Goal: Task Accomplishment & Management: Manage account settings

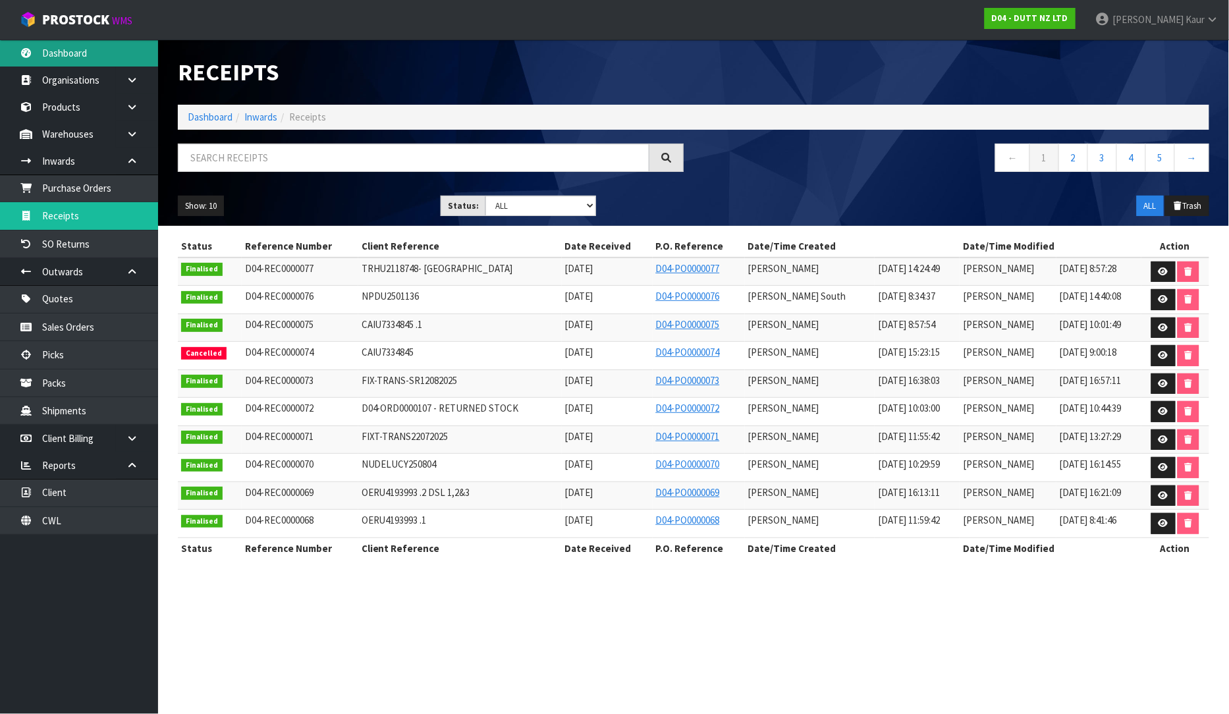
click at [76, 55] on link "Dashboard" at bounding box center [79, 53] width 158 height 27
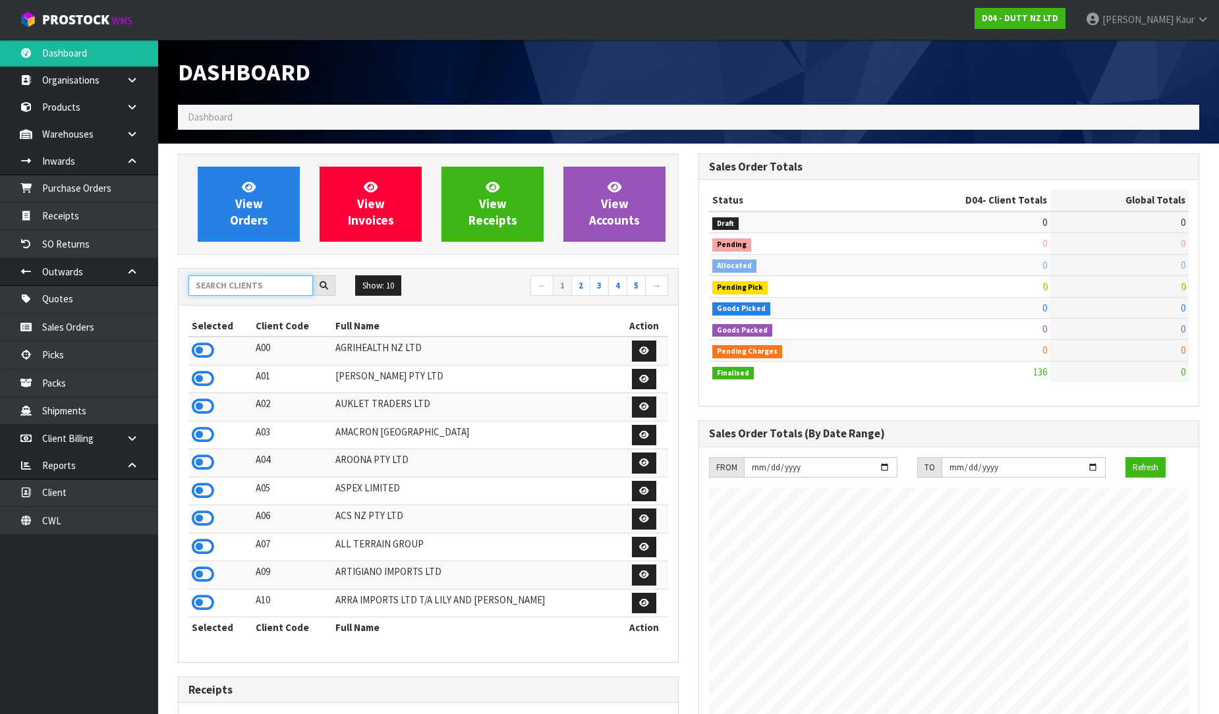
click at [211, 289] on input "text" at bounding box center [250, 285] width 125 height 20
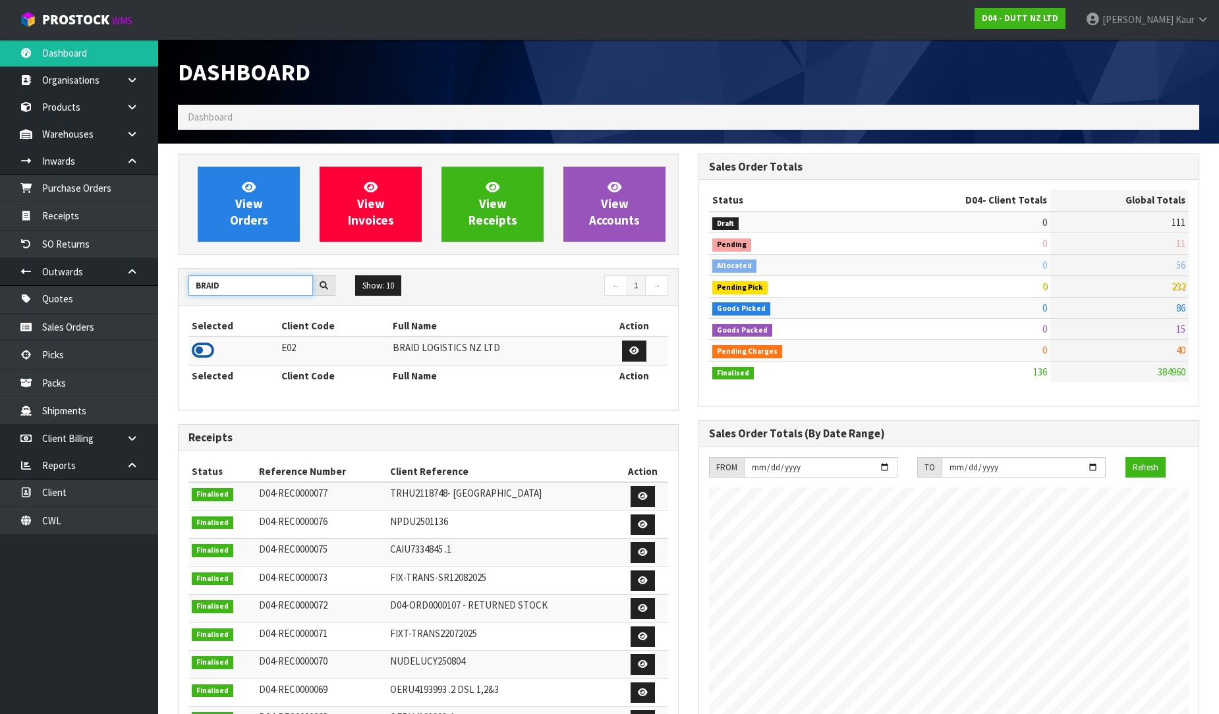
type input "BRAID"
click at [200, 353] on icon at bounding box center [203, 351] width 22 height 20
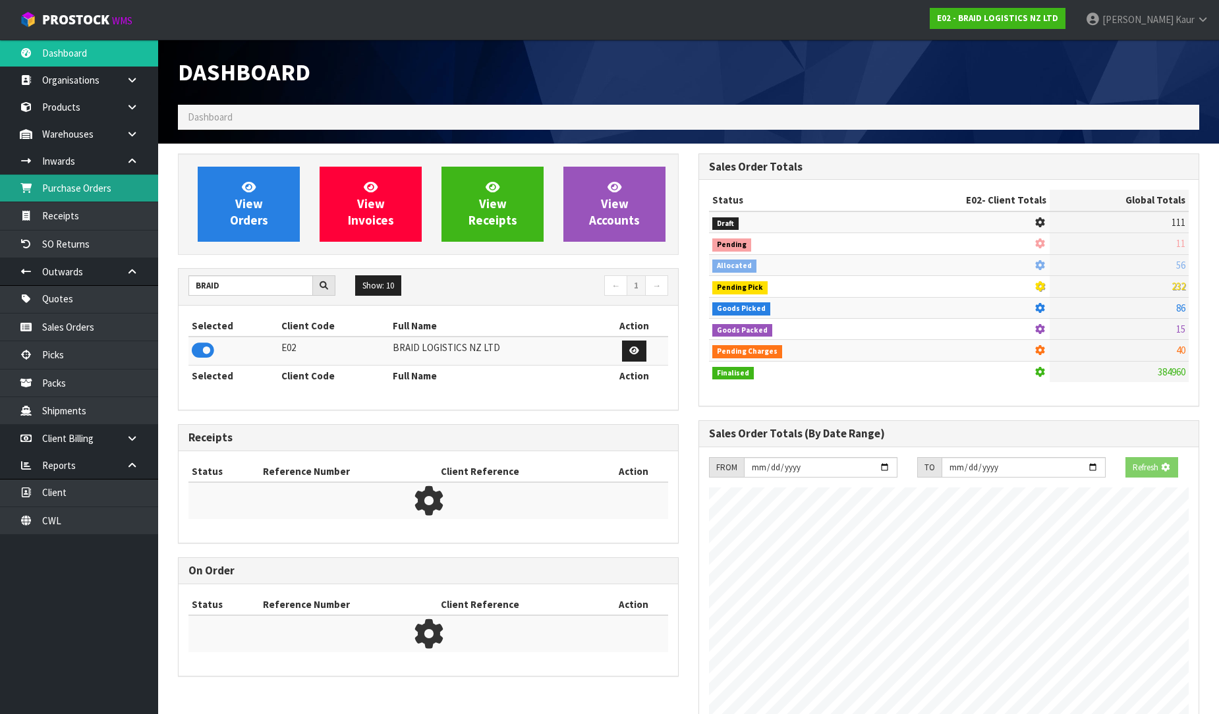
scroll to position [848, 520]
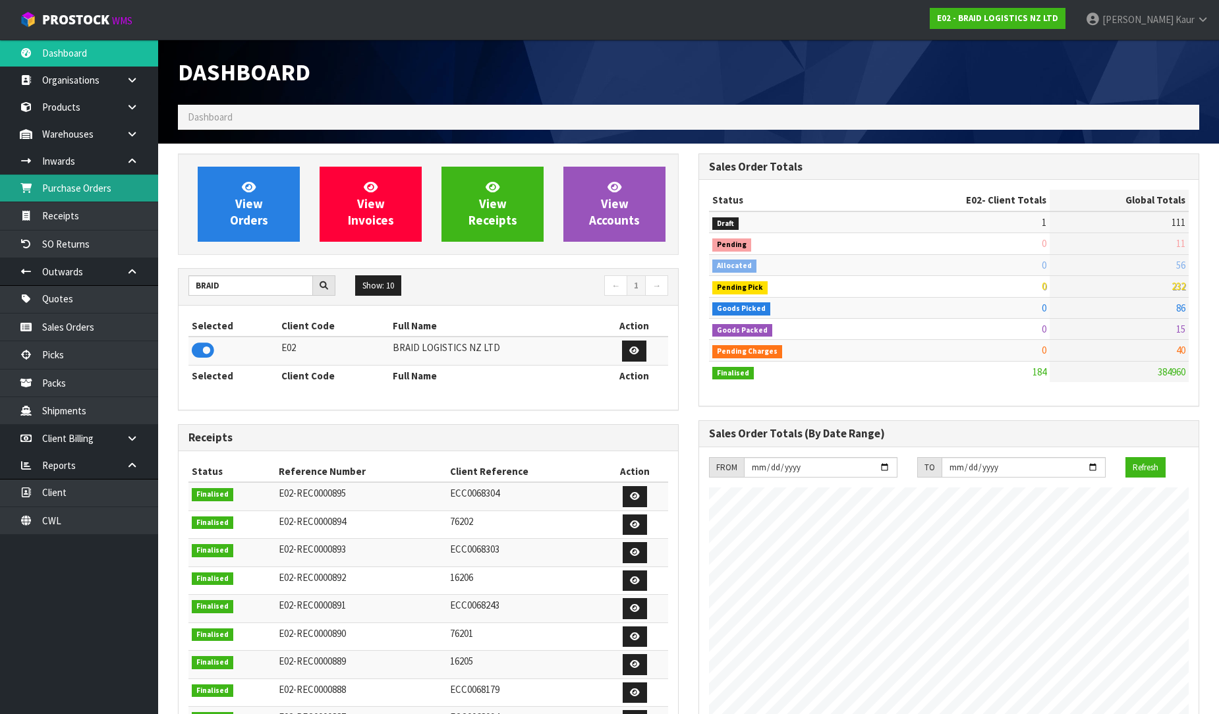
click at [82, 189] on link "Purchase Orders" at bounding box center [79, 188] width 158 height 27
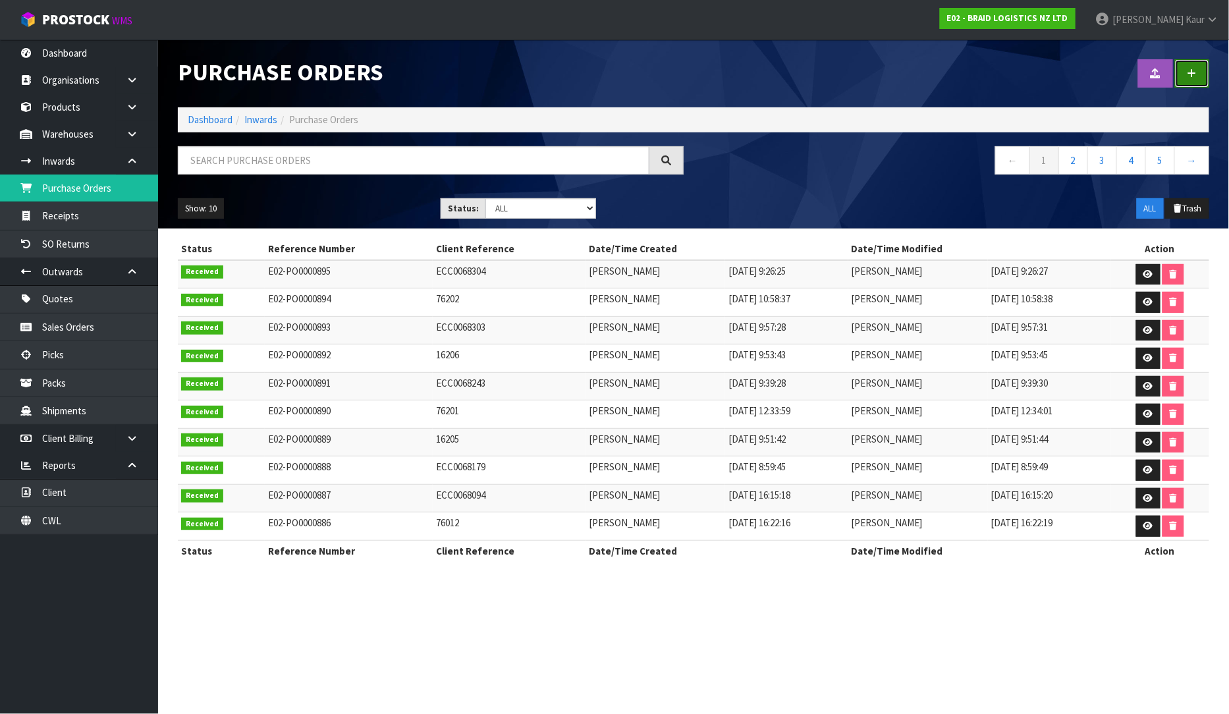
click at [1203, 86] on link at bounding box center [1192, 73] width 34 height 28
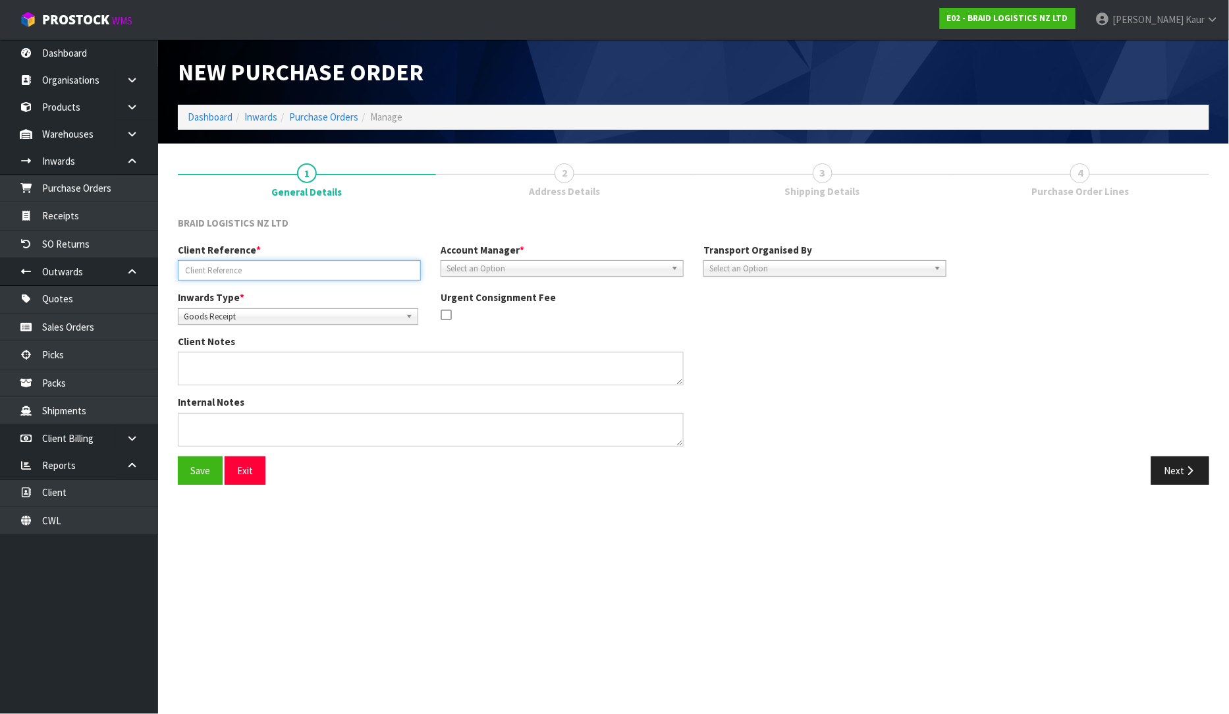
click at [252, 275] on input "text" at bounding box center [299, 270] width 243 height 20
type input "16207"
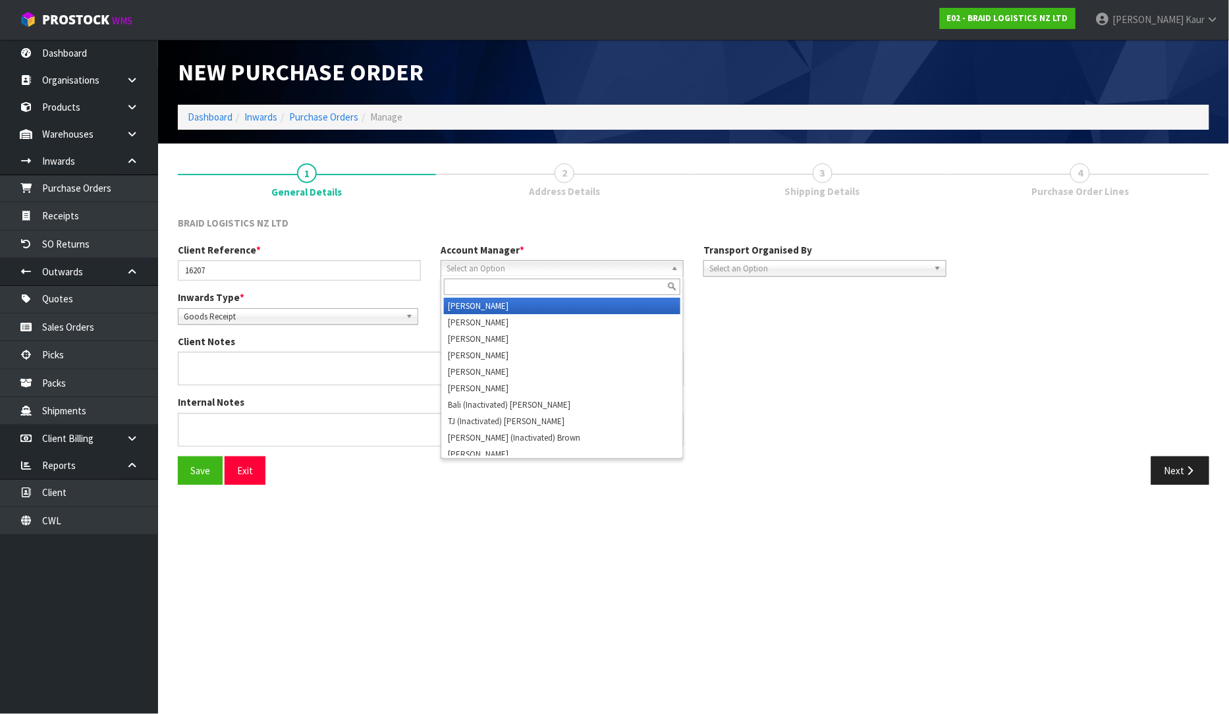
click at [493, 274] on span "Select an Option" at bounding box center [556, 269] width 219 height 16
type input "D"
click at [484, 302] on li "D ivjot Kaur" at bounding box center [562, 306] width 237 height 16
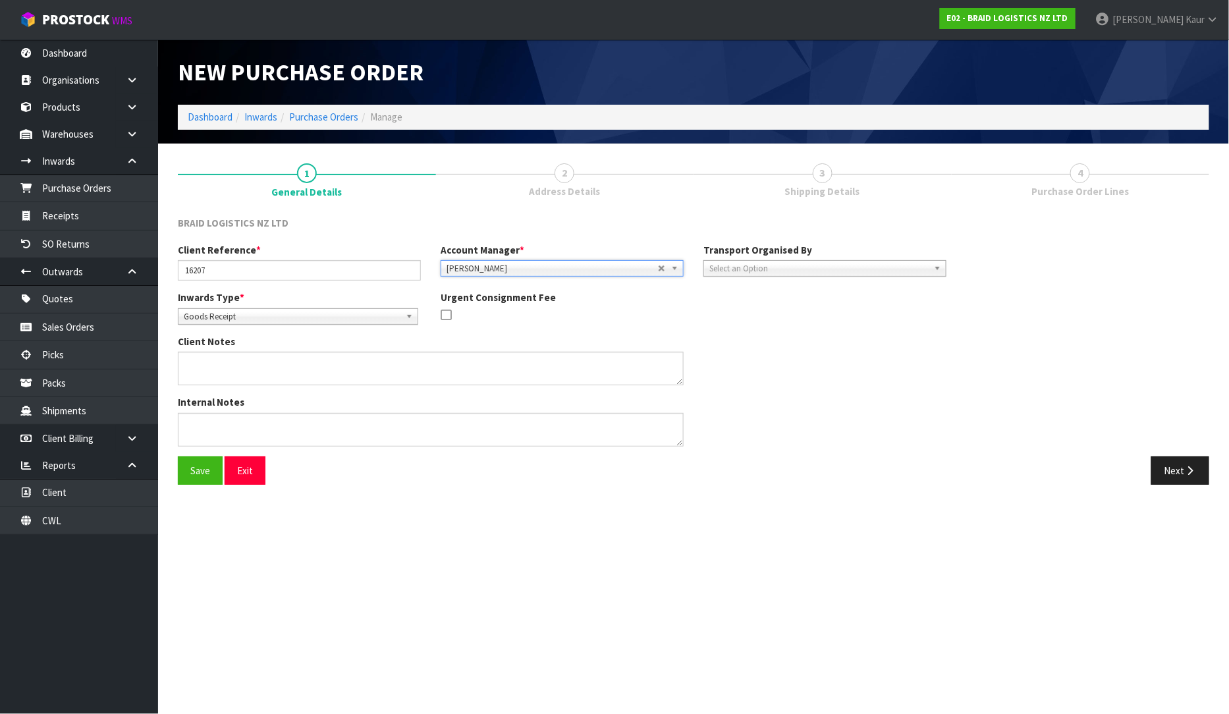
click at [795, 262] on span "Select an Option" at bounding box center [819, 269] width 219 height 16
click at [752, 336] on li "Client" at bounding box center [825, 339] width 237 height 16
click at [1003, 308] on span "Select an Option" at bounding box center [1063, 306] width 160 height 16
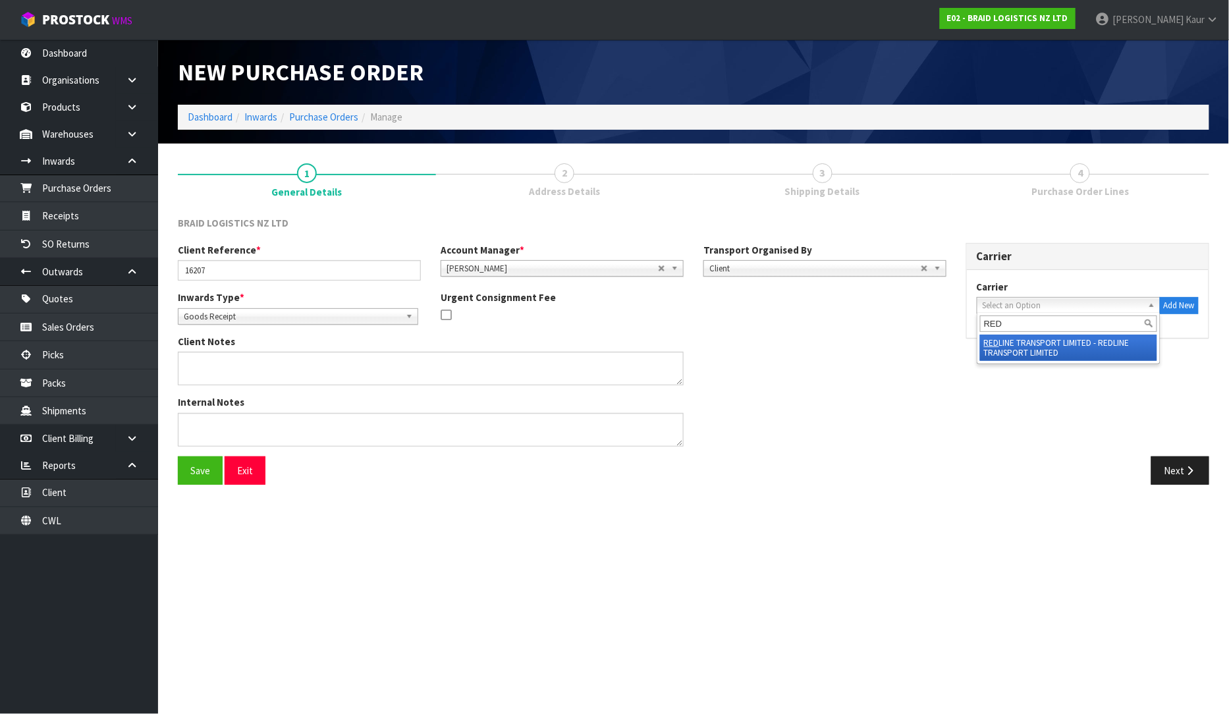
type input "RED"
click at [1005, 341] on li "RED LINE TRANSPORT LIMITED - REDLINE TRANSPORT LIMITED" at bounding box center [1068, 348] width 177 height 26
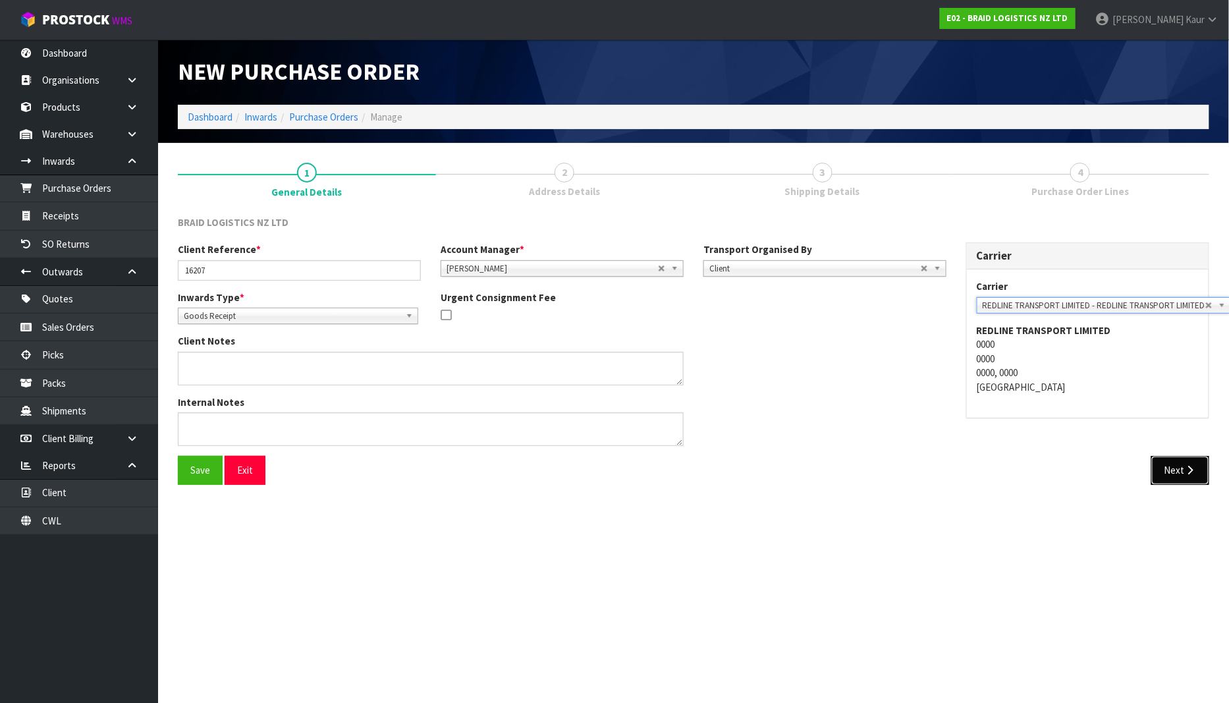
click at [1188, 477] on button "Next" at bounding box center [1181, 470] width 58 height 28
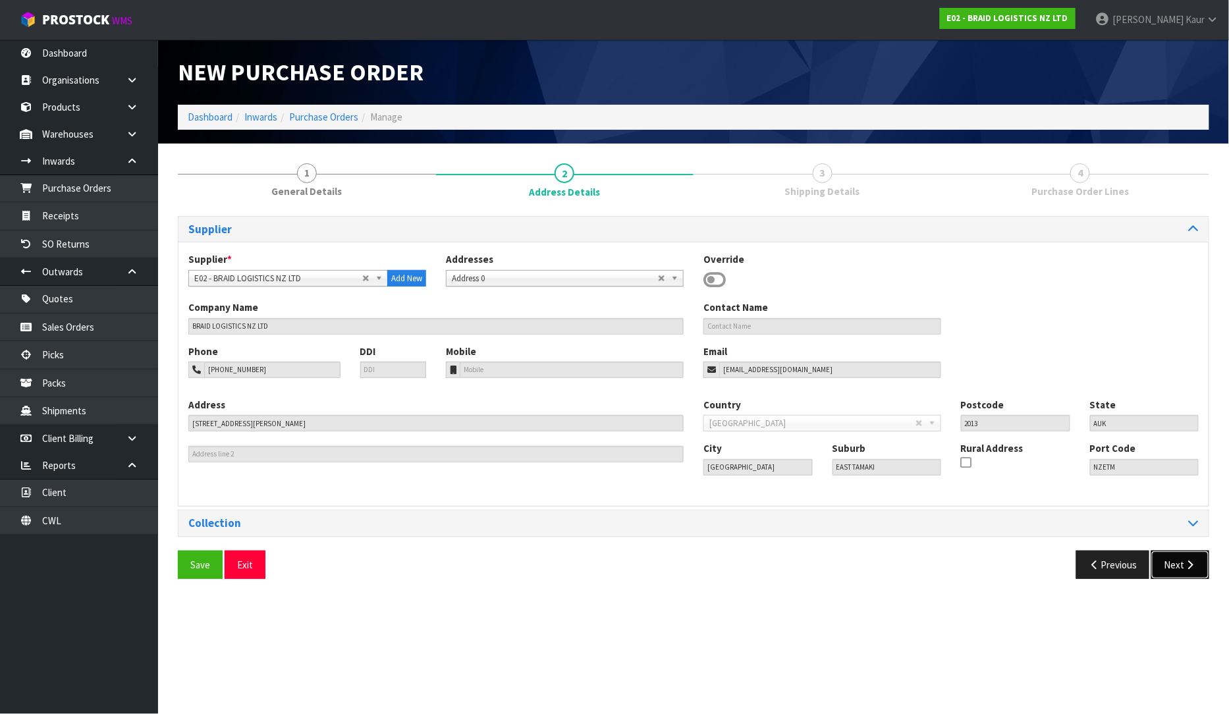
click at [1168, 571] on button "Next" at bounding box center [1181, 565] width 58 height 28
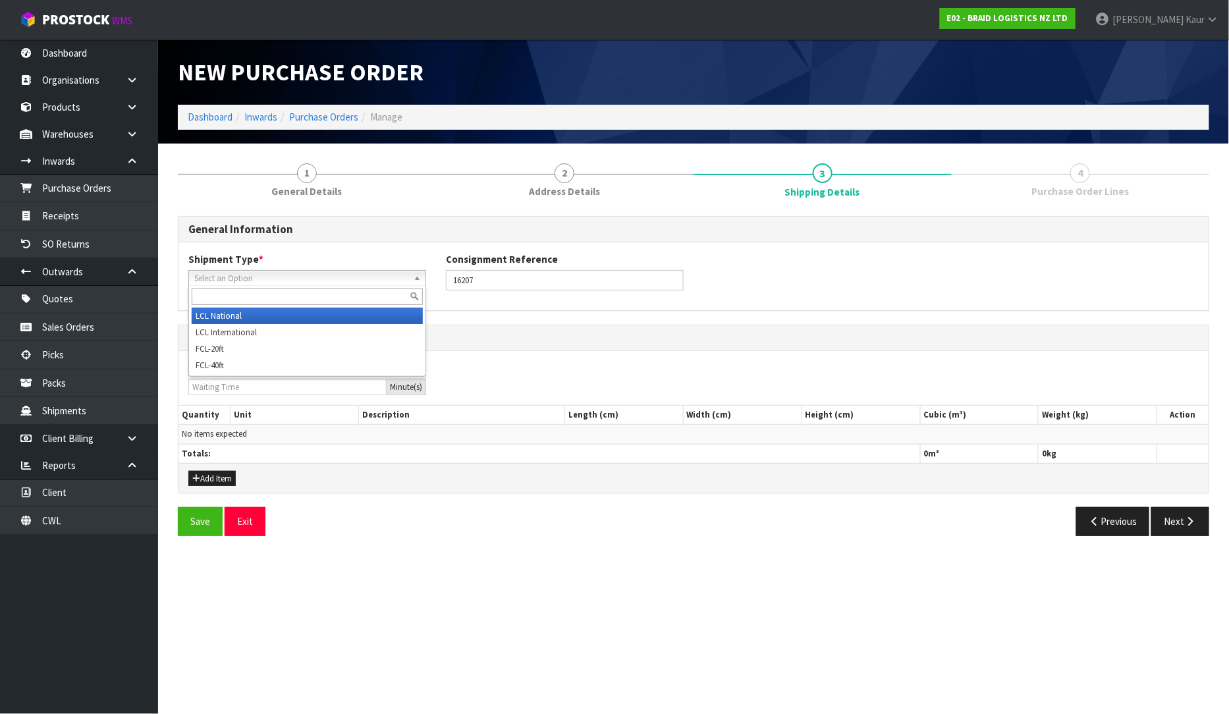
click at [238, 273] on span "Select an Option" at bounding box center [301, 279] width 214 height 16
click at [229, 317] on li "LCL National" at bounding box center [307, 316] width 231 height 16
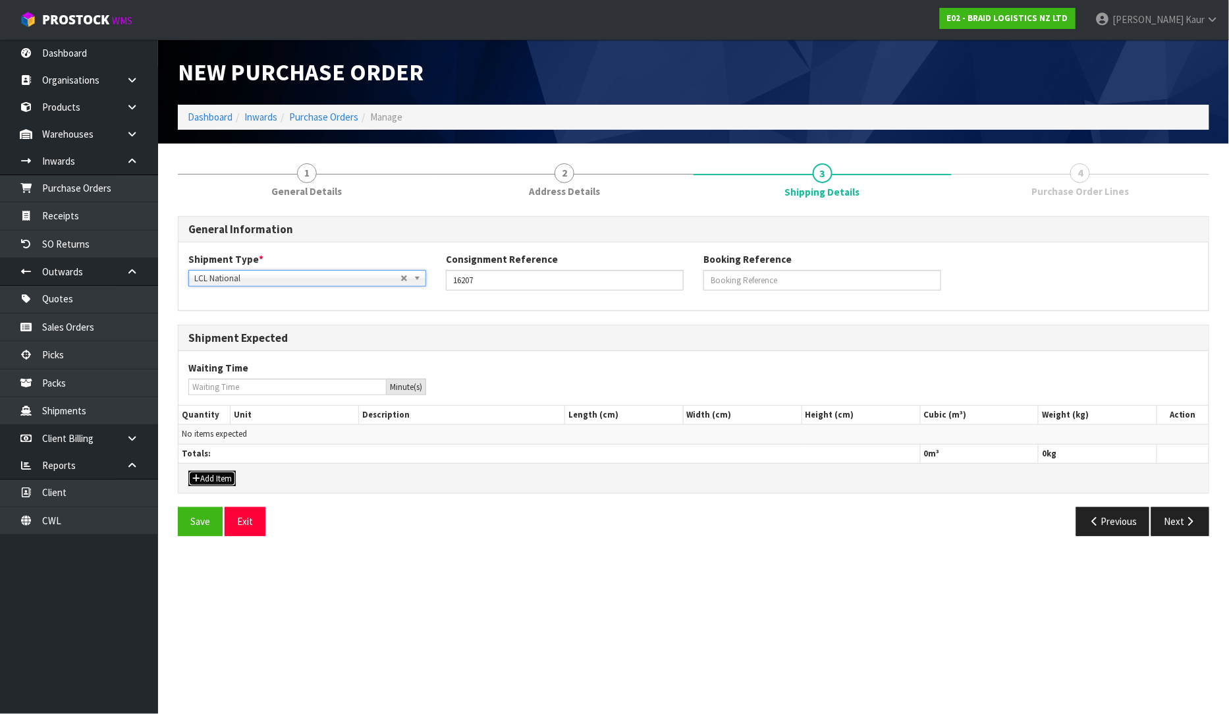
click at [219, 475] on button "Add Item" at bounding box center [211, 479] width 47 height 16
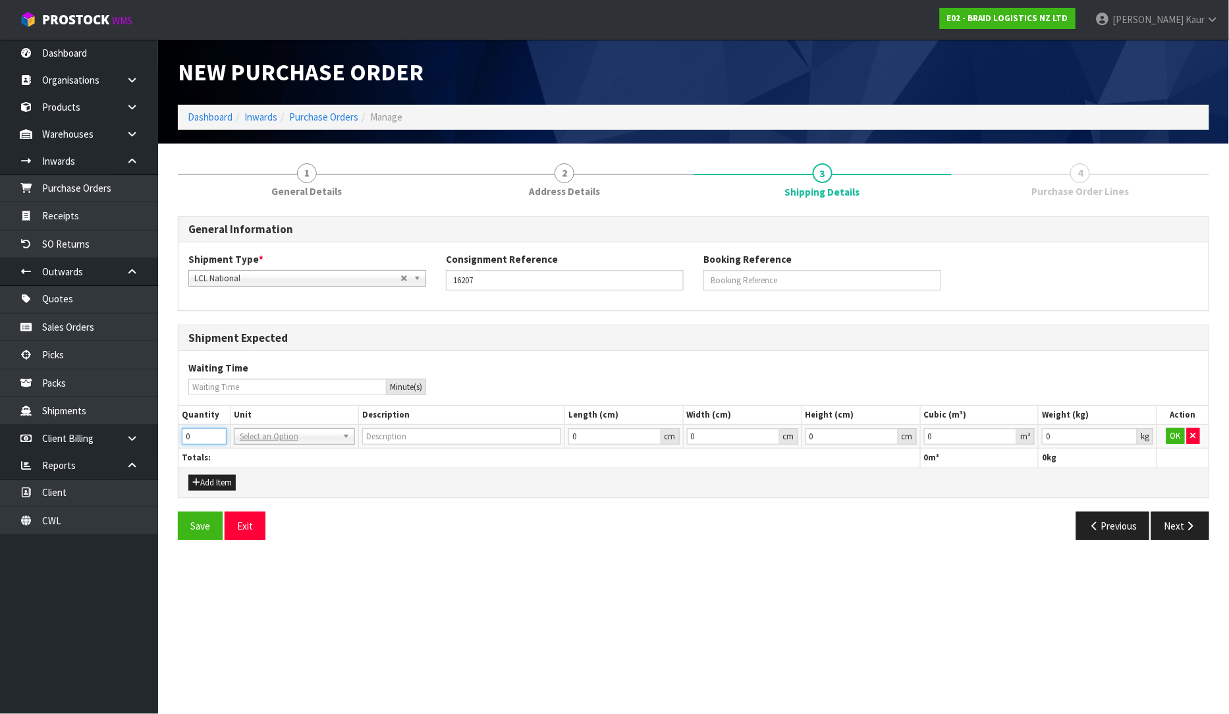
drag, startPoint x: 199, startPoint y: 431, endPoint x: 181, endPoint y: 439, distance: 19.7
click at [182, 439] on input "0" at bounding box center [204, 436] width 45 height 16
type input "11"
type input "BAG"
type input "0.000001"
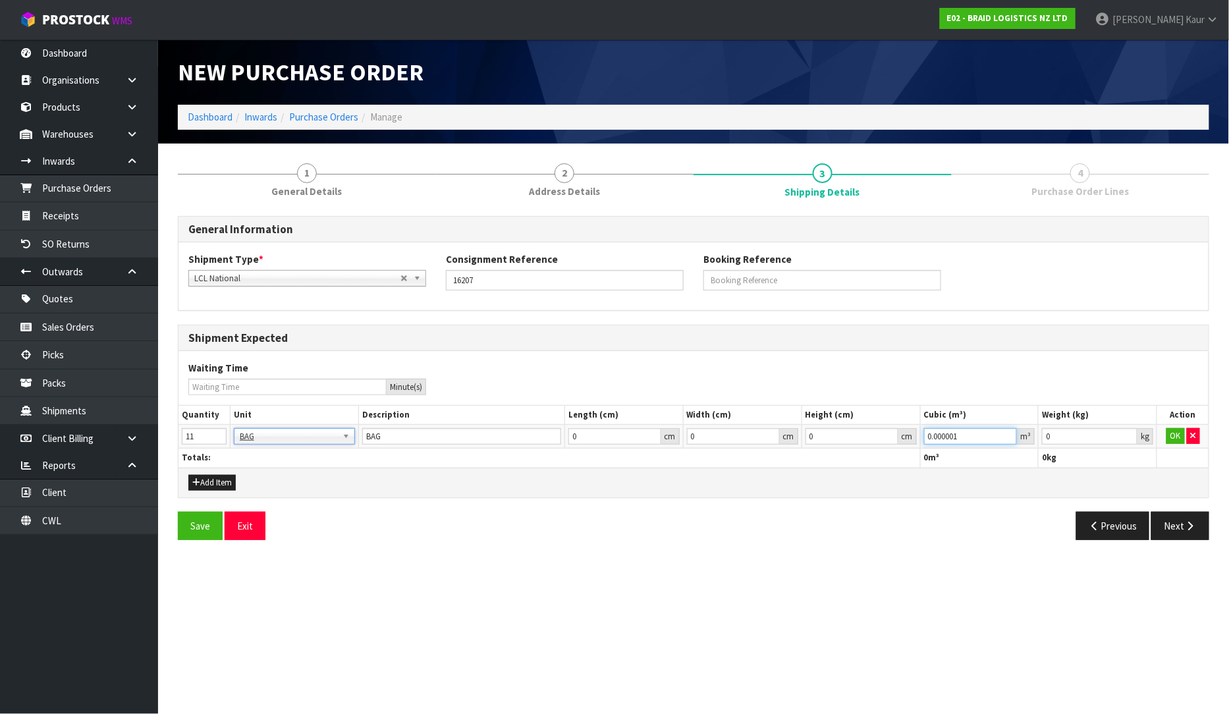
click at [1007, 431] on input "0.000001" at bounding box center [971, 436] width 94 height 16
type input "0.001"
click at [1130, 435] on input "0.001" at bounding box center [1090, 436] width 96 height 16
click at [1180, 435] on button "OK" at bounding box center [1176, 436] width 18 height 16
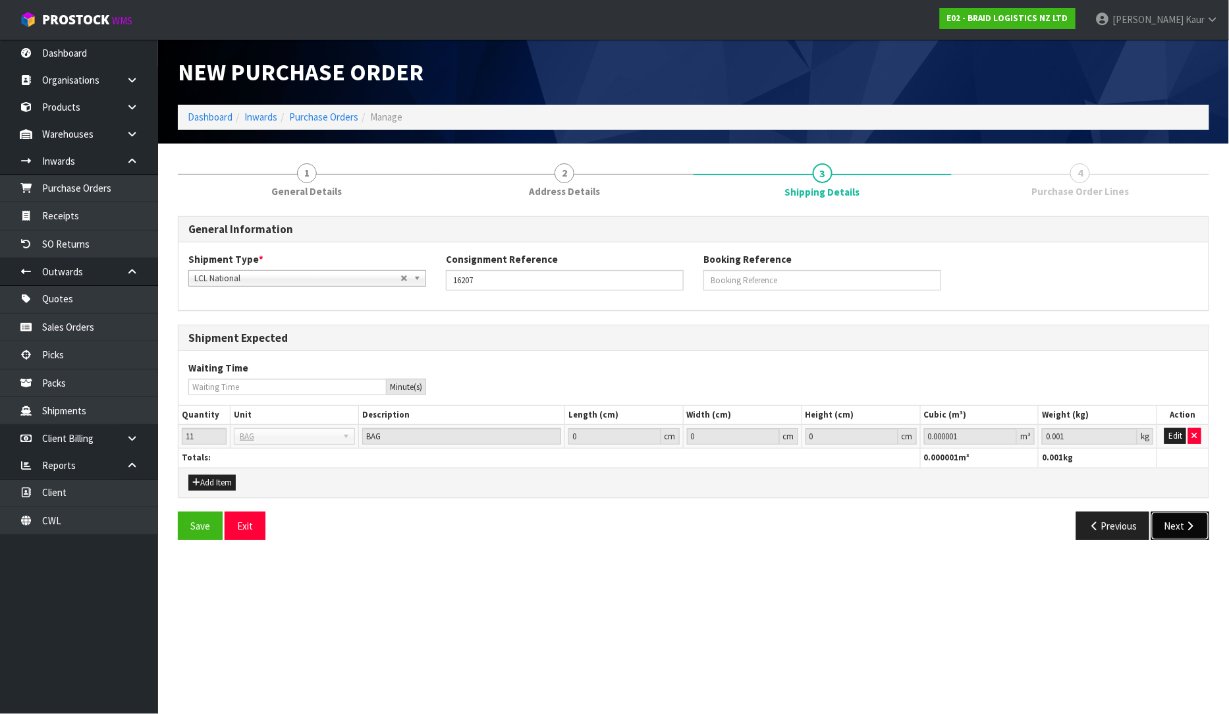
click at [1184, 528] on icon "button" at bounding box center [1190, 526] width 13 height 10
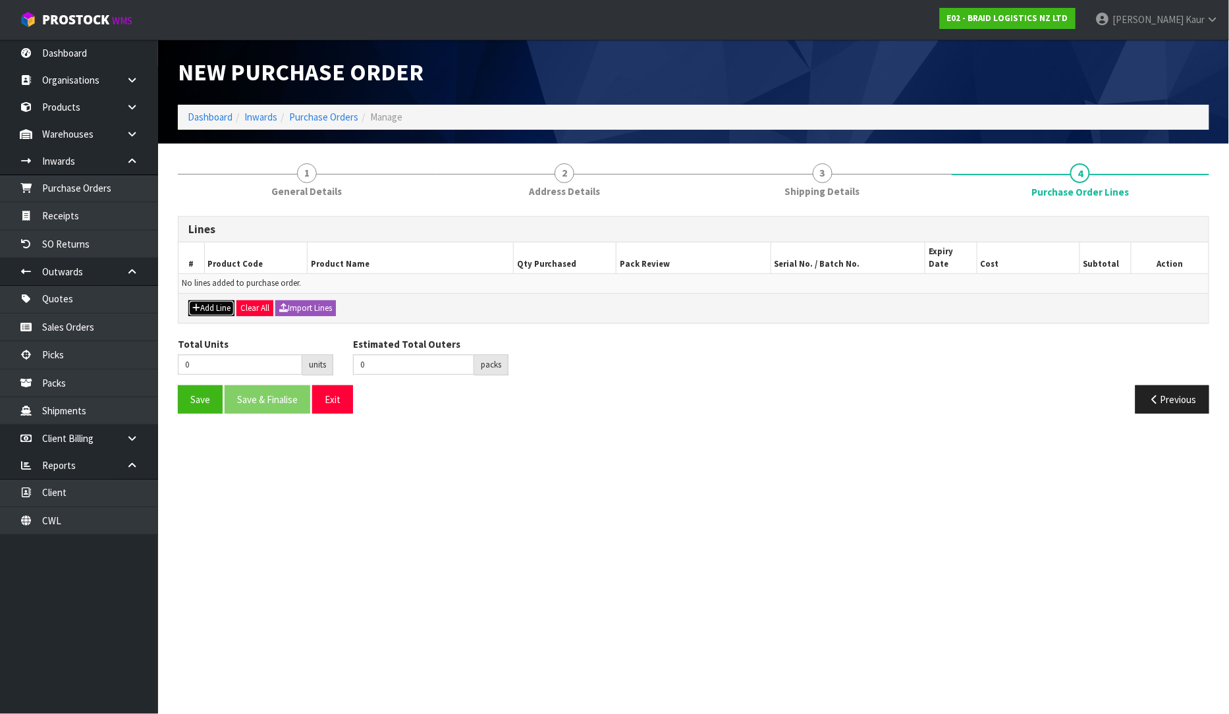
click at [222, 300] on button "Add Line" at bounding box center [211, 308] width 46 height 16
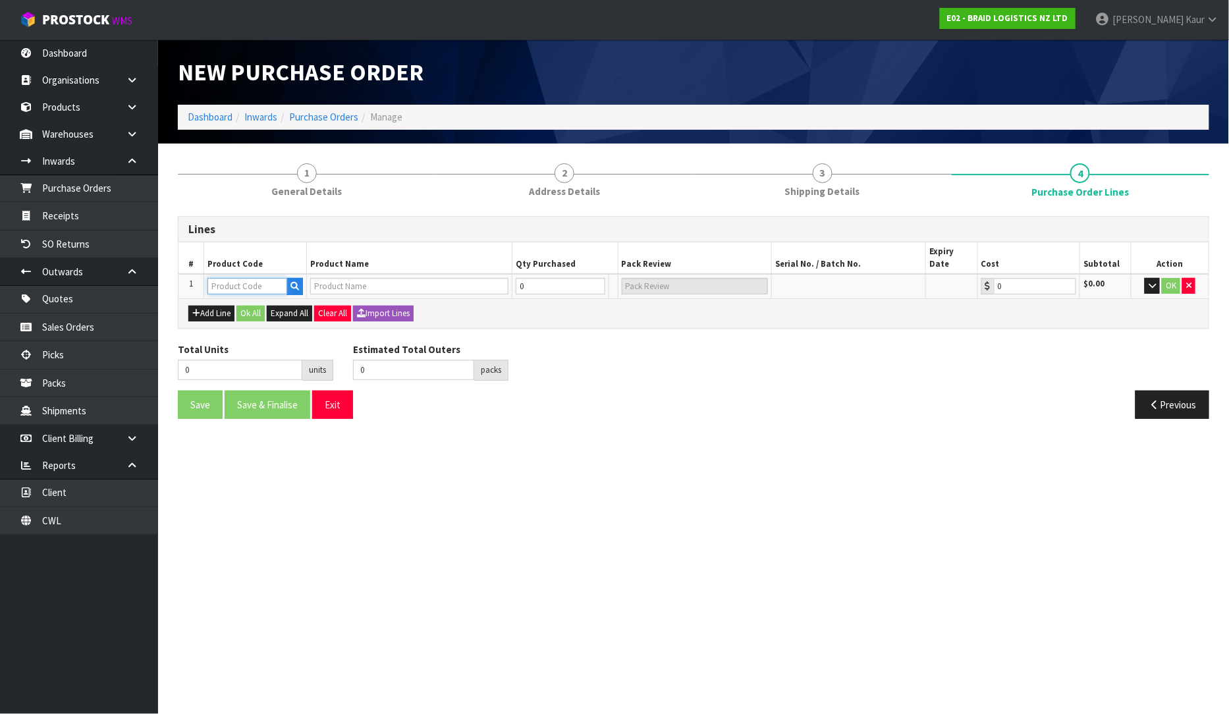
click at [240, 278] on input "text" at bounding box center [248, 286] width 80 height 16
type input "BR"
click at [262, 294] on link "BR -AK-BAG" at bounding box center [261, 296] width 104 height 18
type input "BR-AK-BAG"
type input "BS AKLD-BAG RUBBER CHIPS"
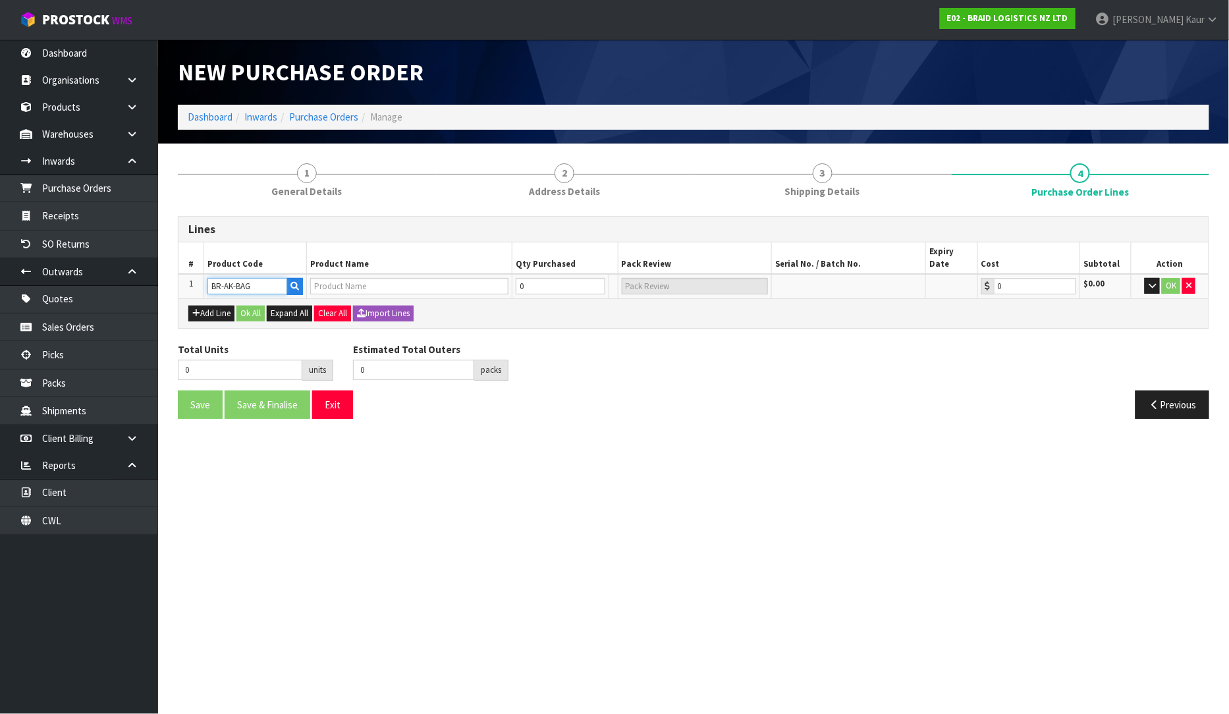
type input "0.00"
click at [543, 278] on input "0" at bounding box center [554, 286] width 80 height 16
type input "1"
type input "1 BAG"
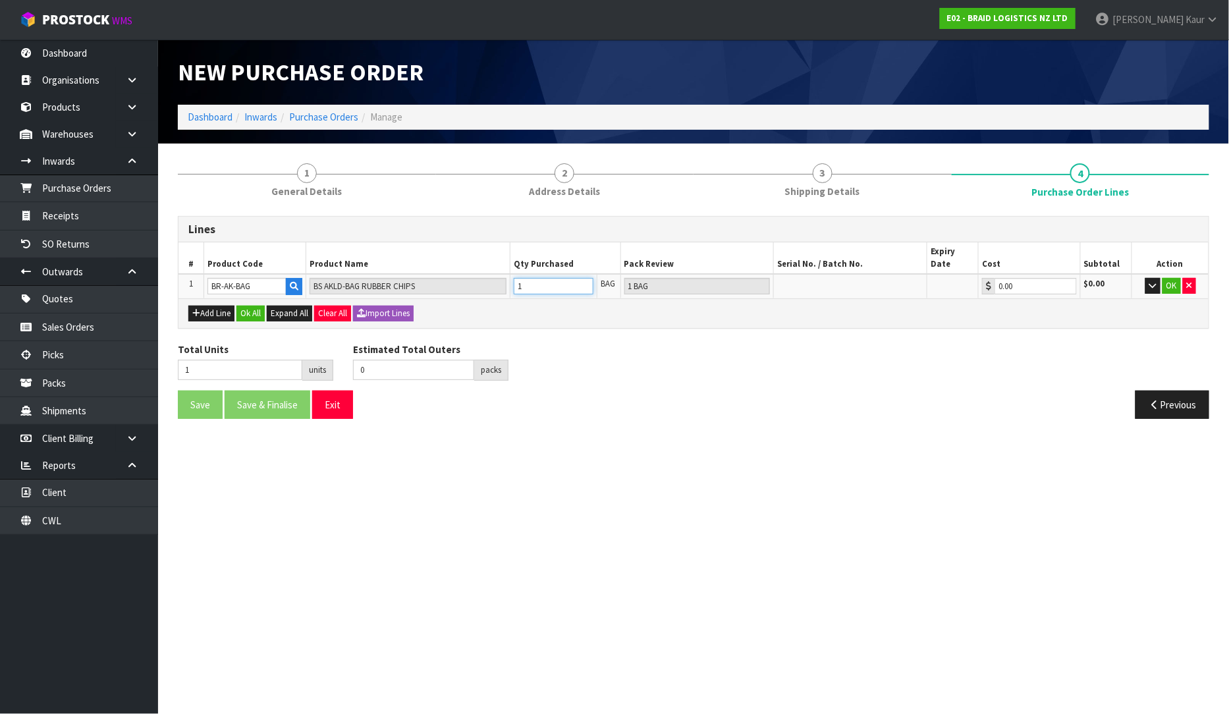
type input "11"
type input "11 BAG"
type input "11"
click at [1165, 278] on button "OK" at bounding box center [1172, 286] width 18 height 16
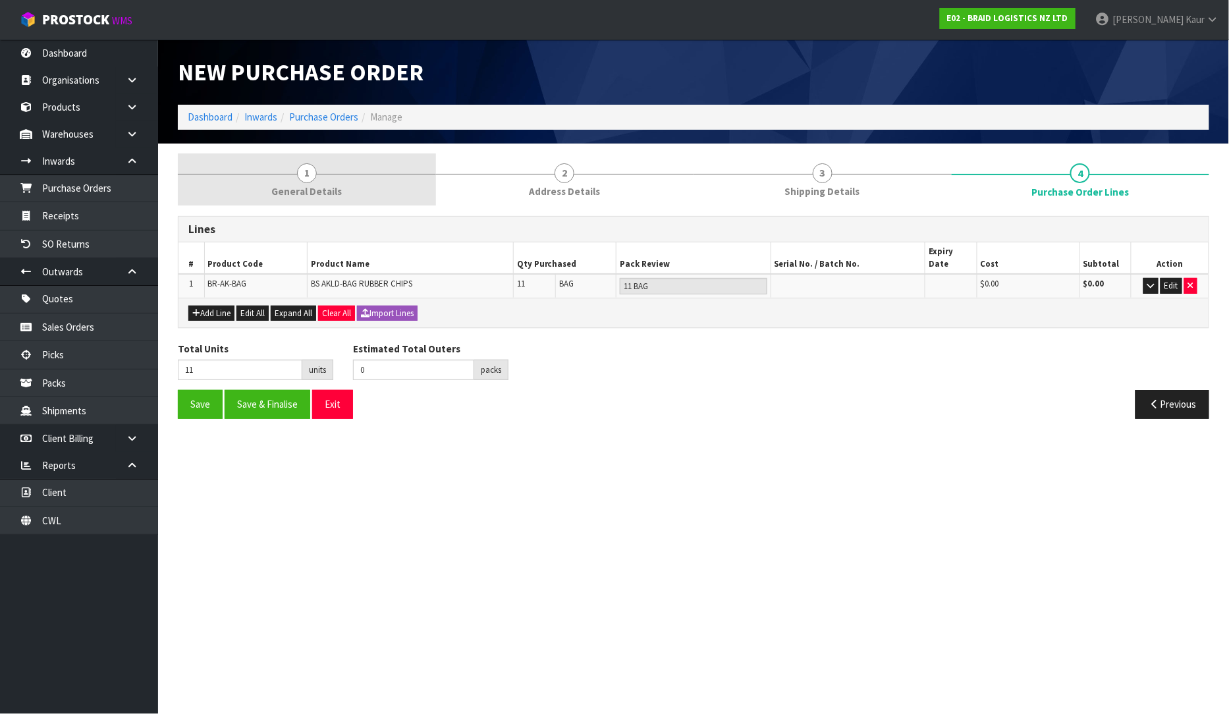
click at [304, 194] on span "General Details" at bounding box center [306, 191] width 70 height 14
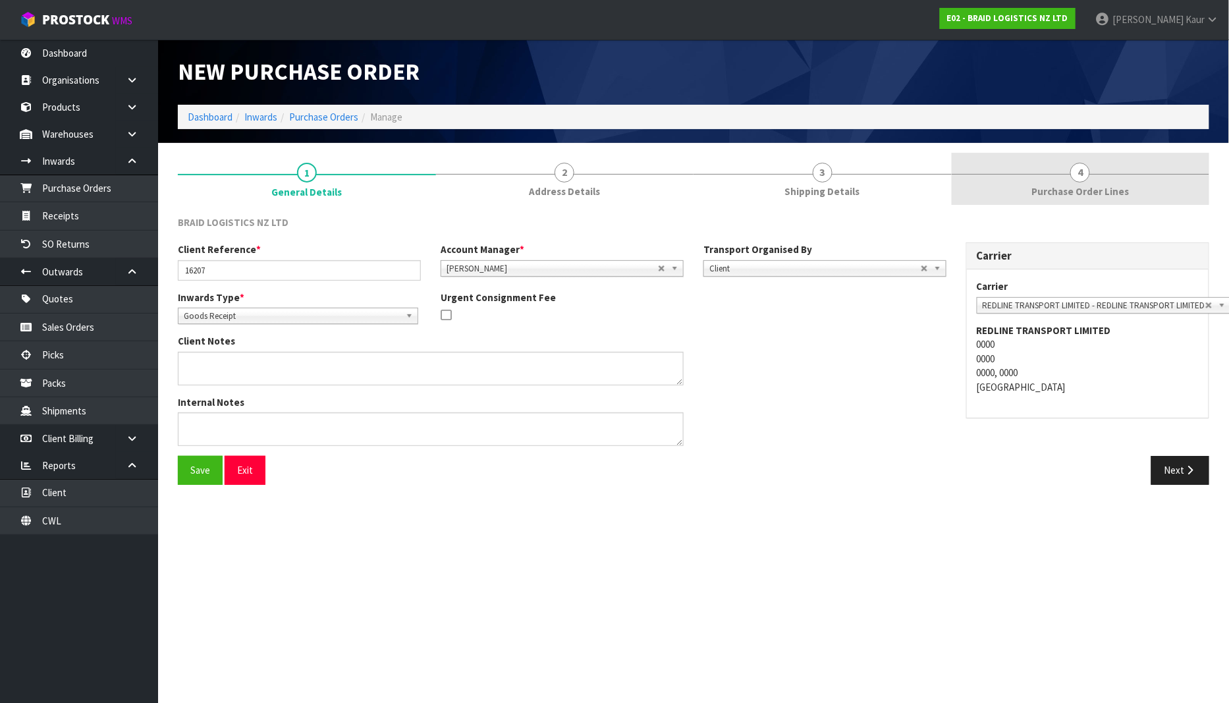
click at [1078, 182] on span "4" at bounding box center [1081, 173] width 20 height 20
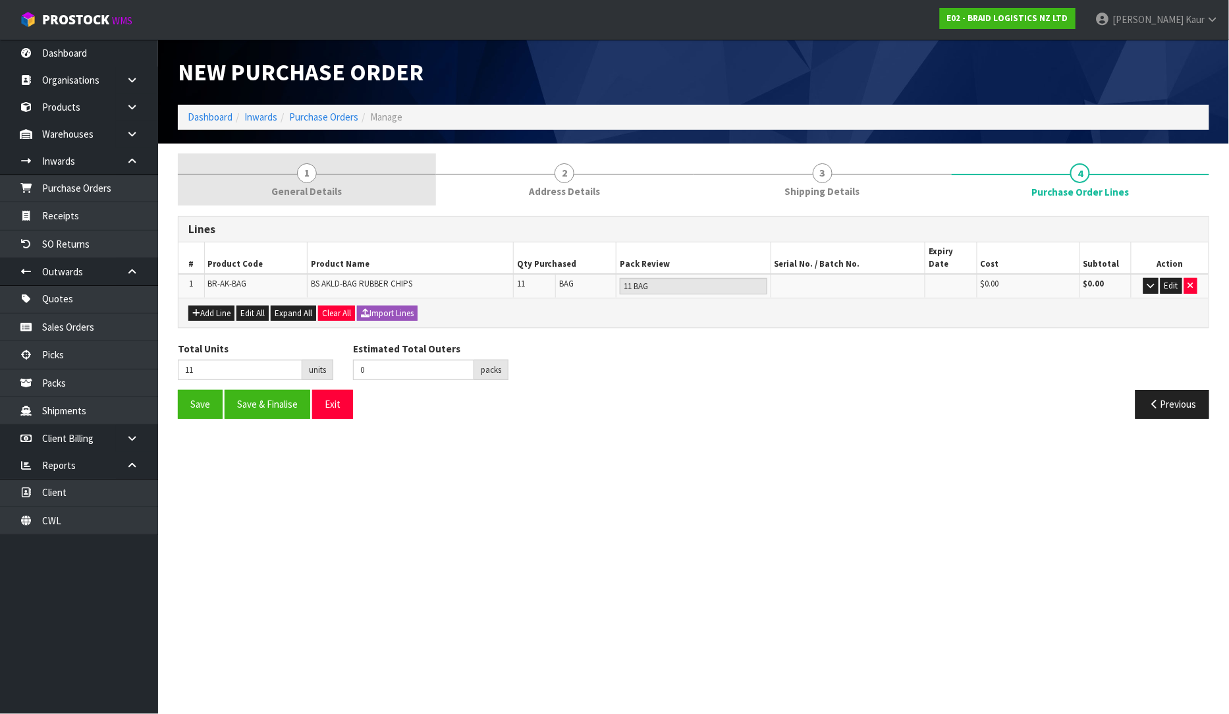
click at [327, 176] on link "1 General Details" at bounding box center [307, 179] width 258 height 52
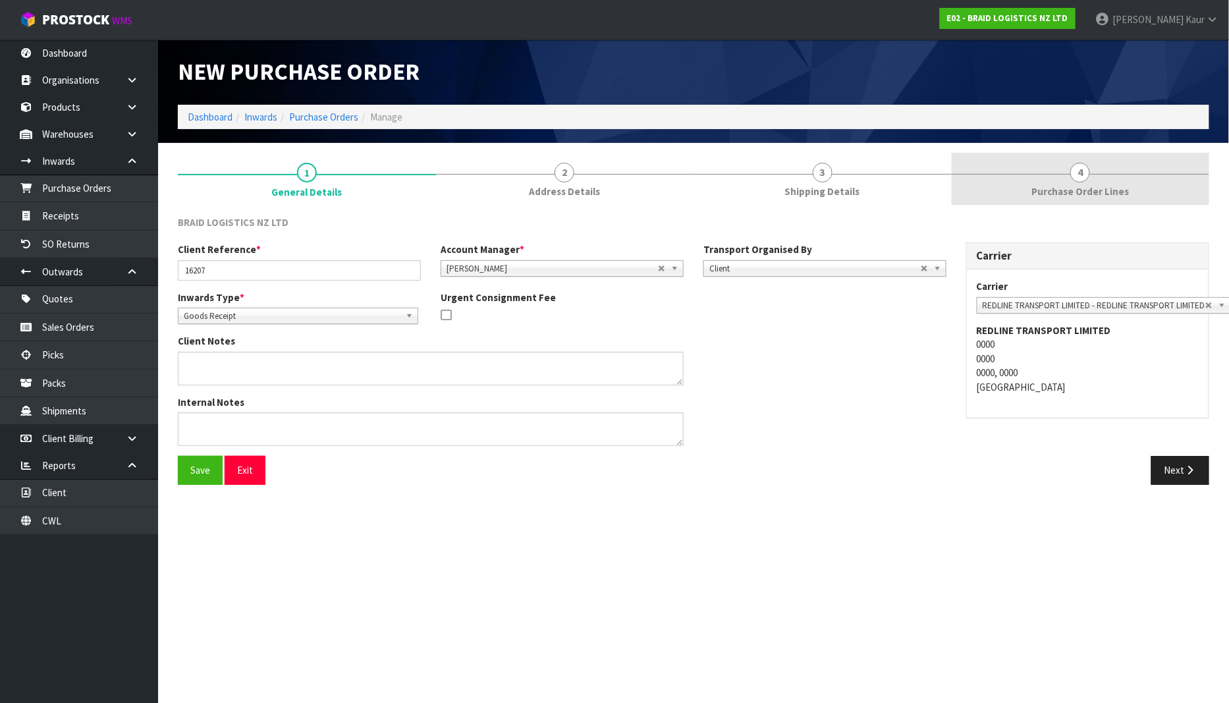
click at [1130, 178] on link "4 Purchase Order Lines" at bounding box center [1081, 179] width 258 height 52
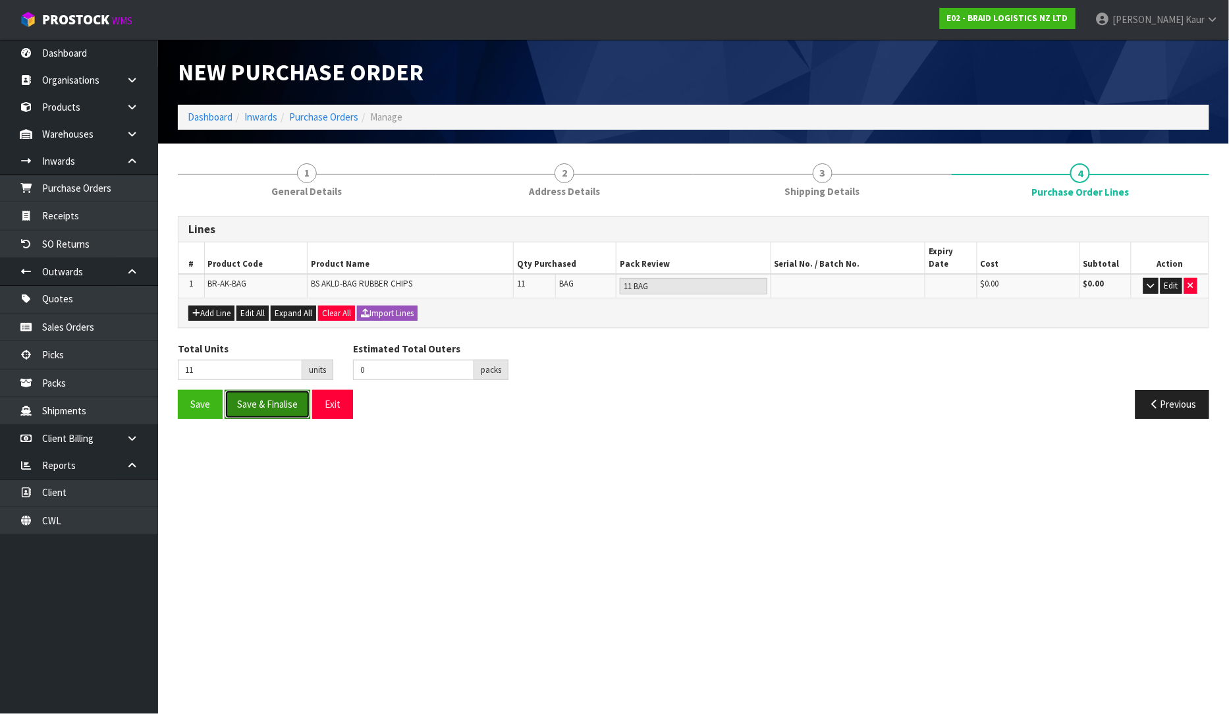
click at [268, 392] on button "Save & Finalise" at bounding box center [268, 404] width 86 height 28
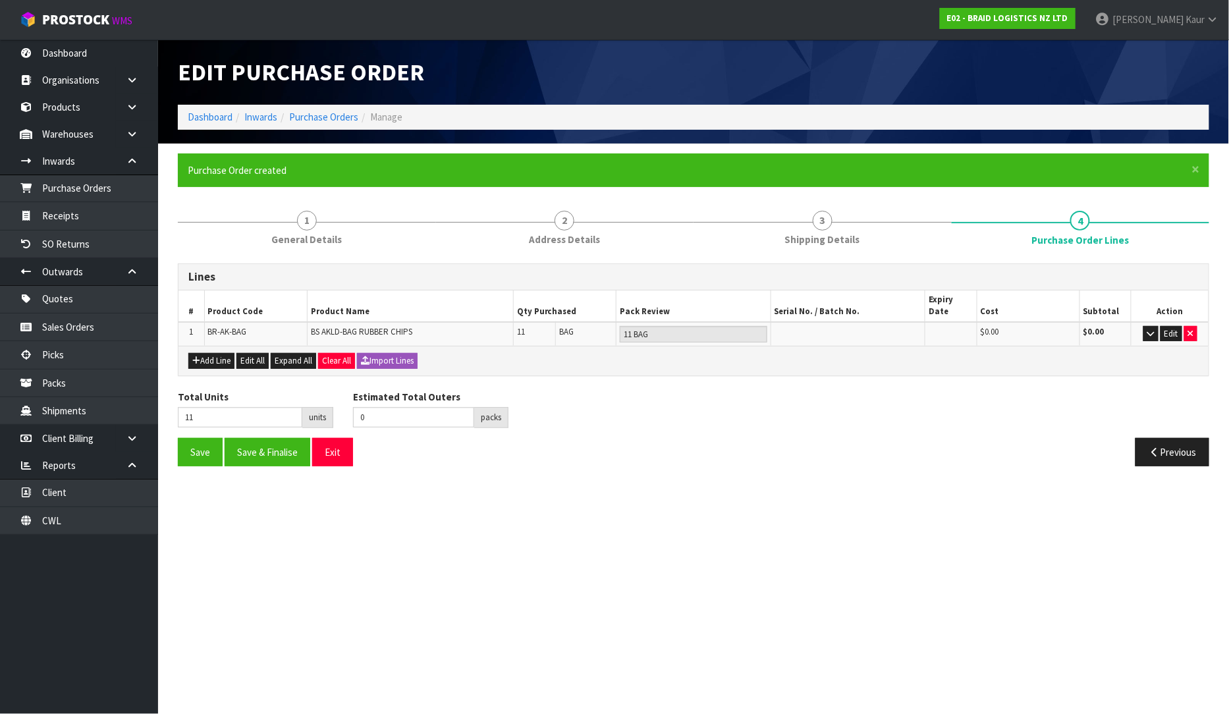
type input "0"
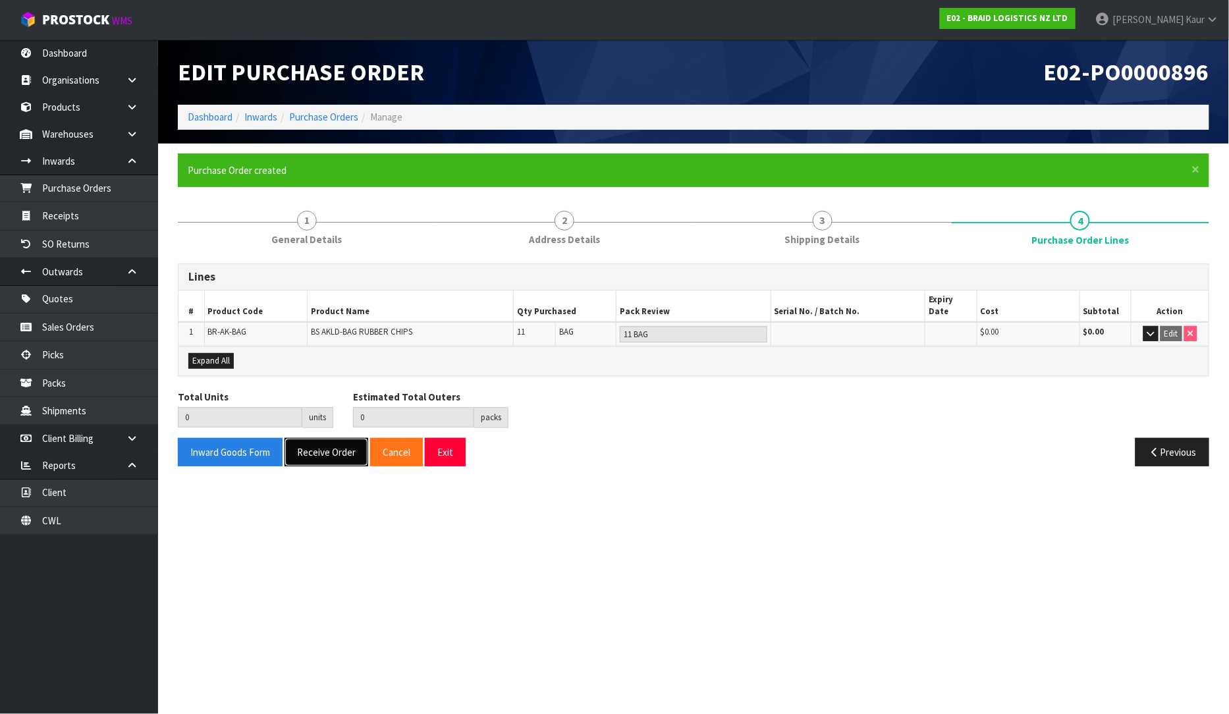
click at [313, 442] on button "Receive Order" at bounding box center [327, 452] width 84 height 28
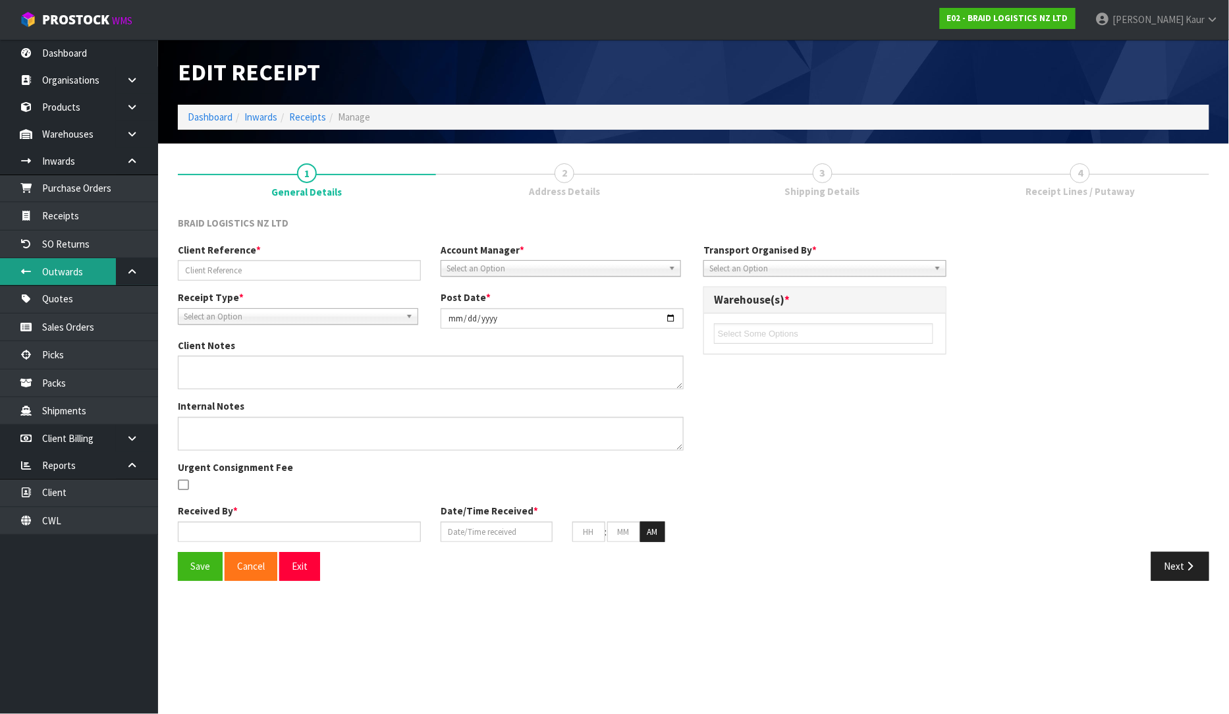
type input "16207"
type input "[DATE]"
type input "[PERSON_NAME]"
type input "[DATE]"
type input "10"
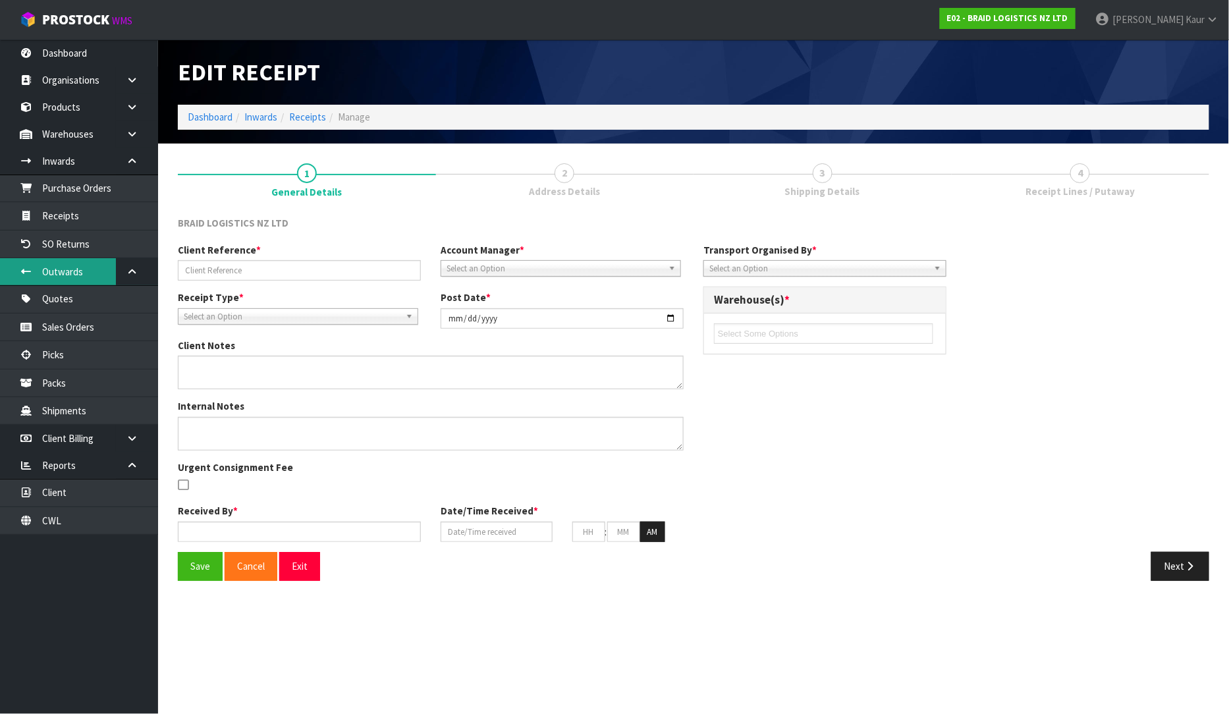
type input "12"
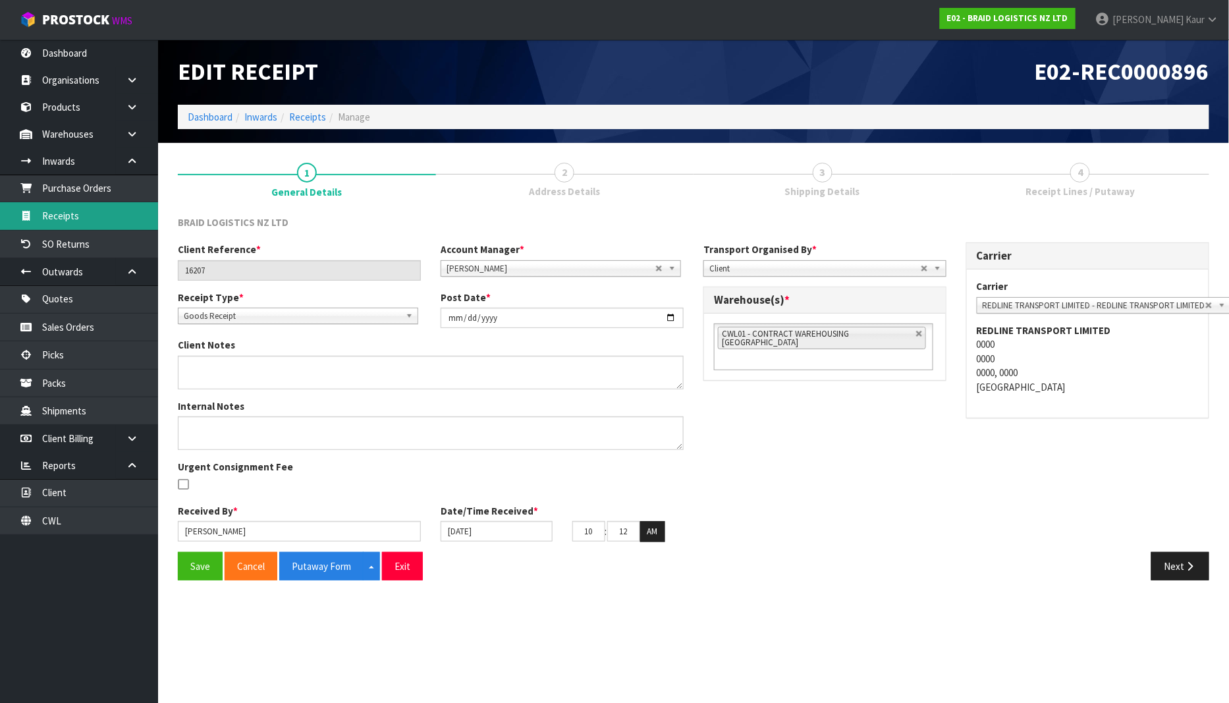
click at [69, 221] on link "Receipts" at bounding box center [79, 215] width 158 height 27
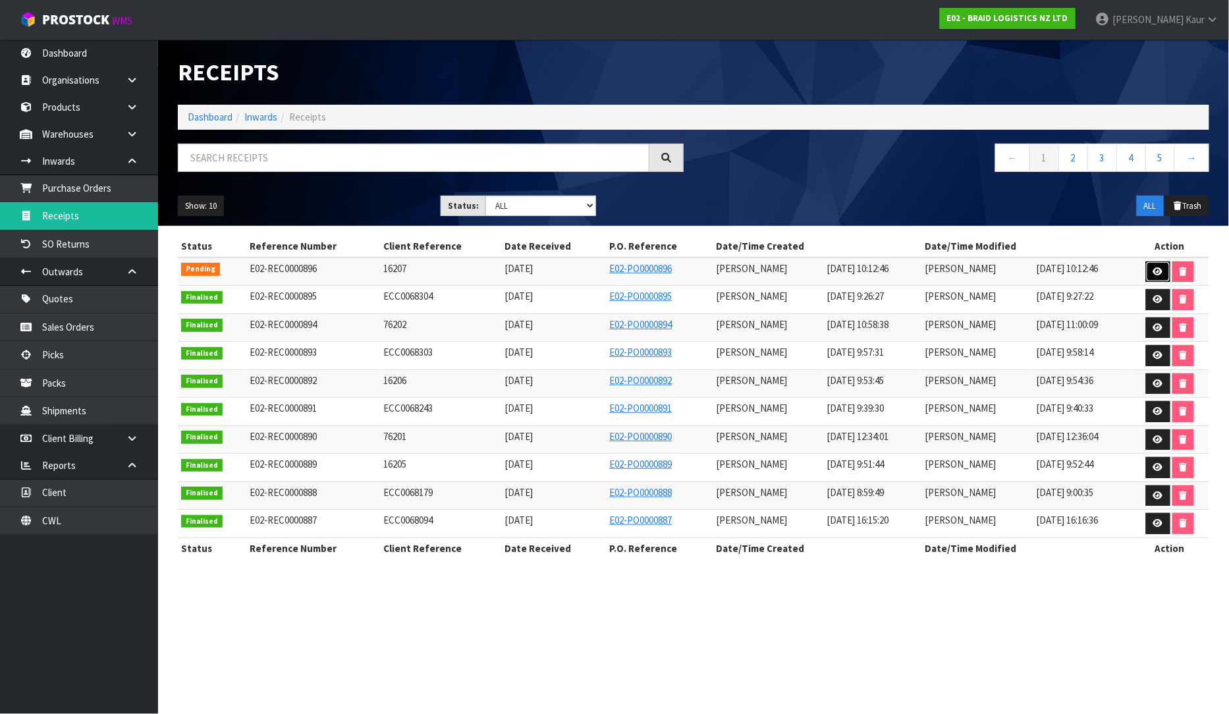
click at [1158, 271] on icon at bounding box center [1159, 271] width 10 height 9
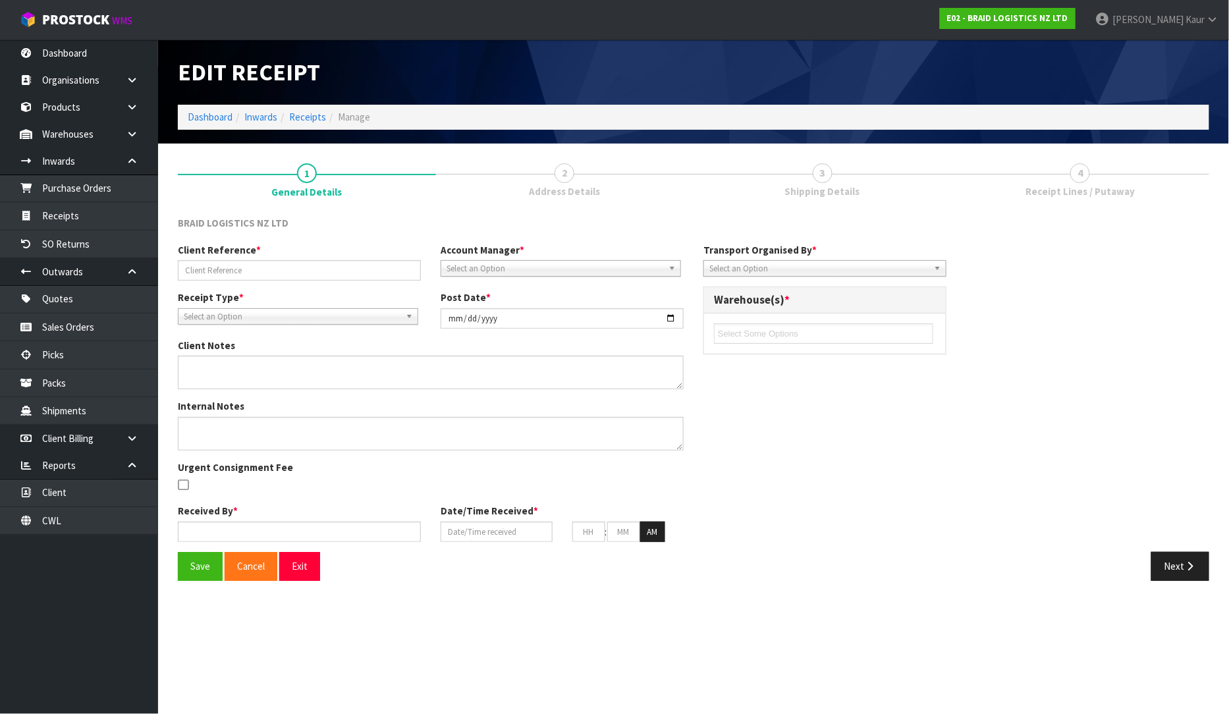
type input "16207"
type input "[DATE]"
type input "[PERSON_NAME]"
type input "[DATE]"
type input "10"
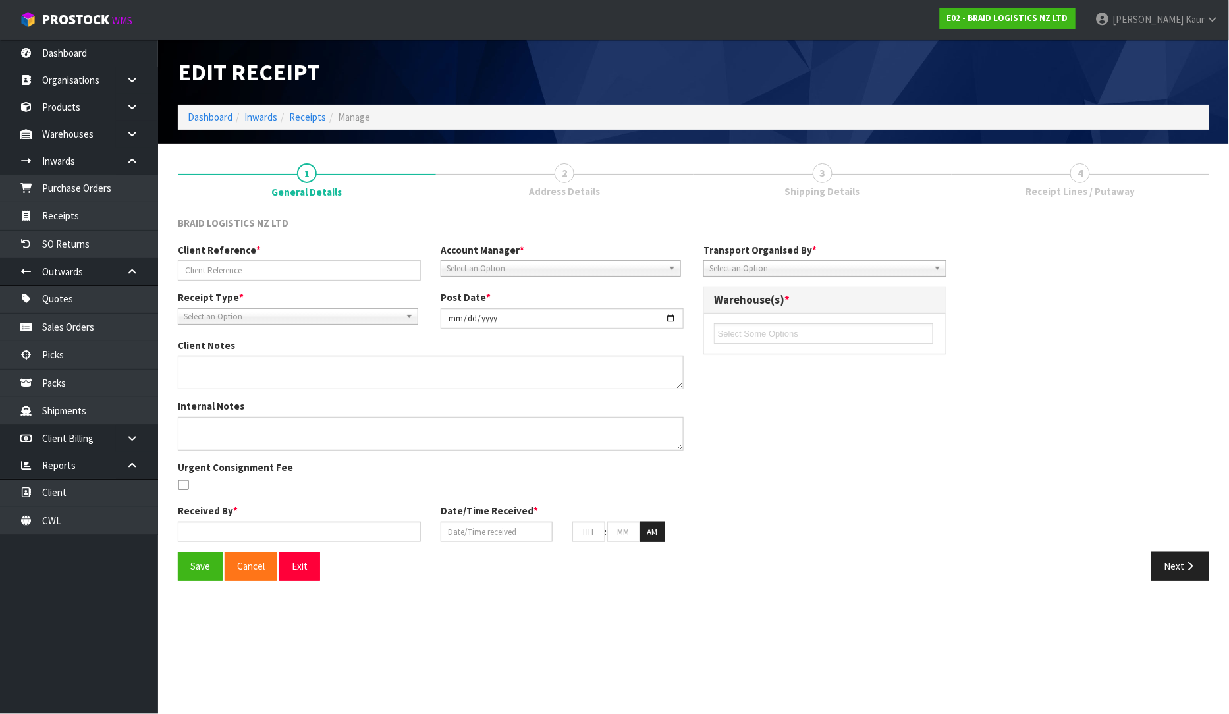
type input "12"
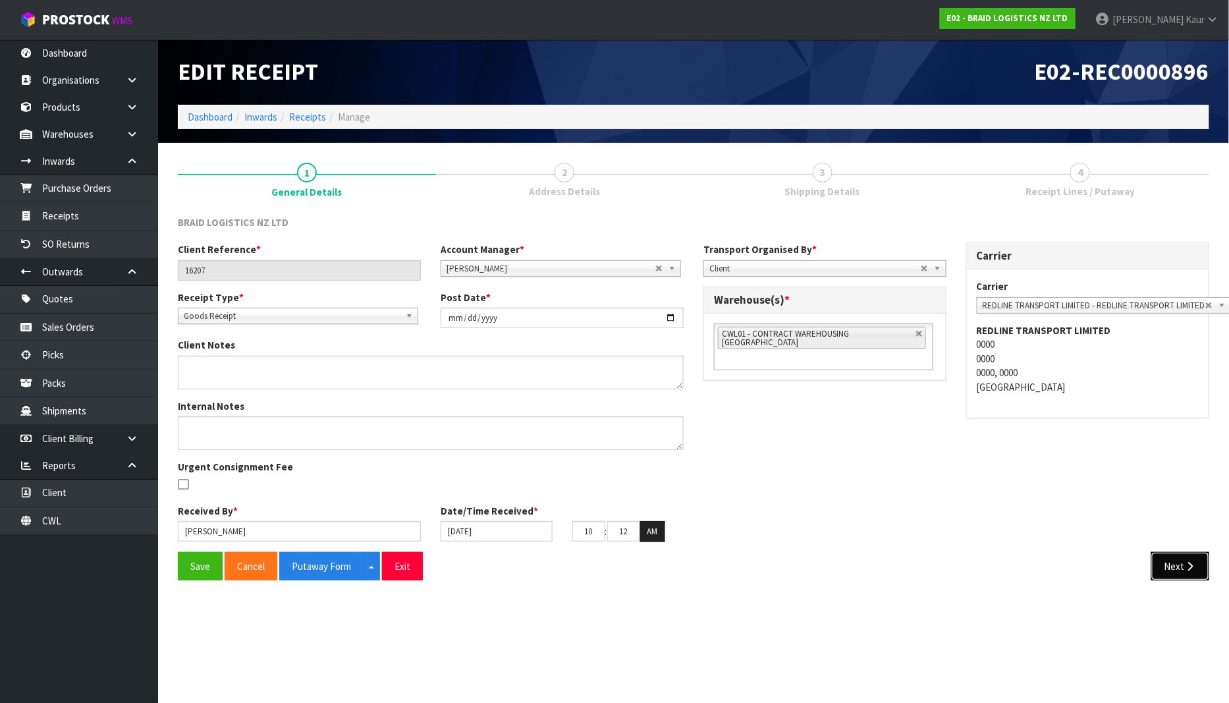
click at [1206, 574] on button "Next" at bounding box center [1181, 566] width 58 height 28
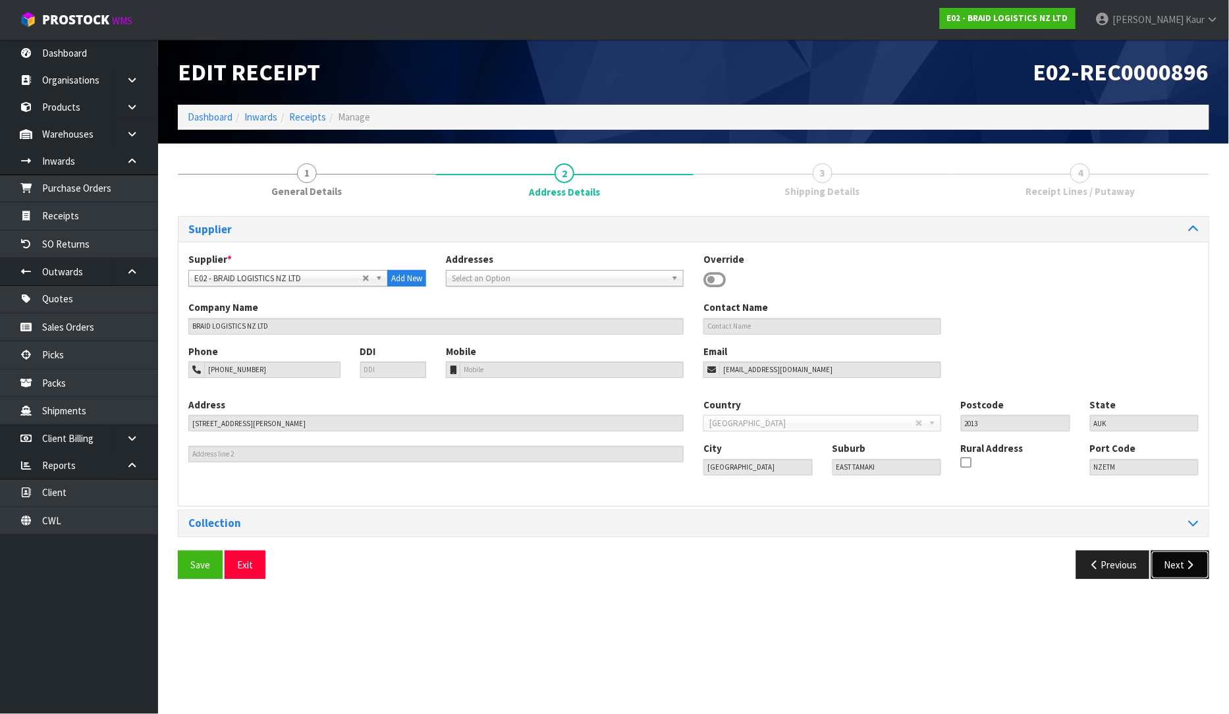
click at [1187, 568] on icon "button" at bounding box center [1190, 565] width 13 height 10
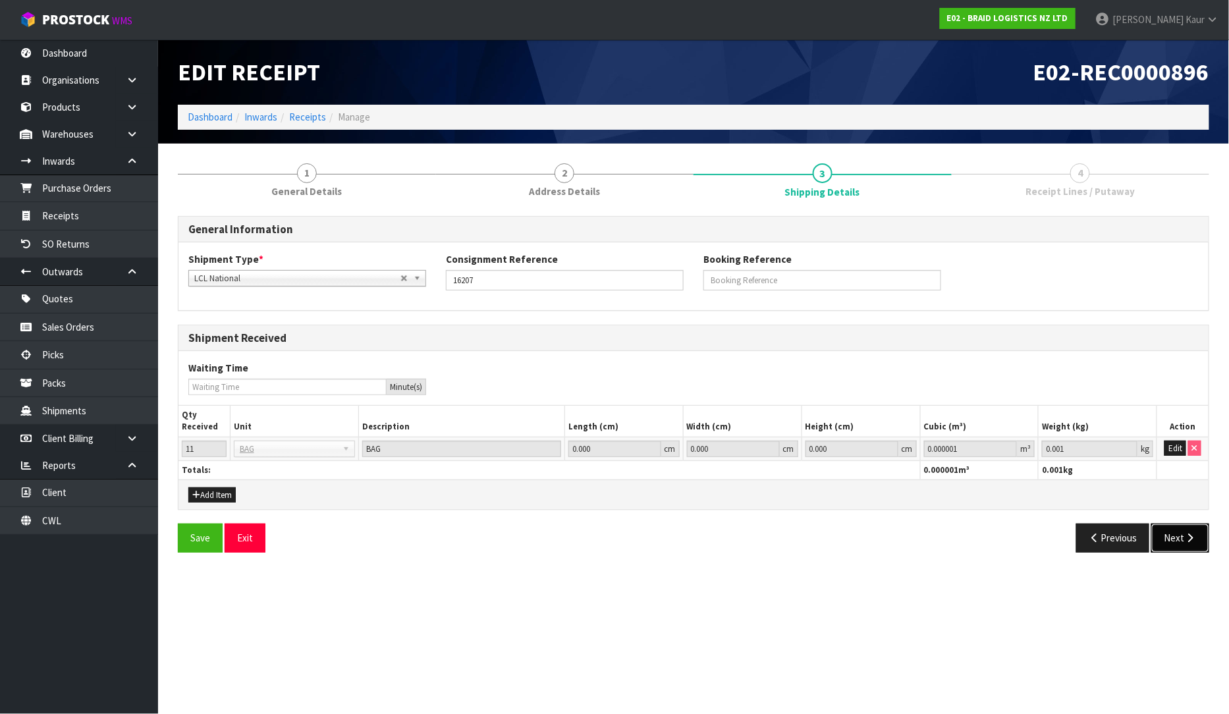
click at [1187, 544] on button "Next" at bounding box center [1181, 538] width 58 height 28
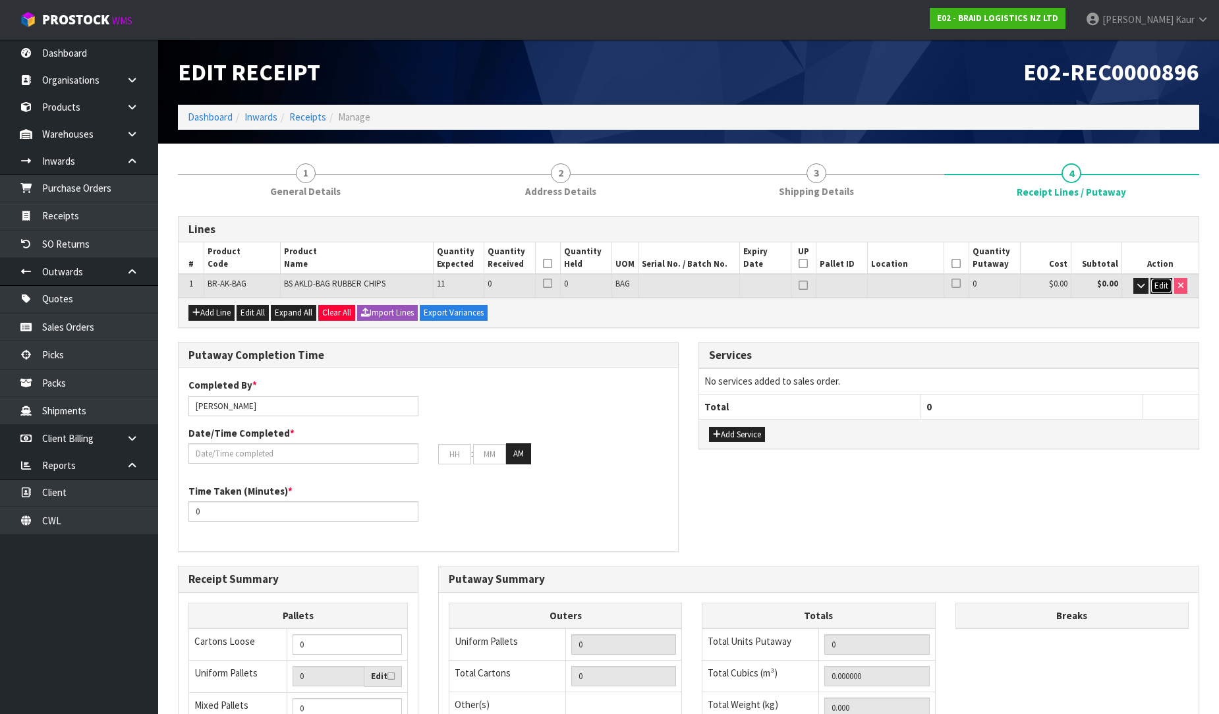
click at [1157, 289] on span "Edit" at bounding box center [1161, 285] width 14 height 11
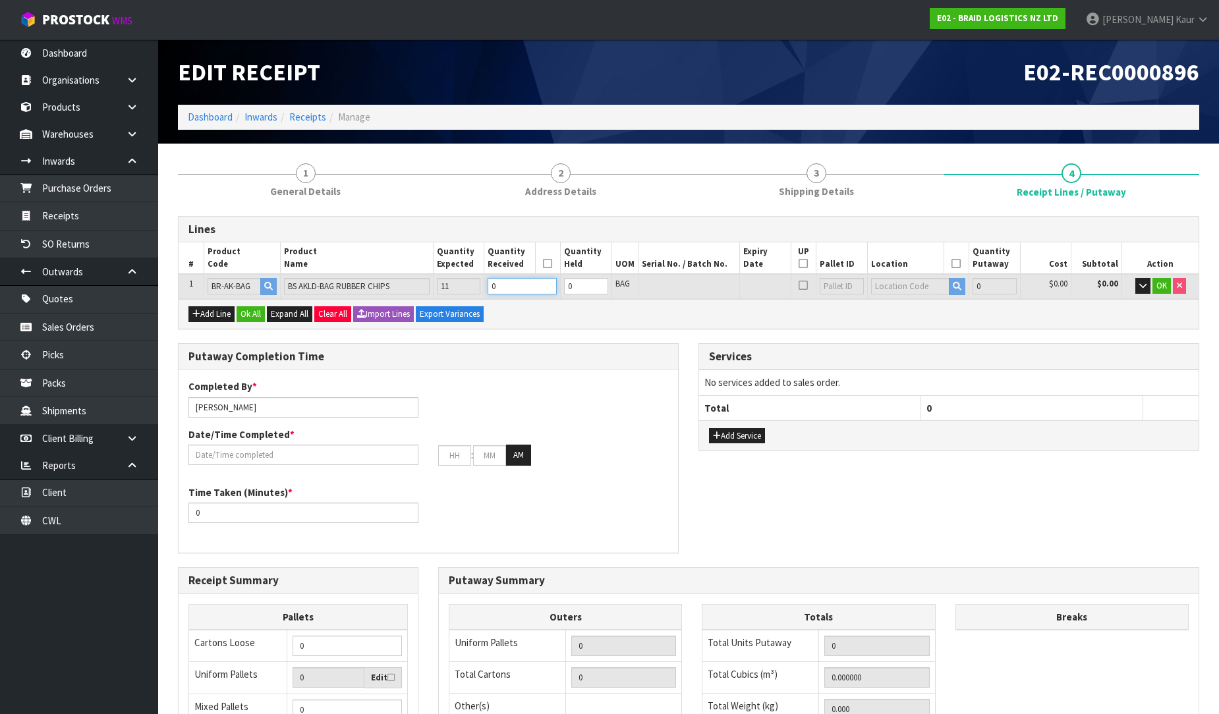
click at [516, 290] on input "0" at bounding box center [521, 286] width 69 height 16
type input "1"
type input "700"
type input "1"
type input "11"
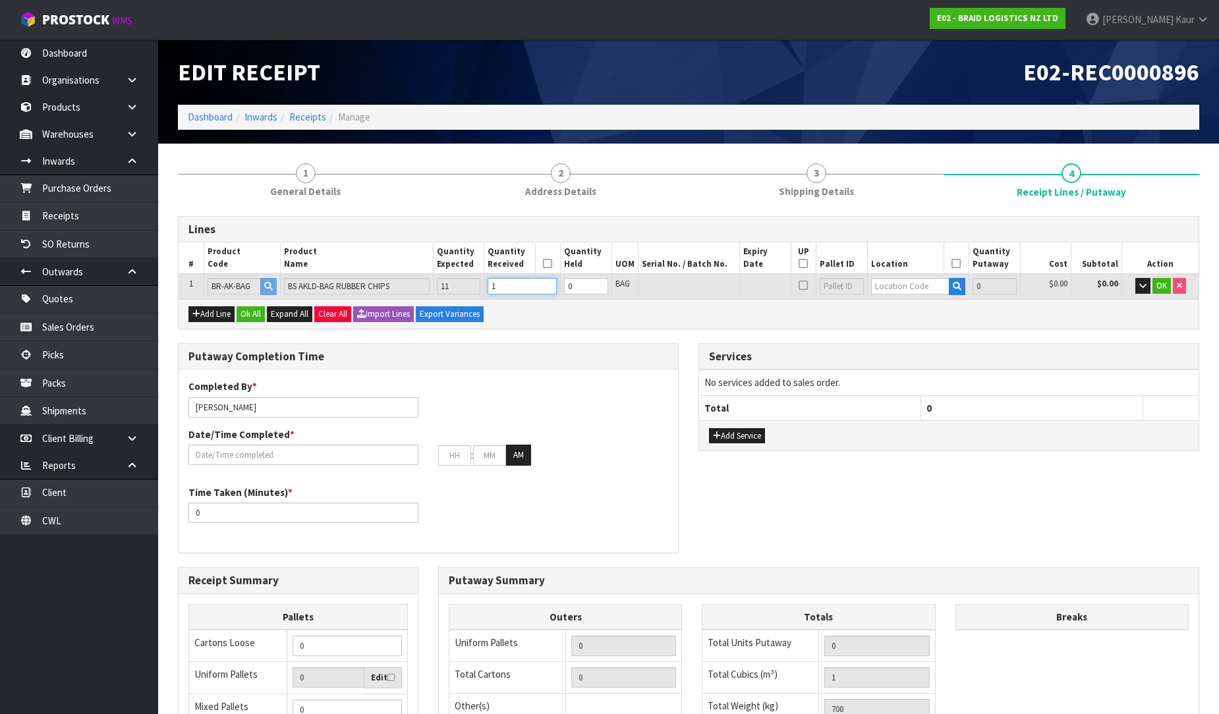
type input "7700"
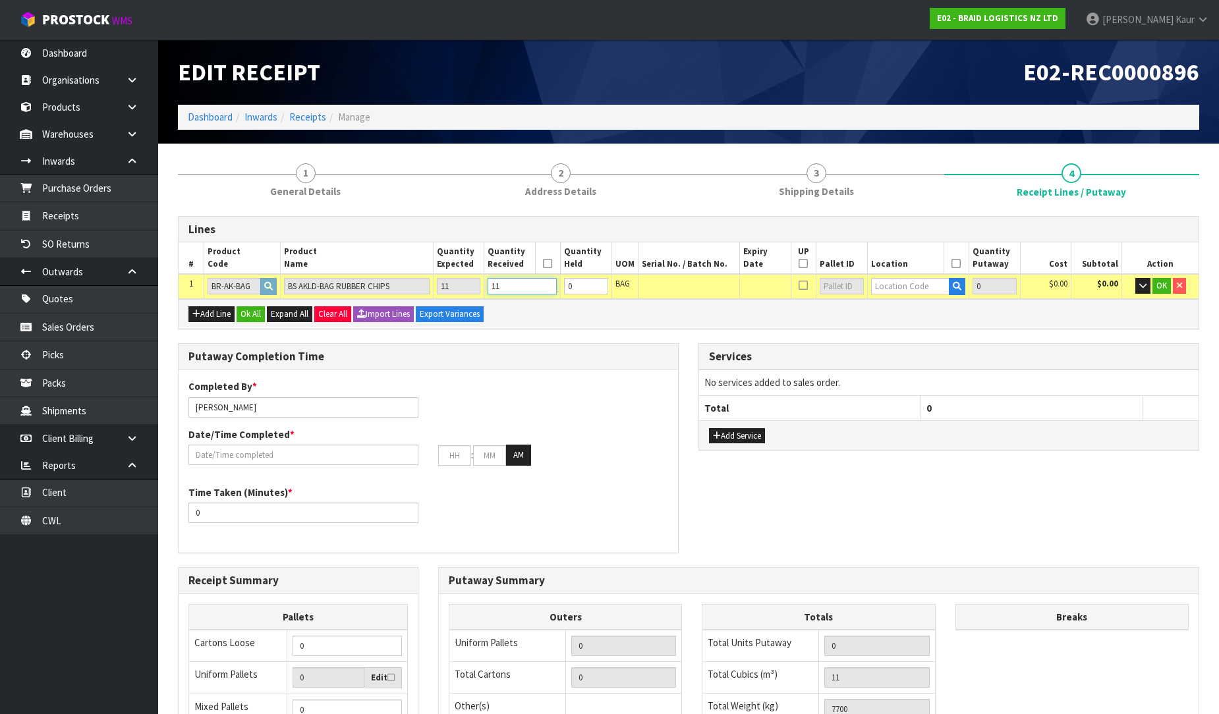
type input "11"
click at [894, 282] on input "text" at bounding box center [910, 286] width 79 height 16
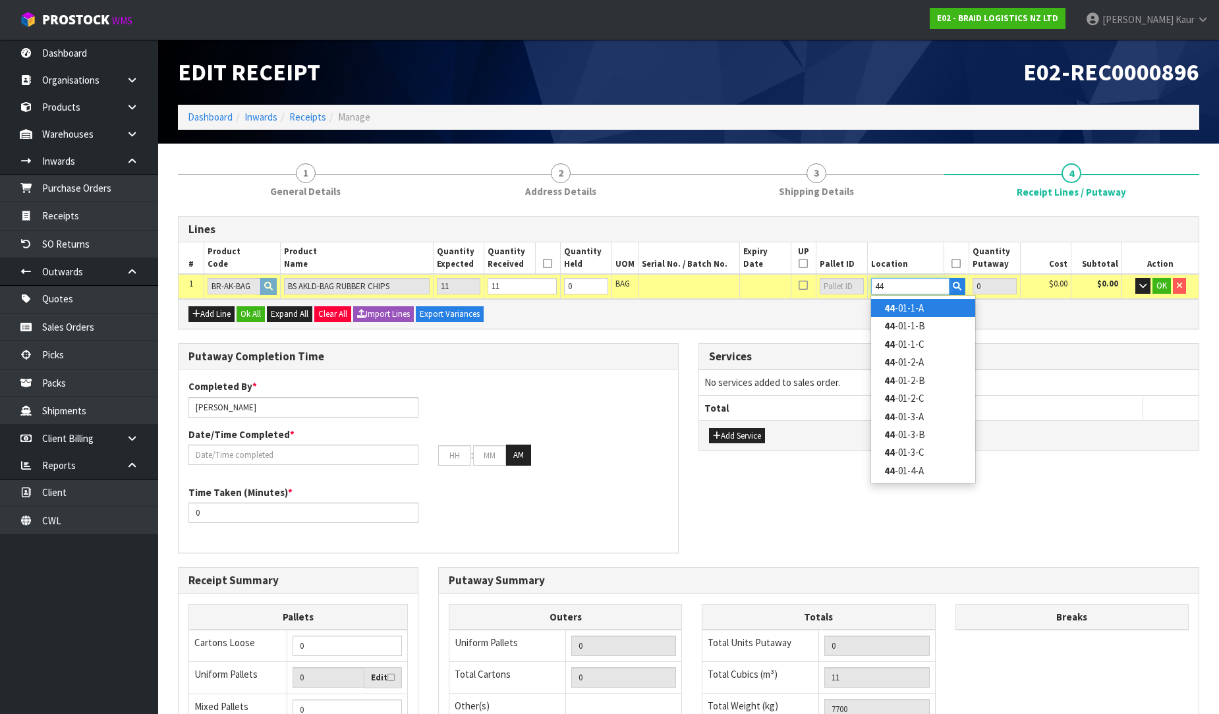
type input "44"
click at [898, 308] on link "44 -01-1-A" at bounding box center [923, 308] width 104 height 18
type input "11"
type input "44-01-1-A"
type input "11"
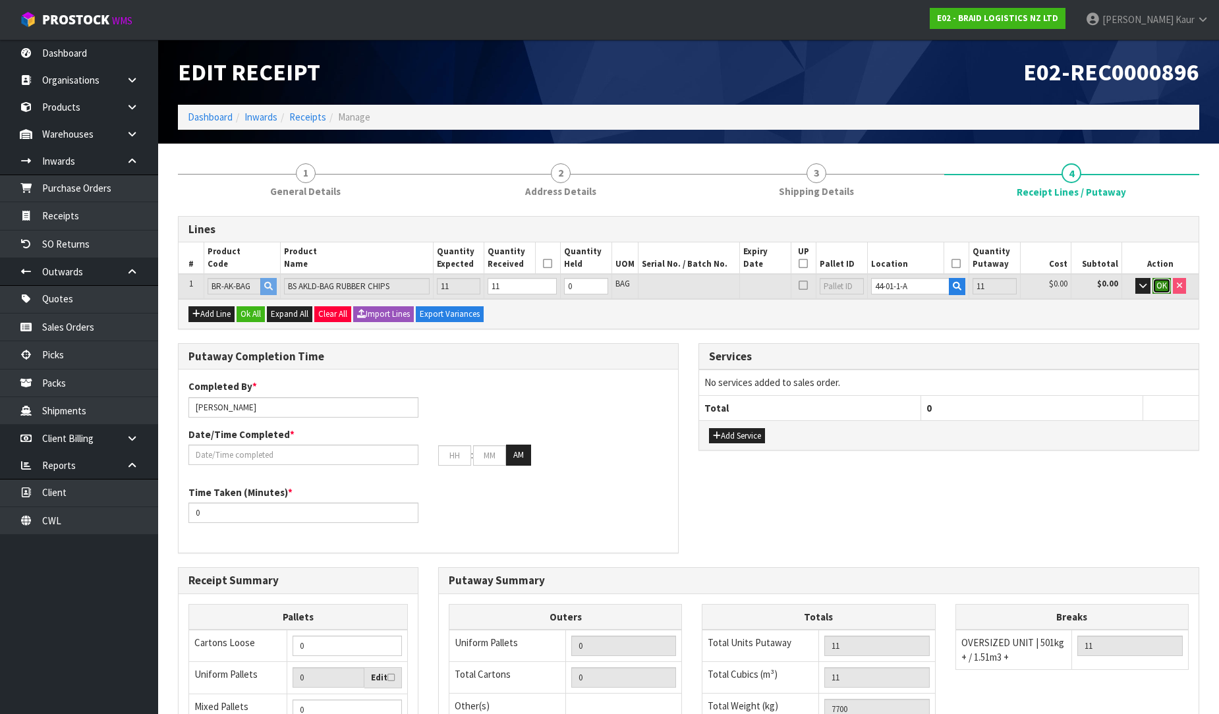
click at [1158, 280] on span "OK" at bounding box center [1161, 285] width 11 height 11
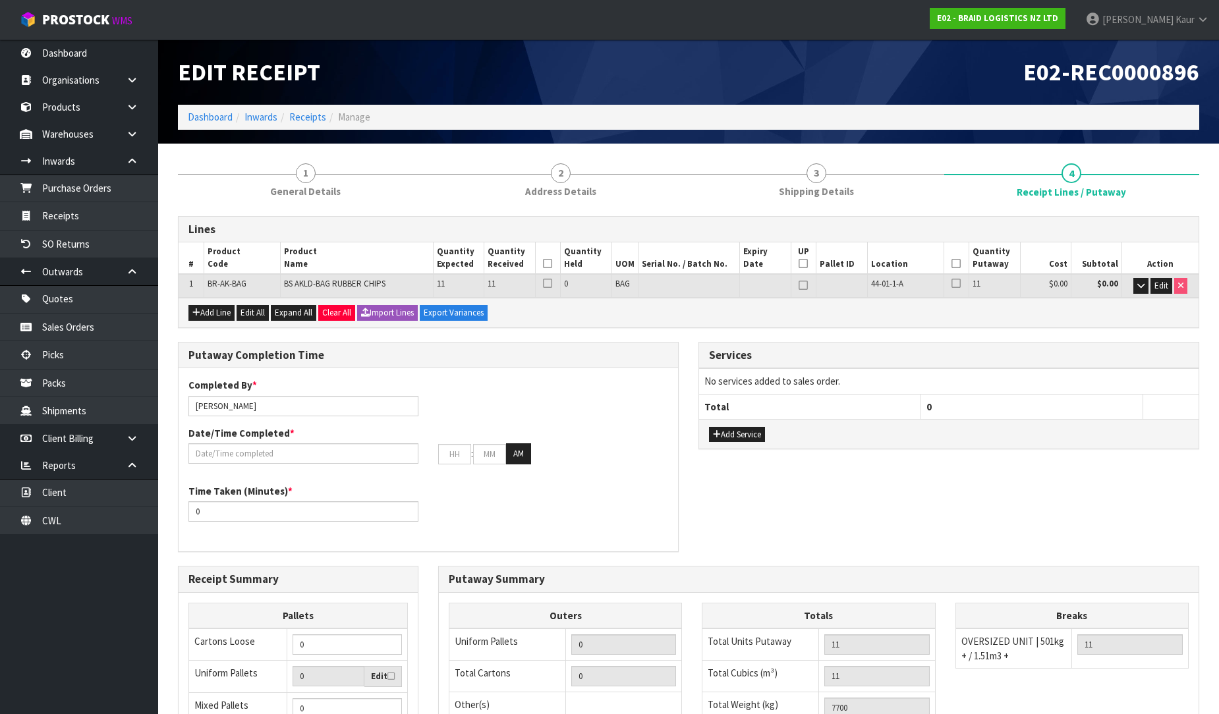
click at [548, 264] on icon at bounding box center [547, 264] width 9 height 1
click at [957, 264] on icon at bounding box center [955, 264] width 9 height 1
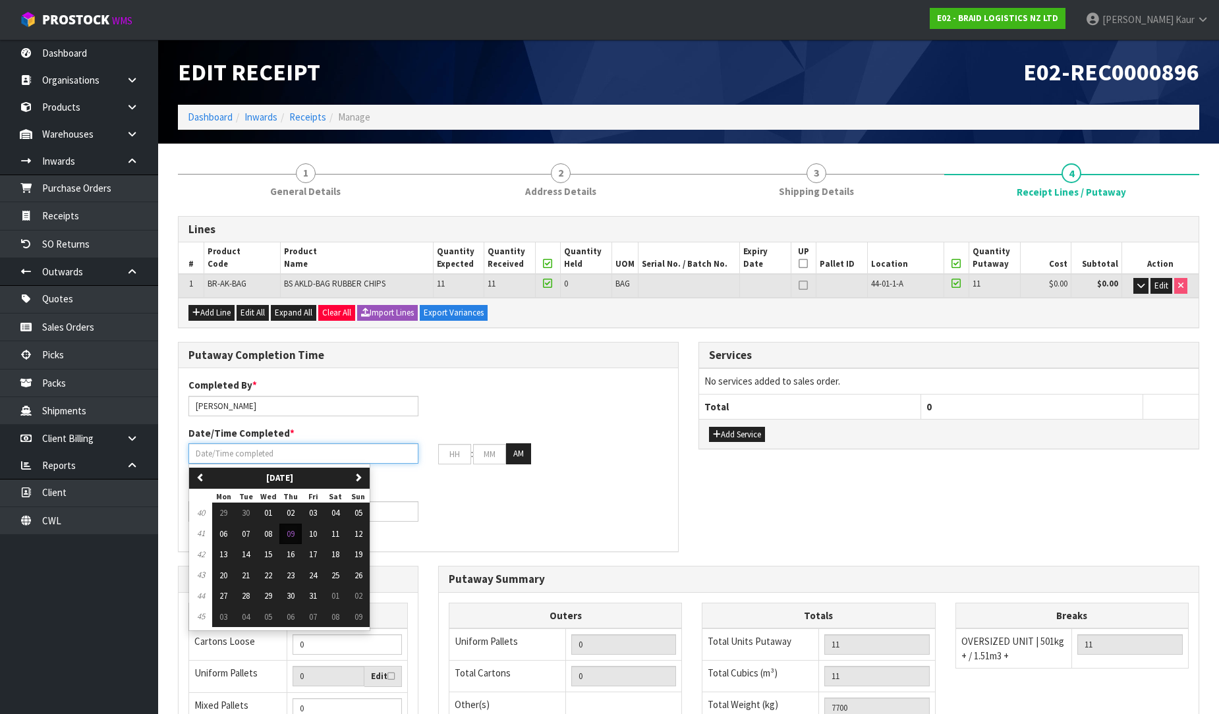
click at [254, 452] on input "text" at bounding box center [303, 453] width 230 height 20
click at [298, 530] on button "09" at bounding box center [290, 534] width 22 height 21
type input "[DATE]"
type input "12"
type input "00"
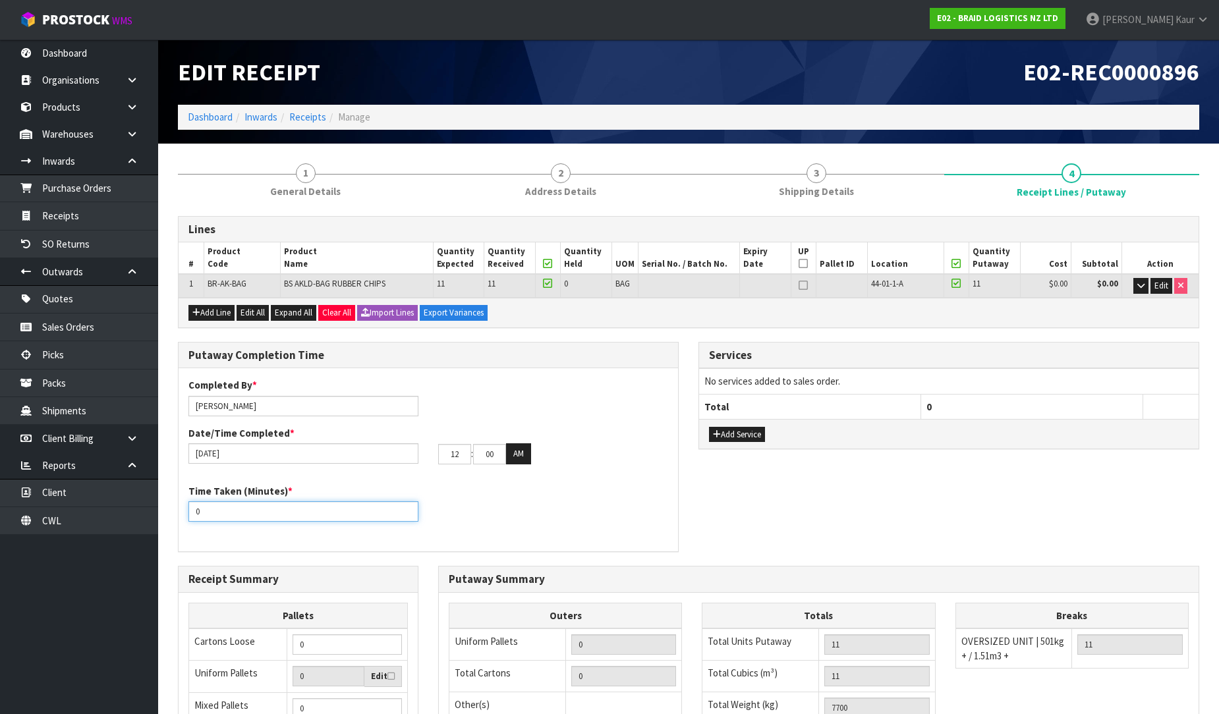
drag, startPoint x: 211, startPoint y: 509, endPoint x: 188, endPoint y: 516, distance: 24.6
click at [188, 516] on input "0" at bounding box center [303, 511] width 230 height 20
type input "15"
drag, startPoint x: 465, startPoint y: 459, endPoint x: 426, endPoint y: 463, distance: 39.1
click at [426, 463] on div "[DATE] 12 : 00 : 00 AM" at bounding box center [428, 453] width 499 height 21
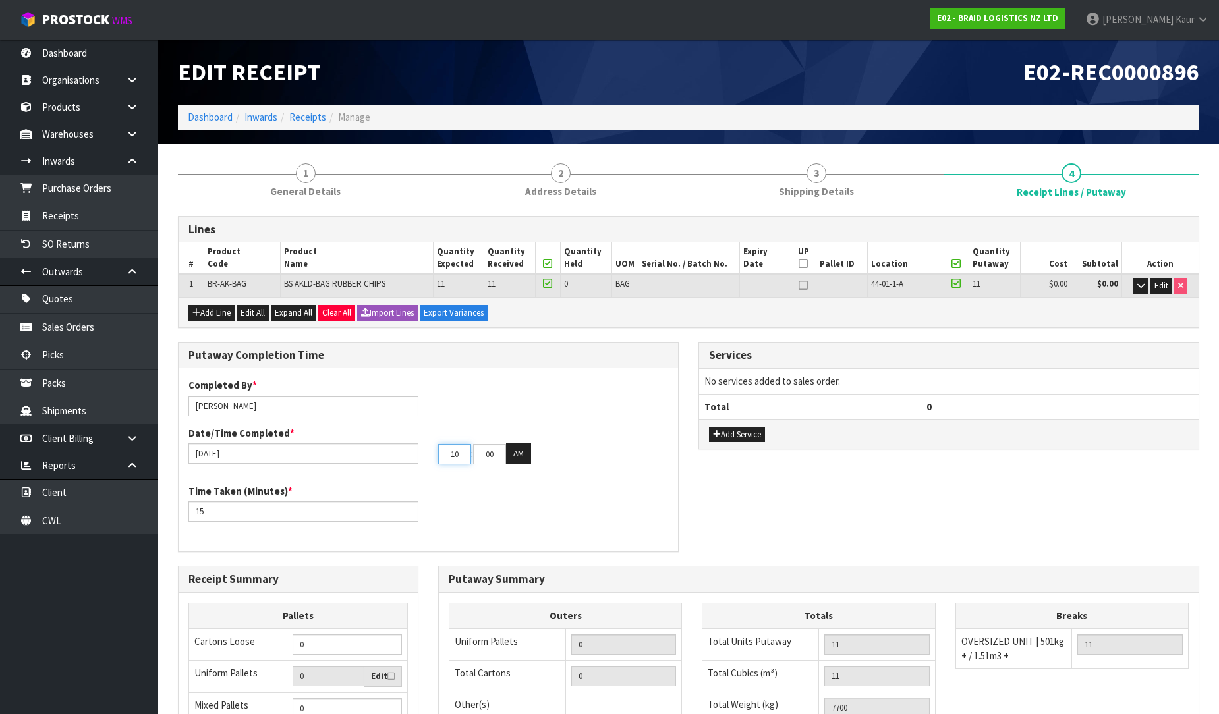
type input "10"
drag, startPoint x: 497, startPoint y: 459, endPoint x: 460, endPoint y: 464, distance: 37.2
click at [460, 464] on div "Completed By * Prabhneet Kaur Date/Time Completed * 09/10/2025 10 : 00 : 00 AM" at bounding box center [428, 426] width 499 height 96
type input "14"
click at [527, 505] on div "Time Taken (Minutes) * 15" at bounding box center [428, 507] width 499 height 47
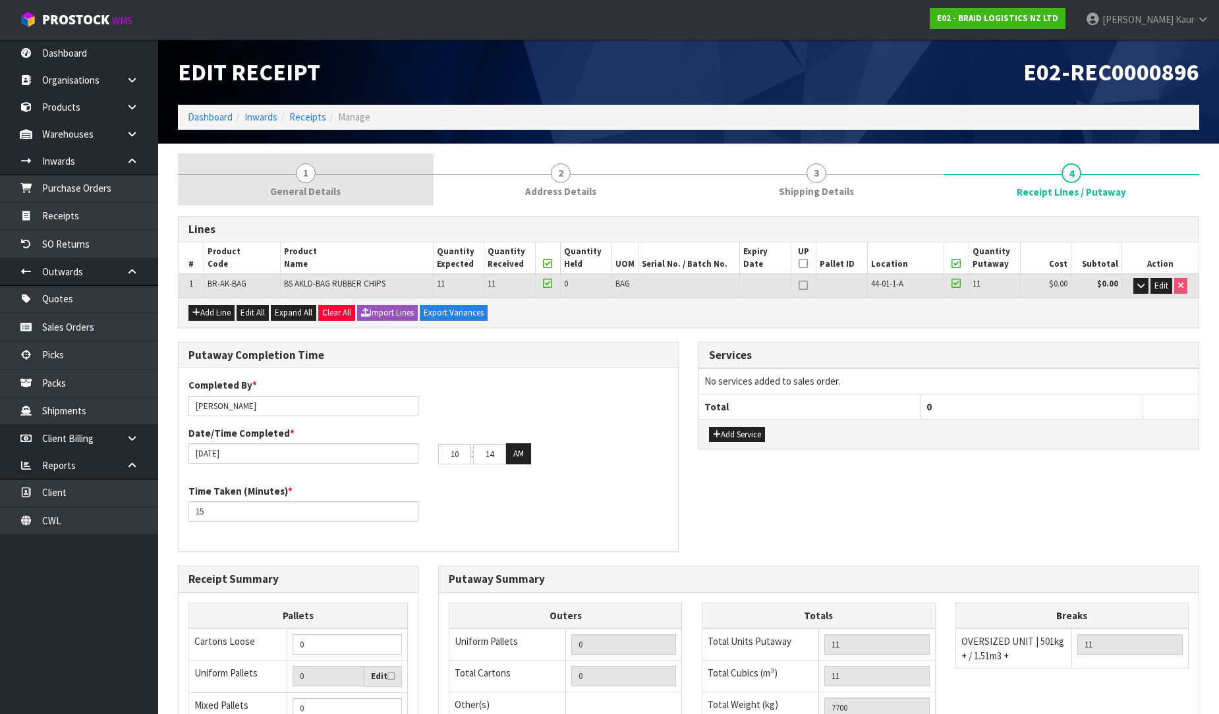
click at [345, 189] on link "1 General Details" at bounding box center [306, 179] width 256 height 52
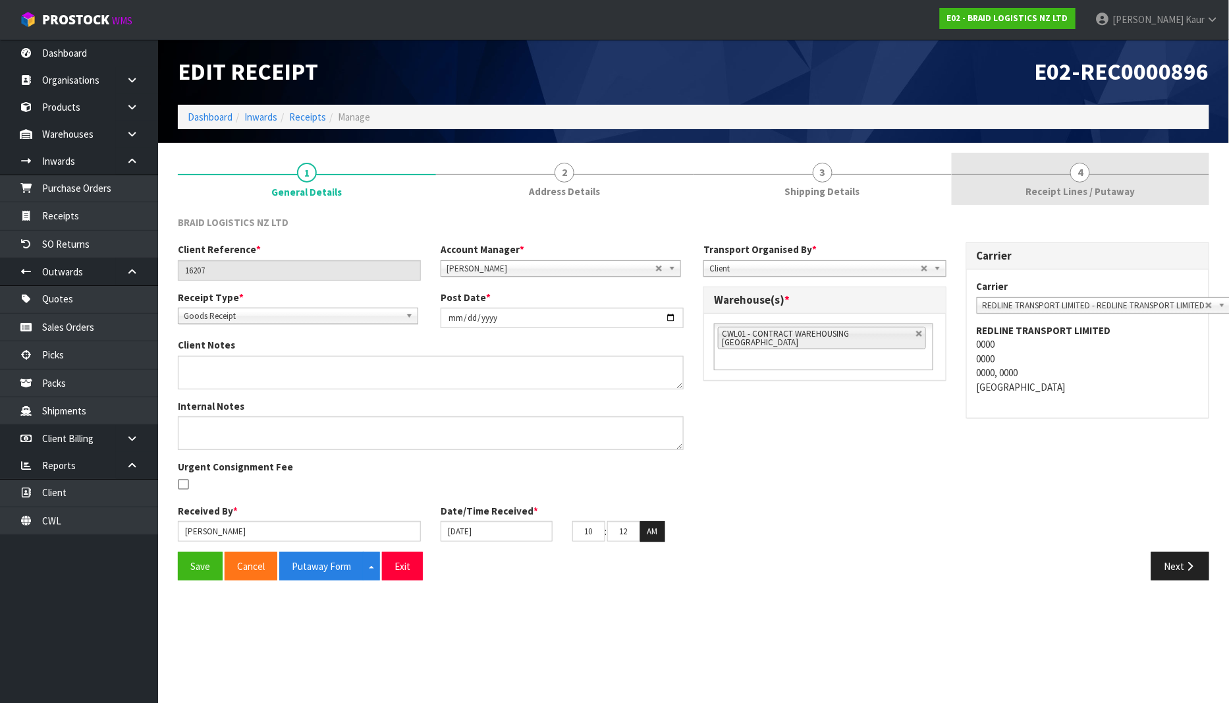
click at [1098, 190] on span "Receipt Lines / Putaway" at bounding box center [1080, 191] width 109 height 14
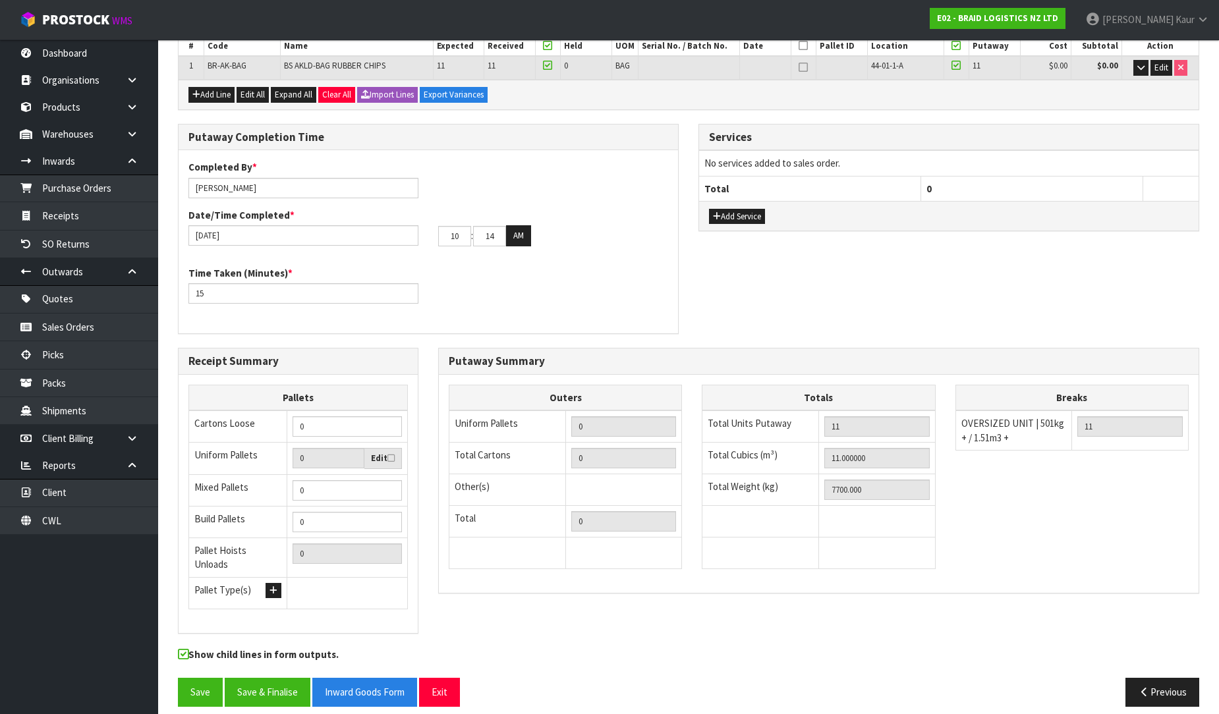
scroll to position [221, 0]
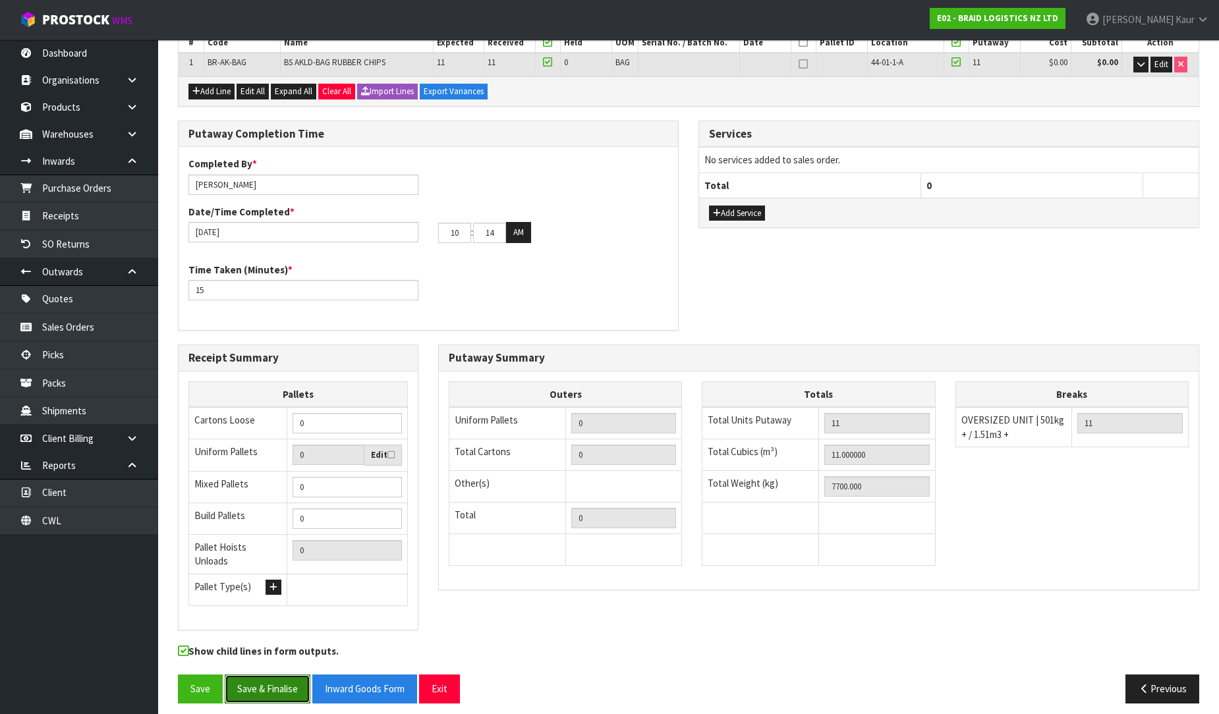
click at [270, 687] on button "Save & Finalise" at bounding box center [268, 689] width 86 height 28
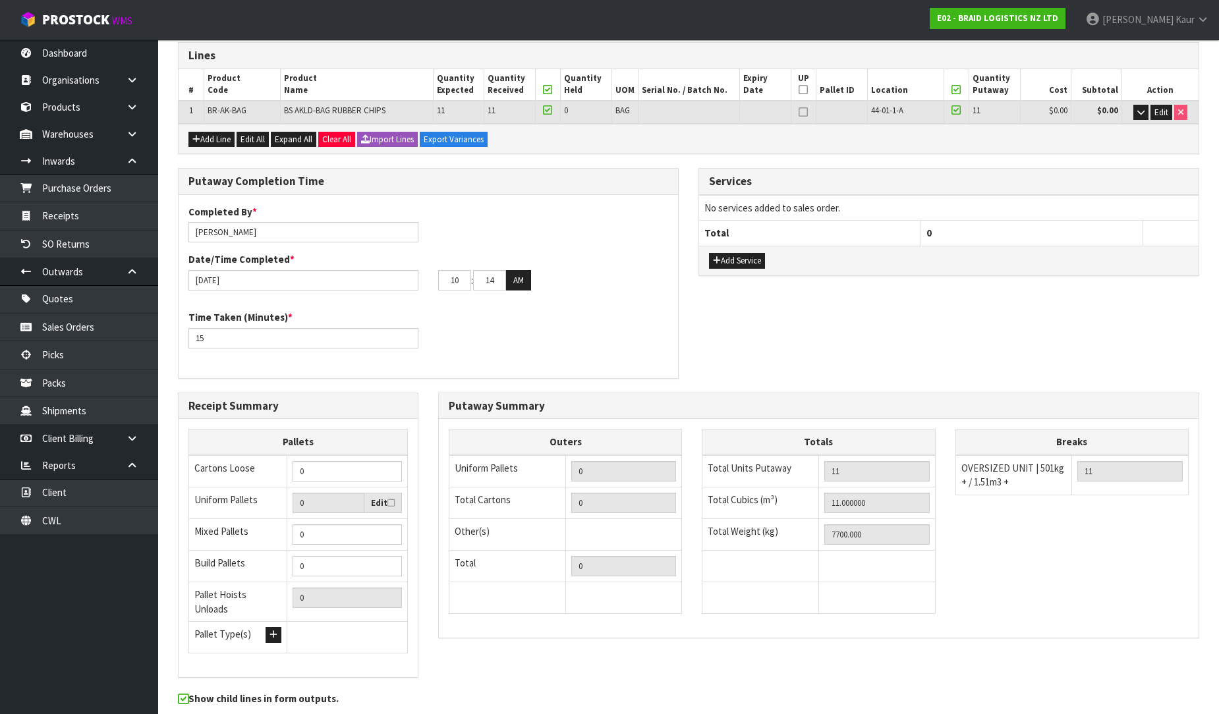
scroll to position [0, 0]
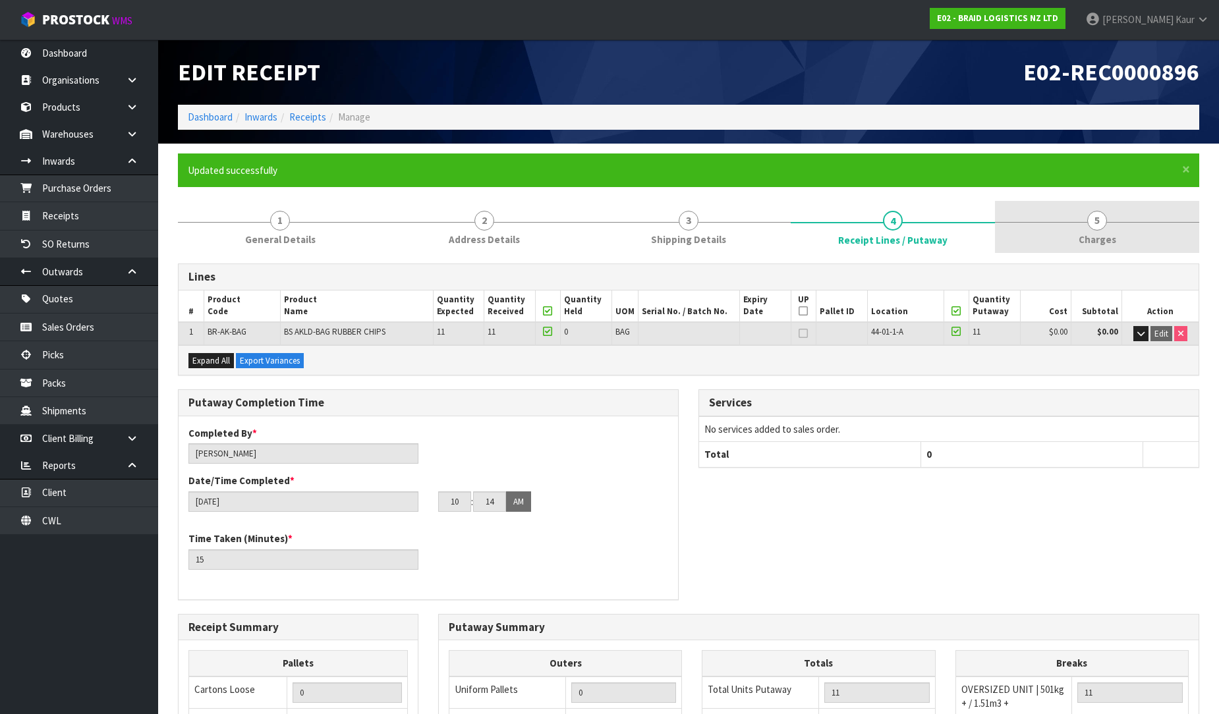
click at [1098, 228] on span "5" at bounding box center [1097, 221] width 20 height 20
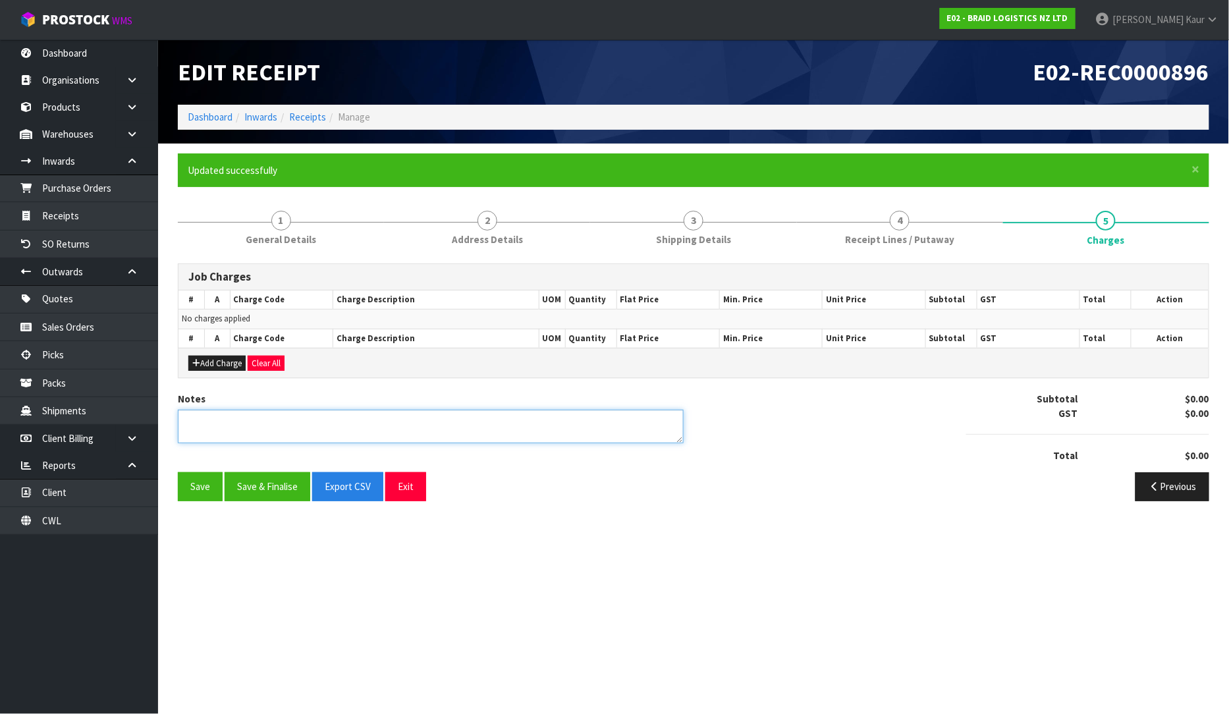
click at [315, 429] on textarea at bounding box center [431, 427] width 506 height 34
type textarea "NO CHARGE"
type textarea "S"
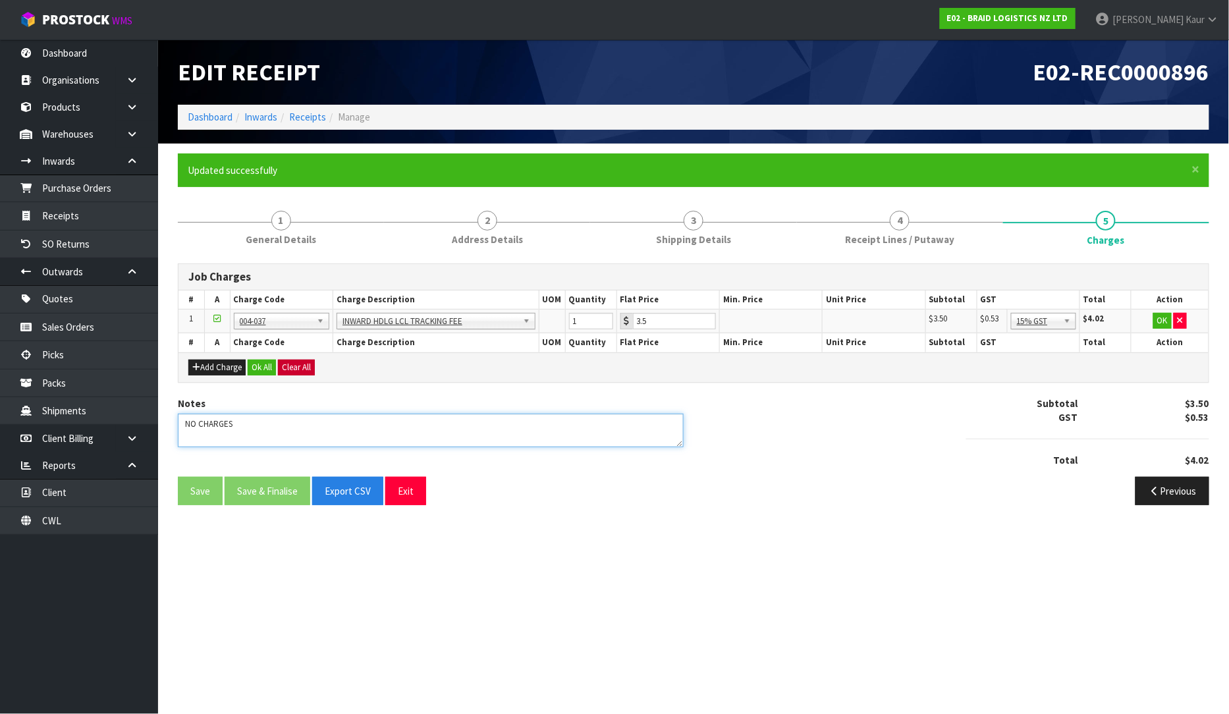
type textarea "NO CHARGES"
click at [299, 365] on button "Clear All" at bounding box center [296, 368] width 37 height 16
click at [316, 372] on button "Confirm Clear All" at bounding box center [311, 368] width 66 height 16
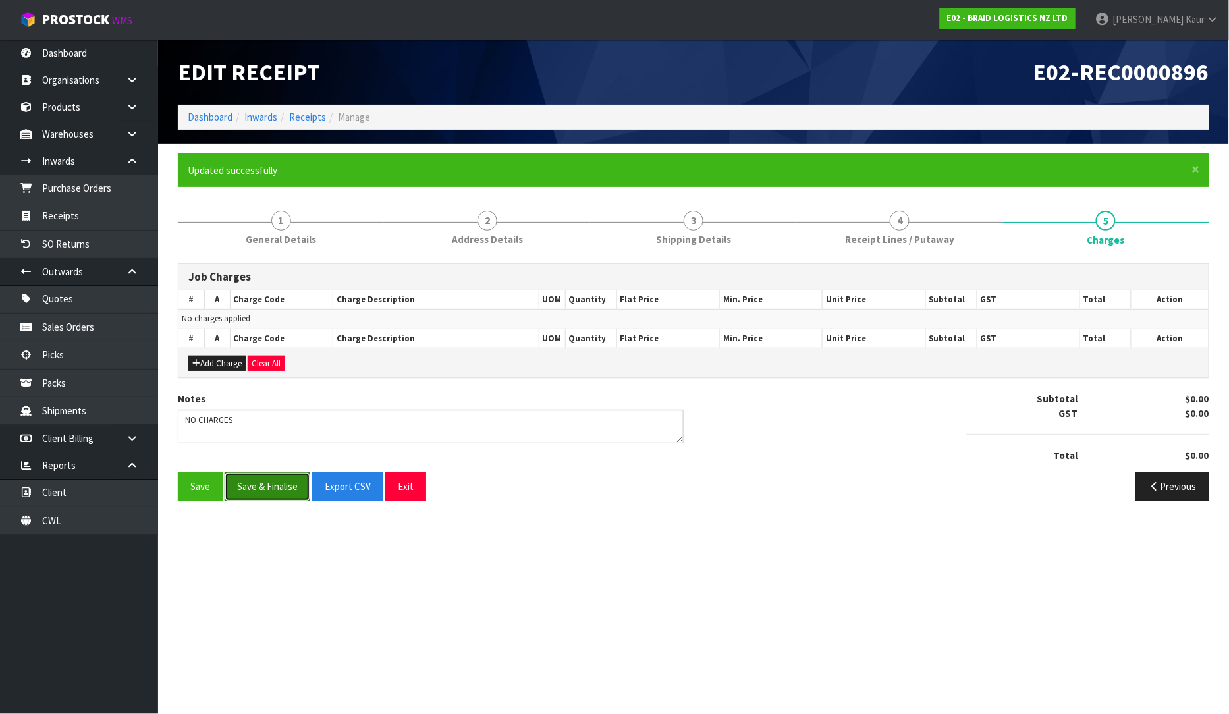
click at [259, 496] on button "Save & Finalise" at bounding box center [268, 486] width 86 height 28
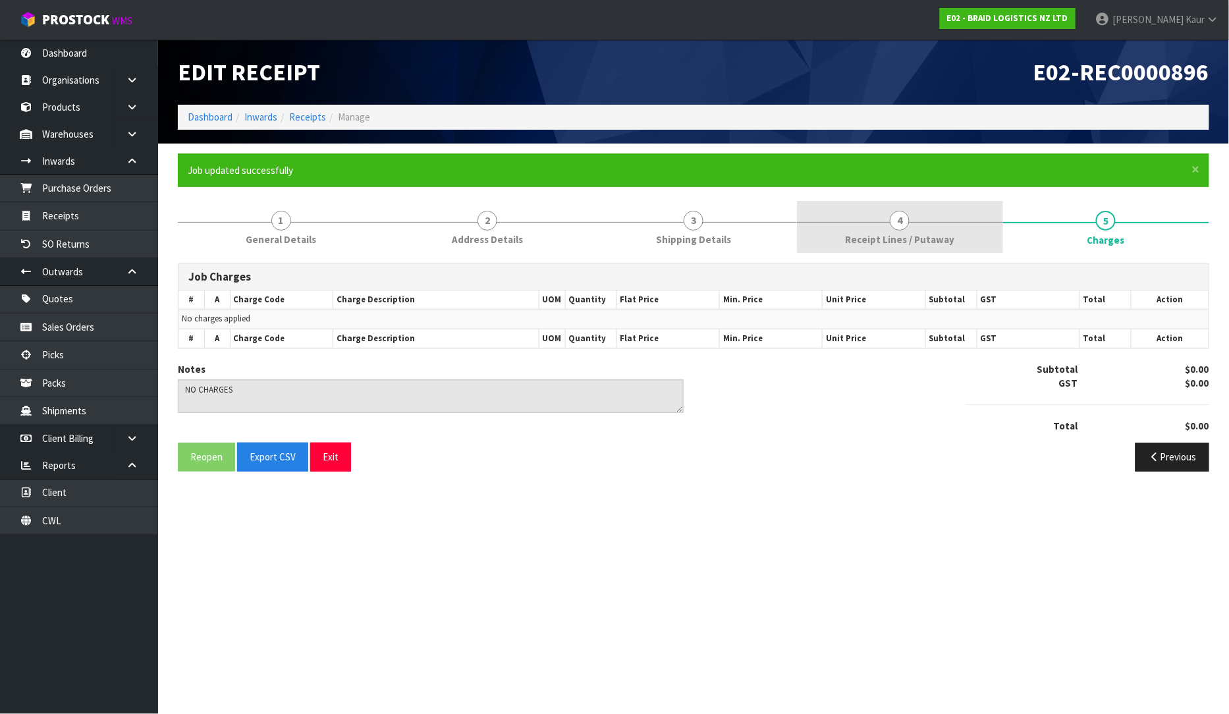
click at [833, 228] on link "4 Receipt Lines / Putaway" at bounding box center [900, 227] width 206 height 52
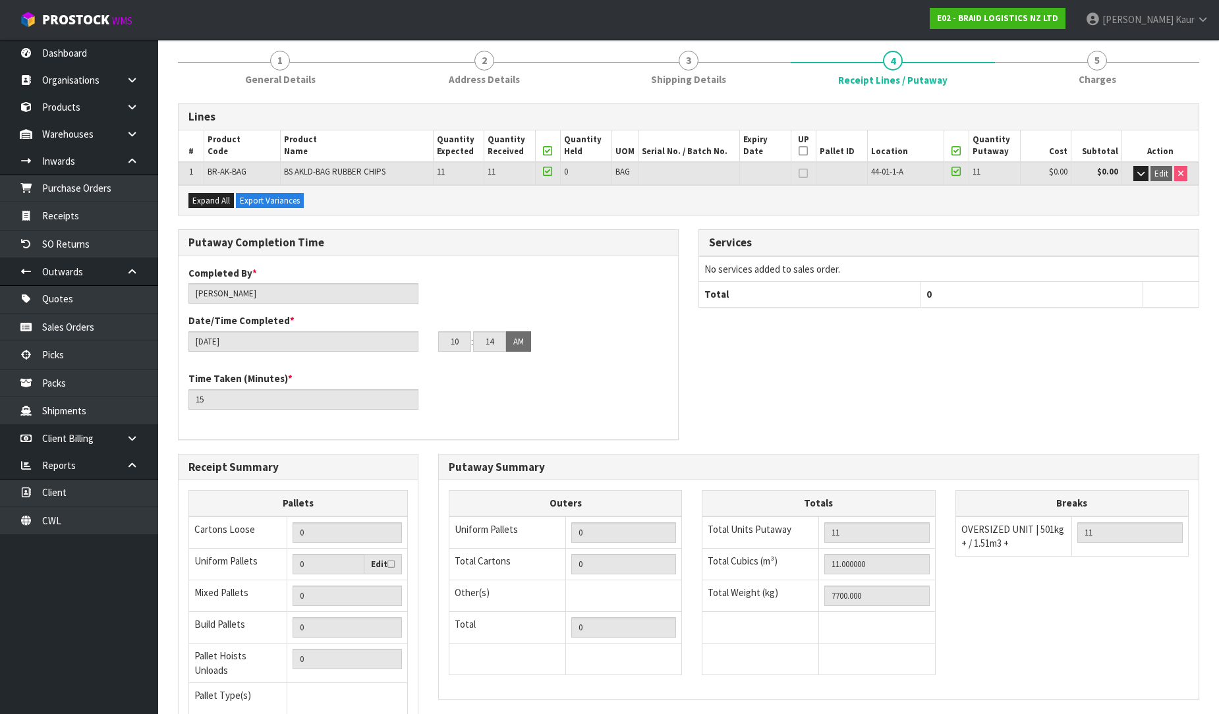
scroll to position [269, 0]
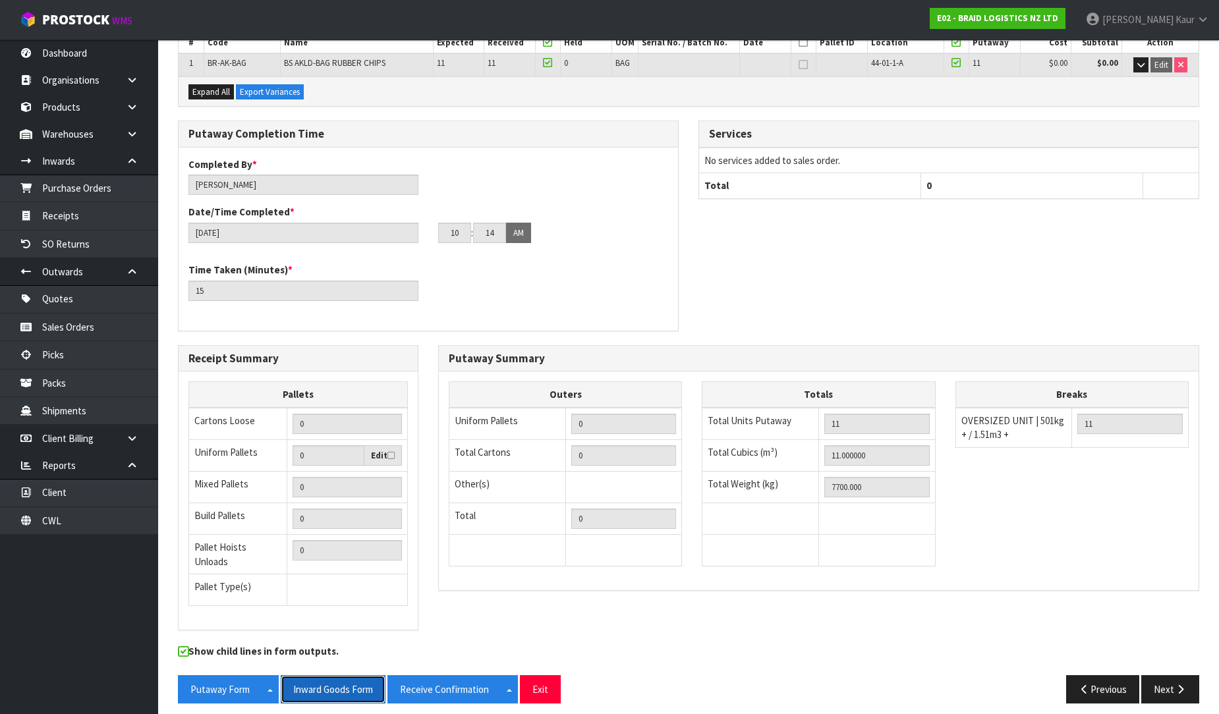
click at [356, 679] on button "Inward Goods Form" at bounding box center [333, 689] width 105 height 28
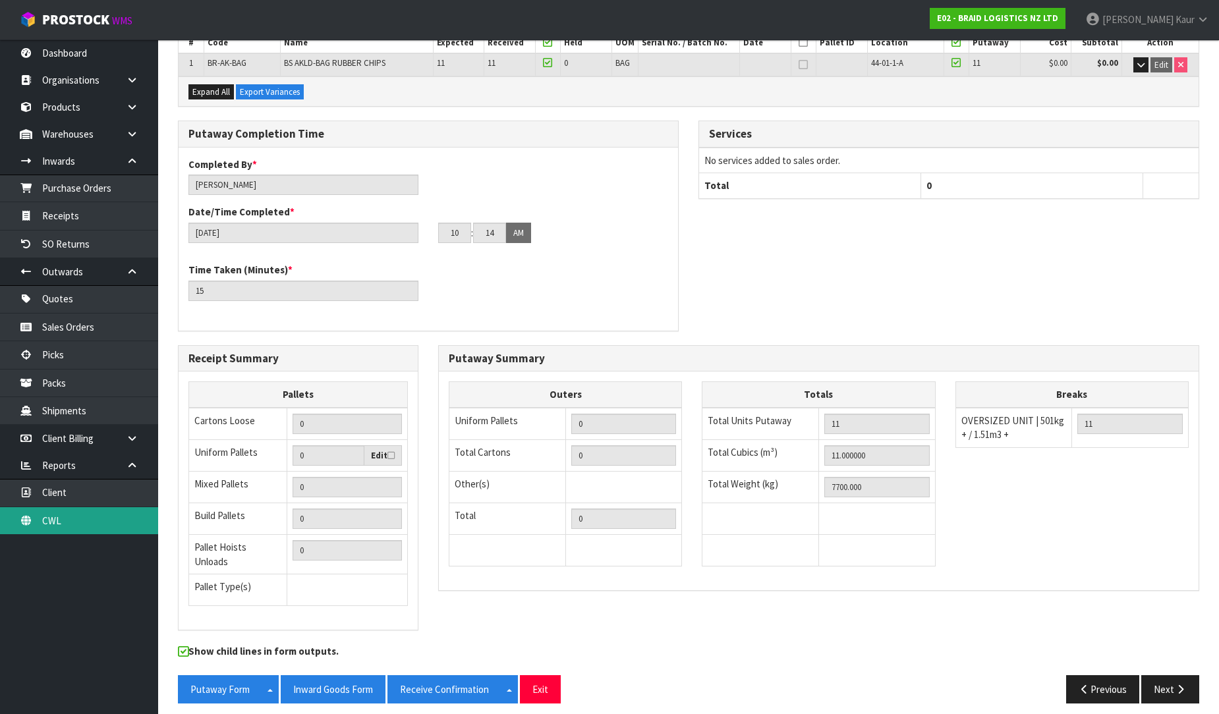
click at [104, 532] on link "CWL" at bounding box center [79, 520] width 158 height 27
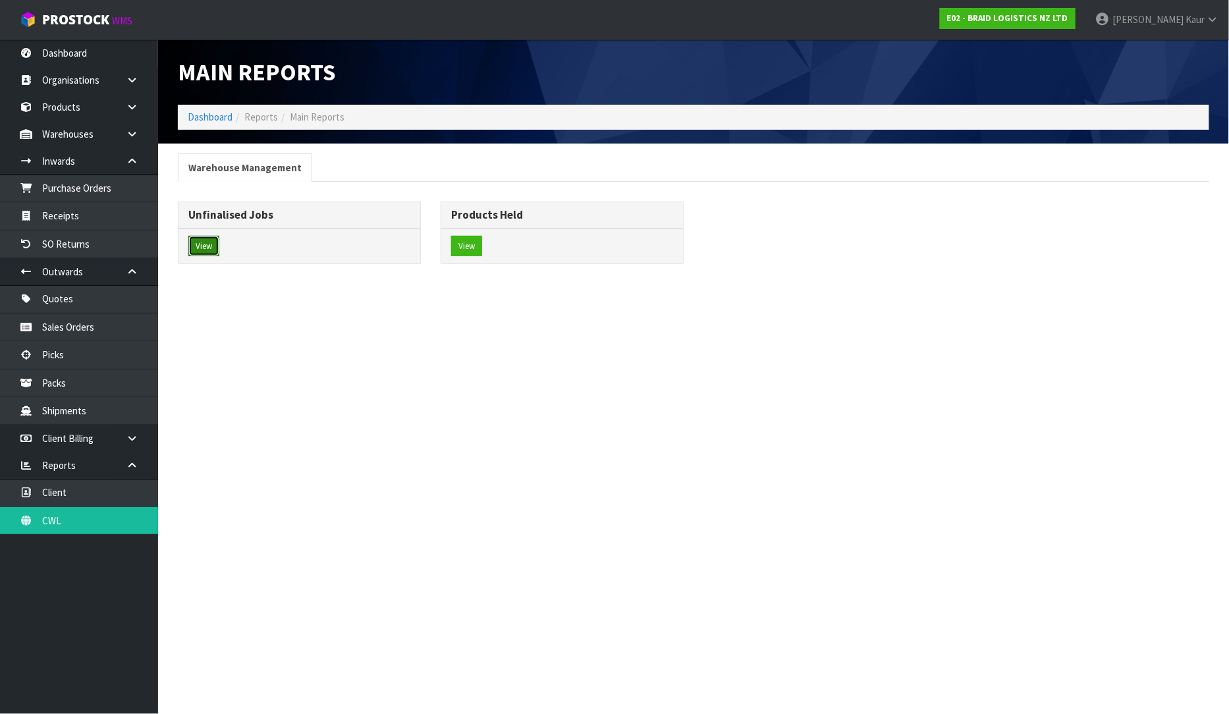
click at [211, 245] on button "View" at bounding box center [203, 246] width 31 height 21
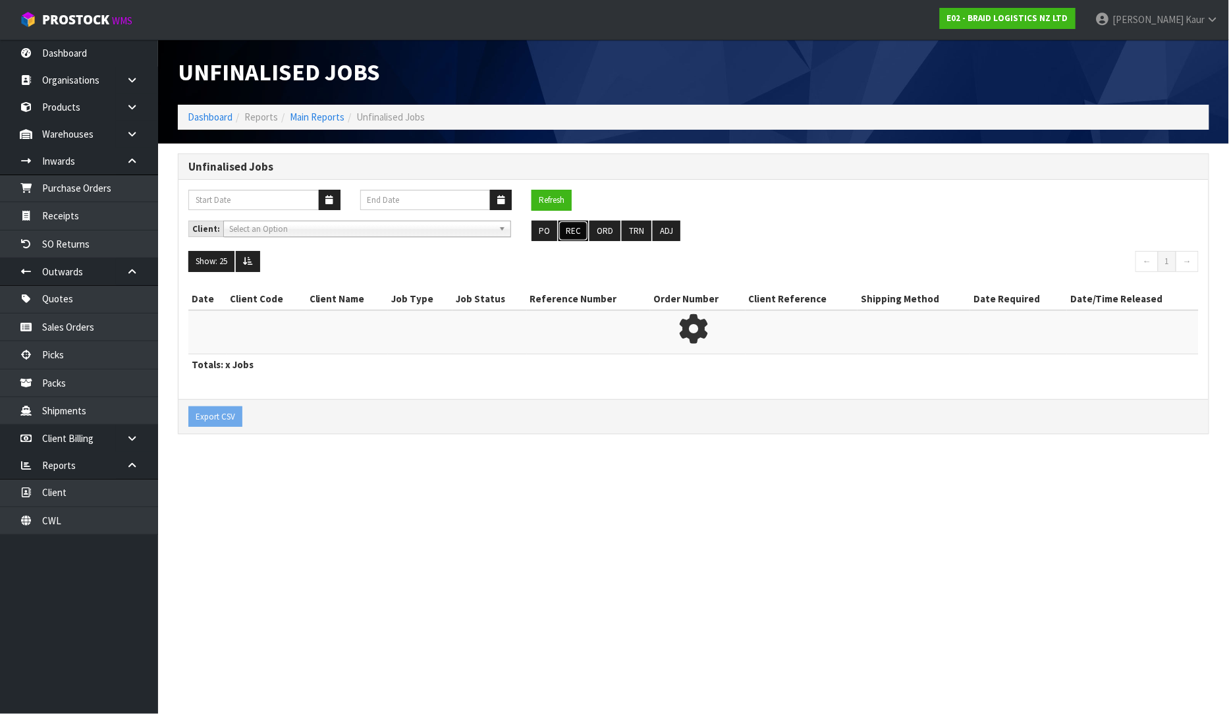
click at [559, 233] on button "REC" at bounding box center [574, 231] width 30 height 21
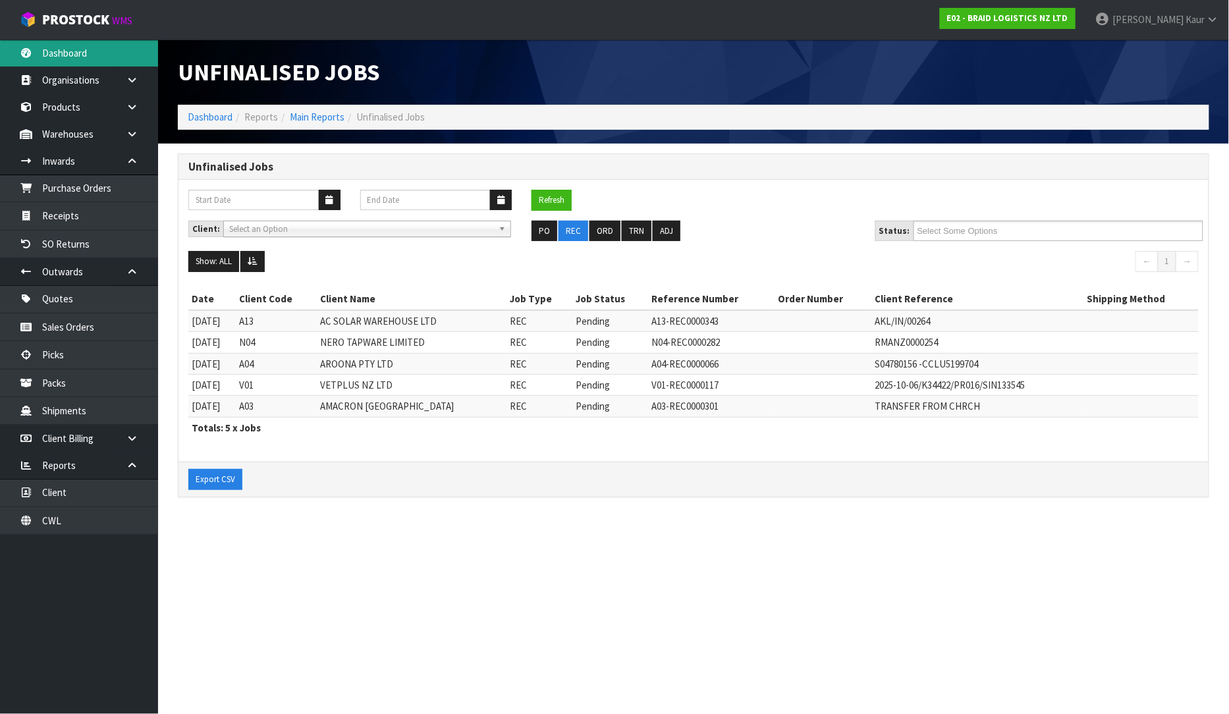
click at [62, 51] on link "Dashboard" at bounding box center [79, 53] width 158 height 27
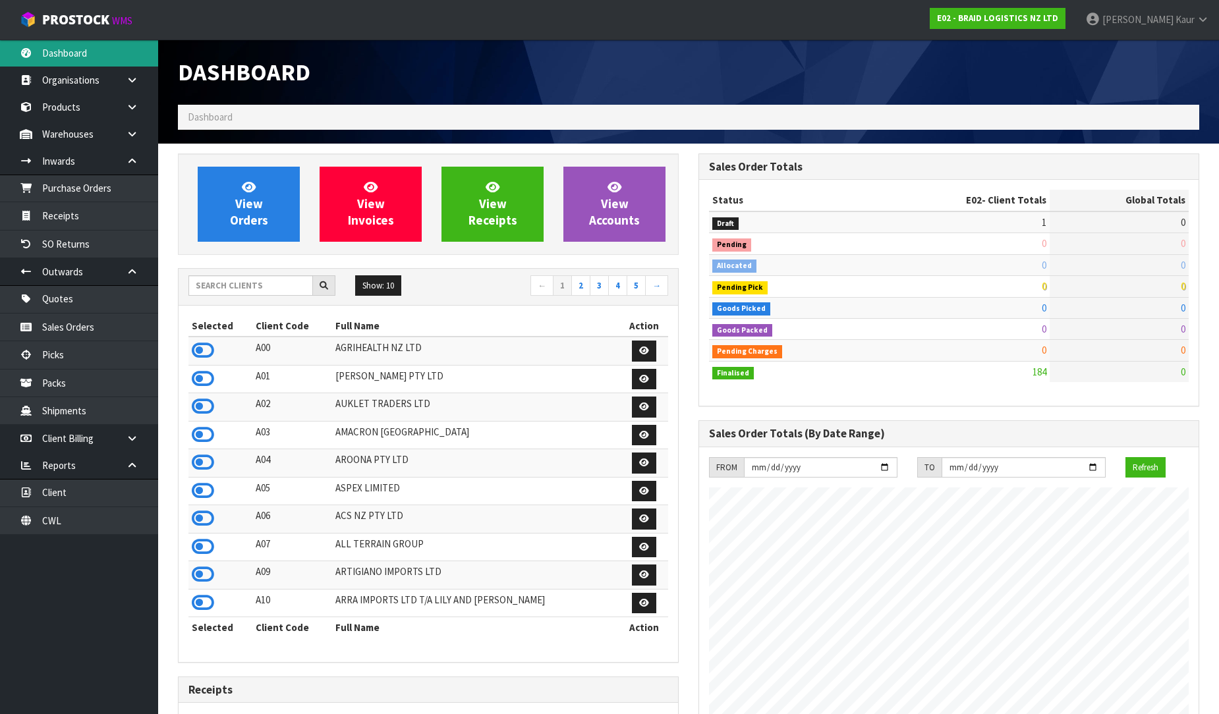
scroll to position [848, 520]
click at [250, 288] on input "text" at bounding box center [250, 285] width 125 height 20
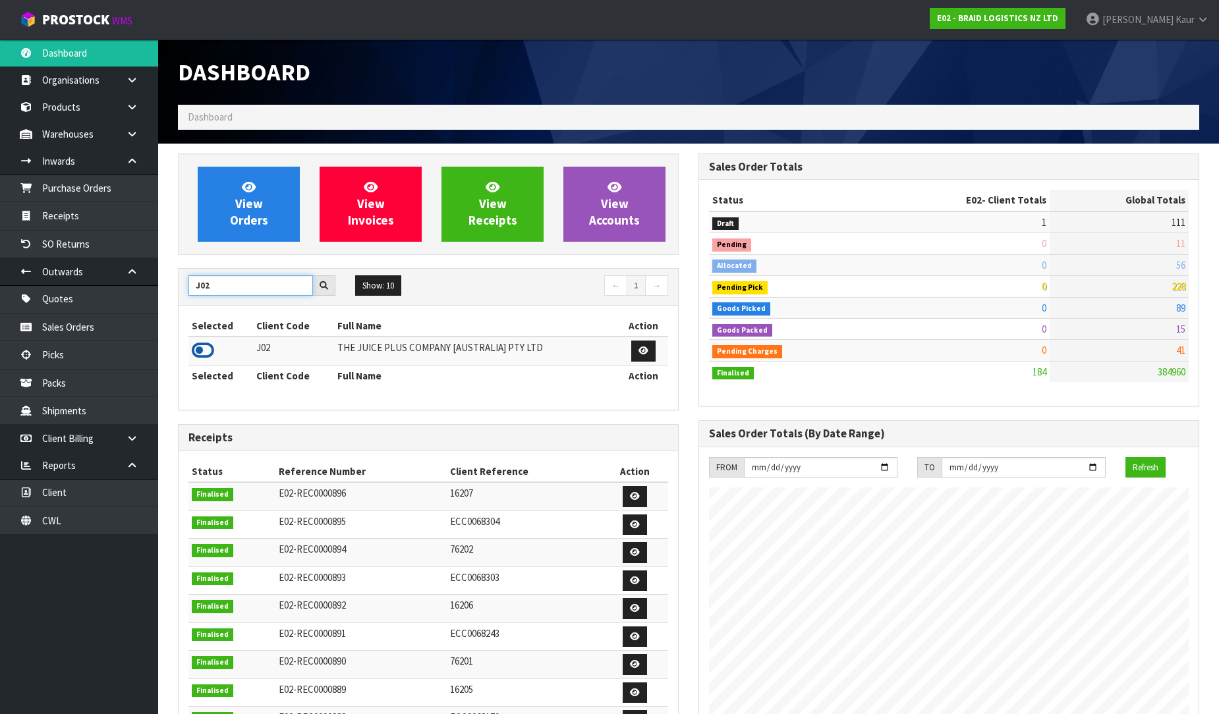
type input "J02"
click at [200, 347] on icon at bounding box center [203, 351] width 22 height 20
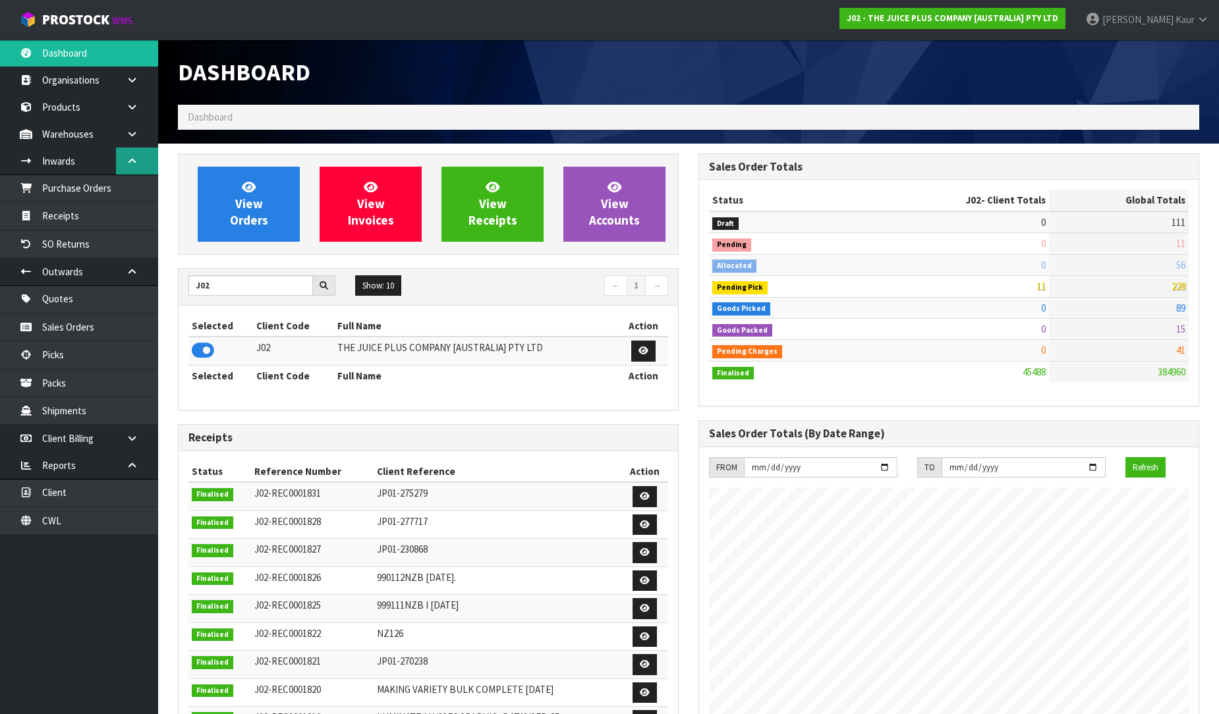
scroll to position [998, 520]
click at [122, 134] on link at bounding box center [137, 134] width 42 height 27
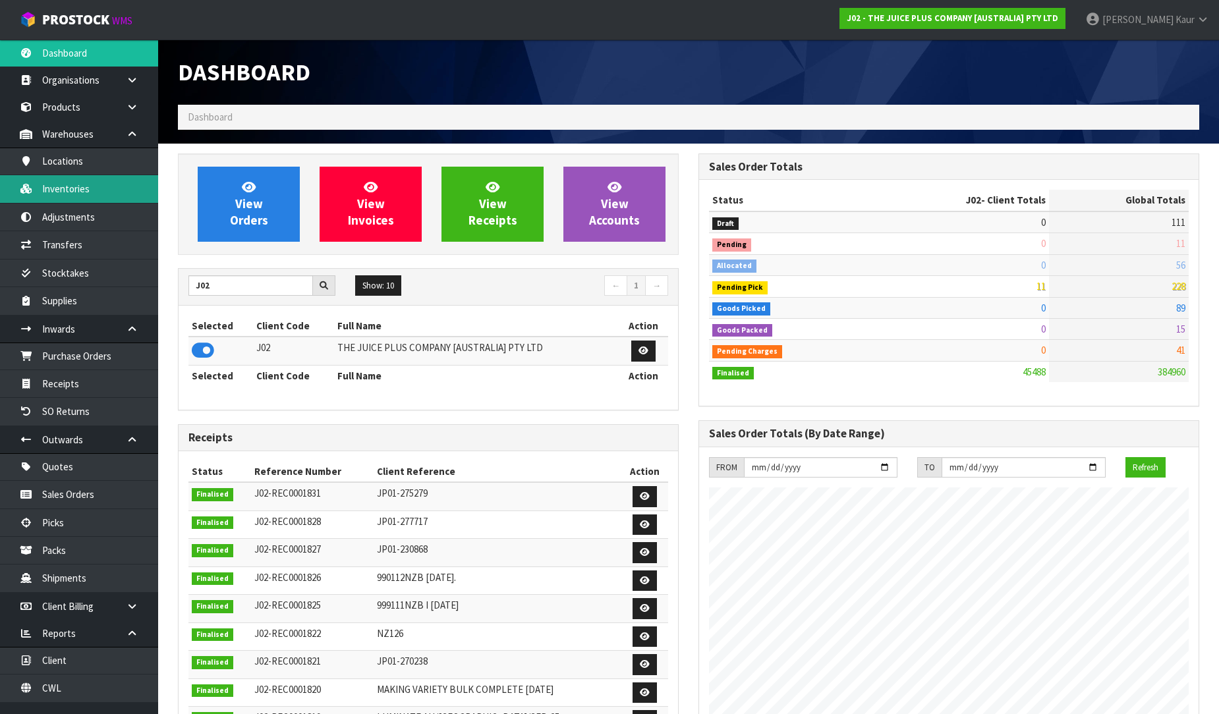
click at [86, 195] on link "Inventories" at bounding box center [79, 188] width 158 height 27
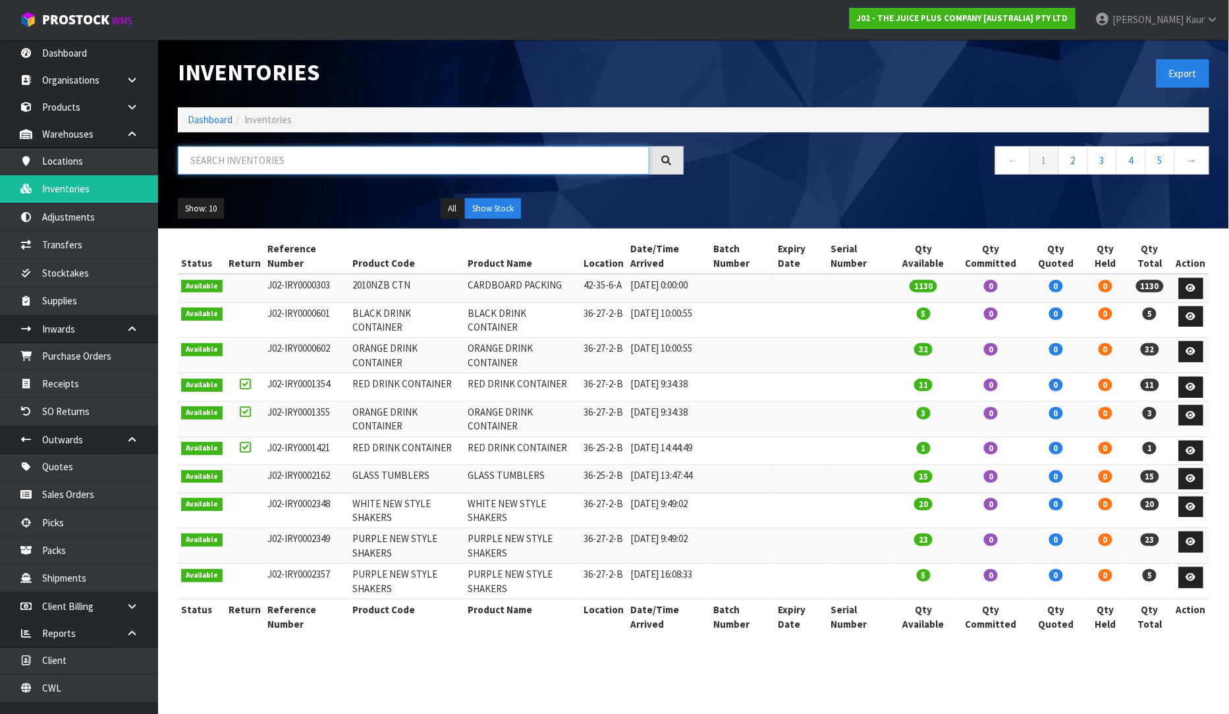
click at [291, 163] on input "text" at bounding box center [414, 160] width 472 height 28
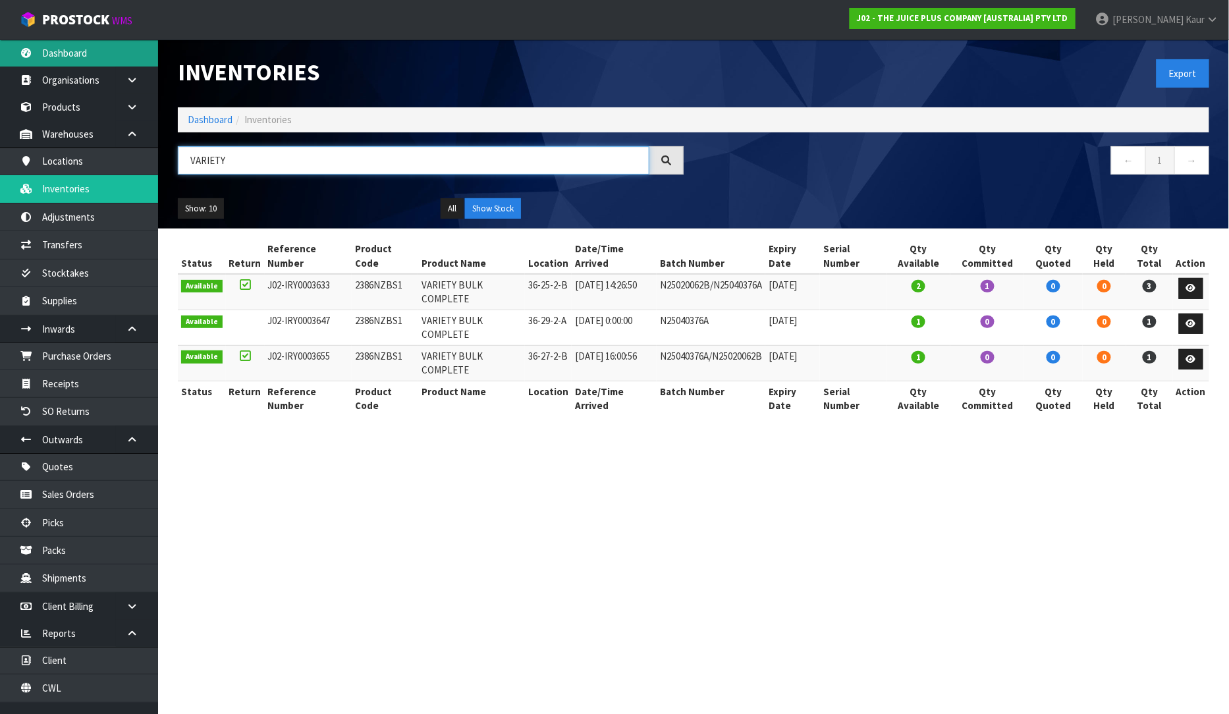
type input "VARIETY"
click at [96, 48] on link "Dashboard" at bounding box center [79, 53] width 158 height 27
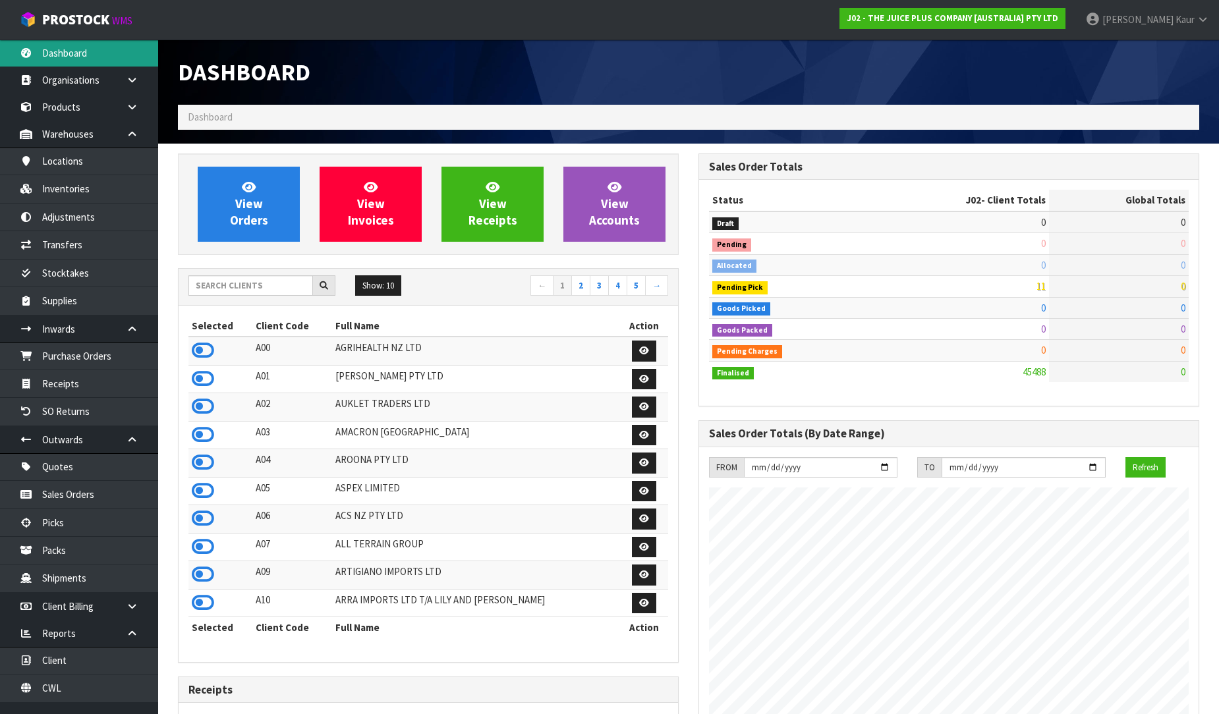
scroll to position [998, 520]
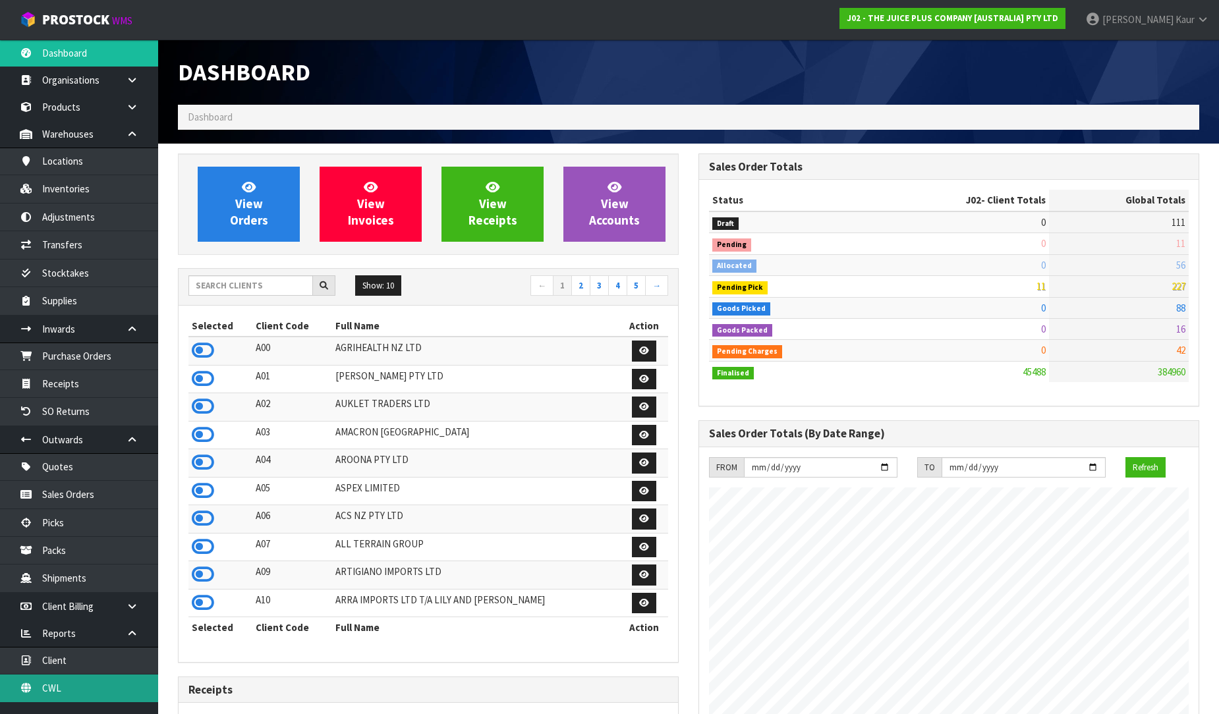
click at [90, 685] on link "CWL" at bounding box center [79, 688] width 158 height 27
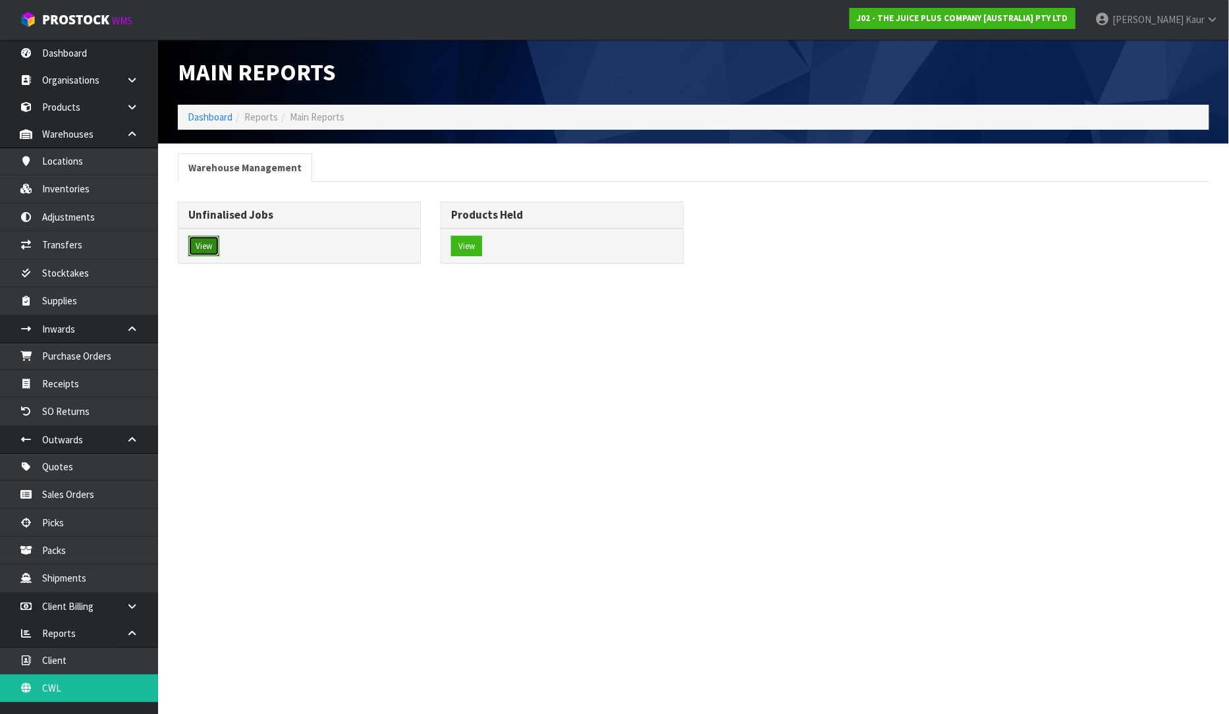
click at [212, 254] on button "View" at bounding box center [203, 246] width 31 height 21
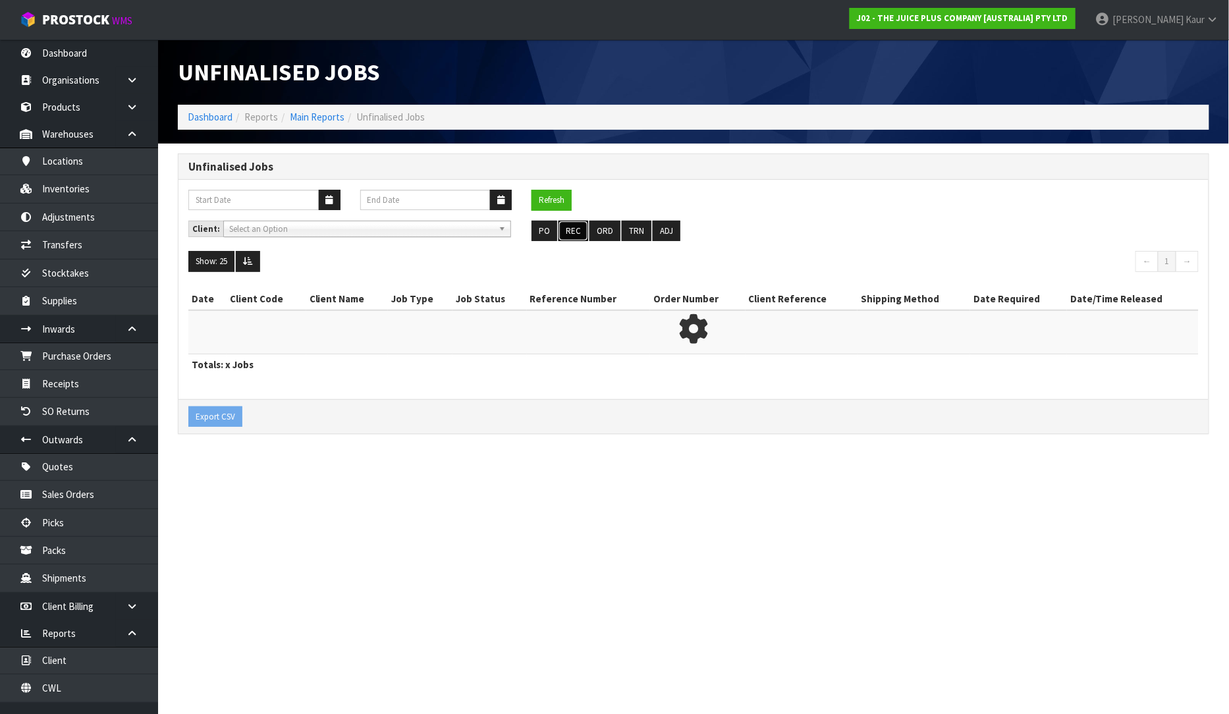
click at [569, 233] on button "REC" at bounding box center [574, 231] width 30 height 21
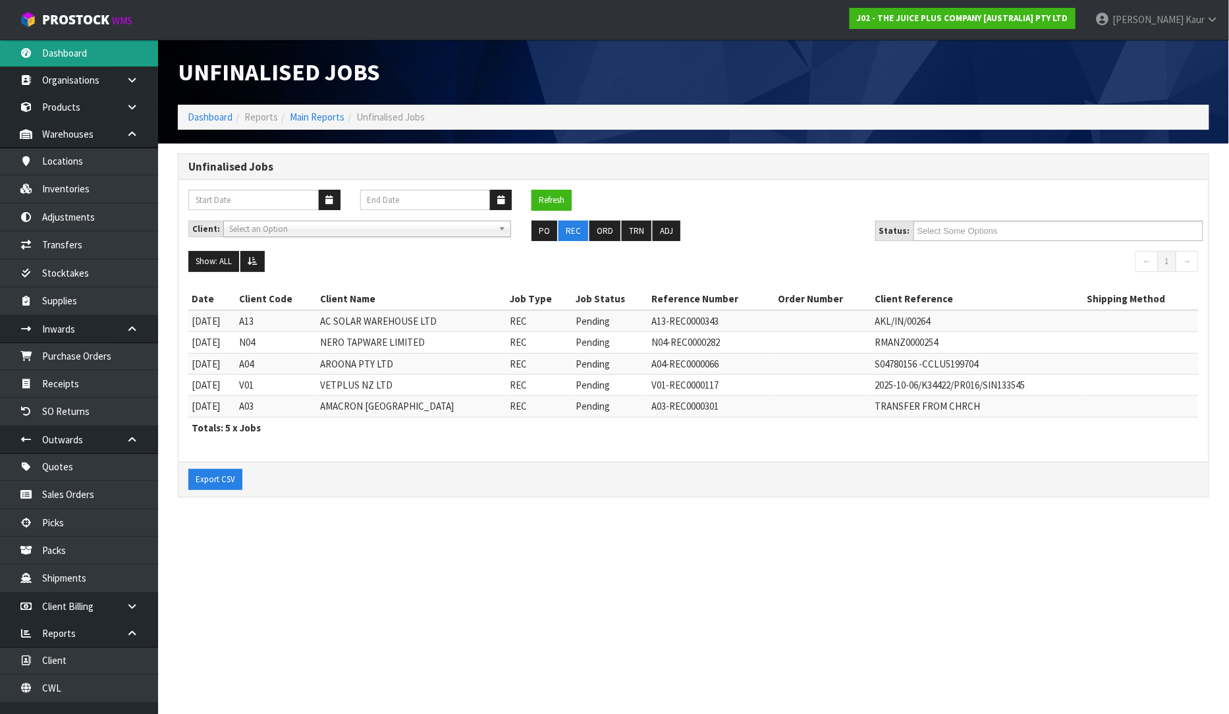
click at [101, 56] on link "Dashboard" at bounding box center [79, 53] width 158 height 27
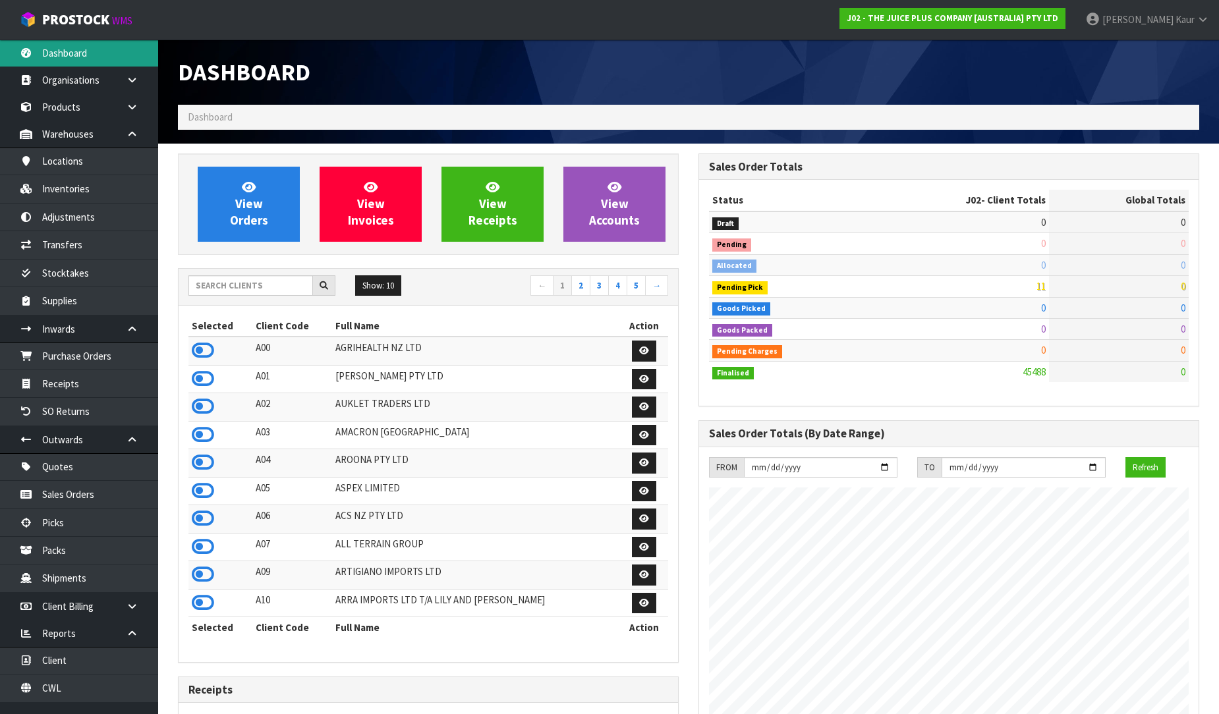
scroll to position [998, 520]
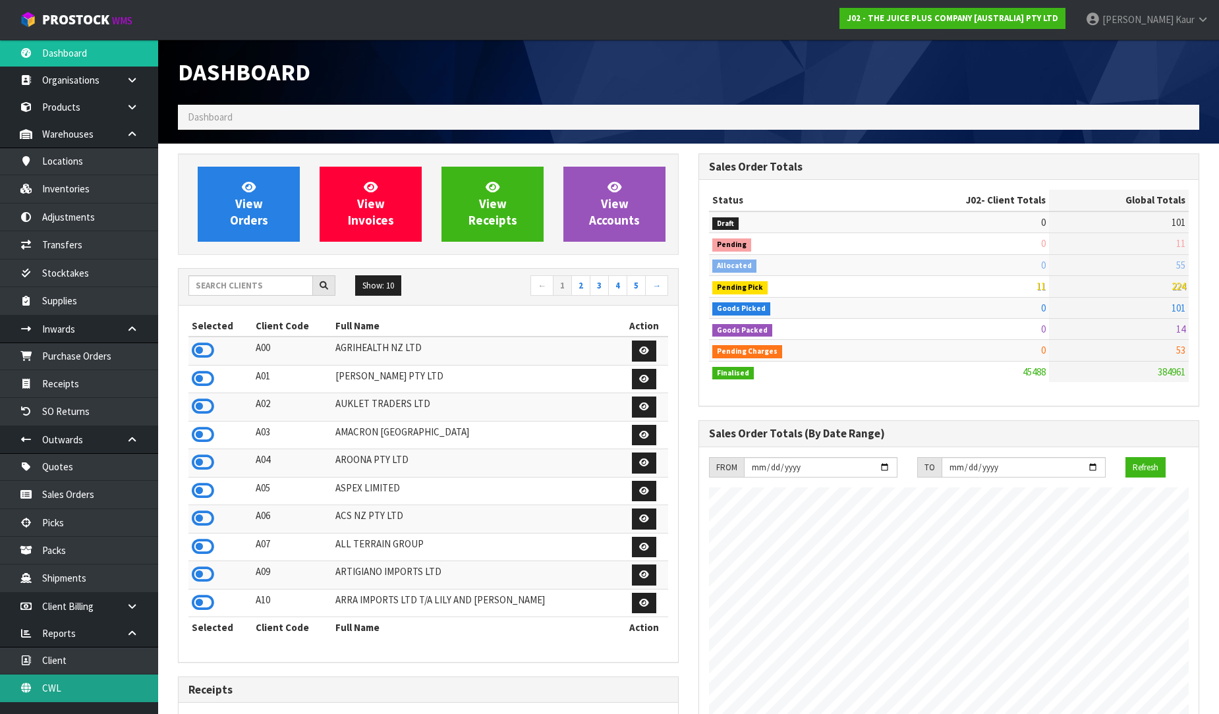
drag, startPoint x: 83, startPoint y: 694, endPoint x: 148, endPoint y: 651, distance: 78.0
click at [83, 694] on link "CWL" at bounding box center [79, 688] width 158 height 27
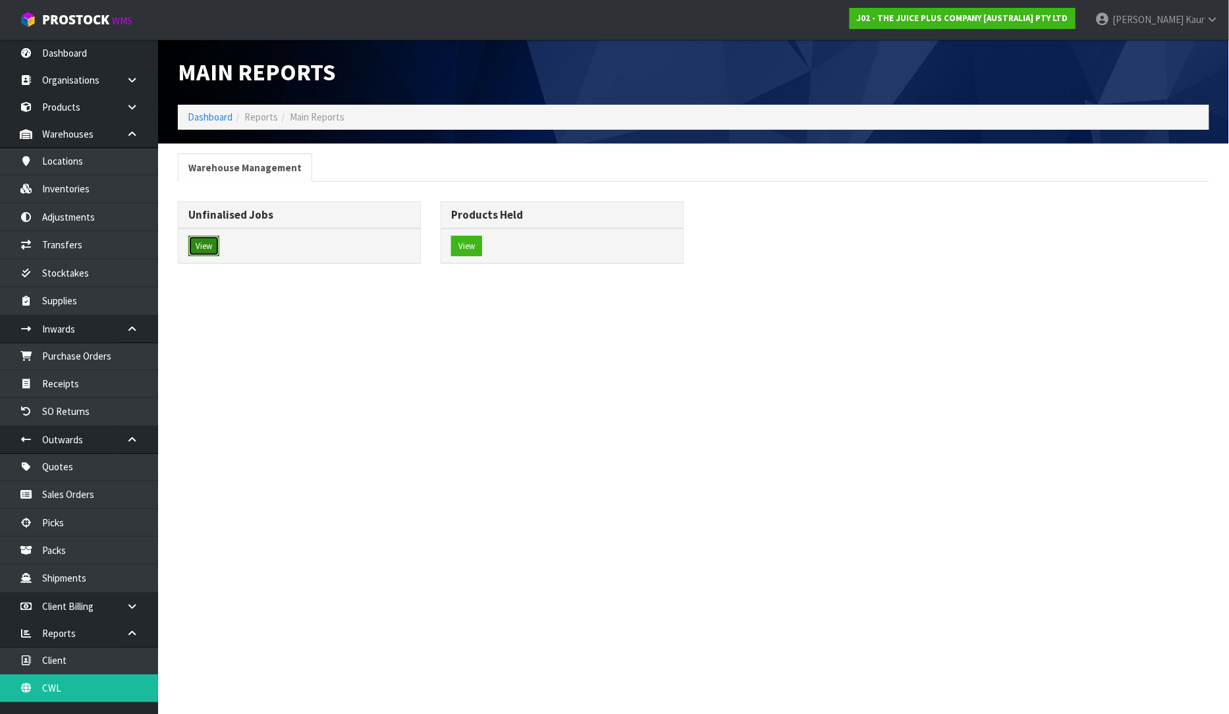
click at [213, 248] on button "View" at bounding box center [203, 246] width 31 height 21
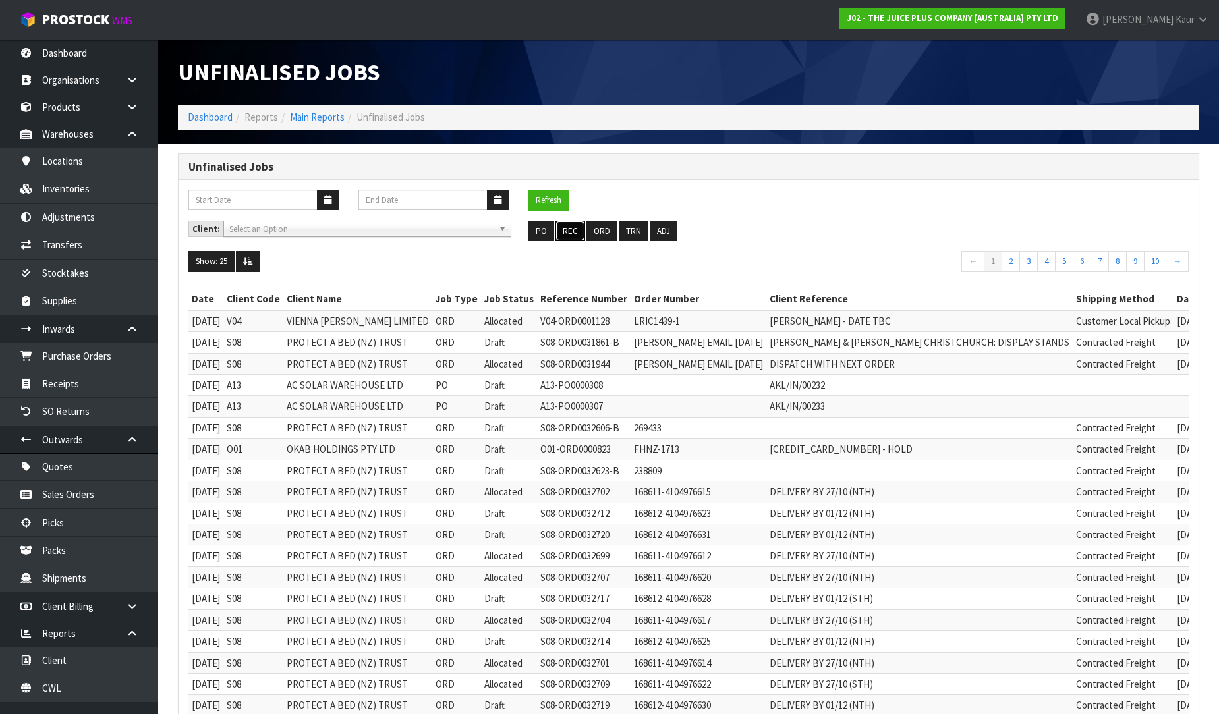
click at [572, 235] on button "REC" at bounding box center [570, 231] width 30 height 21
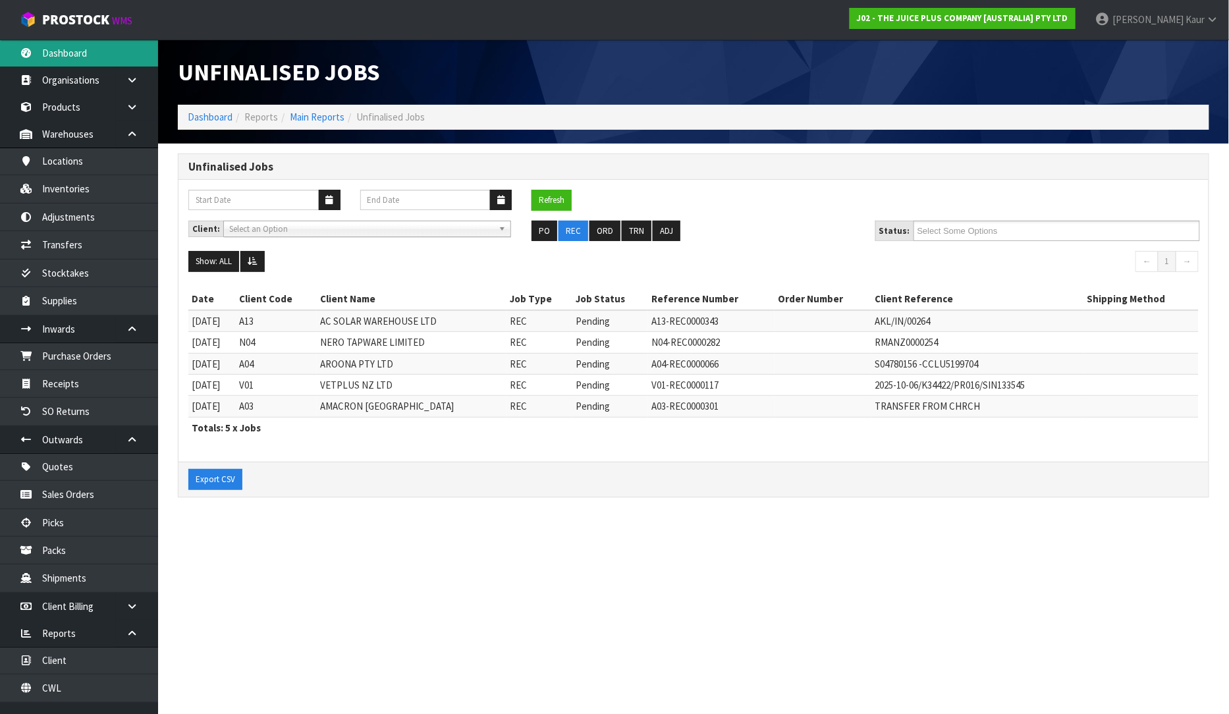
click at [73, 59] on link "Dashboard" at bounding box center [79, 53] width 158 height 27
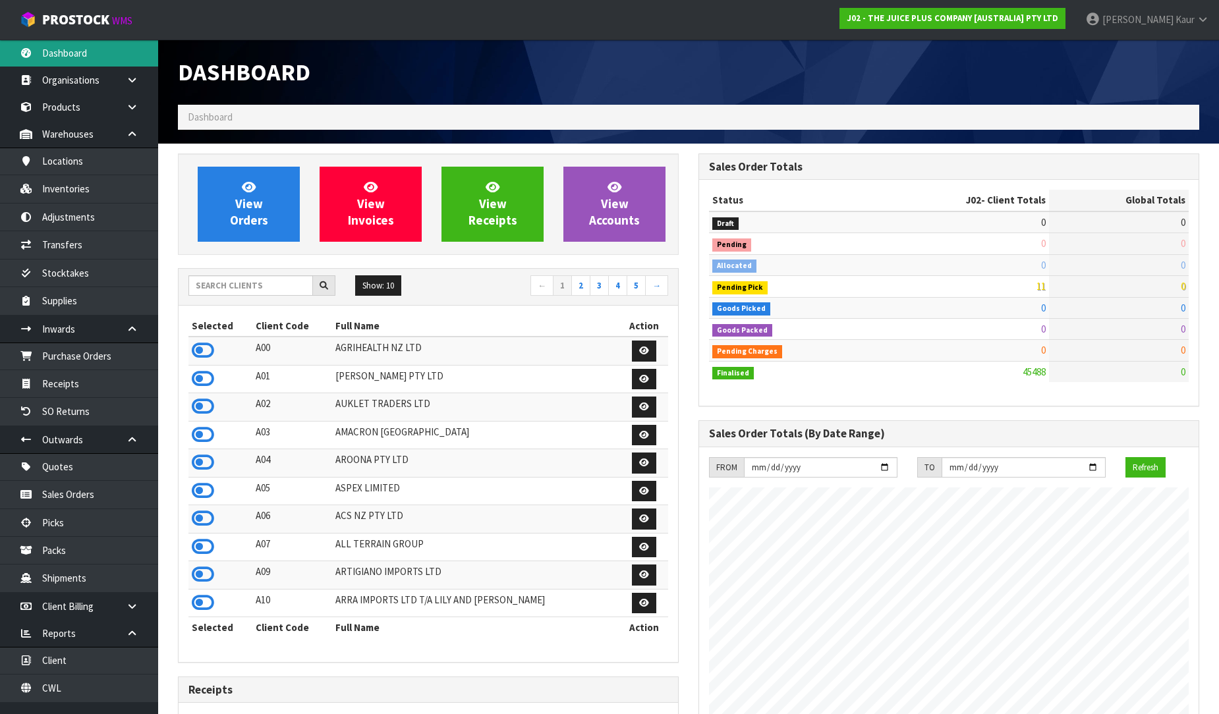
scroll to position [998, 520]
click at [250, 286] on input "text" at bounding box center [250, 285] width 125 height 20
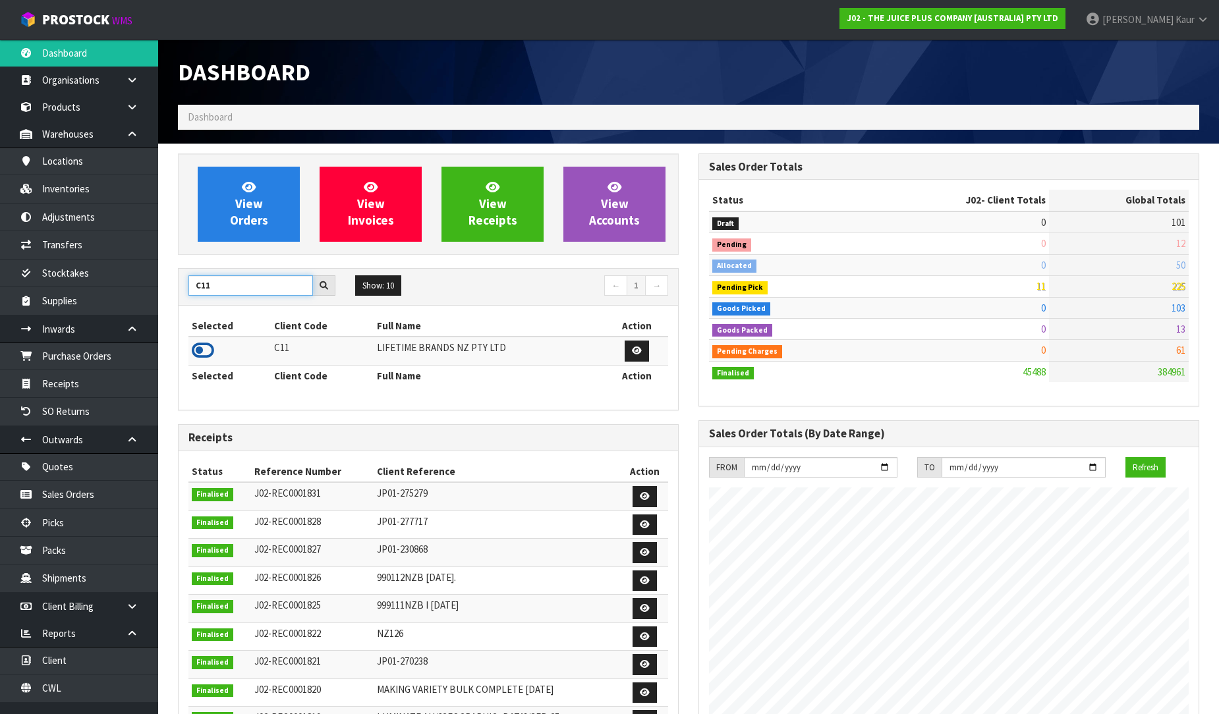
type input "C11"
click at [204, 352] on icon at bounding box center [203, 351] width 22 height 20
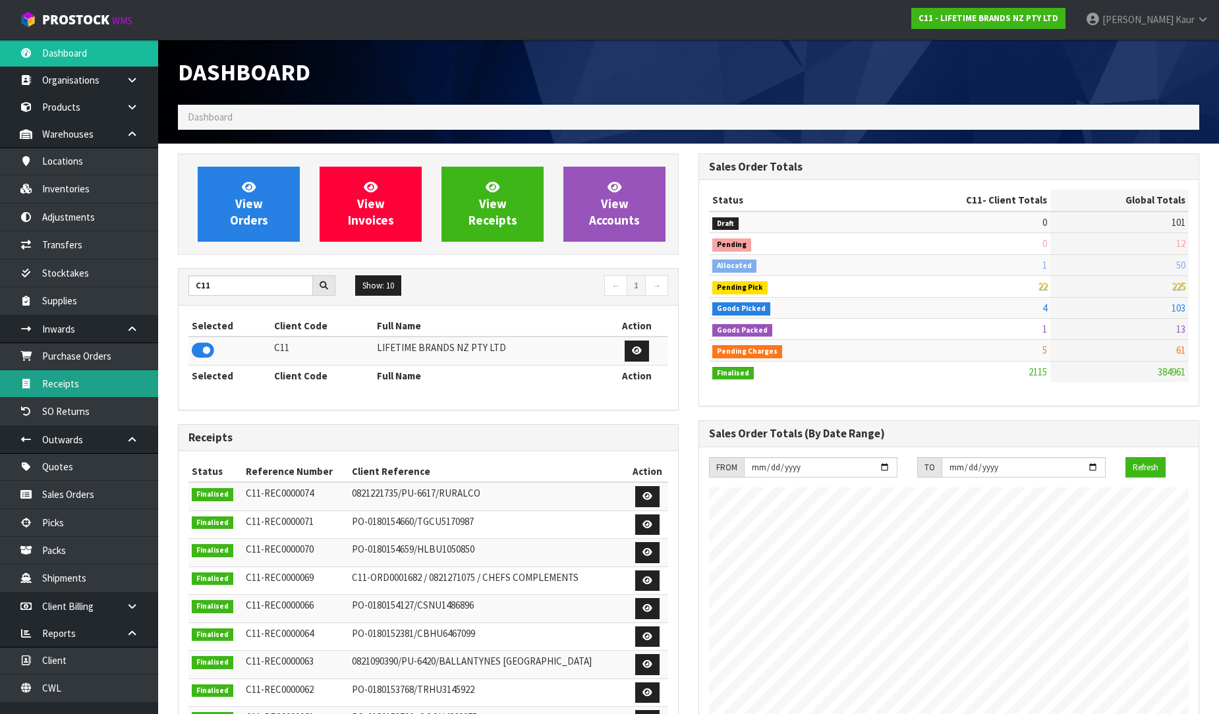
click at [67, 376] on link "Receipts" at bounding box center [79, 383] width 158 height 27
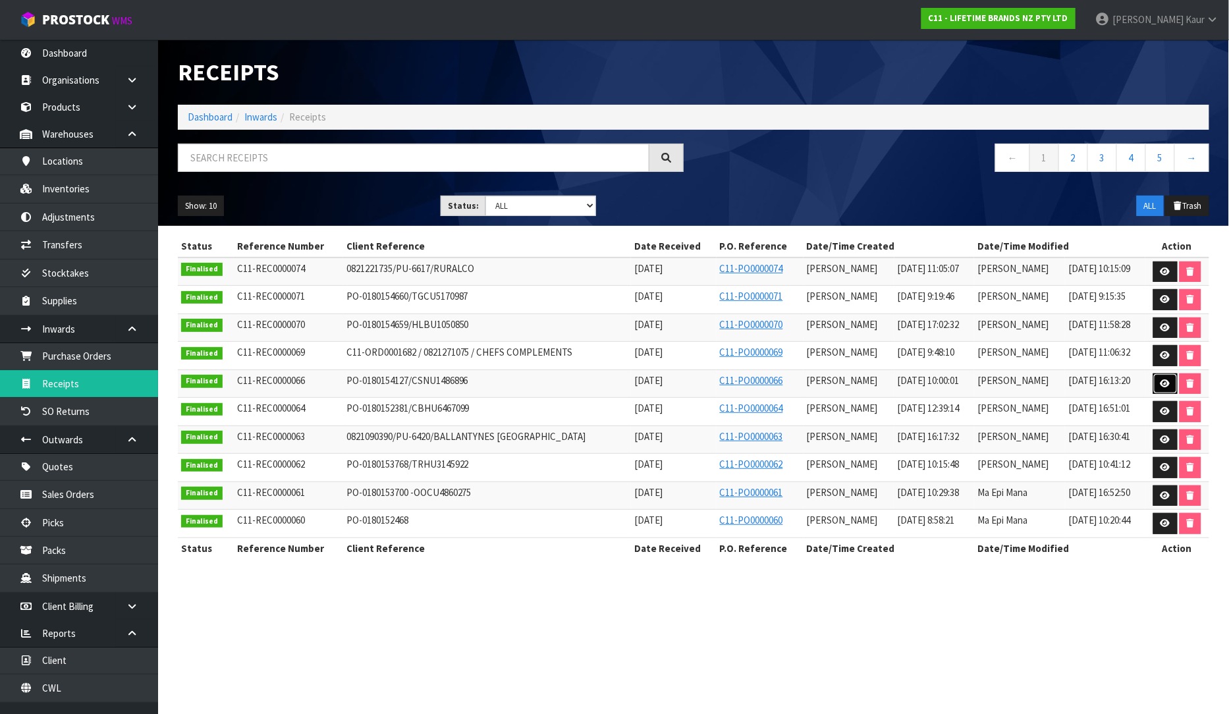
click at [1161, 386] on icon at bounding box center [1166, 383] width 10 height 9
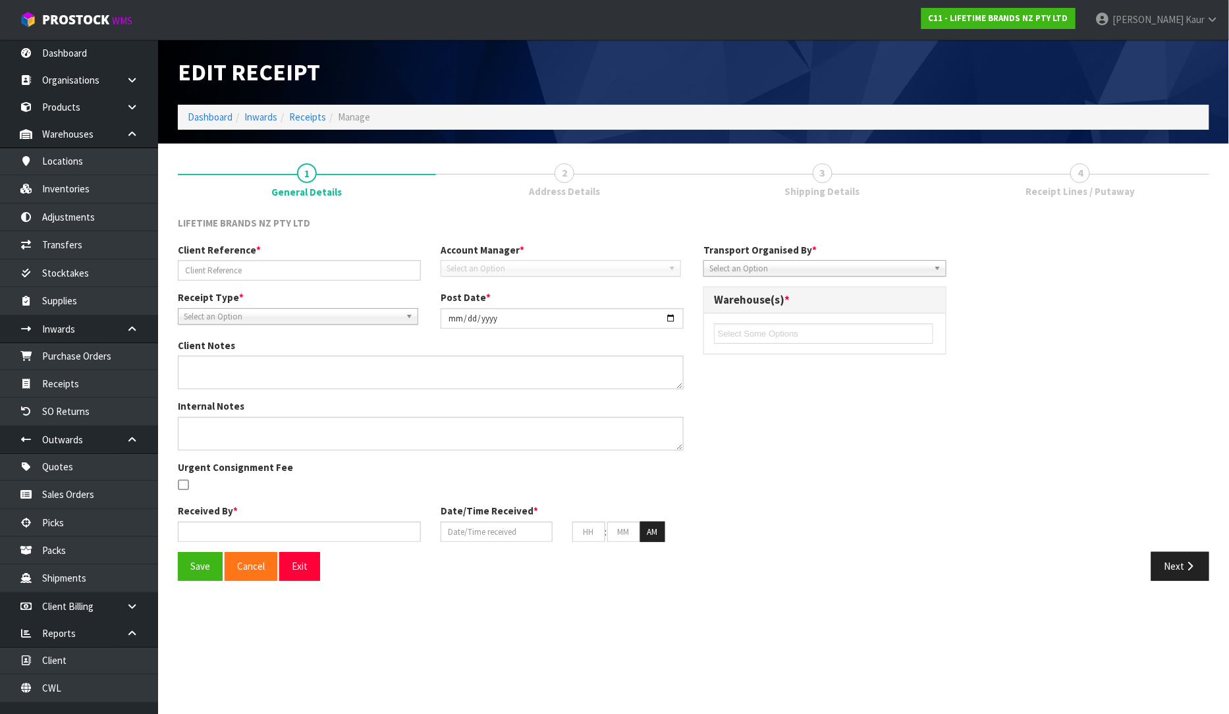
type input "PO-0180154127/CSNU1486896"
type input "2025-08-18"
type textarea "PURCHASE ORDER: 4500344047-000010 CONTAINER NUMBER-CSNU1486896"
type textarea "CONTAINER NUMBER-CSNU1486896-756 CARTONS"
type input "[PERSON_NAME]"
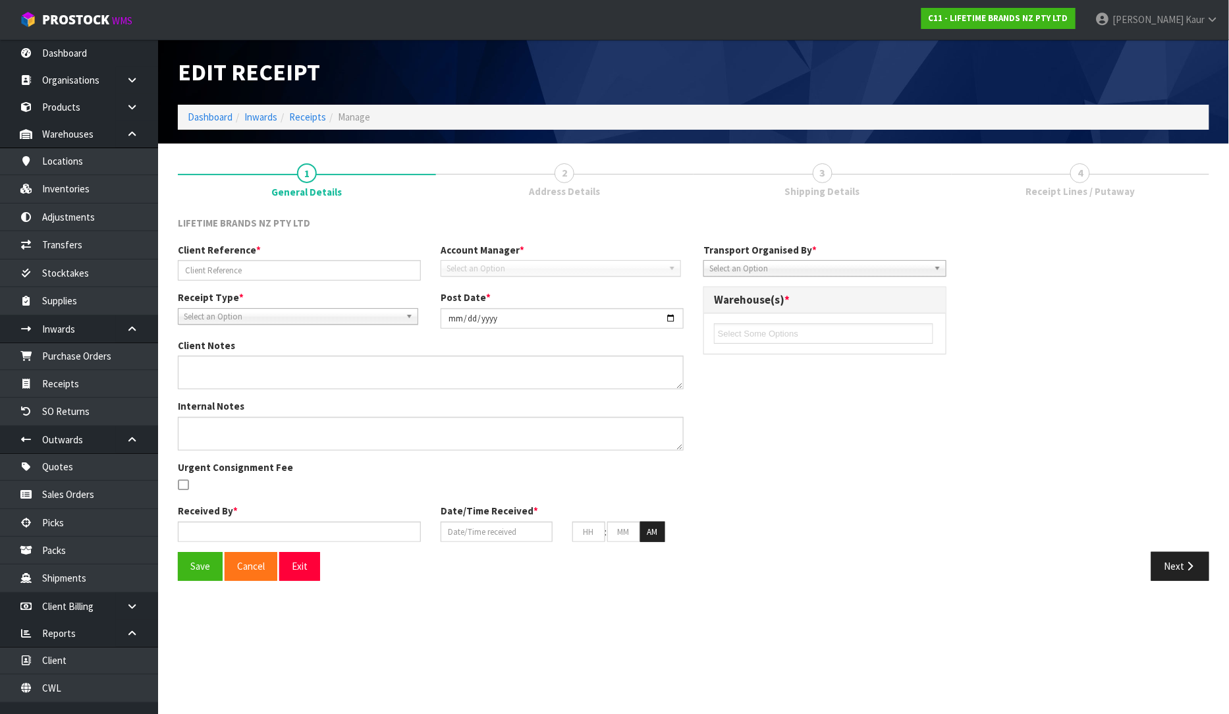
type input "17/08/2025"
type input "10"
type input "00"
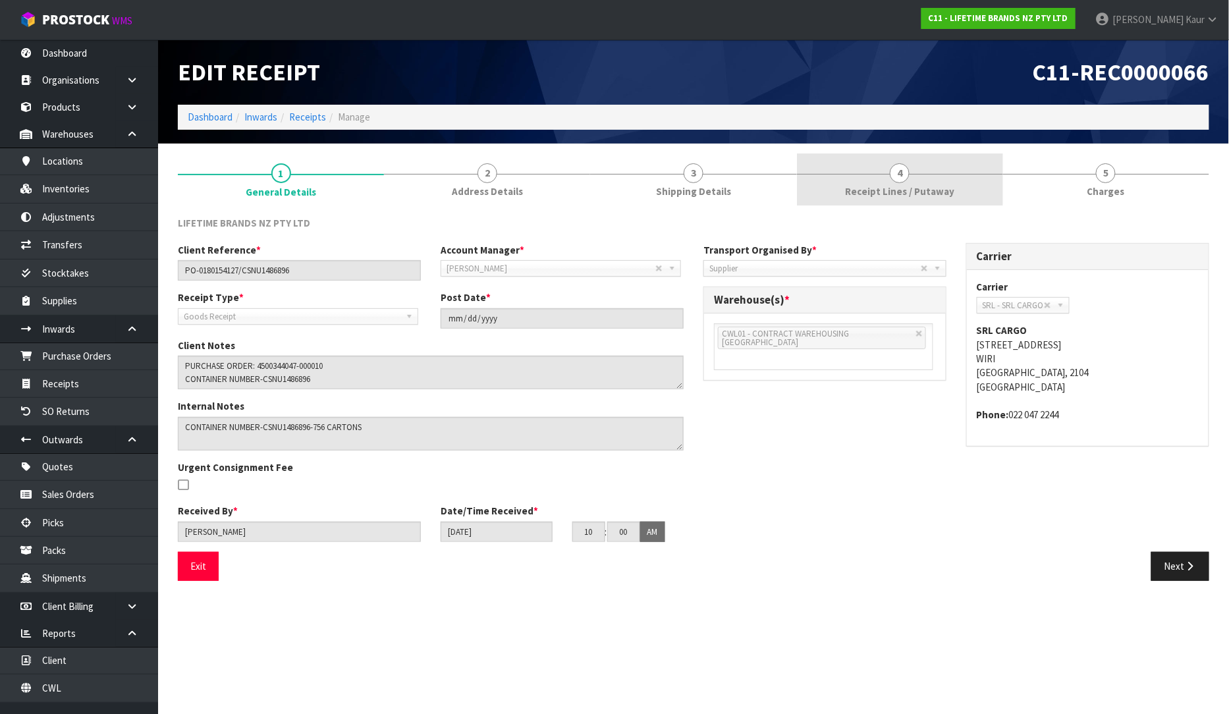
click at [1078, 182] on link "5 Charges" at bounding box center [1106, 179] width 206 height 52
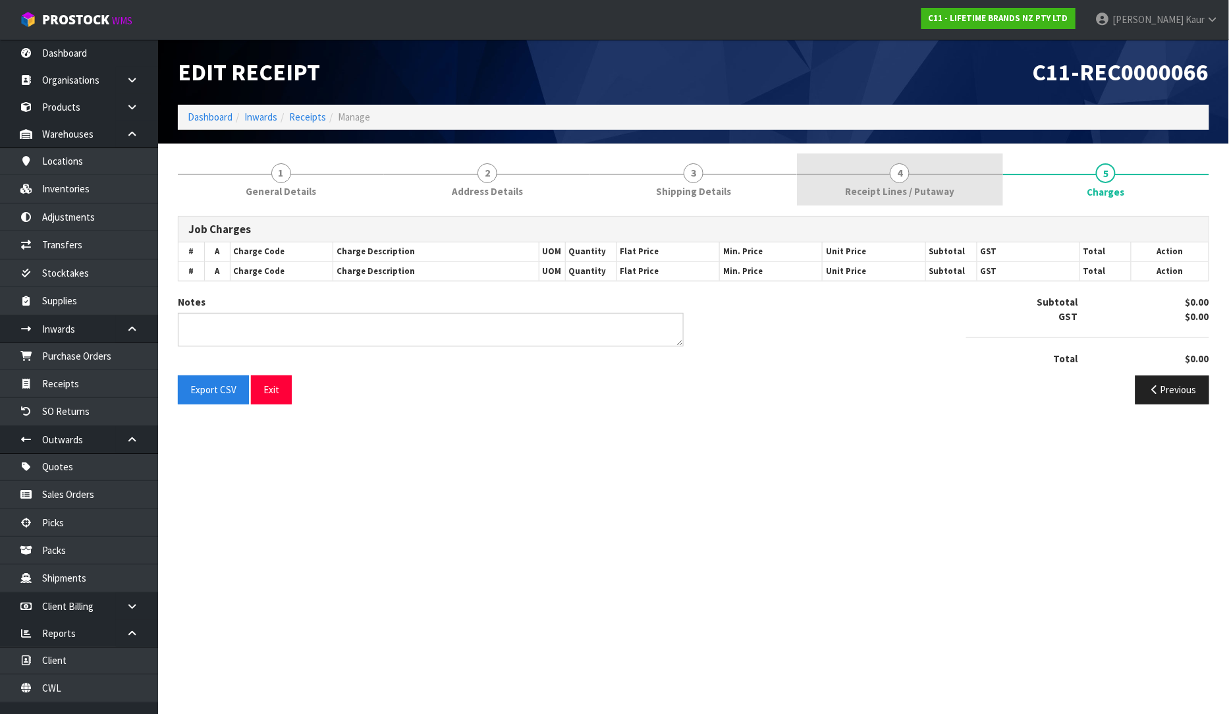
click at [906, 179] on span "4" at bounding box center [900, 173] width 20 height 20
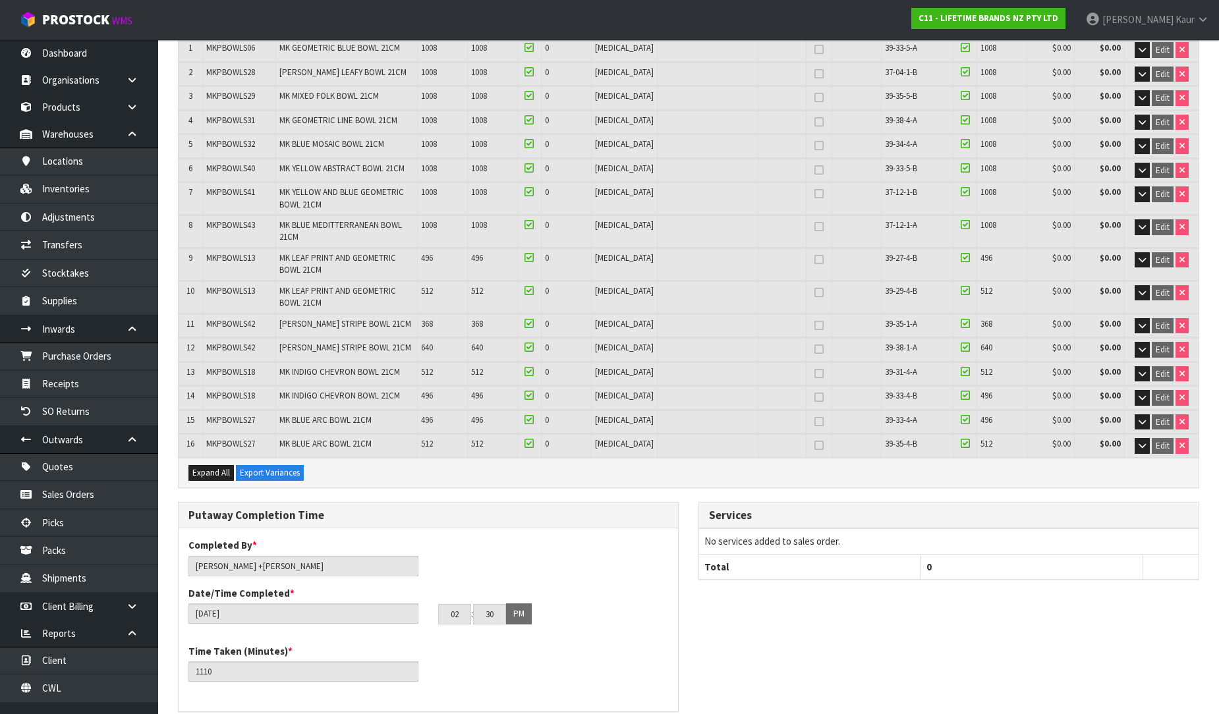
scroll to position [439, 0]
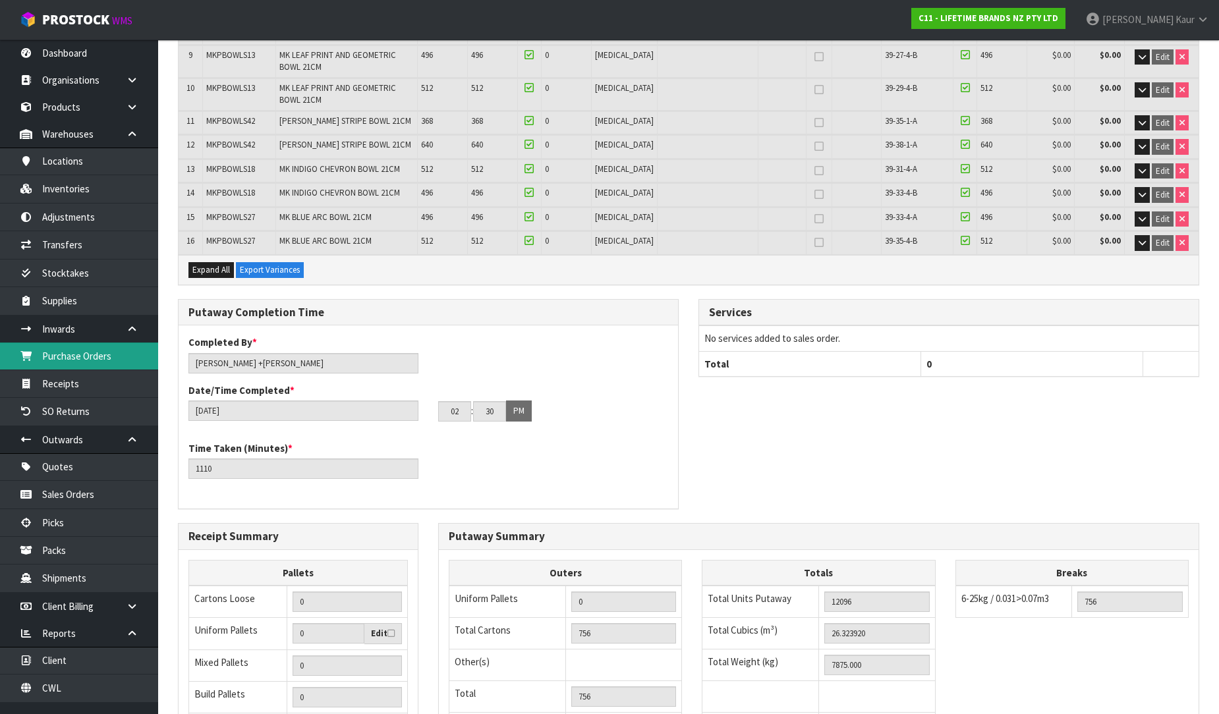
click at [125, 360] on link "Purchase Orders" at bounding box center [79, 356] width 158 height 27
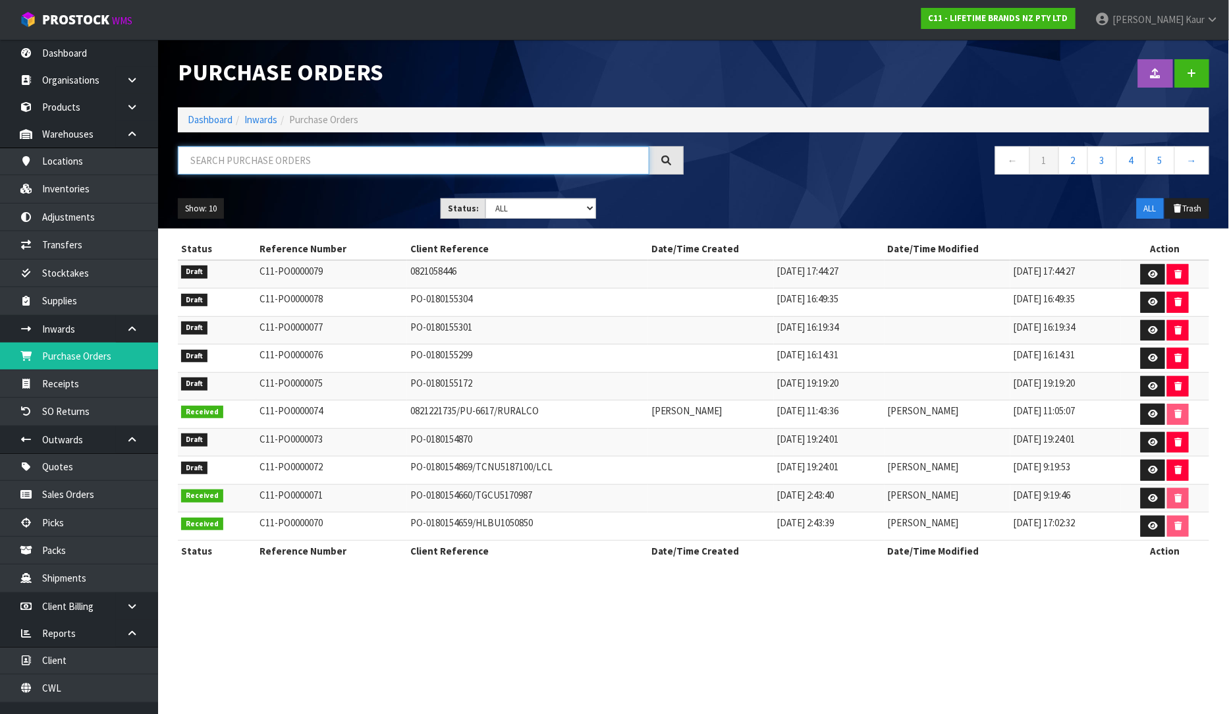
click at [218, 168] on input "text" at bounding box center [414, 160] width 472 height 28
paste input "4500341765"
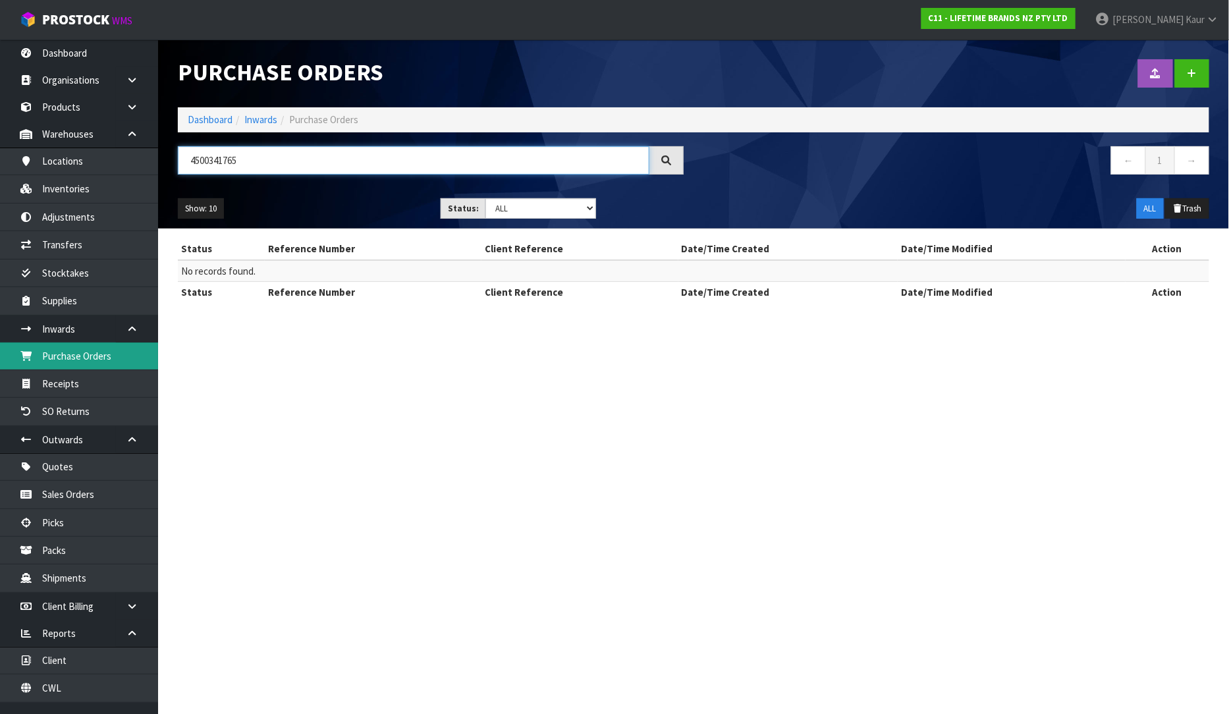
type input "4500341765"
click at [37, 365] on link "Purchase Orders" at bounding box center [79, 356] width 158 height 27
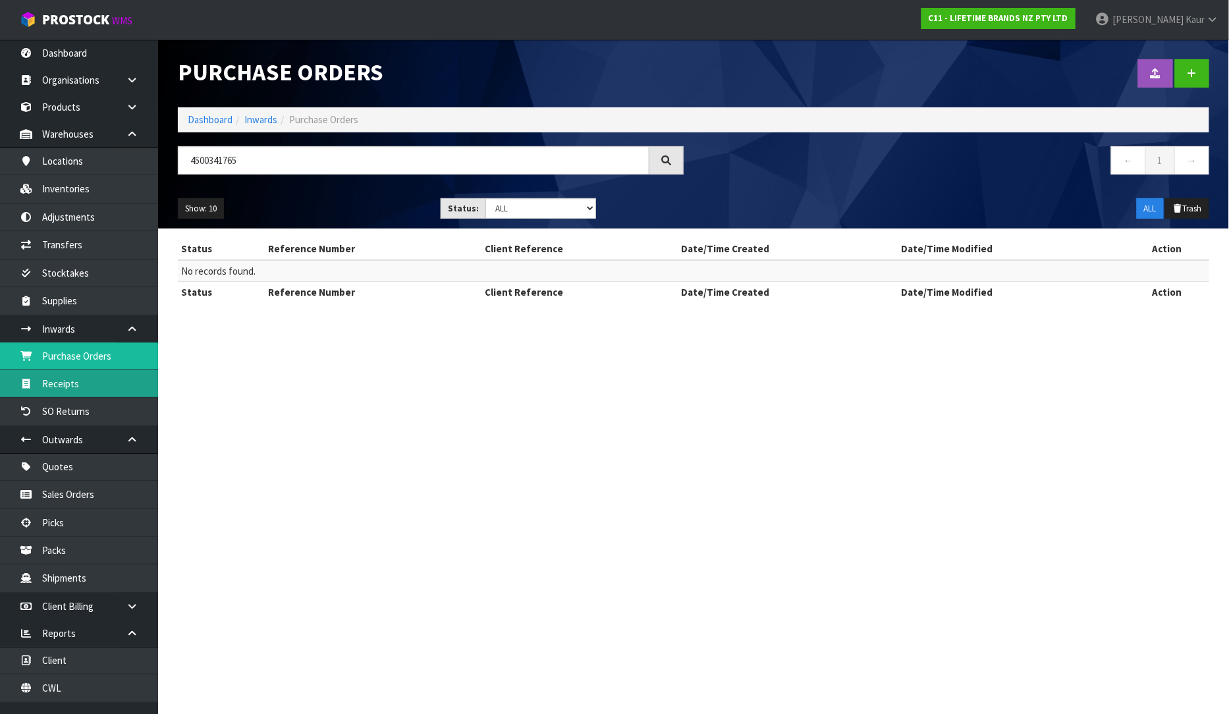
click at [74, 384] on link "Receipts" at bounding box center [79, 383] width 158 height 27
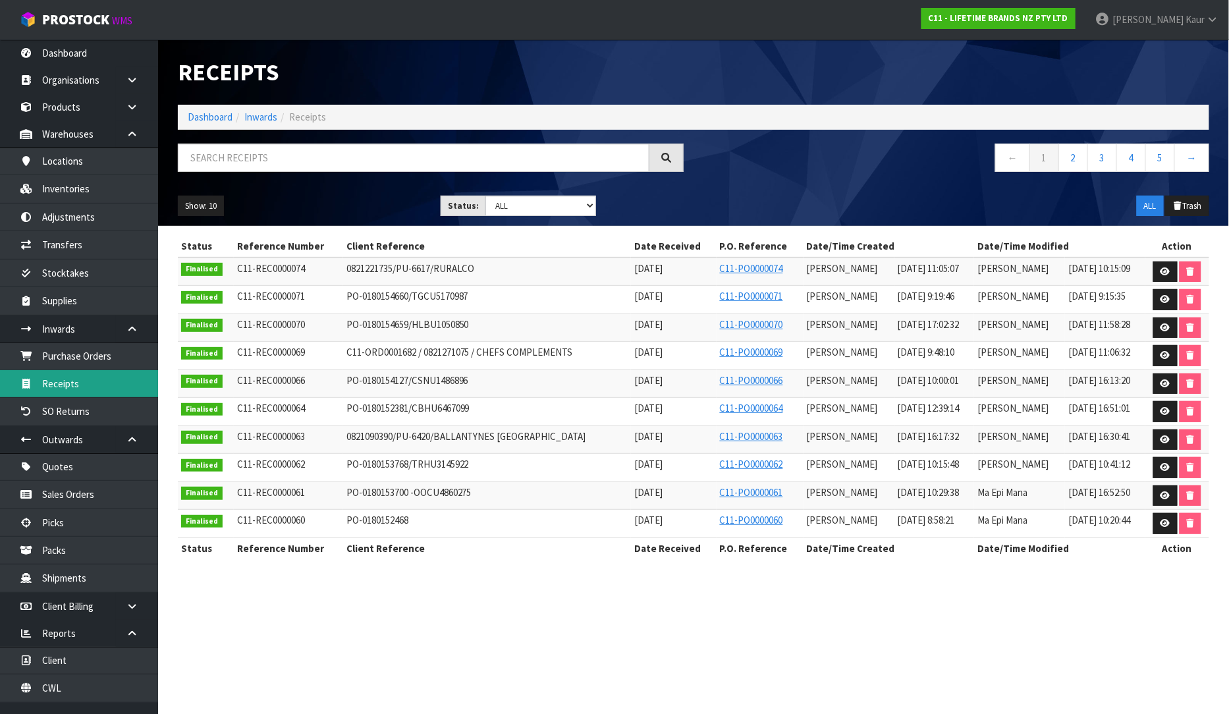
click at [82, 370] on link "Receipts" at bounding box center [79, 383] width 158 height 27
click at [84, 360] on link "Purchase Orders" at bounding box center [79, 356] width 158 height 27
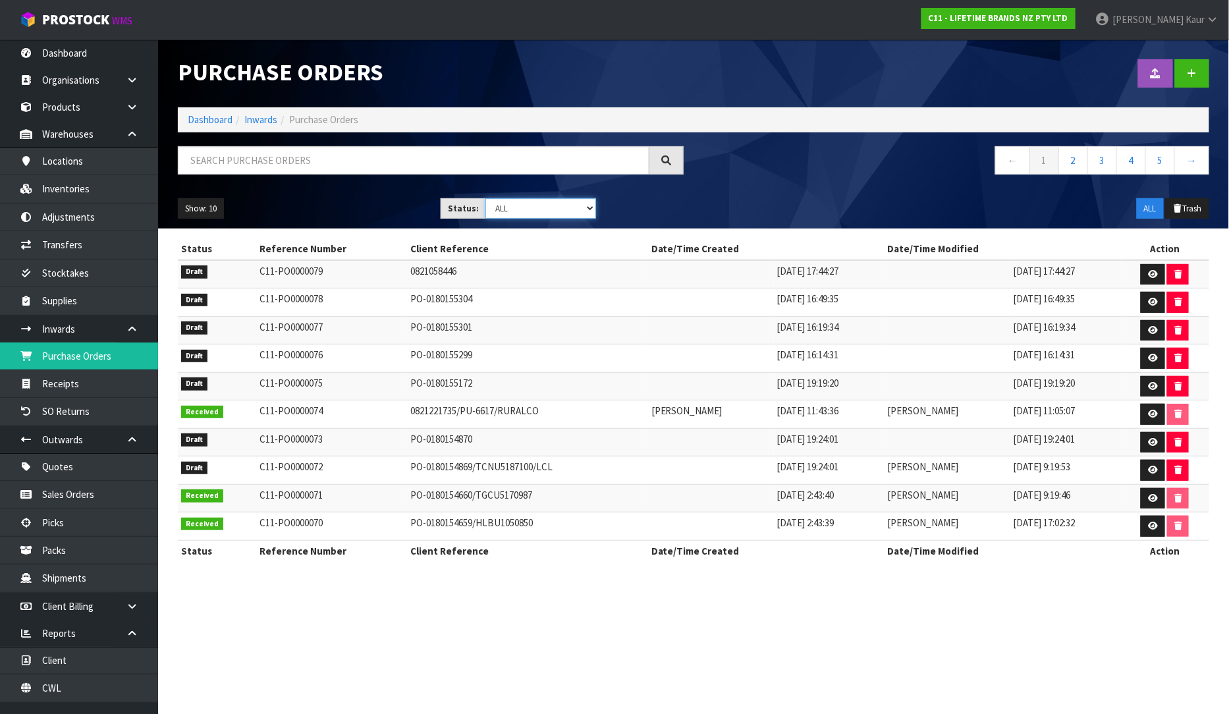
drag, startPoint x: 593, startPoint y: 204, endPoint x: 586, endPoint y: 209, distance: 8.0
click at [593, 205] on select "Draft Pending Received Cancelled ALL" at bounding box center [541, 208] width 111 height 20
select select "string:0"
click at [486, 198] on select "Draft Pending Received Cancelled ALL" at bounding box center [541, 208] width 111 height 20
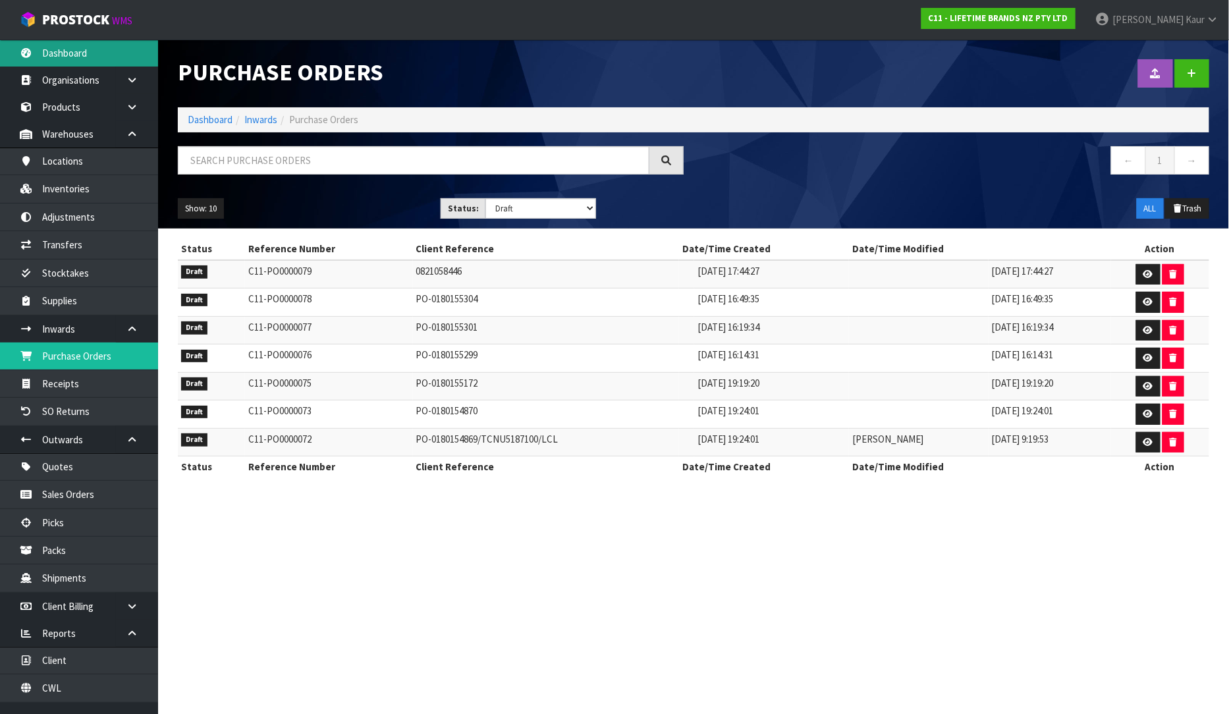
click at [99, 57] on link "Dashboard" at bounding box center [79, 53] width 158 height 27
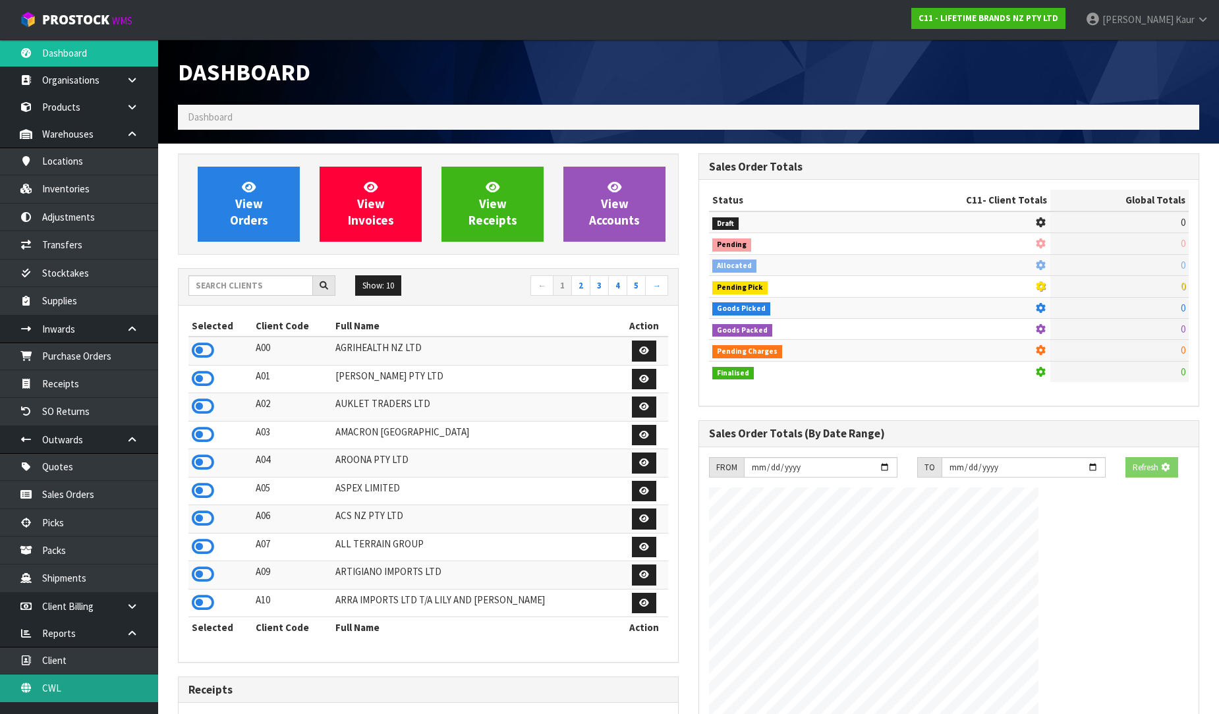
click at [107, 681] on link "CWL" at bounding box center [79, 688] width 158 height 27
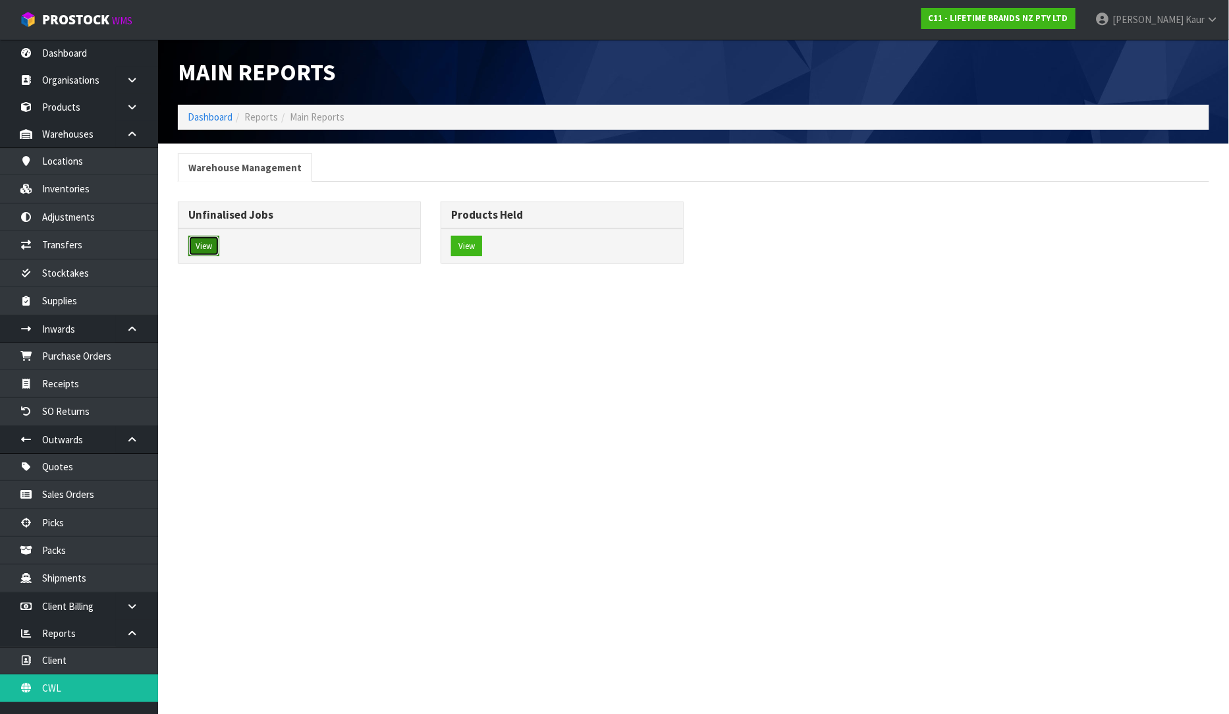
click at [213, 246] on button "View" at bounding box center [203, 246] width 31 height 21
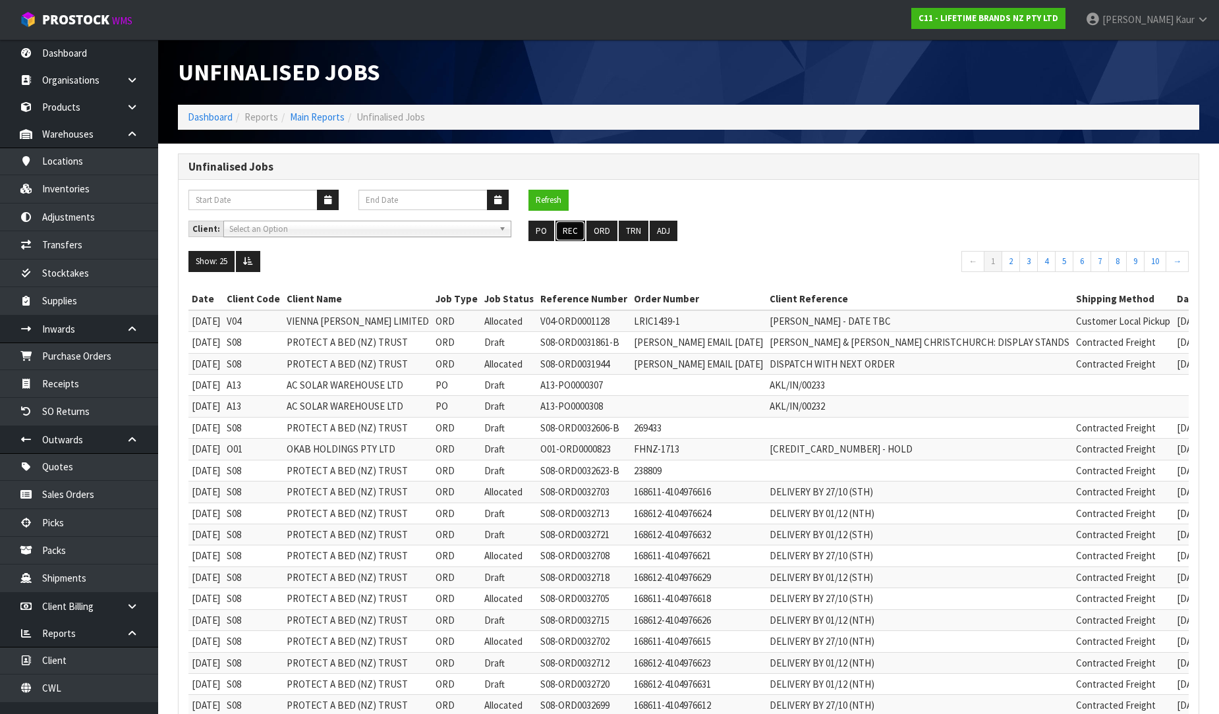
click at [571, 235] on button "REC" at bounding box center [570, 231] width 30 height 21
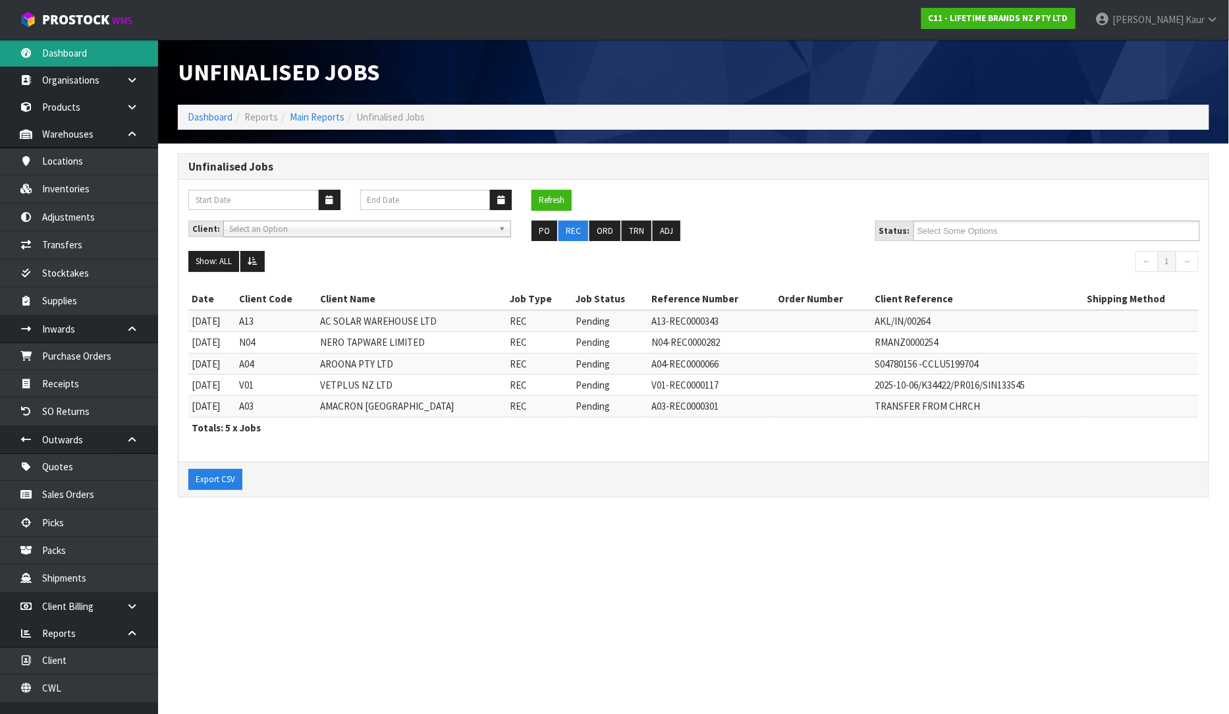
click at [86, 63] on link "Dashboard" at bounding box center [79, 53] width 158 height 27
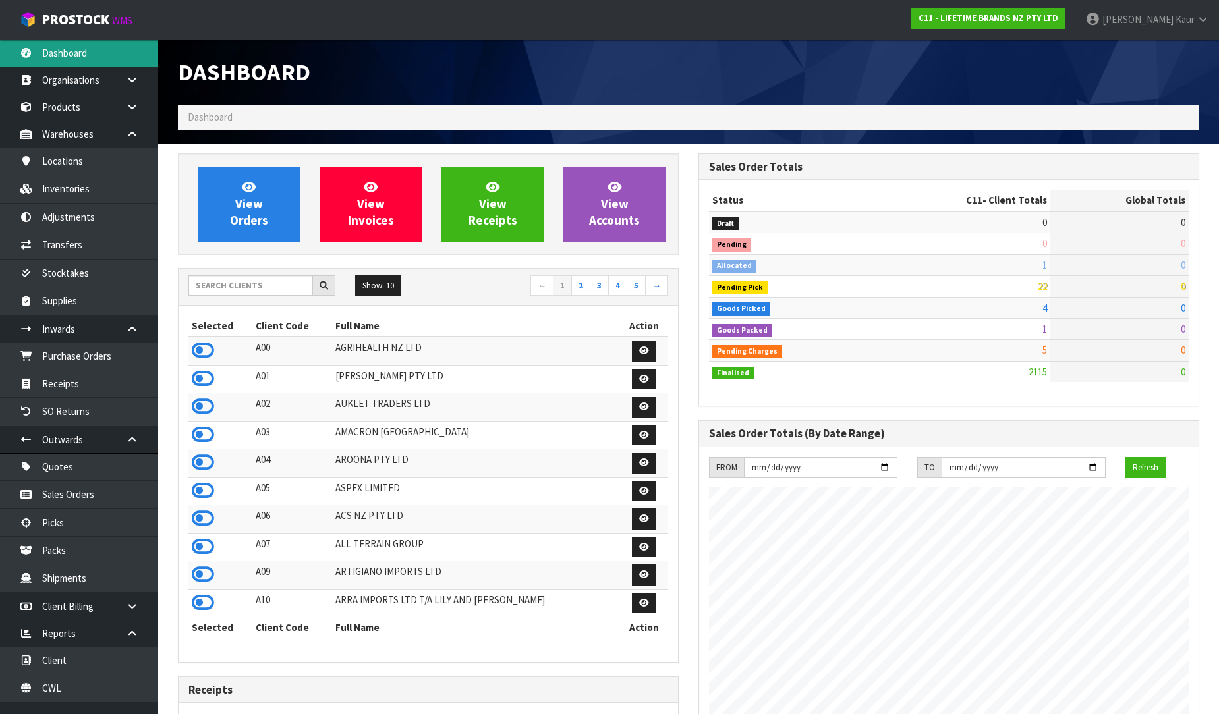
scroll to position [998, 520]
click at [268, 284] on input "text" at bounding box center [250, 285] width 125 height 20
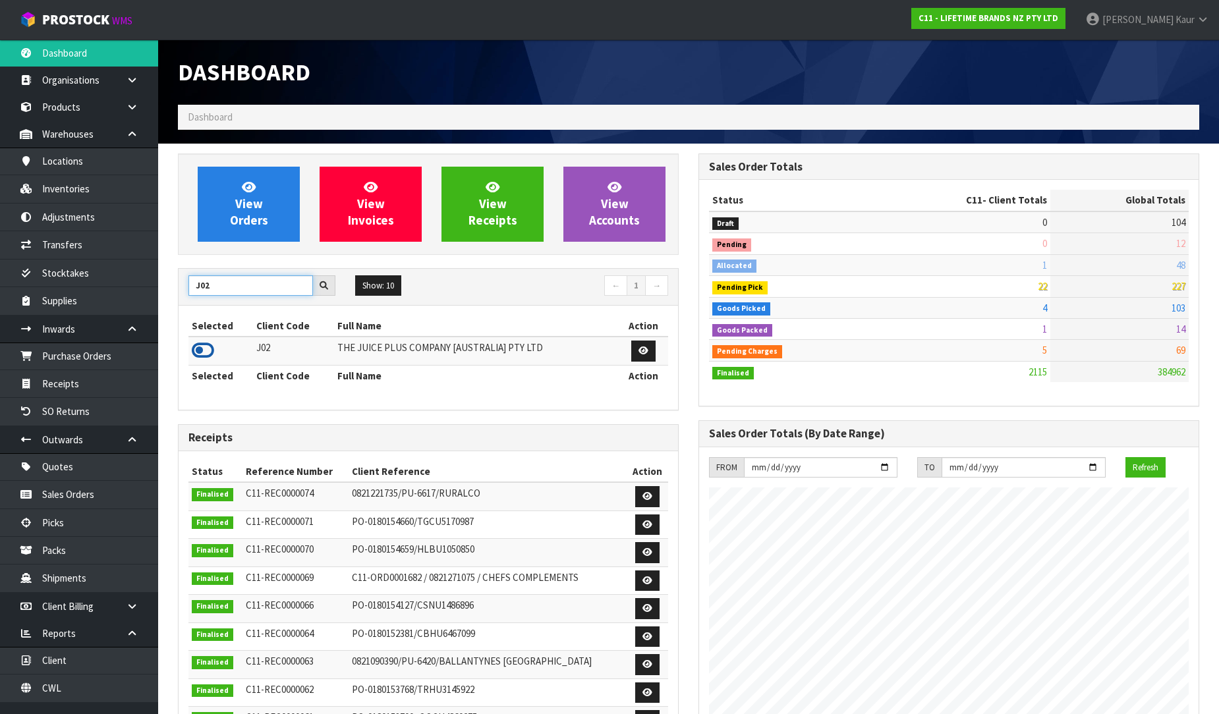
type input "J02"
click at [206, 347] on icon at bounding box center [203, 351] width 22 height 20
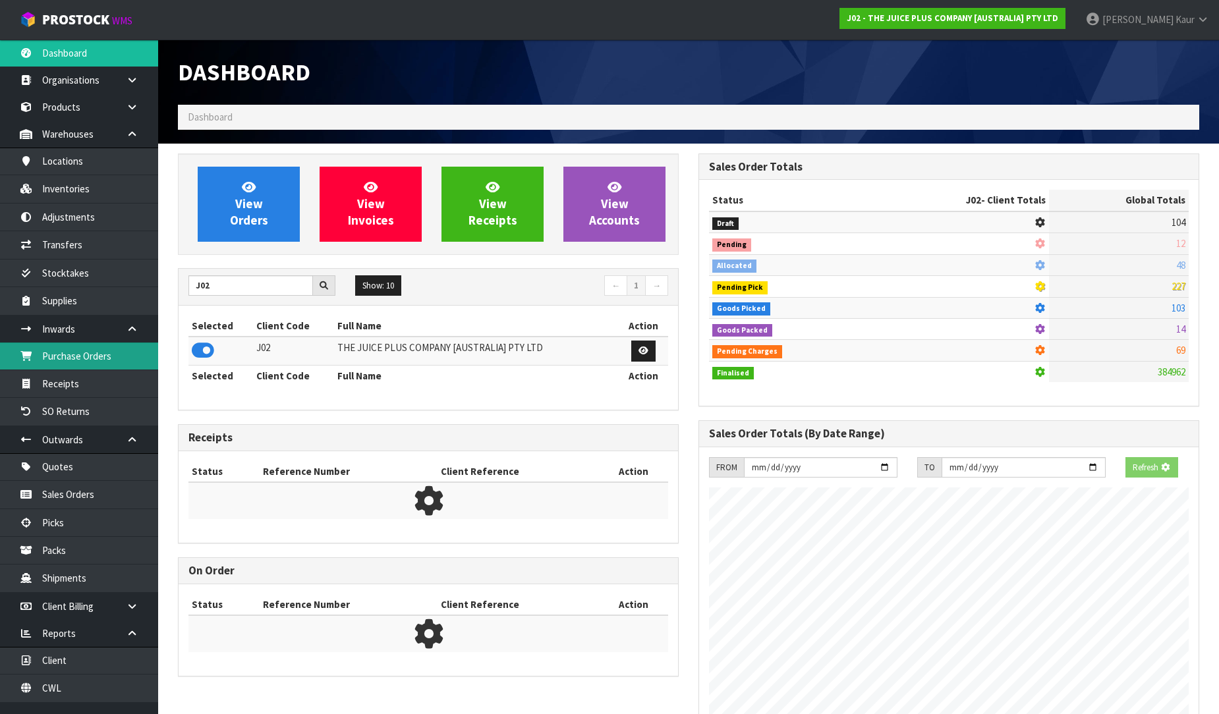
scroll to position [657958, 658259]
click at [78, 346] on link "Purchase Orders" at bounding box center [79, 356] width 158 height 27
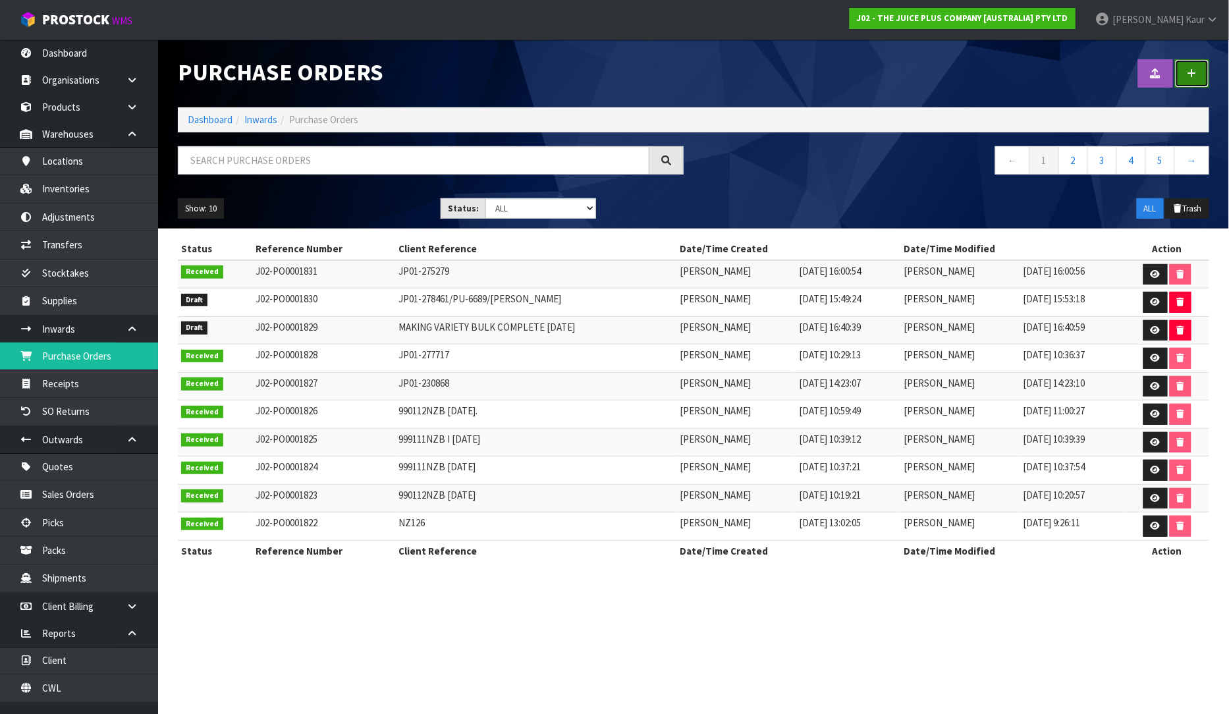
click at [1196, 61] on link at bounding box center [1192, 73] width 34 height 28
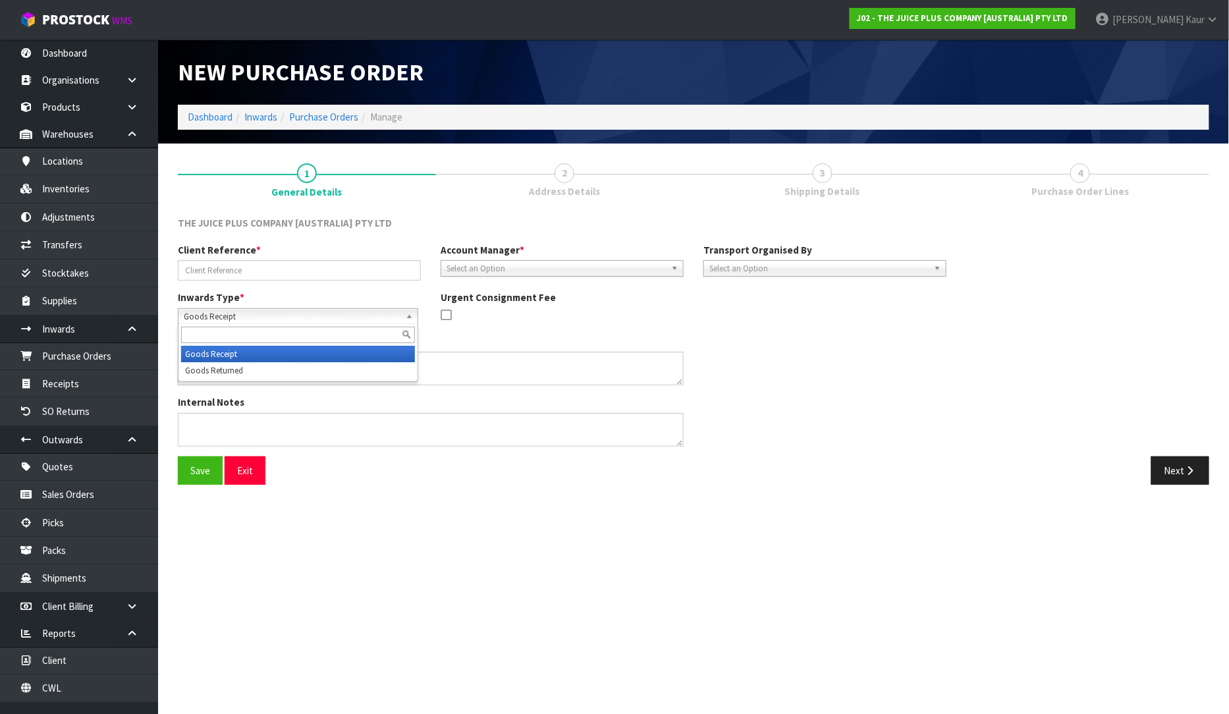
click at [205, 317] on span "Goods Receipt" at bounding box center [292, 317] width 217 height 16
click at [213, 377] on li "Goods Returned" at bounding box center [298, 370] width 234 height 16
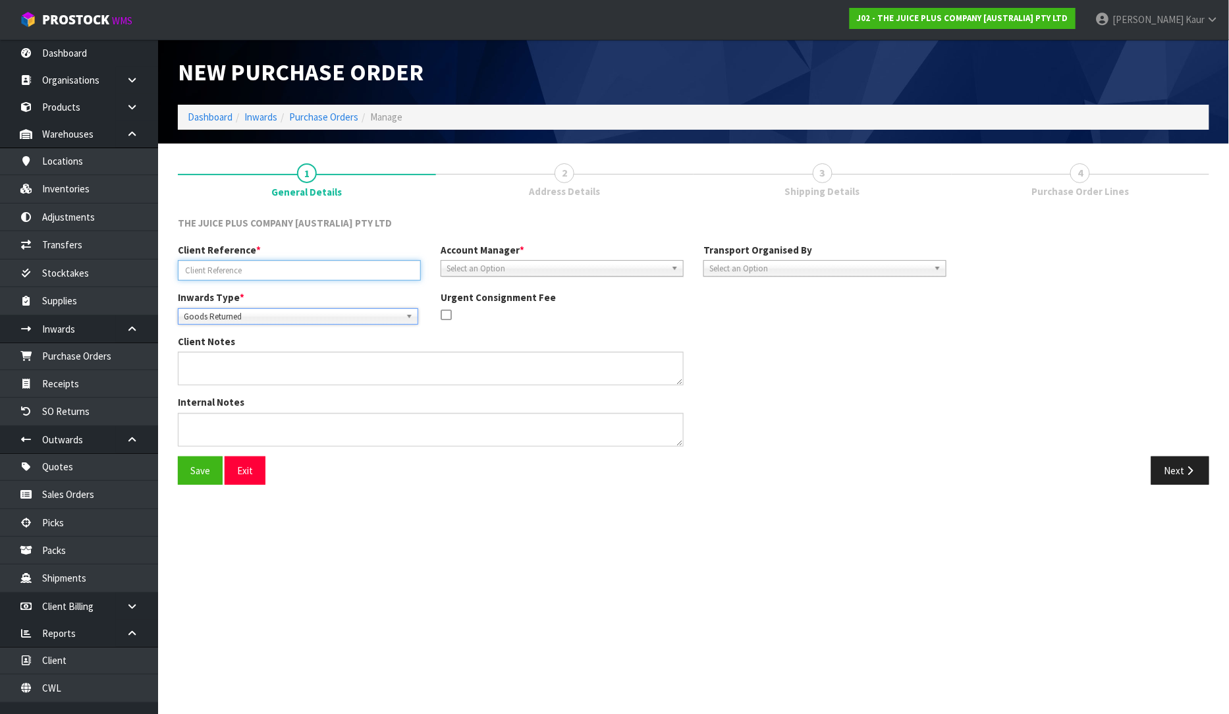
click at [211, 271] on input "text" at bounding box center [299, 270] width 243 height 20
type input "JP01-274731"
click at [479, 267] on span "Select an Option" at bounding box center [556, 269] width 219 height 16
type input "ROCI"
click at [481, 311] on li "Roci o Lopez" at bounding box center [562, 306] width 237 height 16
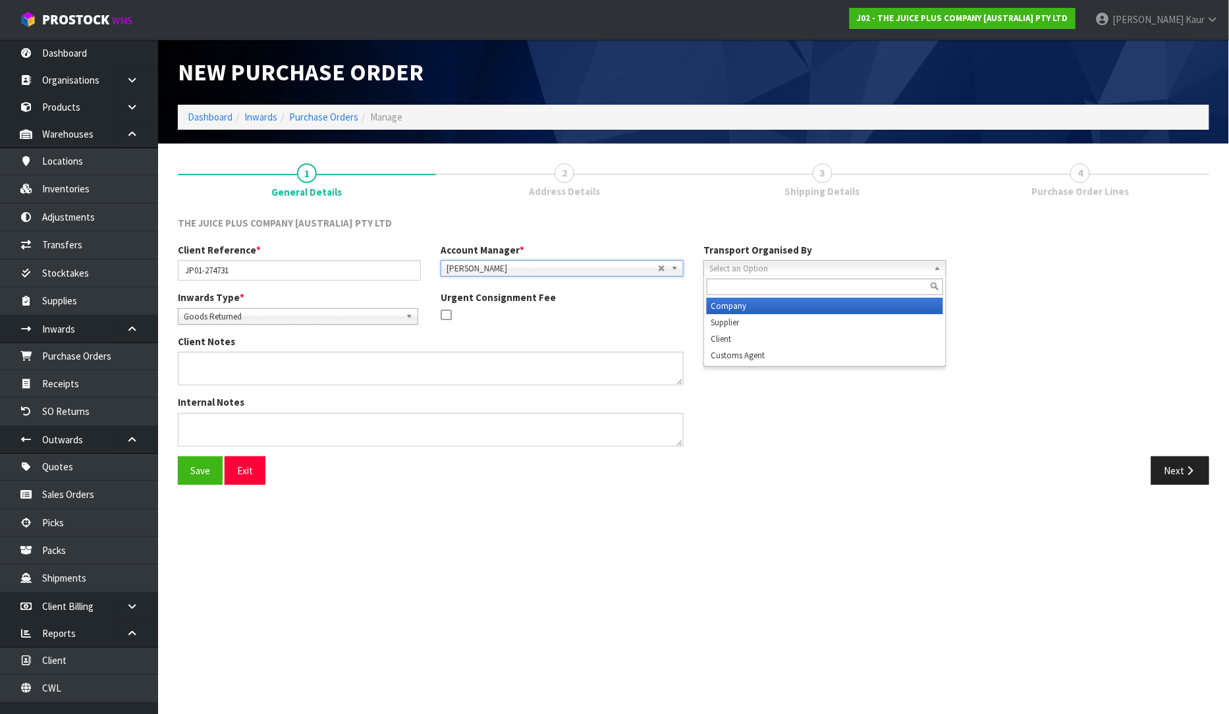
click at [760, 270] on span "Select an Option" at bounding box center [819, 269] width 219 height 16
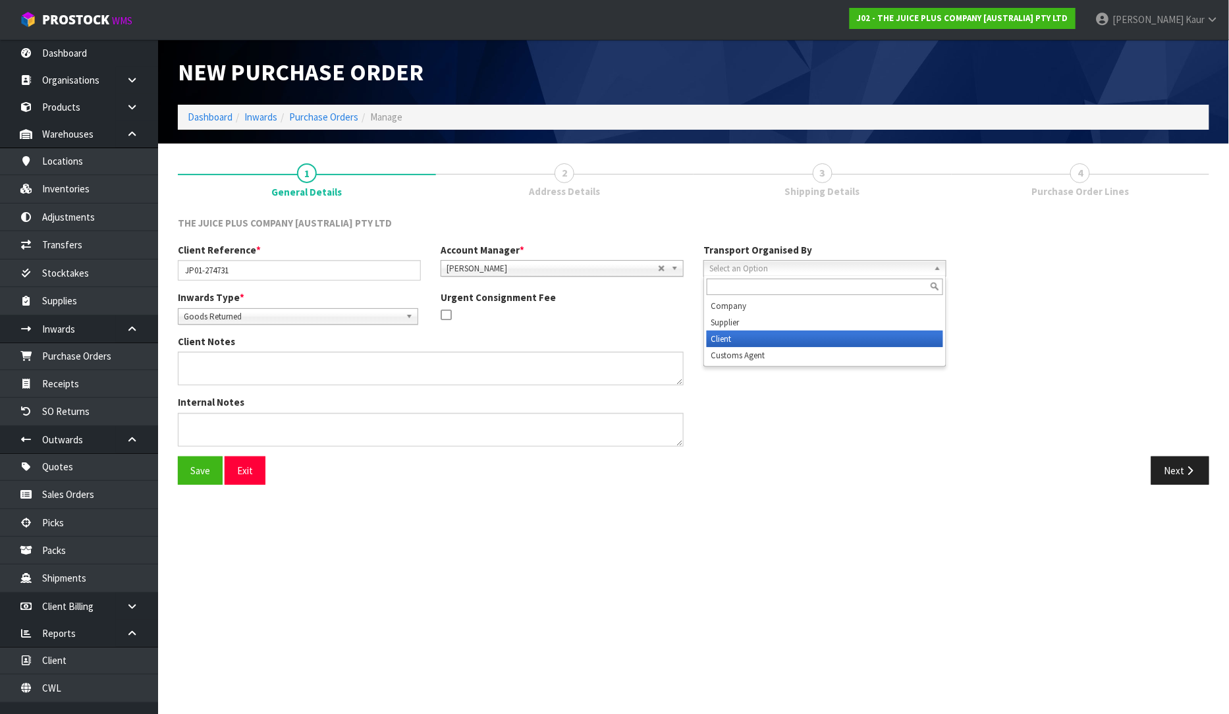
click at [759, 339] on li "Client" at bounding box center [825, 339] width 237 height 16
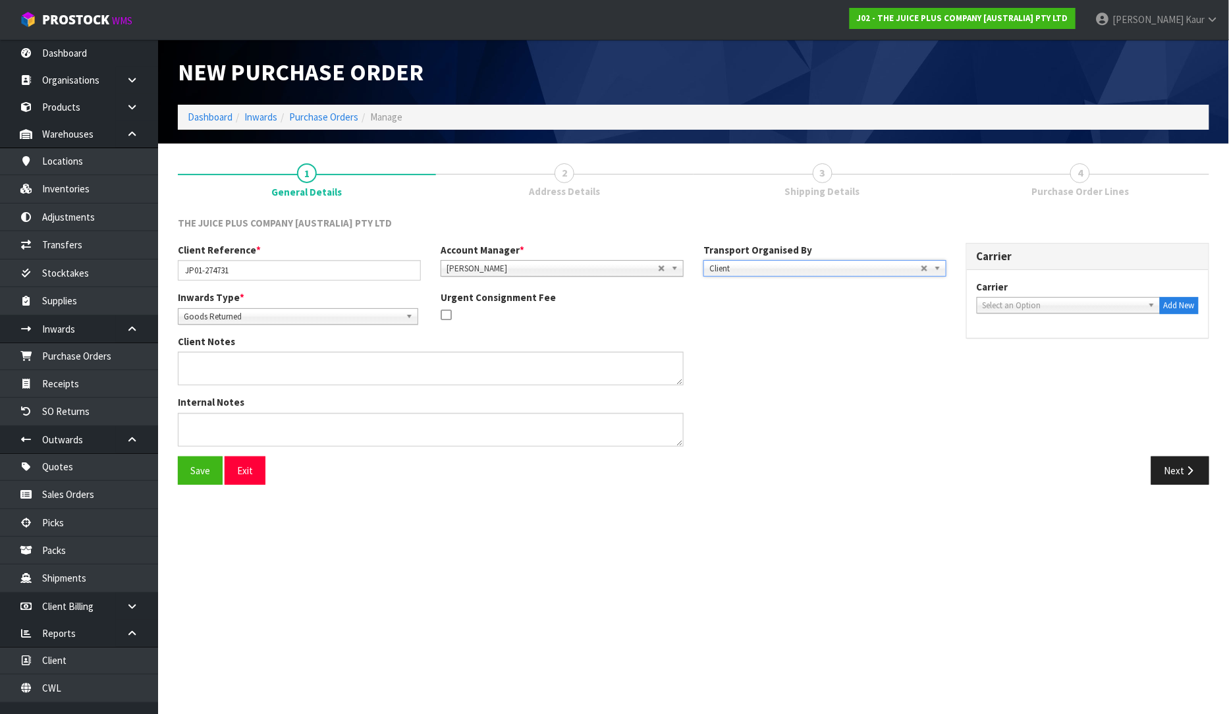
click at [1071, 310] on span "Select an Option" at bounding box center [1063, 306] width 160 height 16
type input "NZ PO"
click at [1054, 347] on li "PBC - NZ PO ST - PBT COURIERS ACCOUNT" at bounding box center [1068, 343] width 177 height 16
click at [1171, 473] on button "Next" at bounding box center [1181, 471] width 58 height 28
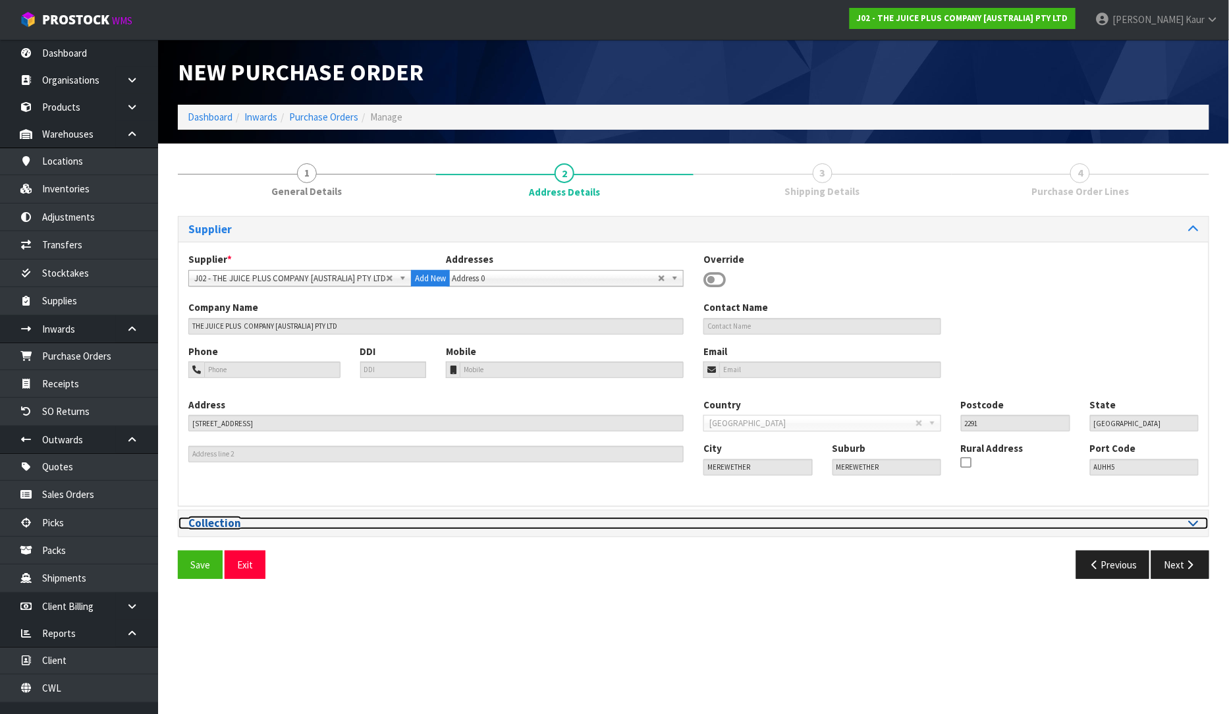
click at [1188, 518] on div at bounding box center [951, 523] width 495 height 13
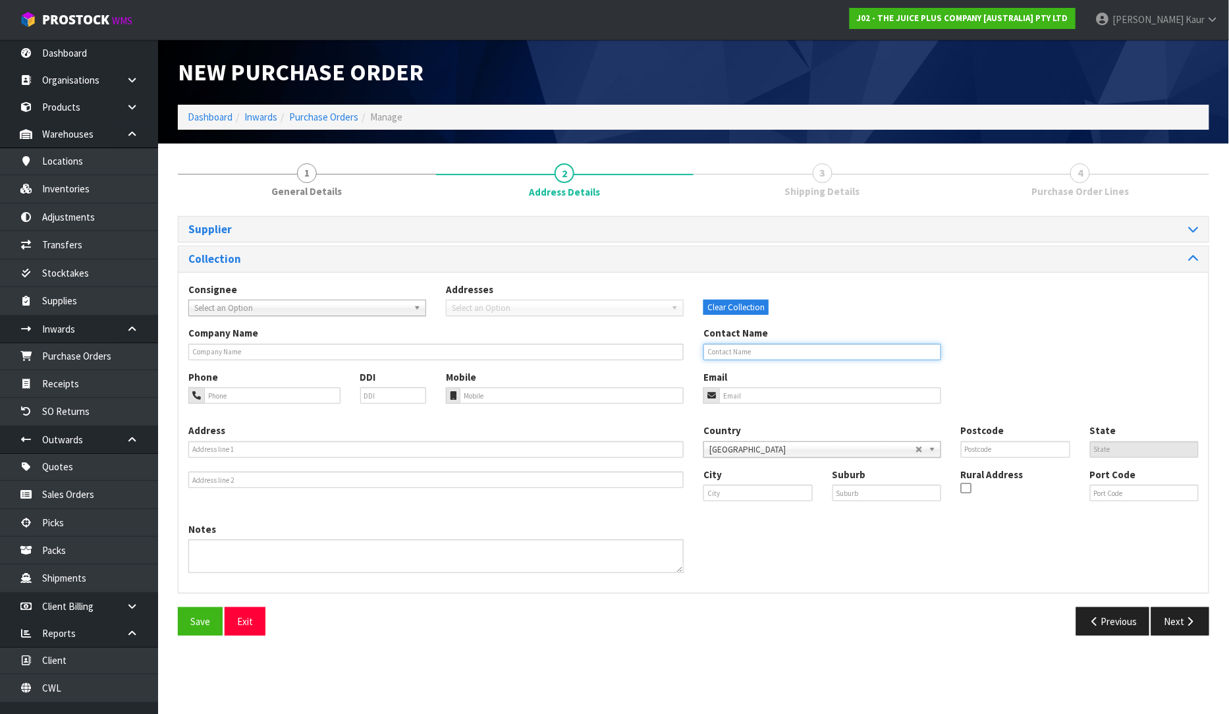
click at [766, 348] on input "text" at bounding box center [823, 352] width 238 height 16
type input "PIPPA GREY"
click at [759, 499] on input "text" at bounding box center [758, 493] width 109 height 16
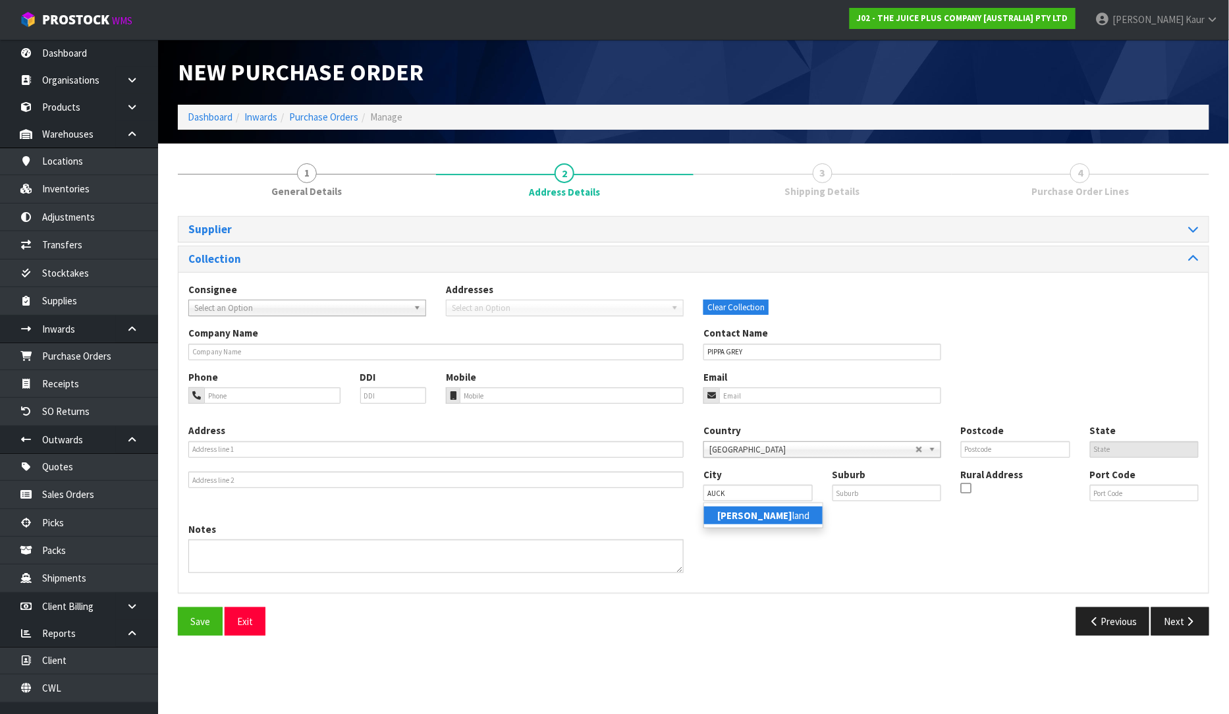
click at [742, 522] on link "Auck land" at bounding box center [763, 516] width 119 height 18
type input "[GEOGRAPHIC_DATA]"
click at [1194, 623] on icon "button" at bounding box center [1190, 622] width 13 height 10
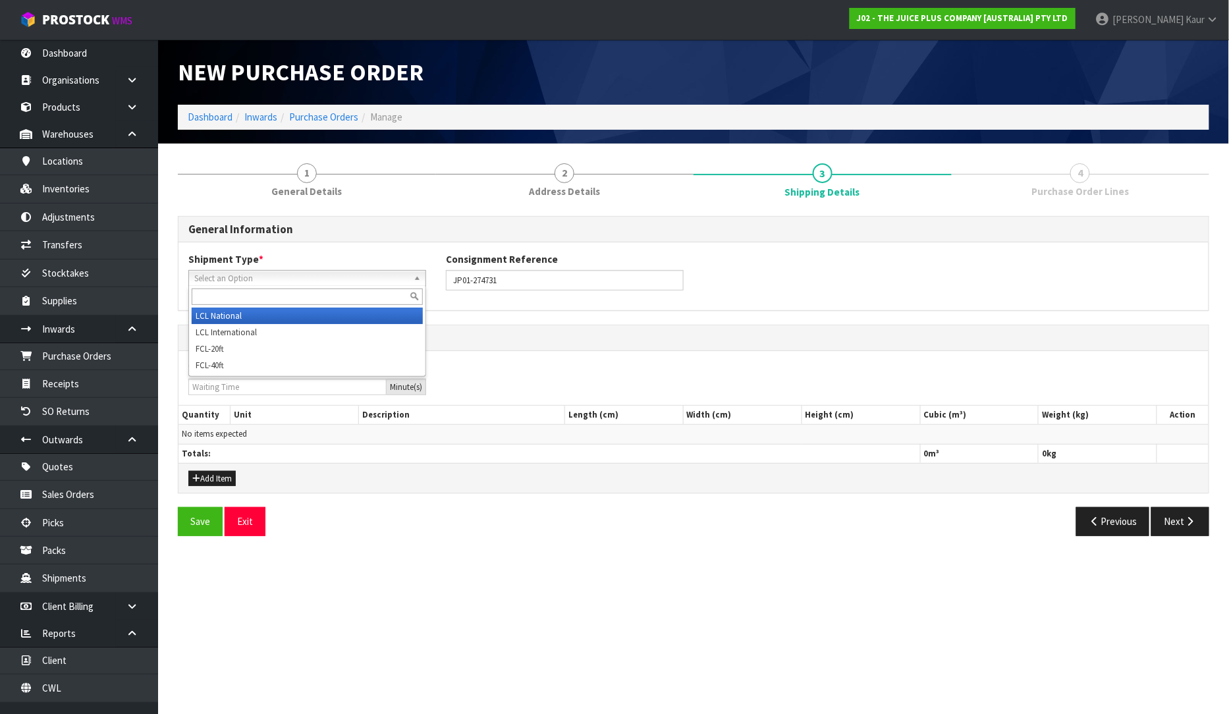
click at [289, 279] on span "Select an Option" at bounding box center [301, 279] width 214 height 16
click at [264, 315] on li "LCL National" at bounding box center [307, 316] width 231 height 16
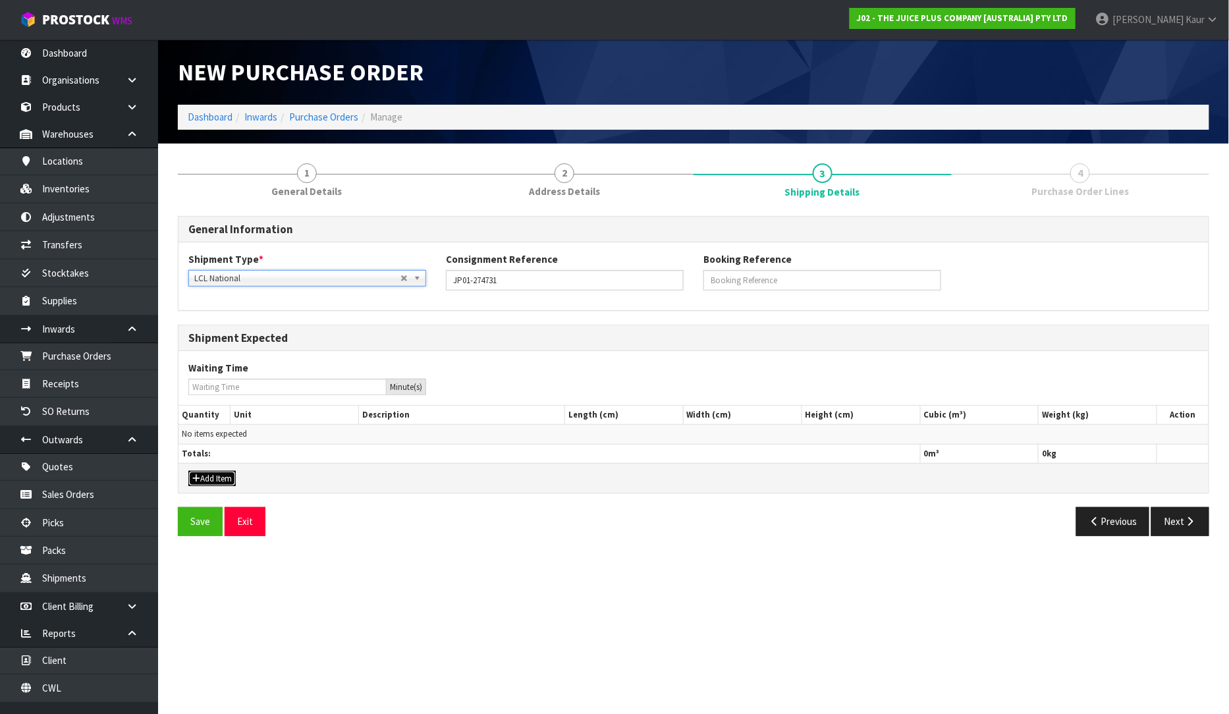
click at [212, 479] on button "Add Item" at bounding box center [211, 479] width 47 height 16
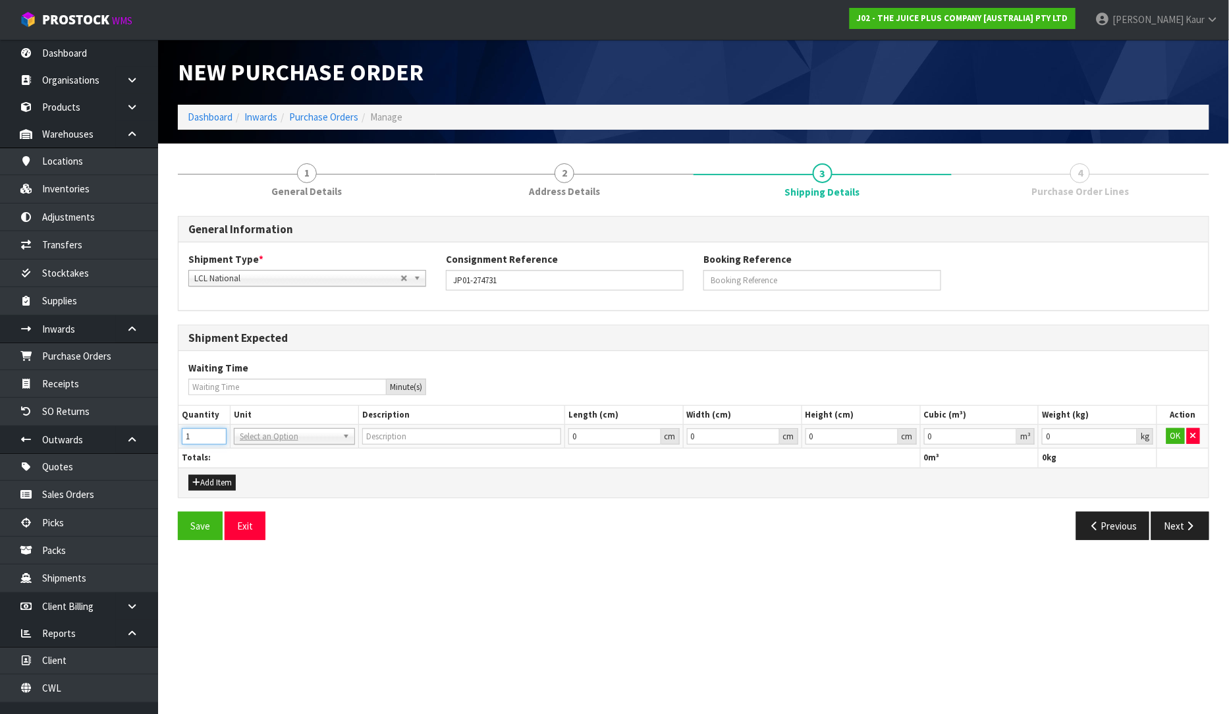
type input "1"
click at [215, 432] on input "1" at bounding box center [204, 436] width 45 height 16
click at [246, 453] on input "text" at bounding box center [294, 455] width 115 height 16
type input "CTN"
type input "CARTON"
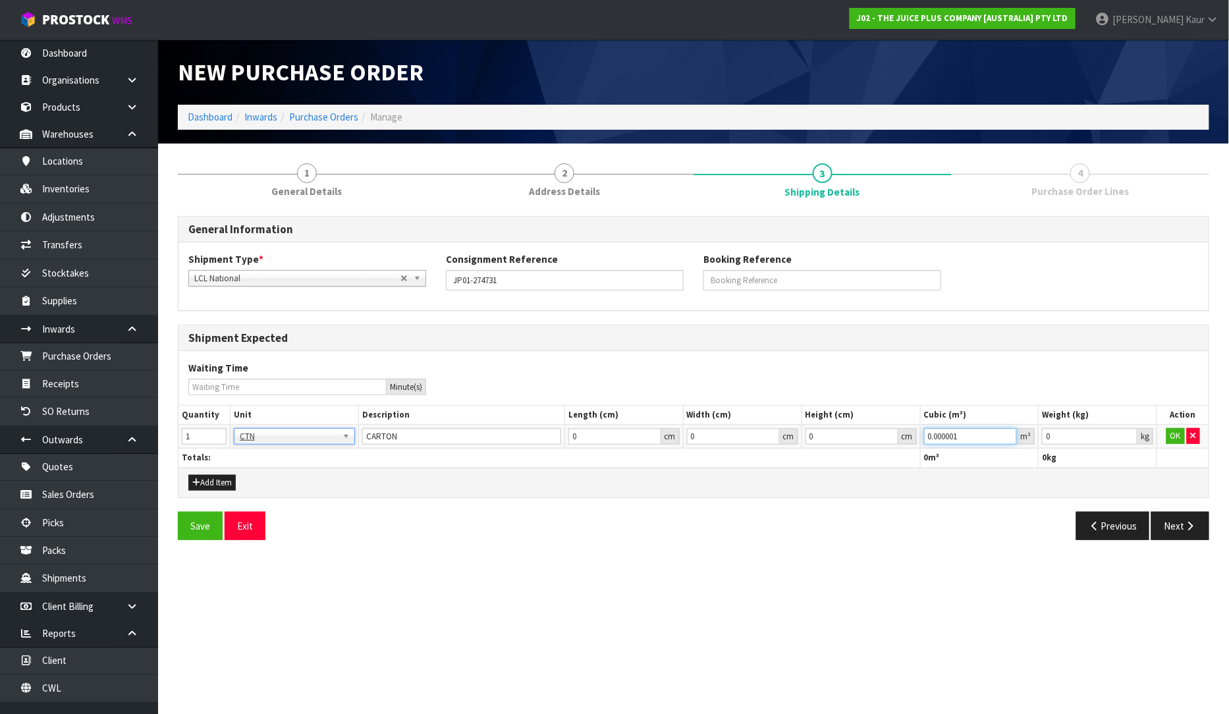
type input "0.000001"
click at [1009, 435] on input "0.000001" at bounding box center [971, 436] width 94 height 16
type input "0.001"
click at [1130, 430] on input "0.001" at bounding box center [1090, 436] width 96 height 16
click at [1184, 437] on button "OK" at bounding box center [1176, 436] width 18 height 16
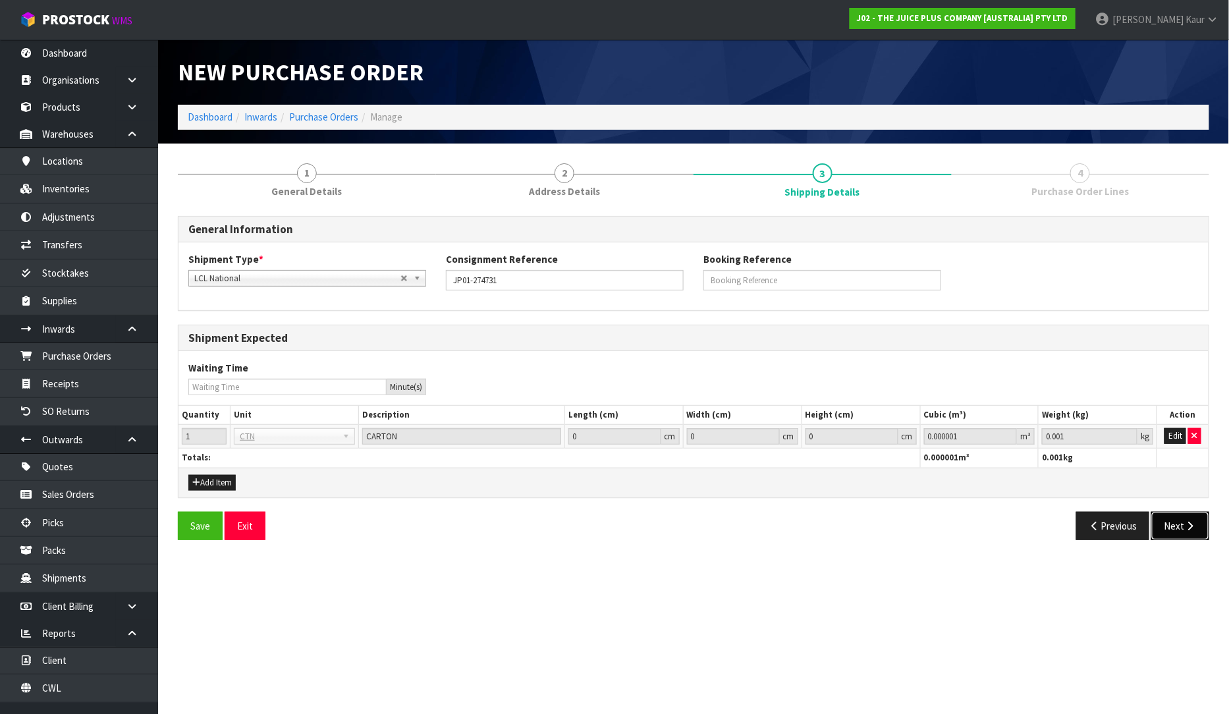
click at [1170, 527] on button "Next" at bounding box center [1181, 526] width 58 height 28
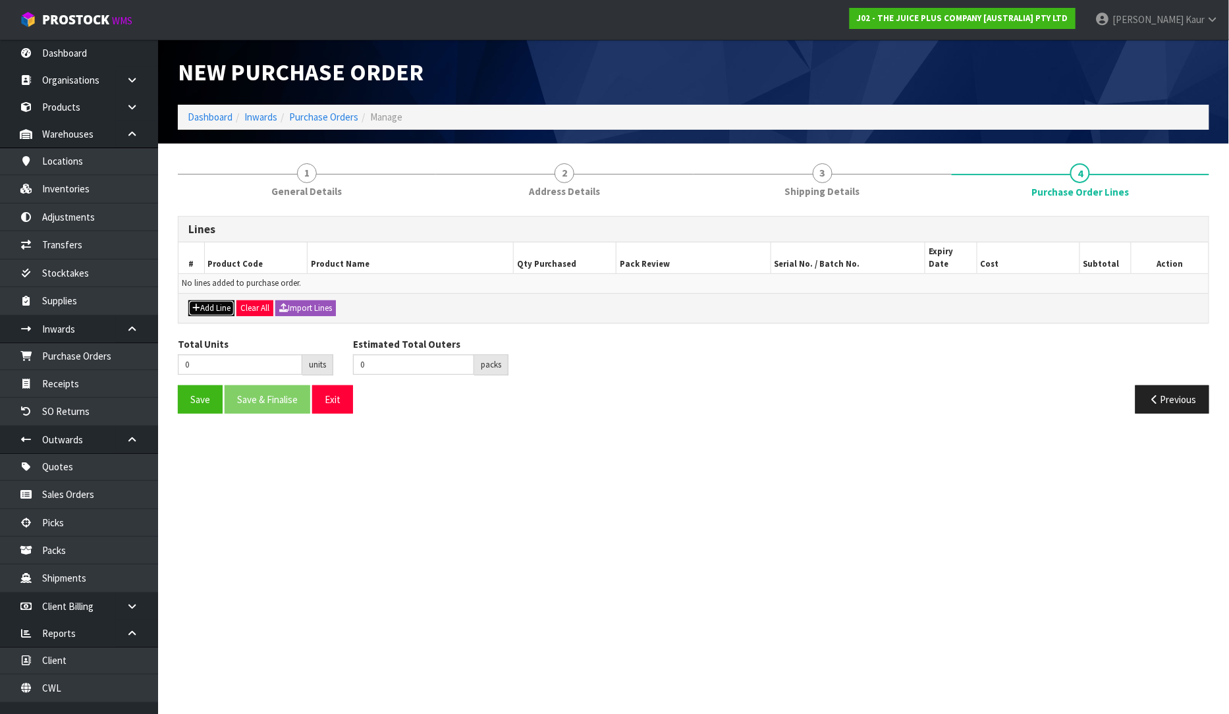
click at [221, 300] on button "Add Line" at bounding box center [211, 308] width 46 height 16
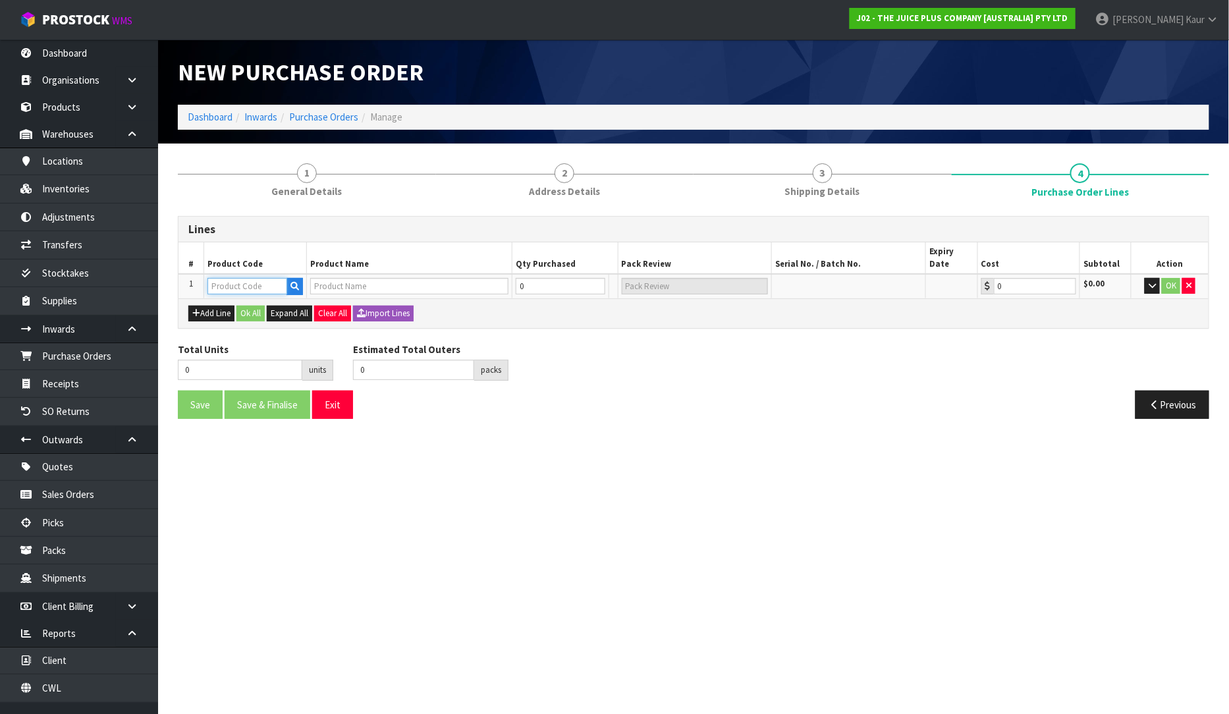
click at [227, 278] on input "text" at bounding box center [248, 286] width 80 height 16
type input "237"
click at [277, 314] on link "237 4NZBS1" at bounding box center [261, 313] width 104 height 18
type input "2374NZBS1"
type input "(15) VANILLA COMPLETE"
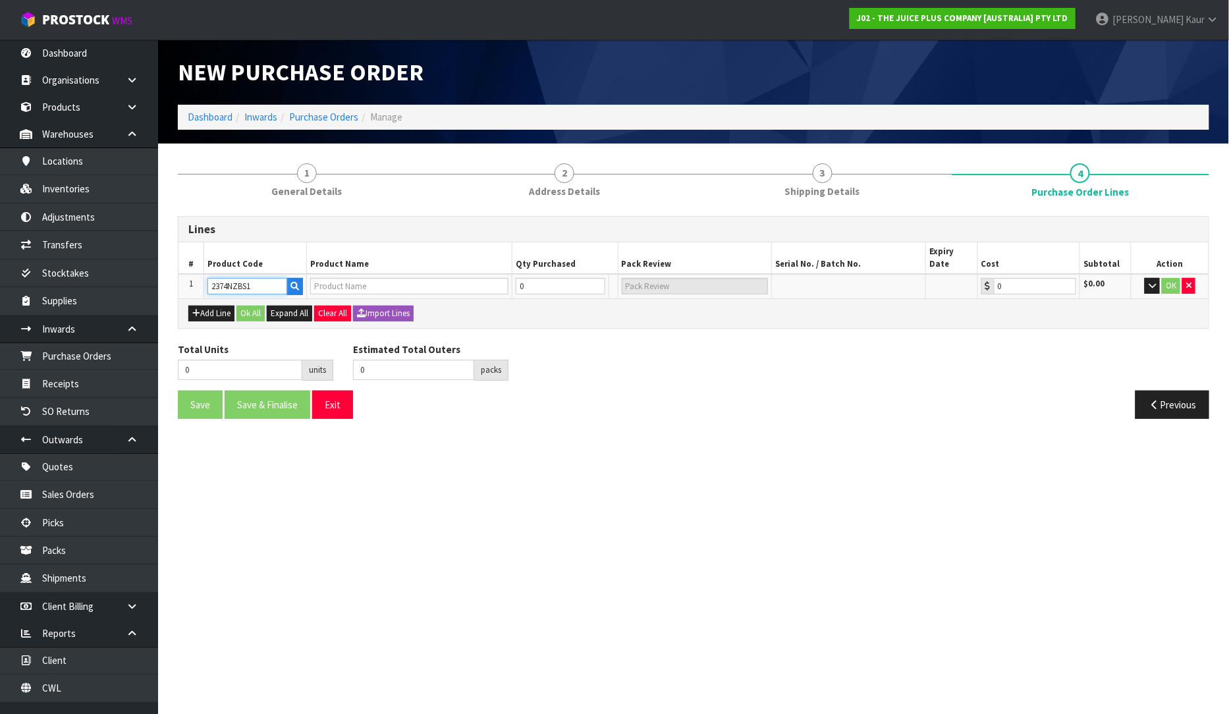
type input "0.00"
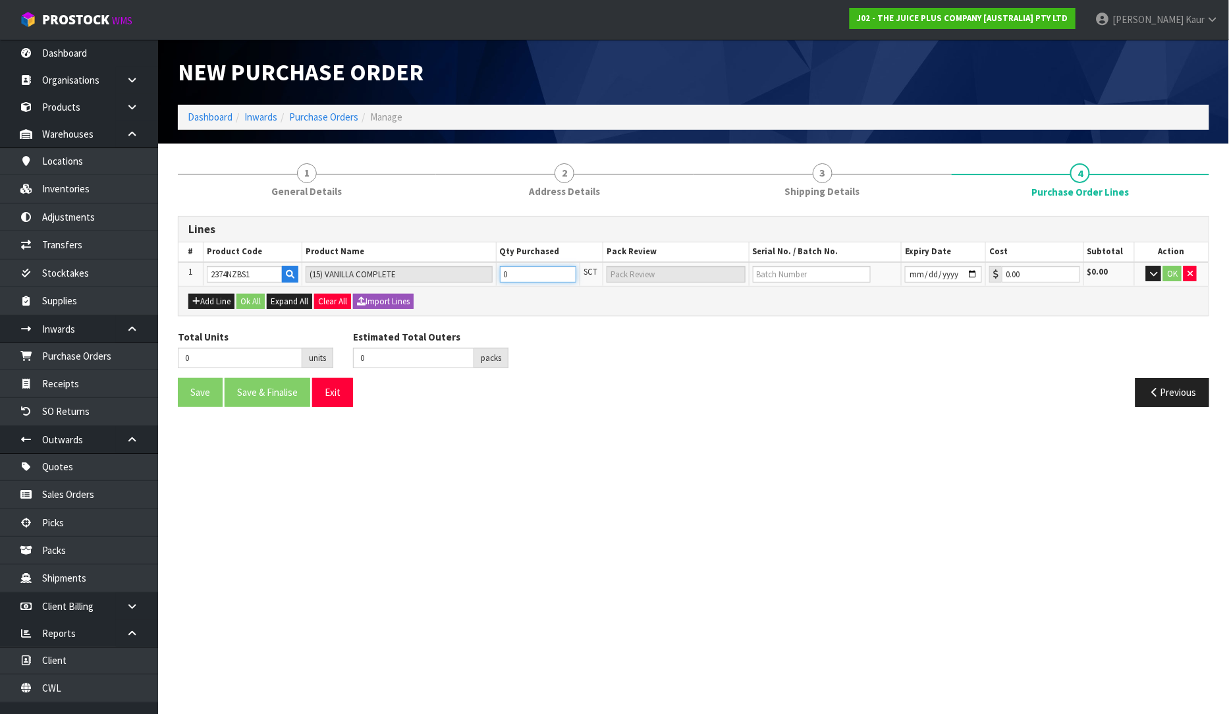
click at [516, 274] on input "0" at bounding box center [538, 274] width 76 height 16
type input "1"
type input "1 SCT"
type input "0"
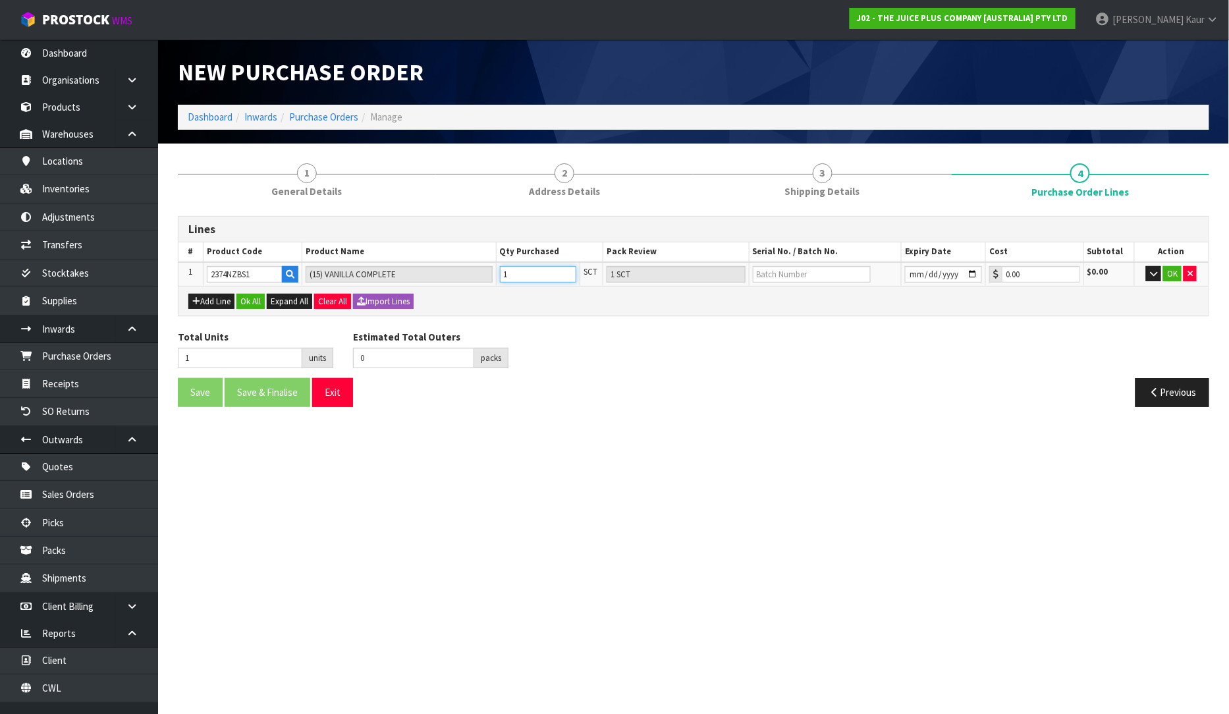
type input "0"
type input "2"
type input "1"
type input "2"
type input "1 CTN"
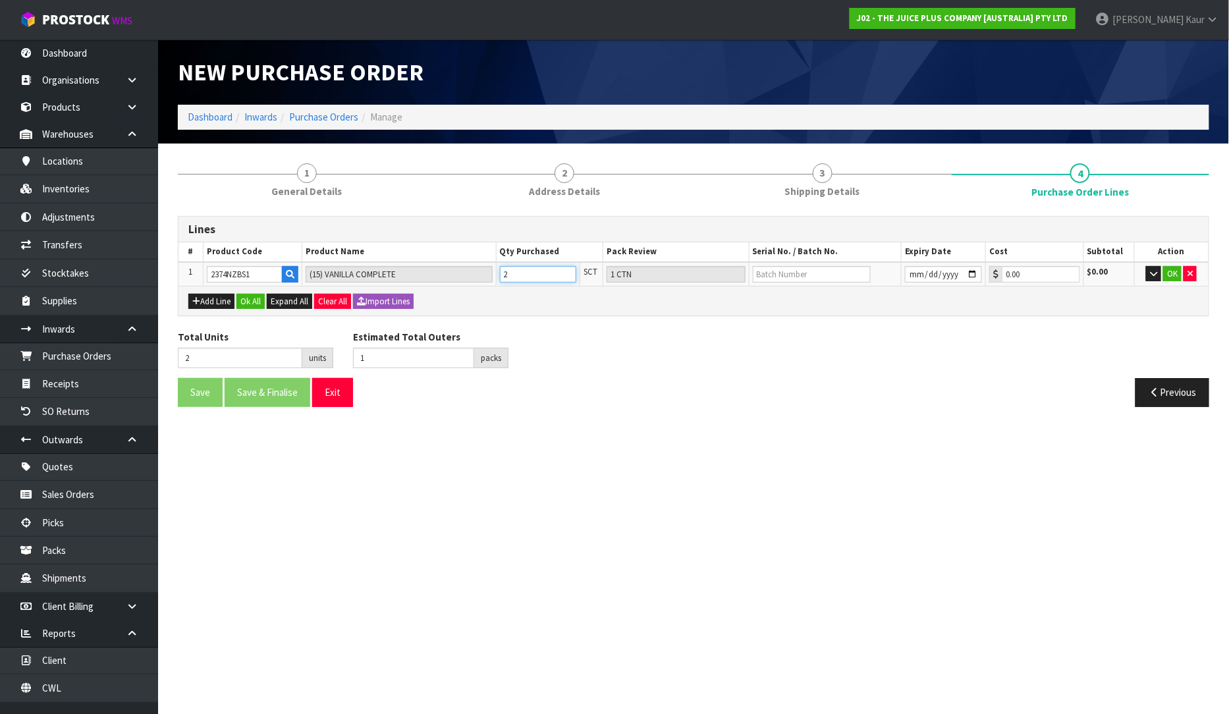
type input "2"
click at [774, 271] on input "text" at bounding box center [812, 274] width 118 height 16
type input "N24100062A"
click at [910, 275] on input "date" at bounding box center [943, 274] width 77 height 16
type input "2026-02-28"
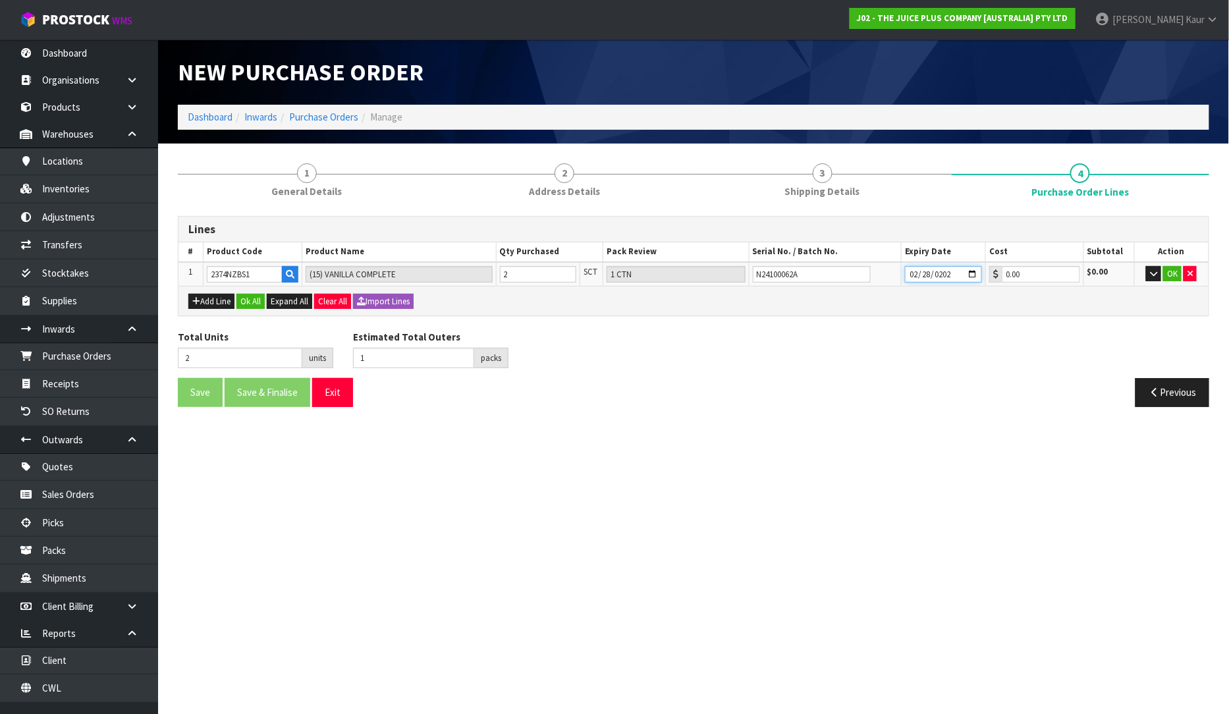
click at [971, 267] on input "2026-02-28" at bounding box center [943, 274] width 77 height 16
click at [990, 484] on section "New Purchase Order Dashboard Inwards Purchase Orders Manage 1 General Details 2…" at bounding box center [614, 357] width 1229 height 714
click at [1177, 274] on button "OK" at bounding box center [1172, 274] width 18 height 16
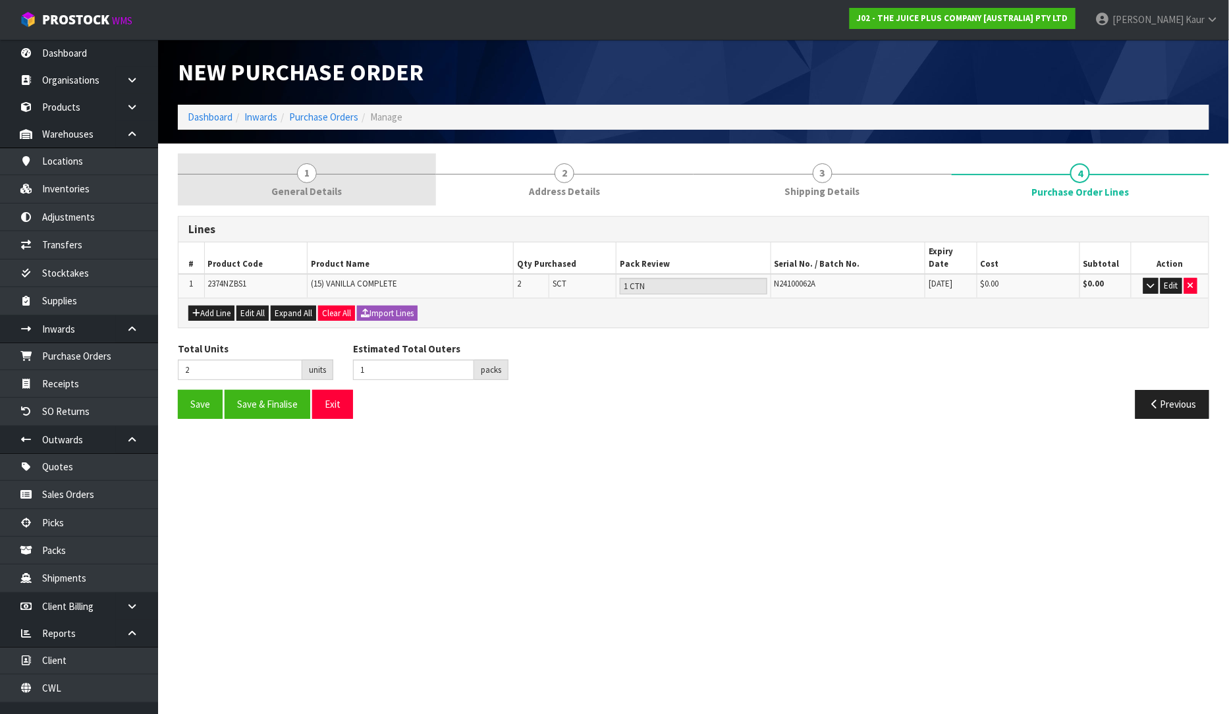
click at [333, 181] on link "1 General Details" at bounding box center [307, 179] width 258 height 52
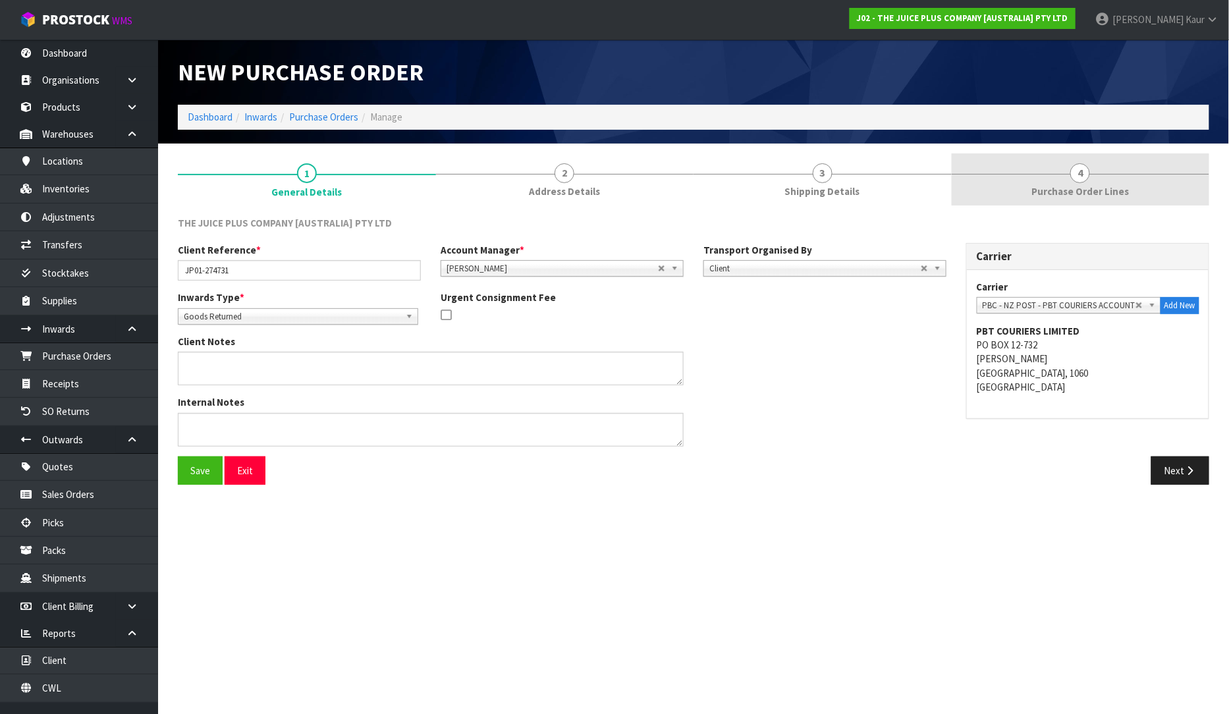
click at [1054, 189] on span "Purchase Order Lines" at bounding box center [1080, 191] width 97 height 14
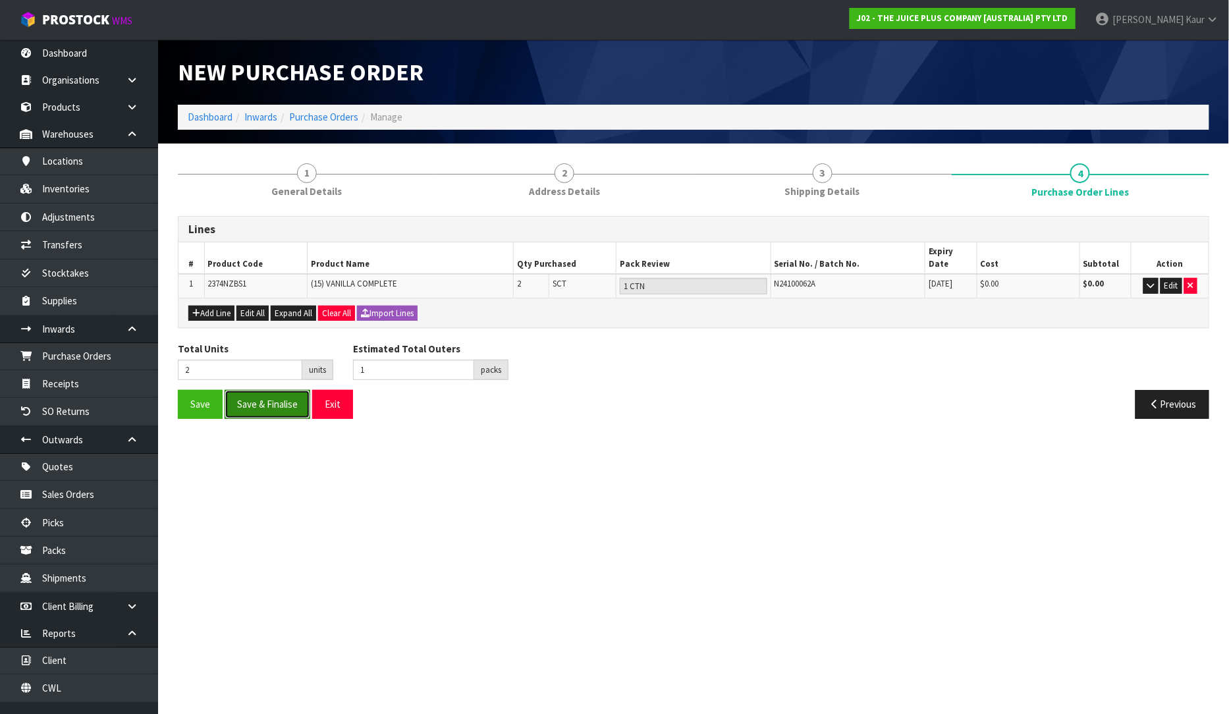
click at [240, 394] on button "Save & Finalise" at bounding box center [268, 404] width 86 height 28
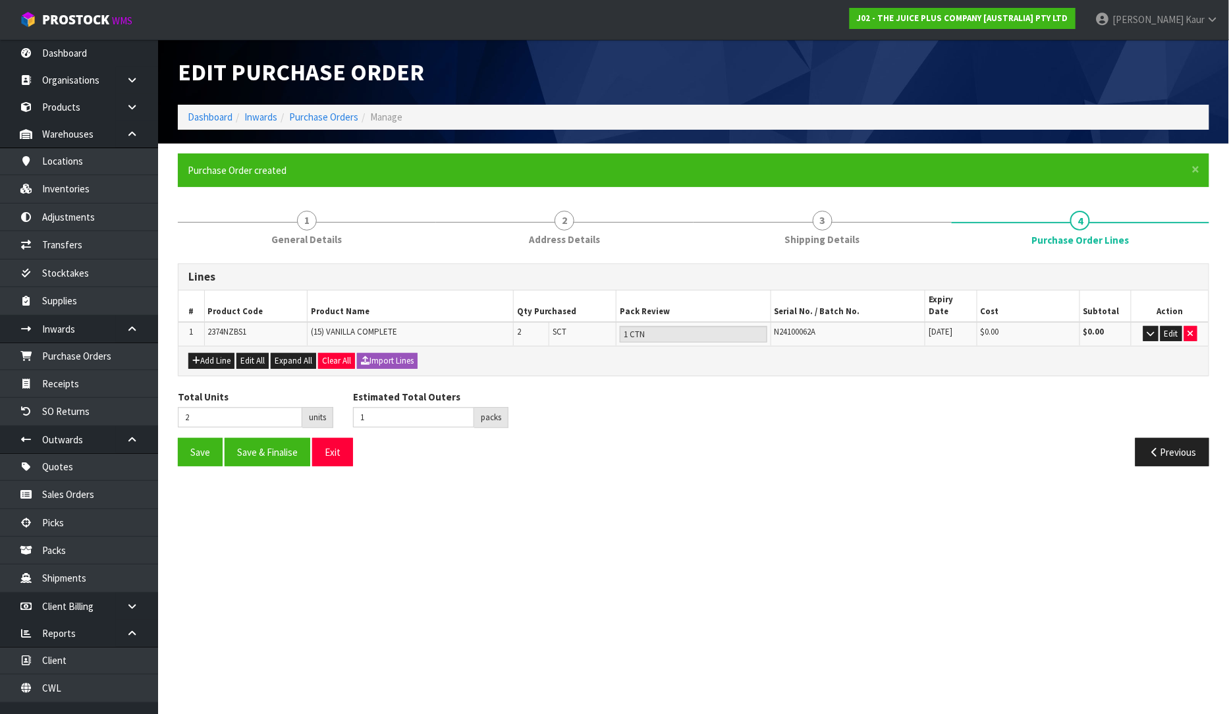
type input "0"
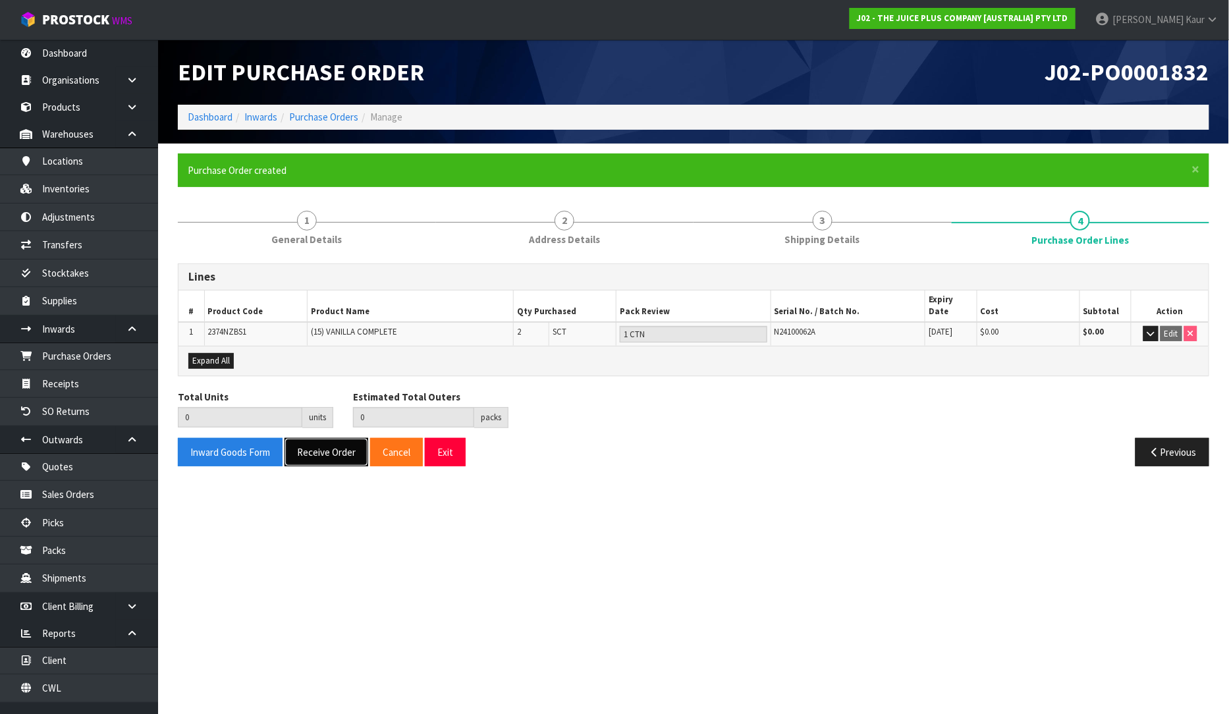
click at [311, 444] on button "Receive Order" at bounding box center [327, 452] width 84 height 28
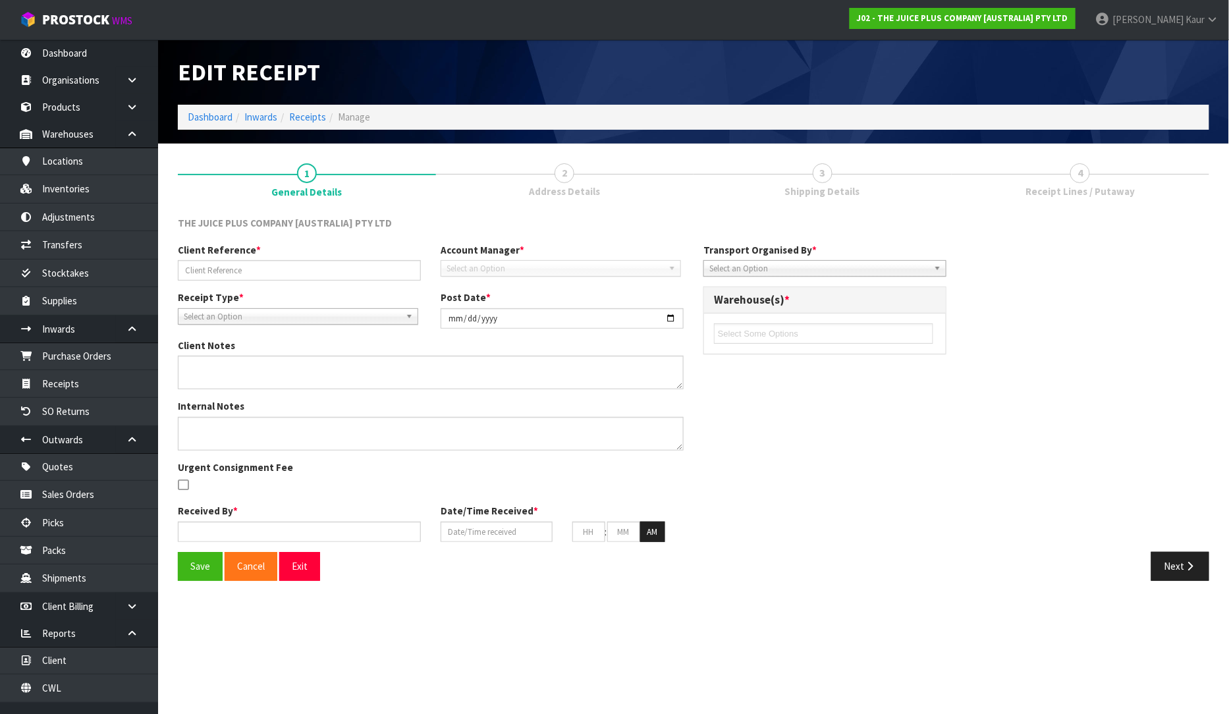
type input "JP01-274731"
type input "[DATE]"
type input "[PERSON_NAME]"
type input "[DATE]"
type input "11"
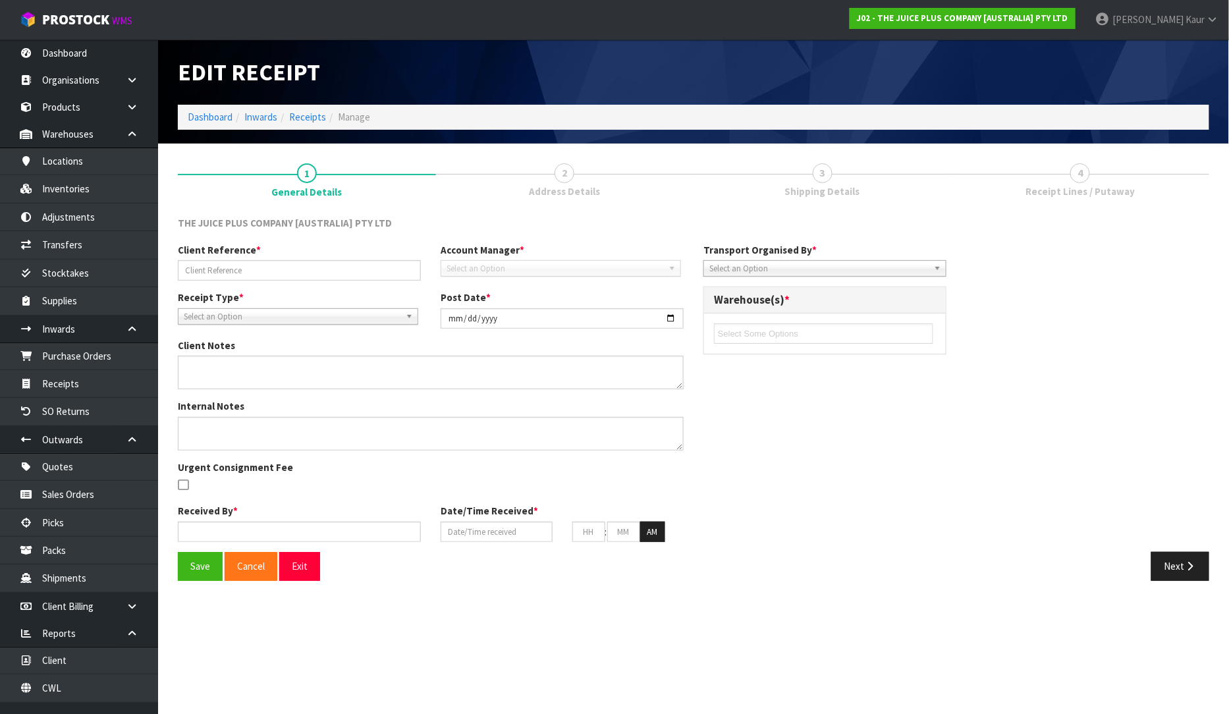
type input "20"
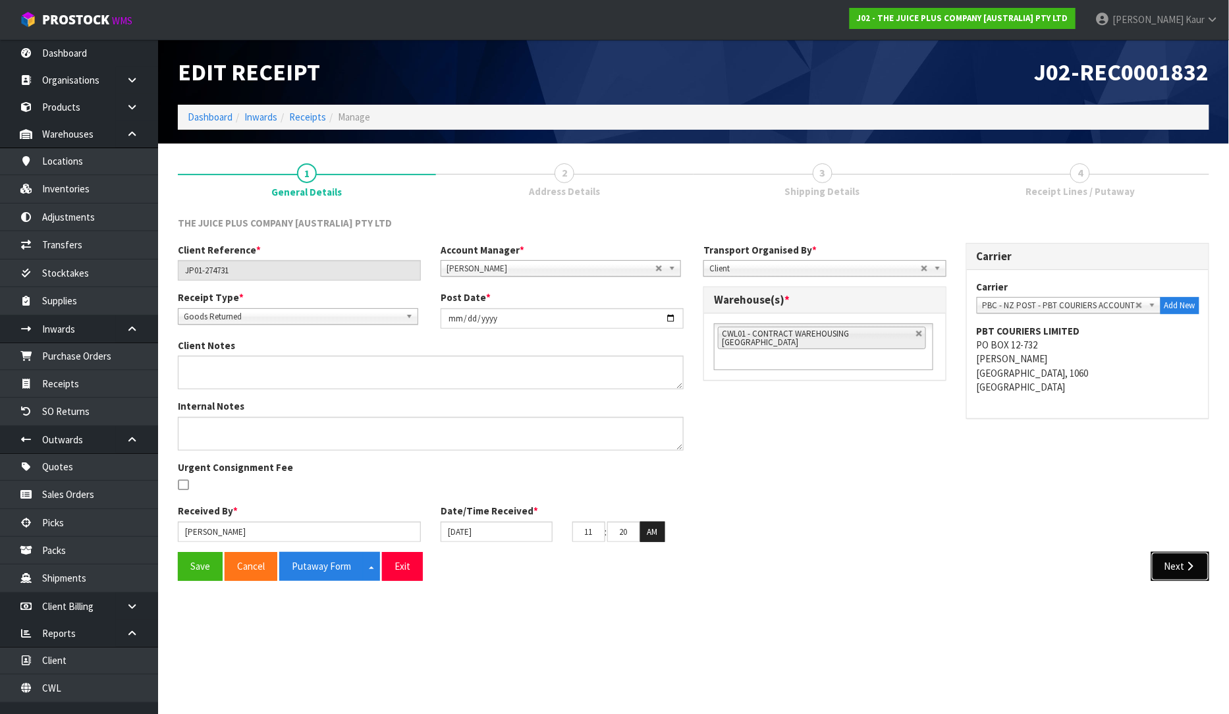
click at [1177, 569] on button "Next" at bounding box center [1181, 566] width 58 height 28
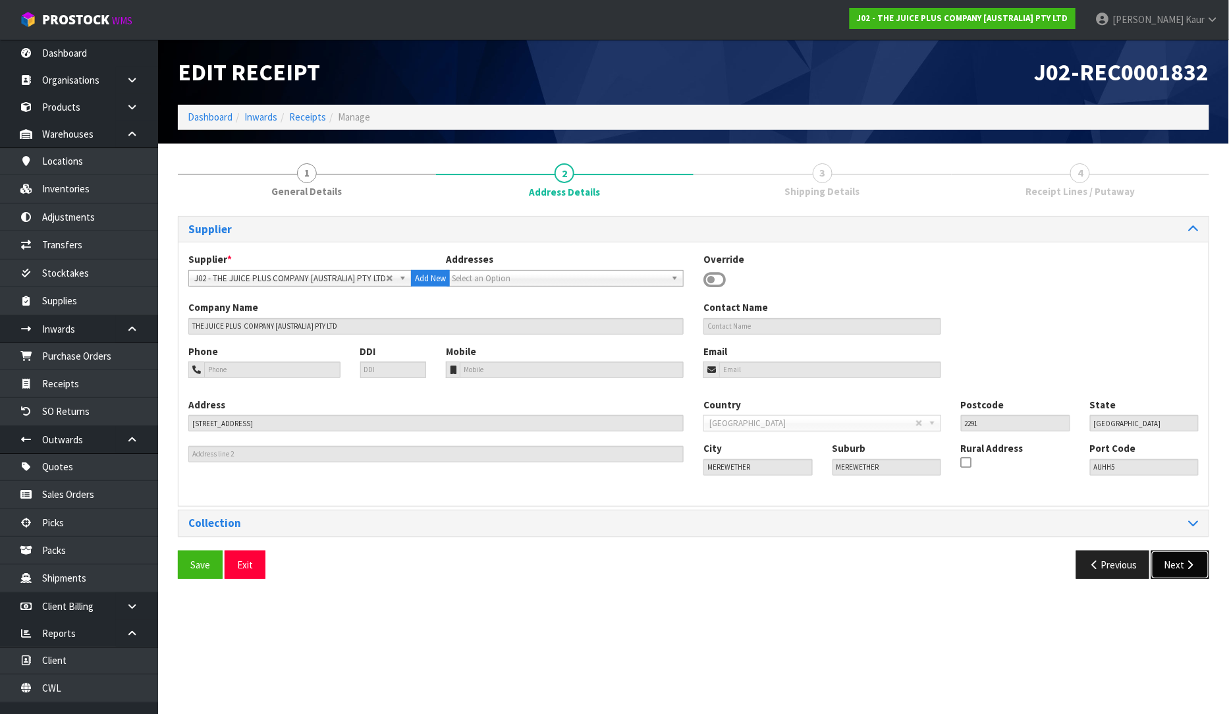
click at [1183, 569] on button "Next" at bounding box center [1181, 565] width 58 height 28
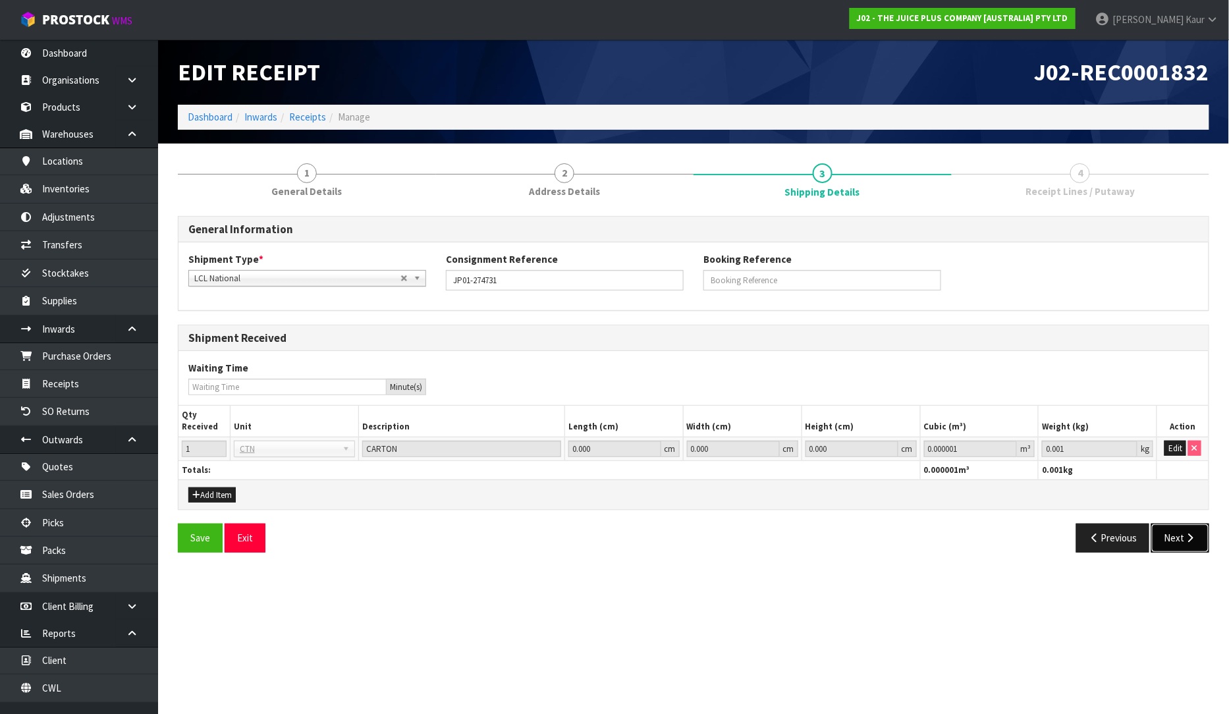
click at [1182, 528] on button "Next" at bounding box center [1181, 538] width 58 height 28
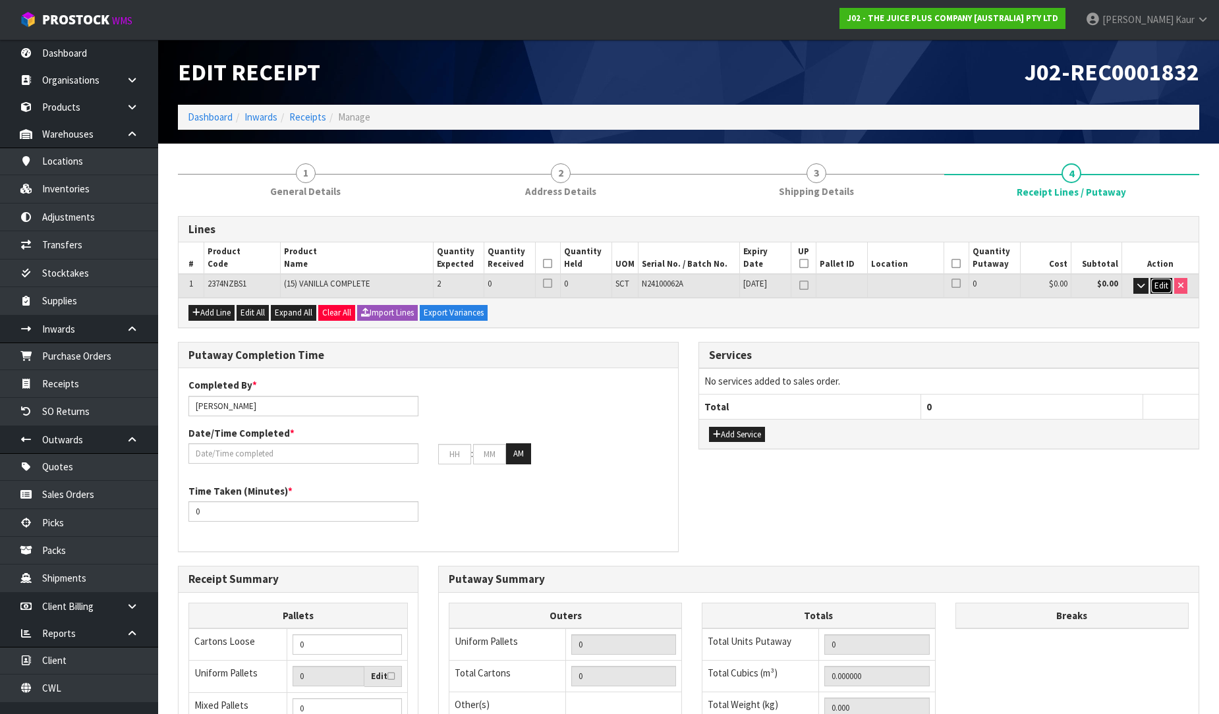
click at [1164, 290] on span "Edit" at bounding box center [1161, 285] width 14 height 11
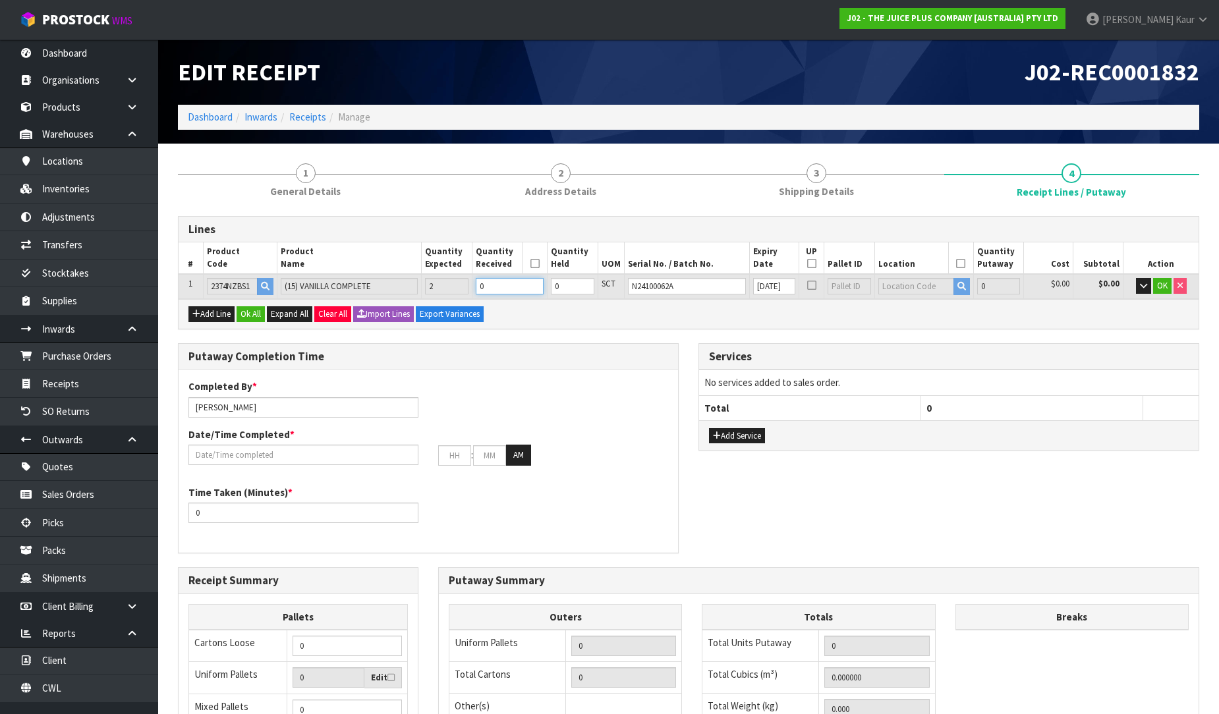
click at [504, 285] on input "0" at bounding box center [510, 286] width 68 height 16
type input "1"
type input "0.0064"
type input "1.6"
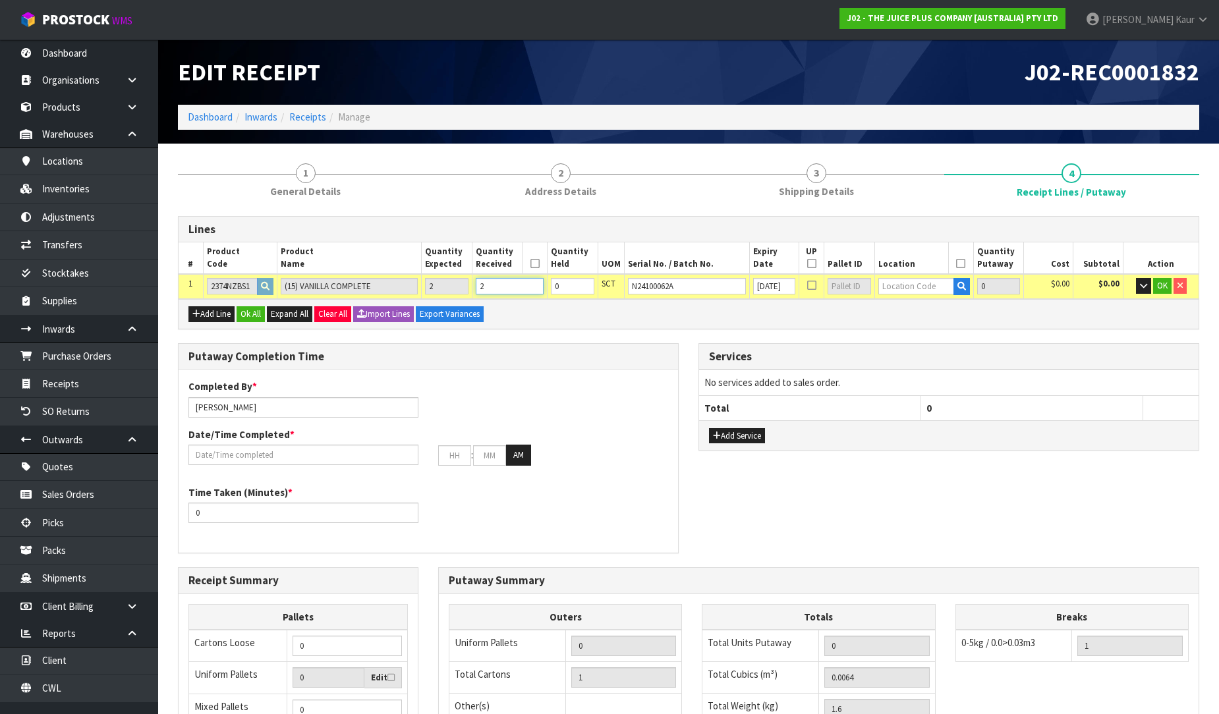
type input "2"
click at [917, 285] on input "text" at bounding box center [916, 286] width 76 height 16
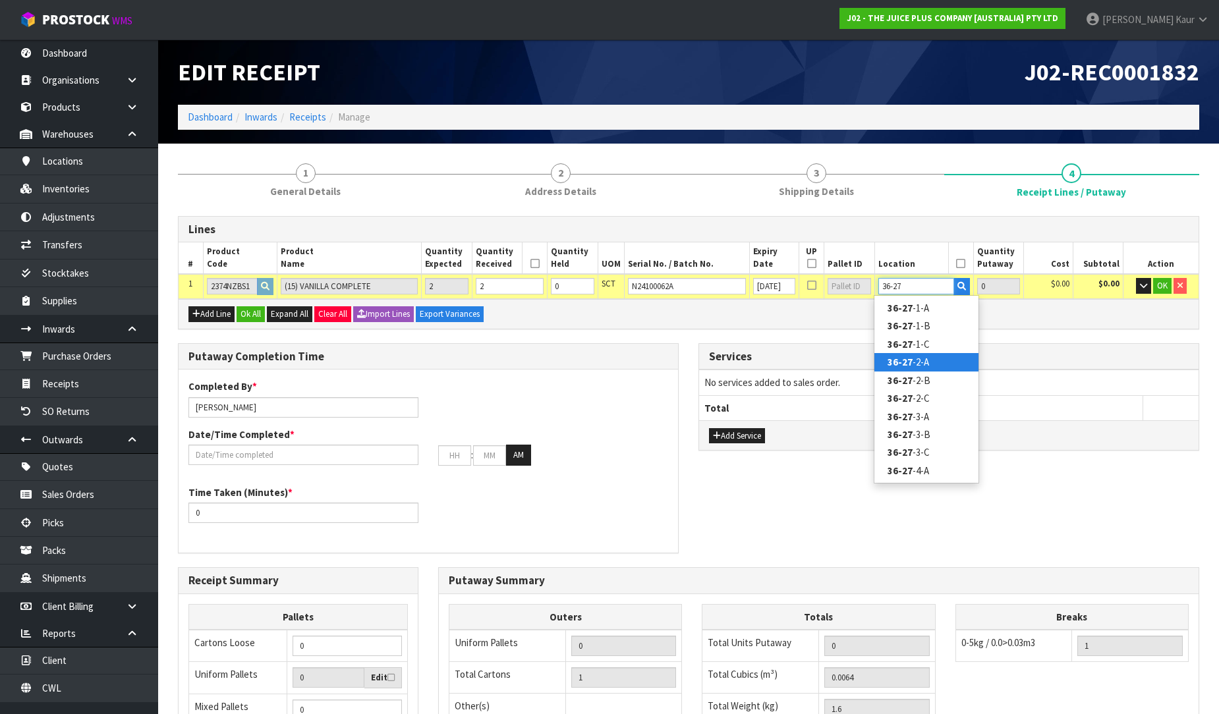
type input "36-27"
click at [930, 362] on link "36-27 -2-A" at bounding box center [926, 362] width 104 height 18
type input "2"
type input "36-27-2-A"
type input "2"
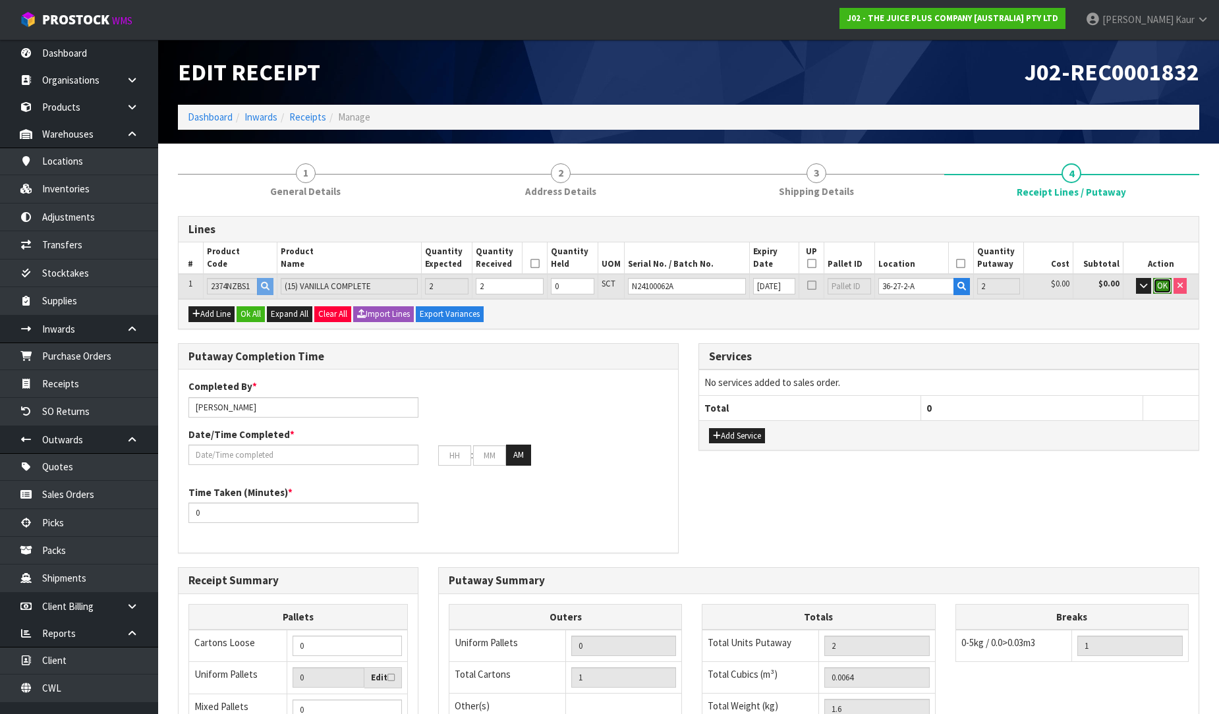
click at [1165, 280] on span "OK" at bounding box center [1162, 285] width 11 height 11
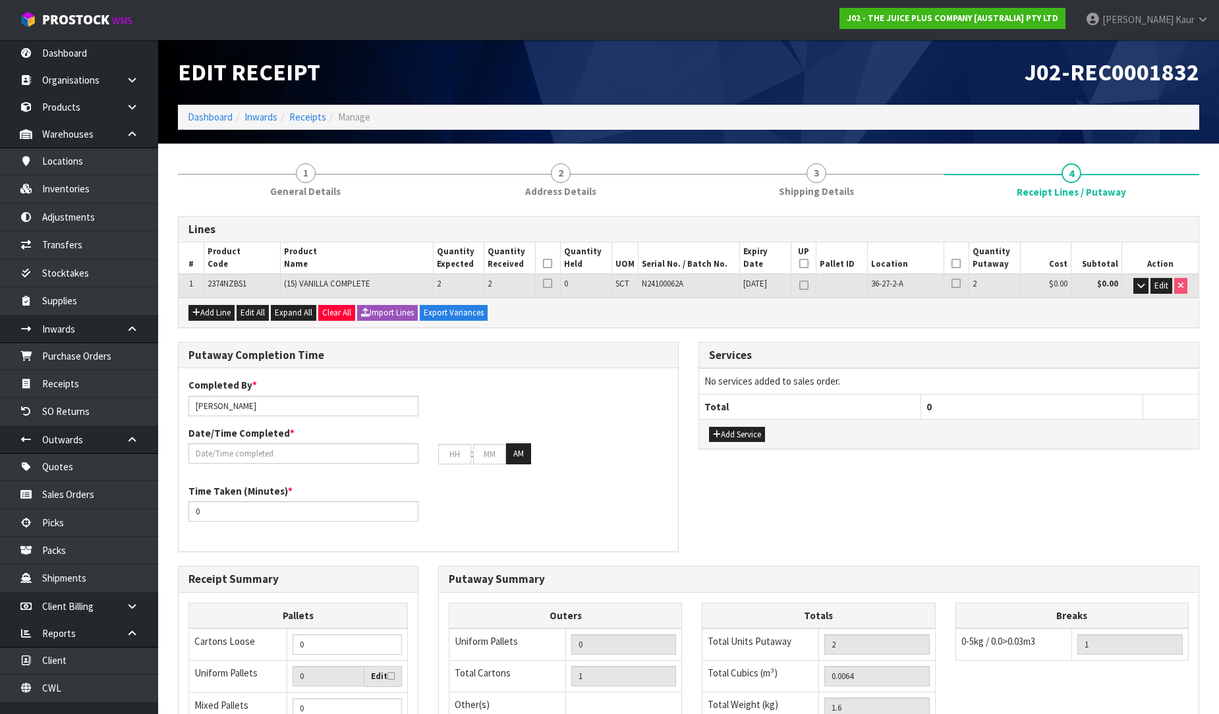
click at [543, 262] on th at bounding box center [548, 258] width 26 height 32
click at [549, 264] on icon at bounding box center [547, 264] width 9 height 1
click at [956, 264] on icon at bounding box center [955, 264] width 9 height 1
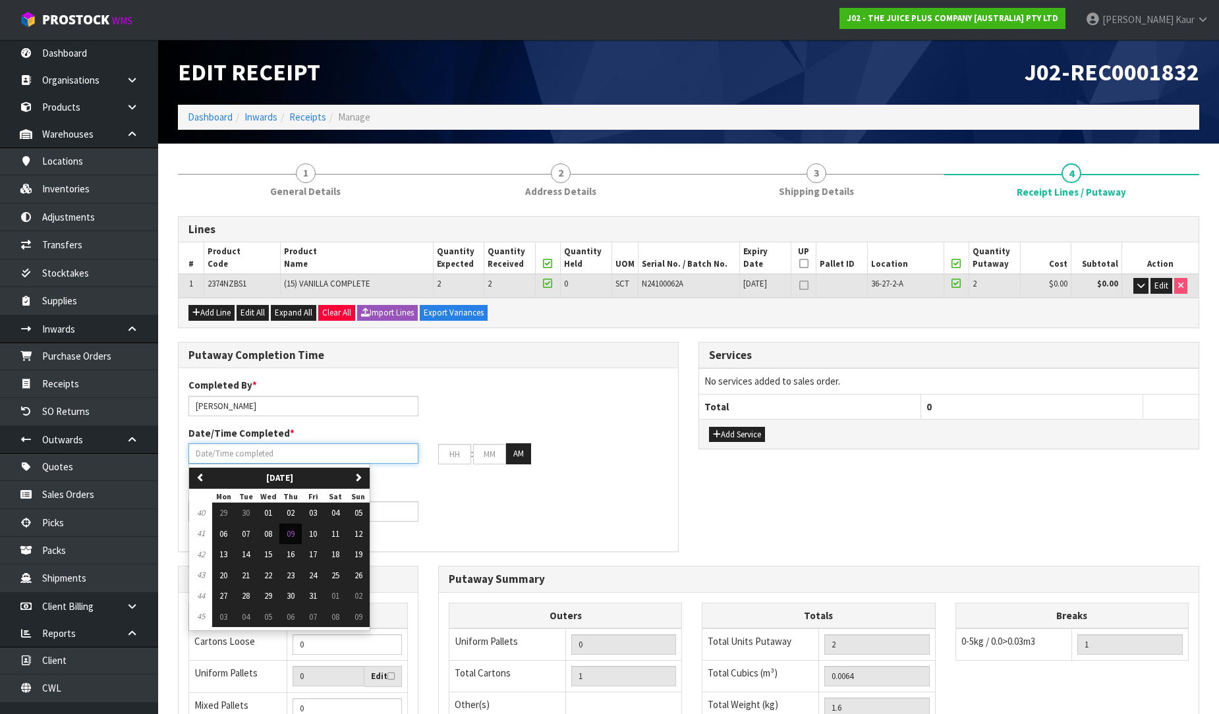
click at [267, 453] on input "text" at bounding box center [303, 453] width 230 height 20
click at [291, 534] on span "09" at bounding box center [291, 533] width 8 height 11
type input "[DATE]"
type input "12"
type input "00"
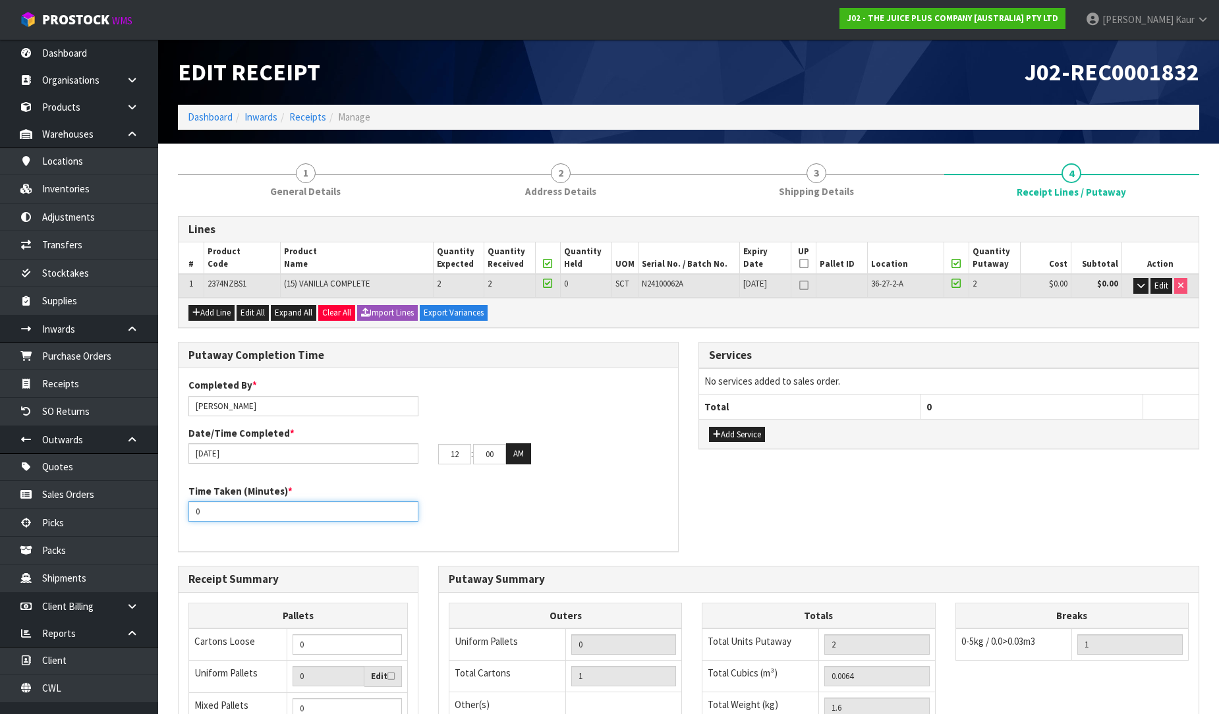
drag, startPoint x: 214, startPoint y: 512, endPoint x: 192, endPoint y: 518, distance: 22.5
click at [192, 518] on input "0" at bounding box center [303, 511] width 230 height 20
type input "10"
drag, startPoint x: 459, startPoint y: 452, endPoint x: 428, endPoint y: 455, distance: 31.1
click at [428, 455] on div "12 : 00 : 00 AM" at bounding box center [553, 453] width 250 height 21
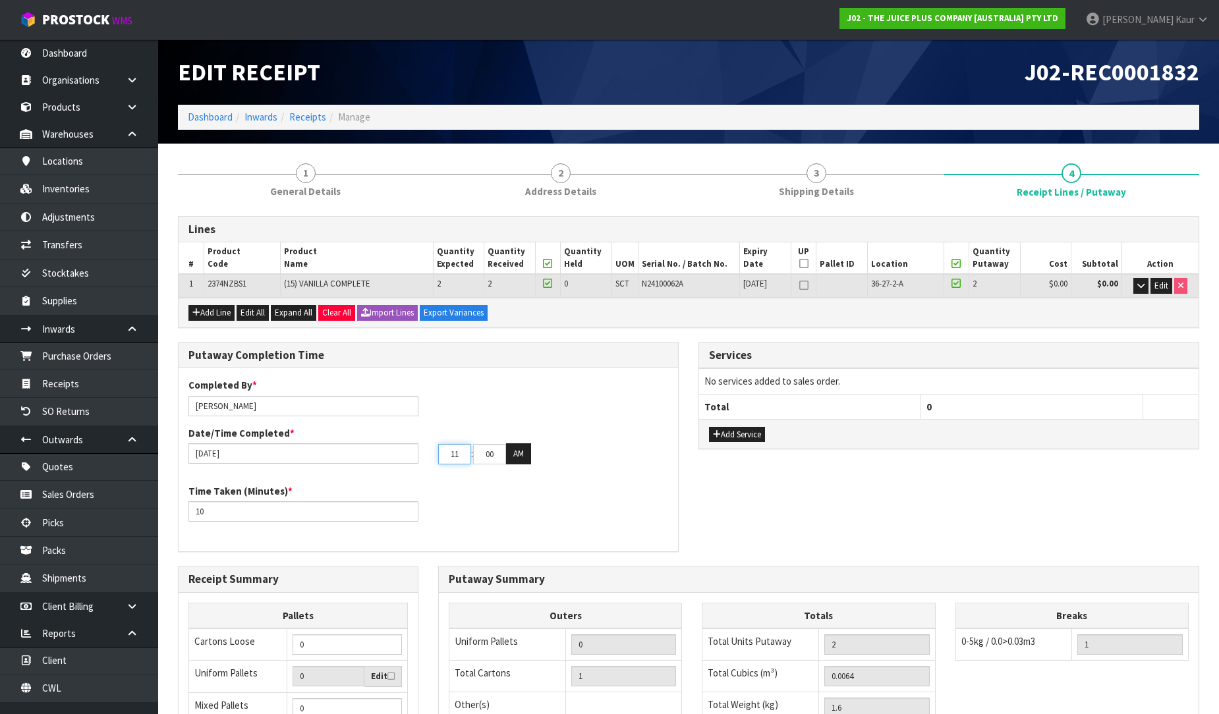
type input "11"
drag, startPoint x: 499, startPoint y: 459, endPoint x: 466, endPoint y: 453, distance: 32.7
click at [466, 453] on tr "11 : 00 : 00 AM" at bounding box center [484, 453] width 93 height 21
type input "25"
click at [505, 497] on div "Time Taken (Minutes) * 10" at bounding box center [428, 507] width 499 height 47
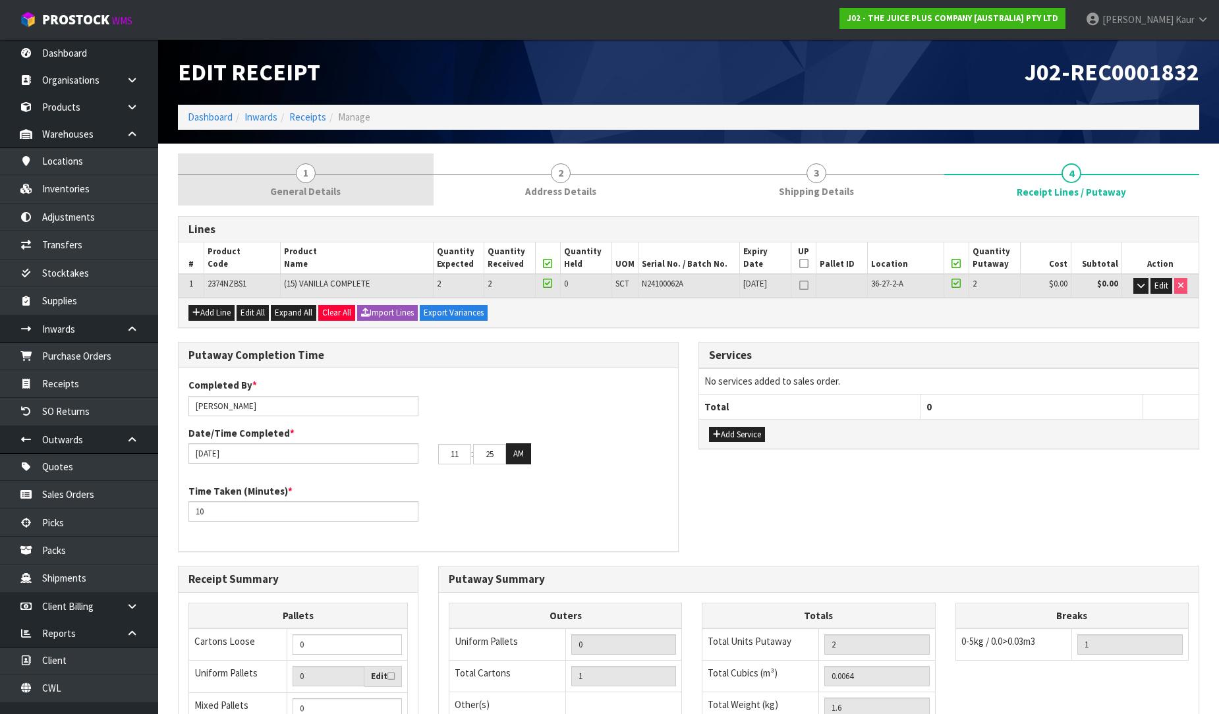
click at [331, 190] on span "General Details" at bounding box center [305, 191] width 70 height 14
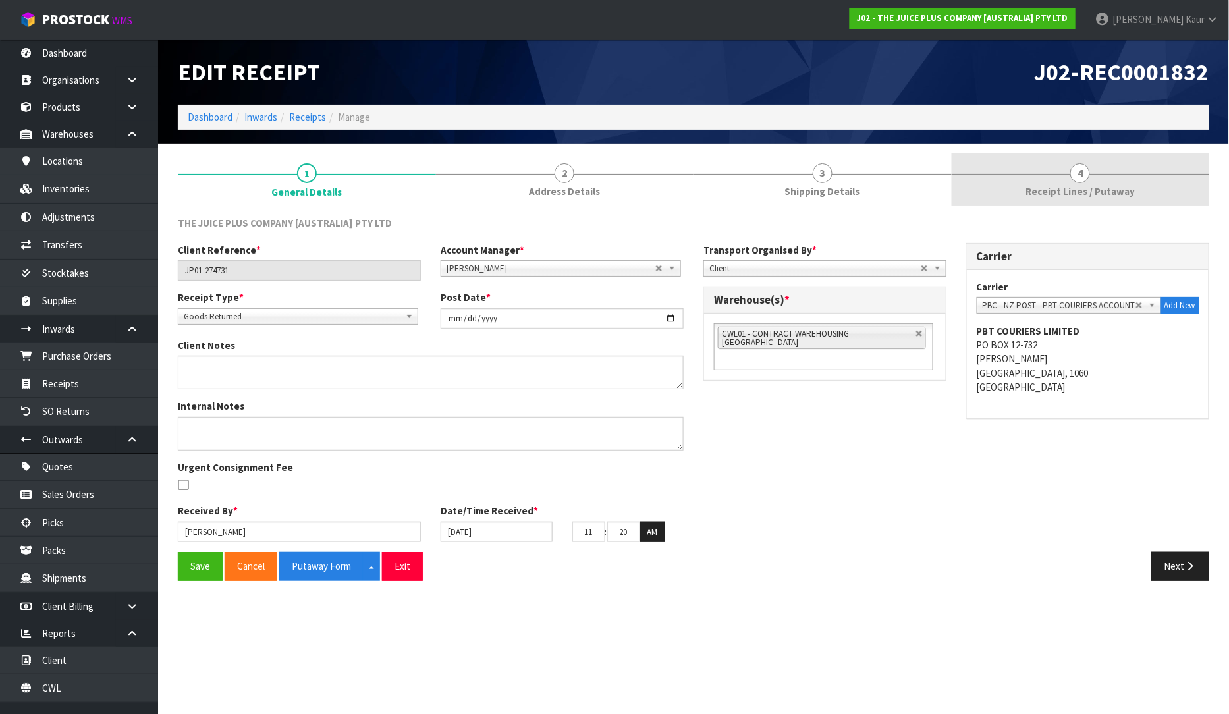
click at [1087, 182] on link "4 Receipt Lines / Putaway" at bounding box center [1081, 179] width 258 height 52
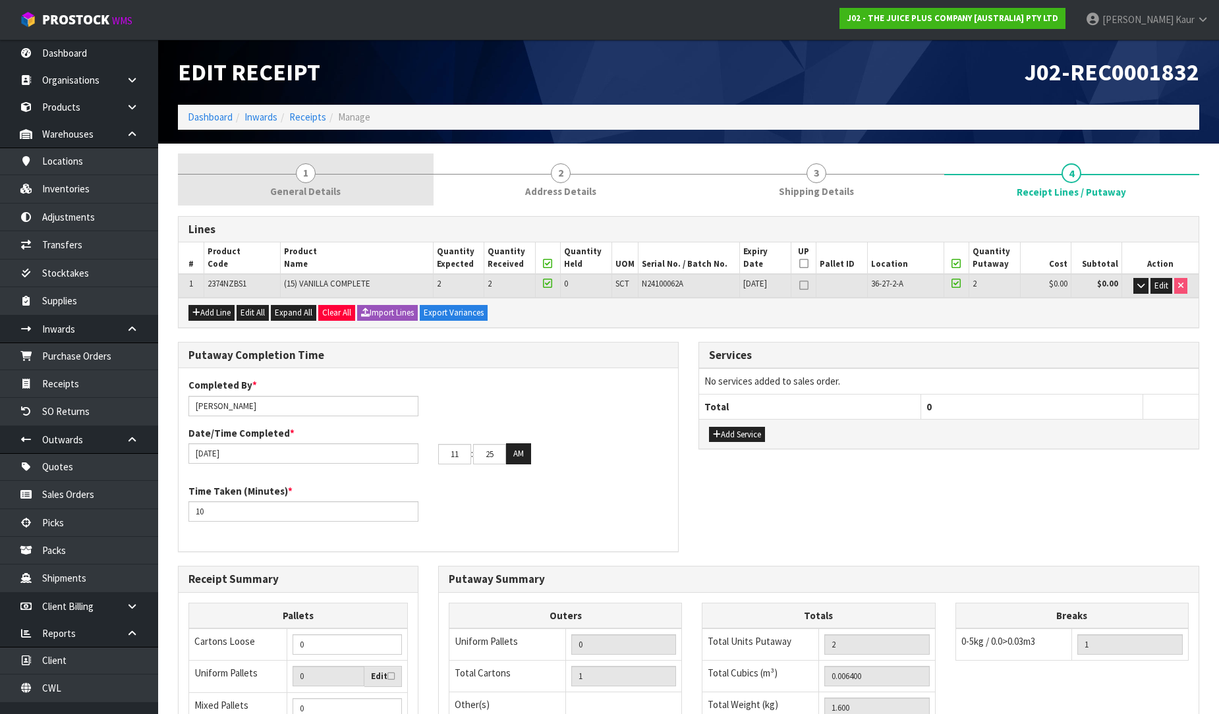
click at [331, 183] on link "1 General Details" at bounding box center [306, 179] width 256 height 52
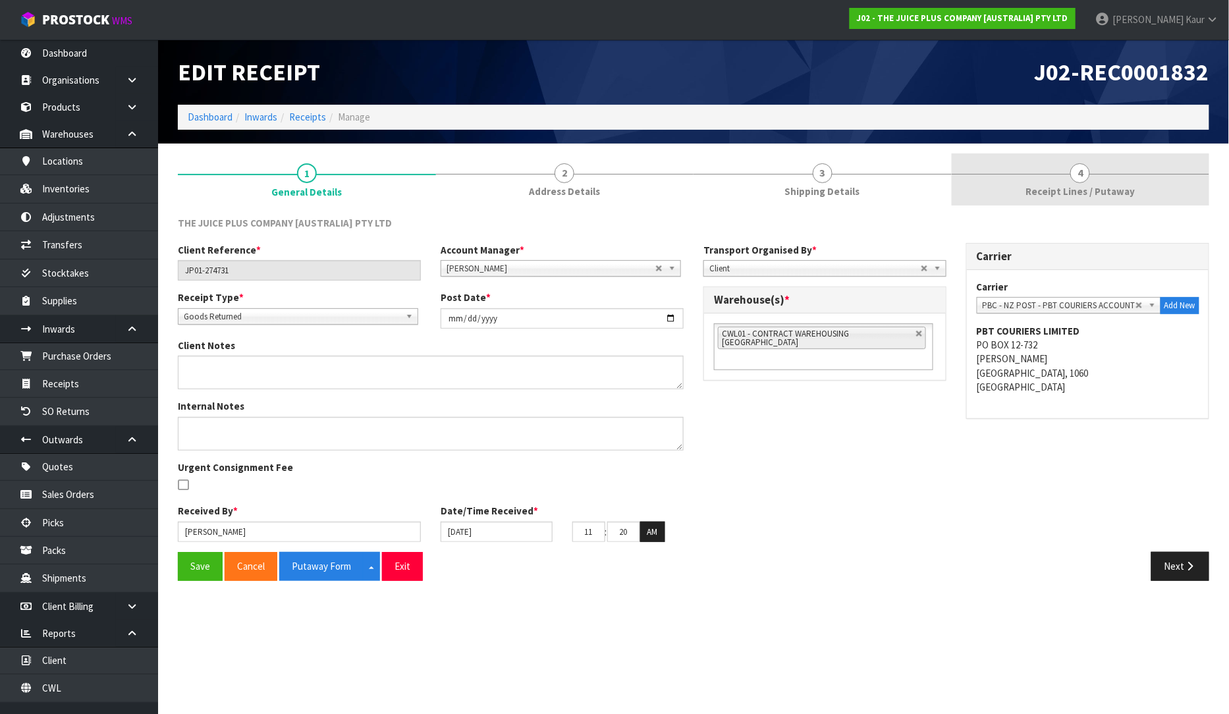
click at [1103, 179] on link "4 Receipt Lines / Putaway" at bounding box center [1081, 179] width 258 height 52
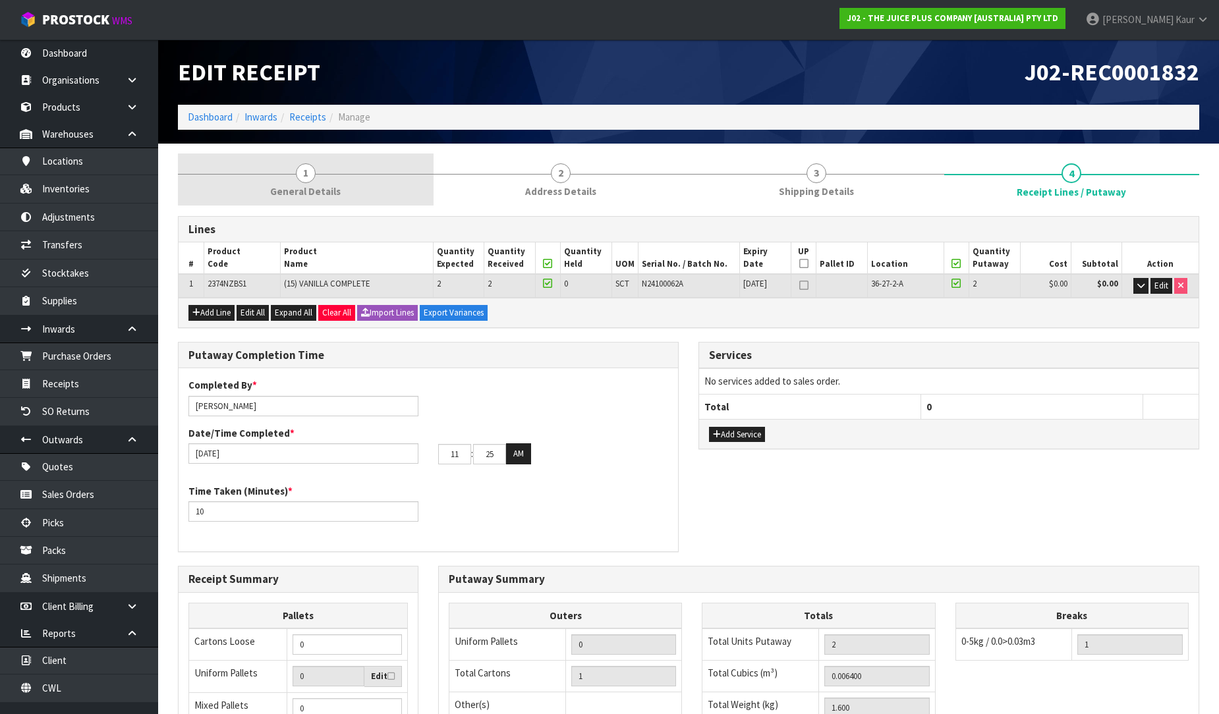
click at [296, 192] on span "General Details" at bounding box center [305, 191] width 70 height 14
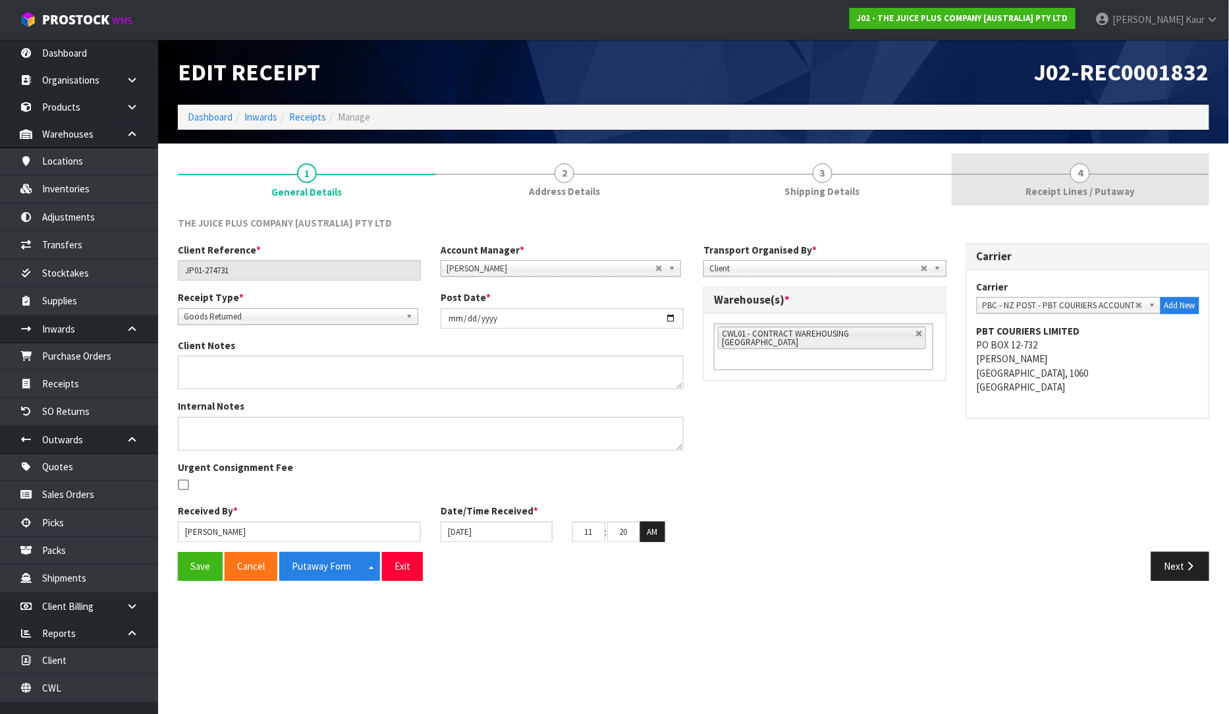
click at [1124, 188] on span "Receipt Lines / Putaway" at bounding box center [1080, 191] width 109 height 14
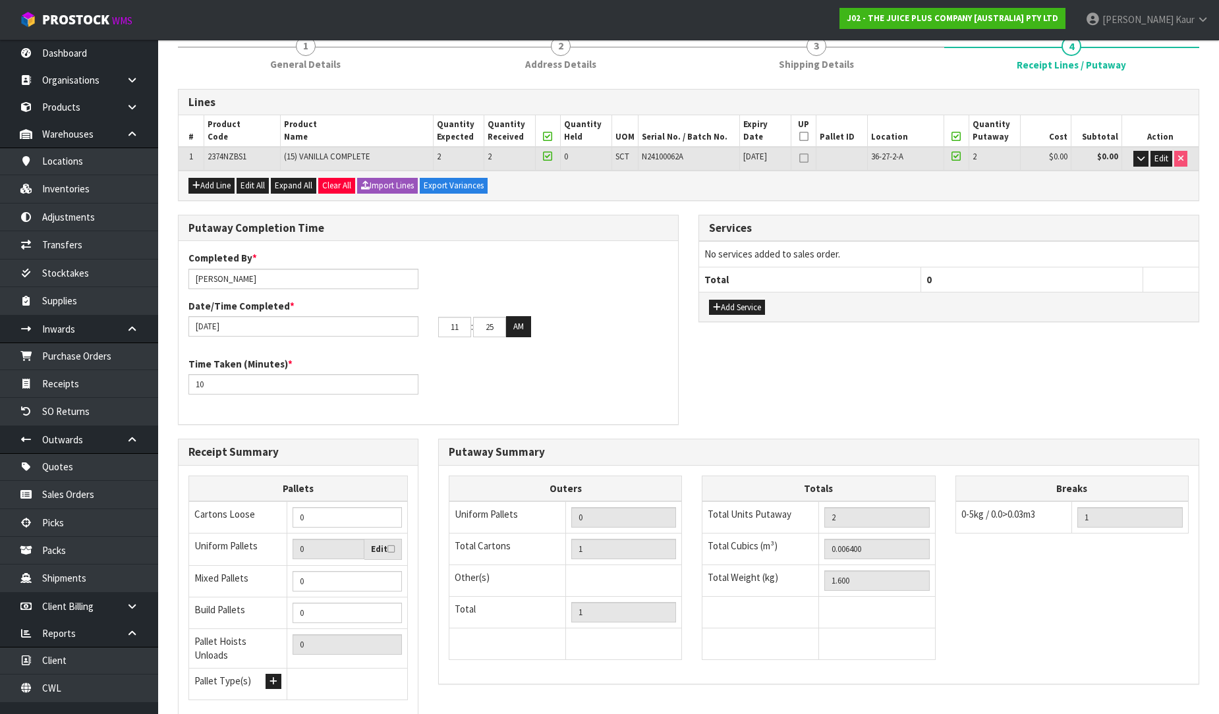
scroll to position [221, 0]
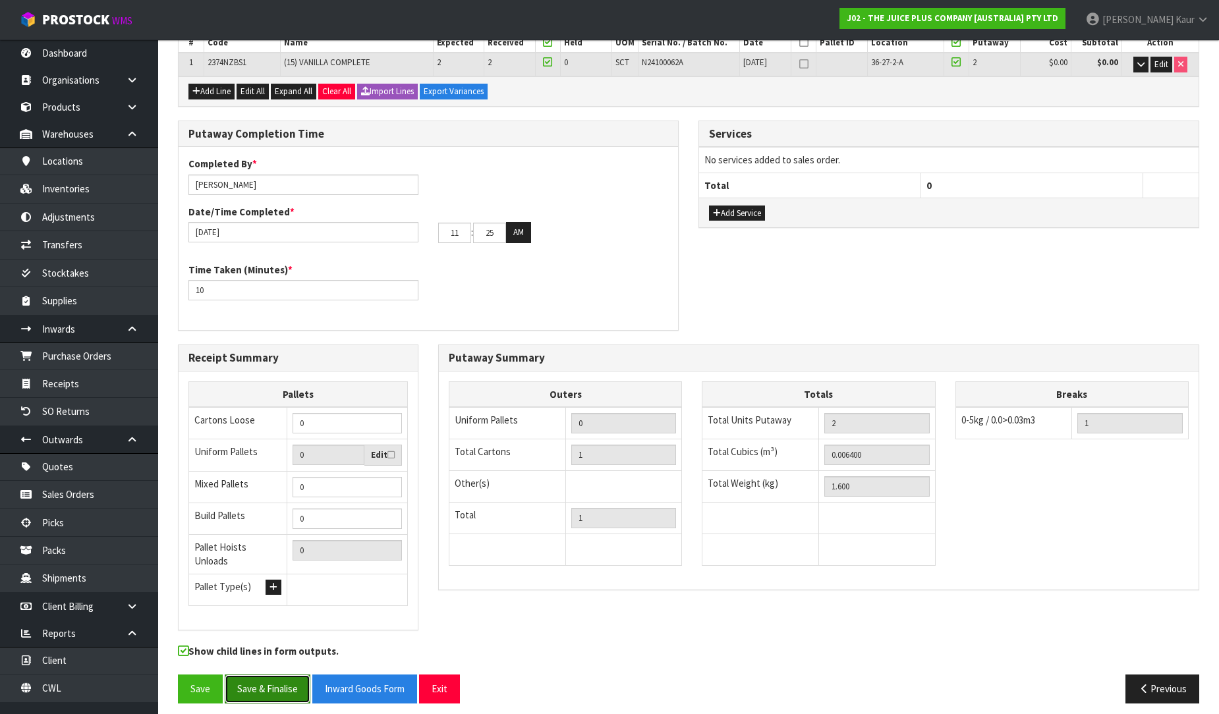
click at [271, 676] on button "Save & Finalise" at bounding box center [268, 689] width 86 height 28
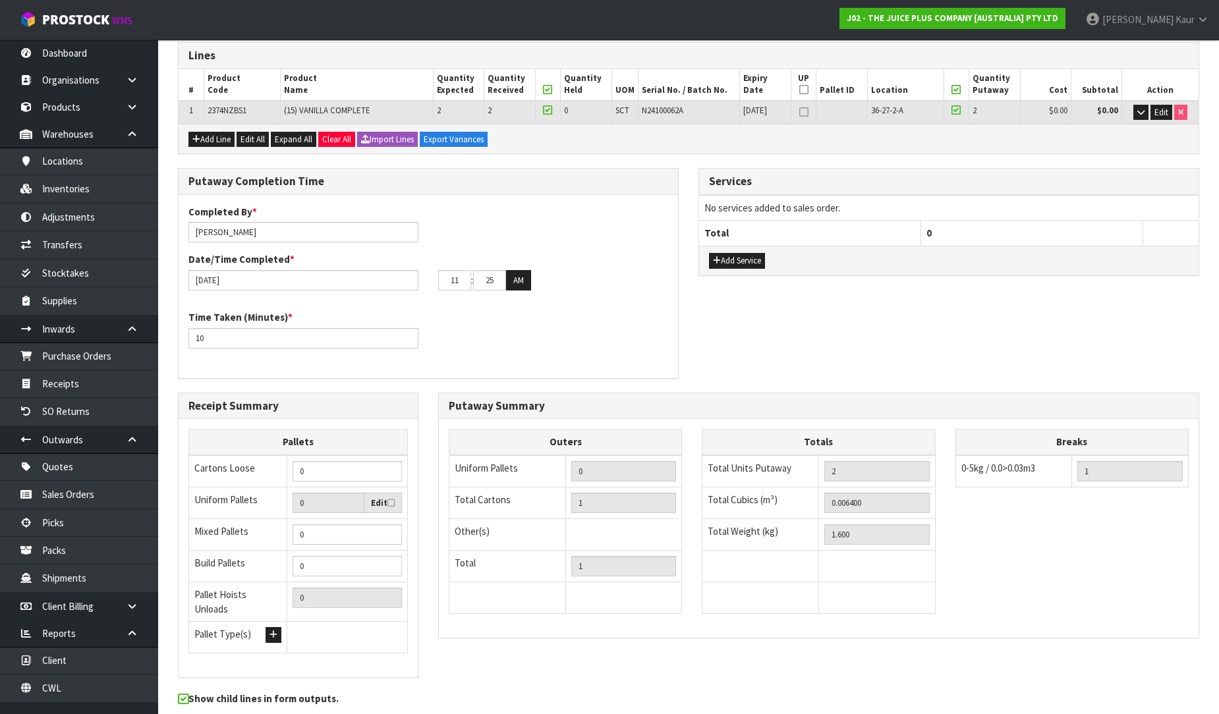
scroll to position [0, 0]
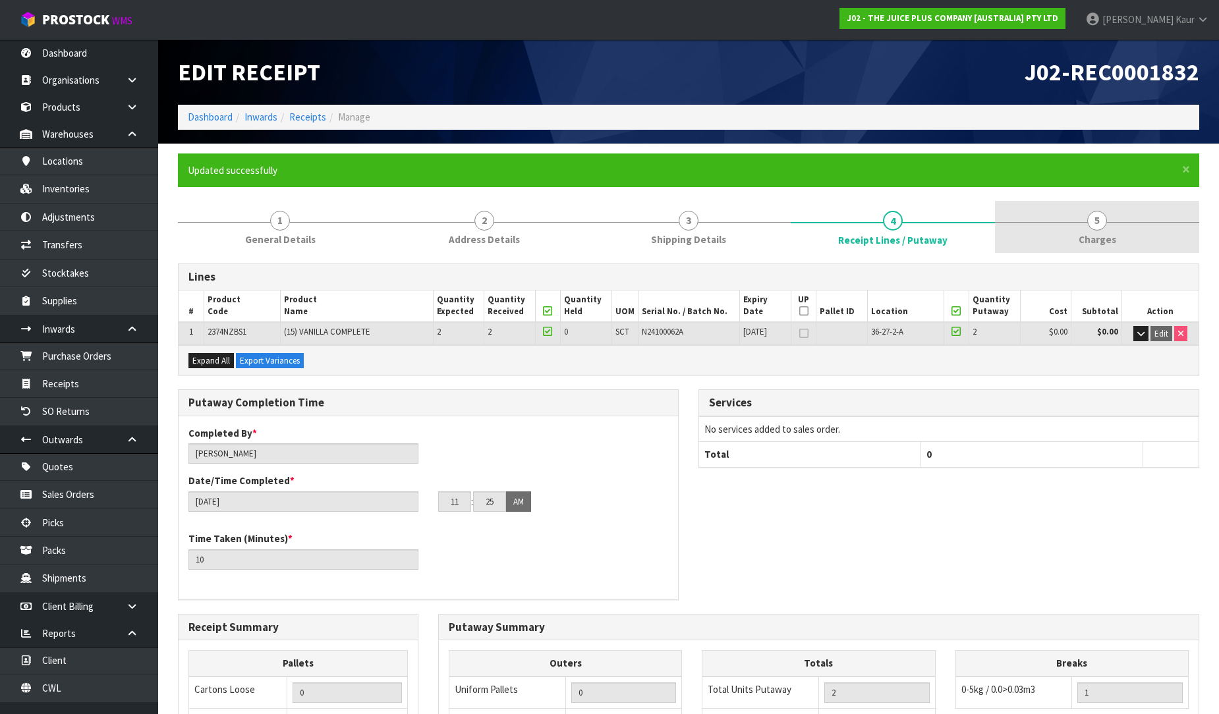
click at [1101, 227] on span "5" at bounding box center [1097, 221] width 20 height 20
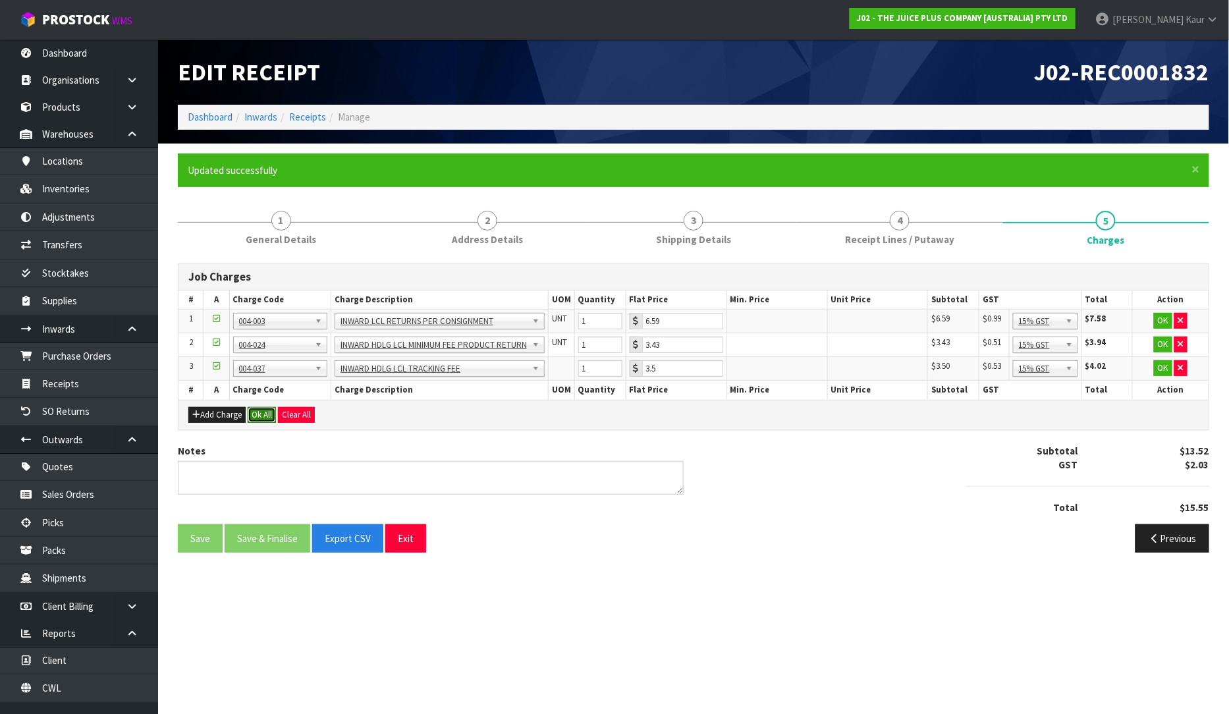
click at [264, 410] on button "Ok All" at bounding box center [262, 415] width 28 height 16
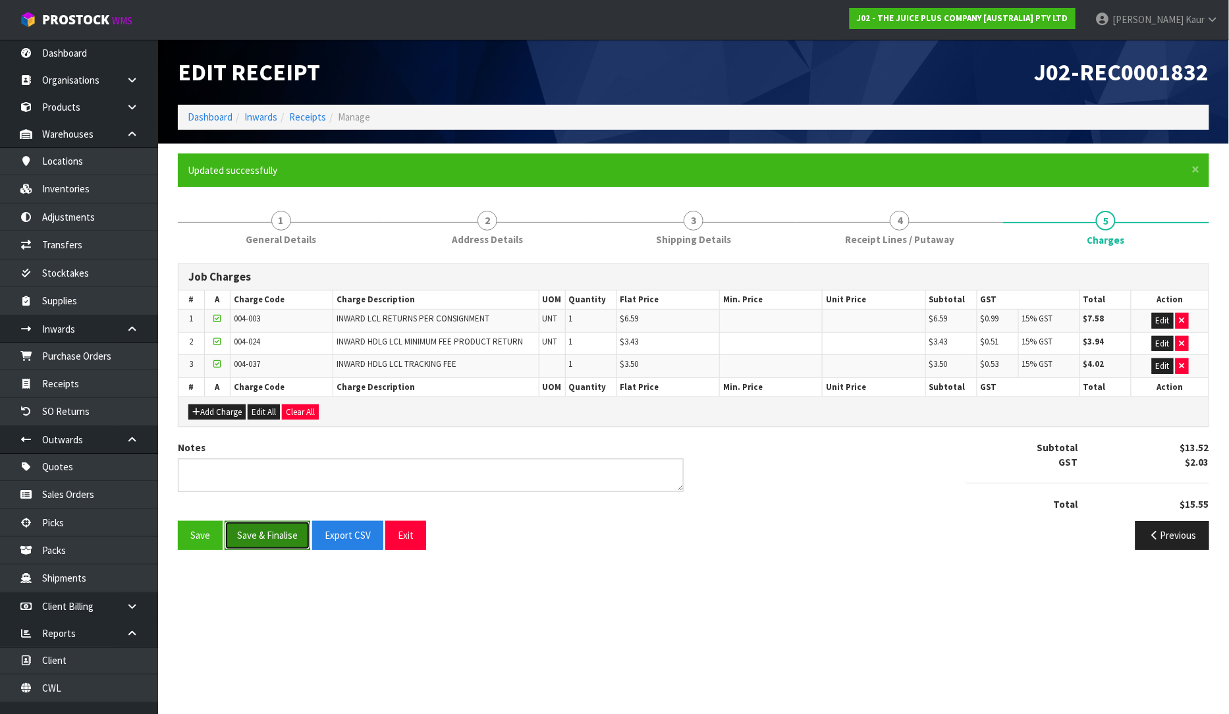
click at [265, 527] on button "Save & Finalise" at bounding box center [268, 535] width 86 height 28
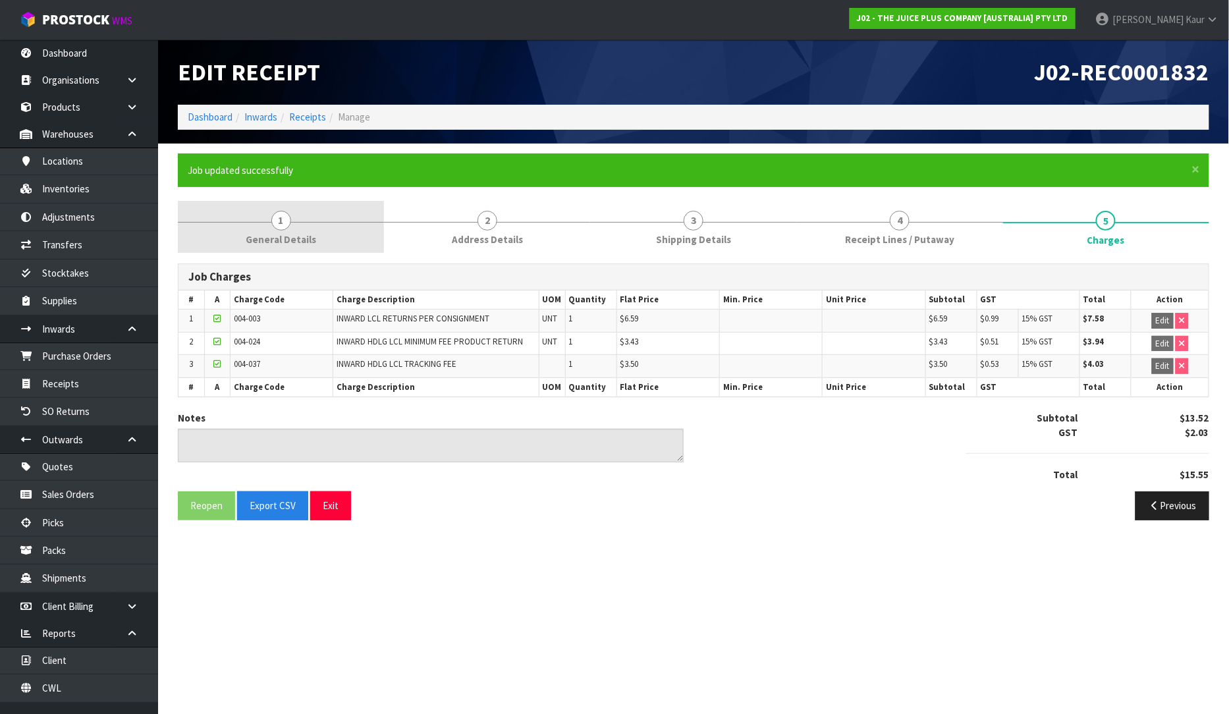
click at [290, 218] on span "1" at bounding box center [281, 221] width 20 height 20
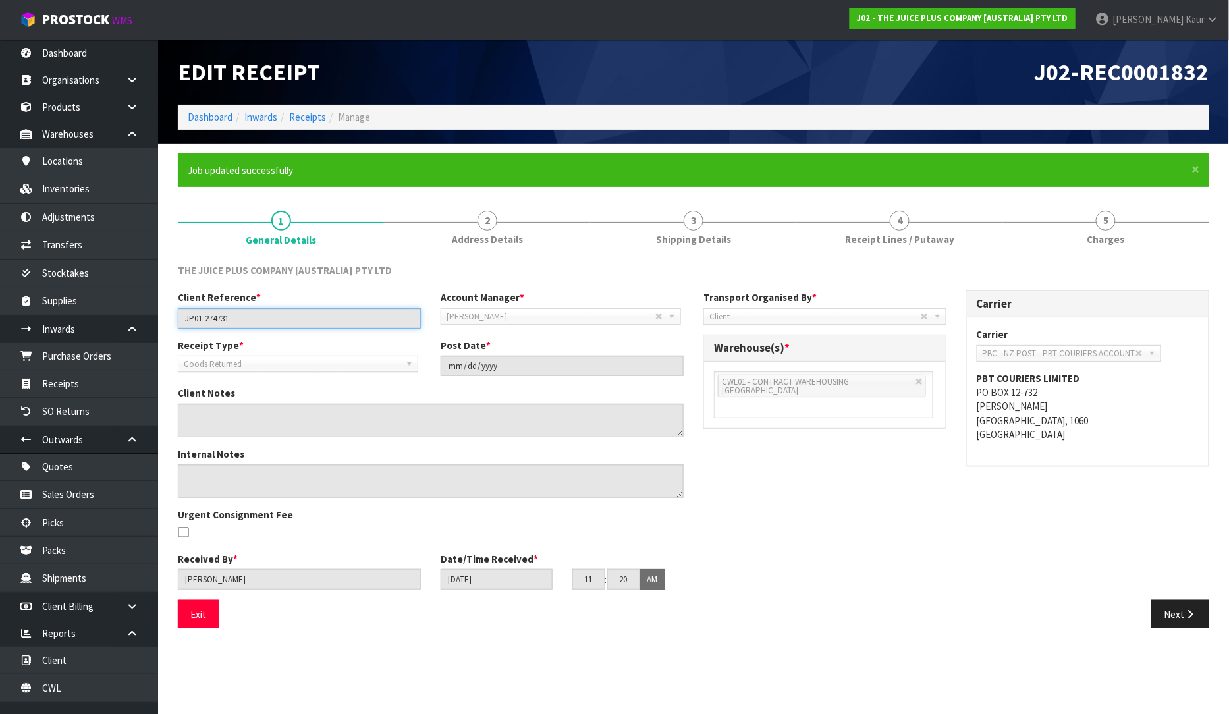
drag, startPoint x: 238, startPoint y: 325, endPoint x: 175, endPoint y: 325, distance: 63.2
click at [175, 325] on div "Client Reference * JP01-274731" at bounding box center [299, 310] width 263 height 38
drag, startPoint x: 839, startPoint y: 236, endPoint x: 825, endPoint y: 257, distance: 25.2
click at [839, 237] on link "4 Receipt Lines / Putaway" at bounding box center [900, 227] width 206 height 52
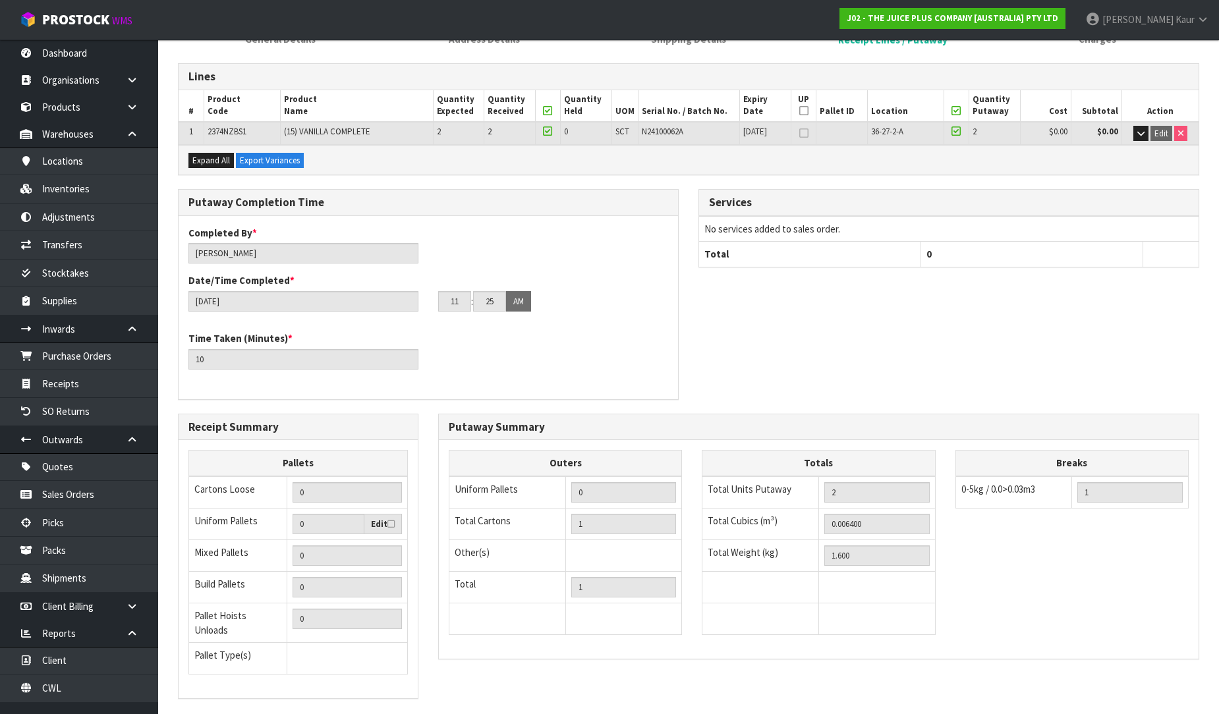
scroll to position [269, 0]
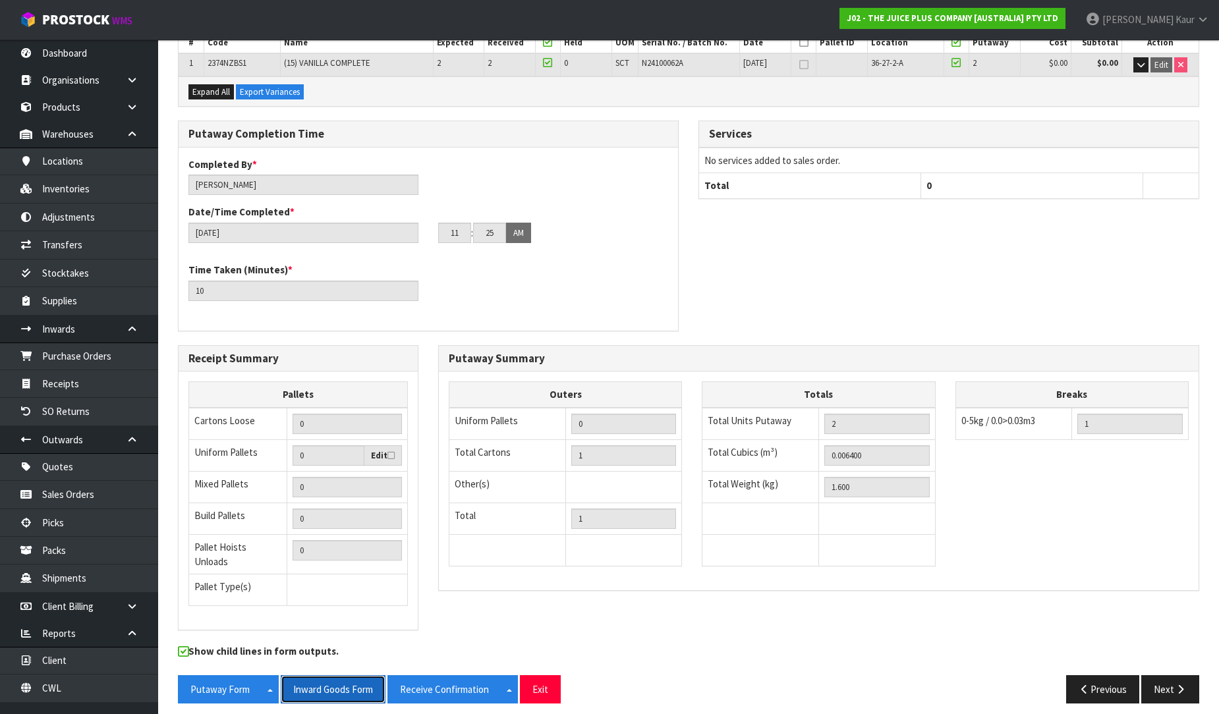
click at [329, 686] on button "Inward Goods Form" at bounding box center [333, 689] width 105 height 28
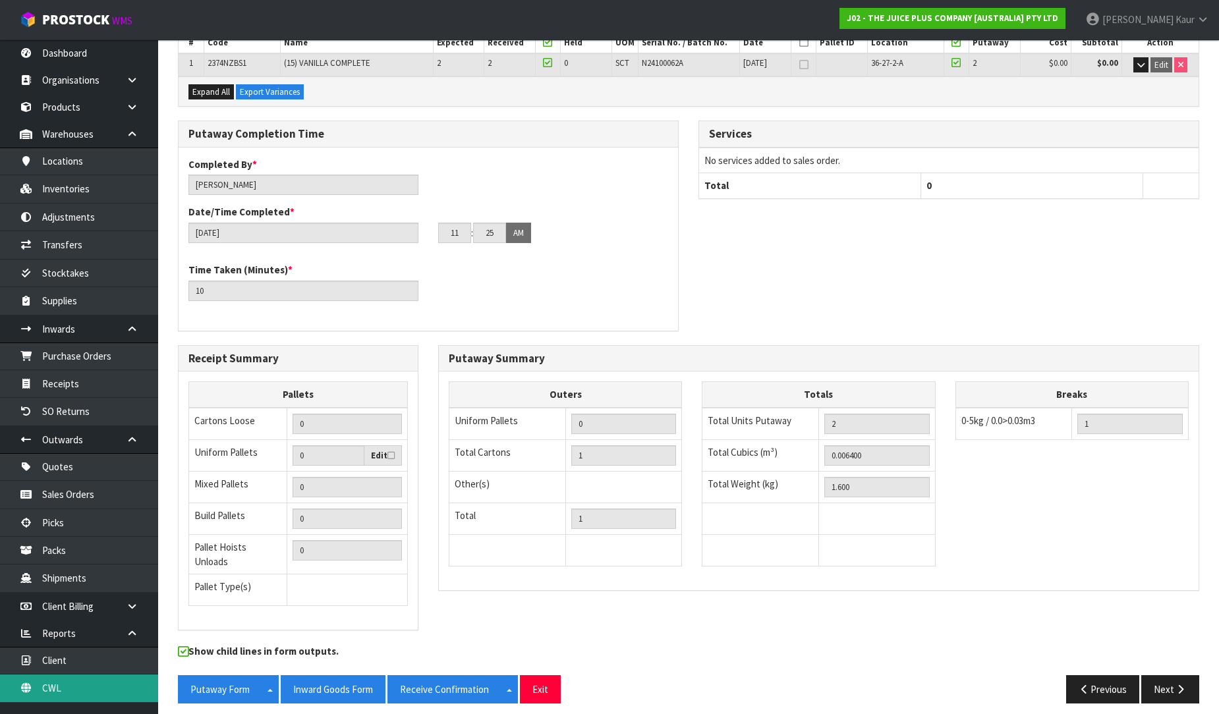
click at [74, 694] on link "CWL" at bounding box center [79, 688] width 158 height 27
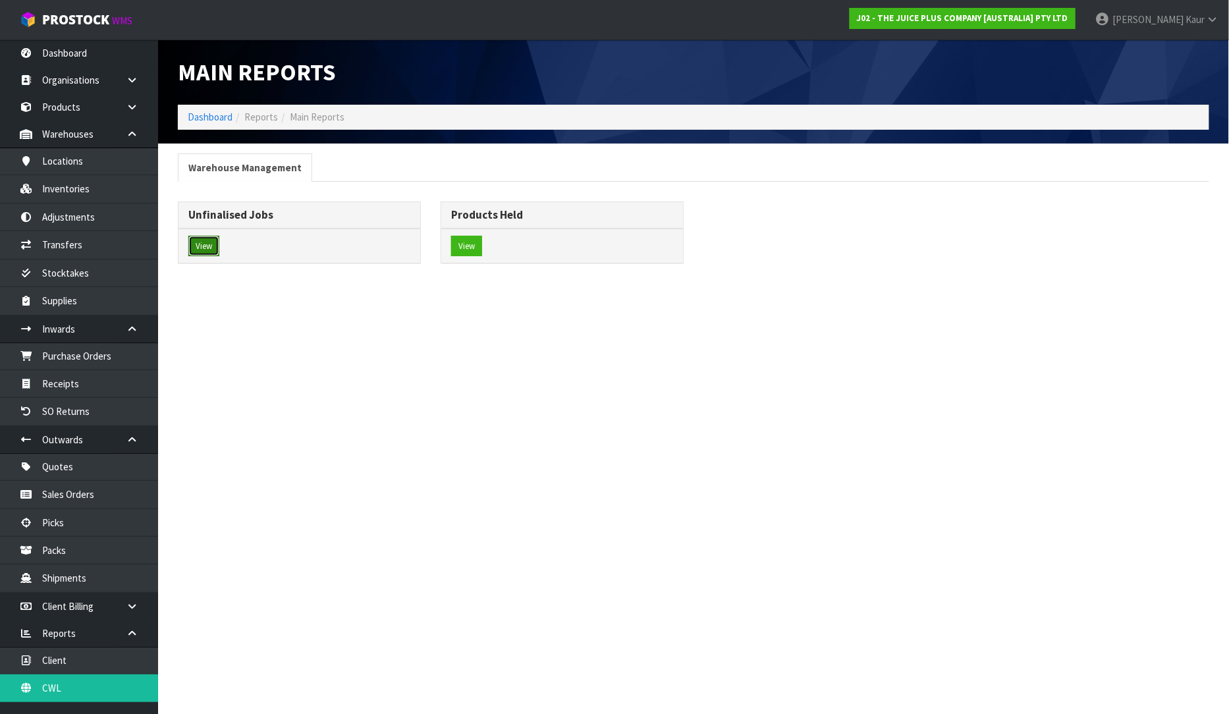
click at [191, 240] on button "View" at bounding box center [203, 246] width 31 height 21
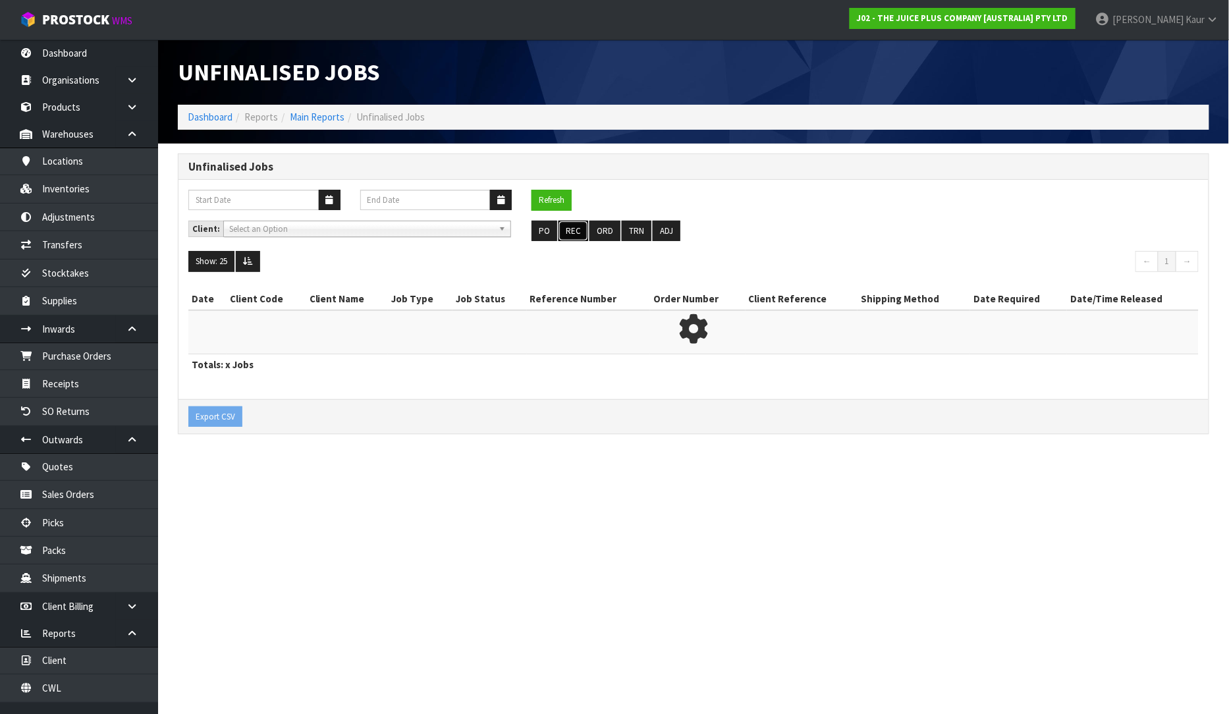
click at [573, 229] on button "REC" at bounding box center [574, 231] width 30 height 21
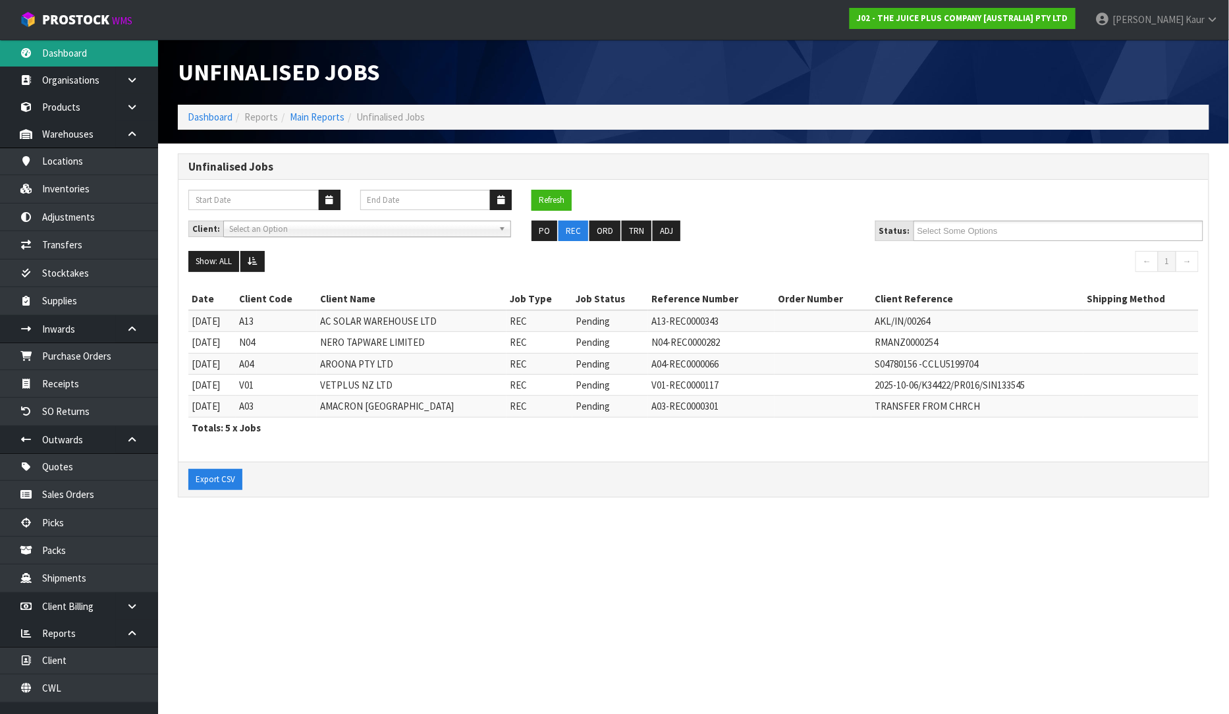
click at [32, 42] on link "Dashboard" at bounding box center [79, 53] width 158 height 27
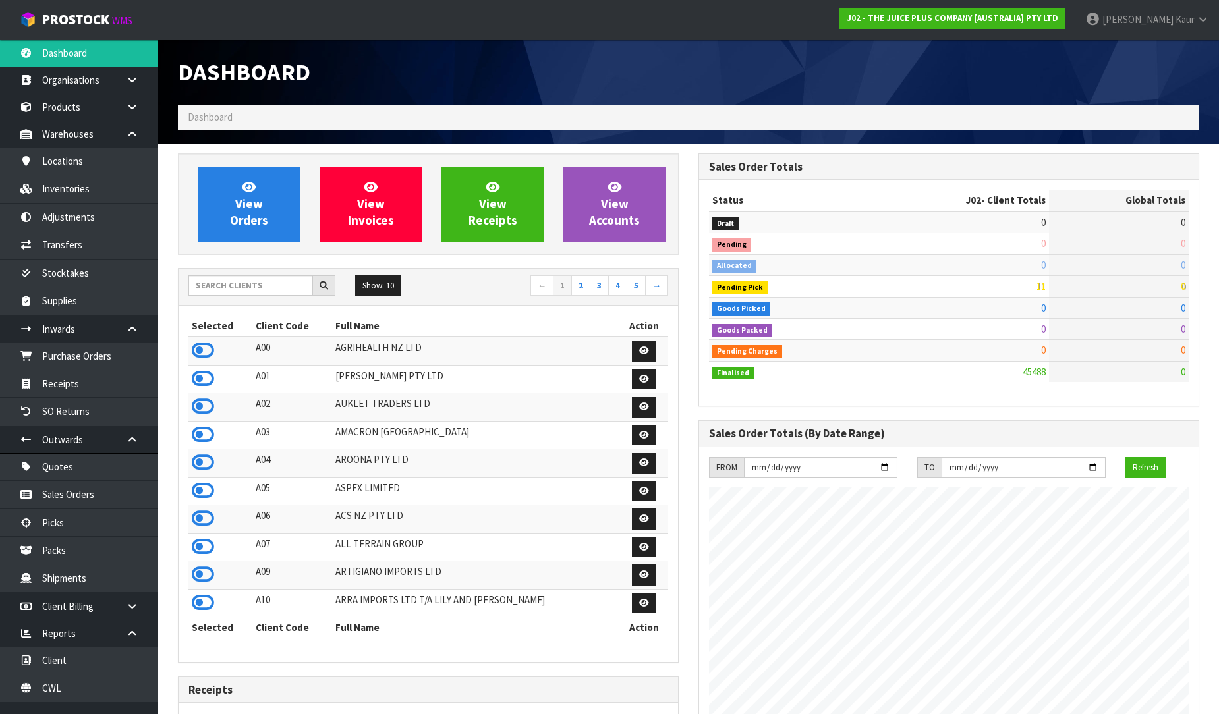
scroll to position [998, 520]
click at [200, 286] on input "text" at bounding box center [250, 285] width 125 height 20
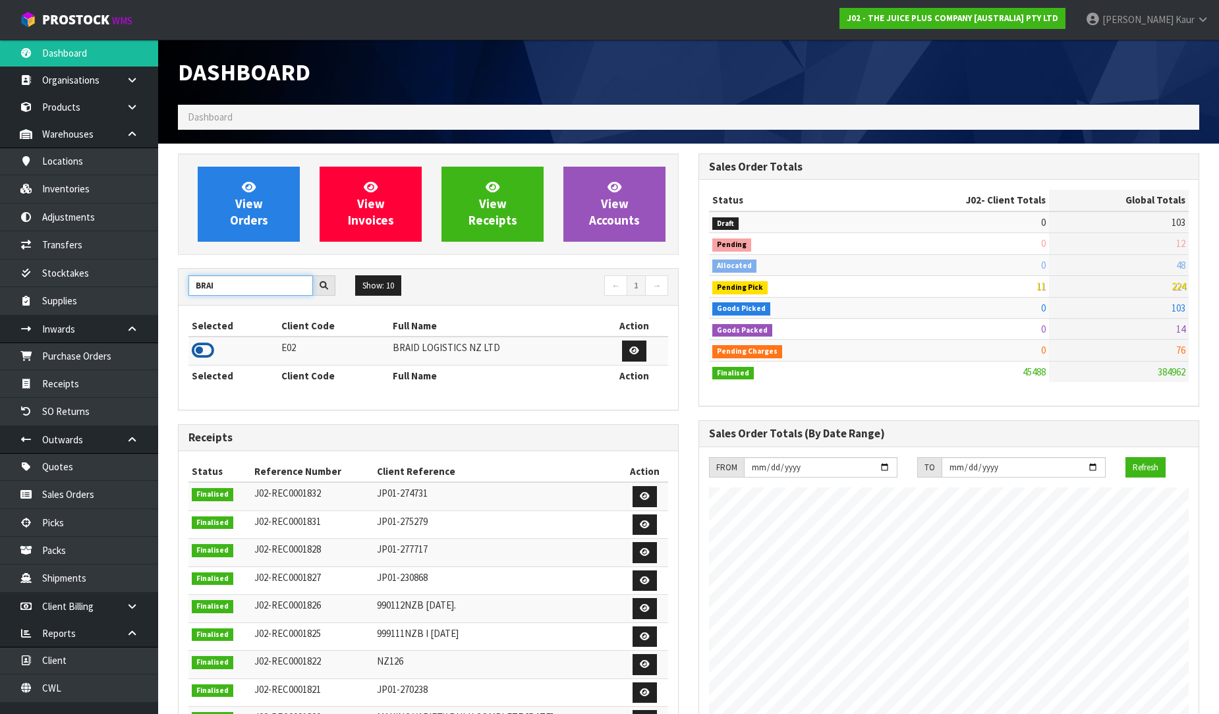
type input "BRAI"
click at [193, 349] on icon at bounding box center [203, 351] width 22 height 20
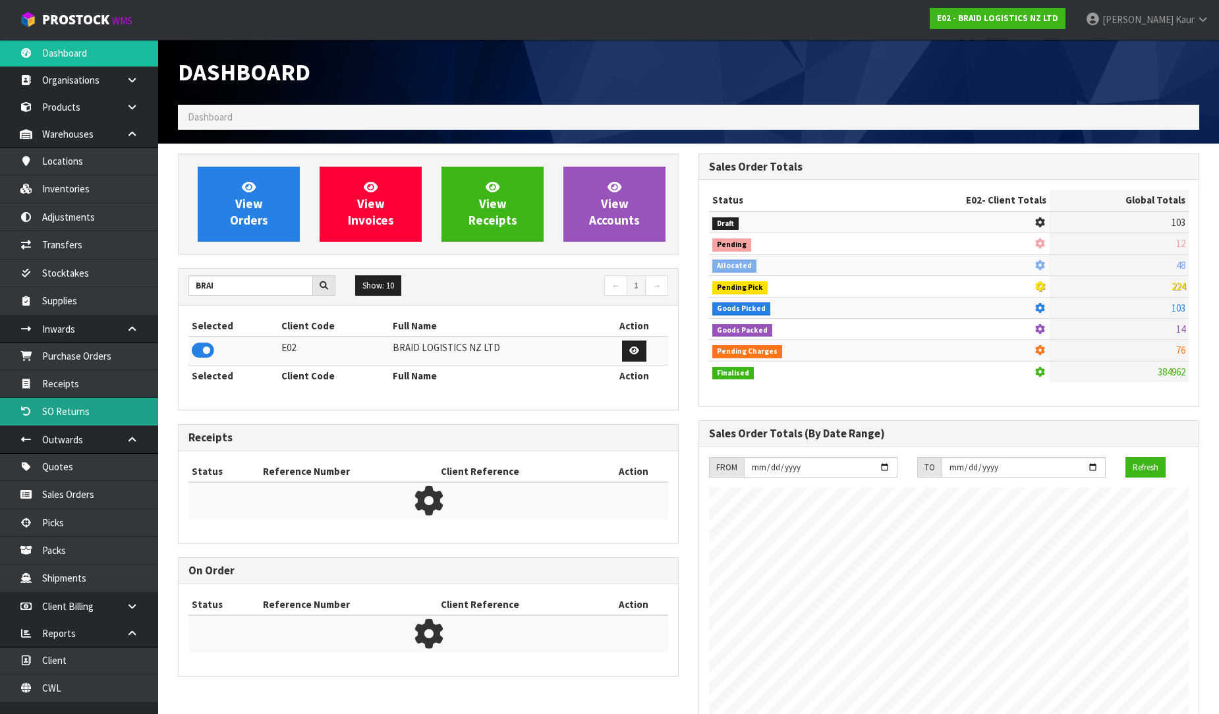
scroll to position [848, 520]
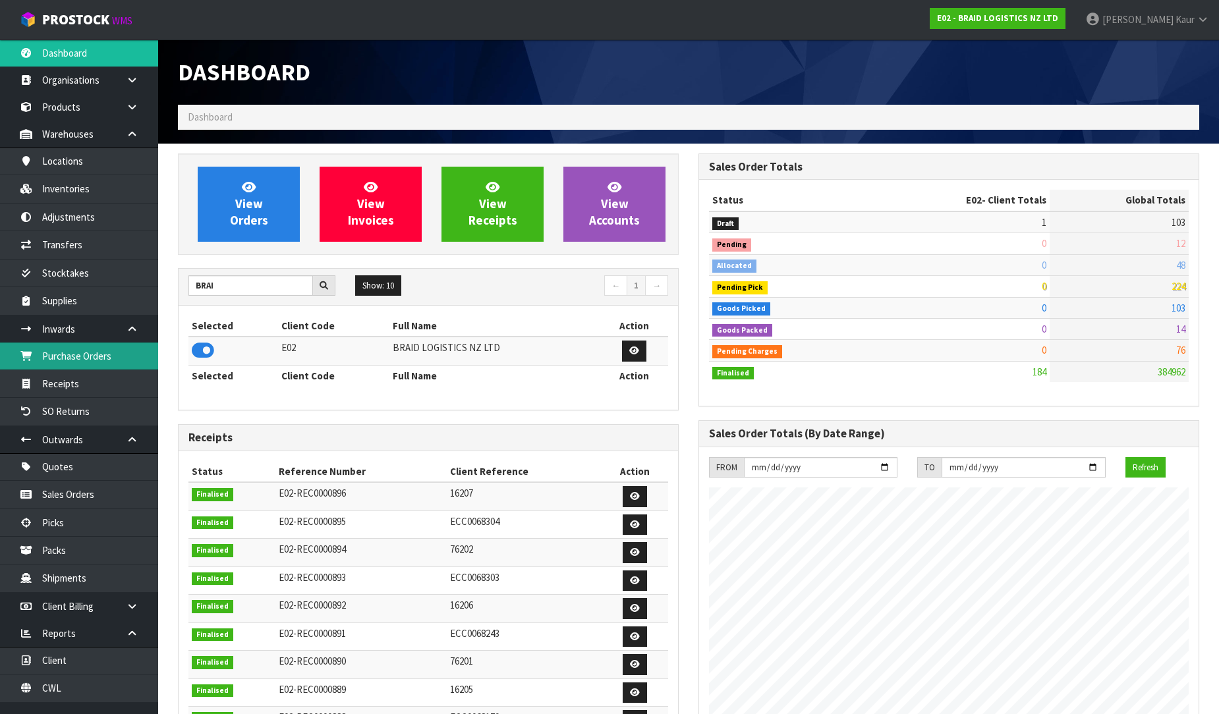
click at [101, 350] on link "Purchase Orders" at bounding box center [79, 356] width 158 height 27
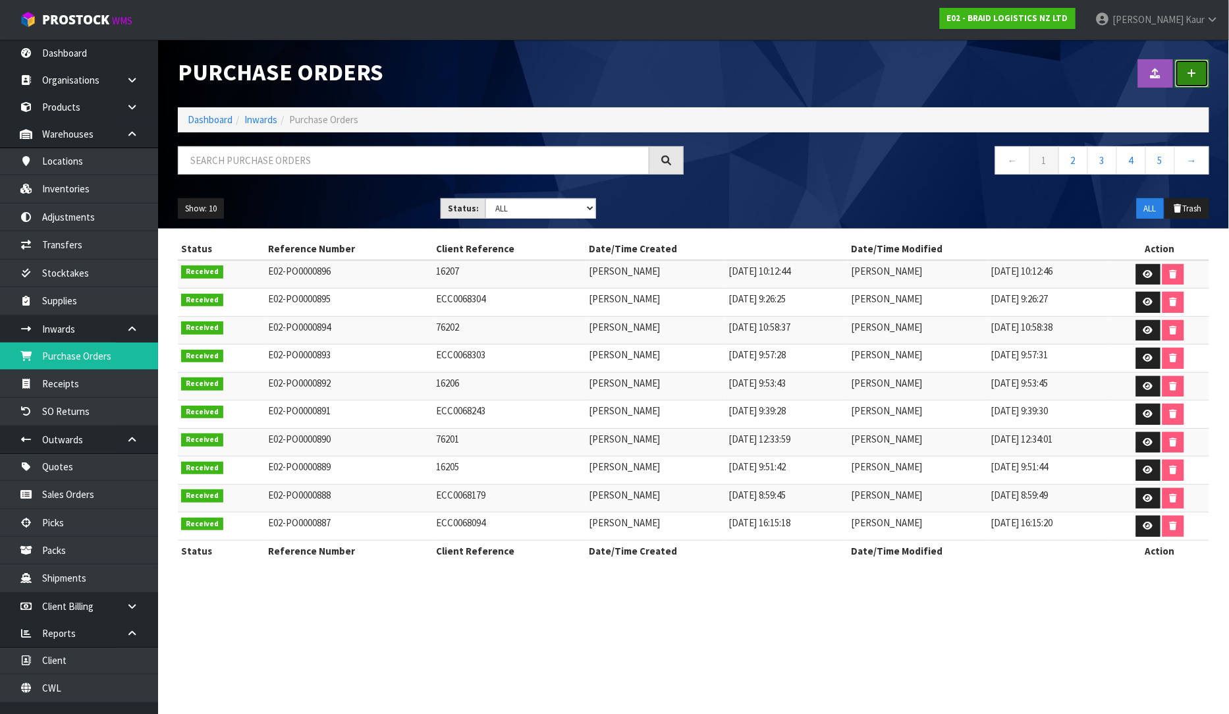
drag, startPoint x: 1204, startPoint y: 76, endPoint x: 1175, endPoint y: 86, distance: 30.4
click at [1204, 76] on link at bounding box center [1192, 73] width 34 height 28
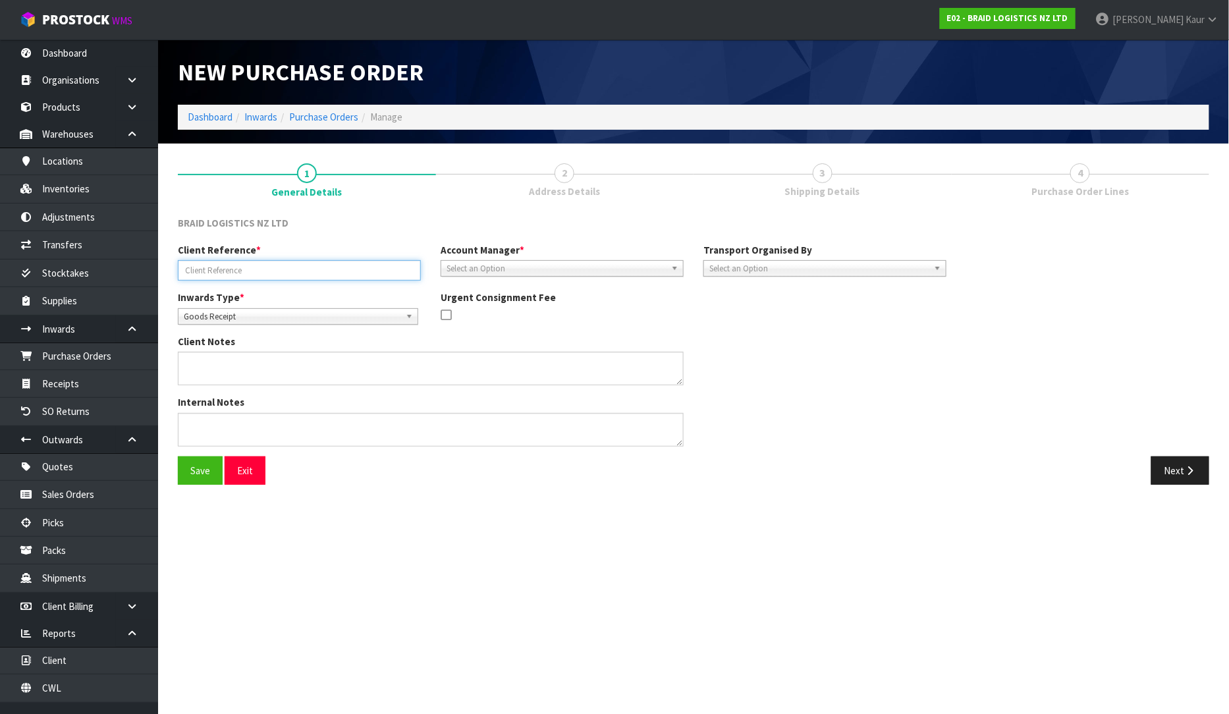
click at [229, 273] on input "text" at bounding box center [299, 270] width 243 height 20
type input "76204"
click at [491, 270] on span "Select an Option" at bounding box center [556, 269] width 219 height 16
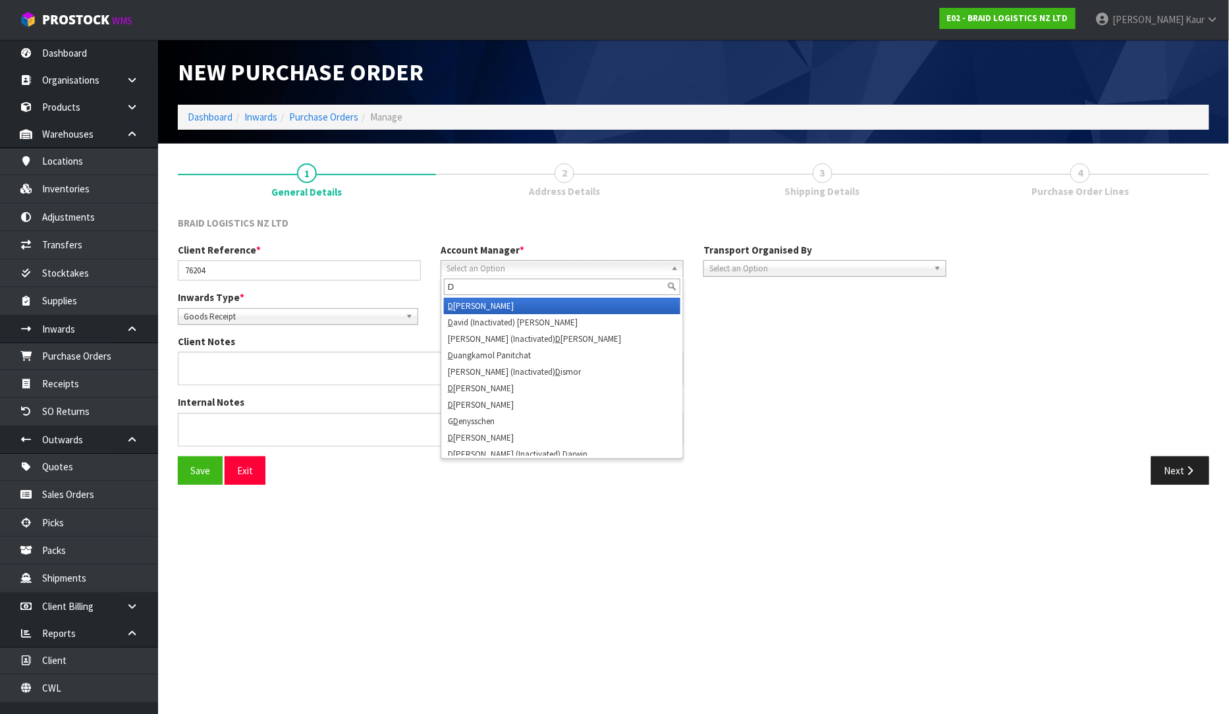
type input "D"
click at [525, 307] on li "D ivjot Kaur" at bounding box center [562, 306] width 237 height 16
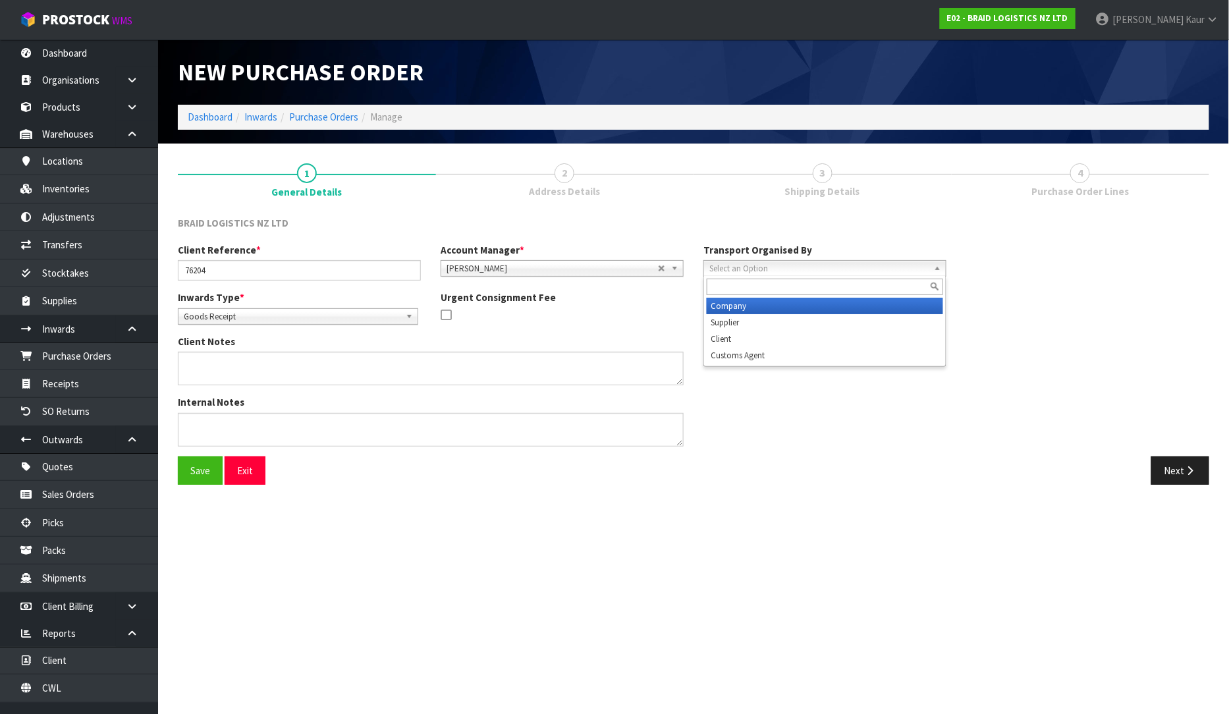
click at [727, 272] on span "Select an Option" at bounding box center [819, 269] width 219 height 16
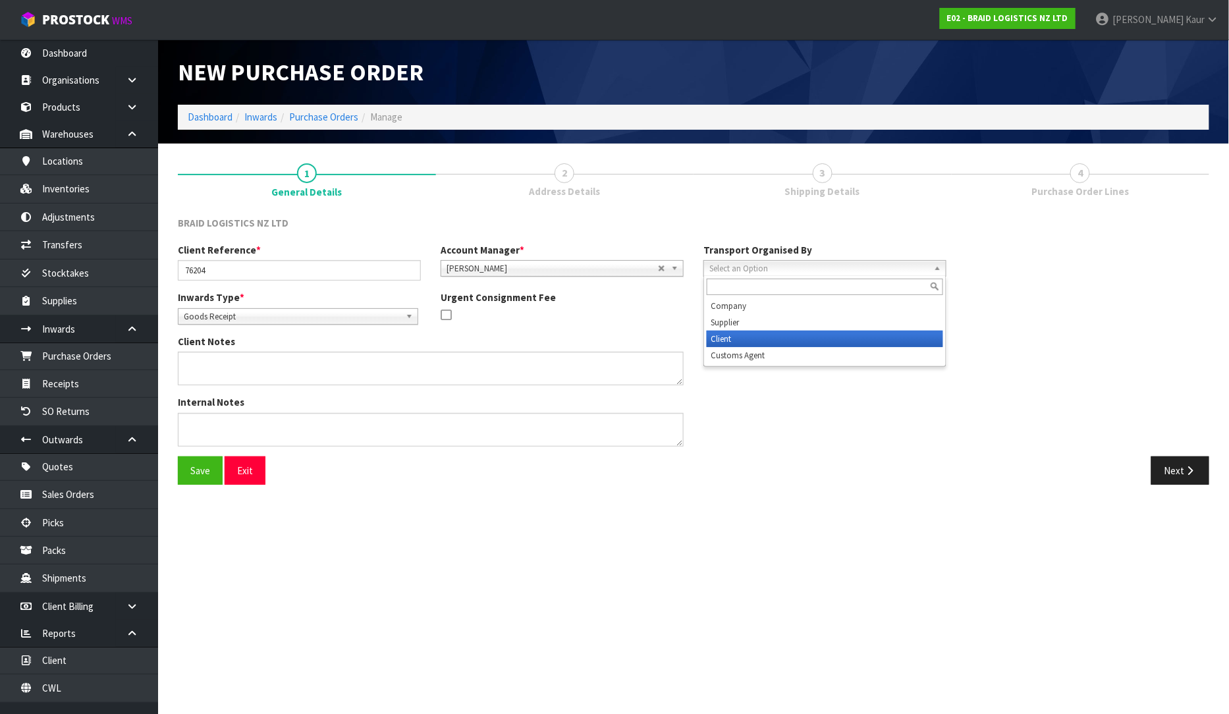
click at [731, 344] on li "Client" at bounding box center [825, 339] width 237 height 16
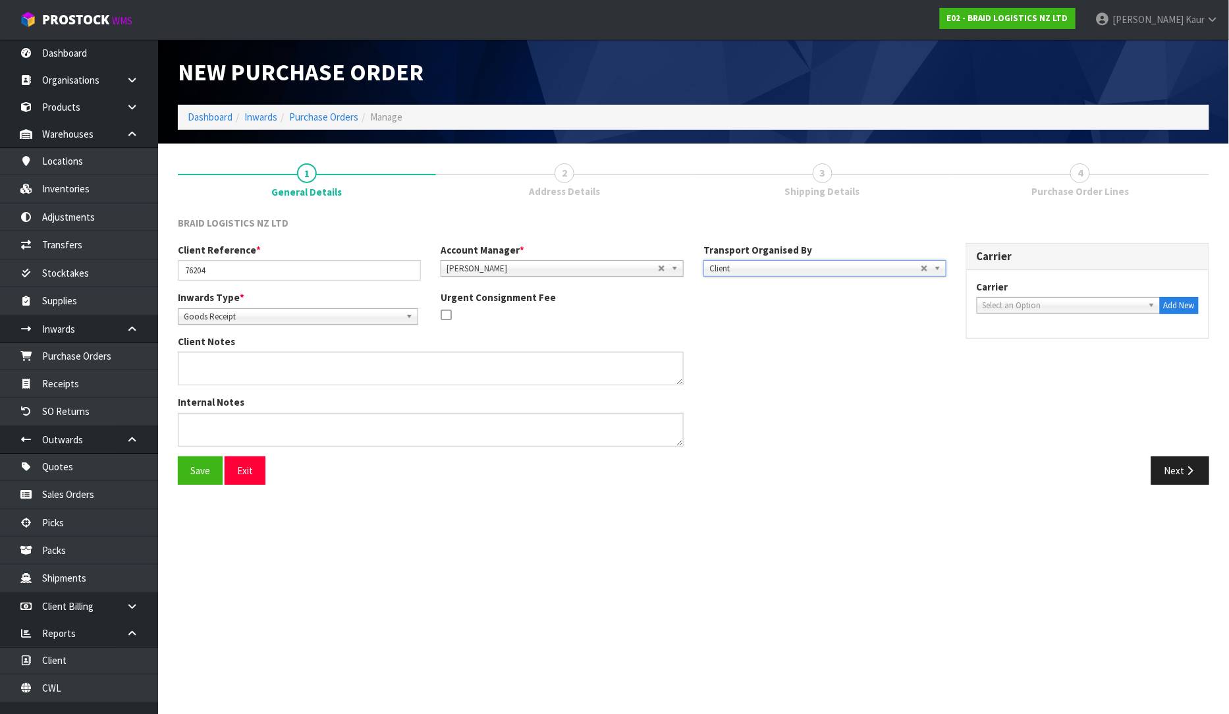
click at [1022, 304] on span "Select an Option" at bounding box center [1063, 306] width 160 height 16
type input "RED"
click at [1024, 356] on li "RED LINE TRANSPORT LIMITED - REDLINE TRANSPORT LIMITED" at bounding box center [1068, 348] width 177 height 26
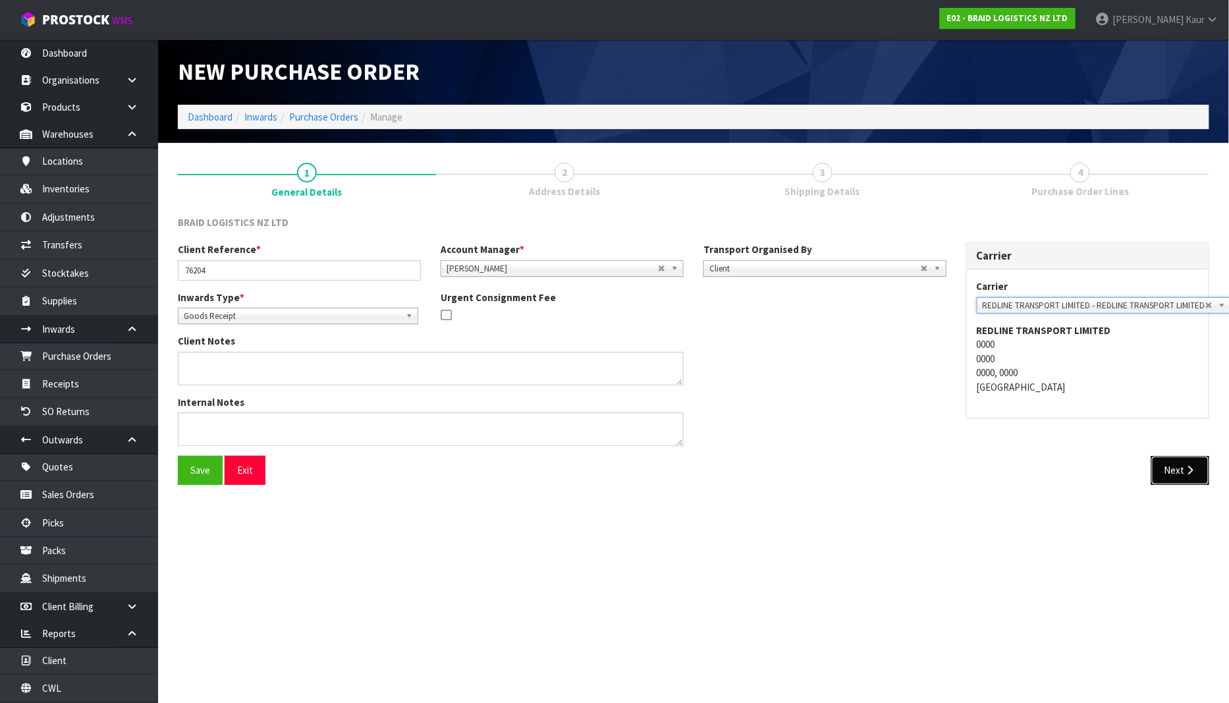
click at [1181, 472] on button "Next" at bounding box center [1181, 470] width 58 height 28
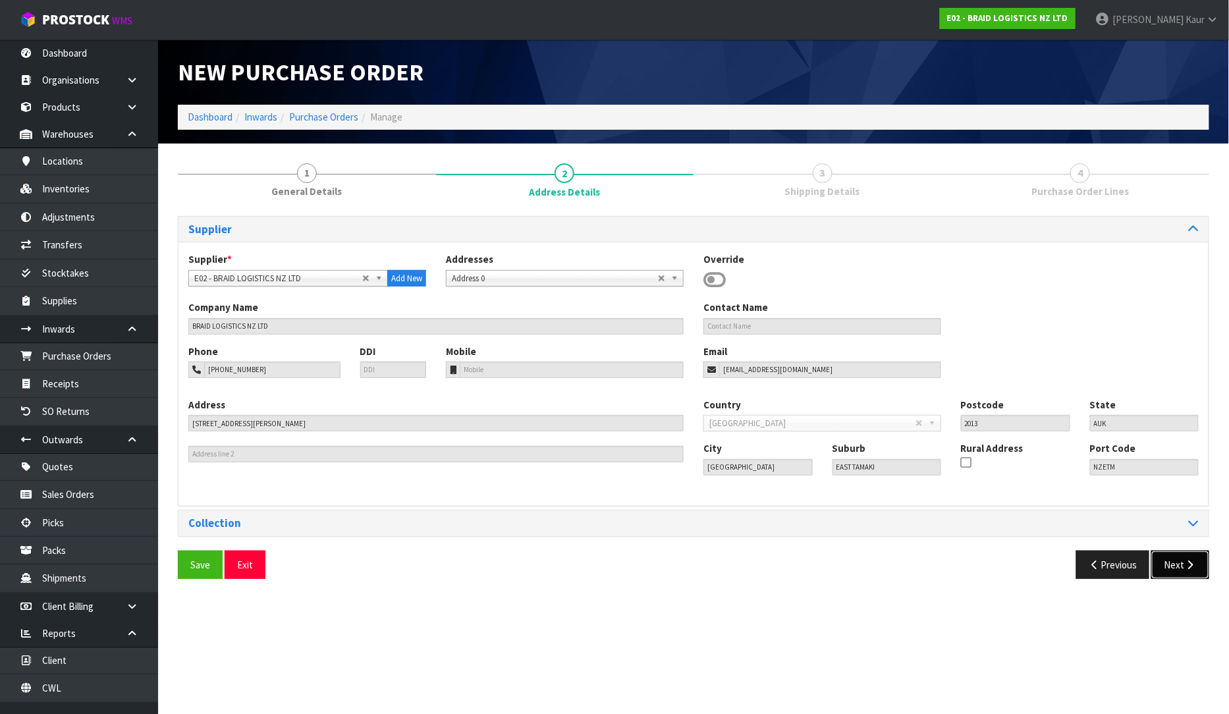
drag, startPoint x: 1179, startPoint y: 567, endPoint x: 1151, endPoint y: 555, distance: 31.0
click at [1178, 567] on button "Next" at bounding box center [1181, 565] width 58 height 28
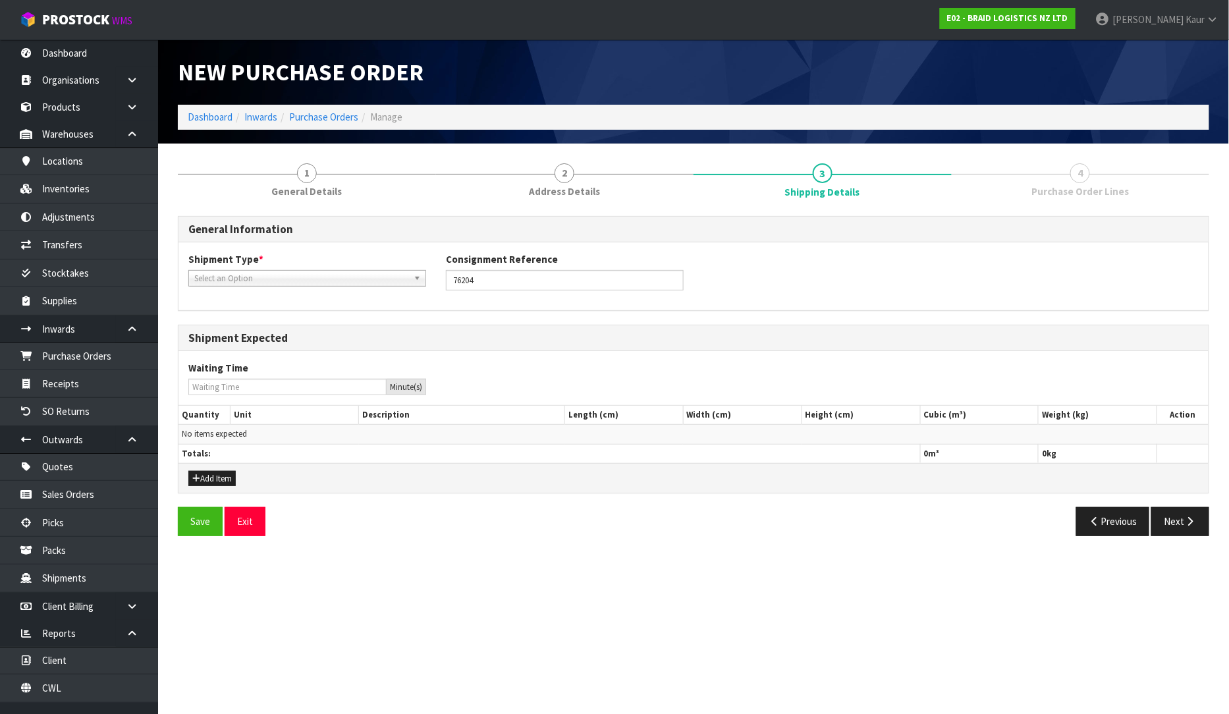
click at [229, 273] on span "Select an Option" at bounding box center [301, 279] width 214 height 16
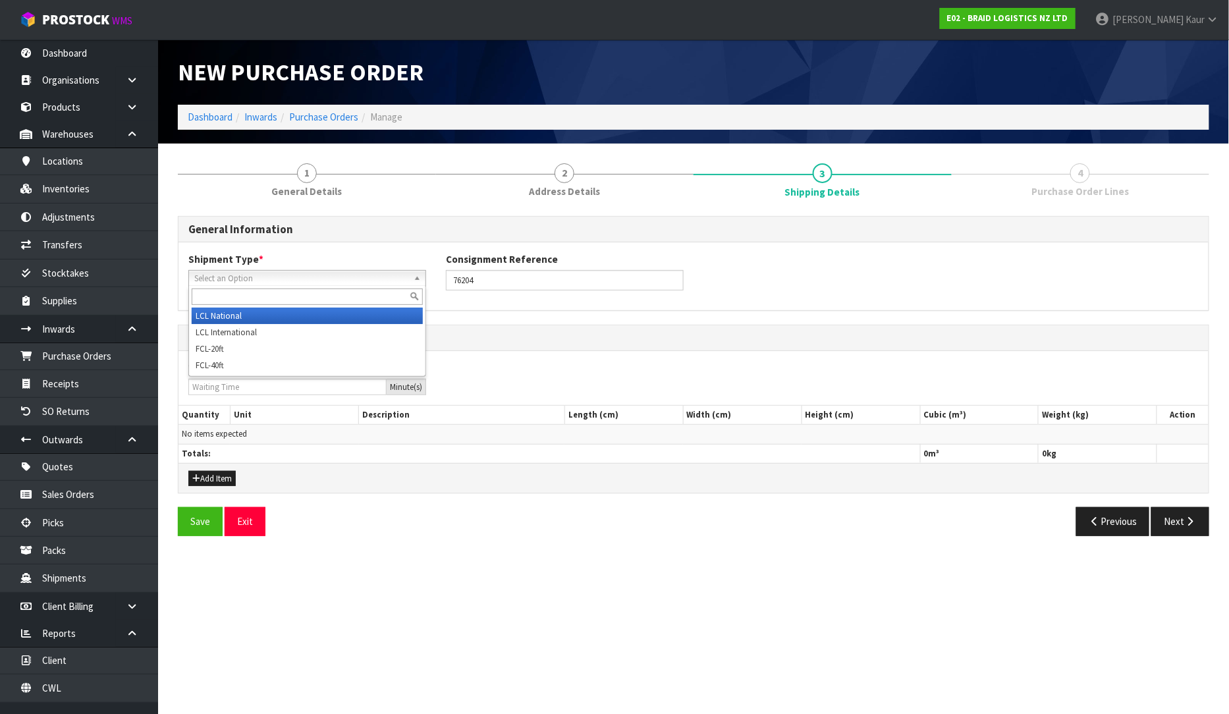
click at [227, 318] on li "LCL National" at bounding box center [307, 316] width 231 height 16
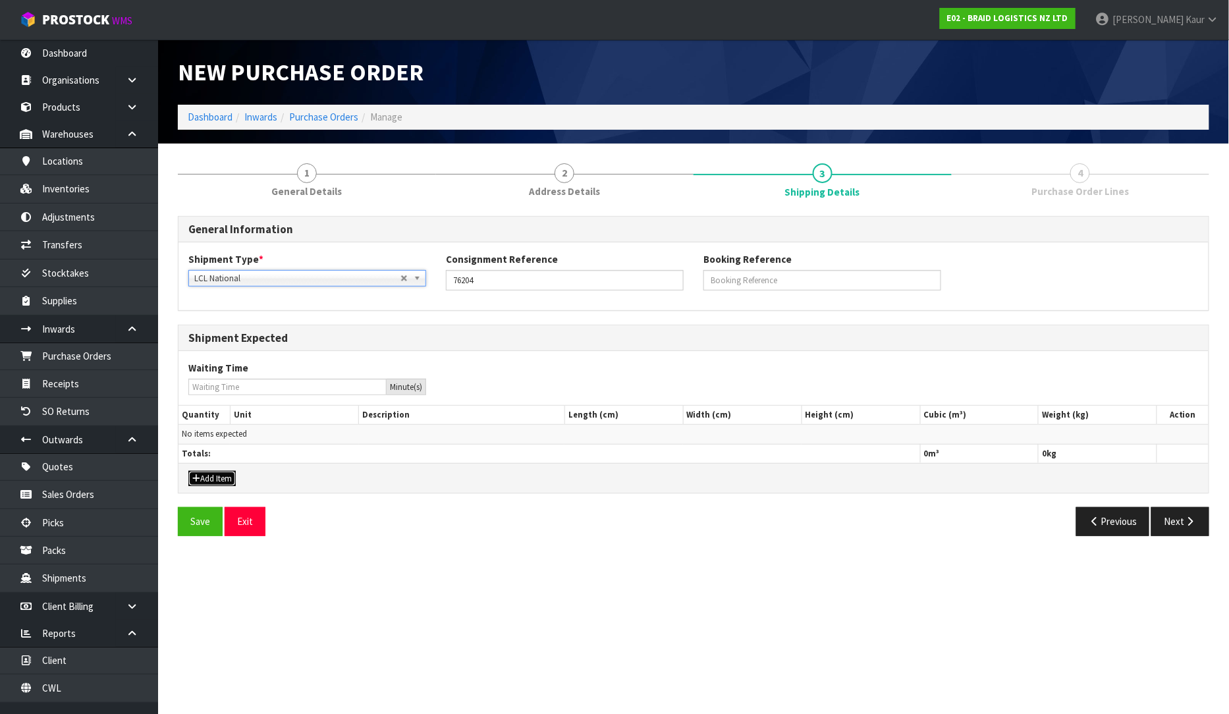
click at [208, 476] on button "Add Item" at bounding box center [211, 479] width 47 height 16
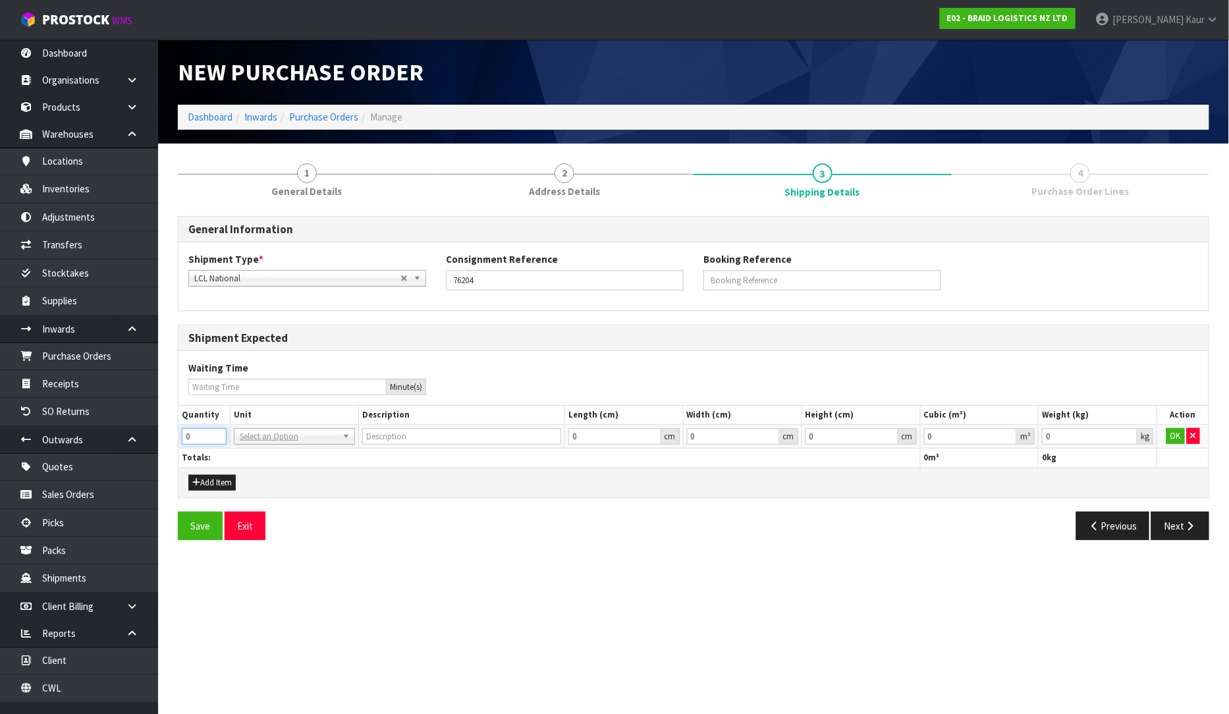
click at [198, 435] on input "0" at bounding box center [204, 436] width 45 height 16
type input "6"
type input "BAG"
drag, startPoint x: 1009, startPoint y: 433, endPoint x: 1033, endPoint y: 435, distance: 23.8
type input "0.000001"
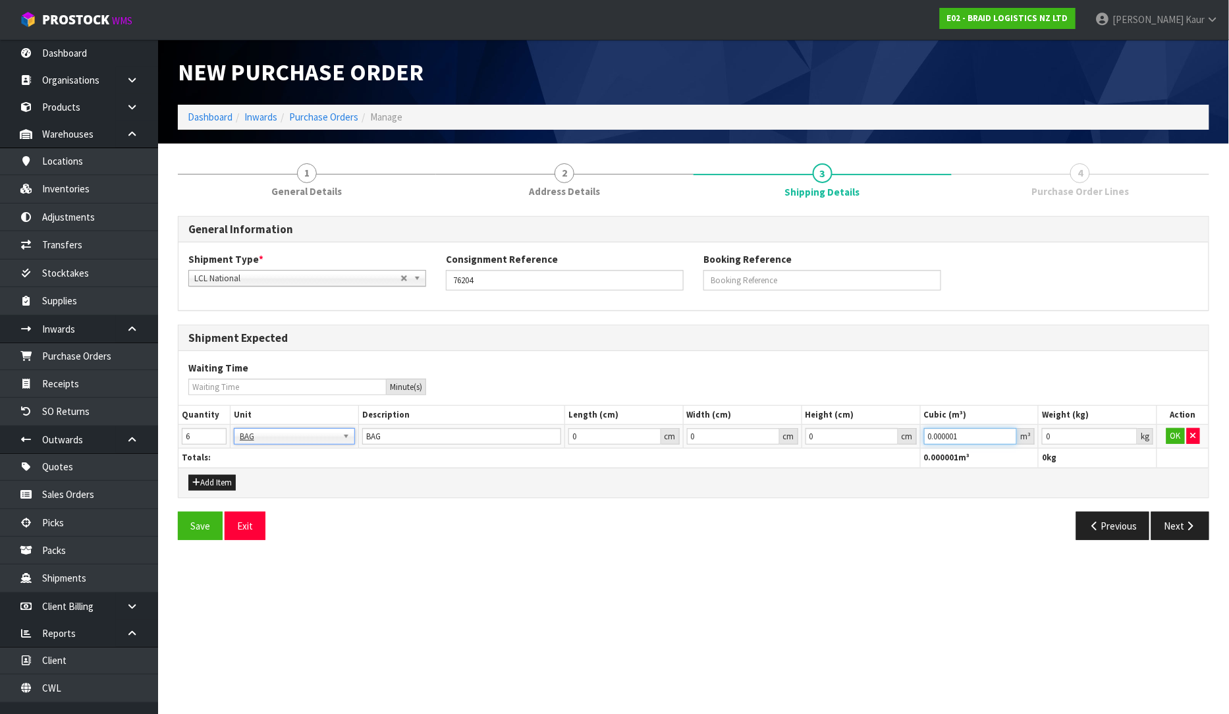
click at [1010, 435] on input "0.000001" at bounding box center [971, 436] width 94 height 16
type input "0.001"
click at [1130, 436] on input "0.001" at bounding box center [1090, 436] width 96 height 16
drag, startPoint x: 1167, startPoint y: 436, endPoint x: 1161, endPoint y: 442, distance: 7.9
click at [1167, 436] on button "OK" at bounding box center [1176, 436] width 18 height 16
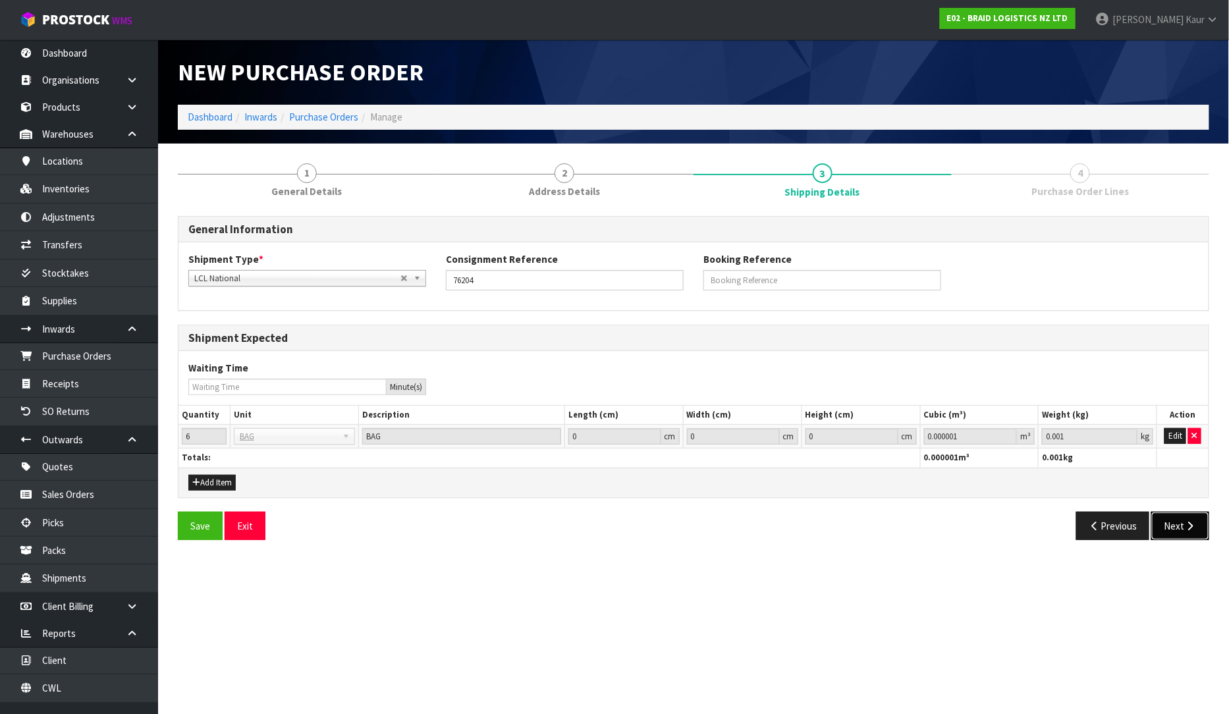
click at [1175, 518] on button "Next" at bounding box center [1181, 526] width 58 height 28
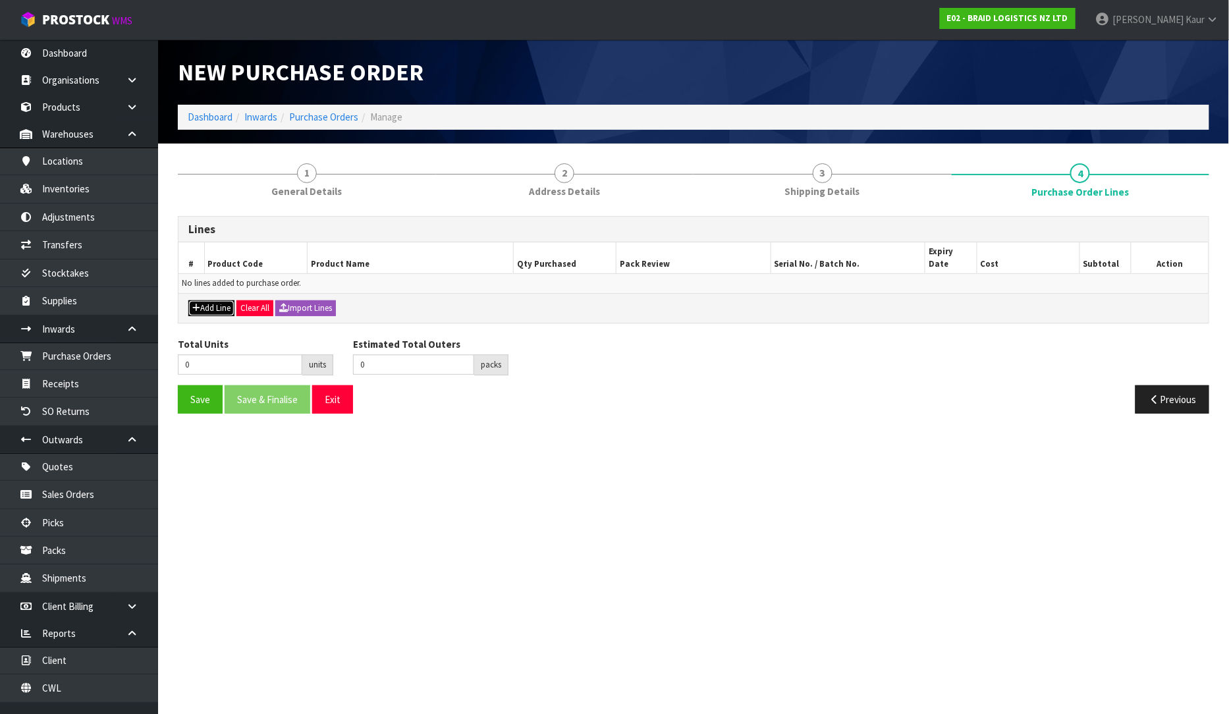
click at [228, 303] on button "Add Line" at bounding box center [211, 308] width 46 height 16
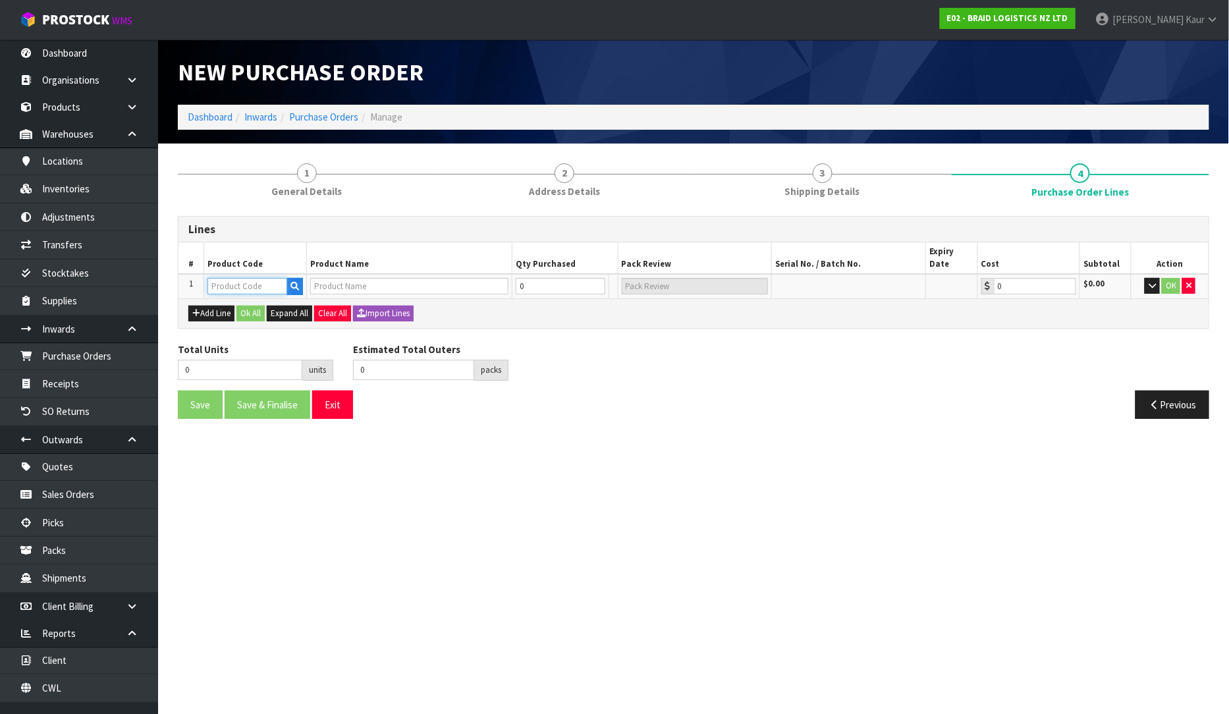
click at [224, 280] on input "text" at bounding box center [248, 286] width 80 height 16
type input "CA"
click at [229, 302] on link "CA RT-ET-BG" at bounding box center [261, 296] width 104 height 18
type input "CART-ET-BG"
type input "CARTERS ET-BAG RUBBER CHIP"
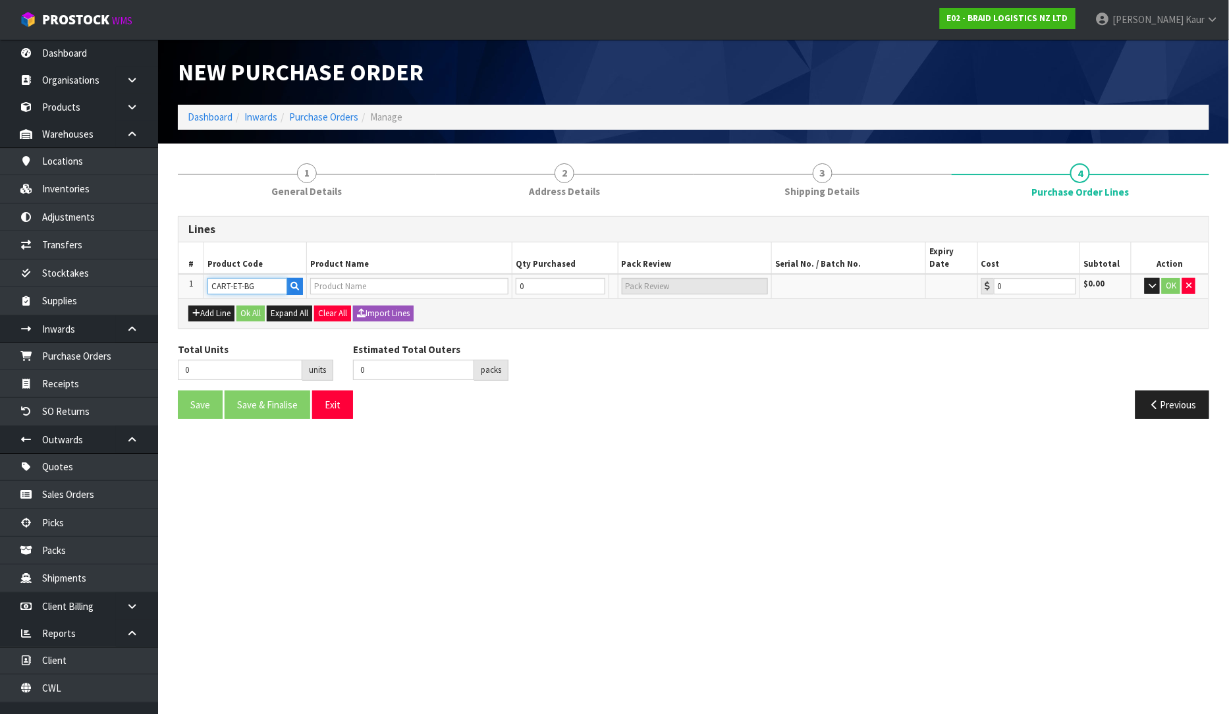
type input "0.00"
click at [554, 278] on input "0" at bounding box center [554, 286] width 80 height 16
type input "6"
type input "6 PLT"
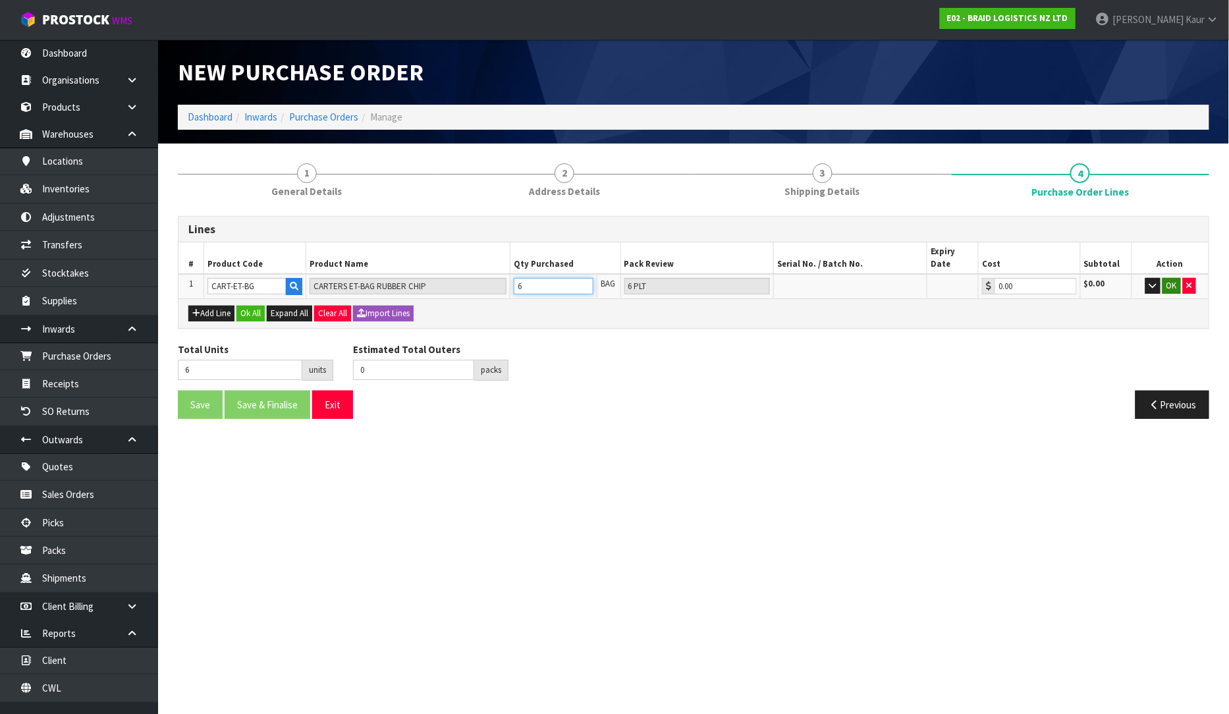
type input "6"
click at [1165, 278] on button "OK" at bounding box center [1172, 286] width 18 height 16
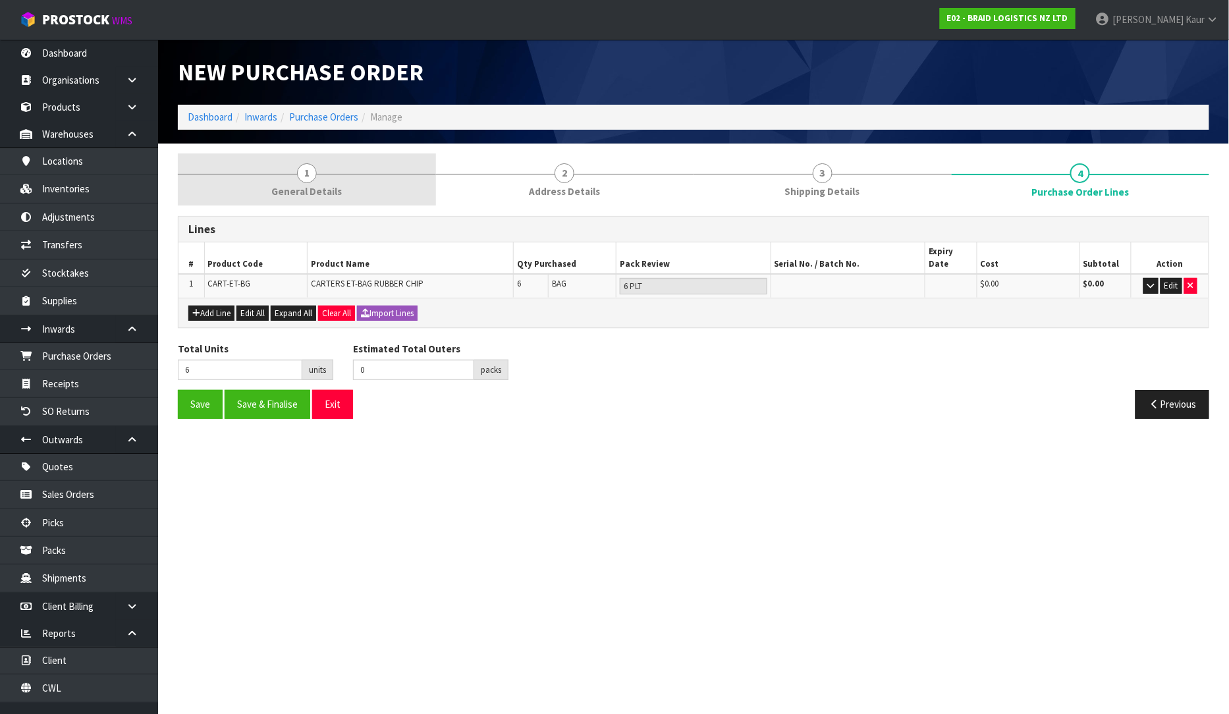
click at [329, 186] on span "General Details" at bounding box center [306, 191] width 70 height 14
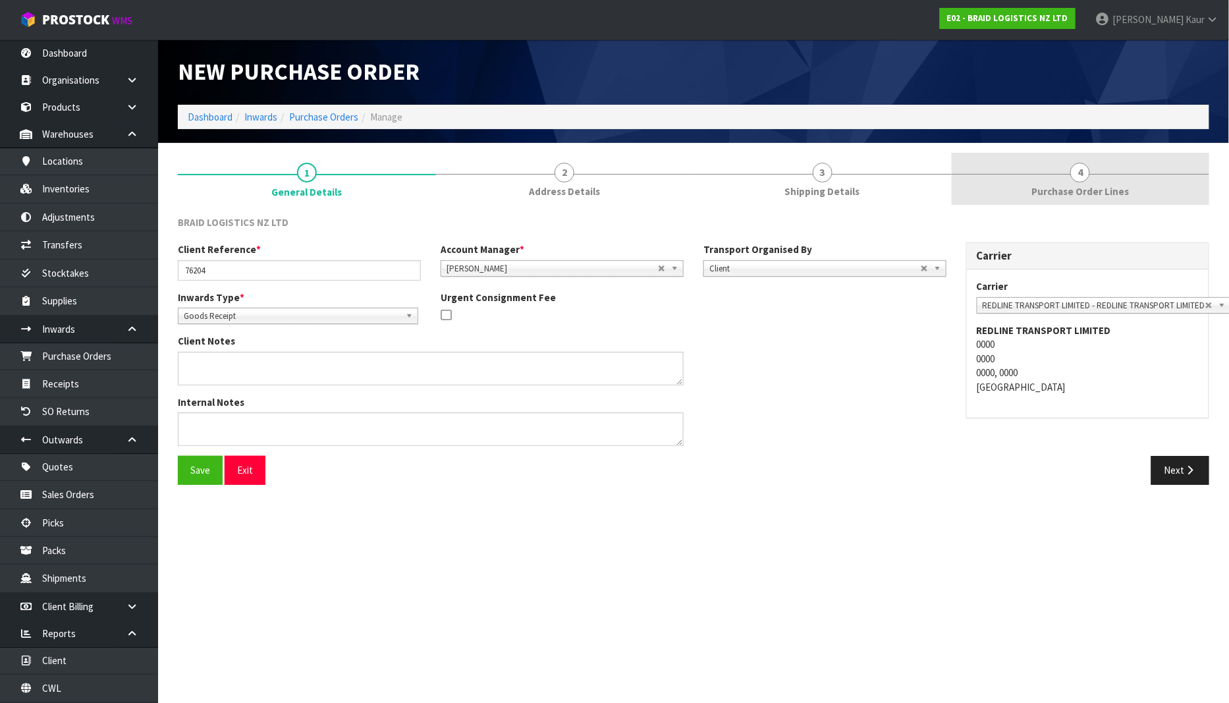
click at [1072, 177] on span "4" at bounding box center [1081, 173] width 20 height 20
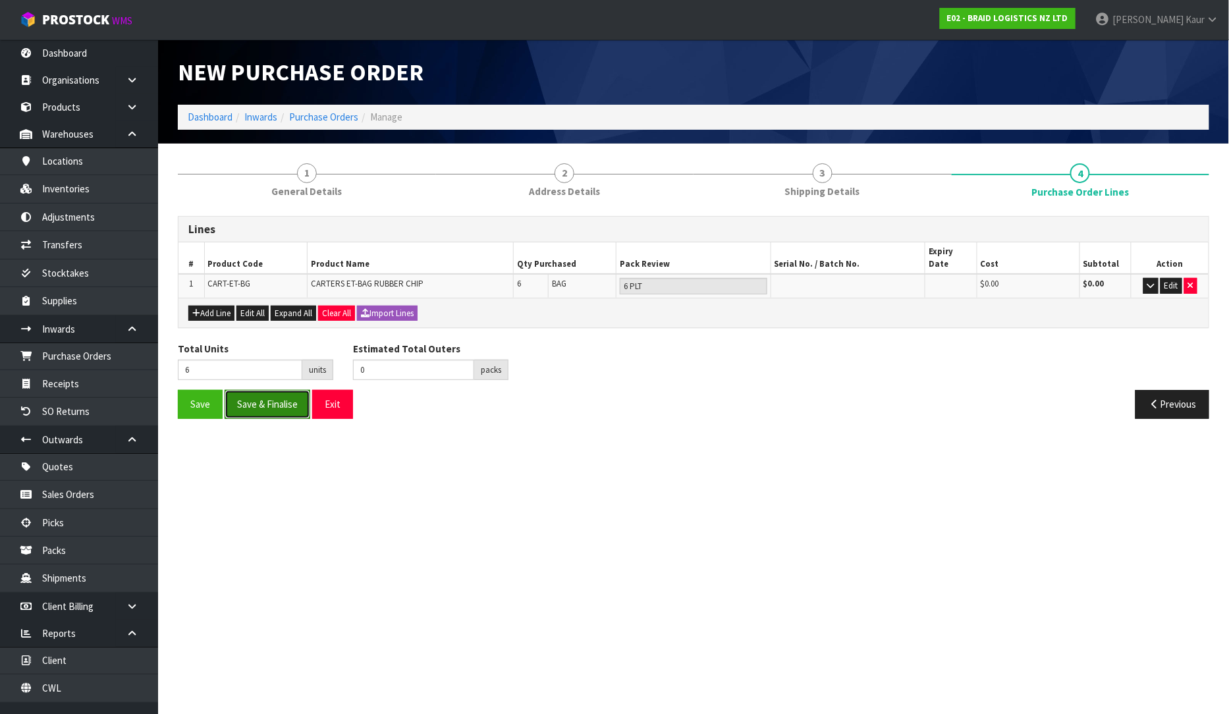
click at [267, 390] on button "Save & Finalise" at bounding box center [268, 404] width 86 height 28
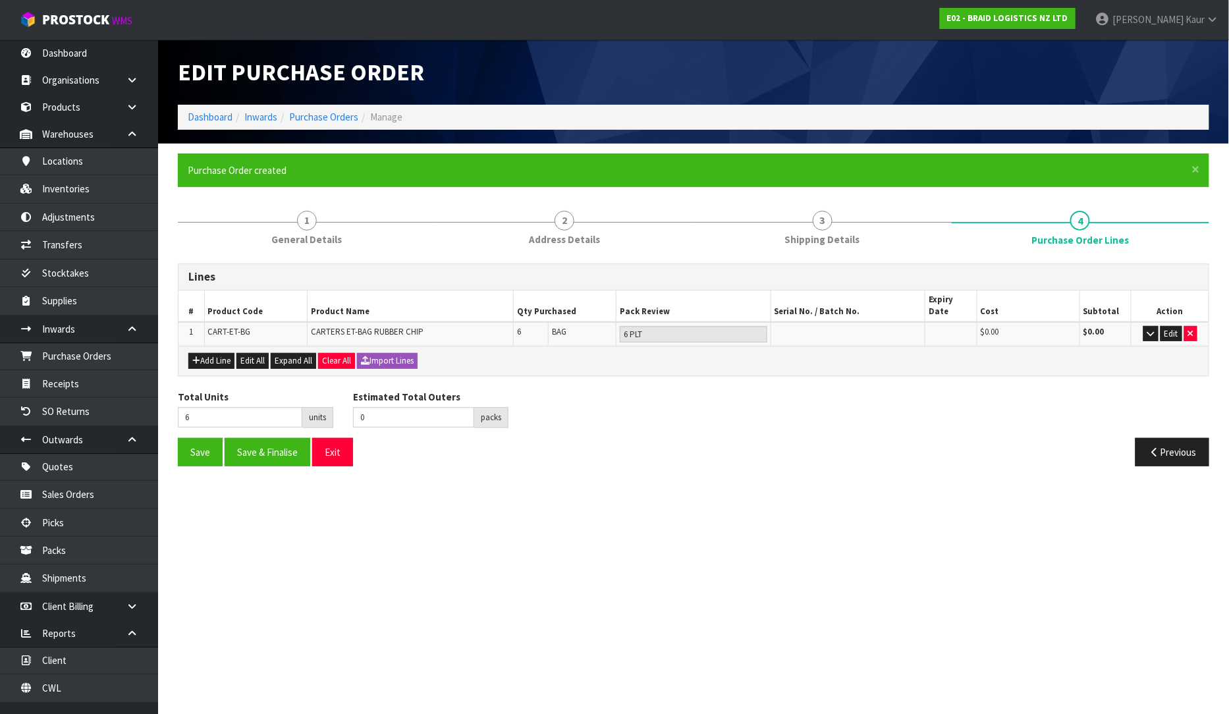
type input "0"
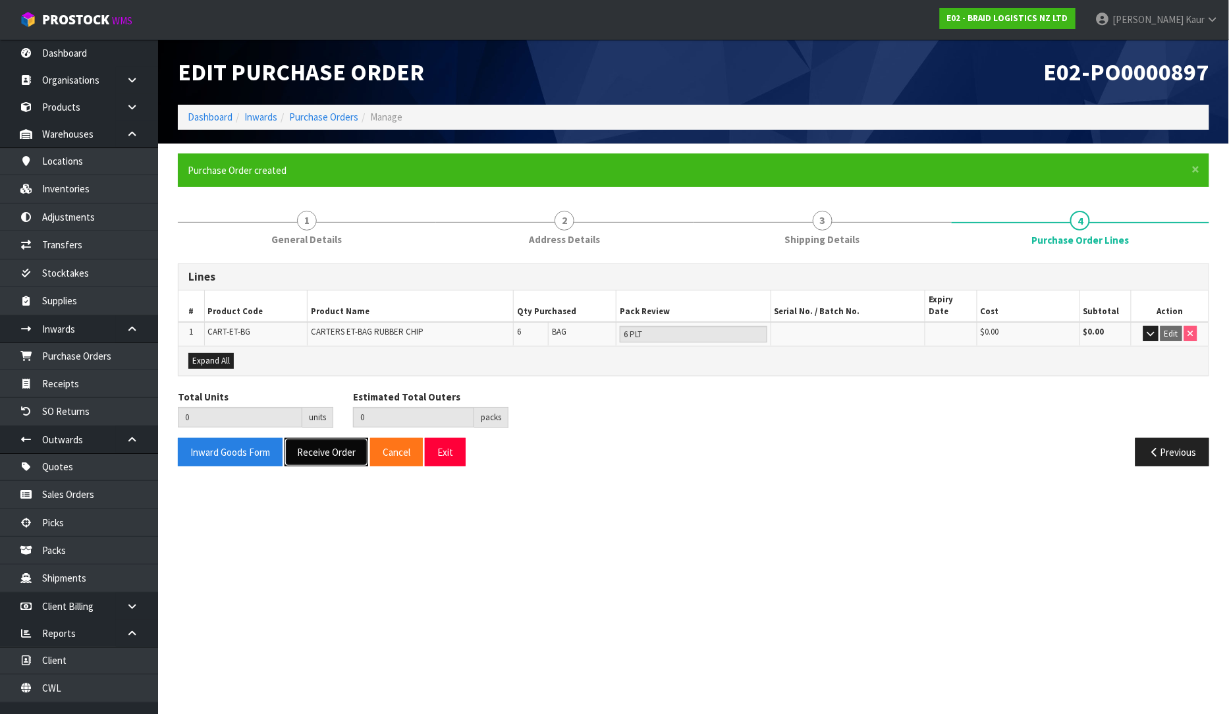
click at [312, 439] on button "Receive Order" at bounding box center [327, 452] width 84 height 28
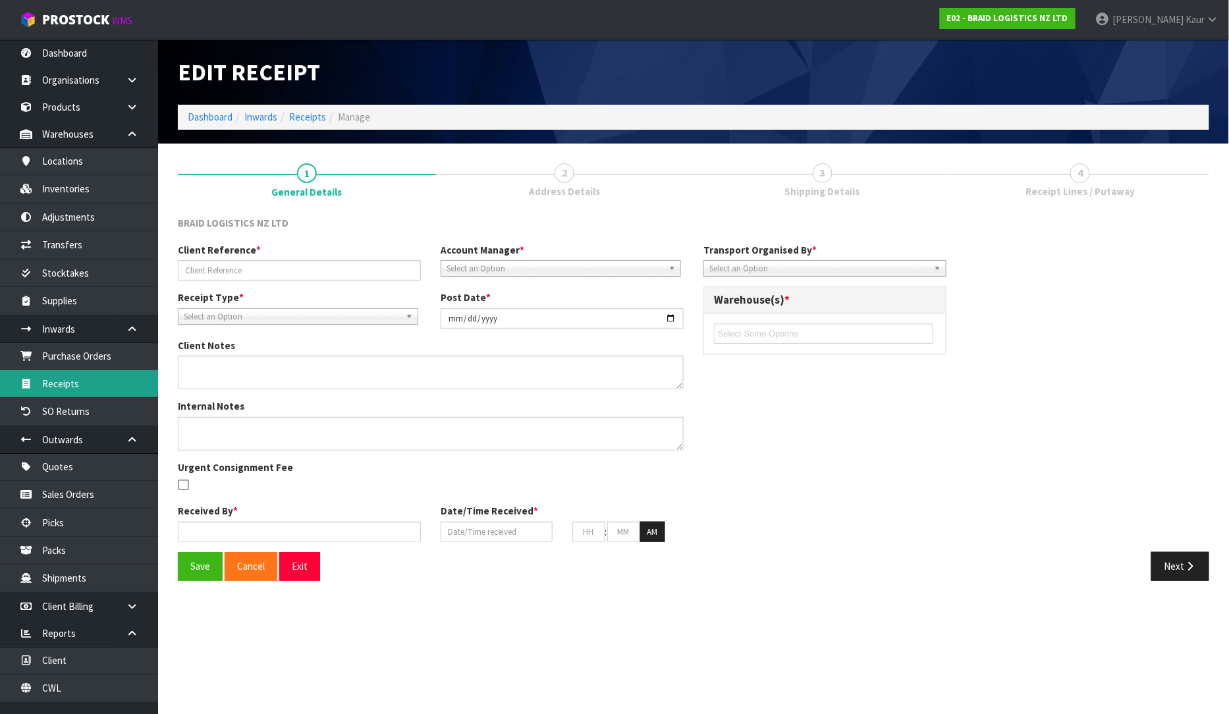
type input "76204"
type input "[DATE]"
type input "[PERSON_NAME]"
type input "[DATE]"
type input "11"
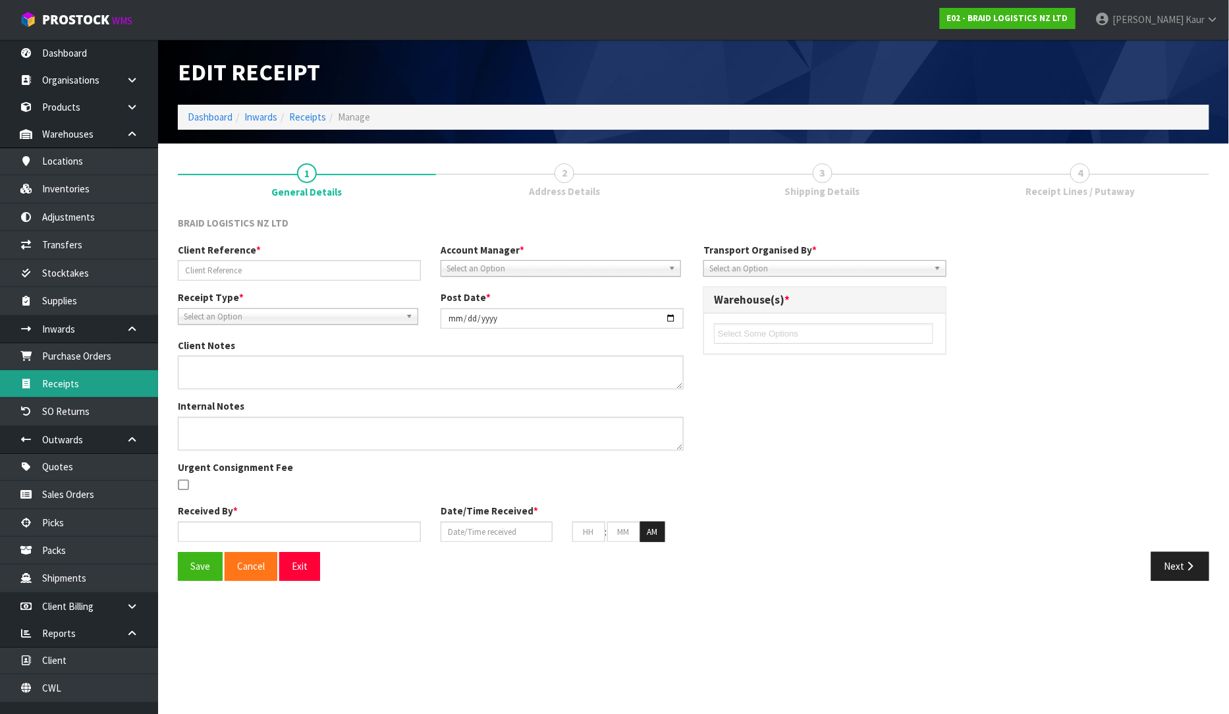
type input "27"
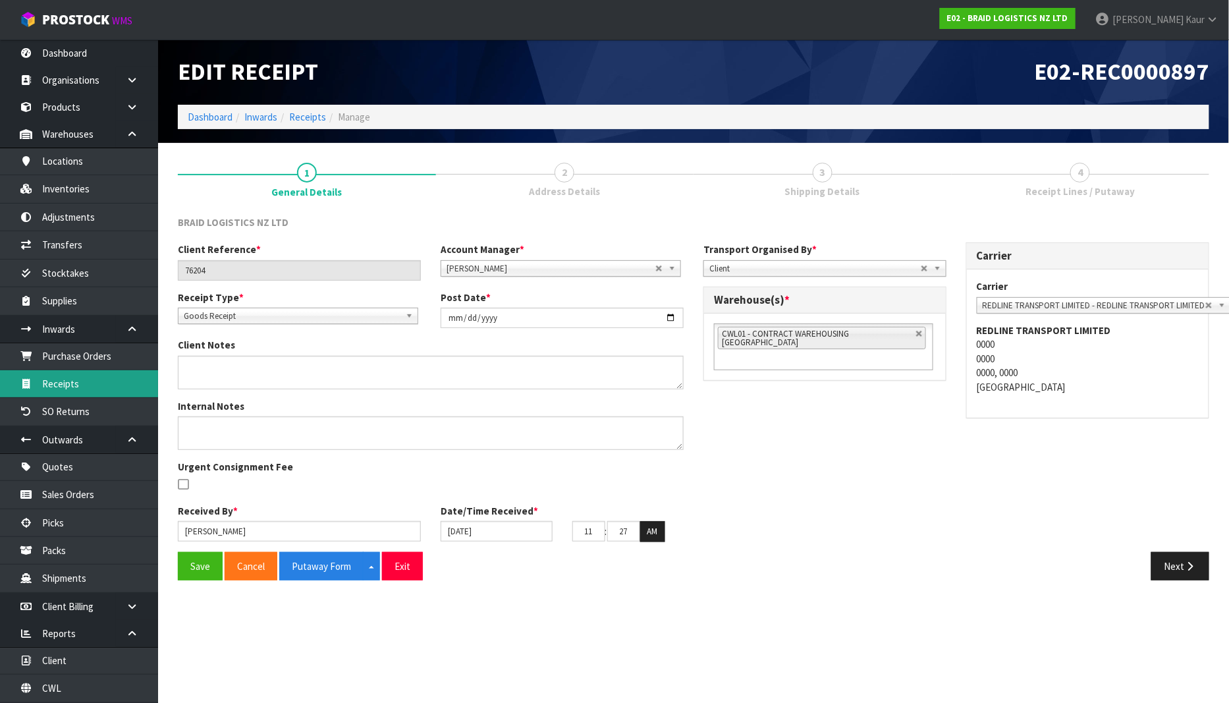
click at [70, 384] on link "Receipts" at bounding box center [79, 383] width 158 height 27
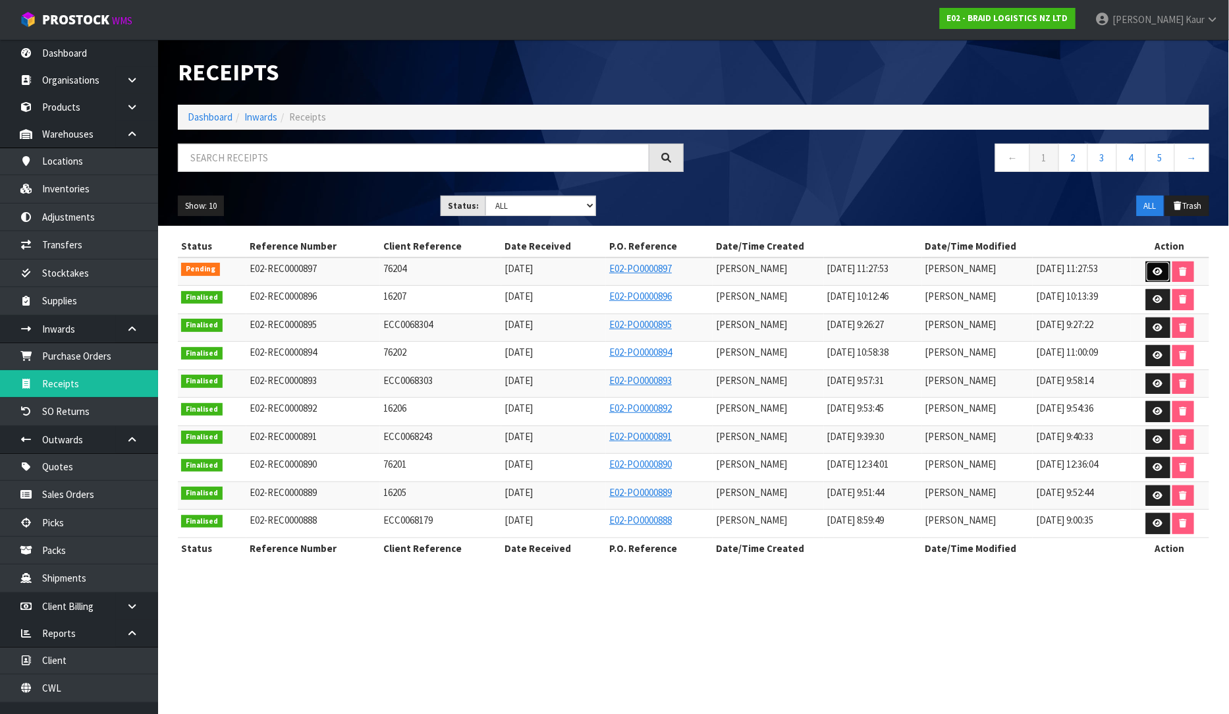
click at [1156, 274] on icon at bounding box center [1159, 271] width 10 height 9
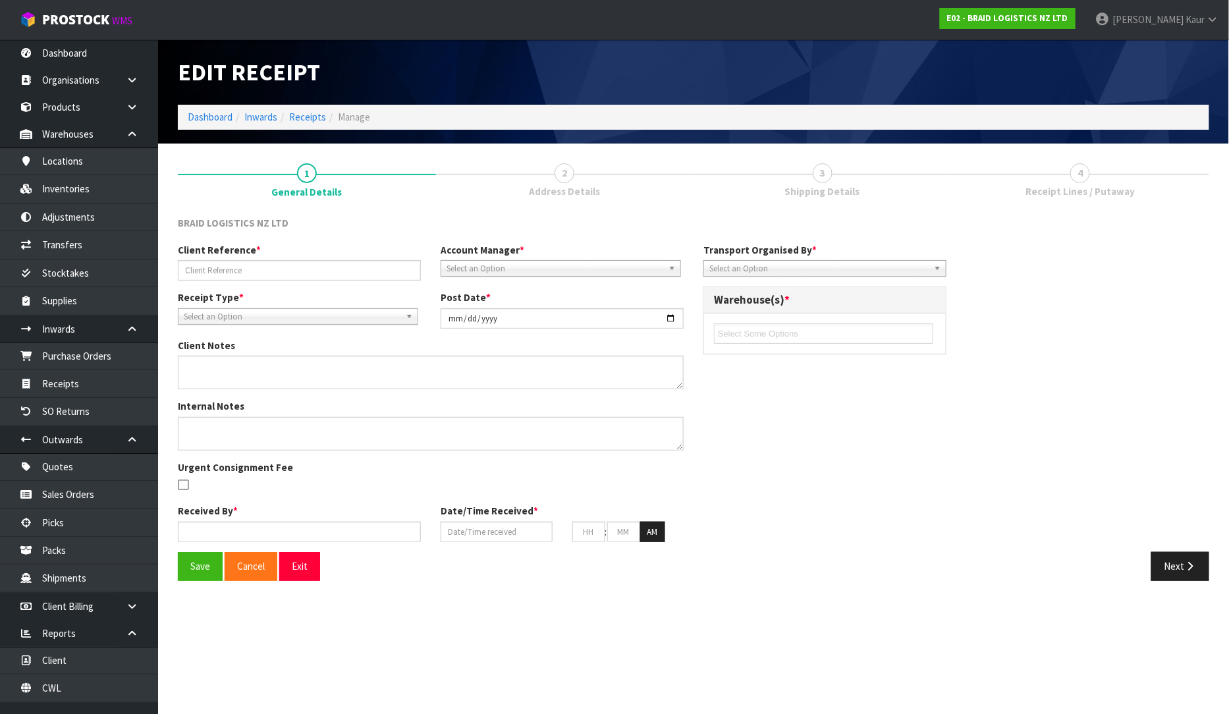
type input "76204"
type input "[DATE]"
type input "[PERSON_NAME]"
type input "[DATE]"
type input "11"
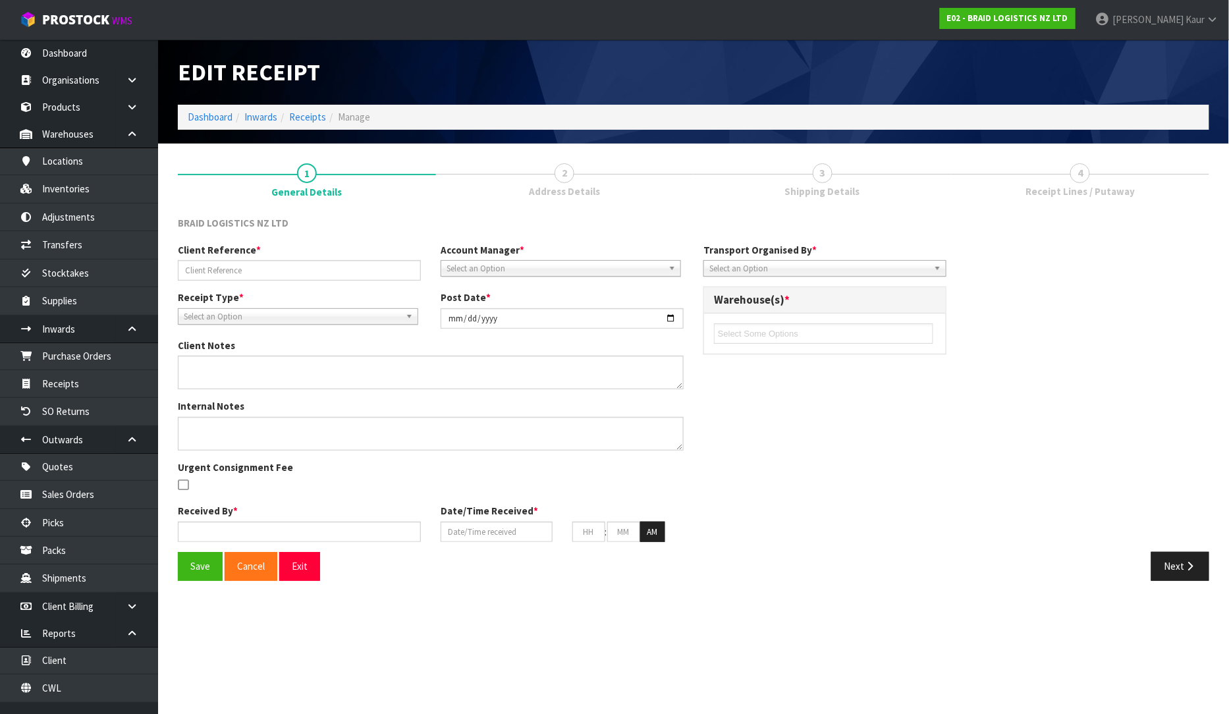
type input "27"
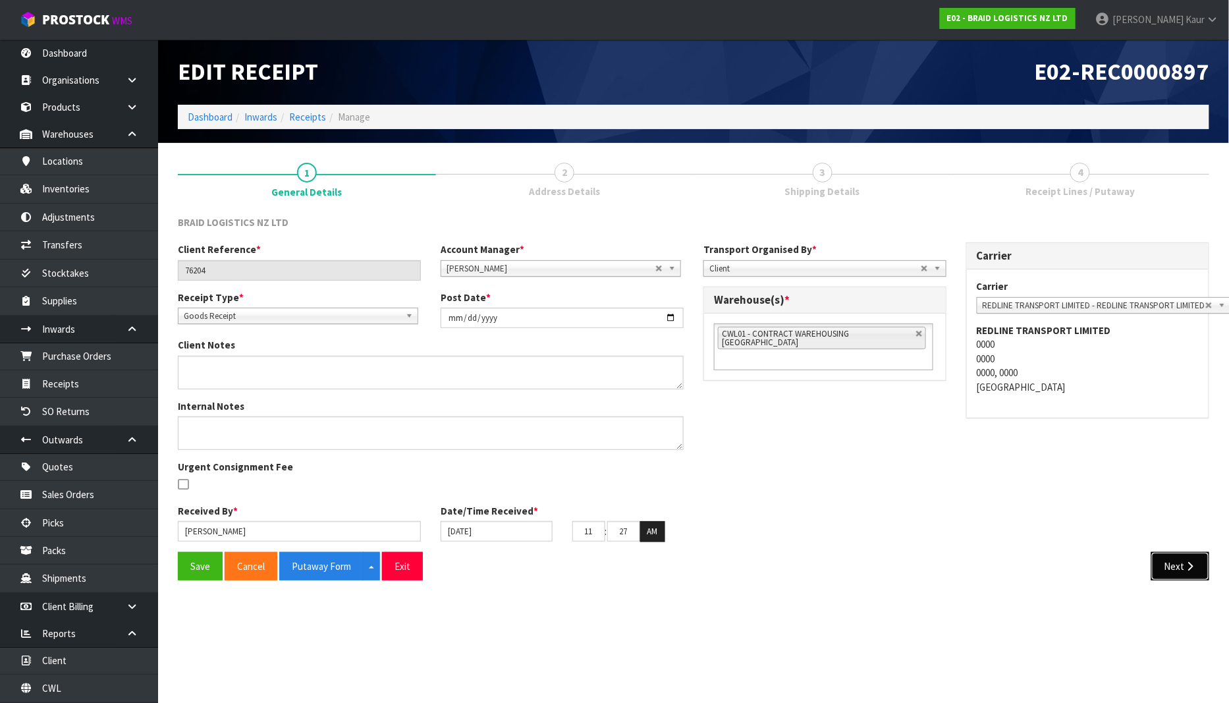
click at [1179, 571] on button "Next" at bounding box center [1181, 566] width 58 height 28
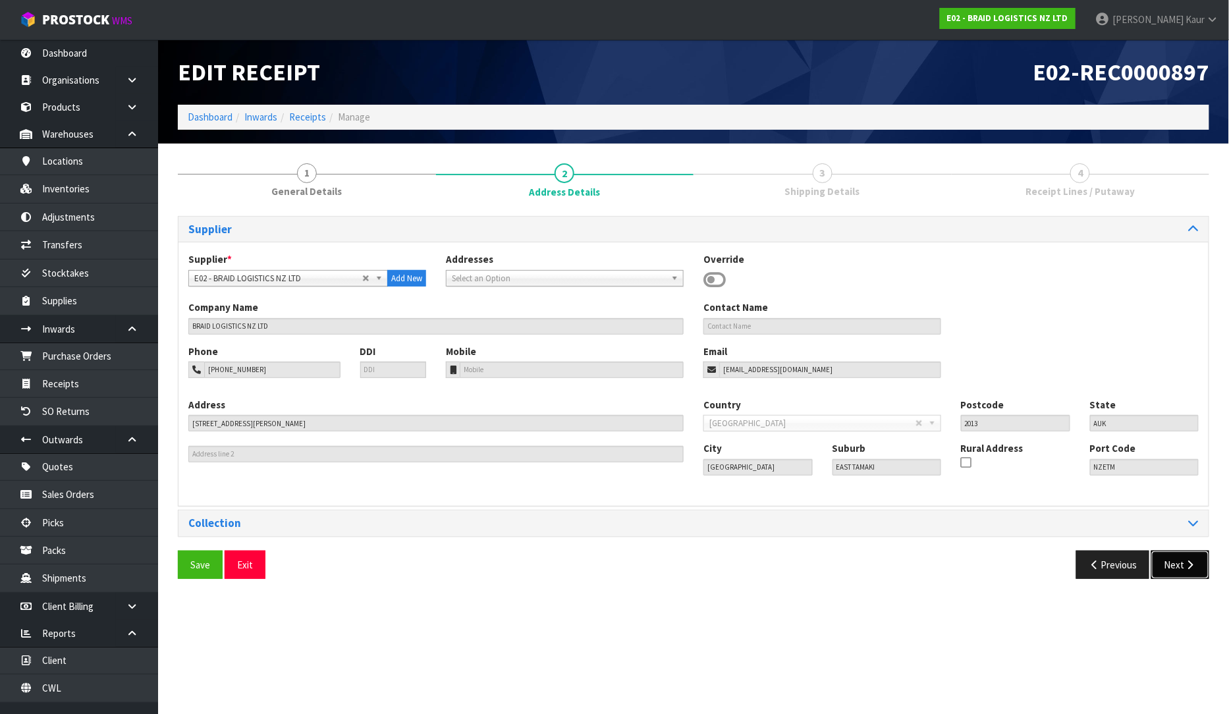
click at [1179, 572] on button "Next" at bounding box center [1181, 565] width 58 height 28
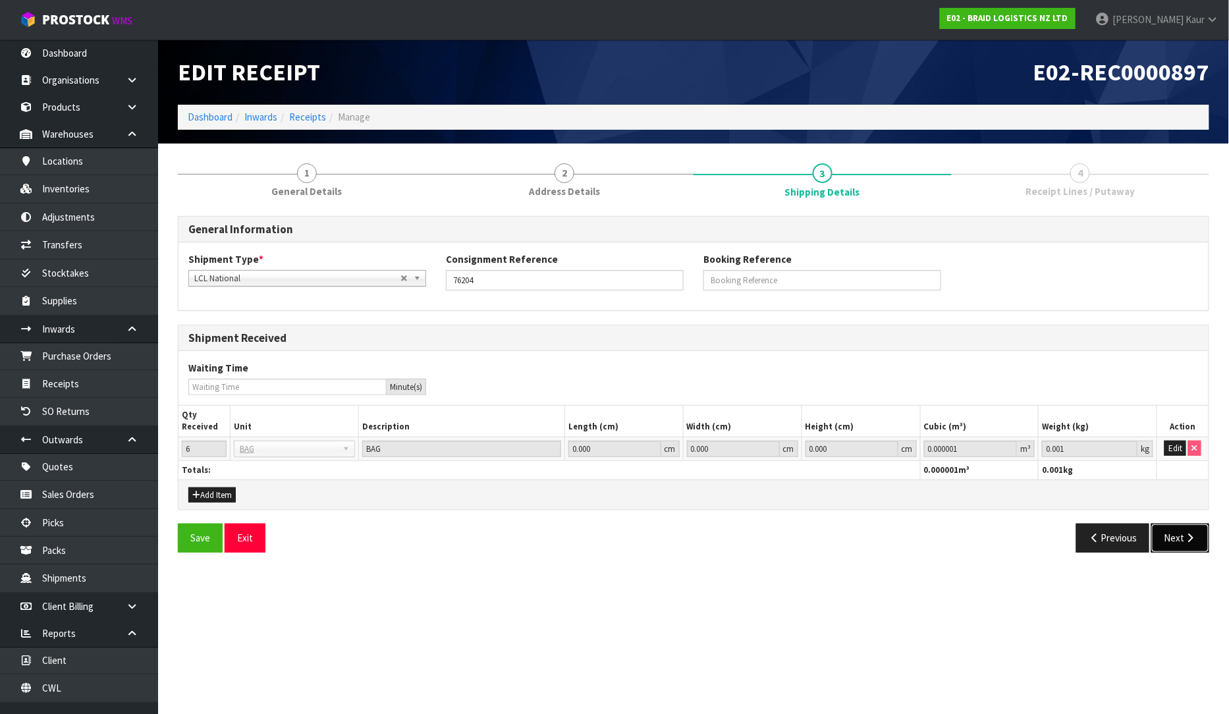
click at [1183, 548] on button "Next" at bounding box center [1181, 538] width 58 height 28
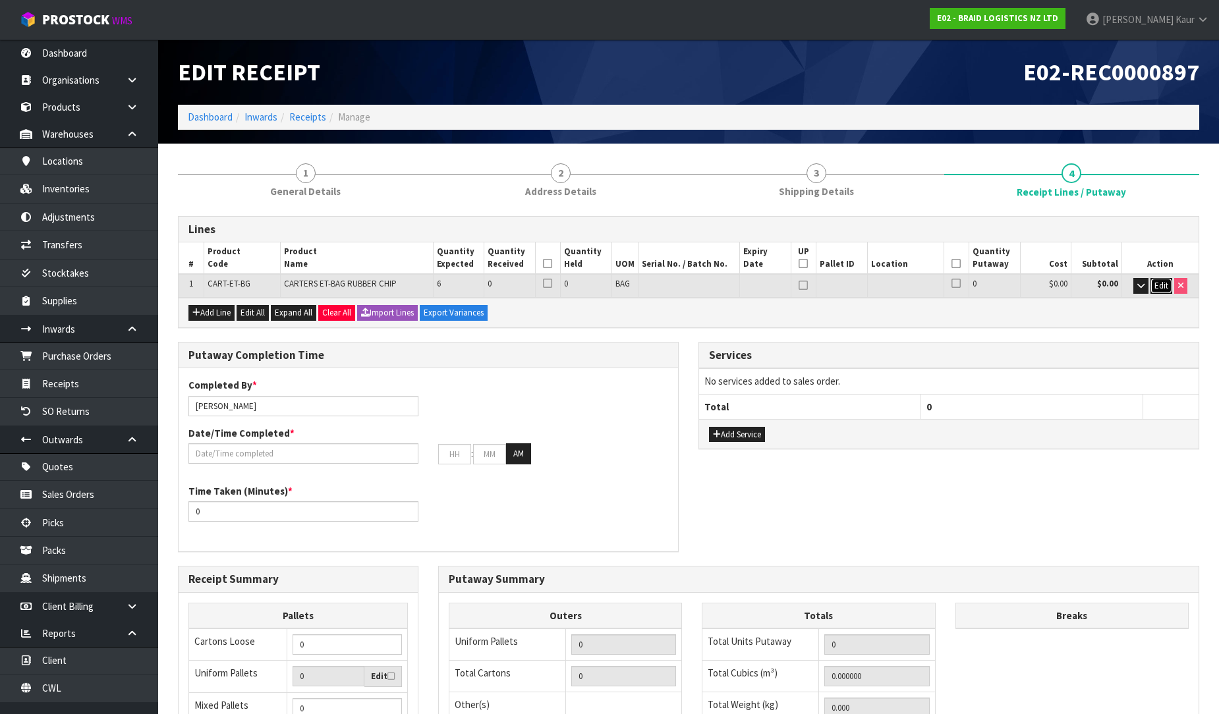
click at [1155, 283] on span "Edit" at bounding box center [1161, 285] width 14 height 11
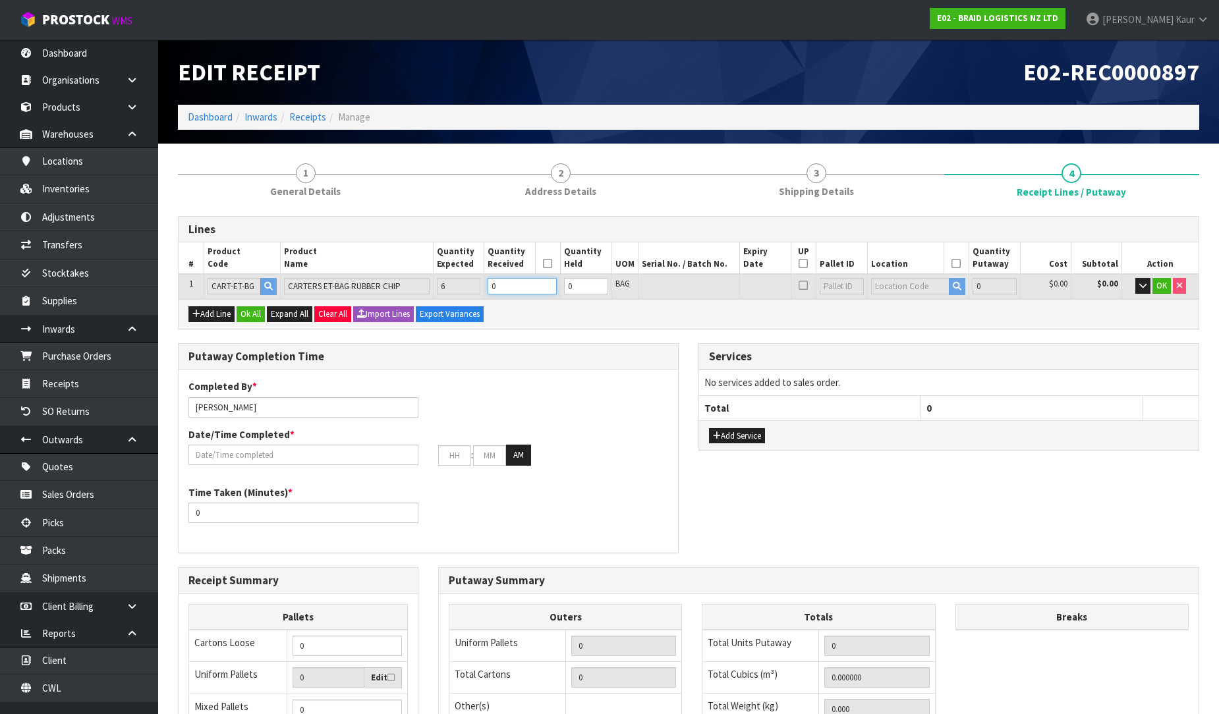
click at [497, 289] on input "0" at bounding box center [521, 286] width 69 height 16
type input "6"
type input "600"
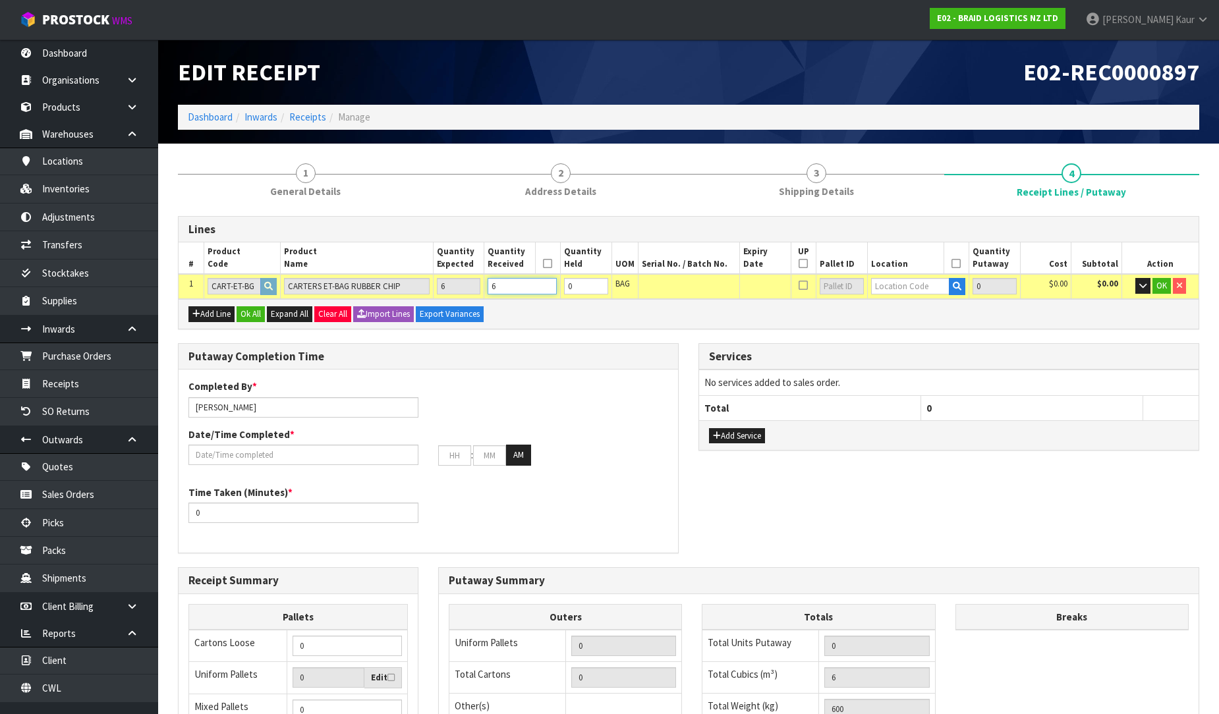
type input "6"
click at [916, 291] on input "text" at bounding box center [910, 286] width 79 height 16
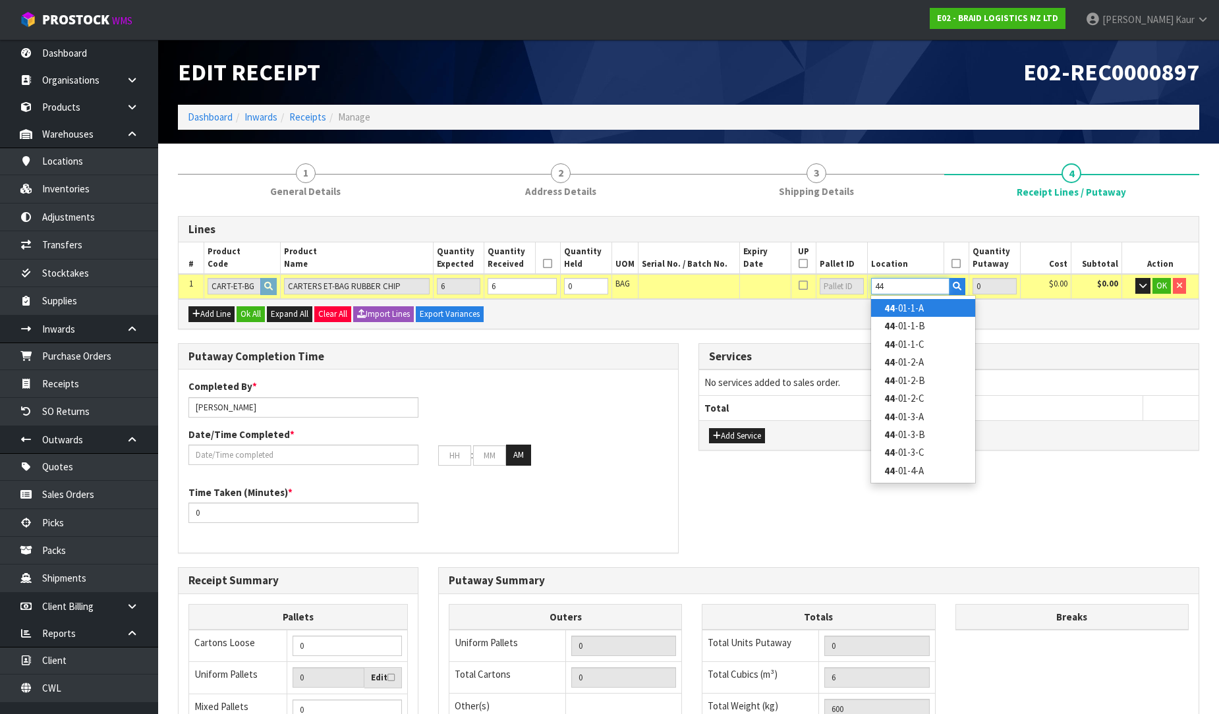
type input "44"
click at [910, 304] on link "44 -01-1-A" at bounding box center [923, 308] width 104 height 18
type input "6"
type input "44-01-1-A"
type input "6"
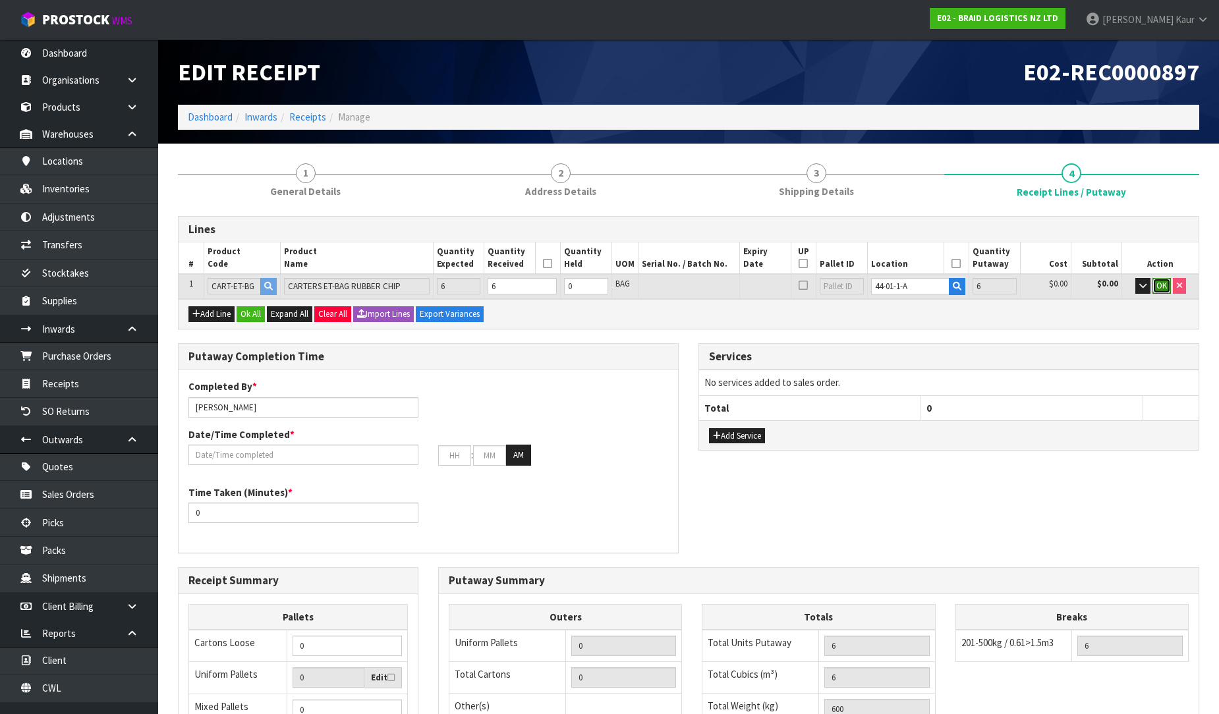
click at [1157, 285] on span "OK" at bounding box center [1161, 285] width 11 height 11
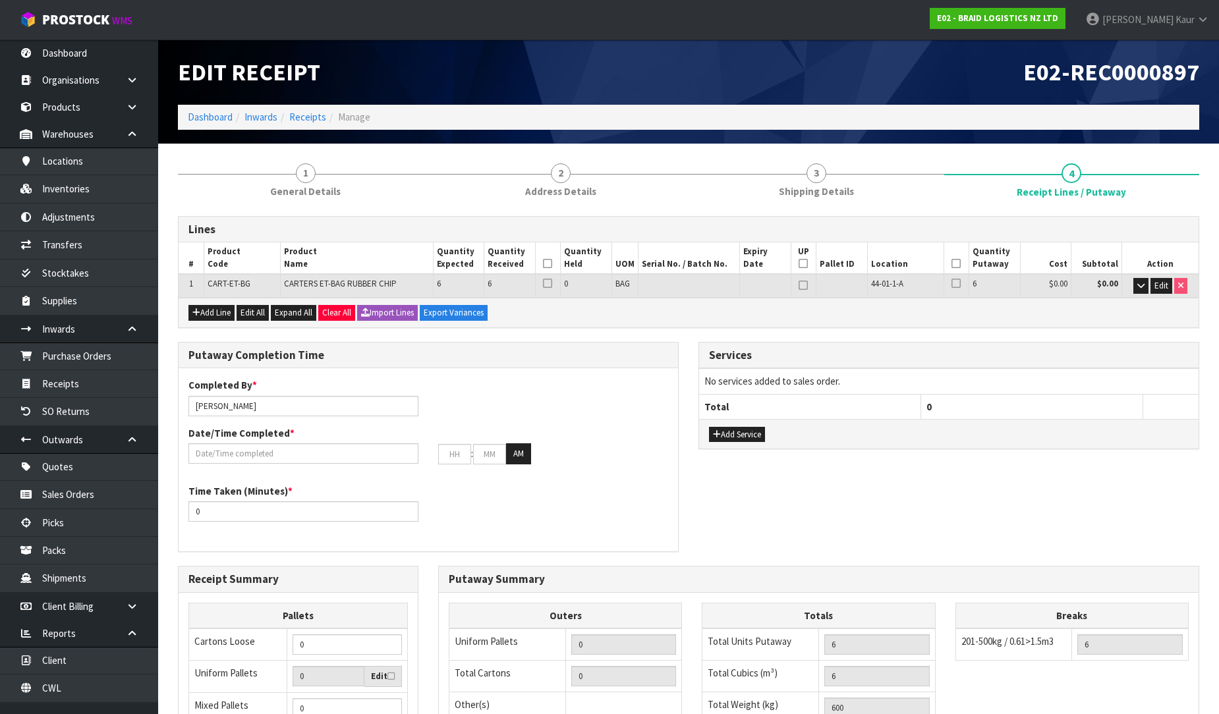
click at [549, 264] on icon at bounding box center [547, 264] width 9 height 1
click at [953, 264] on icon at bounding box center [955, 264] width 9 height 1
click at [267, 455] on input "text" at bounding box center [303, 453] width 230 height 20
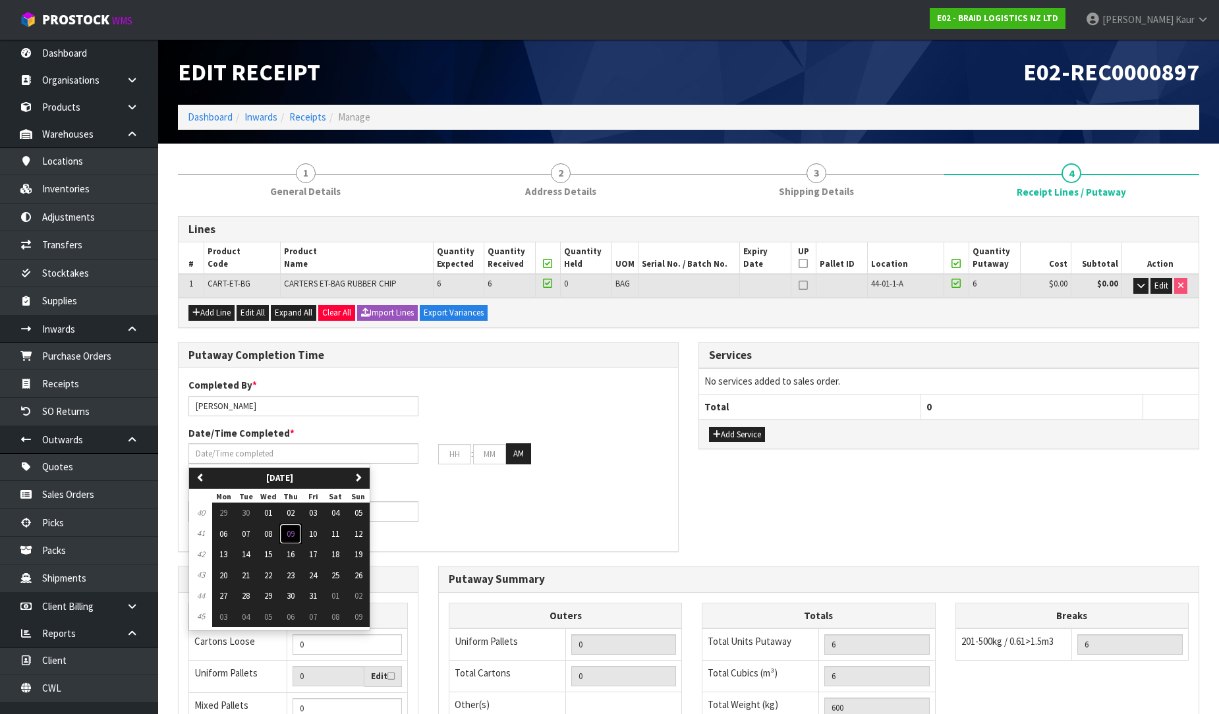
click at [294, 538] on span "09" at bounding box center [291, 533] width 8 height 11
type input "[DATE]"
type input "12"
type input "00"
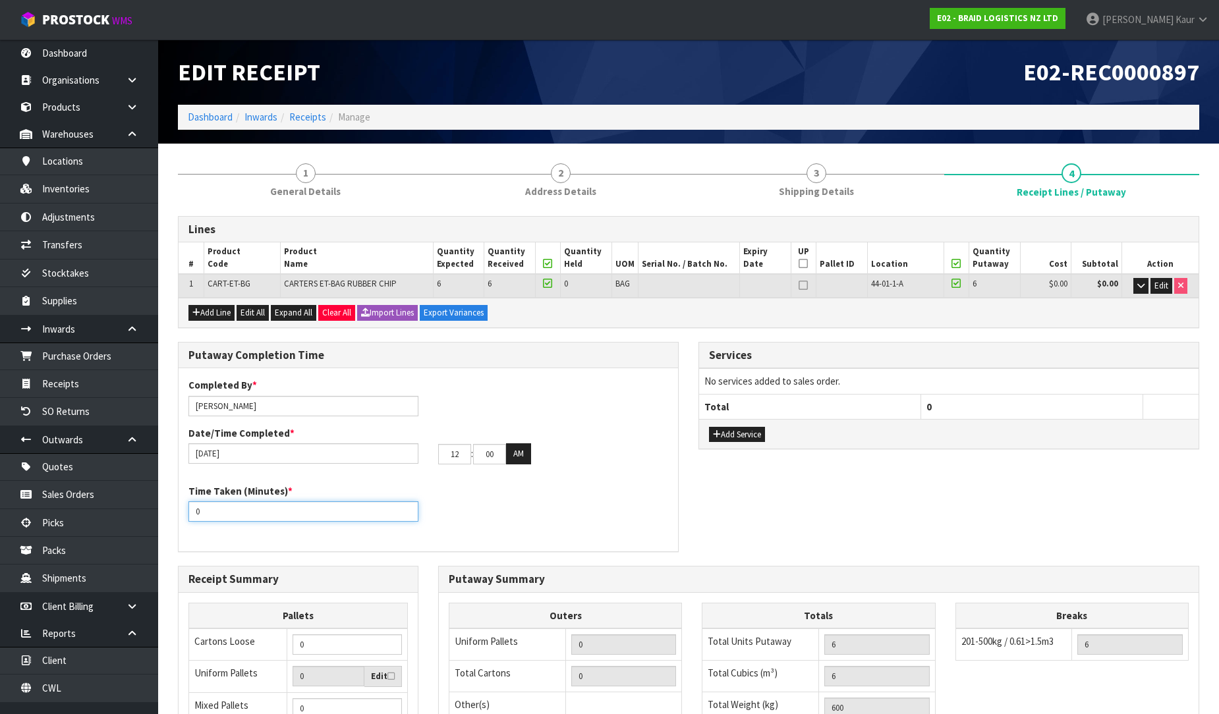
click at [192, 510] on input "0" at bounding box center [303, 511] width 230 height 20
type input "10"
drag, startPoint x: 461, startPoint y: 452, endPoint x: 426, endPoint y: 459, distance: 36.2
click at [426, 459] on div "[DATE] 12 : 00 : 00 AM" at bounding box center [428, 453] width 499 height 21
type input "11"
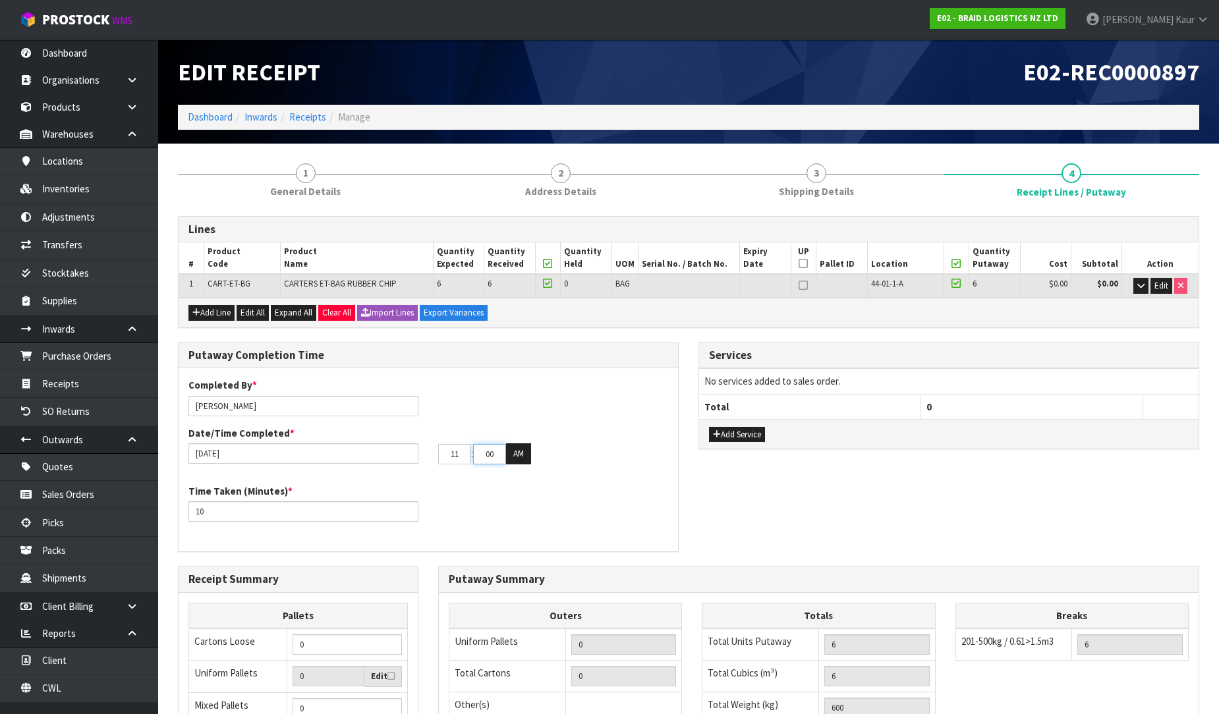
drag, startPoint x: 495, startPoint y: 451, endPoint x: 464, endPoint y: 453, distance: 31.6
click at [464, 453] on tr "11 : 00 : 00 AM" at bounding box center [484, 453] width 93 height 21
type input "29"
click at [489, 498] on div "Time Taken (Minutes) * 10" at bounding box center [428, 507] width 499 height 47
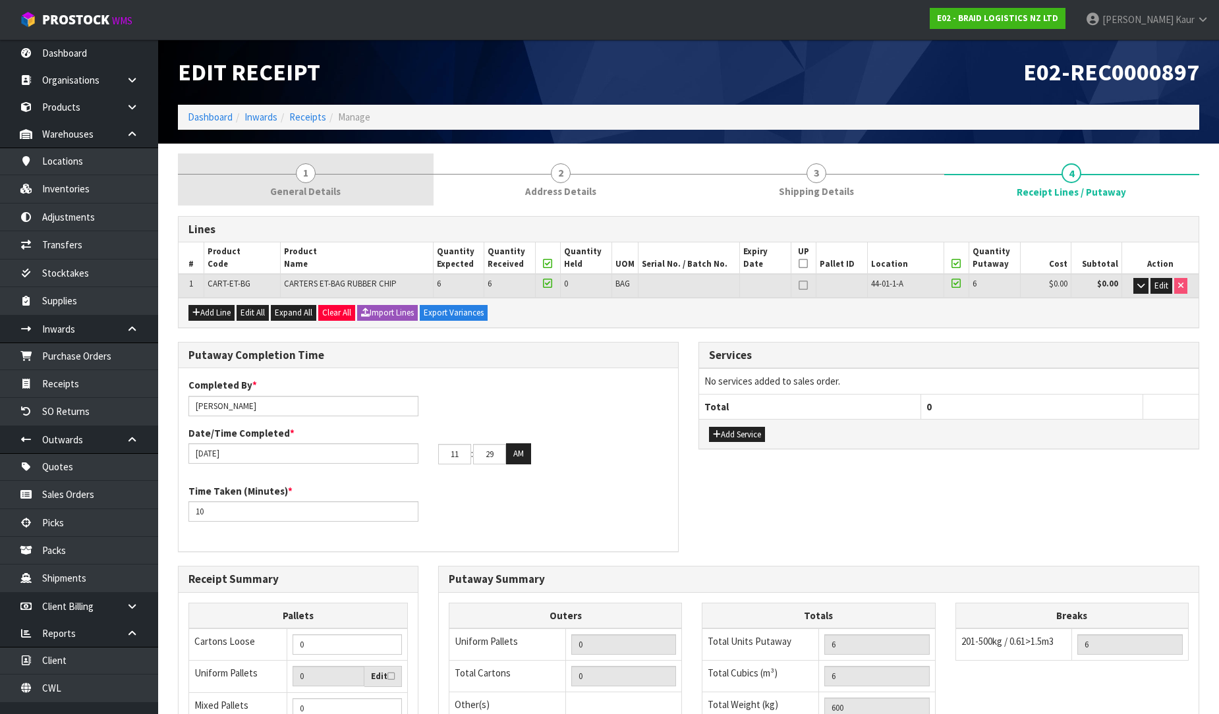
click at [323, 200] on link "1 General Details" at bounding box center [306, 179] width 256 height 52
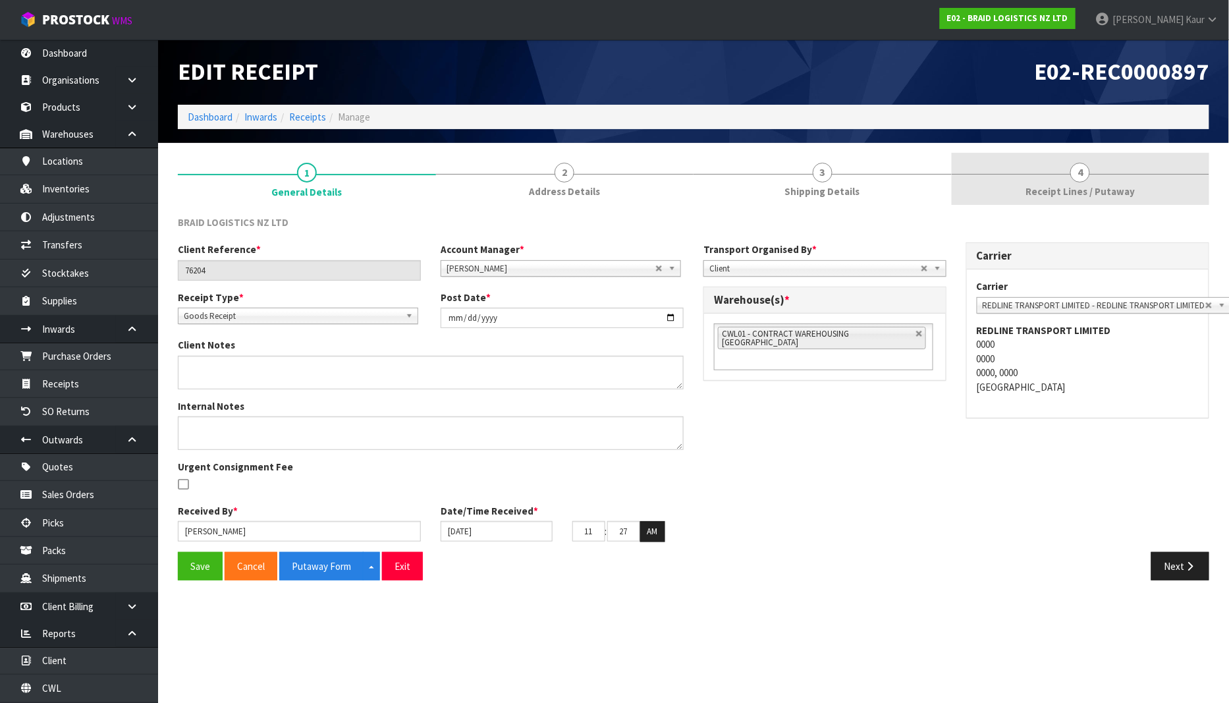
click at [1090, 188] on span "Receipt Lines / Putaway" at bounding box center [1080, 191] width 109 height 14
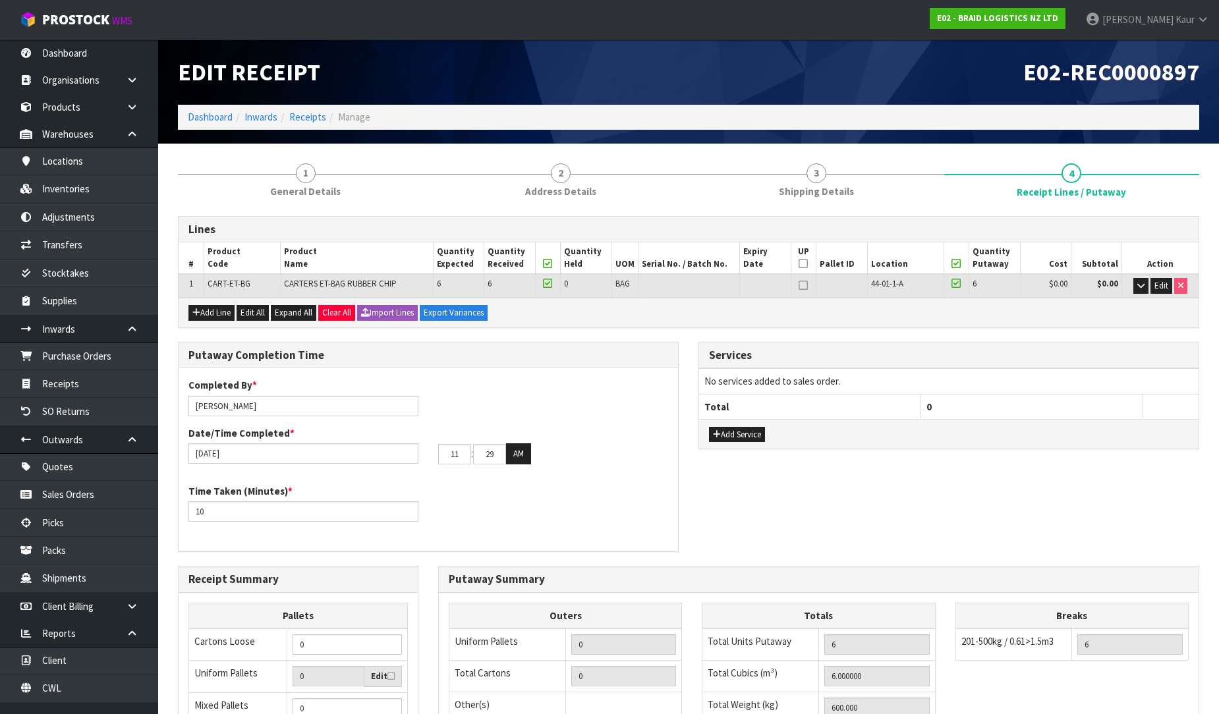
scroll to position [221, 0]
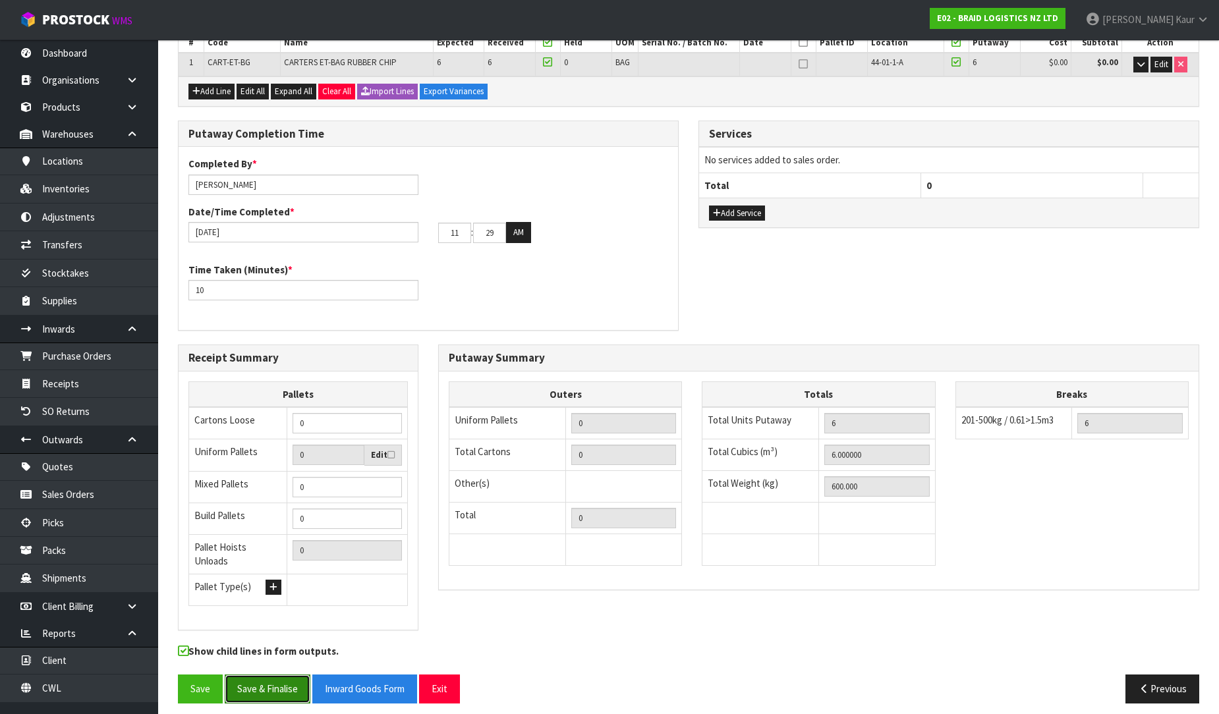
click at [283, 682] on button "Save & Finalise" at bounding box center [268, 689] width 86 height 28
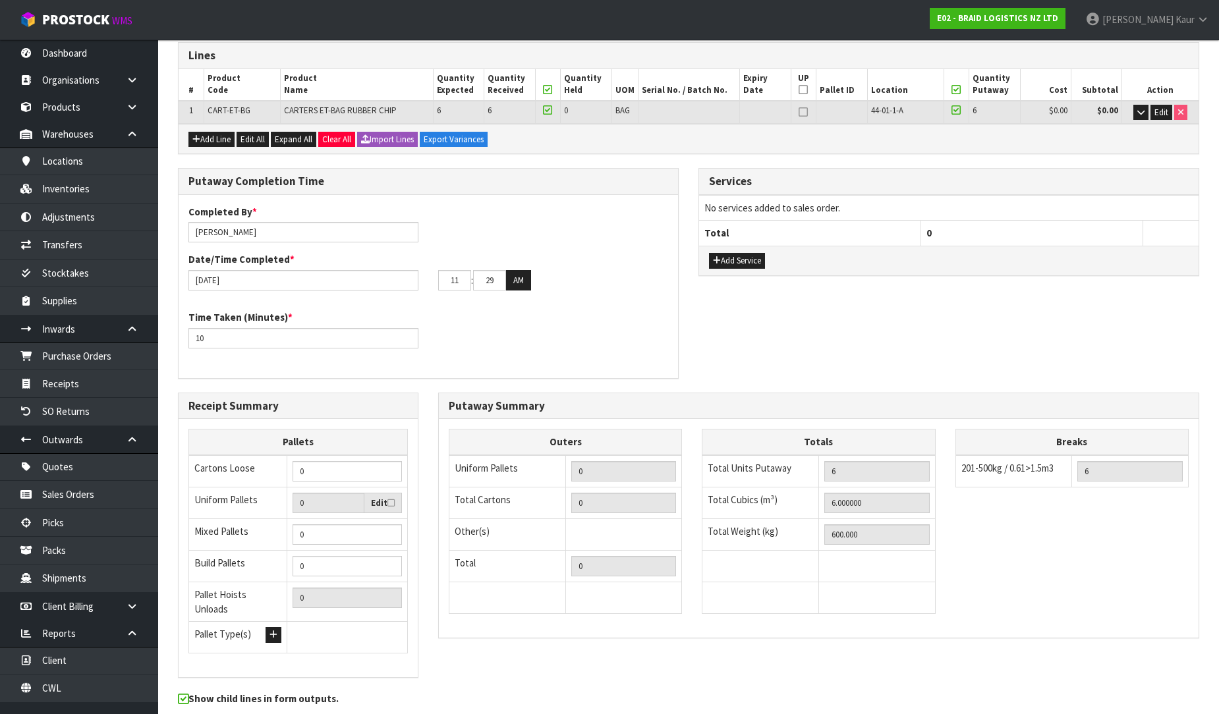
scroll to position [0, 0]
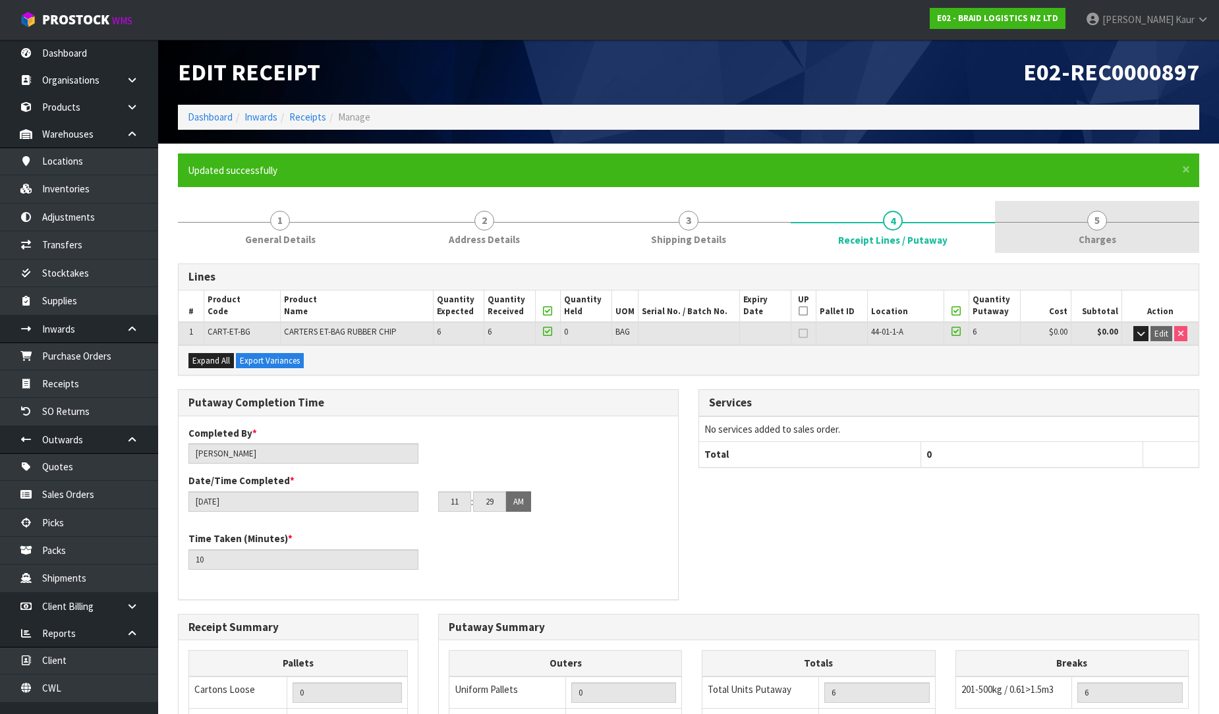
click at [1103, 240] on span "Charges" at bounding box center [1097, 240] width 38 height 14
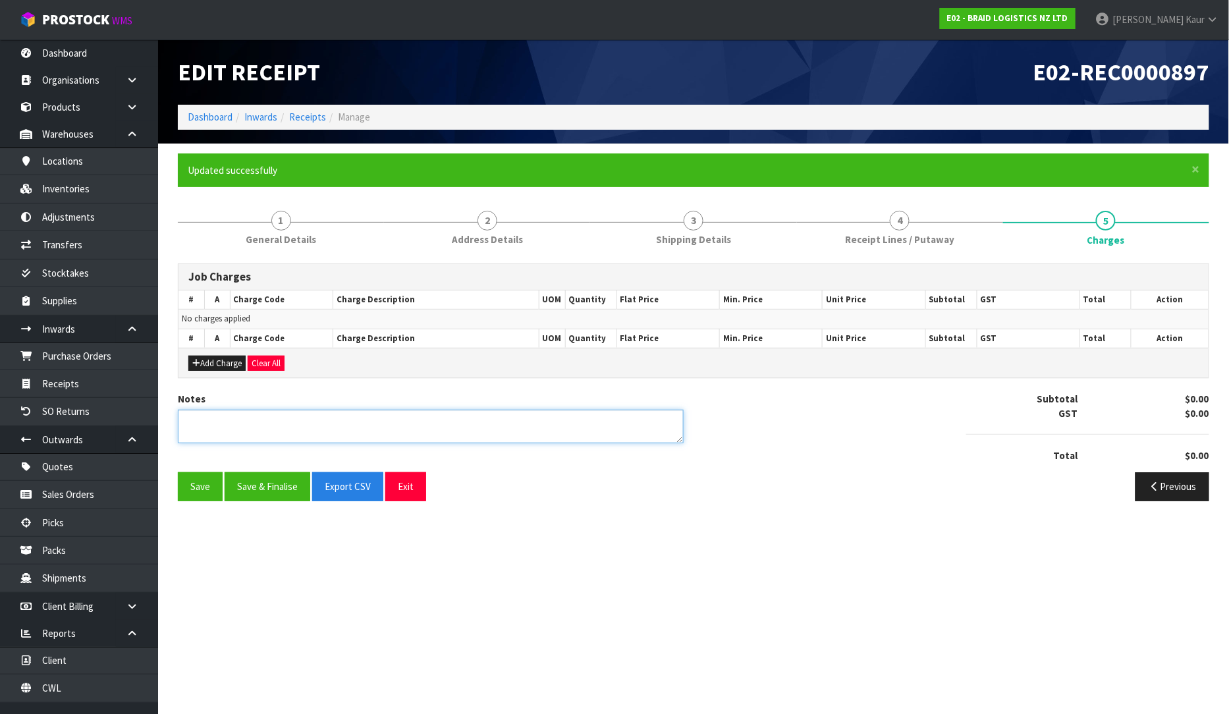
click at [335, 427] on textarea at bounding box center [431, 427] width 506 height 34
type textarea "NO CHAR"
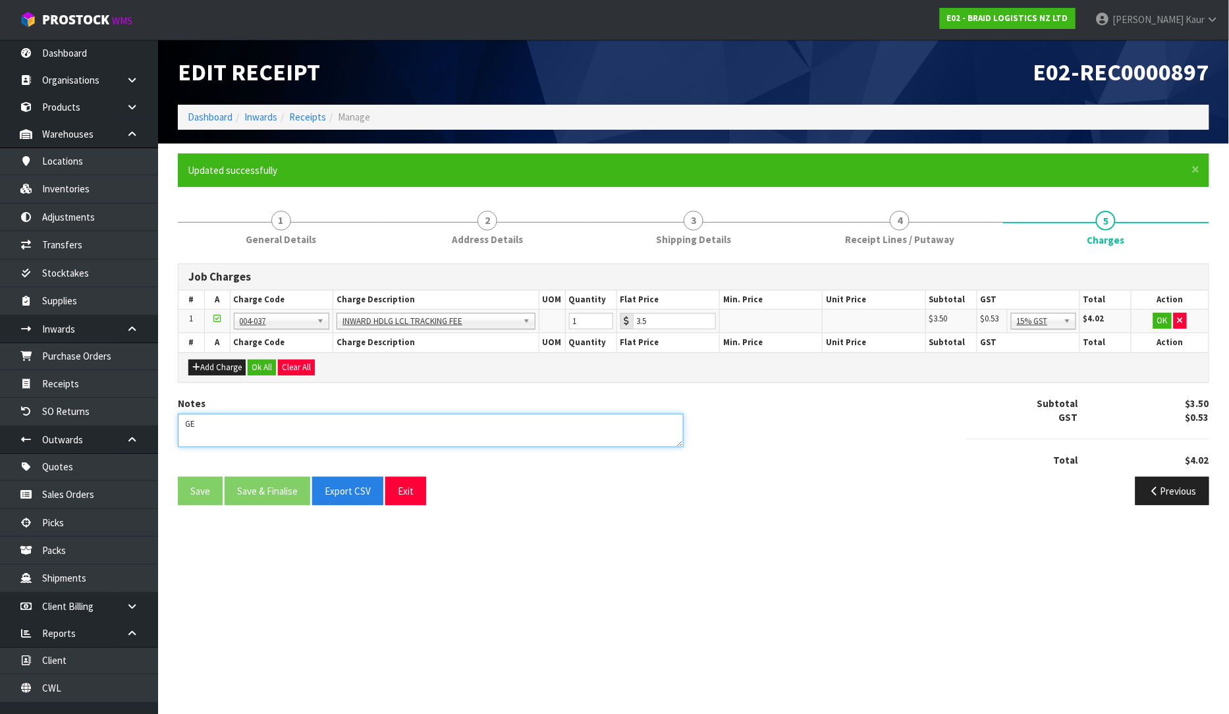
type textarea "G"
type textarea "NO CHARGES"
click at [289, 370] on button "Clear All" at bounding box center [296, 368] width 37 height 16
click at [315, 363] on button "Confirm Clear All" at bounding box center [311, 368] width 66 height 16
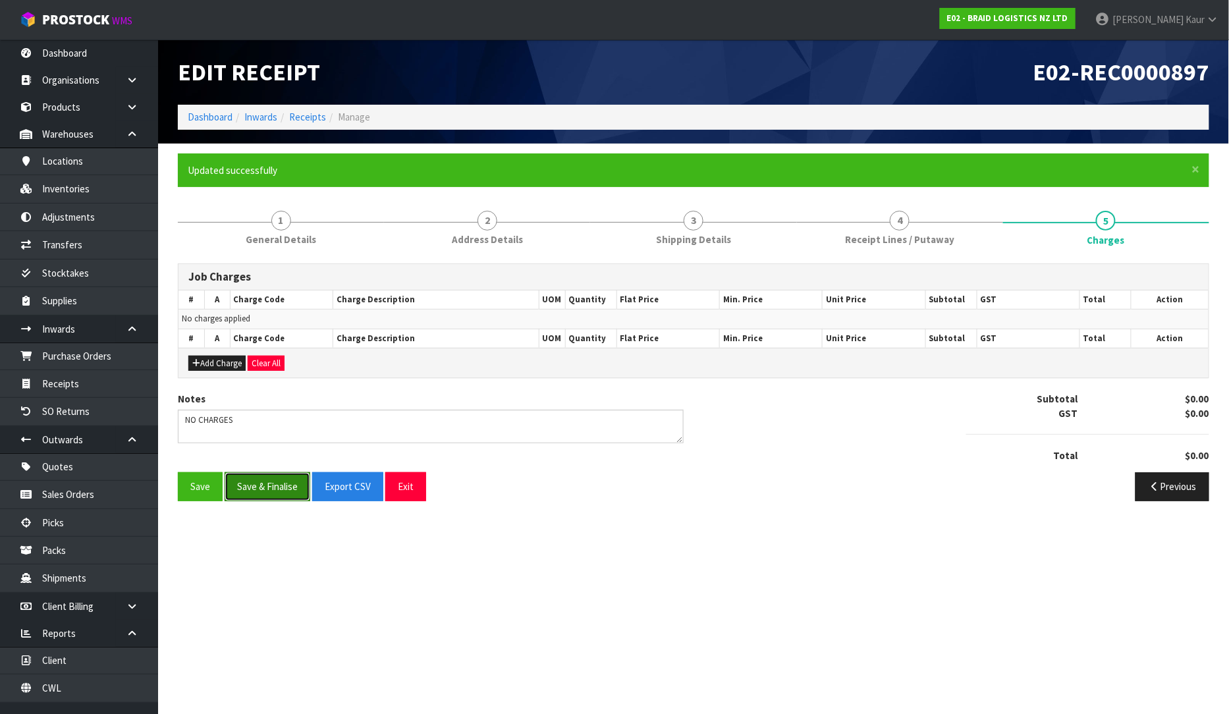
click at [261, 482] on button "Save & Finalise" at bounding box center [268, 486] width 86 height 28
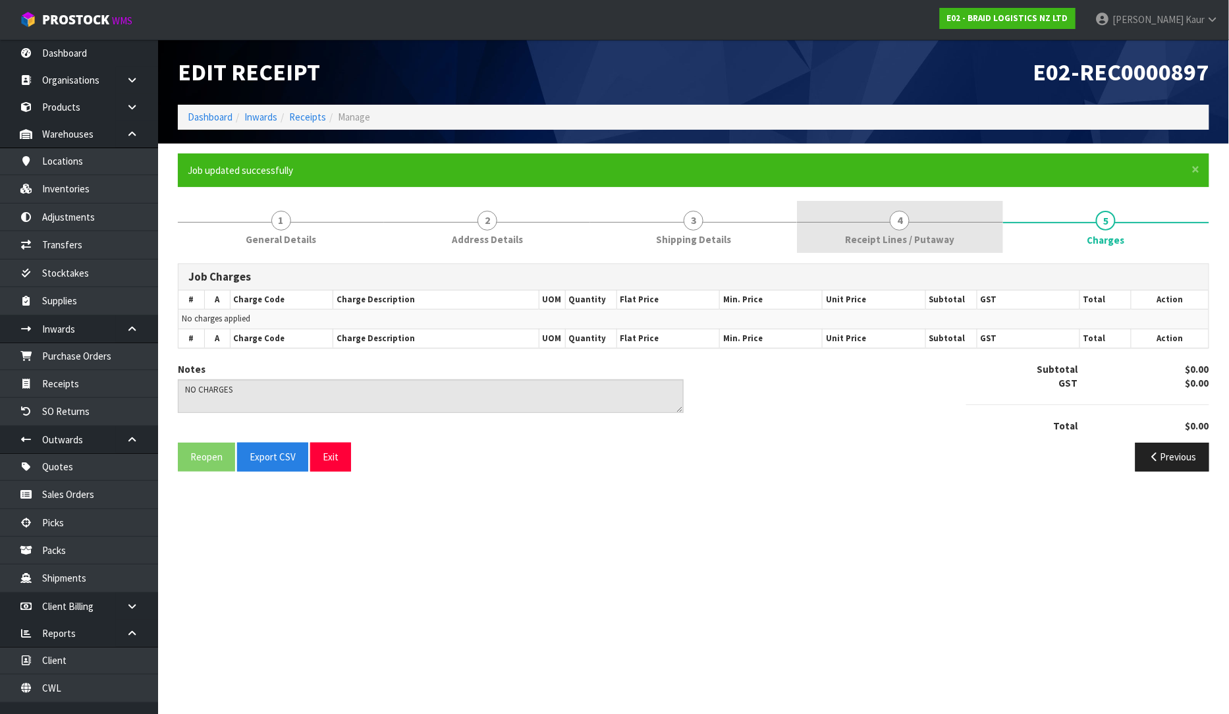
click at [841, 227] on link "4 Receipt Lines / Putaway" at bounding box center [900, 227] width 206 height 52
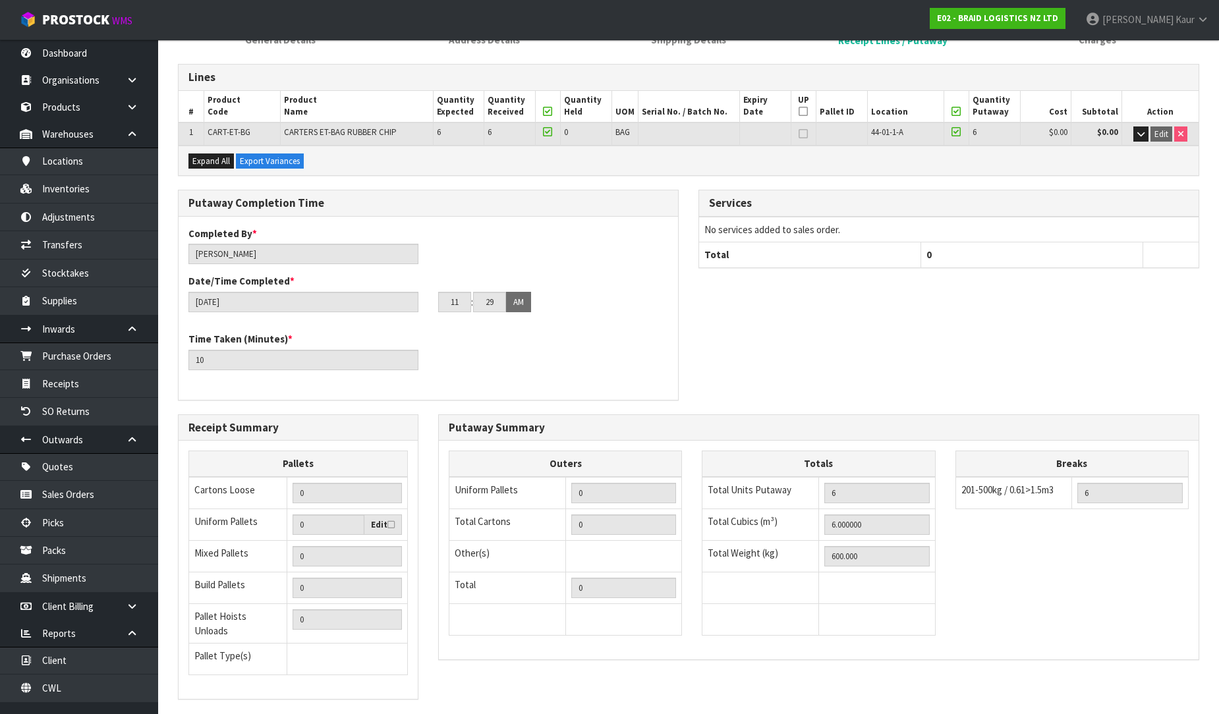
scroll to position [269, 0]
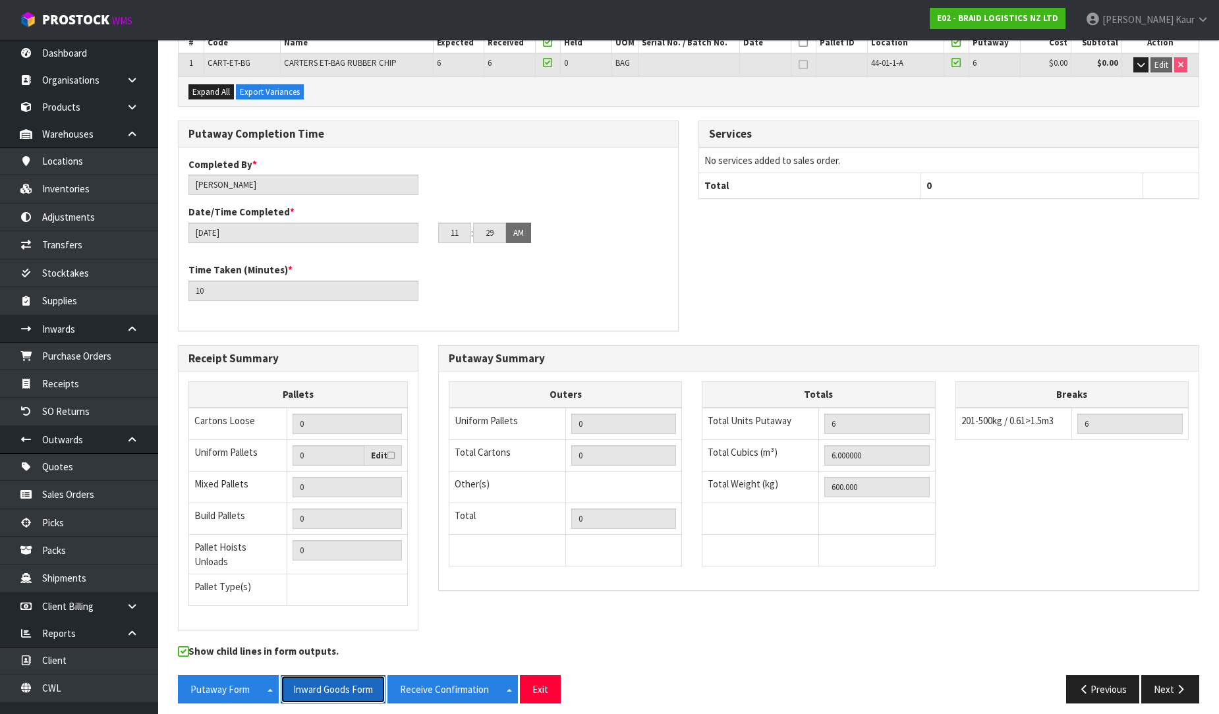
click at [356, 682] on button "Inward Goods Form" at bounding box center [333, 689] width 105 height 28
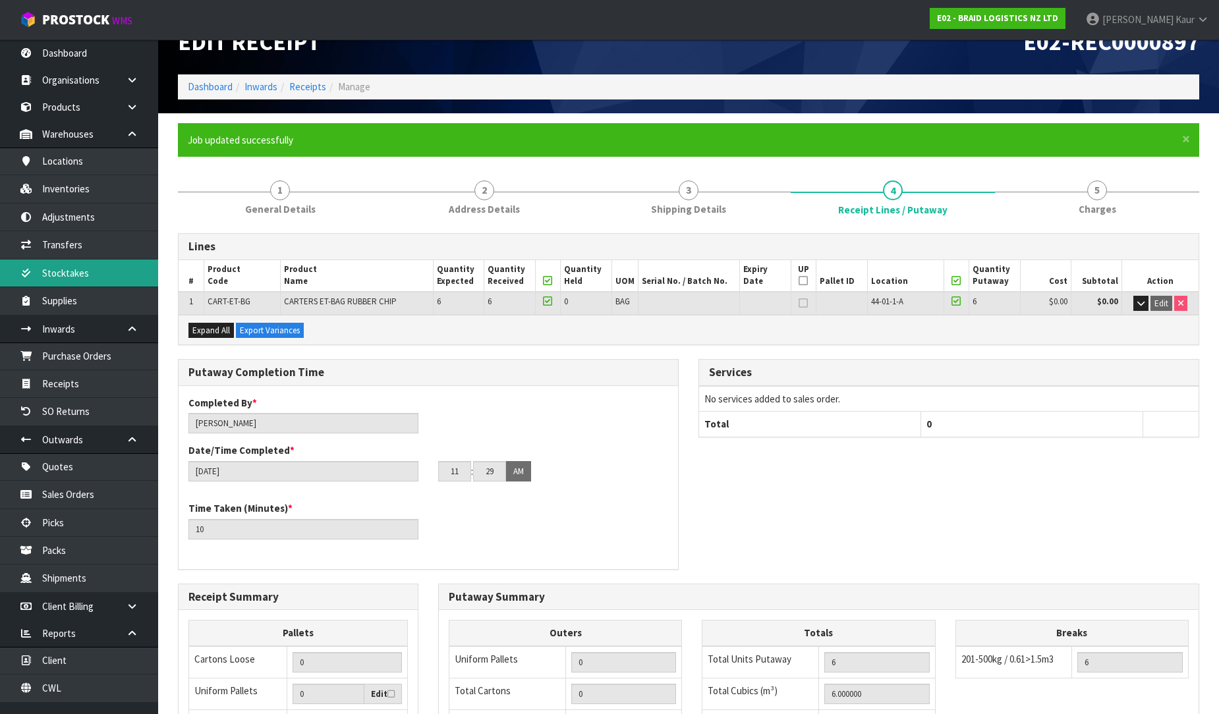
scroll to position [0, 0]
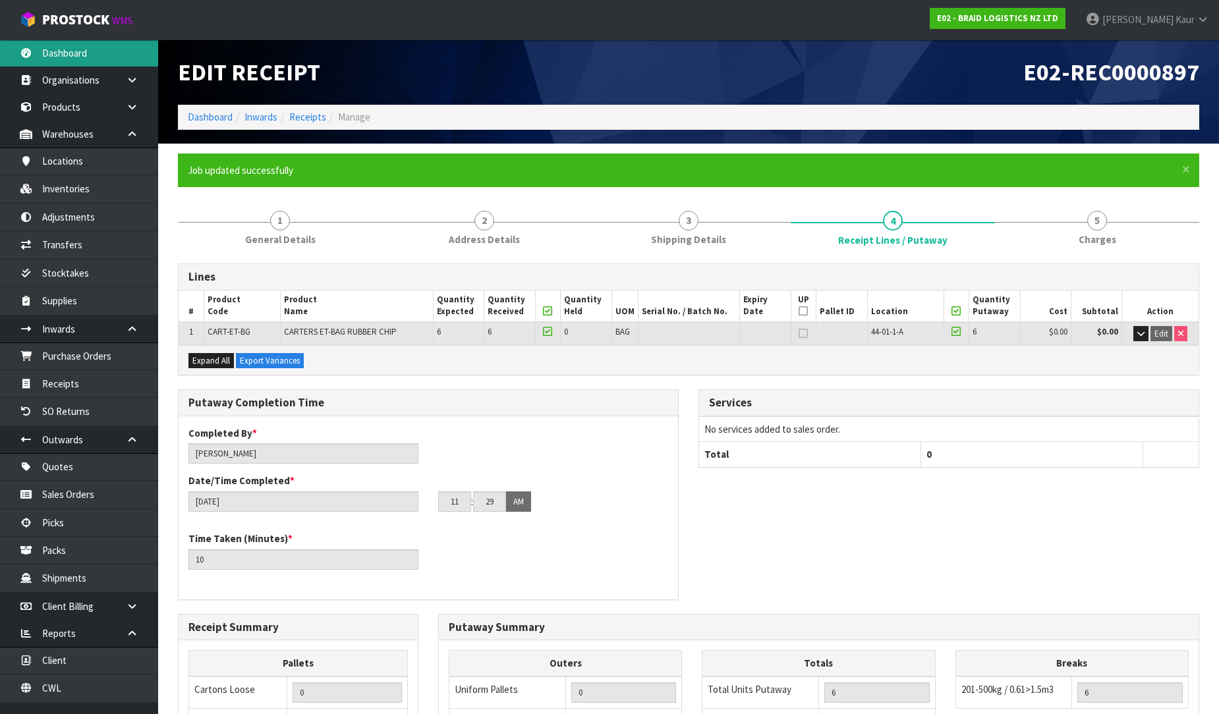
click at [49, 55] on link "Dashboard" at bounding box center [79, 53] width 158 height 27
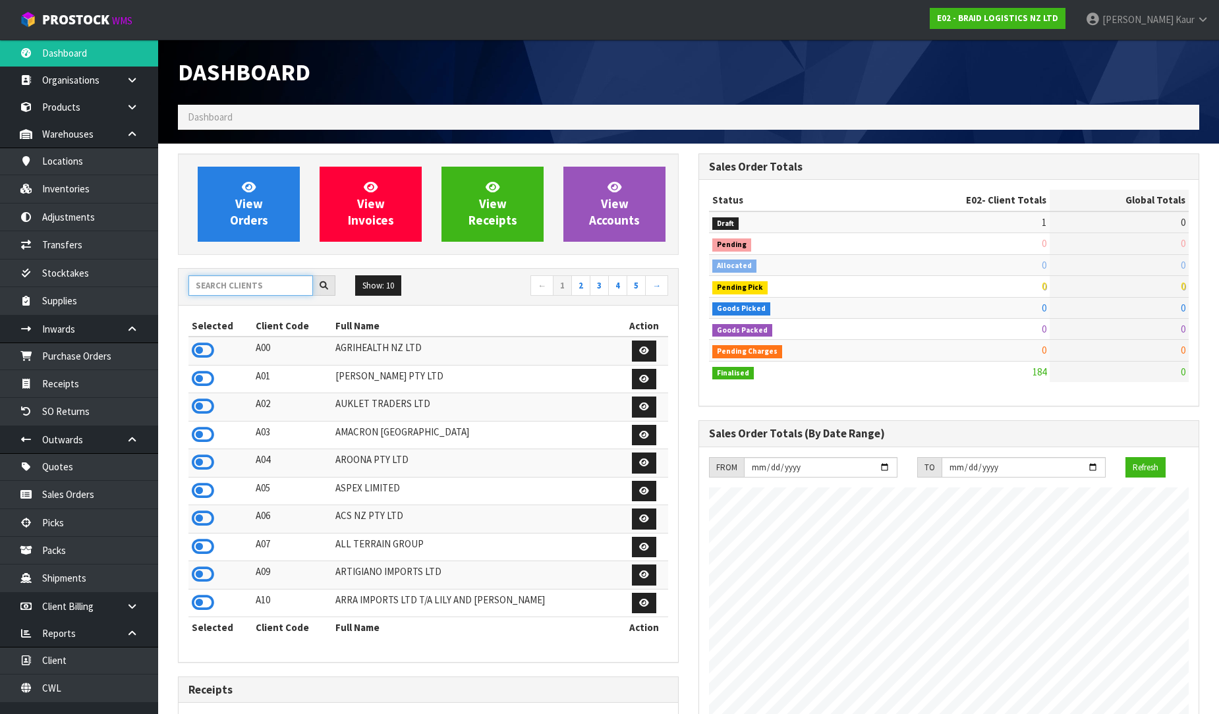
scroll to position [848, 520]
click at [262, 295] on input "text" at bounding box center [250, 285] width 125 height 20
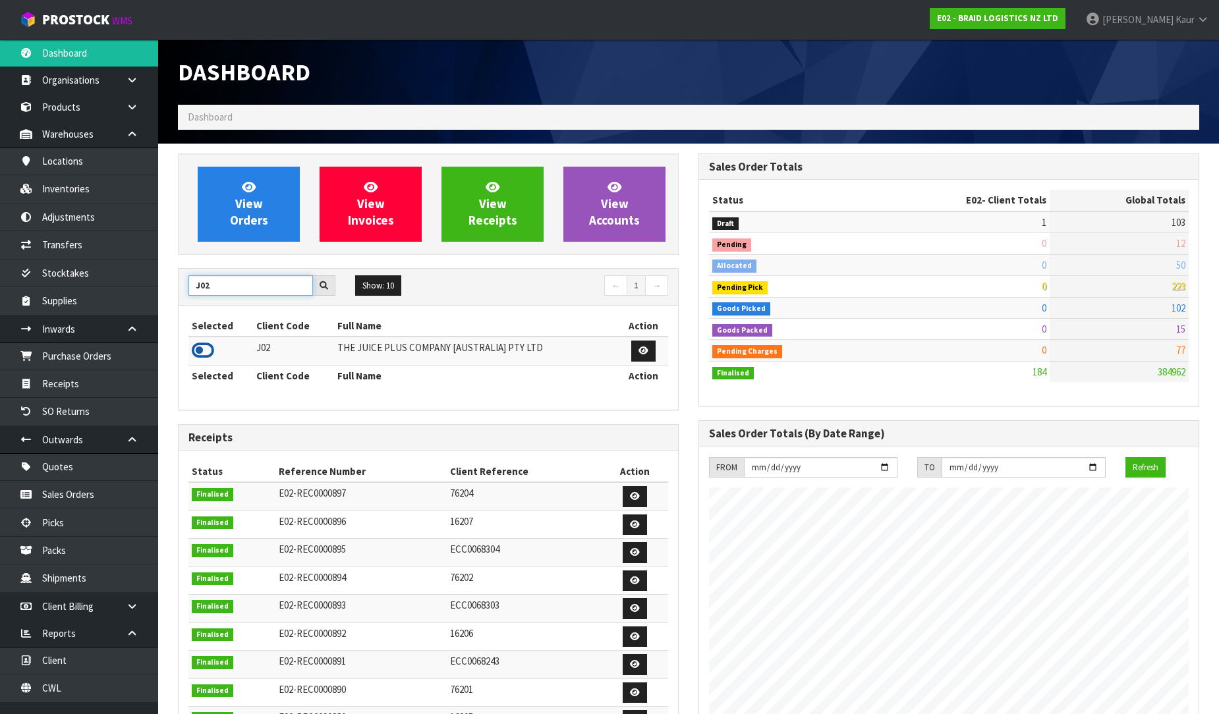
type input "J02"
click at [203, 354] on icon at bounding box center [203, 351] width 22 height 20
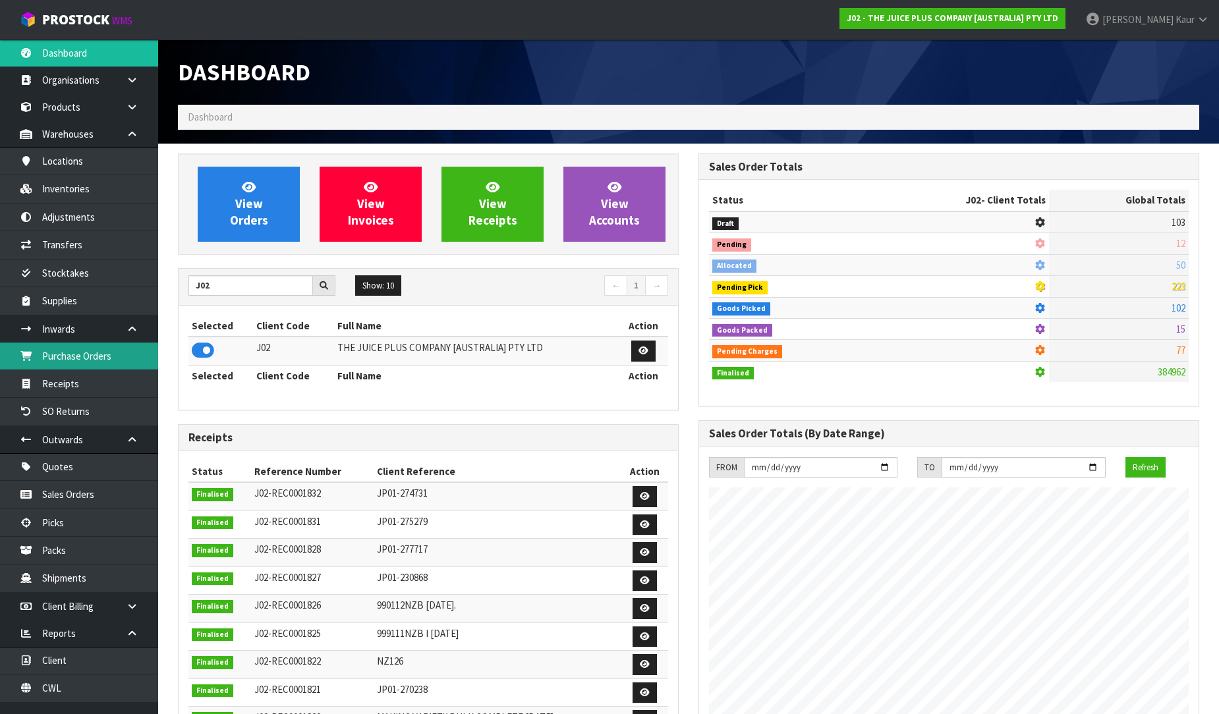
scroll to position [998, 520]
click at [87, 361] on link "Purchase Orders" at bounding box center [79, 356] width 158 height 27
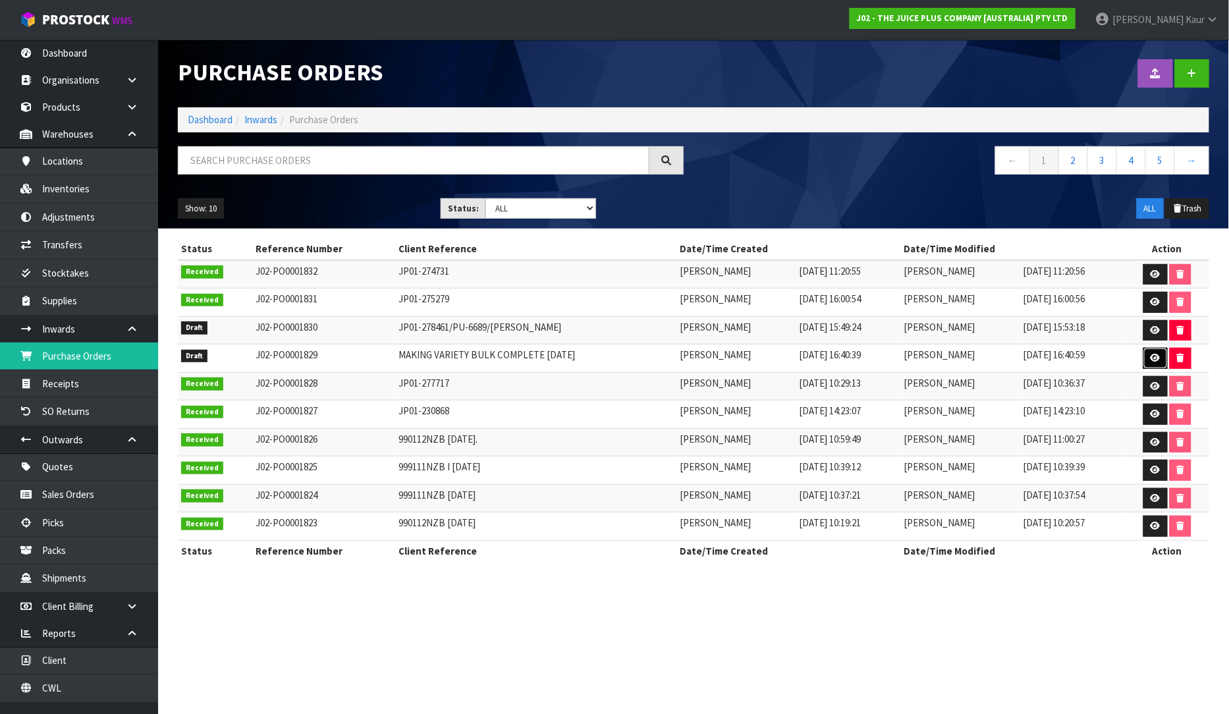
click at [1161, 352] on link at bounding box center [1156, 358] width 24 height 21
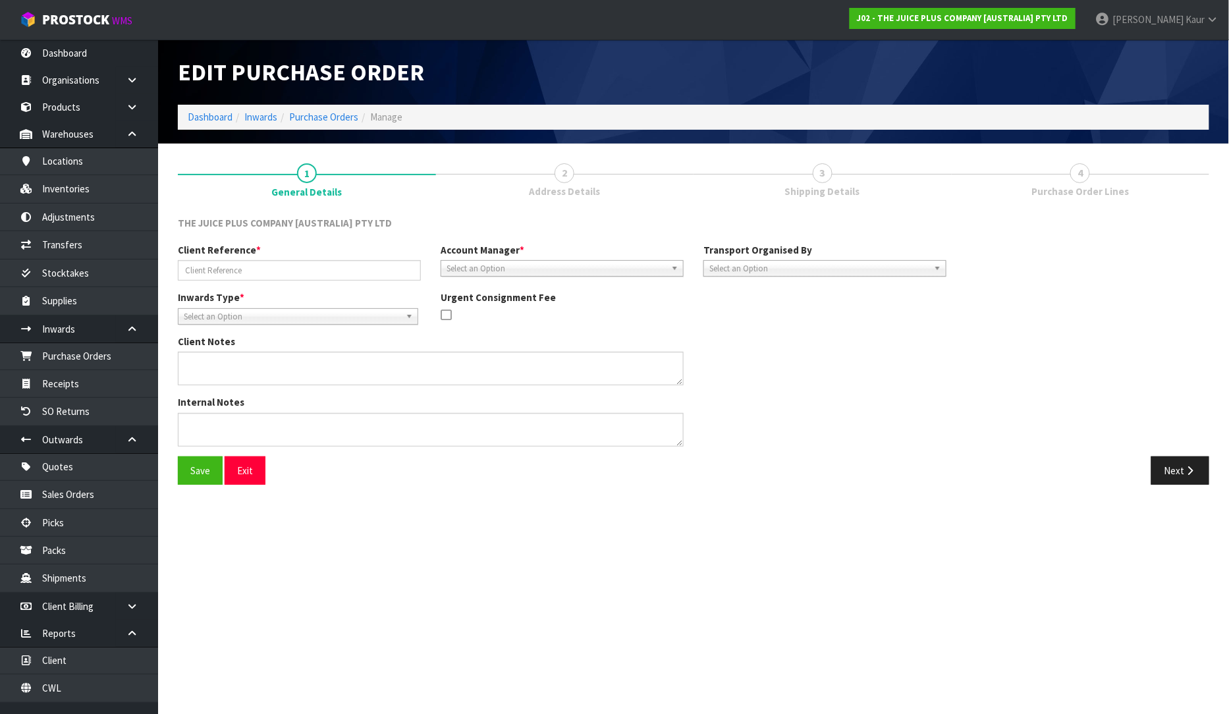
type input "MAKING VARIETY BULK COMPLETE [DATE]"
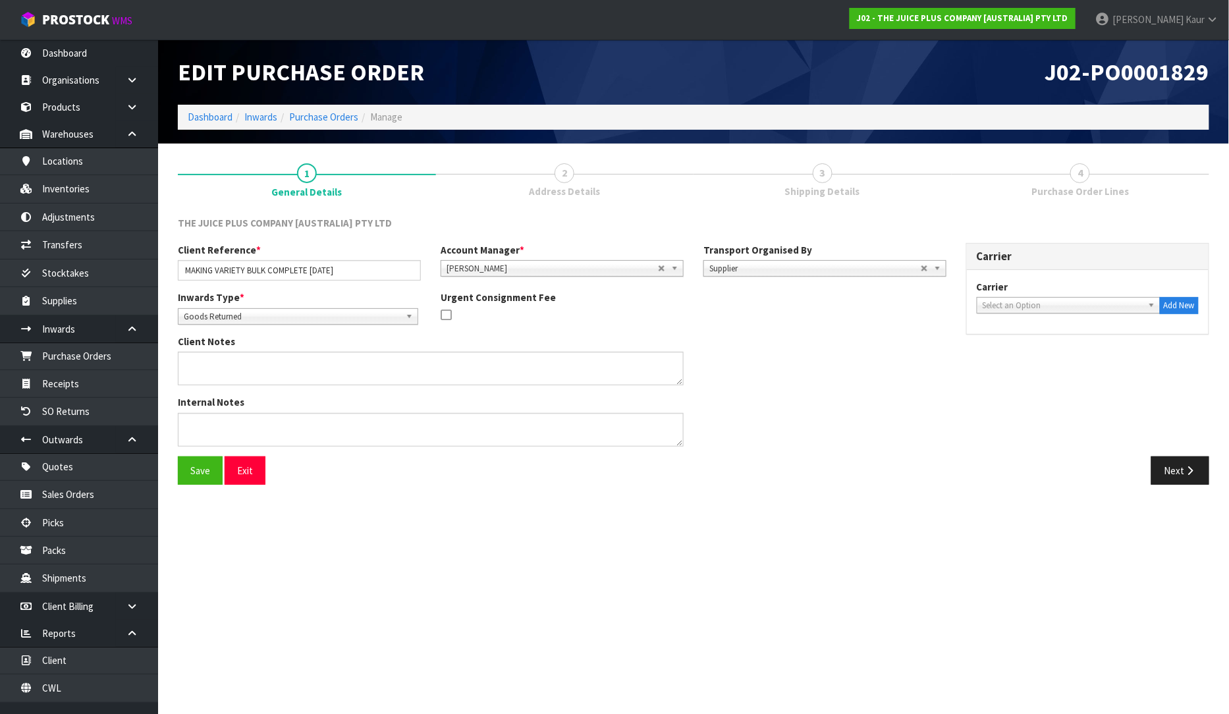
click at [1183, 489] on div "Save Exit Next" at bounding box center [693, 476] width 1051 height 38
click at [1175, 466] on button "Next" at bounding box center [1181, 471] width 58 height 28
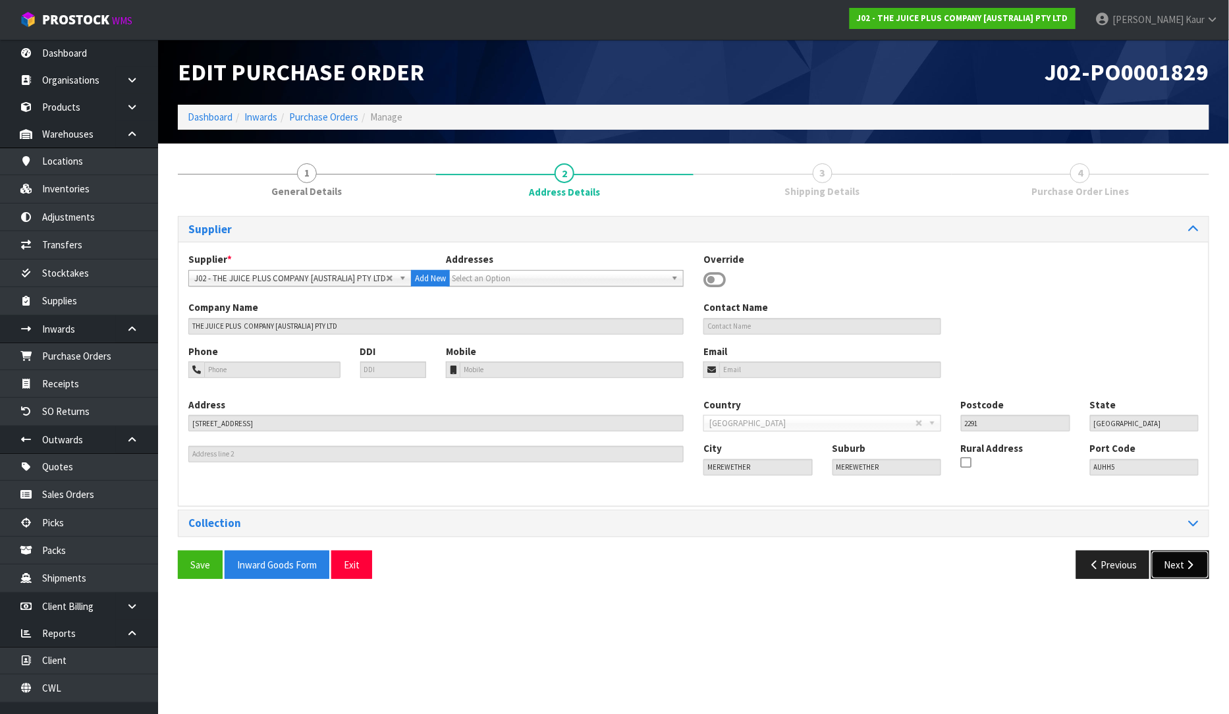
click at [1184, 578] on button "Next" at bounding box center [1181, 565] width 58 height 28
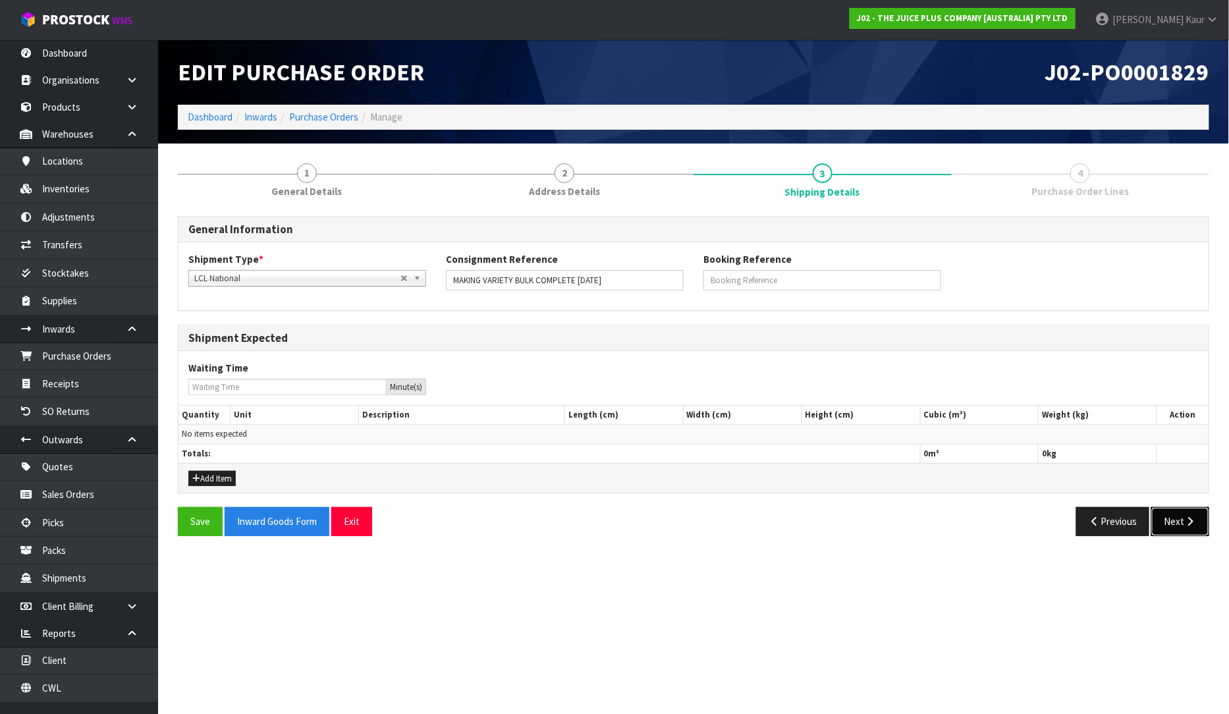
click at [1188, 516] on icon "button" at bounding box center [1190, 521] width 13 height 10
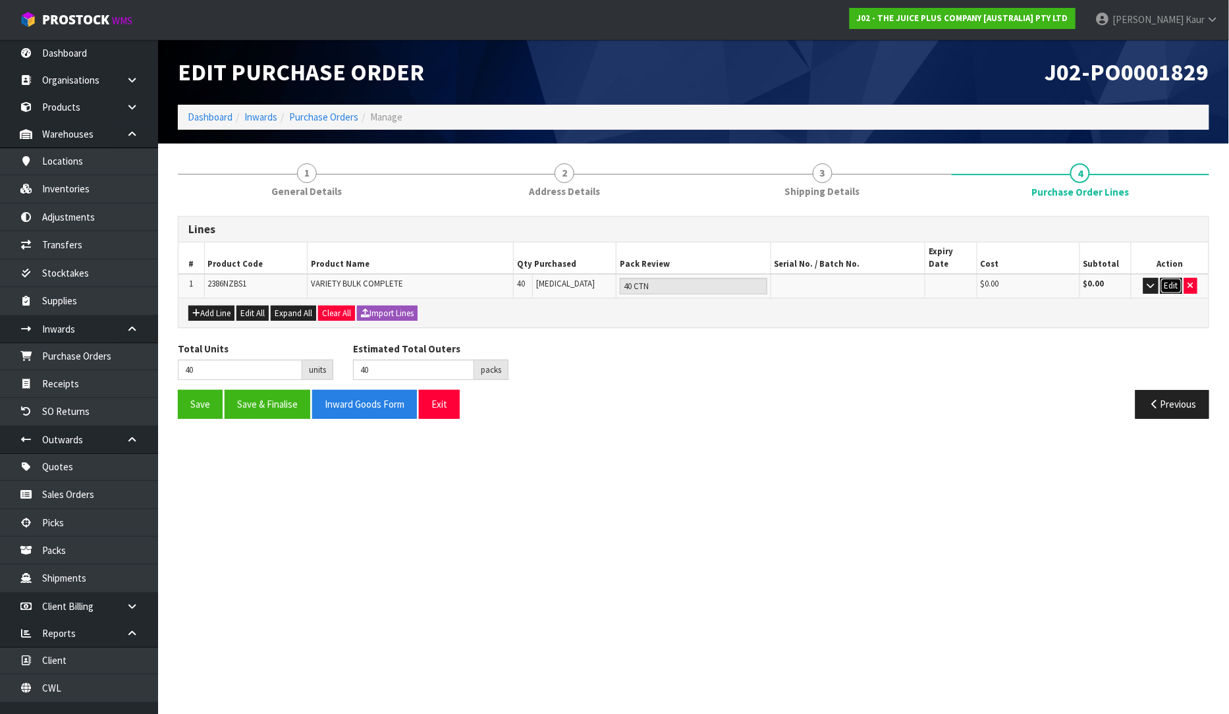
click at [1173, 278] on button "Edit" at bounding box center [1172, 286] width 22 height 16
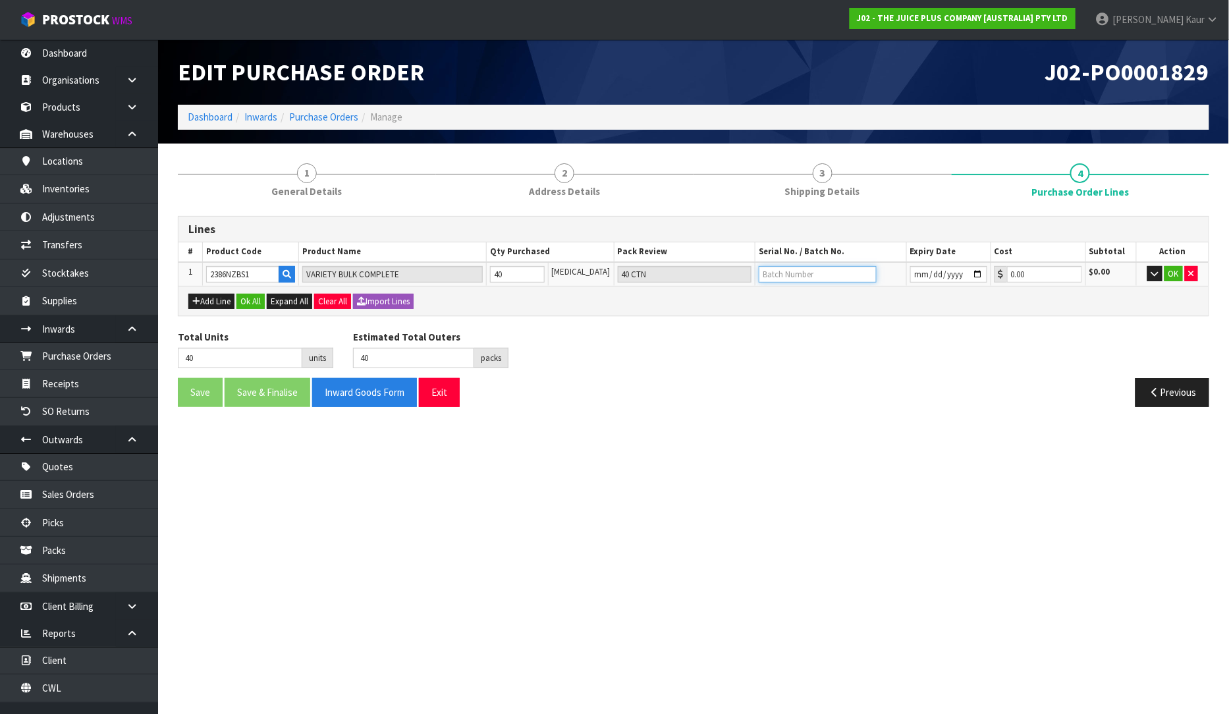
click at [780, 271] on input "text" at bounding box center [818, 274] width 118 height 16
type input "N25020062B/N25040376A"
click at [911, 273] on input "date" at bounding box center [948, 274] width 77 height 16
type input "2026-05-31"
click at [1177, 271] on button "OK" at bounding box center [1174, 274] width 18 height 16
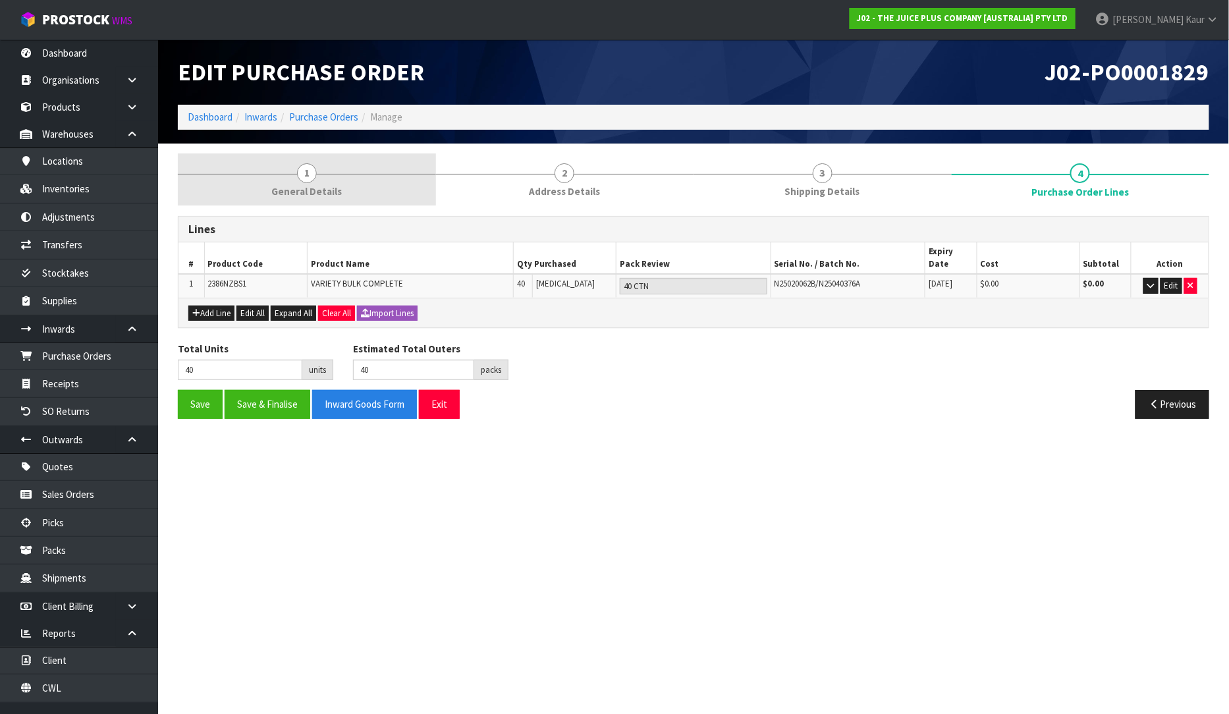
click at [312, 173] on span "1" at bounding box center [307, 173] width 20 height 20
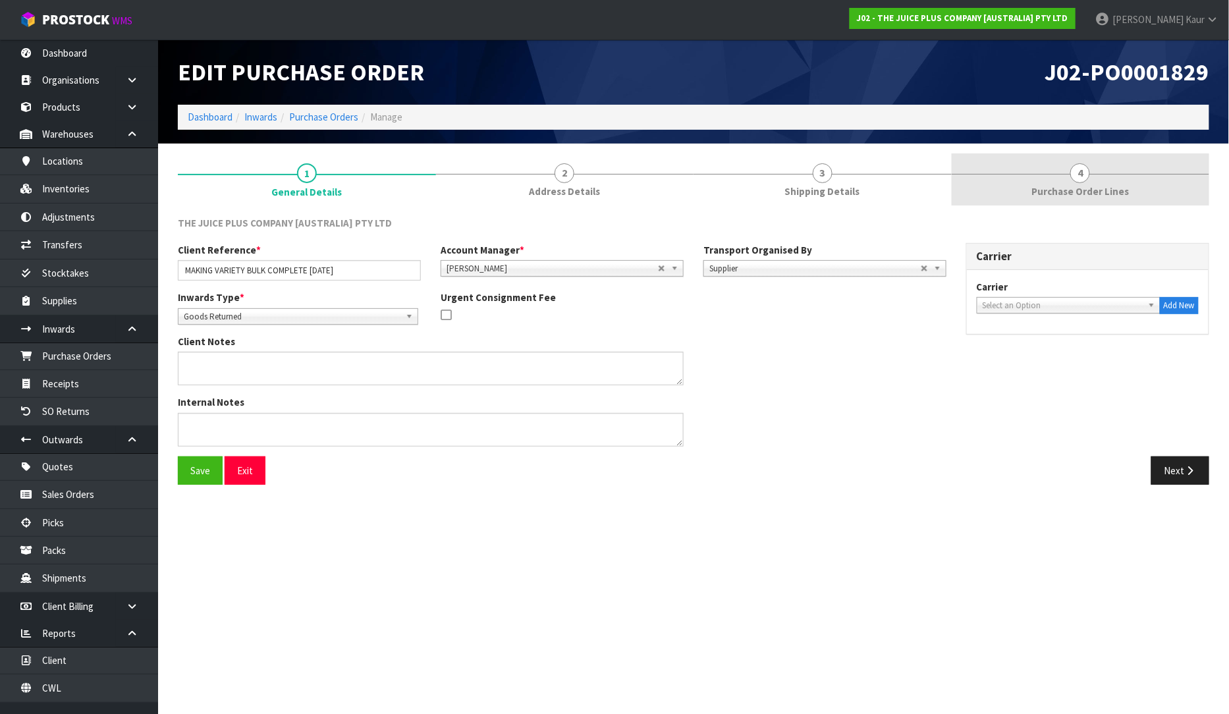
click at [1092, 179] on link "4 Purchase Order Lines" at bounding box center [1081, 179] width 258 height 52
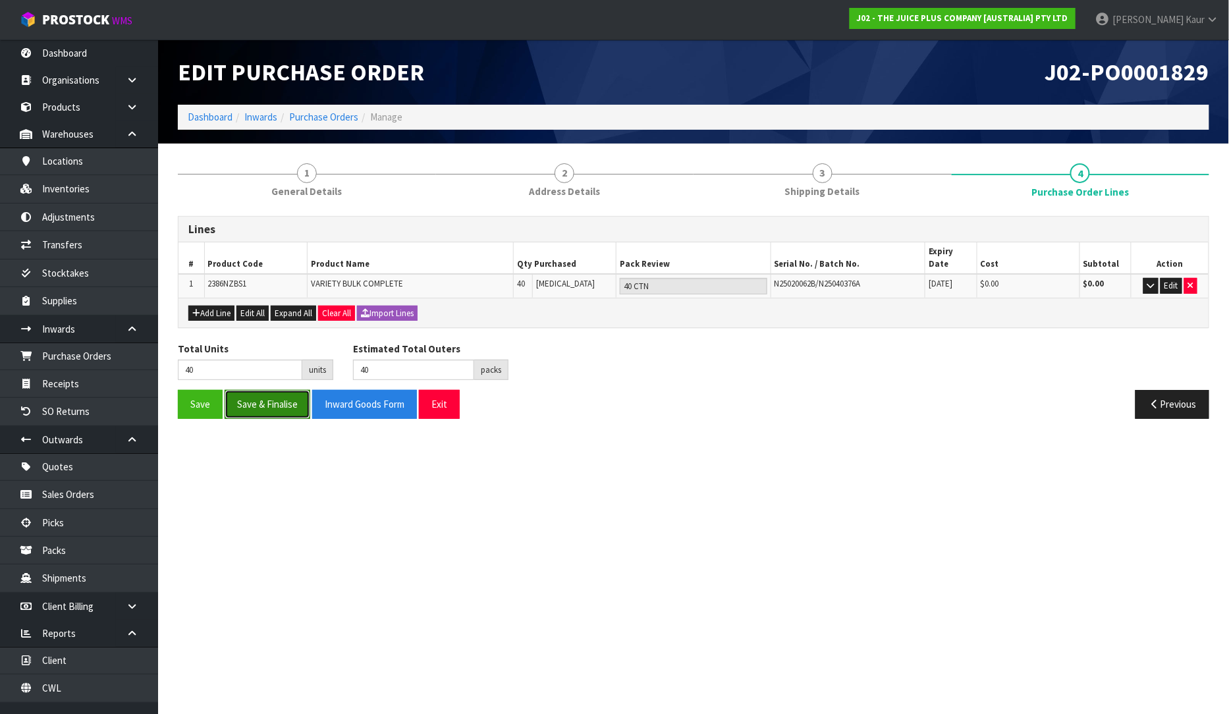
click at [275, 399] on button "Save & Finalise" at bounding box center [268, 404] width 86 height 28
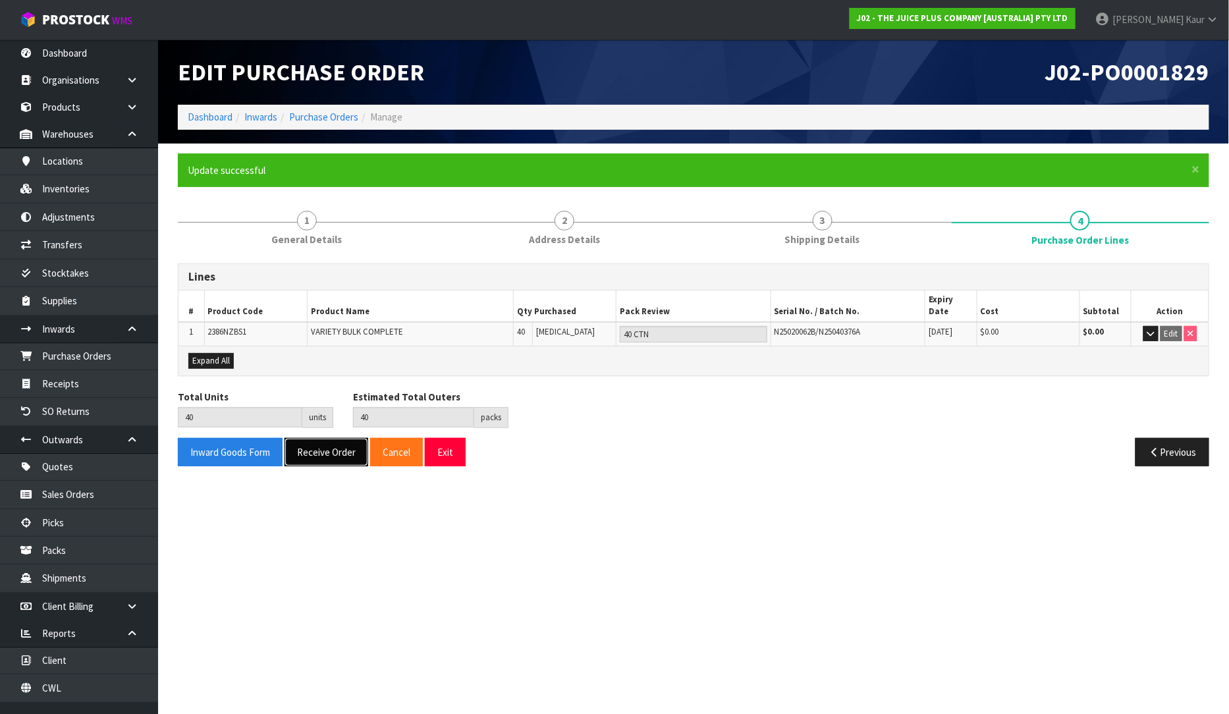
click at [341, 441] on button "Receive Order" at bounding box center [327, 452] width 84 height 28
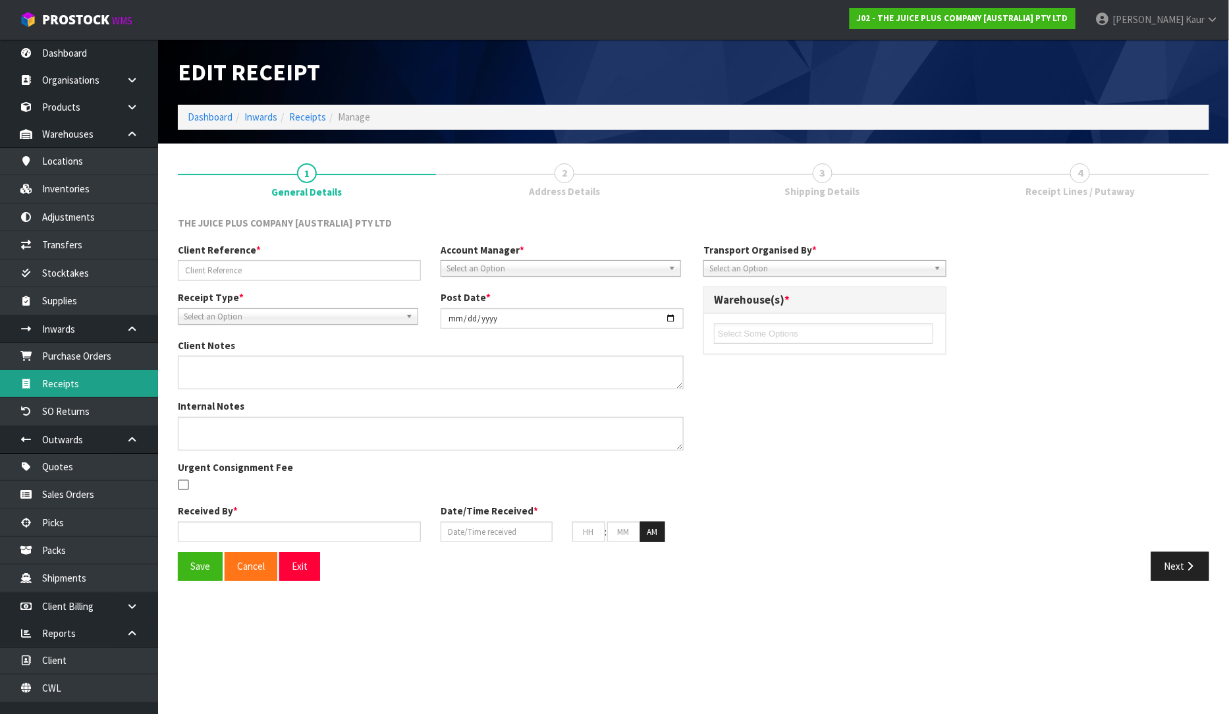
click at [102, 383] on div "Edit Receipt Dashboard Inwards Receipts Manage 1 General Details 2 Address Deta…" at bounding box center [614, 300] width 1229 height 601
type input "MAKING VARIETY BULK COMPLETE [DATE]"
type input "[DATE]"
type input "[PERSON_NAME]"
type input "[DATE]"
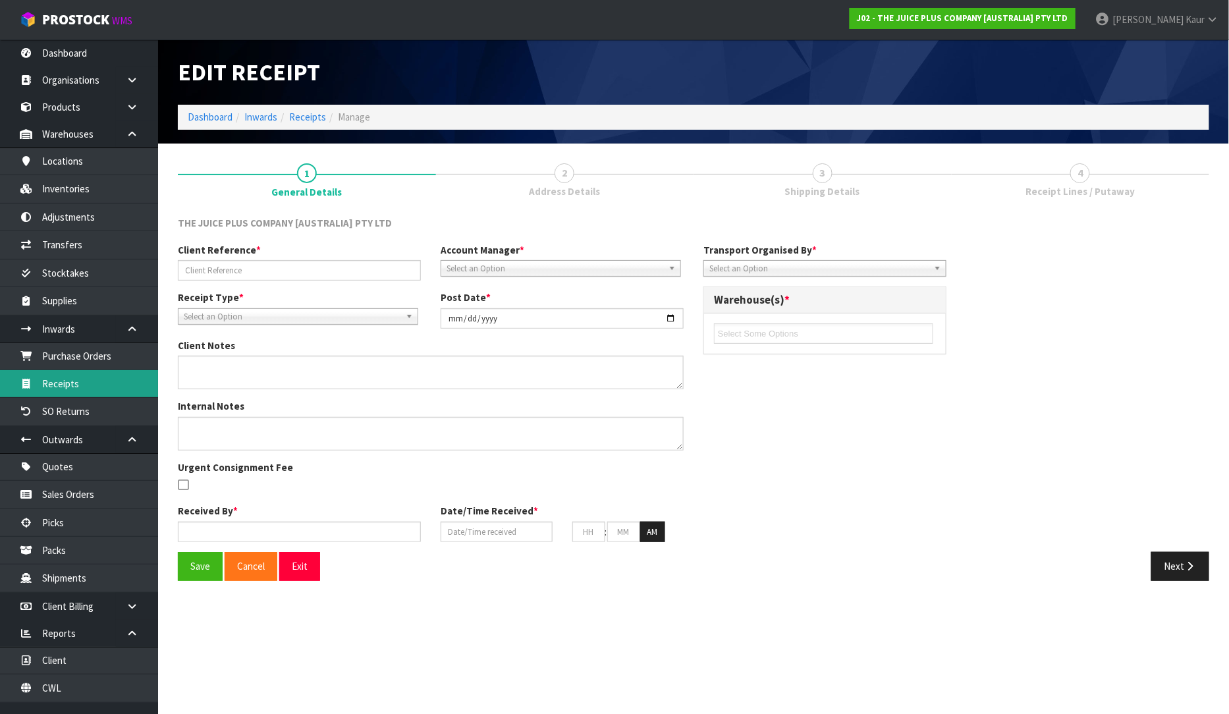
type input "11"
type input "31"
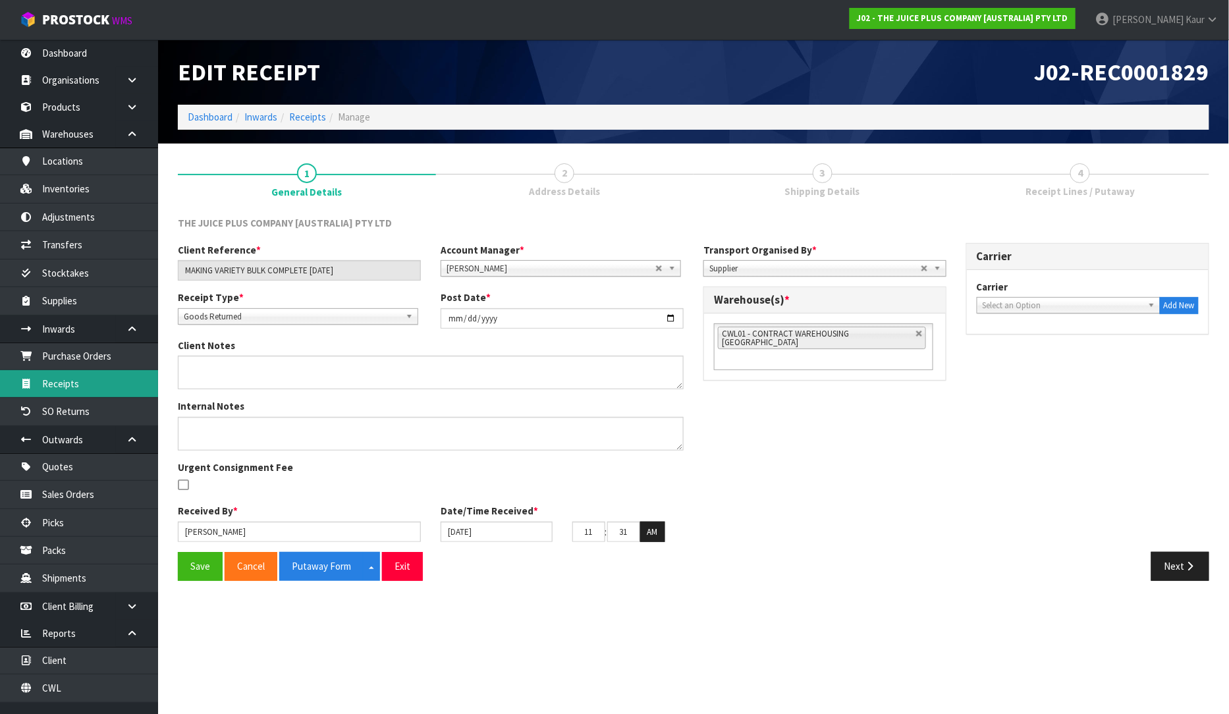
drag, startPoint x: 79, startPoint y: 397, endPoint x: 591, endPoint y: 395, distance: 511.9
click at [79, 396] on link "Receipts" at bounding box center [79, 383] width 158 height 27
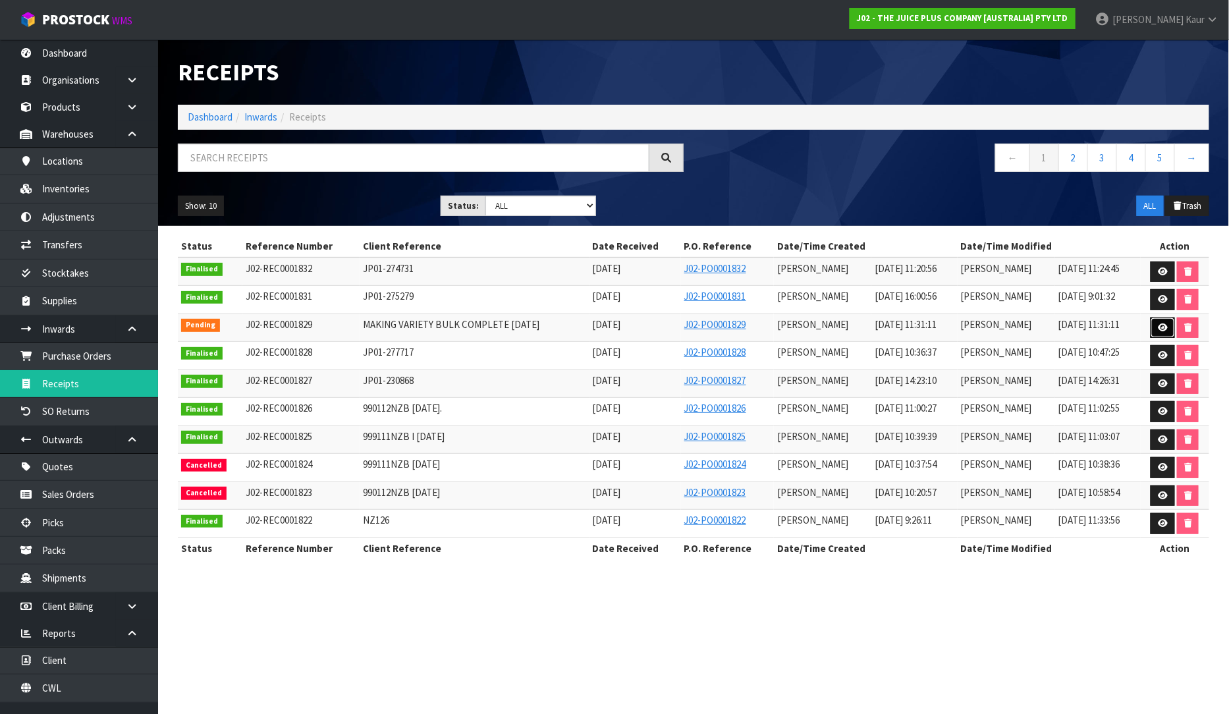
click at [1161, 327] on icon at bounding box center [1163, 327] width 10 height 9
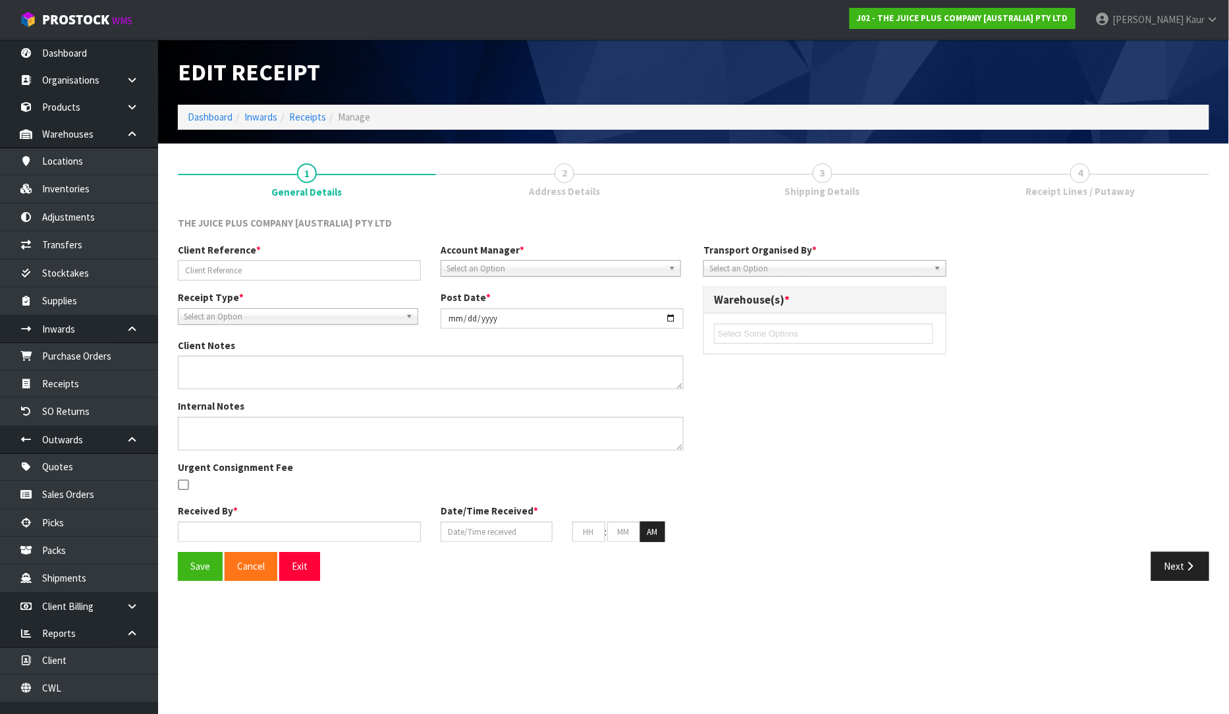
type input "MAKING VARIETY BULK COMPLETE [DATE]"
type input "[DATE]"
type input "[PERSON_NAME]"
type input "[DATE]"
type input "11"
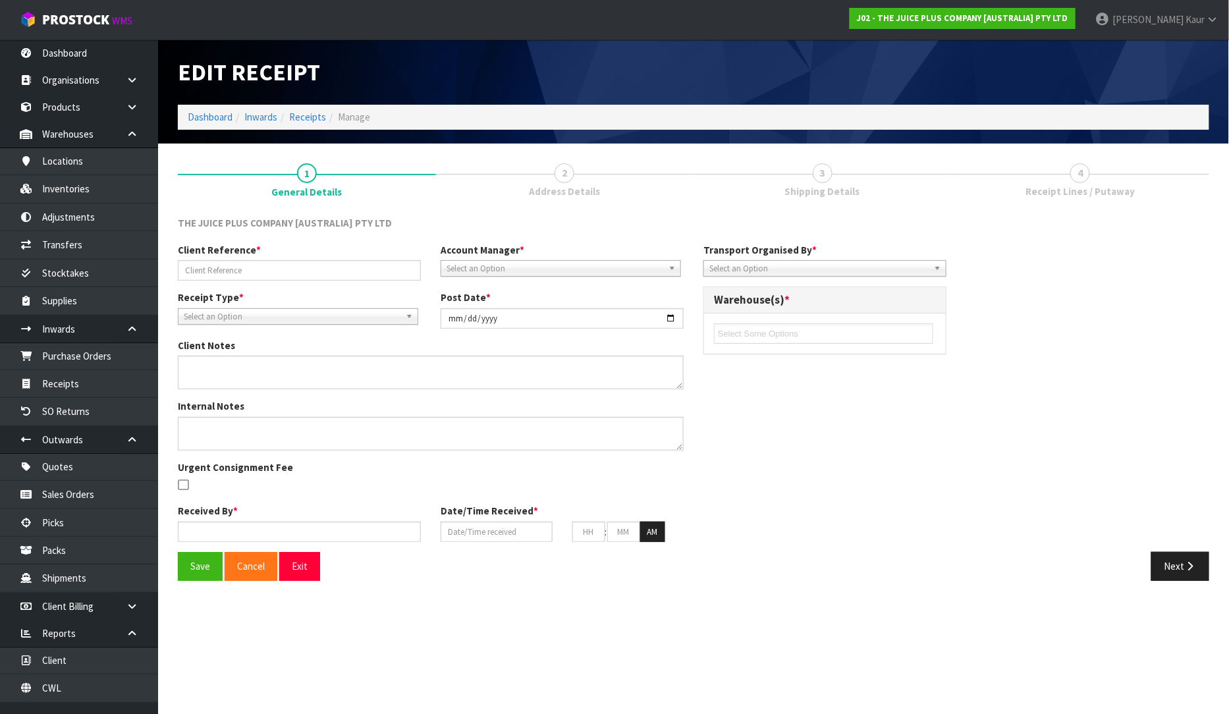
type input "31"
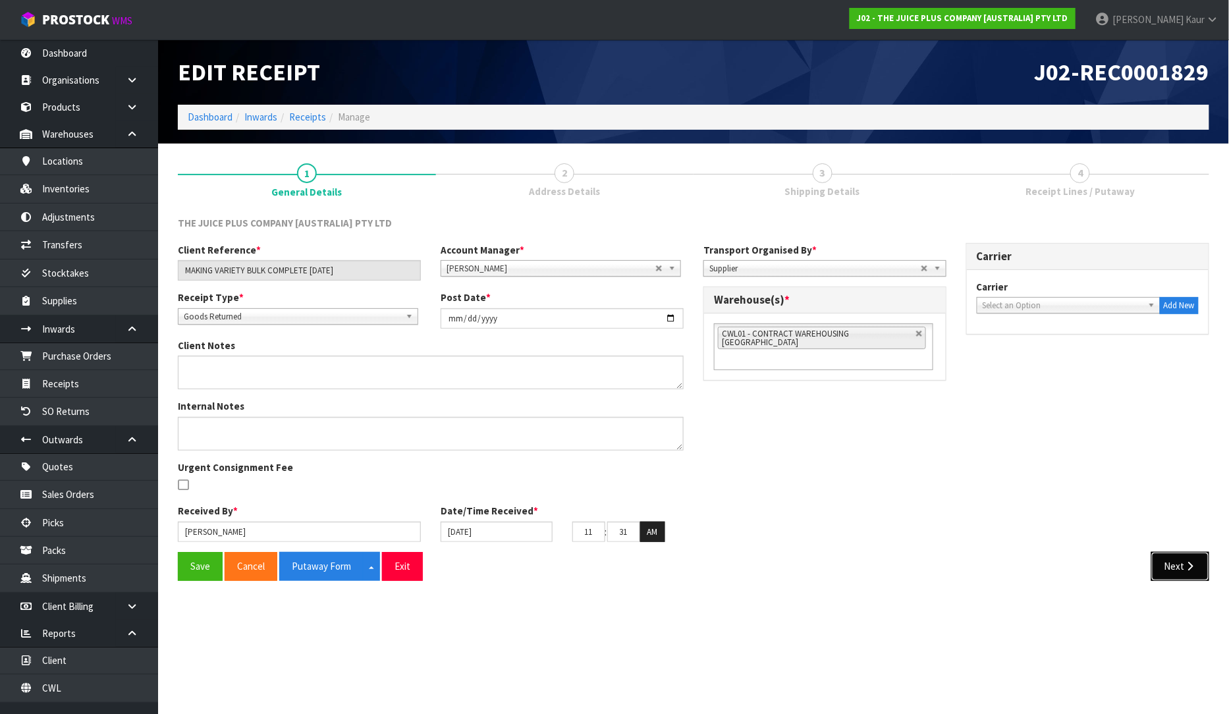
click at [1154, 570] on button "Next" at bounding box center [1181, 566] width 58 height 28
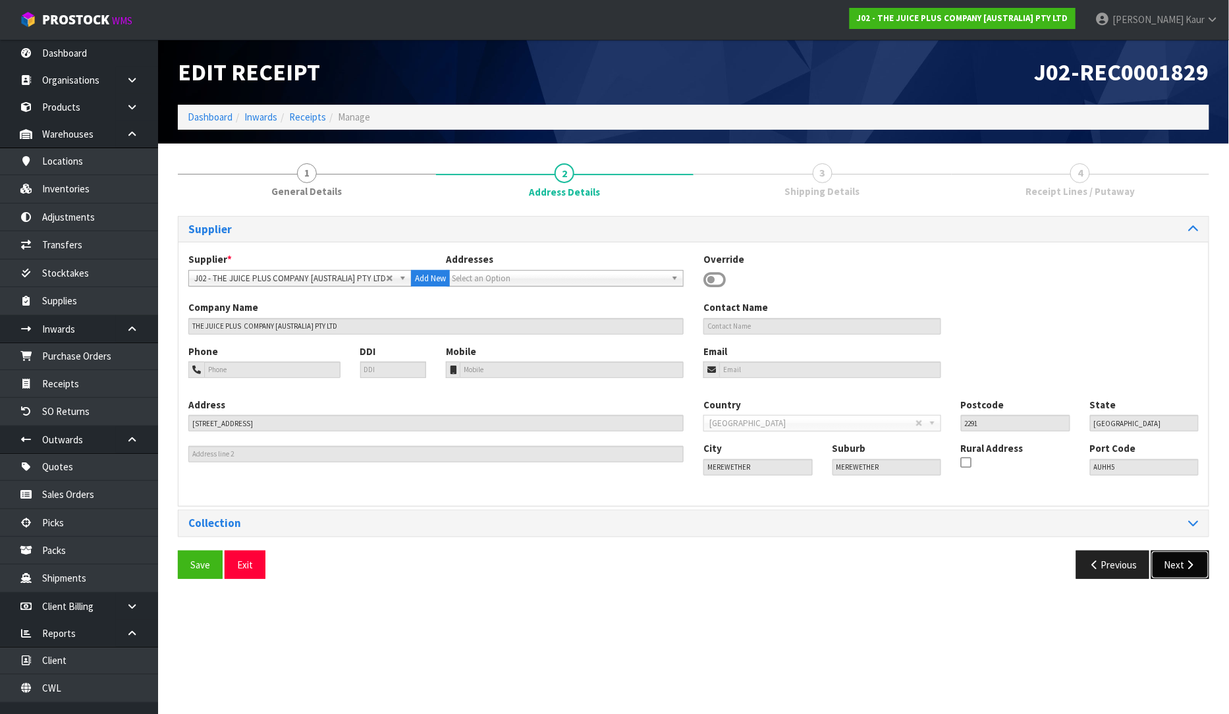
click at [1200, 570] on button "Next" at bounding box center [1181, 565] width 58 height 28
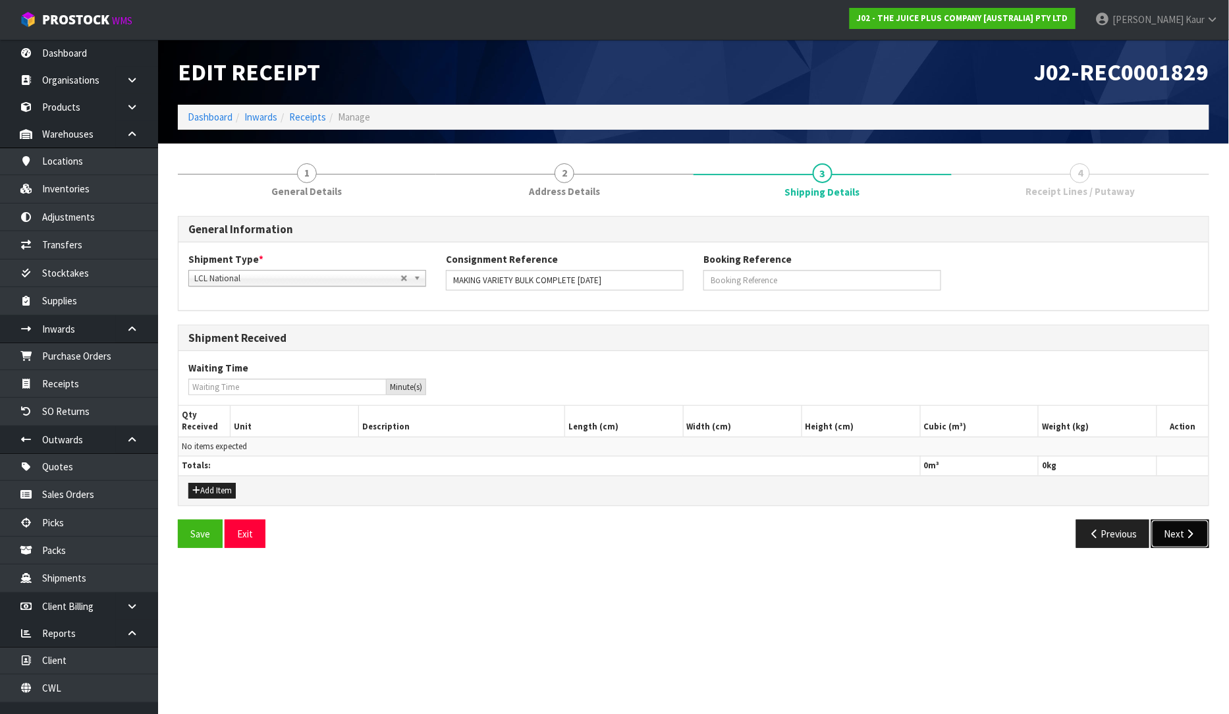
click at [1187, 523] on button "Next" at bounding box center [1181, 534] width 58 height 28
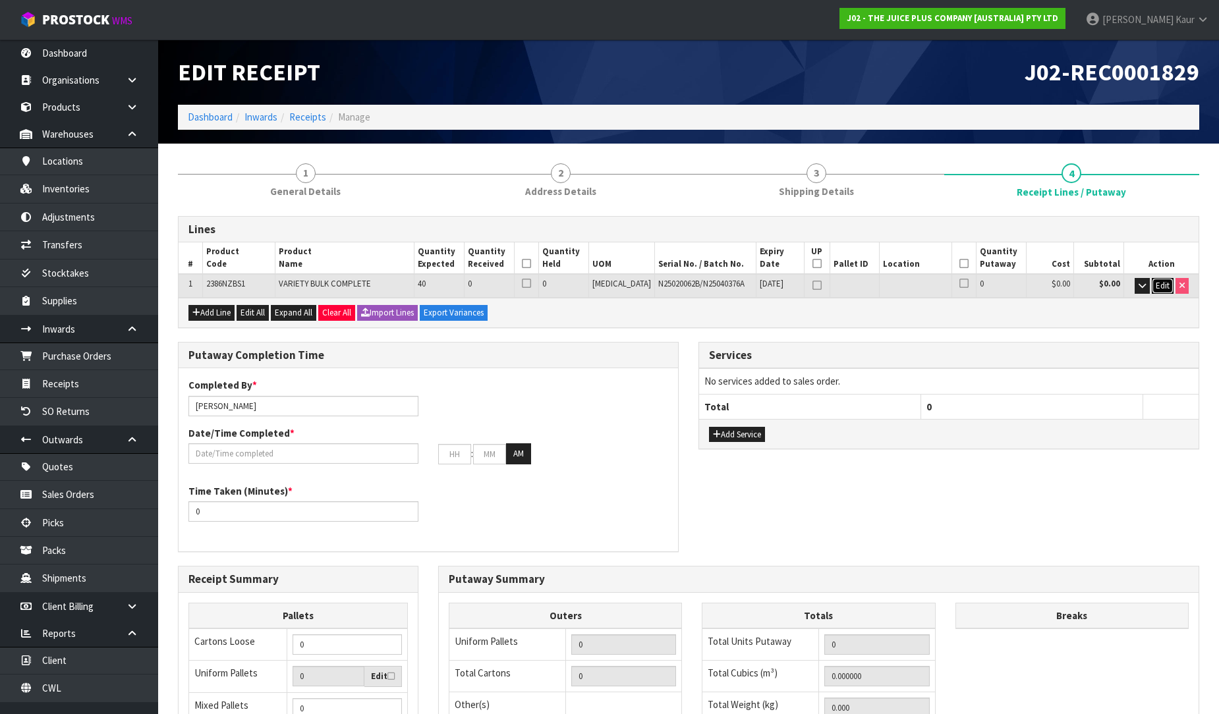
click at [1160, 284] on span "Edit" at bounding box center [1162, 285] width 14 height 11
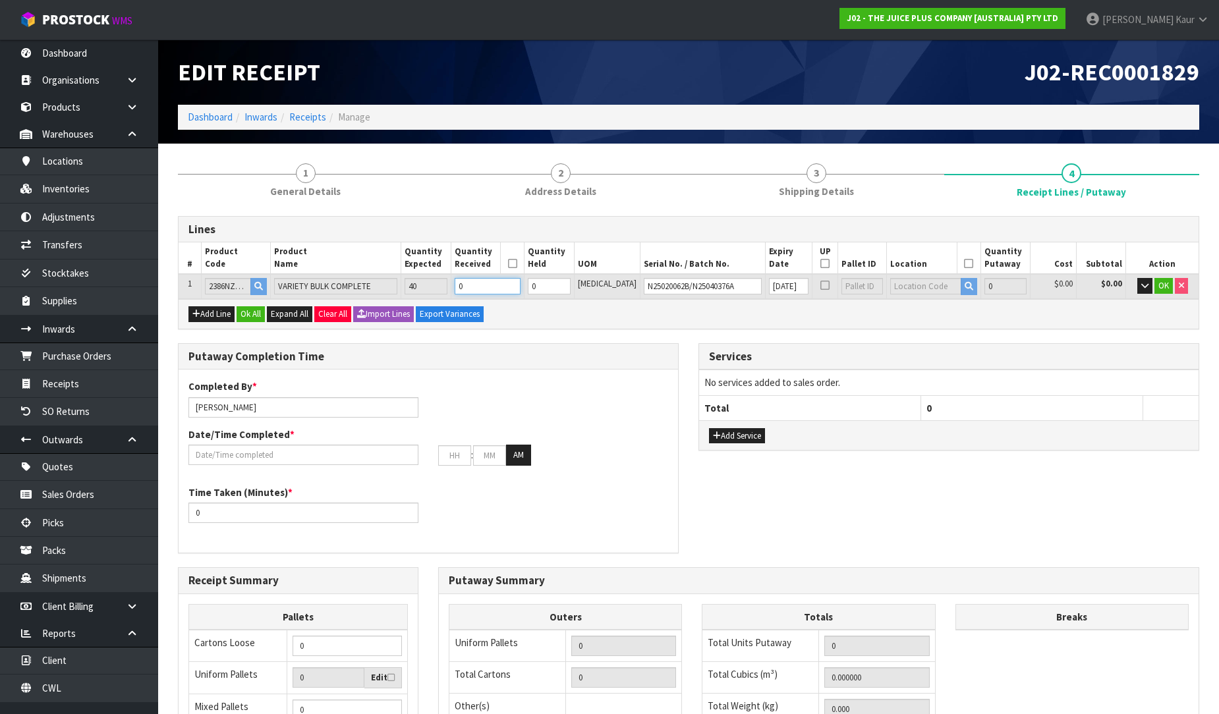
click at [515, 291] on input "0" at bounding box center [488, 286] width 66 height 16
type input "4"
type input "0.02904"
type input "10.4"
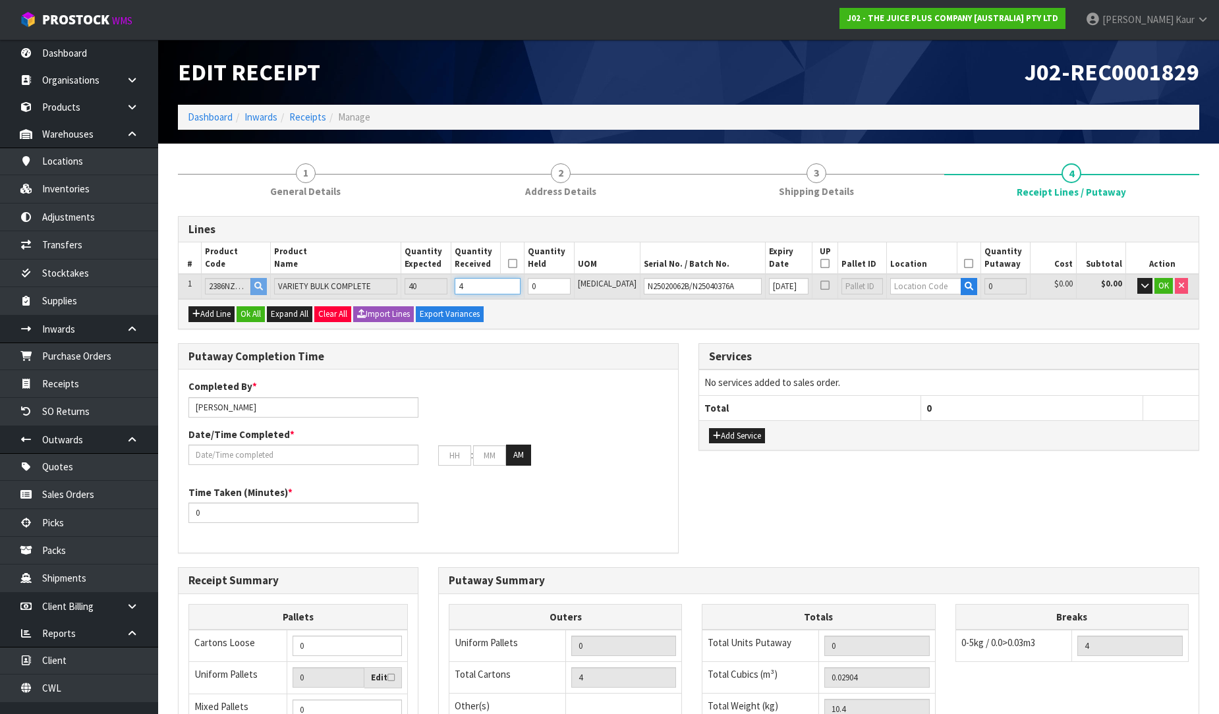
type input "40"
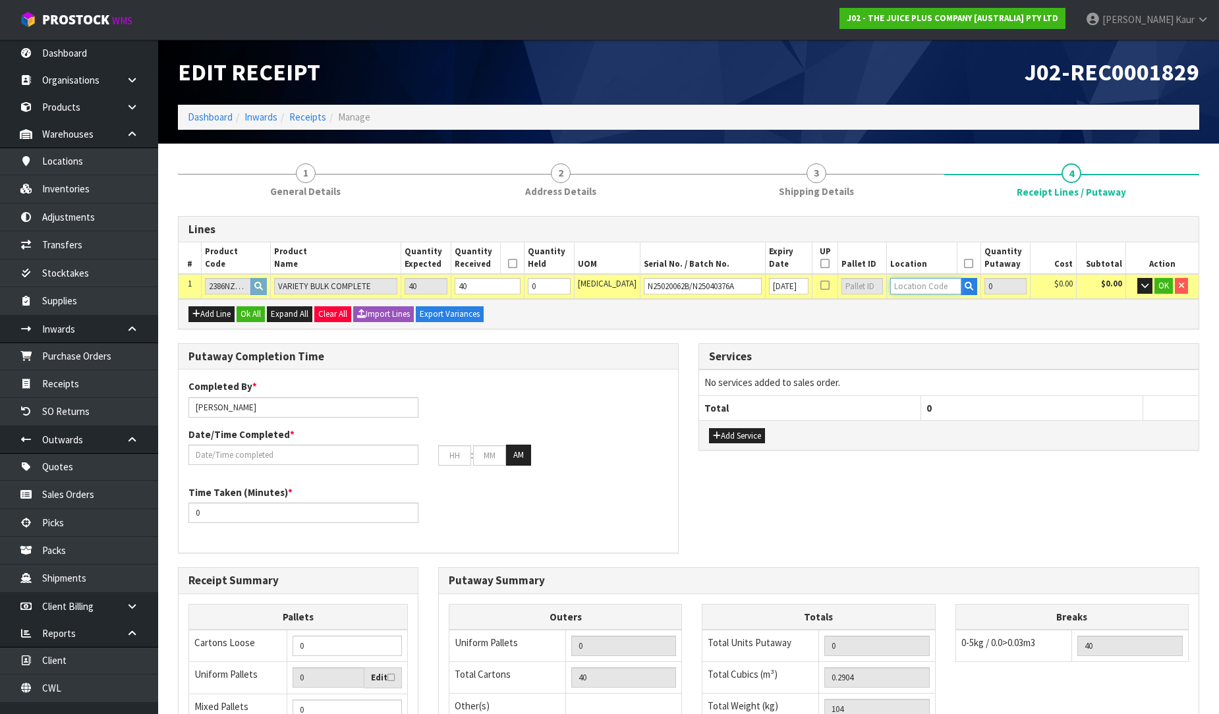
click at [890, 286] on input "text" at bounding box center [925, 286] width 70 height 16
click at [892, 282] on input "36-2-1-1" at bounding box center [925, 286] width 70 height 16
click at [917, 287] on input "36-25-1-1" at bounding box center [925, 286] width 70 height 16
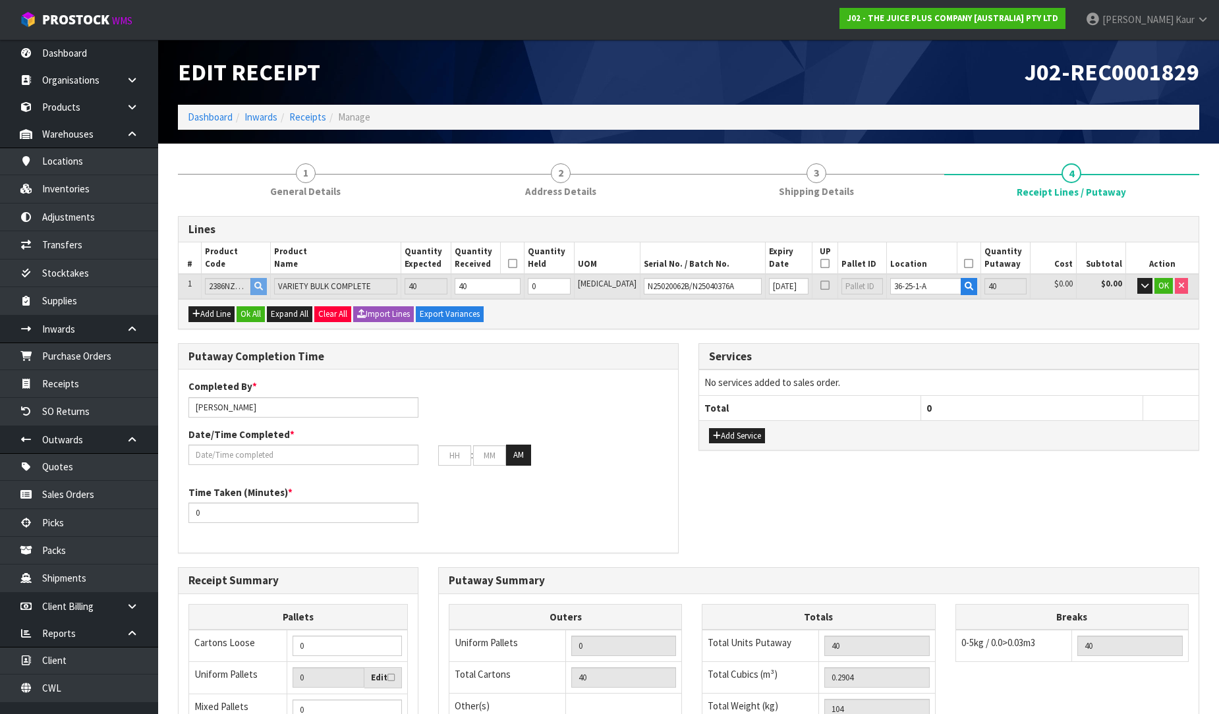
click at [926, 327] on div "Lines # Product Code Product Name Quantity Expected Quantity Received Quantity …" at bounding box center [688, 272] width 1021 height 113
click at [1162, 282] on span "OK" at bounding box center [1163, 285] width 11 height 11
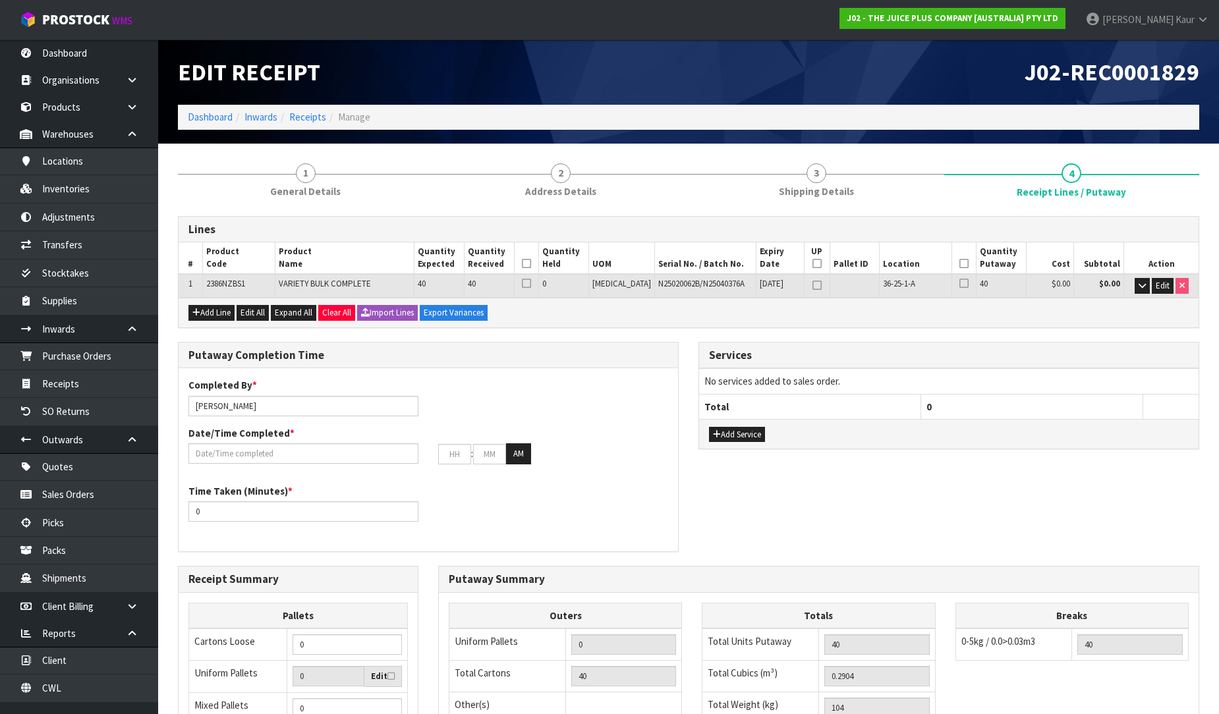
drag, startPoint x: 551, startPoint y: 265, endPoint x: 637, endPoint y: 286, distance: 88.2
click at [531, 264] on icon at bounding box center [526, 264] width 9 height 1
click at [959, 264] on icon at bounding box center [963, 264] width 9 height 1
click at [260, 457] on input "text" at bounding box center [303, 453] width 230 height 20
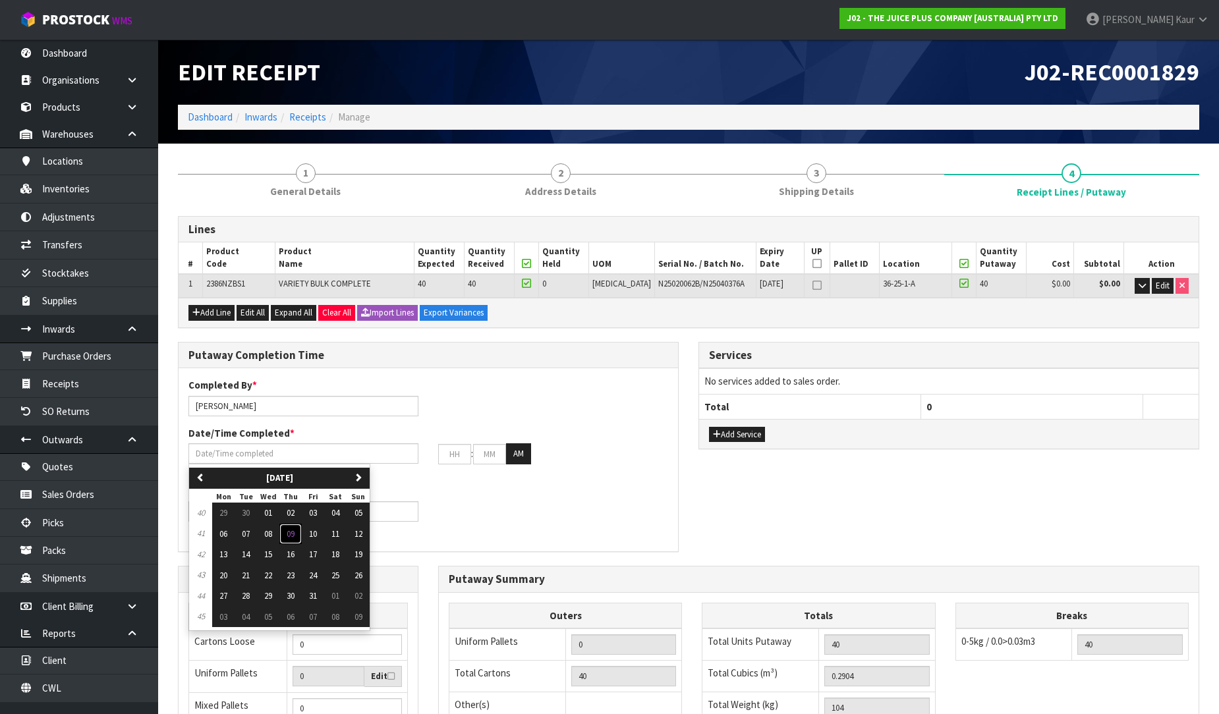
click at [286, 539] on button "09" at bounding box center [290, 534] width 22 height 21
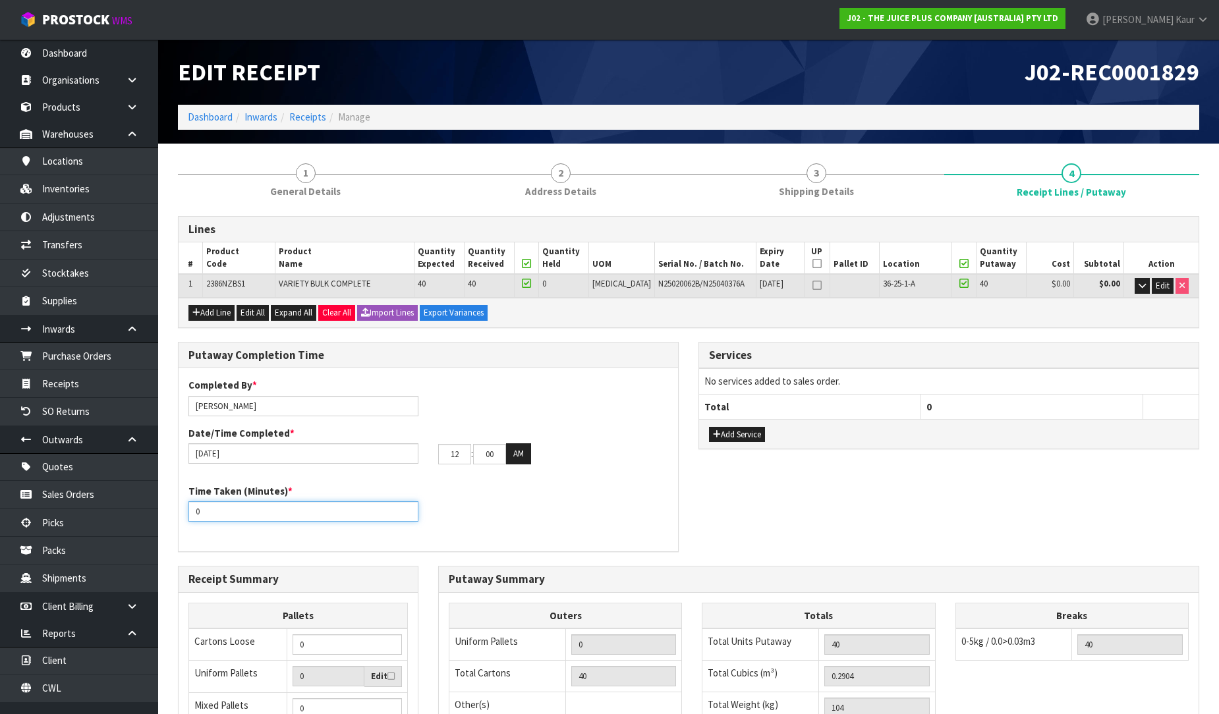
drag, startPoint x: 207, startPoint y: 513, endPoint x: 172, endPoint y: 513, distance: 34.9
click at [172, 513] on div "Putaway Completion Time Completed By * Prabhneet Kaur Date/Time Completed * 09/…" at bounding box center [428, 454] width 520 height 224
drag, startPoint x: 461, startPoint y: 457, endPoint x: 432, endPoint y: 453, distance: 29.3
click at [432, 453] on div "12 : 00 : 00 AM" at bounding box center [553, 453] width 250 height 21
drag, startPoint x: 493, startPoint y: 453, endPoint x: 470, endPoint y: 457, distance: 22.7
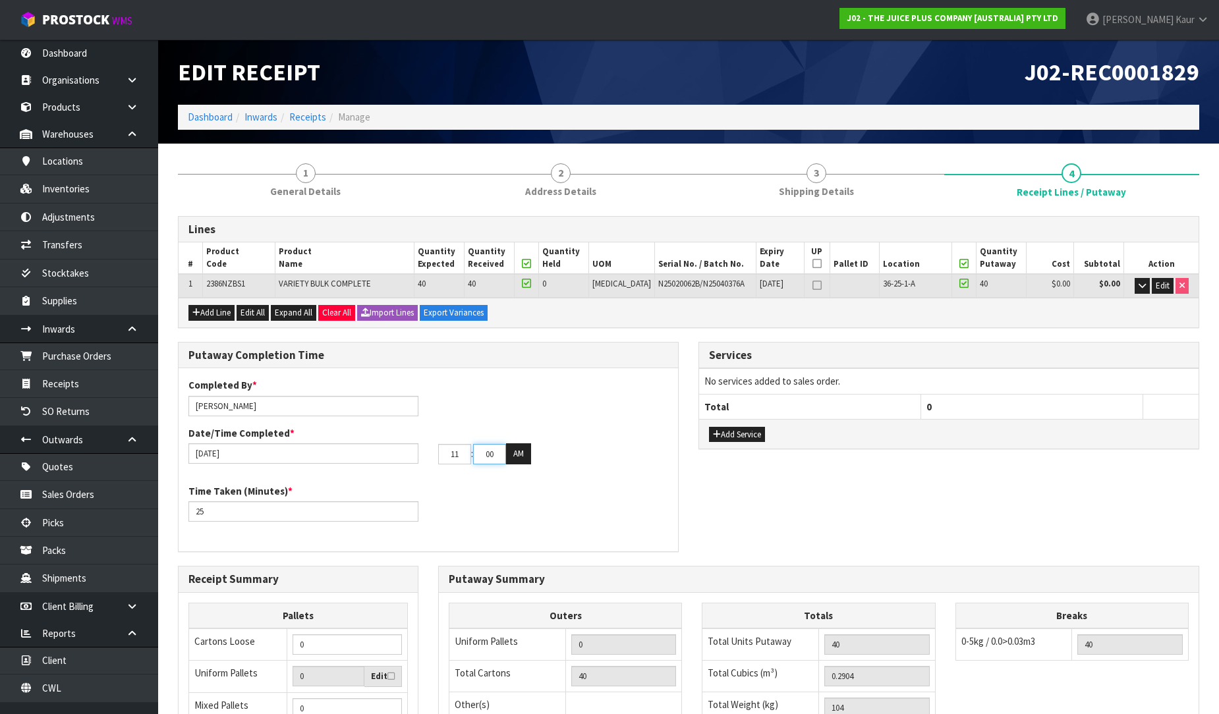
click at [470, 457] on tr "11 : 00 : 00 AM" at bounding box center [484, 453] width 93 height 21
click at [751, 428] on button "Add Service" at bounding box center [737, 435] width 56 height 16
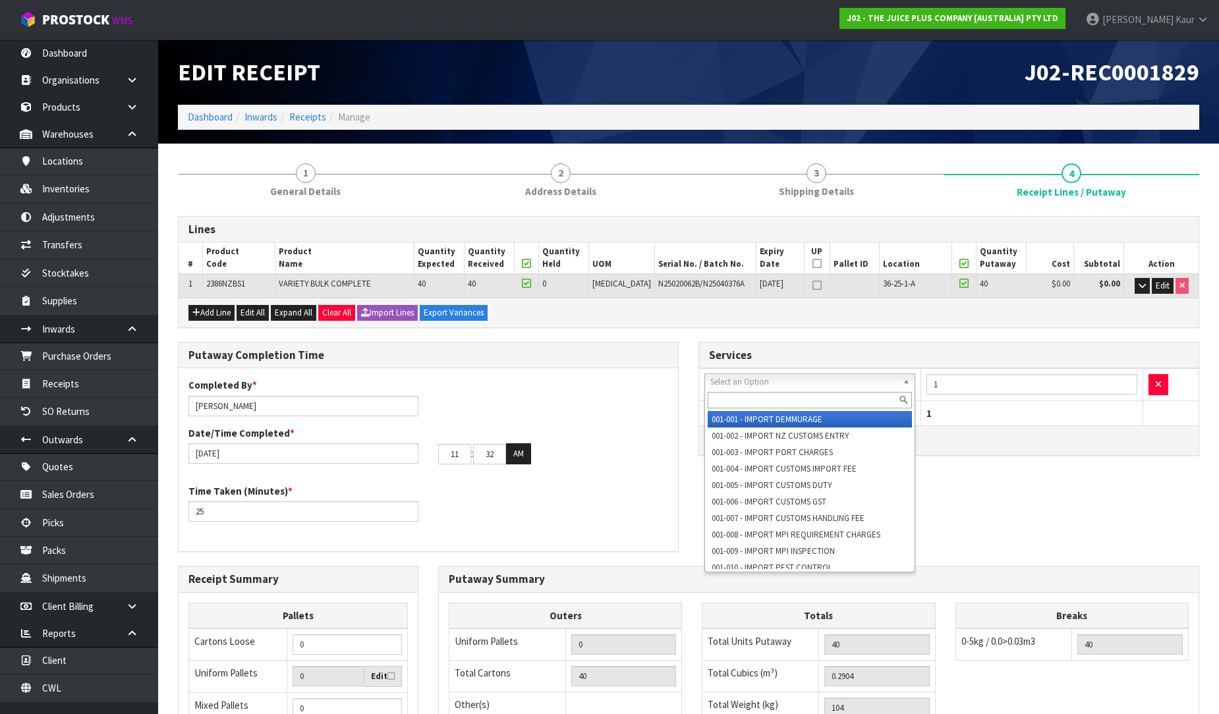
click at [742, 397] on input "text" at bounding box center [810, 400] width 204 height 16
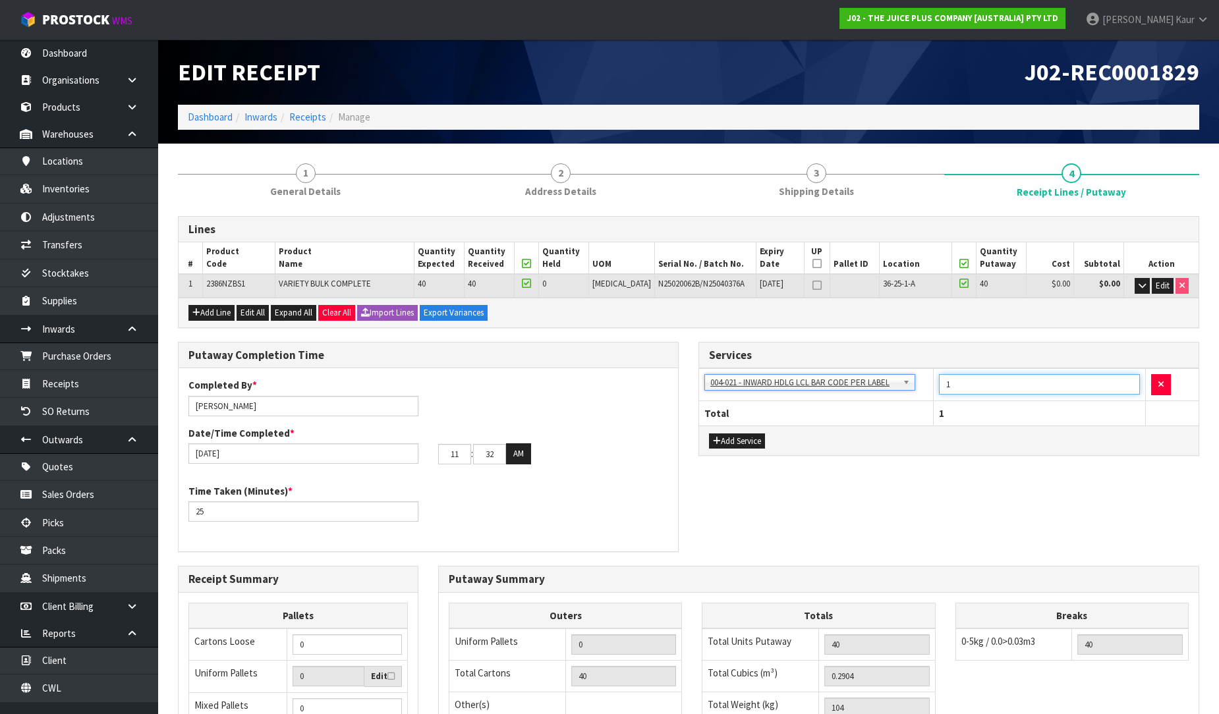
drag, startPoint x: 957, startPoint y: 385, endPoint x: 893, endPoint y: 396, distance: 65.4
click at [893, 396] on tr "001-001 - IMPORT DEMMURAGE 001-002 - IMPORT NZ CUSTOMS ENTRY 001-003 - IMPORT P…" at bounding box center [948, 385] width 499 height 32
drag, startPoint x: 885, startPoint y: 446, endPoint x: 881, endPoint y: 452, distance: 7.1
click at [883, 451] on div "Add Service" at bounding box center [948, 441] width 499 height 30
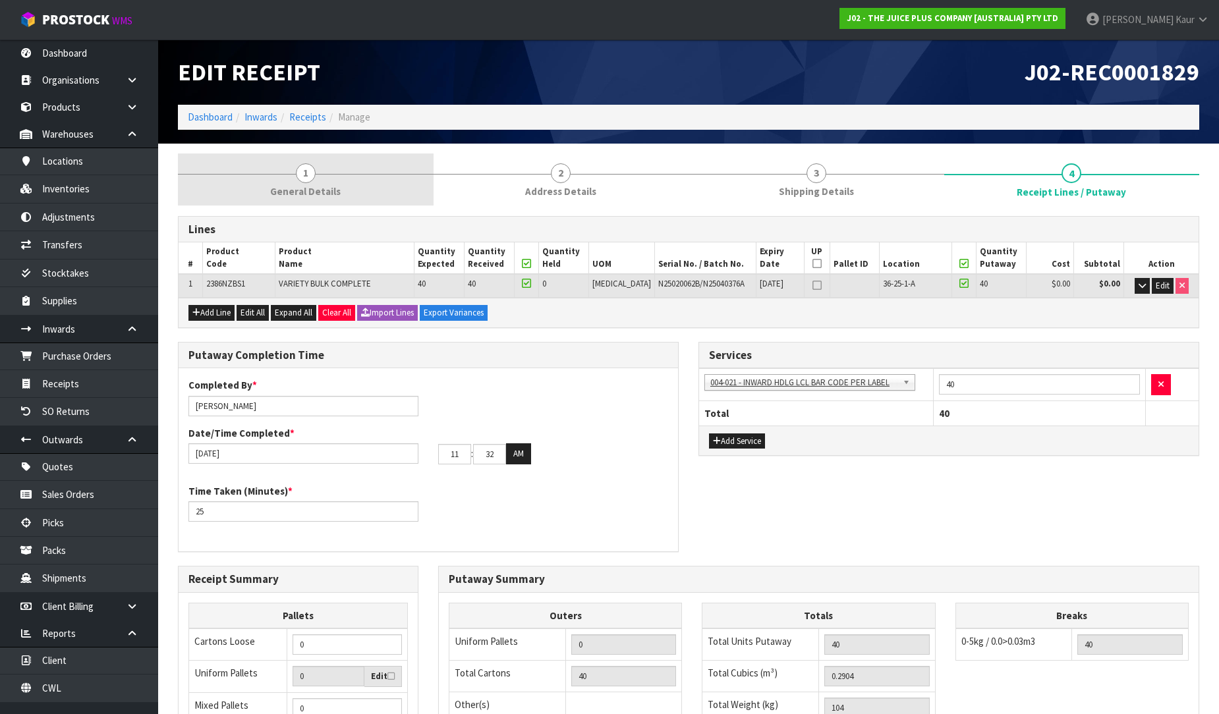
click at [331, 174] on link "1 General Details" at bounding box center [306, 179] width 256 height 52
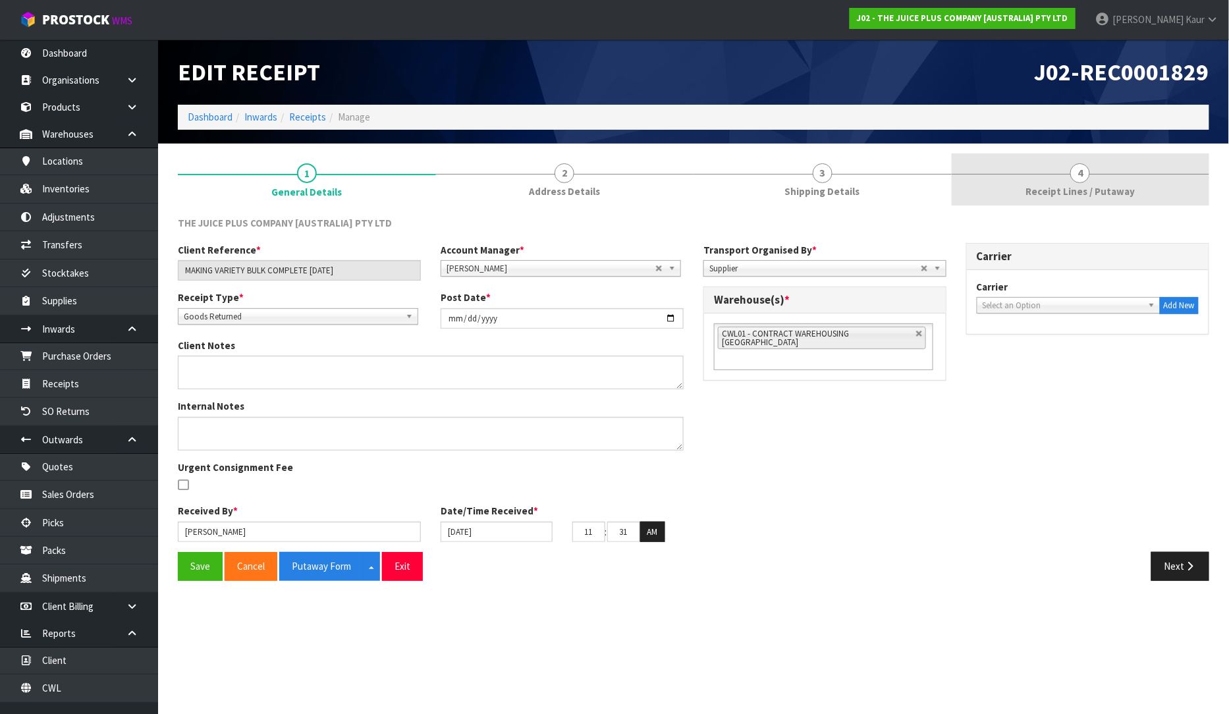
click at [1080, 194] on span "Receipt Lines / Putaway" at bounding box center [1080, 191] width 109 height 14
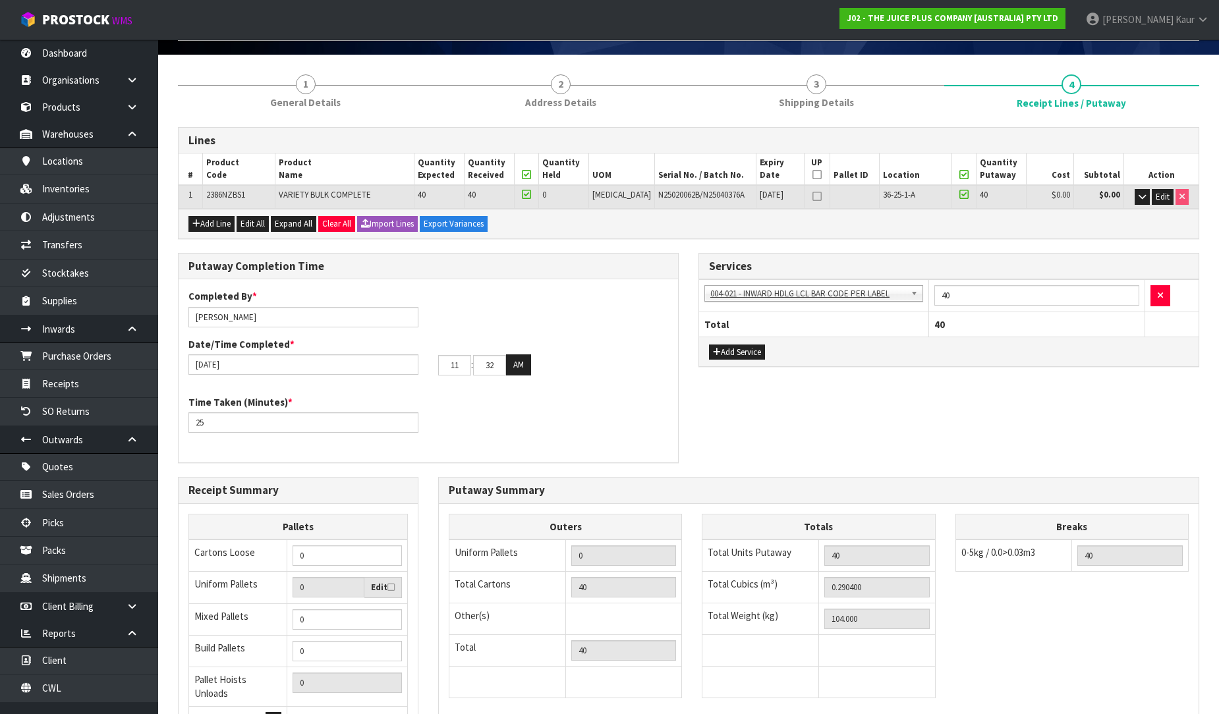
scroll to position [221, 0]
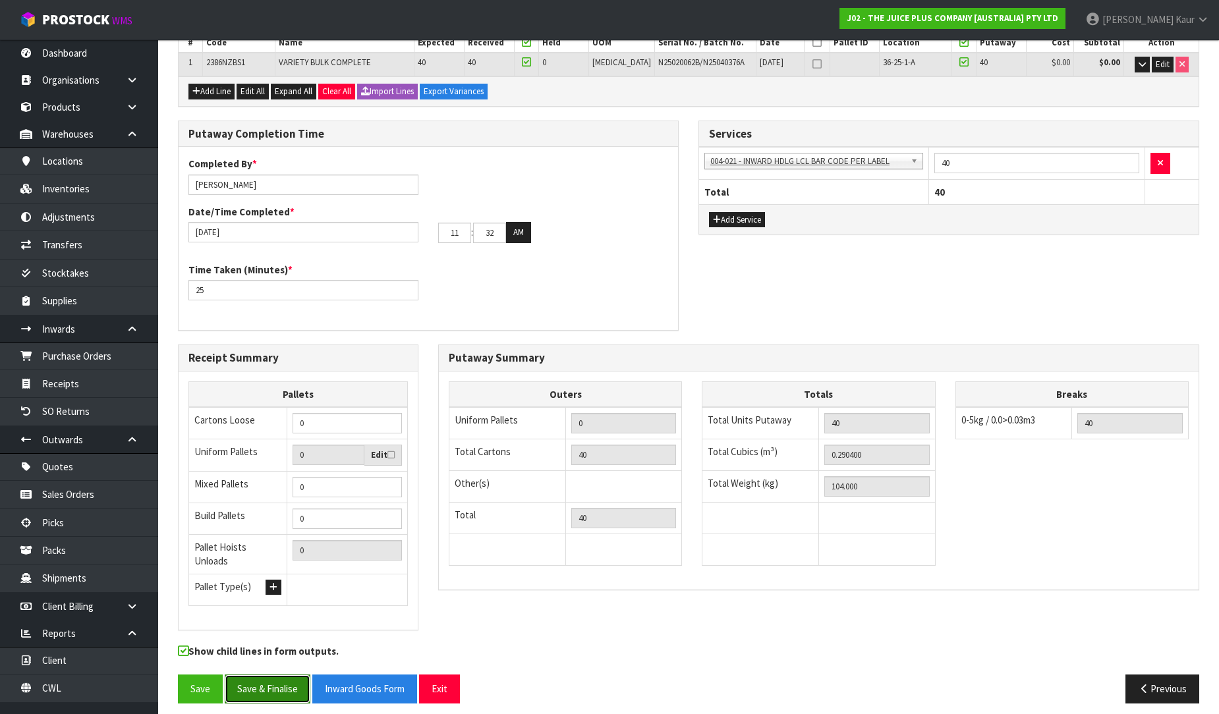
click at [271, 680] on button "Save & Finalise" at bounding box center [268, 689] width 86 height 28
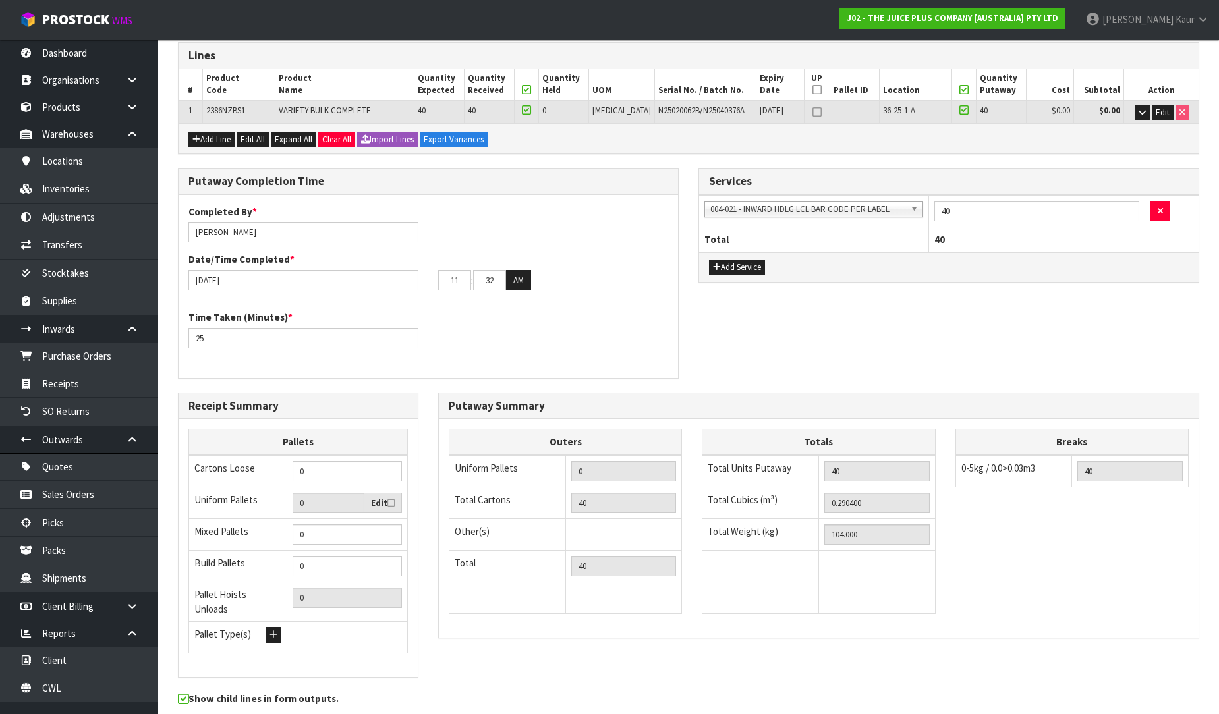
scroll to position [0, 0]
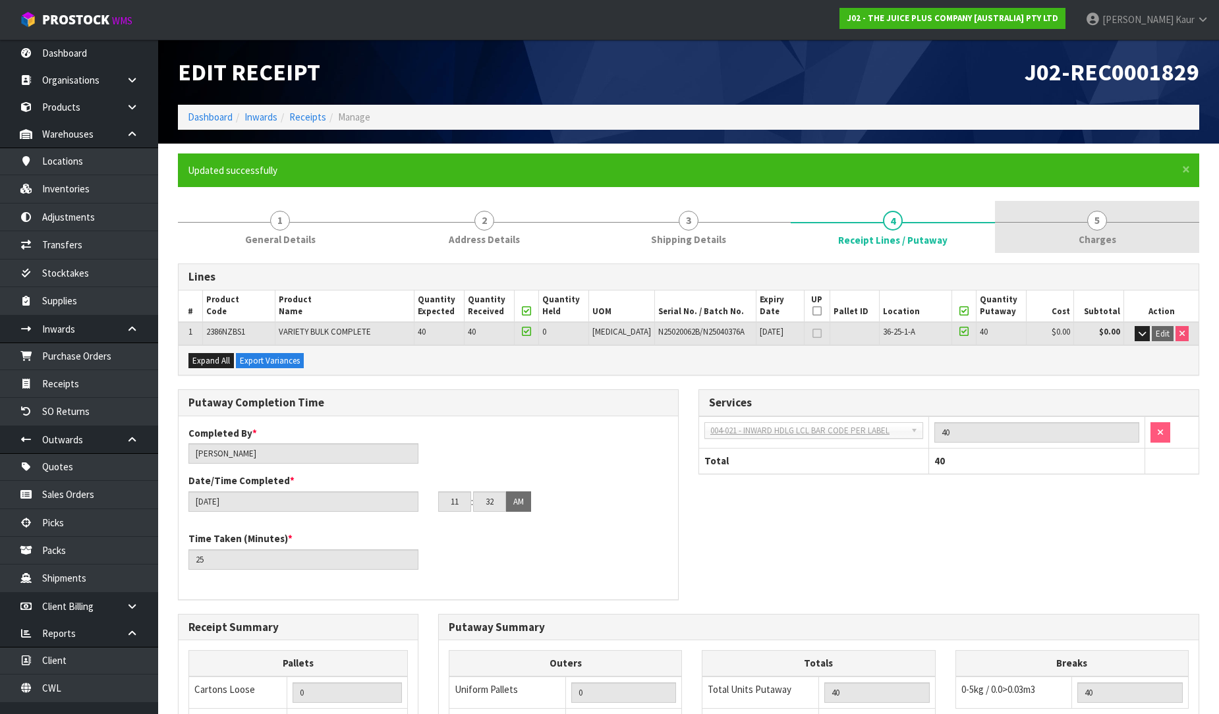
click at [1085, 219] on link "5 Charges" at bounding box center [1097, 227] width 204 height 52
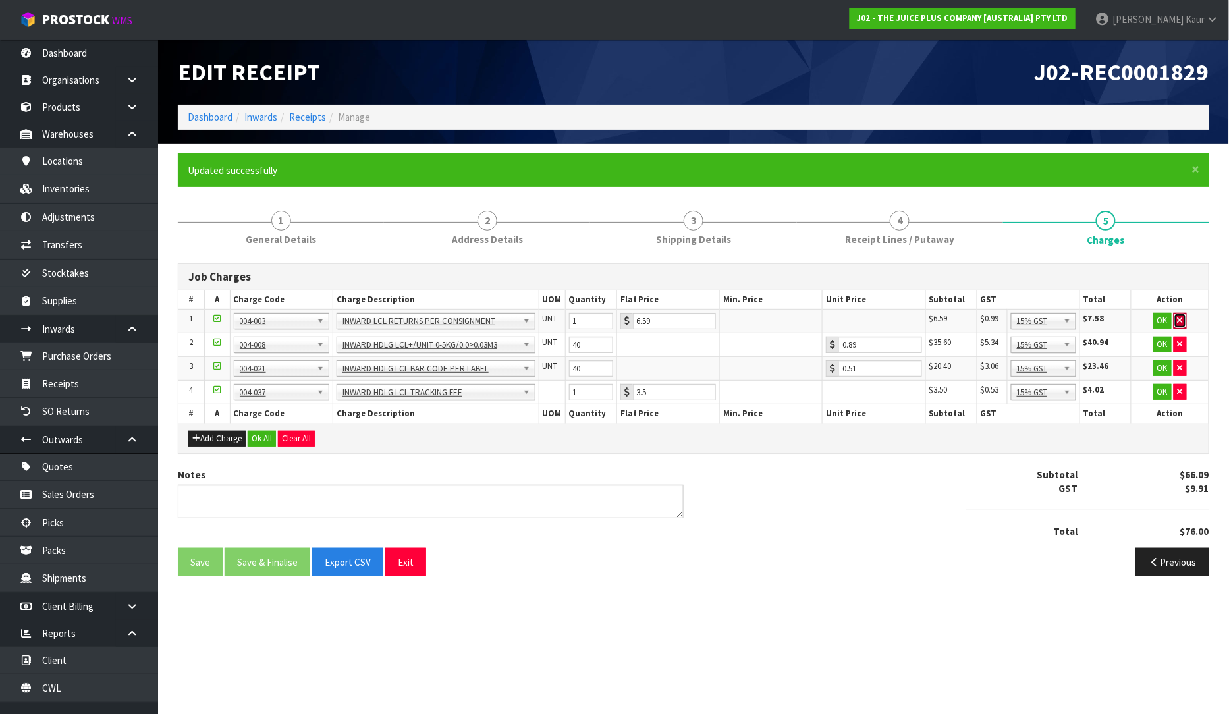
click at [1180, 319] on icon "button" at bounding box center [1180, 320] width 5 height 9
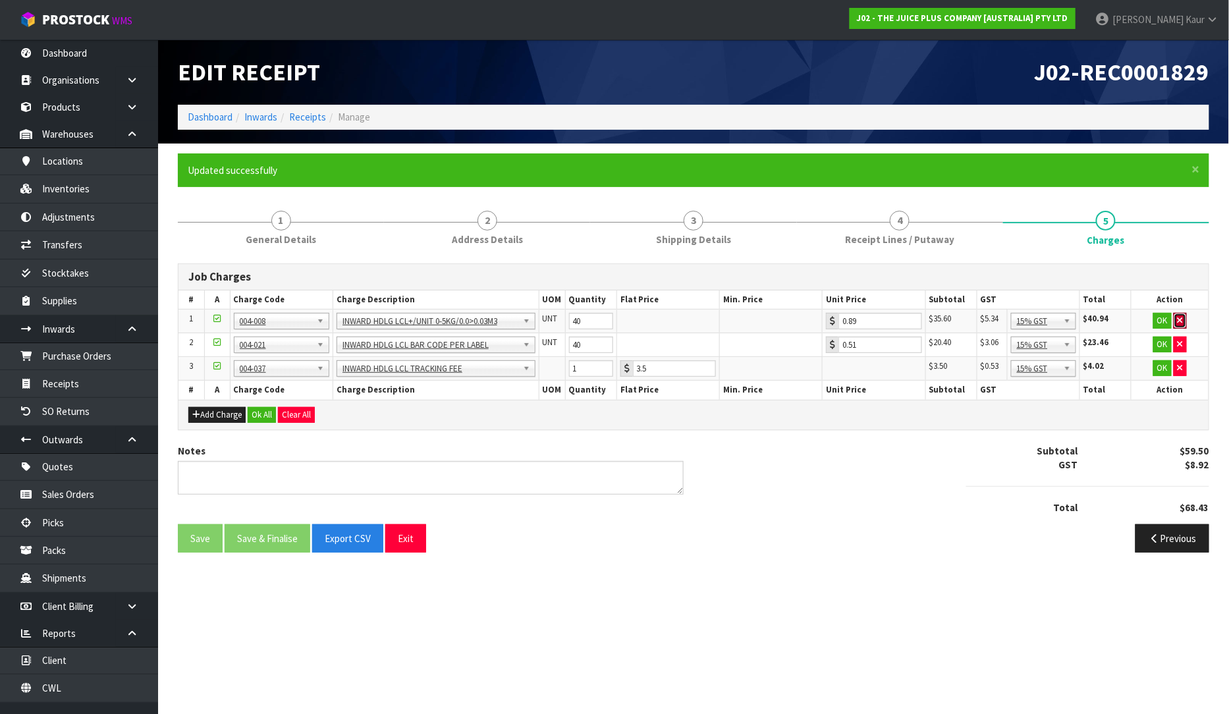
click at [1180, 319] on icon "button" at bounding box center [1180, 320] width 5 height 9
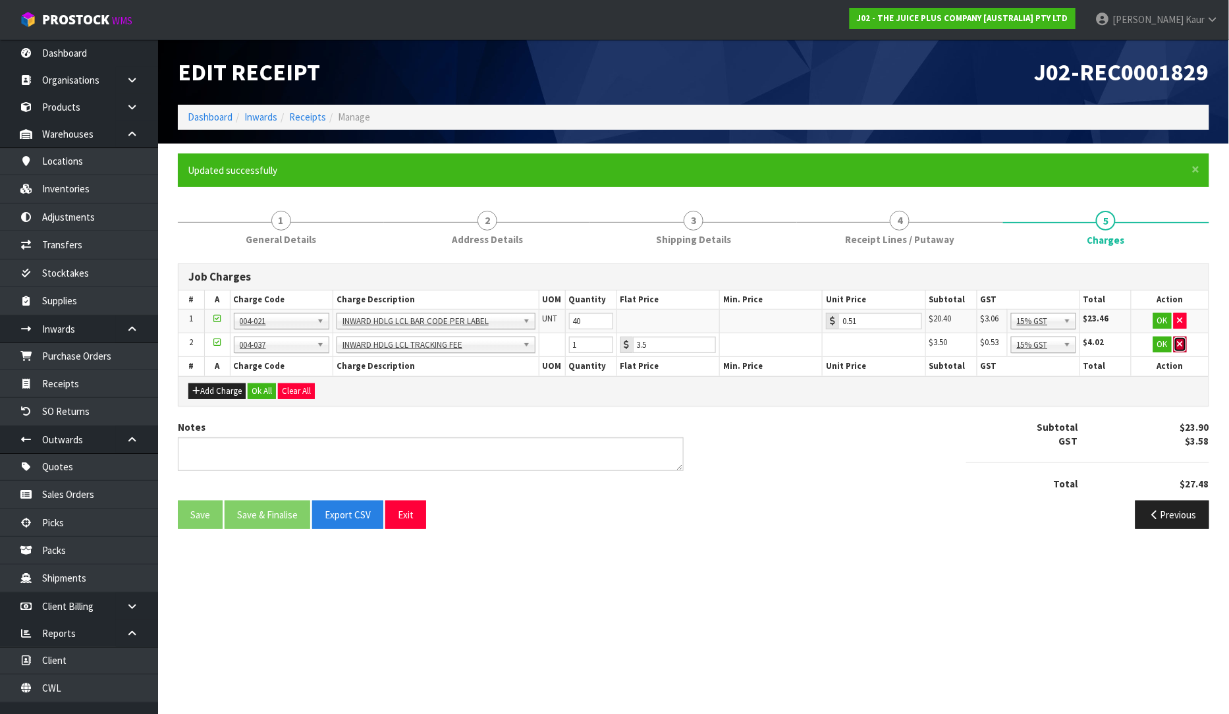
click at [1181, 348] on icon "button" at bounding box center [1180, 344] width 5 height 9
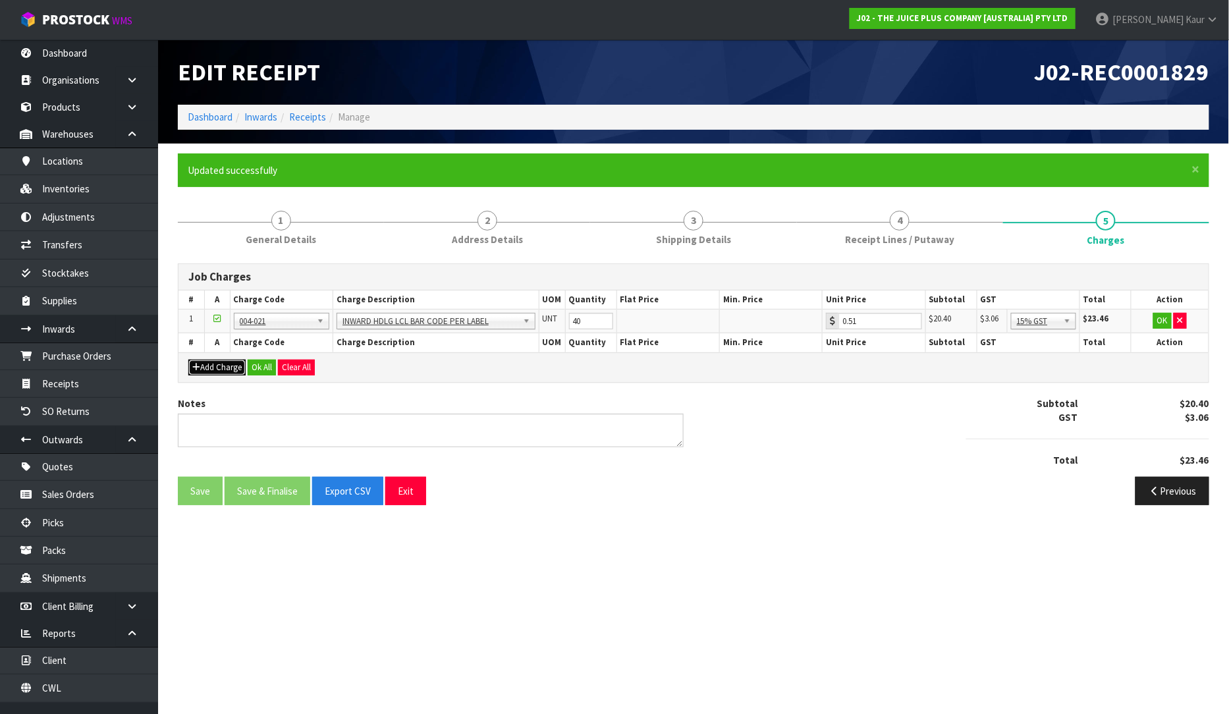
click at [212, 365] on button "Add Charge" at bounding box center [216, 368] width 57 height 16
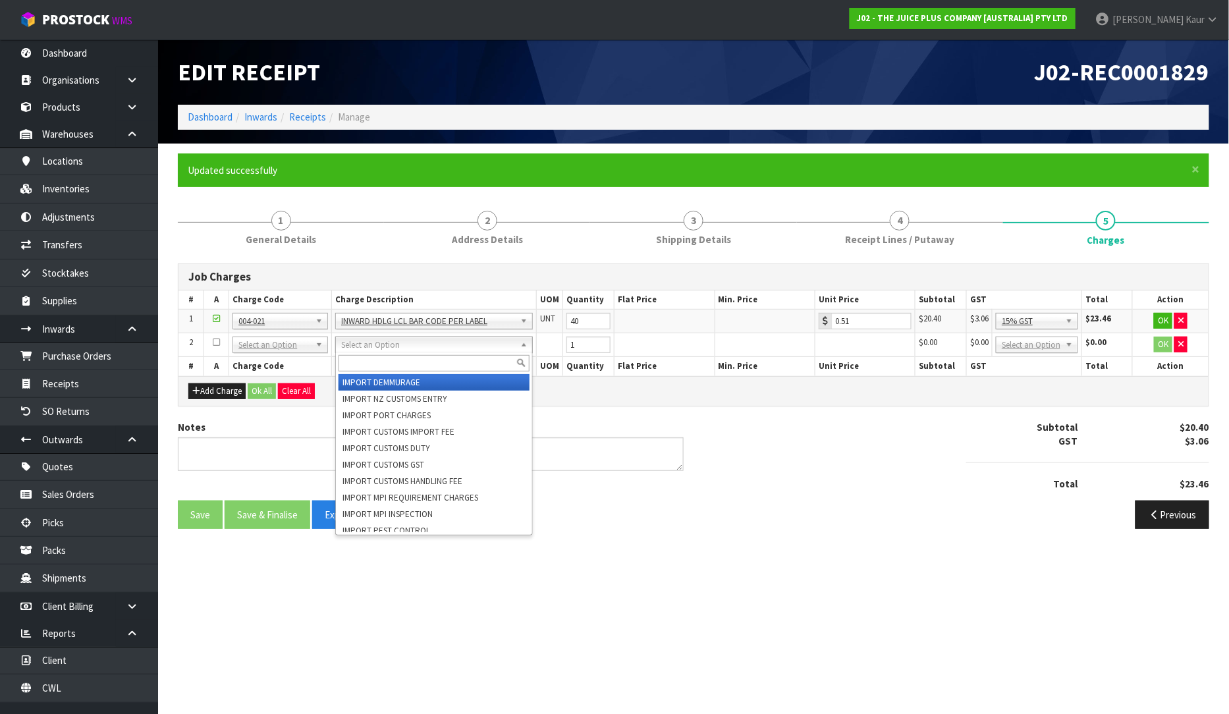
click at [352, 362] on input "text" at bounding box center [434, 363] width 191 height 16
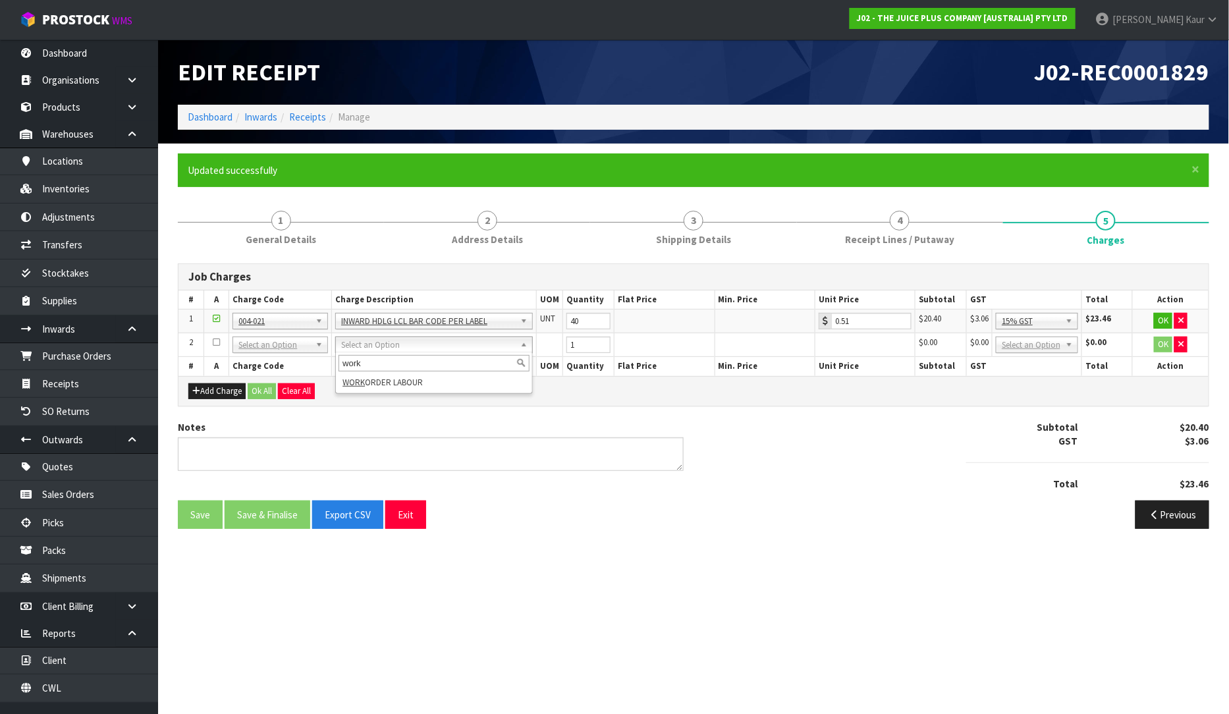
click at [385, 391] on div "work WORK ORDER LABOUR" at bounding box center [434, 373] width 198 height 42
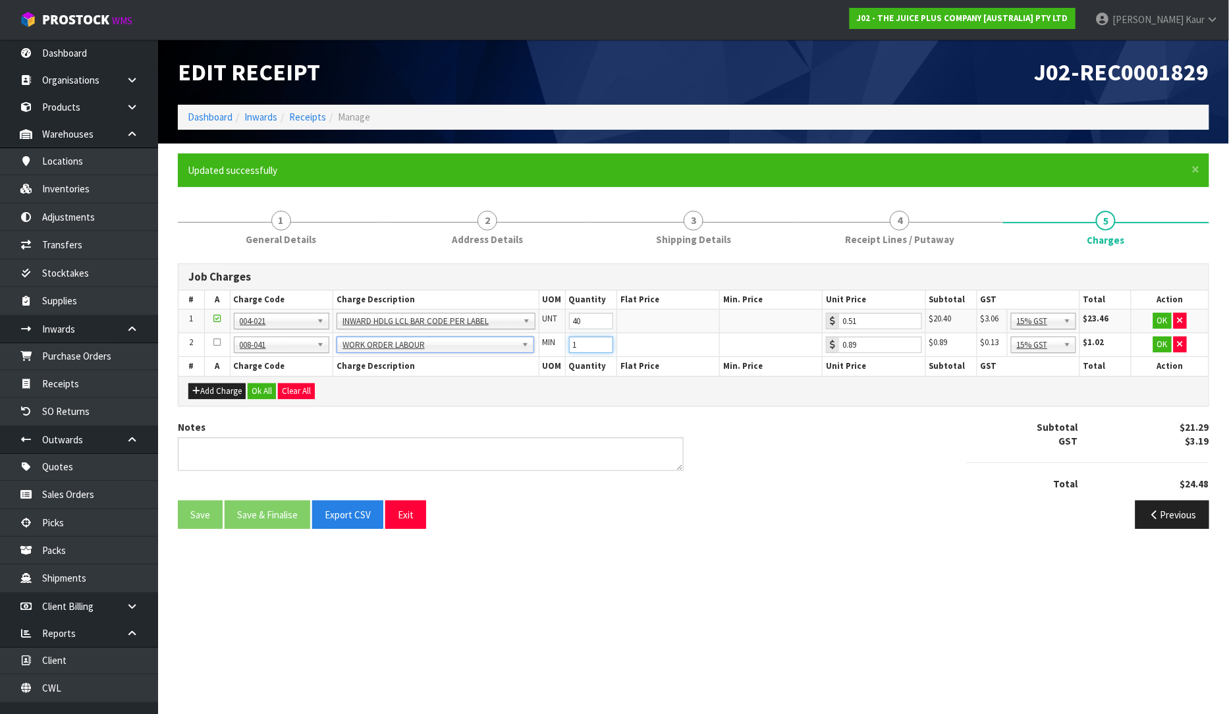
drag, startPoint x: 588, startPoint y: 350, endPoint x: 561, endPoint y: 351, distance: 27.7
click at [561, 351] on tr "2 001-001 001-002 001-003 001-004 001-005 001-006 001-007 001-008 001-009 001-0…" at bounding box center [694, 345] width 1030 height 24
click at [255, 393] on button "Ok All" at bounding box center [262, 391] width 28 height 16
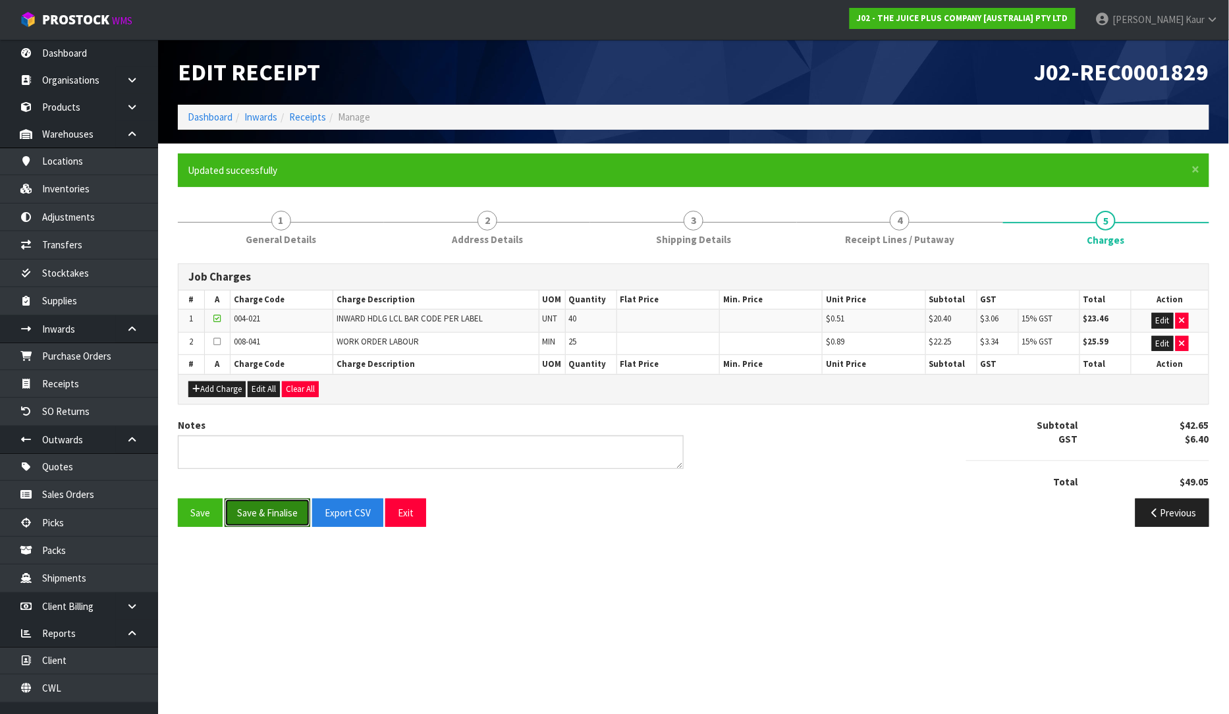
drag, startPoint x: 260, startPoint y: 516, endPoint x: 183, endPoint y: 461, distance: 94.0
click at [260, 516] on button "Save & Finalise" at bounding box center [268, 513] width 86 height 28
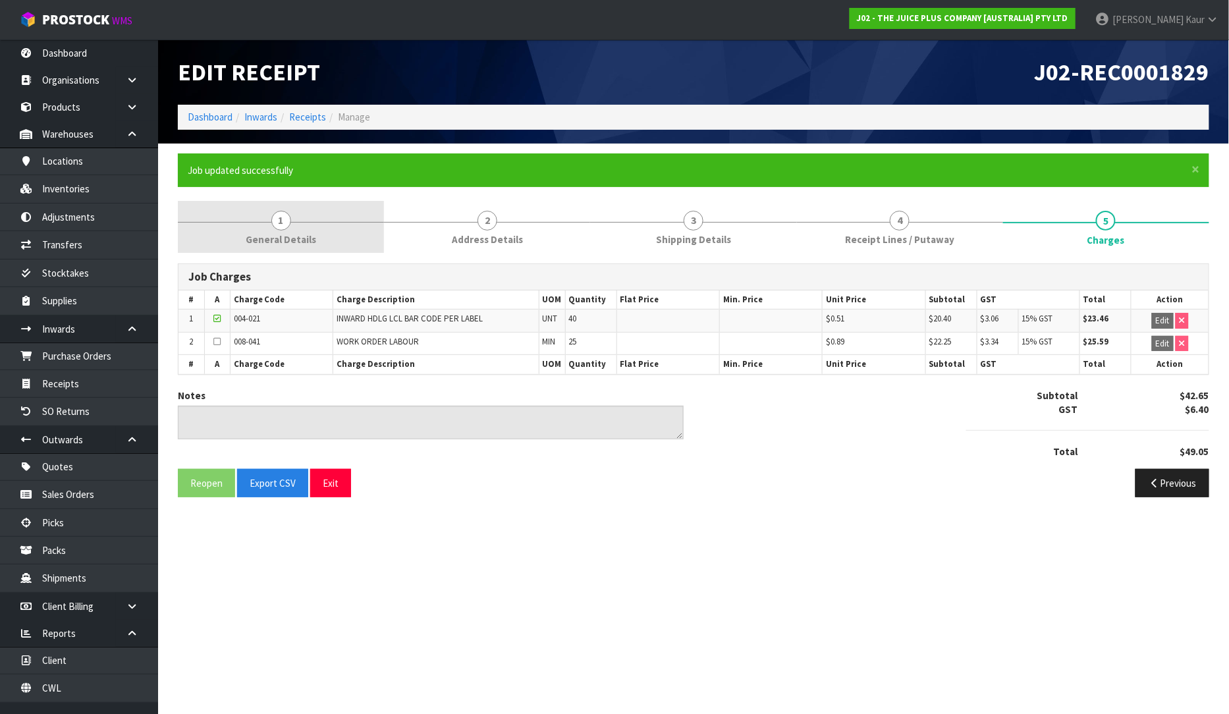
click at [264, 233] on span "General Details" at bounding box center [281, 240] width 70 height 14
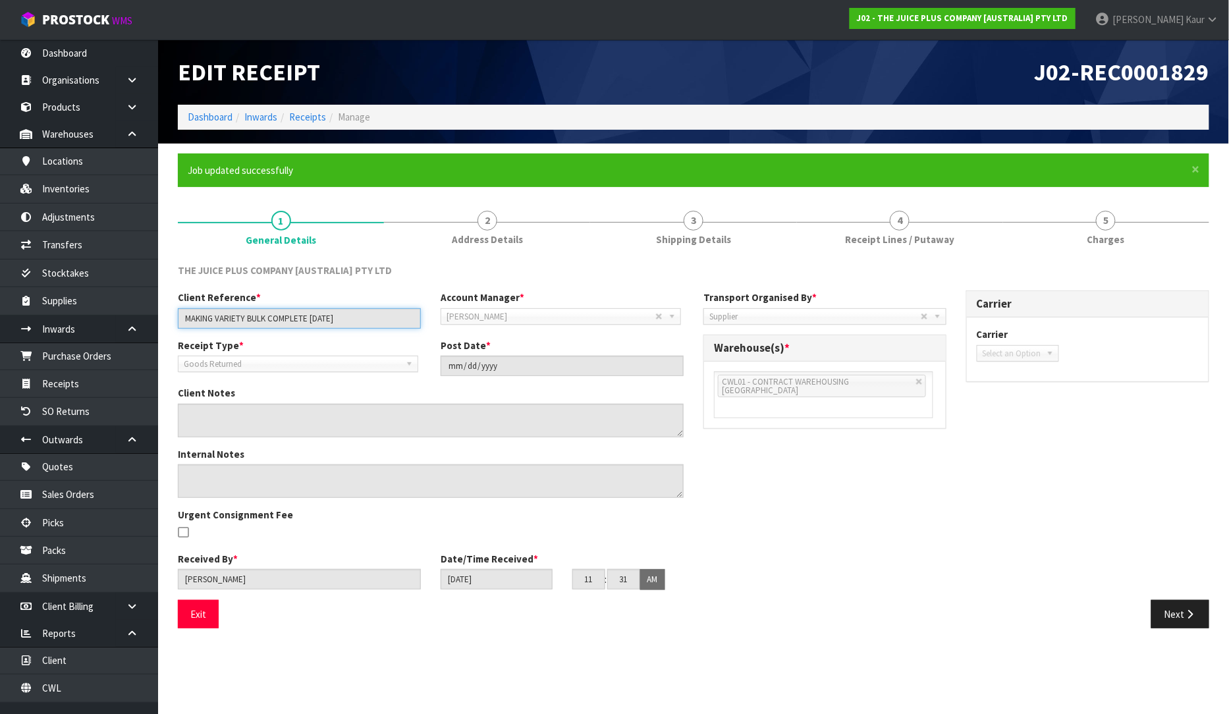
drag, startPoint x: 385, startPoint y: 325, endPoint x: 152, endPoint y: 325, distance: 233.2
click at [152, 325] on body "Toggle navigation ProStock WMS J02 - THE JUICE PLUS COMPANY [AUSTRALIA] PTY LTD…" at bounding box center [614, 357] width 1229 height 714
drag, startPoint x: 830, startPoint y: 244, endPoint x: 785, endPoint y: 320, distance: 87.4
click at [829, 244] on link "4 Receipt Lines / Putaway" at bounding box center [900, 227] width 206 height 52
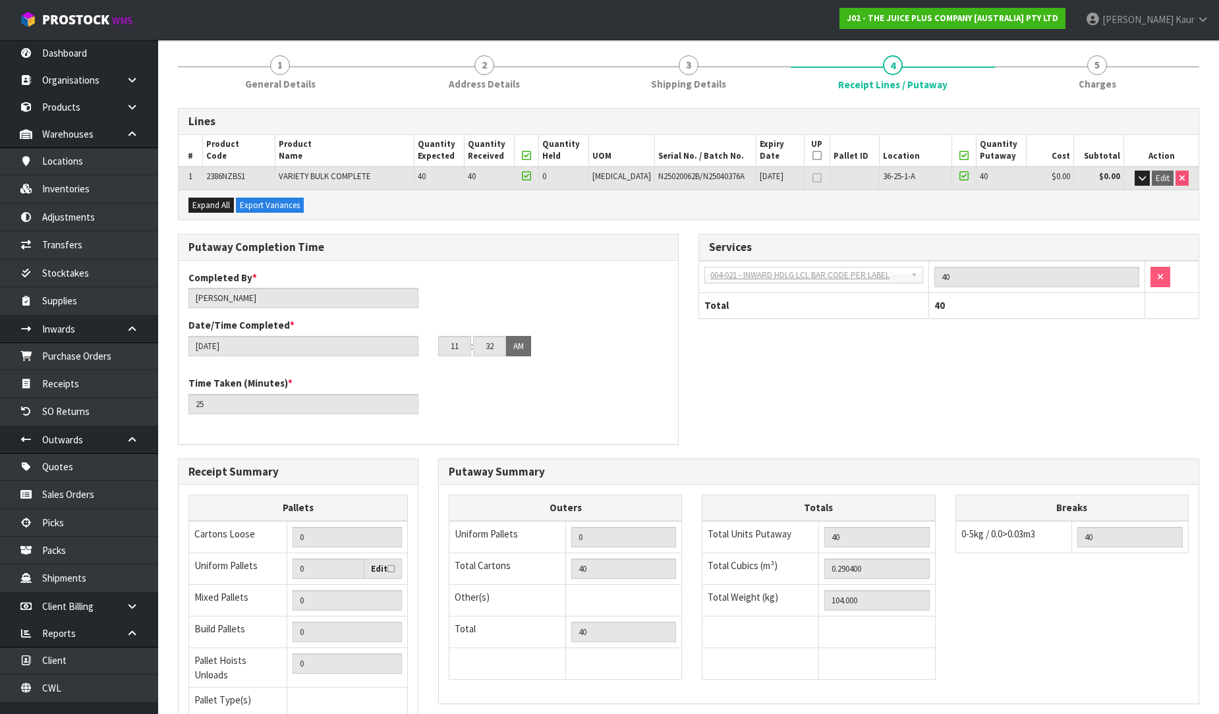
scroll to position [269, 0]
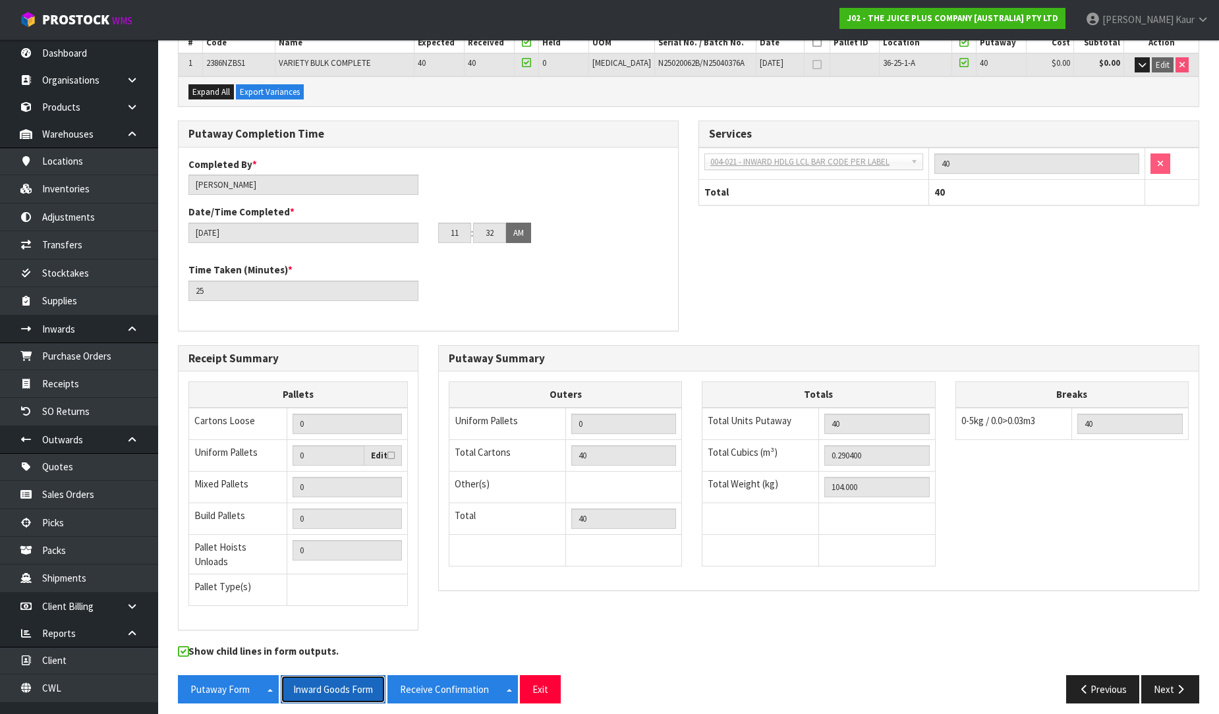
click at [315, 679] on button "Inward Goods Form" at bounding box center [333, 689] width 105 height 28
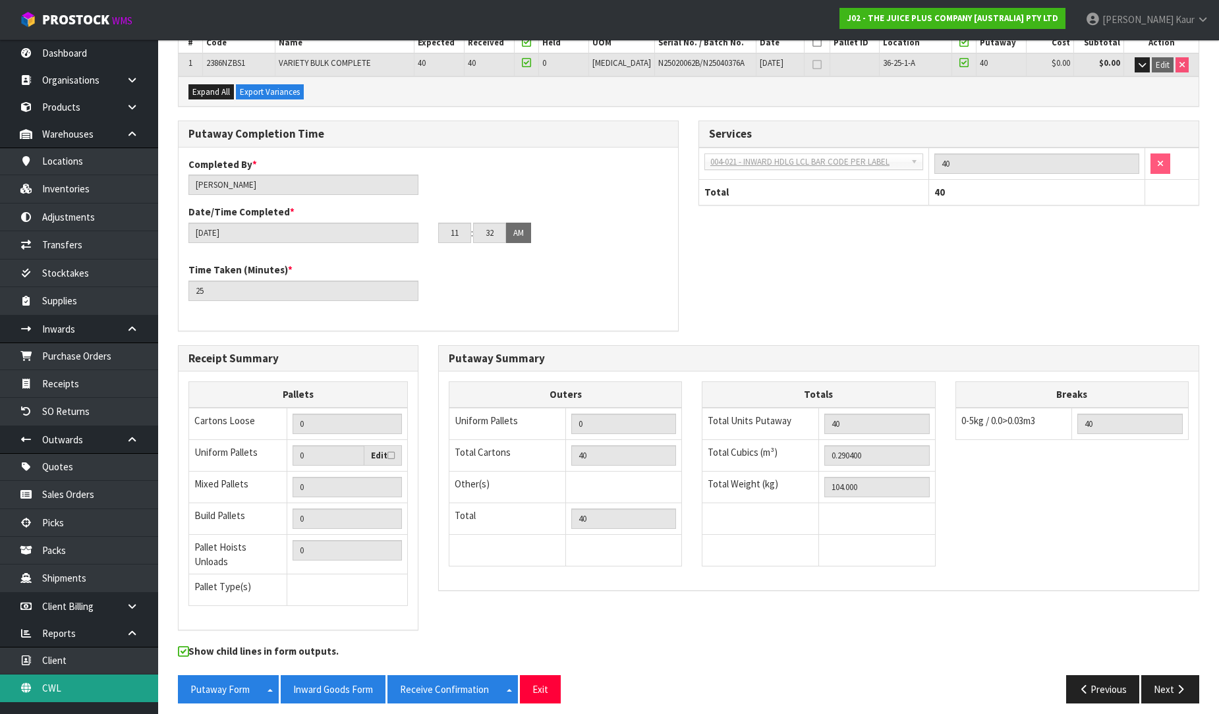
click at [56, 688] on link "CWL" at bounding box center [79, 688] width 158 height 27
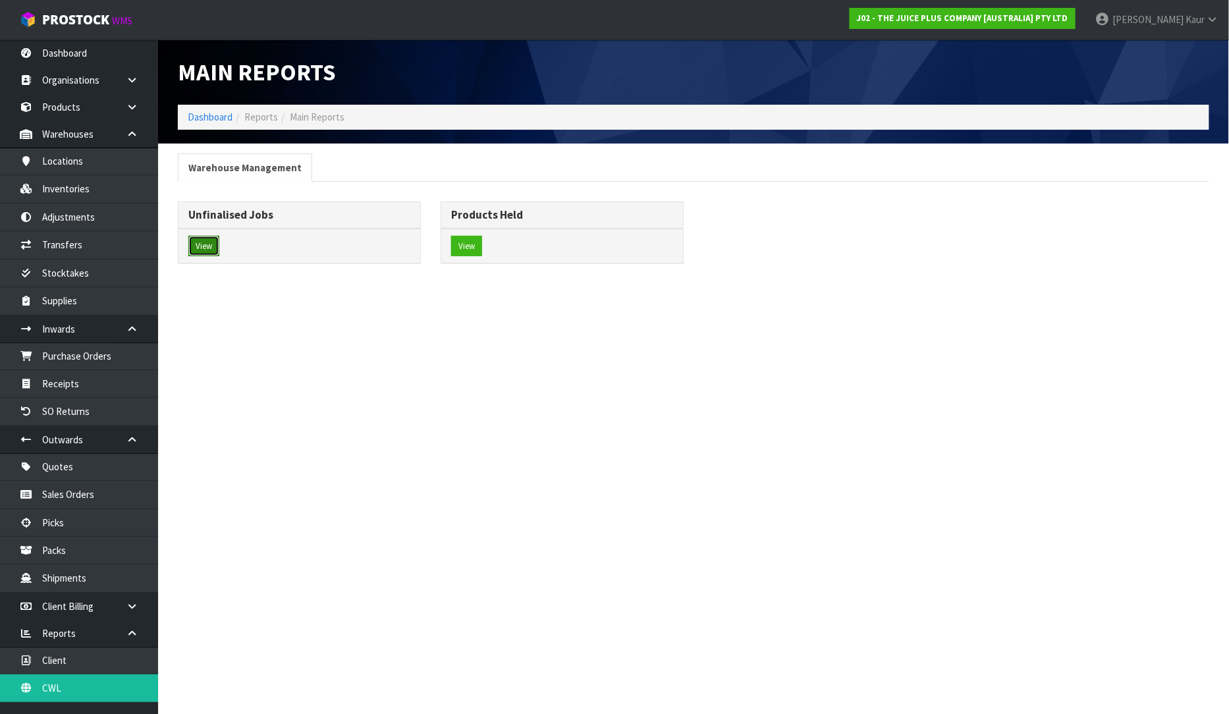
click at [206, 244] on button "View" at bounding box center [203, 246] width 31 height 21
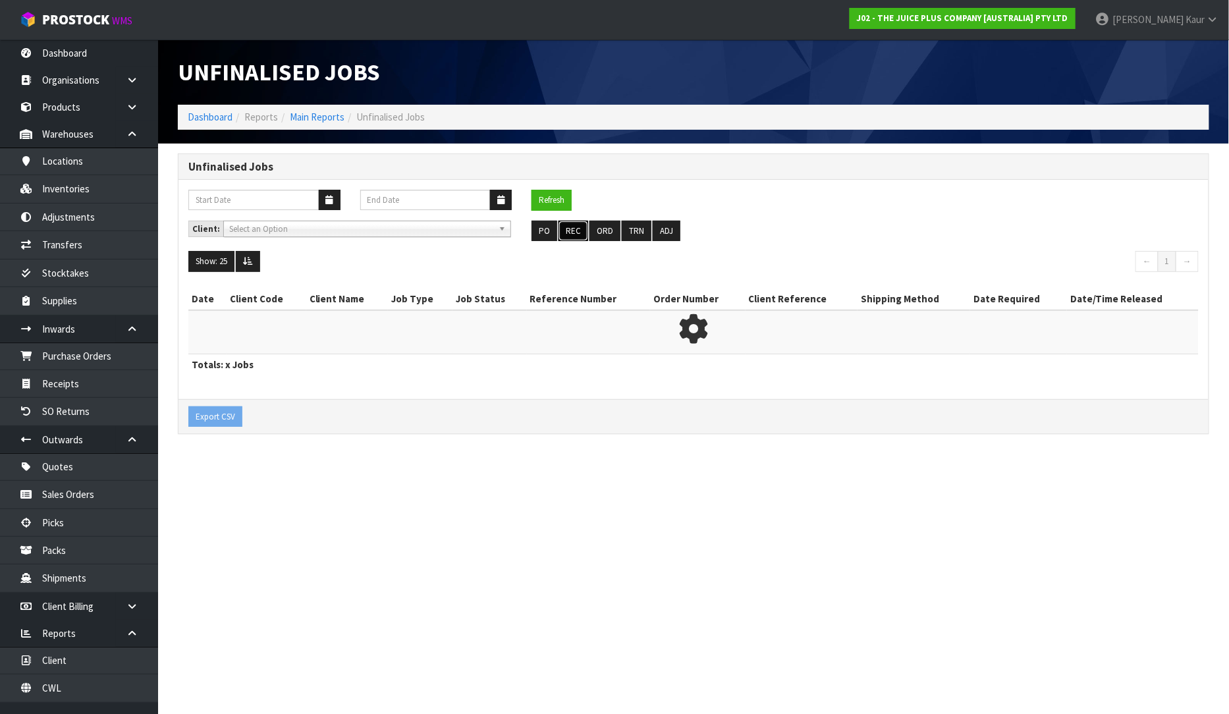
click at [580, 231] on button "REC" at bounding box center [574, 231] width 30 height 21
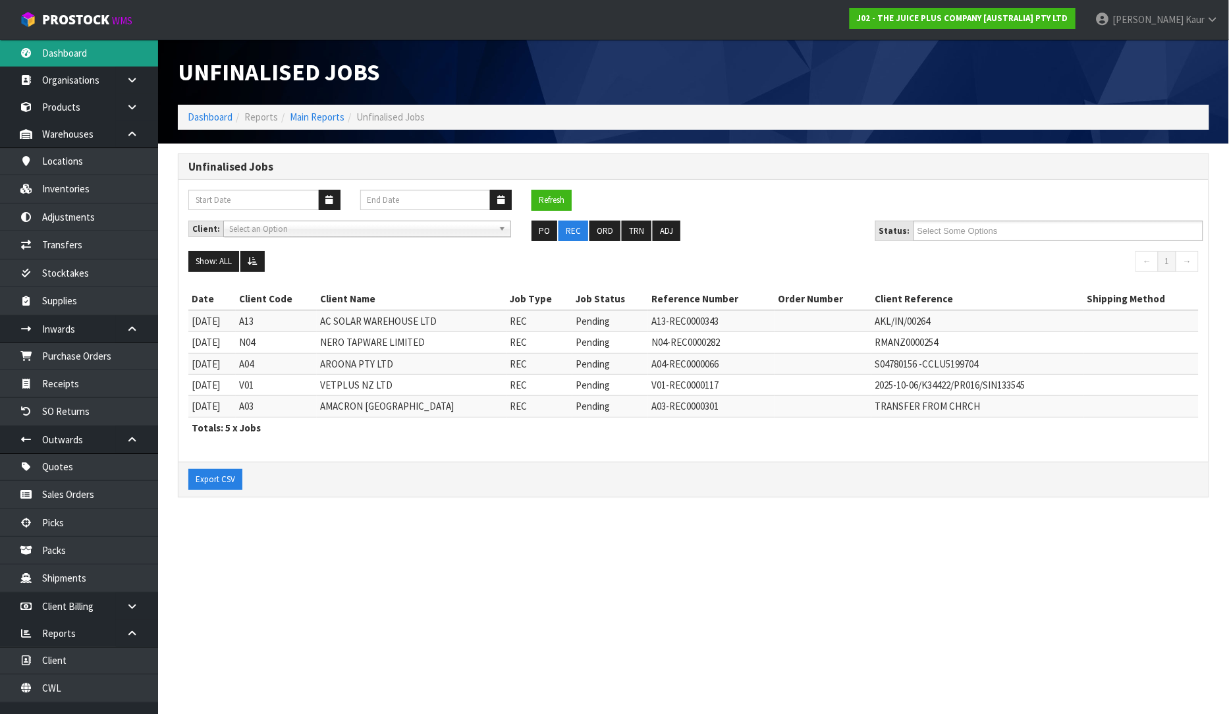
click at [61, 61] on link "Dashboard" at bounding box center [79, 53] width 158 height 27
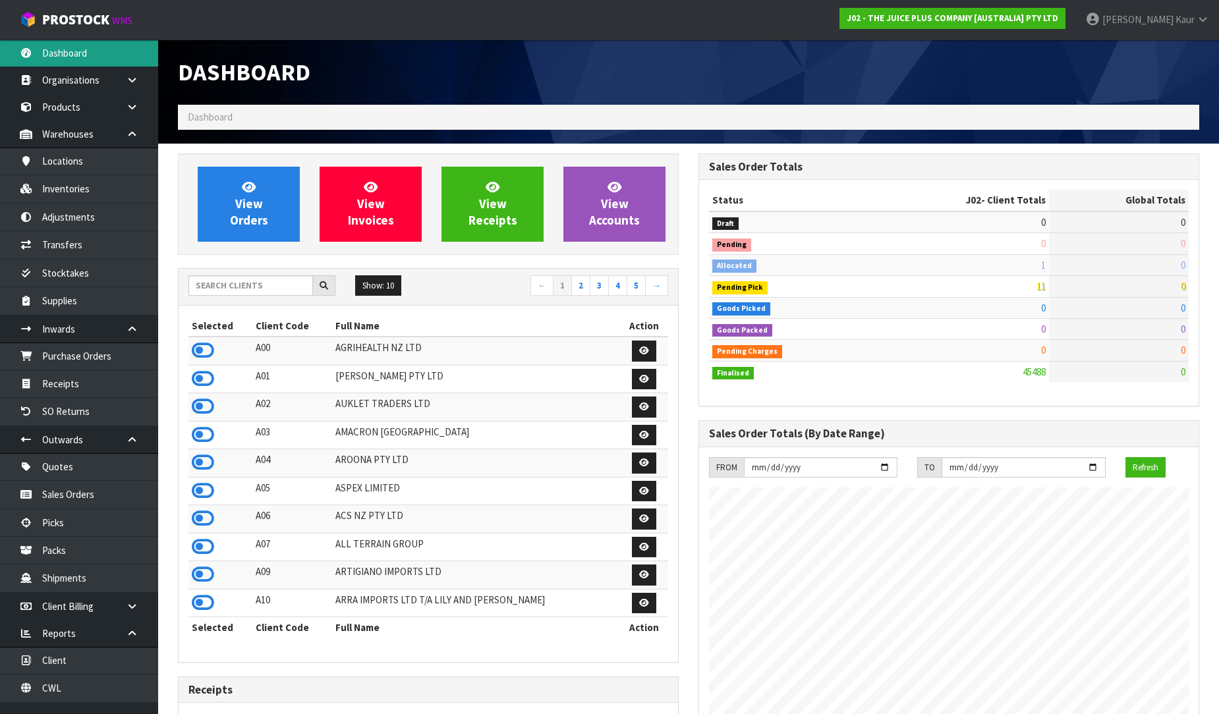
scroll to position [998, 520]
click at [233, 279] on input "text" at bounding box center [250, 285] width 125 height 20
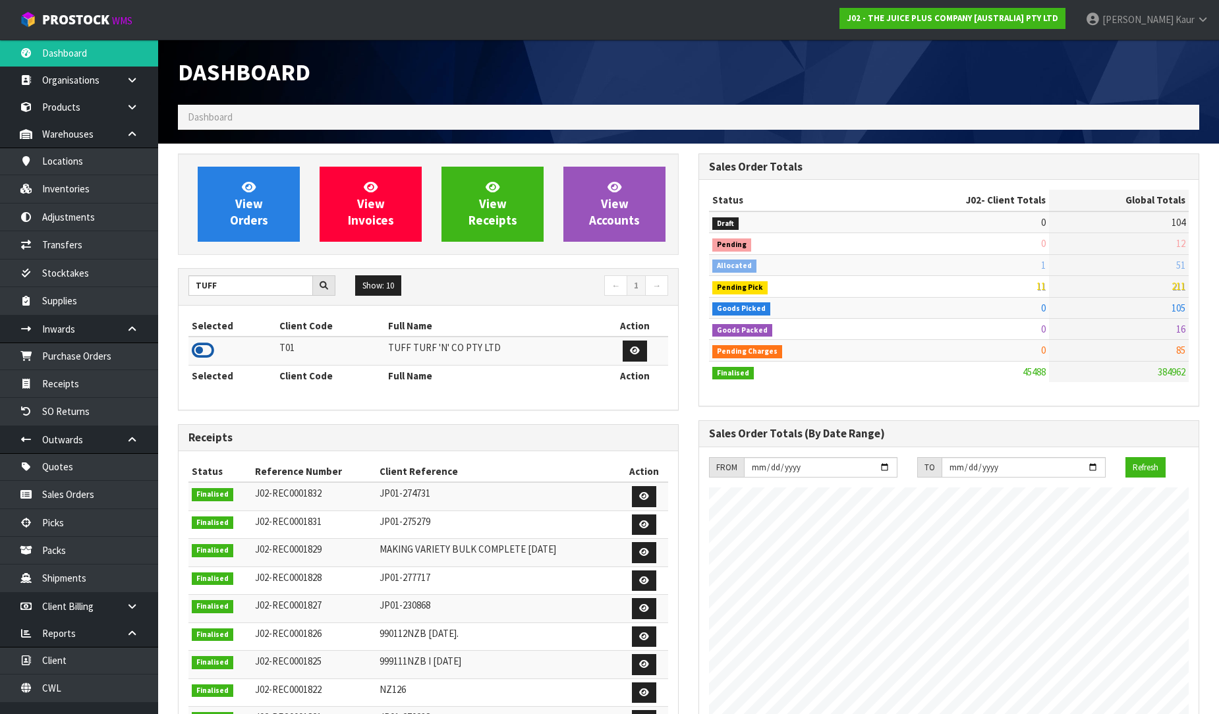
click at [205, 354] on icon at bounding box center [203, 351] width 22 height 20
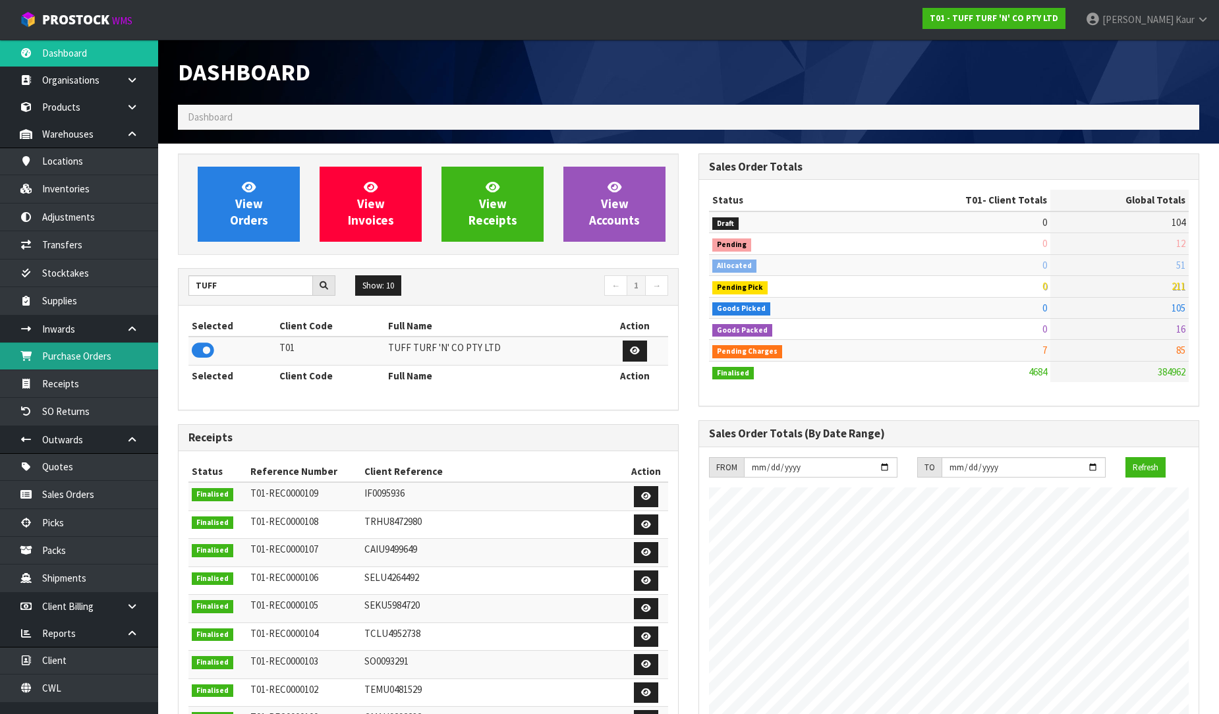
click at [106, 358] on link "Purchase Orders" at bounding box center [79, 356] width 158 height 27
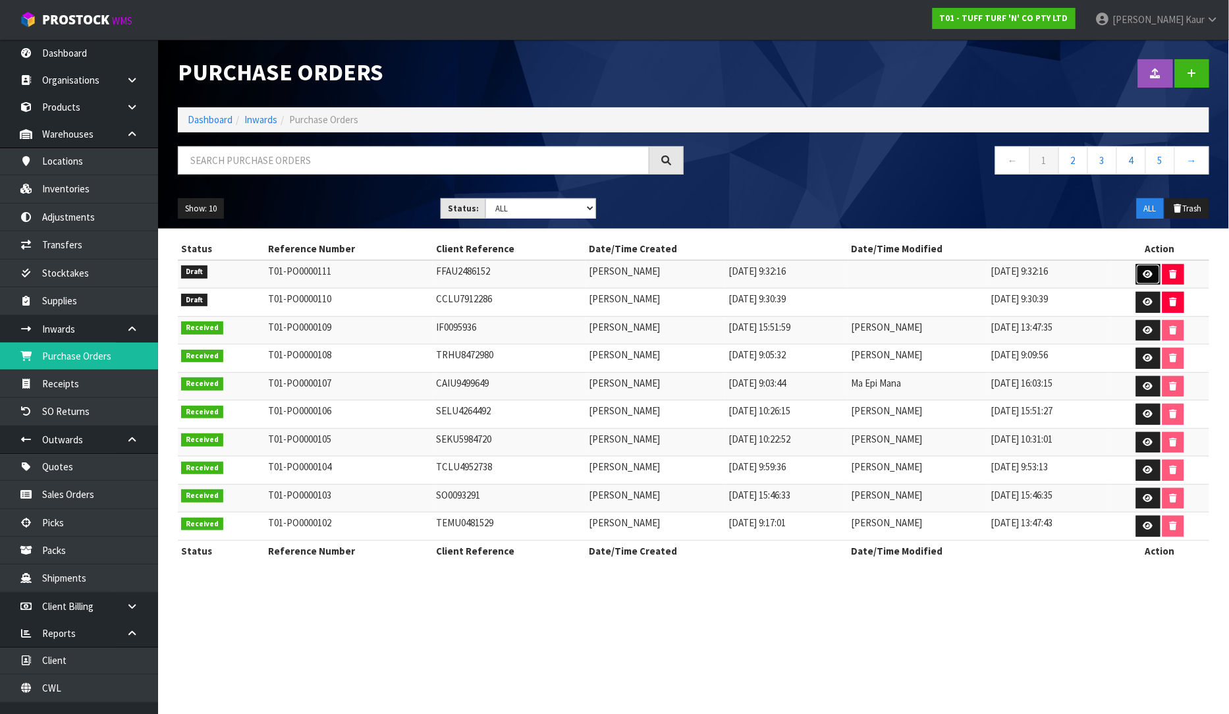
click at [1150, 273] on icon at bounding box center [1149, 274] width 10 height 9
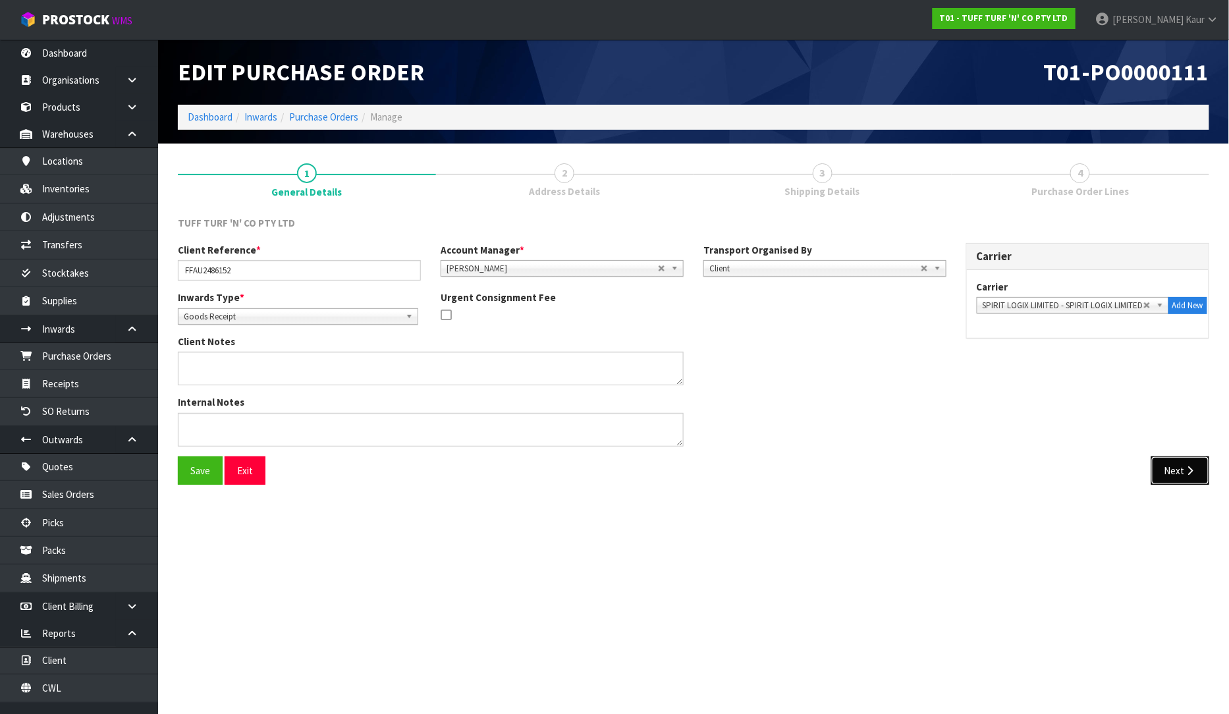
click at [1167, 464] on button "Next" at bounding box center [1181, 471] width 58 height 28
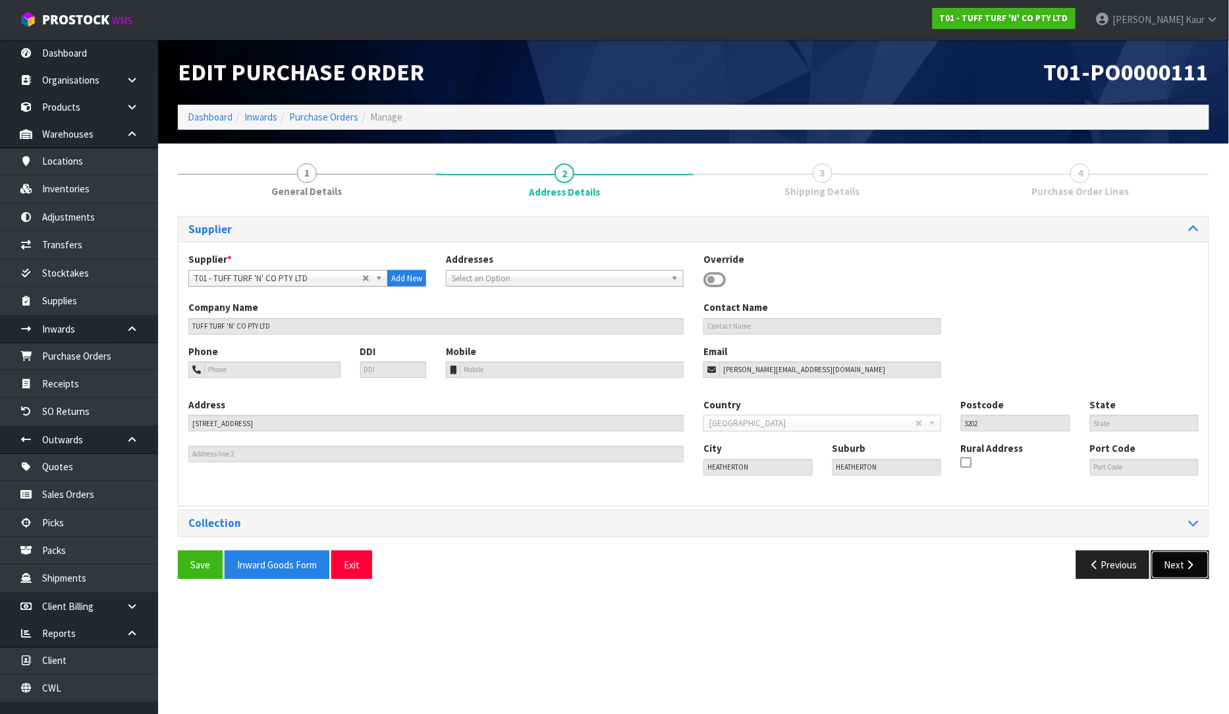
click at [1180, 555] on button "Next" at bounding box center [1181, 565] width 58 height 28
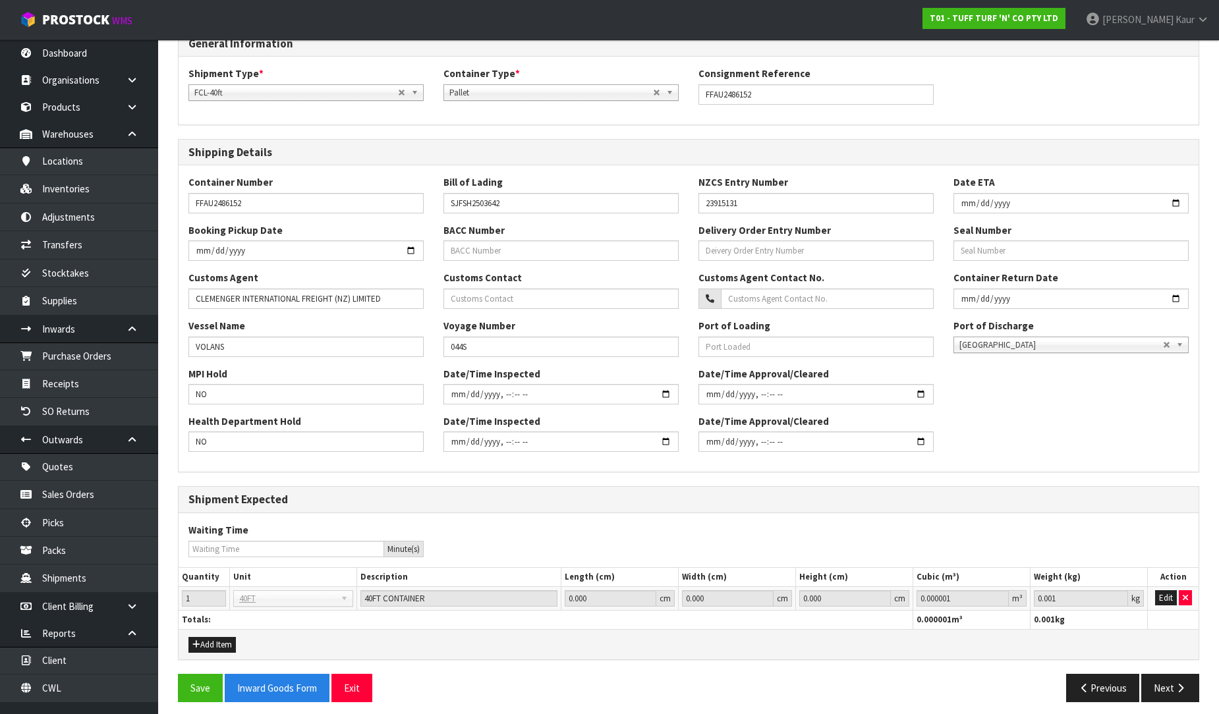
scroll to position [194, 0]
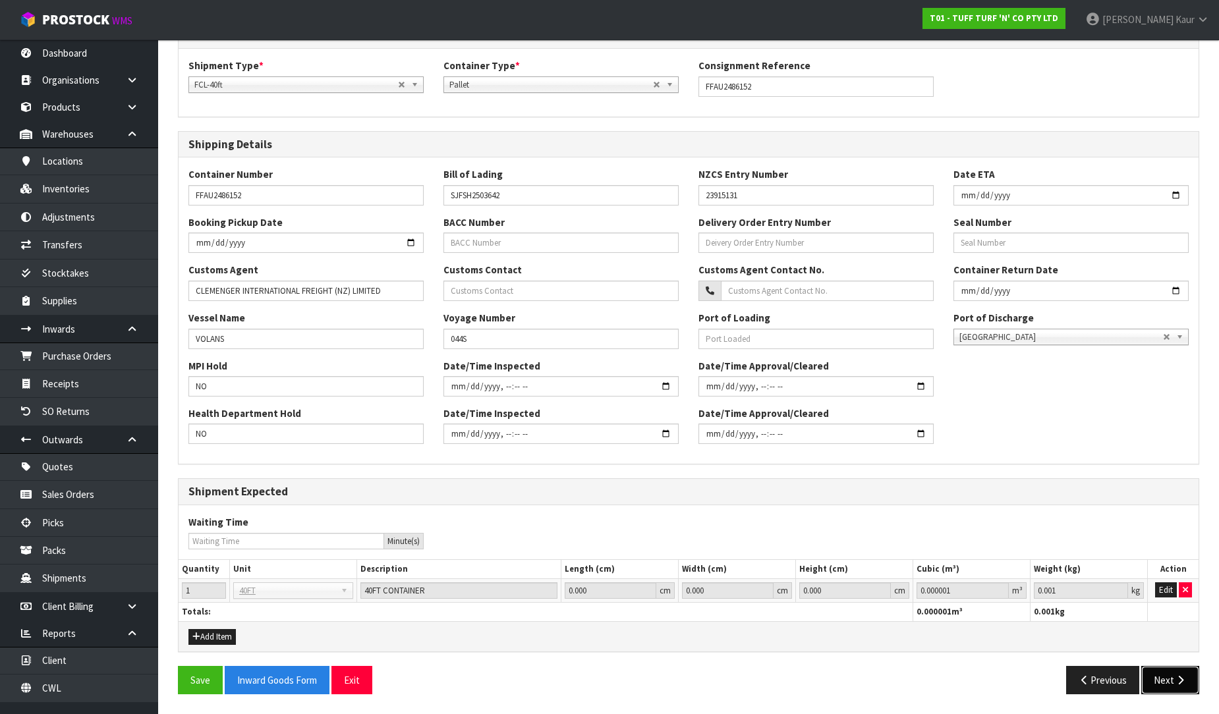
click at [1169, 671] on button "Next" at bounding box center [1170, 680] width 58 height 28
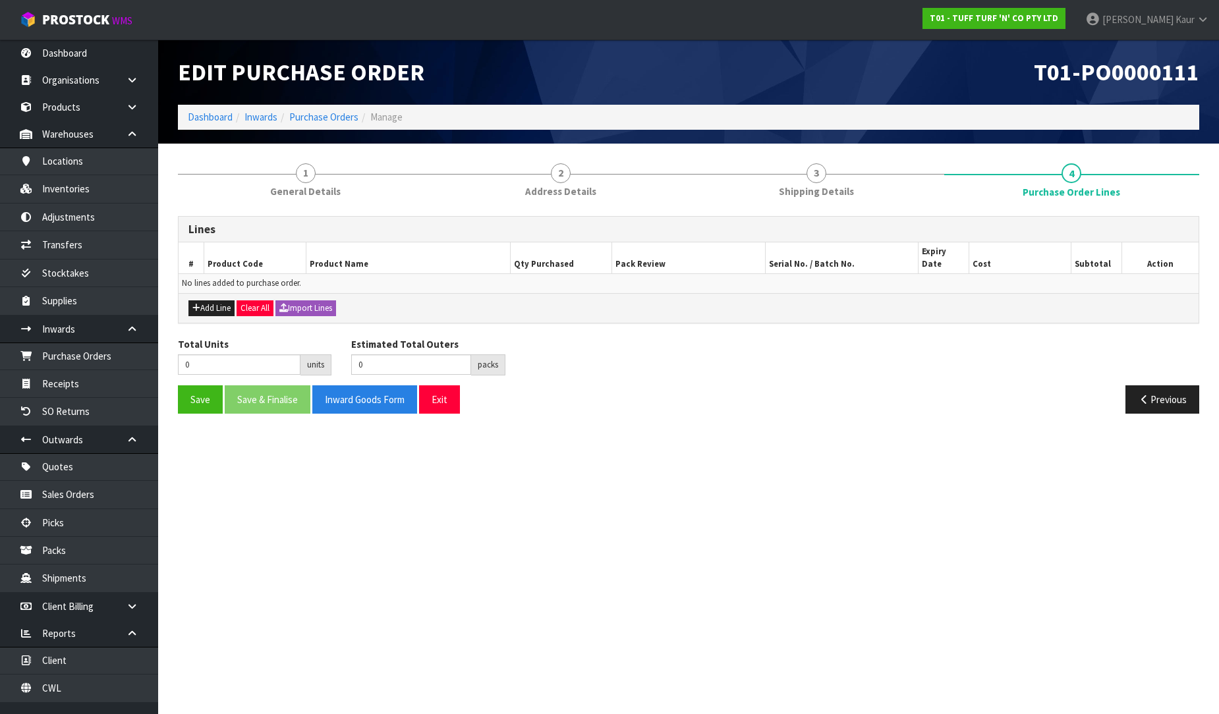
scroll to position [0, 0]
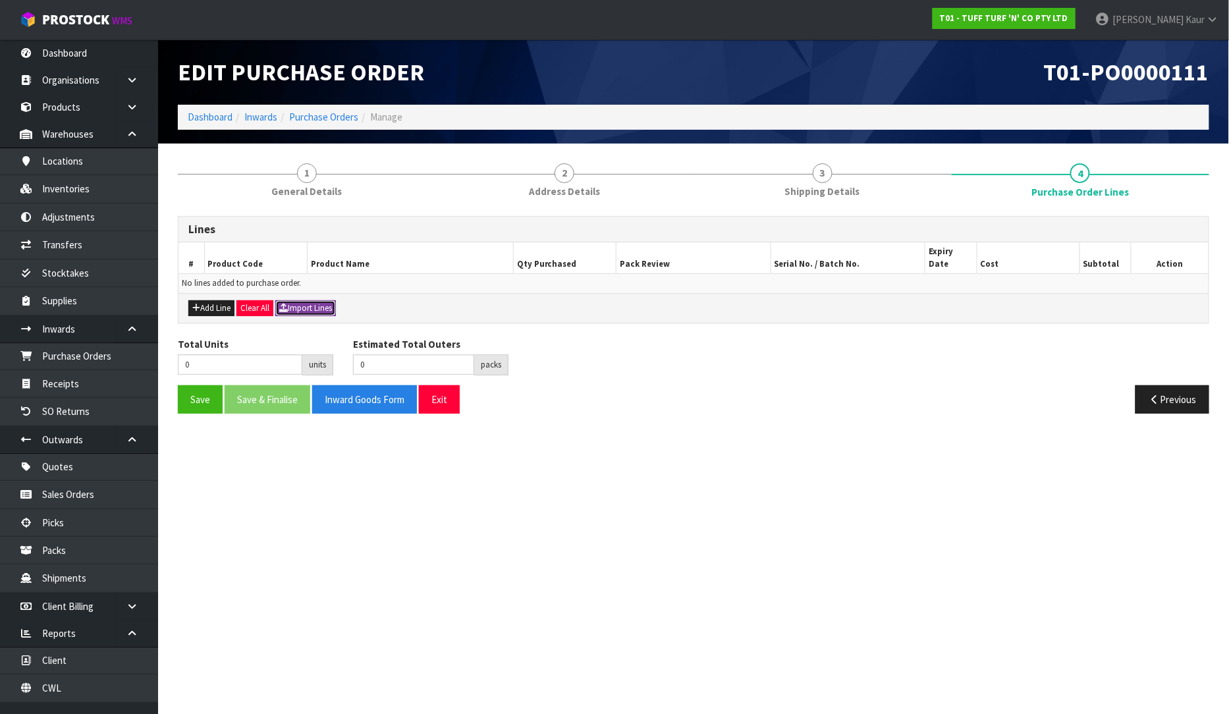
click at [300, 300] on button "Import Lines" at bounding box center [305, 308] width 61 height 16
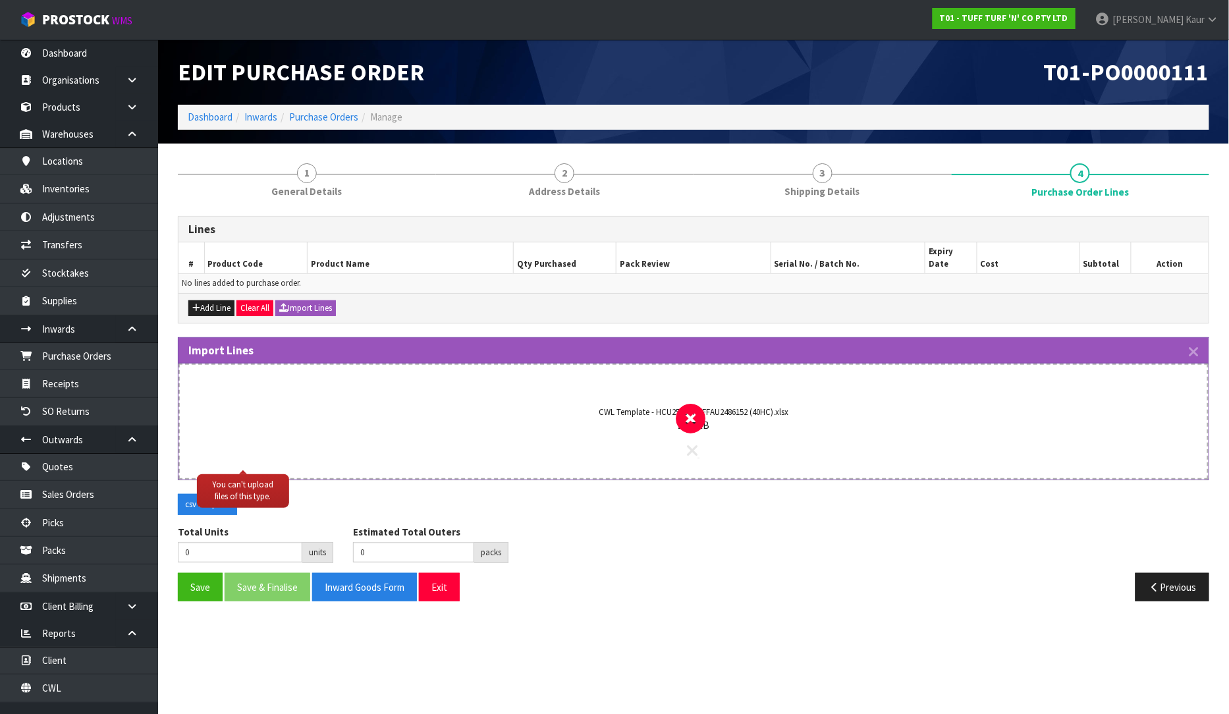
click at [692, 442] on icon at bounding box center [693, 450] width 11 height 17
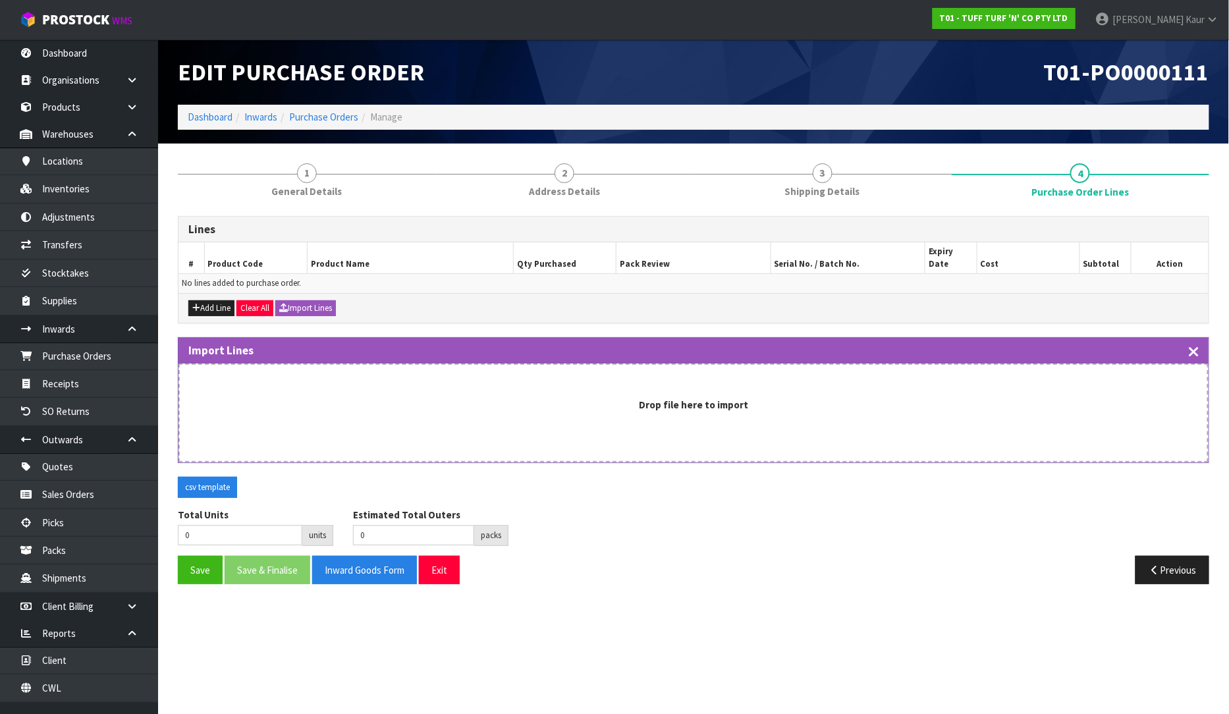
click at [1194, 345] on icon "button" at bounding box center [1194, 352] width 9 height 15
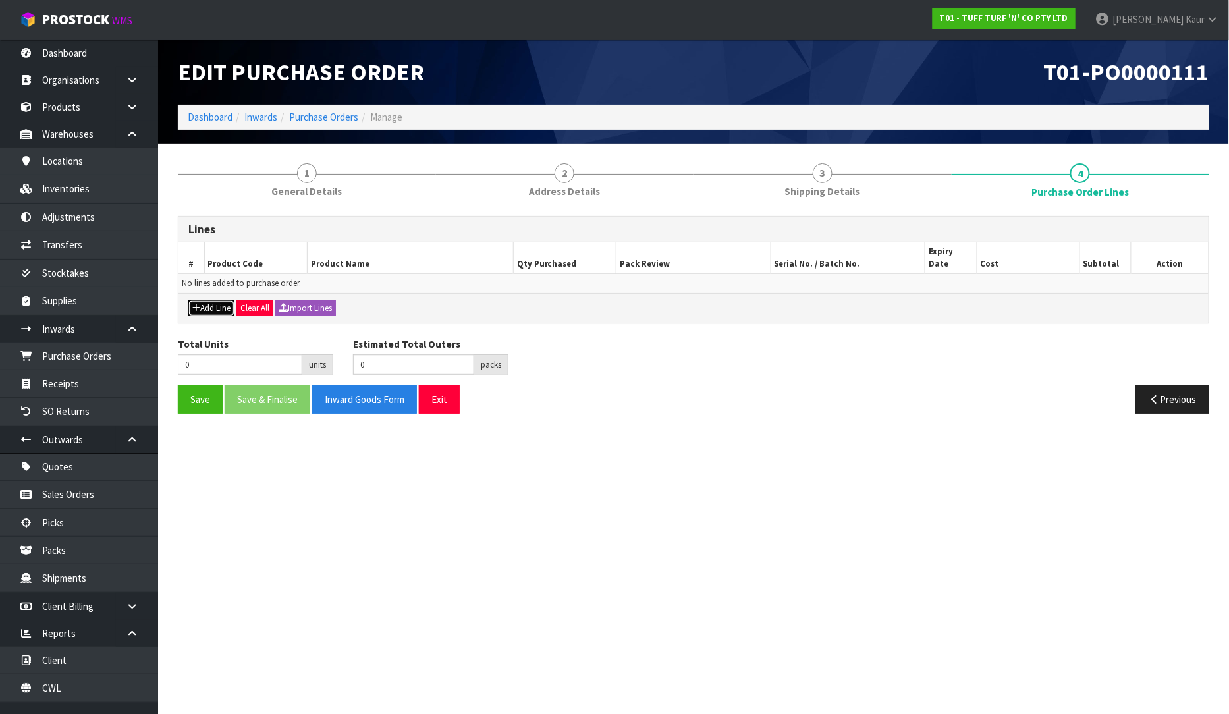
click at [224, 300] on button "Add Line" at bounding box center [211, 308] width 46 height 16
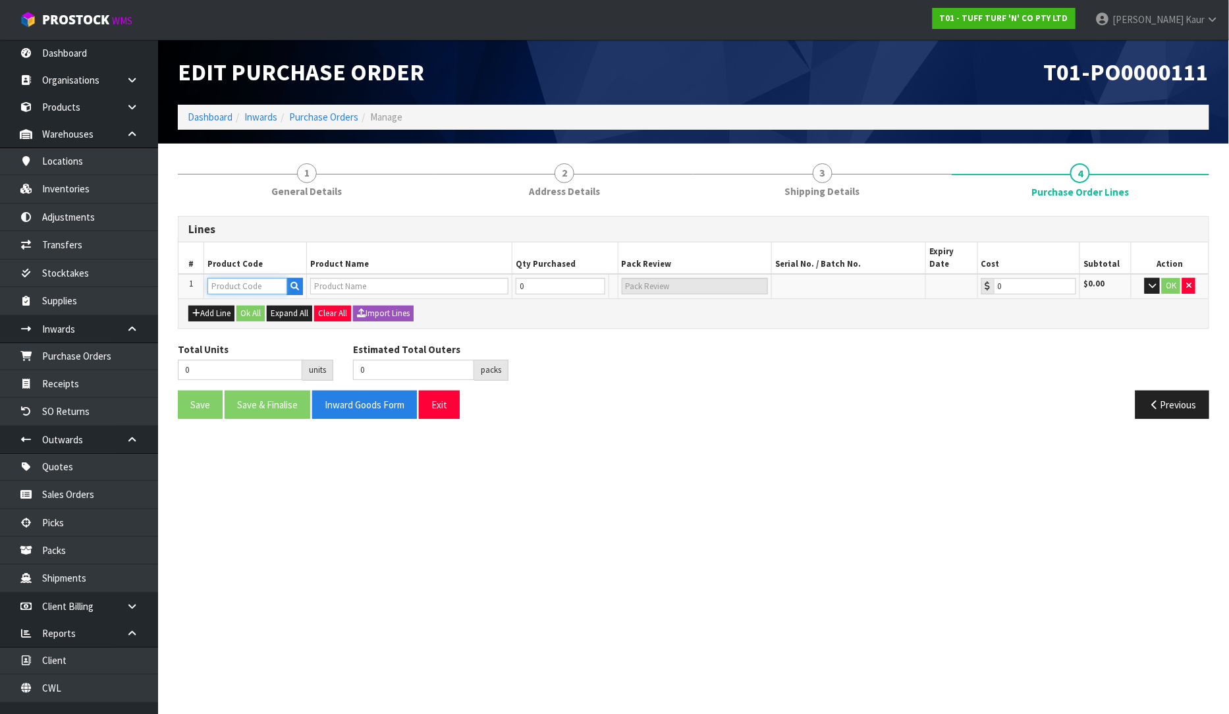
click at [238, 278] on input "text" at bounding box center [248, 286] width 80 height 16
paste input "3300228"
click at [532, 279] on input "0" at bounding box center [534, 286] width 58 height 16
click at [242, 306] on button "Ok All" at bounding box center [251, 314] width 28 height 16
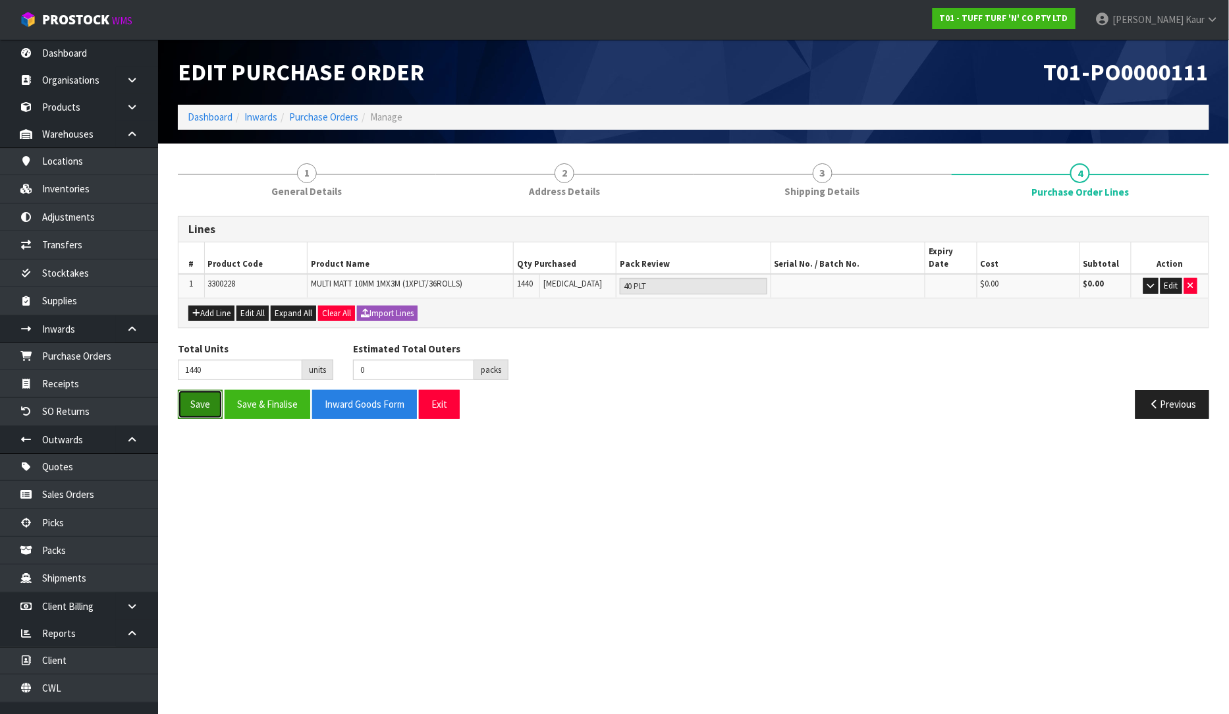
click at [204, 390] on button "Save" at bounding box center [200, 404] width 45 height 28
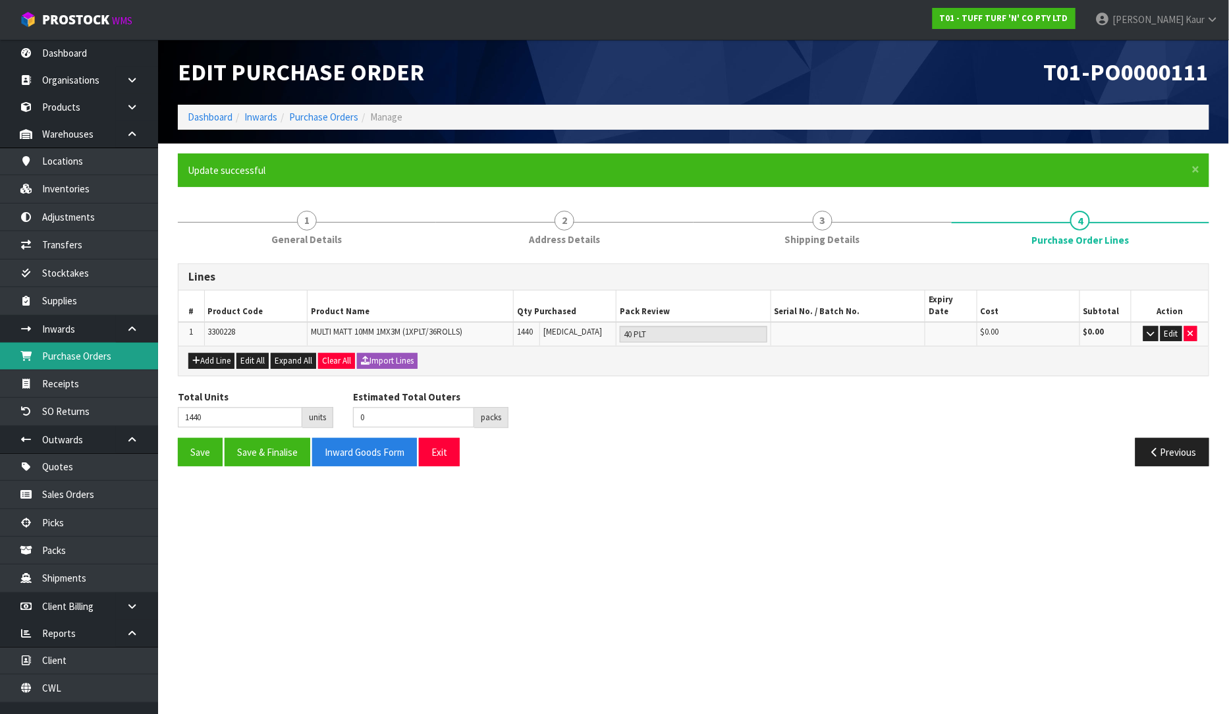
click at [96, 352] on link "Purchase Orders" at bounding box center [79, 356] width 158 height 27
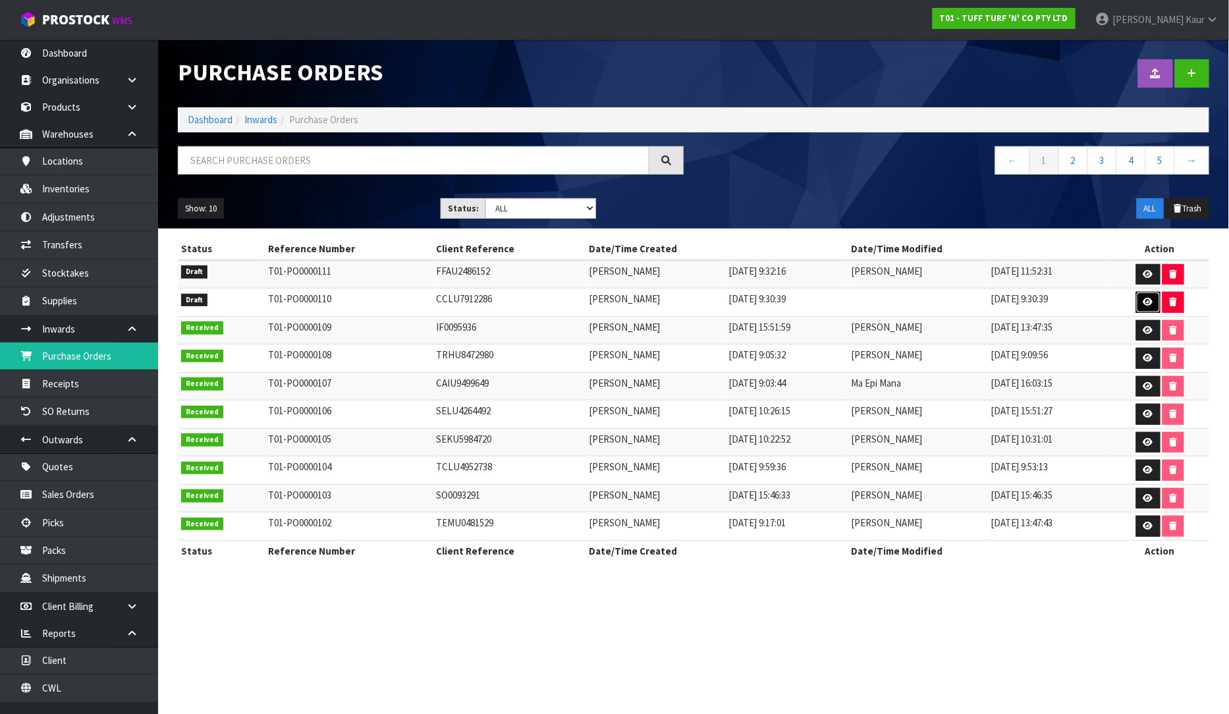
click at [1150, 298] on icon at bounding box center [1149, 302] width 10 height 9
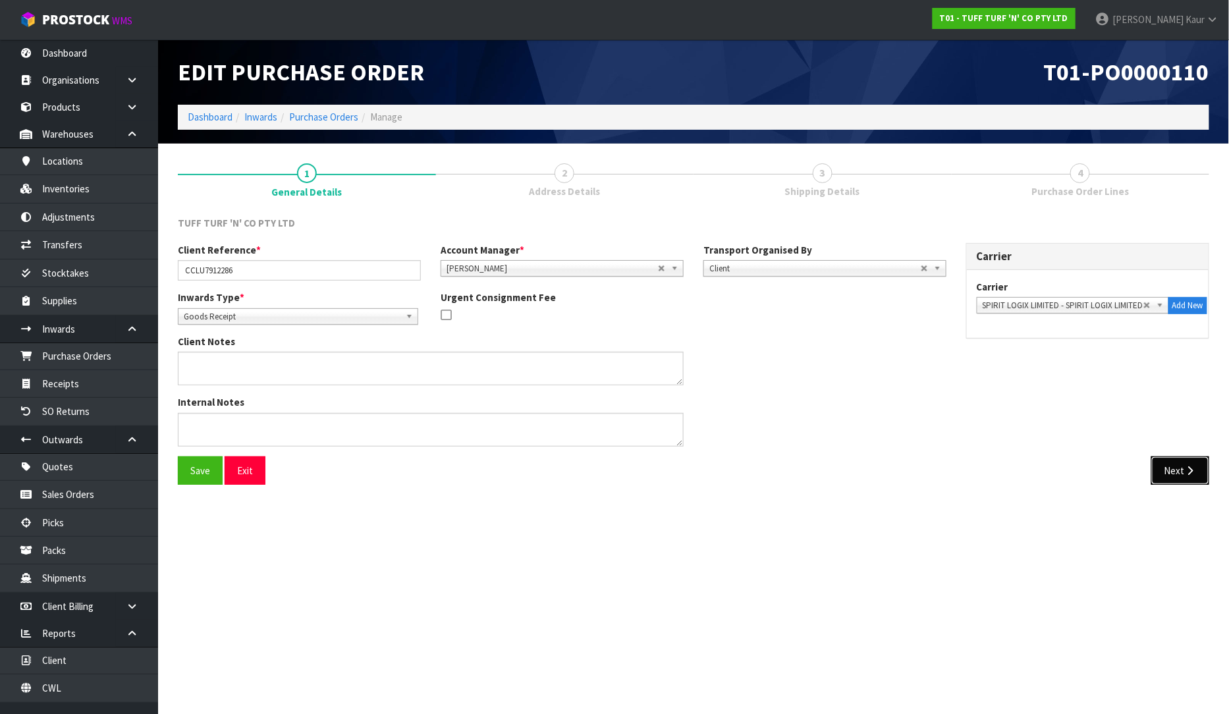
click at [1181, 471] on button "Next" at bounding box center [1181, 471] width 58 height 28
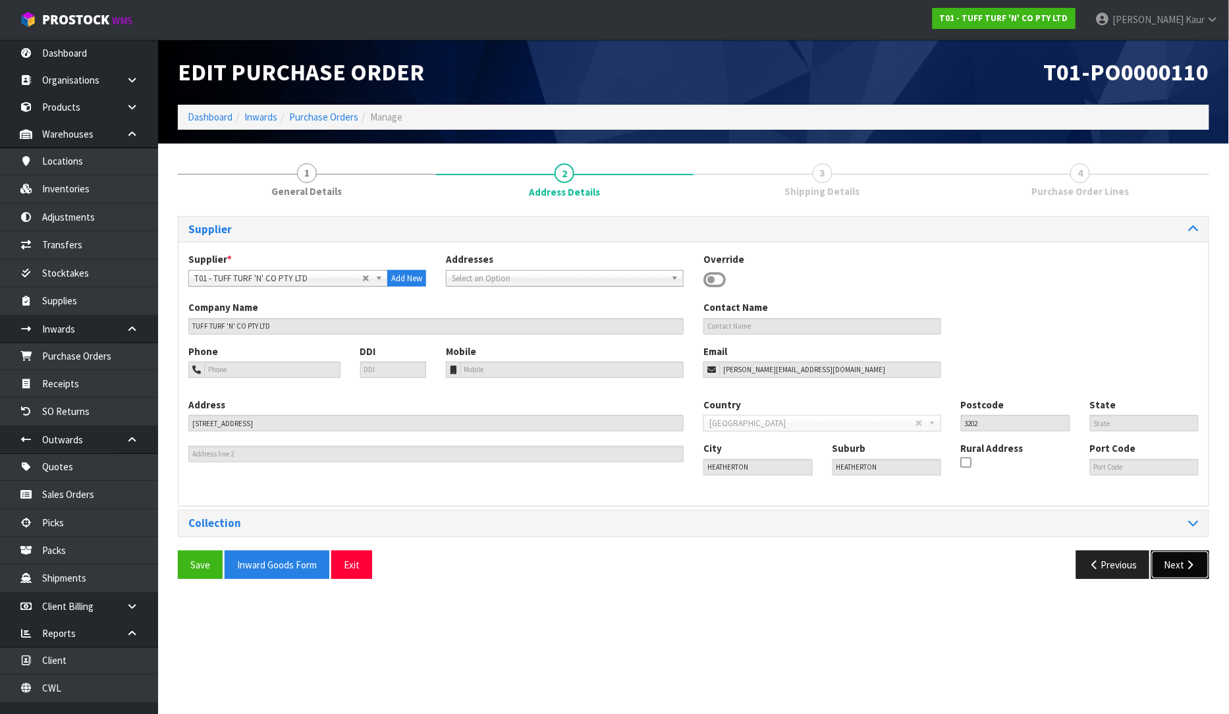
click at [1181, 563] on button "Next" at bounding box center [1181, 565] width 58 height 28
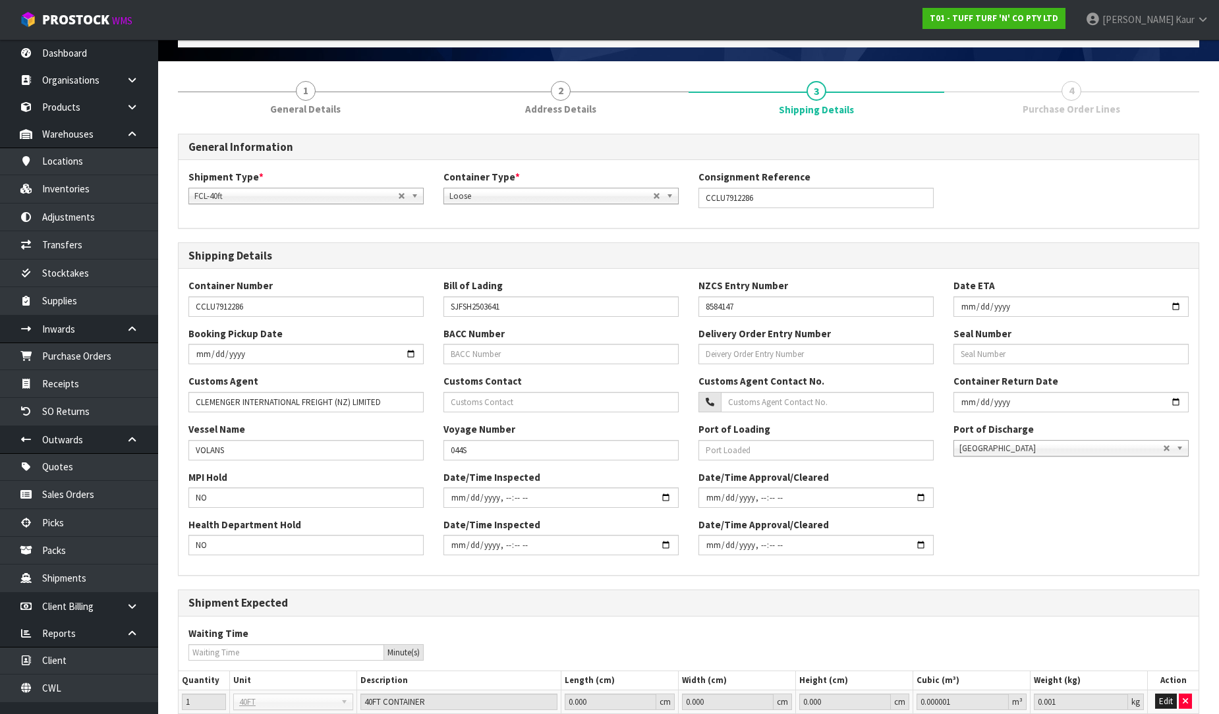
scroll to position [194, 0]
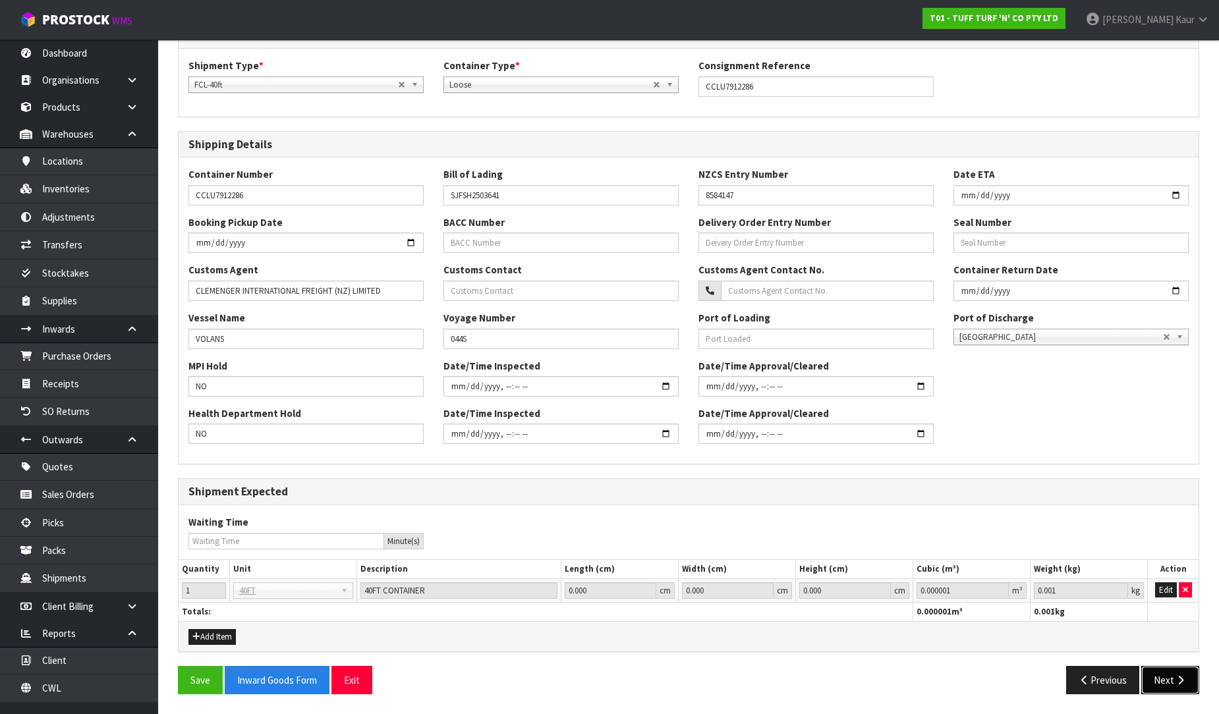
click at [1181, 683] on icon "button" at bounding box center [1180, 680] width 13 height 10
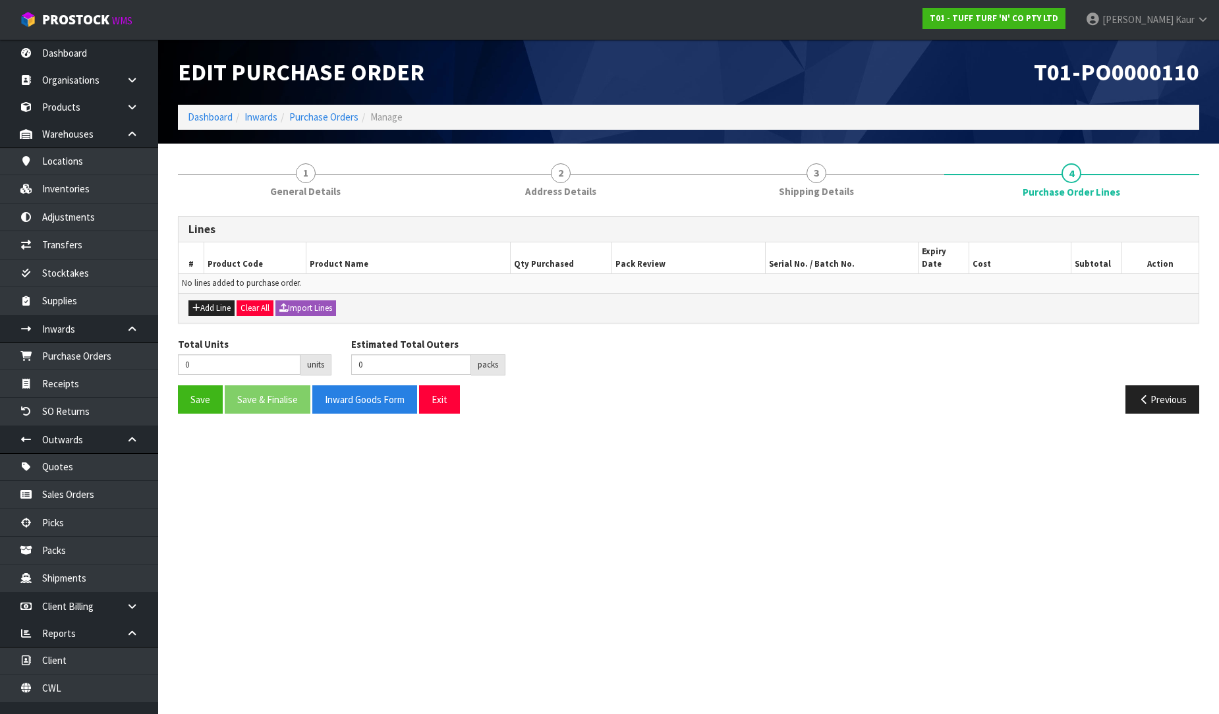
scroll to position [0, 0]
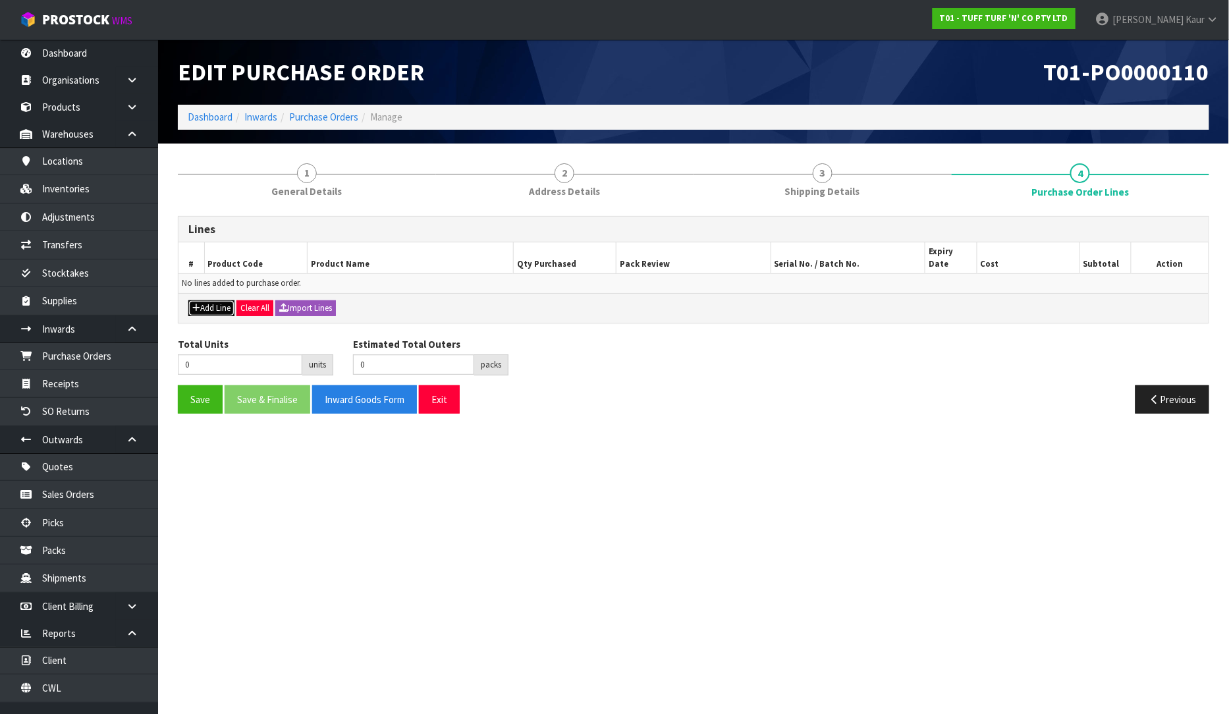
click at [223, 300] on button "Add Line" at bounding box center [211, 308] width 46 height 16
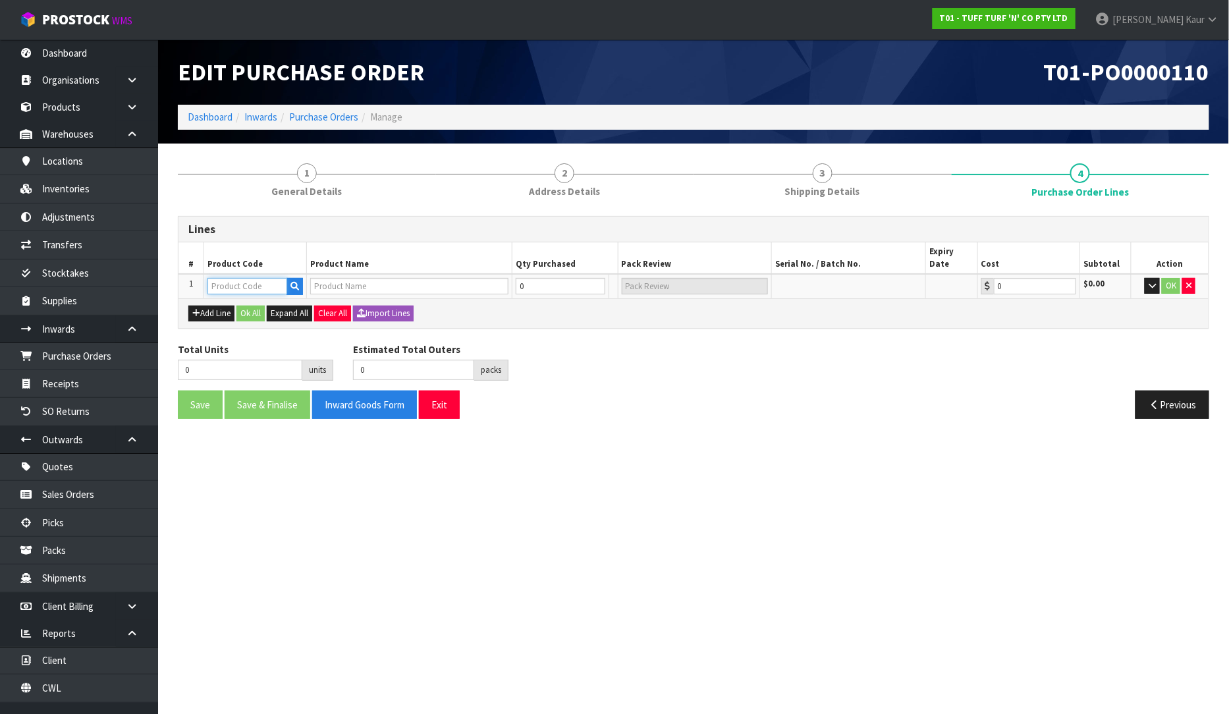
click at [232, 278] on input "text" at bounding box center [248, 286] width 80 height 16
paste input "3300314"
click at [524, 278] on input "0" at bounding box center [534, 286] width 58 height 16
click at [224, 306] on button "Add Line" at bounding box center [211, 314] width 46 height 16
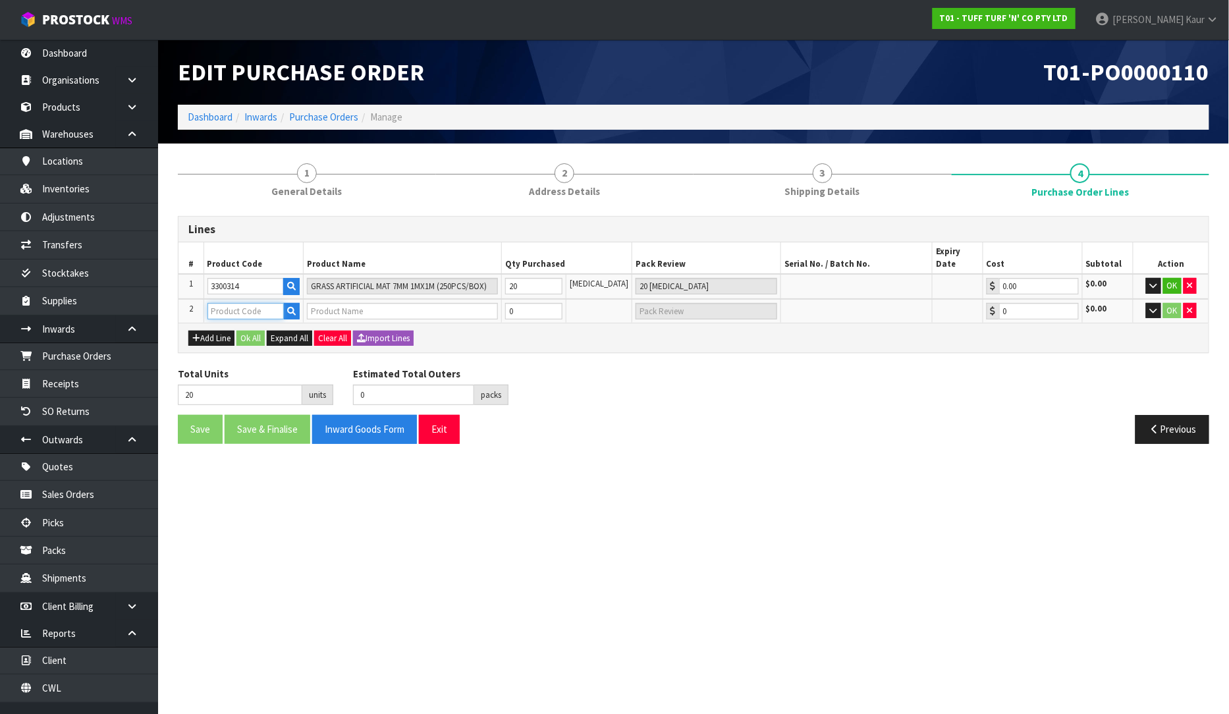
click at [231, 303] on input "text" at bounding box center [246, 311] width 77 height 16
paste input "0333036"
click at [536, 303] on input "0" at bounding box center [534, 311] width 58 height 16
click at [199, 334] on icon "button" at bounding box center [196, 338] width 8 height 9
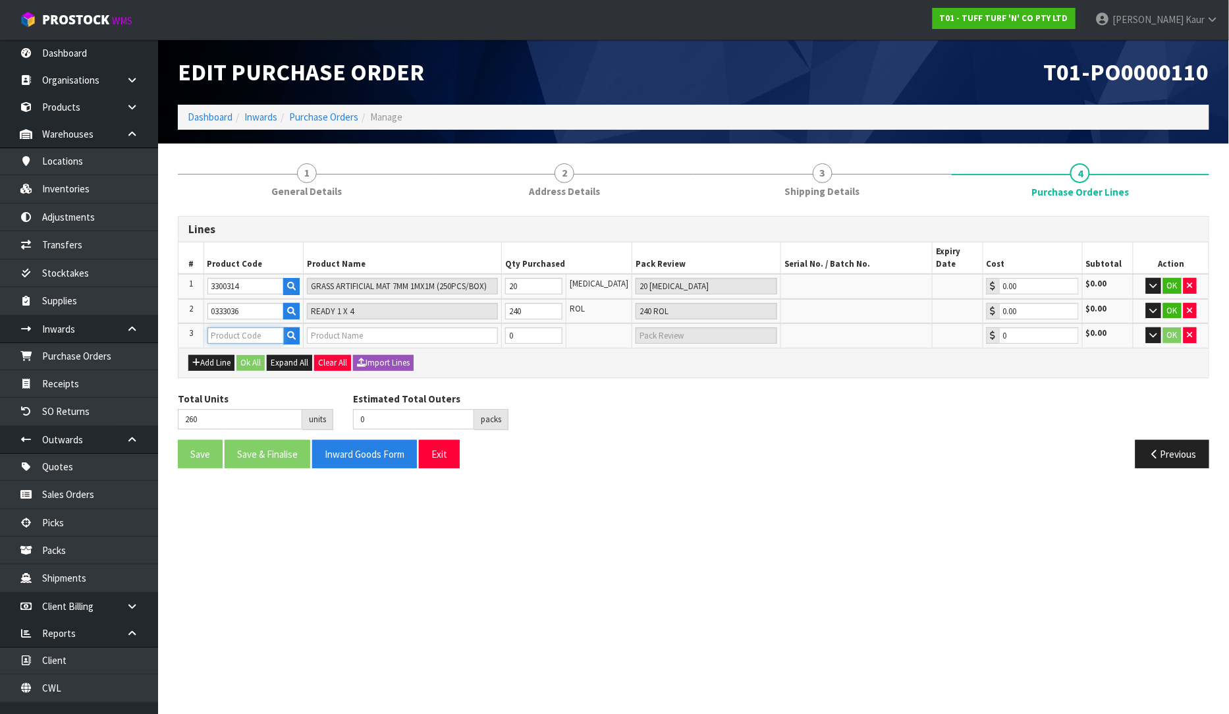
click at [244, 327] on input "text" at bounding box center [246, 335] width 77 height 16
paste input "0077704"
click at [527, 327] on input "0" at bounding box center [534, 335] width 58 height 16
click at [220, 355] on button "Add Line" at bounding box center [211, 363] width 46 height 16
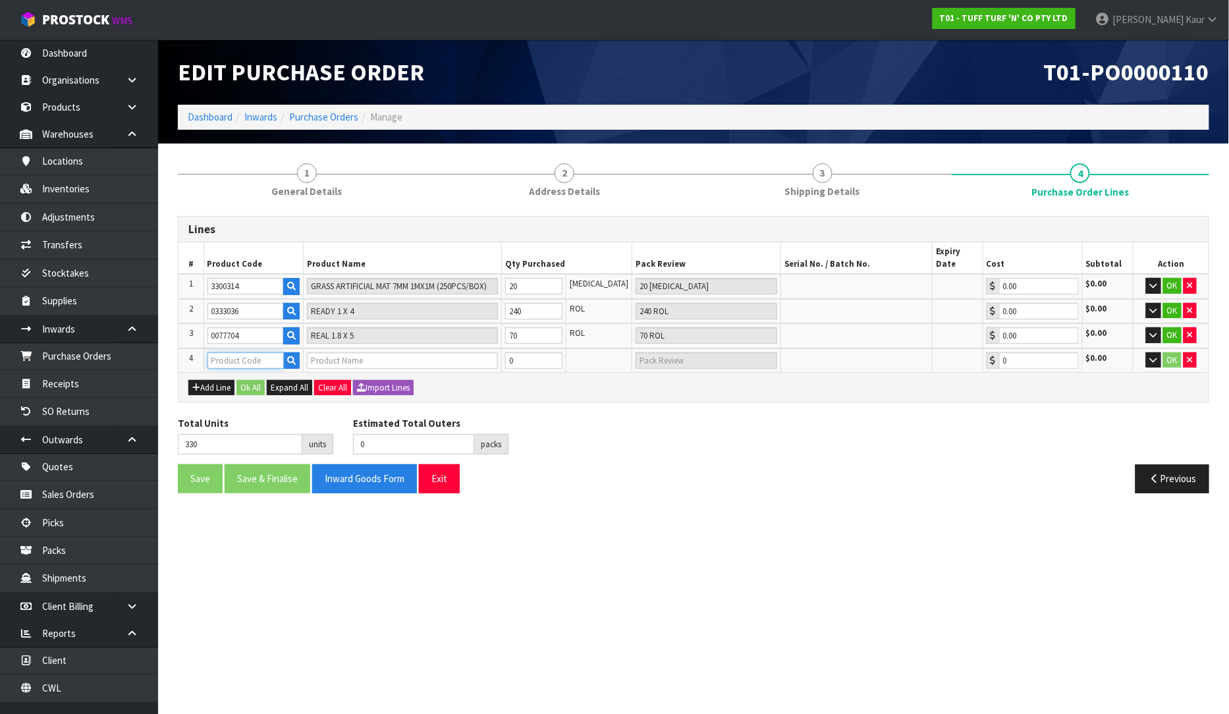
click at [223, 352] on input "text" at bounding box center [246, 360] width 77 height 16
paste input "0333038"
click at [543, 352] on input "0" at bounding box center [534, 360] width 58 height 16
click at [220, 380] on button "Add Line" at bounding box center [211, 388] width 46 height 16
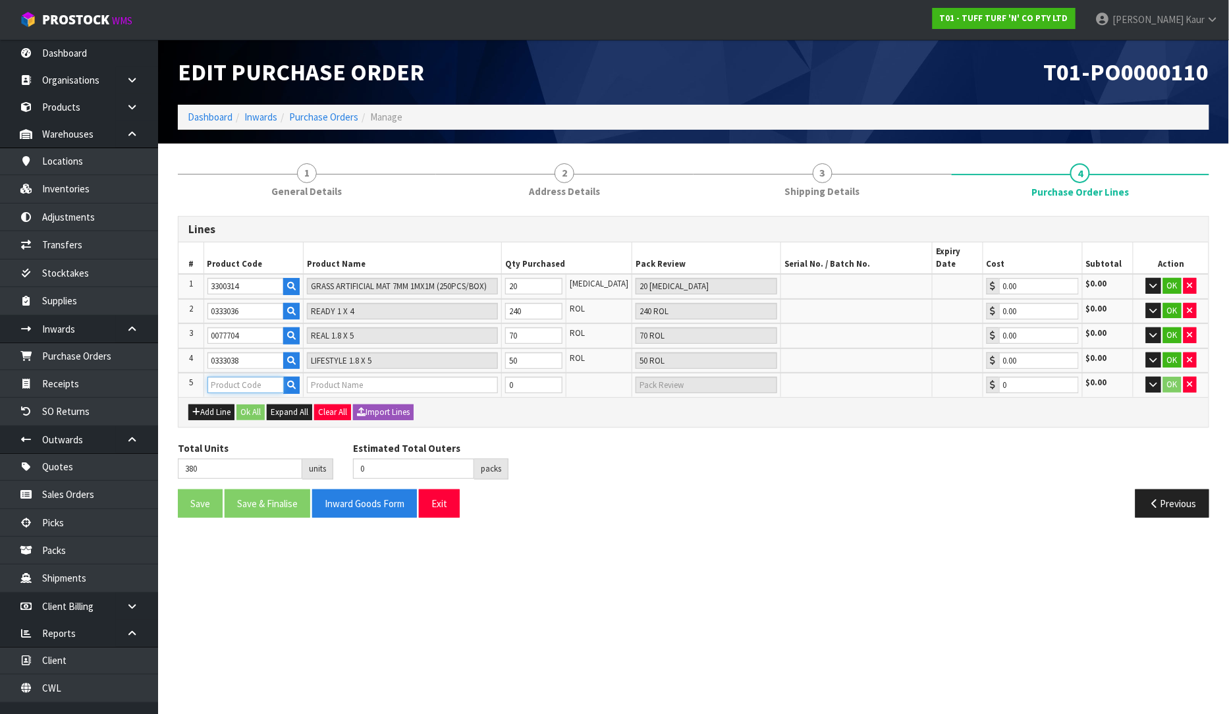
click at [235, 377] on input "text" at bounding box center [246, 385] width 77 height 16
paste input "0333037"
click at [528, 377] on input "0" at bounding box center [534, 385] width 58 height 16
click at [207, 404] on button "Add Line" at bounding box center [211, 412] width 46 height 16
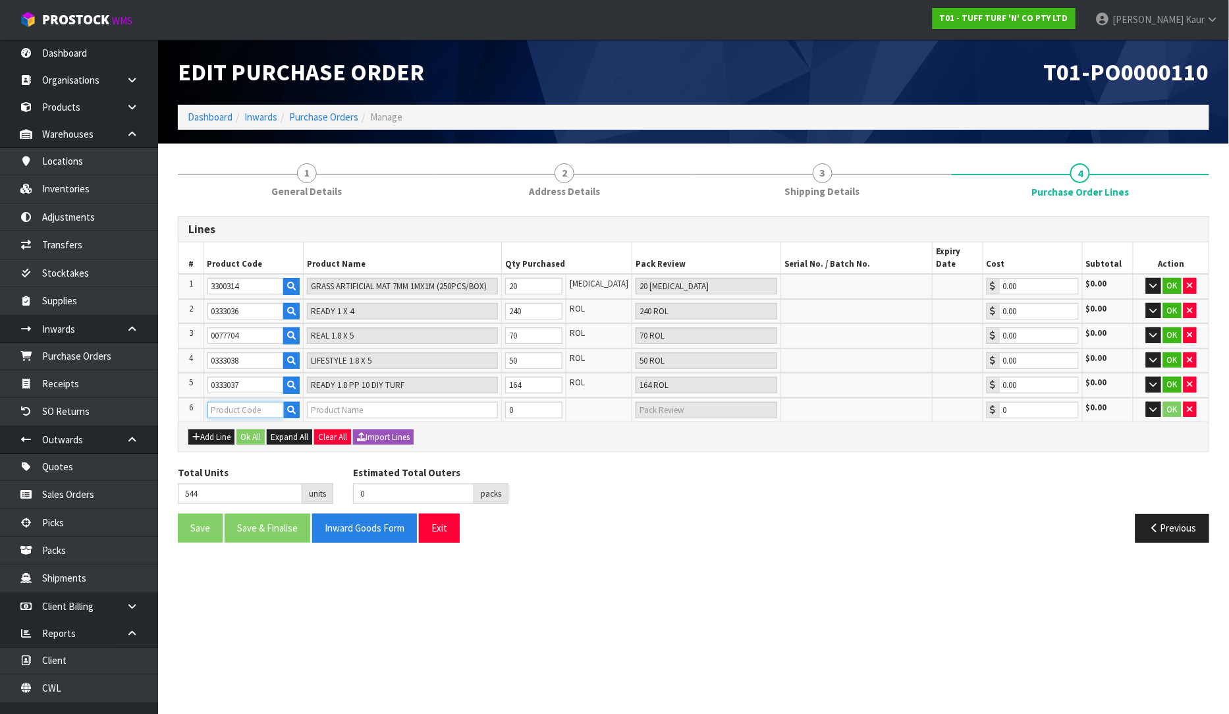
click at [239, 402] on input "text" at bounding box center [246, 410] width 77 height 16
paste input "0077697"
click at [543, 402] on input "0" at bounding box center [534, 410] width 58 height 16
click at [247, 430] on button "Ok All" at bounding box center [251, 438] width 28 height 16
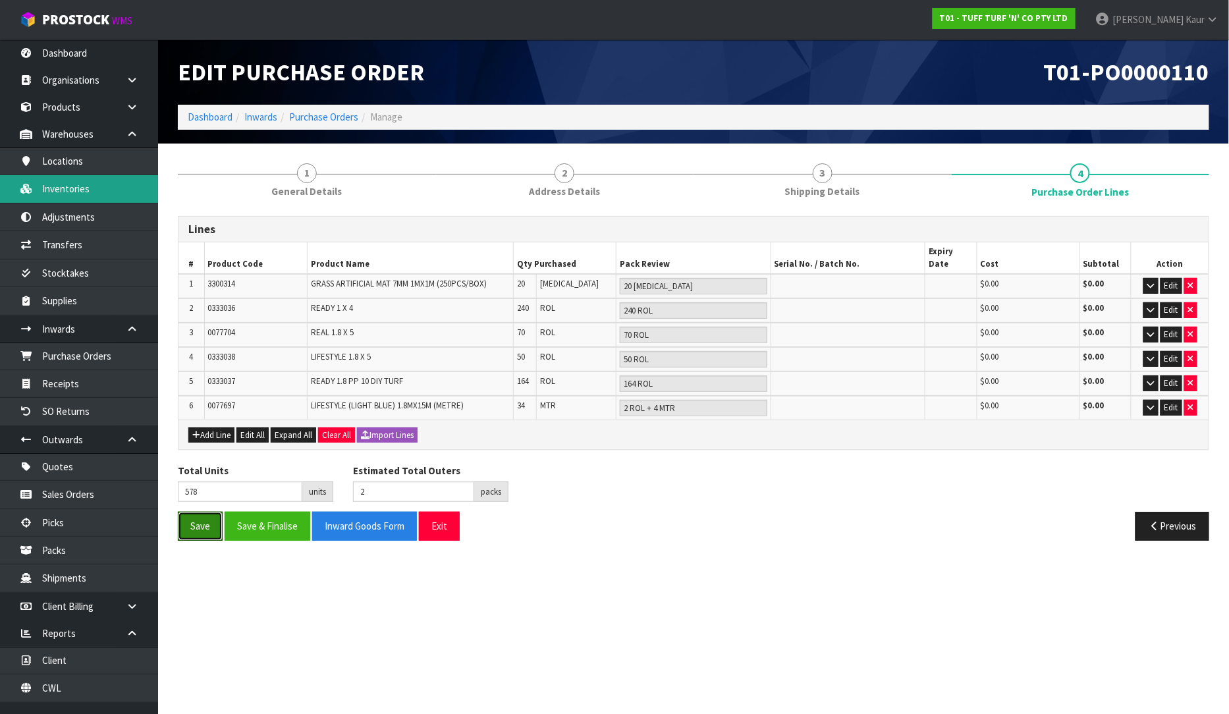
drag, startPoint x: 202, startPoint y: 515, endPoint x: 80, endPoint y: 179, distance: 357.2
click at [199, 515] on button "Save" at bounding box center [200, 526] width 45 height 28
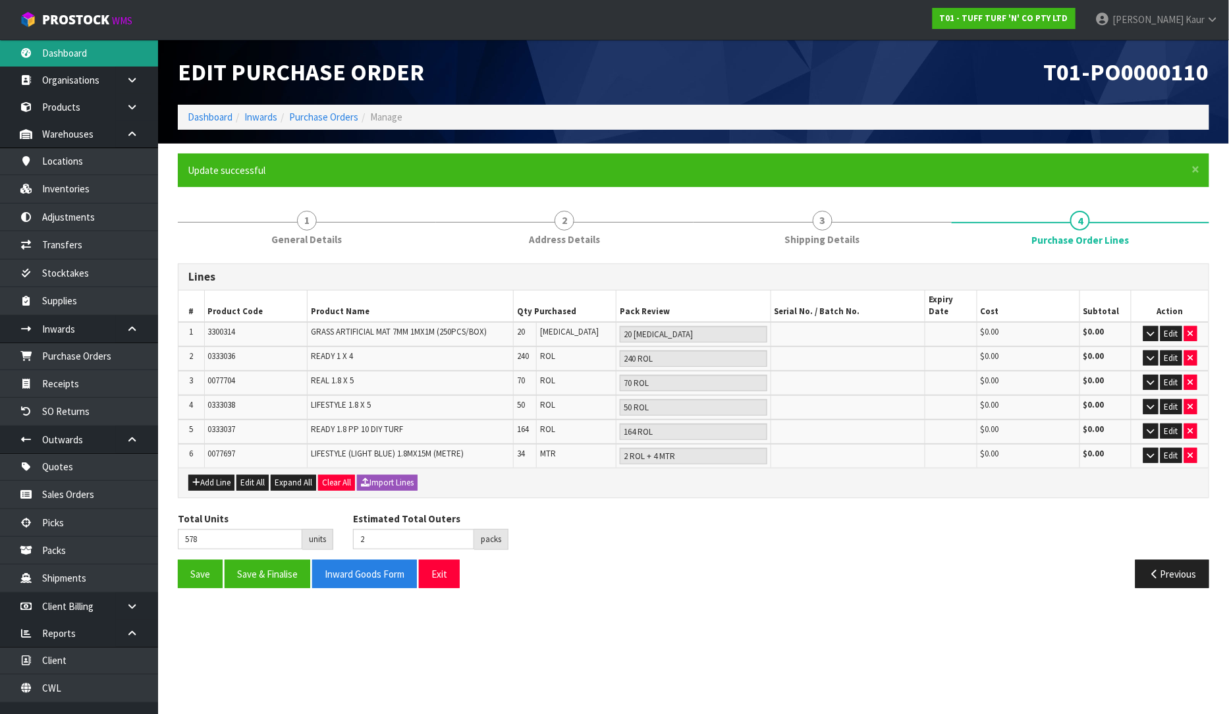
click at [35, 47] on link "Dashboard" at bounding box center [79, 53] width 158 height 27
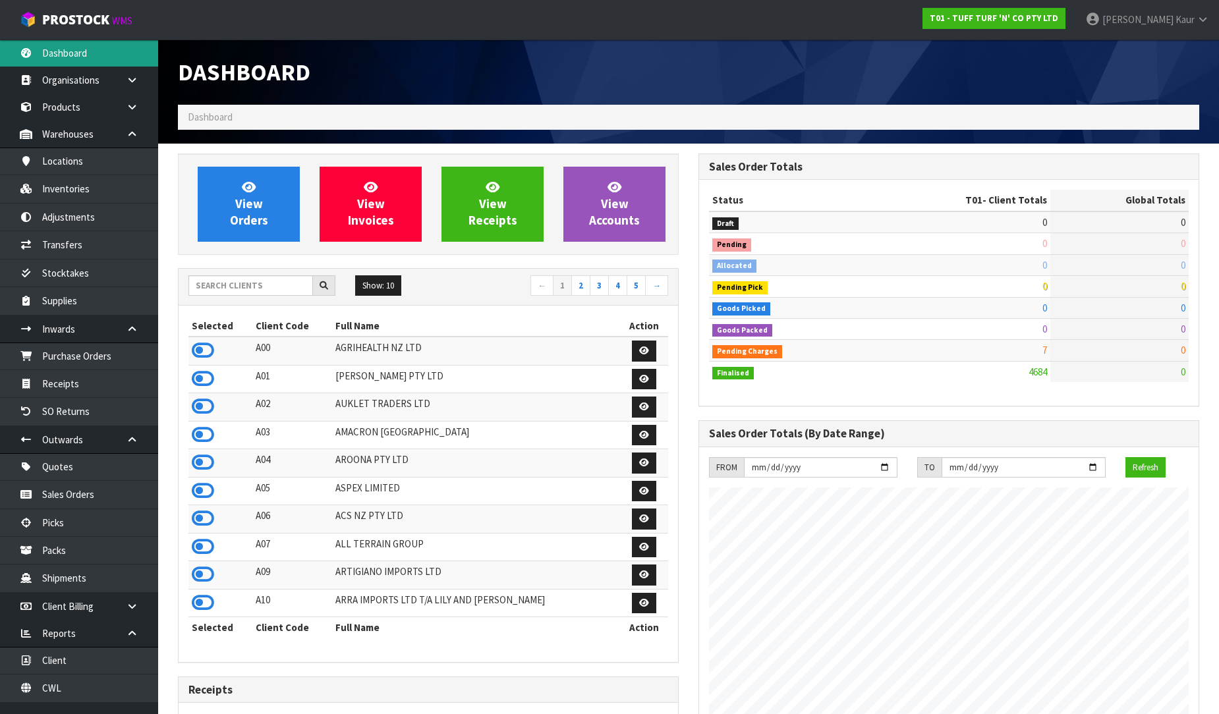
scroll to position [998, 520]
click at [279, 278] on input "text" at bounding box center [250, 285] width 125 height 20
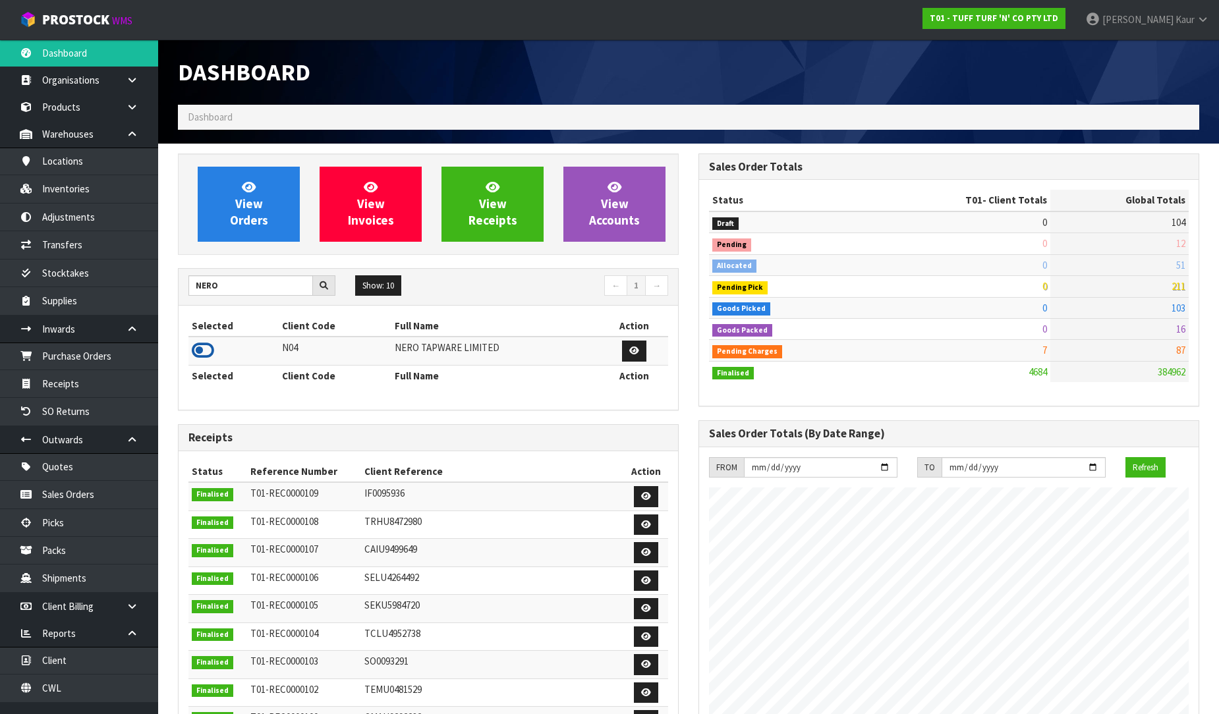
click at [203, 352] on icon at bounding box center [203, 351] width 22 height 20
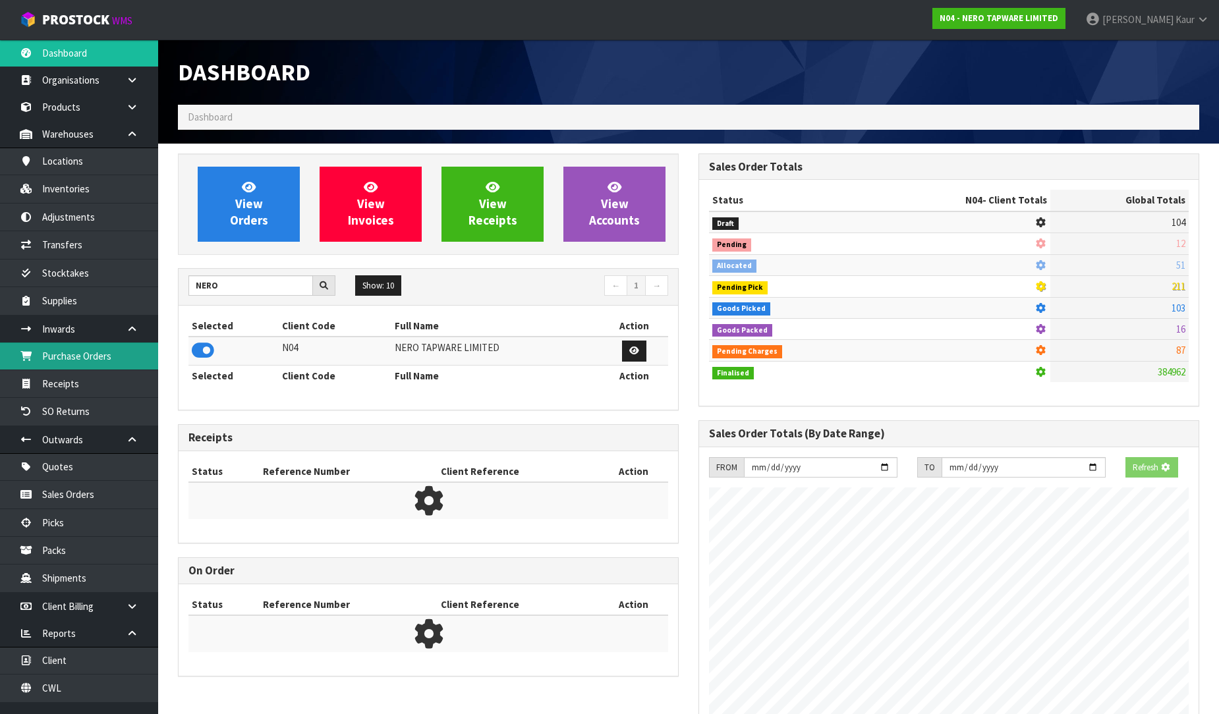
scroll to position [821, 520]
click at [73, 356] on link "Purchase Orders" at bounding box center [79, 356] width 158 height 27
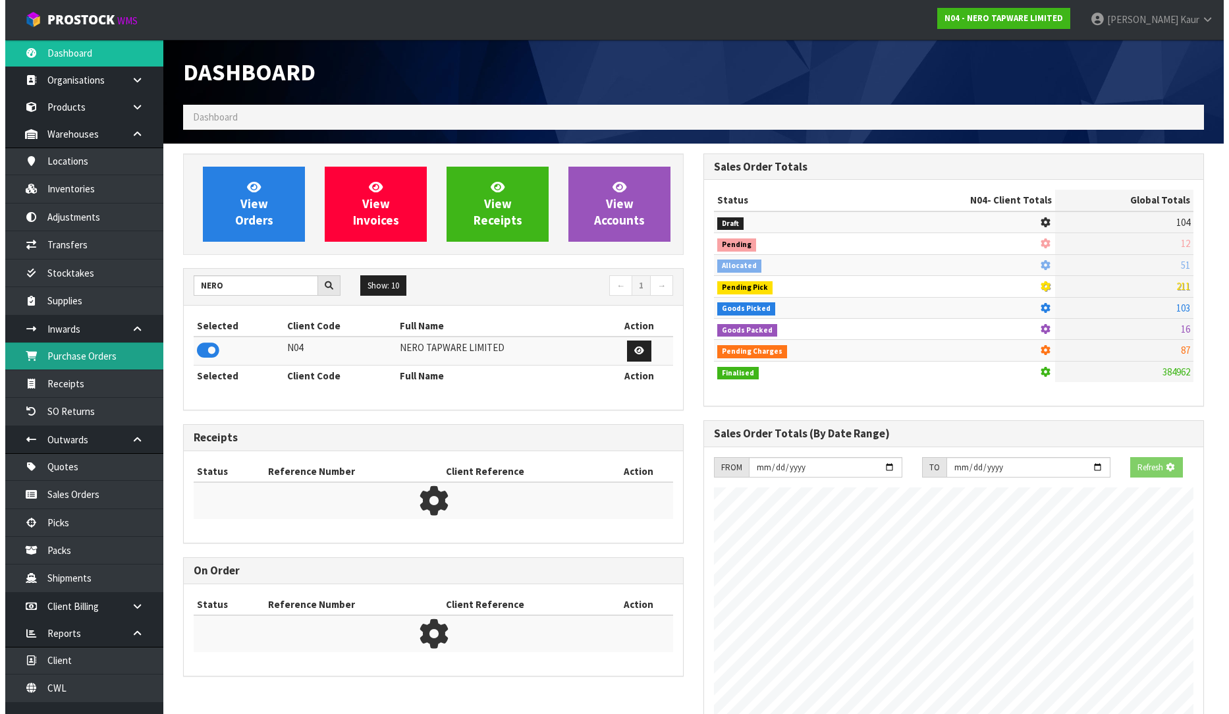
scroll to position [1026, 520]
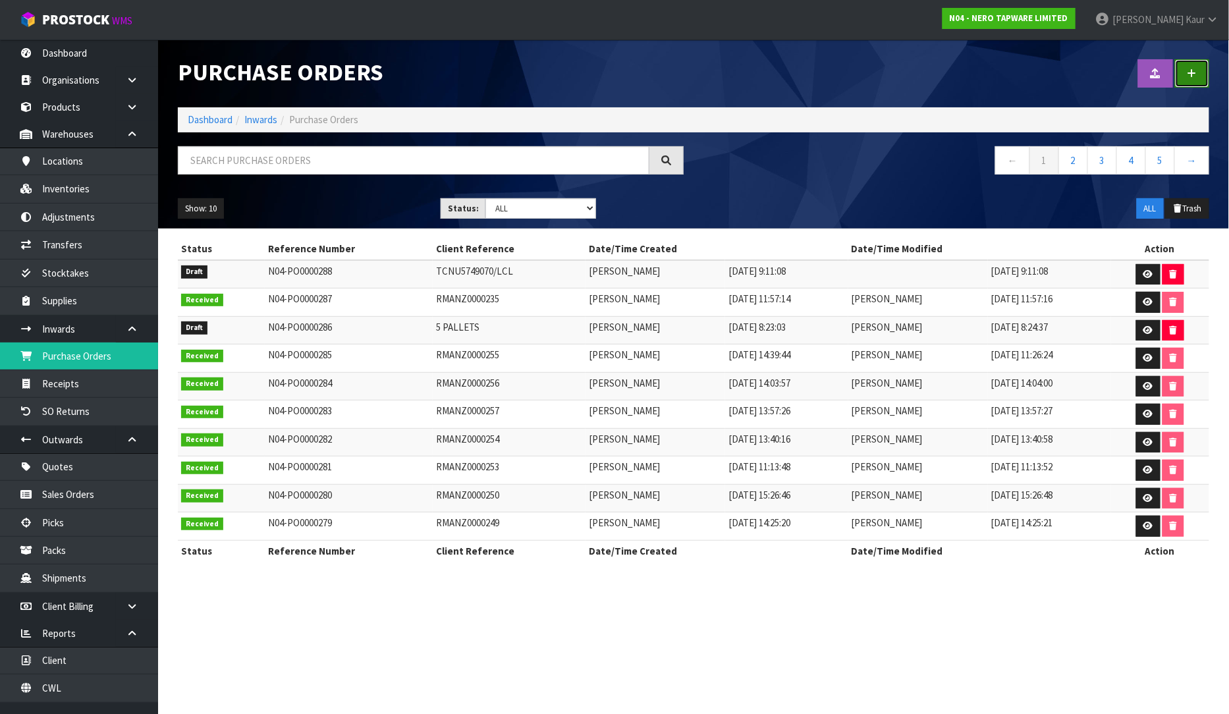
click at [1200, 78] on link at bounding box center [1192, 73] width 34 height 28
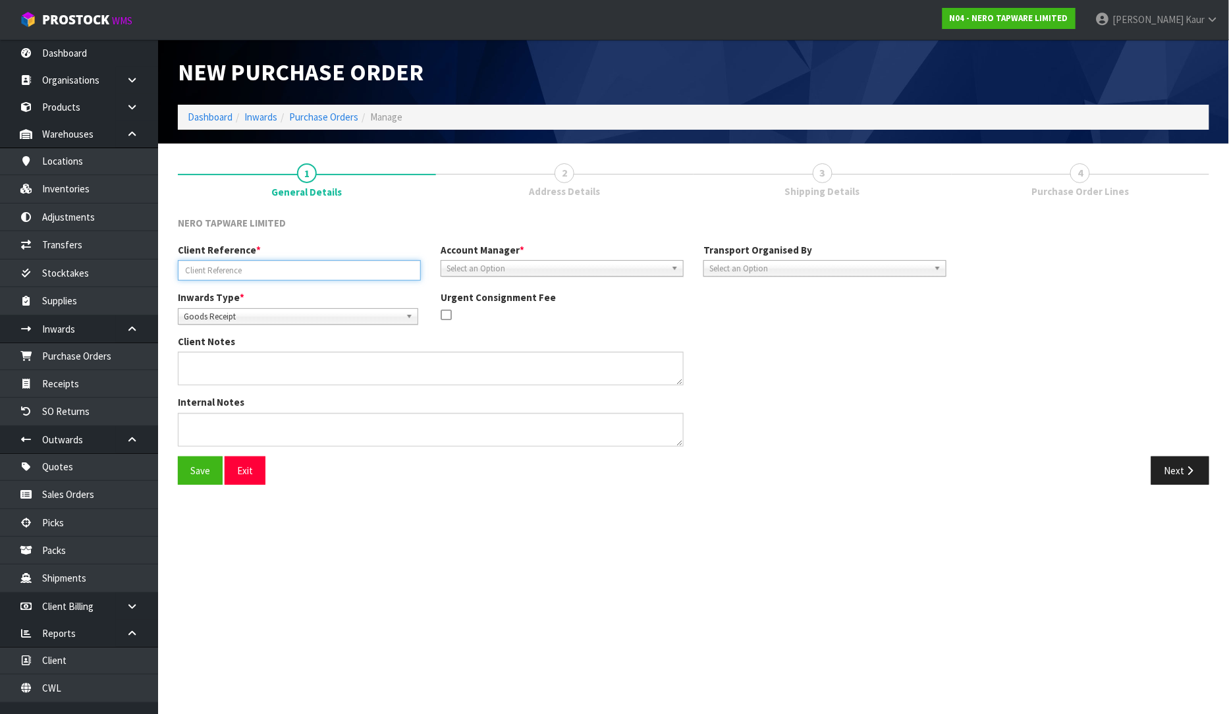
click at [240, 264] on input "text" at bounding box center [299, 270] width 243 height 20
type input "SONZ0003729"
click at [505, 275] on div "Select an Option" at bounding box center [562, 268] width 243 height 16
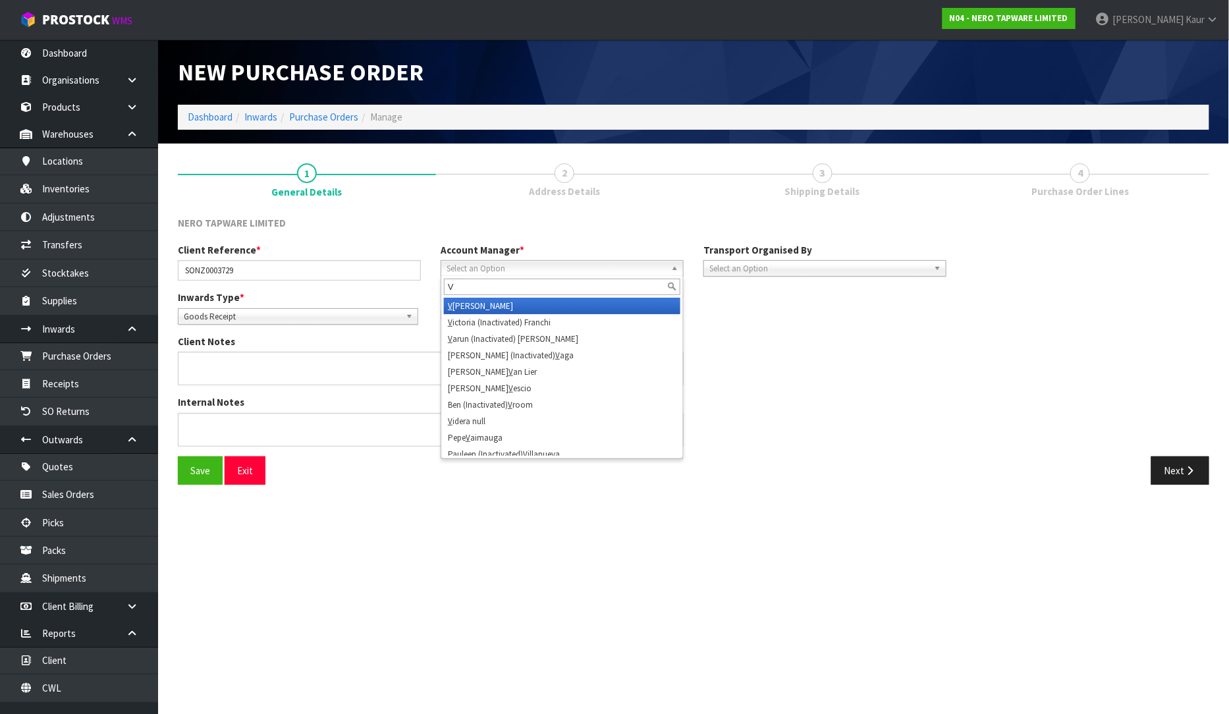
type input "V"
click at [482, 310] on li "V [PERSON_NAME]" at bounding box center [562, 306] width 237 height 16
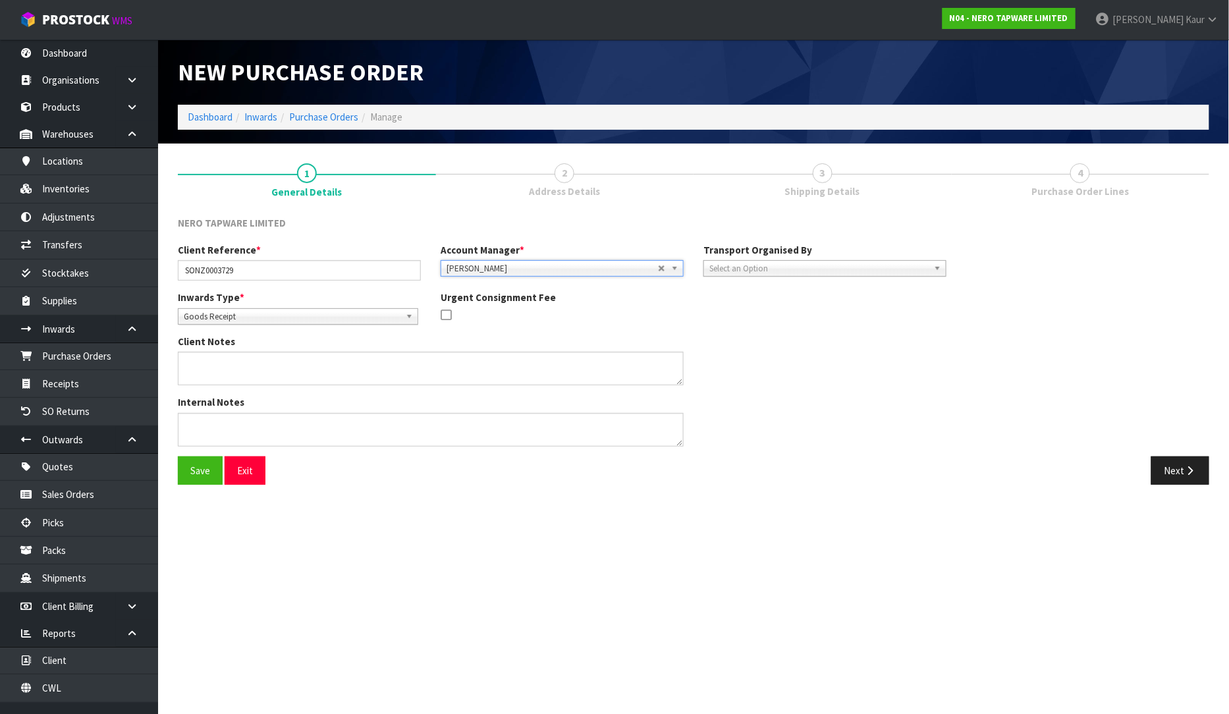
drag, startPoint x: 759, startPoint y: 270, endPoint x: 756, endPoint y: 284, distance: 14.1
click at [759, 271] on span "Select an Option" at bounding box center [819, 269] width 219 height 16
click at [744, 338] on li "Client" at bounding box center [825, 339] width 237 height 16
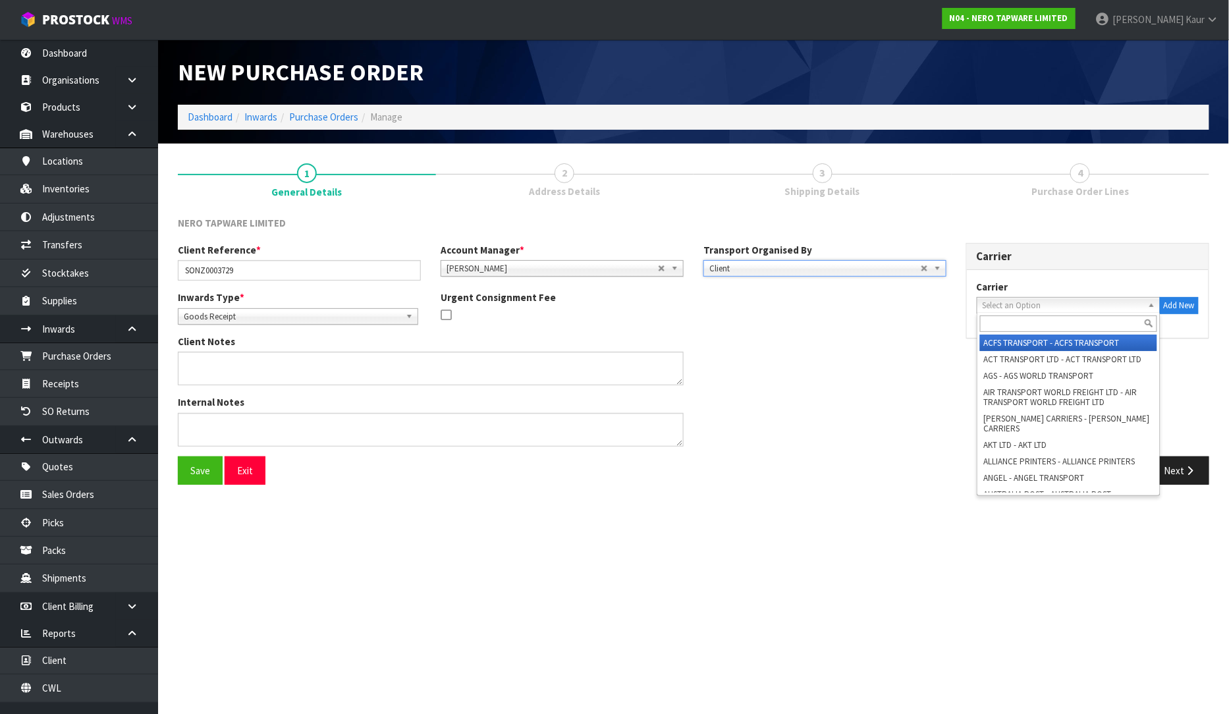
click at [1052, 301] on span "Select an Option" at bounding box center [1063, 306] width 160 height 16
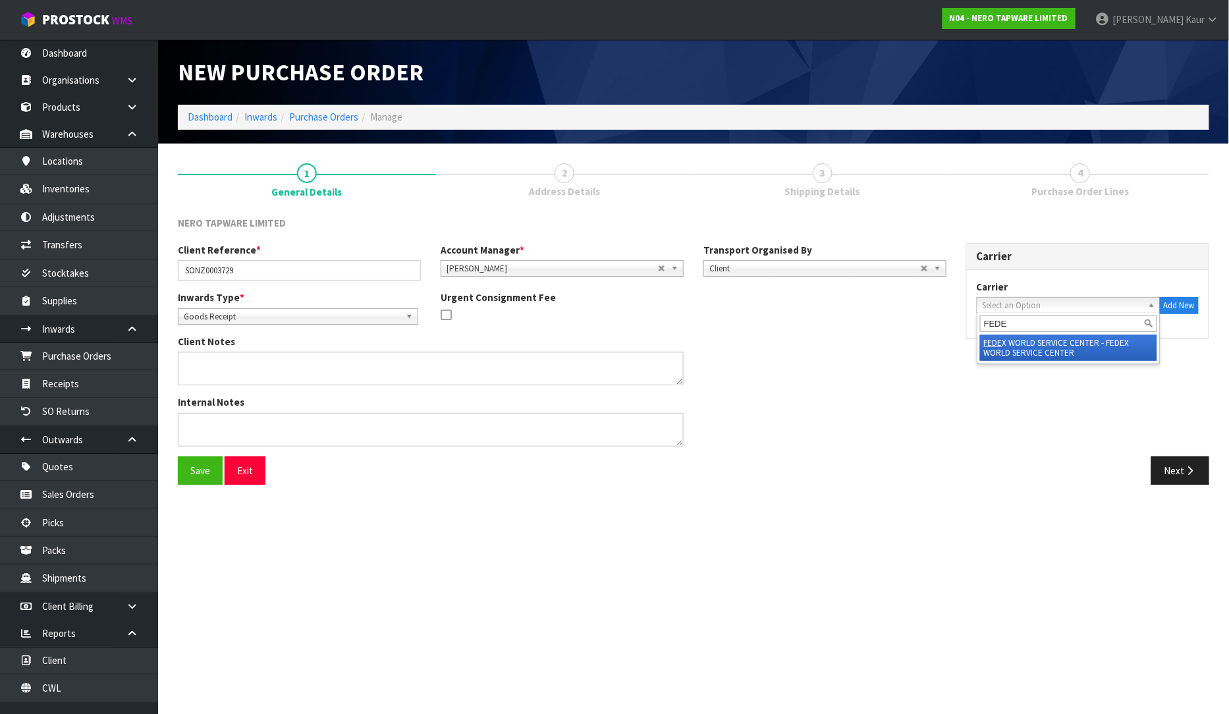
type input "FEDE"
click at [1035, 345] on li "FEDE X WORLD SERVICE CENTER - FEDEX WORLD SERVICE CENTER" at bounding box center [1068, 348] width 177 height 26
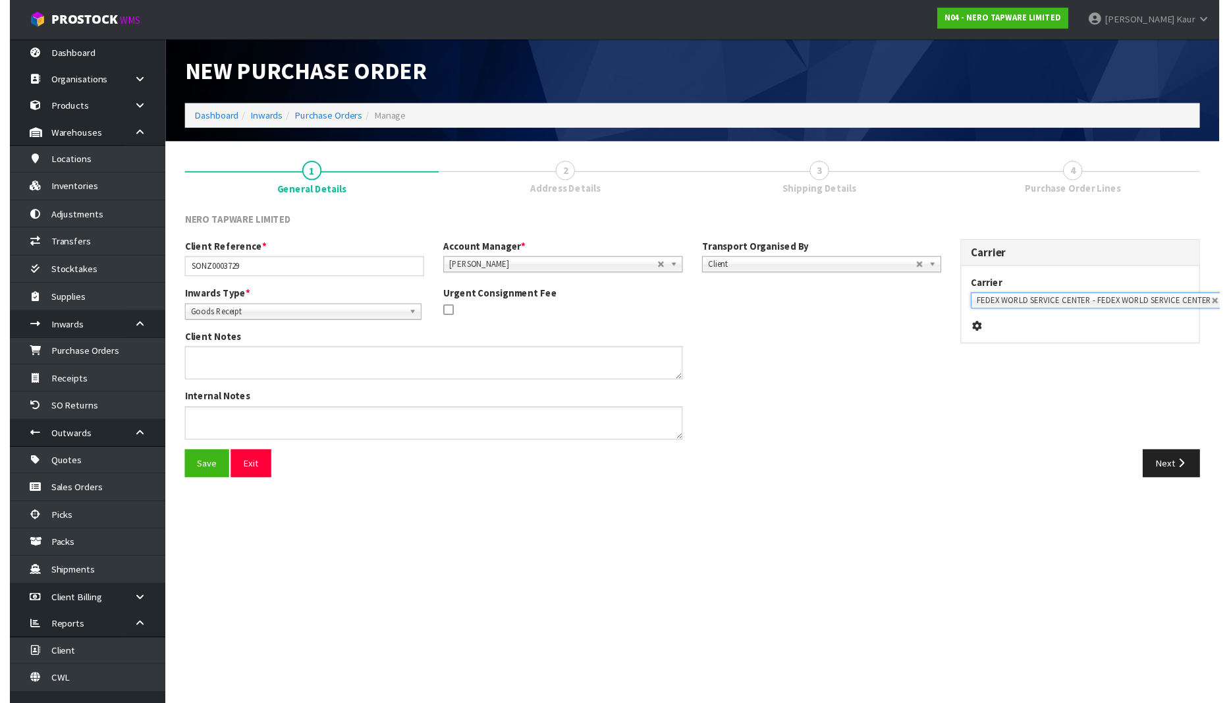
scroll to position [0, 9]
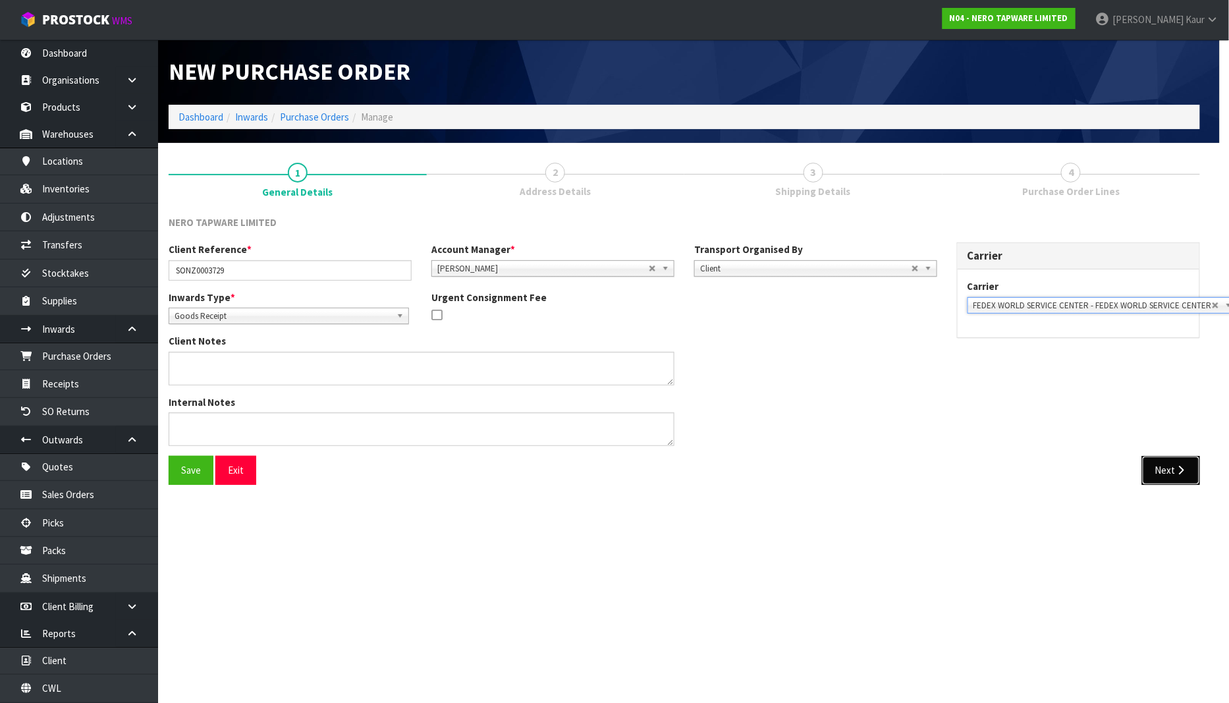
click at [1166, 472] on button "Next" at bounding box center [1171, 470] width 58 height 28
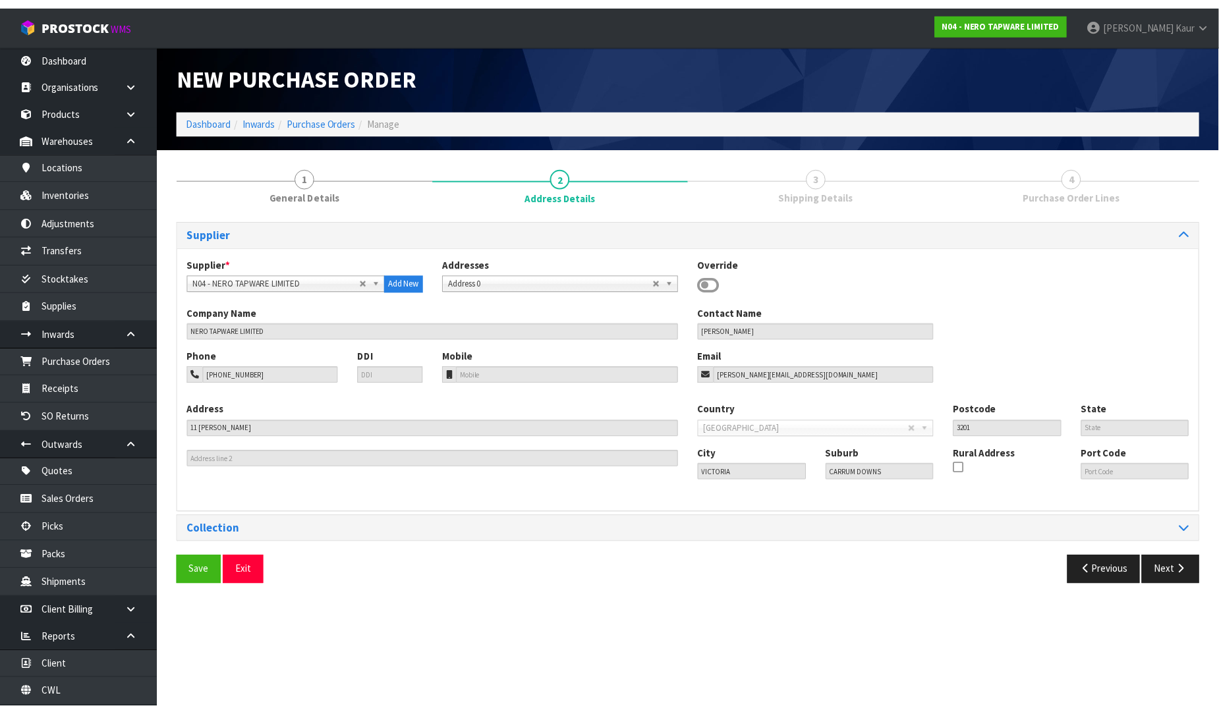
scroll to position [0, 0]
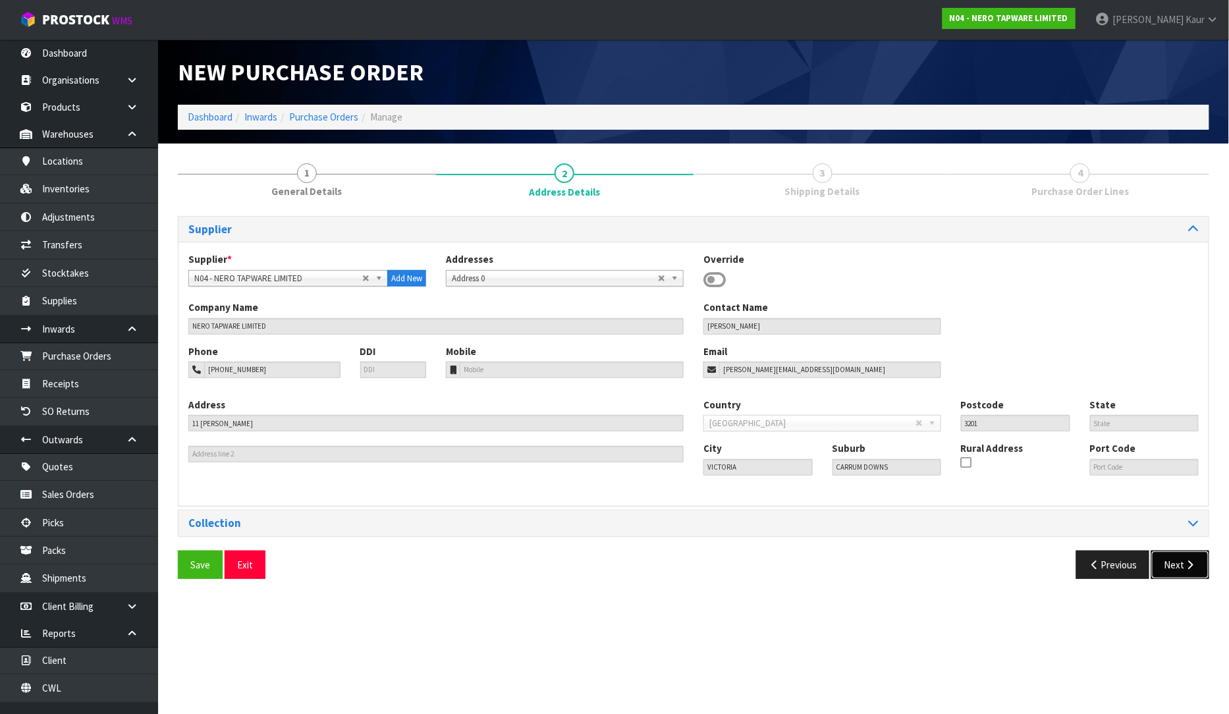
click at [1162, 558] on button "Next" at bounding box center [1181, 565] width 58 height 28
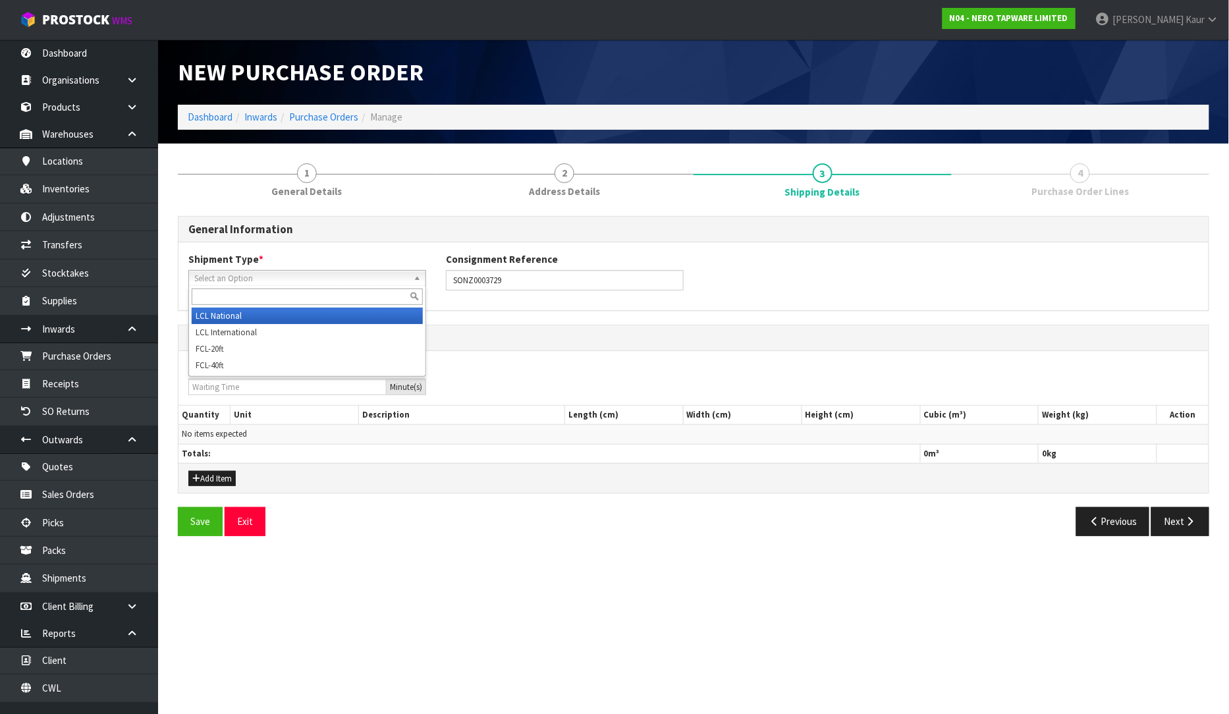
click at [274, 275] on span "Select an Option" at bounding box center [301, 279] width 214 height 16
click at [268, 308] on li "LCL National" at bounding box center [307, 316] width 231 height 16
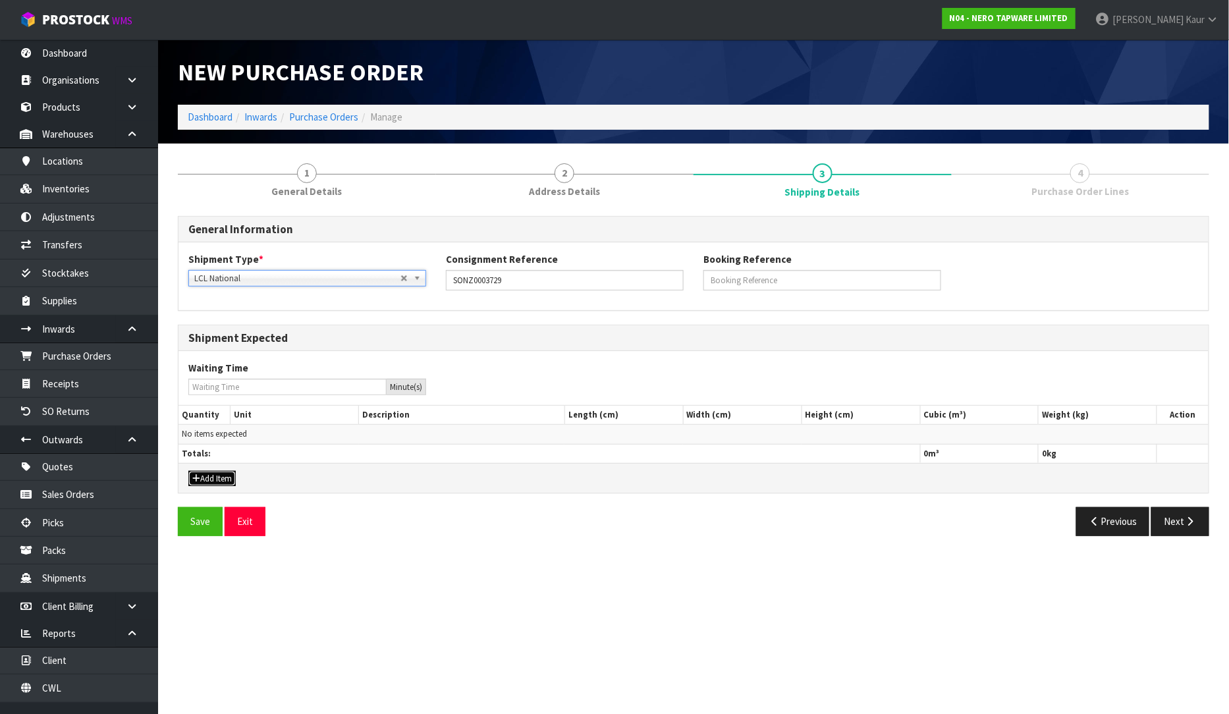
click at [213, 477] on button "Add Item" at bounding box center [211, 479] width 47 height 16
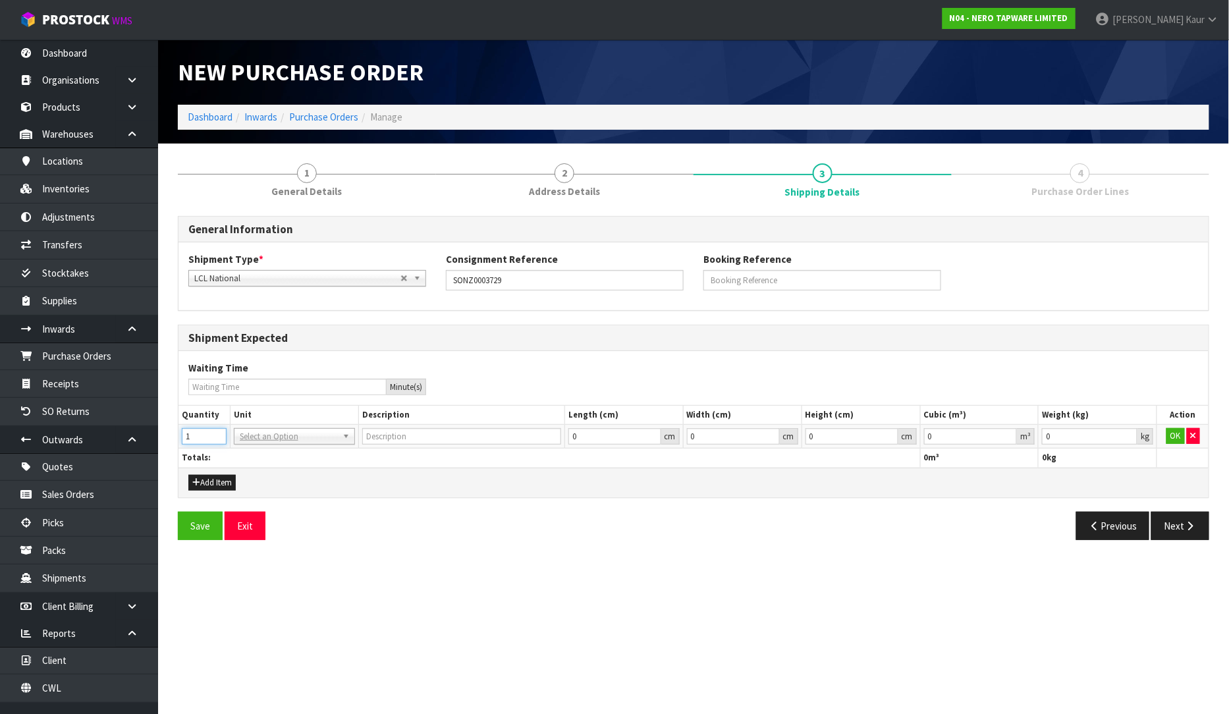
click at [217, 435] on input "1" at bounding box center [204, 436] width 45 height 16
click at [219, 433] on input "2" at bounding box center [204, 436] width 45 height 16
type input "3"
click at [219, 433] on input "3" at bounding box center [204, 436] width 45 height 16
click at [255, 459] on input "text" at bounding box center [294, 455] width 115 height 16
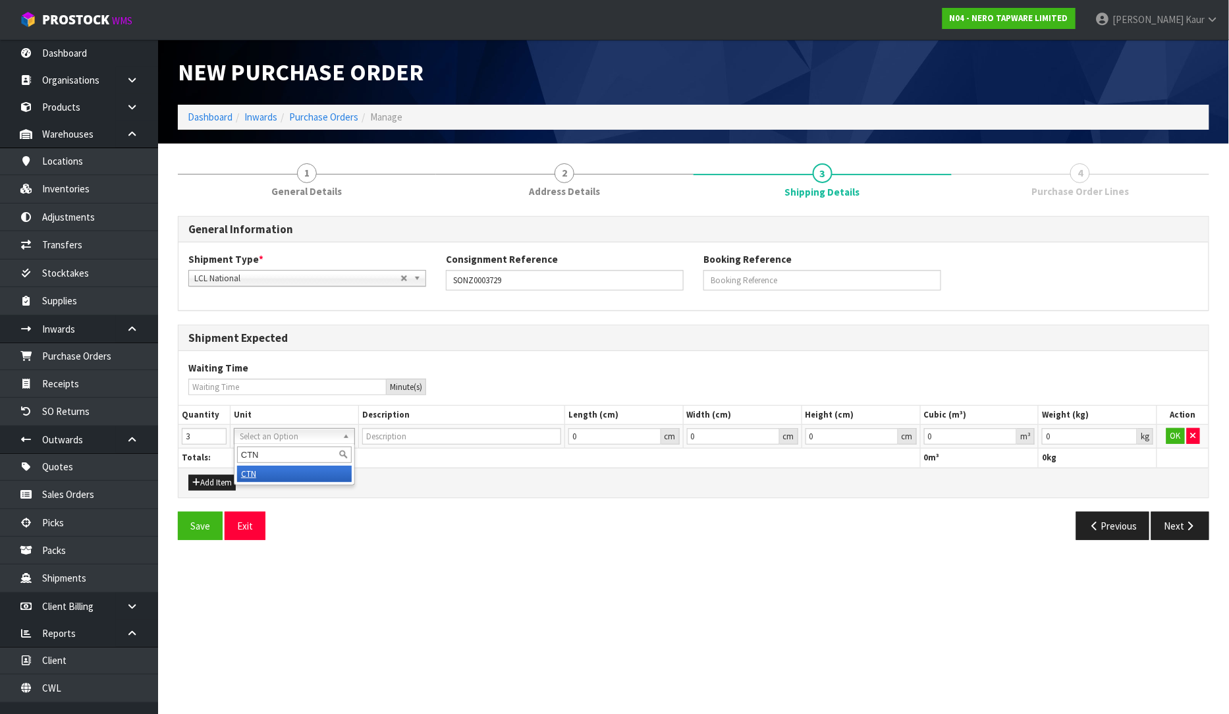
type input "CTN"
drag, startPoint x: 258, startPoint y: 470, endPoint x: 688, endPoint y: 514, distance: 431.7
type input "CARTON"
drag, startPoint x: 1007, startPoint y: 433, endPoint x: 849, endPoint y: 409, distance: 160.0
type input "0.000001"
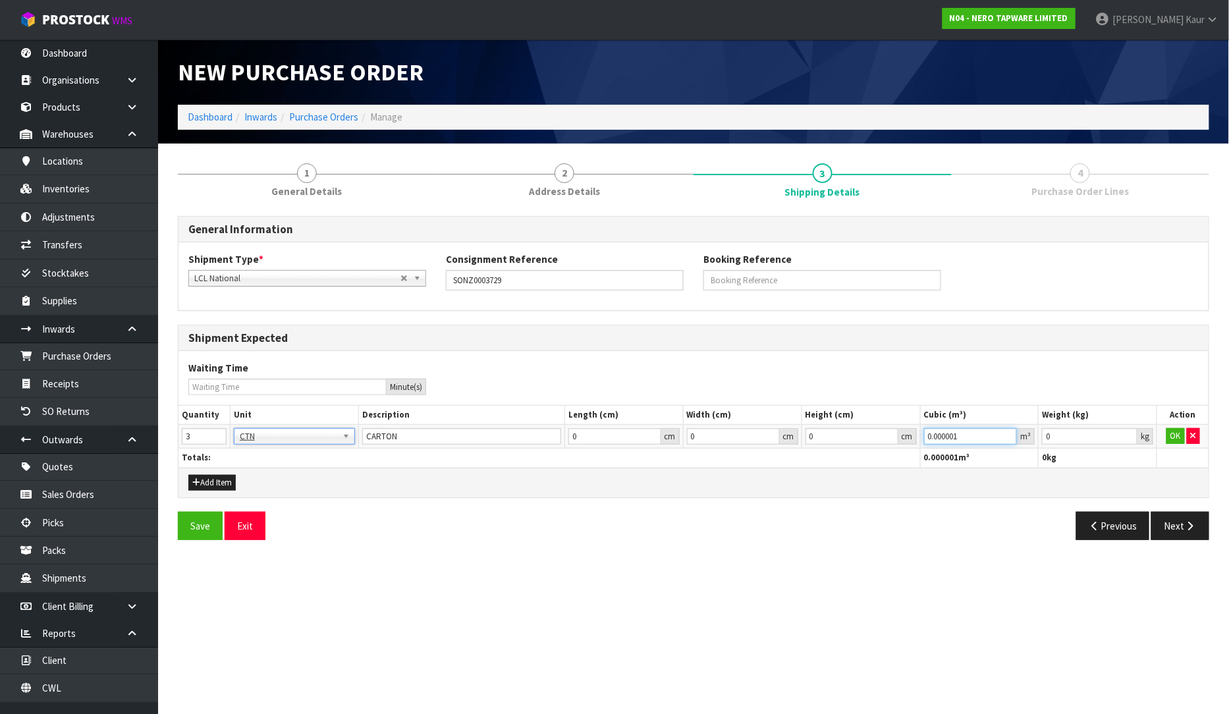
click at [1006, 433] on input "0.000001" at bounding box center [971, 436] width 94 height 16
click at [273, 287] on div "Shipment Type * LCL National LCL International FCL-20ft FCL-40ft LCL National L…" at bounding box center [694, 275] width 1030 height 47
click at [278, 280] on span "LCL National" at bounding box center [297, 279] width 206 height 16
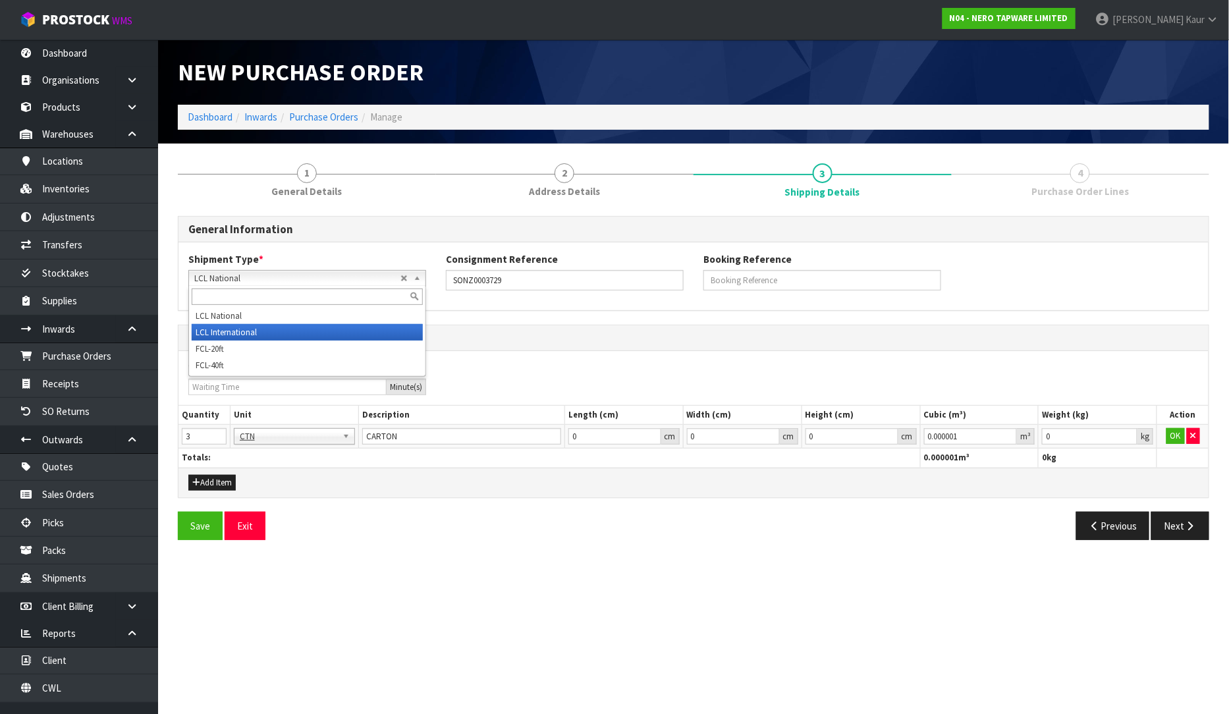
click at [267, 325] on li "LCL International" at bounding box center [307, 332] width 231 height 16
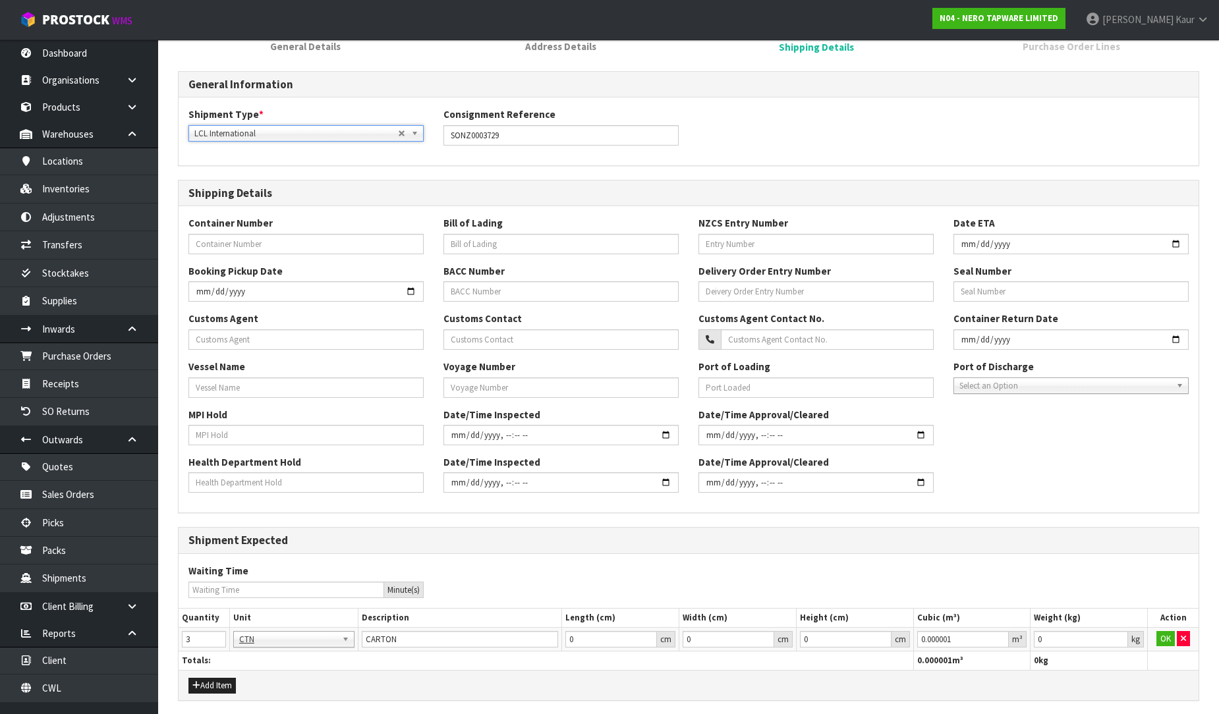
scroll to position [194, 0]
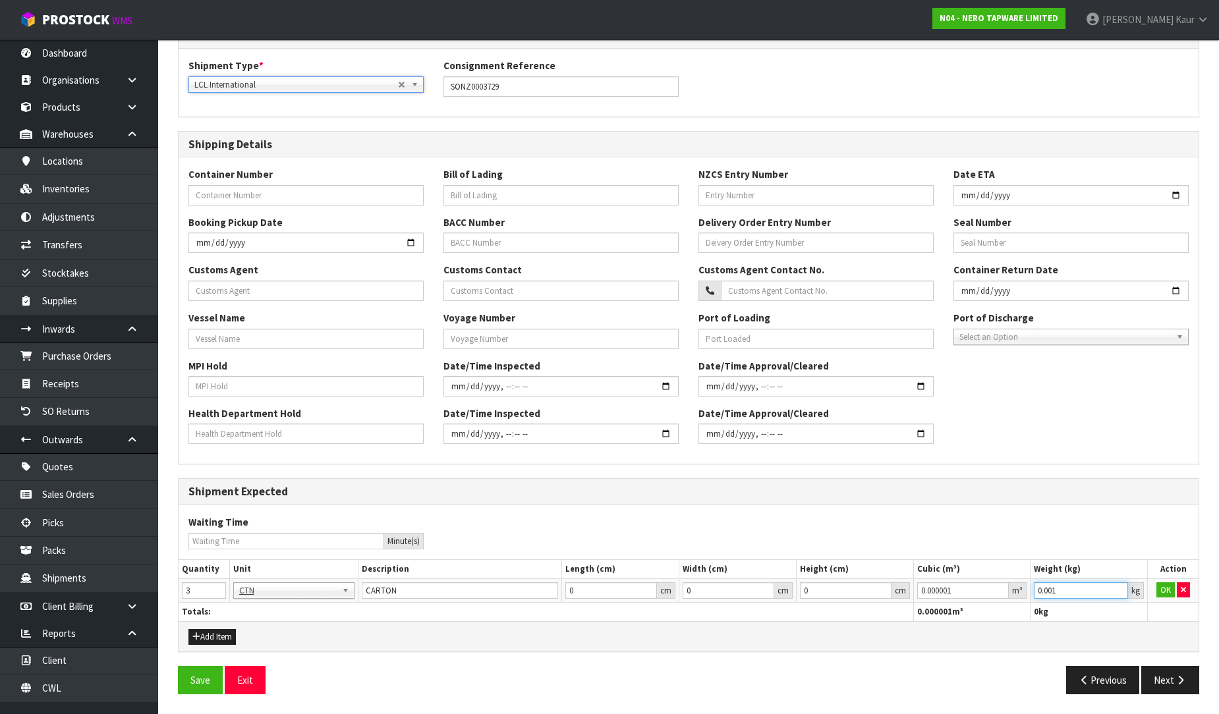
type input "0.001"
click at [1121, 588] on input "0.001" at bounding box center [1081, 590] width 94 height 16
click at [1165, 584] on button "OK" at bounding box center [1165, 590] width 18 height 16
drag, startPoint x: 1176, startPoint y: 680, endPoint x: 1144, endPoint y: 667, distance: 34.6
click at [1177, 681] on icon "button" at bounding box center [1180, 680] width 13 height 10
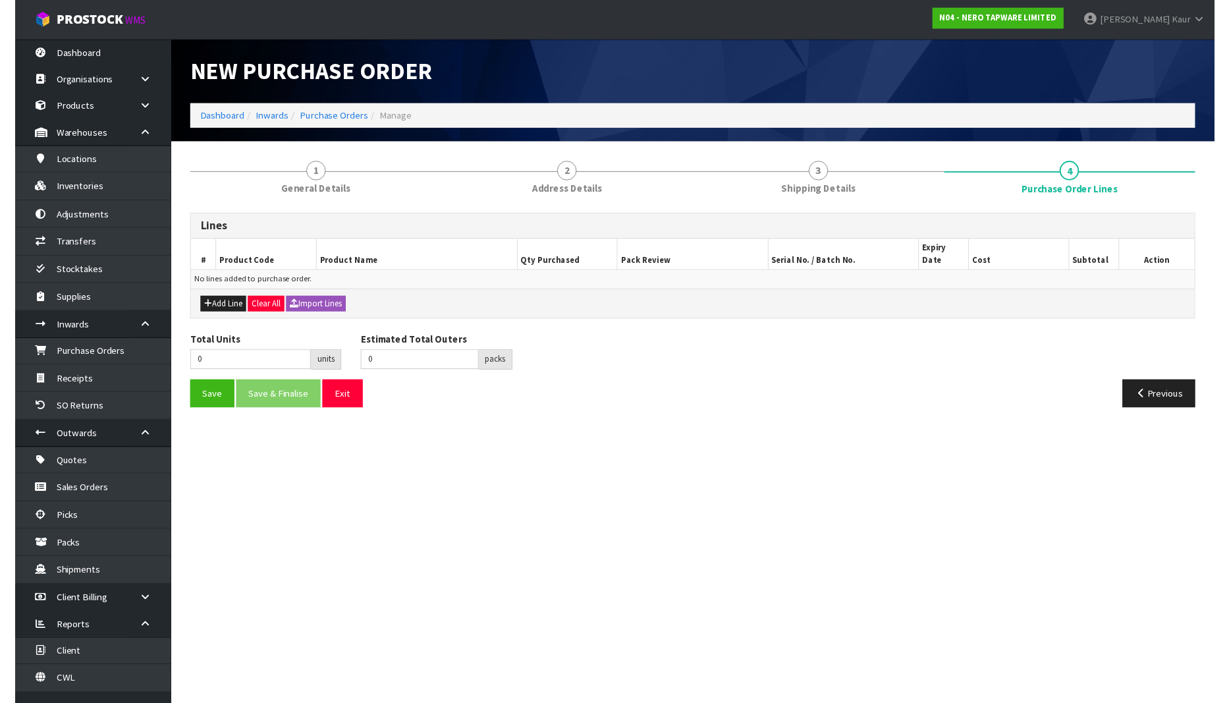
scroll to position [0, 0]
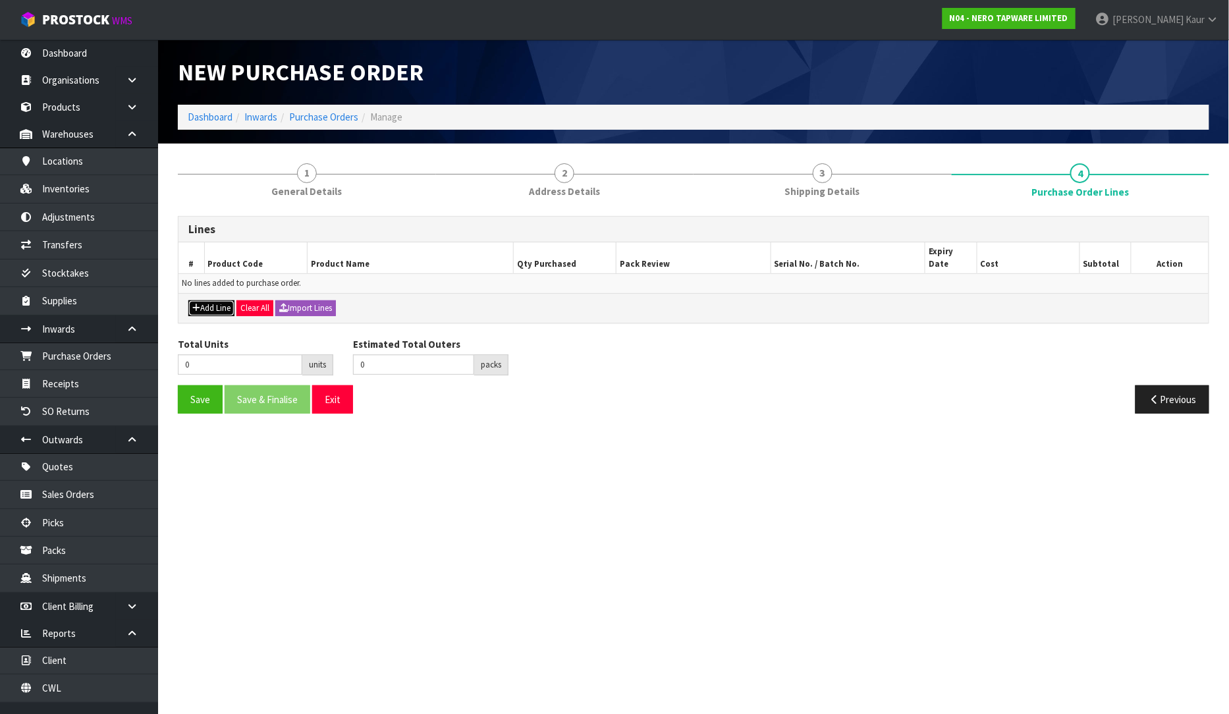
click at [211, 300] on button "Add Line" at bounding box center [211, 308] width 46 height 16
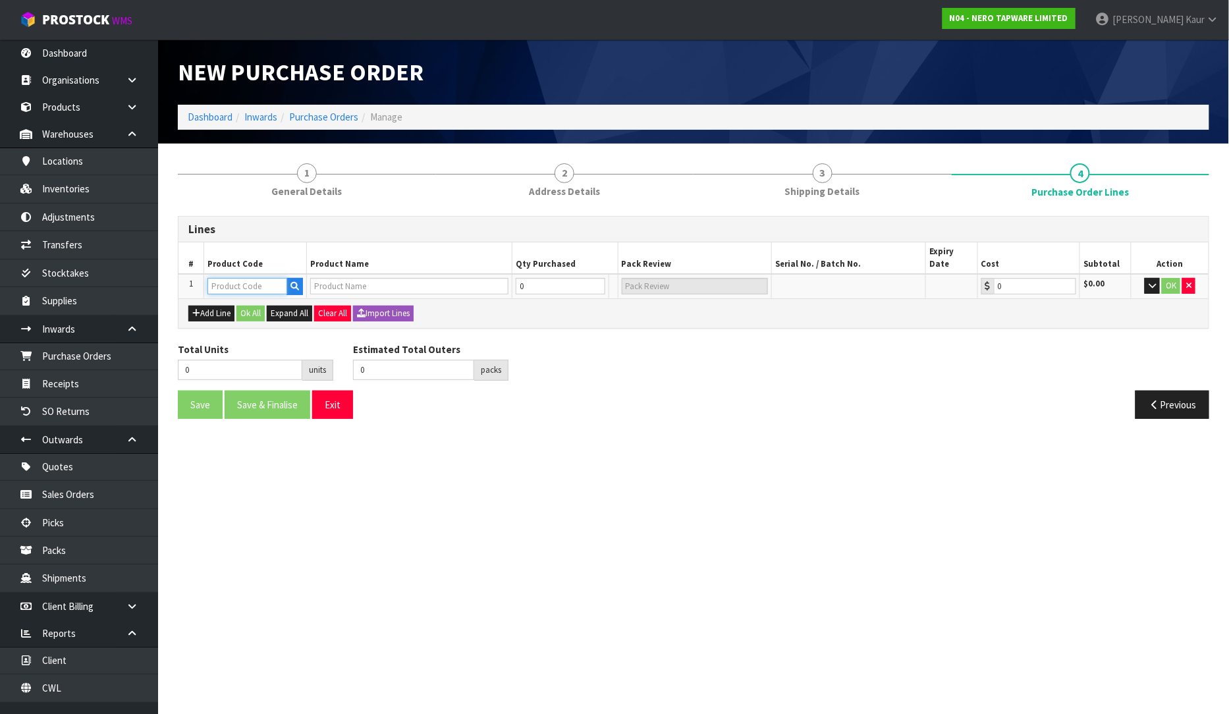
click at [248, 278] on input "text" at bounding box center [248, 286] width 80 height 16
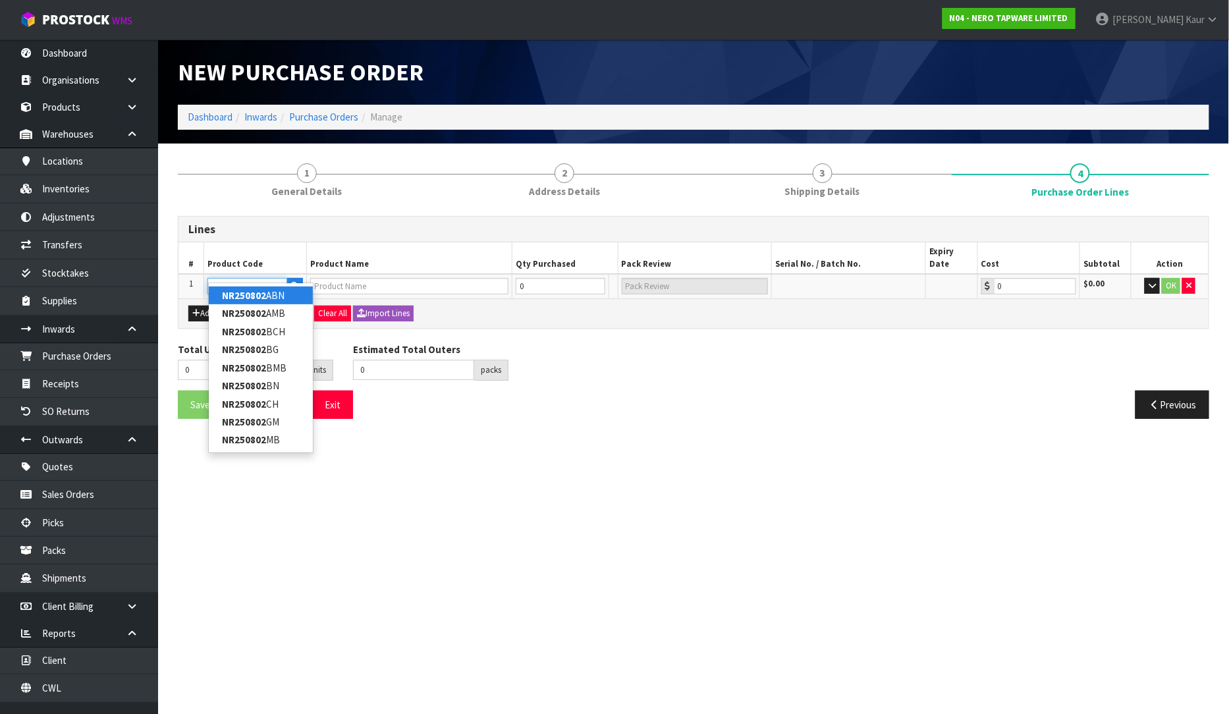
type input "NR250802GM"
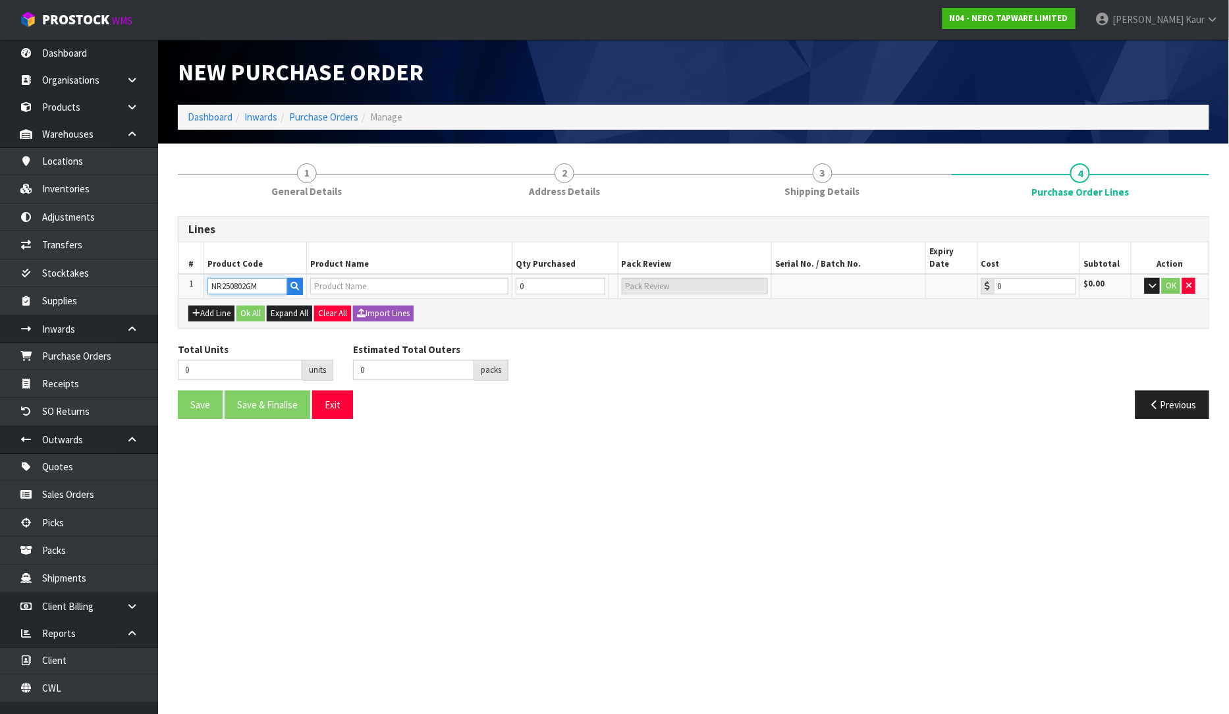
type input "DOLCE BASIN MIXER STRAIGHT SPOUT GUN METAL"
type input "0.00"
type input "NR250802GM"
click at [543, 278] on input "0" at bounding box center [554, 286] width 80 height 16
type input "1"
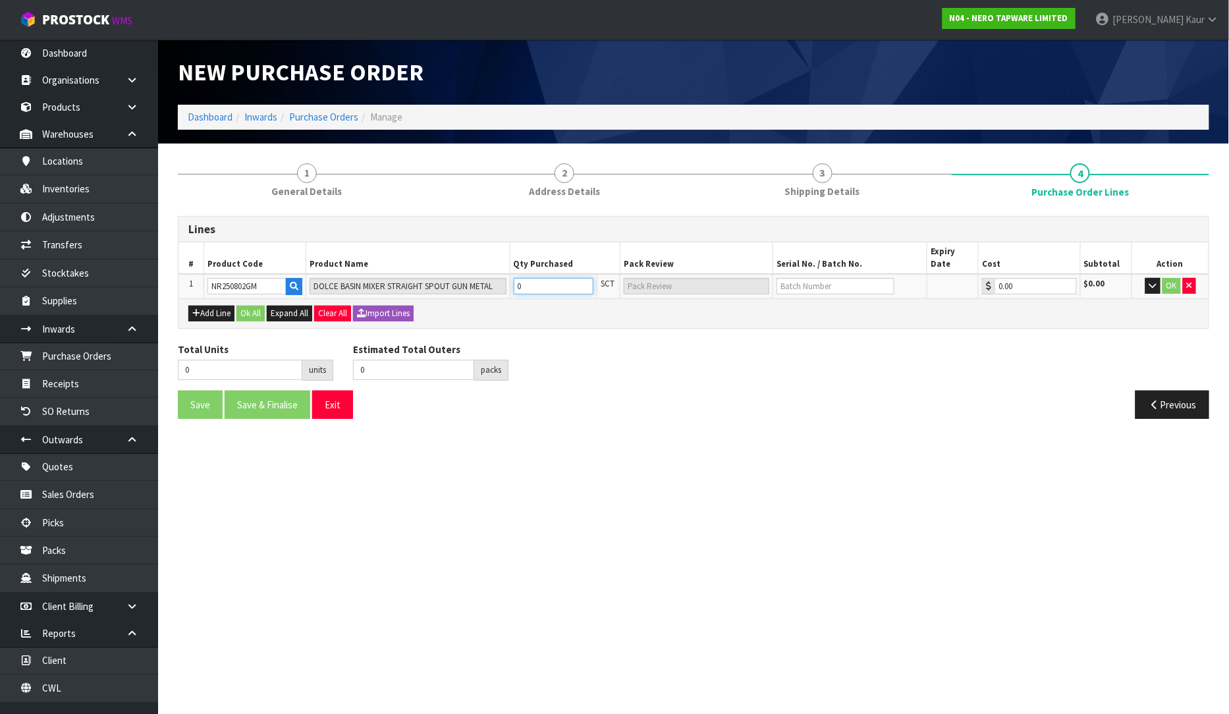
type input "1"
type input "1 SCT"
type input "1"
click at [231, 306] on button "Add Line" at bounding box center [211, 314] width 46 height 16
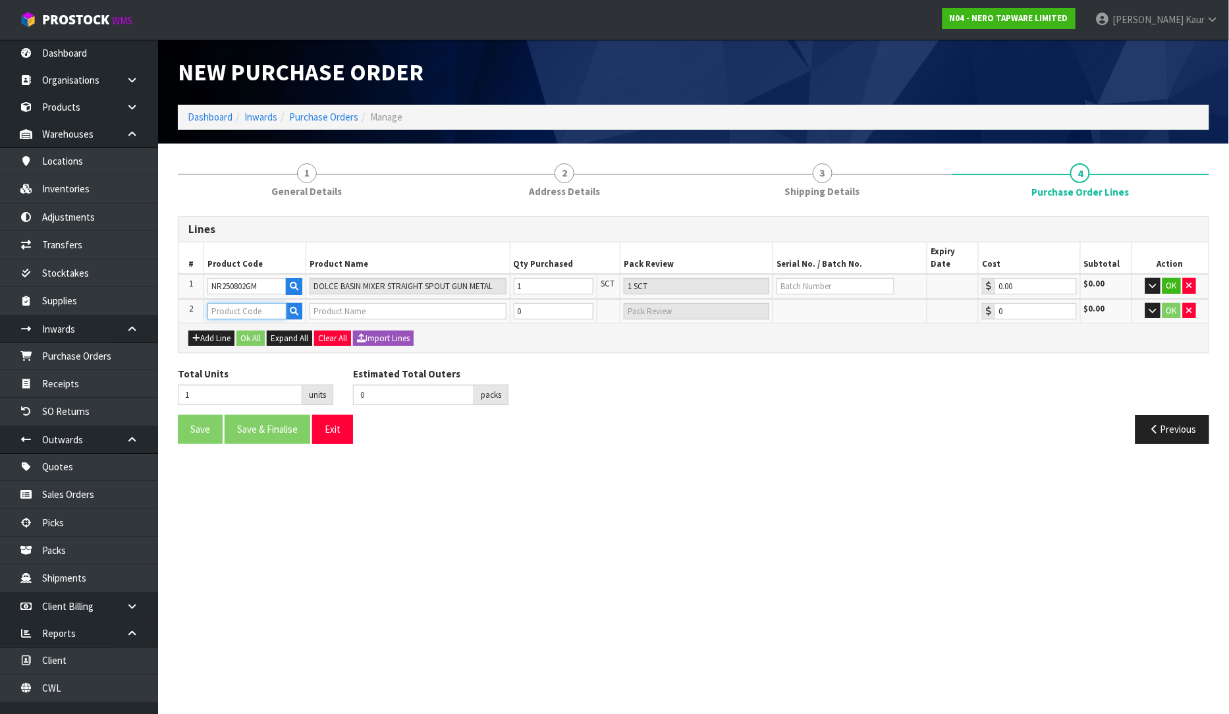
click at [229, 303] on input "text" at bounding box center [247, 311] width 79 height 16
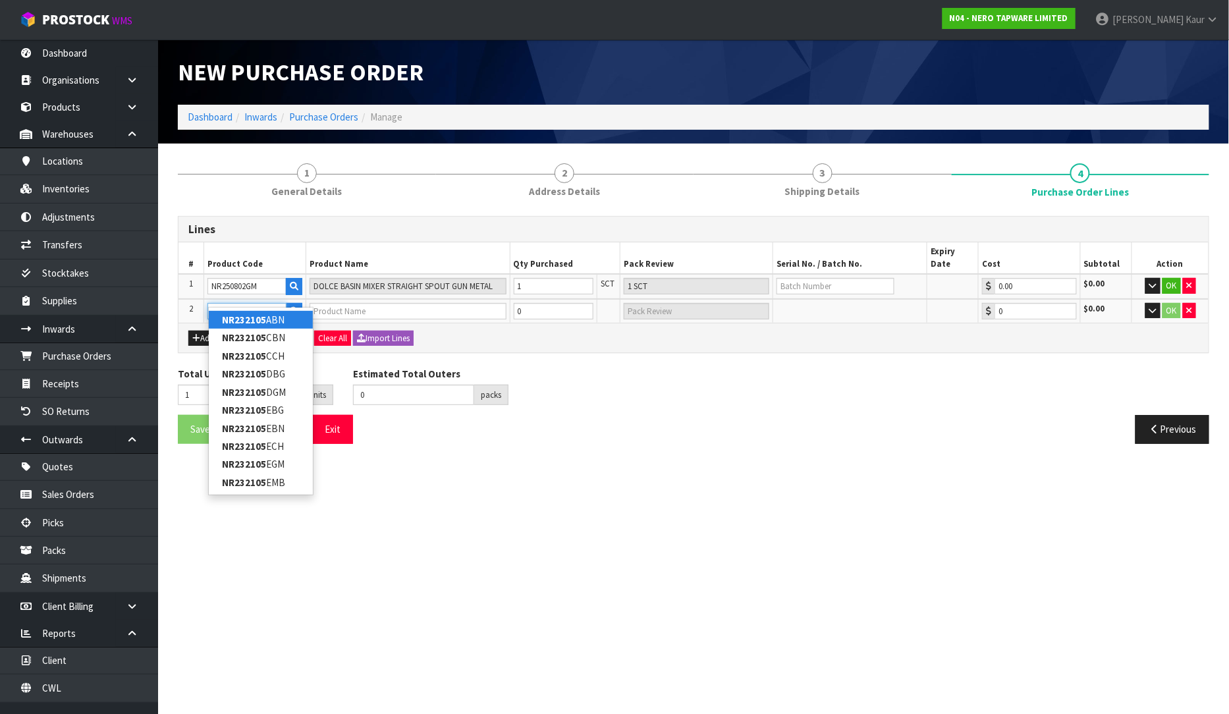
type input "NR232105FGM"
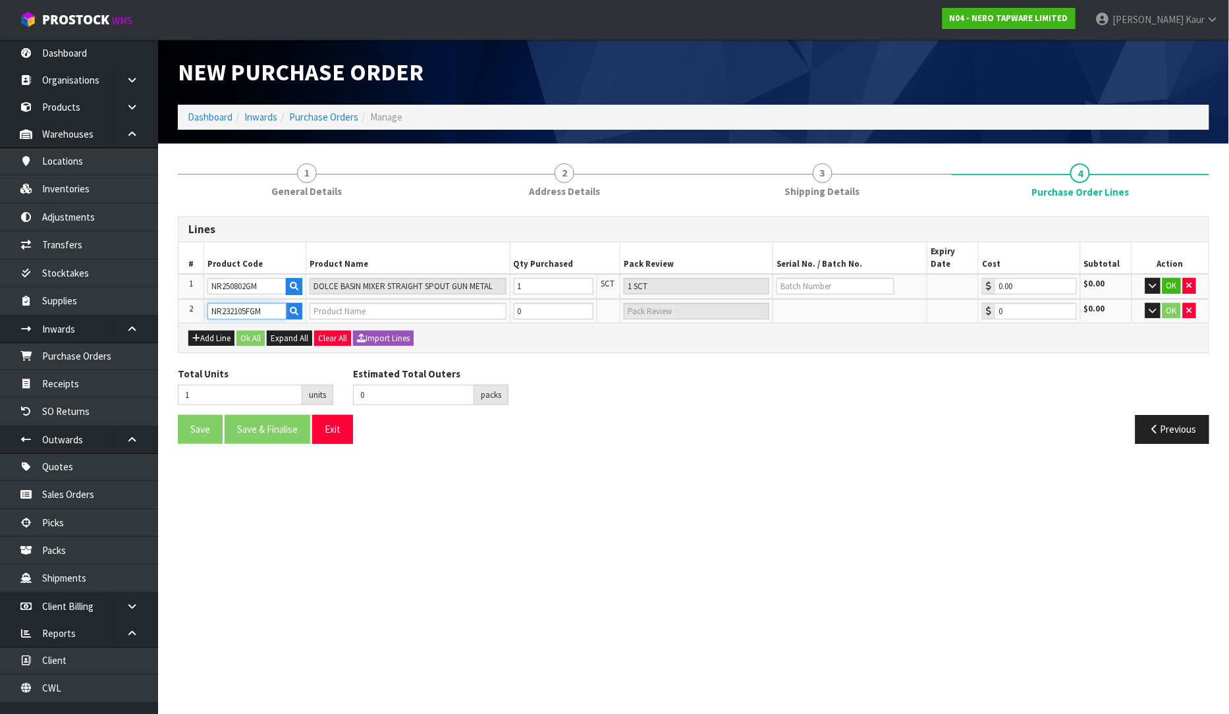
type input "ROUND PROJECT TWIN SHOWER 4 STAR RATING GUN METAL"
type input "0.00"
type input "NR232105FGM"
click at [550, 303] on input "0" at bounding box center [554, 311] width 80 height 16
type input "7"
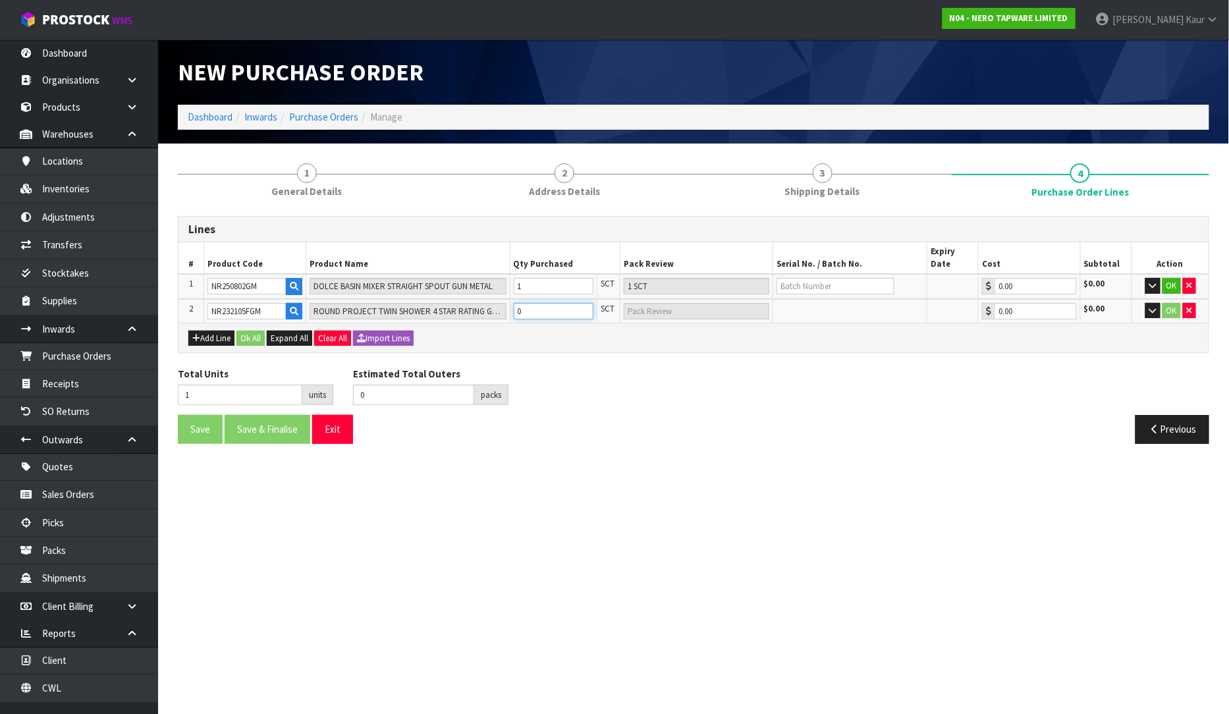
type input "2"
type input "6"
type input "2 CTN"
type input "6"
click at [202, 331] on button "Add Line" at bounding box center [211, 339] width 46 height 16
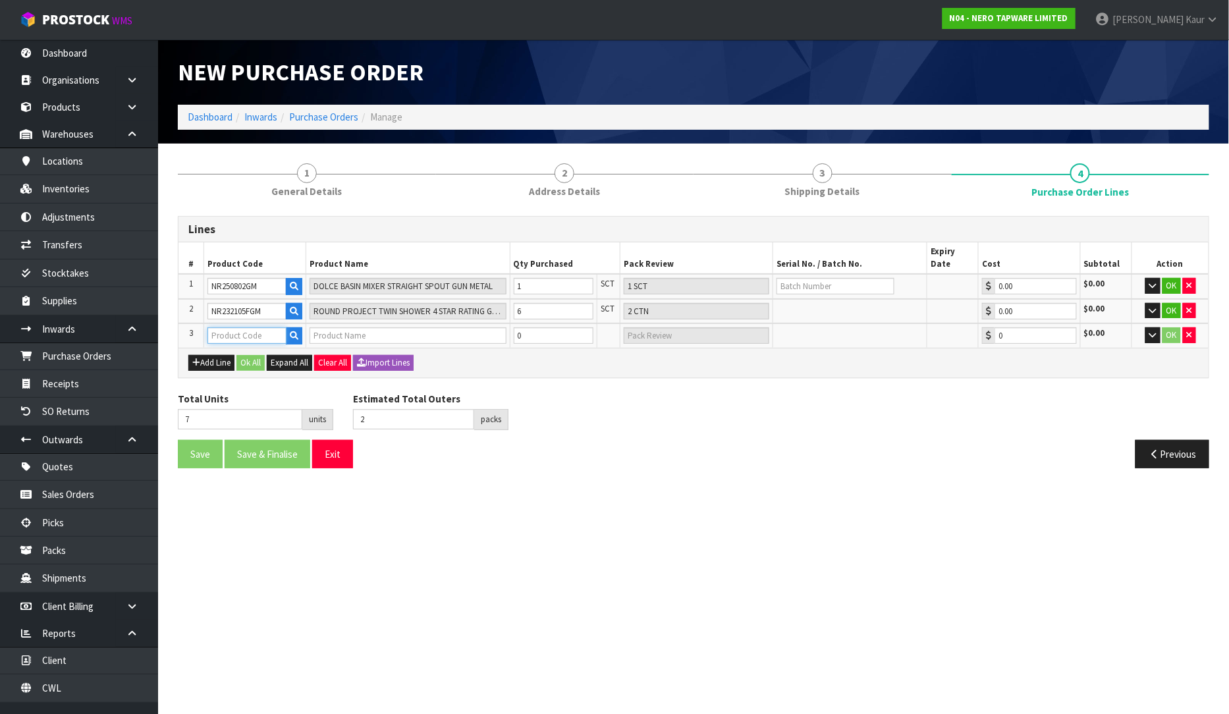
click at [235, 327] on input "text" at bounding box center [247, 335] width 79 height 16
type input "NR250807GM"
click at [528, 327] on input "0" at bounding box center [554, 335] width 80 height 16
type input "9"
type input "2"
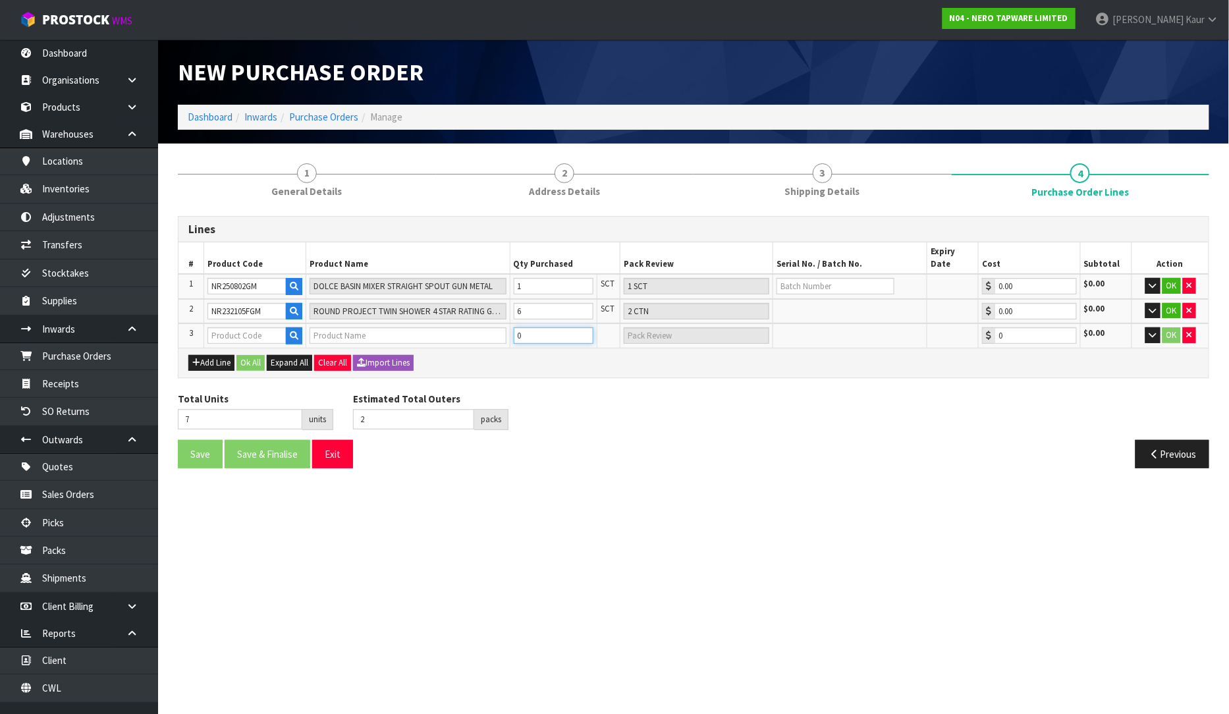
type input "2 undefined"
type input "2"
click at [238, 327] on input "text" at bounding box center [247, 335] width 79 height 16
type input "NR250807G"
type input "7"
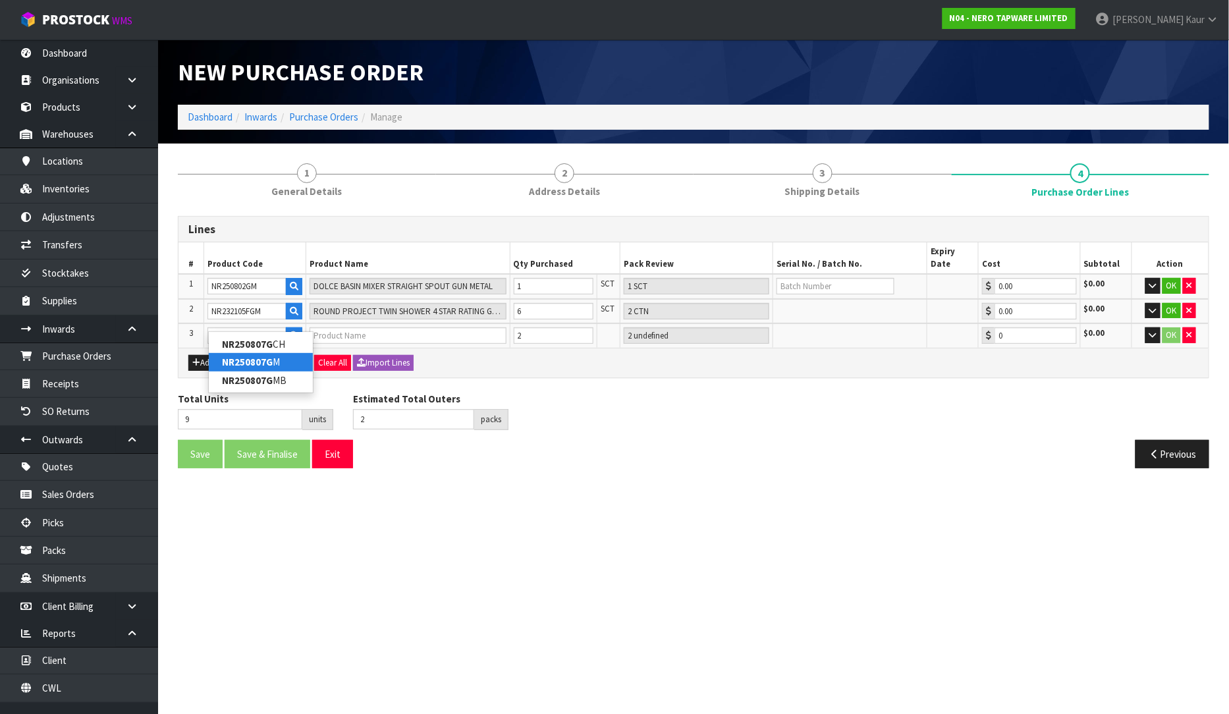
type input "0"
click at [260, 362] on strong "NR250807G" at bounding box center [247, 362] width 51 height 13
type input "NR250807GM"
type input "DOLCE KITCHEN MIXER GOOSENECK GUN METAL"
type input "0.00"
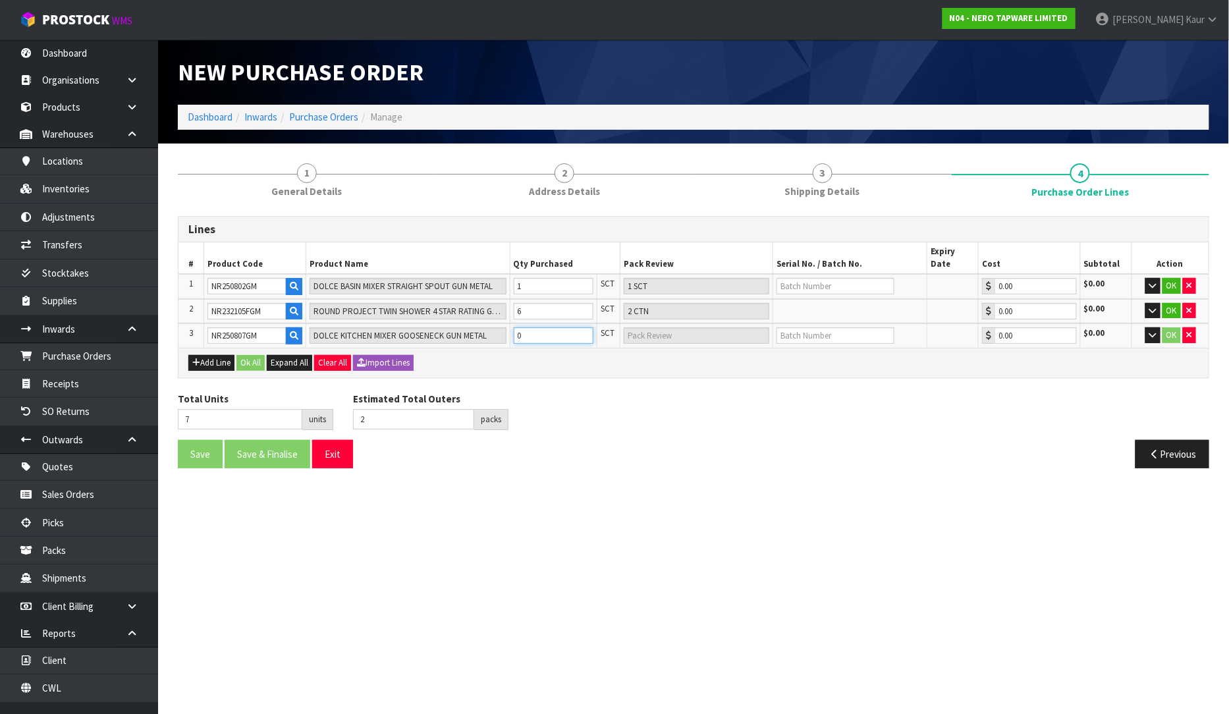
click at [532, 327] on input "0" at bounding box center [554, 335] width 80 height 16
type input "9"
type input "2"
type input "2 SCT"
type input "2"
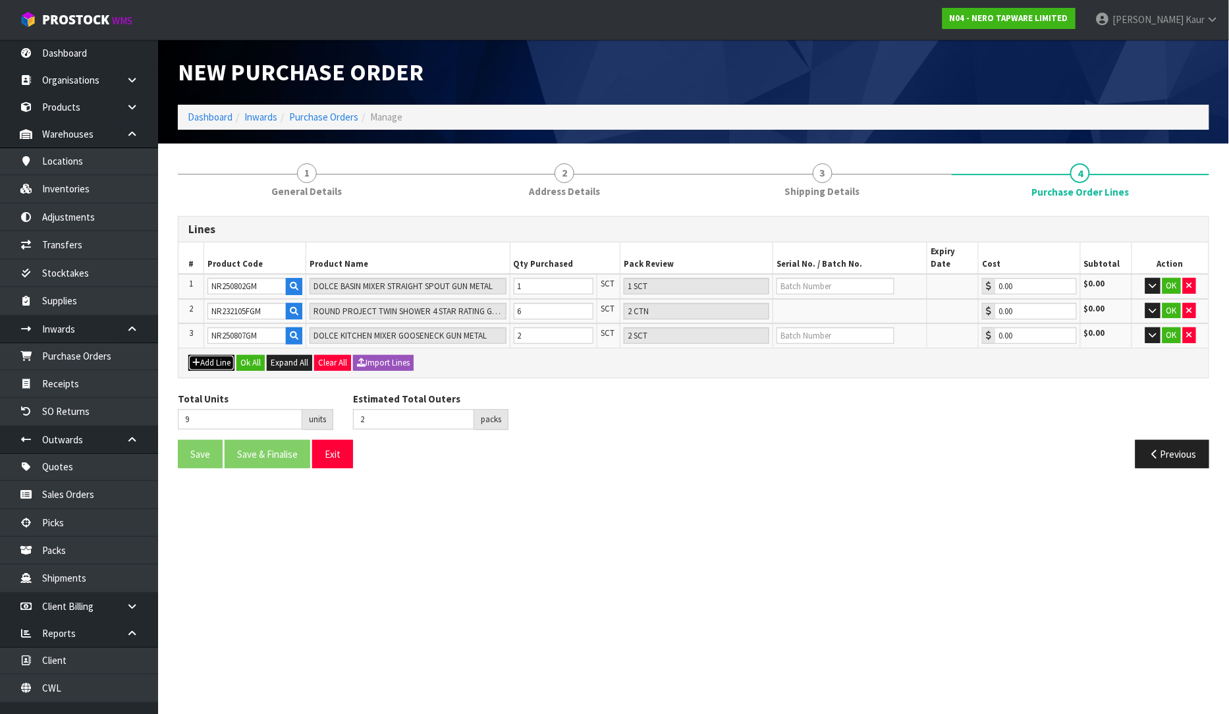
click at [201, 355] on button "Add Line" at bounding box center [211, 363] width 46 height 16
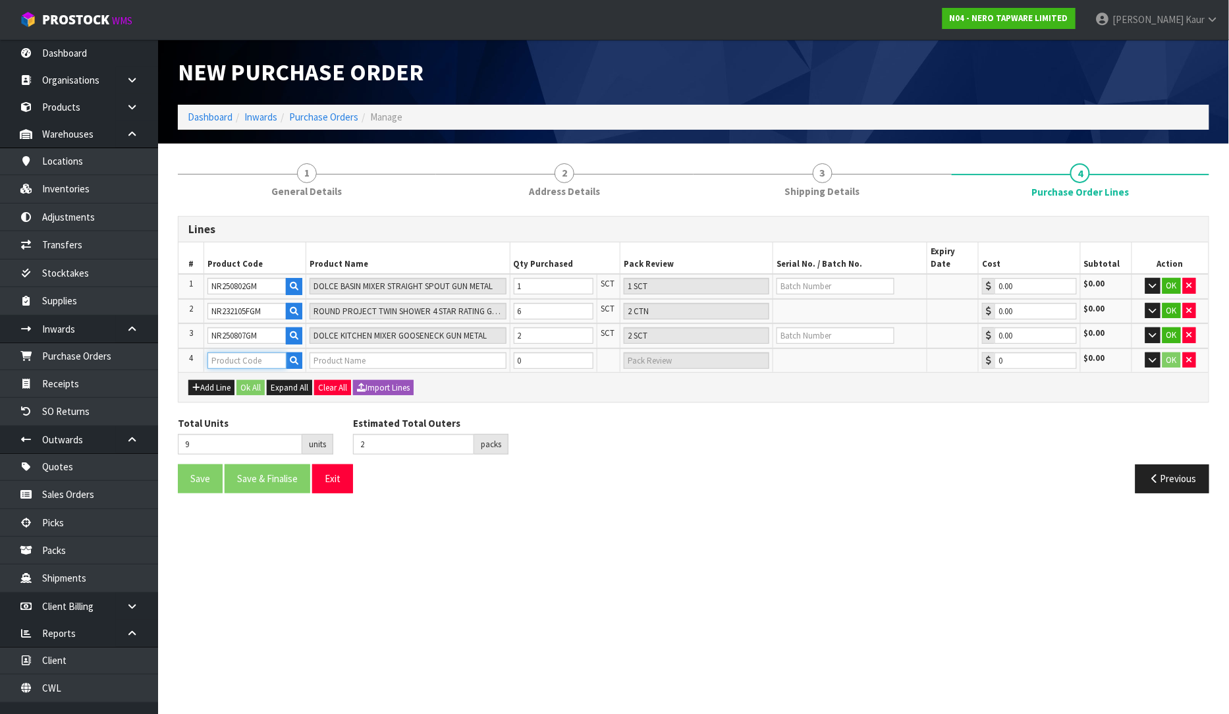
click at [213, 352] on input "text" at bounding box center [247, 360] width 79 height 16
type input "NR250810CTGM"
type input "DOLCE WALL BASIN/BATH MIXER SEPARATE BACK PLATE TRIM KITS ONLY GUN METAL"
type input "0.00"
type input "NR250810CTGM"
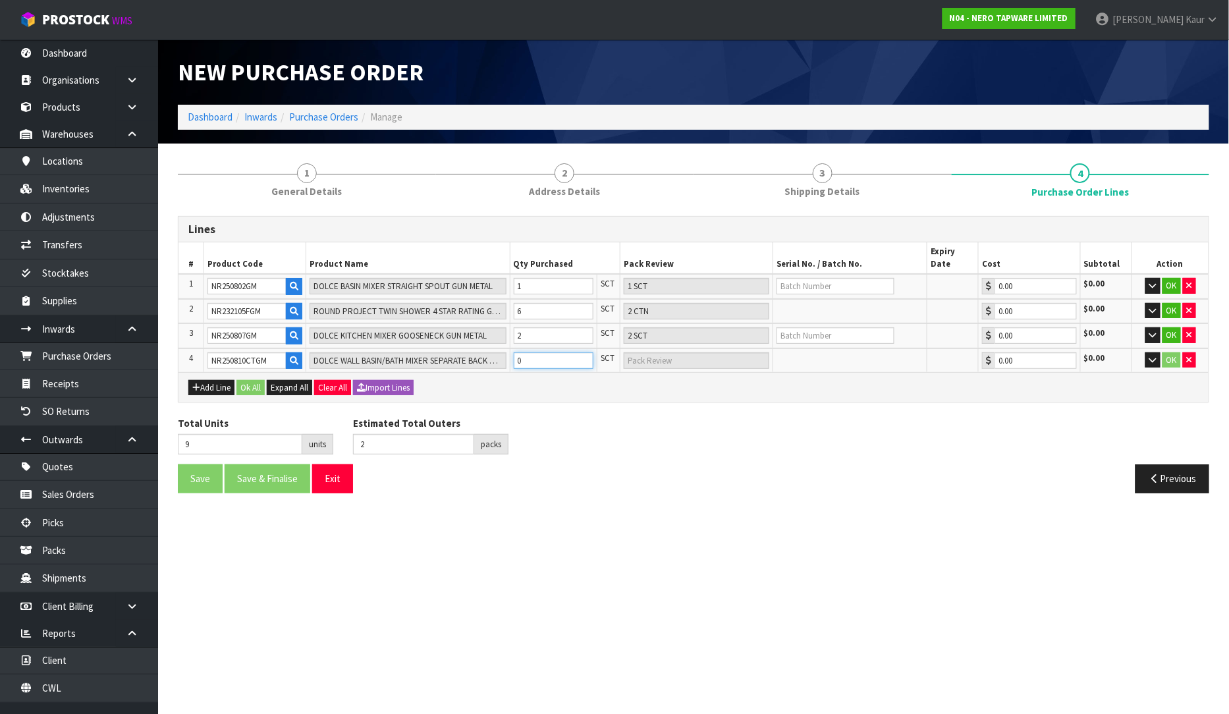
click at [547, 352] on input "0" at bounding box center [554, 360] width 80 height 16
type input "17"
type input "8"
type input "8 SCT"
type input "8"
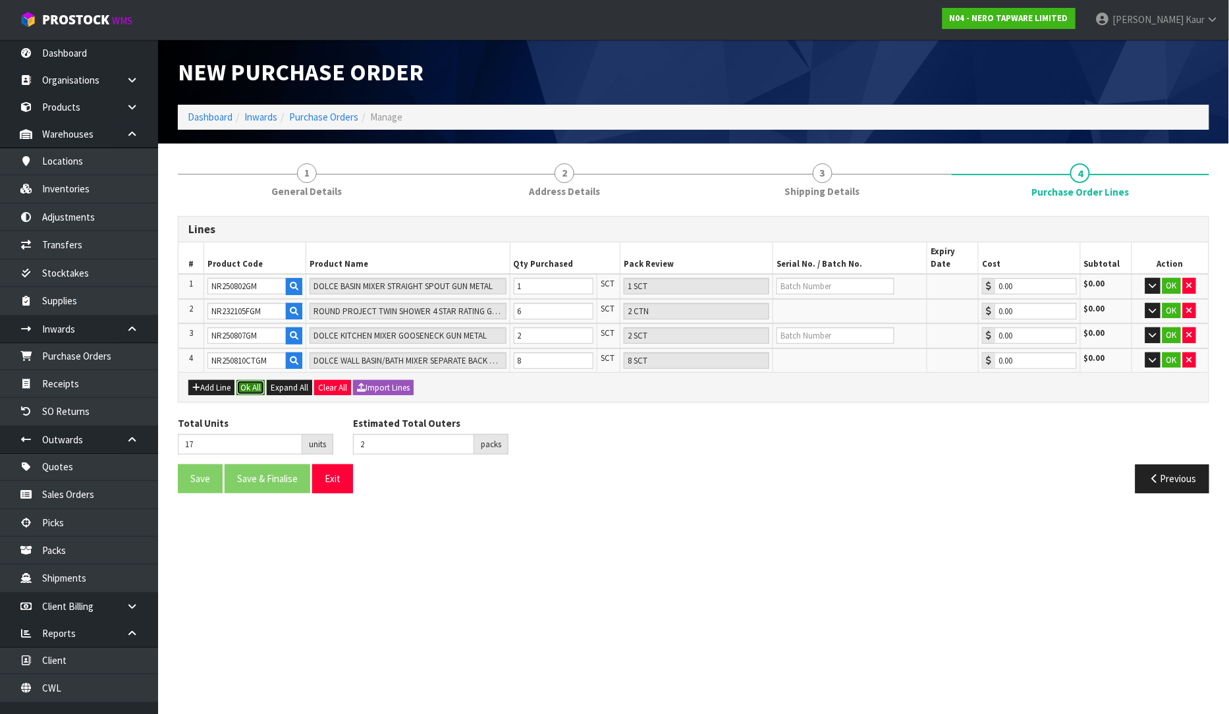
click at [253, 380] on button "Ok All" at bounding box center [251, 388] width 28 height 16
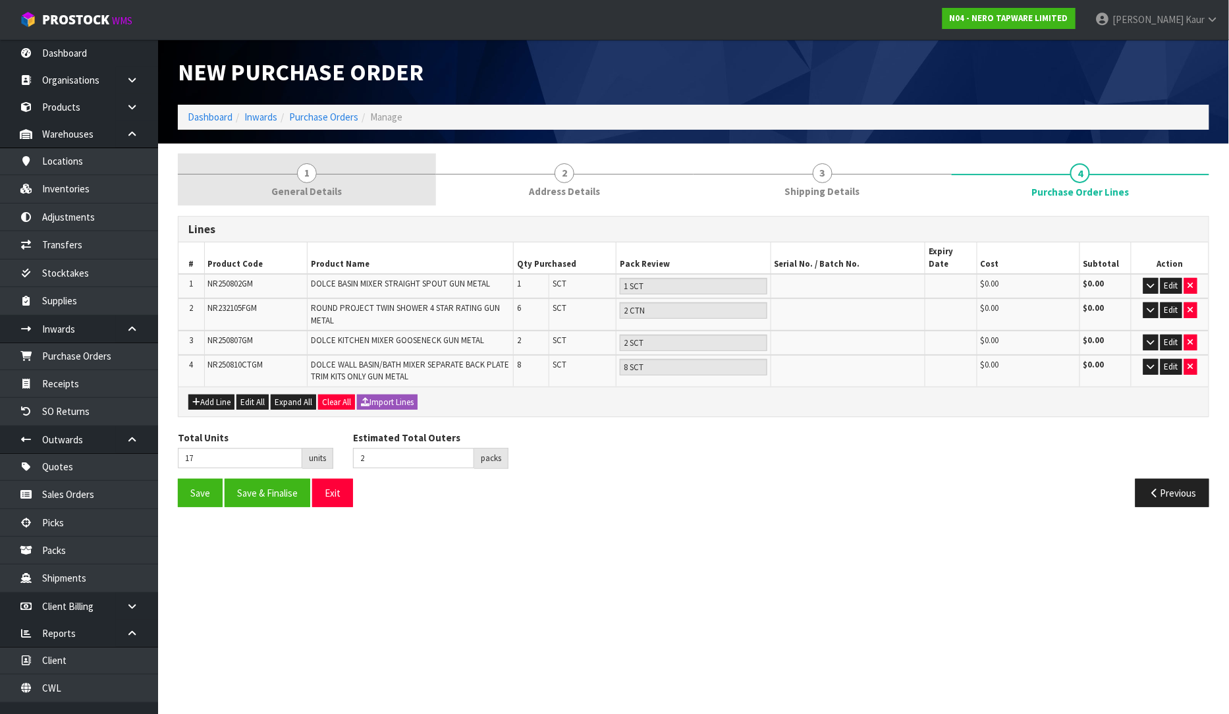
click at [313, 181] on link "1 General Details" at bounding box center [307, 179] width 258 height 52
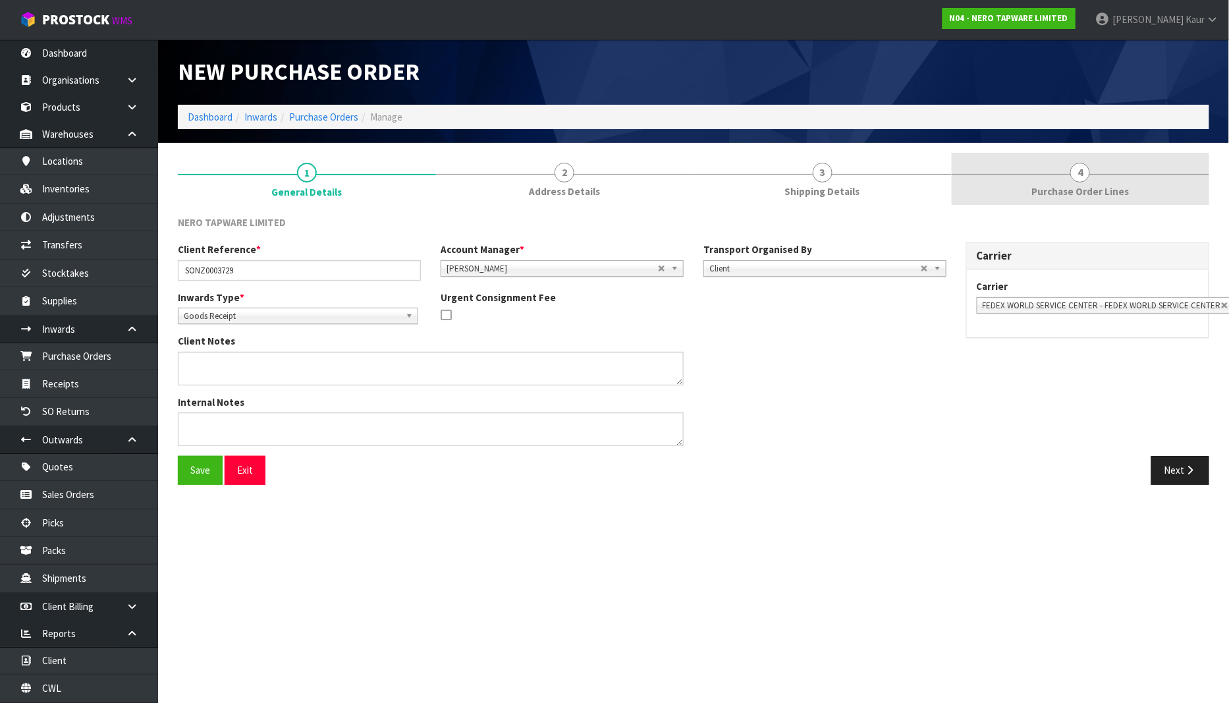
click at [1069, 180] on link "4 Purchase Order Lines" at bounding box center [1081, 179] width 258 height 52
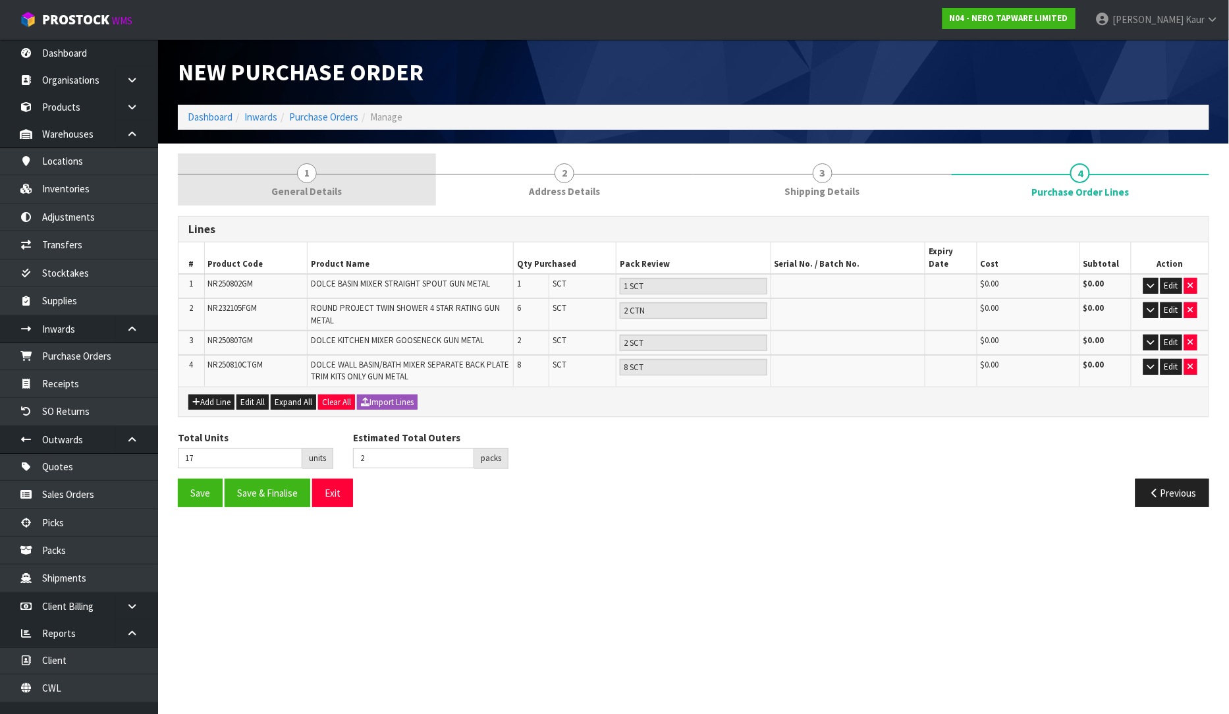
click at [326, 182] on link "1 General Details" at bounding box center [307, 179] width 258 height 52
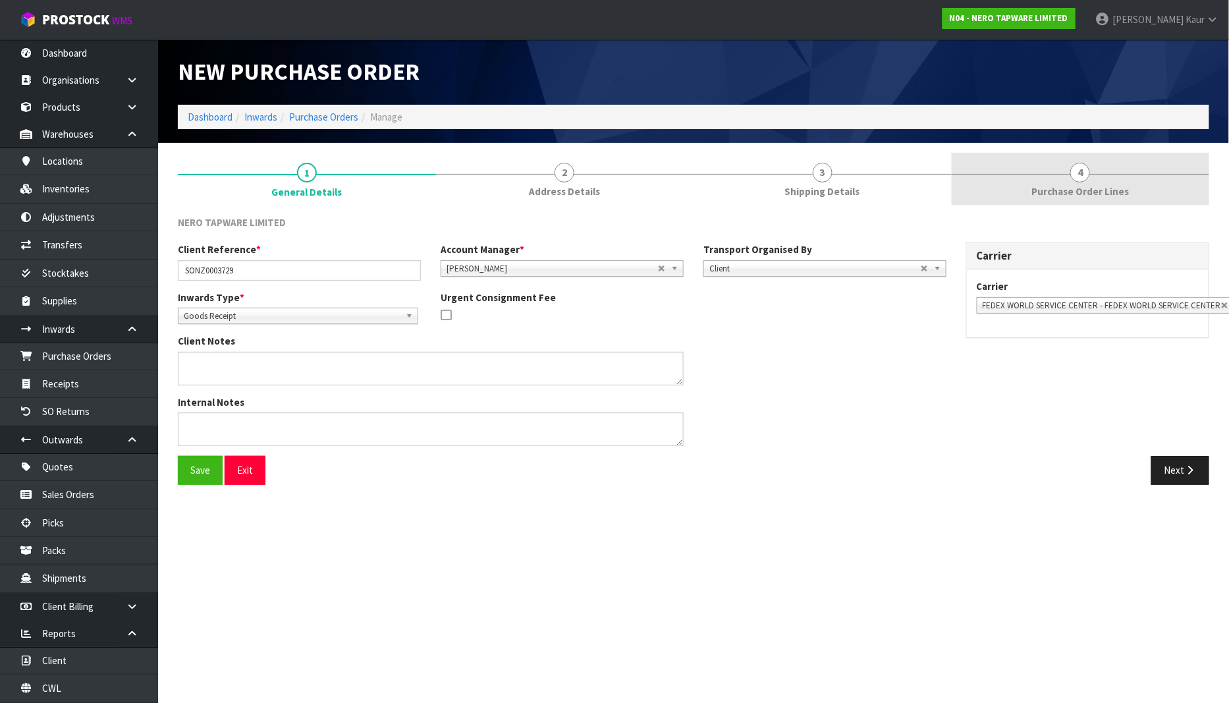
click at [1111, 176] on link "4 Purchase Order Lines" at bounding box center [1081, 179] width 258 height 52
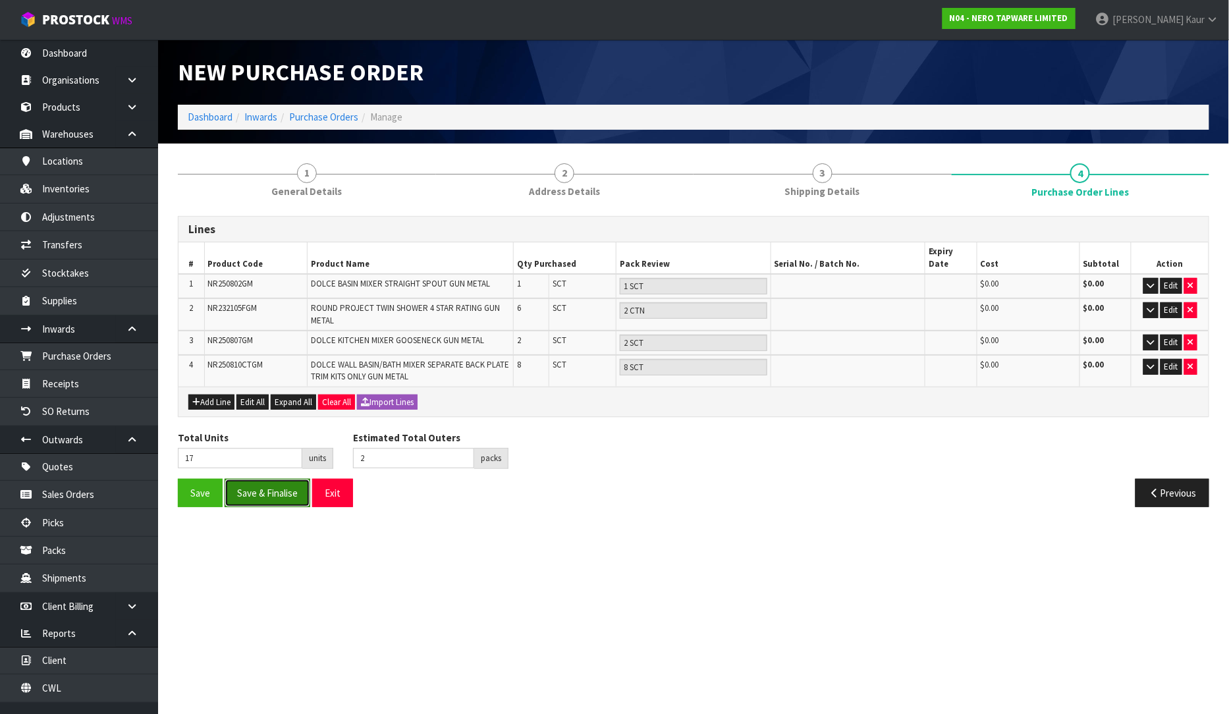
click at [267, 485] on button "Save & Finalise" at bounding box center [268, 493] width 86 height 28
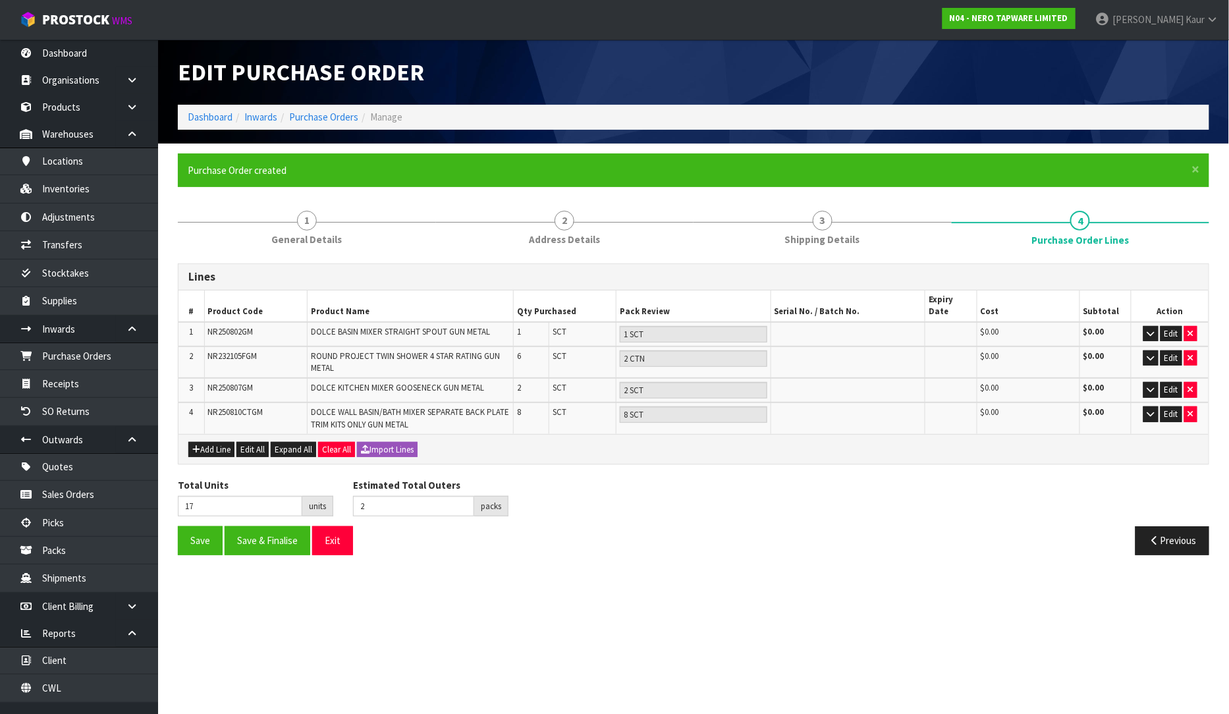
type input "0"
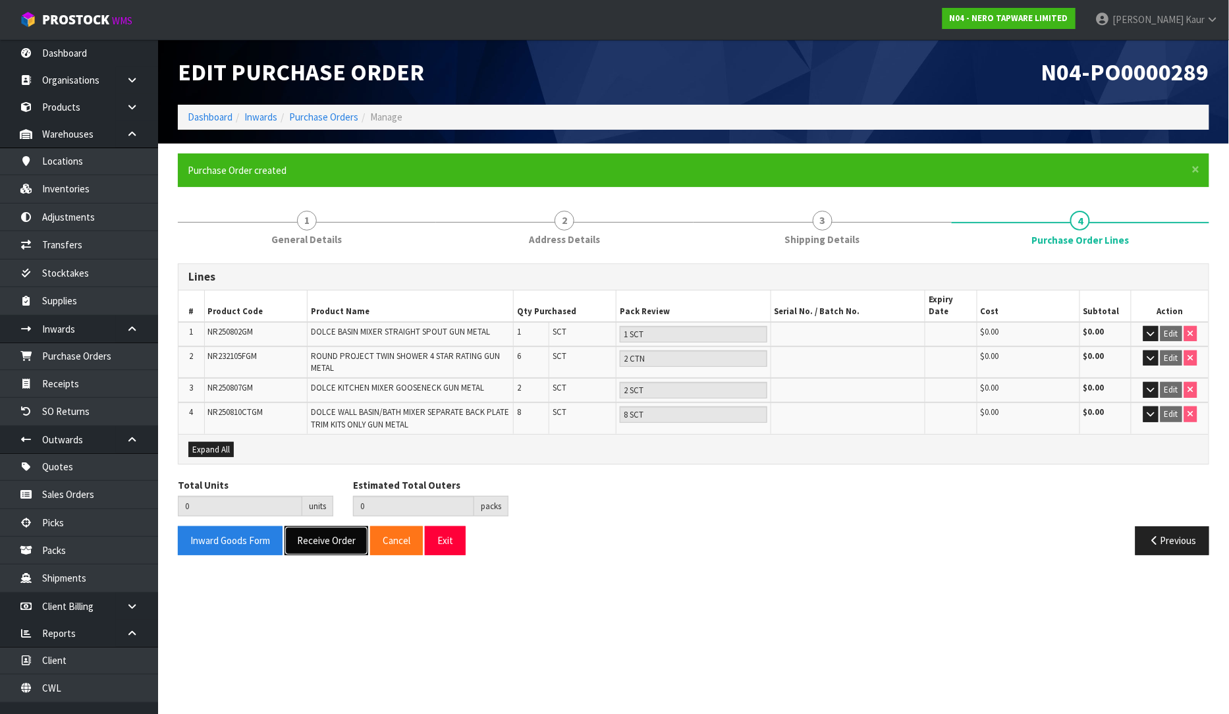
click at [321, 526] on button "Receive Order" at bounding box center [327, 540] width 84 height 28
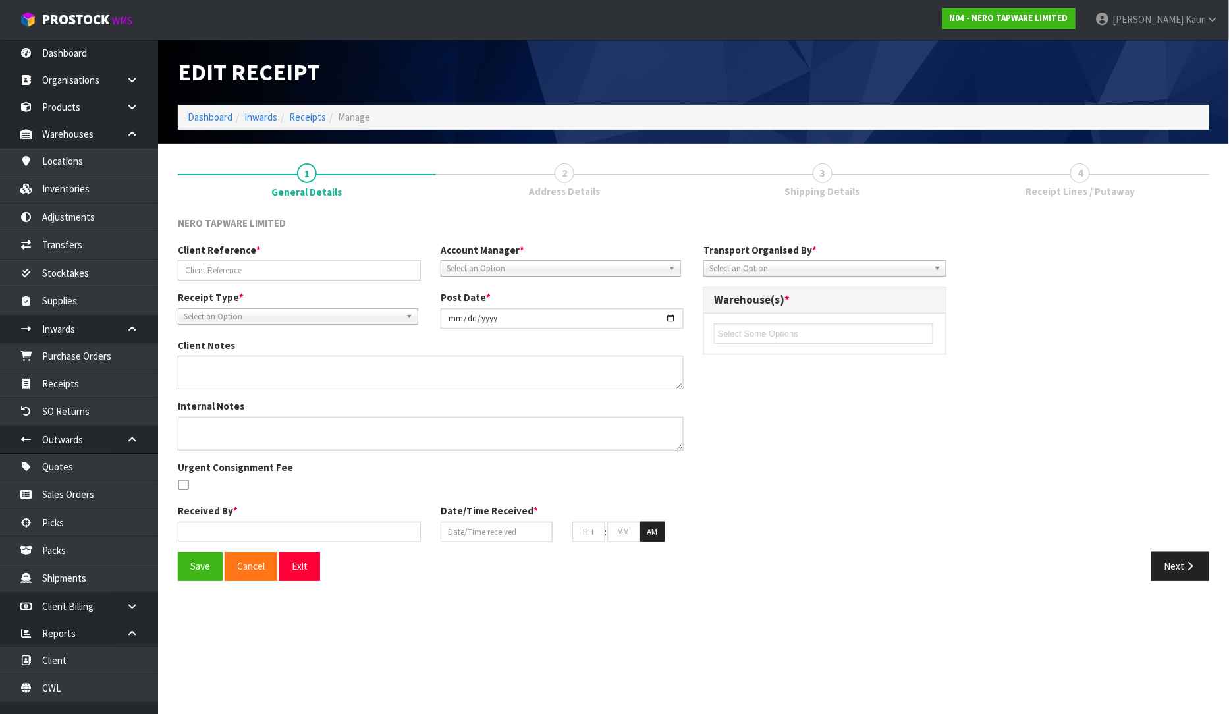
type input "SONZ0003729"
type input "[DATE]"
type input "[PERSON_NAME]"
type input "[DATE]"
type input "11"
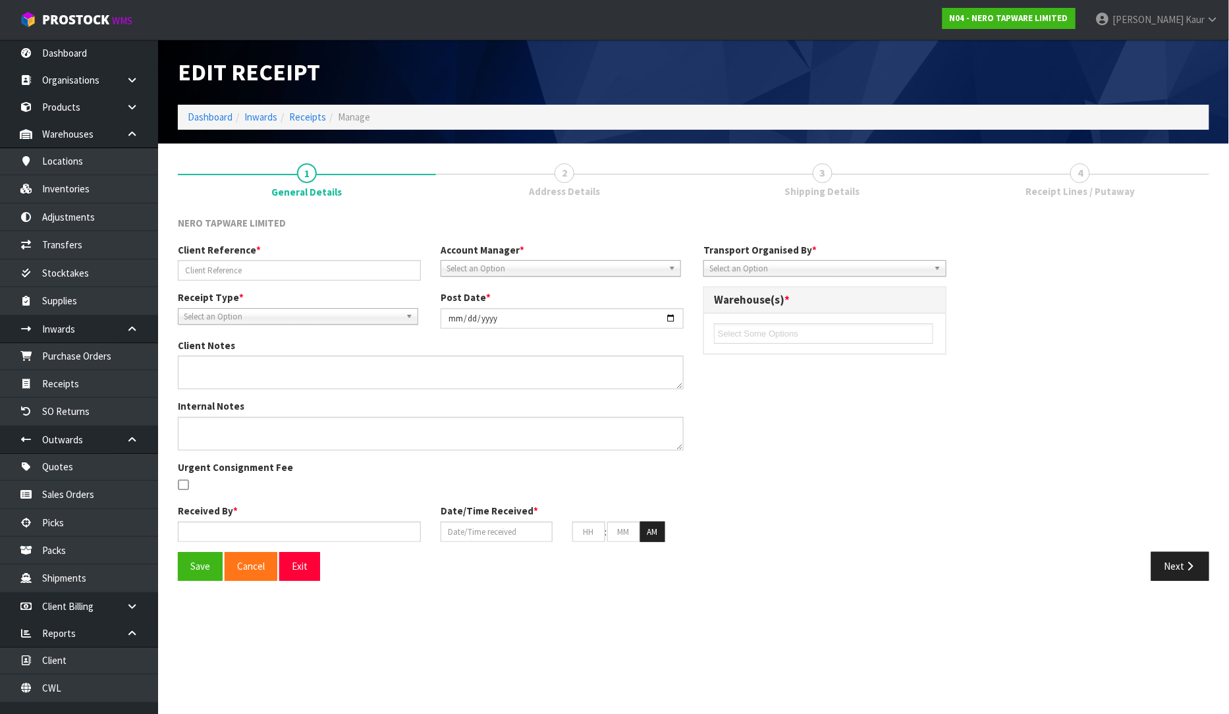
type input "59"
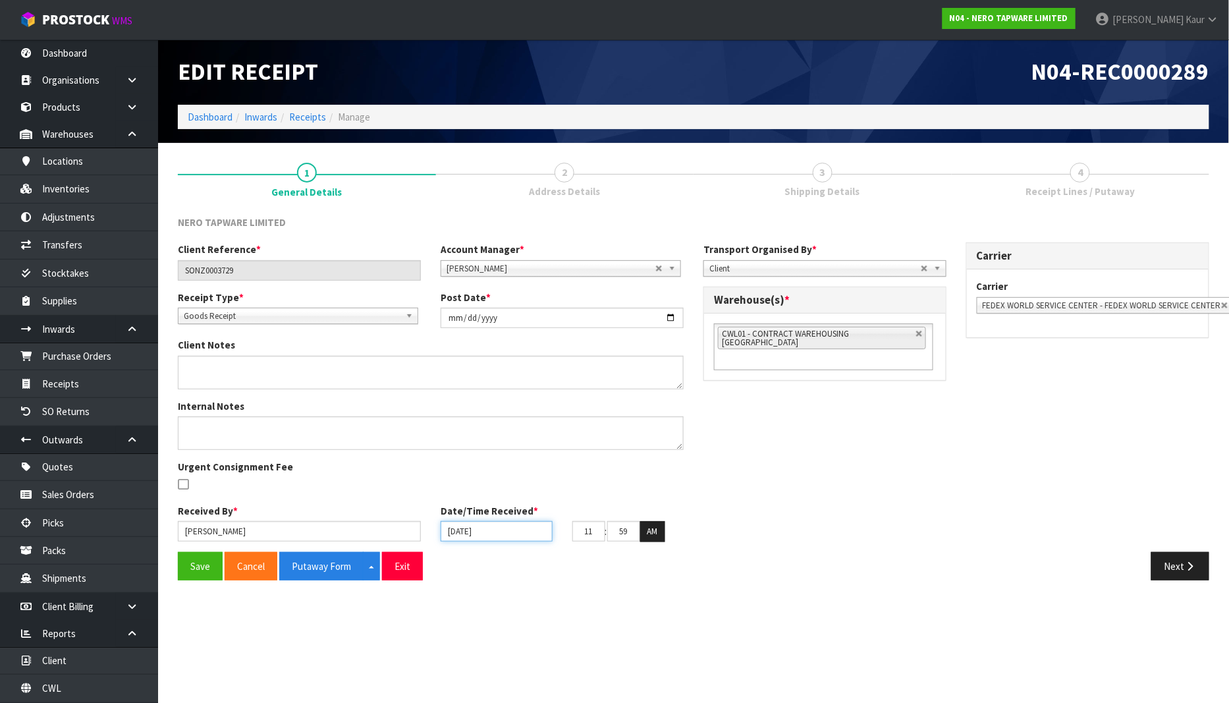
click at [455, 535] on input "[DATE]" at bounding box center [497, 531] width 112 height 20
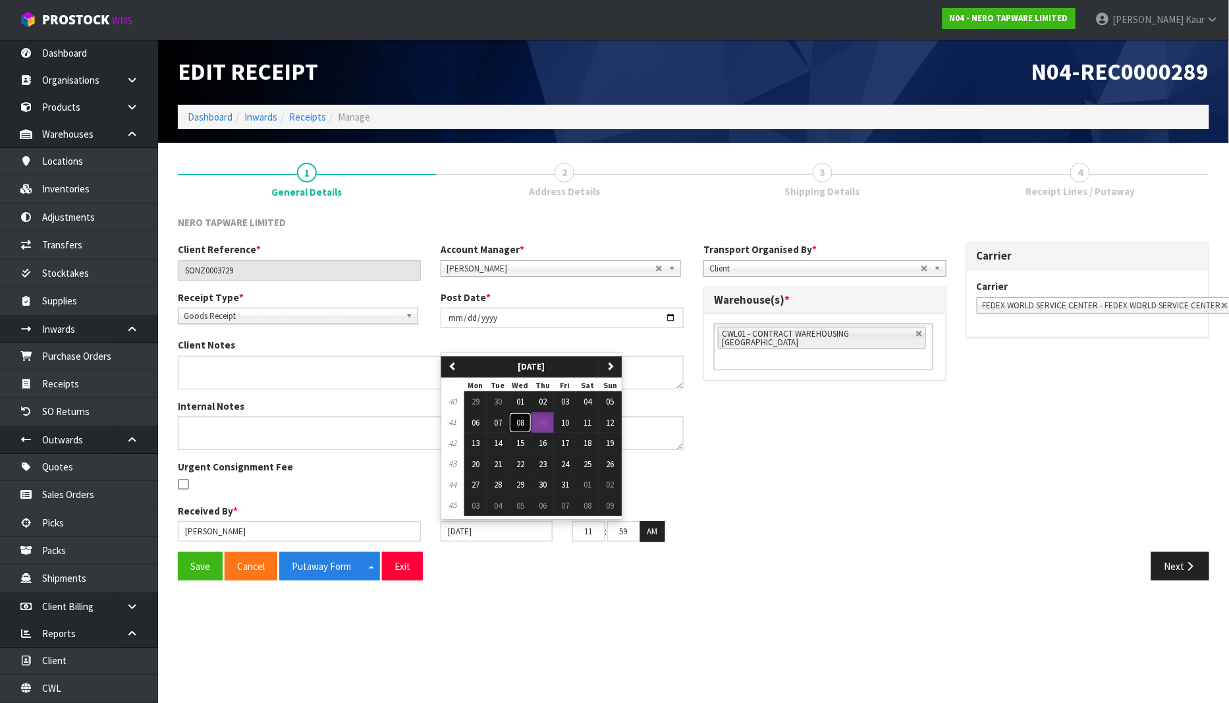
click at [524, 420] on span "08" at bounding box center [520, 422] width 8 height 11
type input "[DATE]"
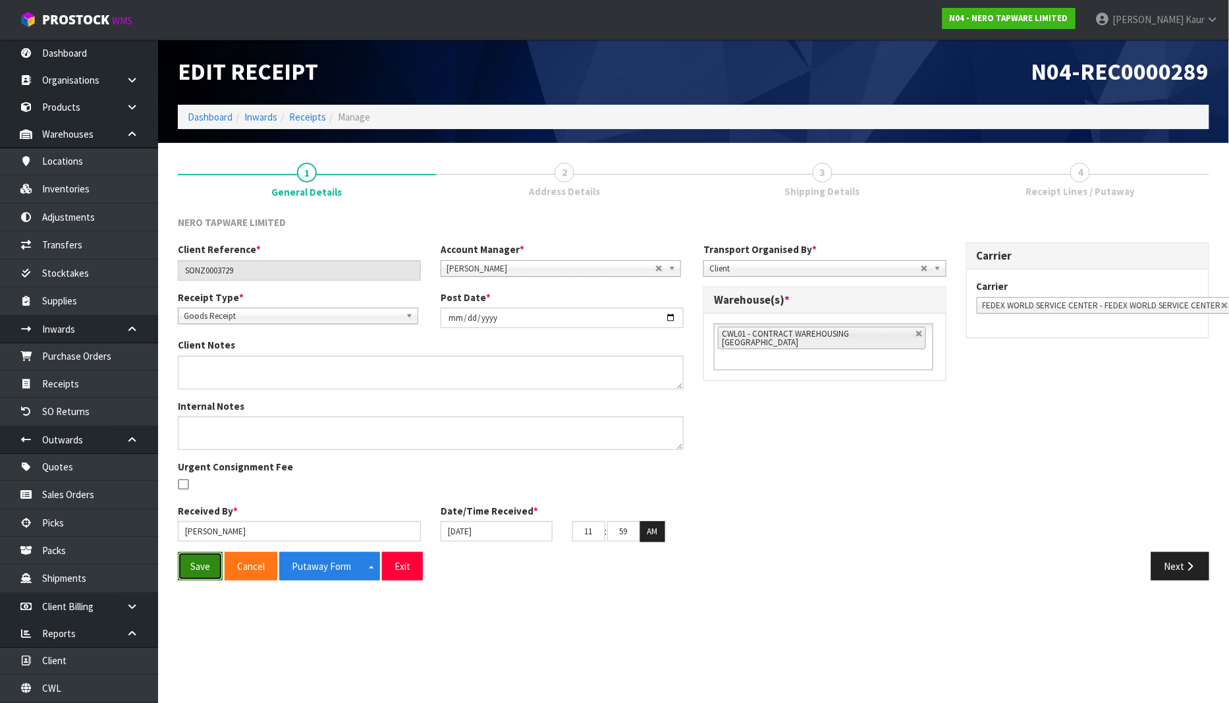
click at [196, 563] on button "Save" at bounding box center [200, 566] width 45 height 28
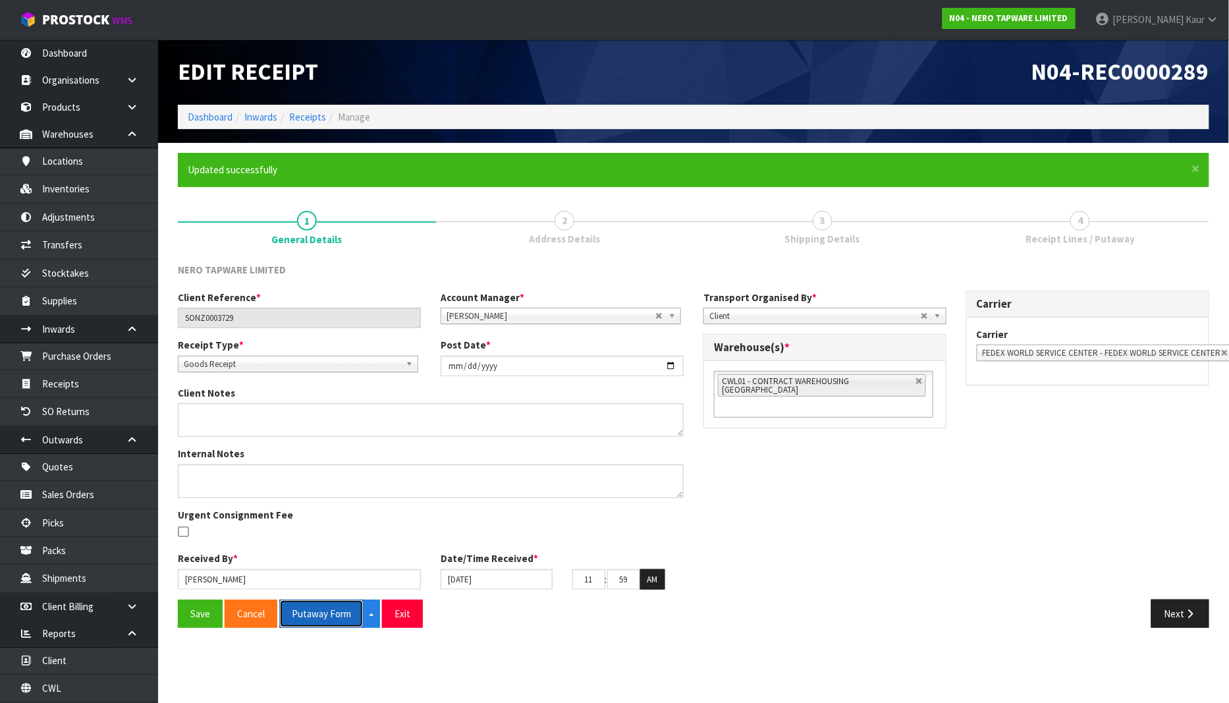
click at [341, 617] on button "Putaway Form" at bounding box center [321, 613] width 84 height 28
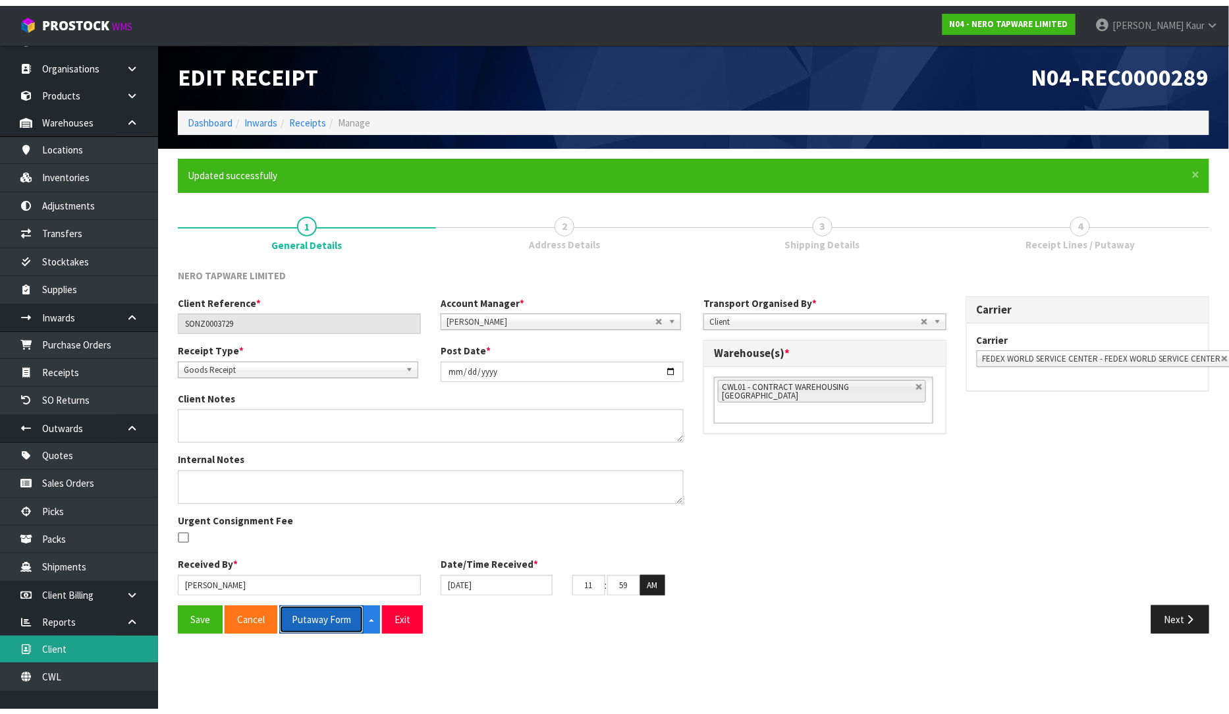
scroll to position [27, 0]
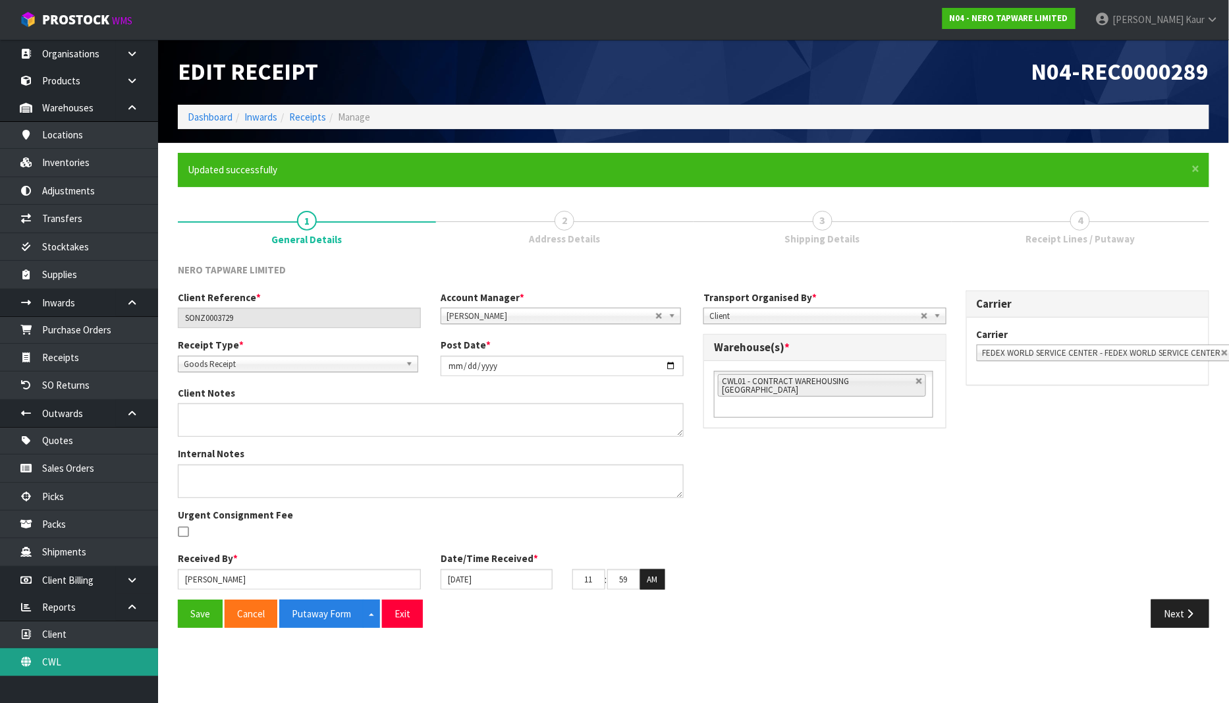
click at [82, 664] on link "CWL" at bounding box center [79, 661] width 158 height 27
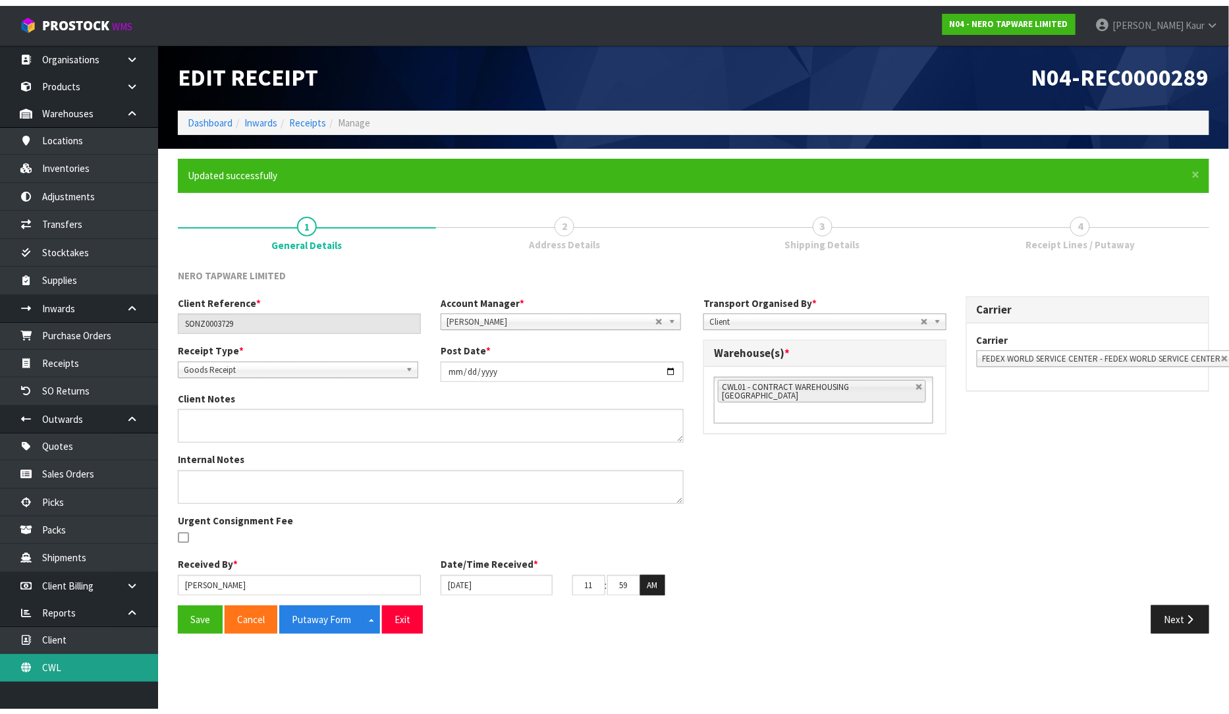
scroll to position [16, 0]
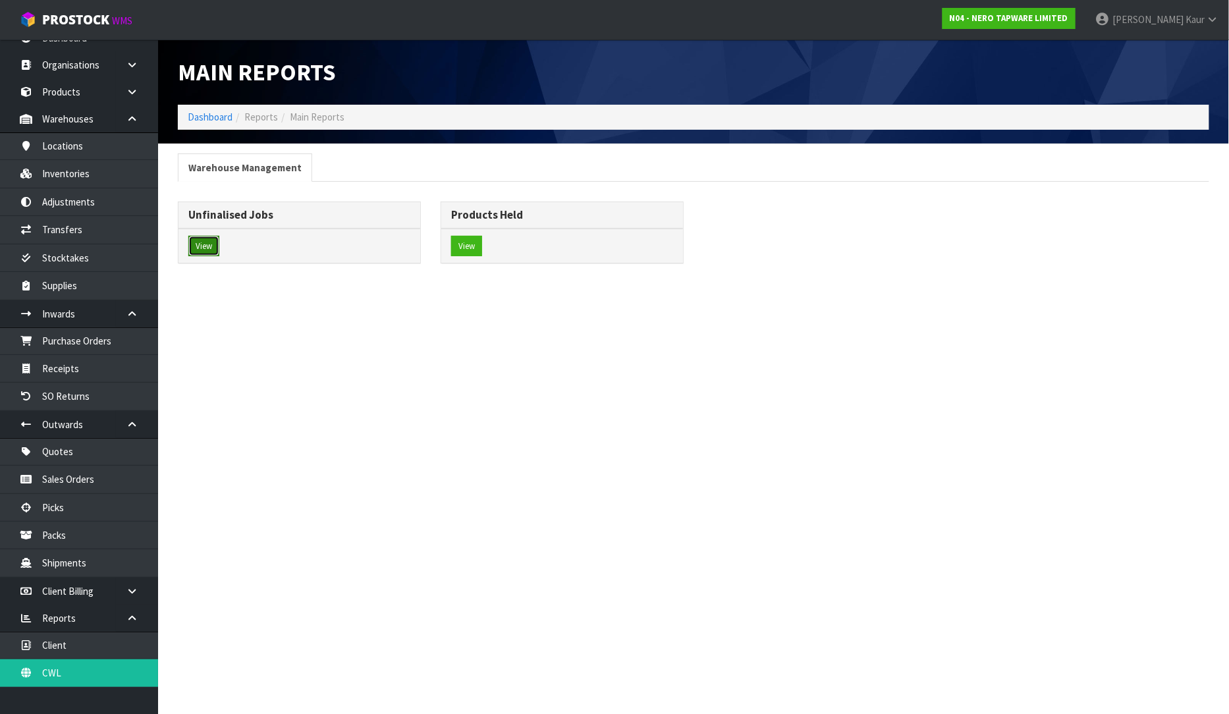
click at [206, 240] on button "View" at bounding box center [203, 246] width 31 height 21
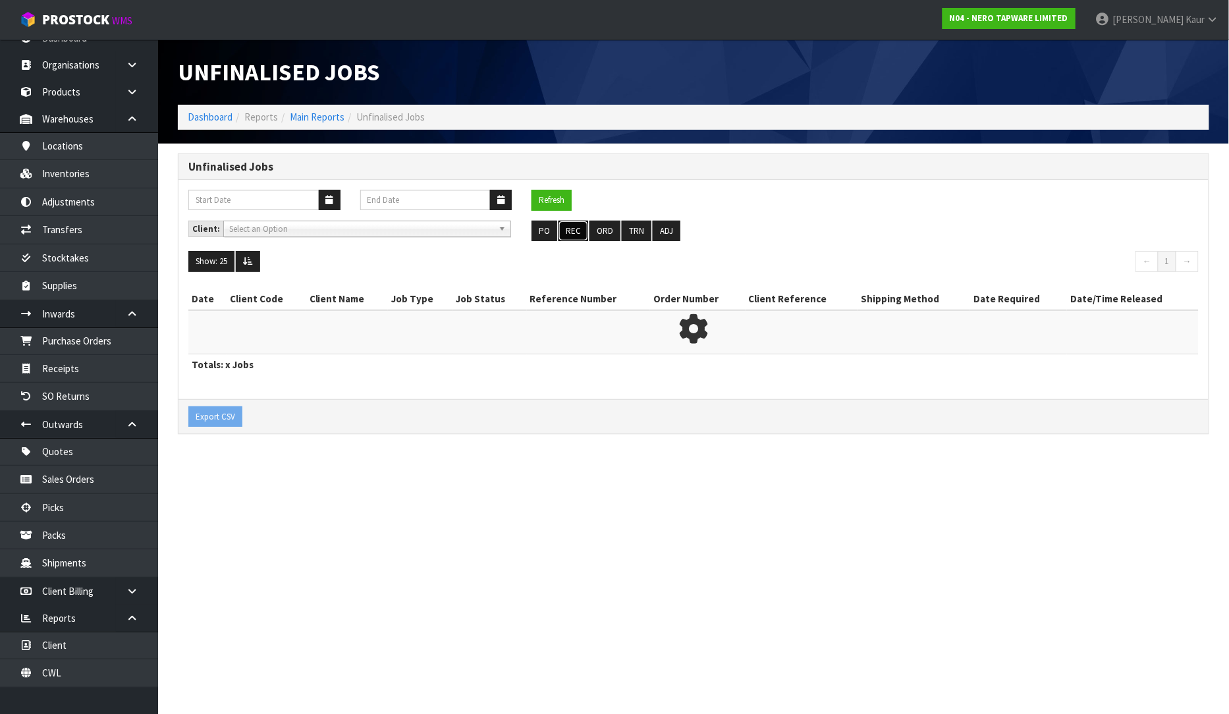
click at [569, 227] on button "REC" at bounding box center [574, 231] width 30 height 21
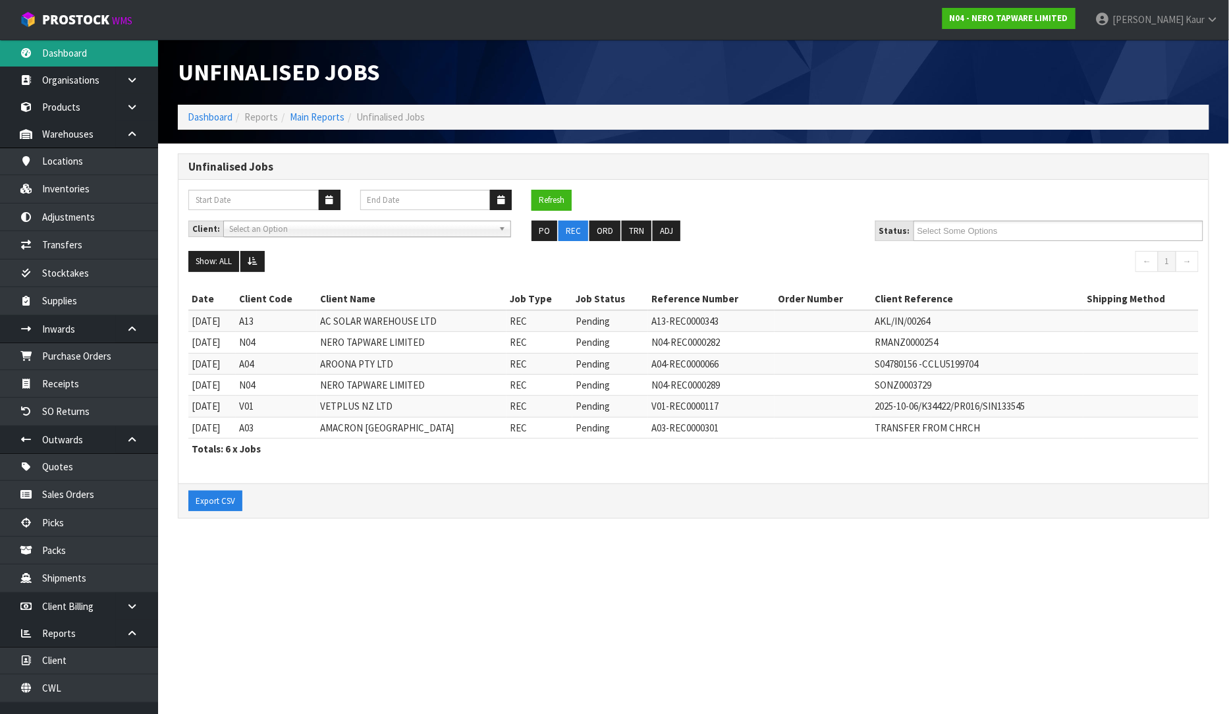
click at [38, 53] on link "Dashboard" at bounding box center [79, 53] width 158 height 27
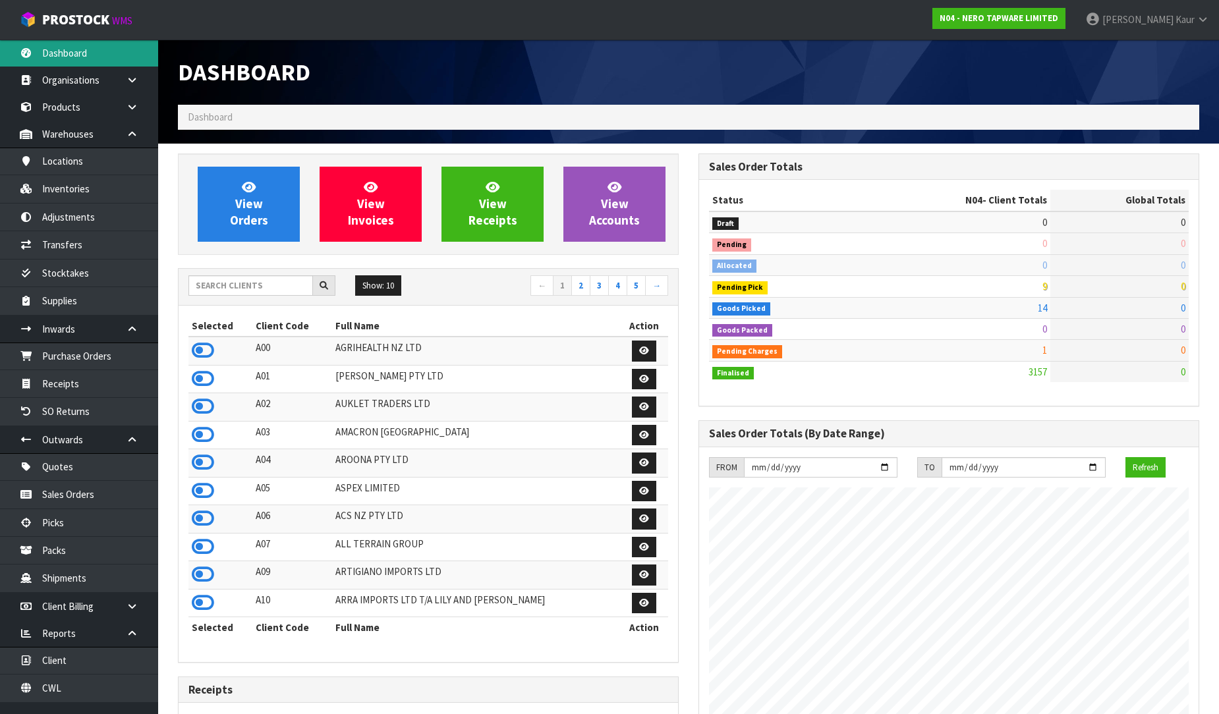
scroll to position [1026, 520]
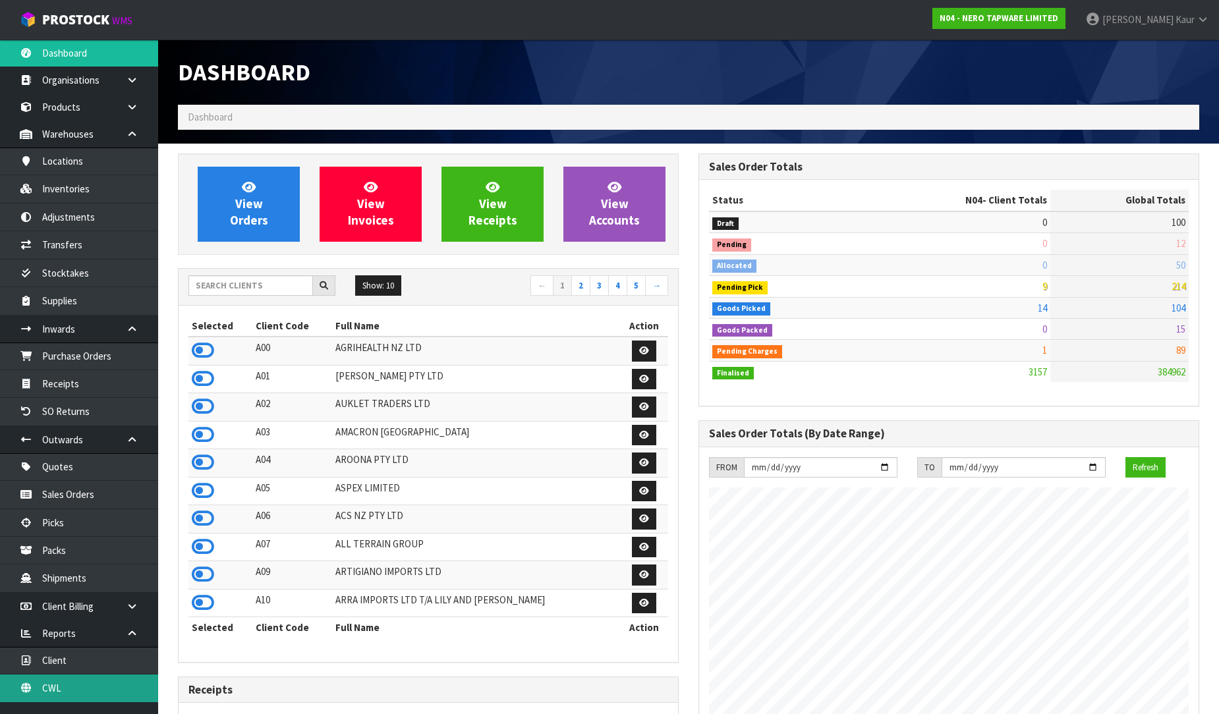
drag, startPoint x: 76, startPoint y: 682, endPoint x: 154, endPoint y: 515, distance: 183.9
click at [76, 682] on link "CWL" at bounding box center [79, 688] width 158 height 27
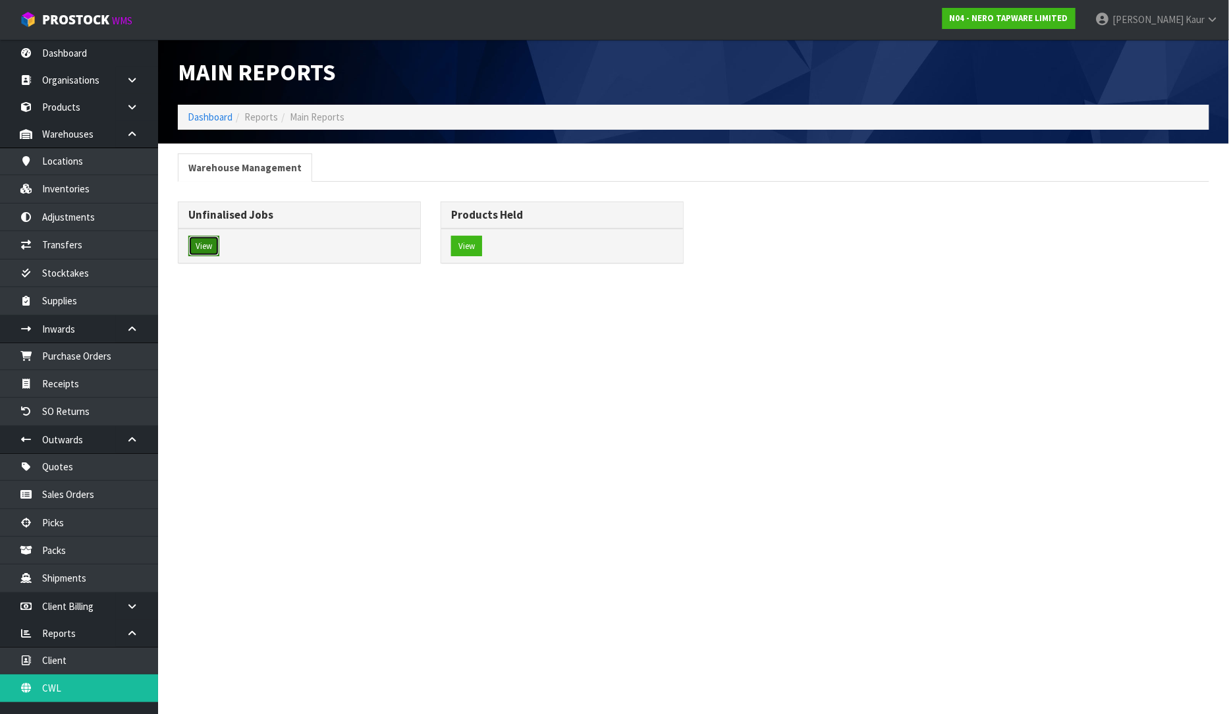
click at [198, 242] on button "View" at bounding box center [203, 246] width 31 height 21
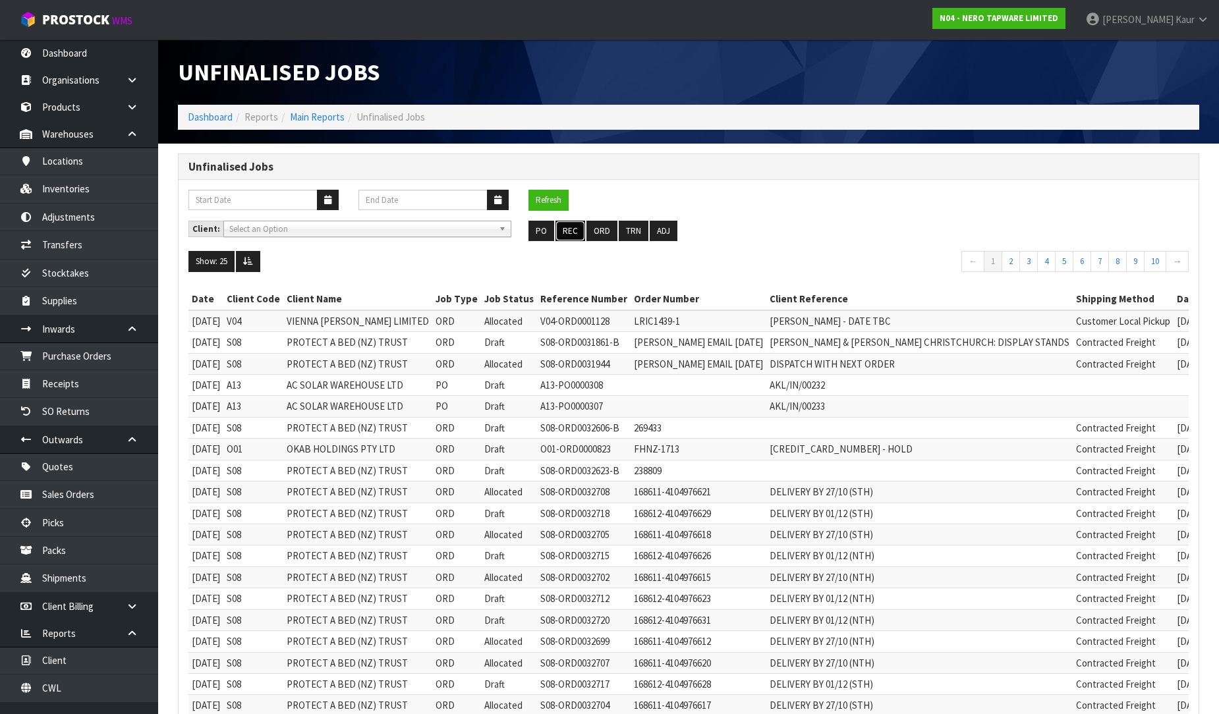
click at [573, 227] on button "REC" at bounding box center [570, 231] width 30 height 21
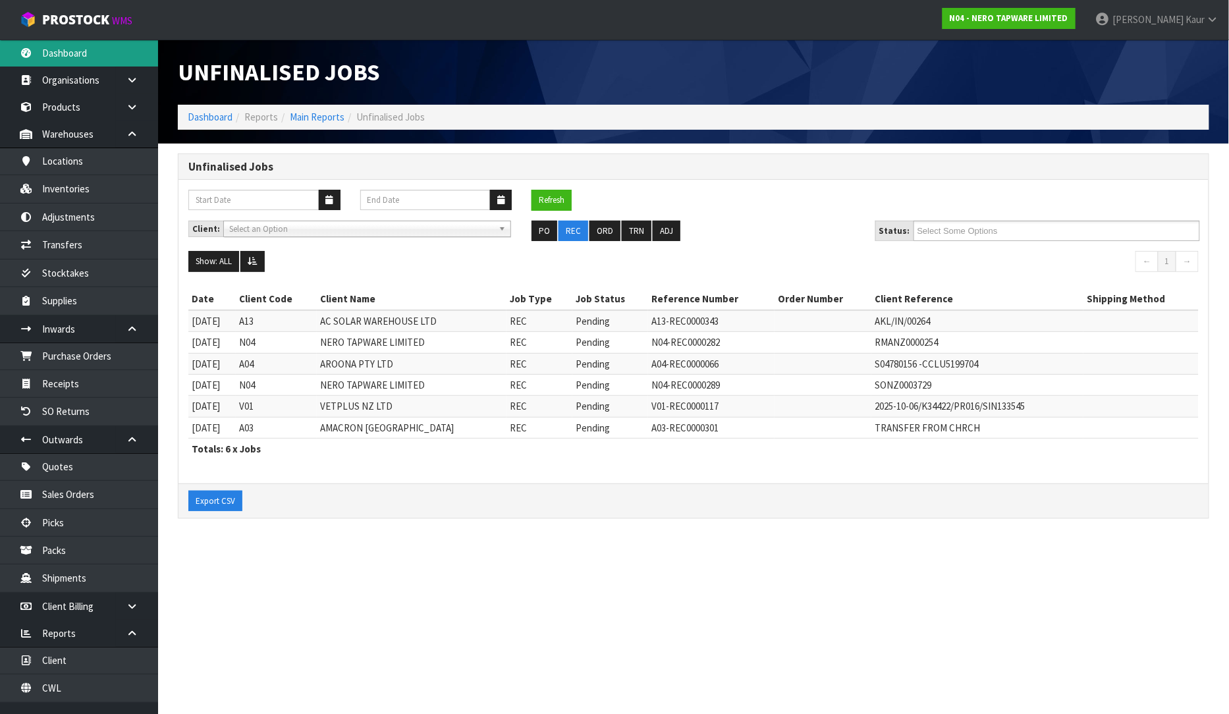
click at [88, 43] on link "Dashboard" at bounding box center [79, 53] width 158 height 27
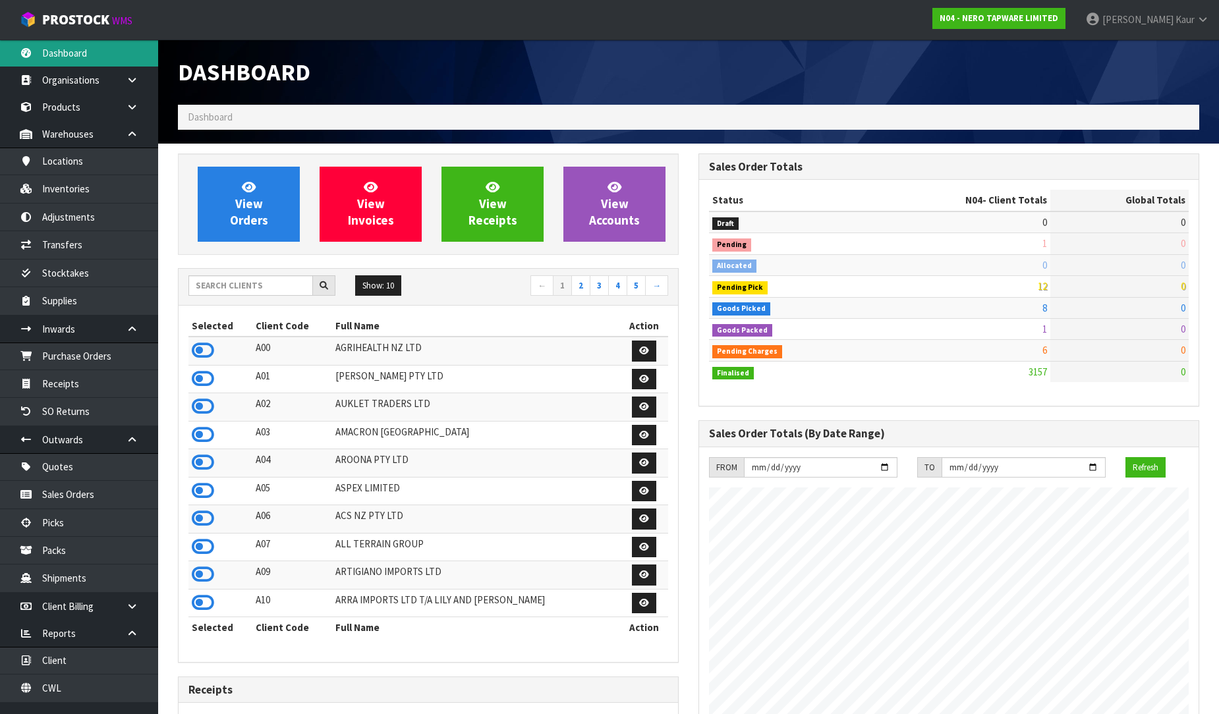
scroll to position [1026, 520]
click at [221, 279] on input "text" at bounding box center [250, 285] width 125 height 20
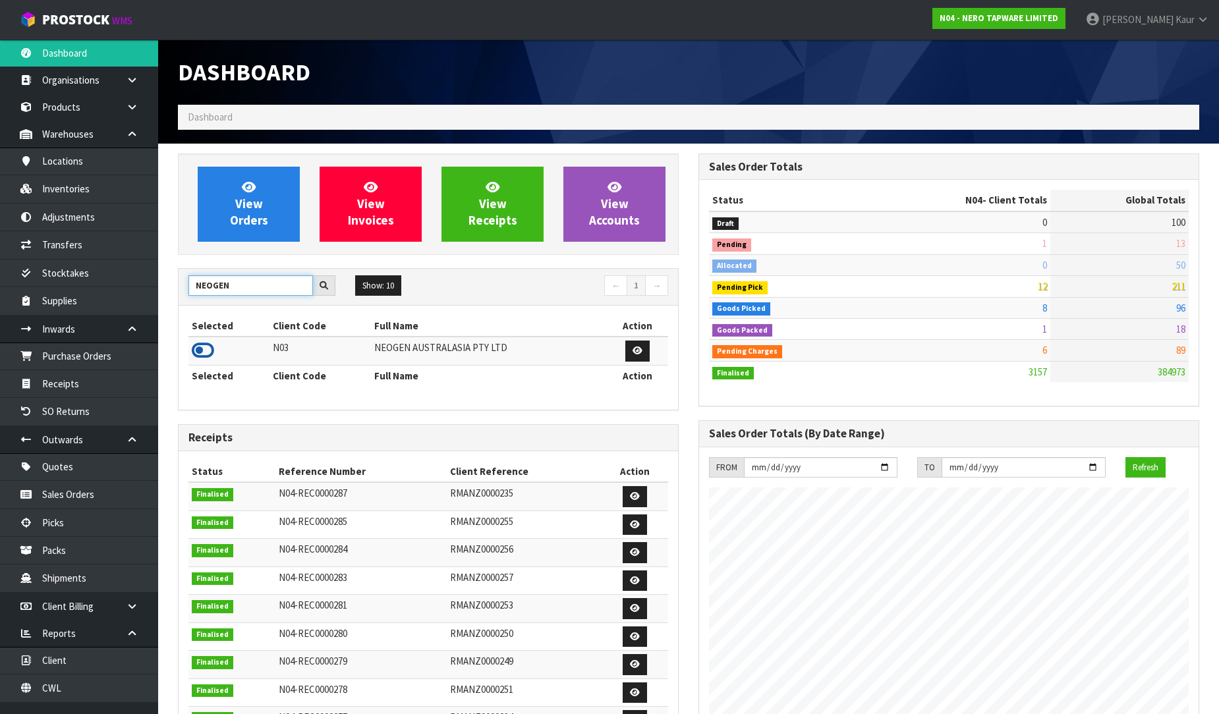
type input "NEOGEN"
click at [201, 358] on icon at bounding box center [203, 351] width 22 height 20
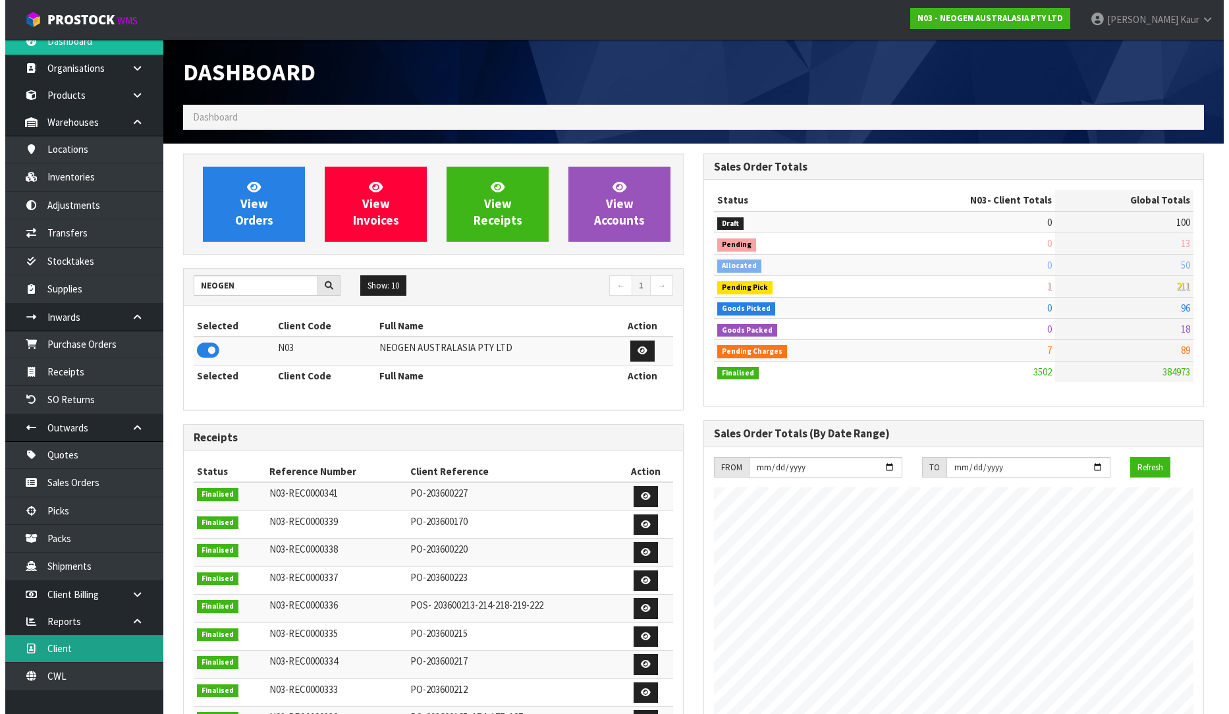
scroll to position [16, 0]
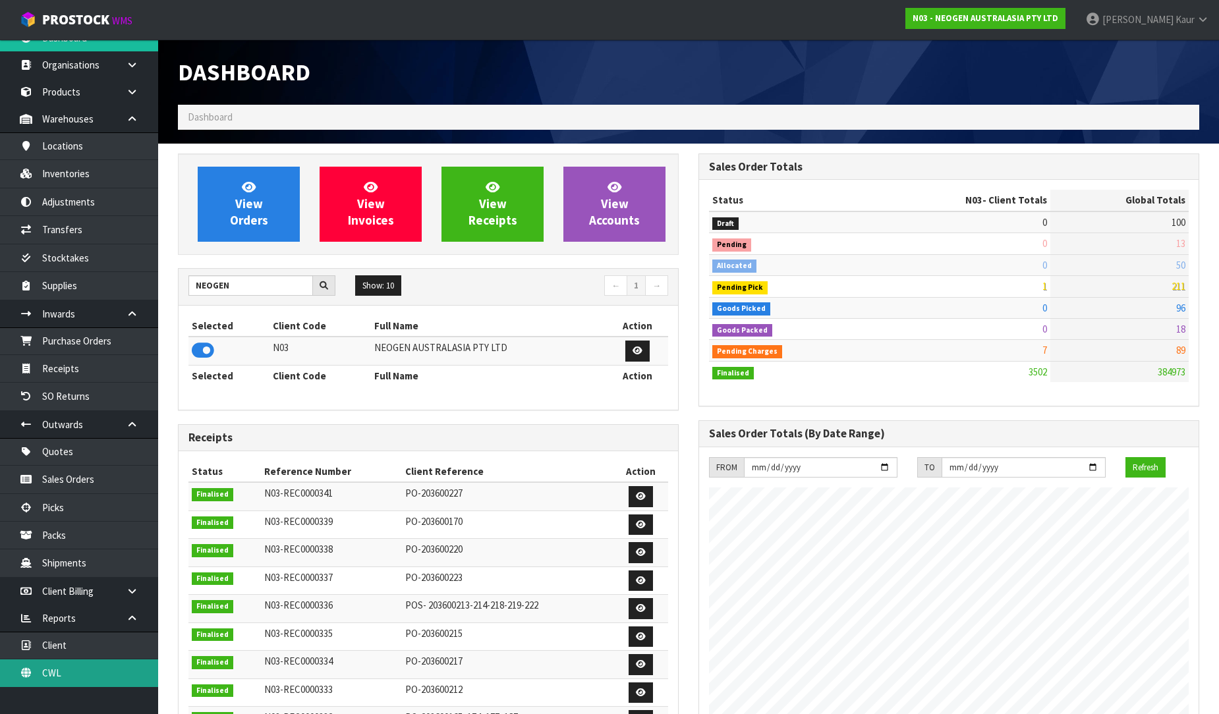
click at [47, 675] on link "CWL" at bounding box center [79, 672] width 158 height 27
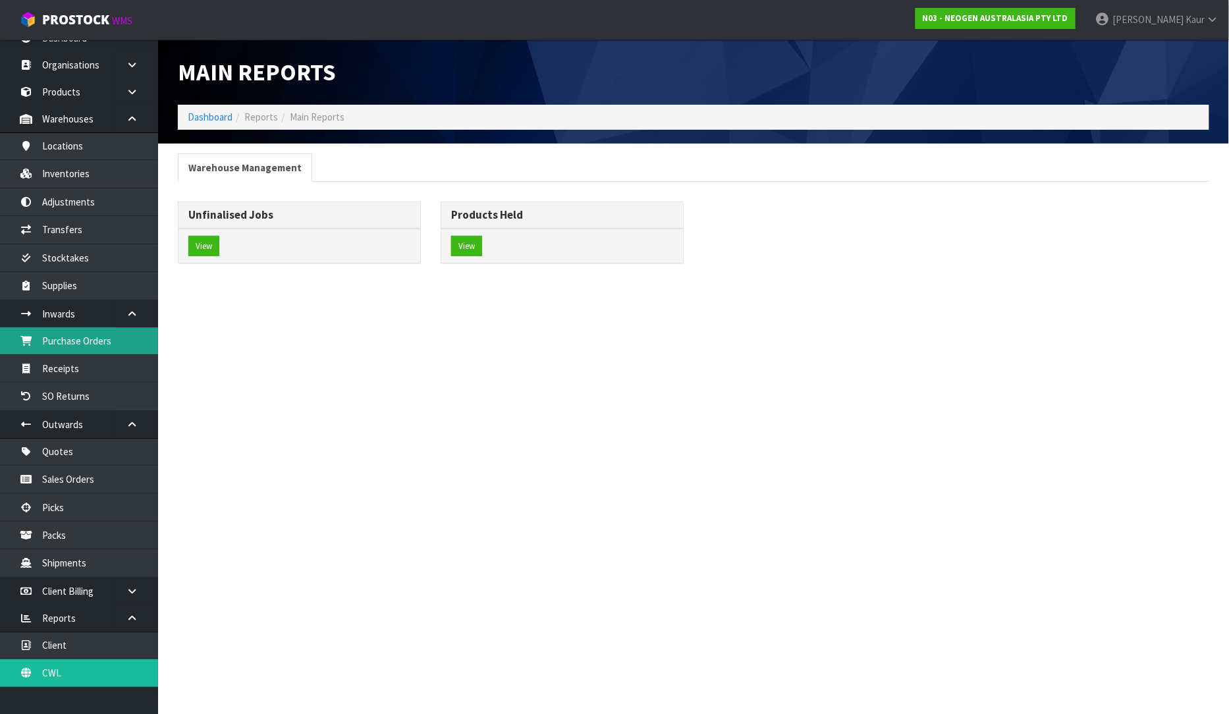
click at [101, 332] on link "Purchase Orders" at bounding box center [79, 340] width 158 height 27
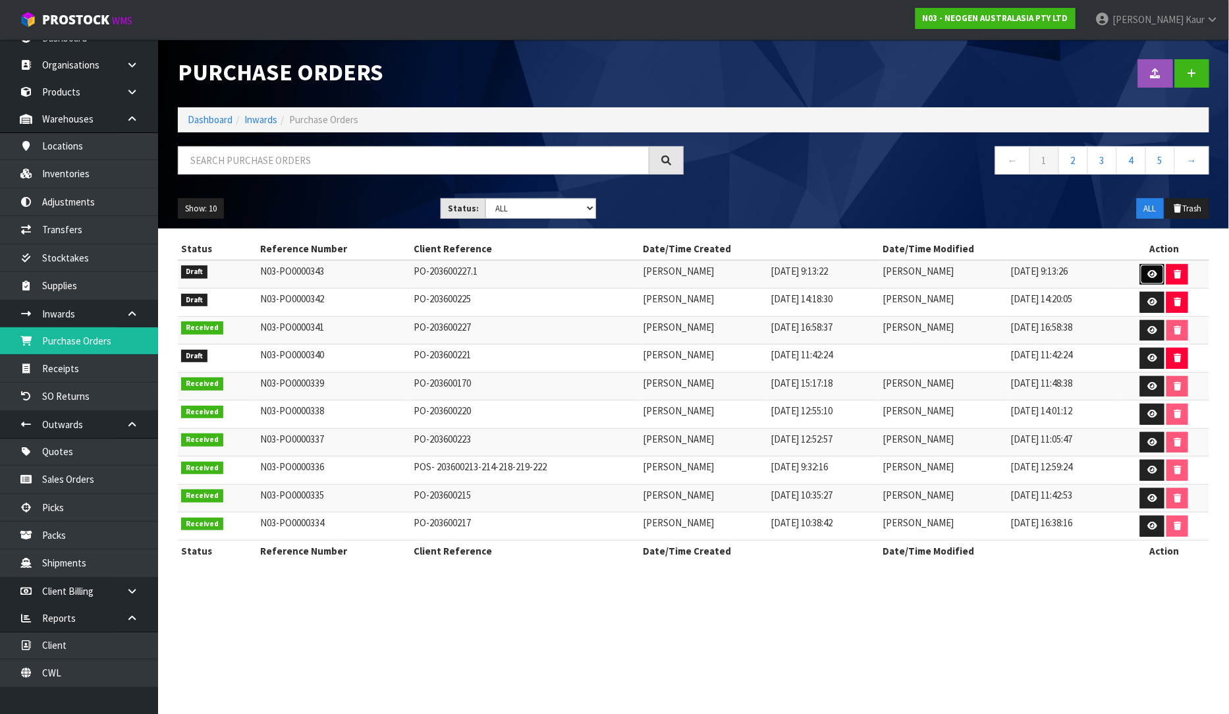
click at [1154, 275] on icon at bounding box center [1153, 274] width 10 height 9
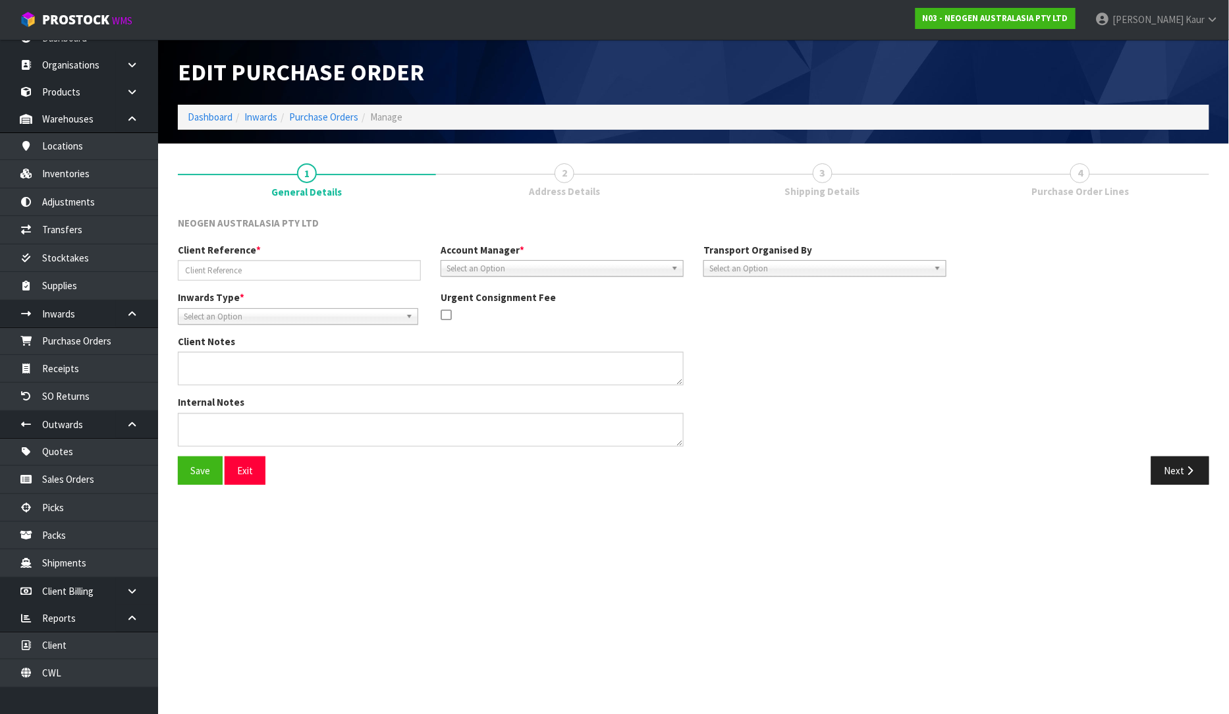
type input "PO-203600227.1"
type textarea "700005496 PUT ON HELD QA UNTIL TESTING CLEARANCE"
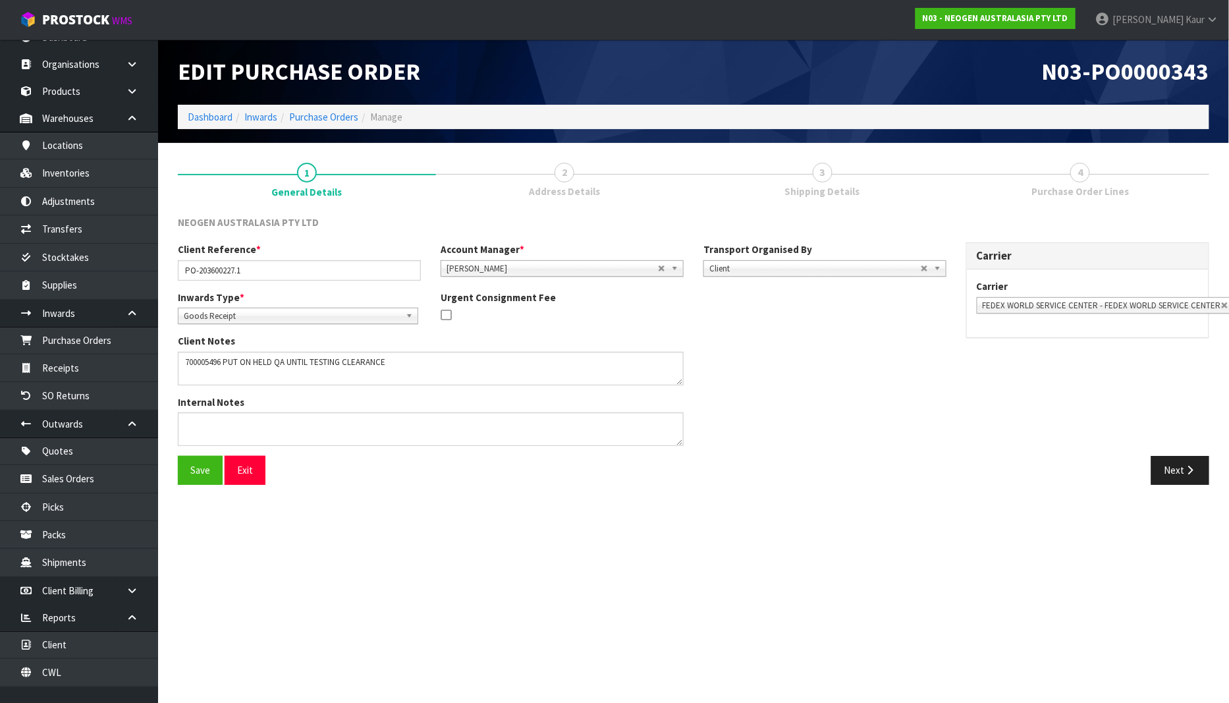
click at [1196, 493] on div "Save Exit Next" at bounding box center [693, 475] width 1051 height 38
click at [1196, 470] on icon "button" at bounding box center [1190, 470] width 13 height 10
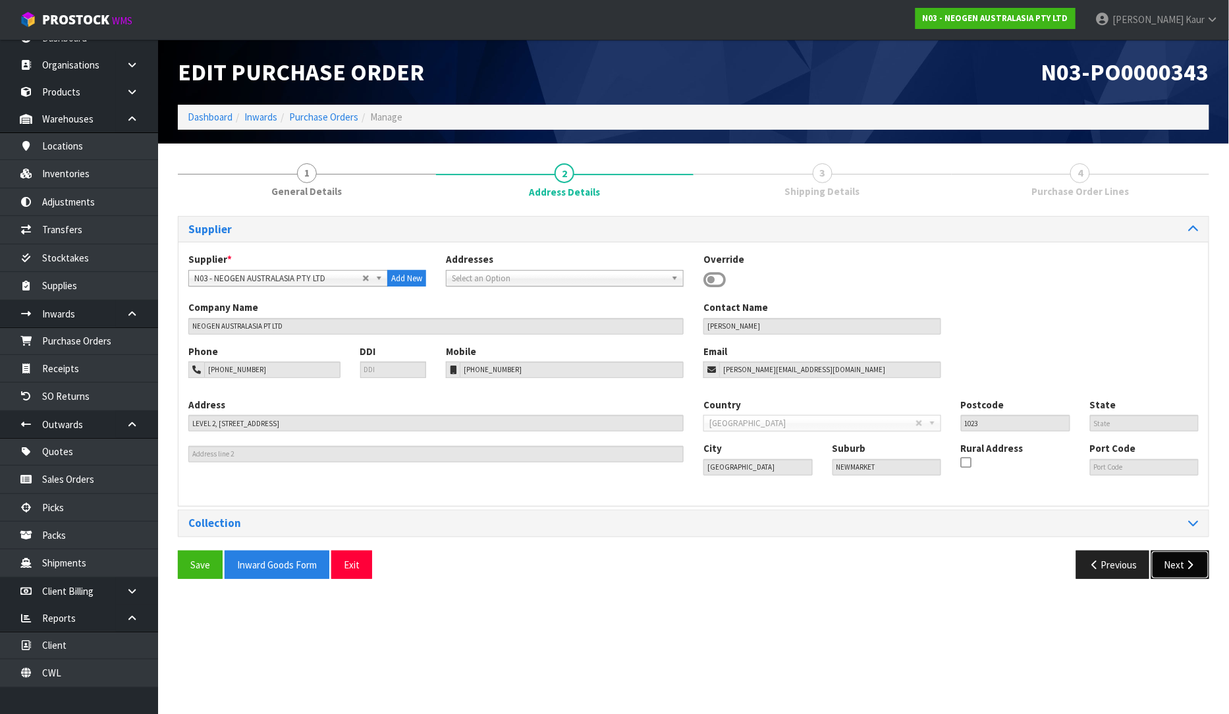
click at [1183, 563] on button "Next" at bounding box center [1181, 565] width 58 height 28
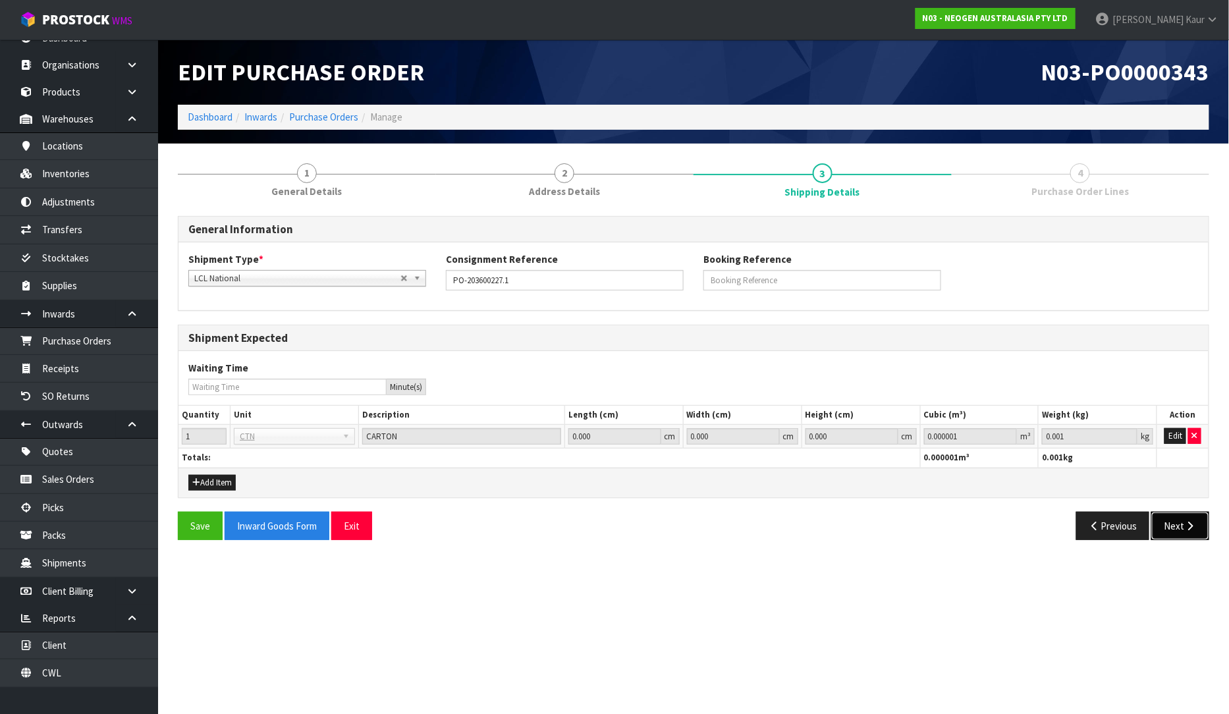
click at [1193, 531] on button "Next" at bounding box center [1181, 526] width 58 height 28
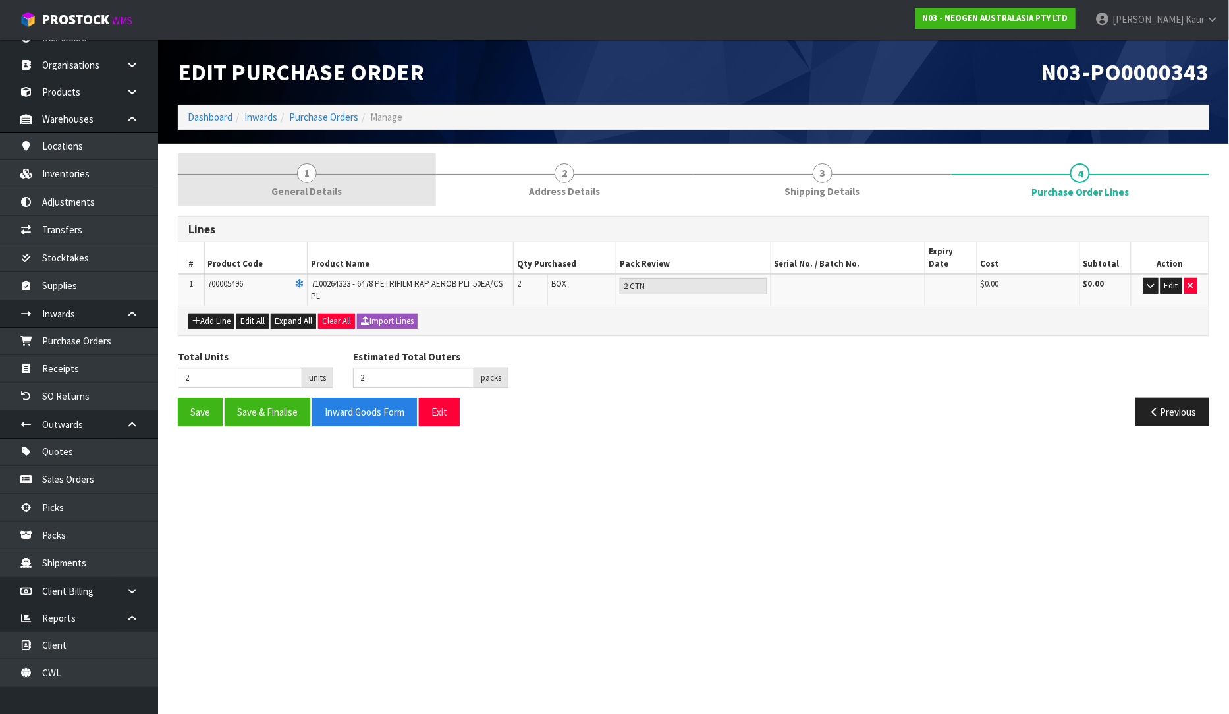
click at [316, 202] on link "1 General Details" at bounding box center [307, 179] width 258 height 52
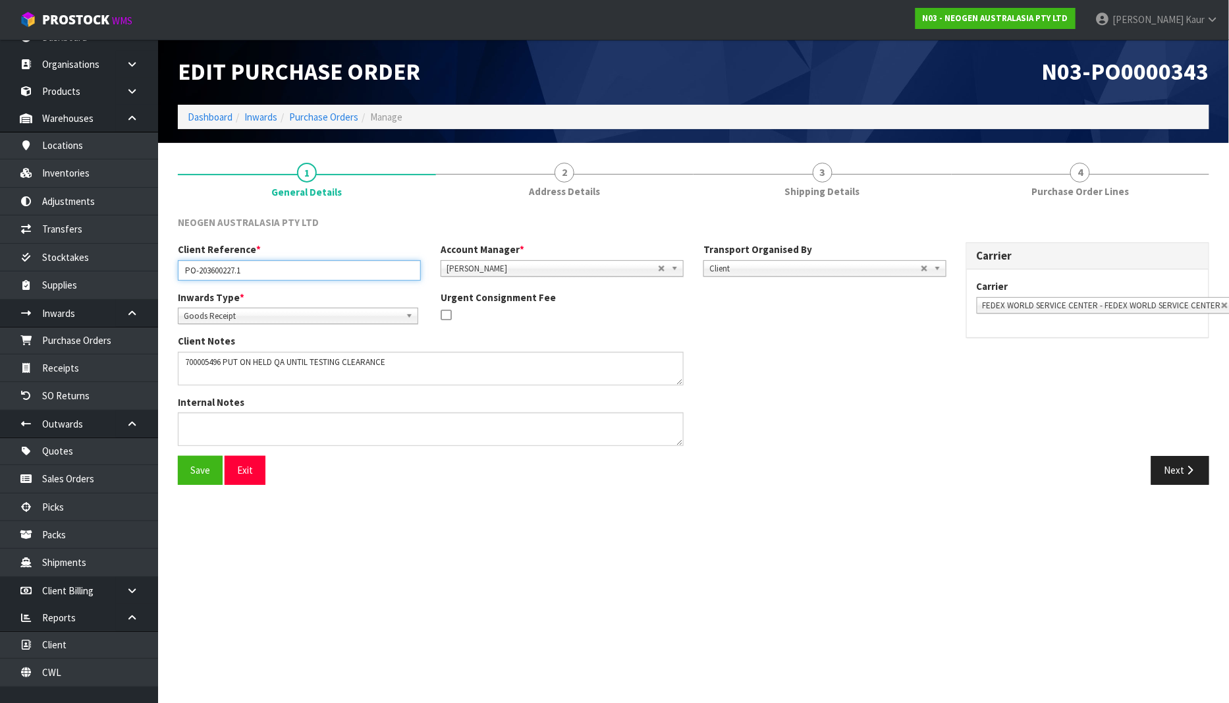
drag, startPoint x: 246, startPoint y: 280, endPoint x: 177, endPoint y: 301, distance: 72.9
click at [177, 301] on div "Client Reference * PO-203600227.1 Account Manager * Zubair Moolla Rod Giles Kir…" at bounding box center [562, 348] width 789 height 213
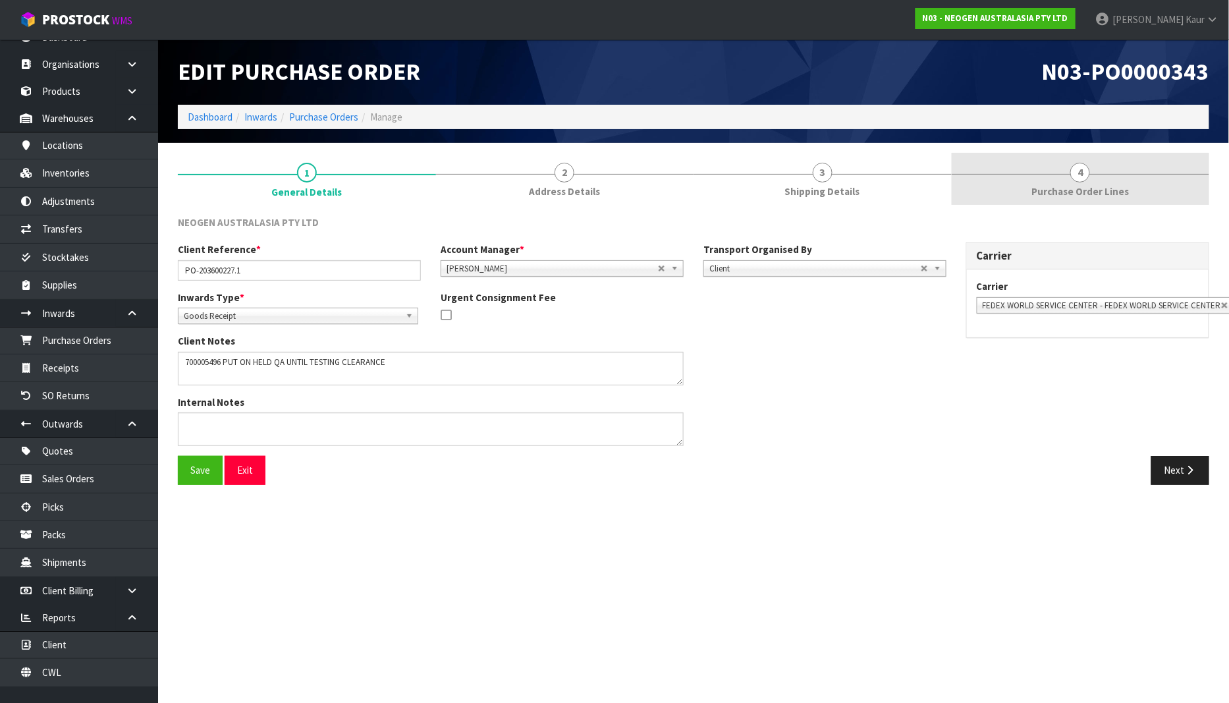
click at [1089, 188] on span "Purchase Order Lines" at bounding box center [1080, 191] width 97 height 14
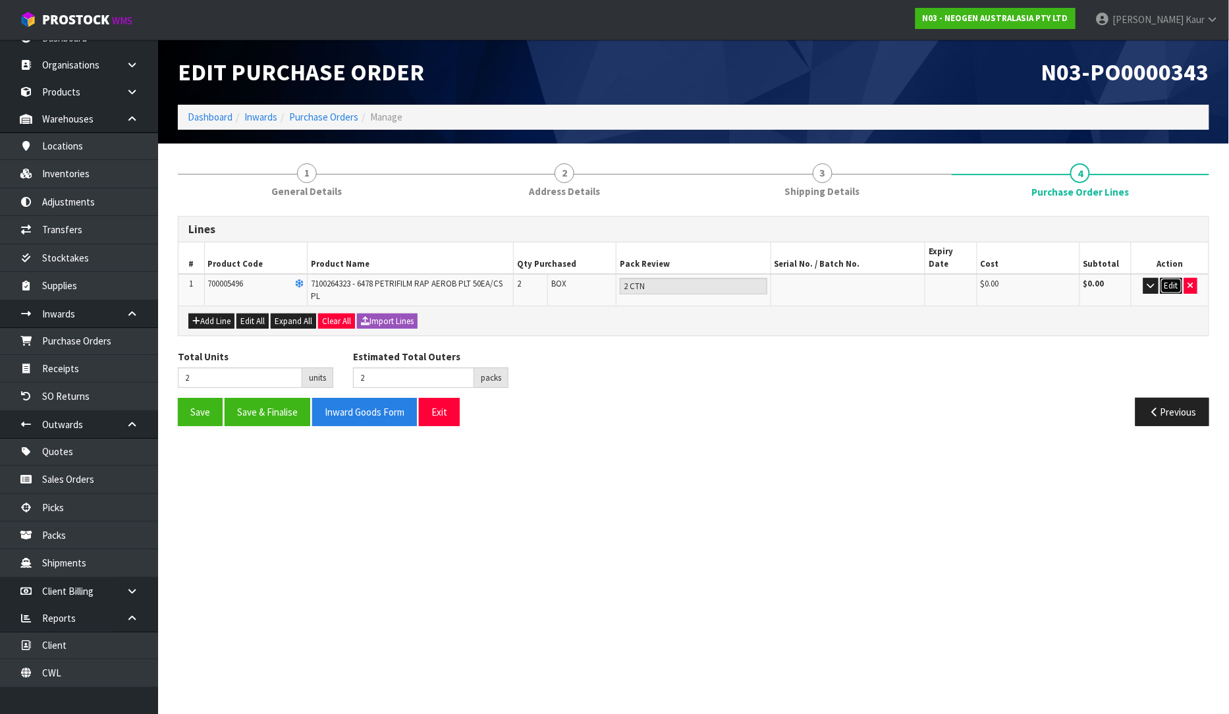
click at [1173, 278] on button "Edit" at bounding box center [1172, 286] width 22 height 16
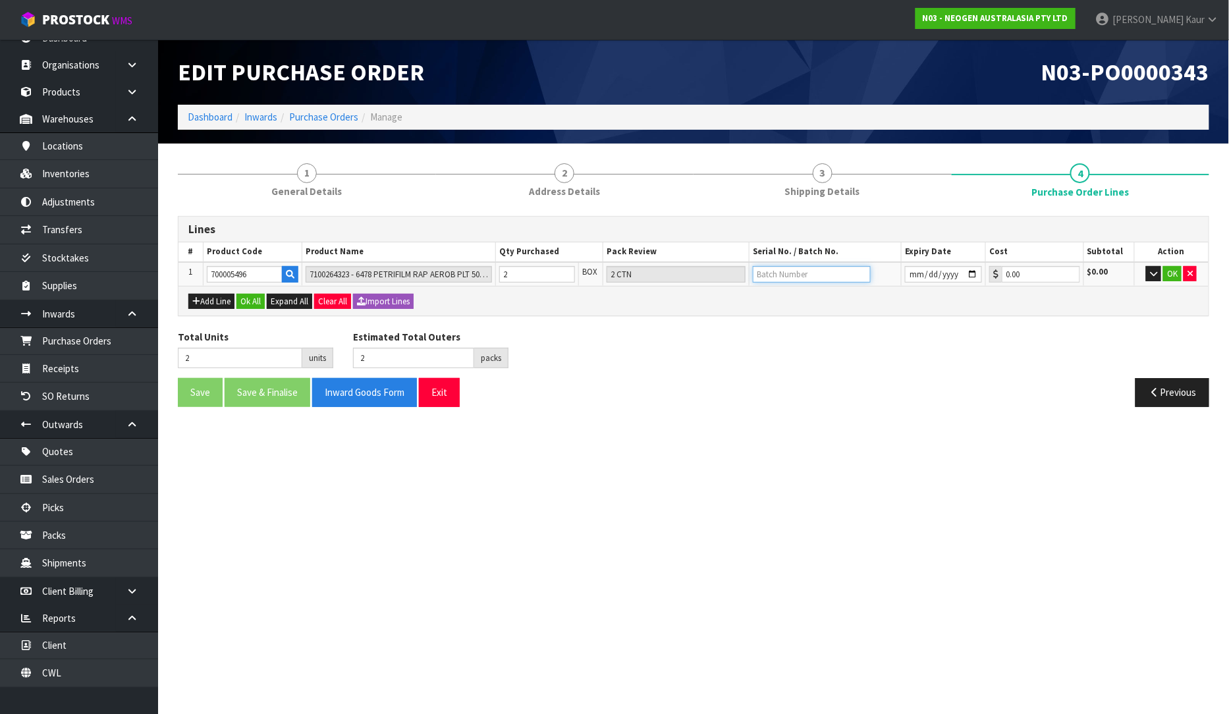
click at [799, 277] on input "text" at bounding box center [812, 274] width 118 height 16
type input "418325155A"
click at [914, 271] on input "date" at bounding box center [943, 274] width 77 height 16
type input "2026-12-03"
click at [1177, 275] on button "OK" at bounding box center [1172, 274] width 18 height 16
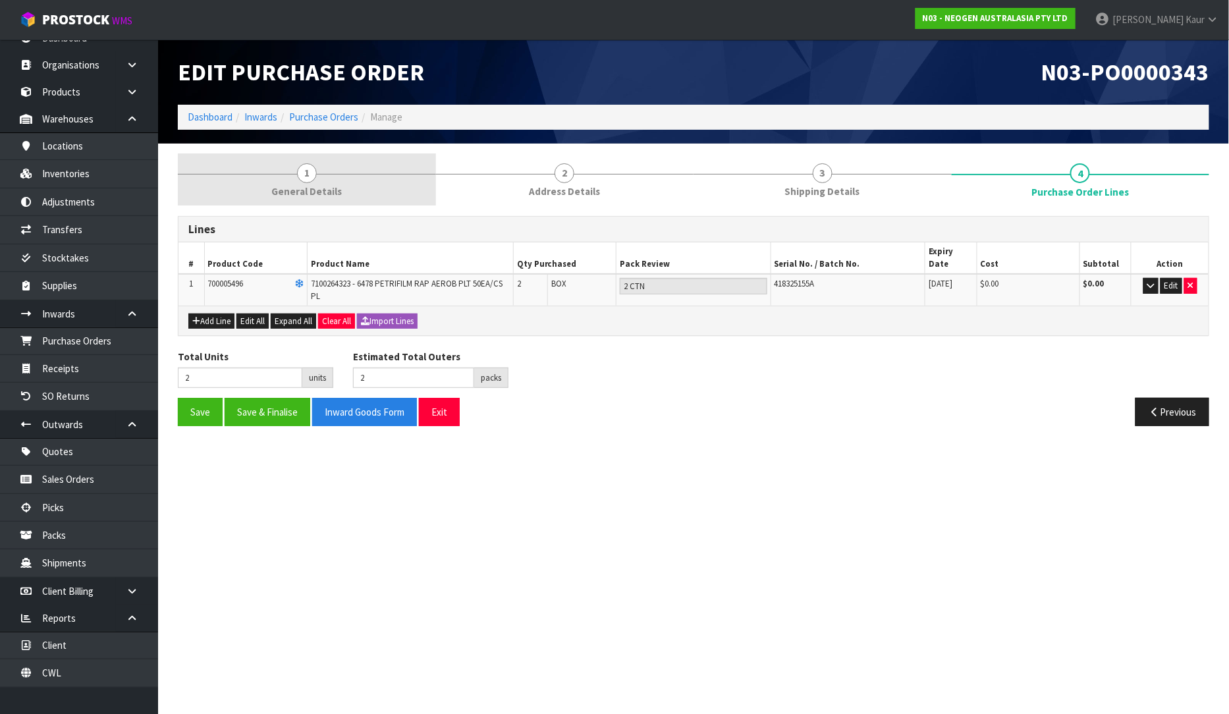
click at [280, 178] on link "1 General Details" at bounding box center [307, 179] width 258 height 52
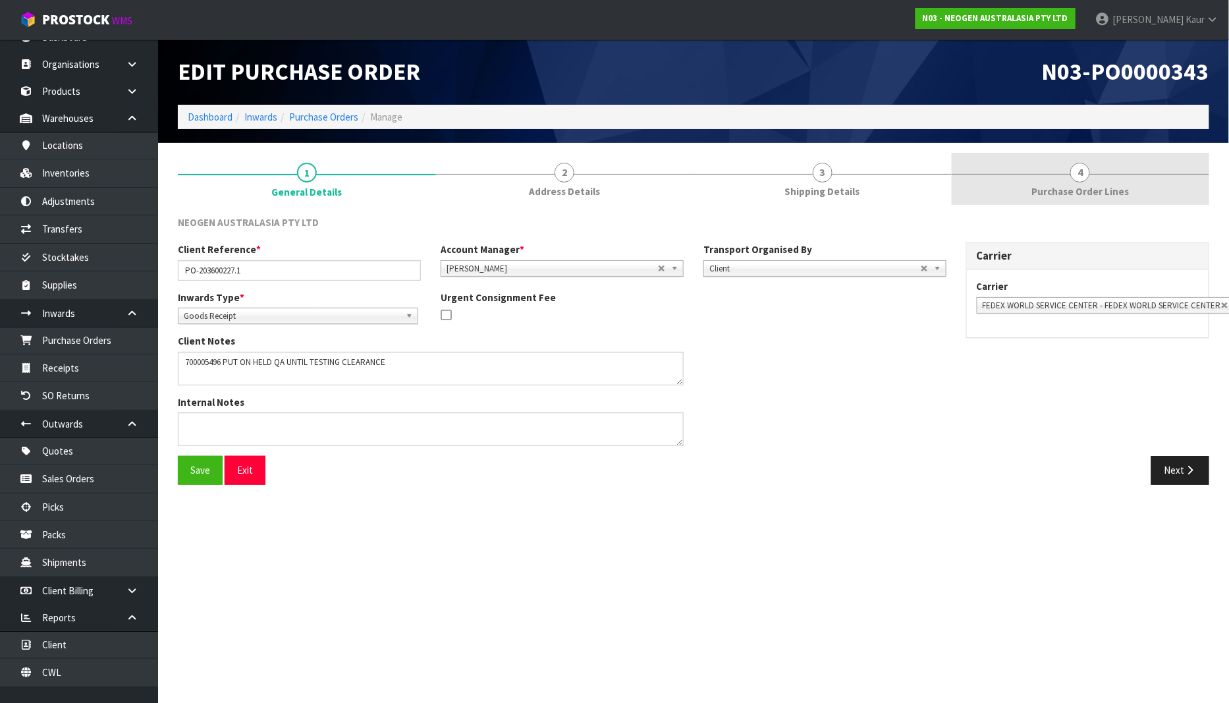
click at [1080, 171] on span "4" at bounding box center [1081, 173] width 20 height 20
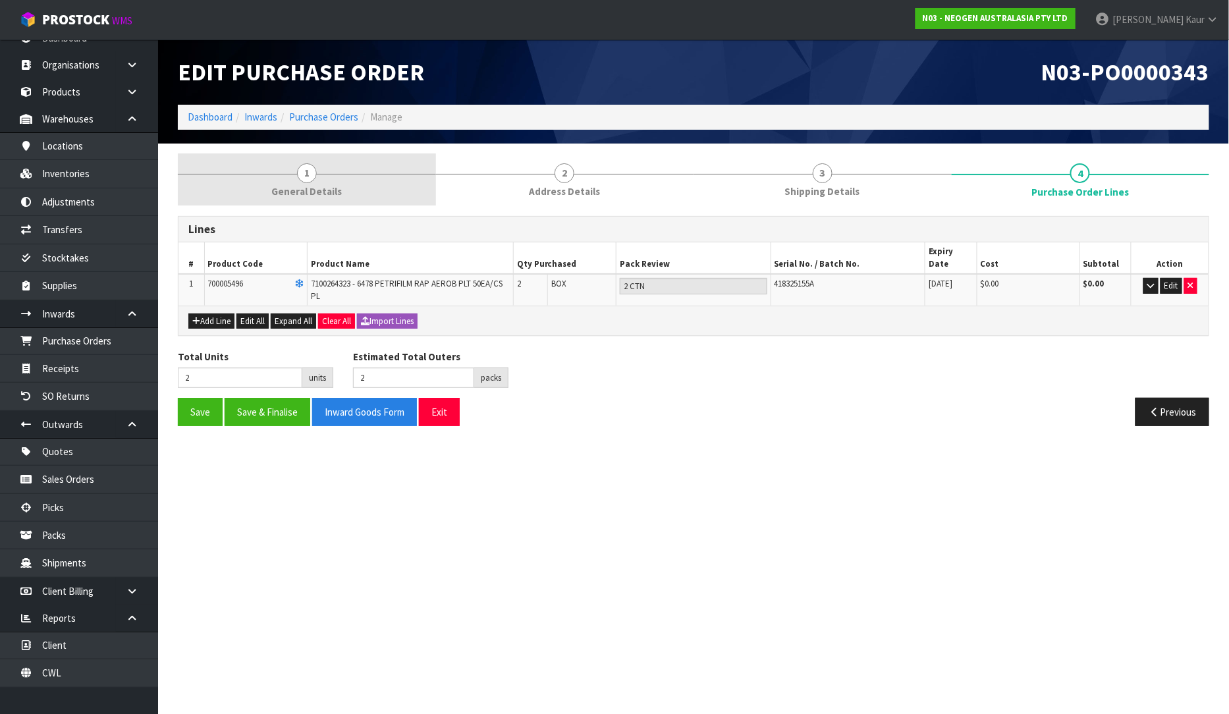
click at [281, 198] on span "General Details" at bounding box center [306, 191] width 70 height 14
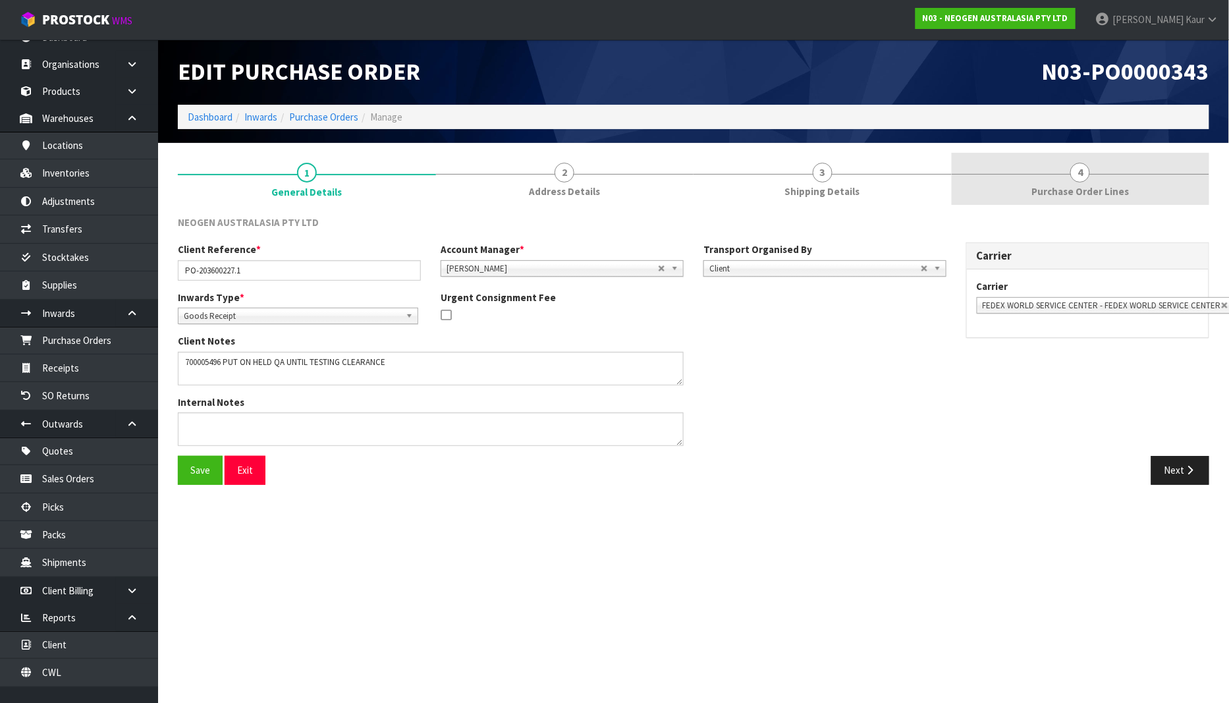
click at [1061, 175] on link "4 Purchase Order Lines" at bounding box center [1081, 179] width 258 height 52
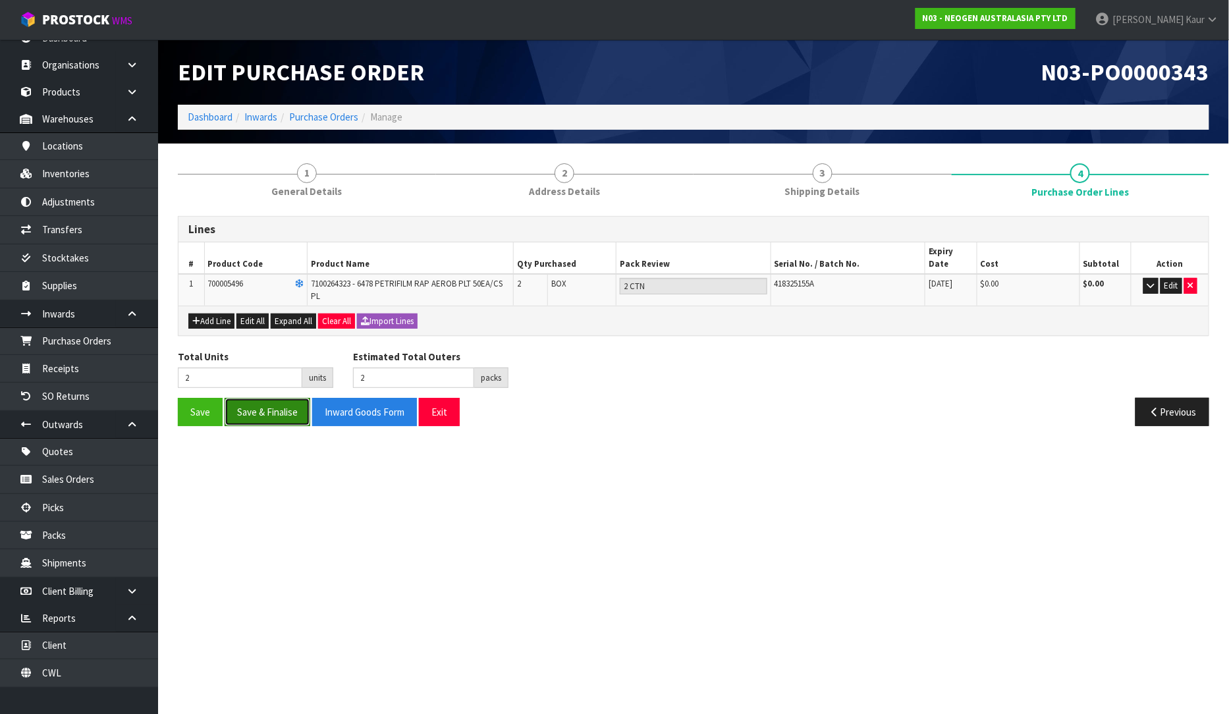
click at [268, 400] on button "Save & Finalise" at bounding box center [268, 412] width 86 height 28
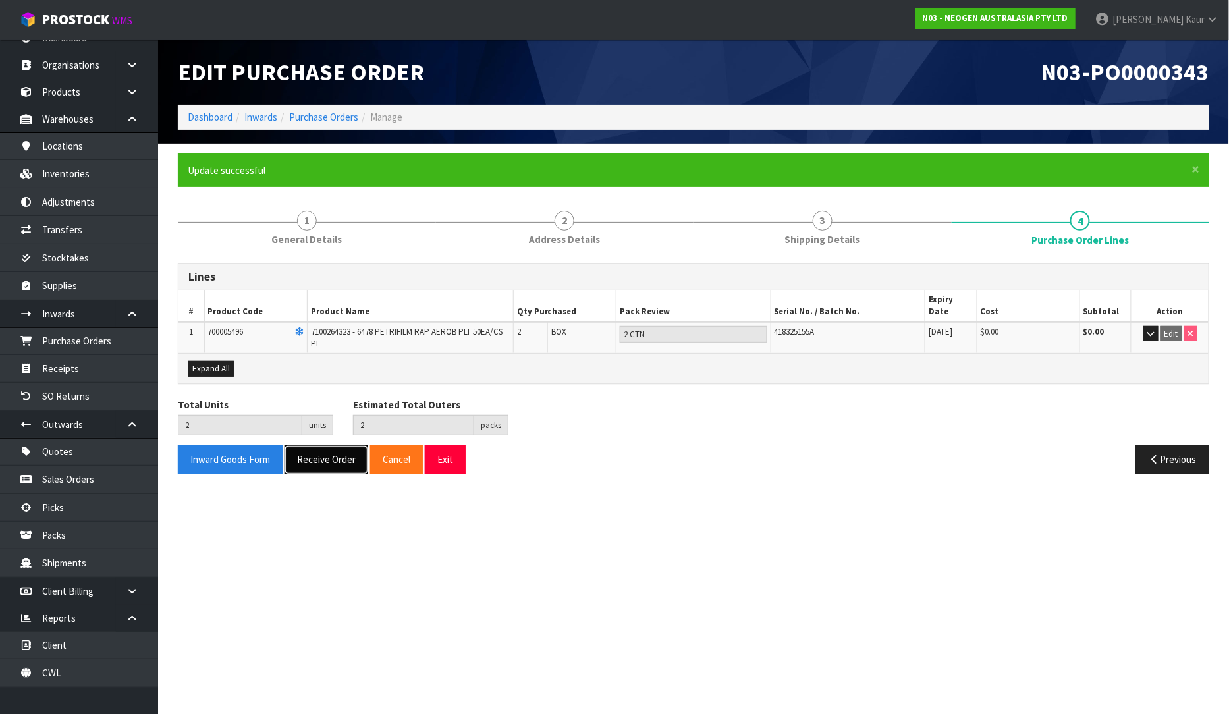
click at [321, 446] on button "Receive Order" at bounding box center [327, 459] width 84 height 28
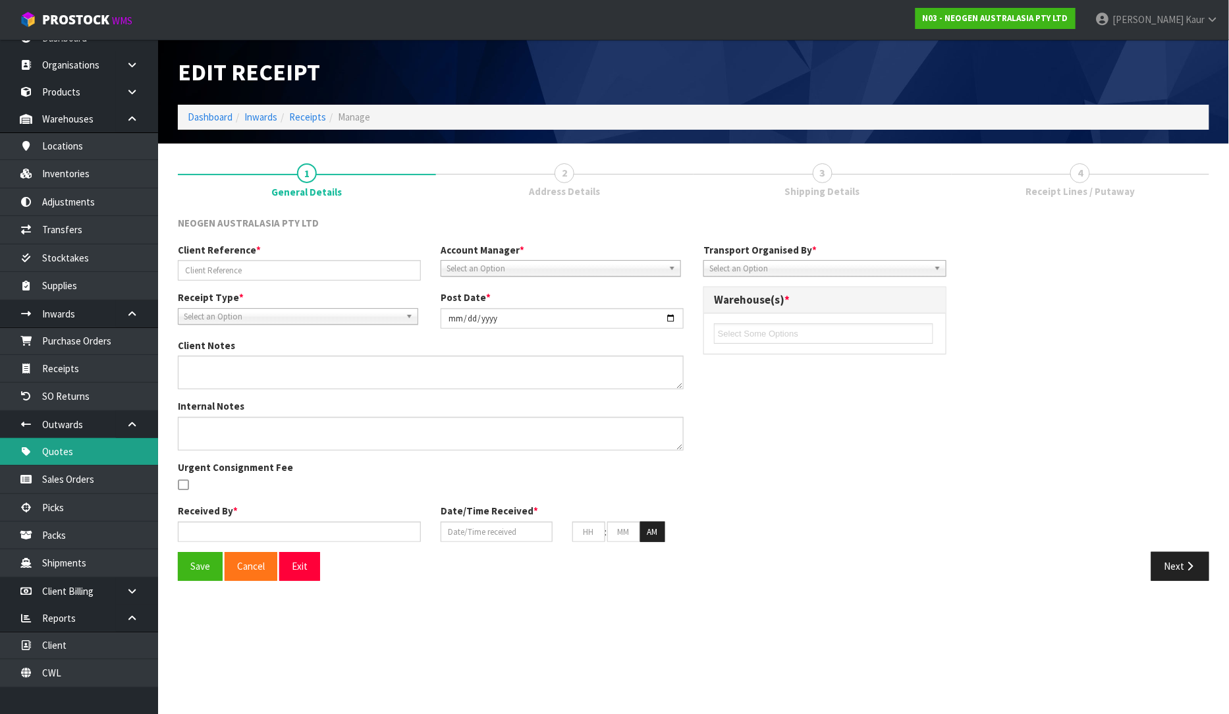
type input "PO-203600227.1"
type input "[DATE]"
type textarea "700005496 PUT ON HELD QA UNTIL TESTING CLEARANCE"
type input "[PERSON_NAME]"
type input "[DATE]"
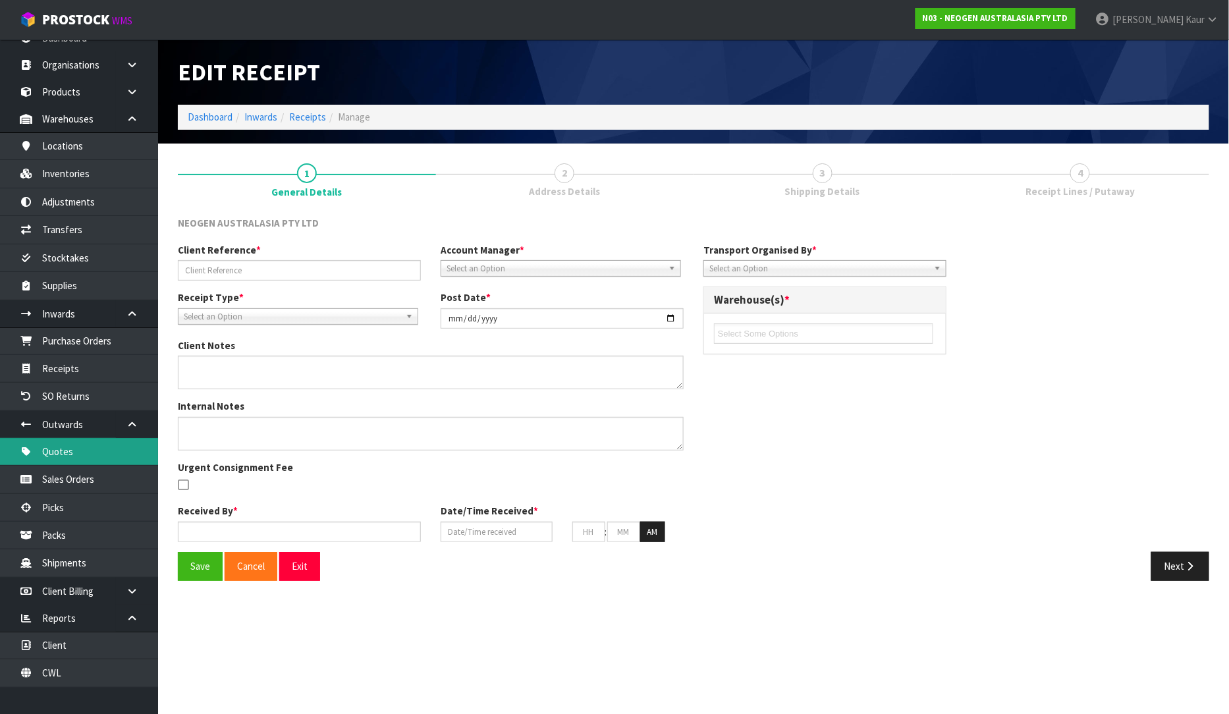
type input "12"
type input "37"
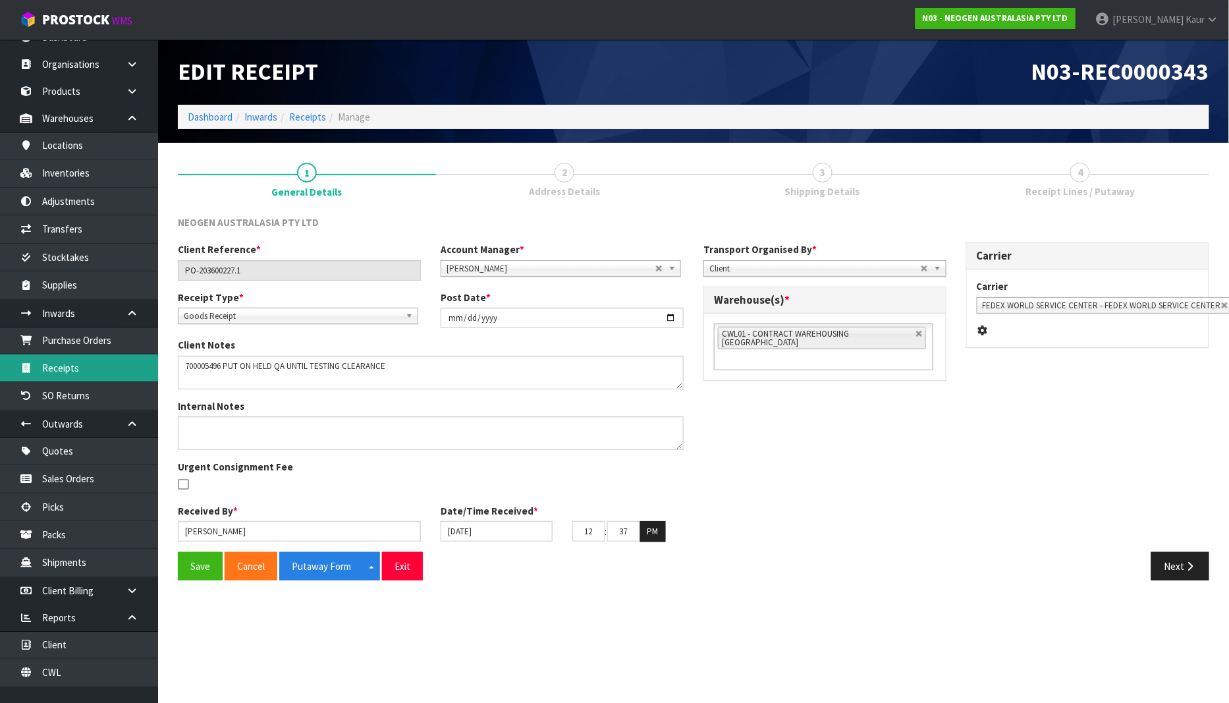
click at [69, 376] on link "Receipts" at bounding box center [79, 367] width 158 height 27
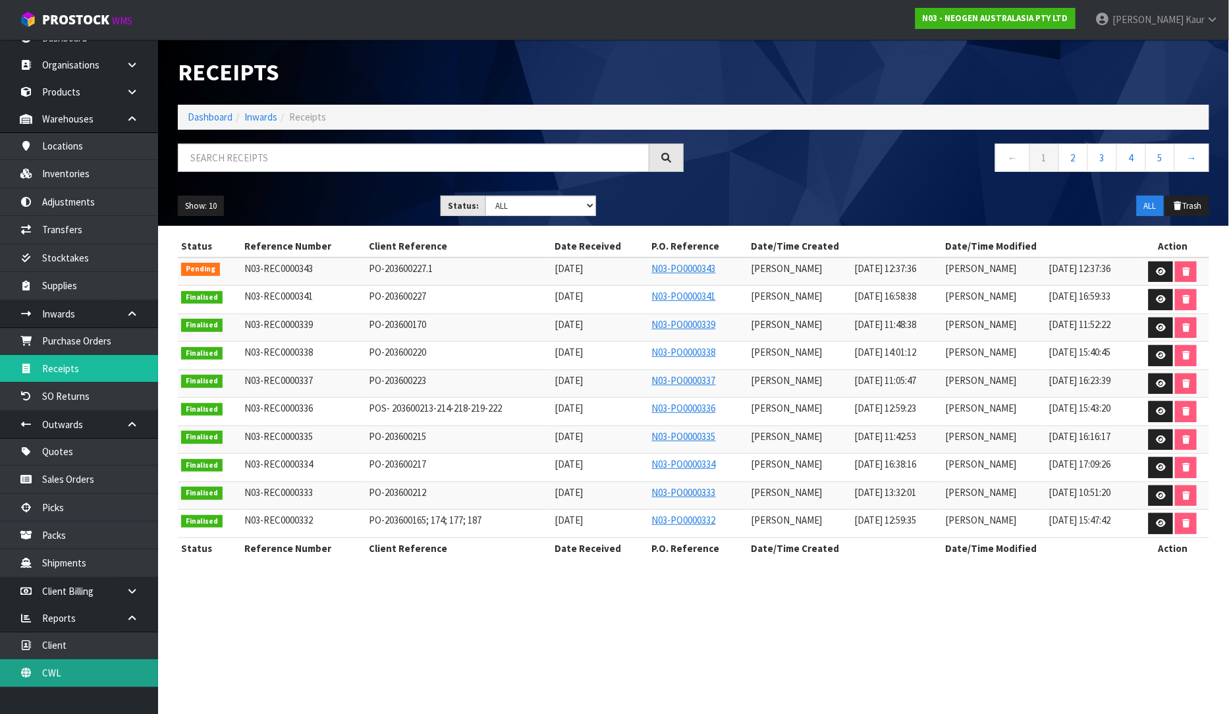
click at [67, 672] on link "CWL" at bounding box center [79, 672] width 158 height 27
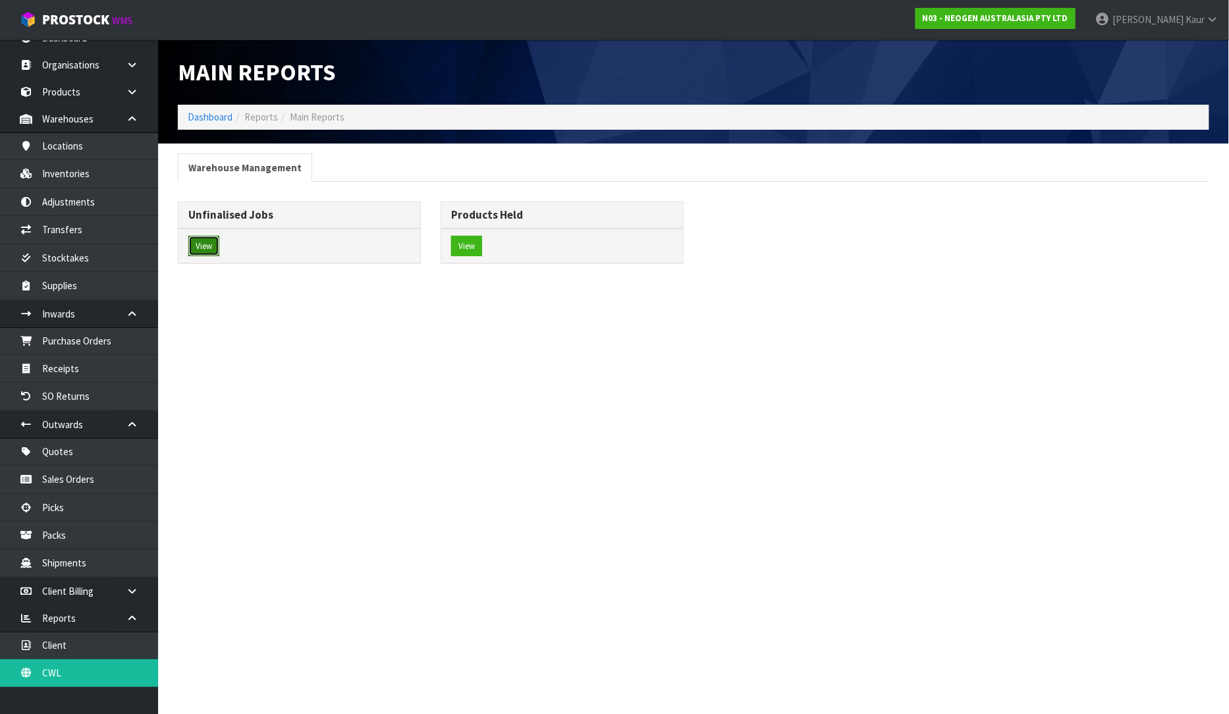
click at [194, 251] on button "View" at bounding box center [203, 246] width 31 height 21
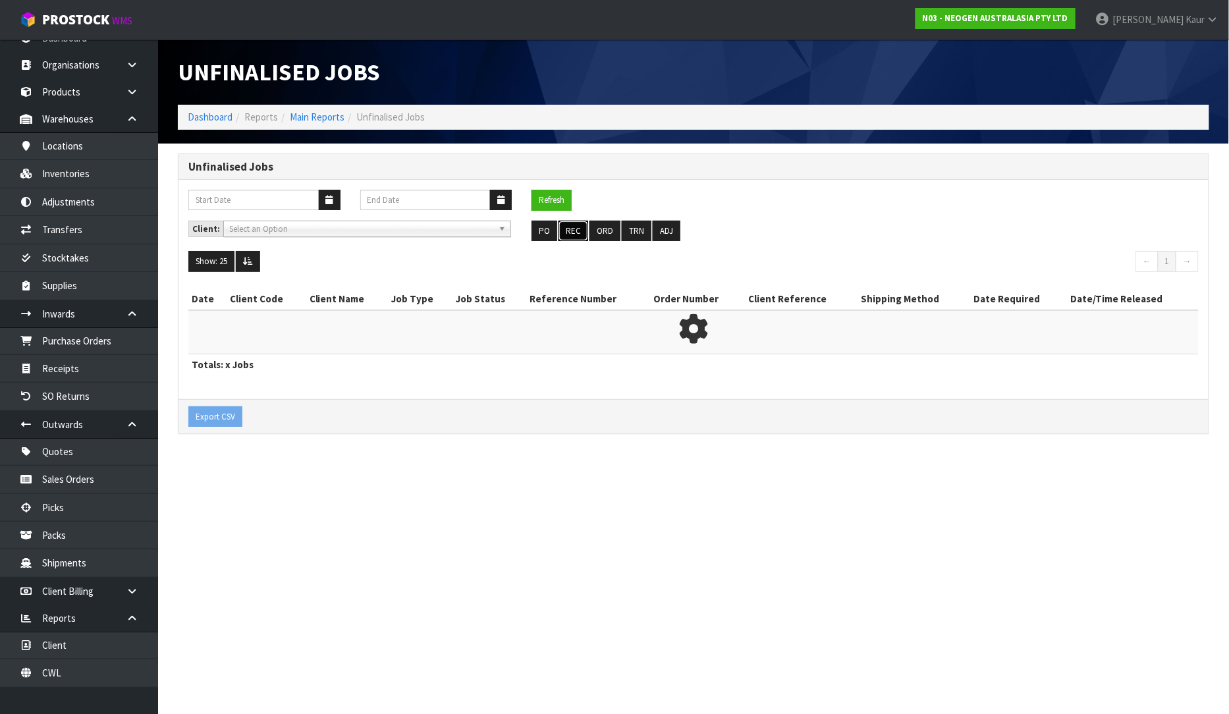
click at [574, 229] on button "REC" at bounding box center [574, 231] width 30 height 21
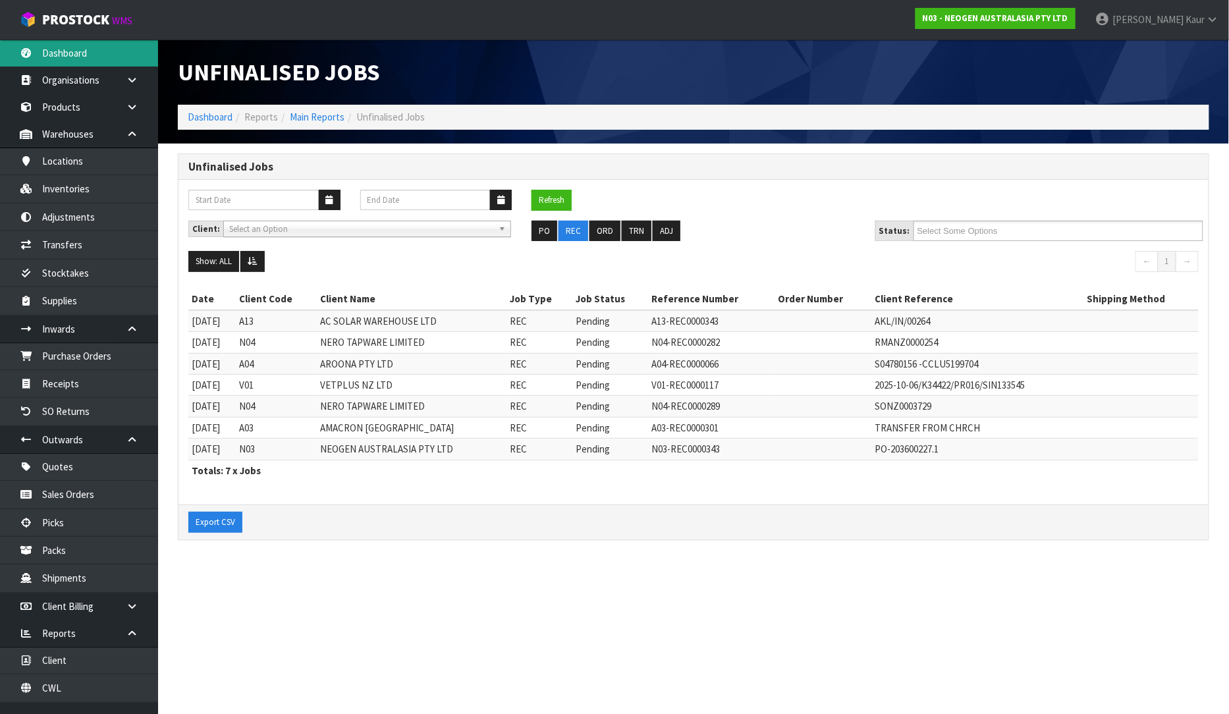
click at [76, 51] on link "Dashboard" at bounding box center [79, 53] width 158 height 27
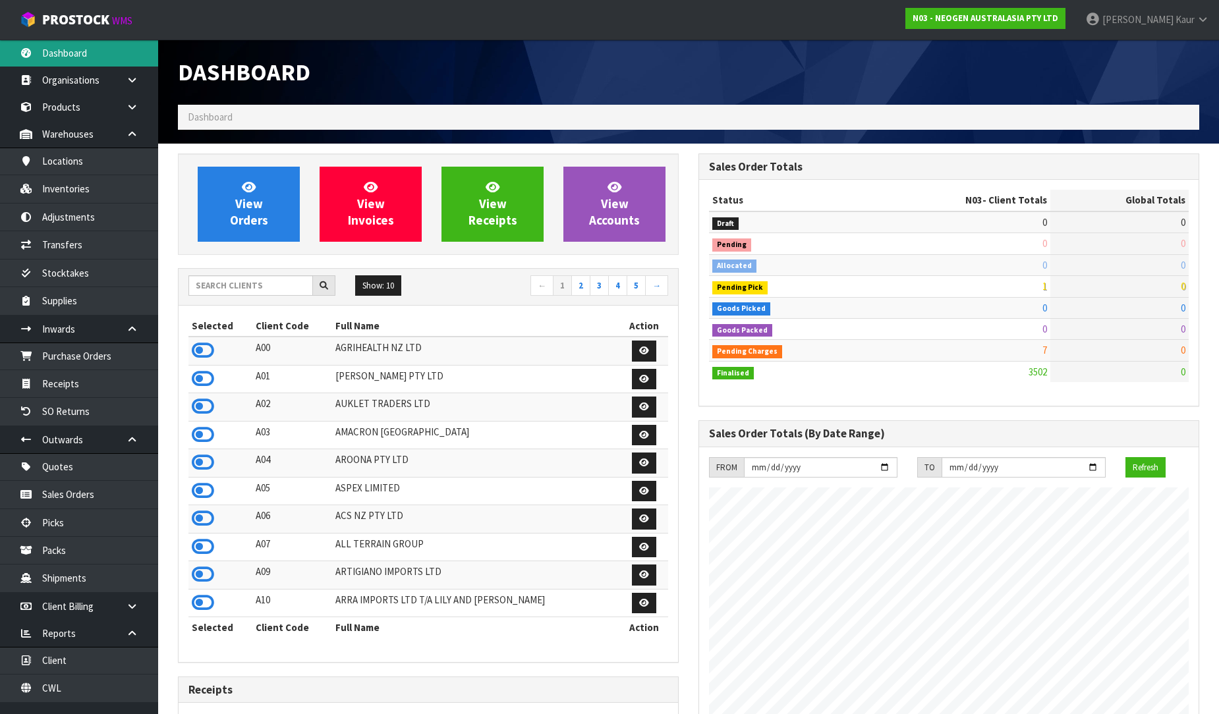
scroll to position [998, 520]
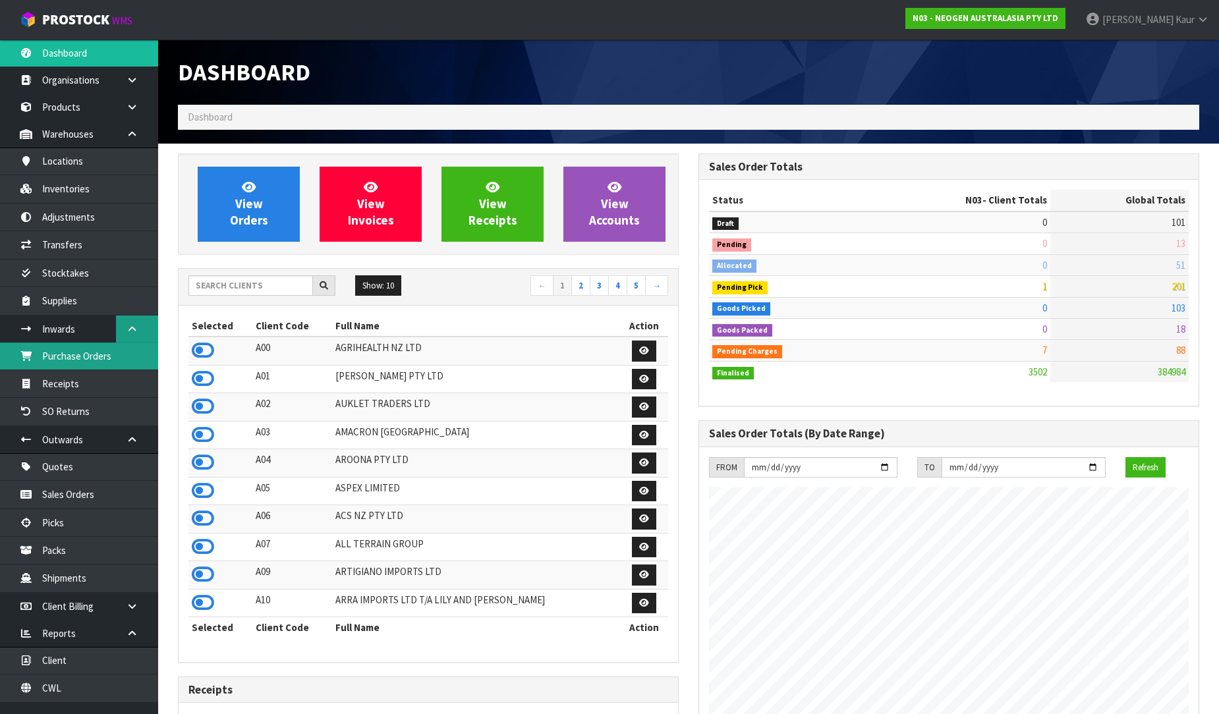
drag, startPoint x: 57, startPoint y: 352, endPoint x: 116, endPoint y: 339, distance: 60.1
click at [57, 352] on link "Purchase Orders" at bounding box center [79, 356] width 158 height 27
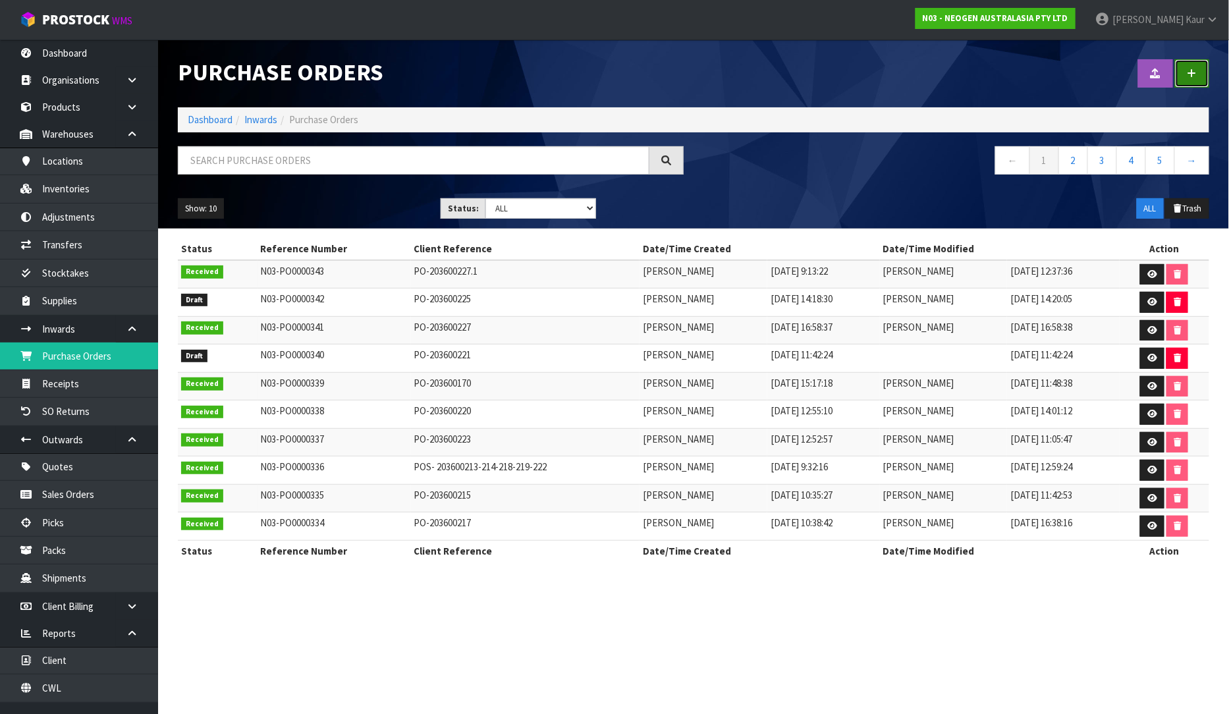
click at [1204, 82] on link at bounding box center [1192, 73] width 34 height 28
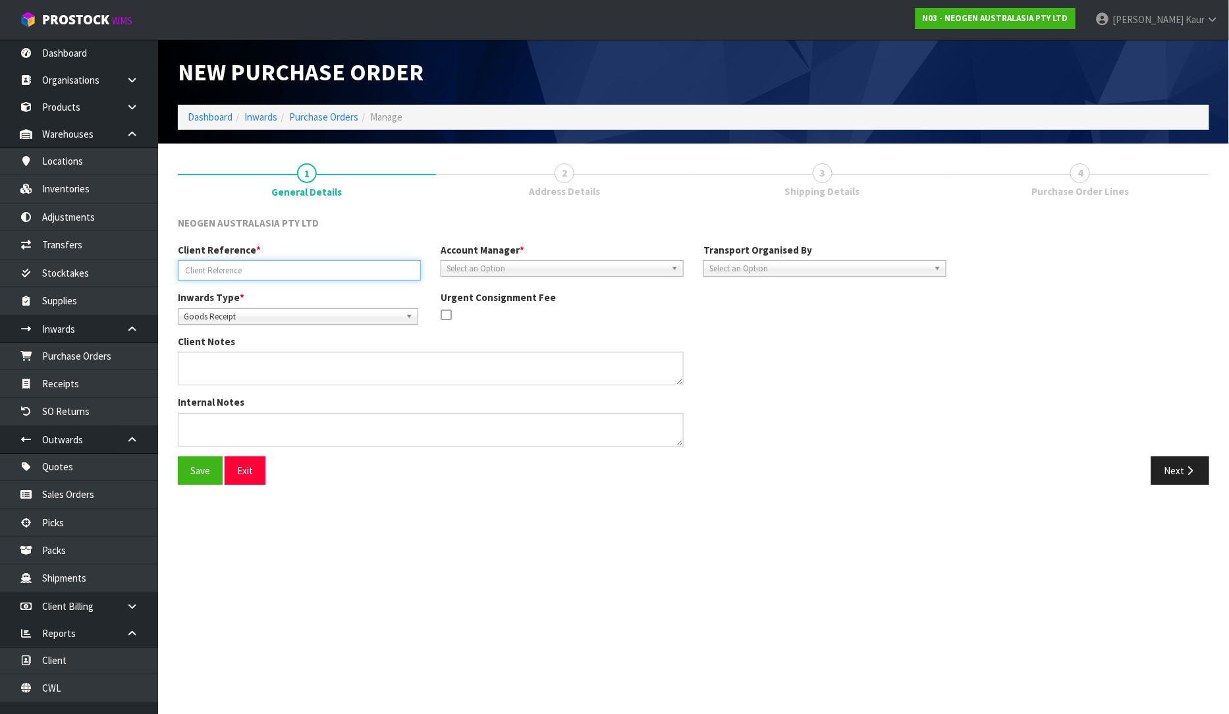
click at [247, 267] on input "text" at bounding box center [299, 270] width 243 height 20
paste input "POS-203600228 & 229"
type input "POS-203600228 & 229"
click at [527, 266] on span "Select an Option" at bounding box center [556, 269] width 219 height 16
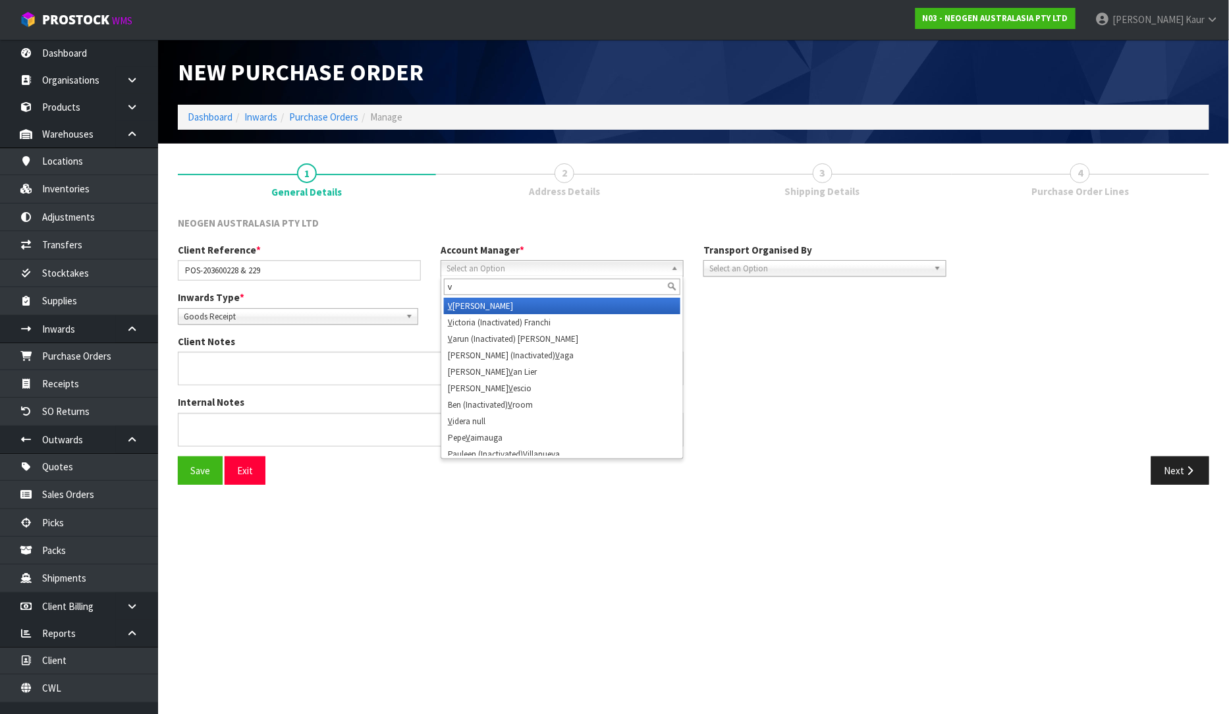
type input "v"
click at [491, 303] on li "V [PERSON_NAME]" at bounding box center [562, 306] width 237 height 16
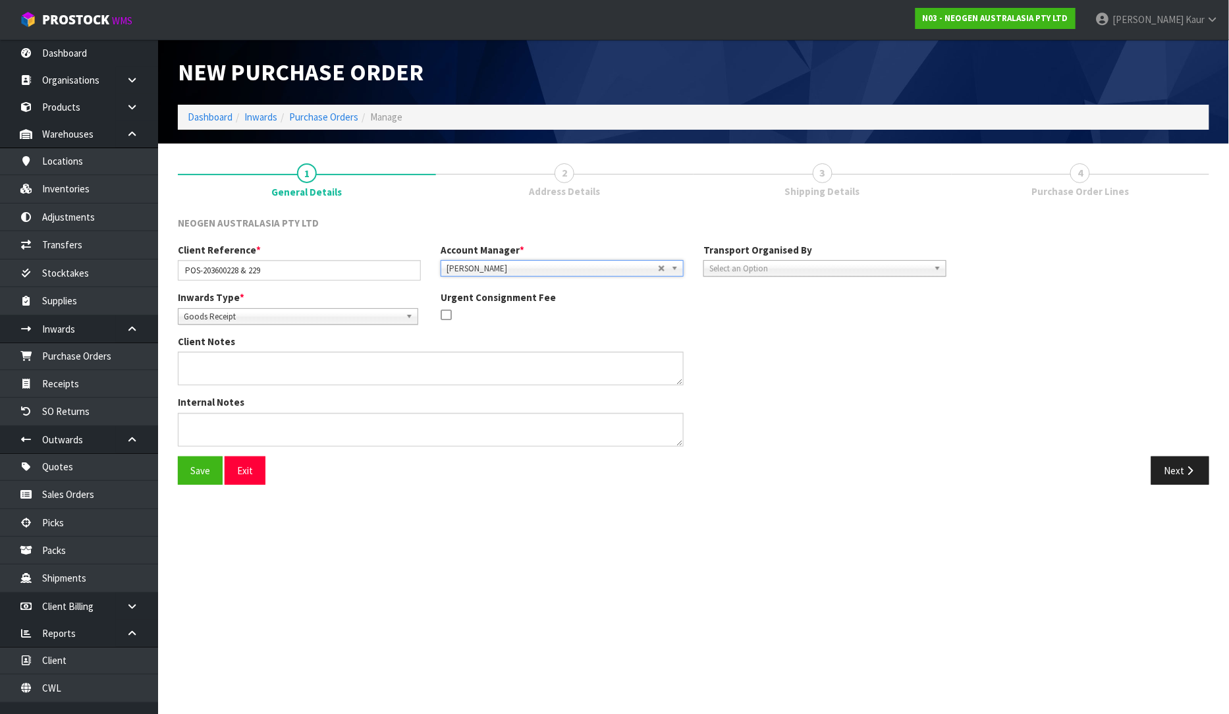
click at [800, 267] on span "Select an Option" at bounding box center [819, 269] width 219 height 16
click at [752, 339] on li "Client" at bounding box center [825, 339] width 237 height 16
click at [1177, 476] on button "Next" at bounding box center [1181, 471] width 58 height 28
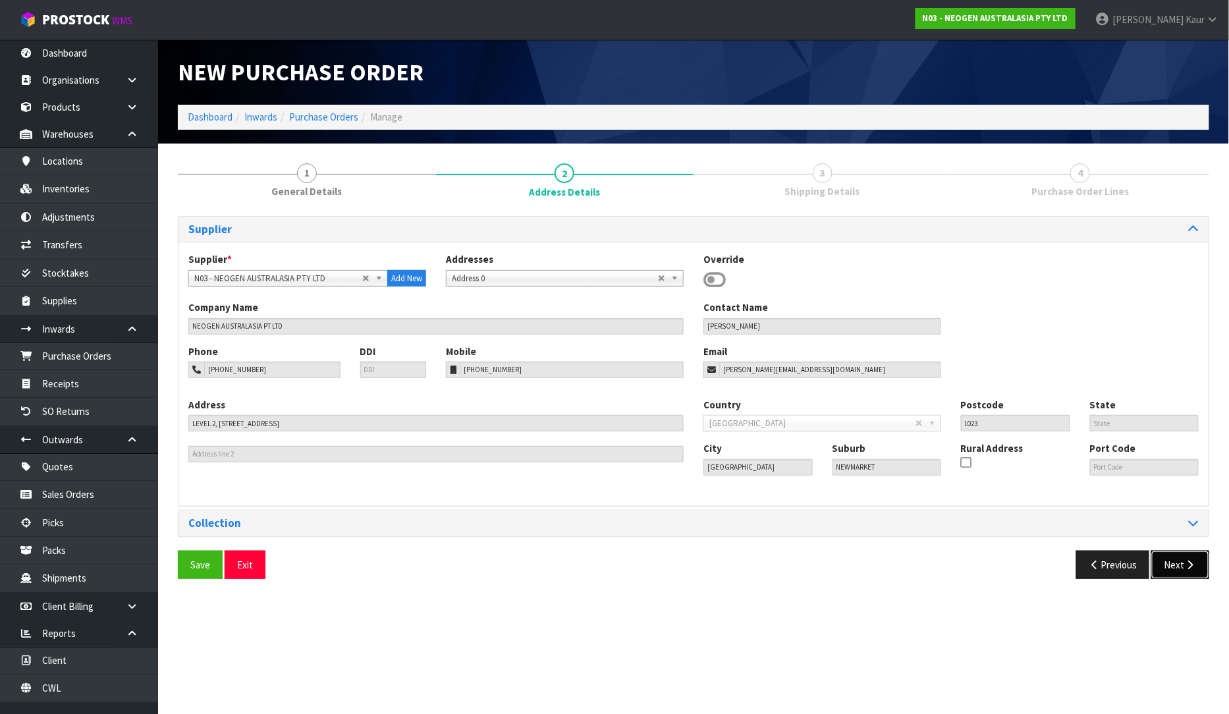
click at [1175, 570] on button "Next" at bounding box center [1181, 565] width 58 height 28
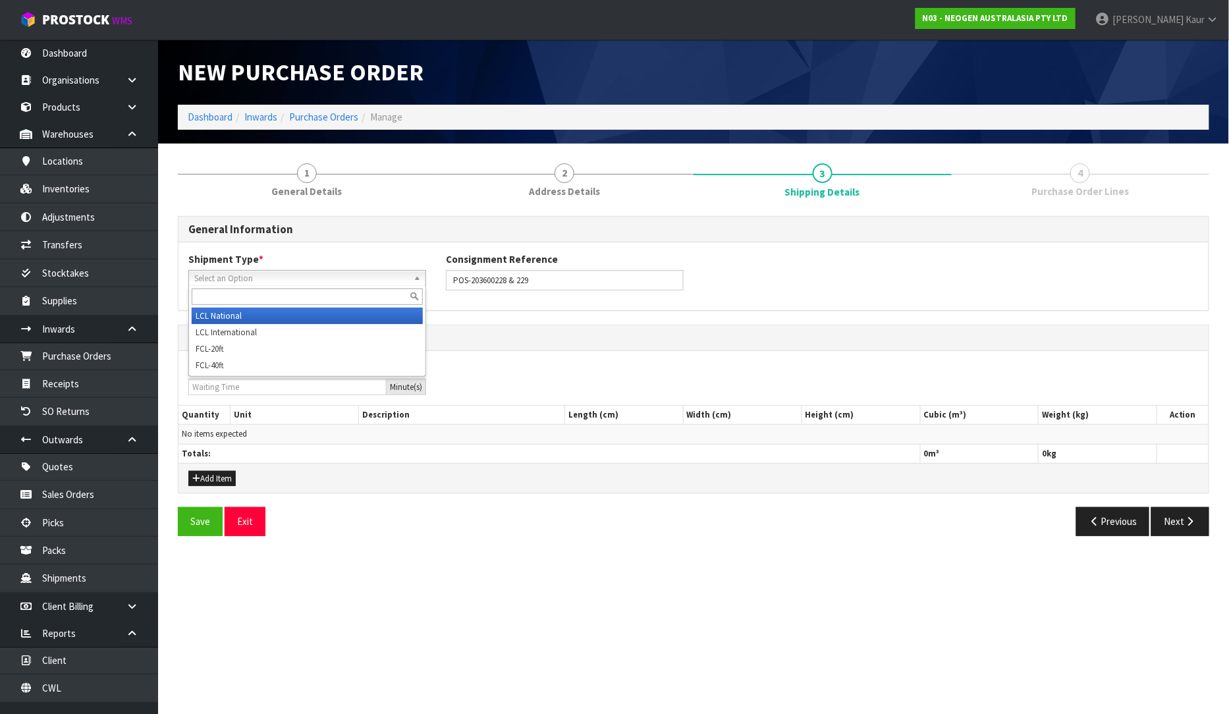
click at [220, 284] on span "Select an Option" at bounding box center [301, 279] width 214 height 16
click at [223, 314] on li "LCL National" at bounding box center [307, 316] width 231 height 16
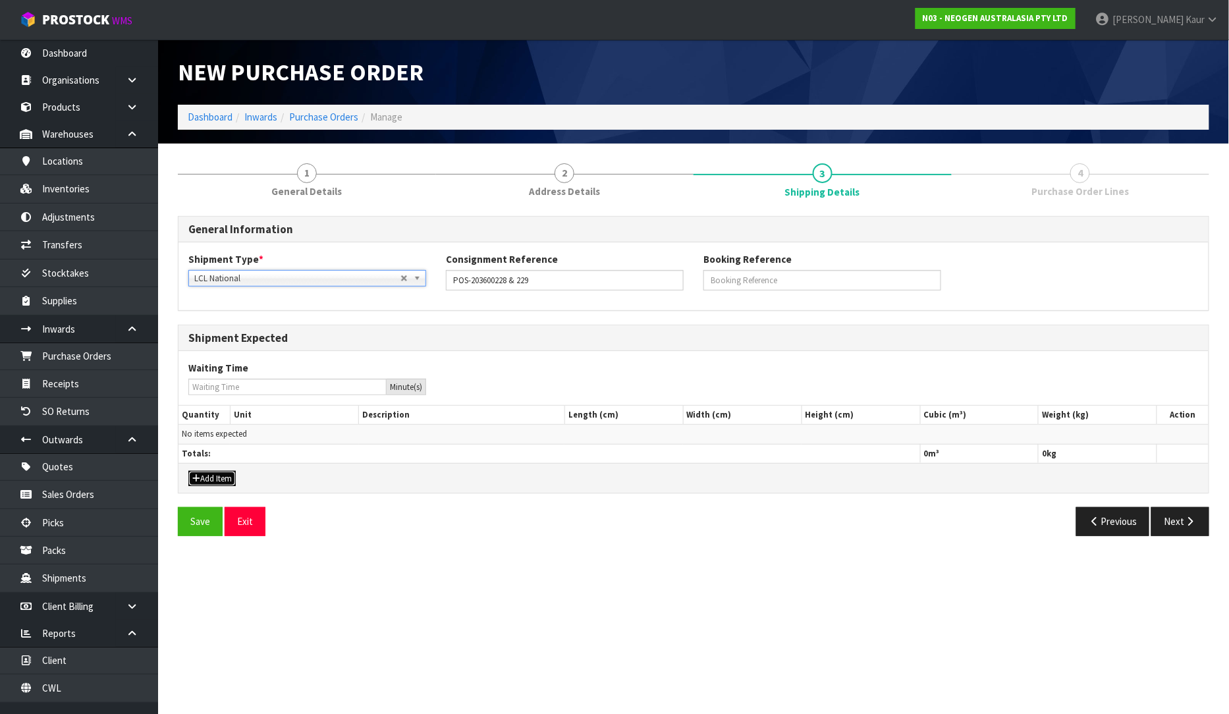
click at [215, 475] on button "Add Item" at bounding box center [211, 479] width 47 height 16
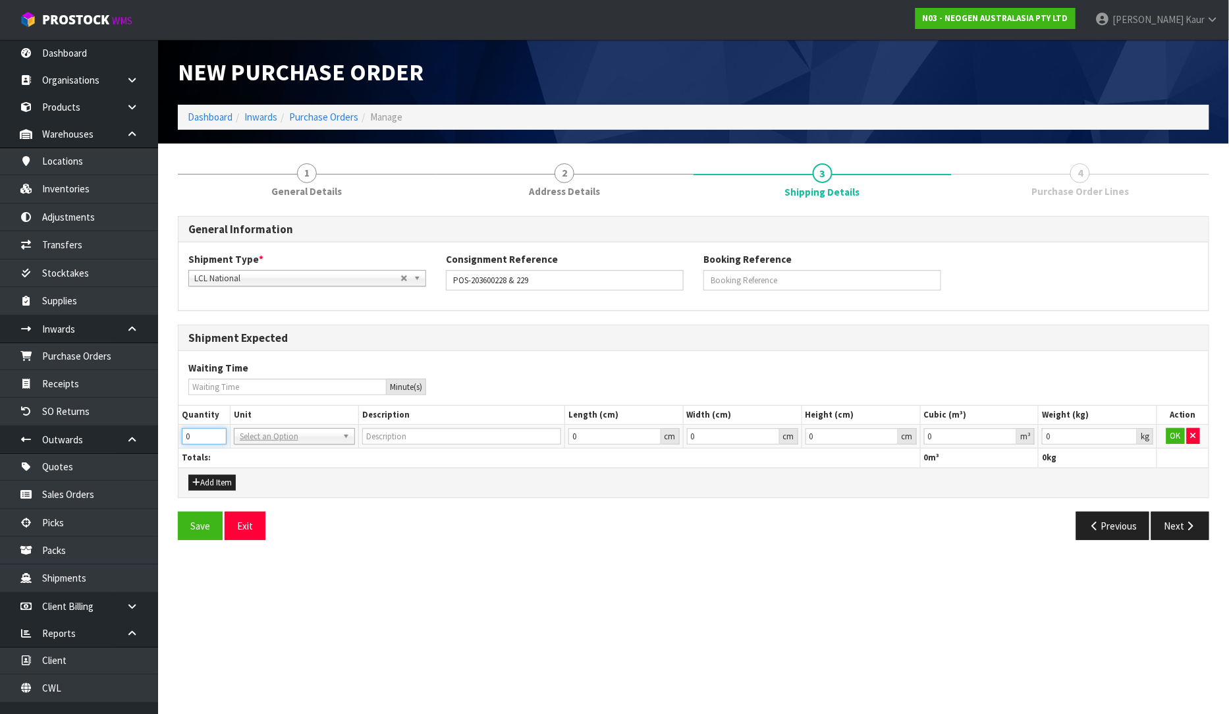
click at [217, 430] on input "0" at bounding box center [204, 436] width 45 height 16
type input "1"
click at [215, 433] on input "1" at bounding box center [204, 436] width 45 height 16
click at [266, 451] on input "text" at bounding box center [294, 455] width 115 height 16
type input "plt"
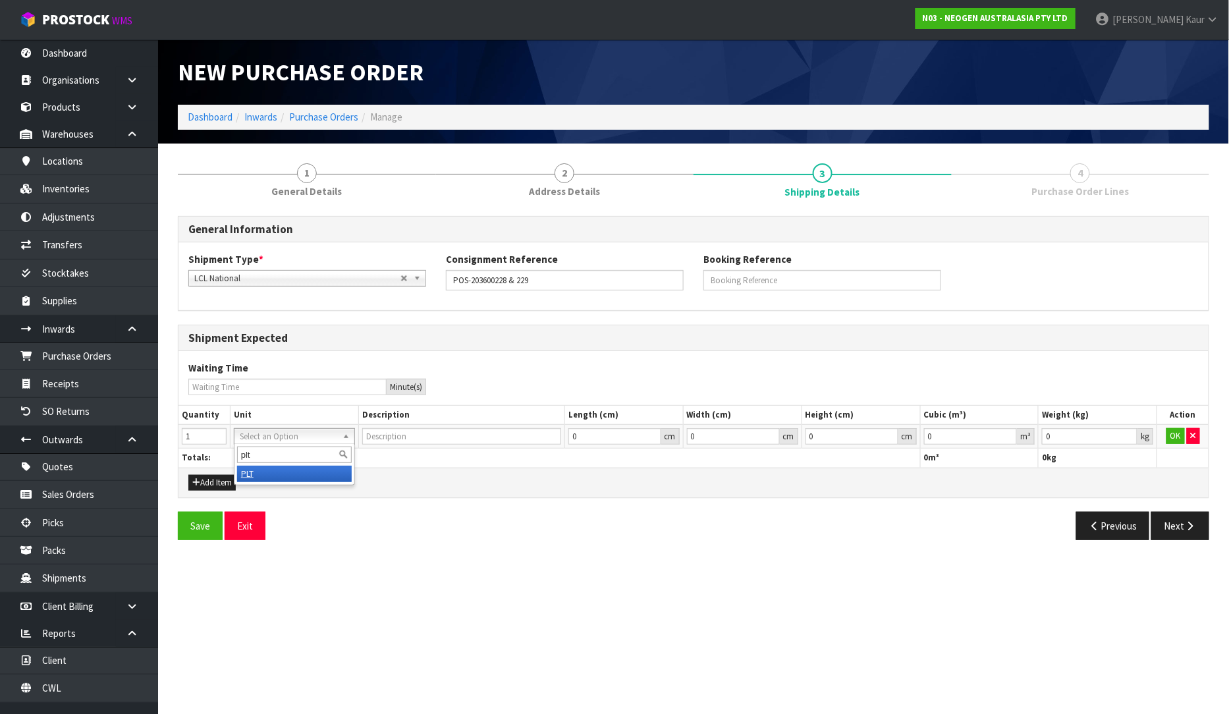
type input "PALLET"
type input "0.000001"
click at [1008, 432] on input "0.000001" at bounding box center [971, 436] width 94 height 16
type input "0.001"
click at [1128, 432] on input "0.001" at bounding box center [1090, 436] width 96 height 16
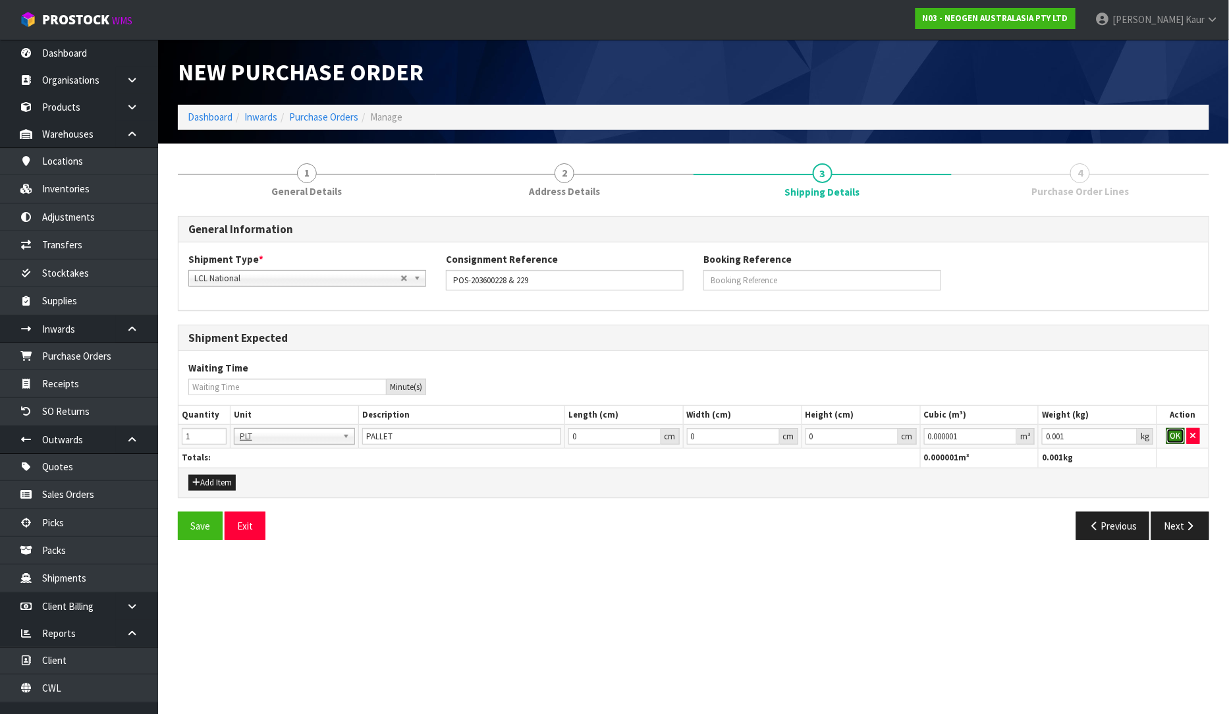
drag, startPoint x: 1173, startPoint y: 433, endPoint x: 1192, endPoint y: 470, distance: 41.0
click at [1174, 435] on button "OK" at bounding box center [1176, 436] width 18 height 16
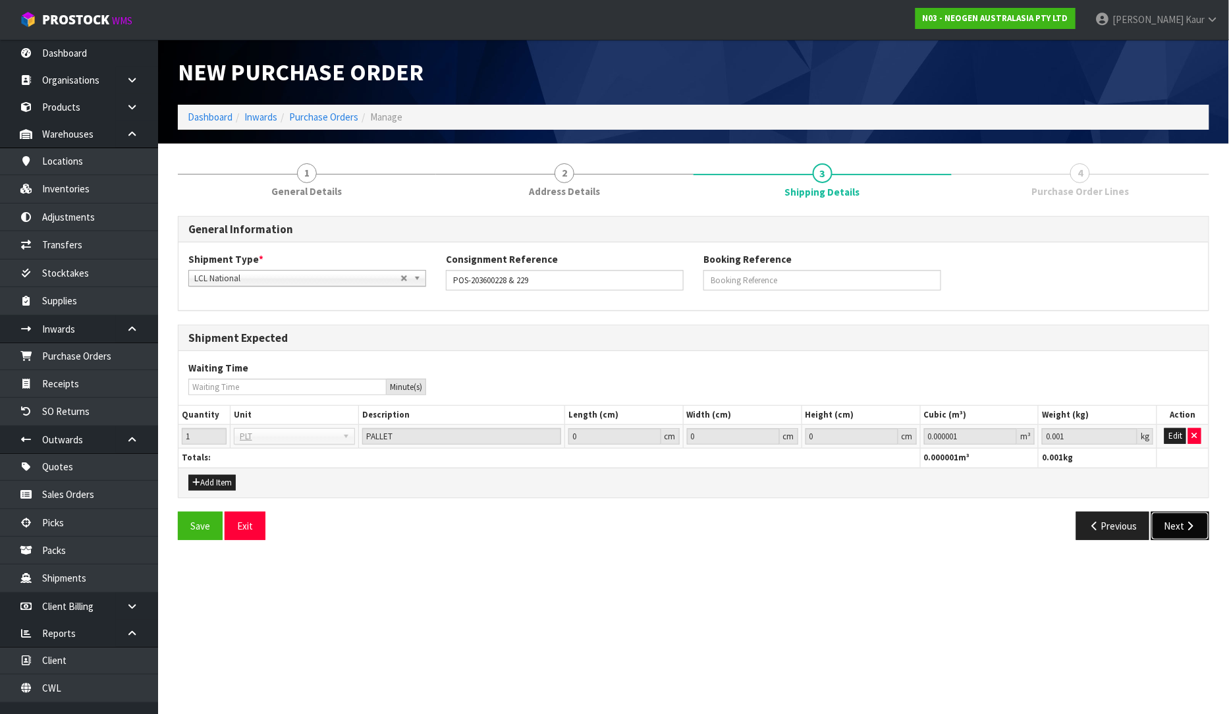
click at [1175, 528] on button "Next" at bounding box center [1181, 526] width 58 height 28
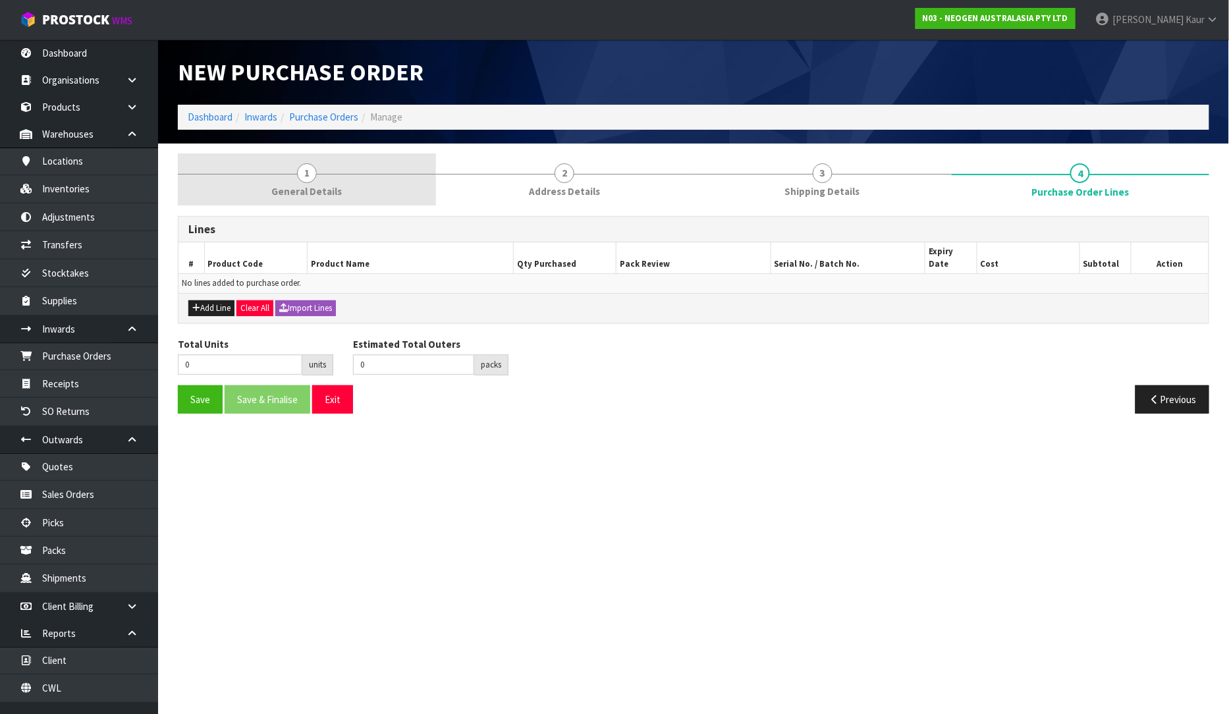
drag, startPoint x: 285, startPoint y: 177, endPoint x: 275, endPoint y: 186, distance: 13.5
click at [285, 178] on link "1 General Details" at bounding box center [307, 179] width 258 height 52
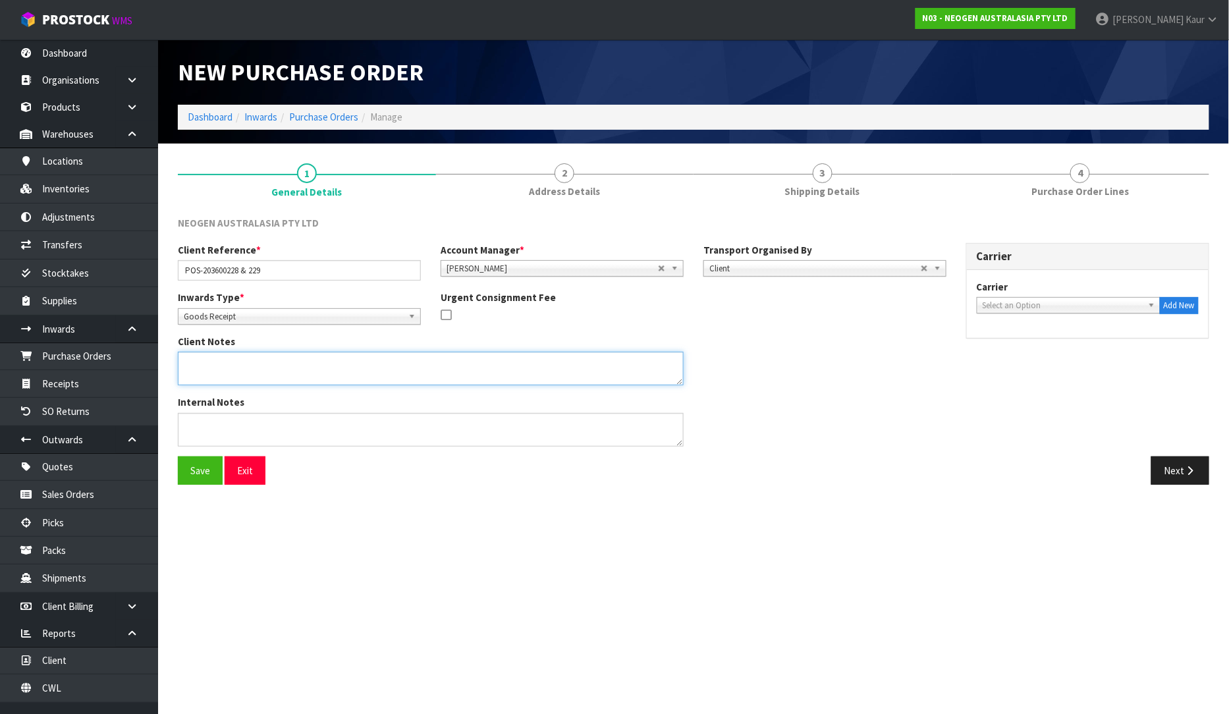
click at [264, 366] on textarea at bounding box center [431, 369] width 506 height 34
paste textarea "700002138"
click at [241, 365] on textarea at bounding box center [431, 369] width 506 height 34
paste textarea "700002148"
click at [271, 365] on textarea at bounding box center [431, 369] width 506 height 34
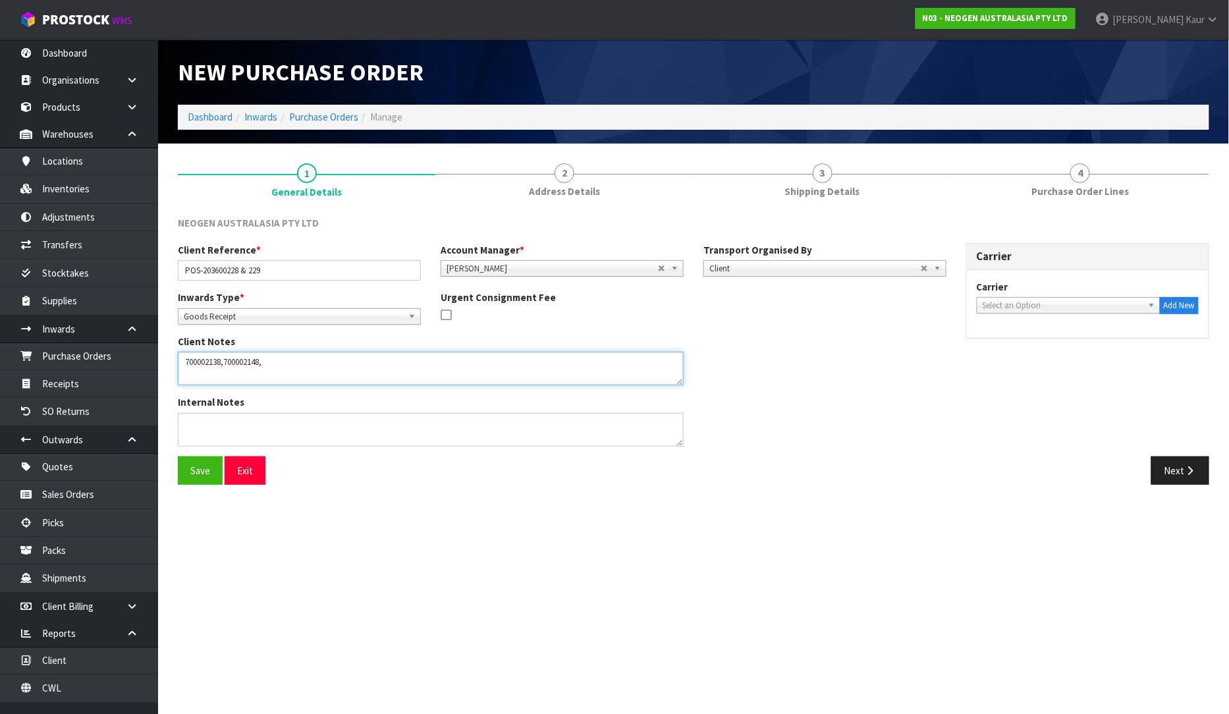
paste textarea "700002120"
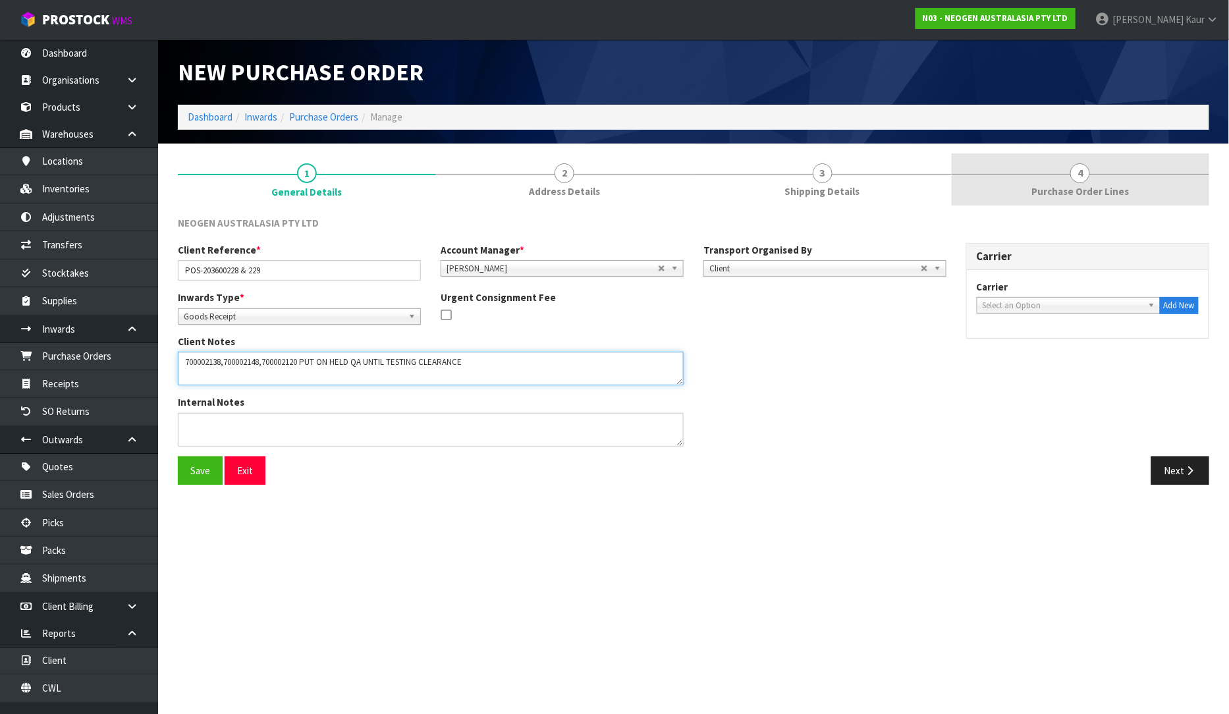
type textarea "700002138,700002148,700002120 PUT ON HELD QA UNTIL TESTING CLEARANCE"
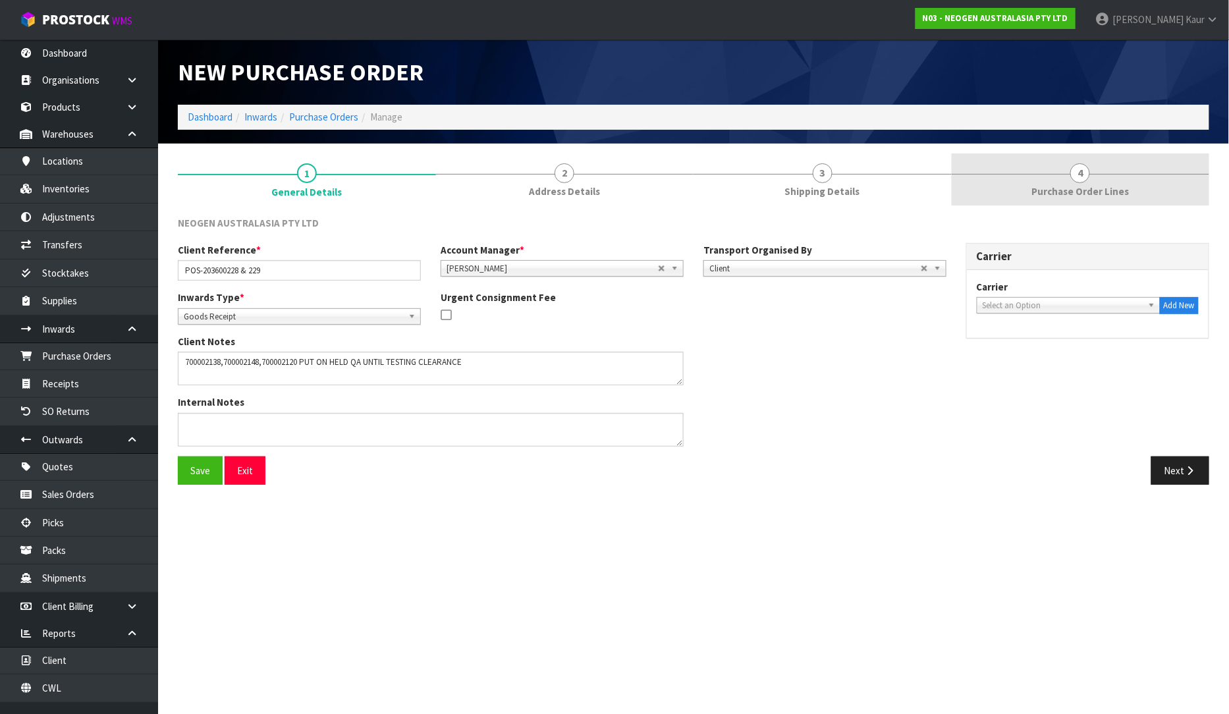
click at [1057, 159] on link "4 Purchase Order Lines" at bounding box center [1081, 179] width 258 height 52
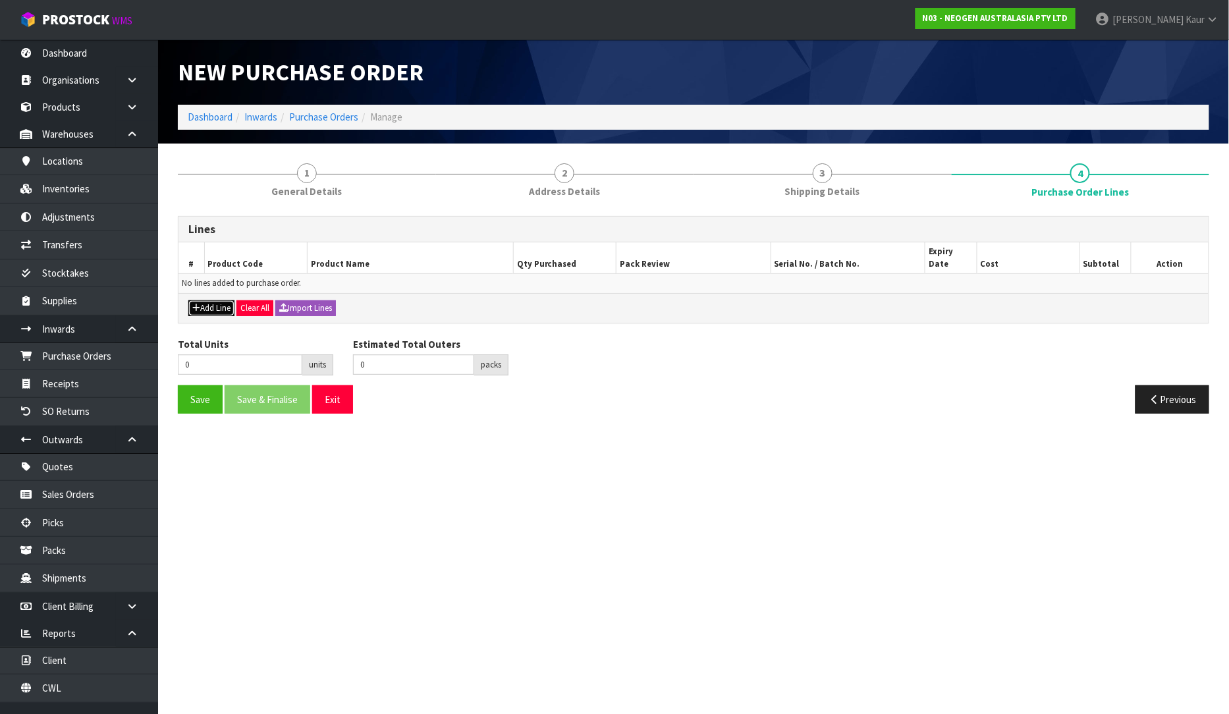
click at [203, 300] on button "Add Line" at bounding box center [211, 308] width 46 height 16
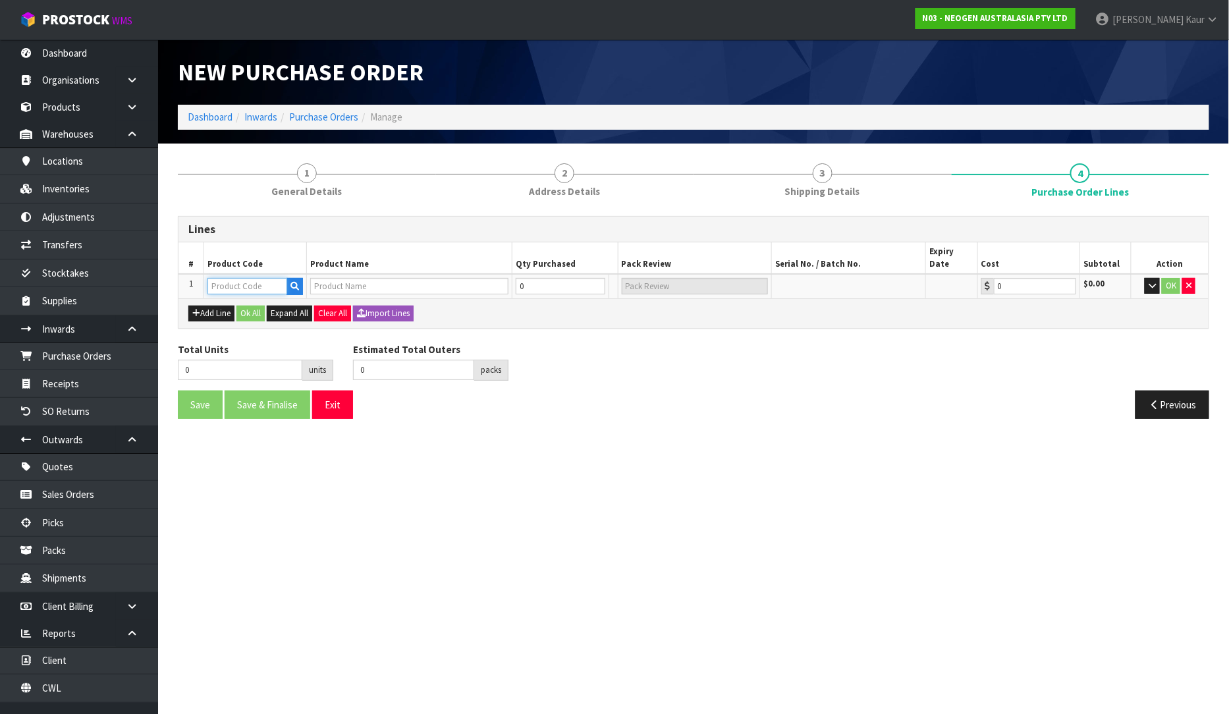
click at [260, 278] on input "text" at bounding box center [248, 286] width 80 height 16
paste input "700002138"
type input "700002138"
type input "7100039447 - 6475 PETRIFILM RAPID YNM CT PLT 50EA/CS"
type input "0.00"
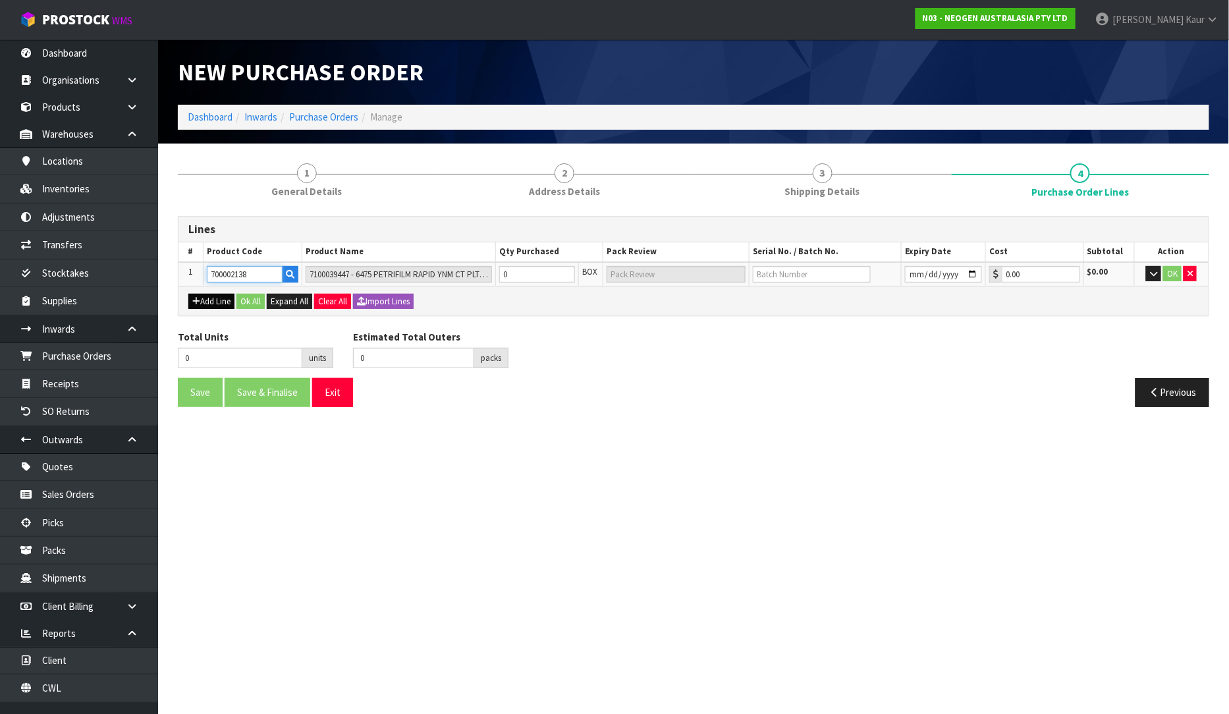
type input "700002138"
click at [218, 300] on button "Add Line" at bounding box center [211, 302] width 46 height 16
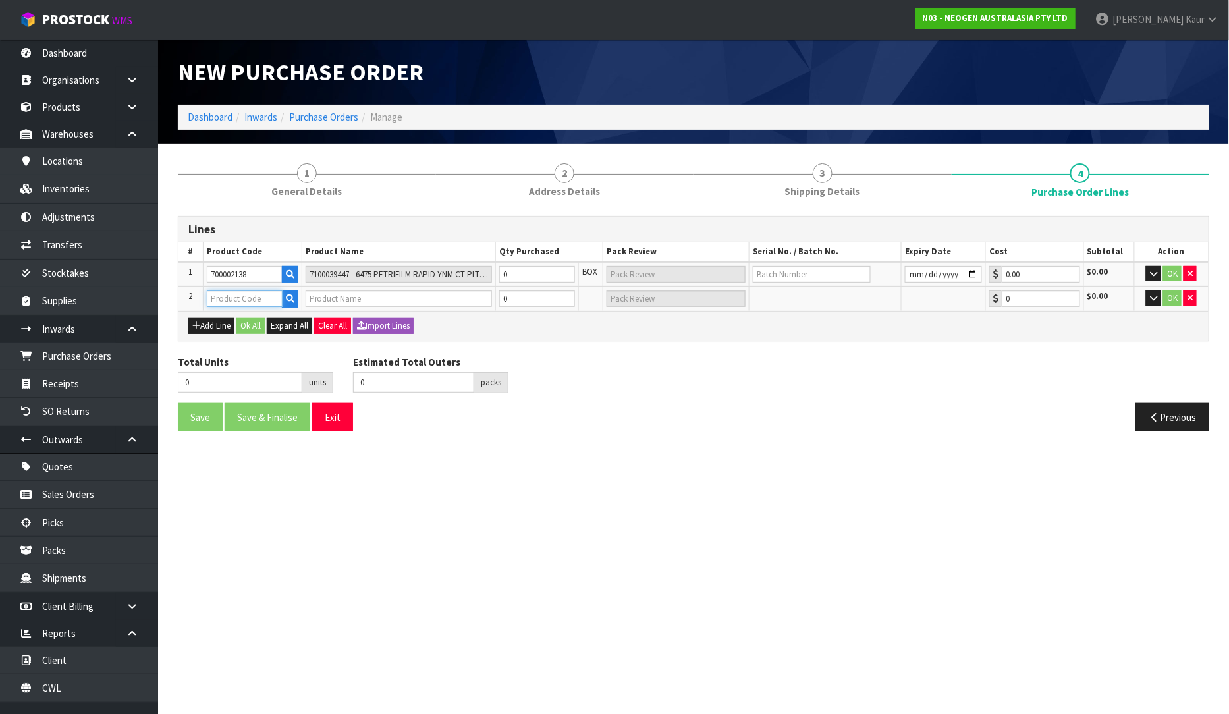
click at [237, 300] on input "text" at bounding box center [245, 299] width 76 height 16
paste input "700002148"
type input "700002148"
type input "7100040141 - 6477 PETRIFILM RAPD YNM CT PLT 500EA/CS"
type input "0.00"
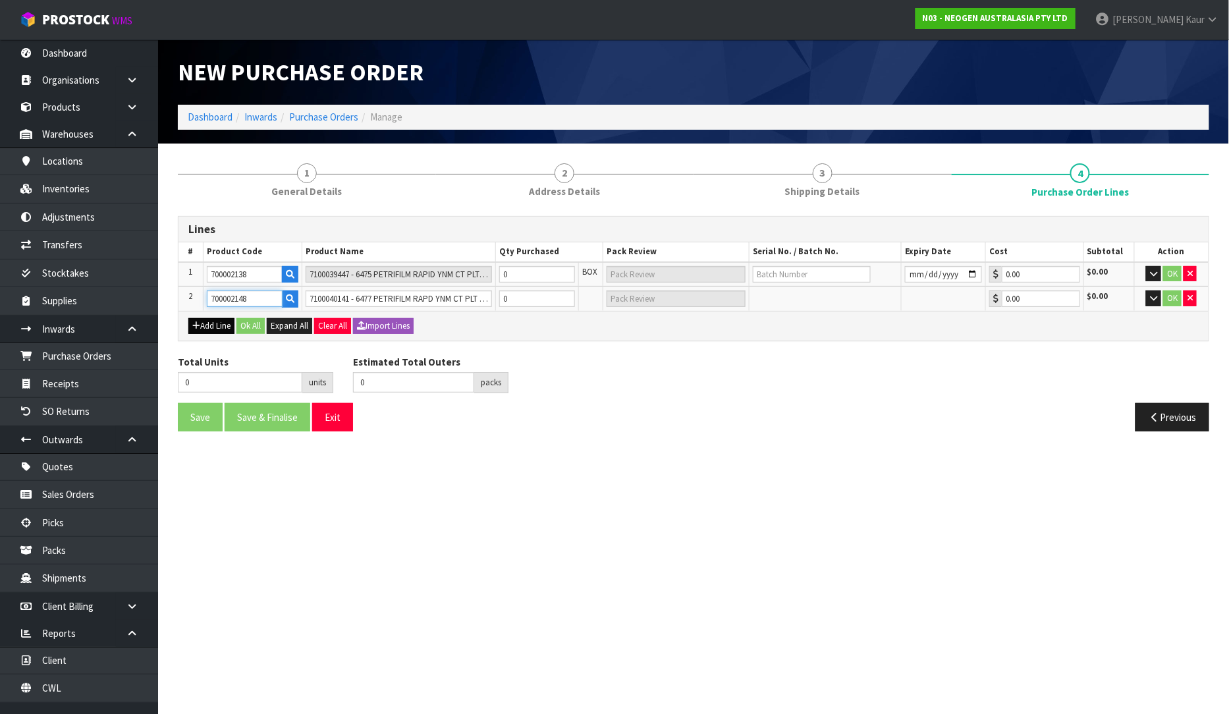
type input "700002148"
click at [209, 325] on button "Add Line" at bounding box center [211, 326] width 46 height 16
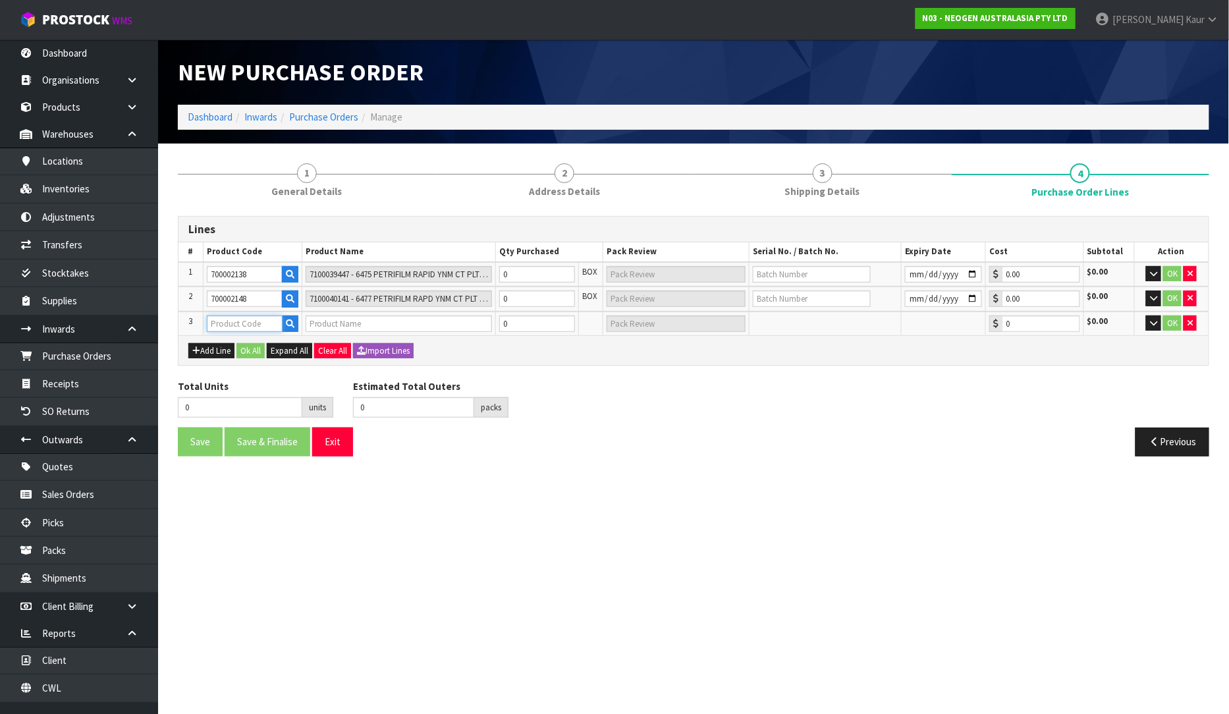
click at [254, 329] on input "text" at bounding box center [245, 324] width 76 height 16
paste input "700002120"
type input "700002120"
type input "7100039374 - 6406 PETRIFILM AEROBIC CT PLT 1000EA/CS"
type input "0.00"
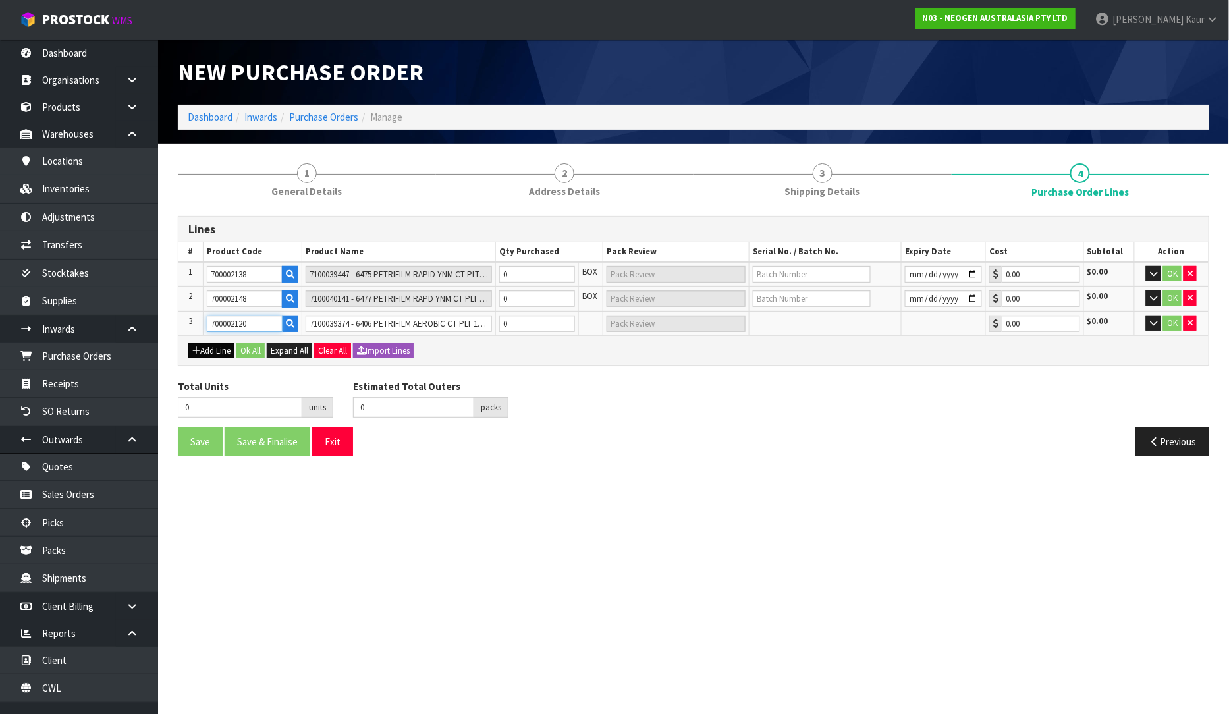
type input "700002120"
click at [203, 346] on button "Add Line" at bounding box center [211, 351] width 46 height 16
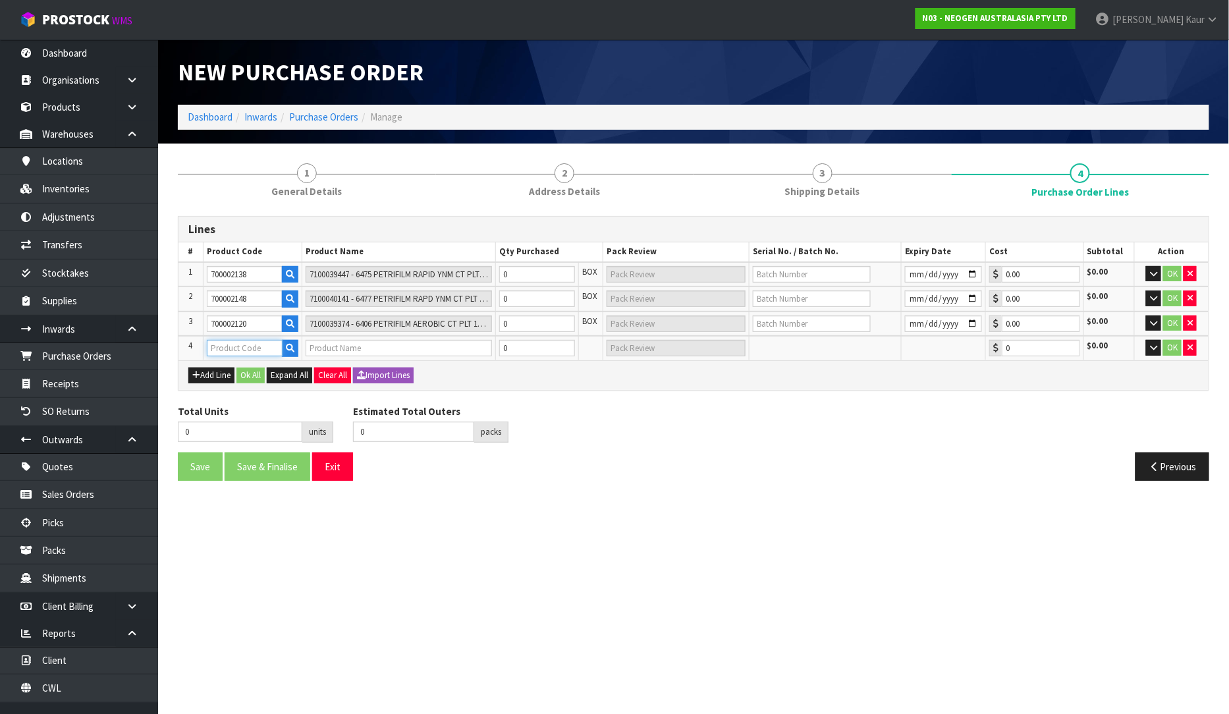
click at [228, 348] on input "text" at bounding box center [245, 348] width 76 height 16
paste input "700002157"
type input "700002157"
type input "7100062349 - MDA2SAL96, MDA2 SALMONELLA, 96 TESTS/KIT"
type input "0.00"
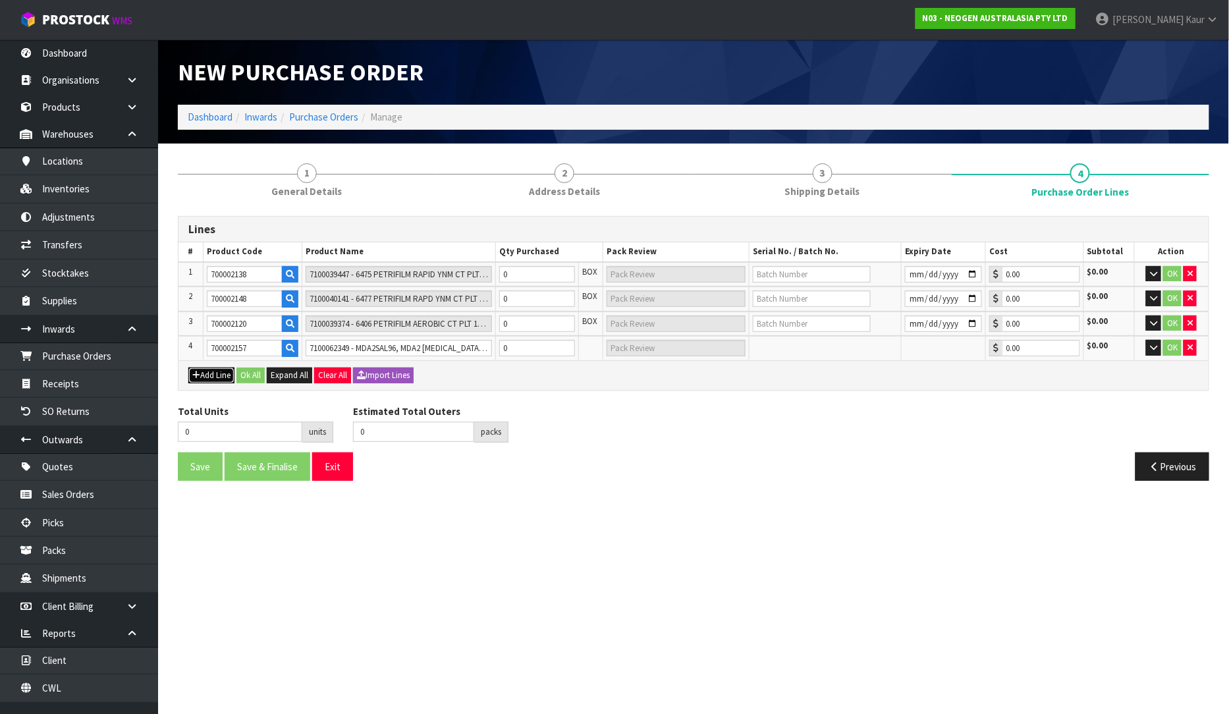
click at [203, 374] on button "Add Line" at bounding box center [211, 376] width 46 height 16
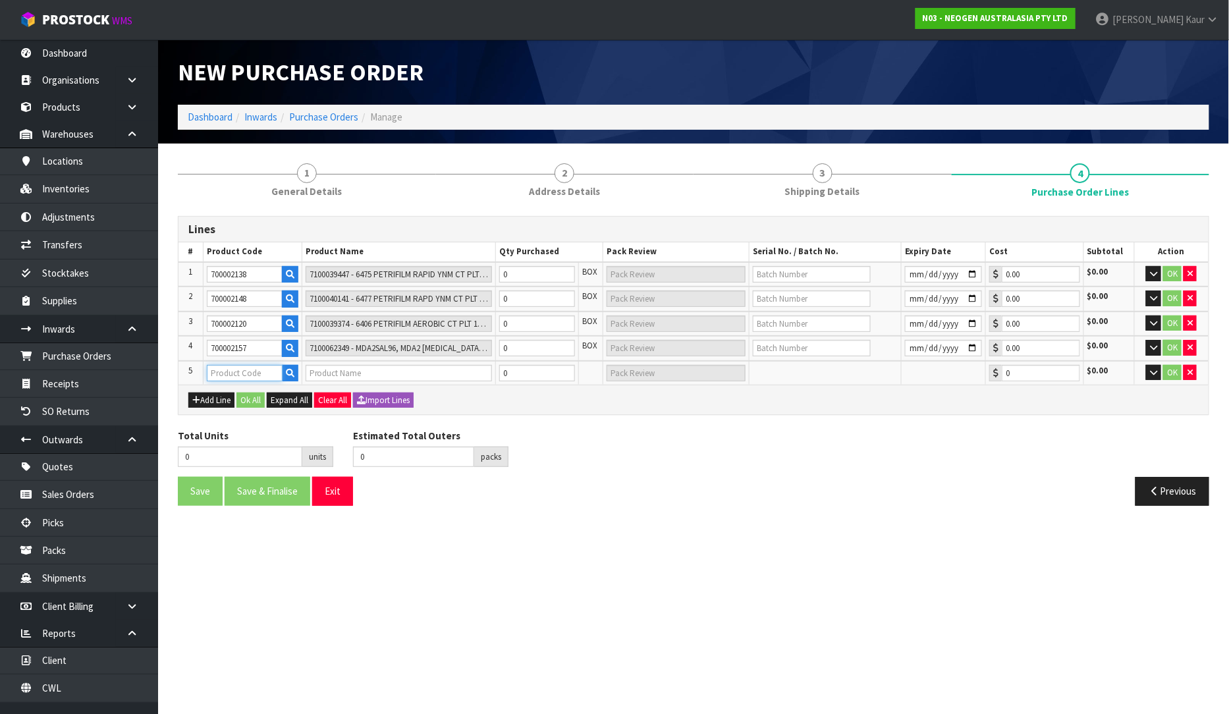
click at [215, 371] on input "text" at bounding box center [245, 373] width 76 height 16
paste input "700002157"
type input "700002157"
type input "7100062349 - MDA2SAL96, MDA2 SALMONELLA, 96 TESTS/KIT"
type input "0.00"
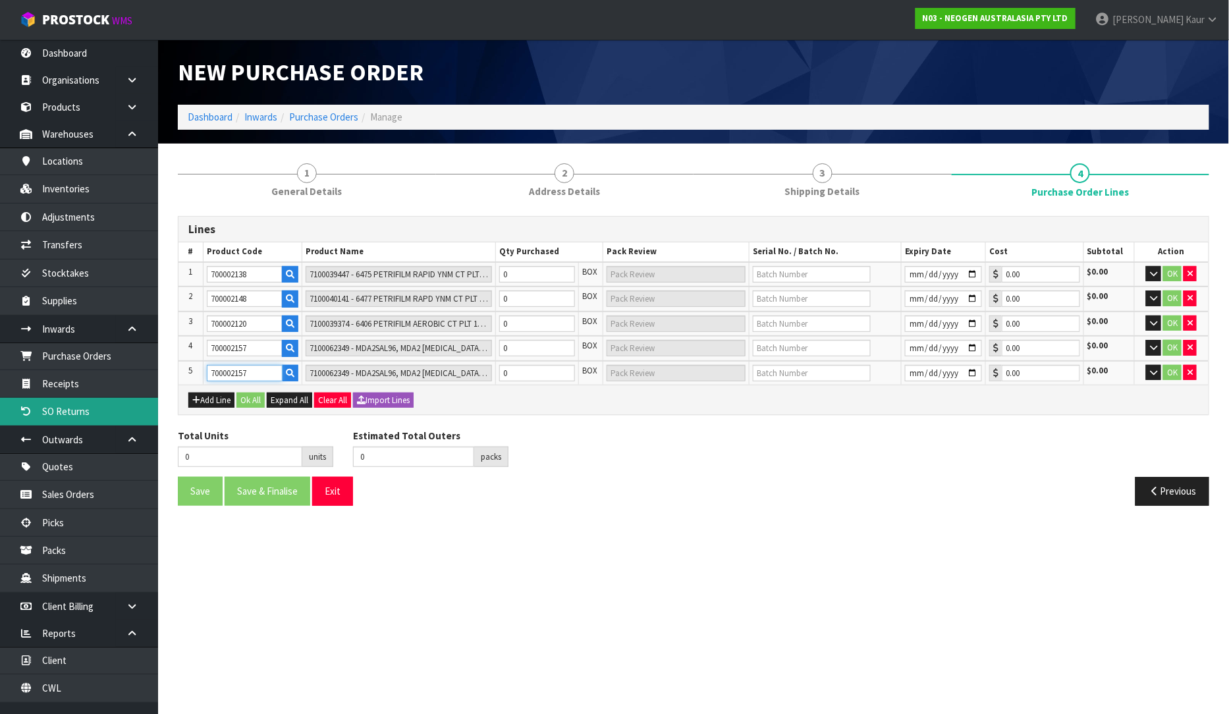
type input "700002157"
click at [219, 399] on button "Add Line" at bounding box center [211, 401] width 46 height 16
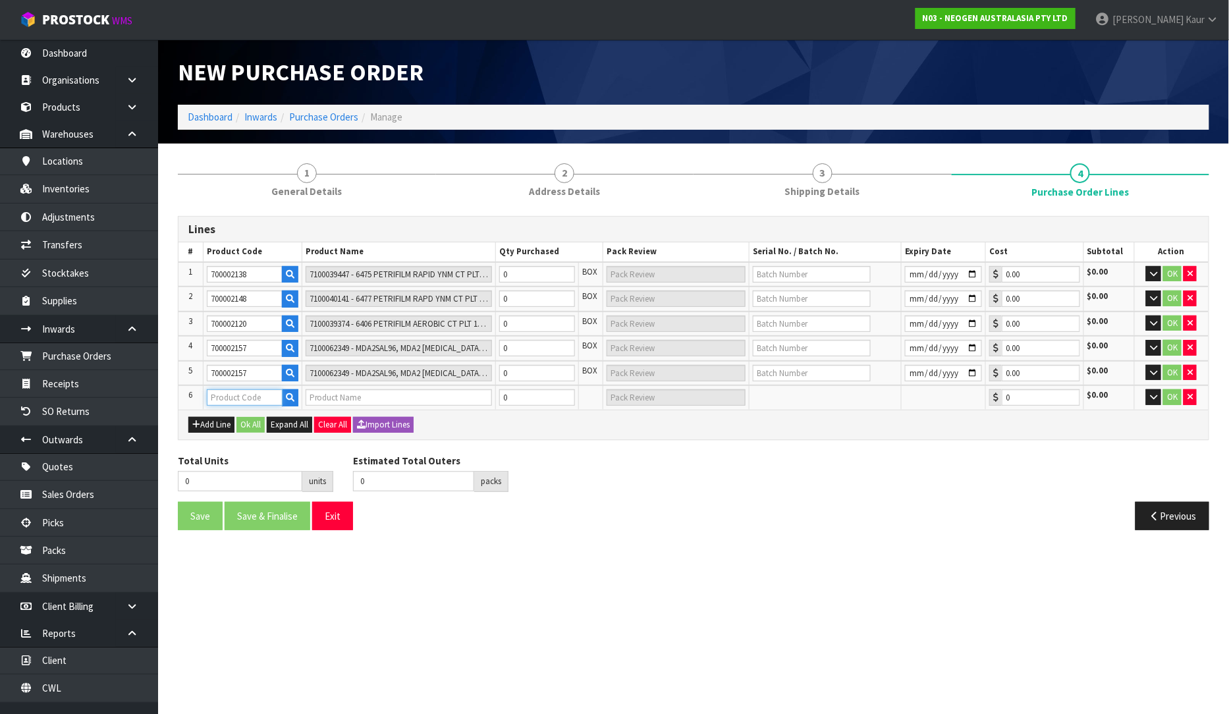
click at [229, 393] on input "text" at bounding box center [245, 397] width 76 height 16
paste input "700002135"
type input "700002135"
type input "7100039444 - 6452 PETRIFILM AQUA HETERO CT PLT 1000"
type input "0.00"
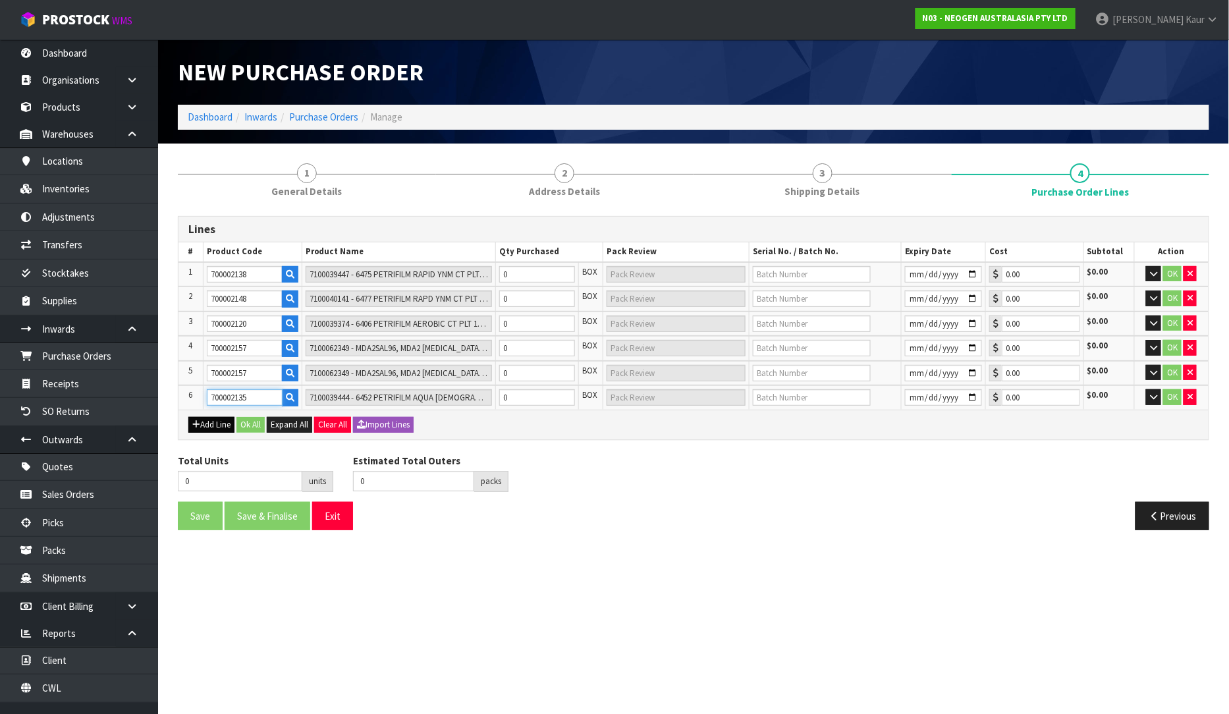
type input "700002135"
click at [208, 425] on button "Add Line" at bounding box center [211, 425] width 46 height 16
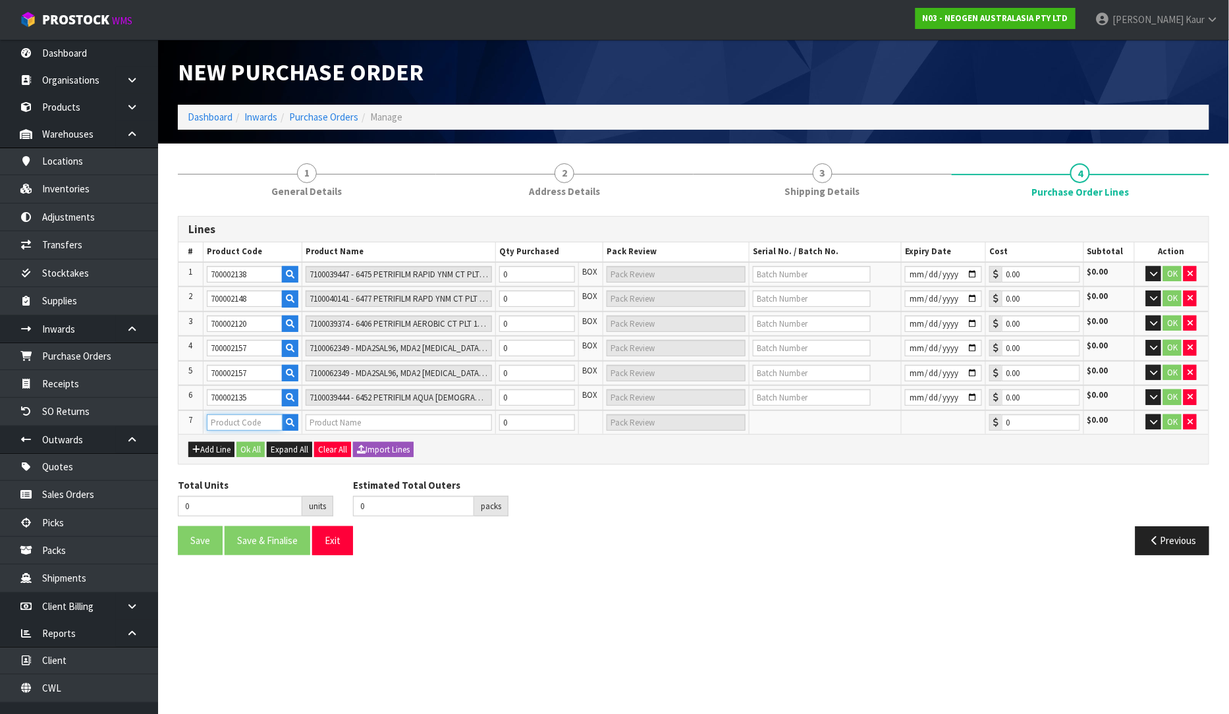
click at [250, 416] on input "text" at bounding box center [245, 422] width 76 height 16
paste input "700002257"
type input "700002257"
type input "7100104558 - MDA2CRO96 MDA2 CRONOBACTER 96 TESTS/KIT"
type input "0.00"
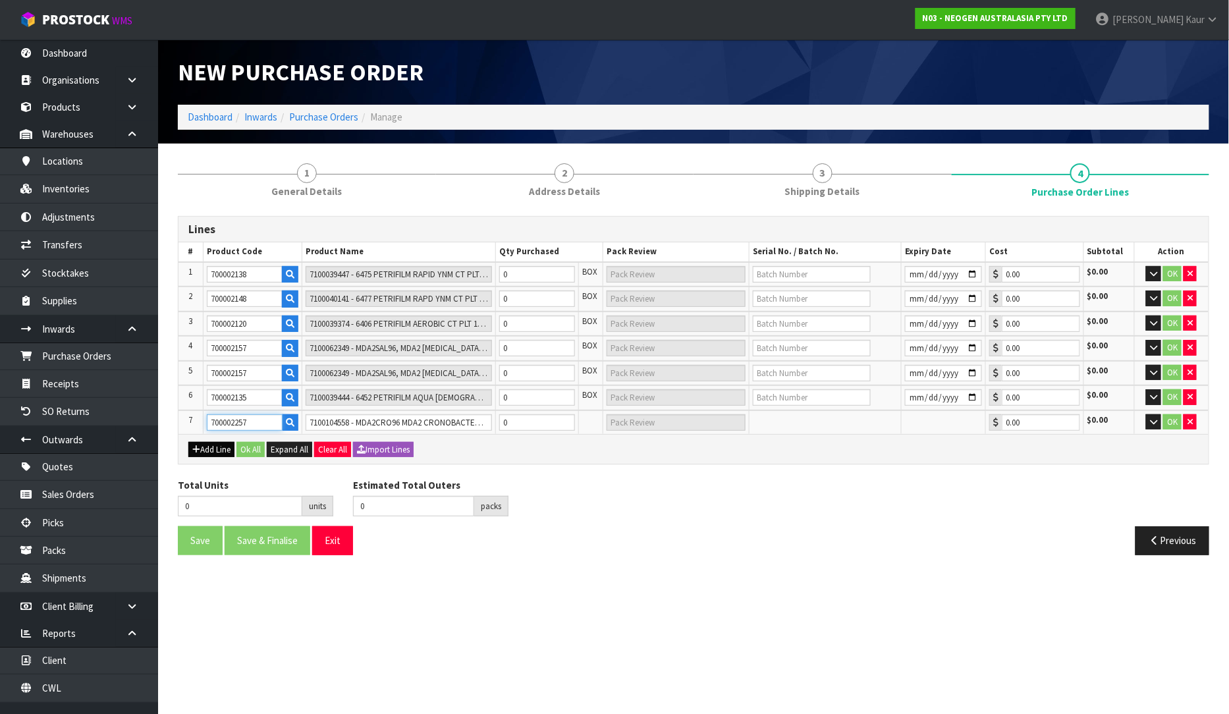
type input "700002257"
click at [215, 446] on button "Add Line" at bounding box center [211, 450] width 46 height 16
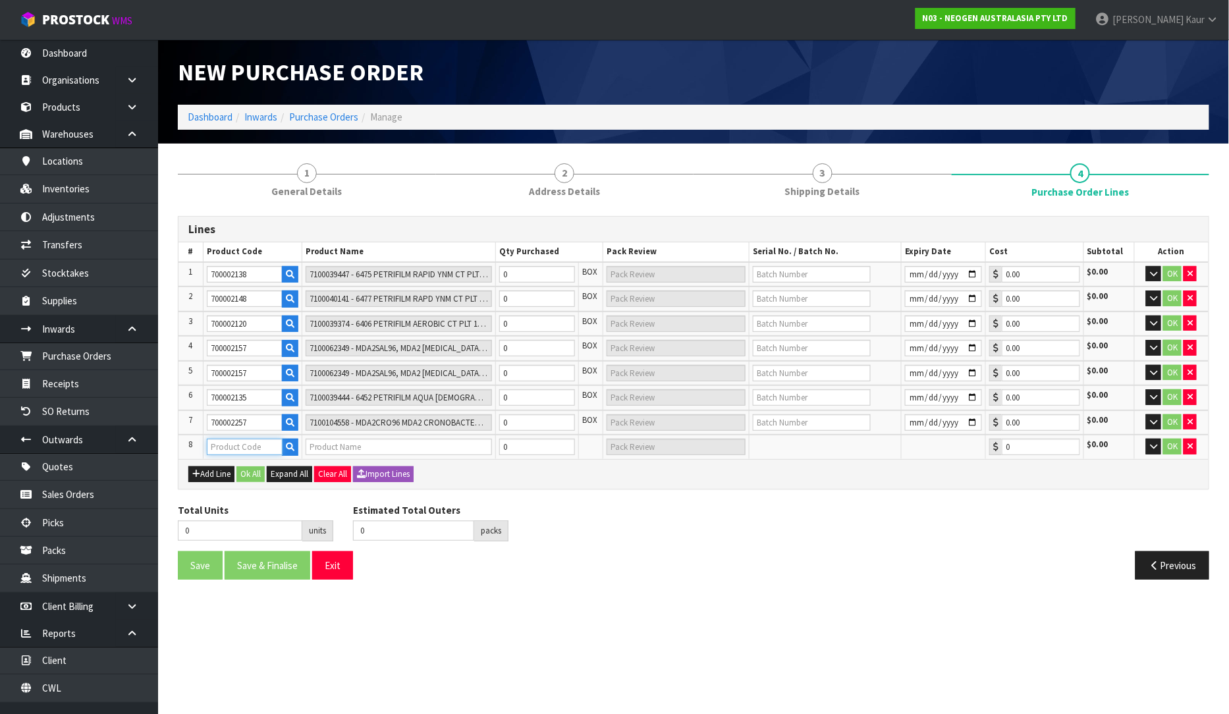
click at [275, 445] on input "text" at bounding box center [245, 447] width 76 height 16
paste input "700002007"
type input "700002007"
type input "7000030171 - 6433 QUICK SWAB 250/CS"
type input "0.00"
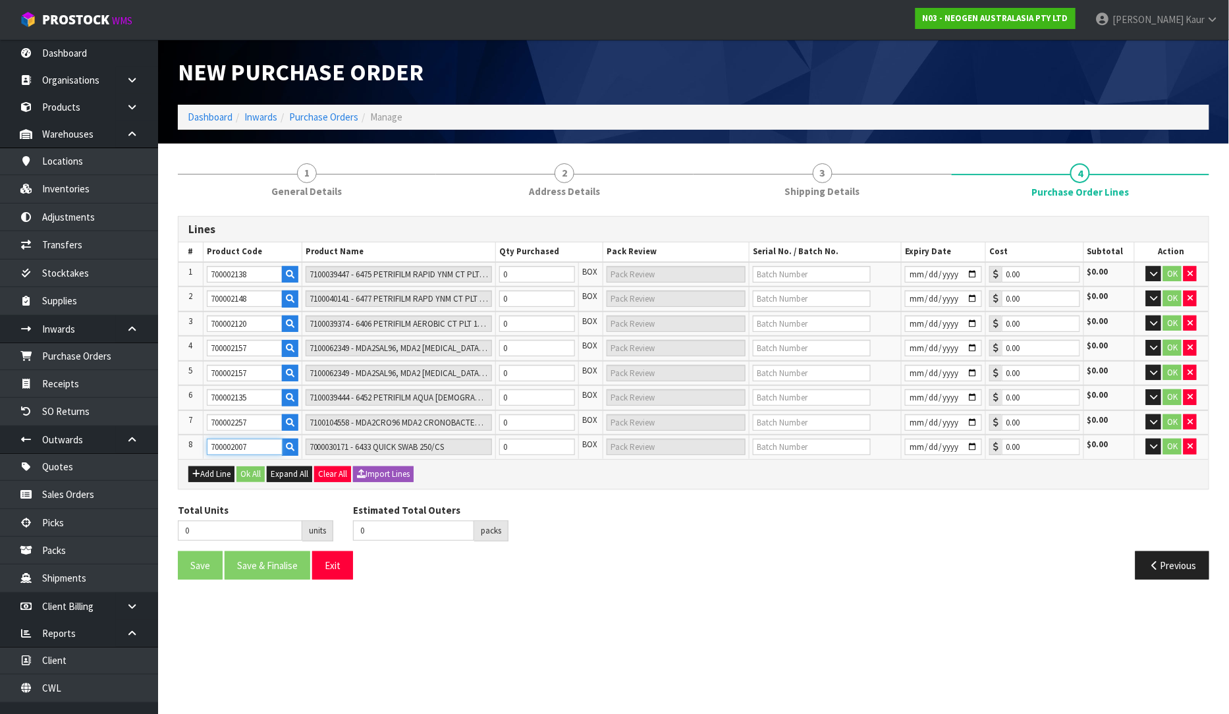
type input "700002007"
click at [511, 275] on input "0" at bounding box center [537, 274] width 76 height 16
type input "4"
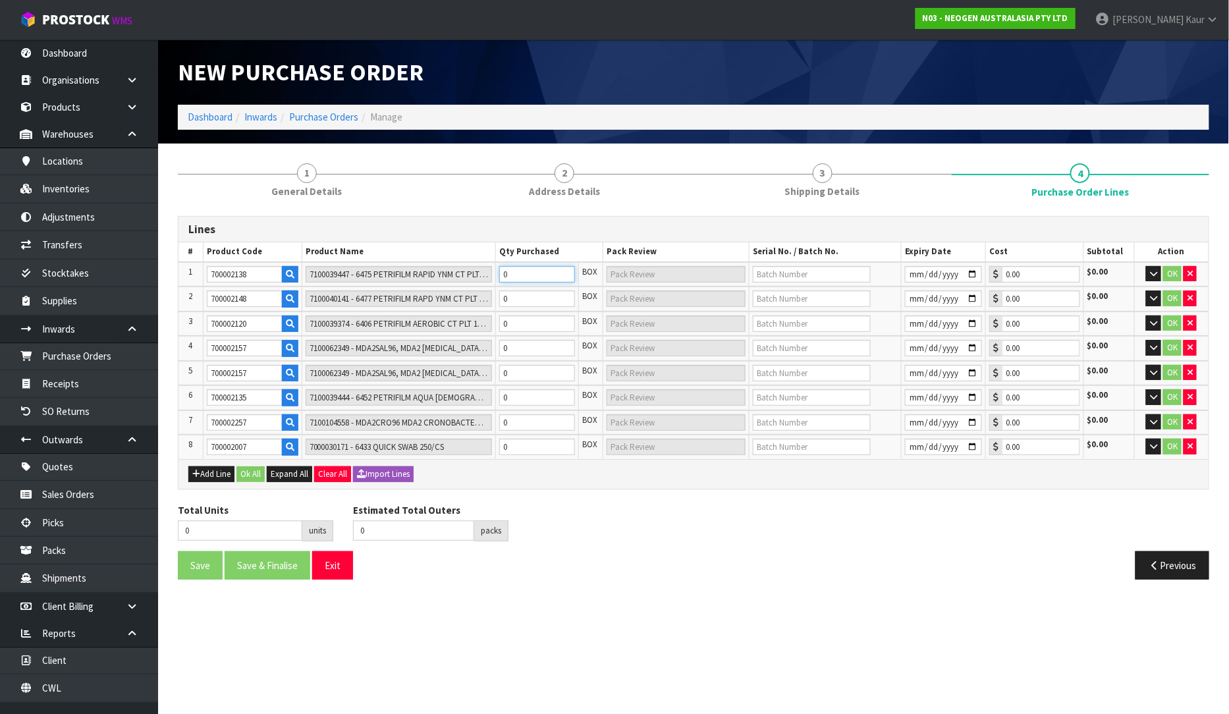
type input "4 CTN"
type input "4"
click at [520, 292] on input "0" at bounding box center [537, 299] width 76 height 16
type input "8"
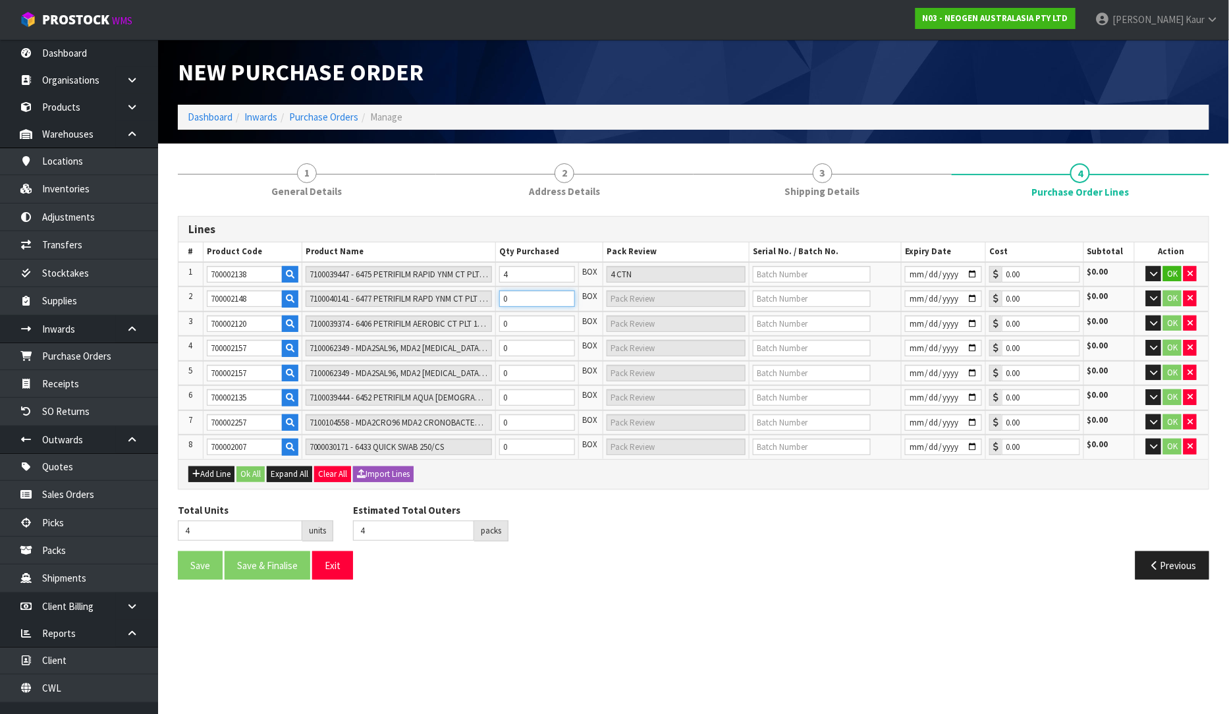
type input "4"
type input "4 CTN"
type input "4"
click at [518, 318] on input "0" at bounding box center [537, 324] width 76 height 16
type input "9"
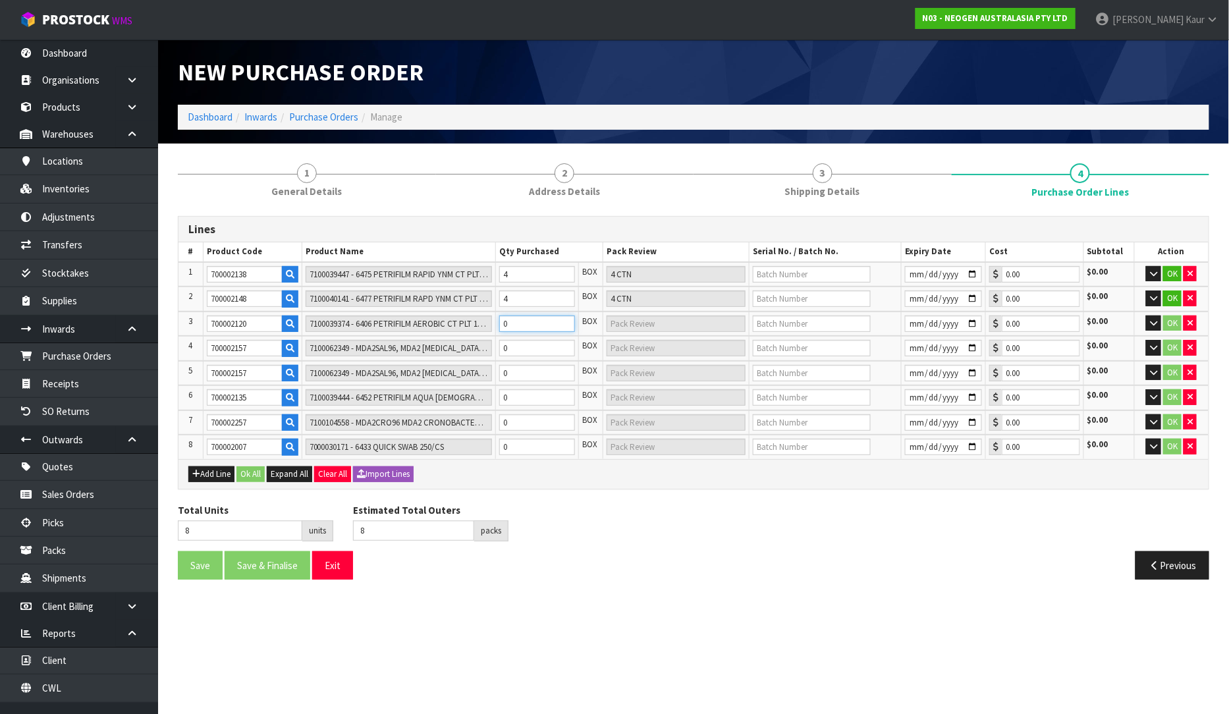
type input "9"
type input "1"
type input "1 CTN"
type input "19"
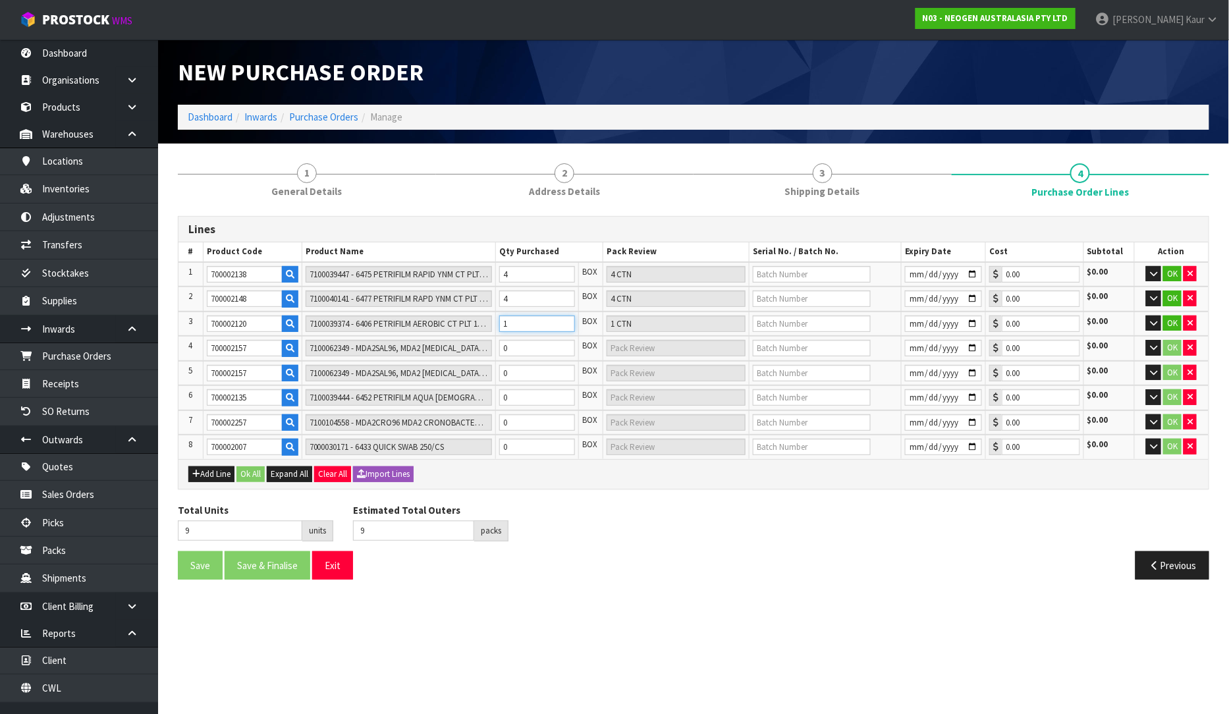
type input "11"
type input "11 CTN"
type input "11"
click at [516, 345] on input "0" at bounding box center [537, 348] width 76 height 16
type input "21"
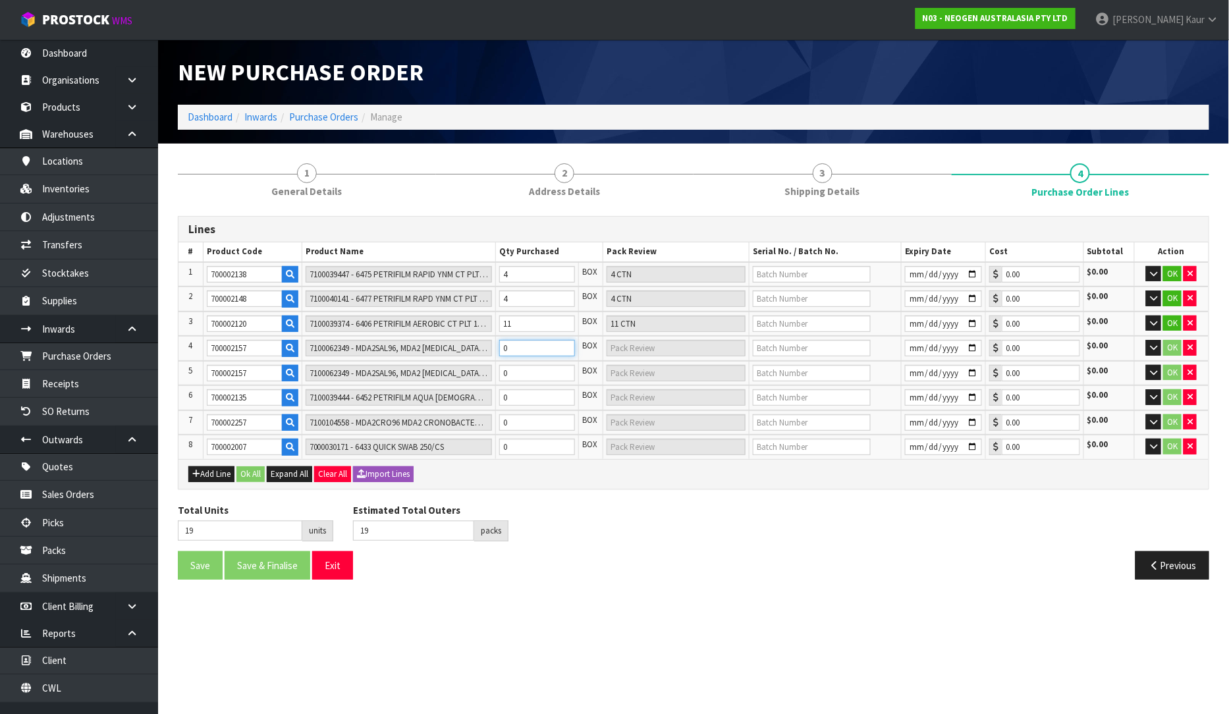
type input "21"
type input "2"
type input "2 CTN"
type input "40"
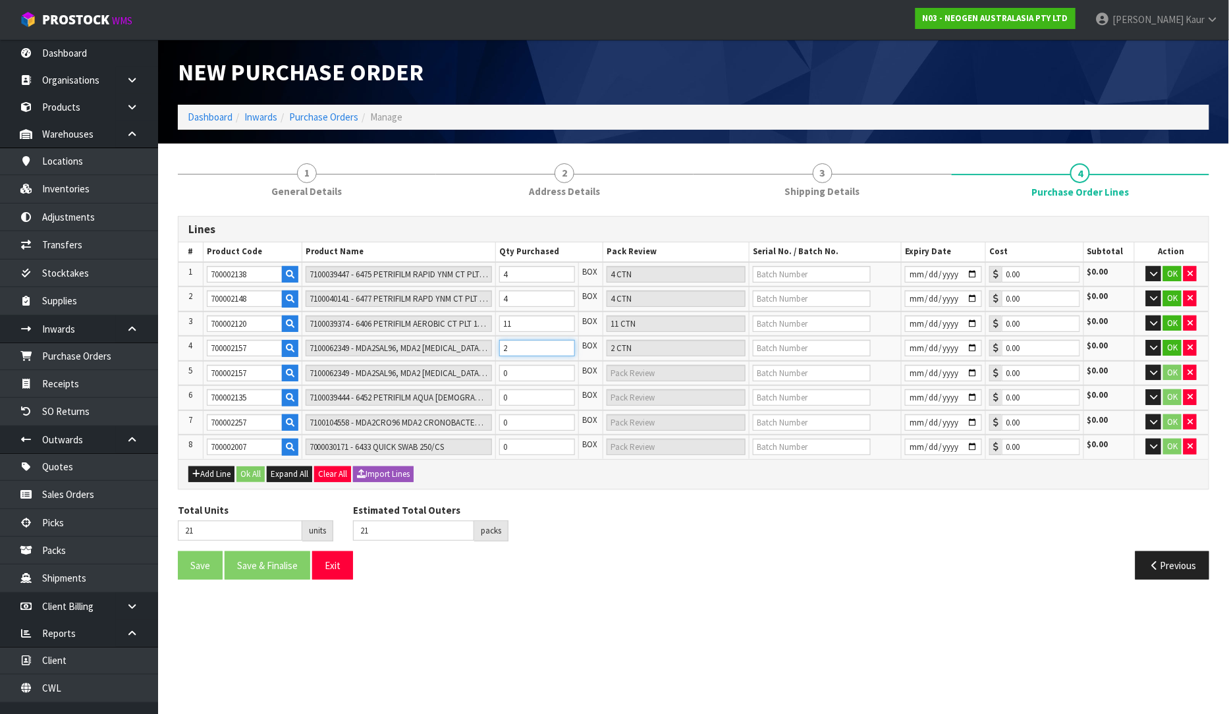
type input "21"
type input "21 CTN"
type input "21"
click at [520, 370] on input "0" at bounding box center [537, 373] width 76 height 16
type input "42"
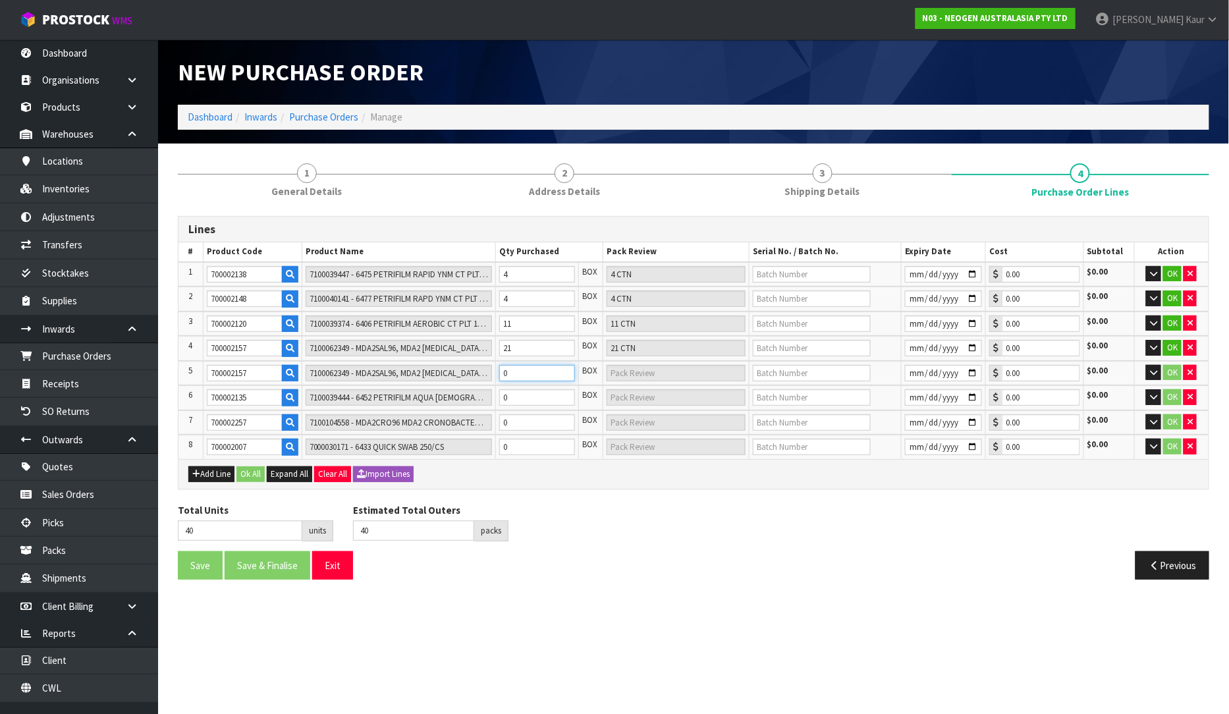
type input "42"
type input "2"
type input "2 CTN"
type input "2"
click at [520, 392] on input "0" at bounding box center [537, 397] width 76 height 16
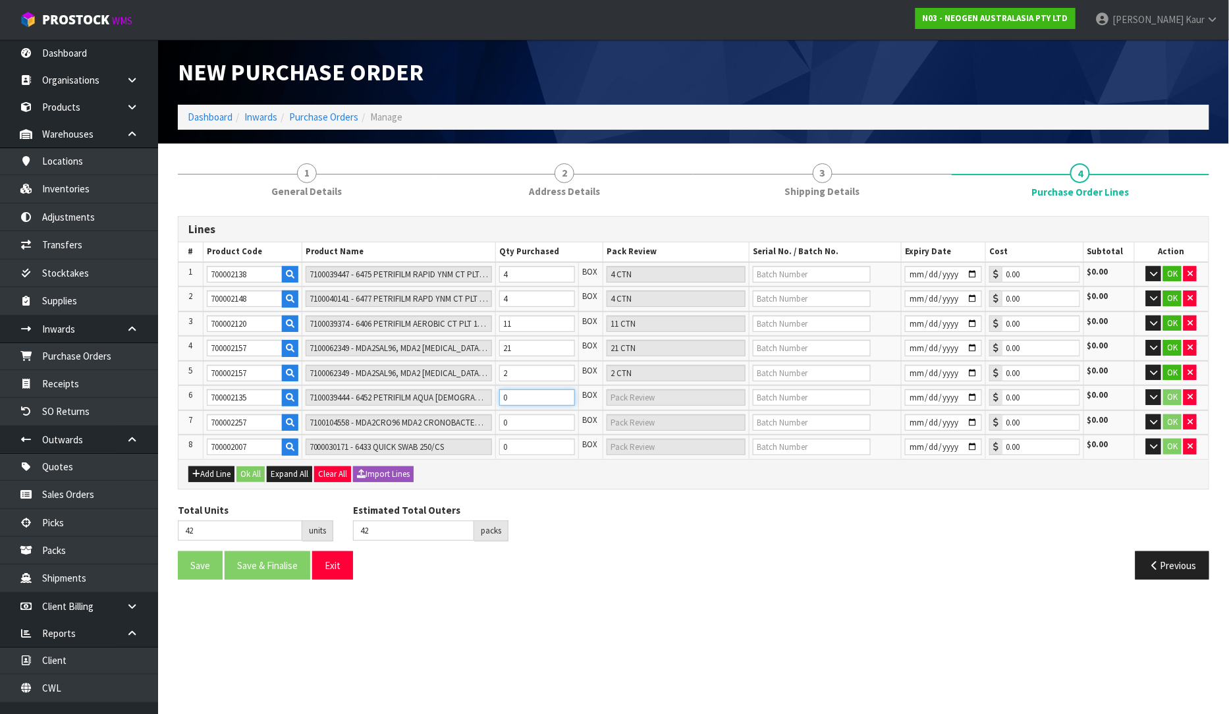
type input "47"
type input "5"
type input "5 CTN"
type input "5"
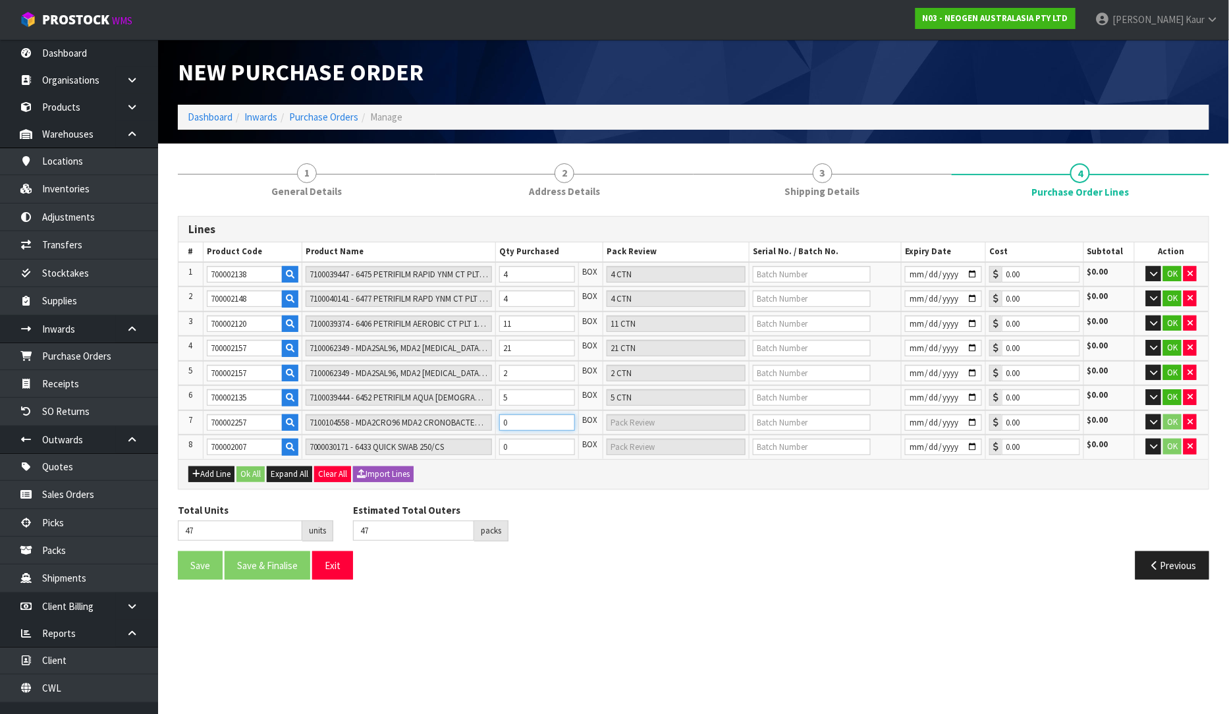
click at [520, 416] on input "0" at bounding box center [537, 422] width 76 height 16
type input "50"
type input "3"
type input "3 CTN"
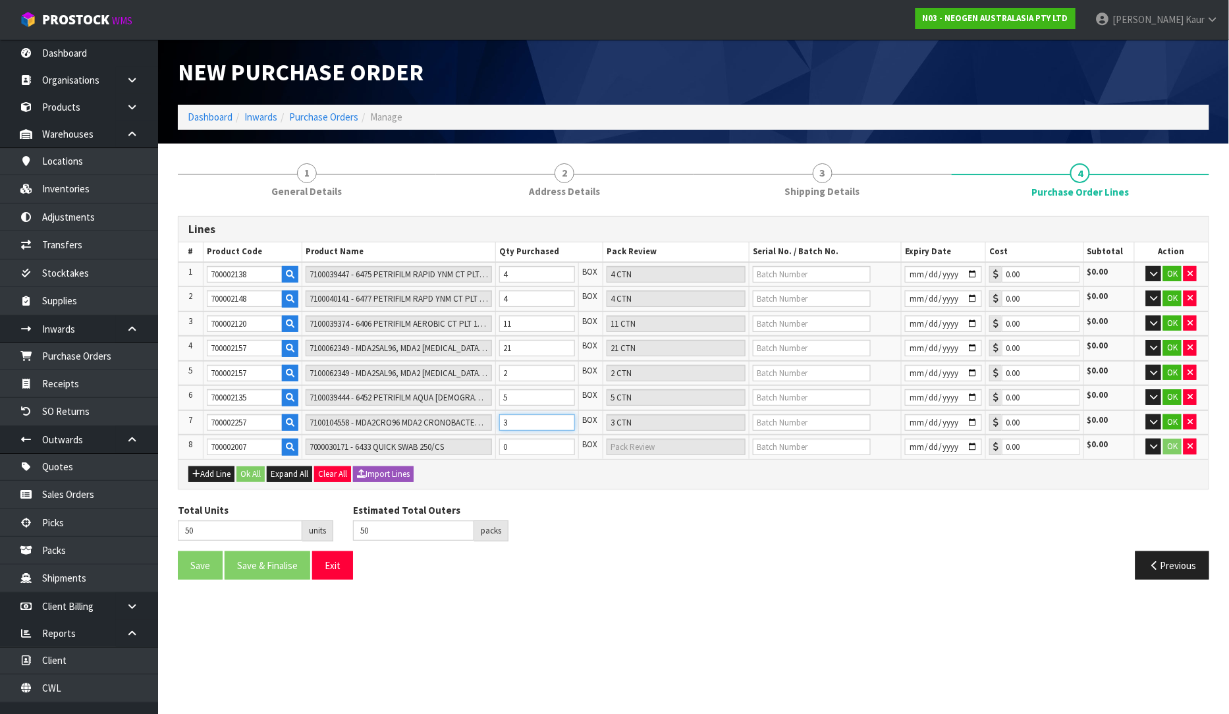
type input "77"
type input "30"
type input "30 CTN"
type input "30"
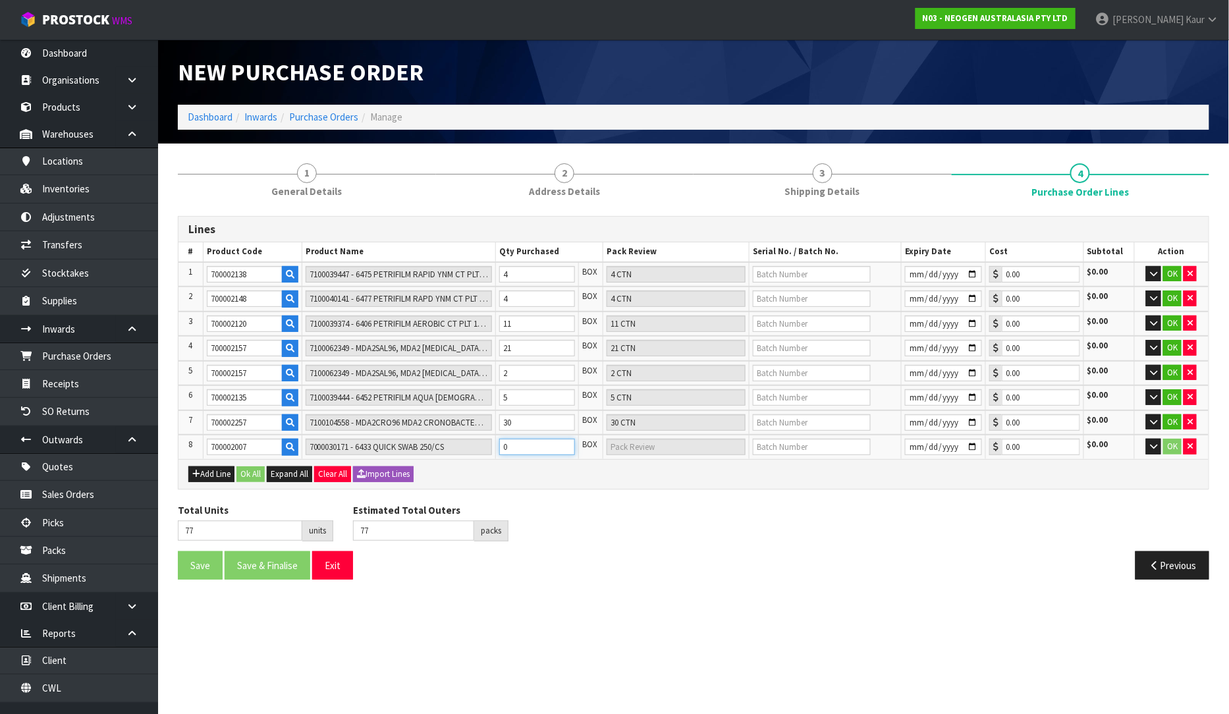
click at [525, 441] on input "0" at bounding box center [537, 447] width 76 height 16
type input "78"
type input "1"
type input "1 CTN"
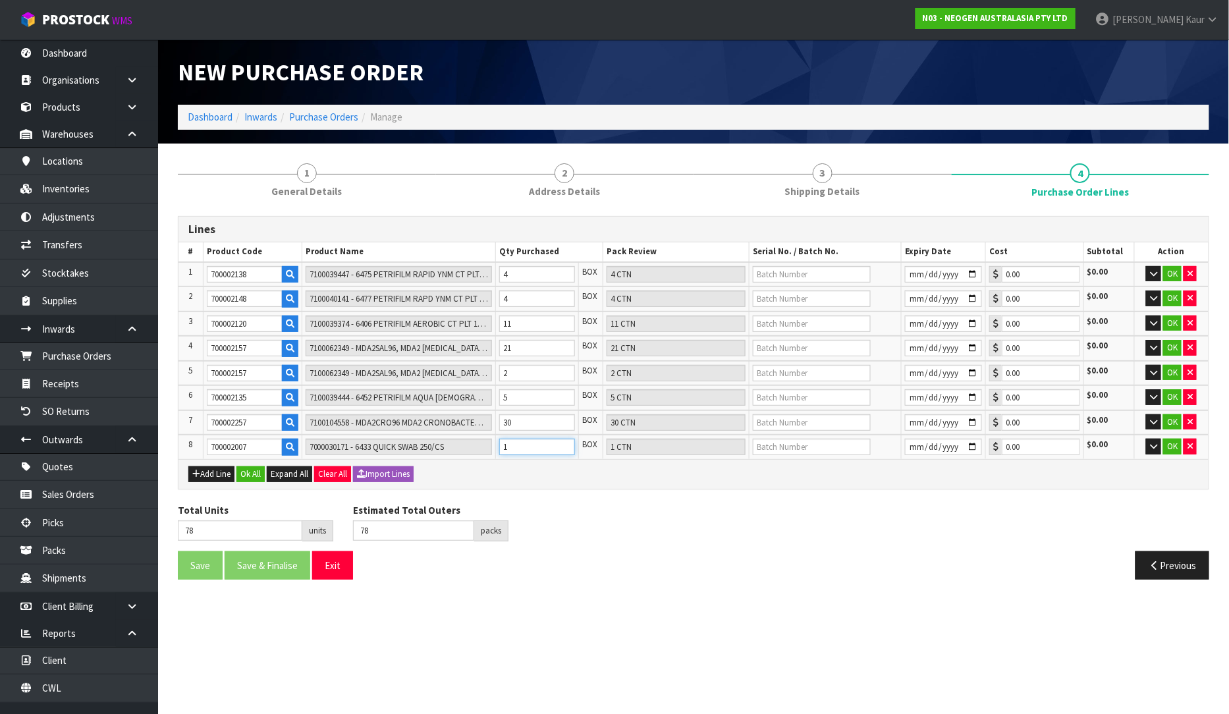
type input "91"
type input "14"
type input "14 CTN"
type input "14"
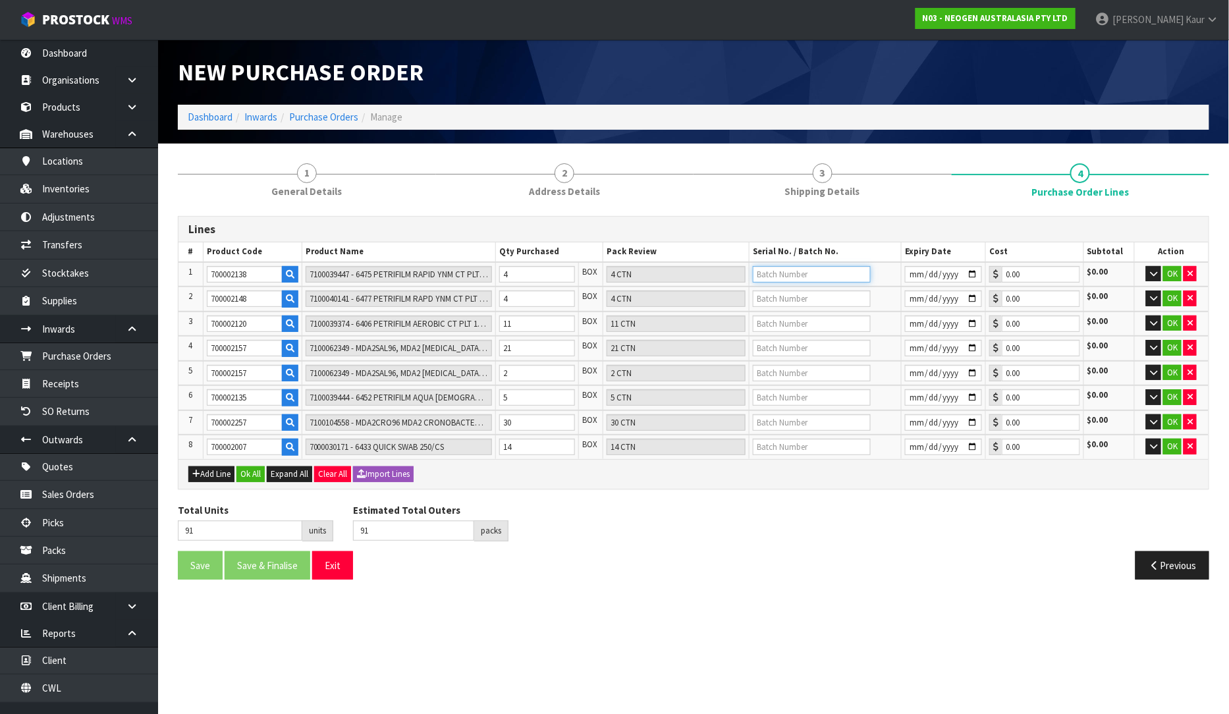
click at [774, 271] on input "text" at bounding box center [812, 274] width 118 height 16
paste input "3469NN"
type input "3469NN"
click at [782, 298] on input "text" at bounding box center [812, 299] width 118 height 16
paste input "346K5F"
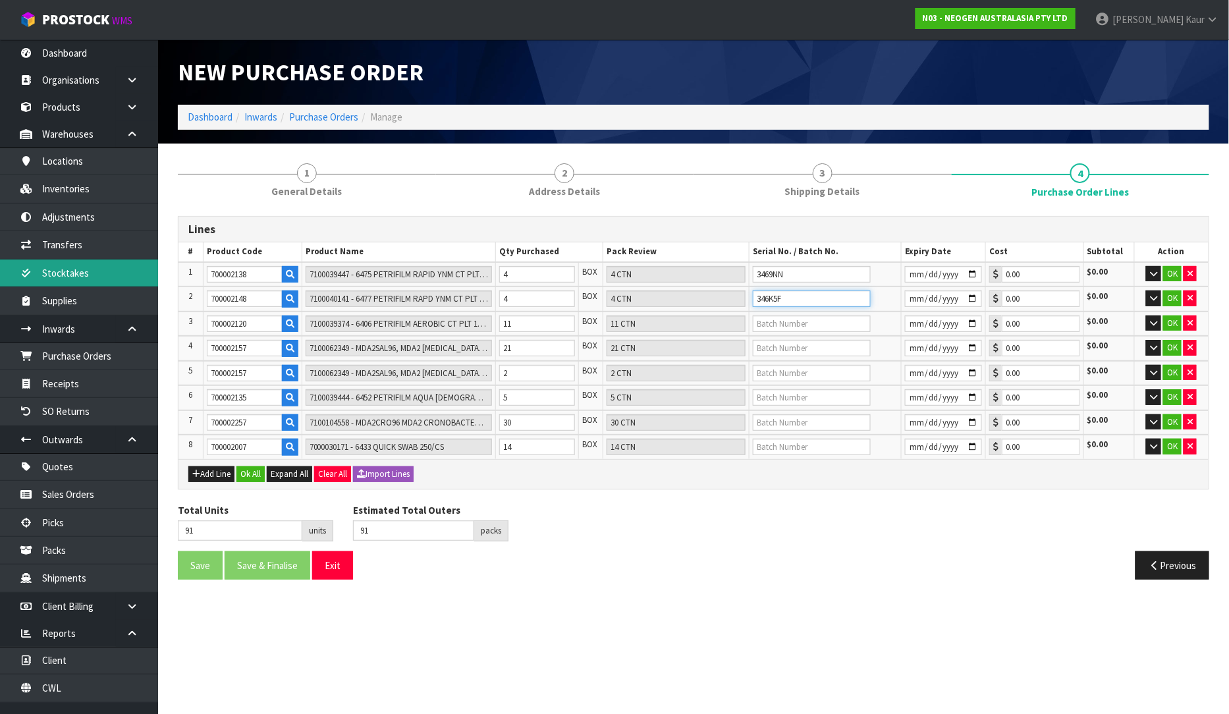
type input "346K5F"
click at [765, 320] on input "text" at bounding box center [812, 324] width 118 height 16
paste input "3463FL"
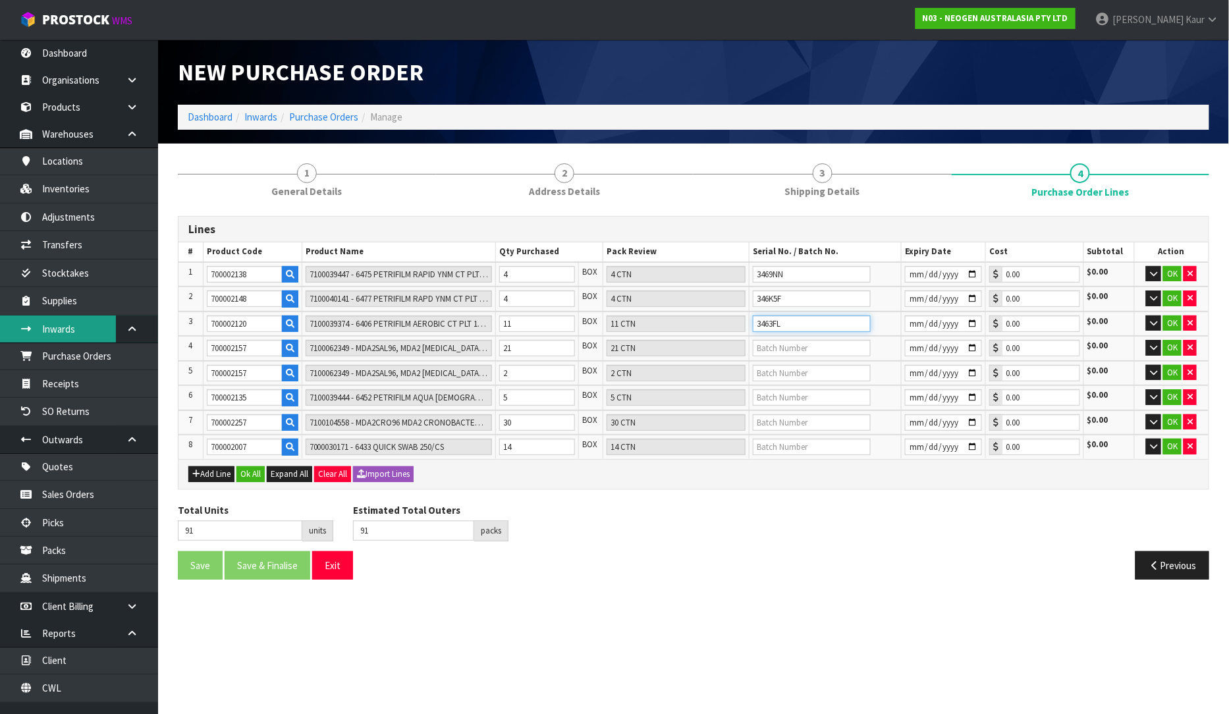
type input "3463FL"
click at [780, 350] on input "text" at bounding box center [812, 348] width 118 height 16
paste input "3000036311"
type input "3000036311"
click at [758, 368] on input "text" at bounding box center [812, 373] width 118 height 16
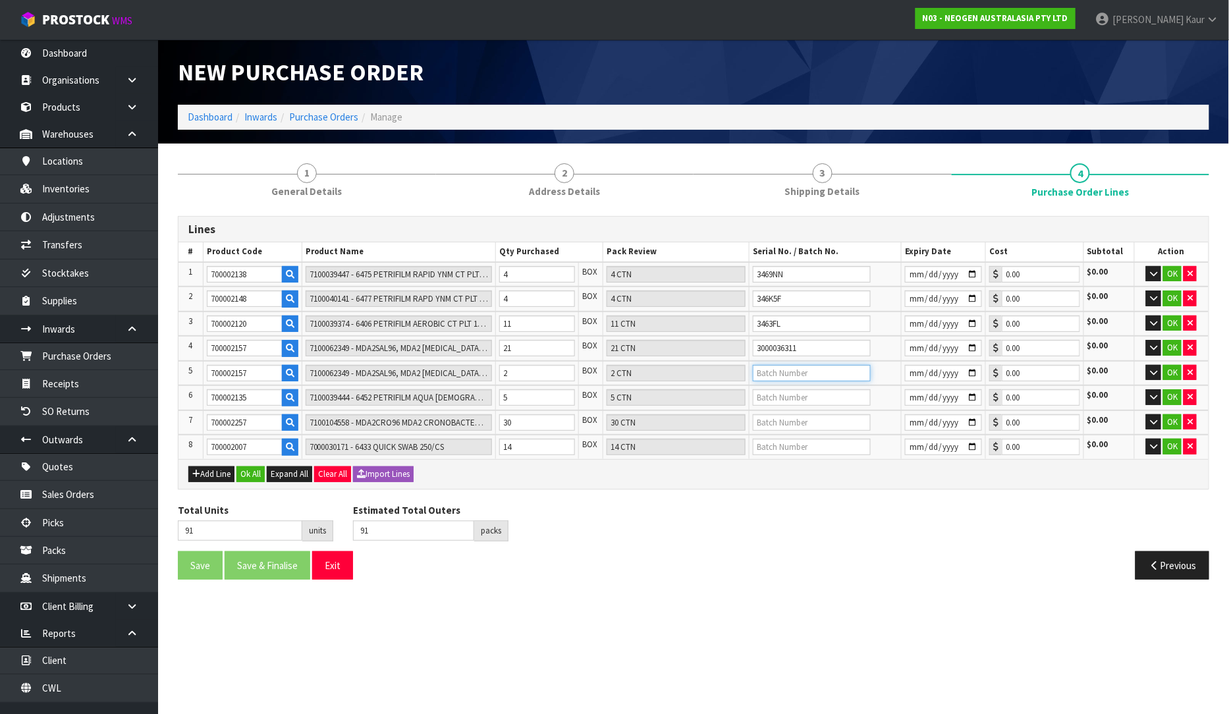
paste input "3000036310"
type input "3000036310"
click at [771, 394] on input "text" at bounding box center [812, 397] width 118 height 16
paste input "3456T7"
type input "3456T7"
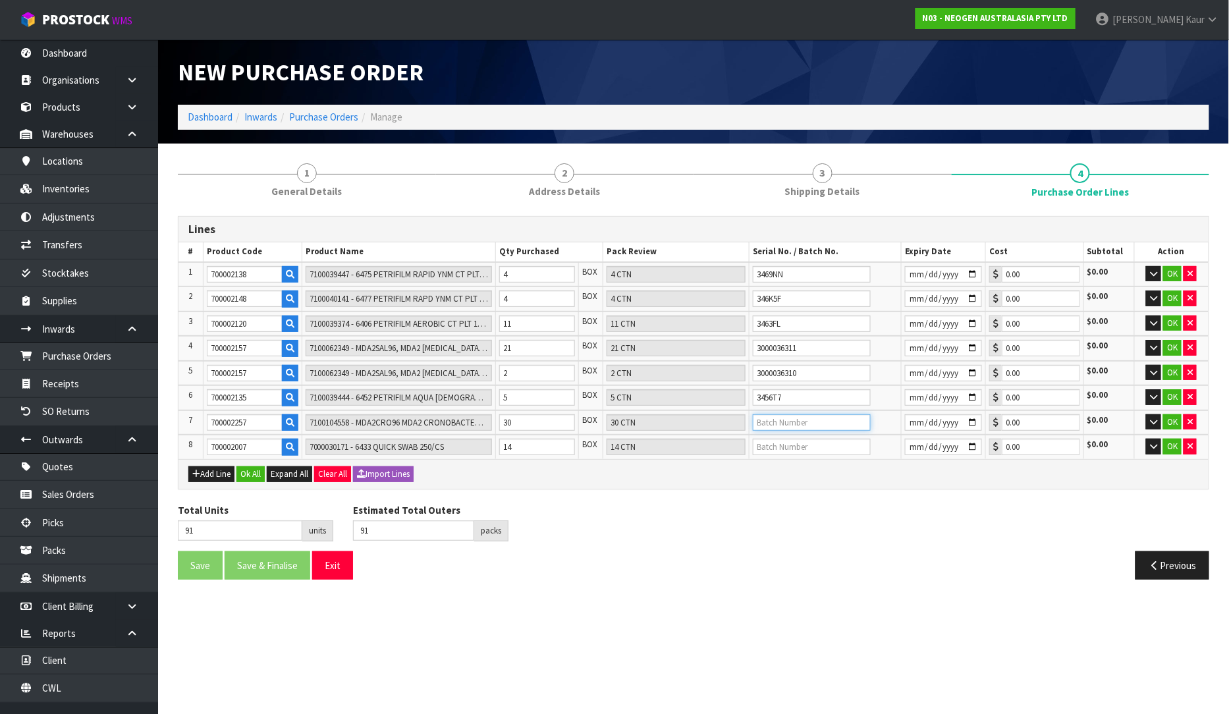
click at [766, 422] on input "text" at bounding box center [812, 422] width 118 height 16
paste input "3000029700"
type input "3000029700"
click at [768, 447] on input "text" at bounding box center [812, 447] width 118 height 16
paste input "34425"
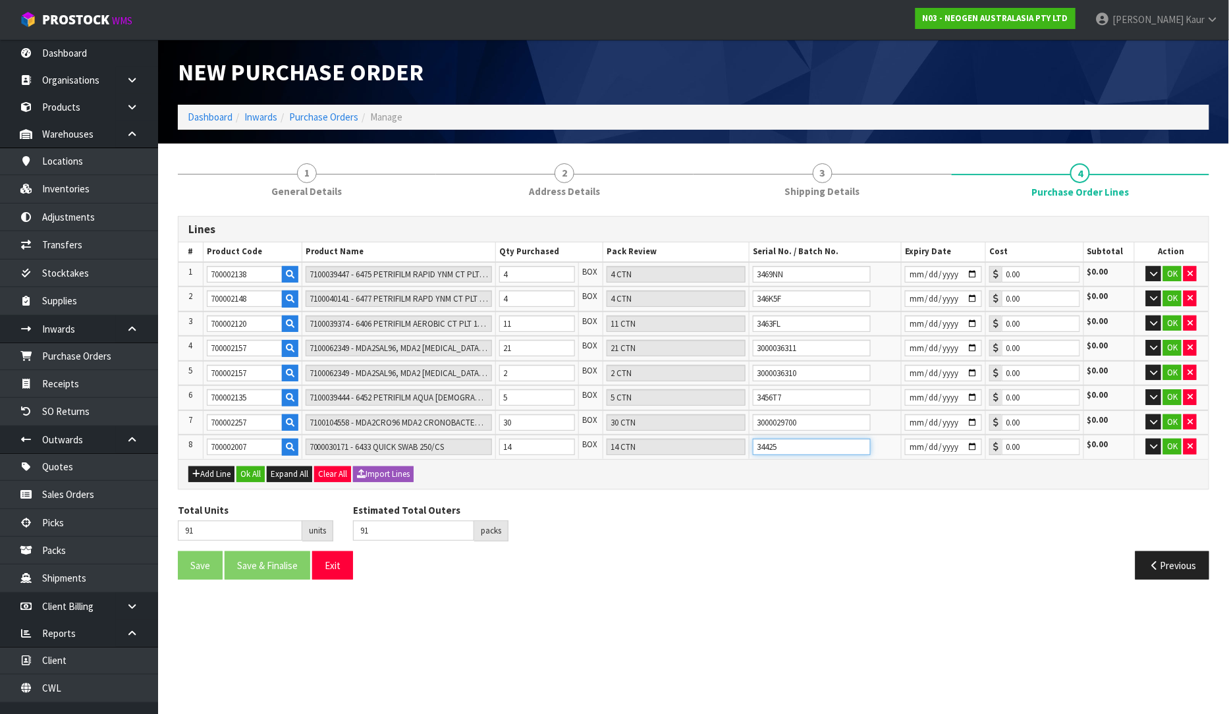
type input "34425"
click at [916, 274] on input "date" at bounding box center [943, 274] width 77 height 16
type input "2027-02-02"
click at [910, 299] on input "date" at bounding box center [943, 299] width 77 height 16
type input "2027-03-05"
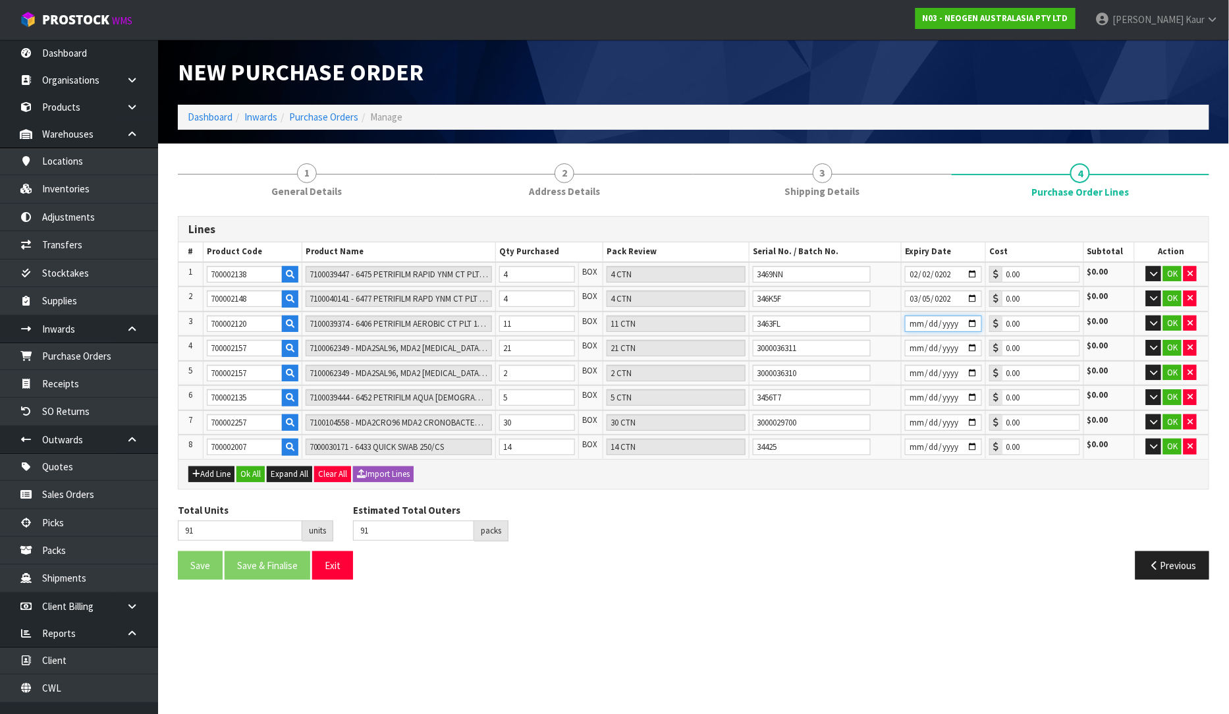
click at [910, 321] on input "date" at bounding box center [943, 324] width 77 height 16
type input "2027-01-06"
click at [910, 343] on input "date" at bounding box center [943, 348] width 77 height 16
type input "2027-04-10"
click at [914, 371] on input "date" at bounding box center [943, 373] width 77 height 16
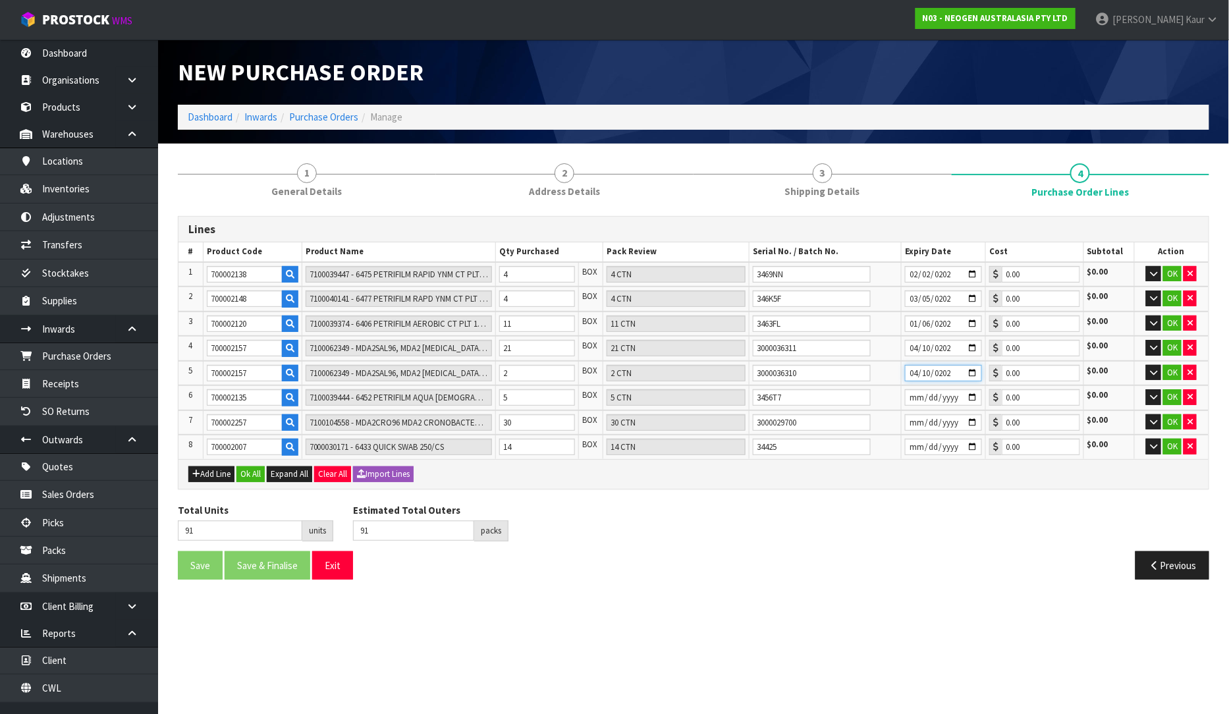
type input "2027-04-10"
click at [910, 394] on input "date" at bounding box center [943, 397] width 77 height 16
type input "2026-10-13"
click at [912, 419] on input "date" at bounding box center [943, 422] width 77 height 16
type input "2026-10-02"
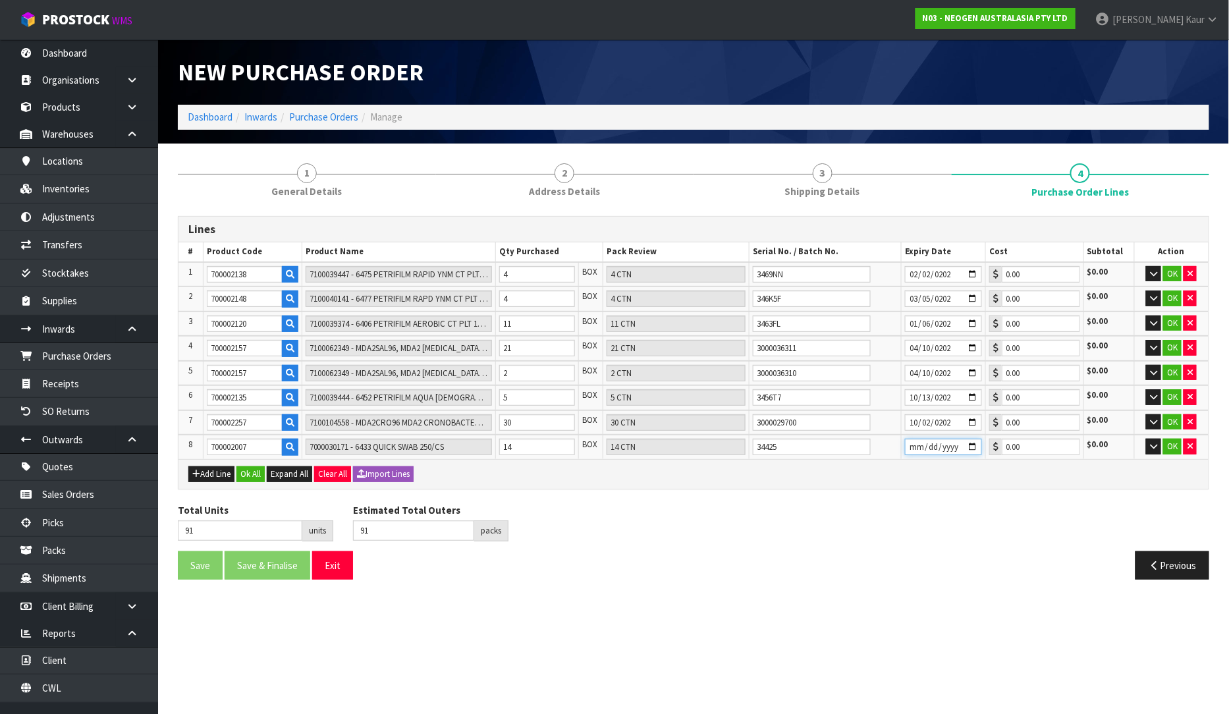
click at [918, 443] on input "date" at bounding box center [943, 447] width 77 height 16
type input "2026-10-21"
click at [838, 515] on div "Total Units 91 units Estimated Total Outers 91 packs Estimated Total Pallets pa…" at bounding box center [693, 527] width 1051 height 48
click at [262, 468] on button "Ok All" at bounding box center [251, 474] width 28 height 16
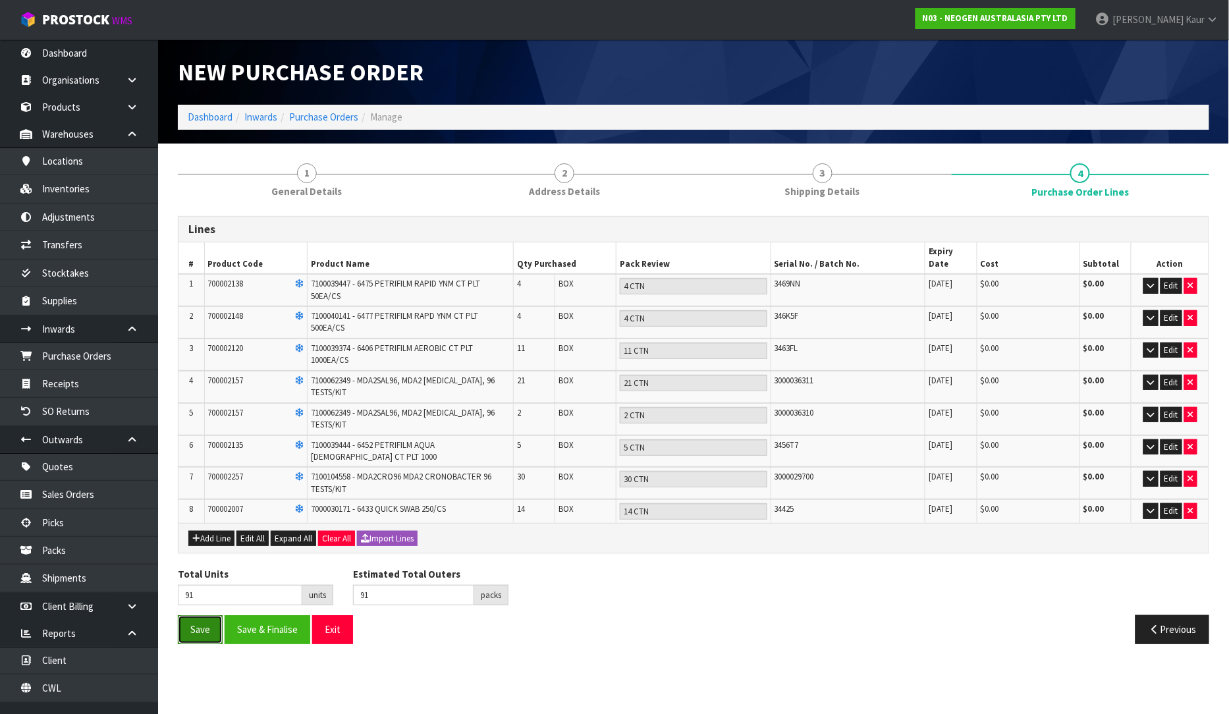
click at [196, 615] on button "Save" at bounding box center [200, 629] width 45 height 28
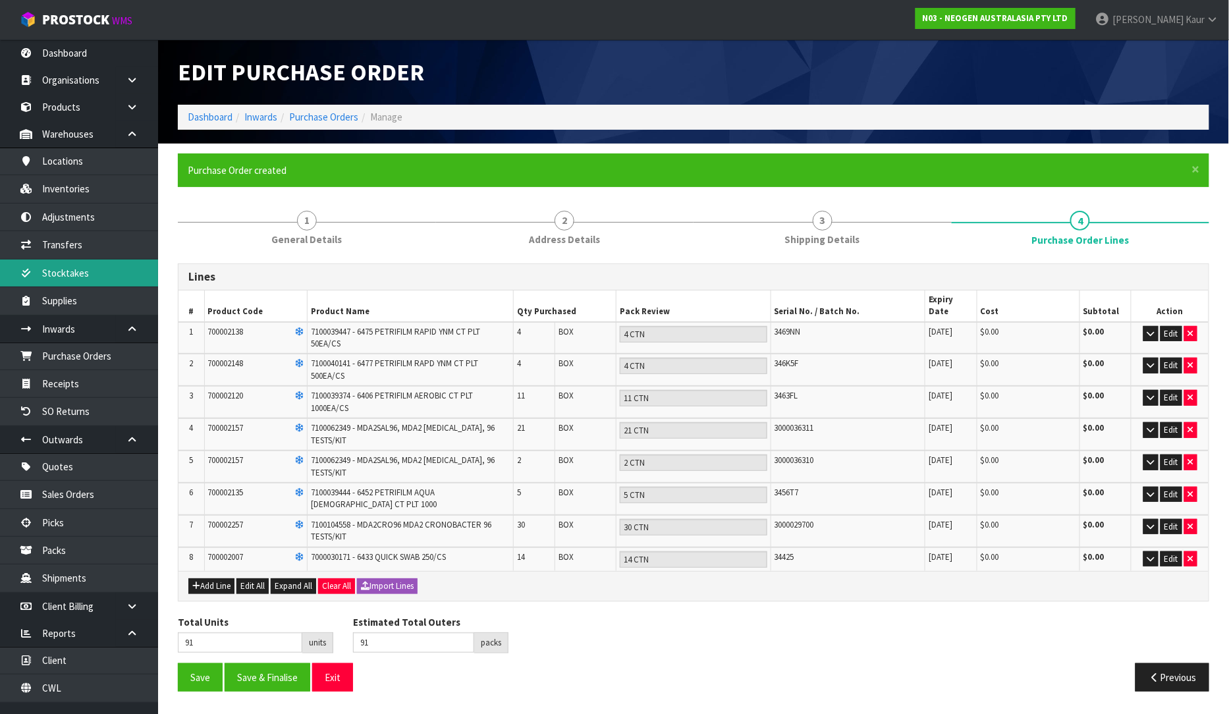
type input "0"
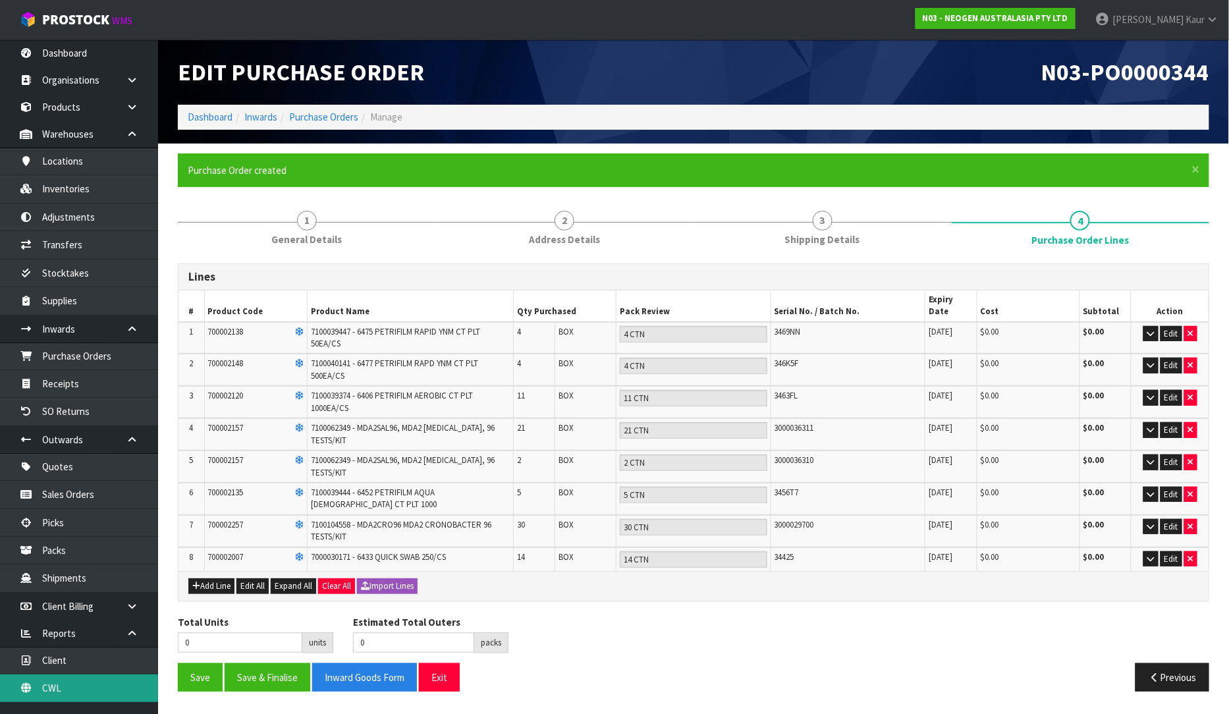
click at [38, 683] on link "CWL" at bounding box center [79, 688] width 158 height 27
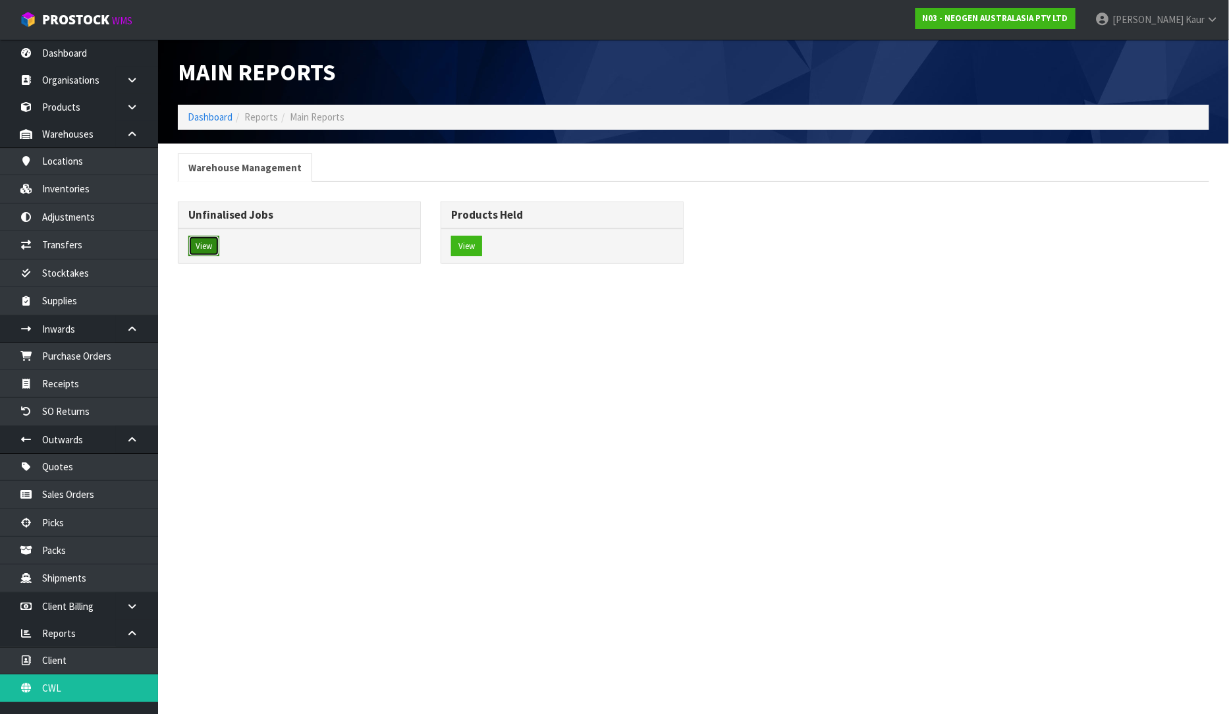
click at [200, 244] on button "View" at bounding box center [203, 246] width 31 height 21
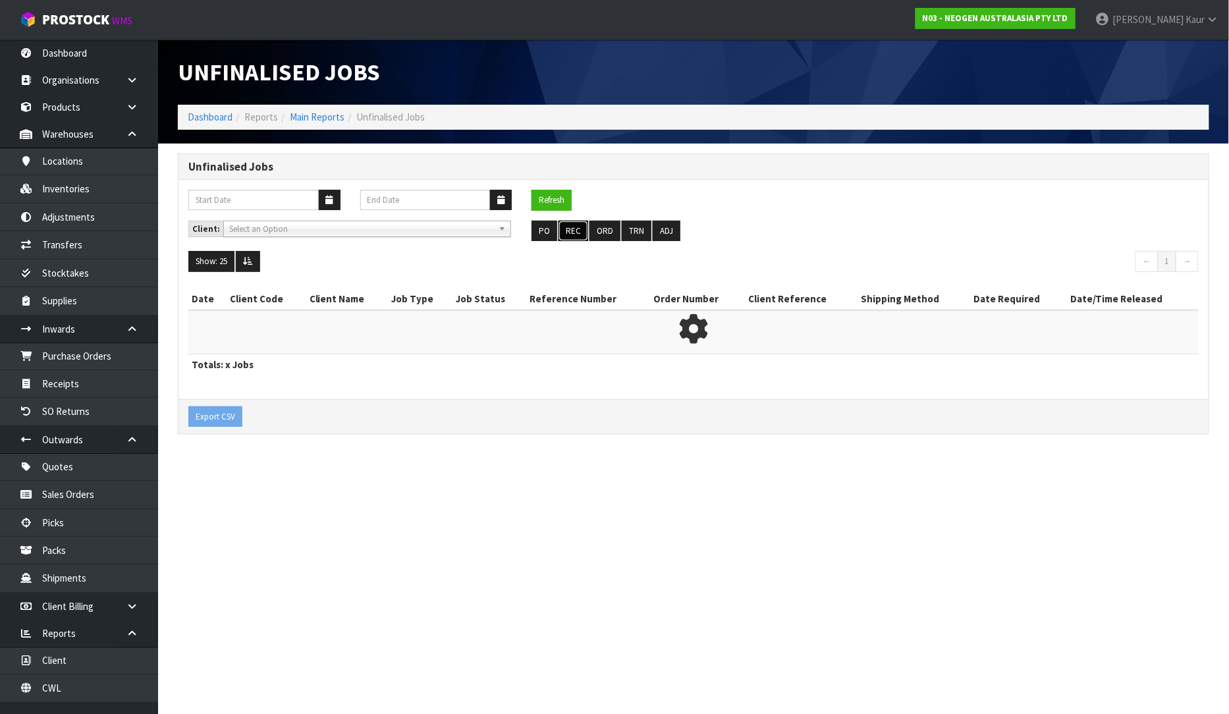
click at [571, 225] on button "REC" at bounding box center [574, 231] width 30 height 21
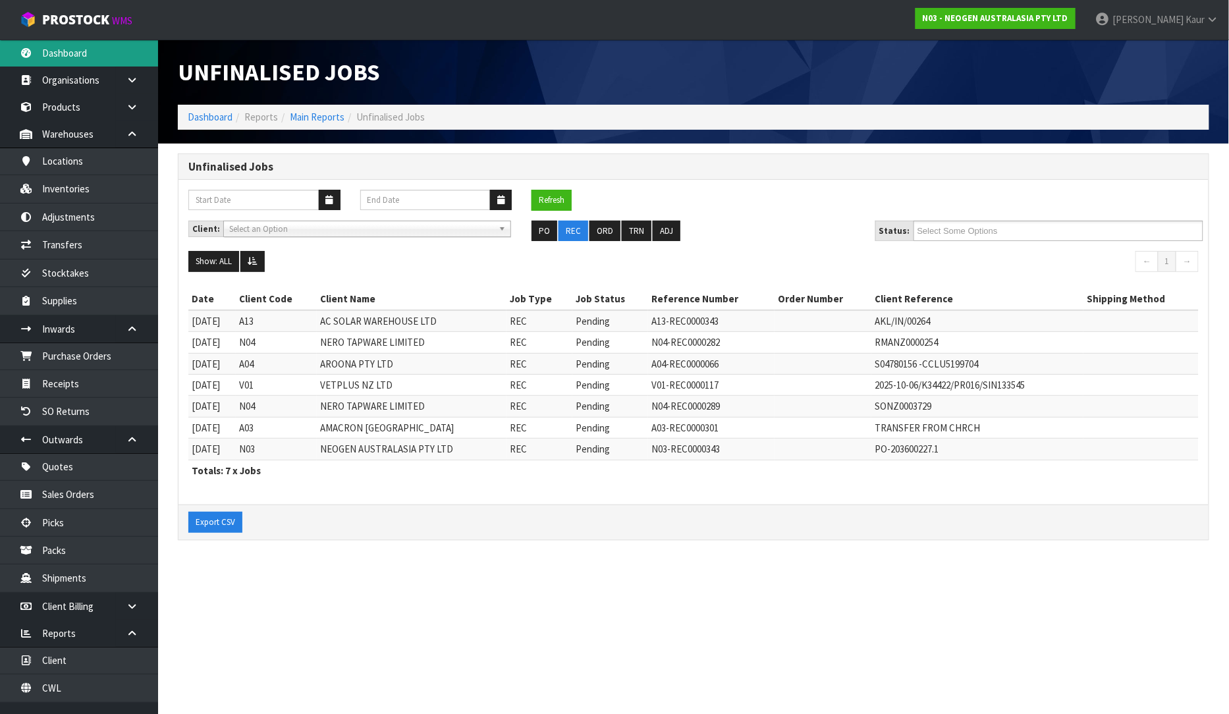
click at [103, 55] on link "Dashboard" at bounding box center [79, 53] width 158 height 27
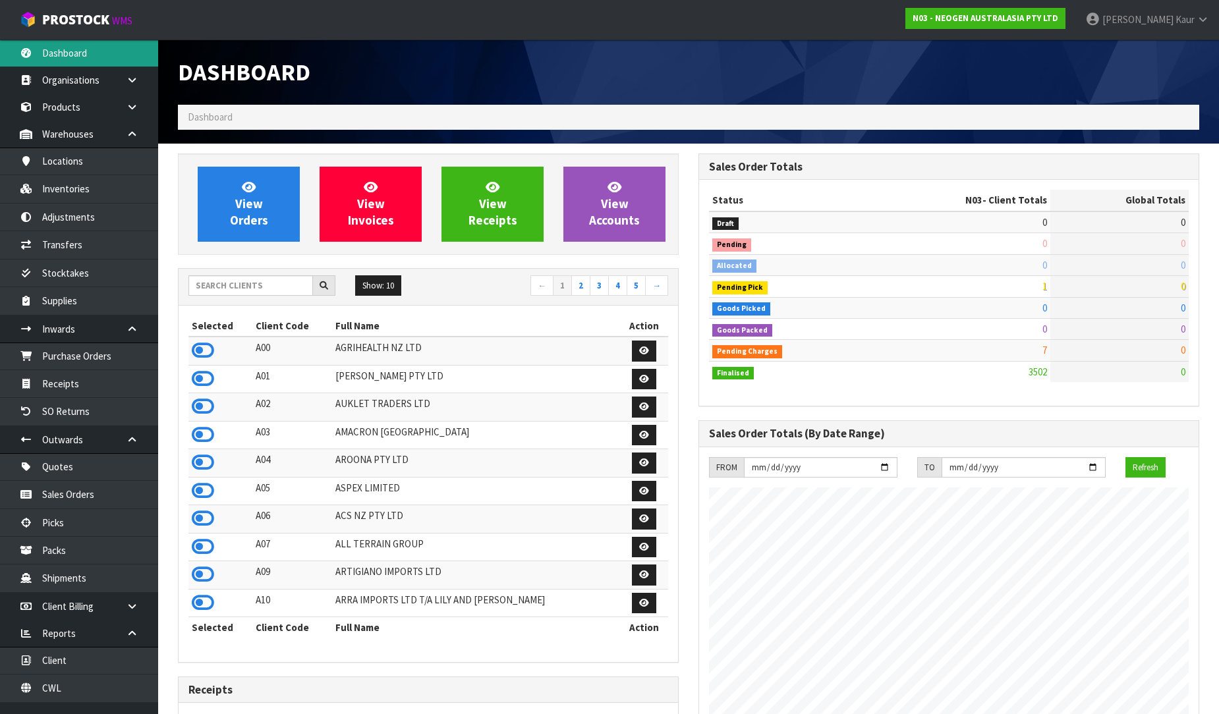
scroll to position [998, 520]
click at [222, 287] on input "text" at bounding box center [250, 285] width 125 height 20
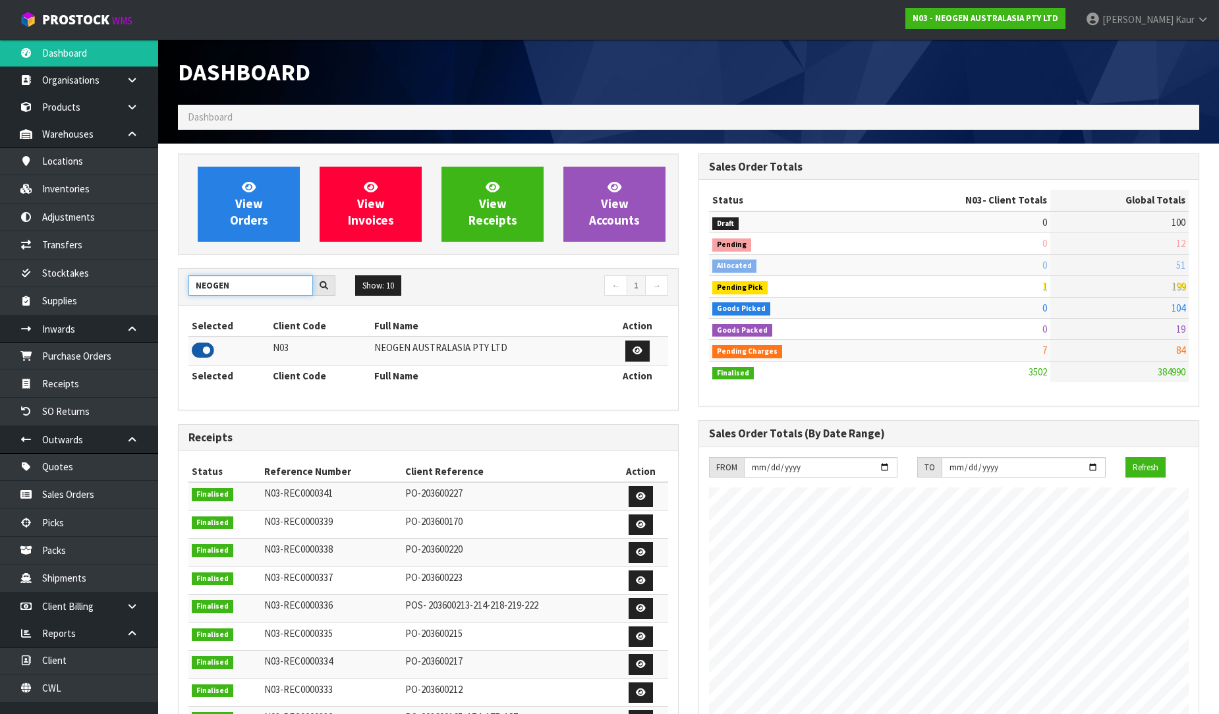
type input "NEOGEN"
click at [200, 357] on icon at bounding box center [203, 351] width 22 height 20
click at [93, 383] on link "Receipts" at bounding box center [79, 383] width 158 height 27
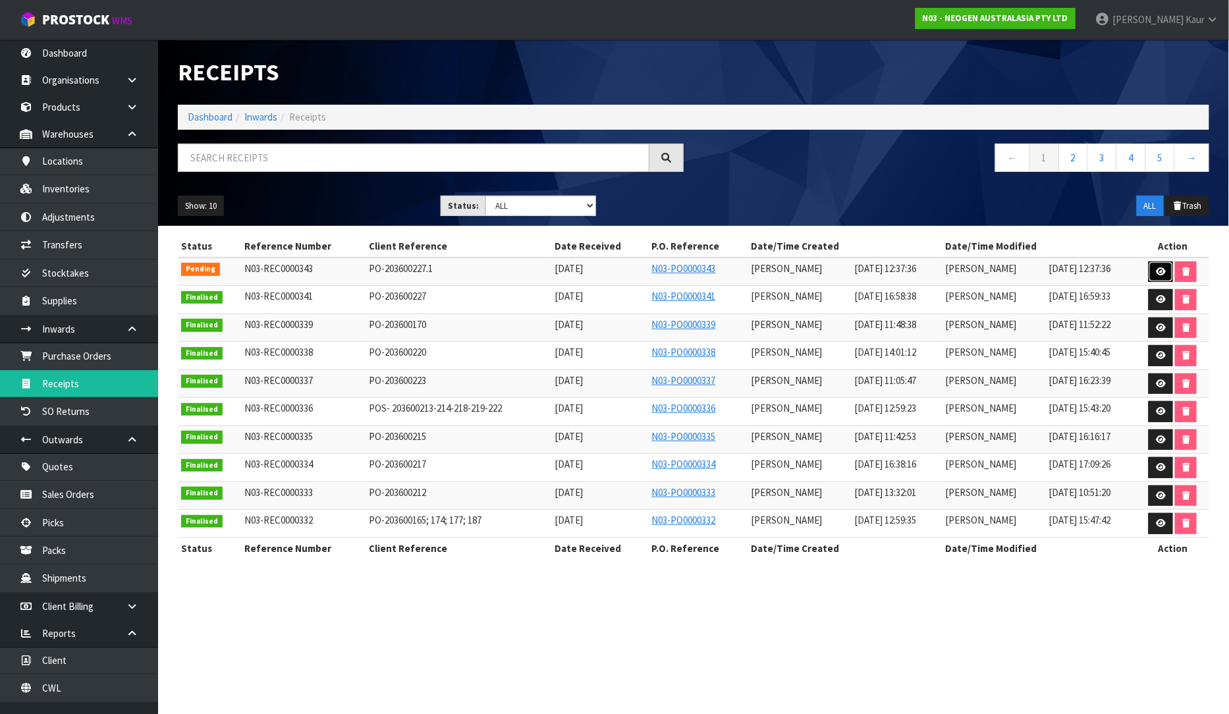
click at [1165, 279] on link at bounding box center [1161, 272] width 24 height 21
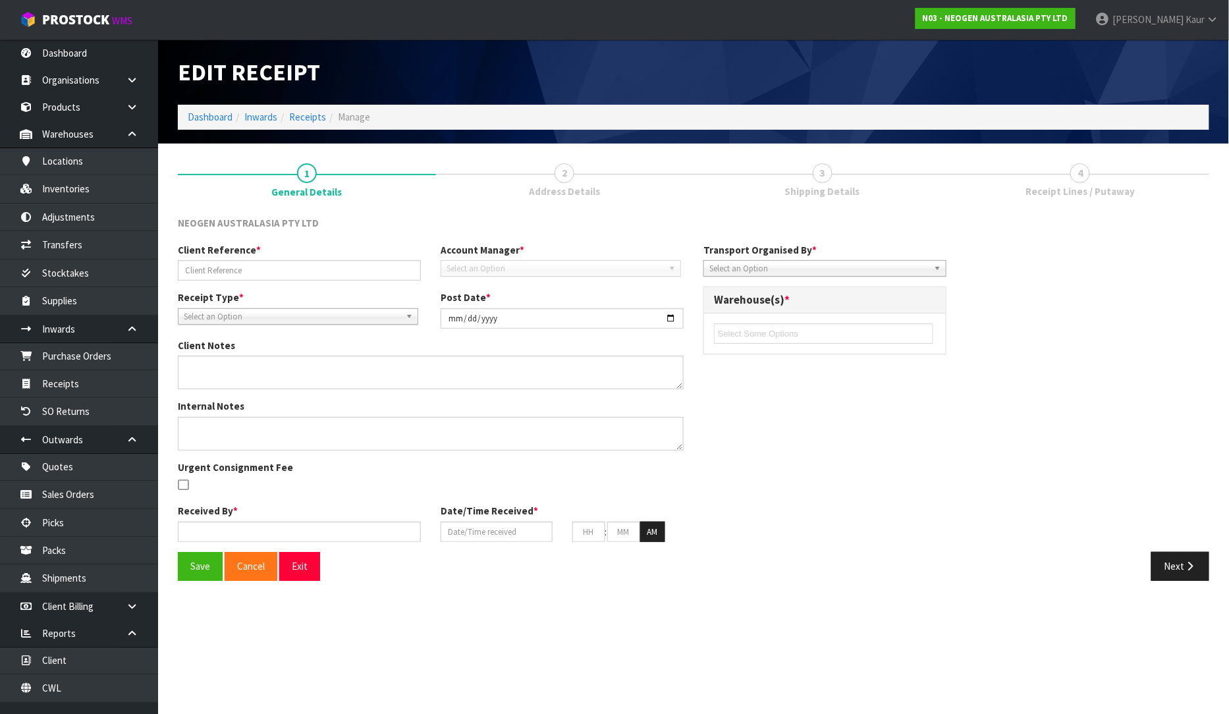
type input "PO-203600227.1"
type input "[DATE]"
type textarea "700005496 PUT ON HELD QA UNTIL TESTING CLEARANCE"
type input "[PERSON_NAME]"
type input "[DATE]"
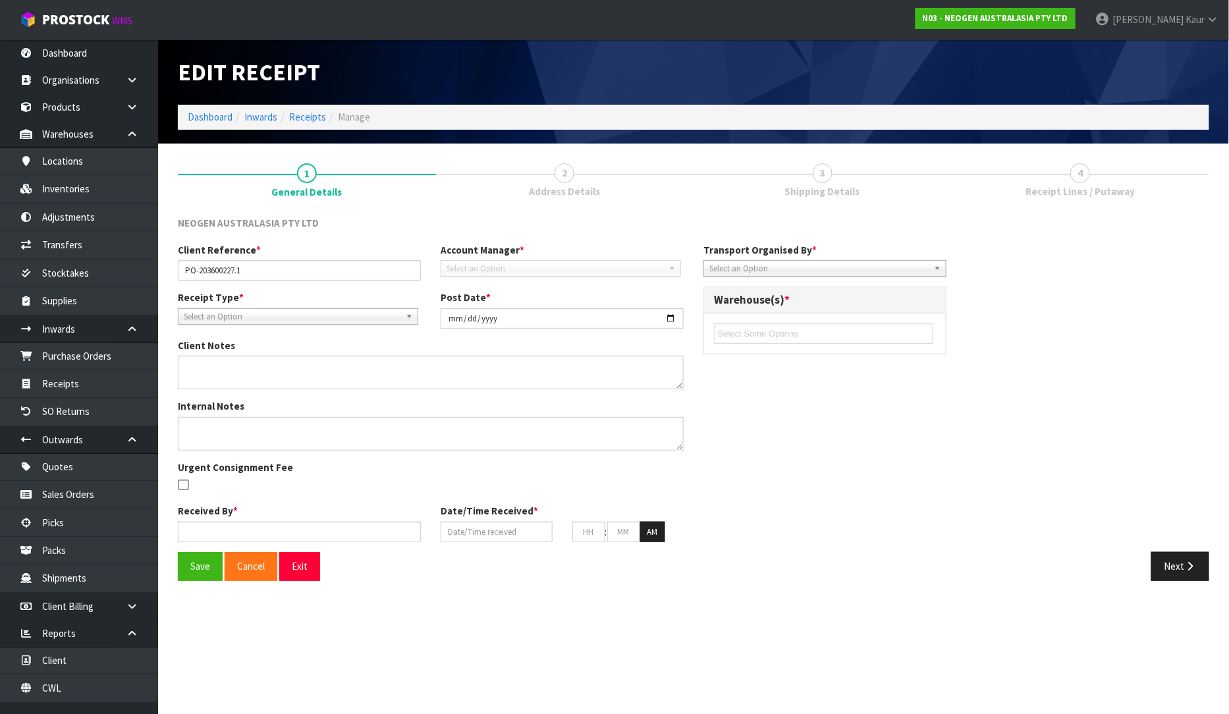
type input "12"
type input "37"
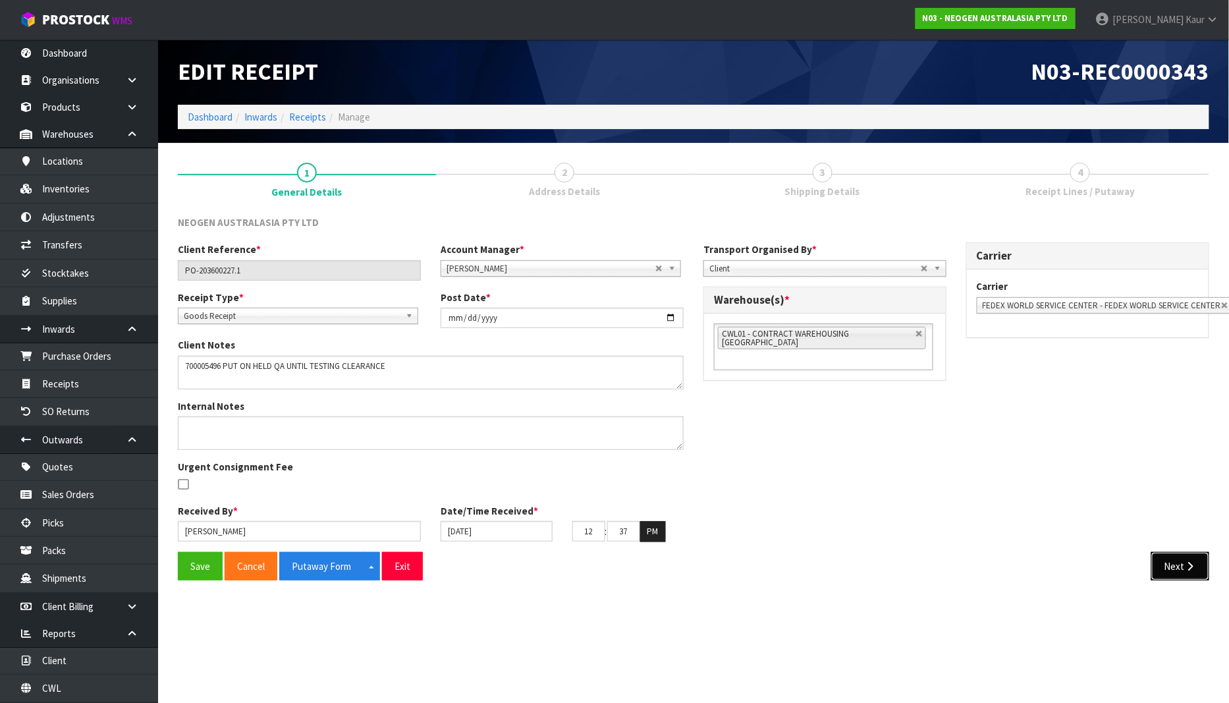
click at [1171, 573] on button "Next" at bounding box center [1181, 566] width 58 height 28
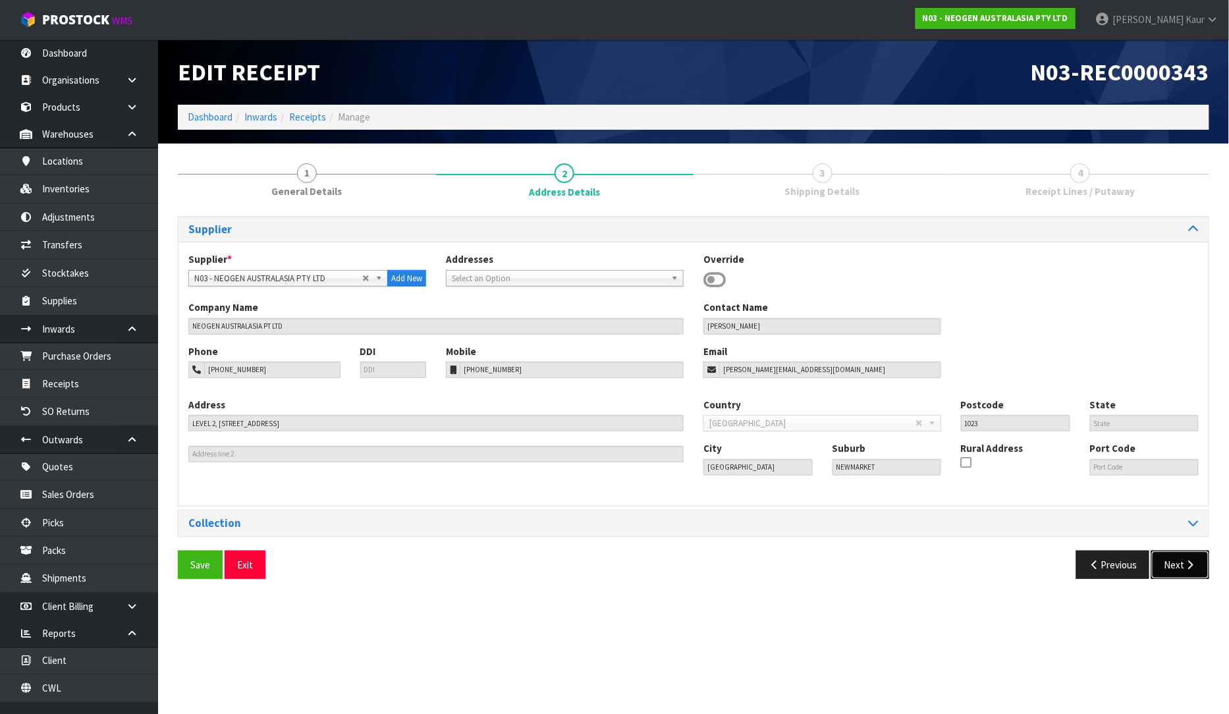
click at [1169, 573] on button "Next" at bounding box center [1181, 565] width 58 height 28
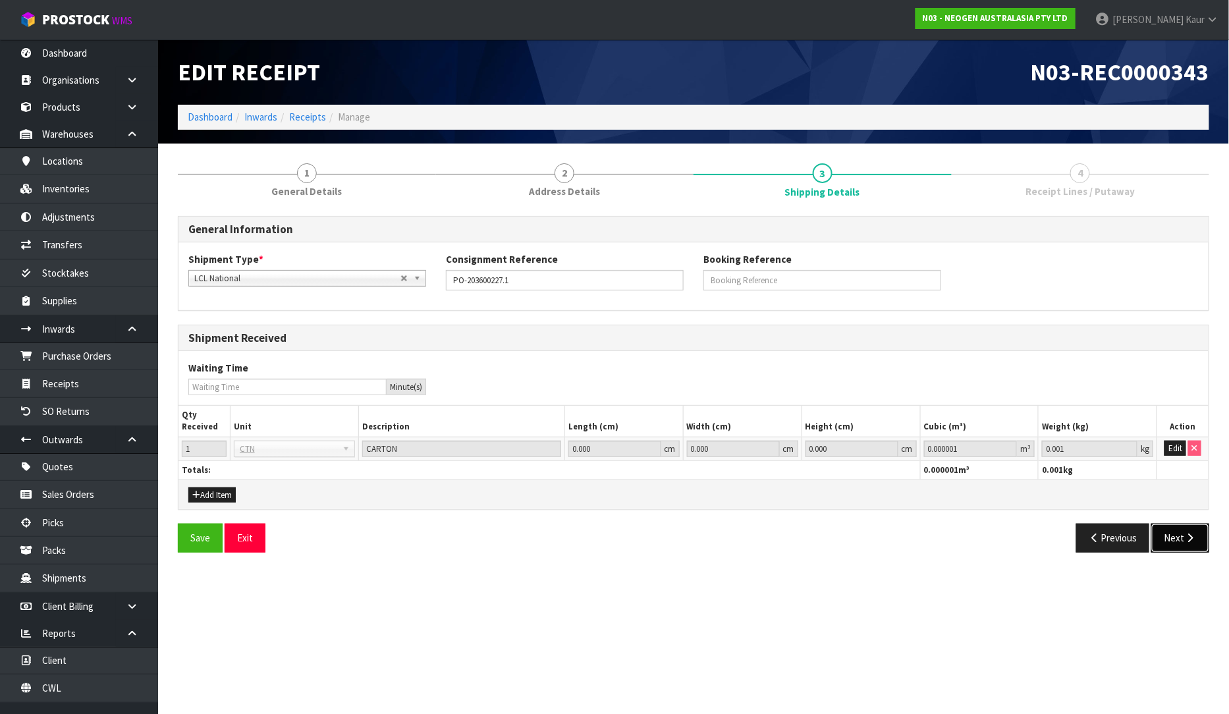
click at [1173, 539] on button "Next" at bounding box center [1181, 538] width 58 height 28
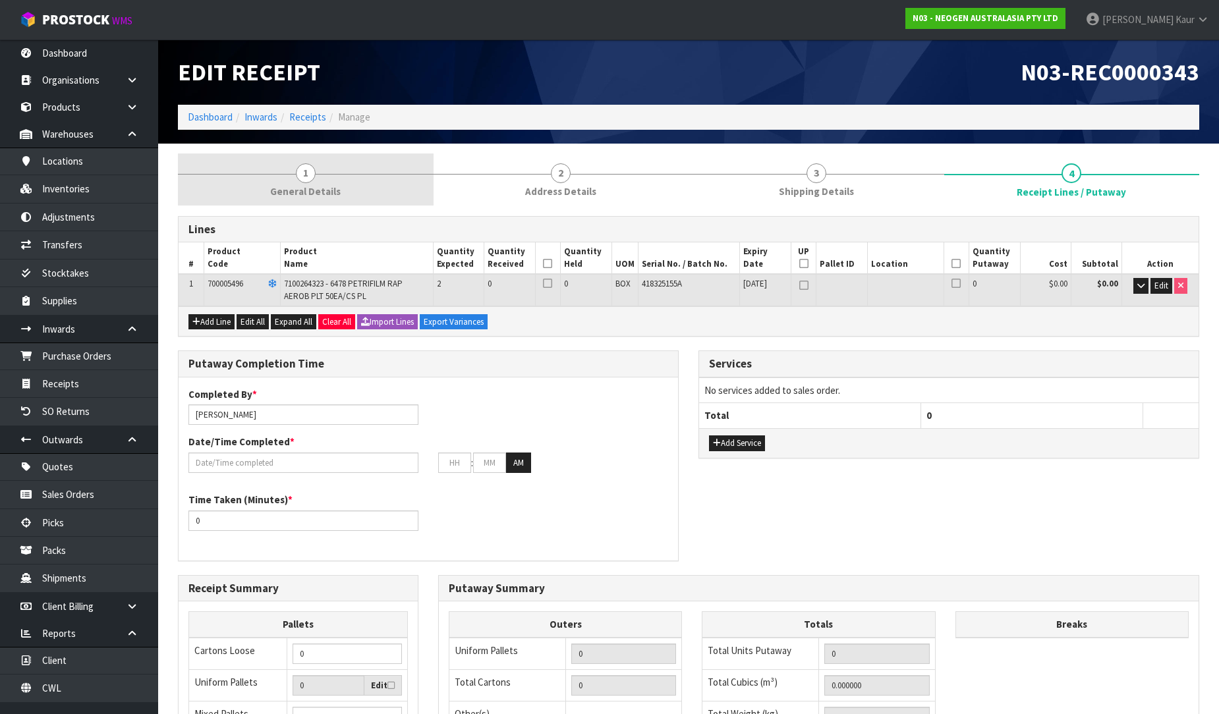
click at [282, 176] on link "1 General Details" at bounding box center [306, 179] width 256 height 52
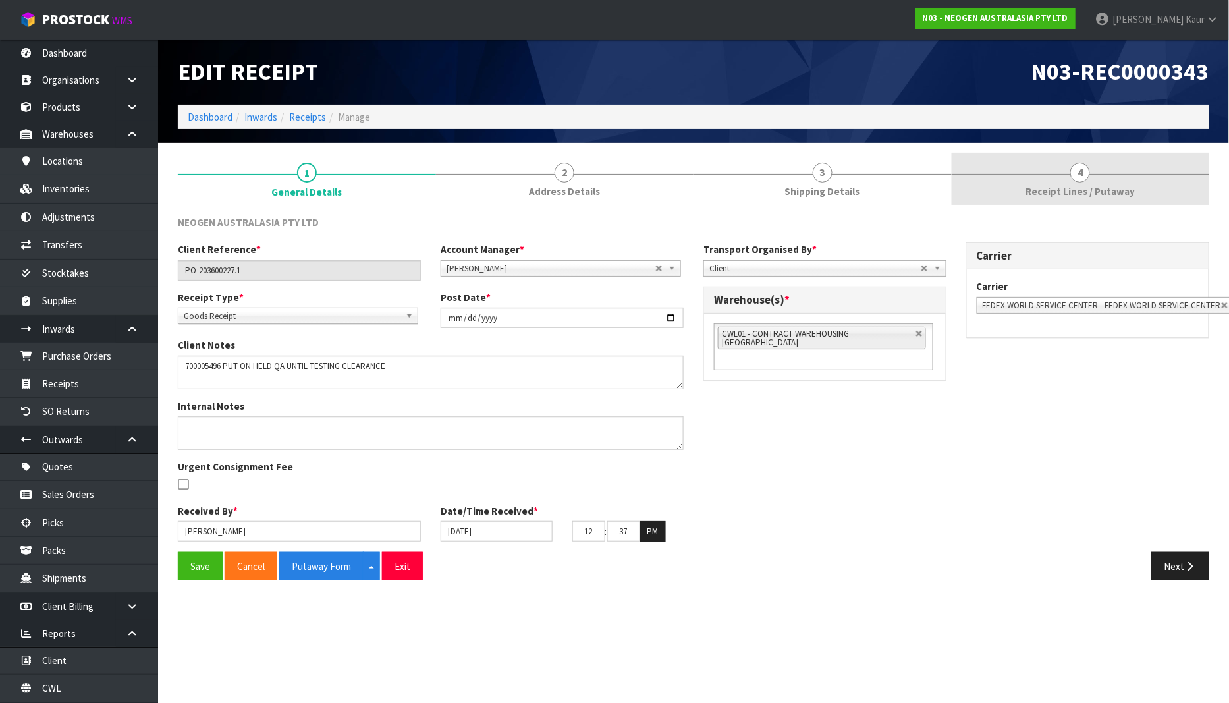
click at [1074, 188] on span "Receipt Lines / Putaway" at bounding box center [1080, 191] width 109 height 14
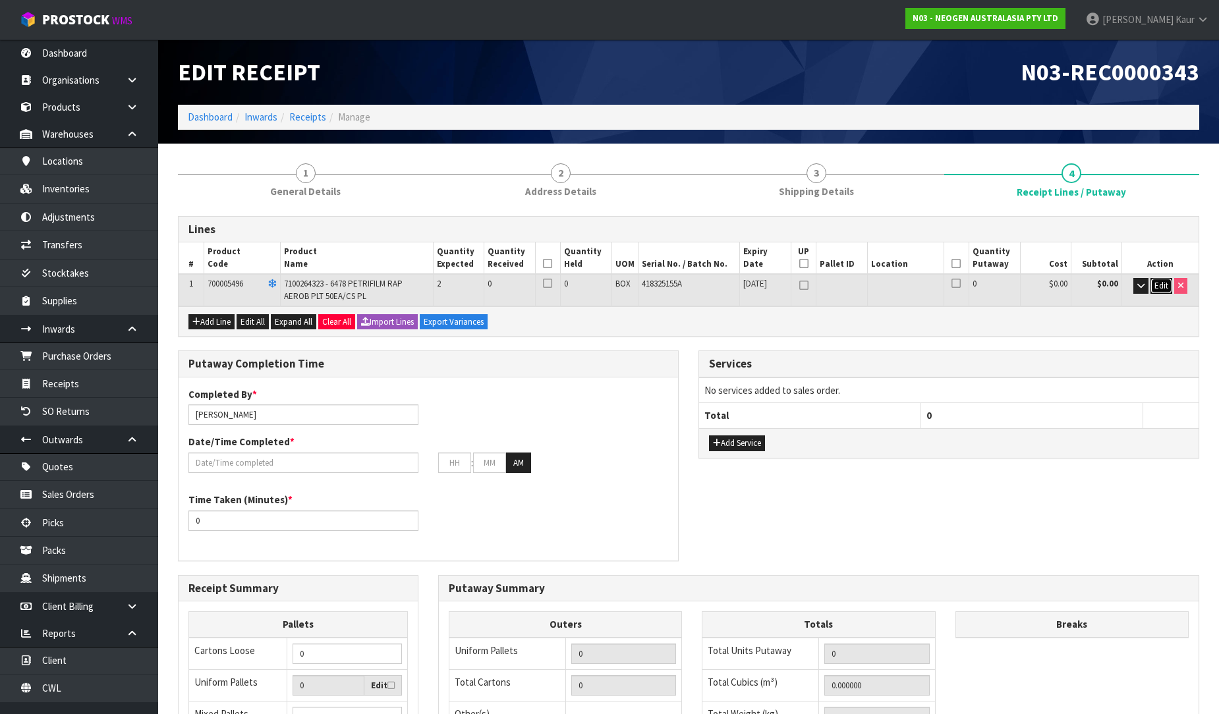
click at [1155, 282] on span "Edit" at bounding box center [1161, 285] width 14 height 11
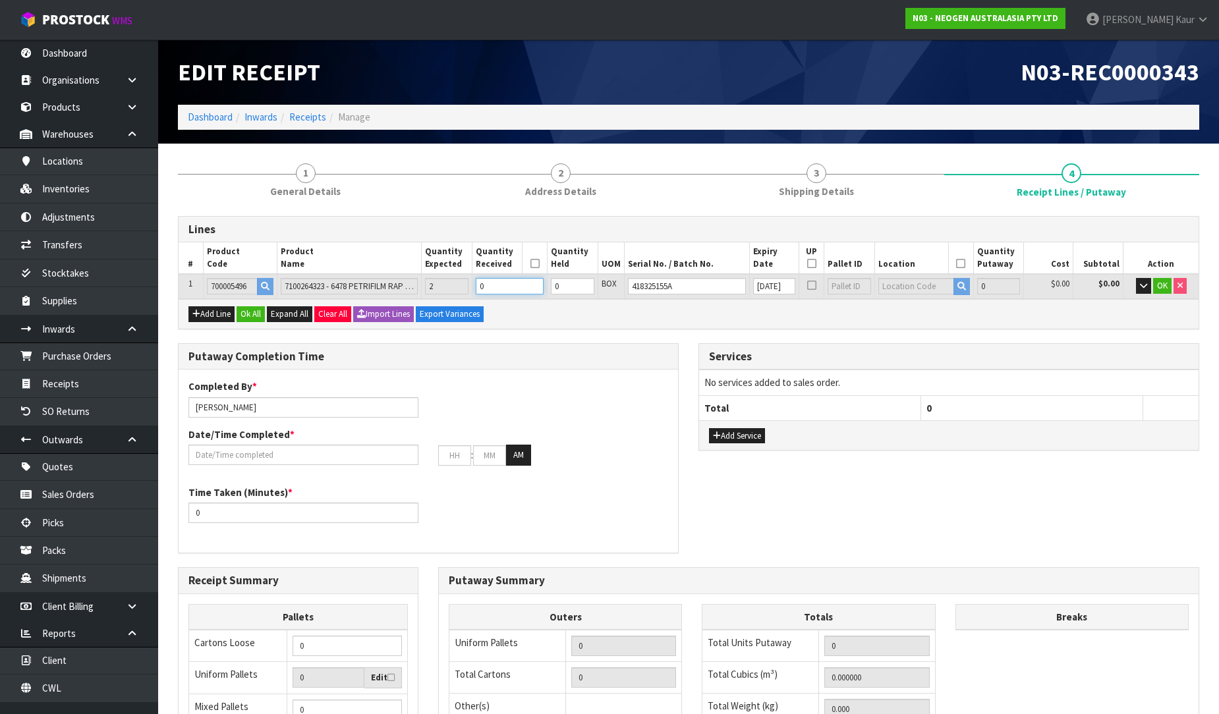
click at [516, 287] on input "0" at bounding box center [510, 286] width 68 height 16
type input "2"
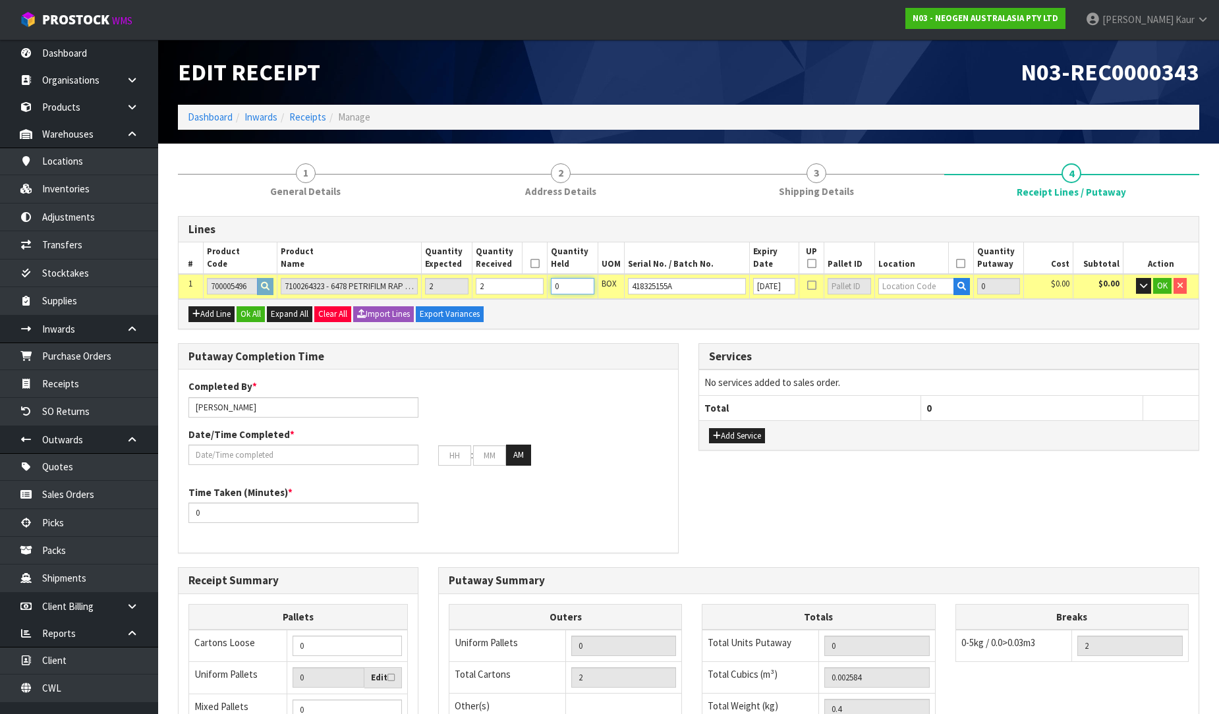
click at [575, 285] on input "0" at bounding box center [572, 286] width 43 height 16
click at [918, 281] on input "text" at bounding box center [916, 286] width 76 height 16
click at [933, 308] on link "93-04-3 -A" at bounding box center [926, 308] width 104 height 18
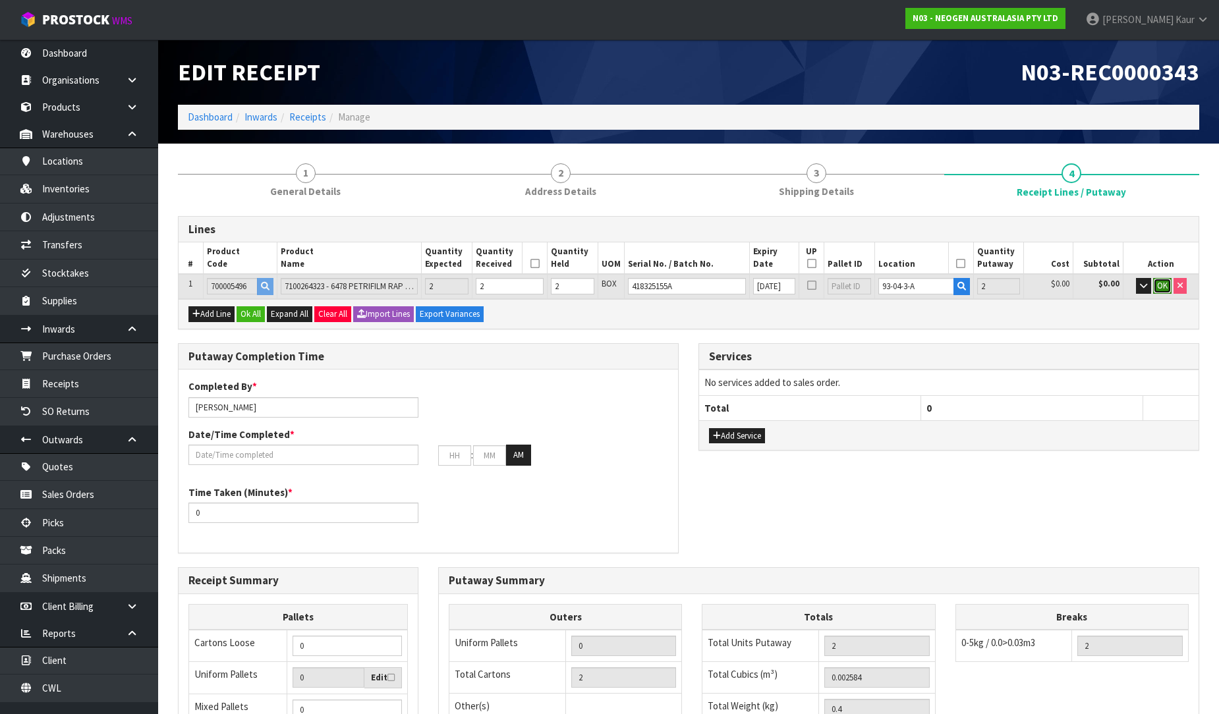
click at [1161, 286] on span "OK" at bounding box center [1162, 285] width 11 height 11
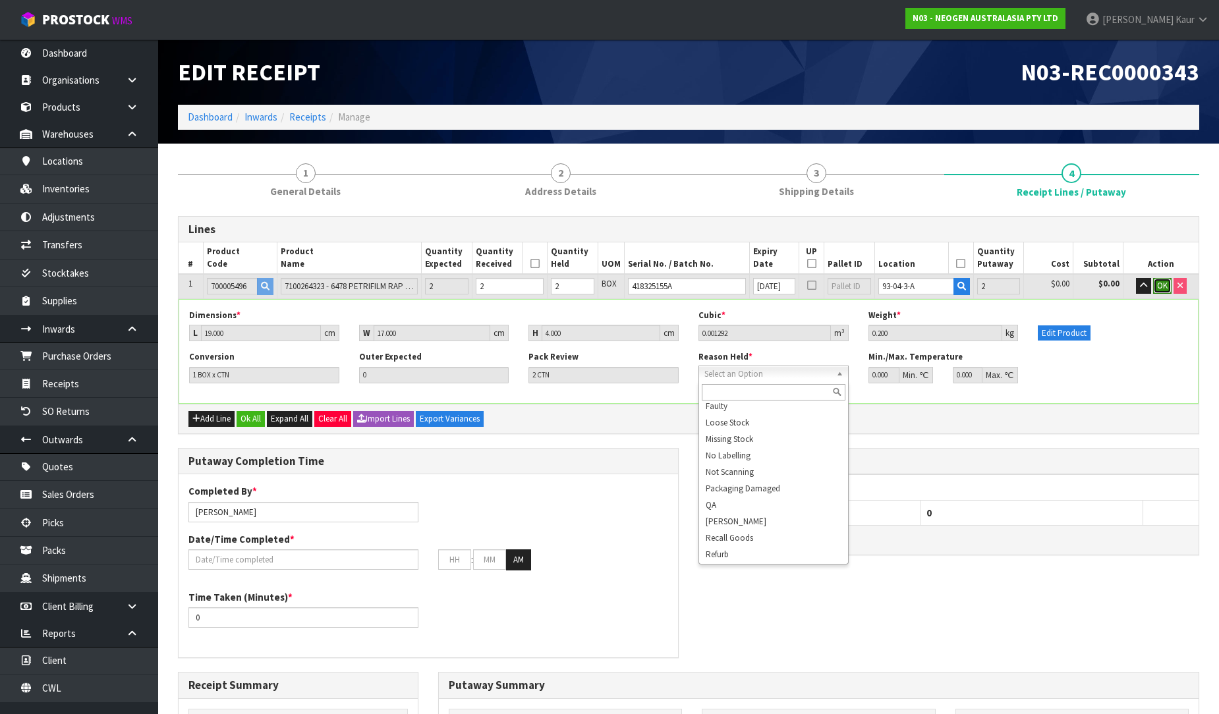
scroll to position [89, 0]
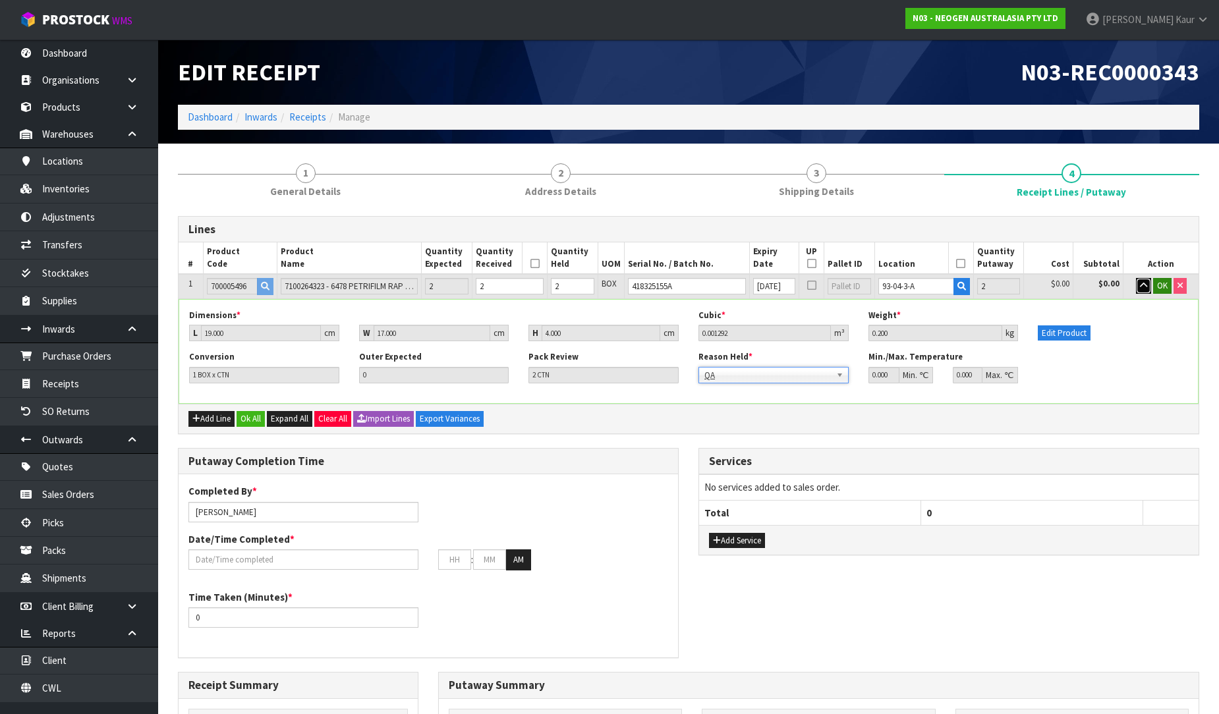
click at [1140, 285] on icon "button" at bounding box center [1143, 285] width 7 height 9
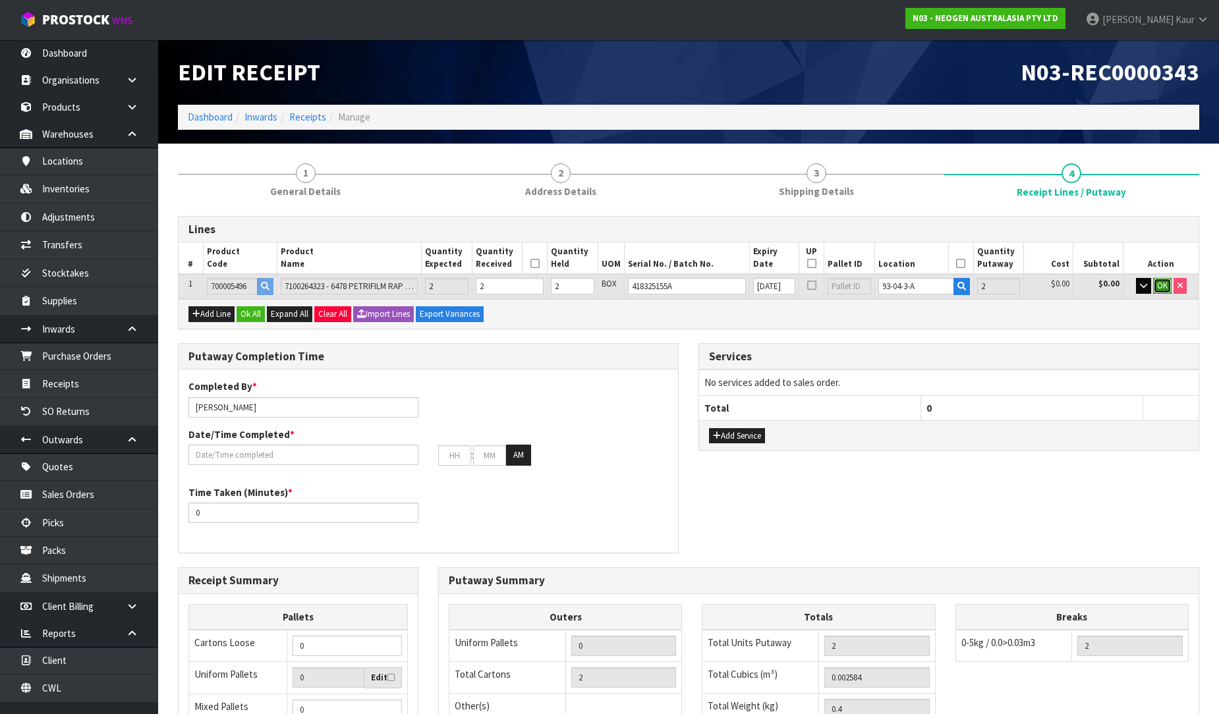
click at [1159, 286] on span "OK" at bounding box center [1162, 285] width 11 height 11
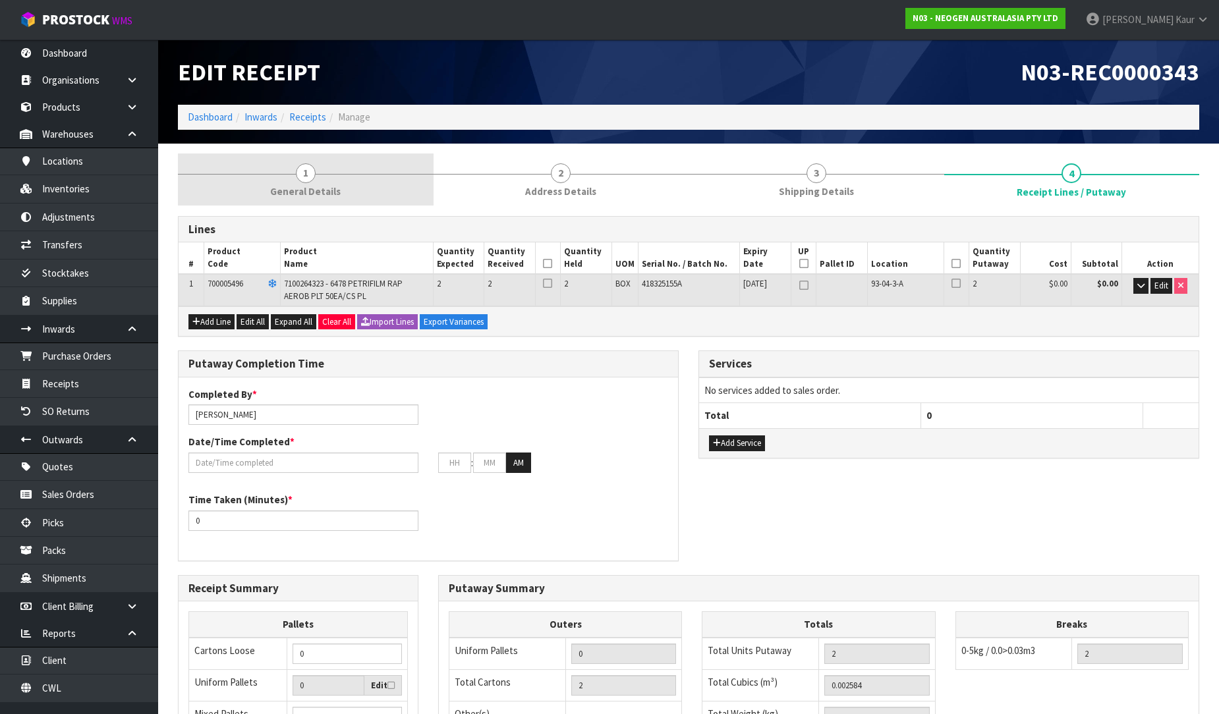
click at [295, 167] on link "1 General Details" at bounding box center [306, 179] width 256 height 52
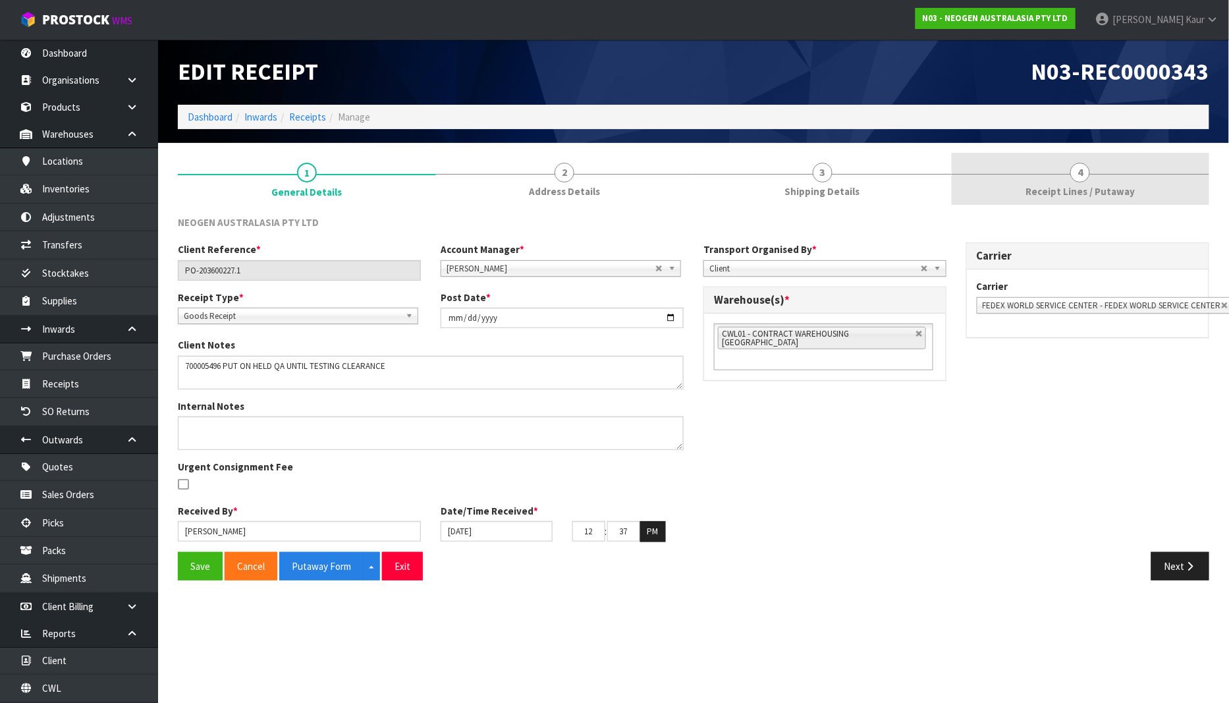
click at [1066, 192] on span "Receipt Lines / Putaway" at bounding box center [1080, 191] width 109 height 14
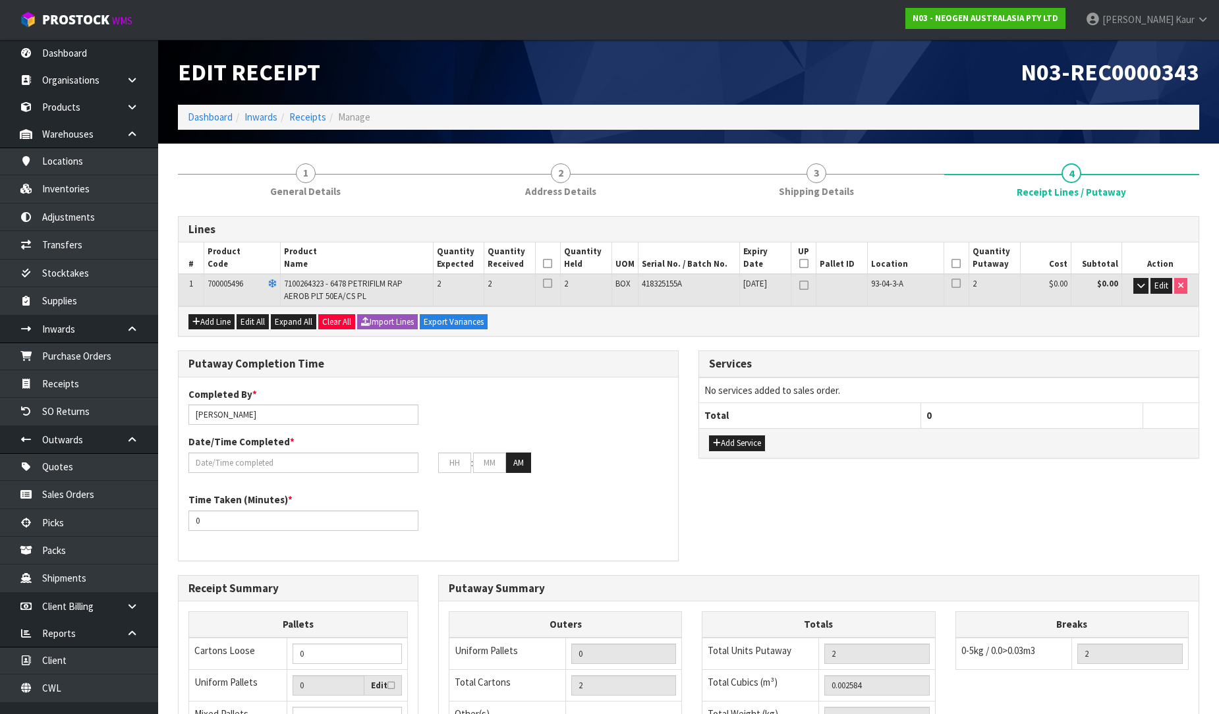
click at [547, 264] on icon at bounding box center [547, 264] width 9 height 1
click at [959, 264] on icon at bounding box center [955, 264] width 9 height 1
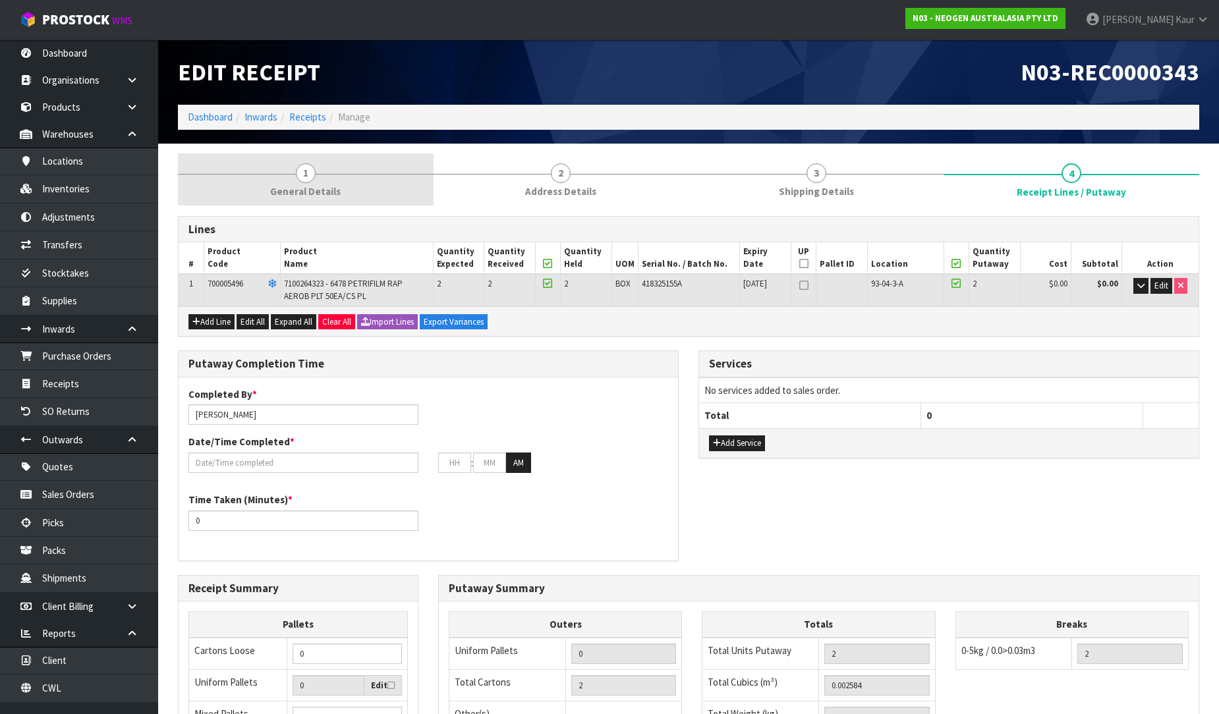
click at [314, 181] on link "1 General Details" at bounding box center [306, 179] width 256 height 52
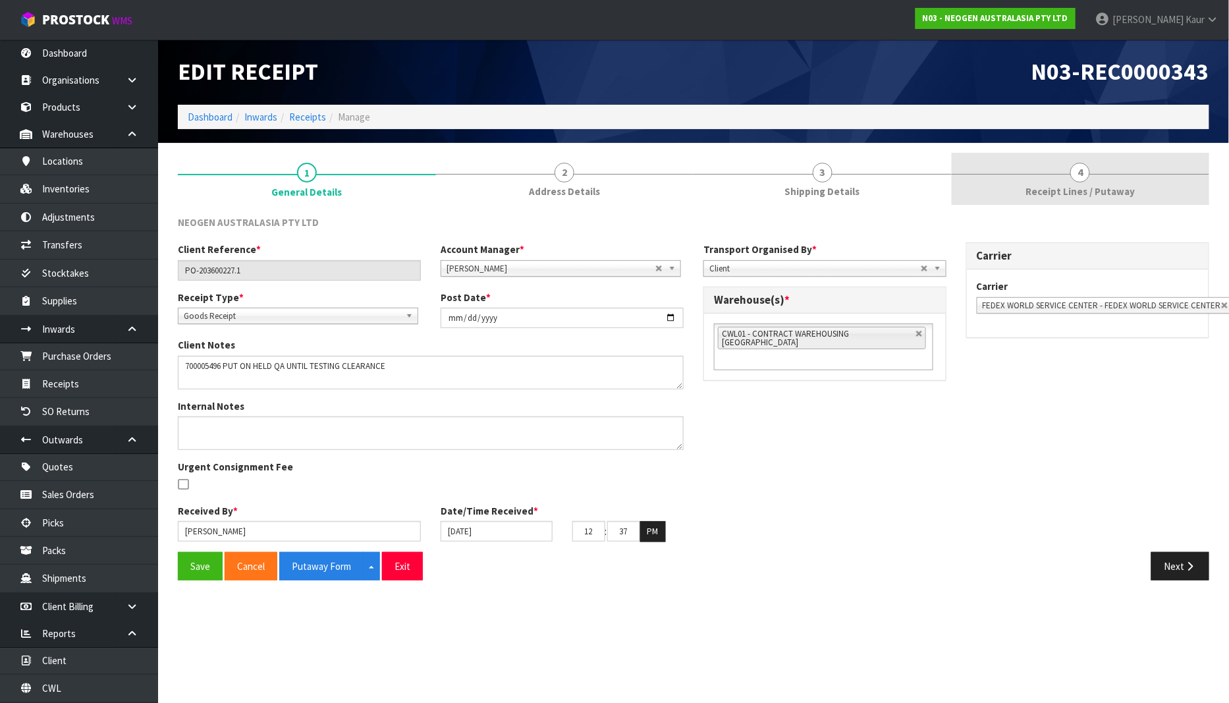
click at [1089, 190] on span "Receipt Lines / Putaway" at bounding box center [1080, 191] width 109 height 14
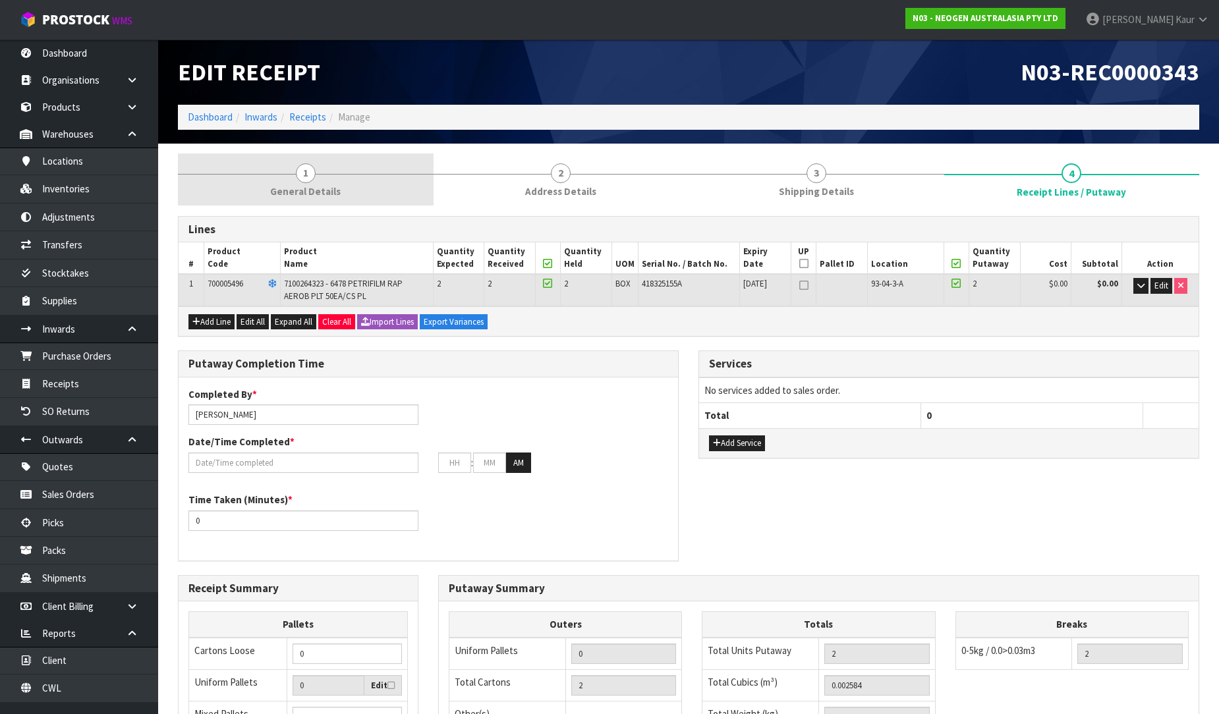
click at [326, 182] on link "1 General Details" at bounding box center [306, 179] width 256 height 52
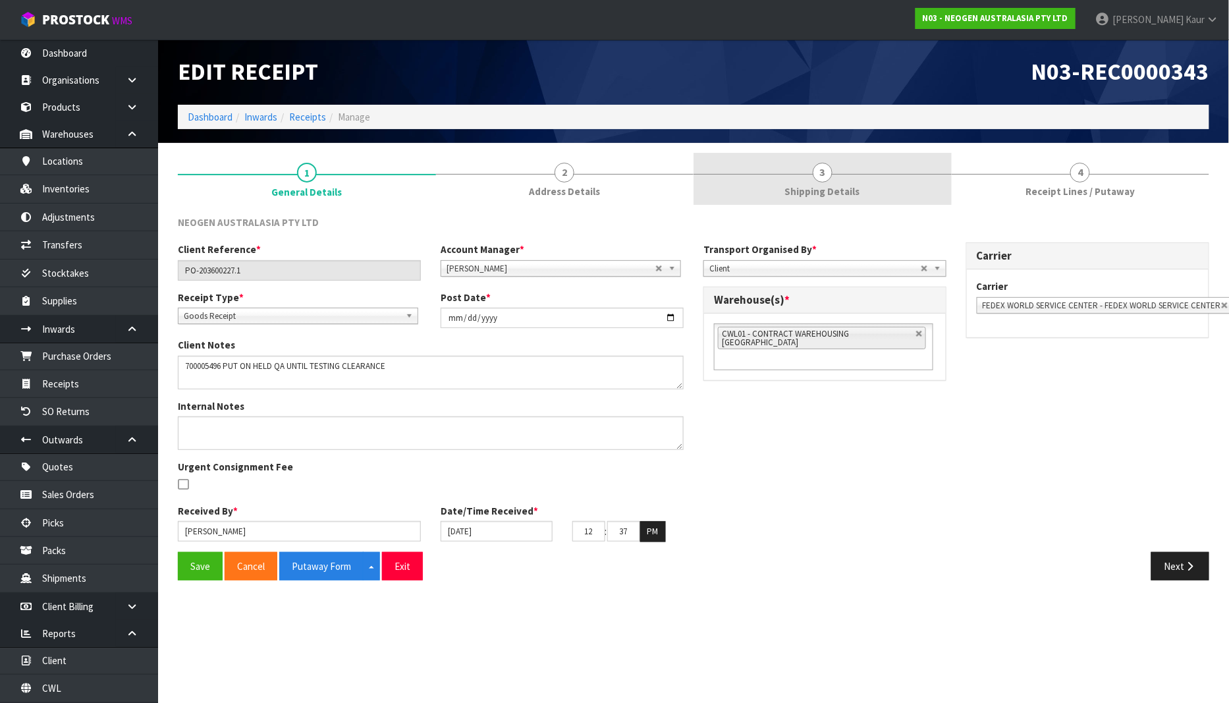
click at [802, 176] on link "3 Shipping Details" at bounding box center [823, 179] width 258 height 52
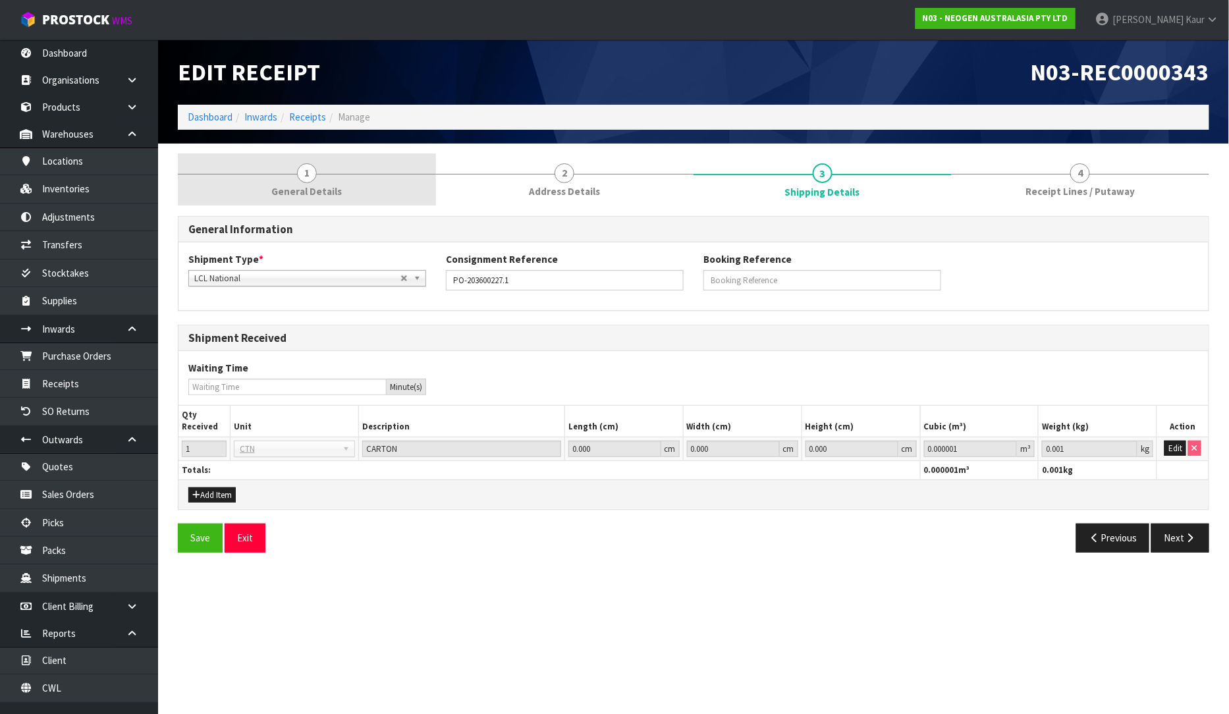
click at [321, 182] on link "1 General Details" at bounding box center [307, 179] width 258 height 52
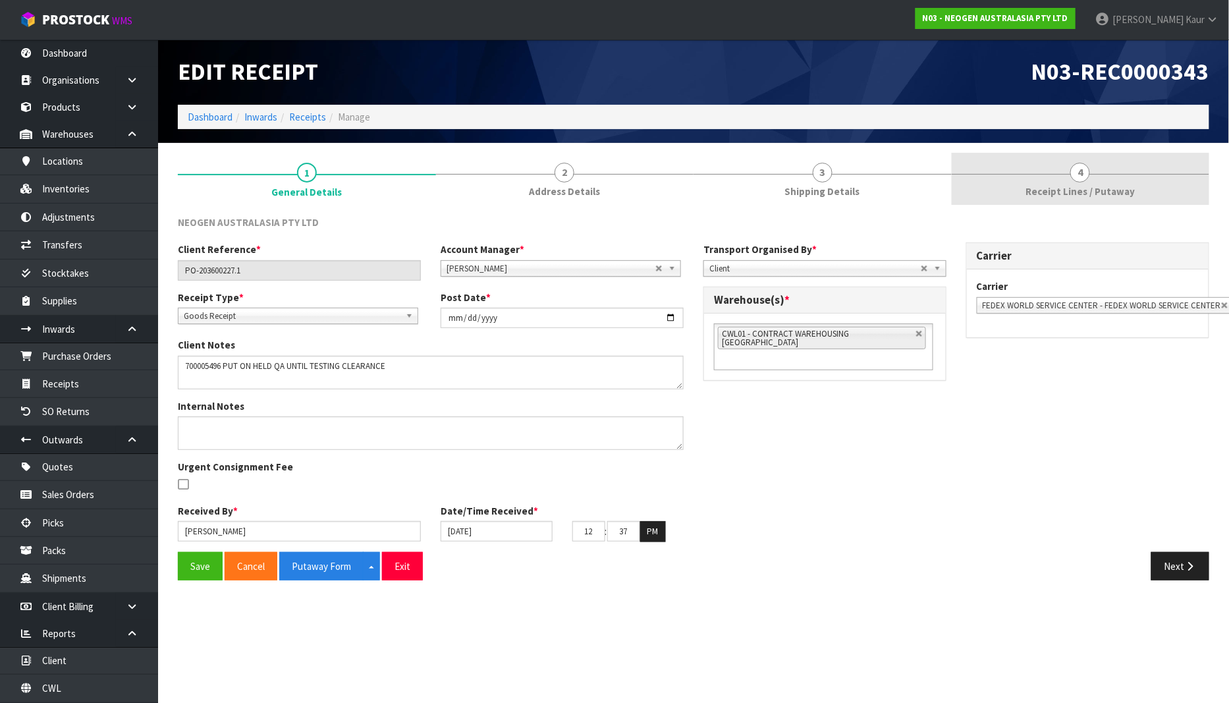
click at [1103, 189] on span "Receipt Lines / Putaway" at bounding box center [1080, 191] width 109 height 14
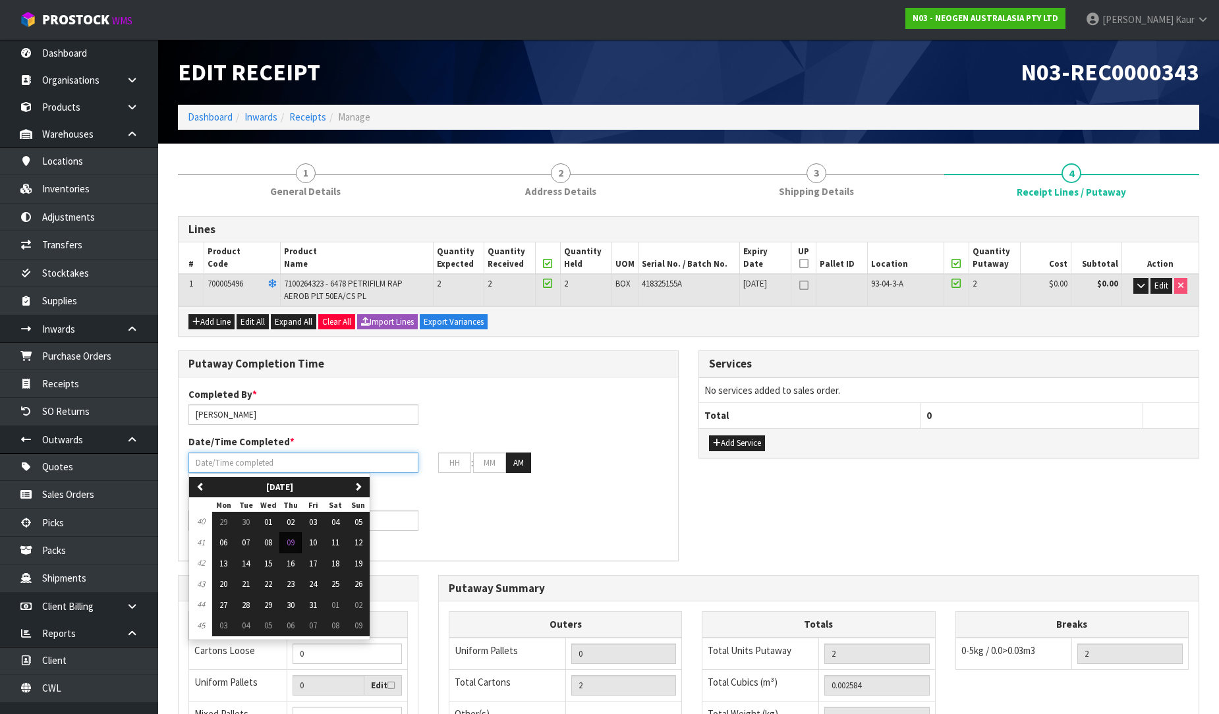
click at [216, 470] on input "text" at bounding box center [303, 463] width 230 height 20
click at [294, 545] on span "09" at bounding box center [291, 542] width 8 height 11
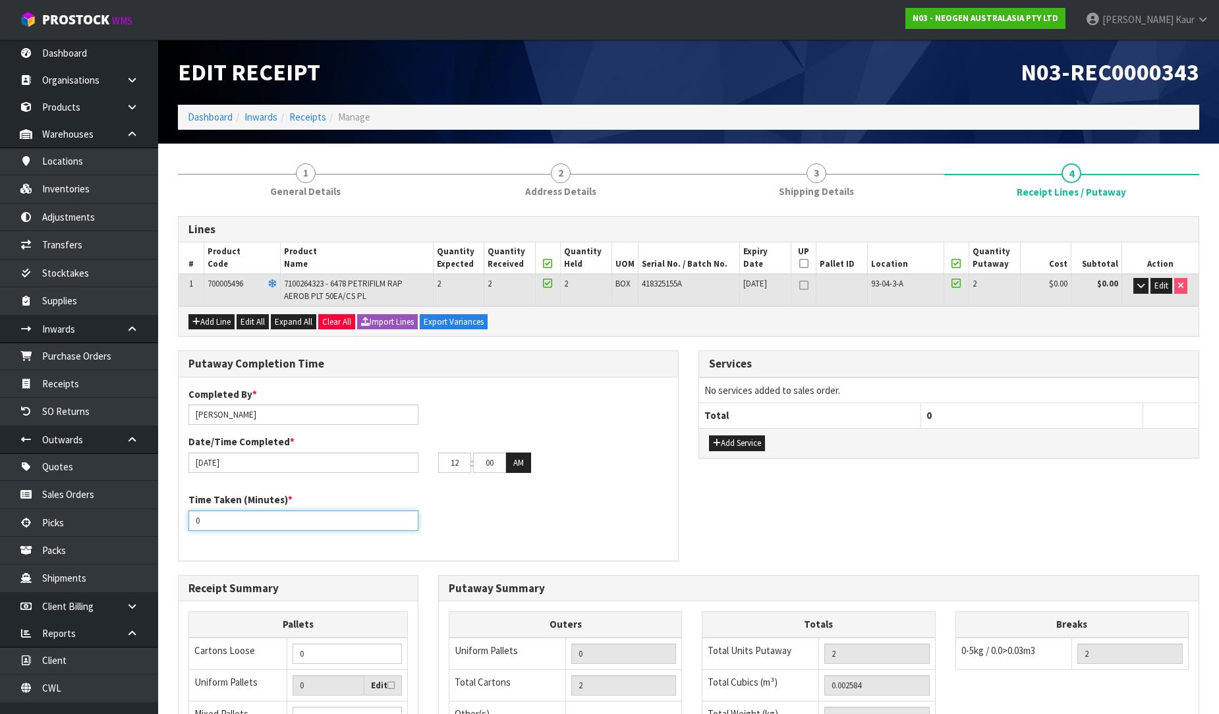
click at [170, 530] on div "Putaway Completion Time Completed By * Prabhneet Kaur Date/Time Completed * 09/…" at bounding box center [428, 462] width 520 height 224
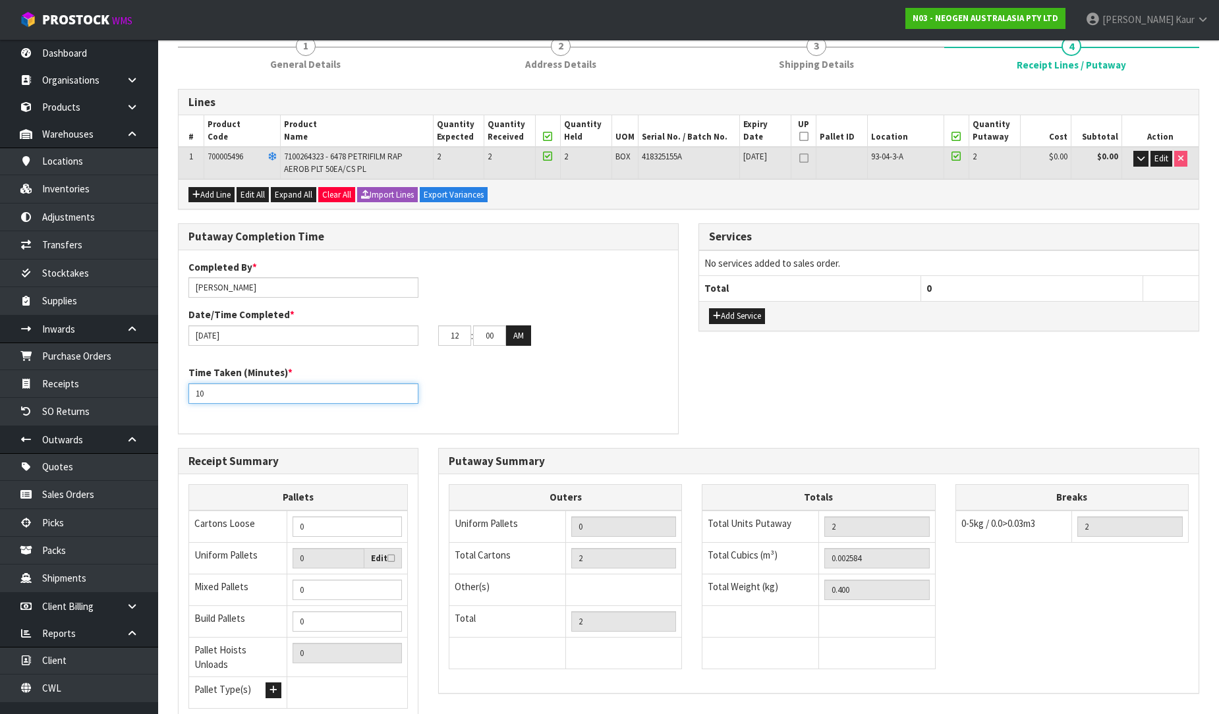
scroll to position [0, 0]
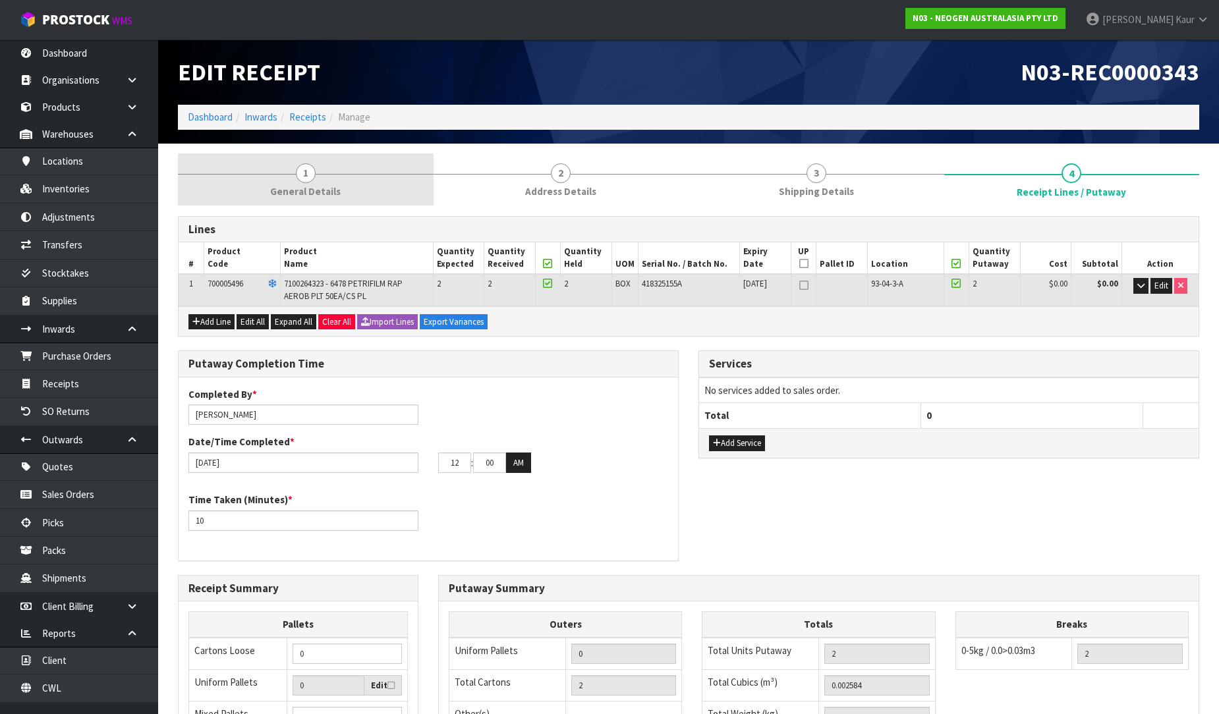
click at [288, 182] on link "1 General Details" at bounding box center [306, 179] width 256 height 52
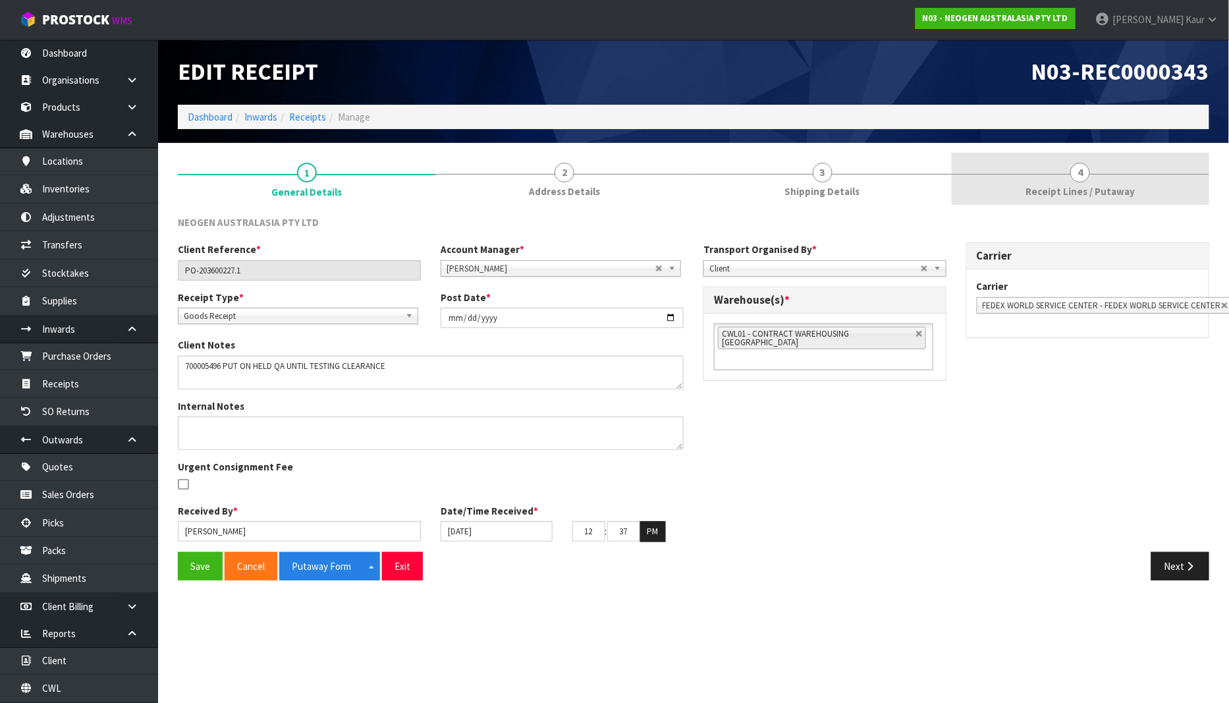
click at [1078, 180] on span "4" at bounding box center [1081, 173] width 20 height 20
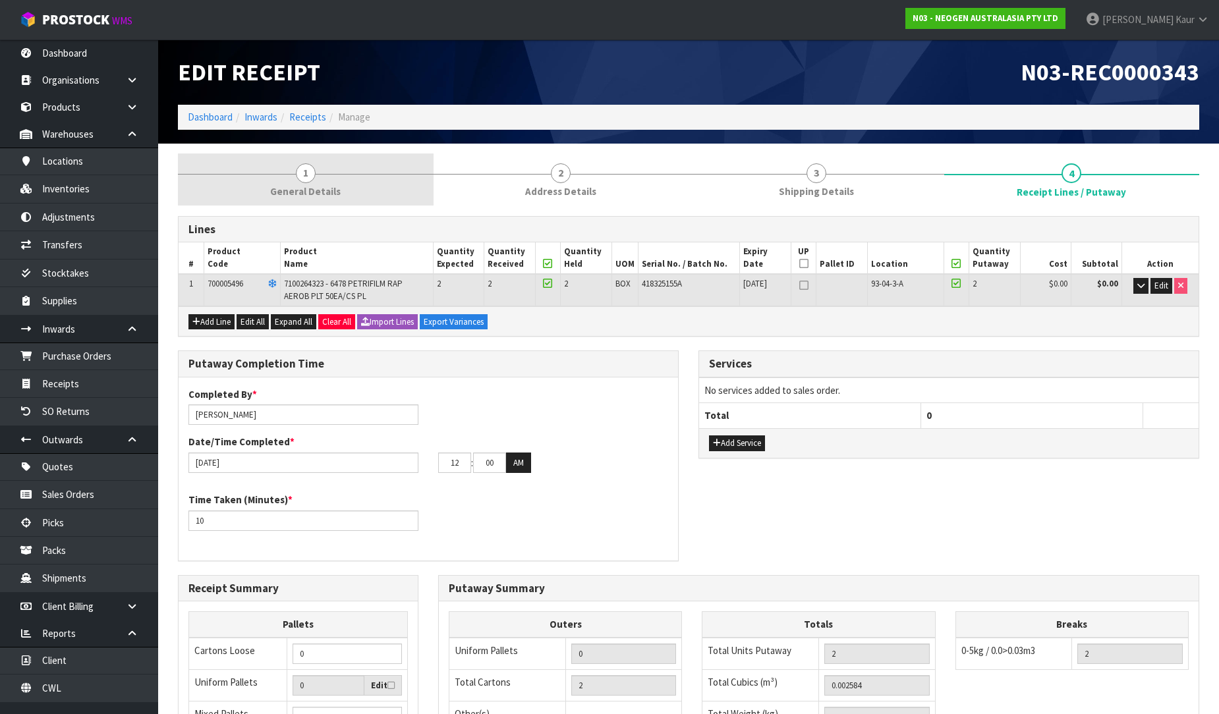
click at [312, 201] on link "1 General Details" at bounding box center [306, 179] width 256 height 52
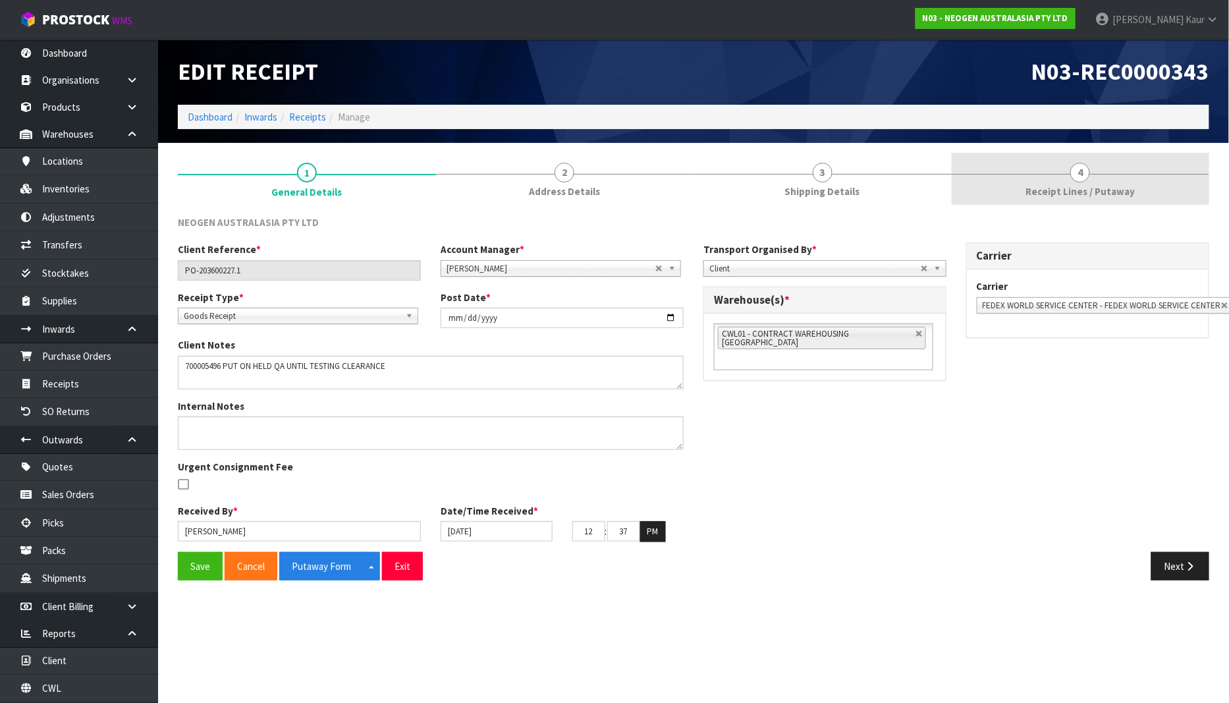
click at [1089, 196] on span "Receipt Lines / Putaway" at bounding box center [1080, 191] width 109 height 14
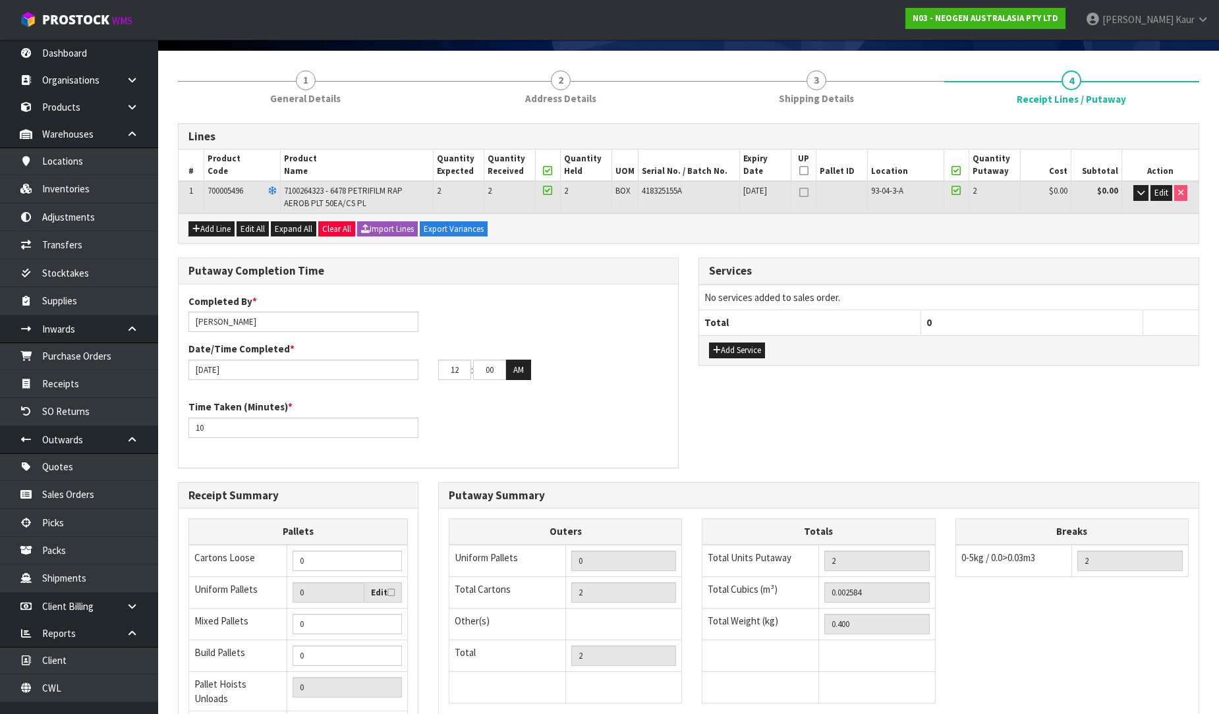
scroll to position [231, 0]
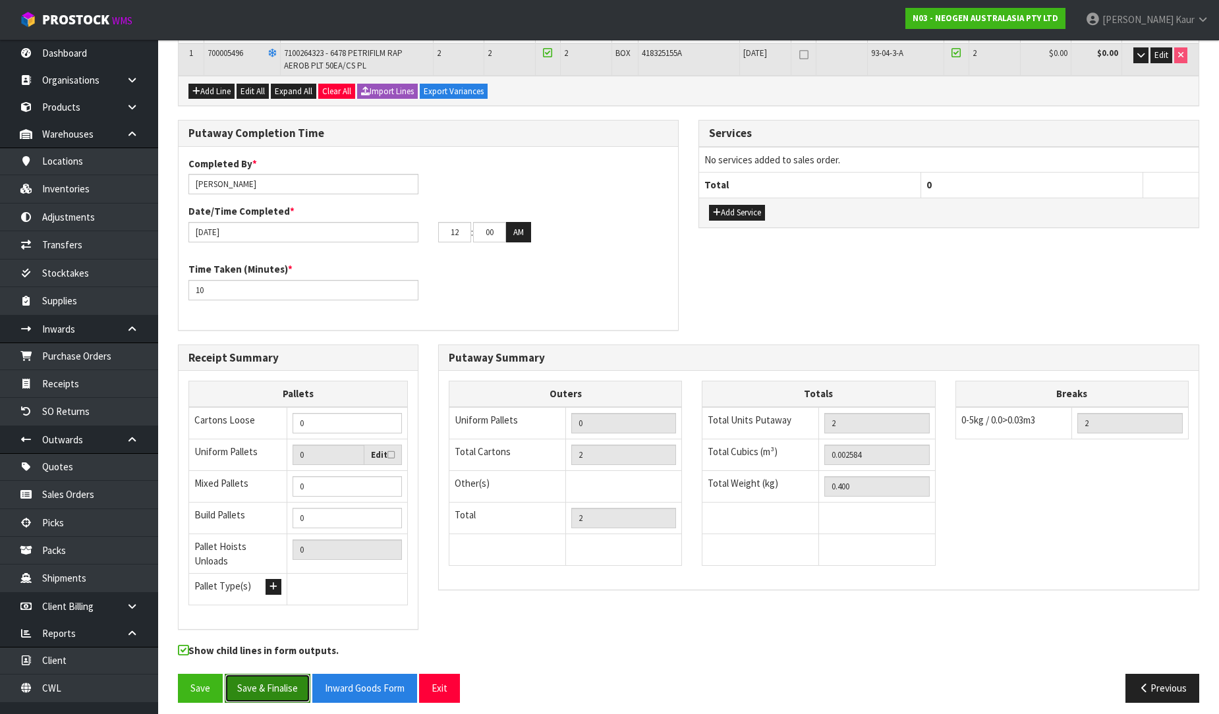
click at [271, 679] on button "Save & Finalise" at bounding box center [268, 688] width 86 height 28
drag, startPoint x: 463, startPoint y: 233, endPoint x: 439, endPoint y: 233, distance: 23.7
click at [439, 233] on input "12" at bounding box center [454, 232] width 33 height 20
drag, startPoint x: 499, startPoint y: 225, endPoint x: 472, endPoint y: 226, distance: 27.0
click at [472, 226] on tr "01 : 00 : 00 AM" at bounding box center [484, 232] width 93 height 21
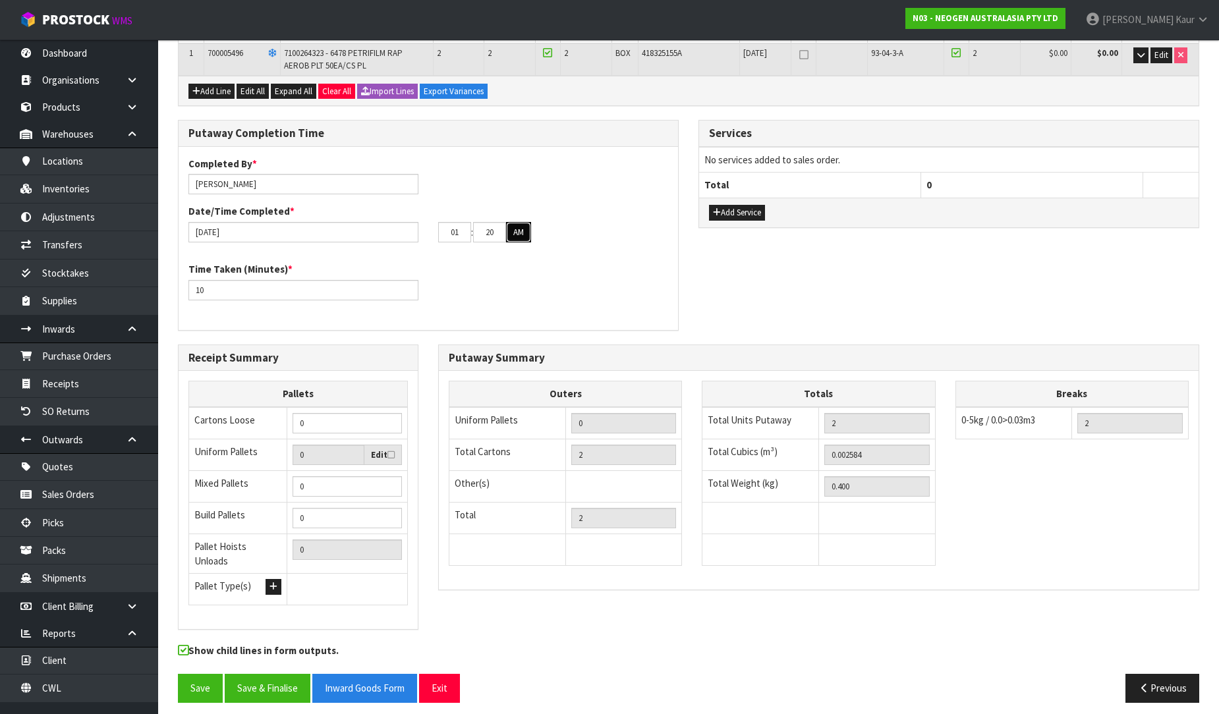
drag, startPoint x: 528, startPoint y: 235, endPoint x: 504, endPoint y: 268, distance: 40.6
click at [527, 235] on button "AM" at bounding box center [518, 232] width 25 height 21
click at [273, 681] on button "Save & Finalise" at bounding box center [268, 688] width 86 height 28
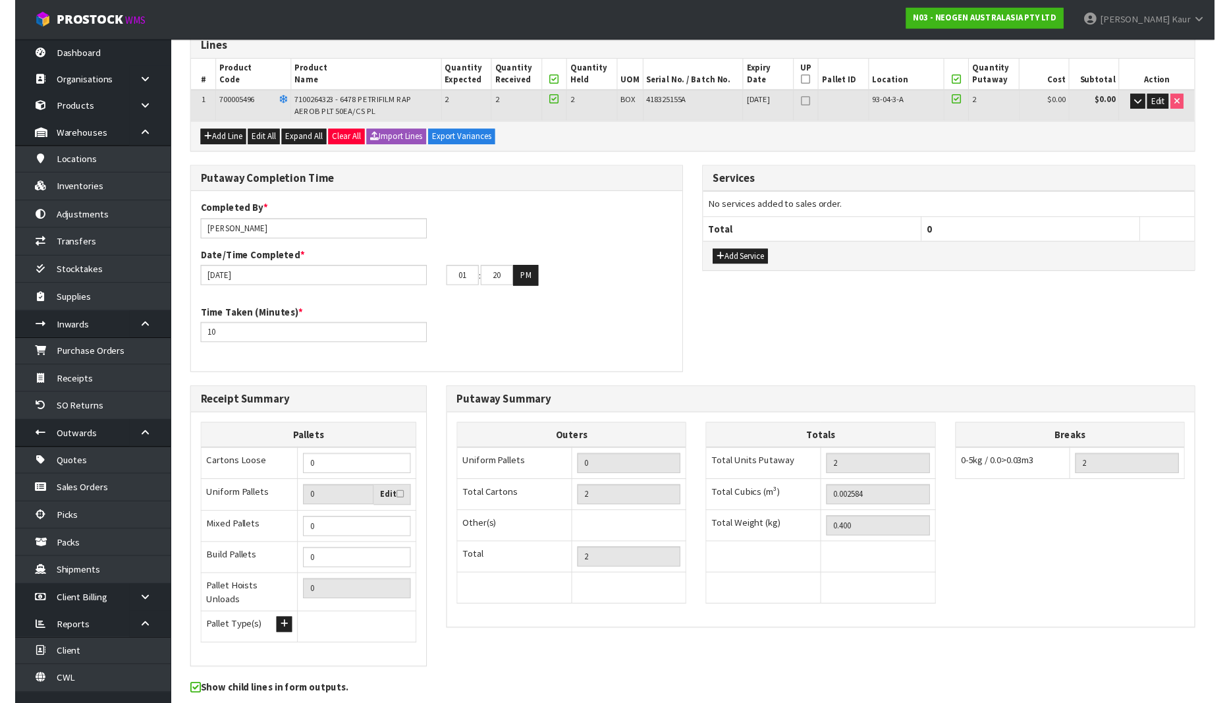
scroll to position [0, 0]
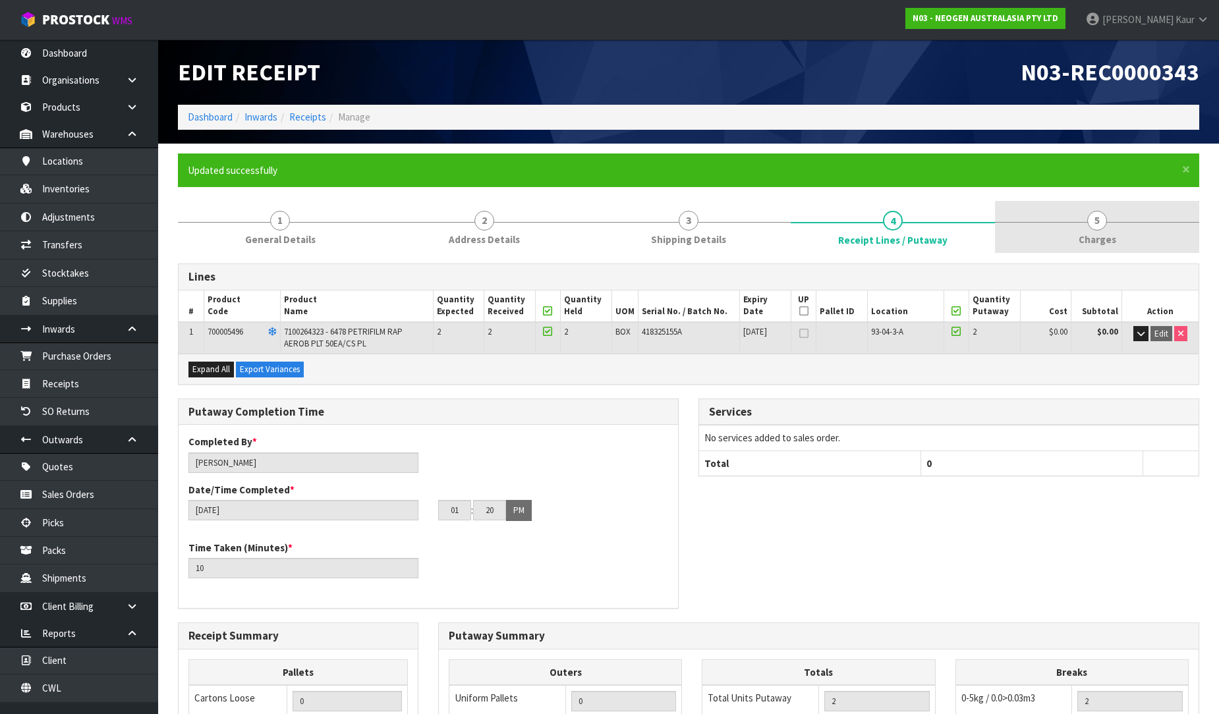
click at [1105, 240] on span "Charges" at bounding box center [1097, 240] width 38 height 14
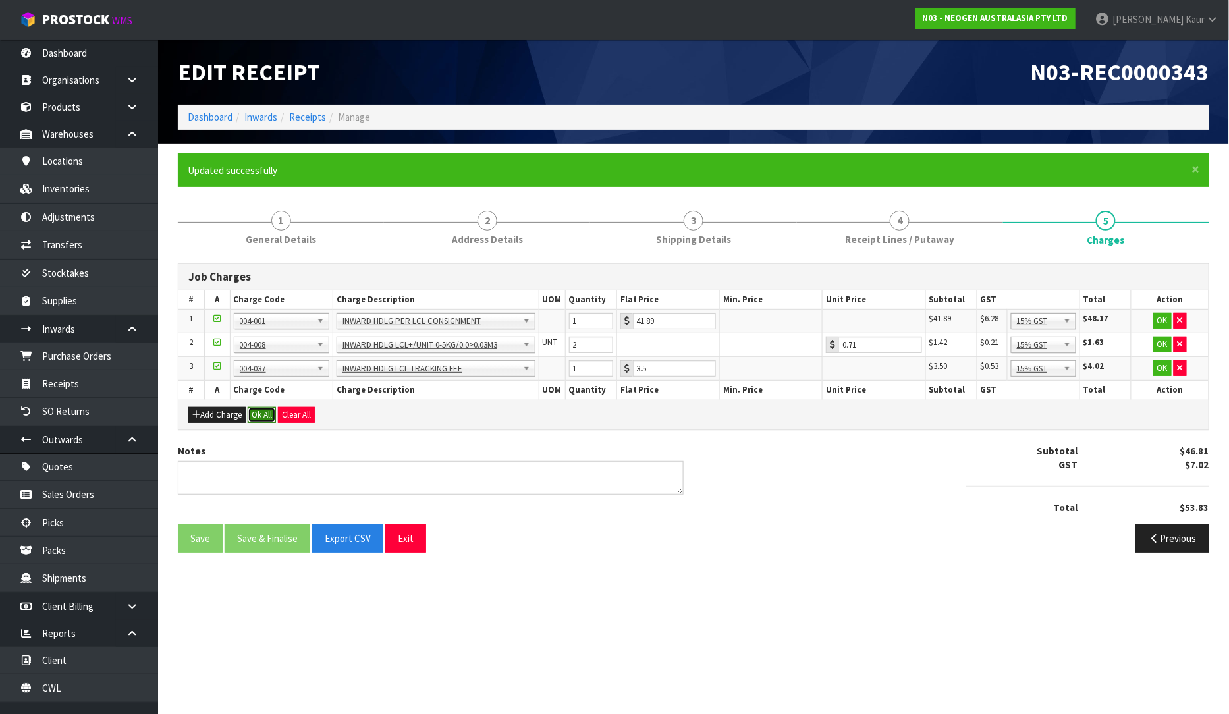
click at [265, 414] on button "Ok All" at bounding box center [262, 415] width 28 height 16
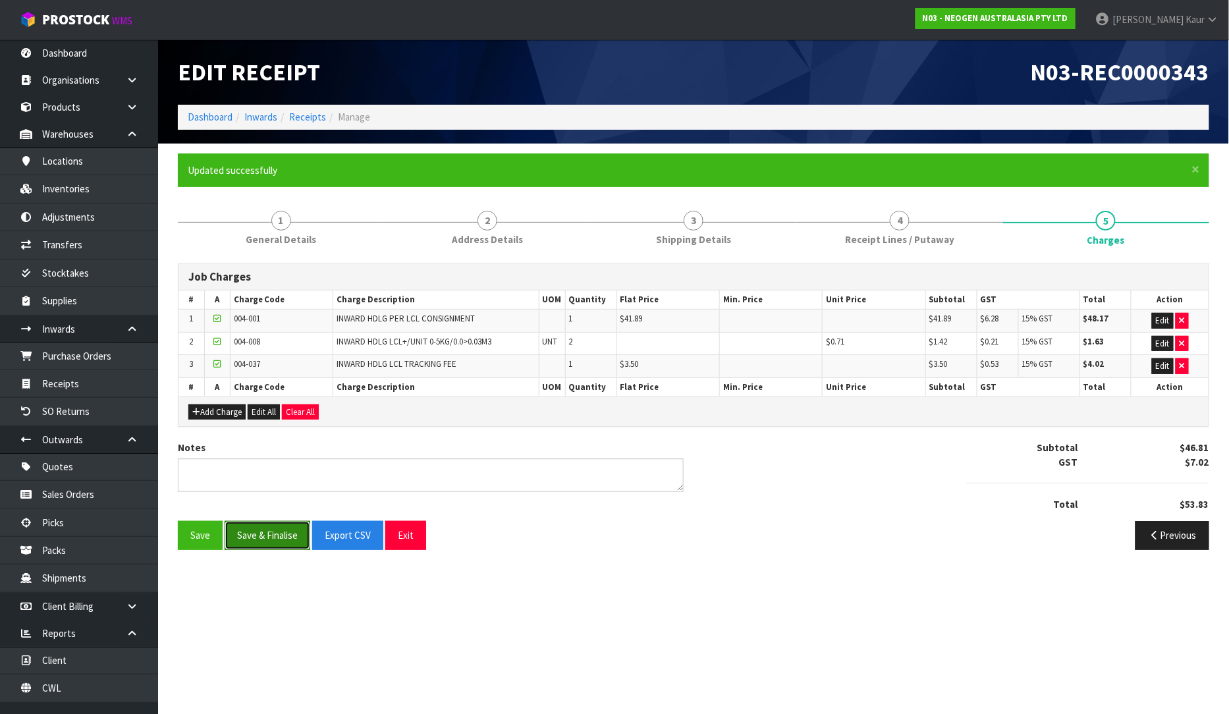
click at [258, 527] on button "Save & Finalise" at bounding box center [268, 535] width 86 height 28
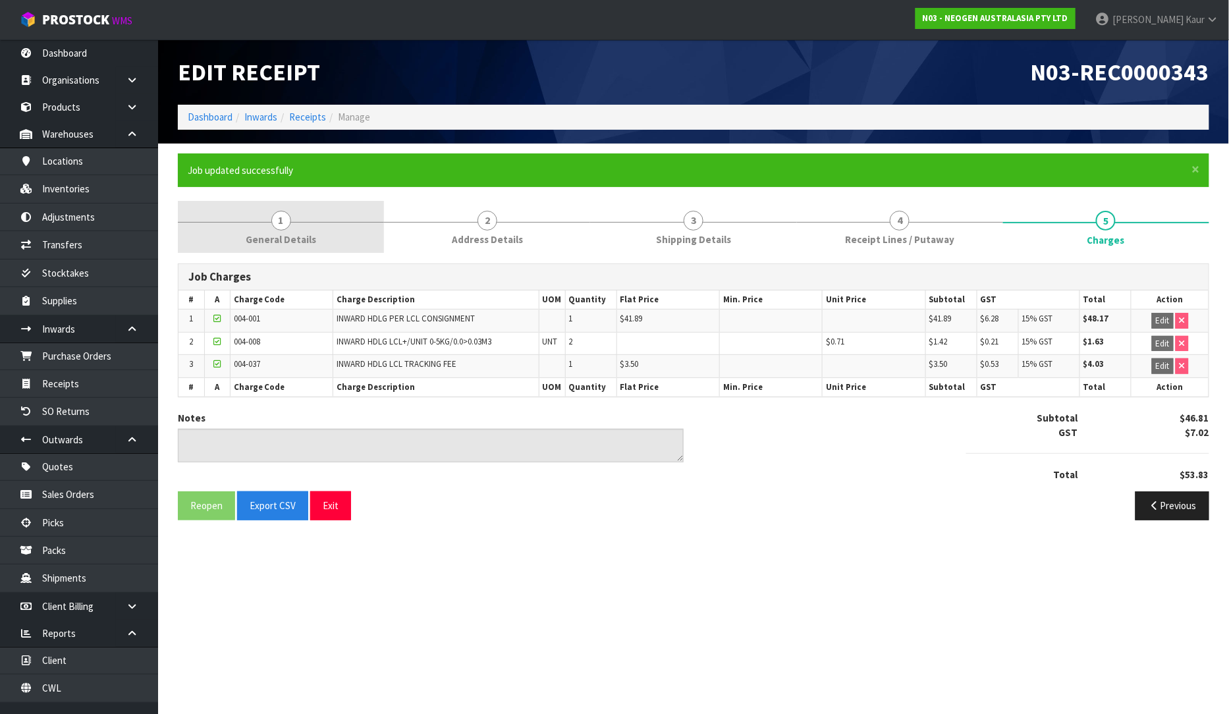
click at [292, 233] on span "General Details" at bounding box center [281, 240] width 70 height 14
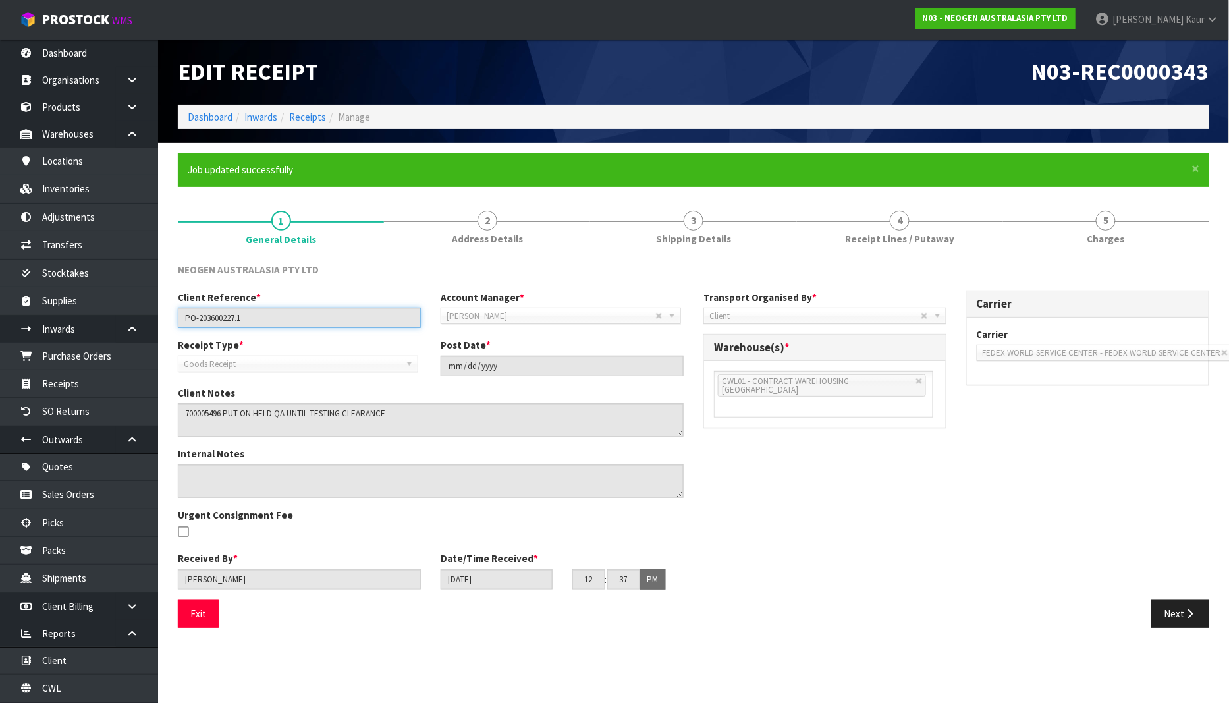
drag, startPoint x: 283, startPoint y: 318, endPoint x: 165, endPoint y: 316, distance: 118.6
click at [165, 316] on section "× Close Job updated successfully 1 General Details 2 Address Details 3 Shipping…" at bounding box center [693, 395] width 1071 height 505
drag, startPoint x: 849, startPoint y: 249, endPoint x: 719, endPoint y: 406, distance: 203.1
click at [849, 249] on link "4 Receipt Lines / Putaway" at bounding box center [900, 227] width 206 height 52
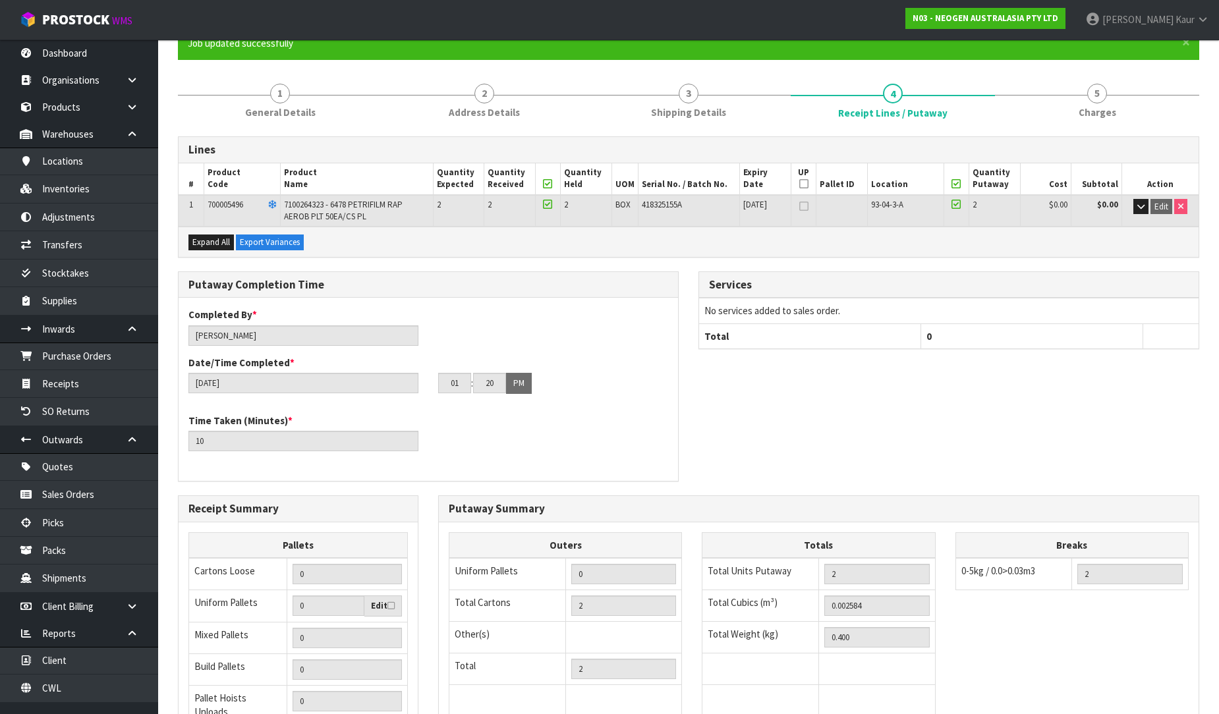
scroll to position [278, 0]
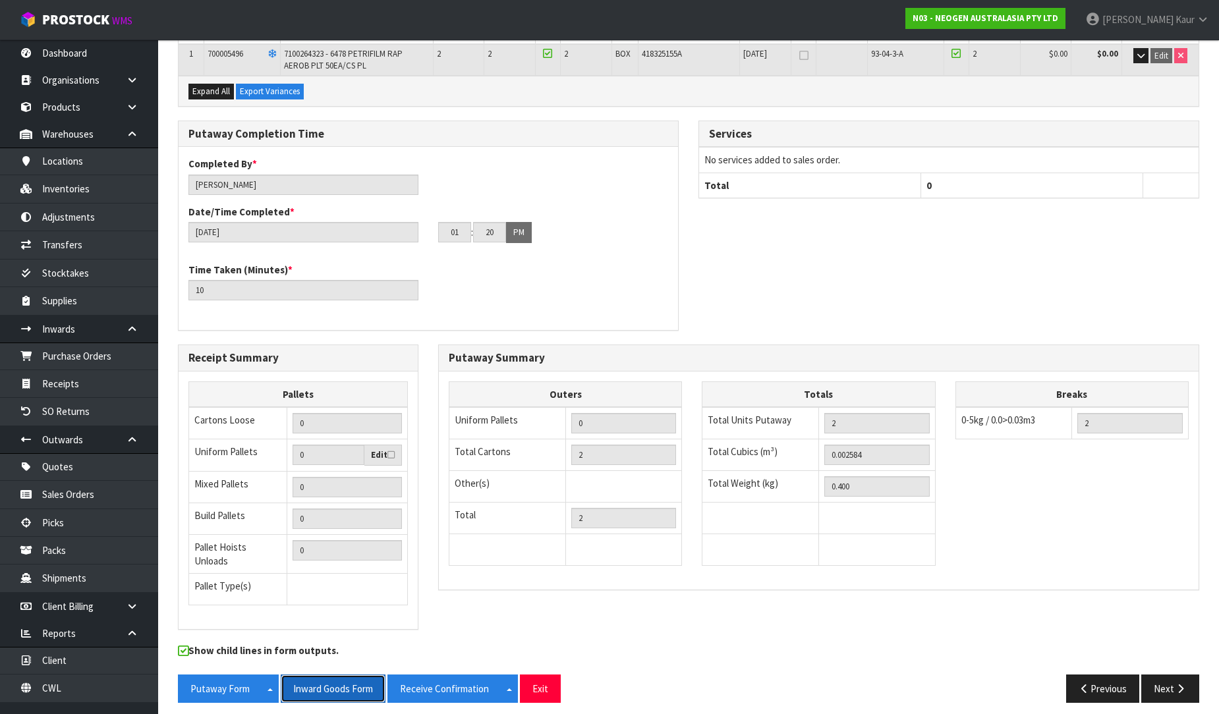
click at [347, 694] on button "Inward Goods Form" at bounding box center [333, 689] width 105 height 28
click at [50, 50] on link "Dashboard" at bounding box center [79, 53] width 158 height 27
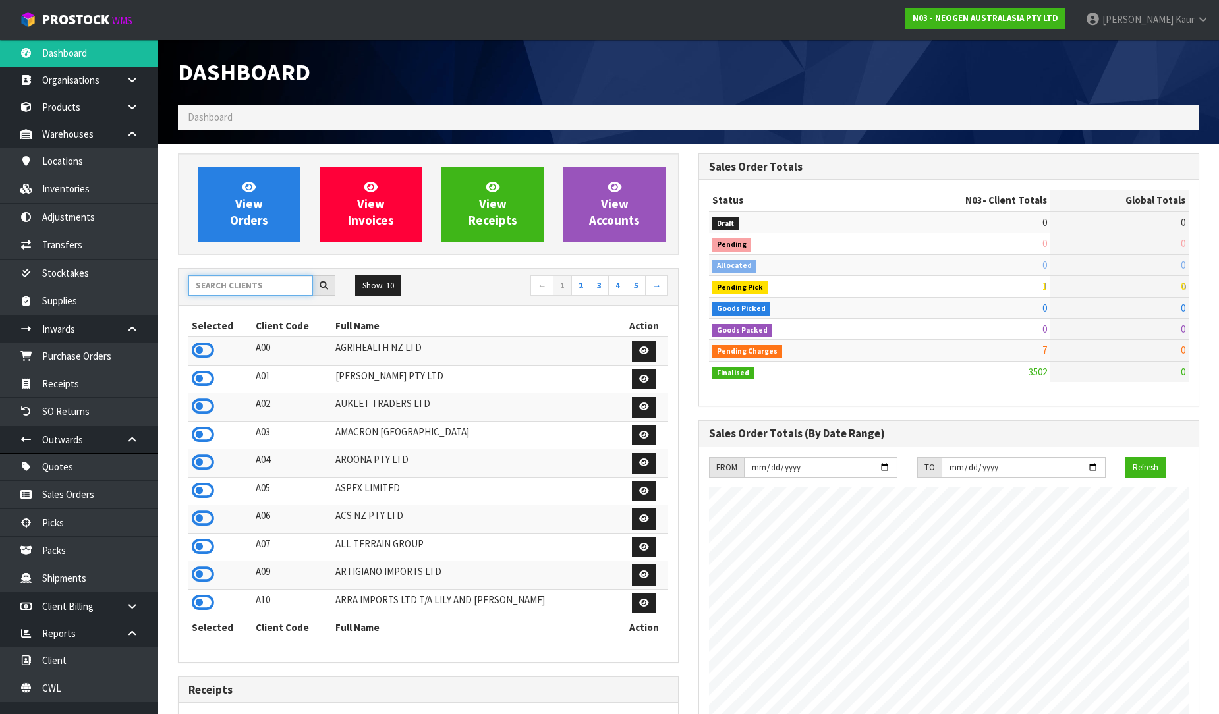
click at [233, 292] on input "text" at bounding box center [250, 285] width 125 height 20
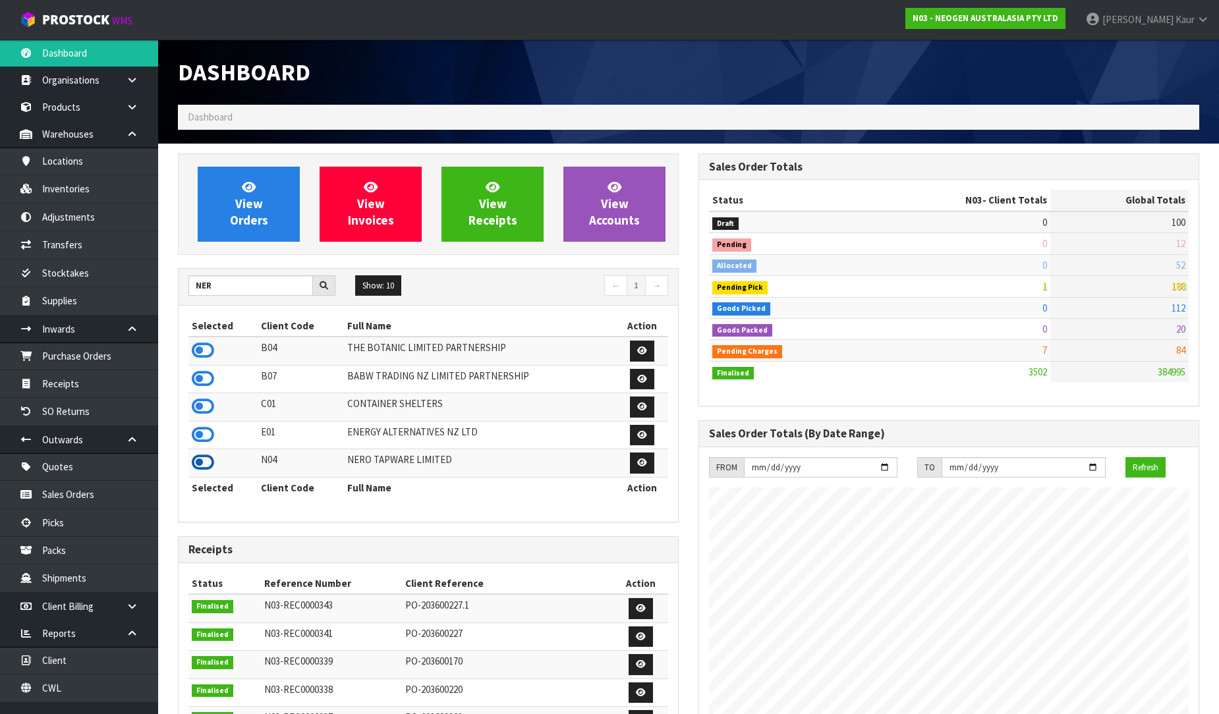
click at [198, 465] on icon at bounding box center [203, 463] width 22 height 20
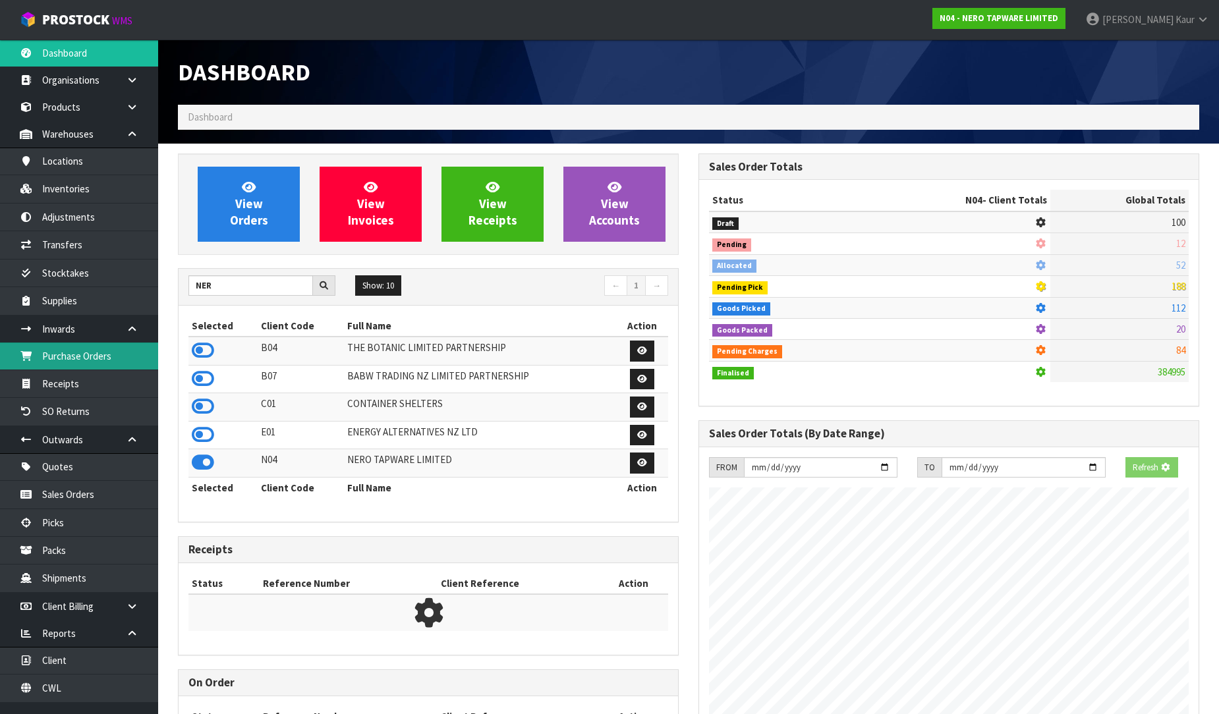
scroll to position [1026, 520]
click at [119, 358] on link "Purchase Orders" at bounding box center [79, 356] width 158 height 27
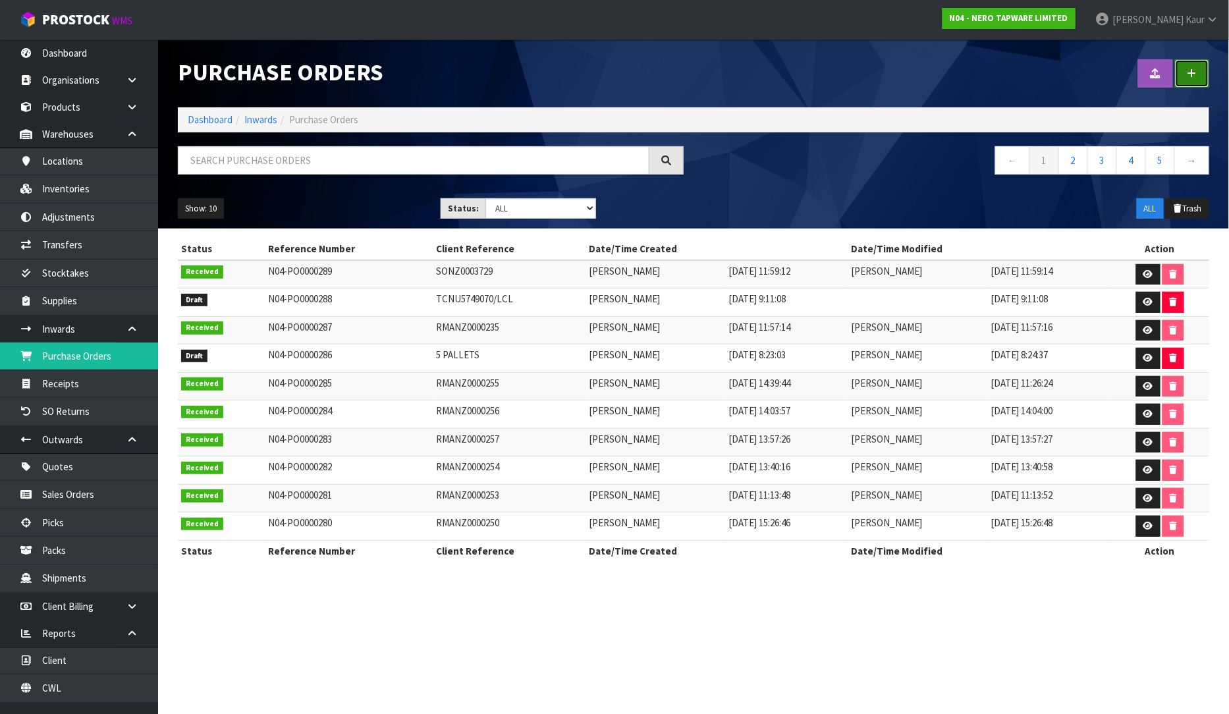
click at [1190, 70] on icon at bounding box center [1192, 74] width 9 height 10
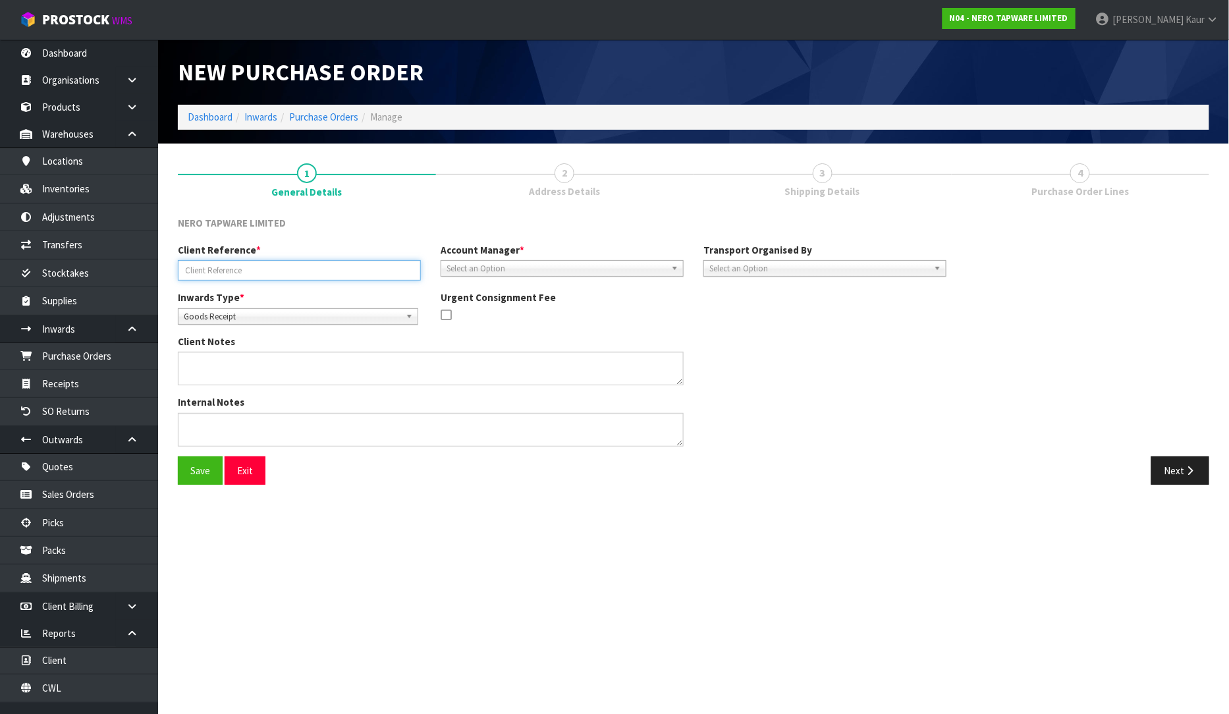
click at [242, 267] on input "text" at bounding box center [299, 270] width 243 height 20
paste input "RMANZ0000260"
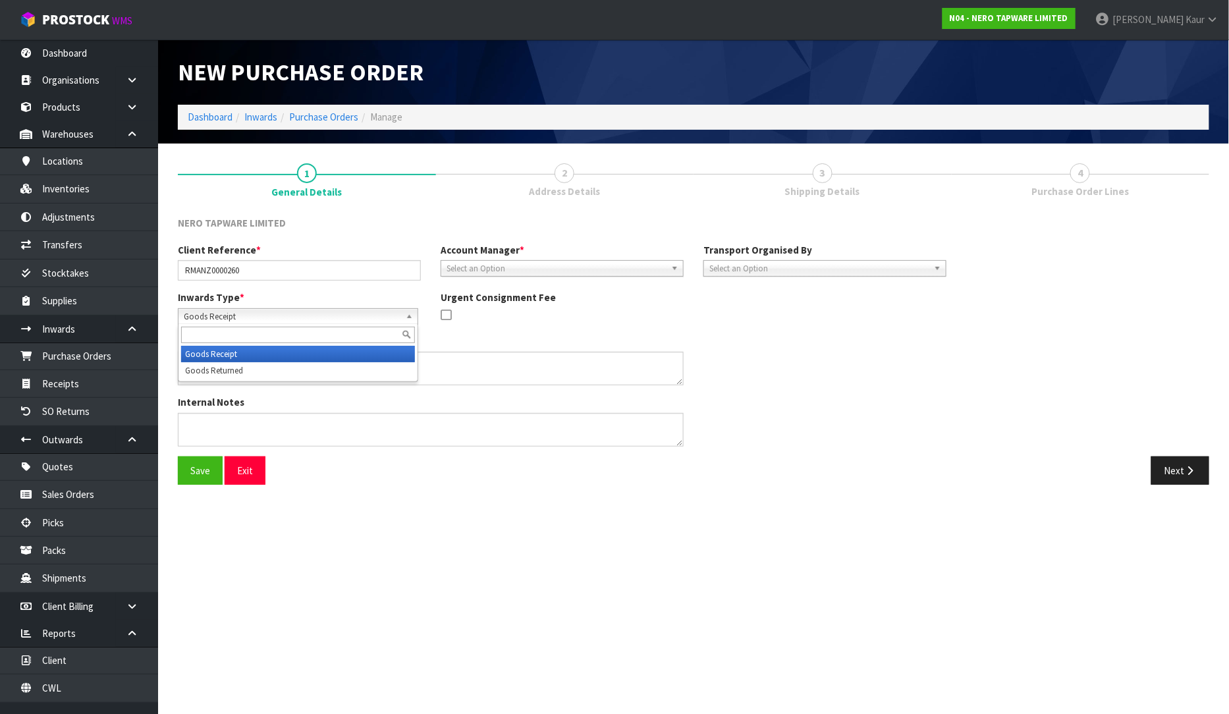
click at [219, 314] on span "Goods Receipt" at bounding box center [292, 317] width 217 height 16
click at [234, 376] on li "Goods Returned" at bounding box center [298, 370] width 234 height 16
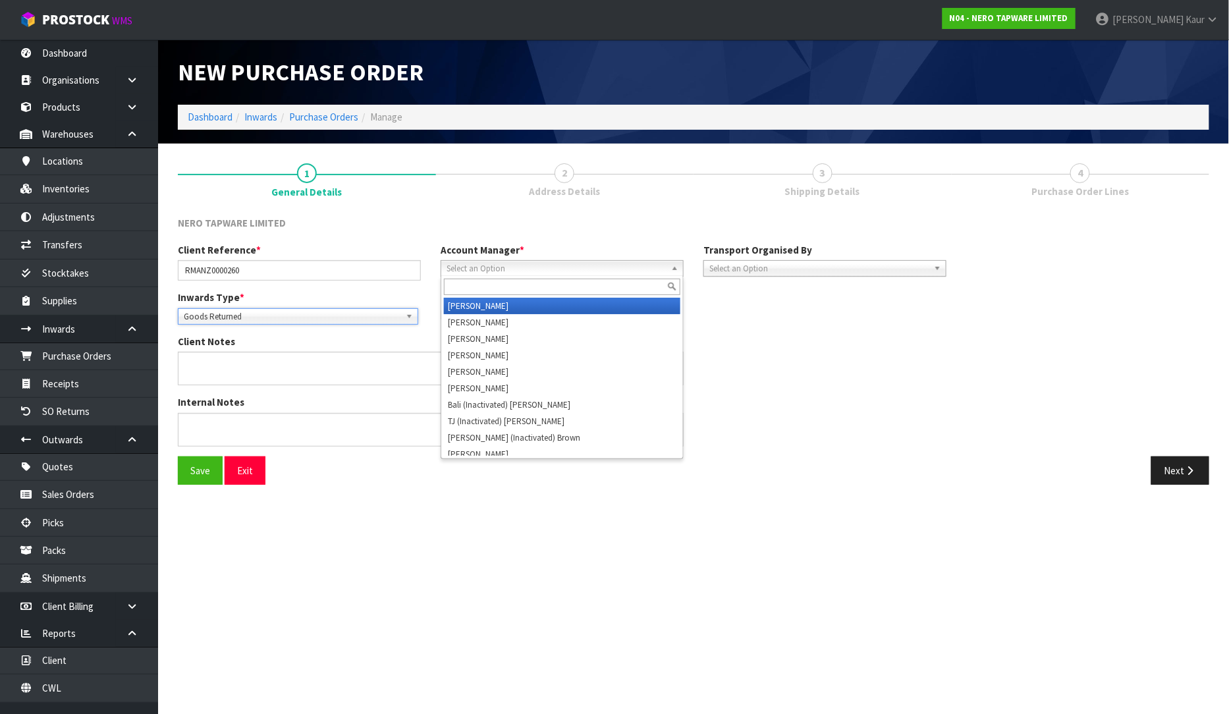
click at [595, 267] on span "Select an Option" at bounding box center [556, 269] width 219 height 16
click at [528, 306] on li "V [PERSON_NAME]" at bounding box center [562, 306] width 237 height 16
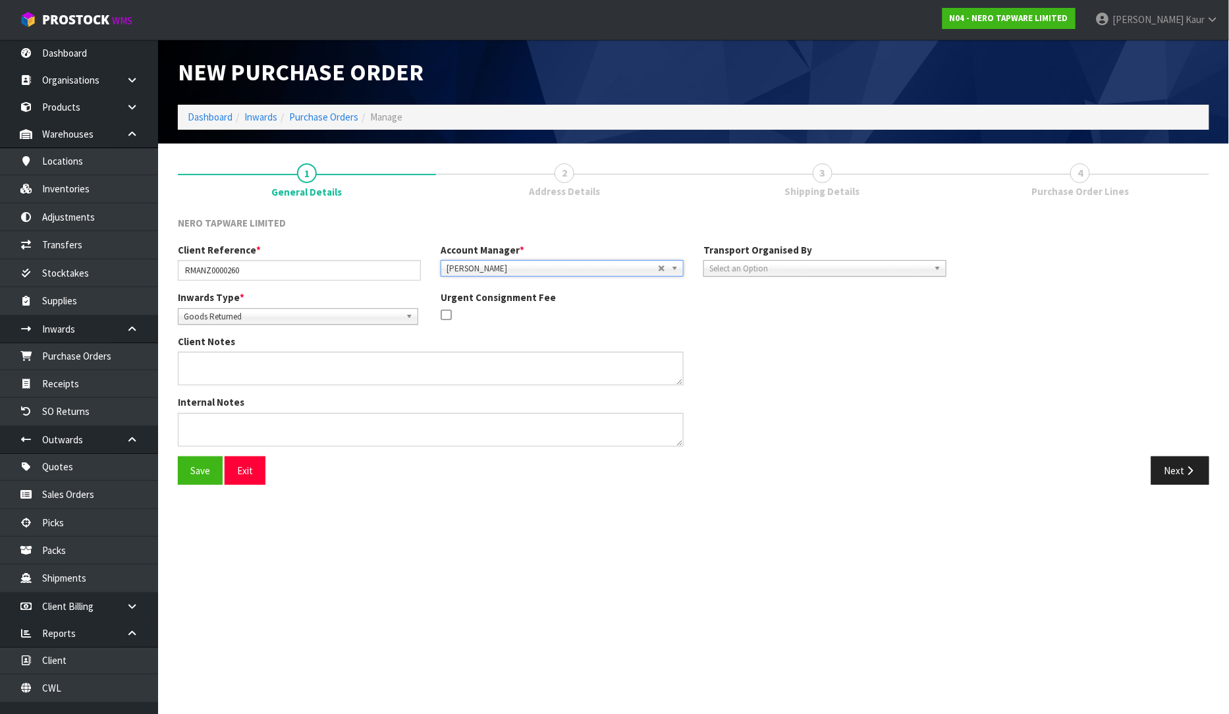
click at [806, 273] on span "Select an Option" at bounding box center [819, 269] width 219 height 16
click at [773, 333] on li "Client" at bounding box center [825, 339] width 237 height 16
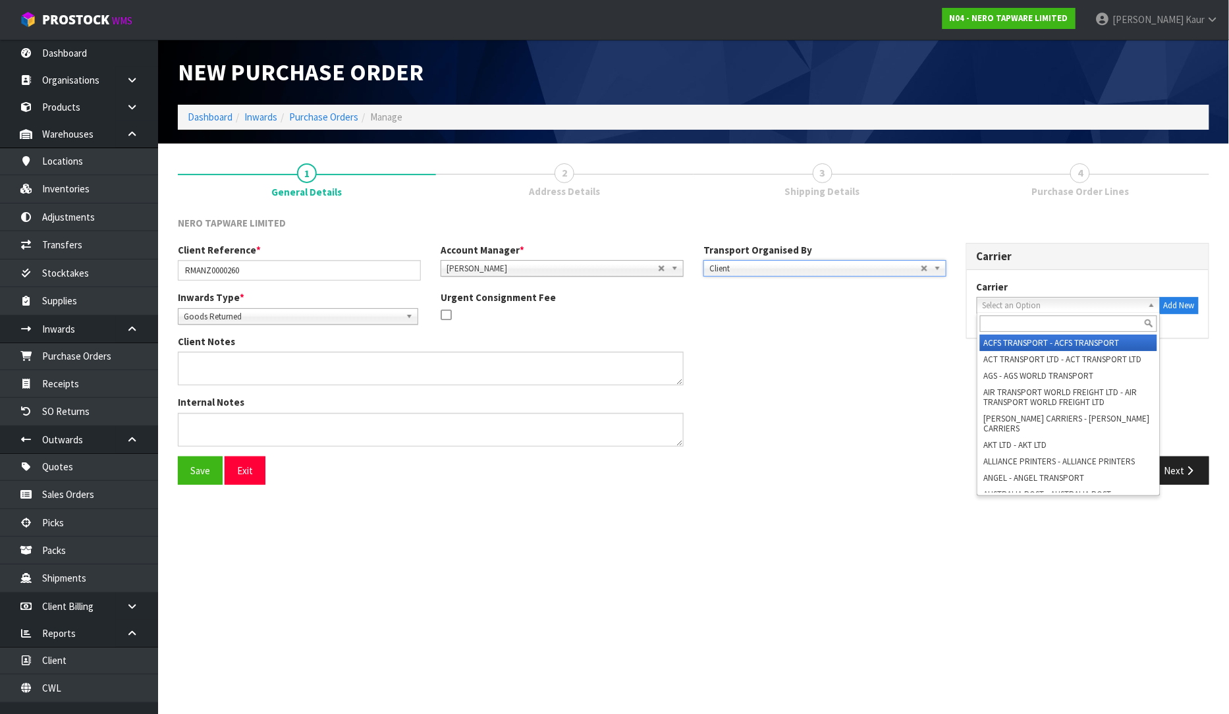
click at [1005, 300] on span "Select an Option" at bounding box center [1063, 306] width 160 height 16
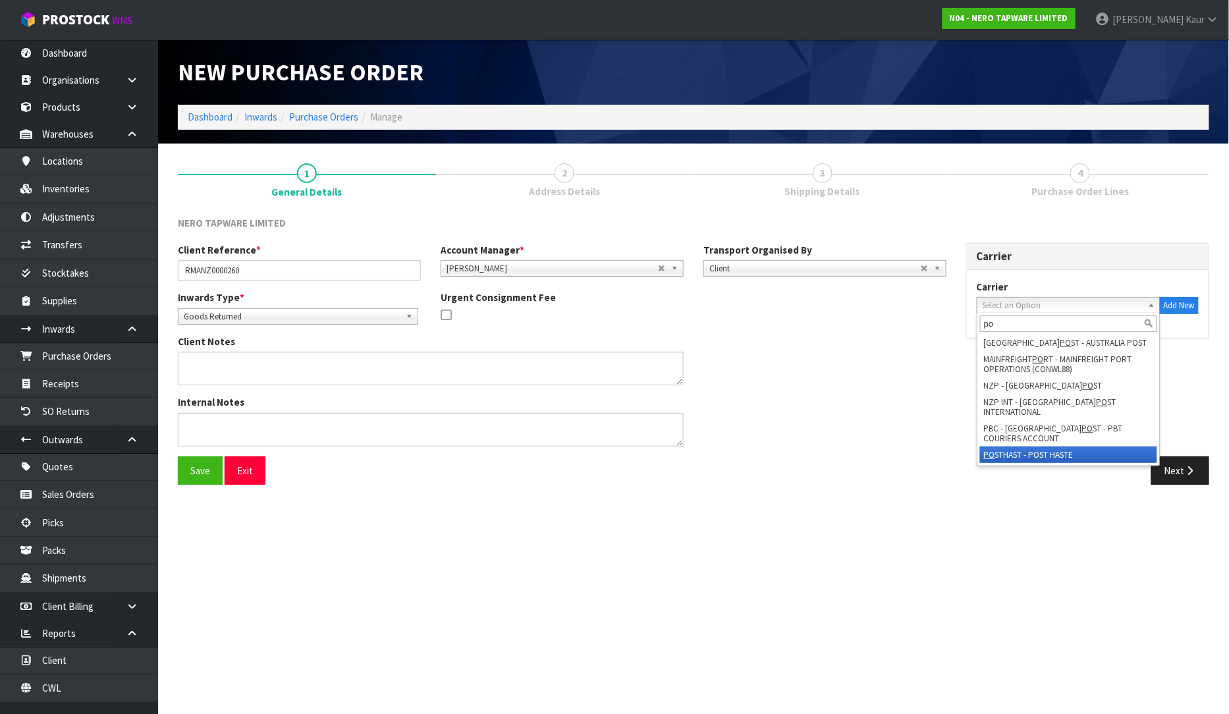
click at [1092, 447] on li "PO STHAST - POST HASTE" at bounding box center [1068, 455] width 177 height 16
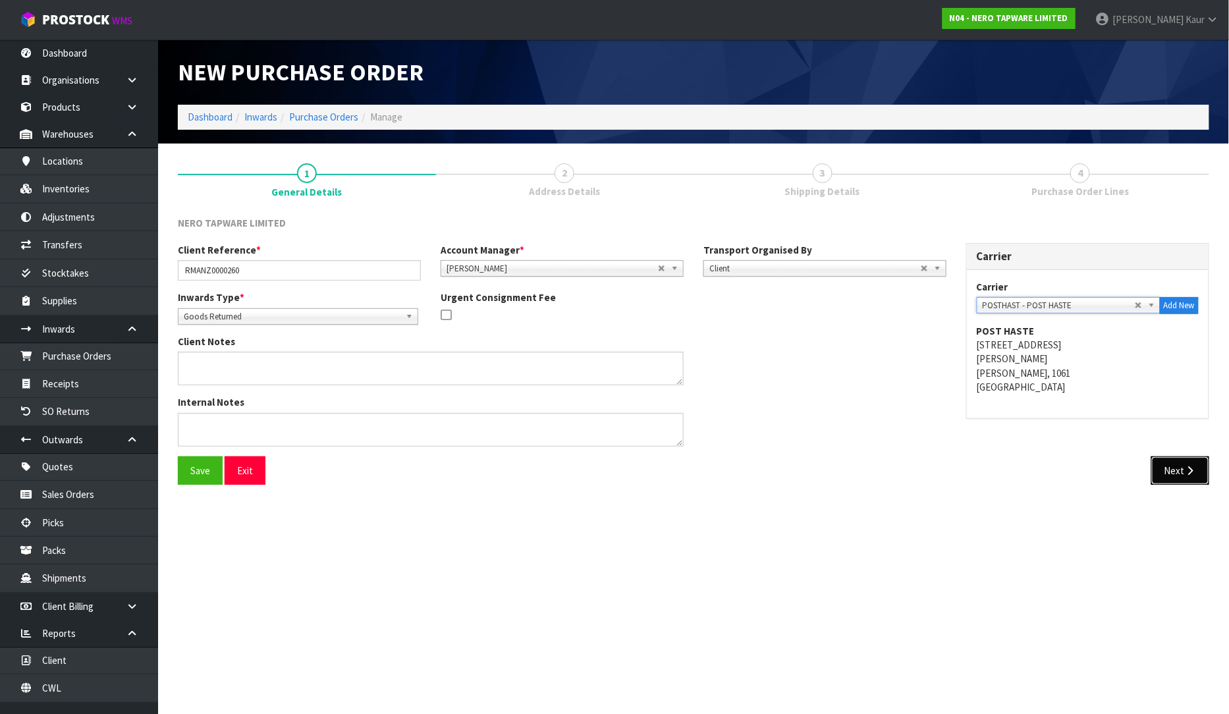
click at [1189, 461] on button "Next" at bounding box center [1181, 471] width 58 height 28
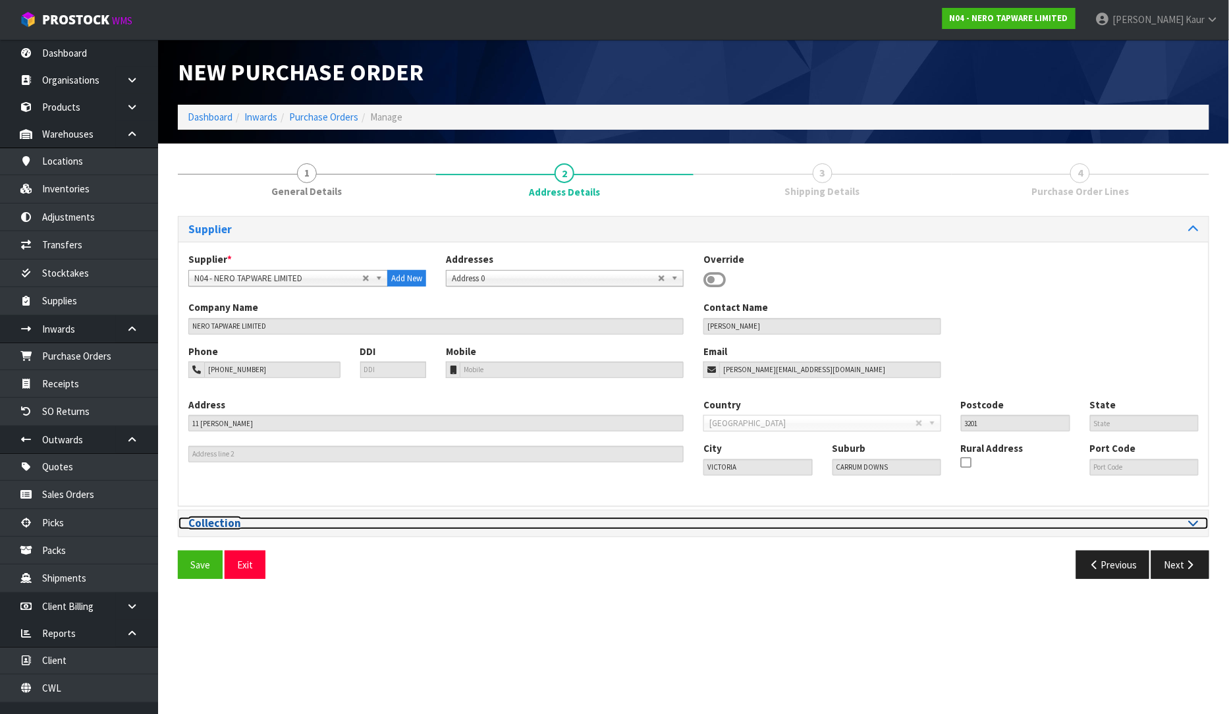
click at [1190, 522] on icon at bounding box center [1194, 522] width 10 height 11
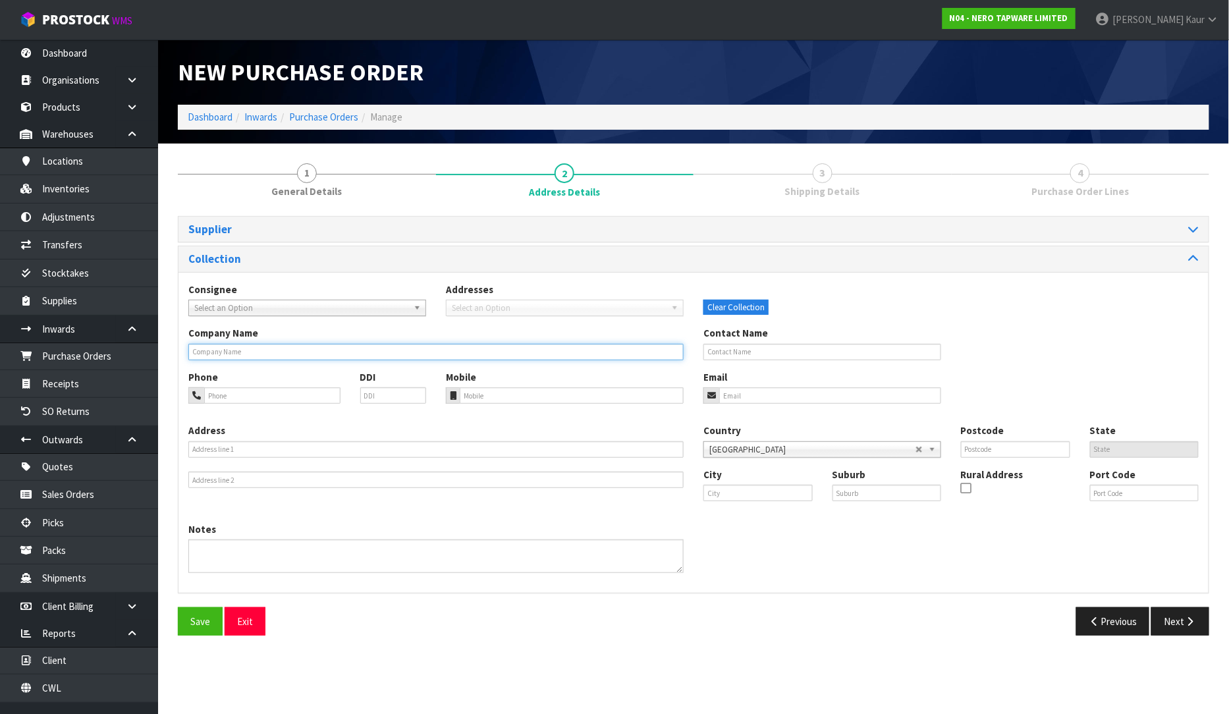
click at [298, 354] on input "text" at bounding box center [435, 352] width 495 height 16
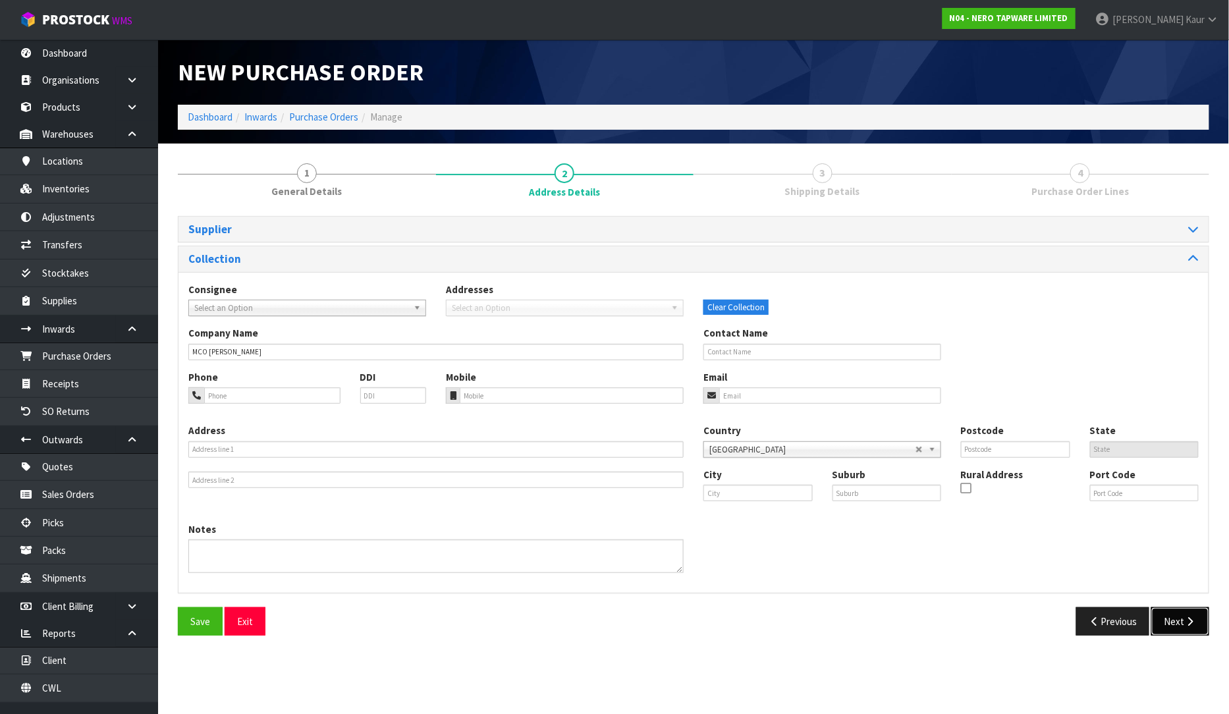
click at [1168, 617] on button "Next" at bounding box center [1181, 621] width 58 height 28
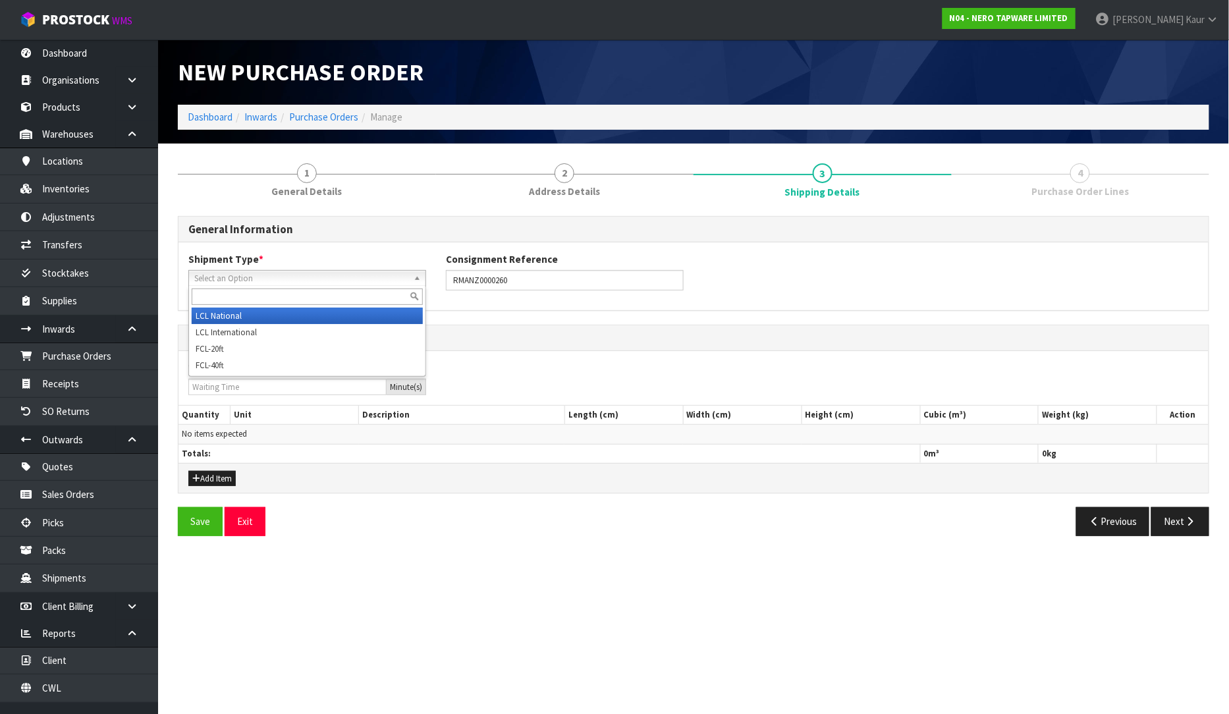
click at [252, 279] on span "Select an Option" at bounding box center [301, 279] width 214 height 16
click at [232, 314] on li "LCL National" at bounding box center [307, 316] width 231 height 16
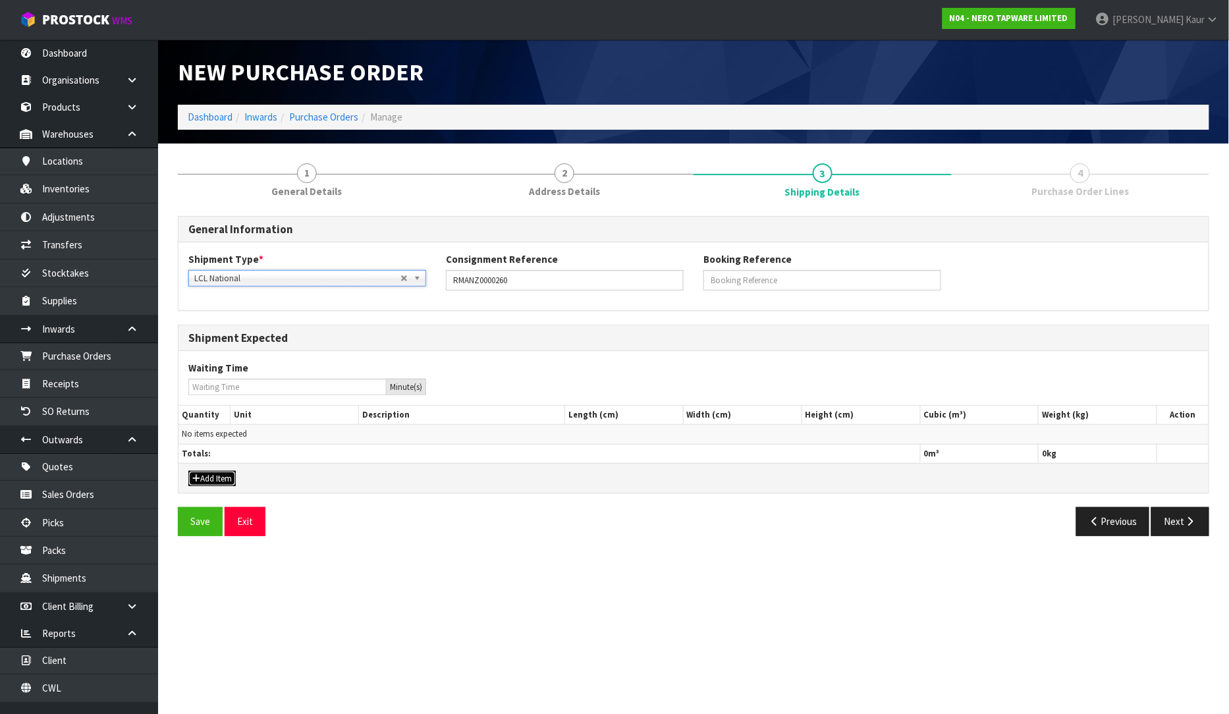
click at [209, 478] on button "Add Item" at bounding box center [211, 479] width 47 height 16
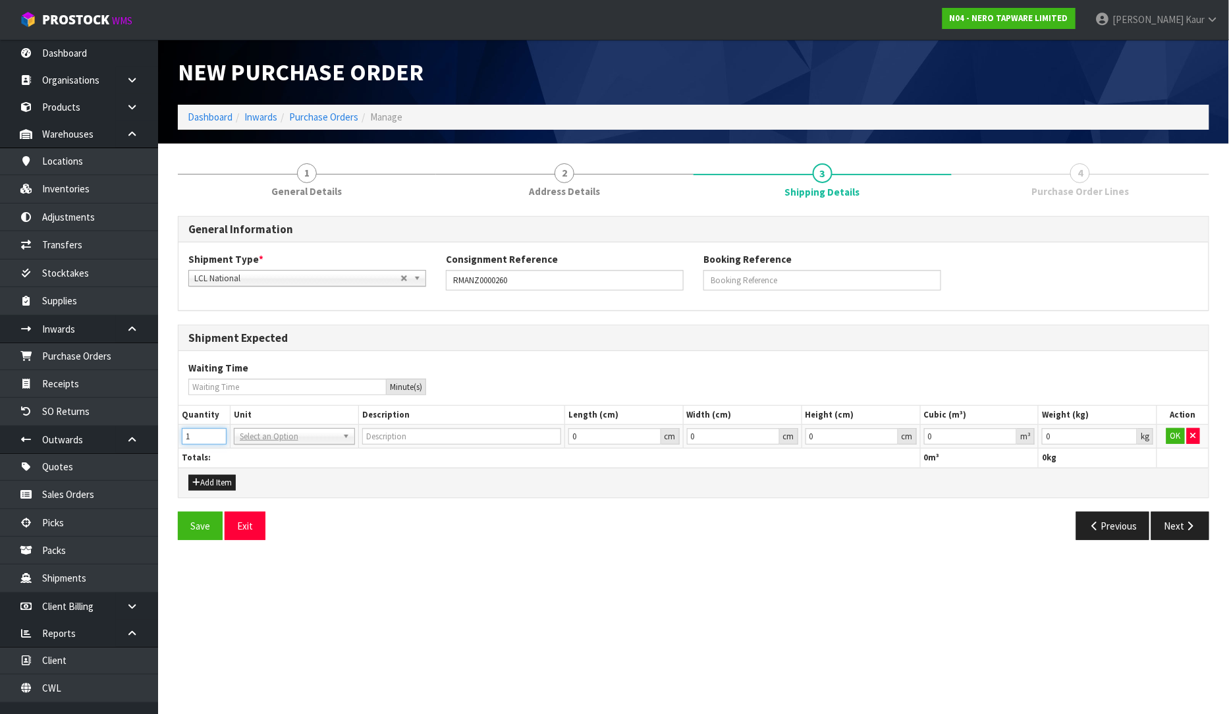
click at [219, 435] on input "1" at bounding box center [204, 436] width 45 height 16
click at [237, 452] on input "text" at bounding box center [294, 455] width 115 height 16
click at [272, 465] on div "ctn" at bounding box center [295, 455] width 120 height 22
click at [1010, 436] on input "0.000001" at bounding box center [971, 436] width 94 height 16
click at [1128, 436] on input "0.001" at bounding box center [1090, 436] width 96 height 16
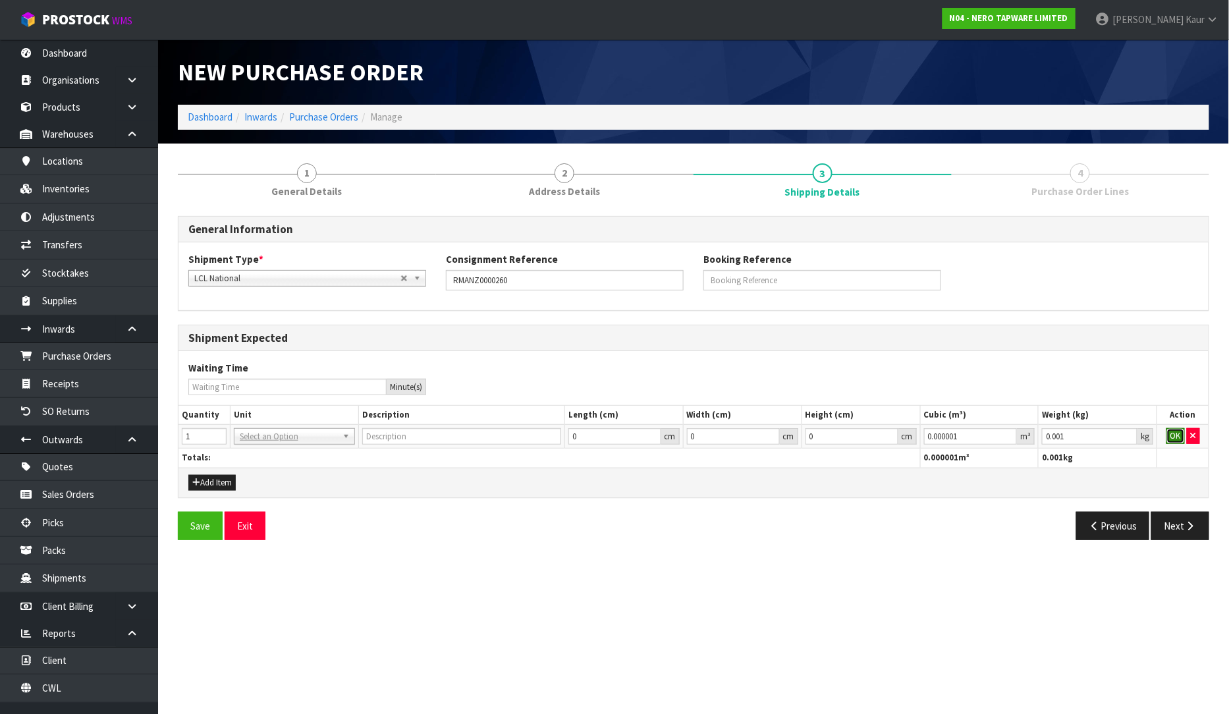
click at [1180, 441] on button "OK" at bounding box center [1176, 436] width 18 height 16
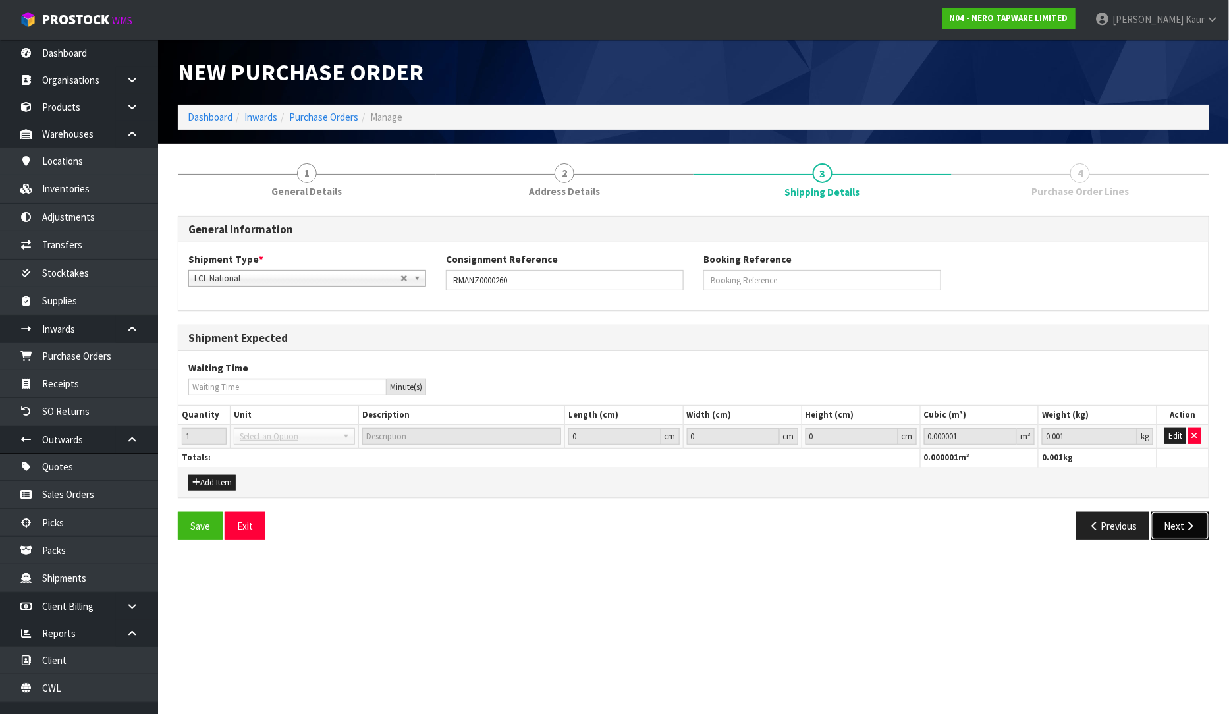
click at [1181, 530] on button "Next" at bounding box center [1181, 526] width 58 height 28
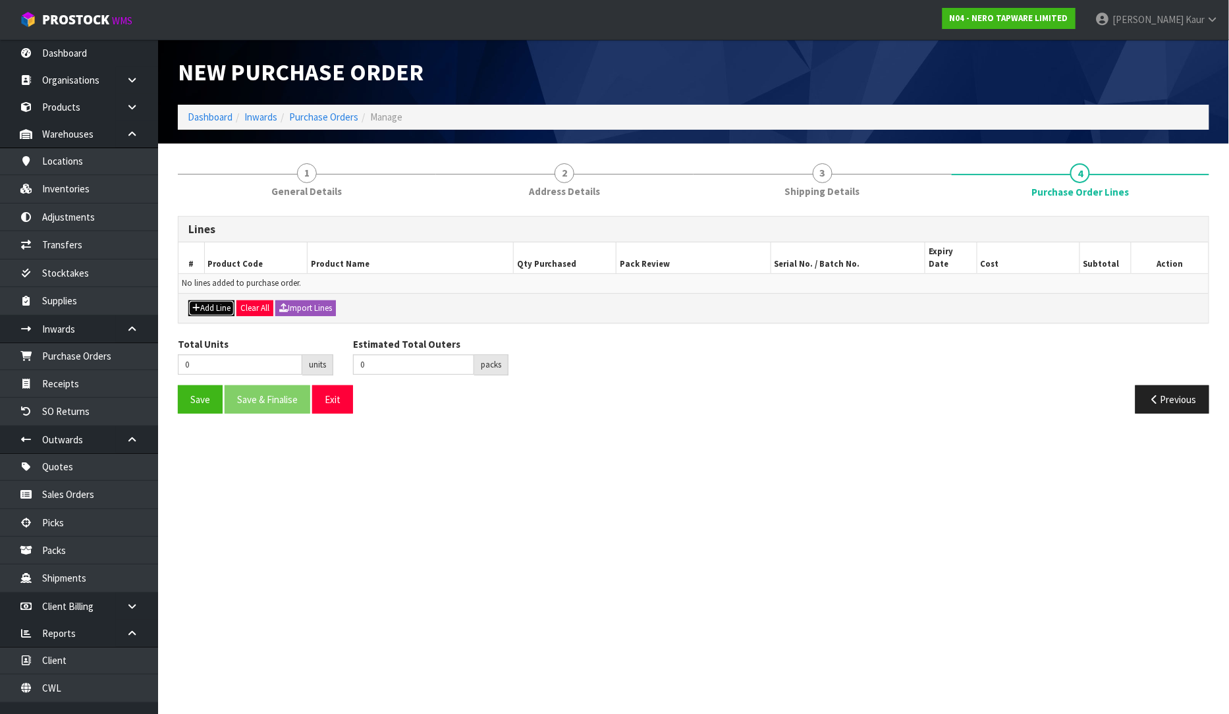
click at [201, 300] on button "Add Line" at bounding box center [211, 308] width 46 height 16
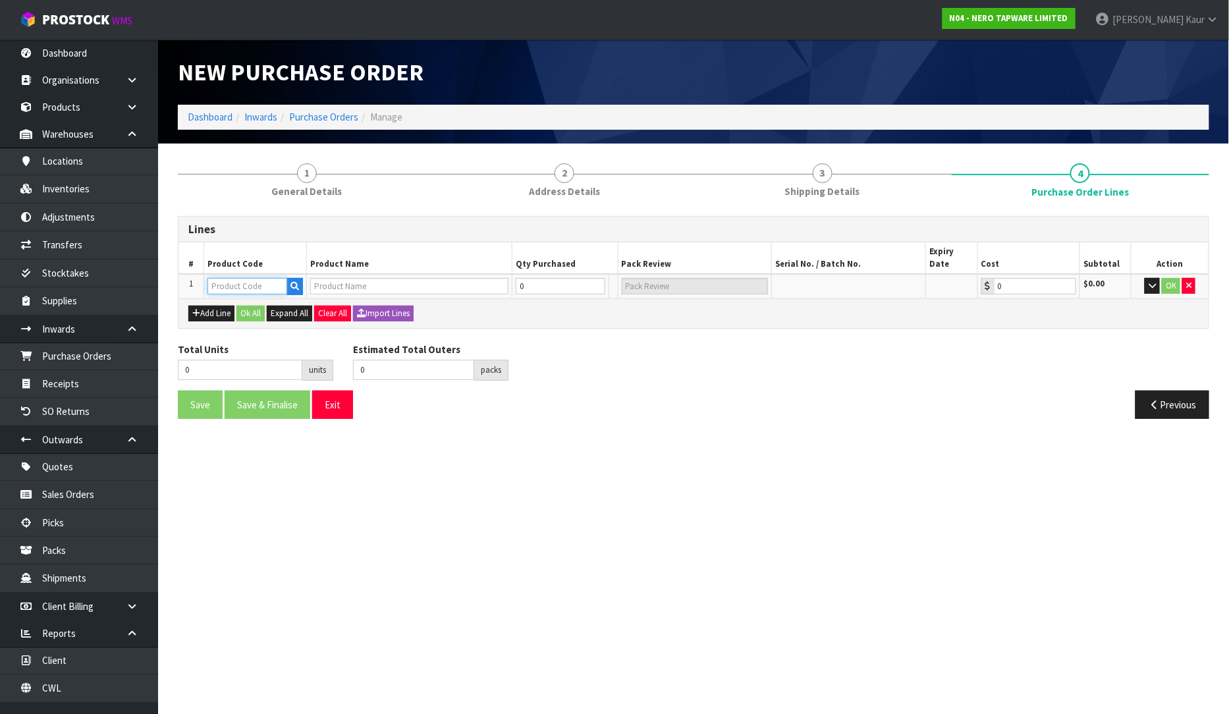
click at [267, 278] on input "text" at bounding box center [248, 286] width 80 height 16
paste input "NR69210701MB"
click at [540, 278] on input "0" at bounding box center [554, 286] width 80 height 16
click at [591, 400] on div "Save Save & Finalise Exit" at bounding box center [431, 405] width 526 height 28
click at [1178, 278] on button "OK" at bounding box center [1171, 286] width 18 height 16
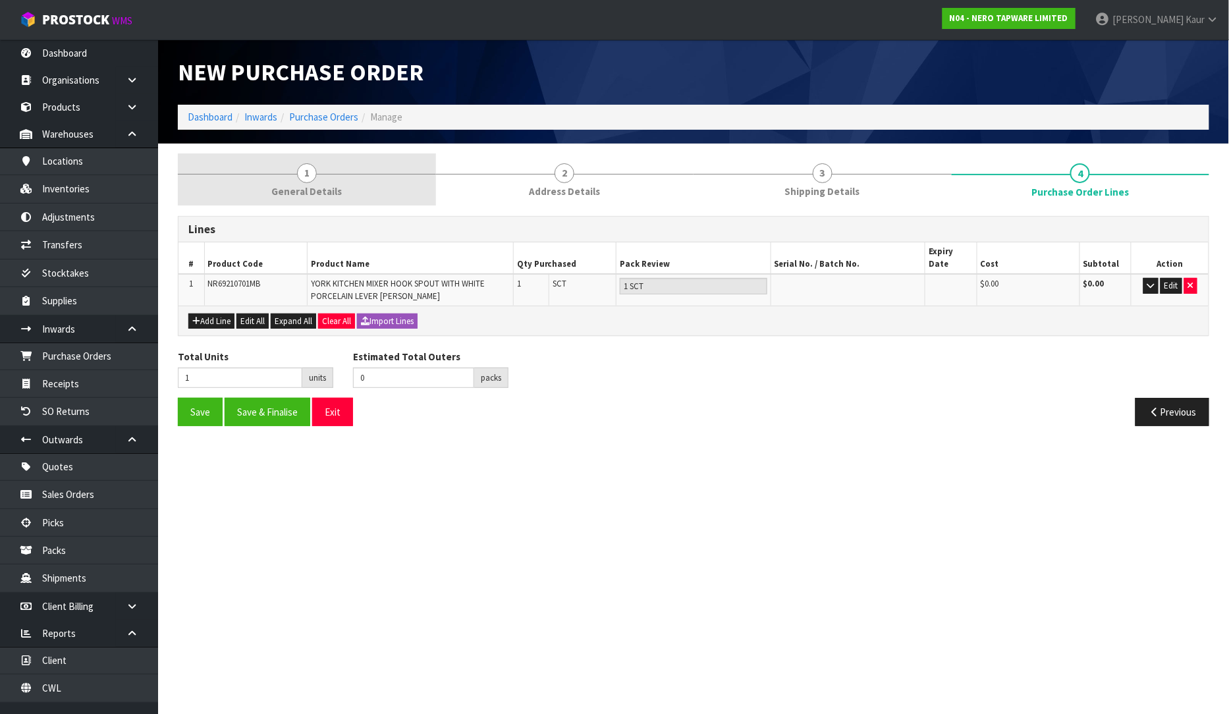
click at [307, 189] on span "General Details" at bounding box center [306, 191] width 70 height 14
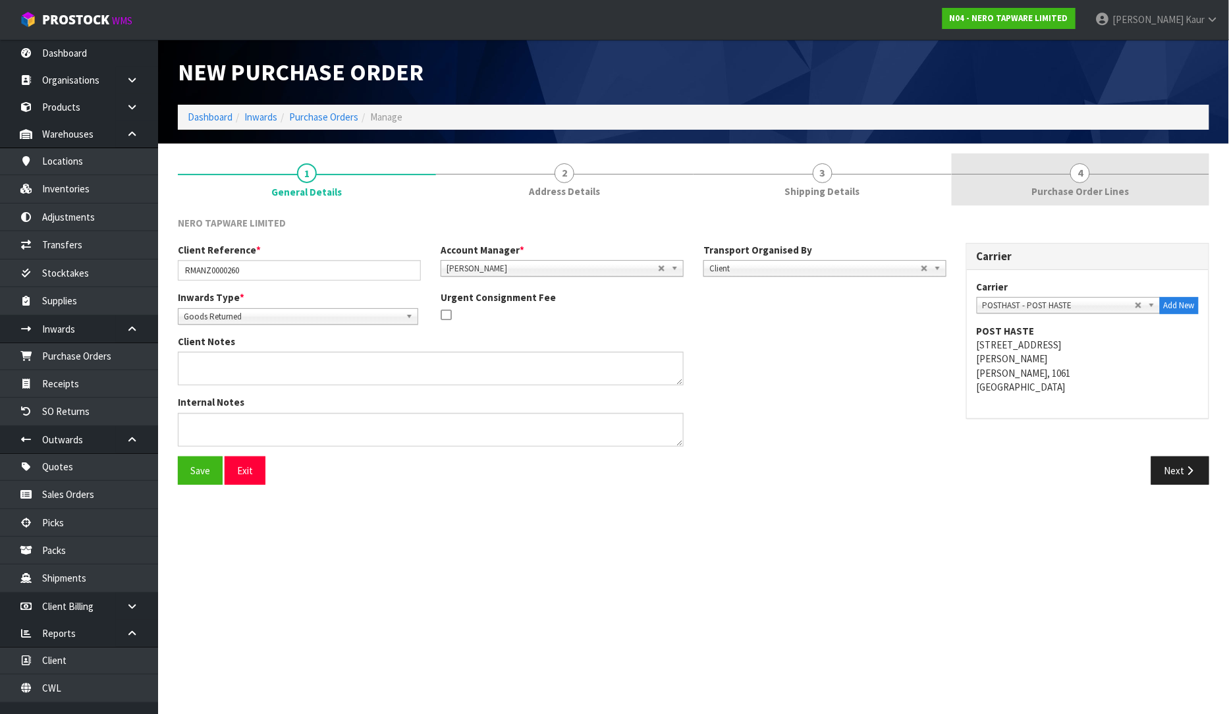
click at [1094, 194] on span "Purchase Order Lines" at bounding box center [1080, 191] width 97 height 14
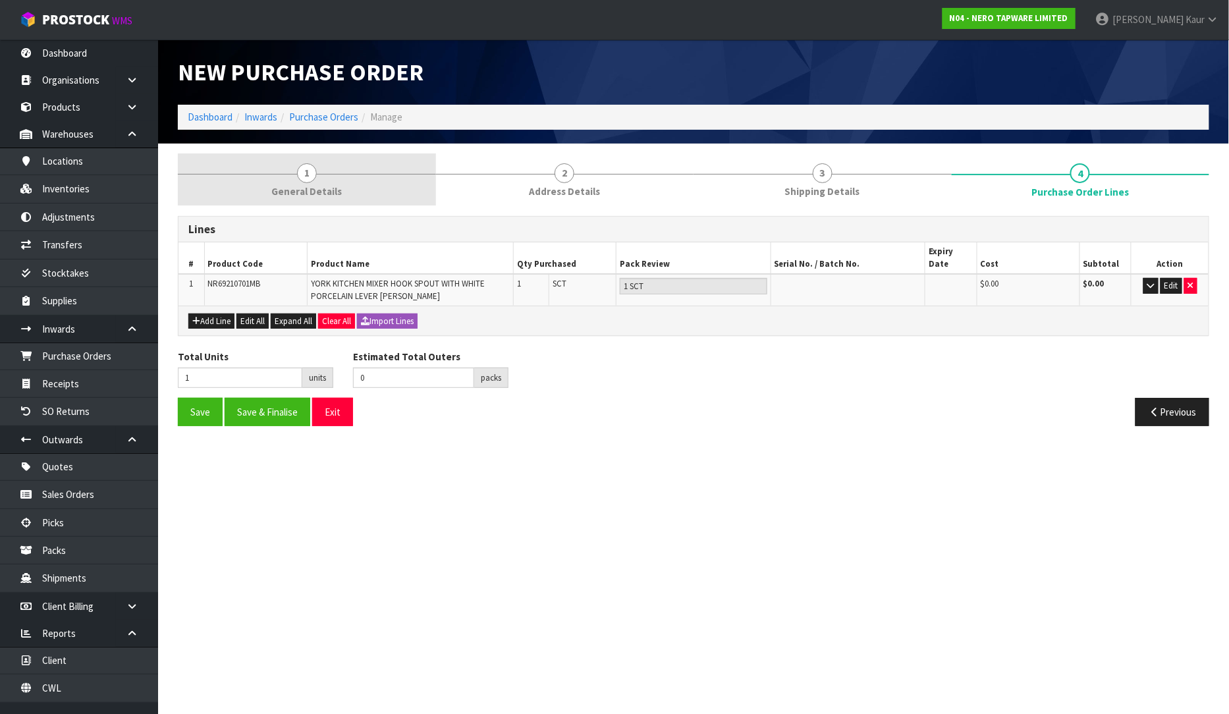
click at [321, 188] on span "General Details" at bounding box center [306, 191] width 70 height 14
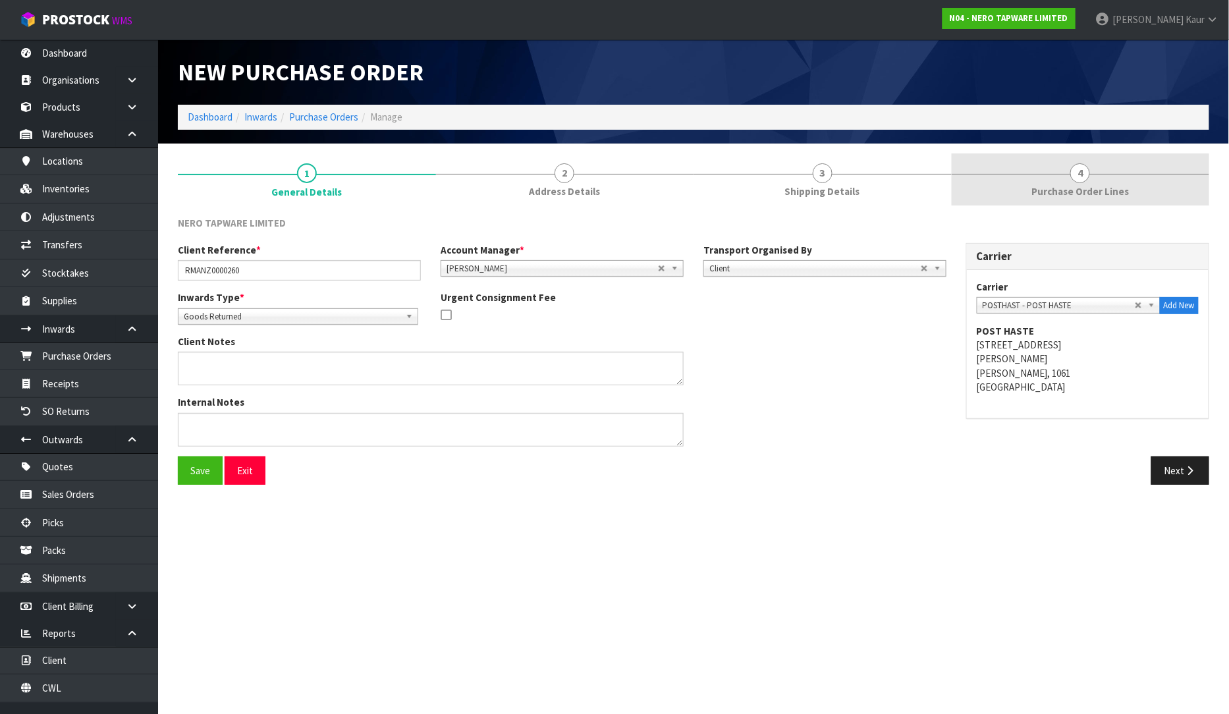
click at [1076, 198] on span "Purchase Order Lines" at bounding box center [1080, 191] width 97 height 14
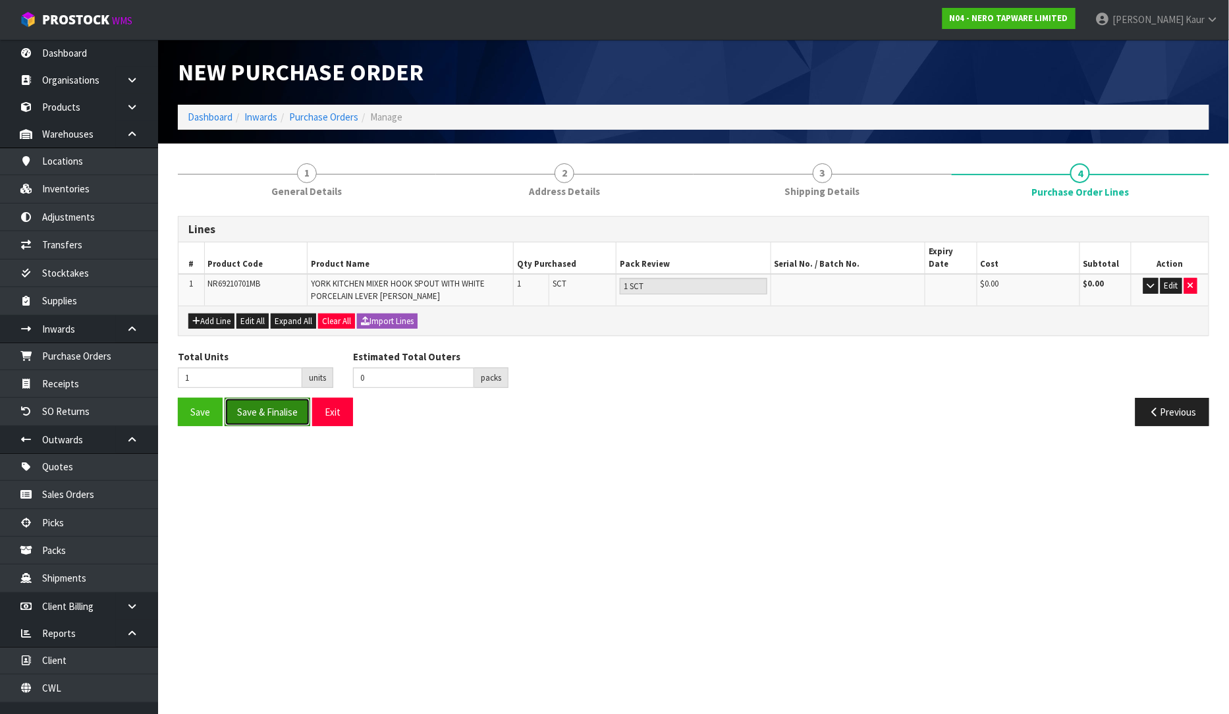
click at [258, 404] on button "Save & Finalise" at bounding box center [268, 412] width 86 height 28
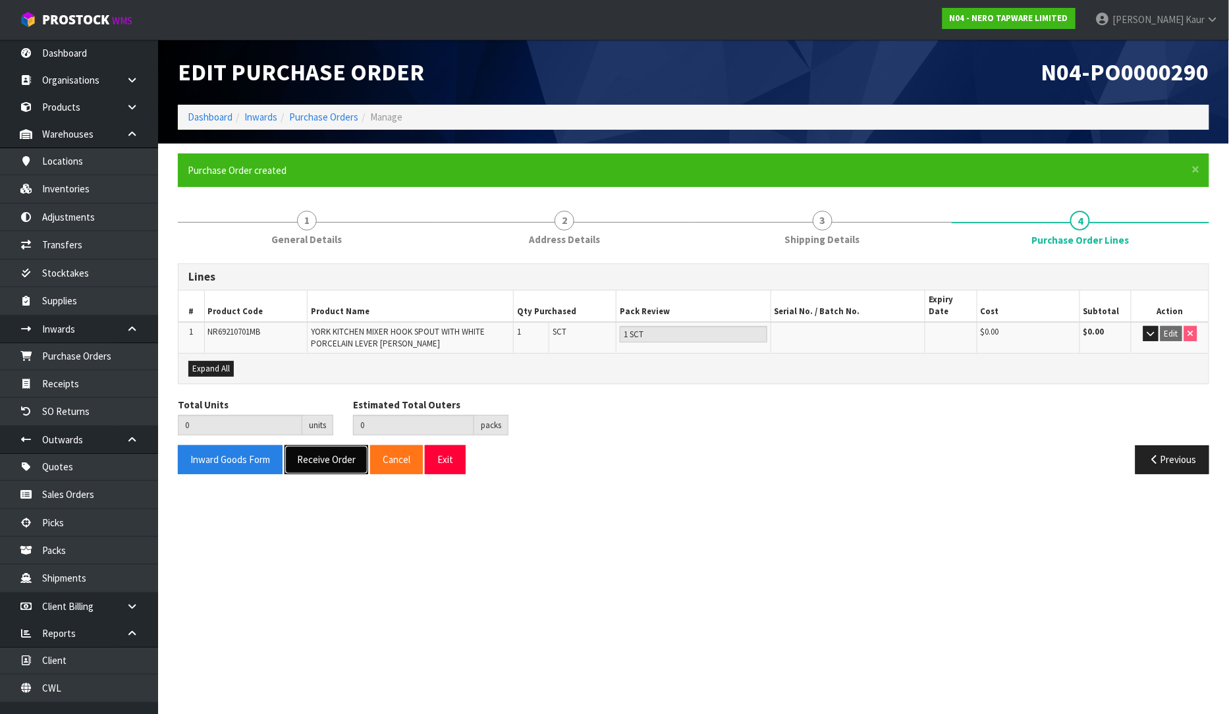
click at [314, 446] on button "Receive Order" at bounding box center [327, 459] width 84 height 28
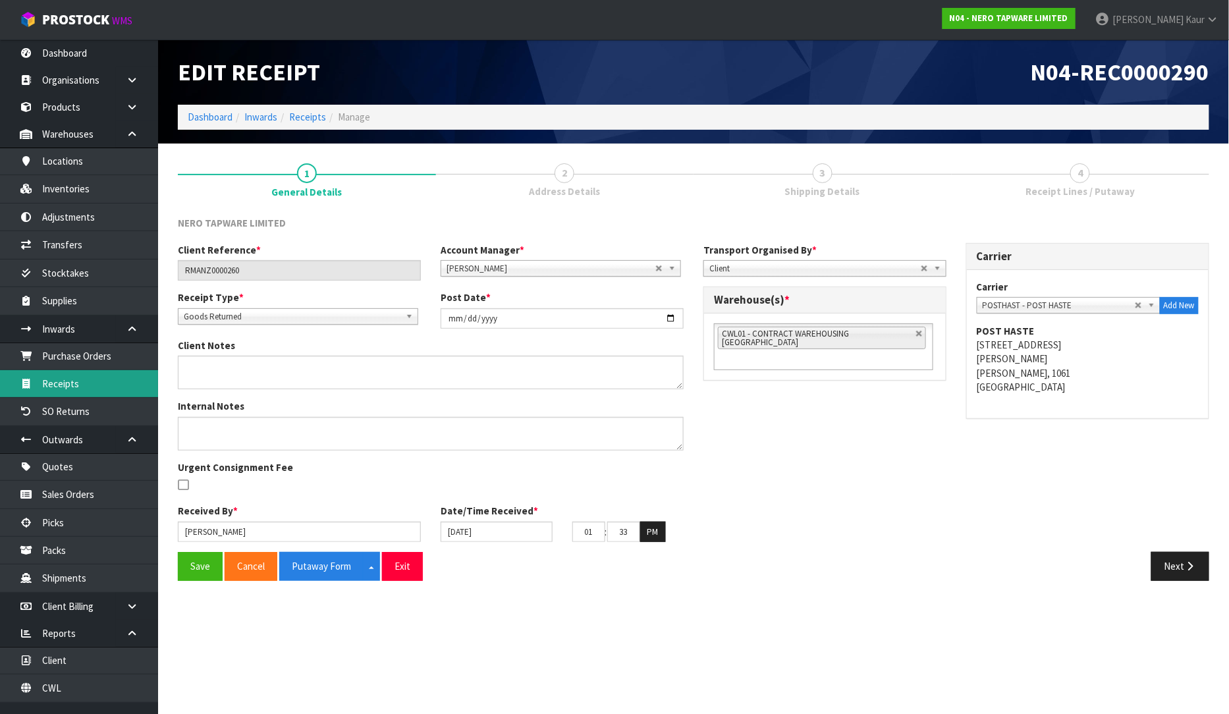
click at [103, 379] on link "Receipts" at bounding box center [79, 383] width 158 height 27
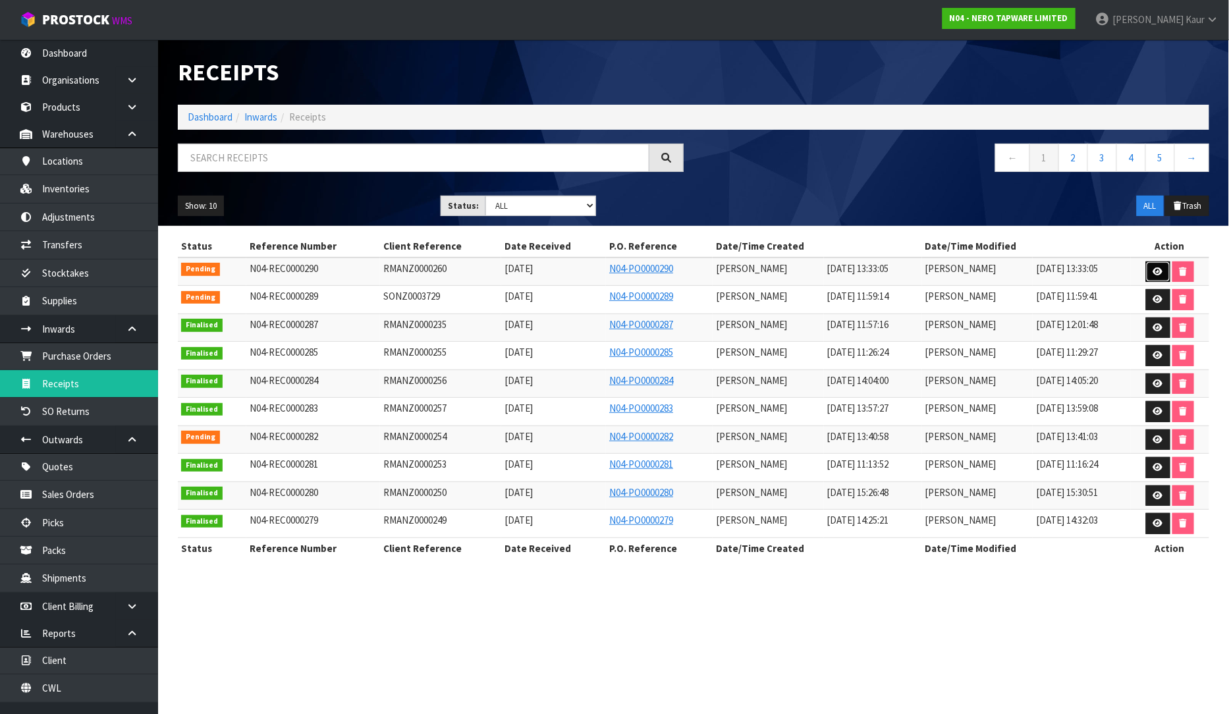
click at [1152, 268] on link at bounding box center [1158, 272] width 24 height 21
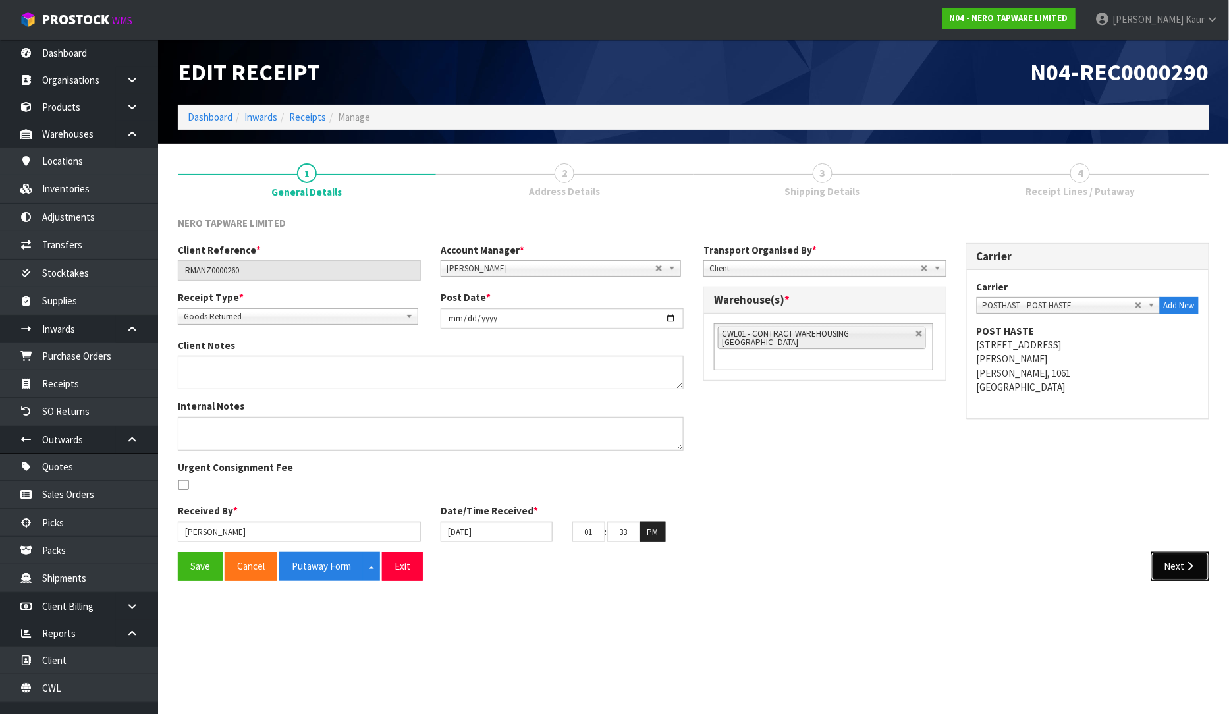
click at [1169, 571] on button "Next" at bounding box center [1181, 566] width 58 height 28
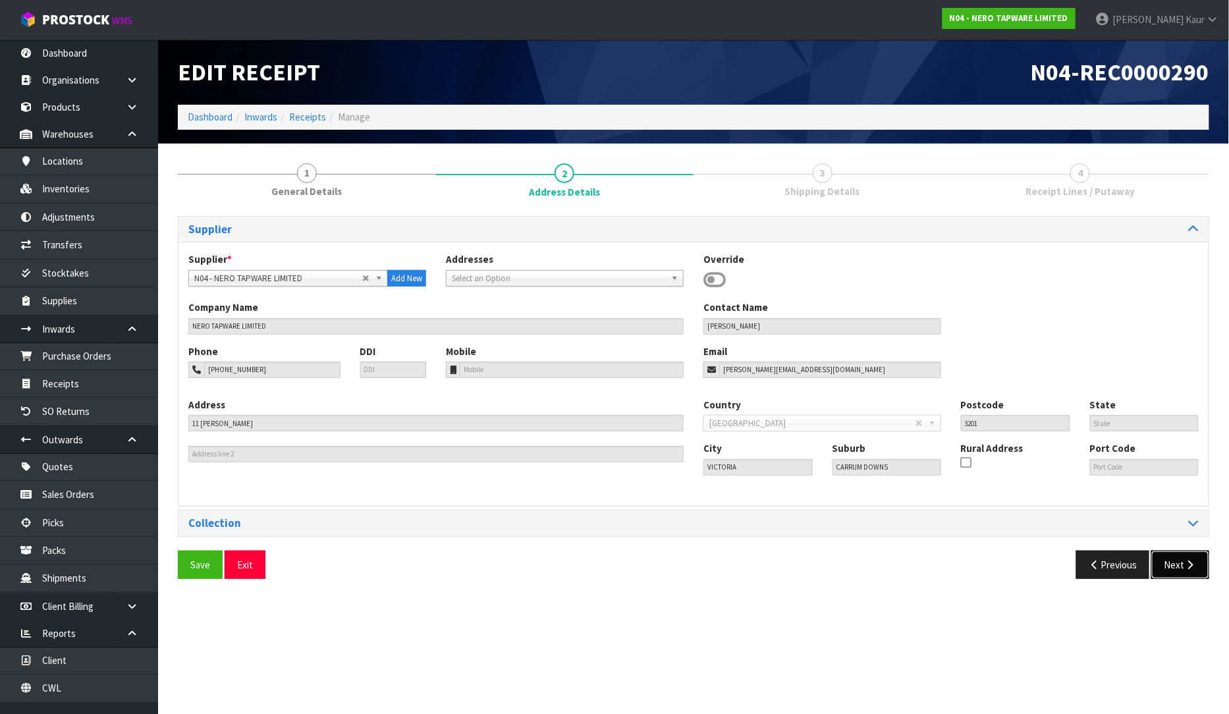
click at [1188, 574] on button "Next" at bounding box center [1181, 565] width 58 height 28
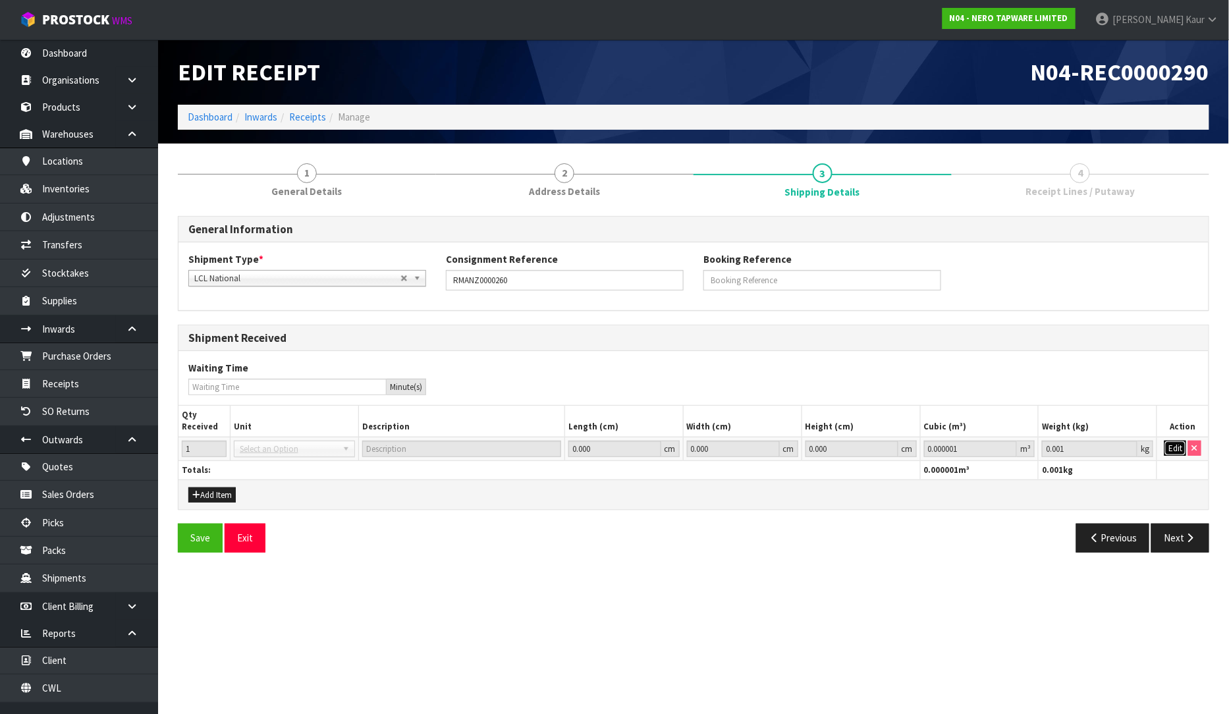
click at [1181, 449] on button "Edit" at bounding box center [1176, 449] width 22 height 16
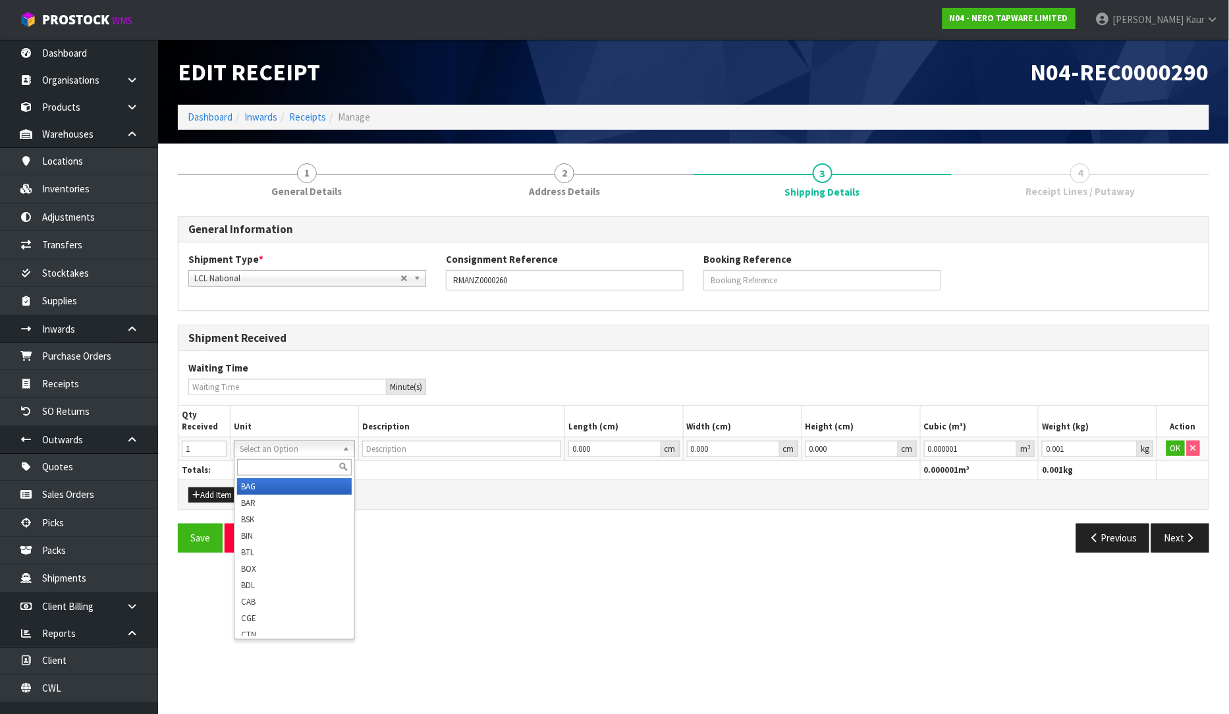
click at [270, 474] on input "text" at bounding box center [294, 467] width 115 height 16
click at [1178, 452] on button "OK" at bounding box center [1176, 449] width 18 height 16
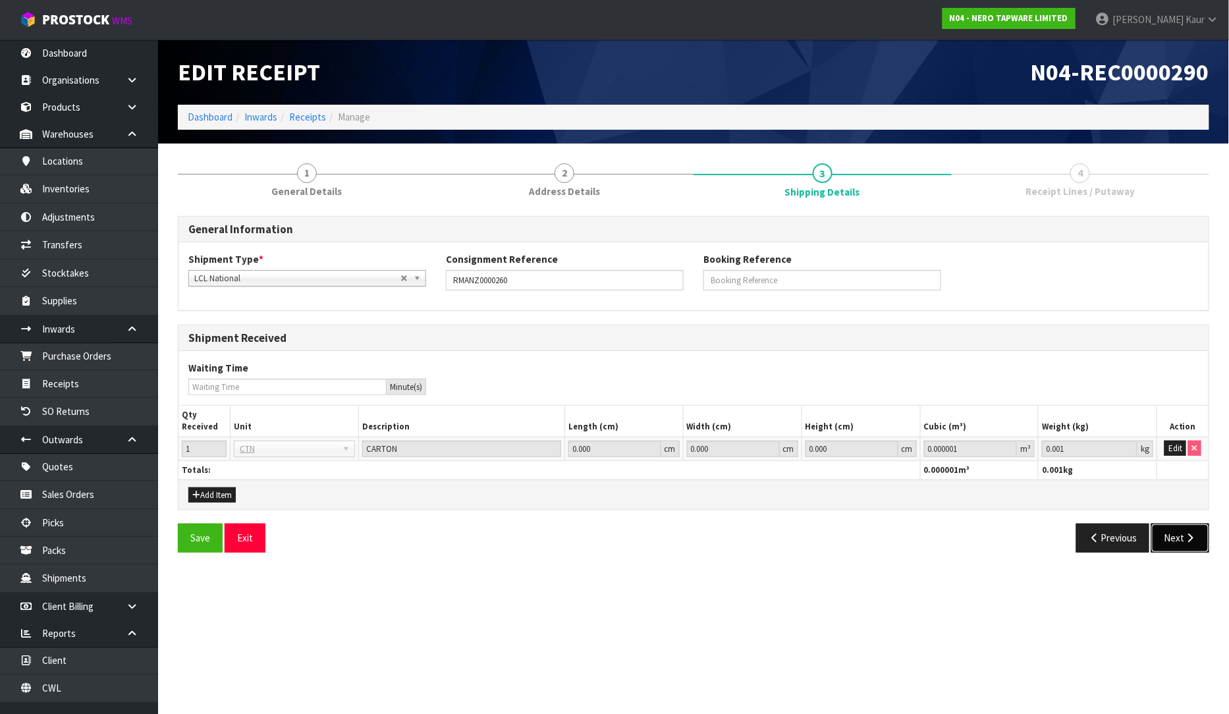
click at [1190, 543] on button "Next" at bounding box center [1181, 538] width 58 height 28
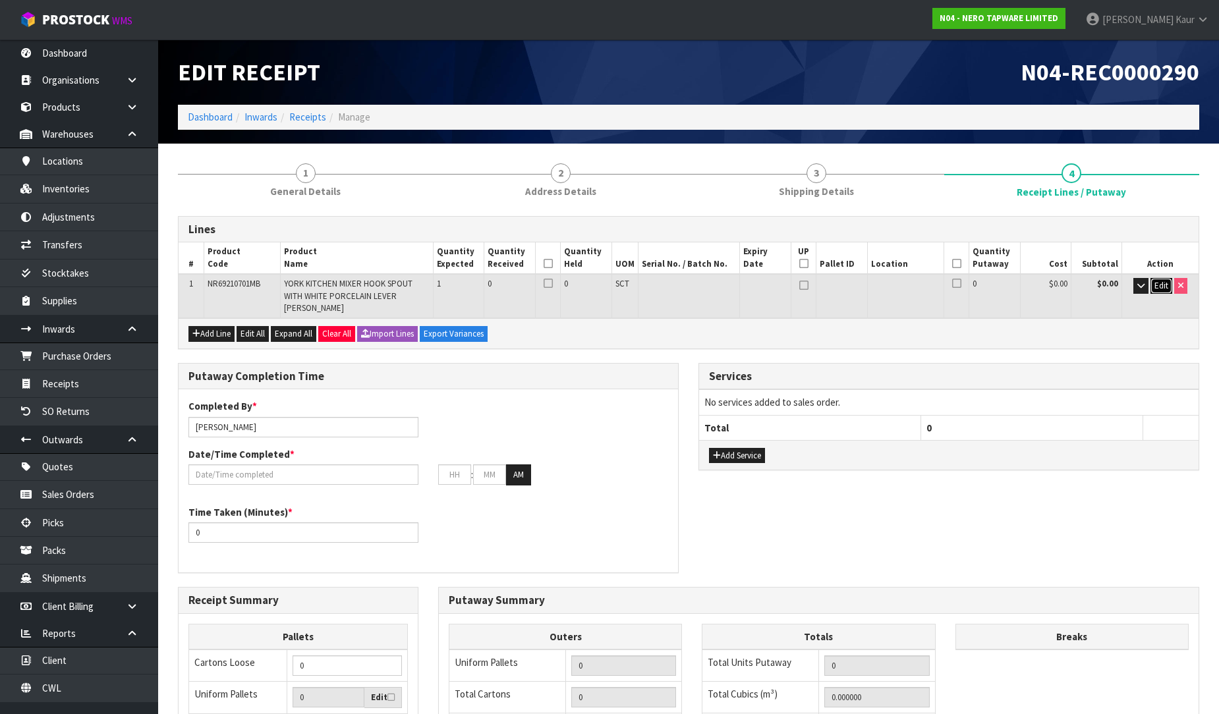
click at [1157, 284] on span "Edit" at bounding box center [1161, 285] width 14 height 11
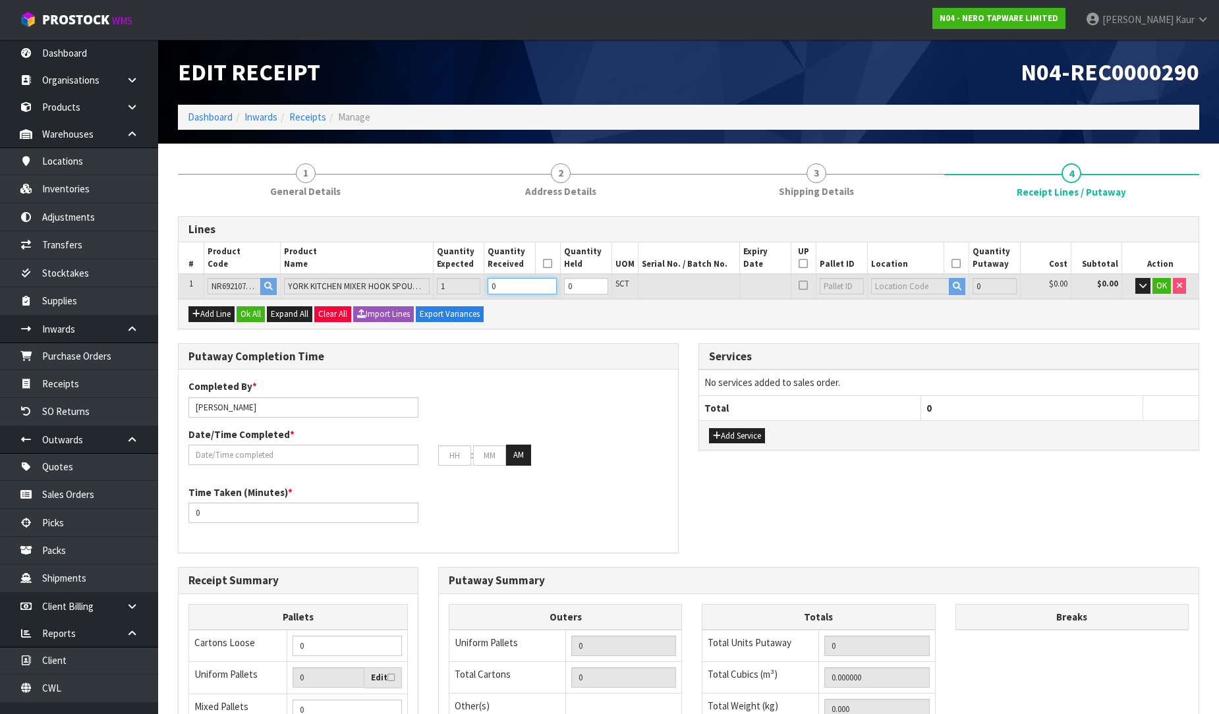
click at [527, 281] on input "0" at bounding box center [521, 286] width 69 height 16
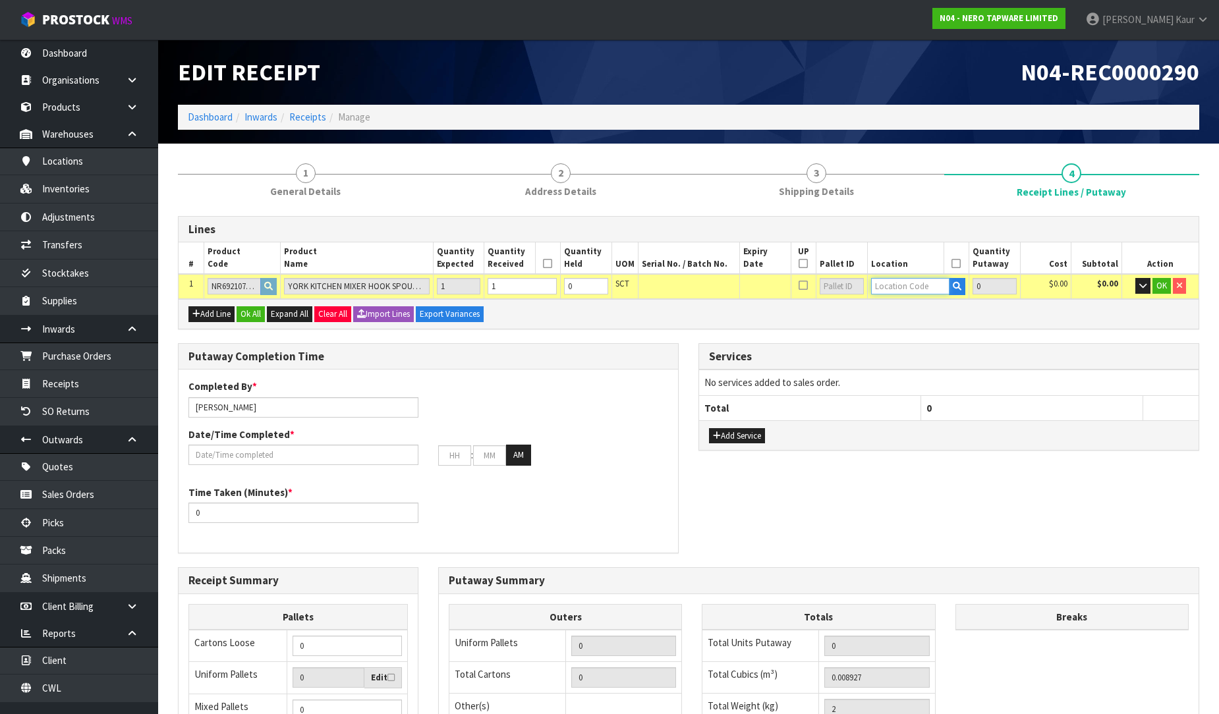
click at [913, 290] on input "text" at bounding box center [910, 286] width 79 height 16
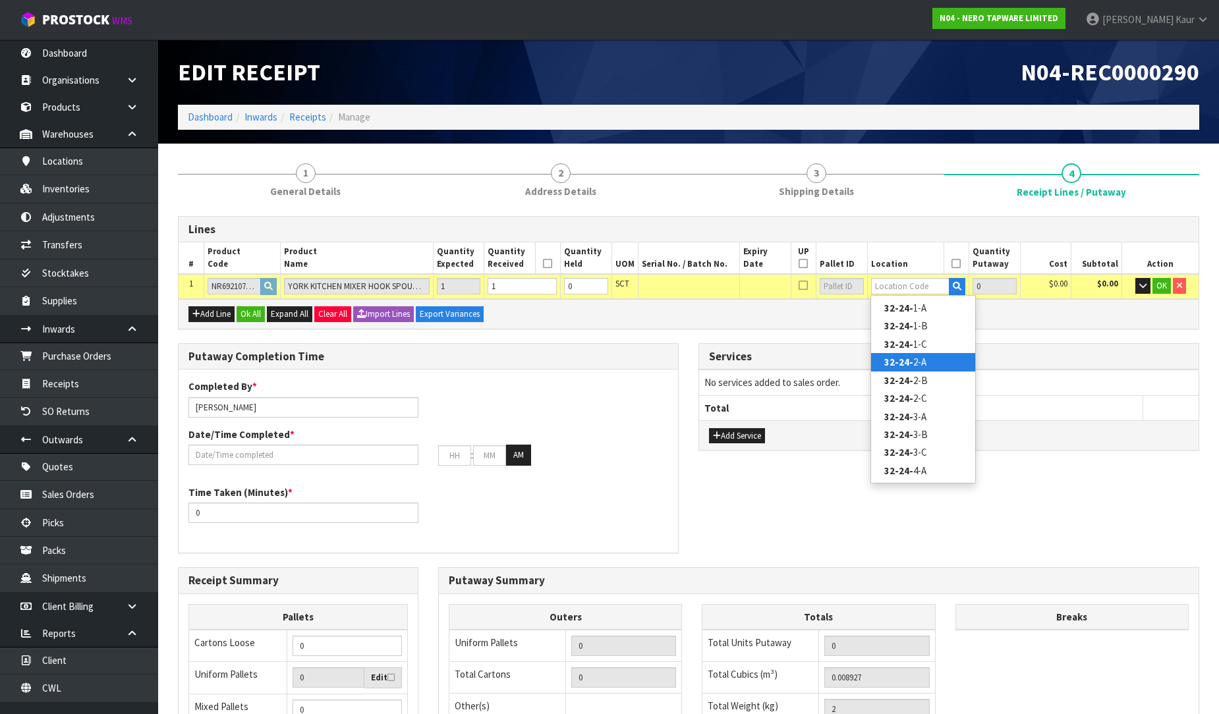
click at [928, 359] on link "32-24- 2-A" at bounding box center [923, 362] width 104 height 18
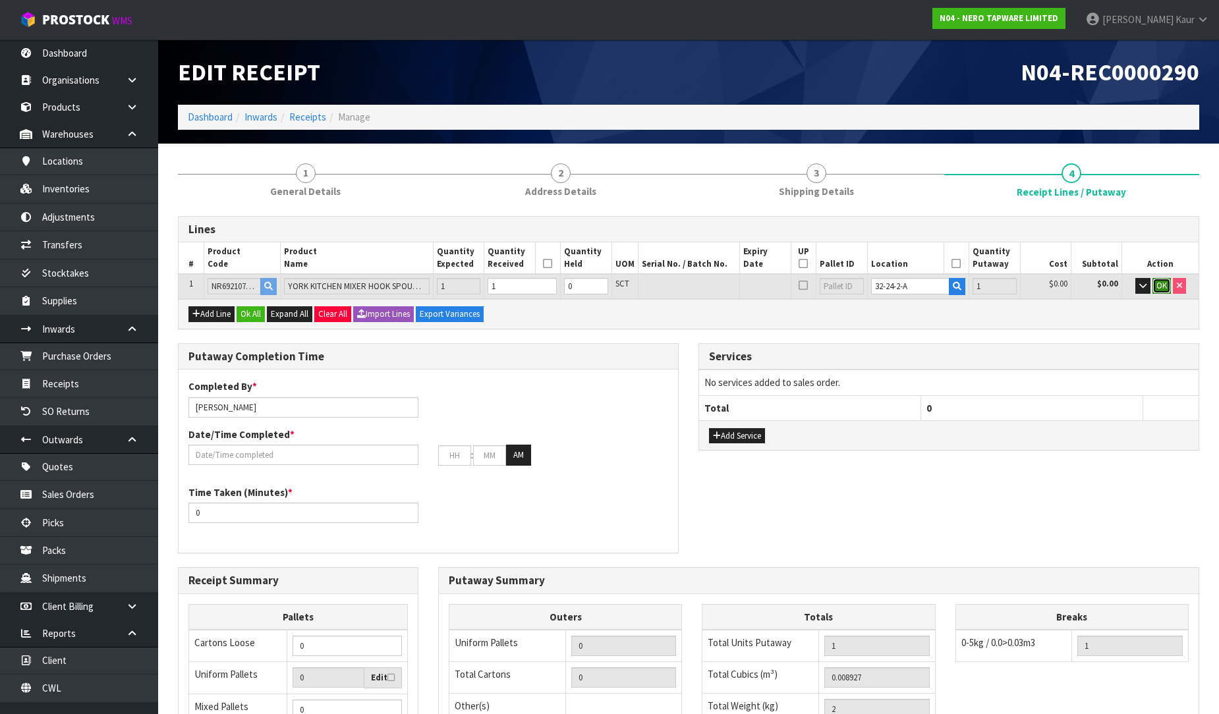
click at [1163, 286] on span "OK" at bounding box center [1161, 285] width 11 height 11
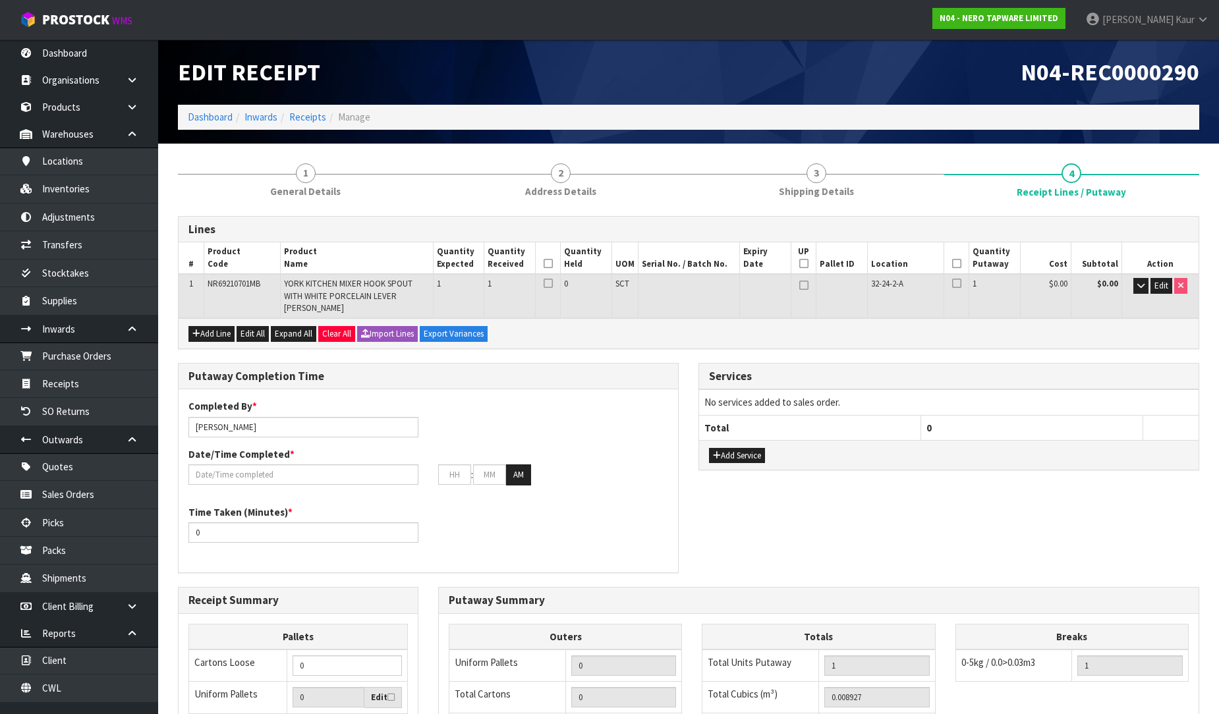
click at [549, 264] on icon at bounding box center [547, 264] width 9 height 1
click at [959, 264] on icon at bounding box center [956, 264] width 9 height 1
click at [232, 474] on input "text" at bounding box center [303, 474] width 230 height 20
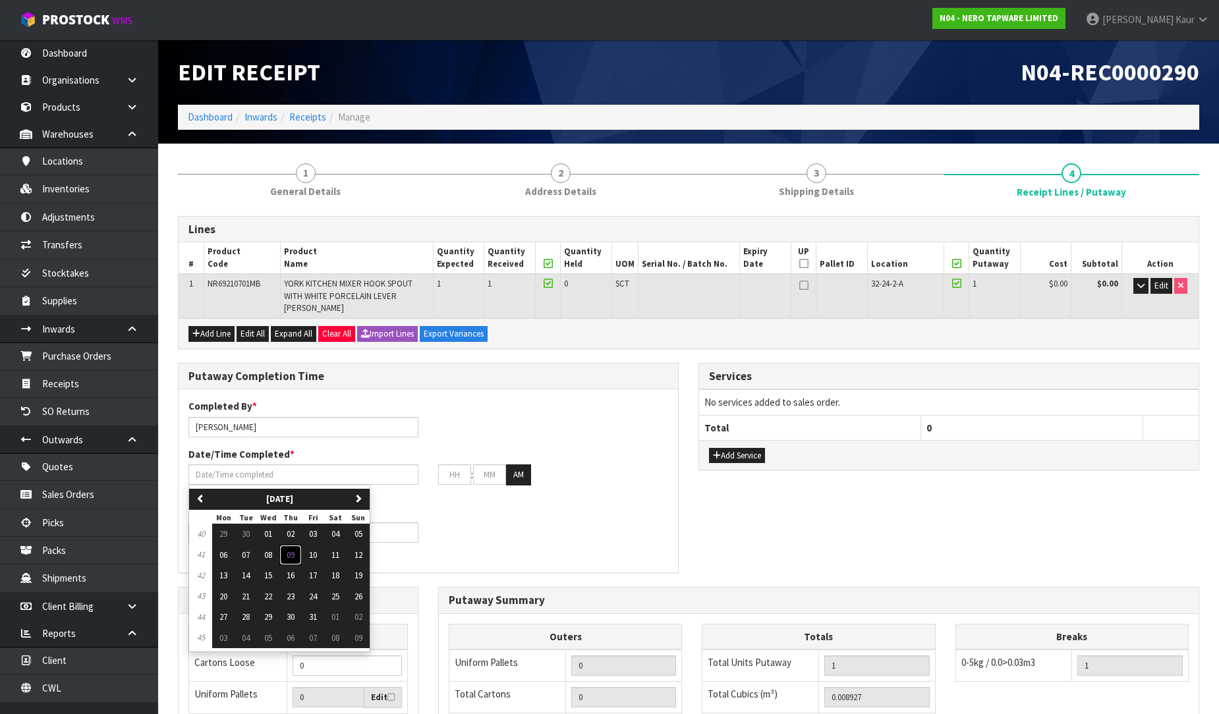
click at [293, 551] on span "09" at bounding box center [291, 554] width 8 height 11
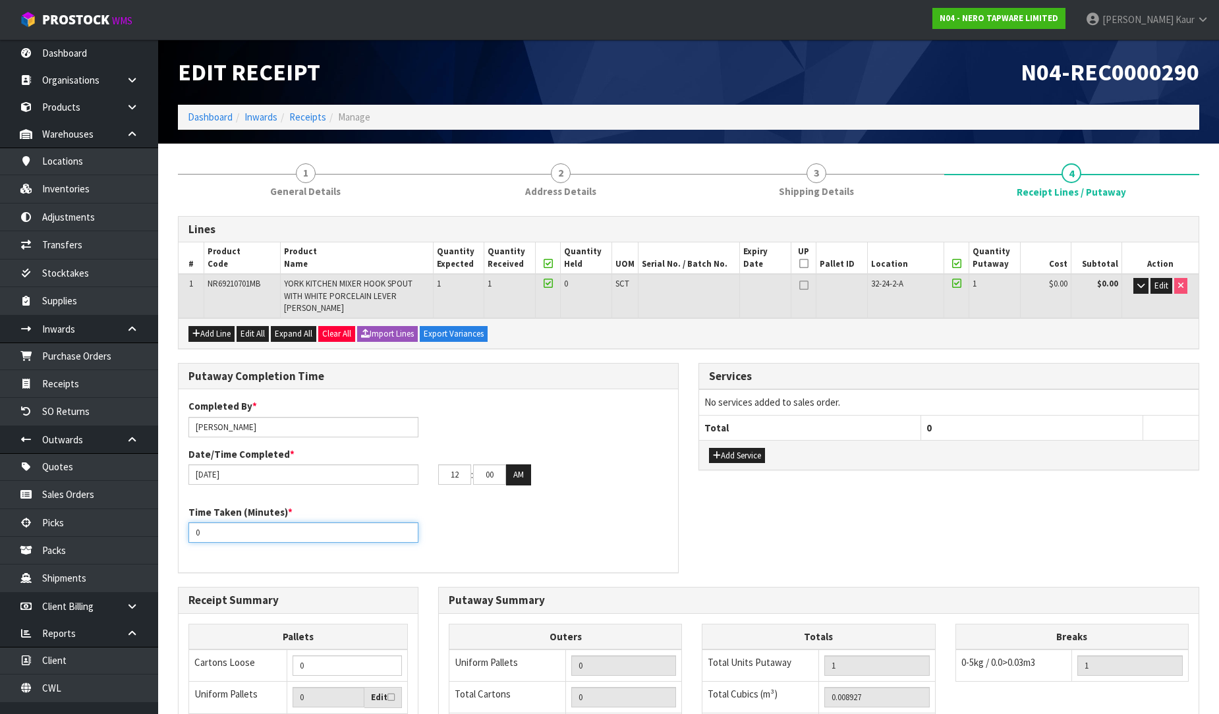
drag, startPoint x: 221, startPoint y: 532, endPoint x: 161, endPoint y: 538, distance: 60.3
click at [161, 538] on section "1 General Details 2 Address Details 3 Shipping Details 4 Receipt Lines / Putawa…" at bounding box center [688, 555] width 1061 height 822
drag, startPoint x: 462, startPoint y: 472, endPoint x: 435, endPoint y: 472, distance: 27.0
click at [435, 472] on div "12 : 00 : 00 AM" at bounding box center [553, 474] width 250 height 21
drag, startPoint x: 495, startPoint y: 472, endPoint x: 475, endPoint y: 476, distance: 20.8
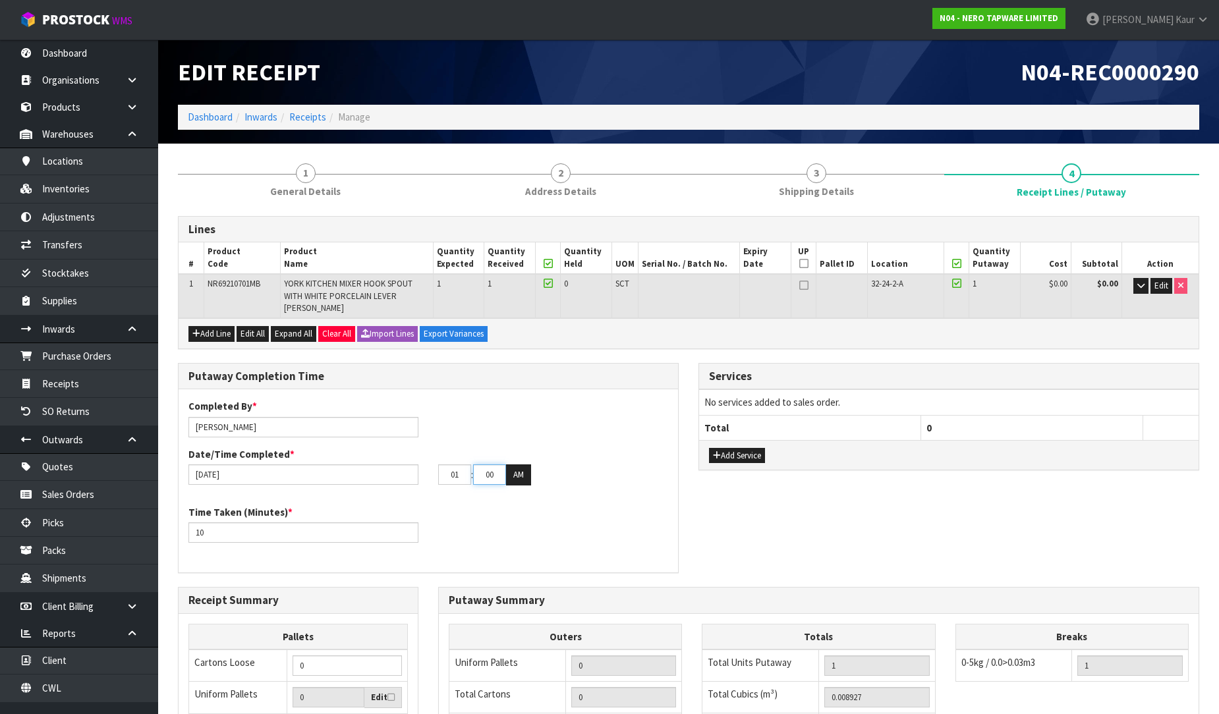
click at [475, 476] on input "00" at bounding box center [489, 474] width 33 height 20
click at [518, 480] on button "AM" at bounding box center [518, 474] width 25 height 21
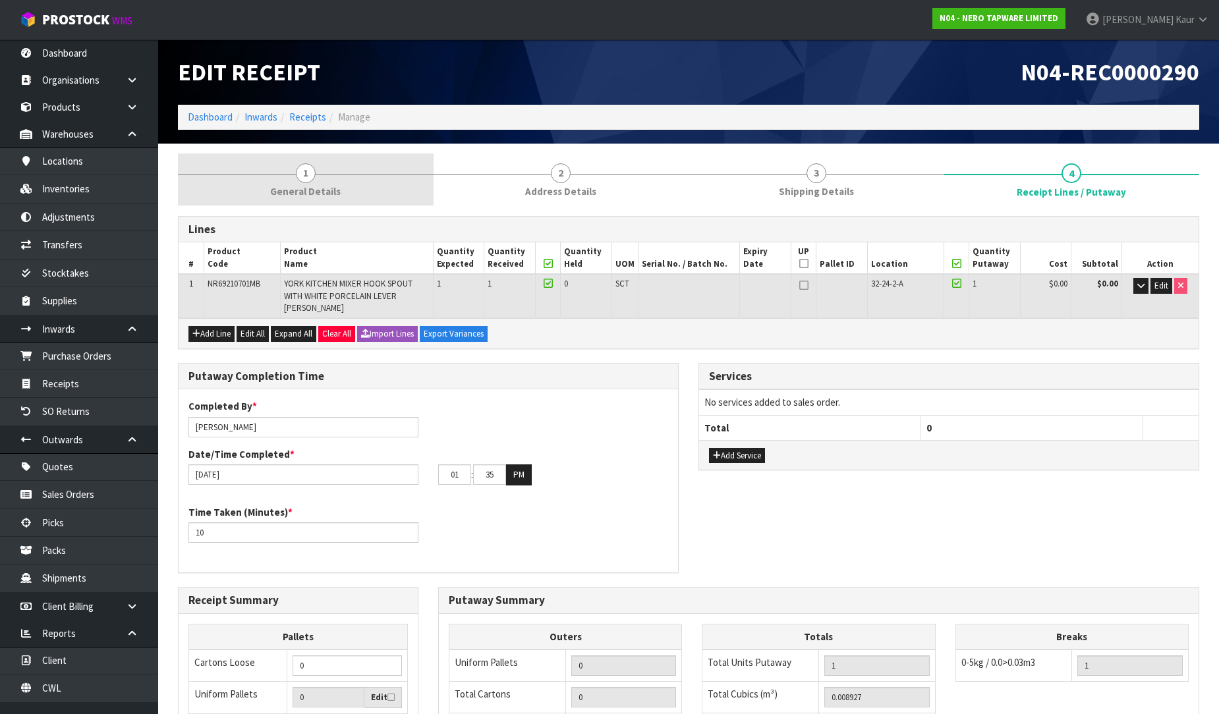
click at [283, 184] on span "General Details" at bounding box center [305, 191] width 70 height 14
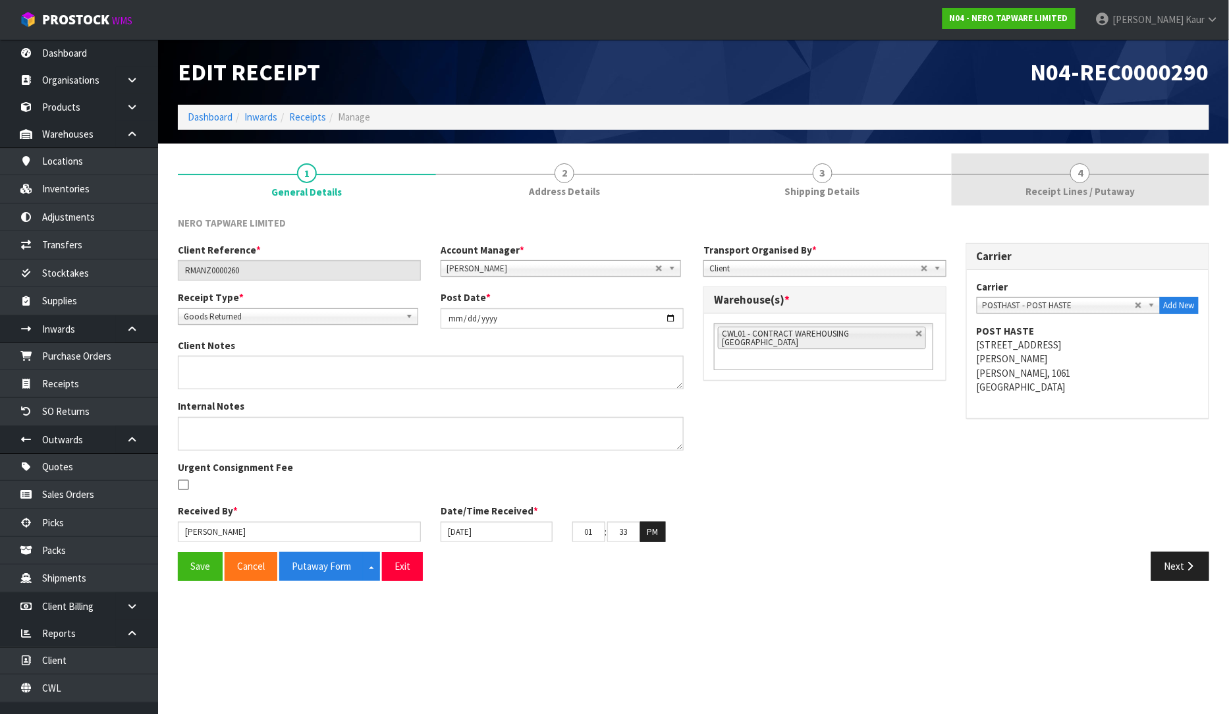
click at [1082, 180] on span "4" at bounding box center [1081, 173] width 20 height 20
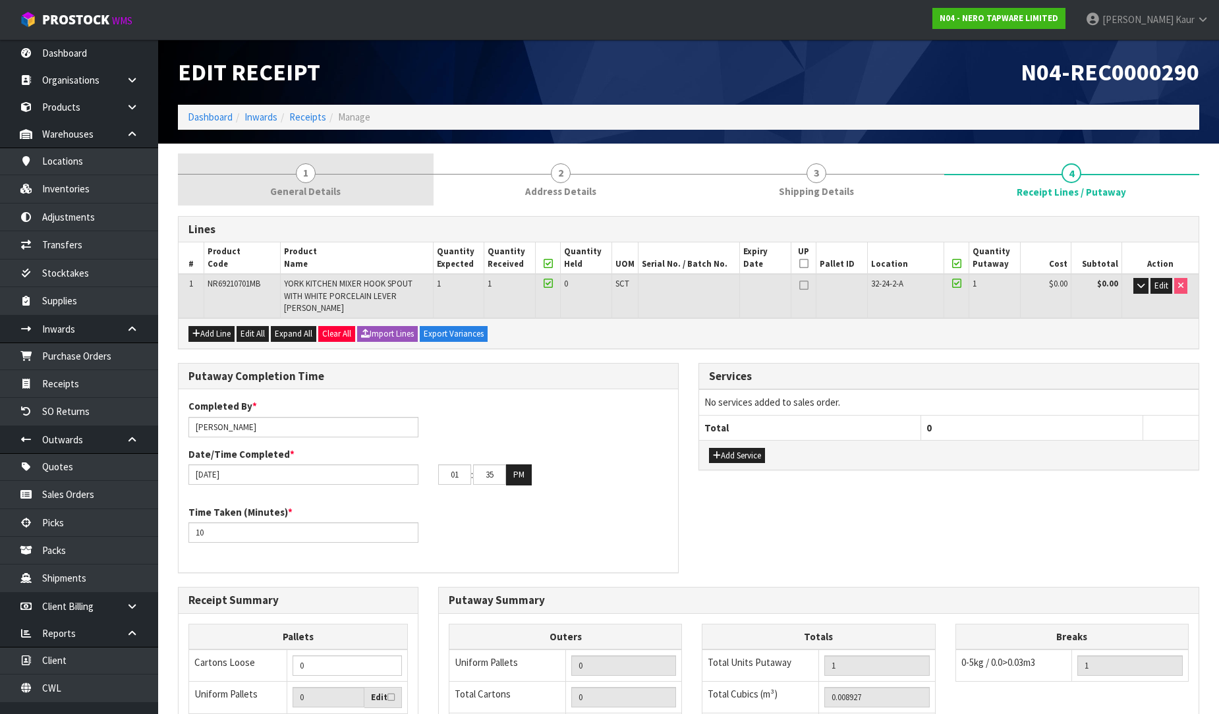
click at [328, 179] on link "1 General Details" at bounding box center [306, 179] width 256 height 52
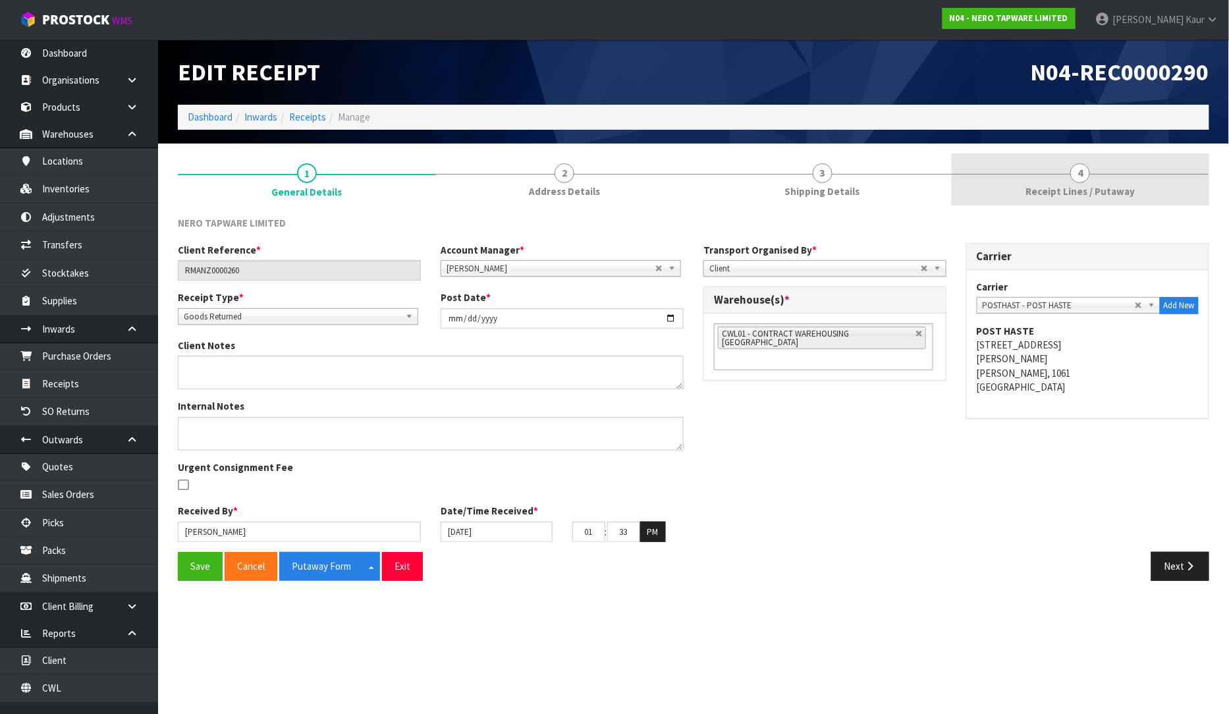
click at [1091, 186] on span "Receipt Lines / Putaway" at bounding box center [1080, 191] width 109 height 14
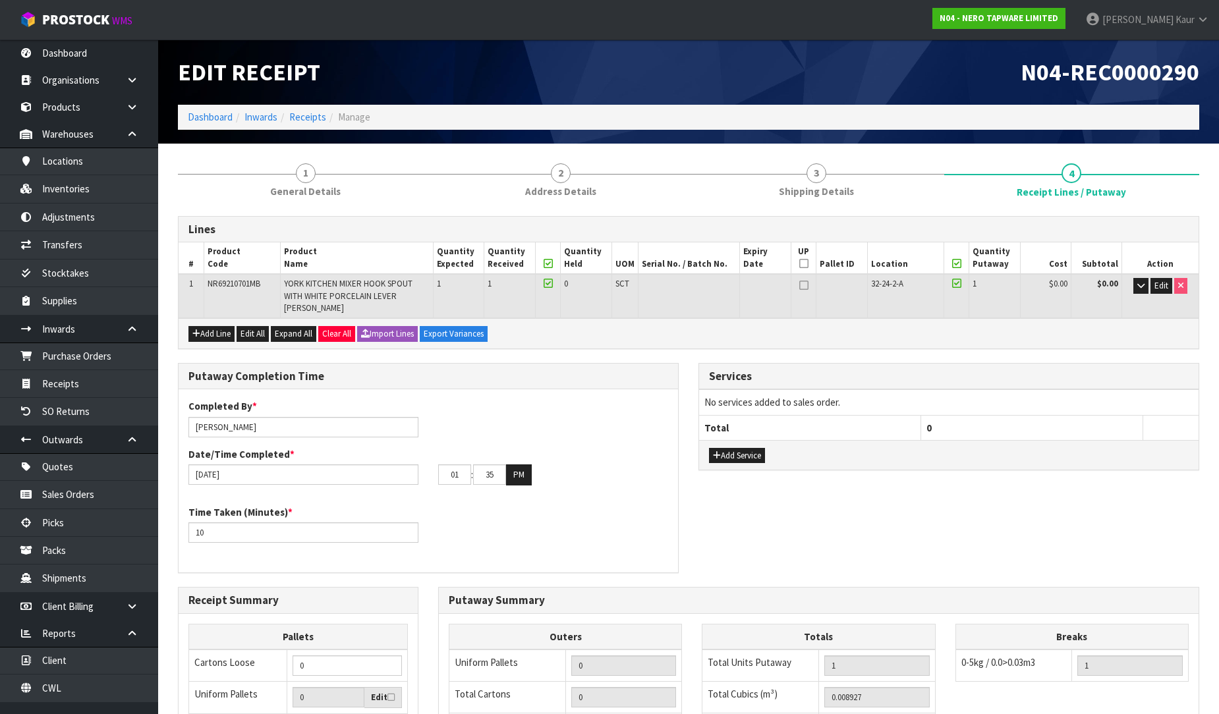
scroll to position [242, 0]
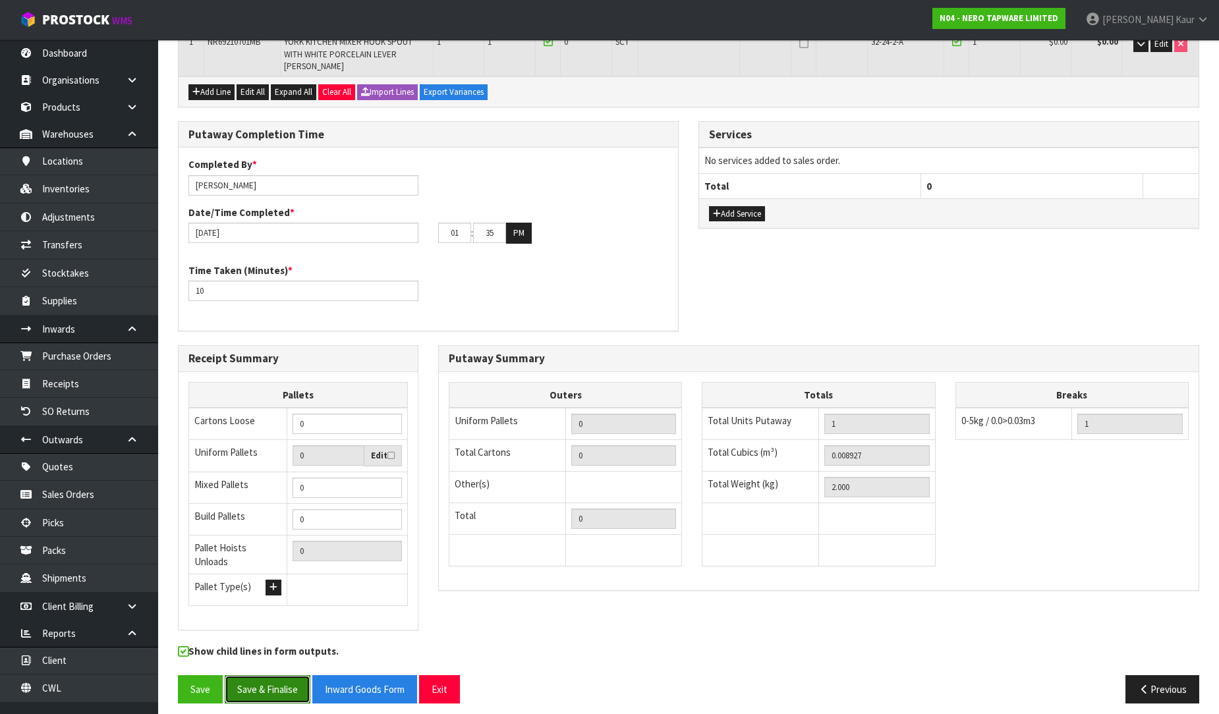
click at [288, 682] on button "Save & Finalise" at bounding box center [268, 689] width 86 height 28
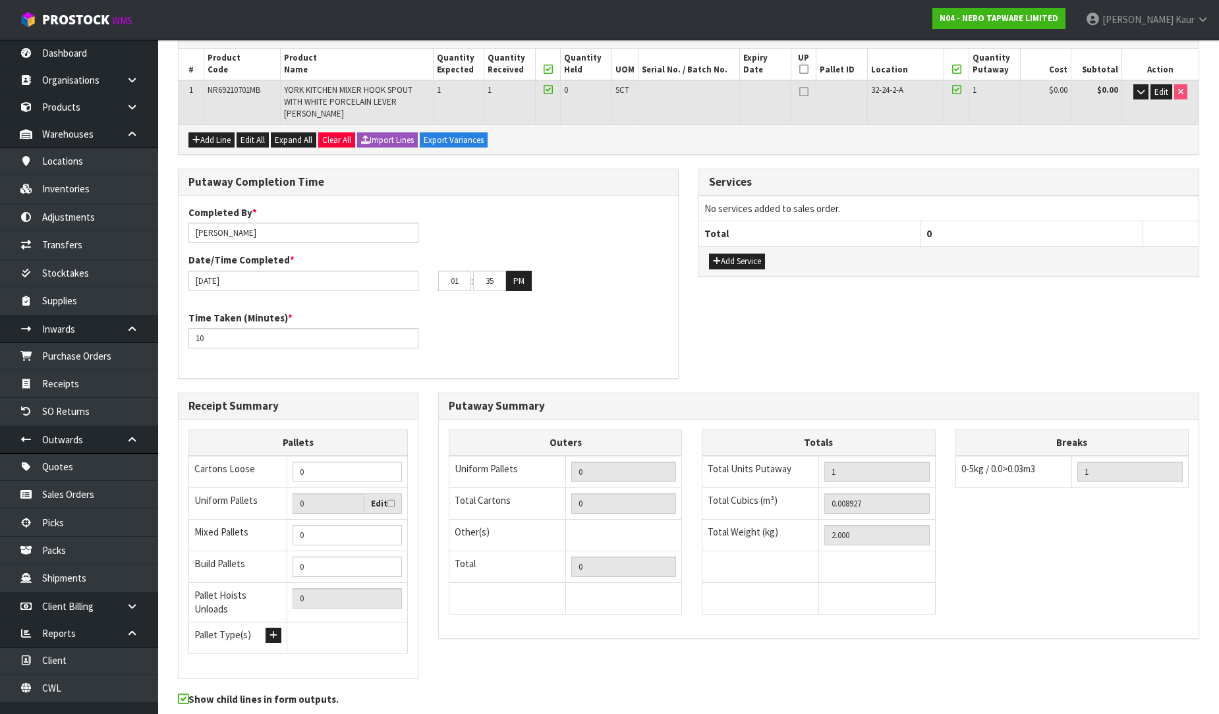
scroll to position [0, 0]
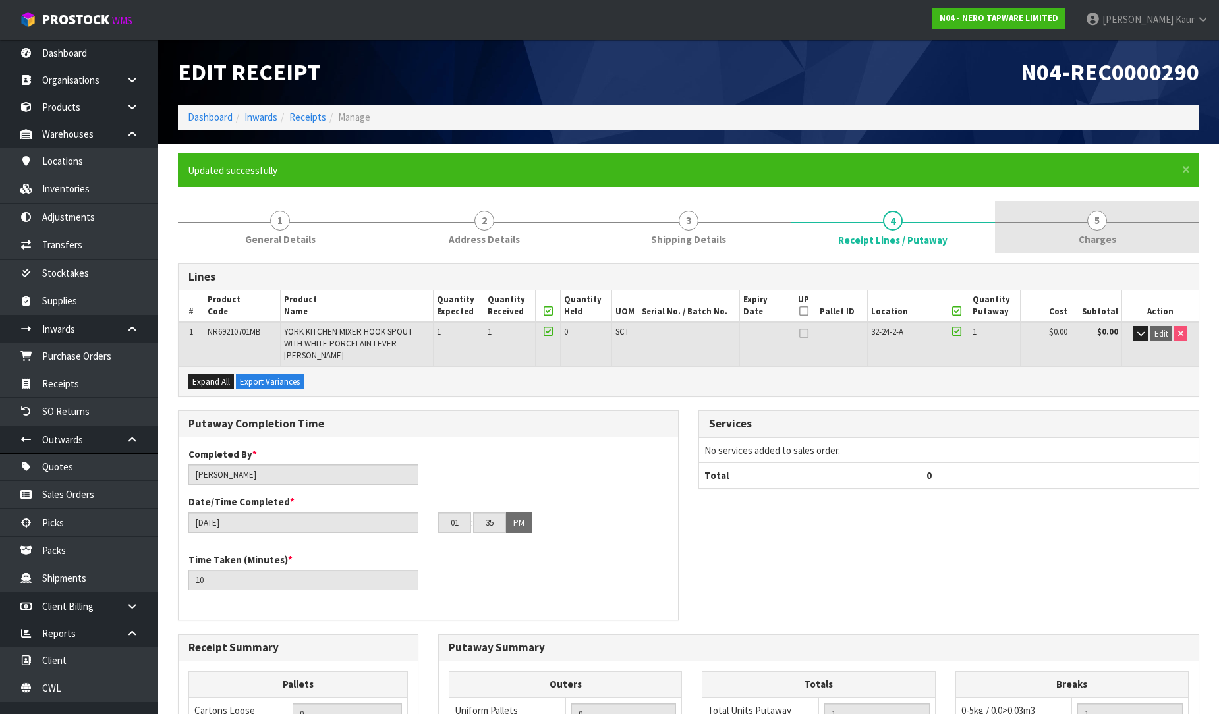
click at [1086, 227] on link "5 Charges" at bounding box center [1097, 227] width 204 height 52
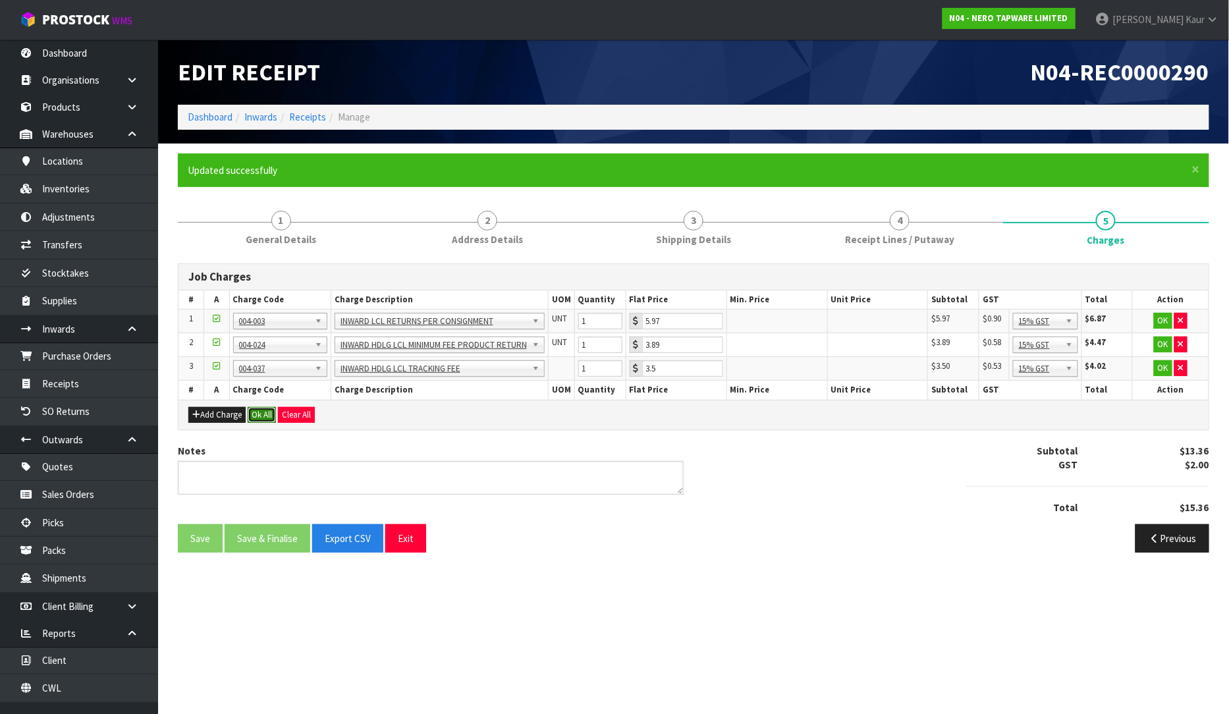
click at [258, 418] on button "Ok All" at bounding box center [262, 415] width 28 height 16
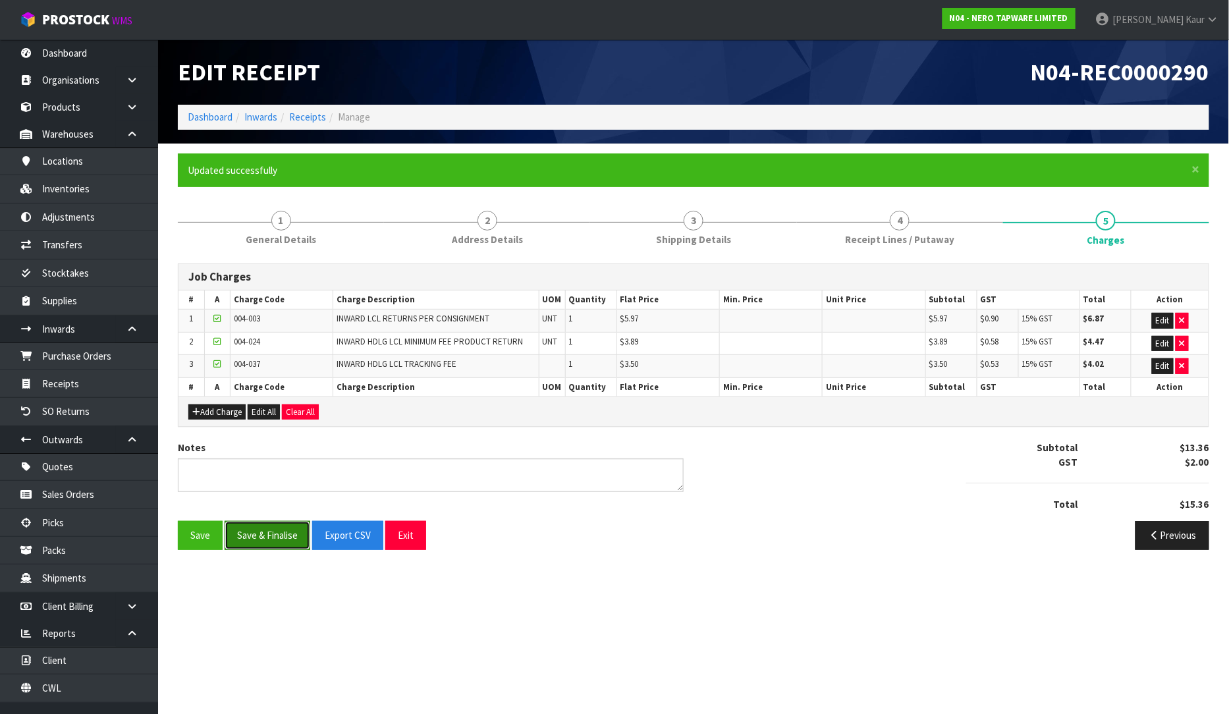
click at [278, 528] on button "Save & Finalise" at bounding box center [268, 535] width 86 height 28
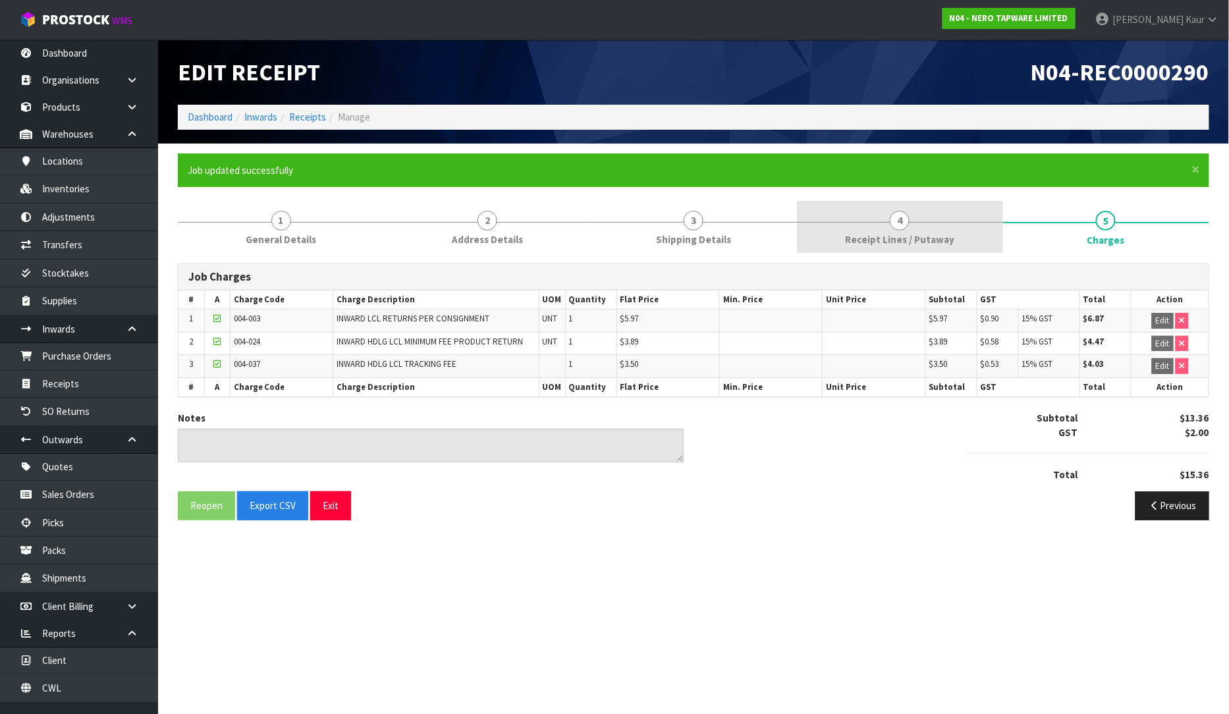
click at [831, 234] on link "4 Receipt Lines / Putaway" at bounding box center [900, 227] width 206 height 52
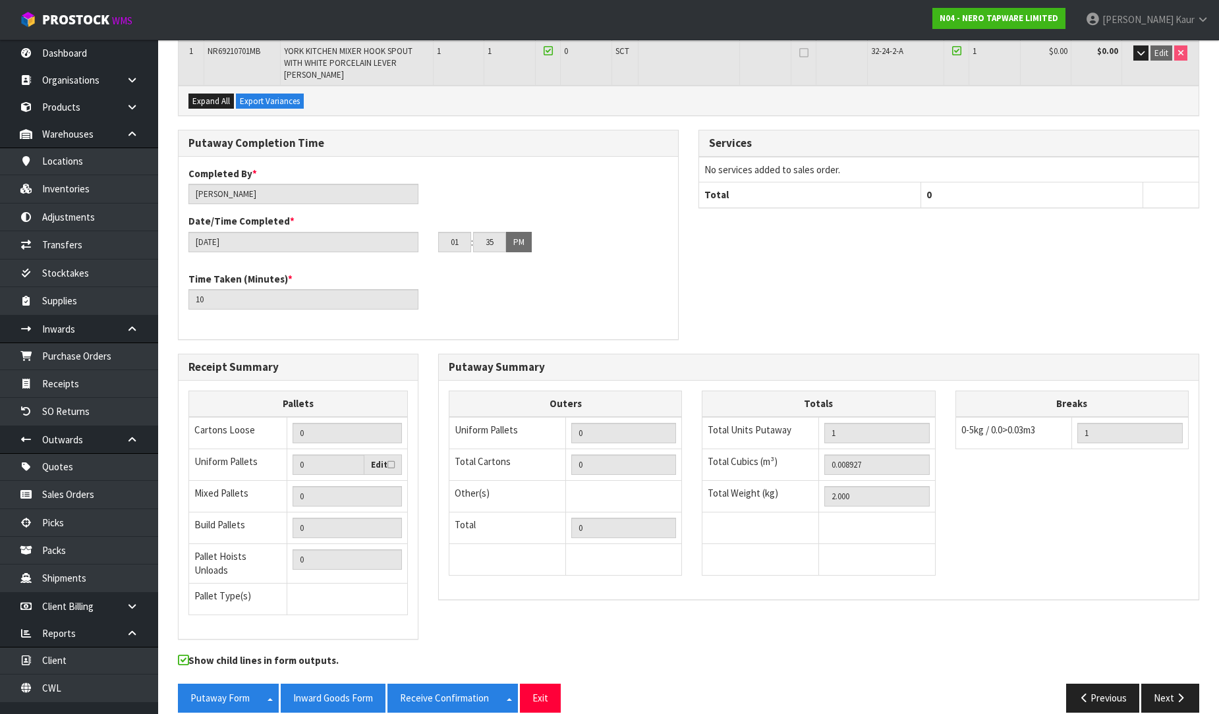
scroll to position [291, 0]
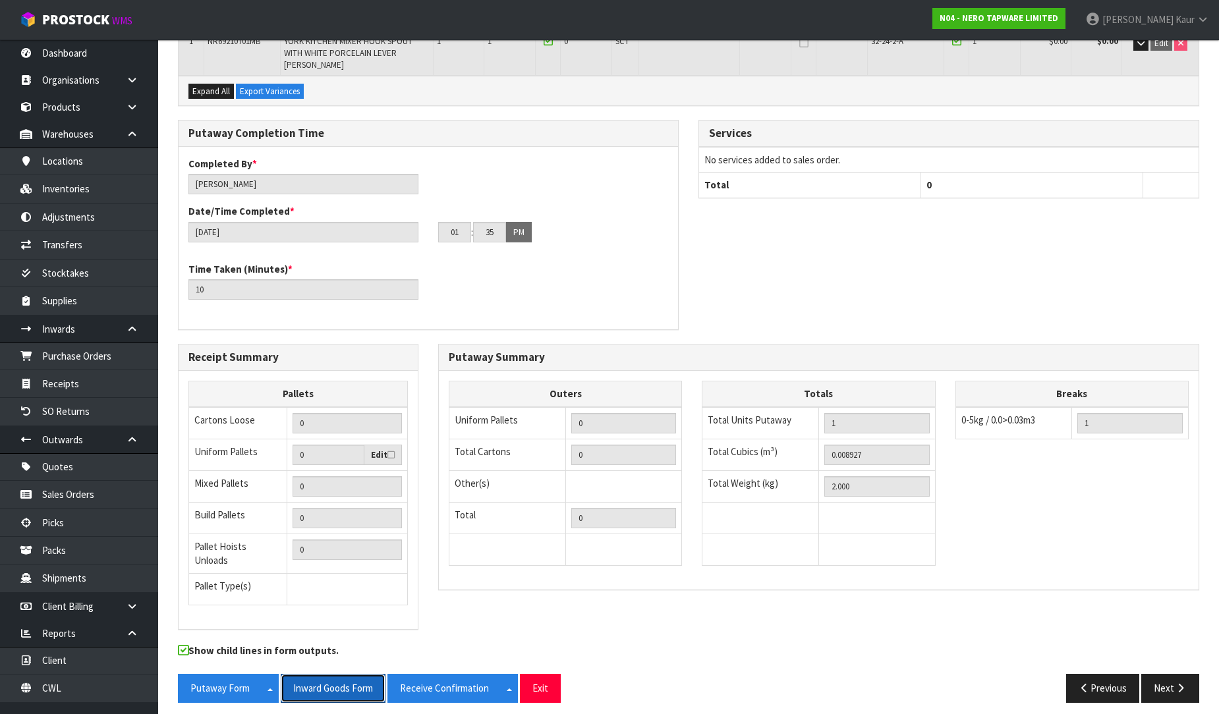
drag, startPoint x: 348, startPoint y: 681, endPoint x: 1046, endPoint y: 33, distance: 952.4
click at [348, 681] on button "Inward Goods Form" at bounding box center [333, 688] width 105 height 28
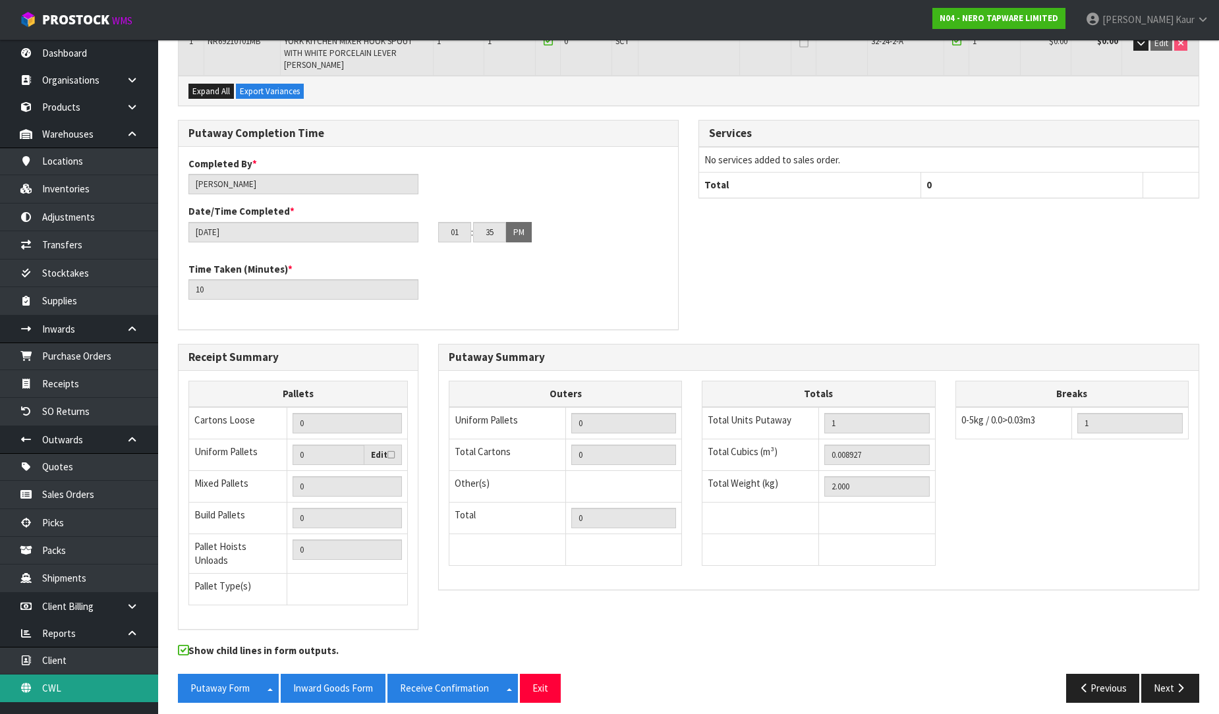
click at [110, 690] on link "CWL" at bounding box center [79, 688] width 158 height 27
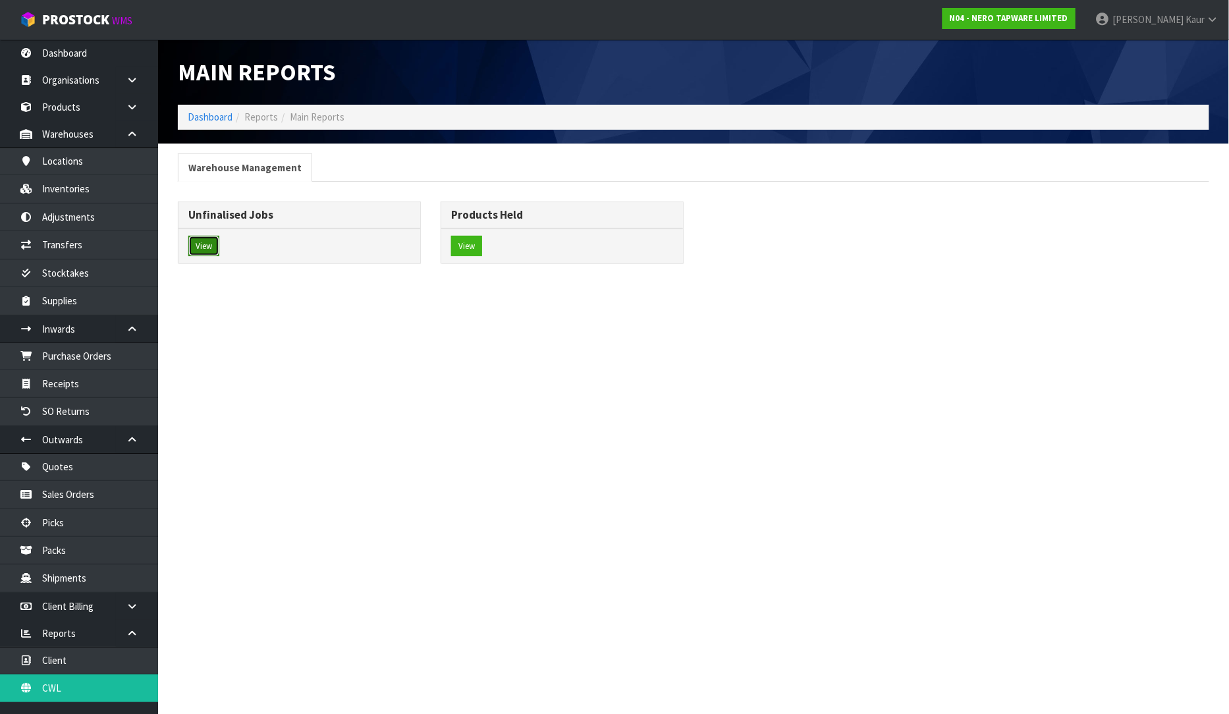
click at [213, 253] on button "View" at bounding box center [203, 246] width 31 height 21
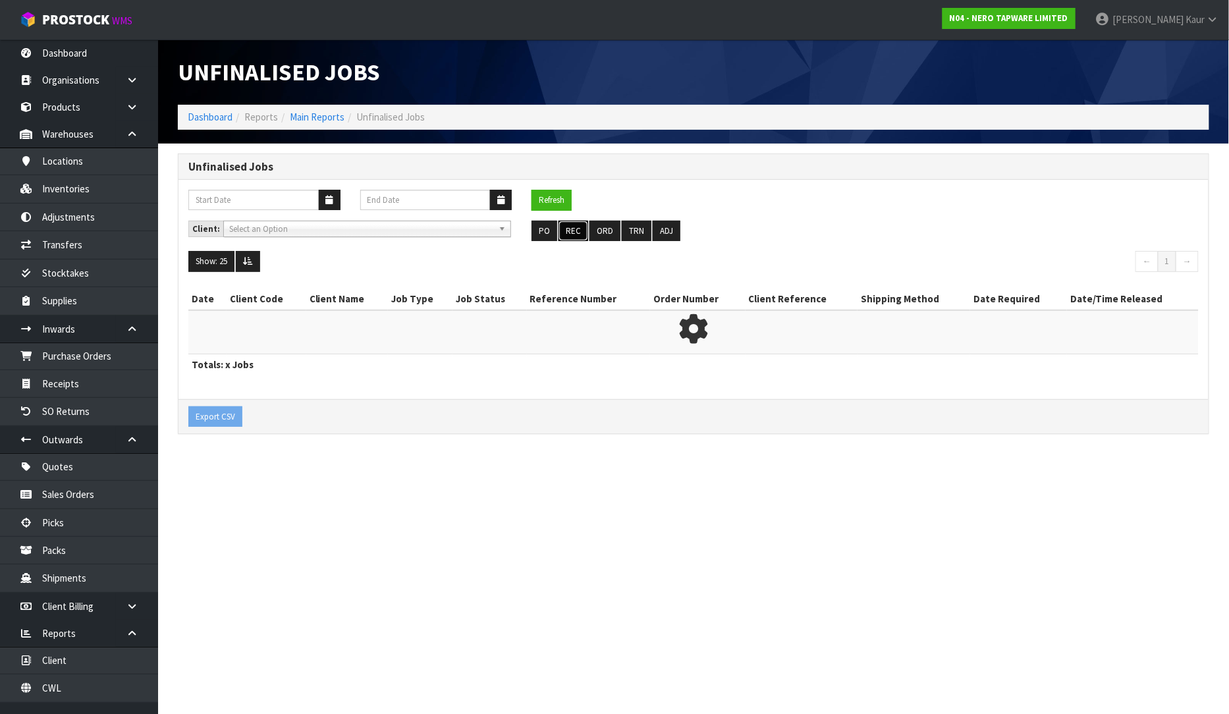
click at [571, 234] on button "REC" at bounding box center [574, 231] width 30 height 21
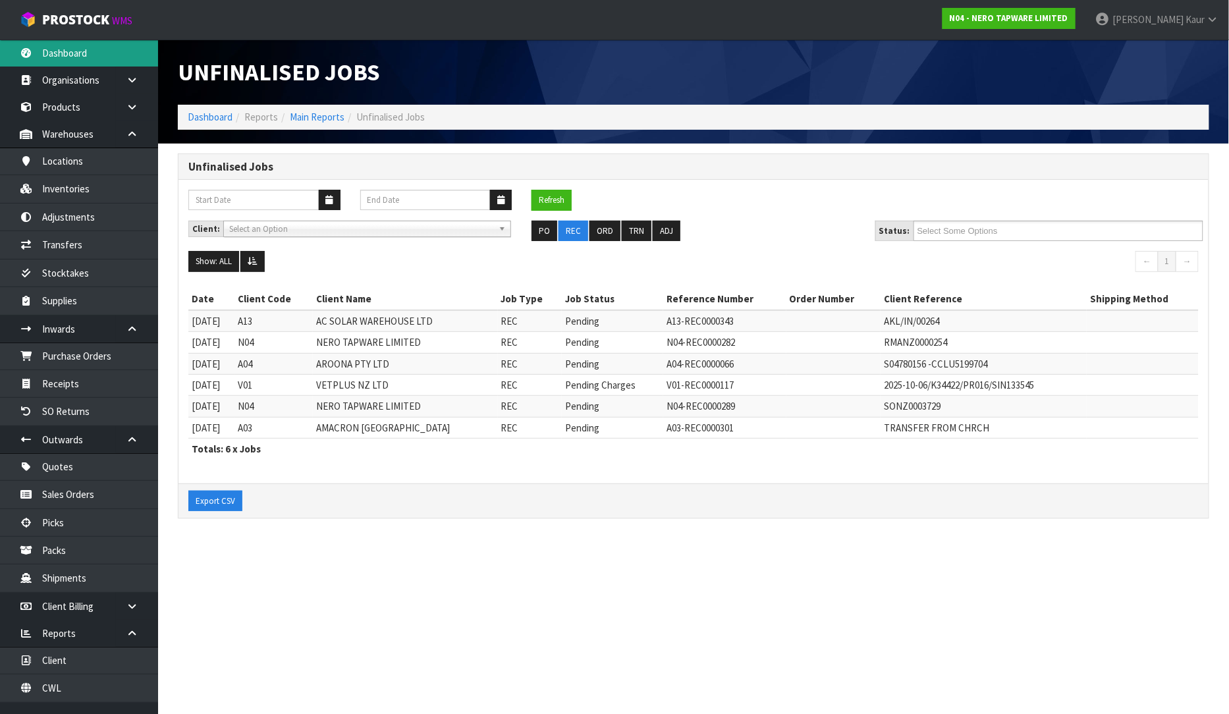
click at [70, 62] on link "Dashboard" at bounding box center [79, 53] width 158 height 27
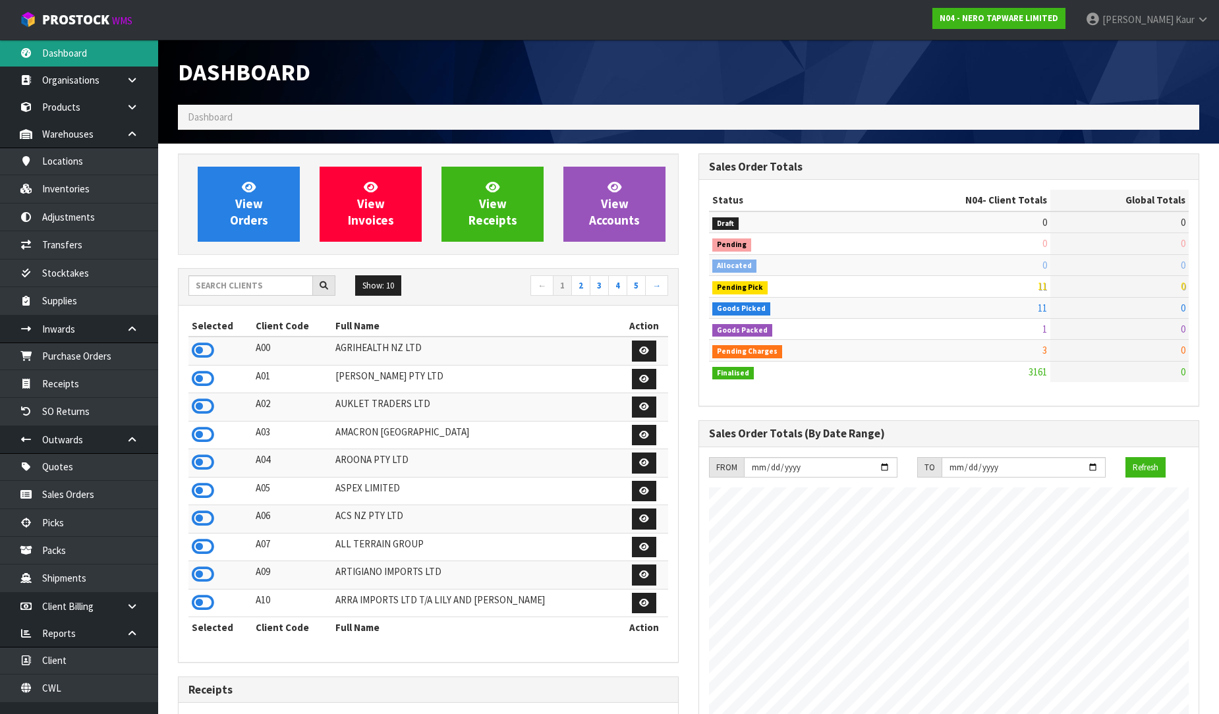
scroll to position [1026, 520]
click at [229, 288] on input "text" at bounding box center [250, 285] width 125 height 20
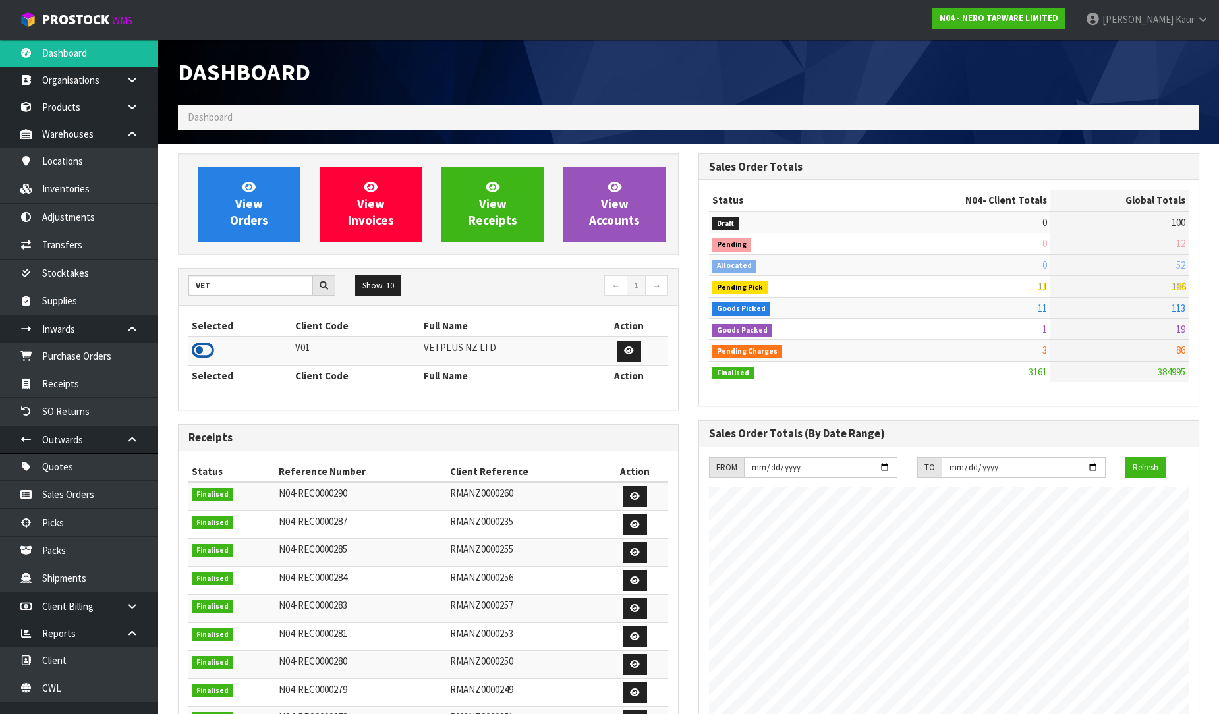
click at [209, 351] on icon at bounding box center [203, 351] width 22 height 20
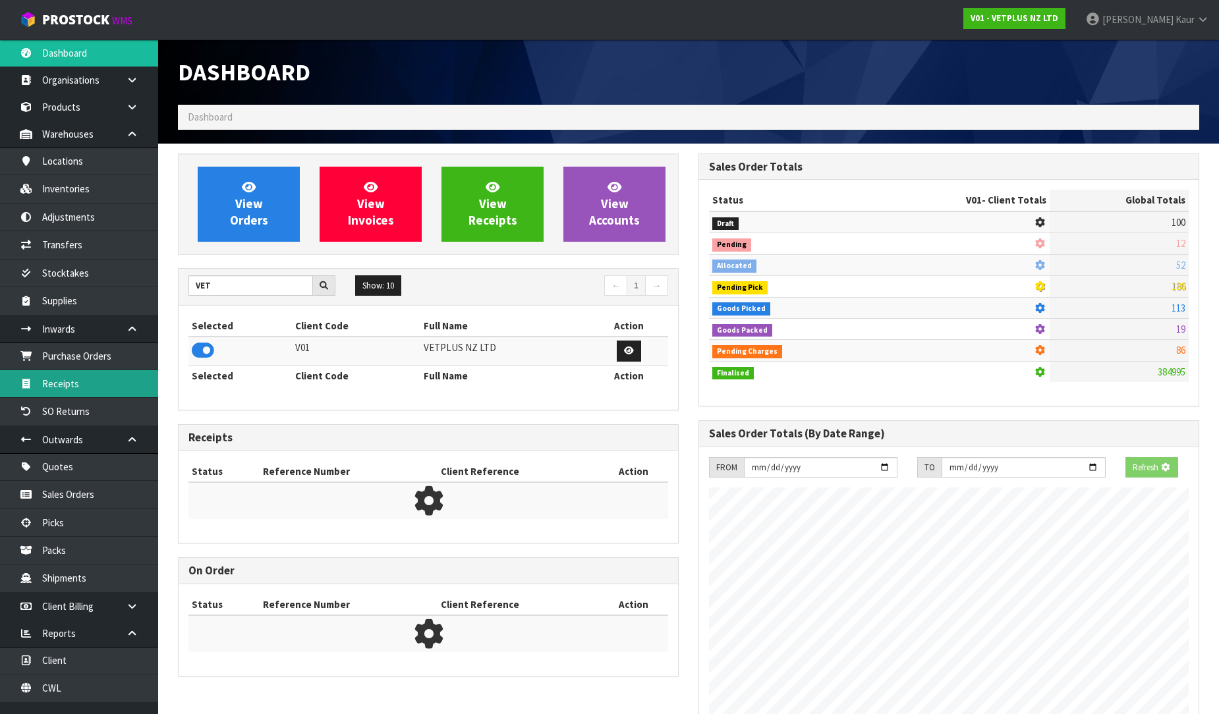
scroll to position [657958, 658259]
click at [82, 381] on link "Receipts" at bounding box center [79, 383] width 158 height 27
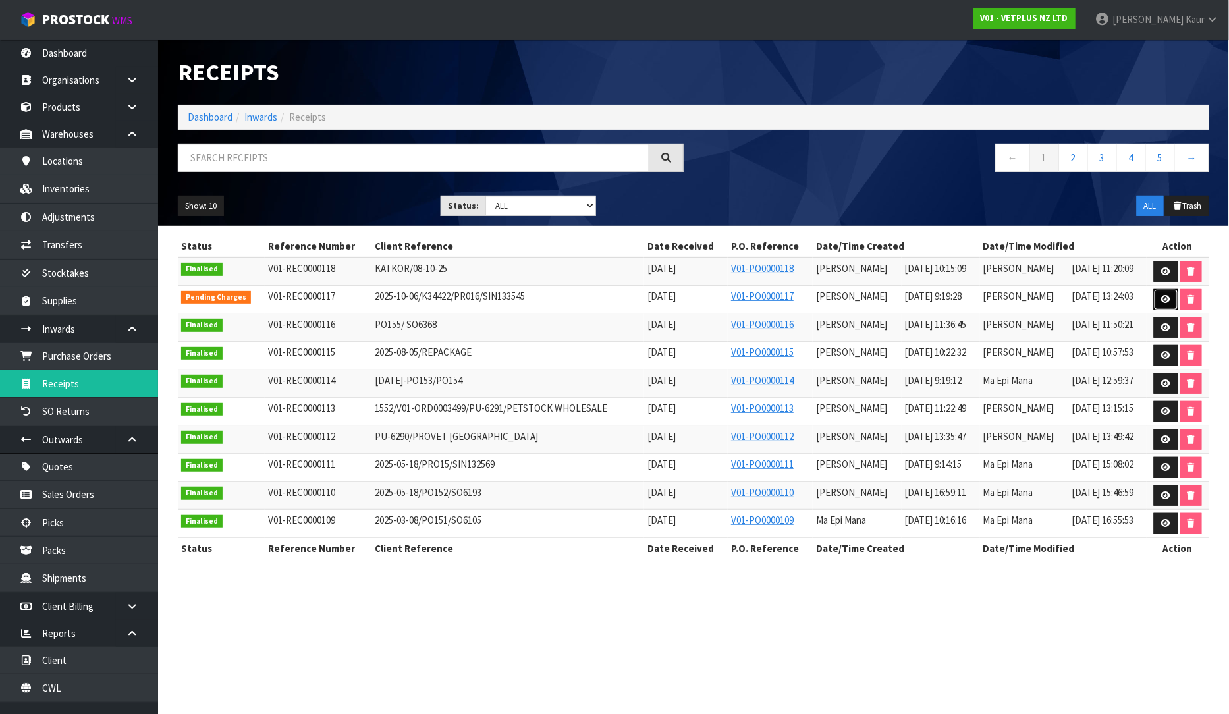
click at [1163, 300] on icon at bounding box center [1166, 299] width 10 height 9
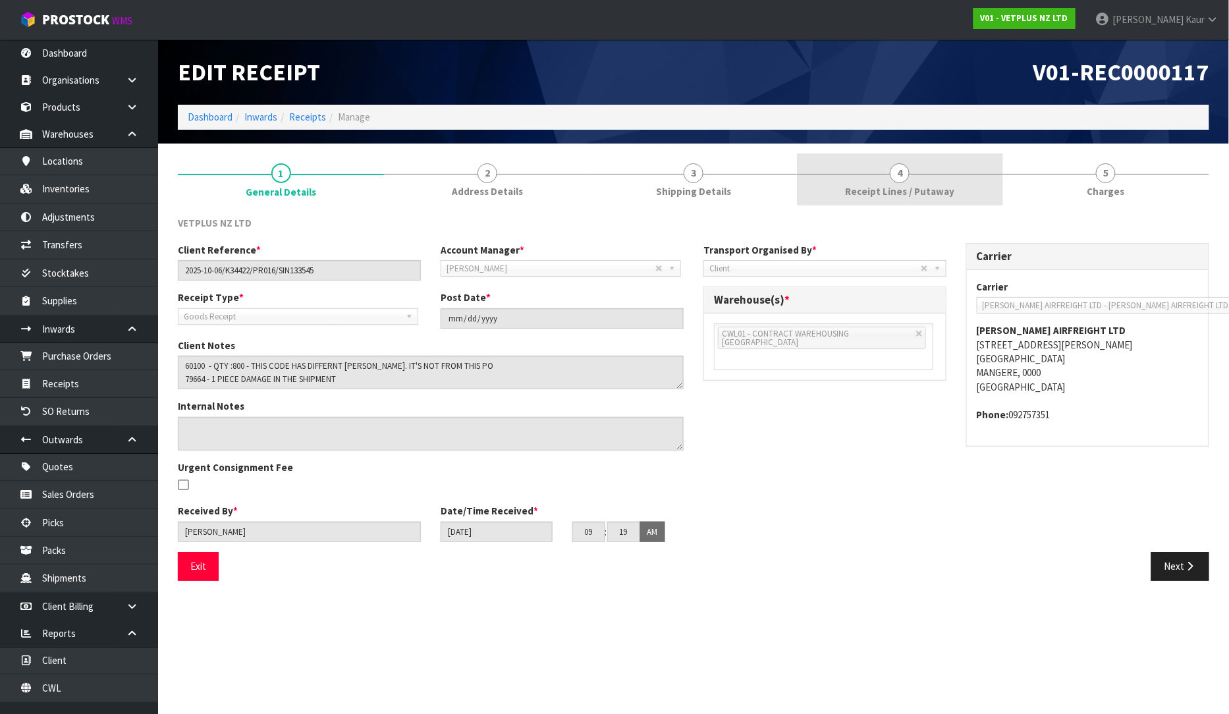
click at [933, 186] on span "Receipt Lines / Putaway" at bounding box center [899, 191] width 109 height 14
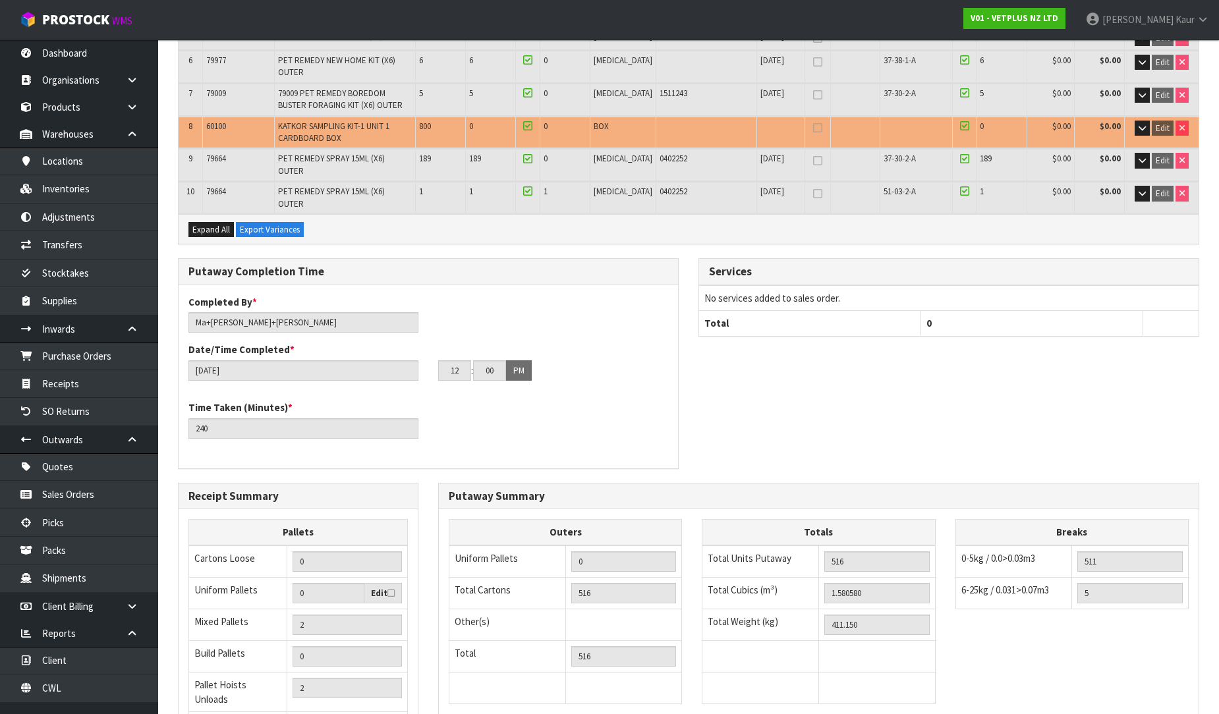
scroll to position [469, 0]
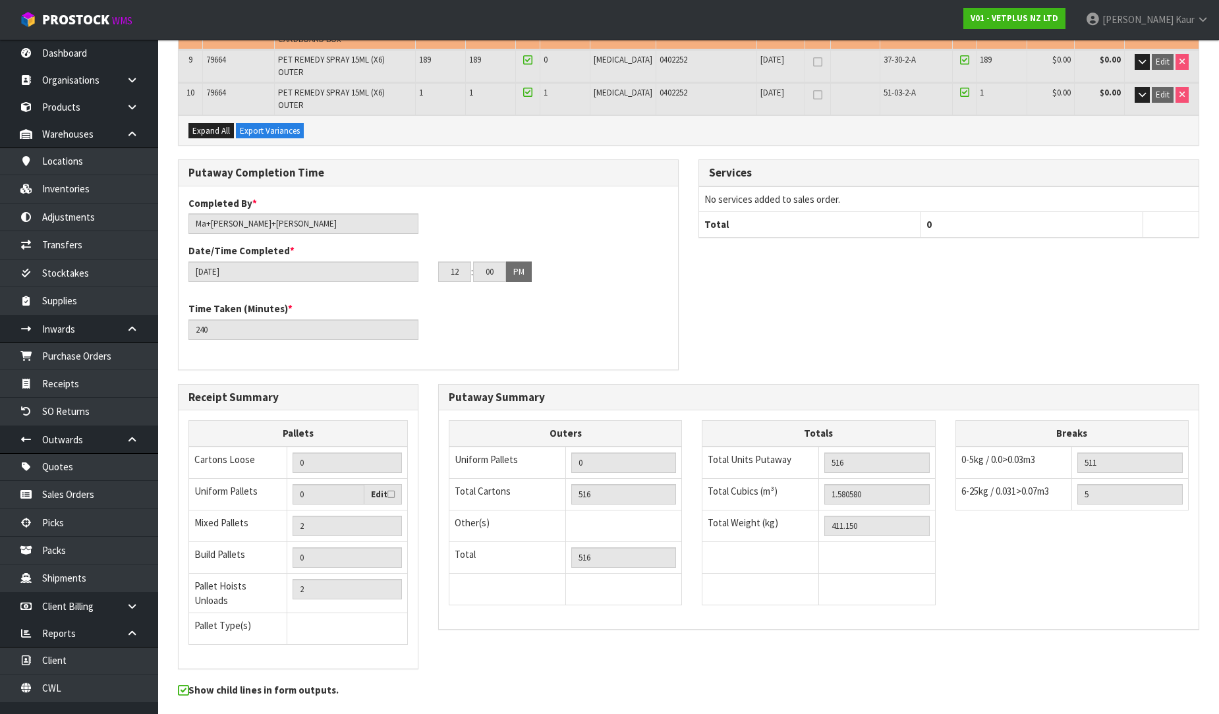
click at [1151, 713] on button "Next" at bounding box center [1170, 728] width 58 height 28
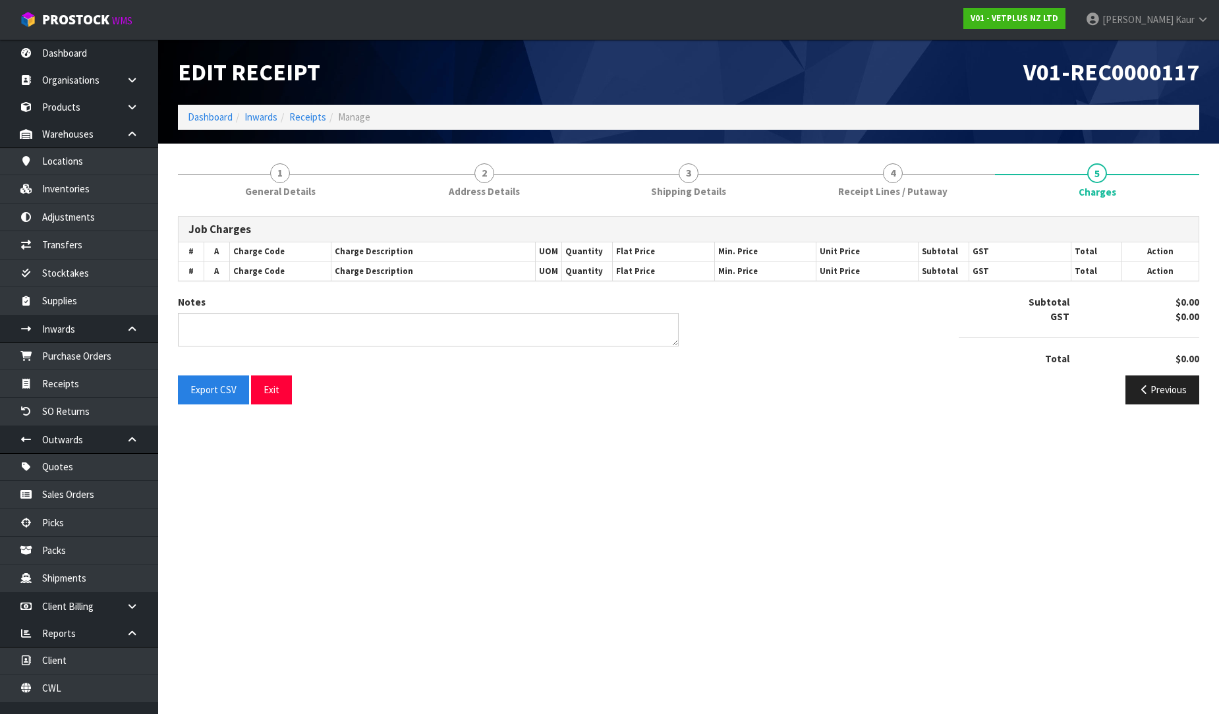
scroll to position [0, 0]
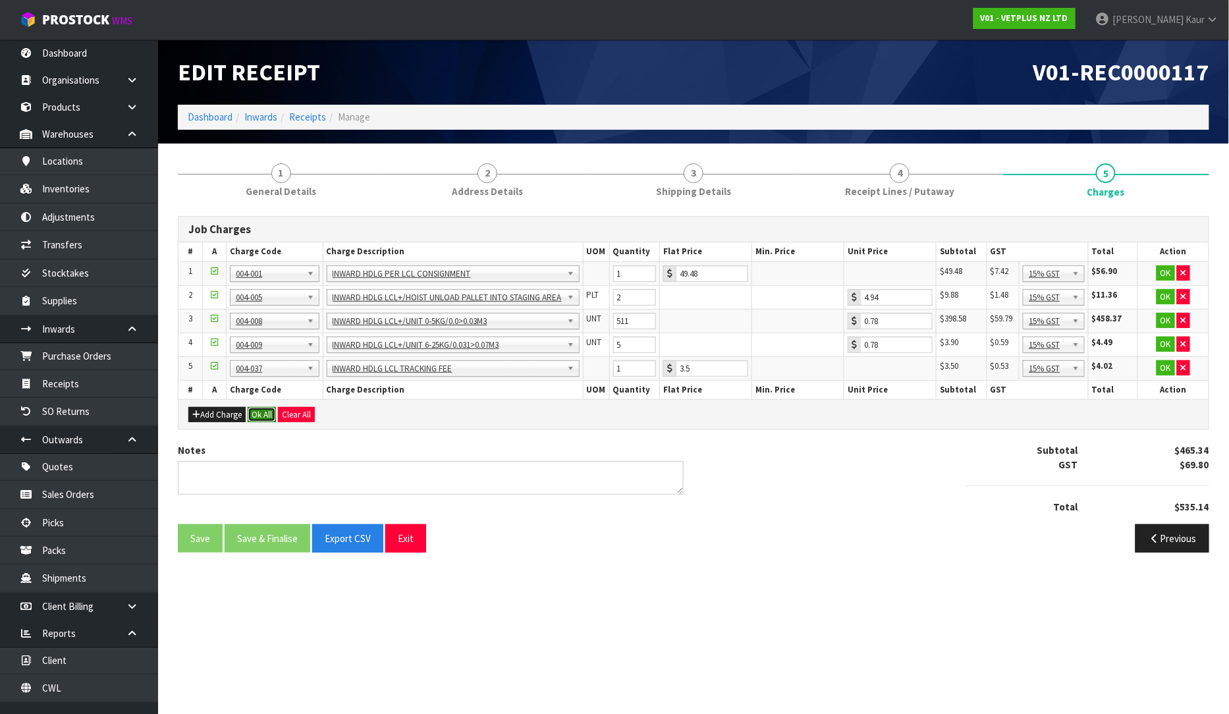
click at [265, 415] on button "Ok All" at bounding box center [262, 415] width 28 height 16
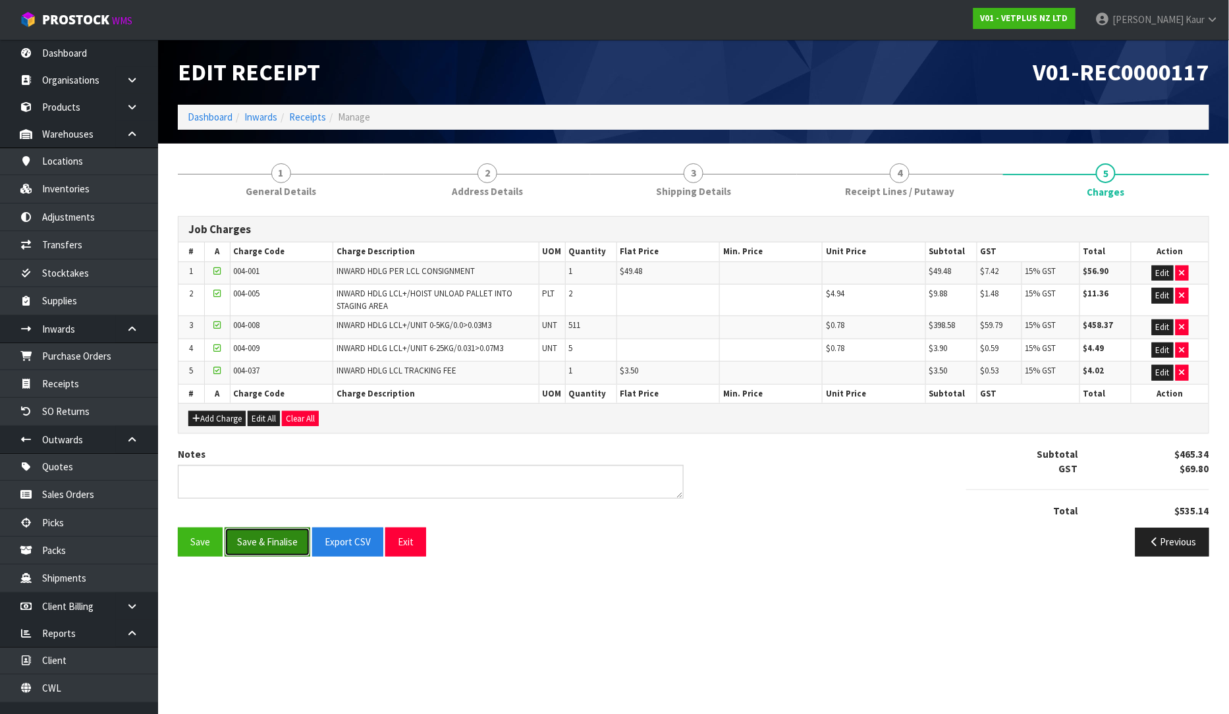
click at [252, 543] on button "Save & Finalise" at bounding box center [268, 542] width 86 height 28
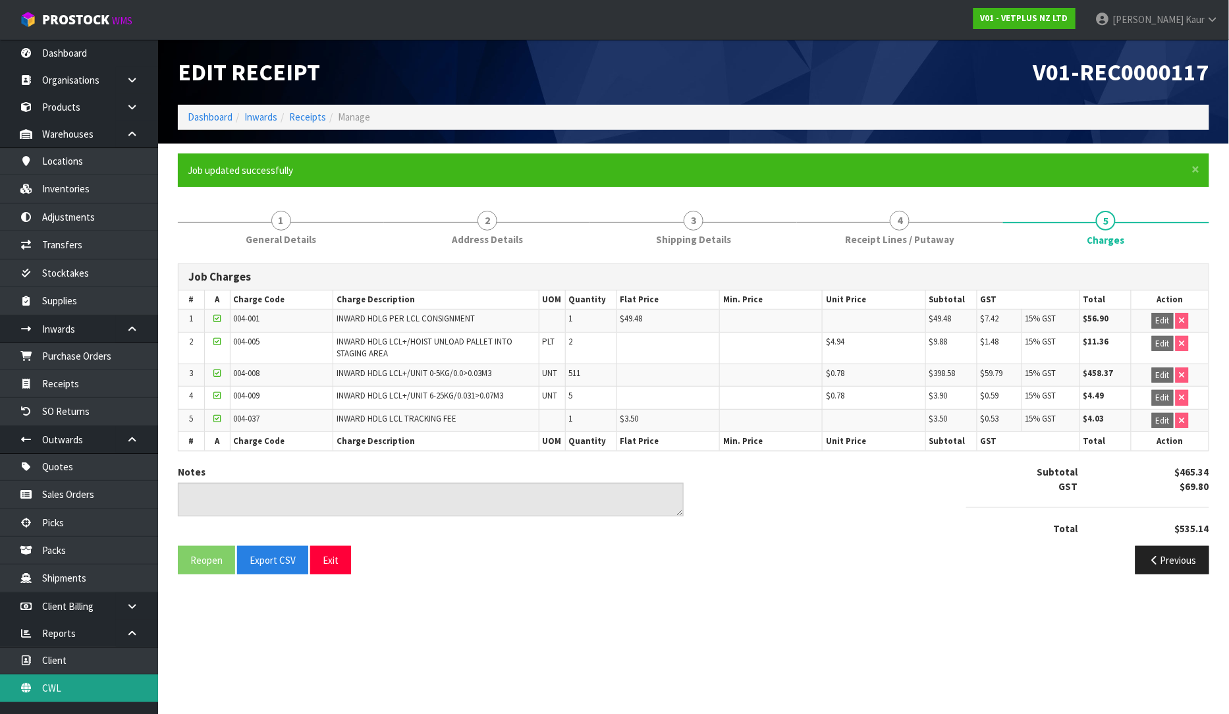
click at [57, 696] on link "CWL" at bounding box center [79, 688] width 158 height 27
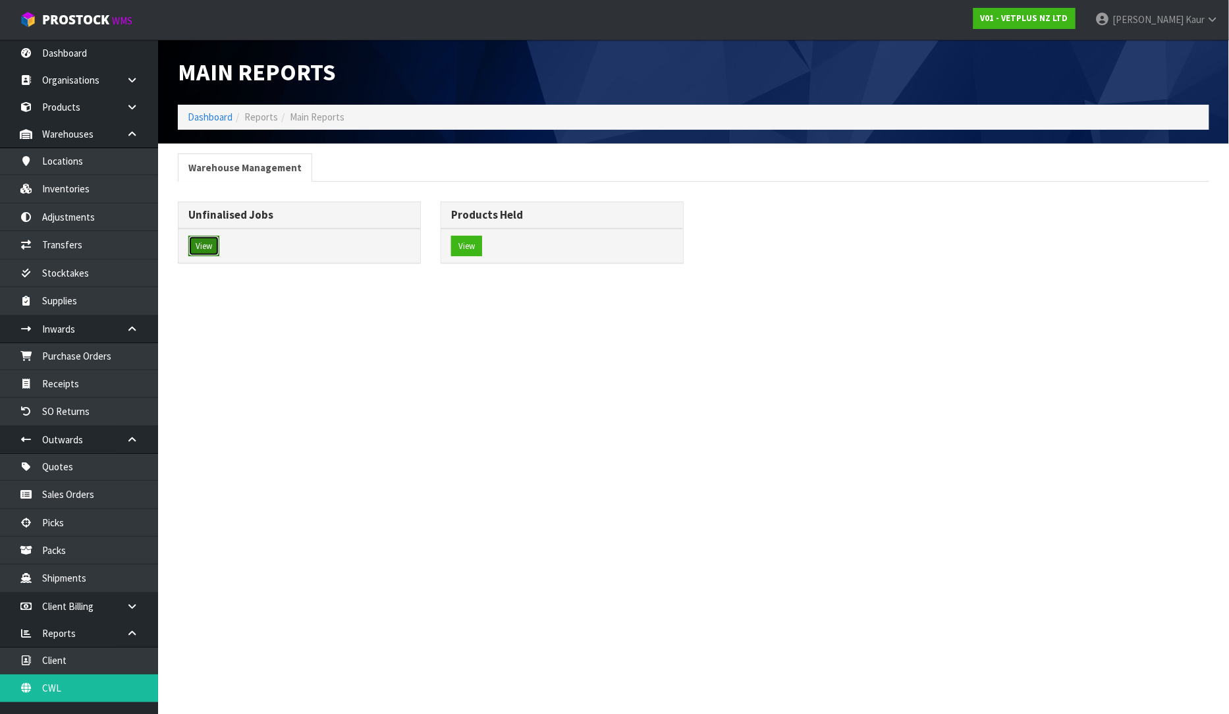
click at [198, 242] on button "View" at bounding box center [203, 246] width 31 height 21
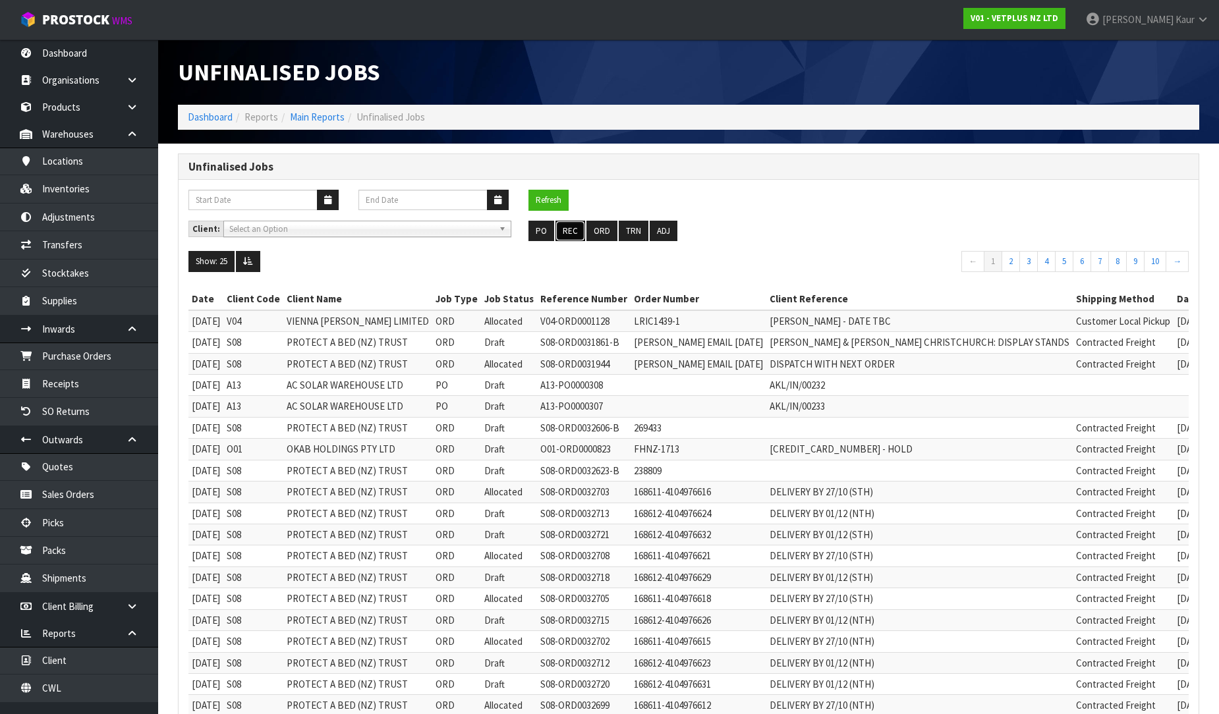
click at [578, 231] on button "REC" at bounding box center [570, 231] width 30 height 21
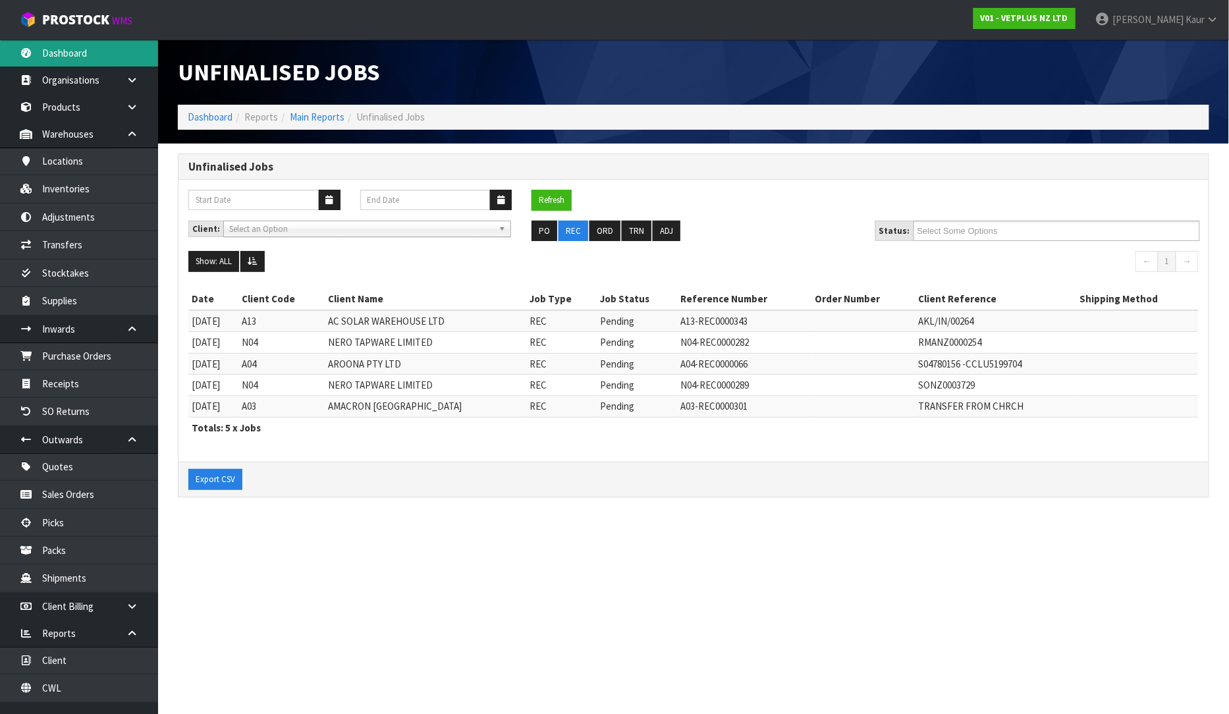
click at [101, 60] on link "Dashboard" at bounding box center [79, 53] width 158 height 27
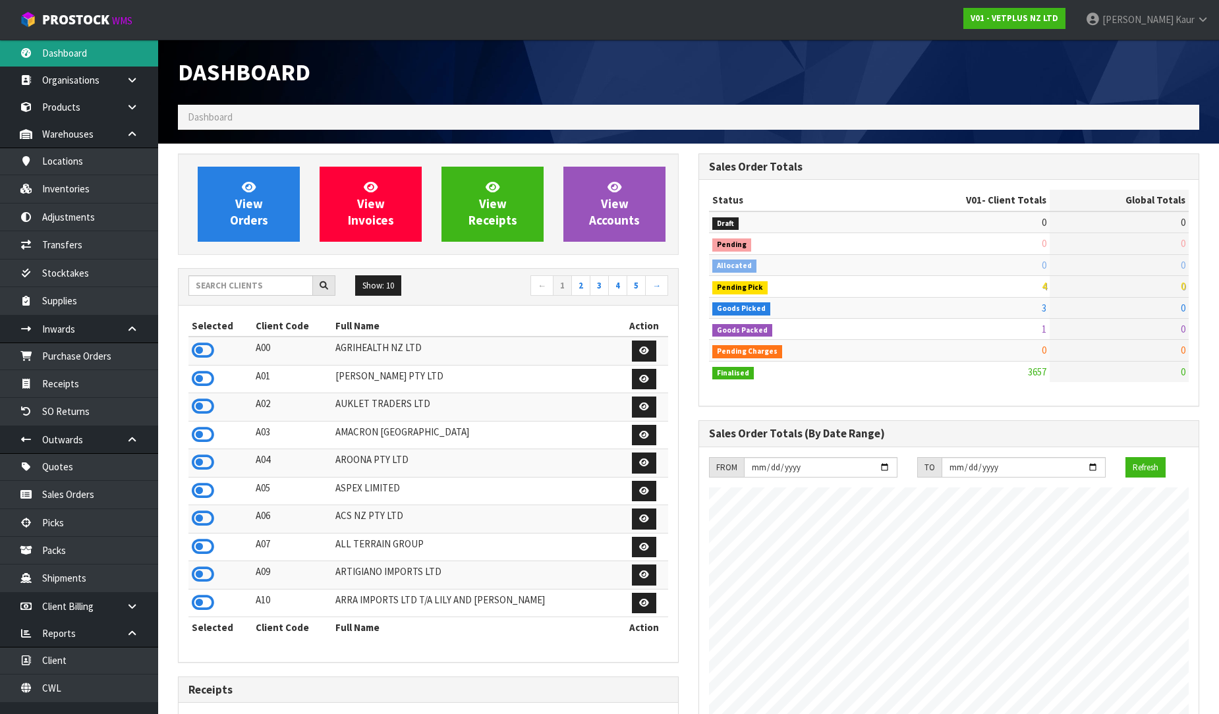
scroll to position [998, 520]
click at [256, 280] on input "text" at bounding box center [250, 285] width 125 height 20
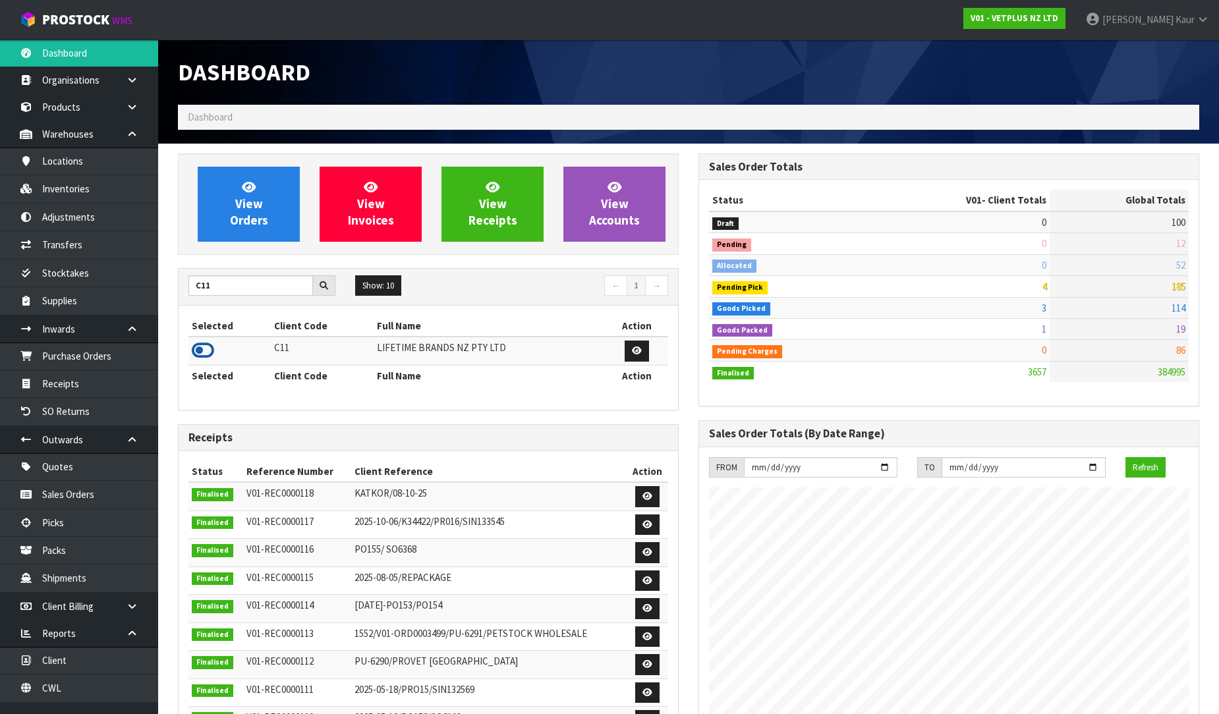
click at [208, 352] on icon at bounding box center [203, 351] width 22 height 20
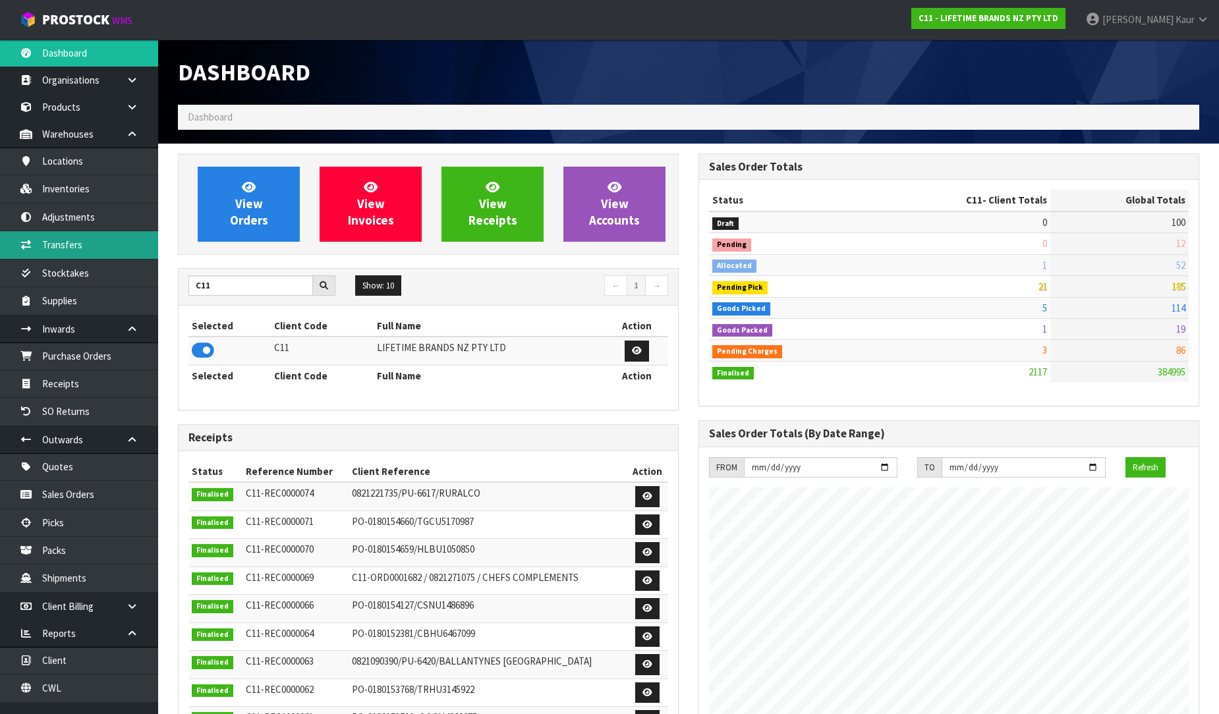
click at [71, 253] on link "Transfers" at bounding box center [79, 244] width 158 height 27
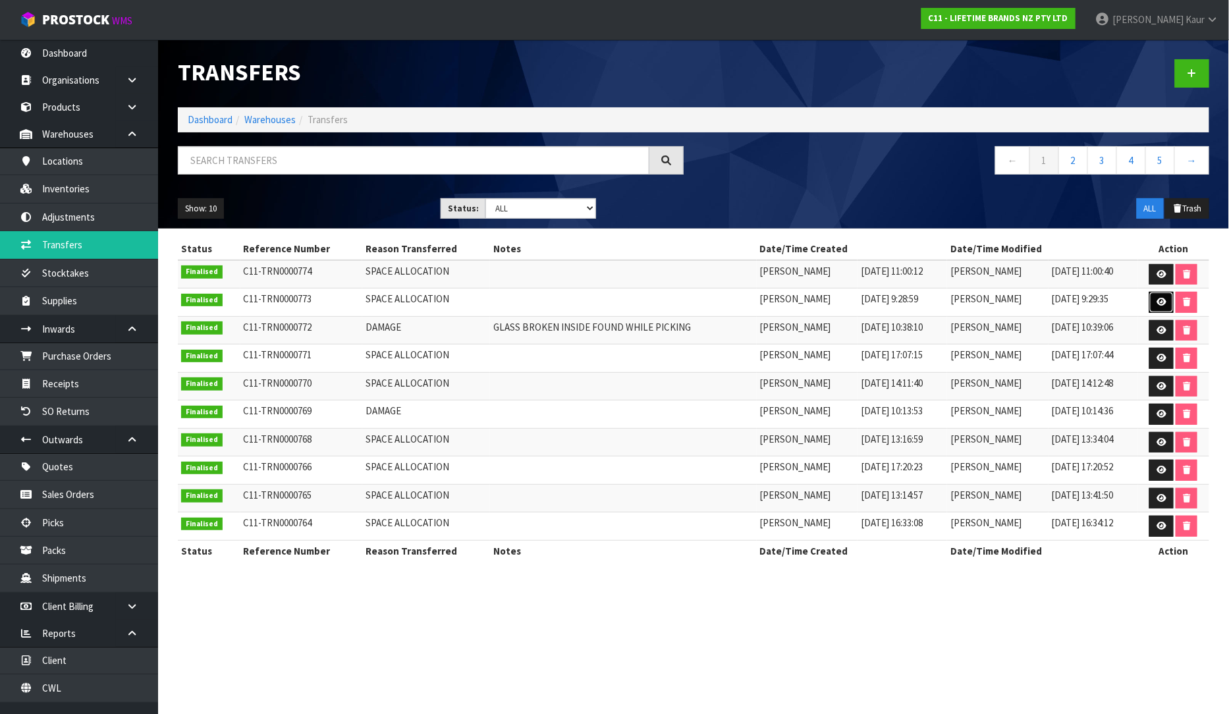
click at [1161, 306] on icon at bounding box center [1162, 302] width 10 height 9
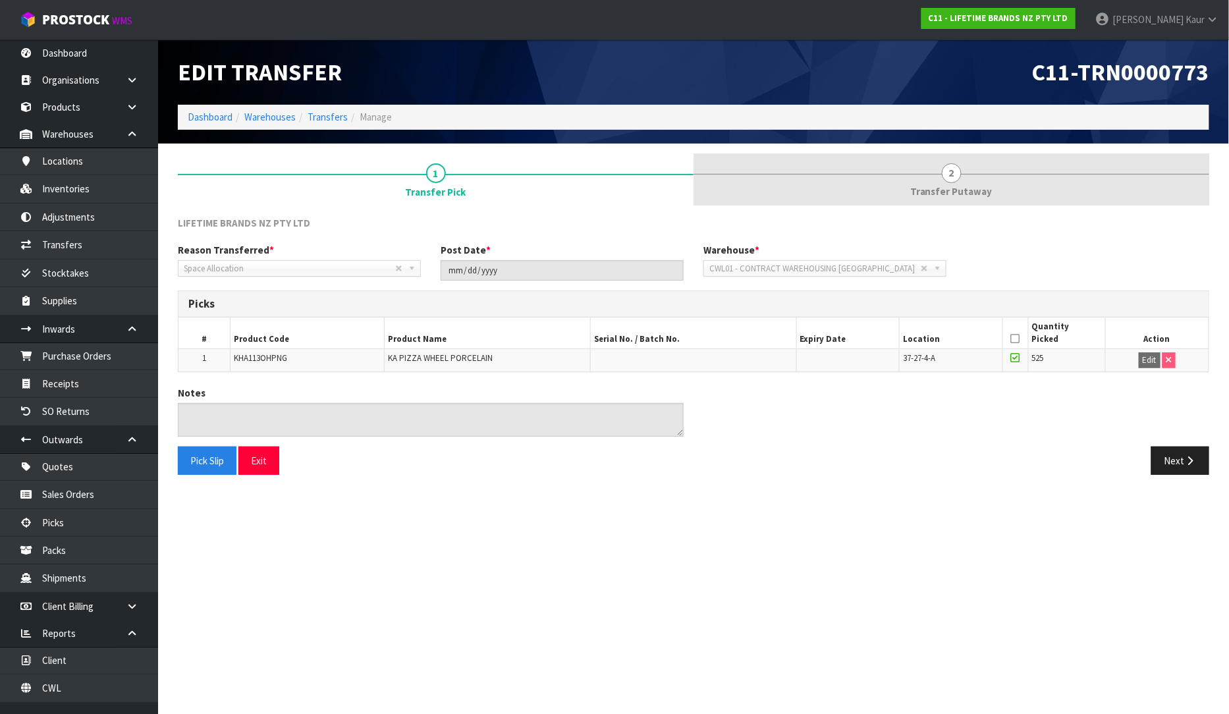
click at [952, 177] on span "2" at bounding box center [952, 173] width 20 height 20
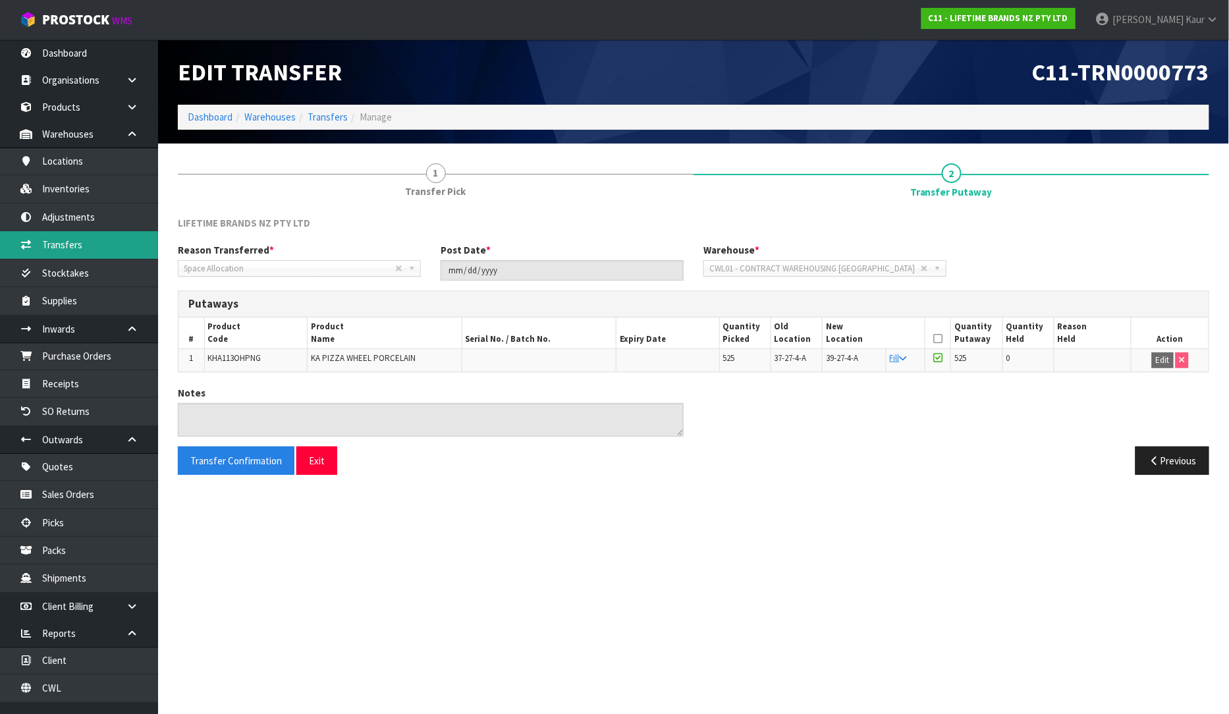
click at [75, 240] on link "Transfers" at bounding box center [79, 244] width 158 height 27
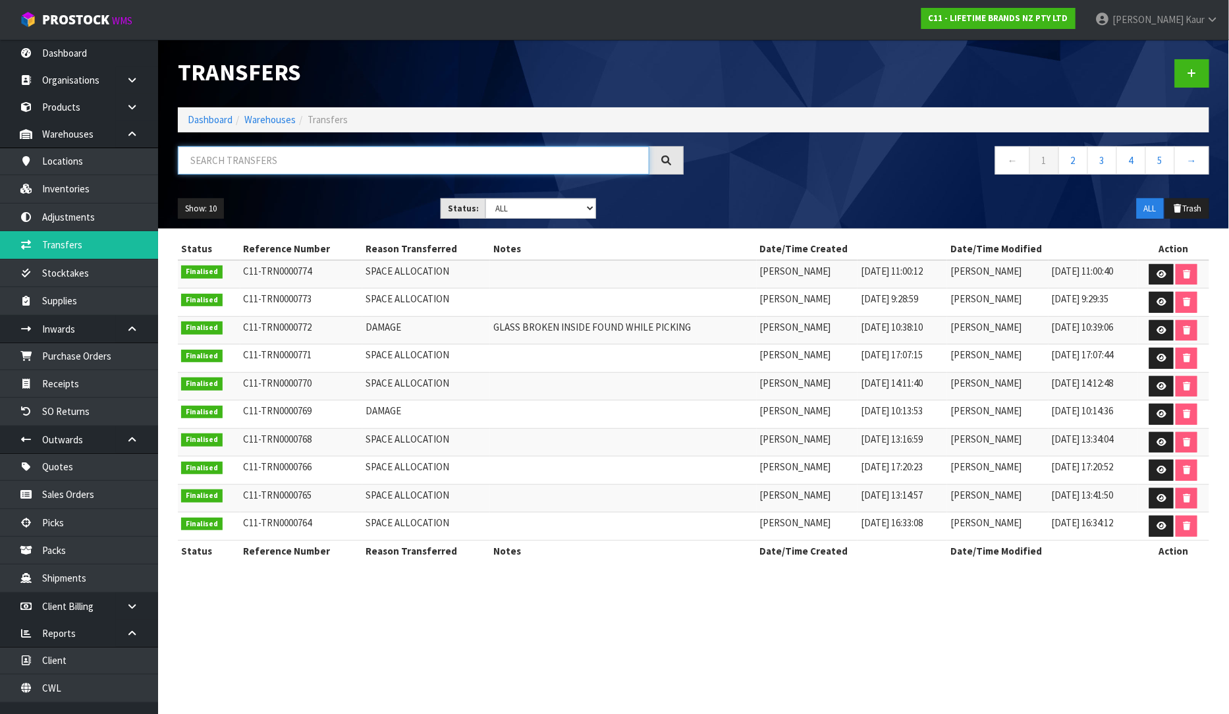
click at [229, 161] on input "text" at bounding box center [414, 160] width 472 height 28
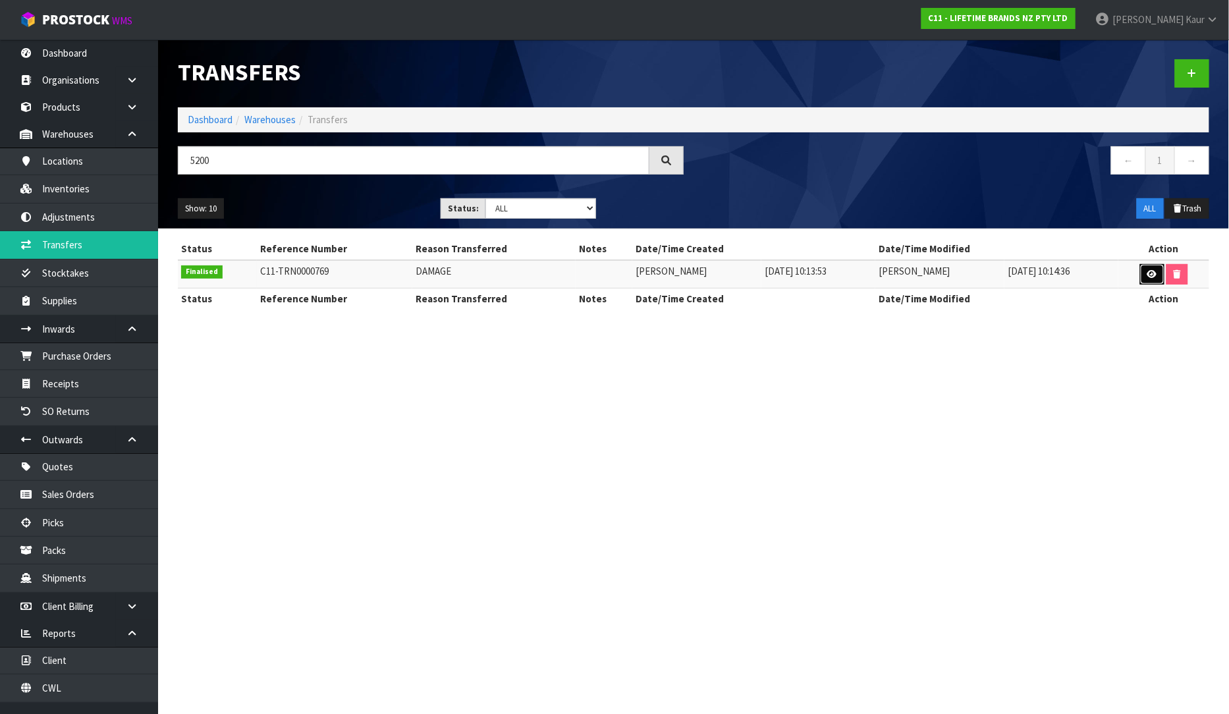
click at [1143, 282] on link at bounding box center [1152, 274] width 24 height 21
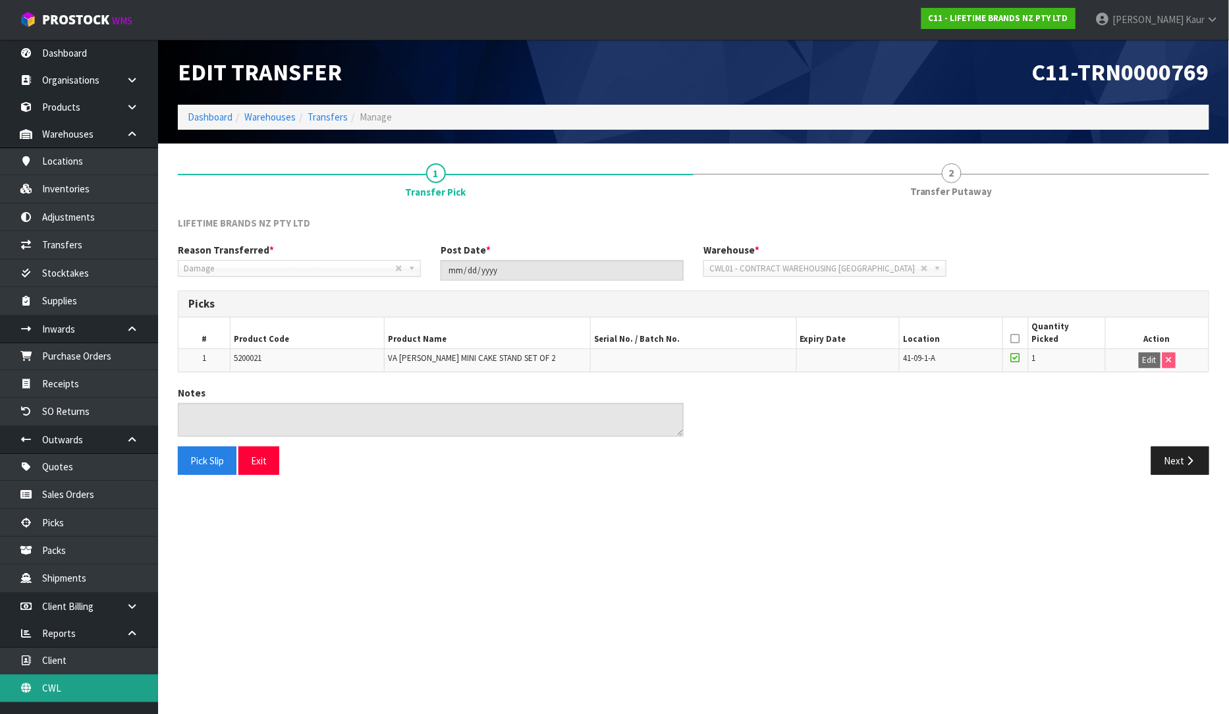
click at [59, 695] on link "CWL" at bounding box center [79, 688] width 158 height 27
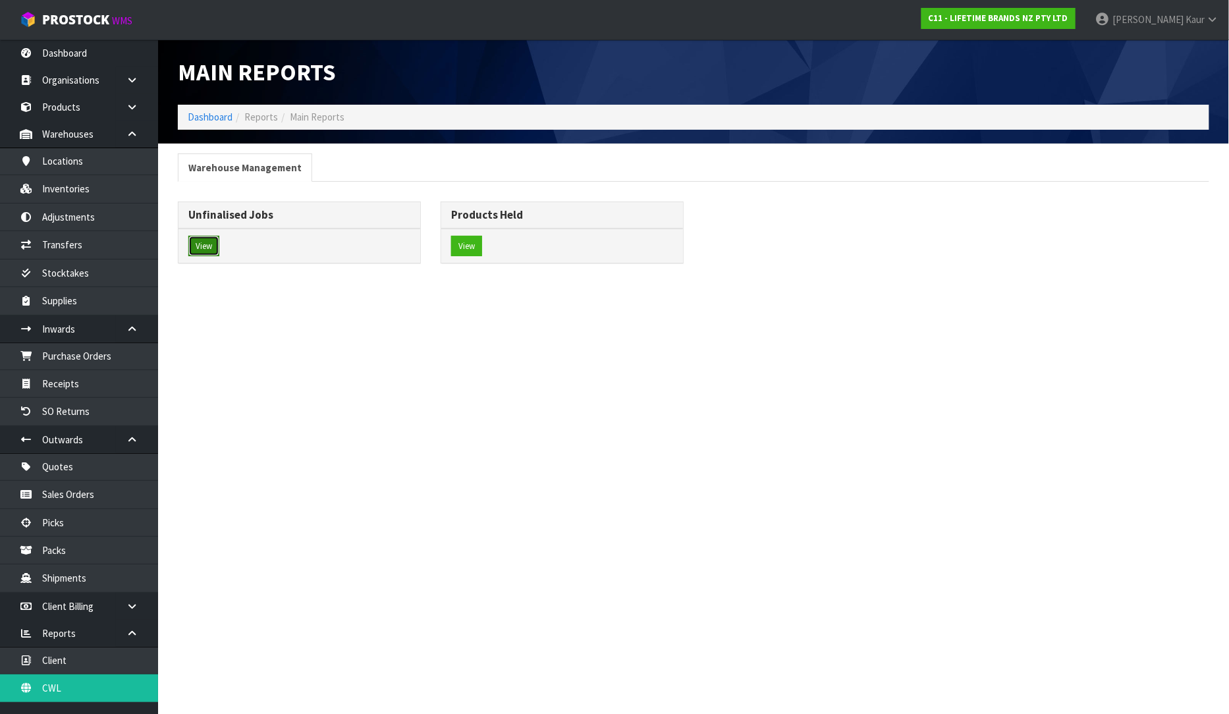
click at [196, 247] on button "View" at bounding box center [203, 246] width 31 height 21
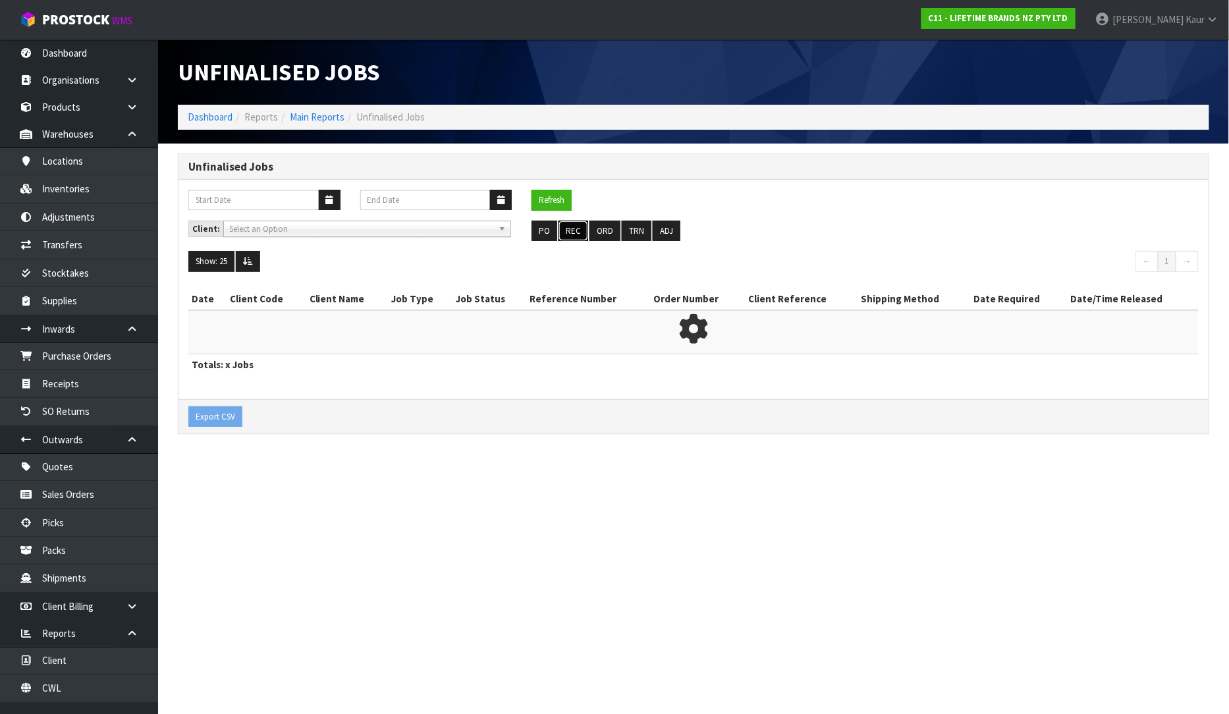
click at [578, 236] on button "REC" at bounding box center [574, 231] width 30 height 21
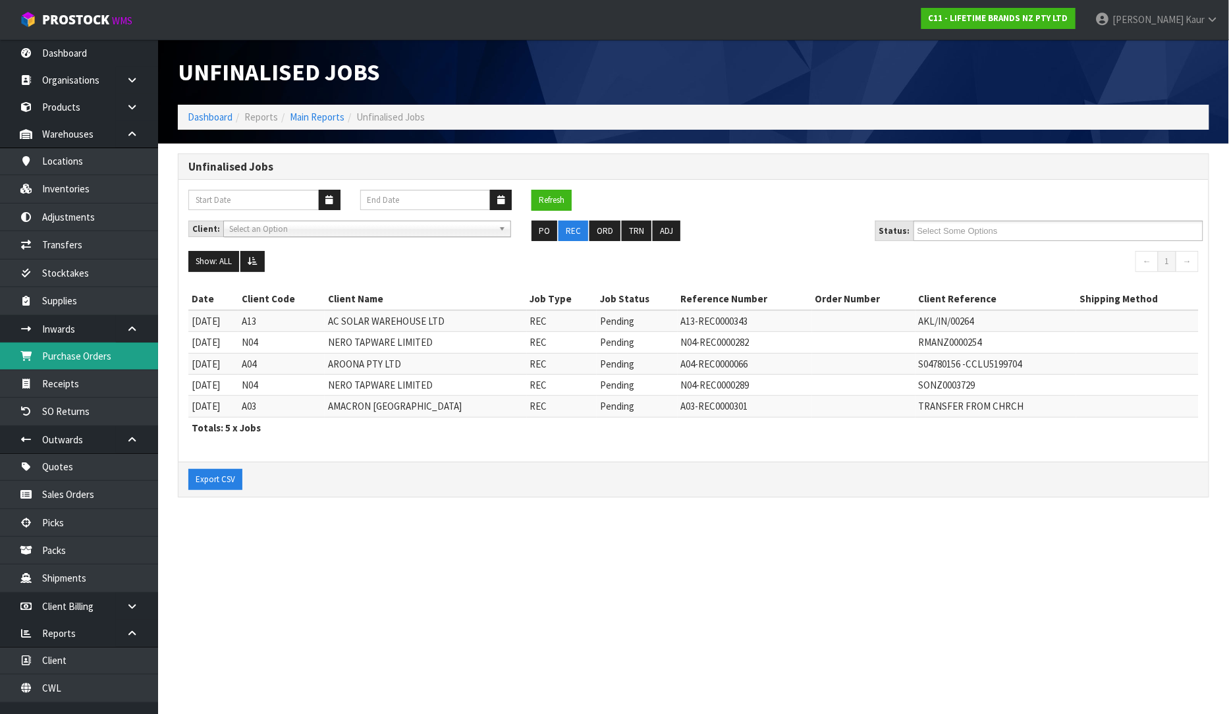
click at [103, 362] on link "Purchase Orders" at bounding box center [79, 356] width 158 height 27
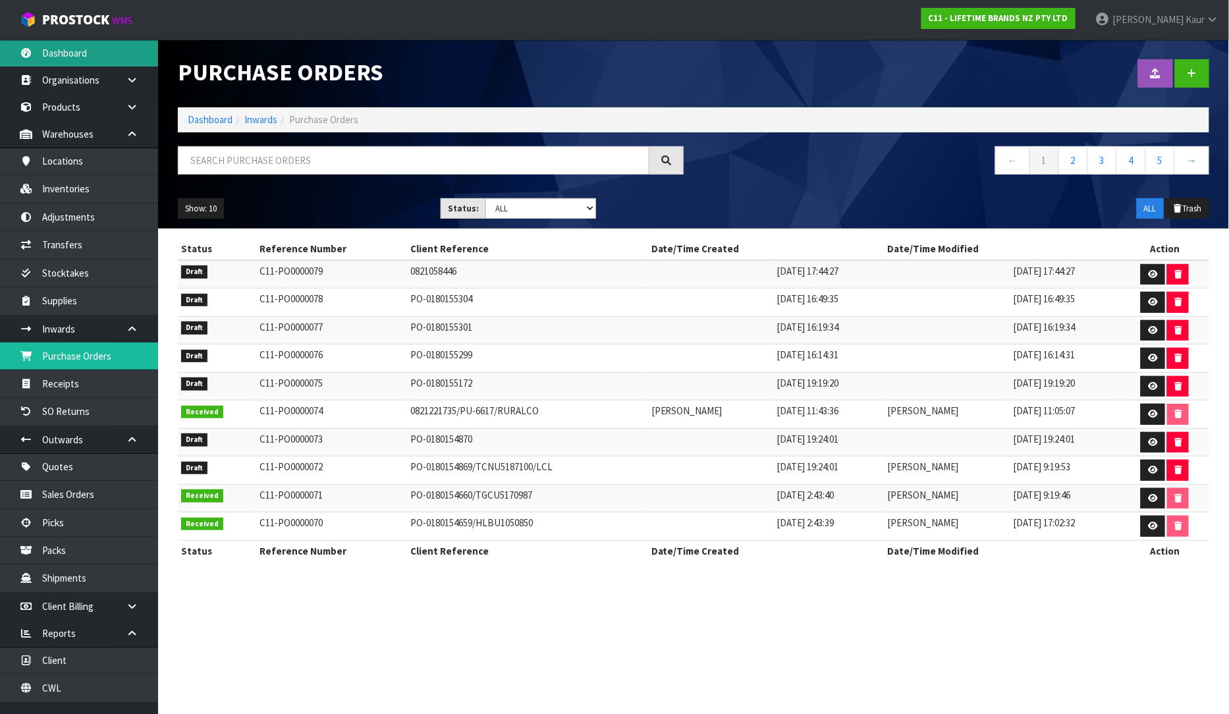
click at [68, 57] on link "Dashboard" at bounding box center [79, 53] width 158 height 27
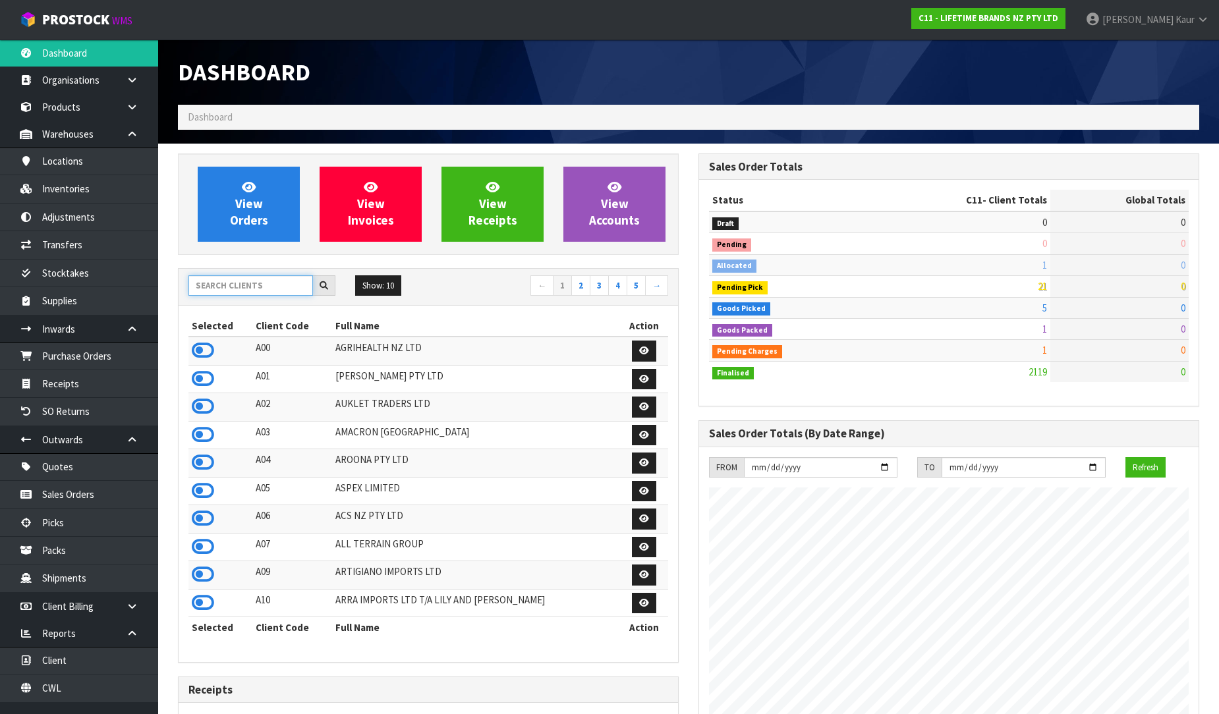
scroll to position [998, 520]
click at [203, 291] on input "text" at bounding box center [250, 285] width 125 height 20
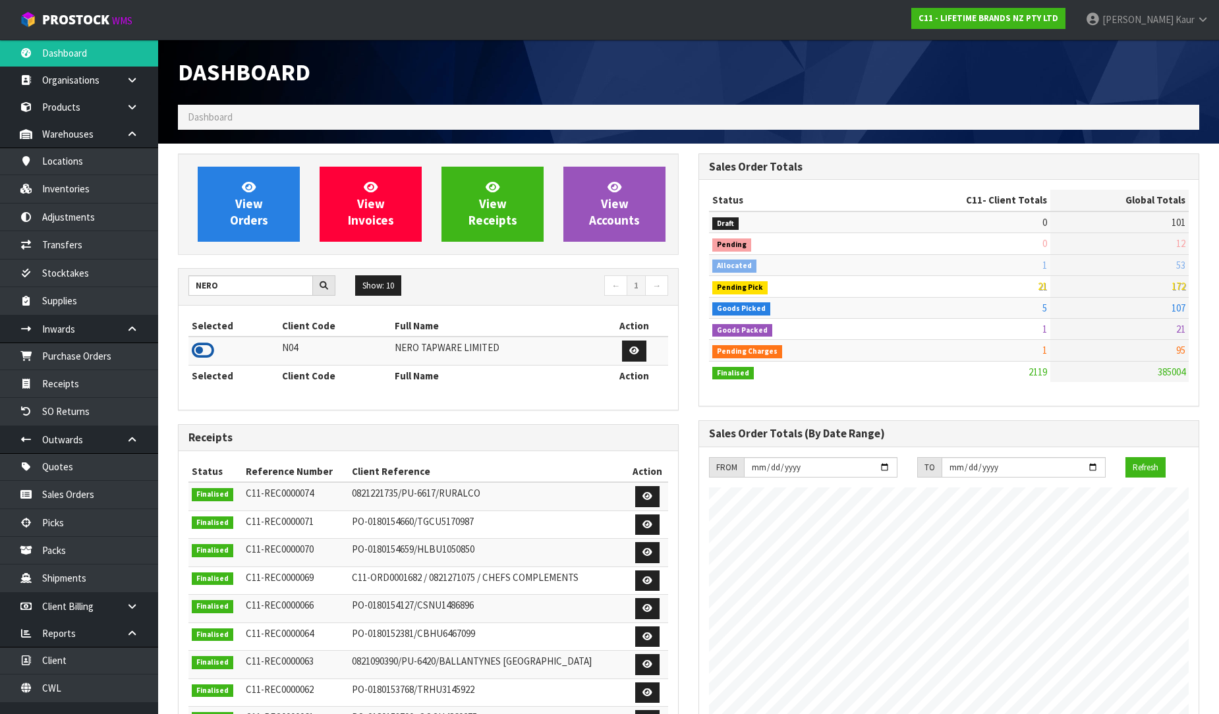
click at [201, 356] on icon at bounding box center [203, 351] width 22 height 20
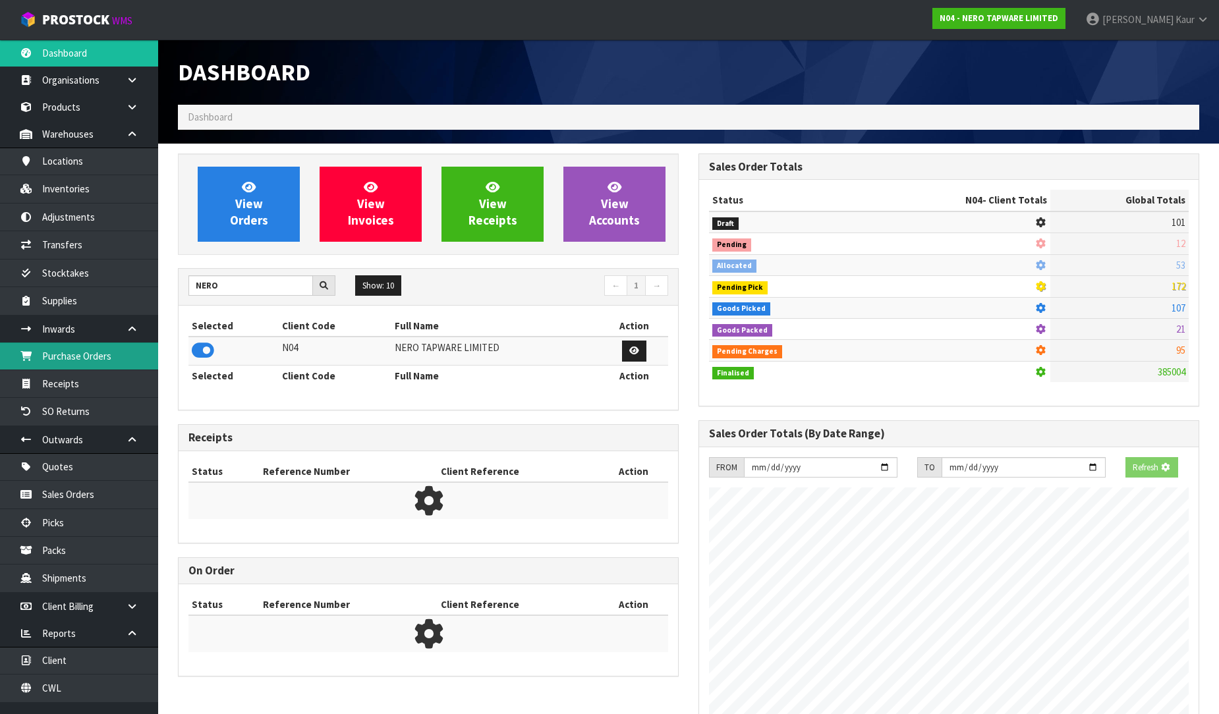
scroll to position [657958, 658259]
drag, startPoint x: 65, startPoint y: 353, endPoint x: 1229, endPoint y: 179, distance: 1177.1
click at [66, 353] on link "Purchase Orders" at bounding box center [79, 356] width 158 height 27
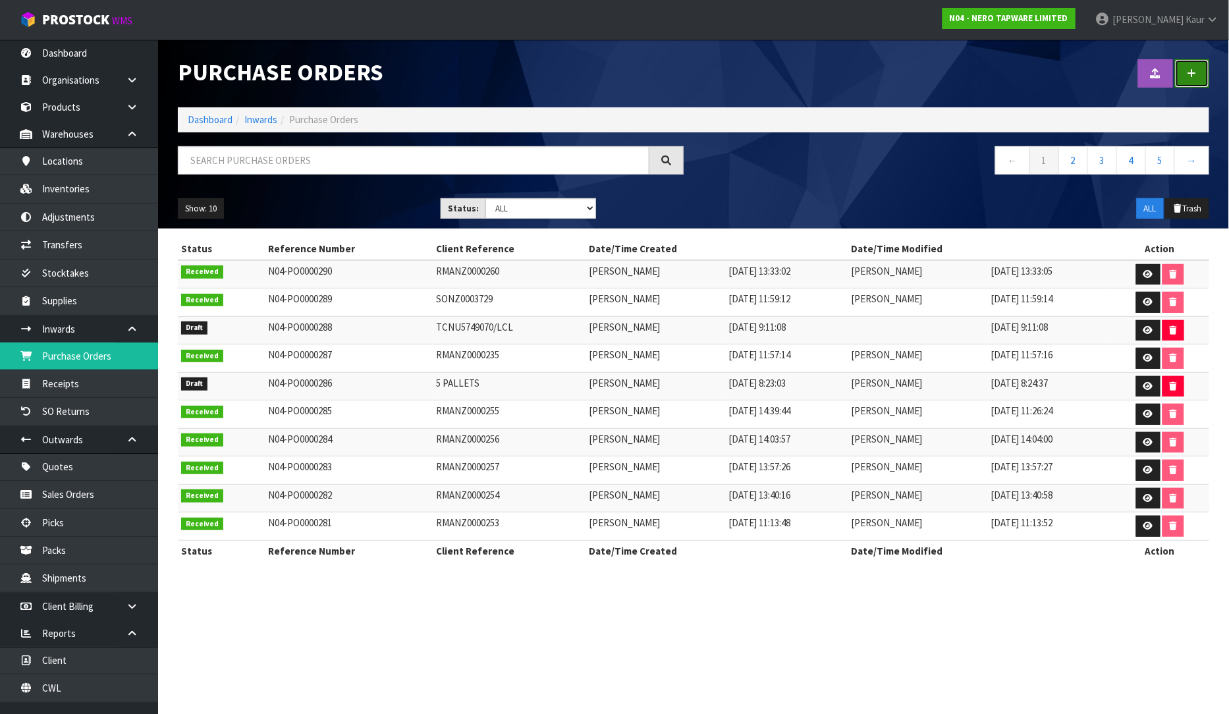
click at [1199, 70] on link at bounding box center [1192, 73] width 34 height 28
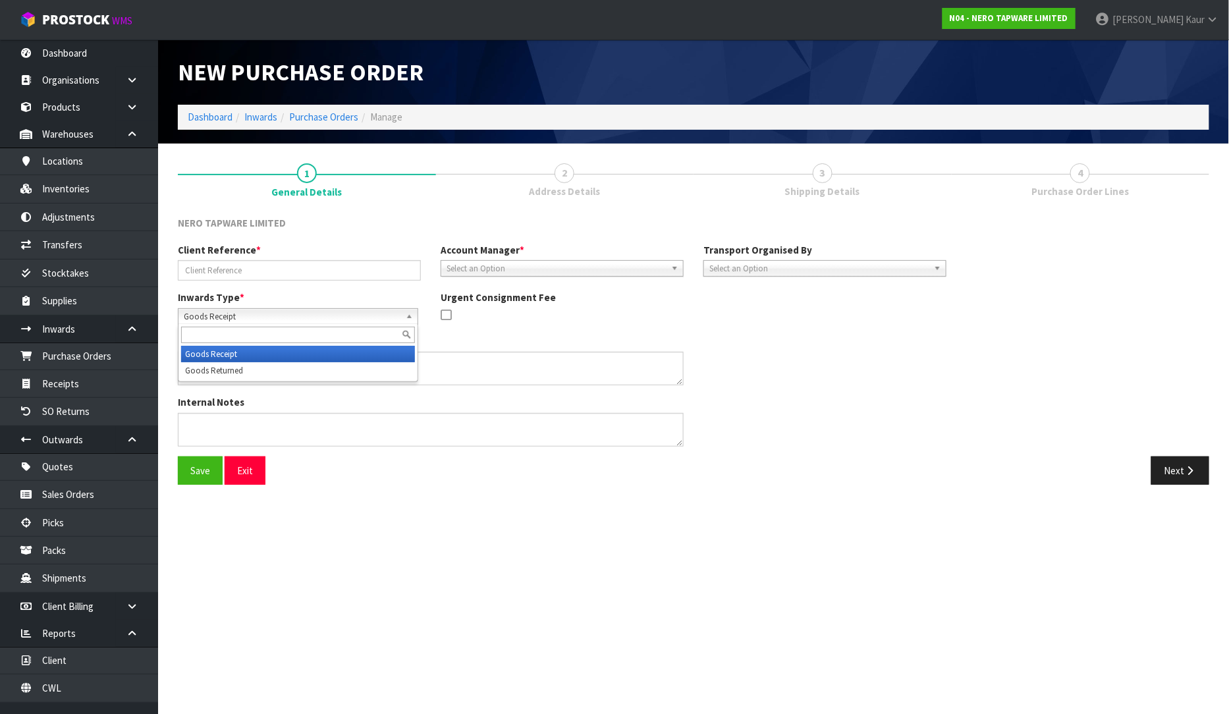
click at [204, 311] on span "Goods Receipt" at bounding box center [292, 317] width 217 height 16
click at [191, 368] on li "Goods Returned" at bounding box center [298, 370] width 234 height 16
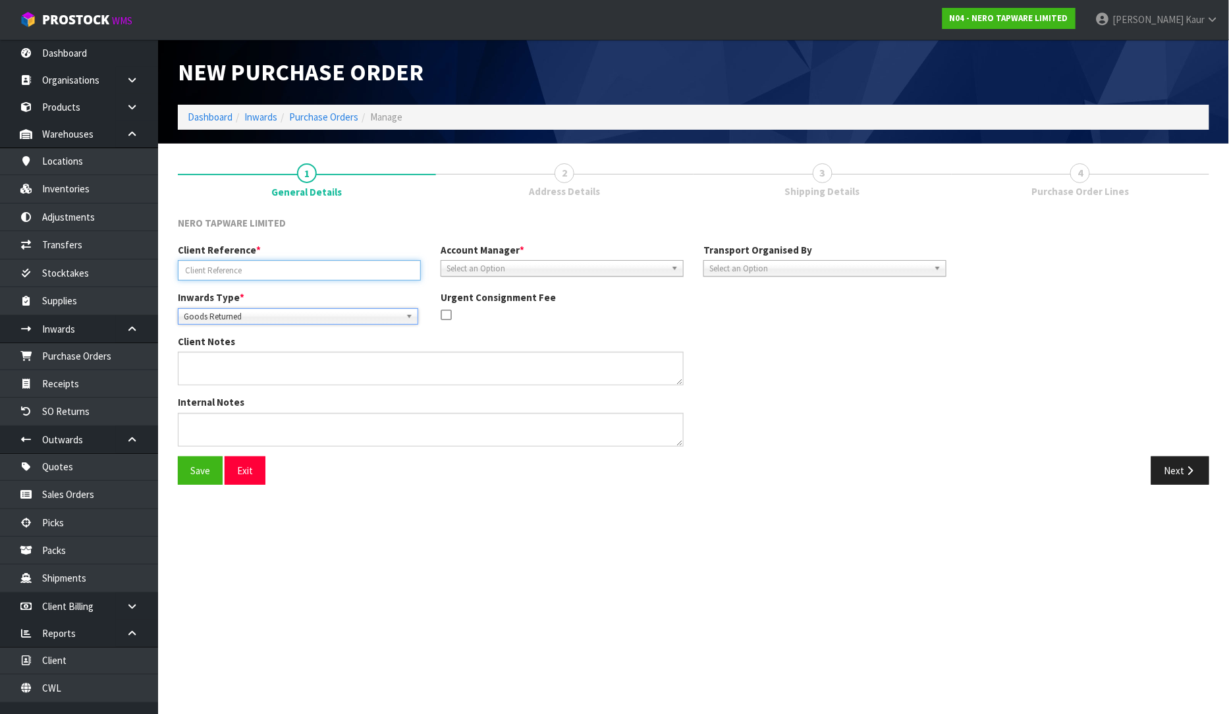
click at [205, 279] on input "text" at bounding box center [299, 270] width 243 height 20
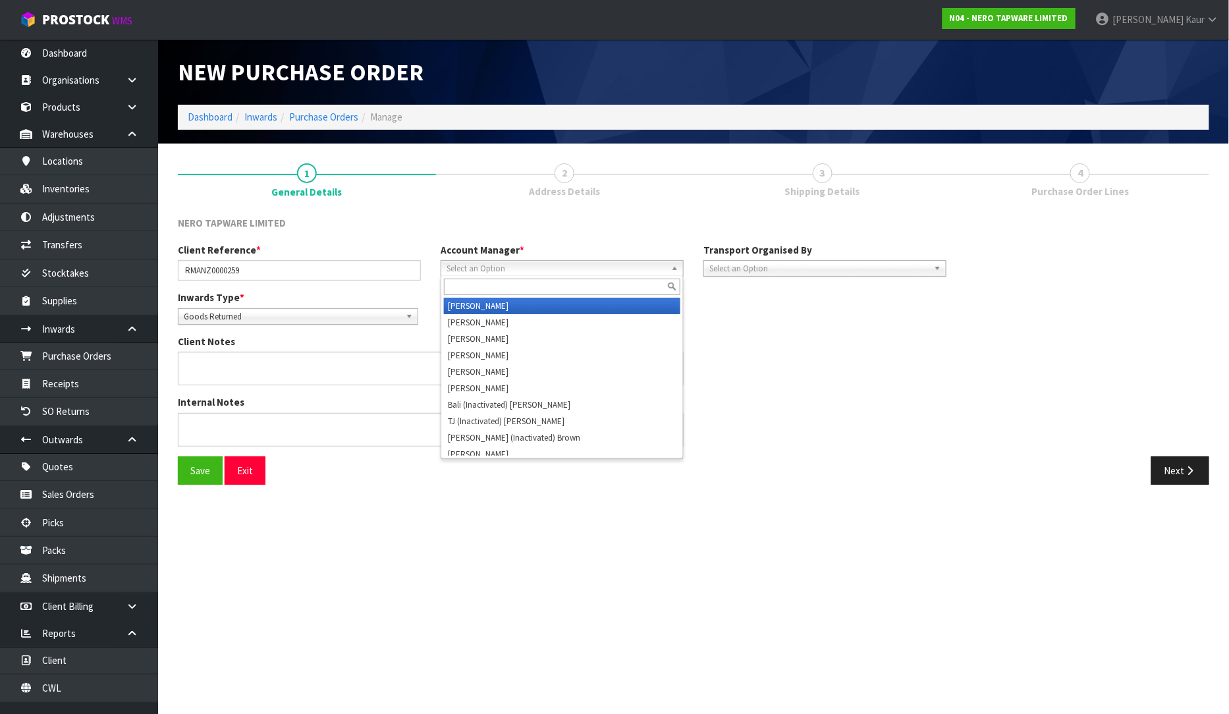
click at [503, 265] on span "Select an Option" at bounding box center [556, 269] width 219 height 16
click at [495, 305] on li "V [PERSON_NAME]" at bounding box center [562, 306] width 237 height 16
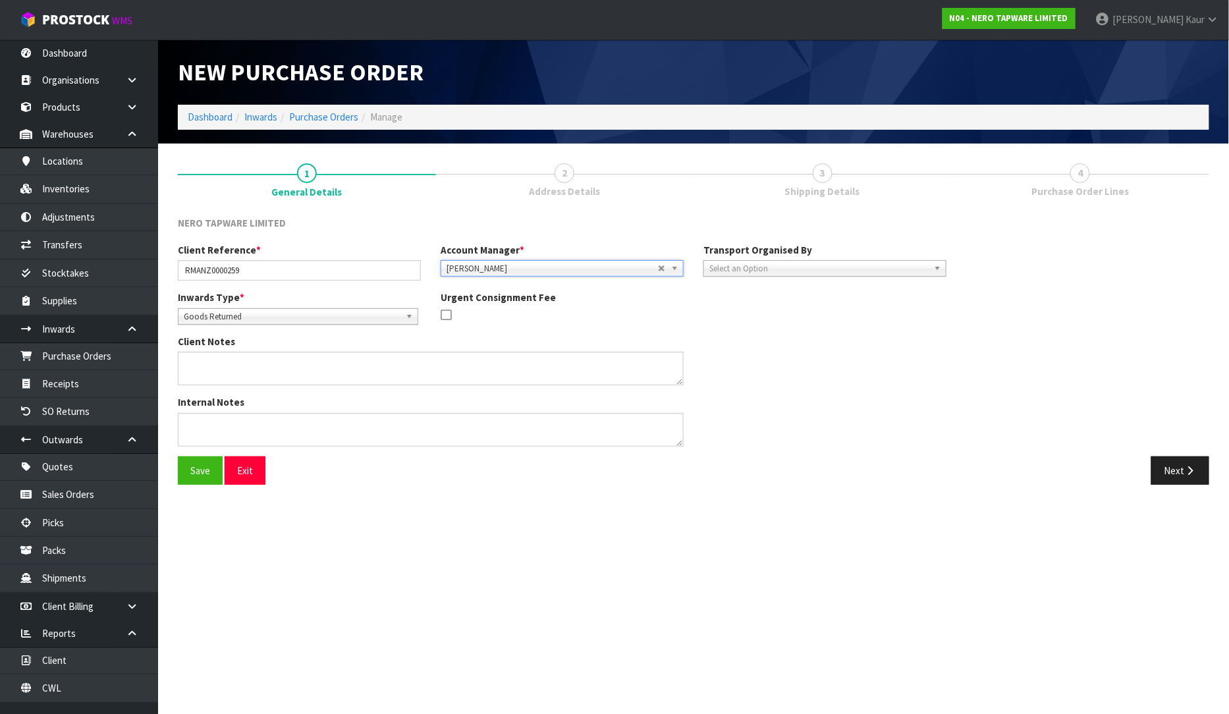
click at [821, 262] on span "Select an Option" at bounding box center [819, 269] width 219 height 16
click at [798, 336] on li "Client" at bounding box center [825, 339] width 237 height 16
click at [1007, 304] on span "Select an Option" at bounding box center [1063, 306] width 160 height 16
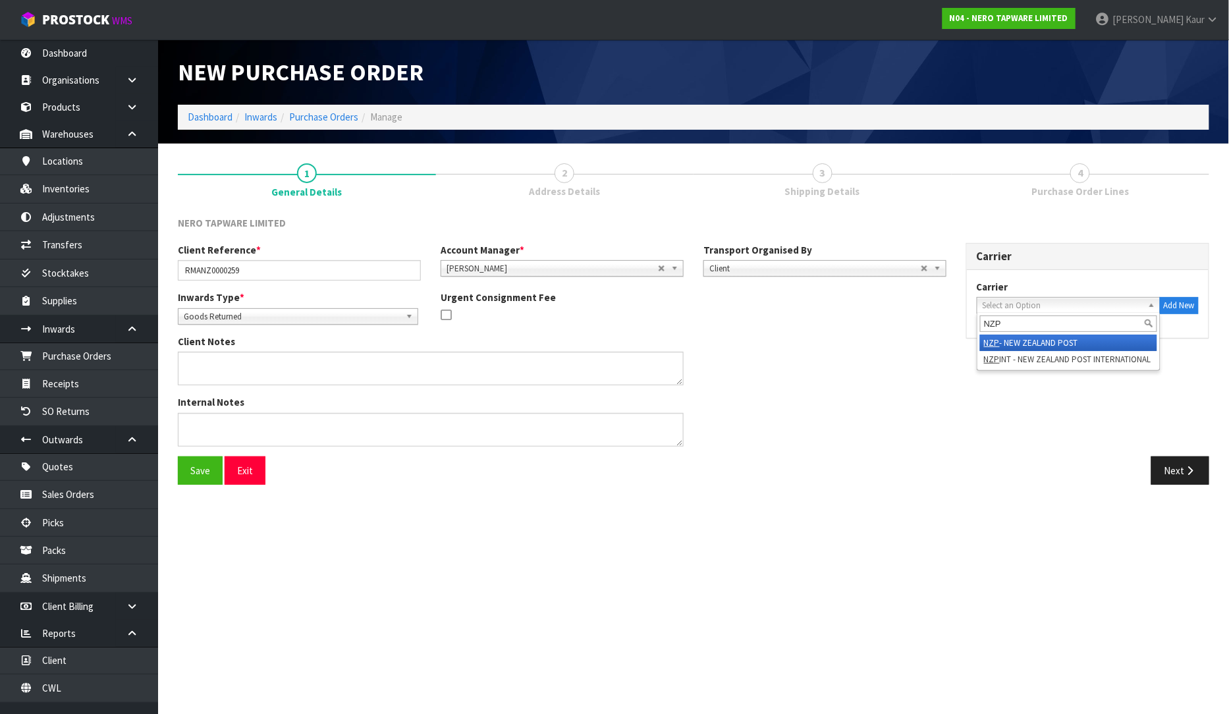
click at [1026, 343] on li "NZP - NEW ZEALAND POST" at bounding box center [1068, 343] width 177 height 16
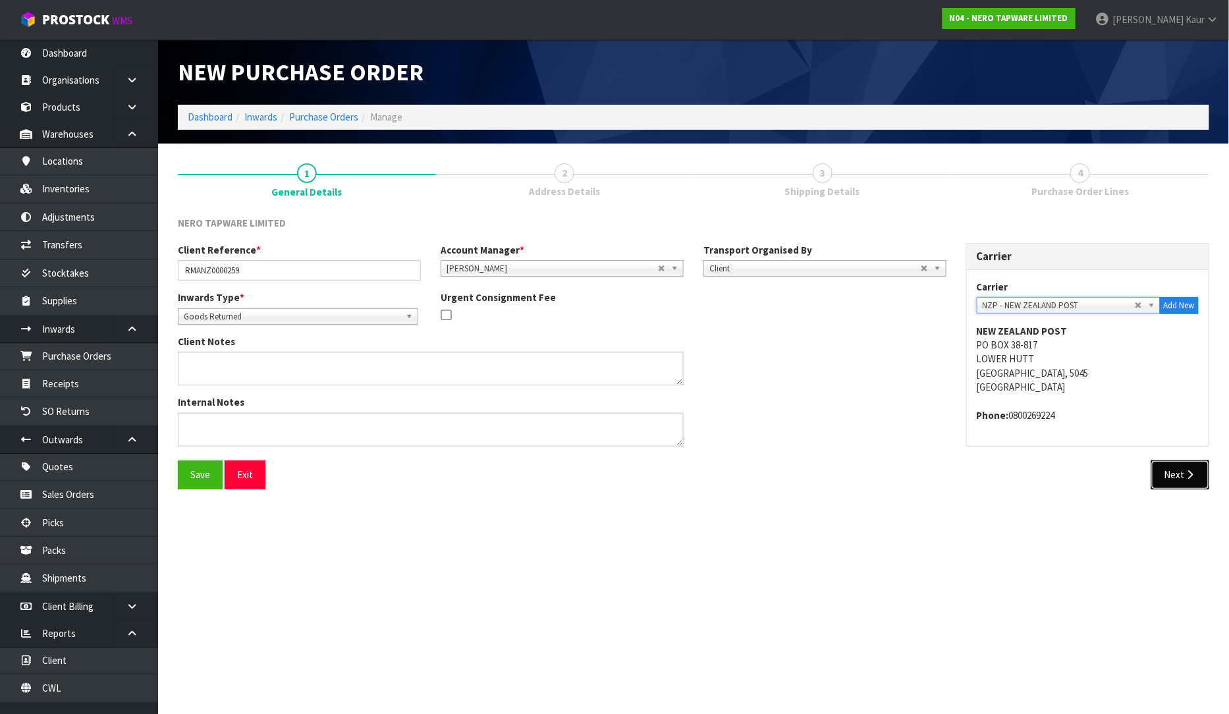
click at [1184, 482] on button "Next" at bounding box center [1181, 474] width 58 height 28
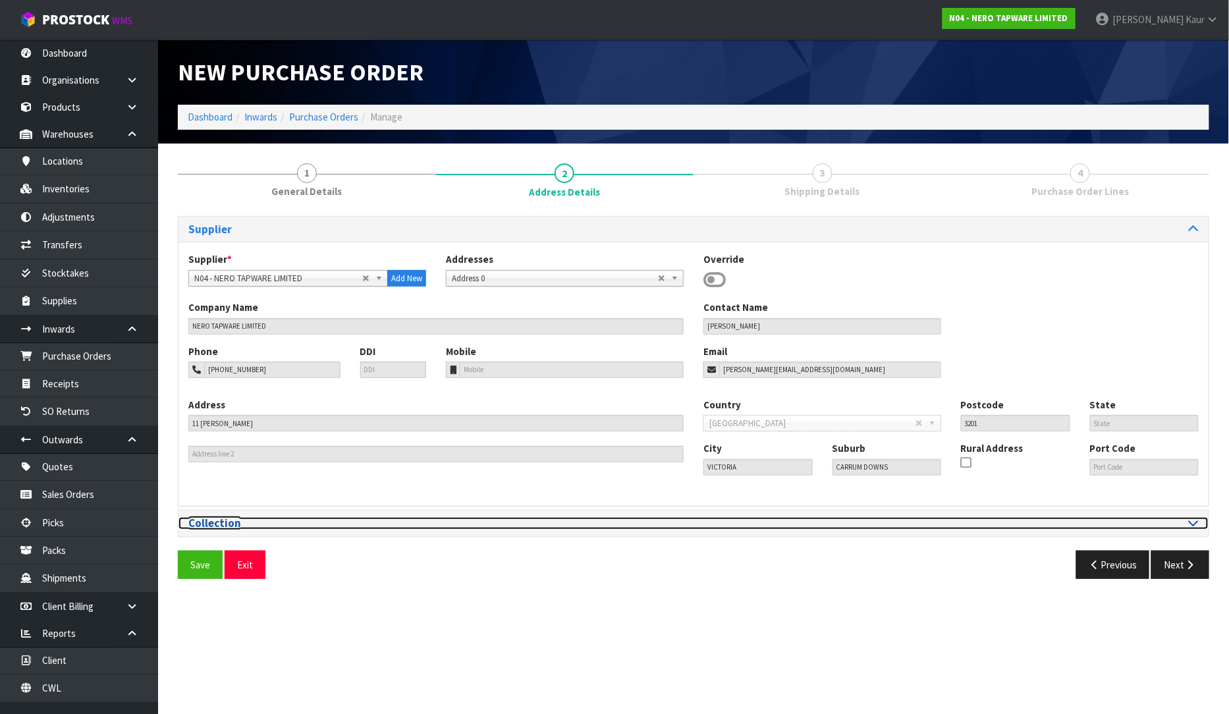
click at [1192, 528] on icon at bounding box center [1194, 522] width 10 height 11
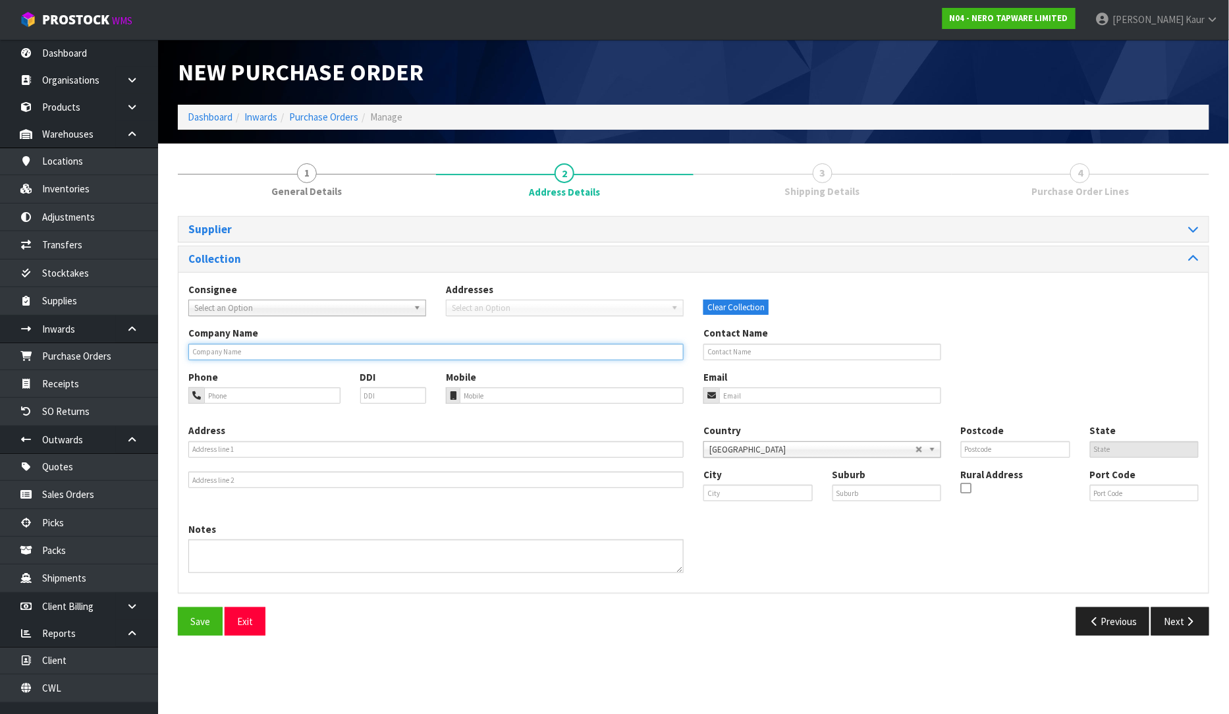
click at [213, 357] on input "text" at bounding box center [435, 352] width 495 height 16
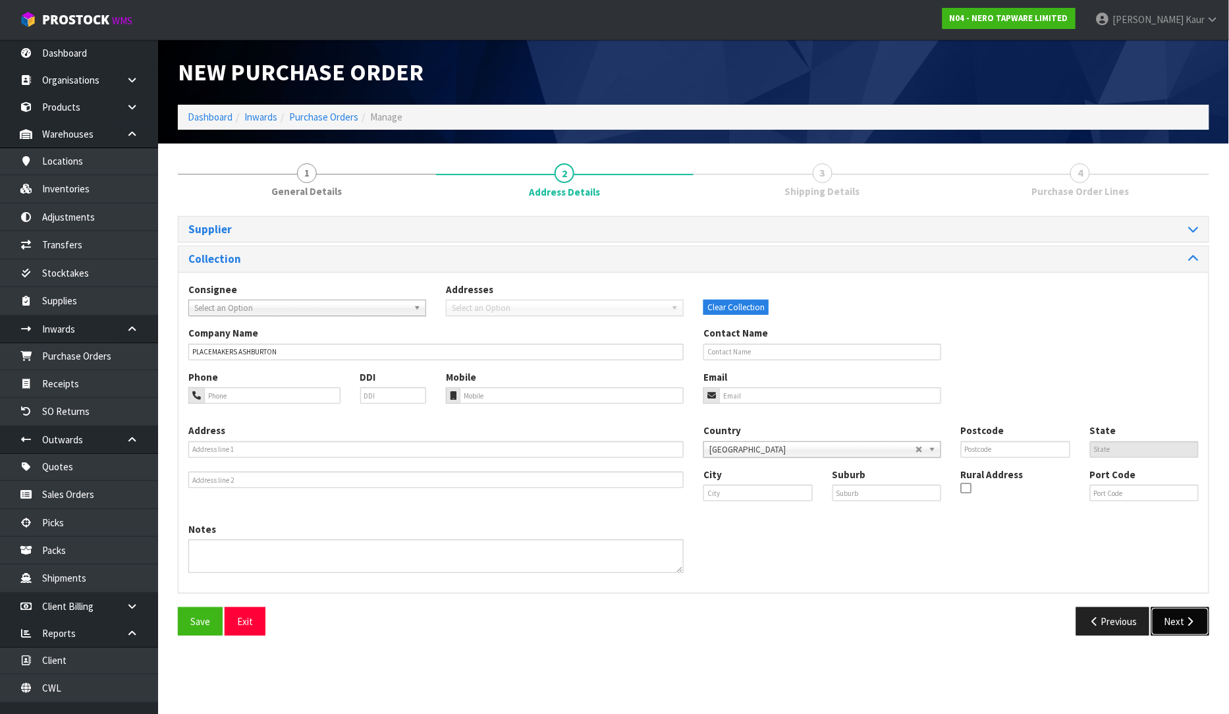
click at [1188, 625] on icon "button" at bounding box center [1190, 622] width 13 height 10
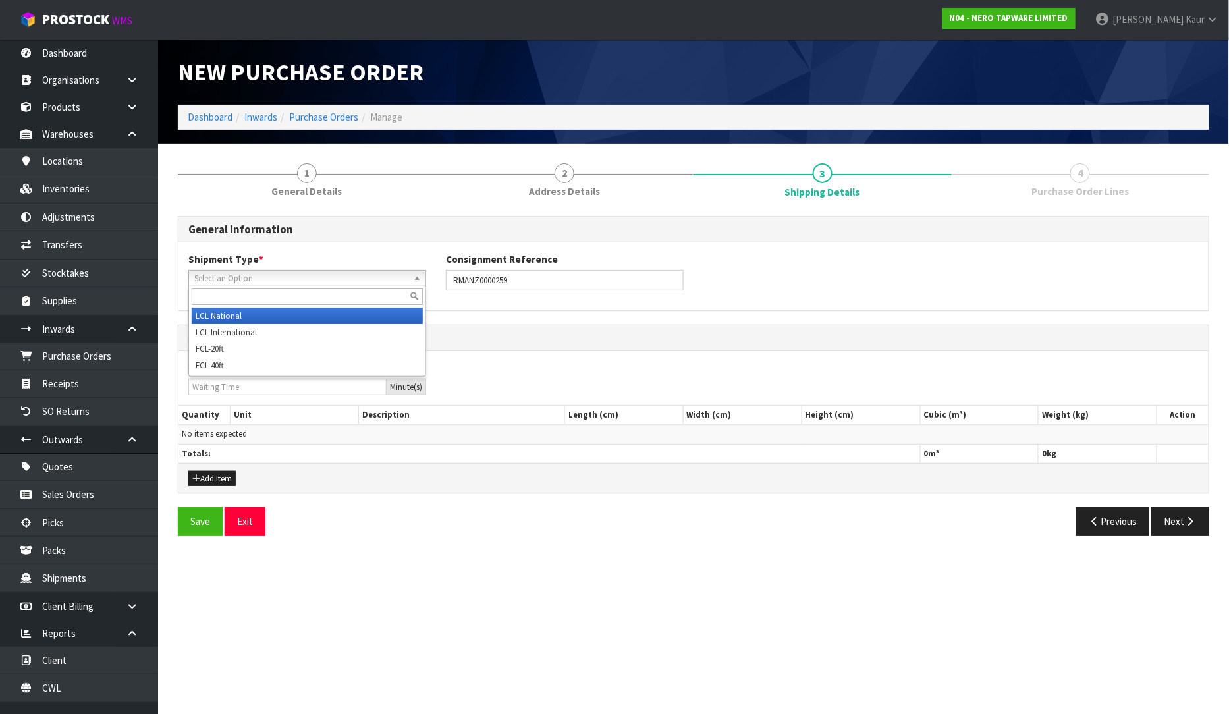
click at [289, 284] on span "Select an Option" at bounding box center [301, 279] width 214 height 16
click at [262, 317] on li "LCL National" at bounding box center [307, 316] width 231 height 16
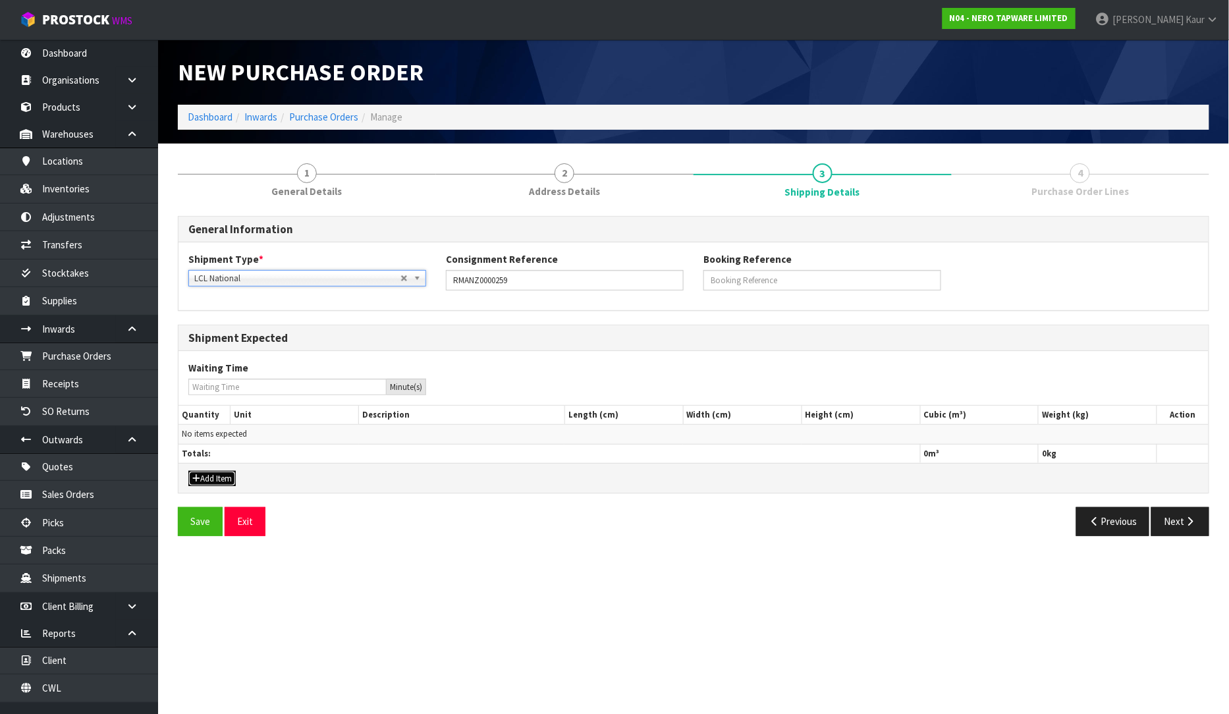
click at [219, 484] on button "Add Item" at bounding box center [211, 479] width 47 height 16
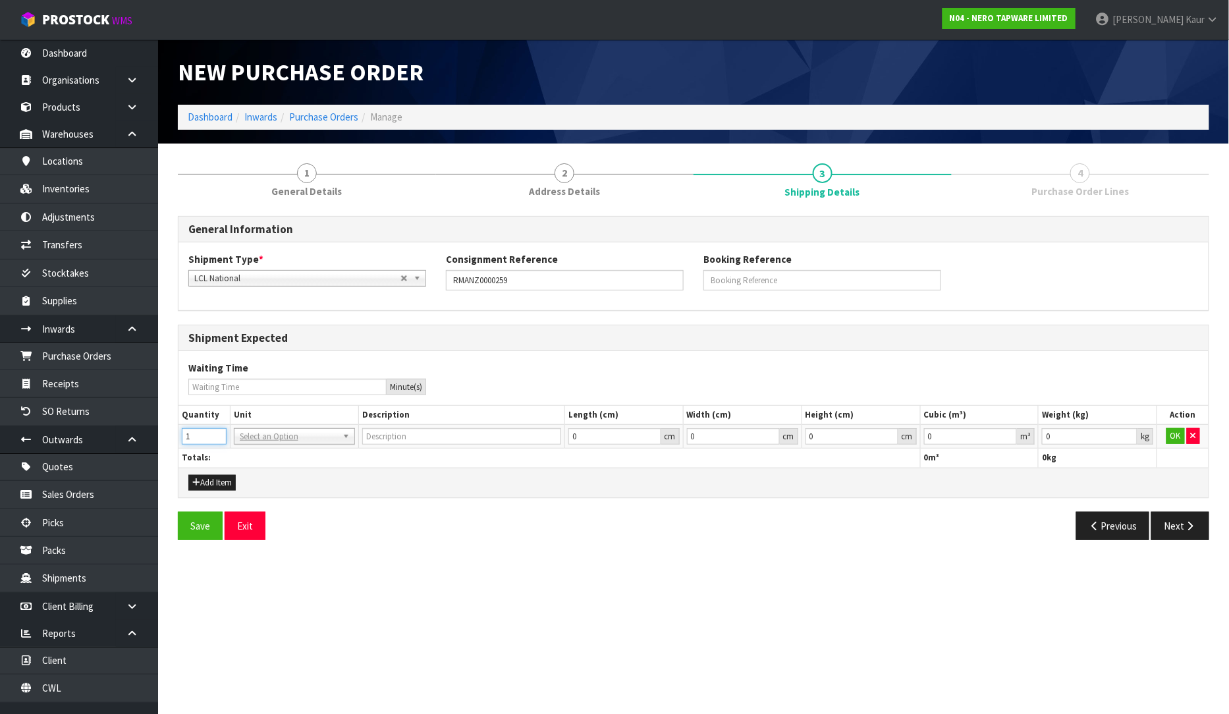
click at [219, 433] on input "1" at bounding box center [204, 436] width 45 height 16
click at [255, 462] on input "text" at bounding box center [294, 455] width 115 height 16
drag, startPoint x: 262, startPoint y: 478, endPoint x: 1158, endPoint y: 453, distance: 896.9
click at [1009, 433] on input "0.000001" at bounding box center [971, 436] width 94 height 16
click at [1130, 433] on input "0.001" at bounding box center [1090, 436] width 96 height 16
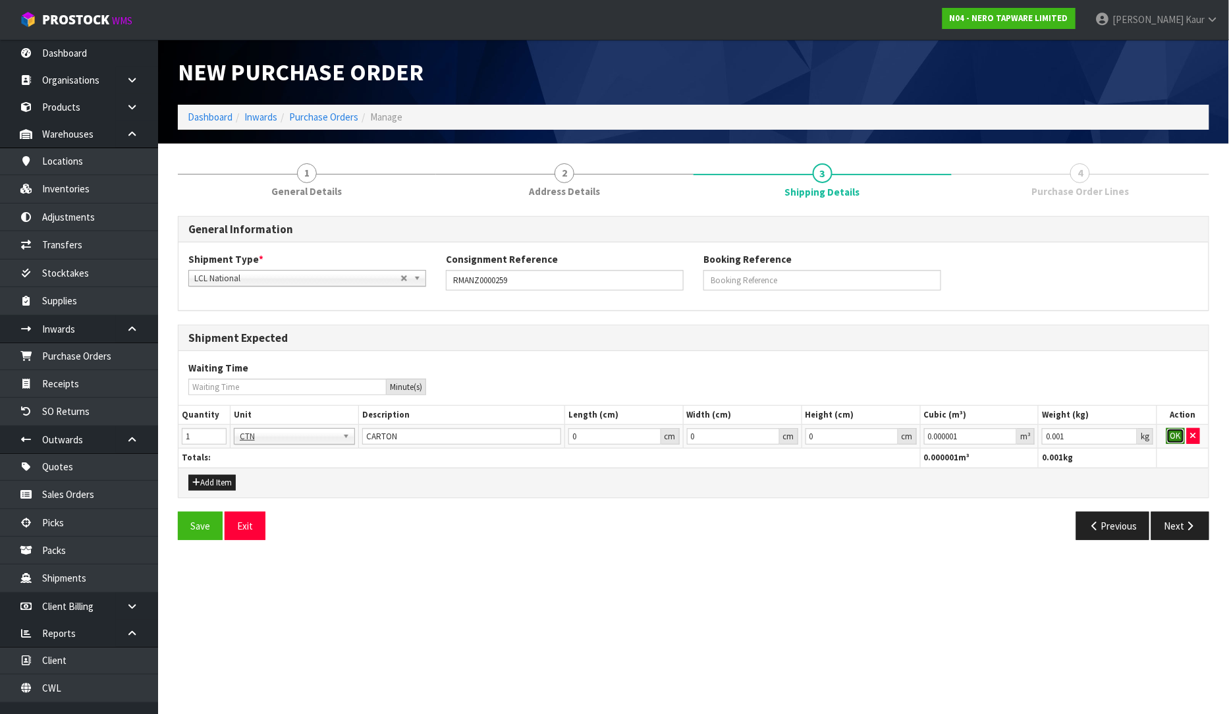
click at [1180, 433] on button "OK" at bounding box center [1176, 436] width 18 height 16
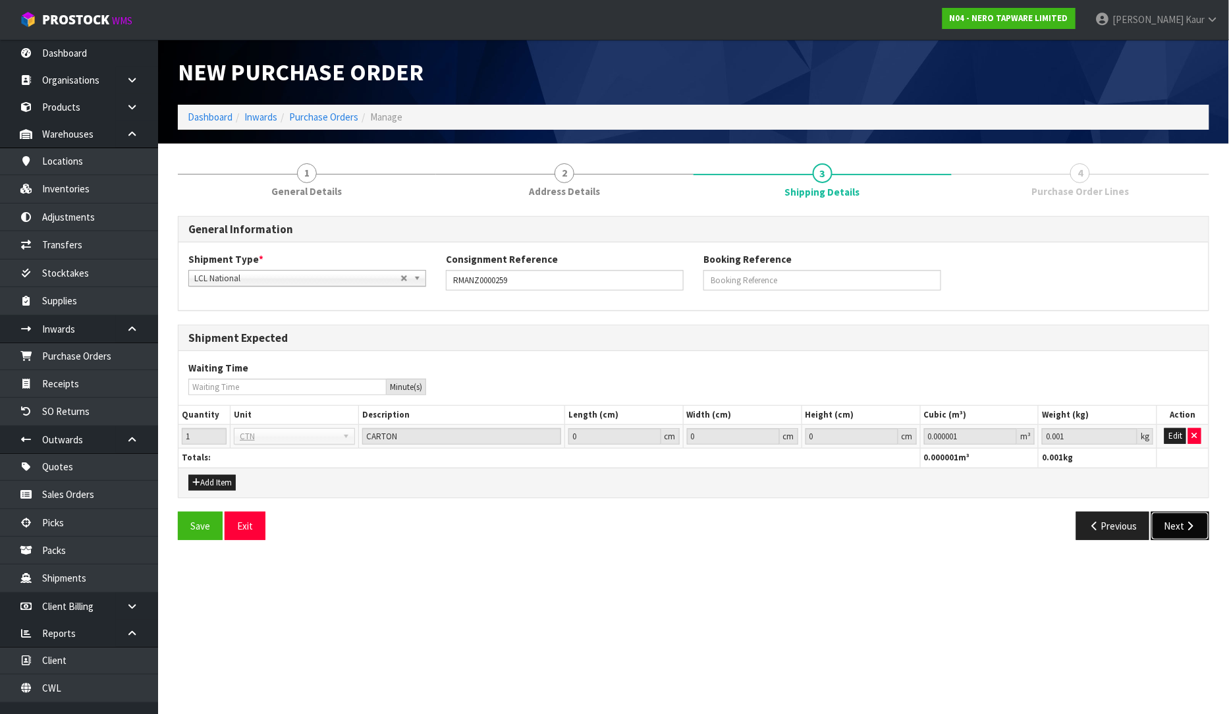
click at [1177, 530] on button "Next" at bounding box center [1181, 526] width 58 height 28
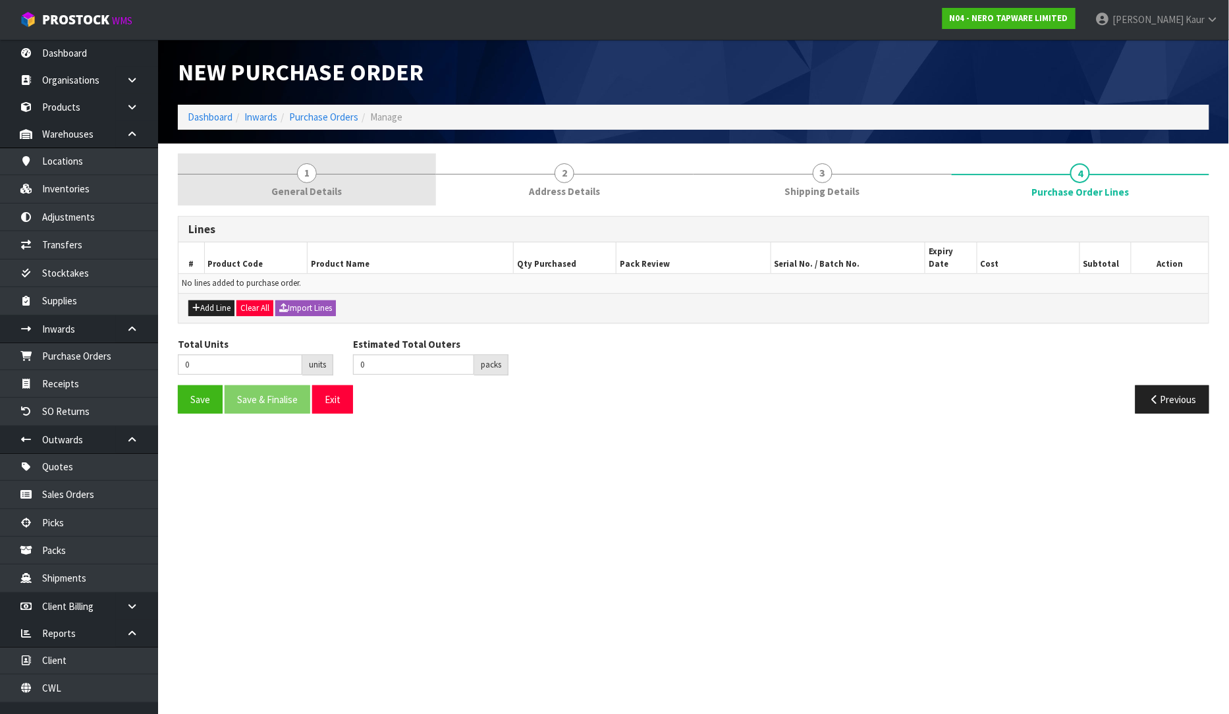
click at [305, 189] on span "General Details" at bounding box center [306, 191] width 70 height 14
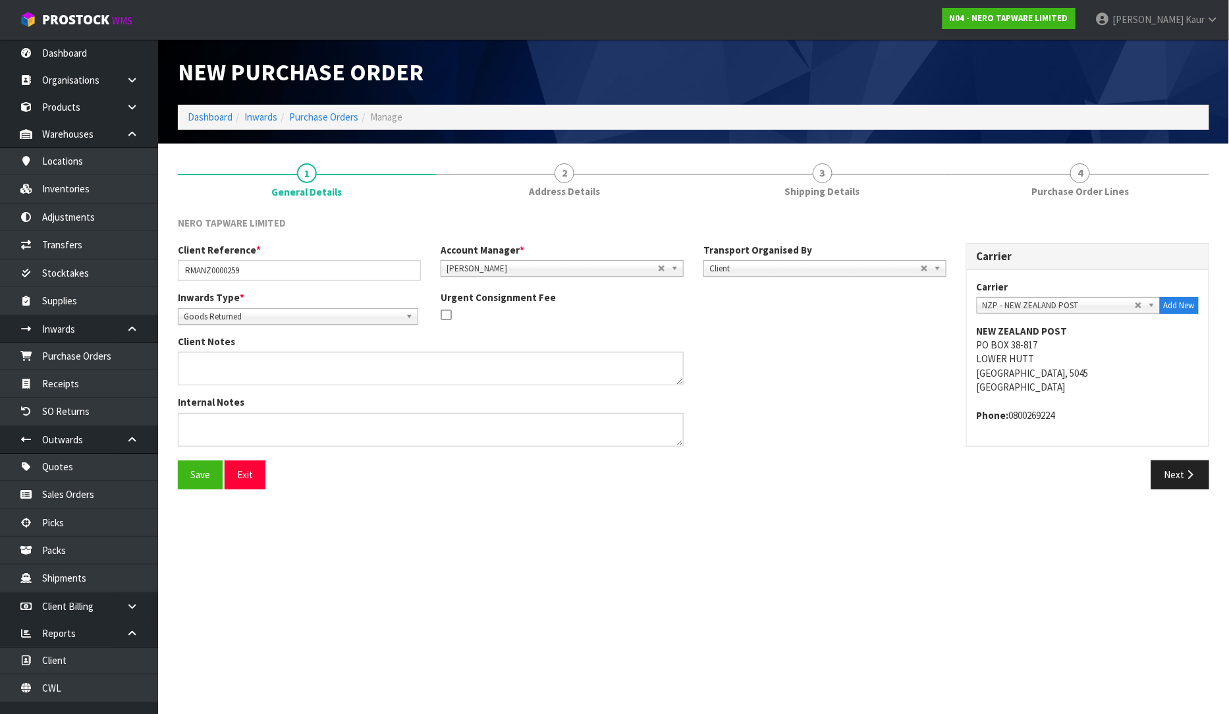
drag, startPoint x: 561, startPoint y: 178, endPoint x: 1229, endPoint y: 325, distance: 683.5
click at [561, 178] on span "2" at bounding box center [565, 173] width 20 height 20
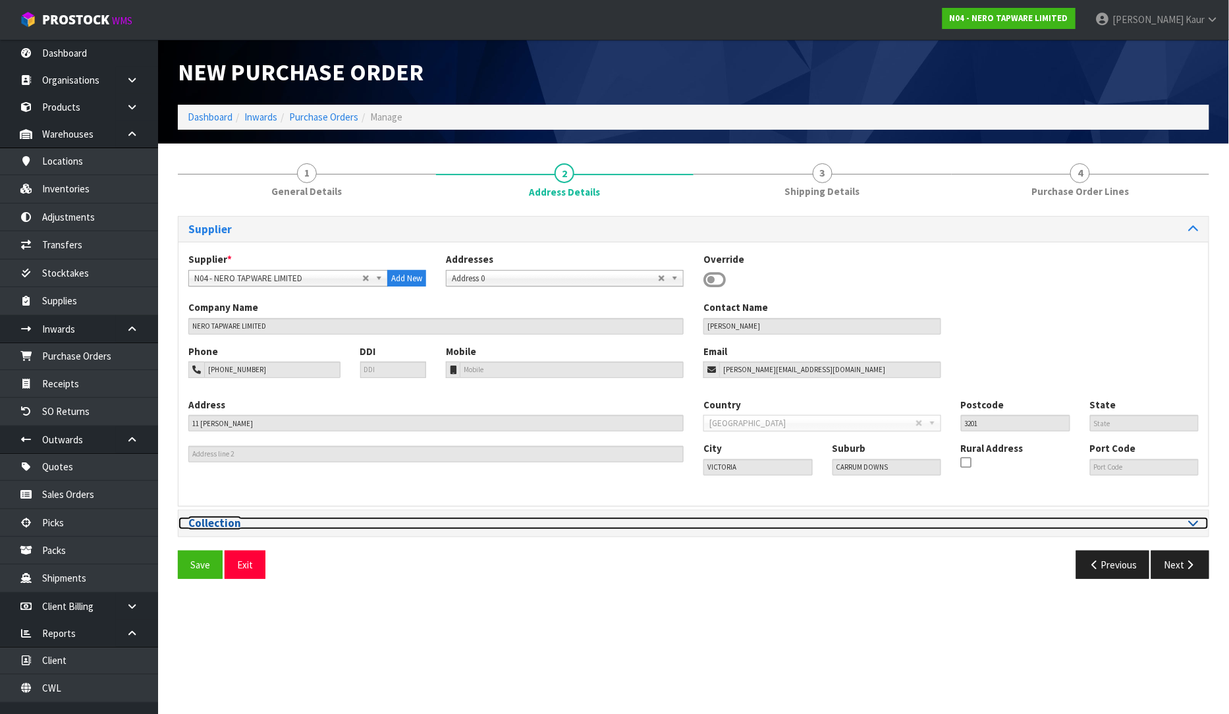
click at [1188, 530] on div at bounding box center [951, 523] width 495 height 13
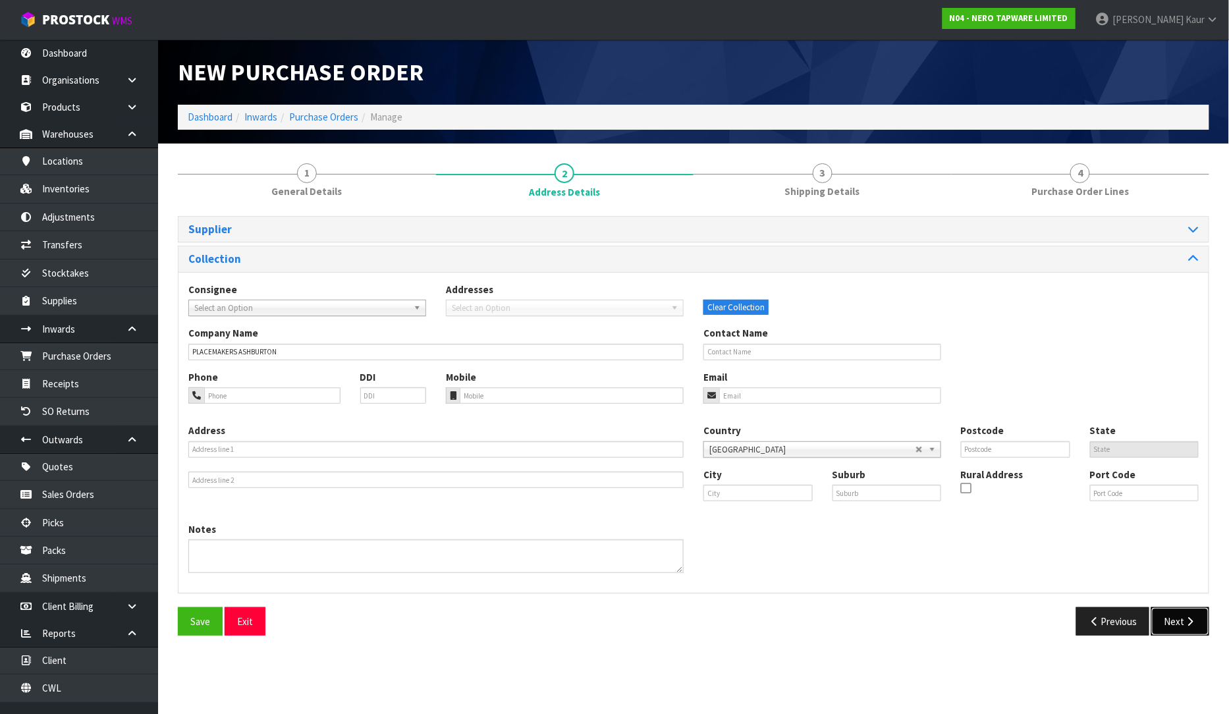
click at [1183, 622] on button "Next" at bounding box center [1181, 621] width 58 height 28
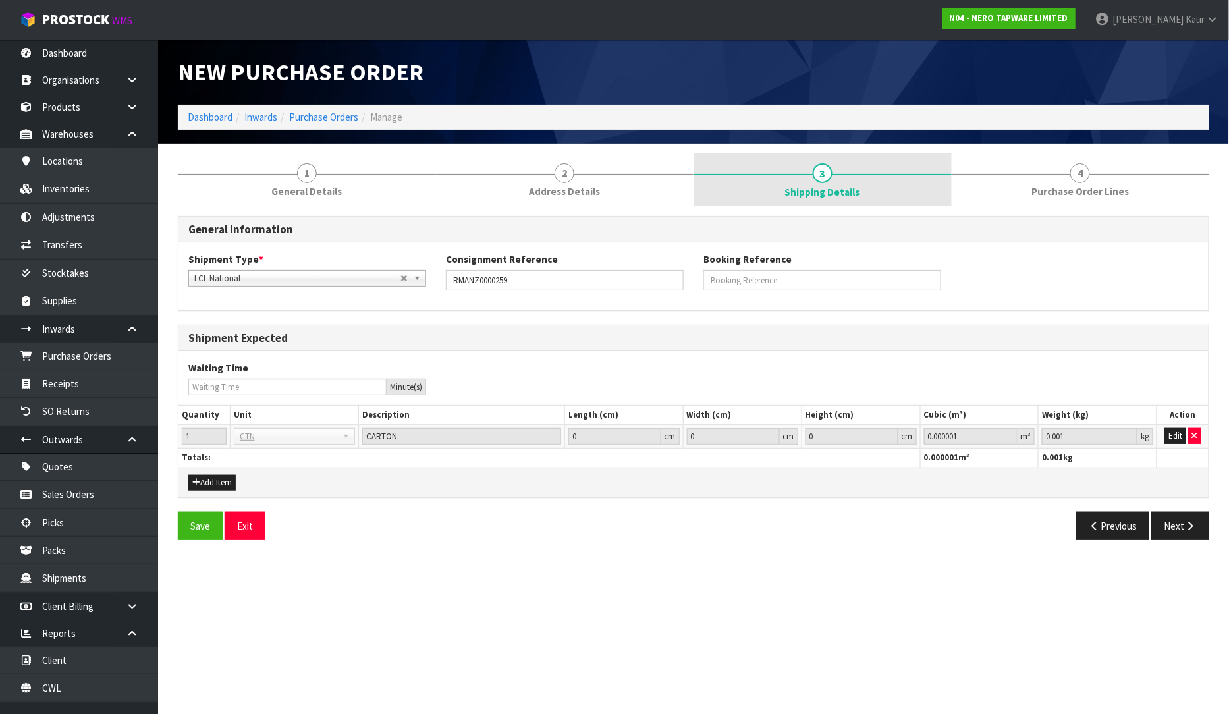
click at [824, 185] on span "Shipping Details" at bounding box center [822, 192] width 75 height 14
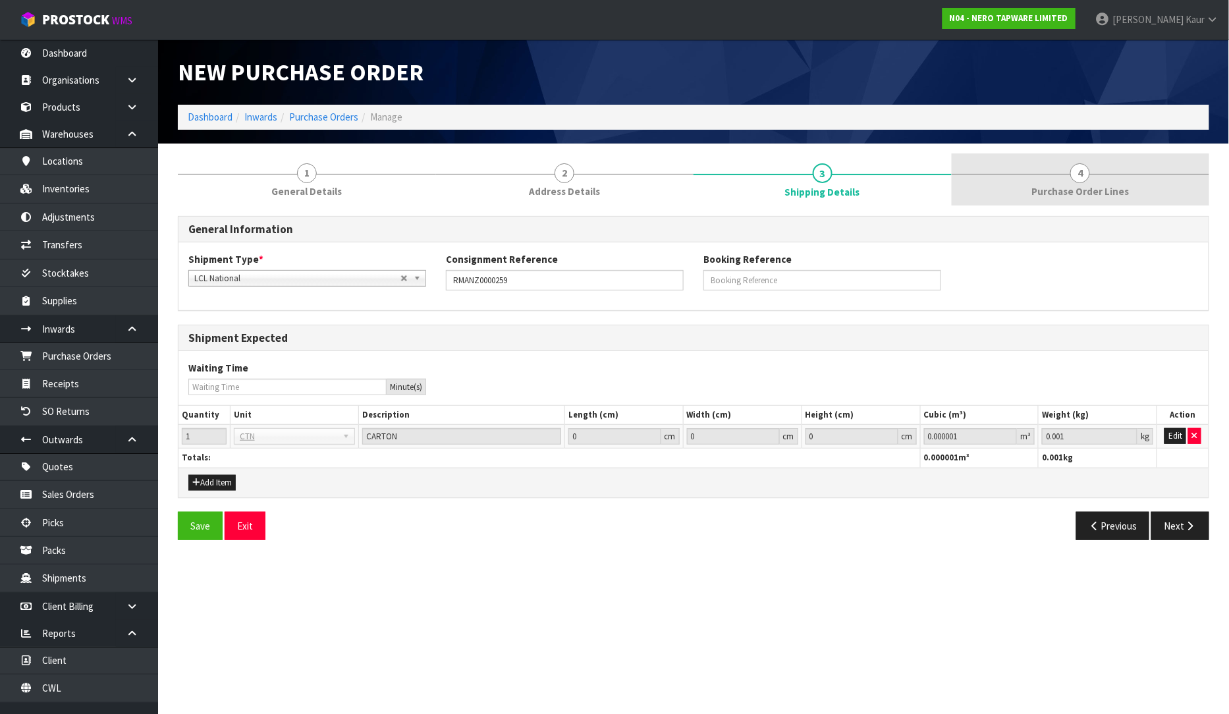
click at [1067, 189] on span "Purchase Order Lines" at bounding box center [1080, 191] width 97 height 14
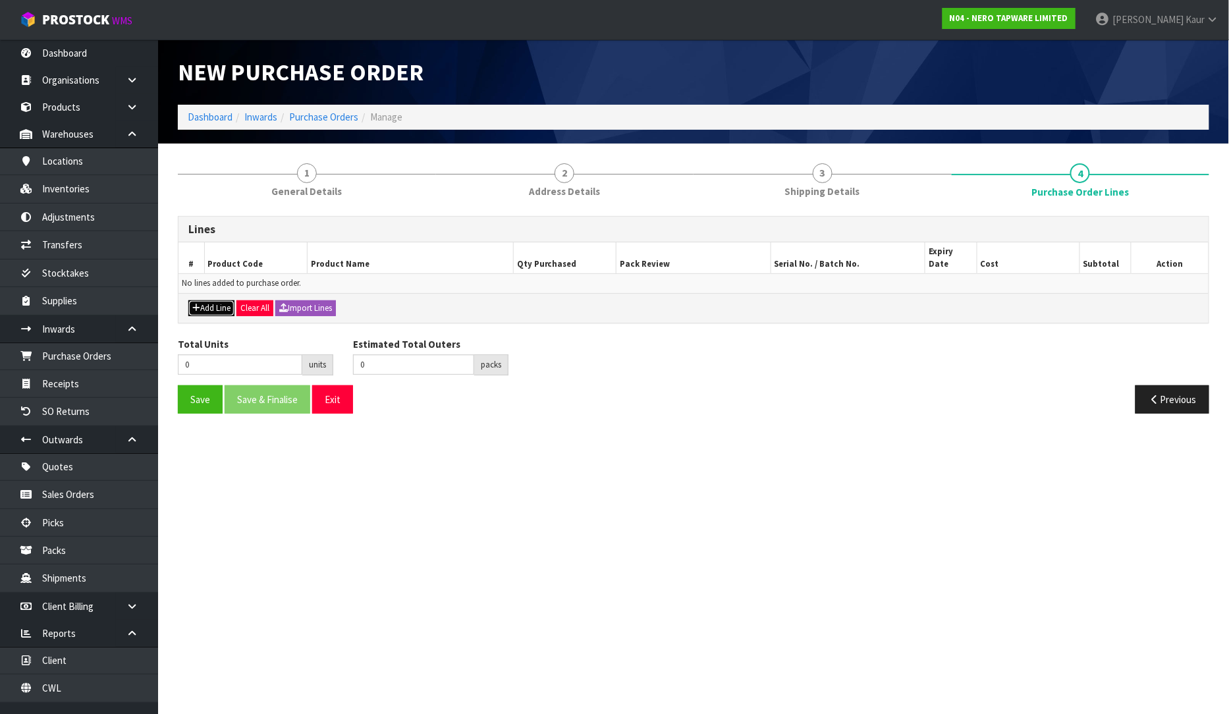
click at [209, 300] on button "Add Line" at bounding box center [211, 308] width 46 height 16
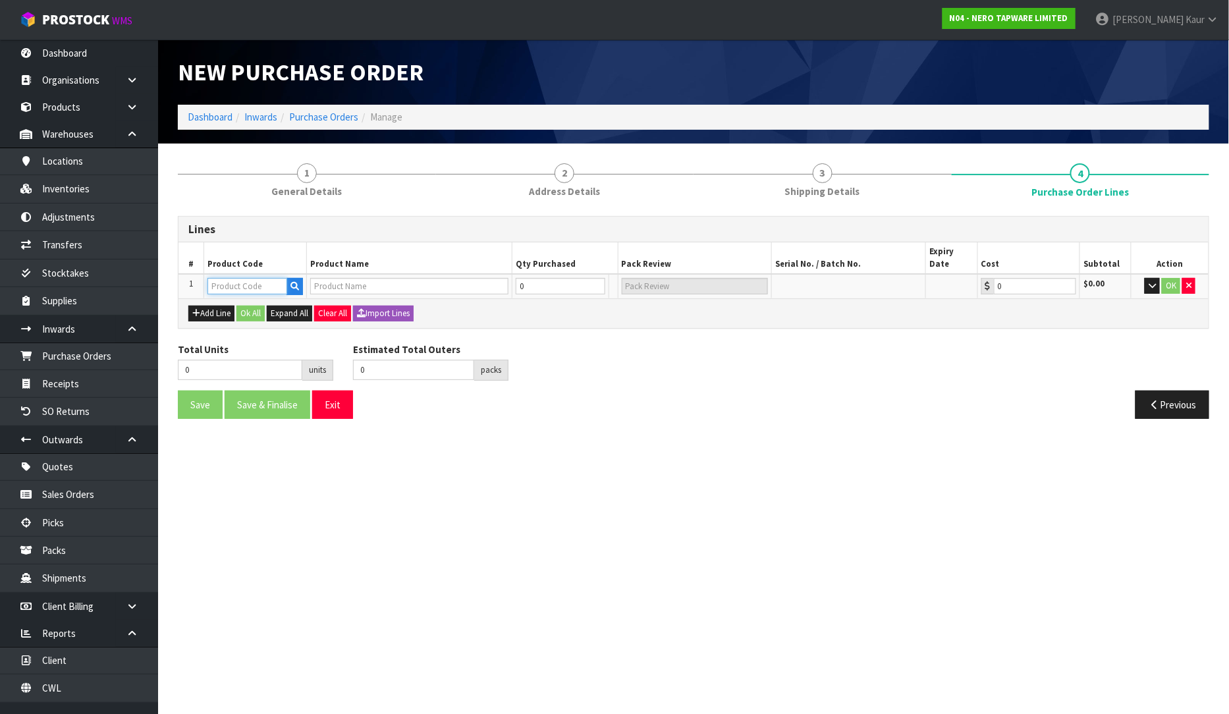
click at [248, 278] on input "text" at bounding box center [248, 286] width 80 height 16
click at [531, 278] on input "0" at bounding box center [534, 286] width 58 height 16
click at [1175, 278] on button "OK" at bounding box center [1172, 286] width 18 height 16
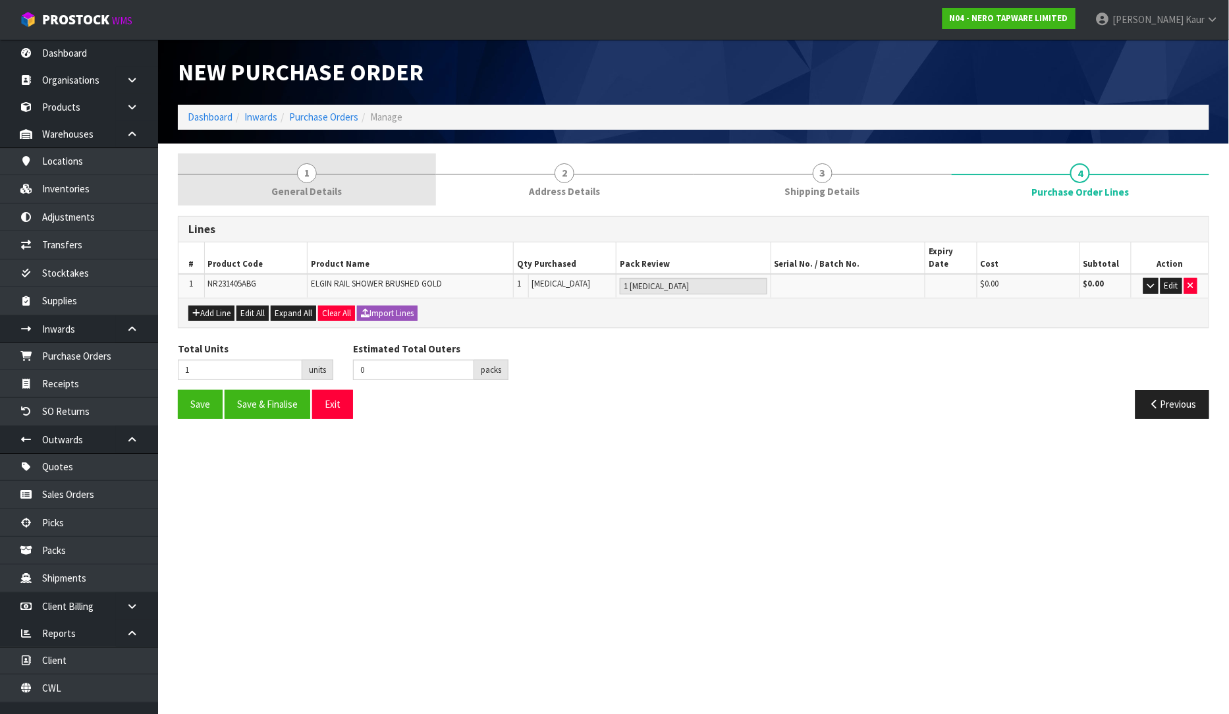
click at [327, 183] on link "1 General Details" at bounding box center [307, 179] width 258 height 52
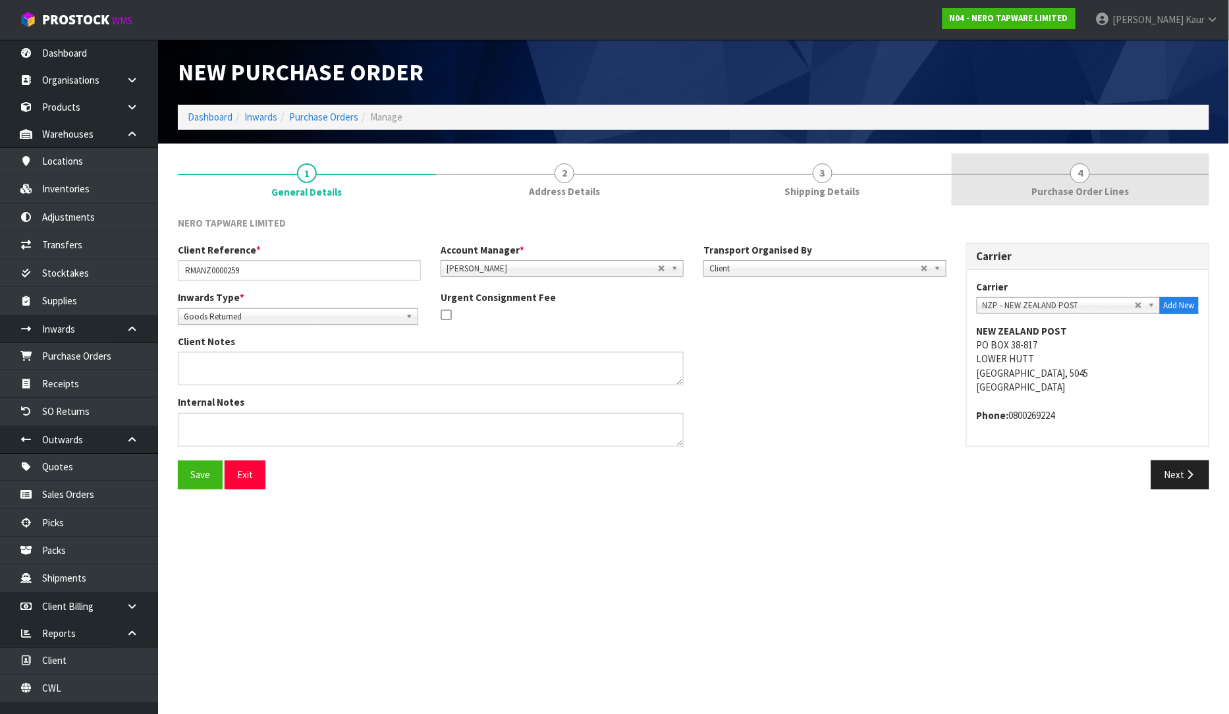
drag, startPoint x: 1102, startPoint y: 176, endPoint x: 1094, endPoint y: 179, distance: 9.2
click at [1101, 178] on link "4 Purchase Order Lines" at bounding box center [1081, 179] width 258 height 52
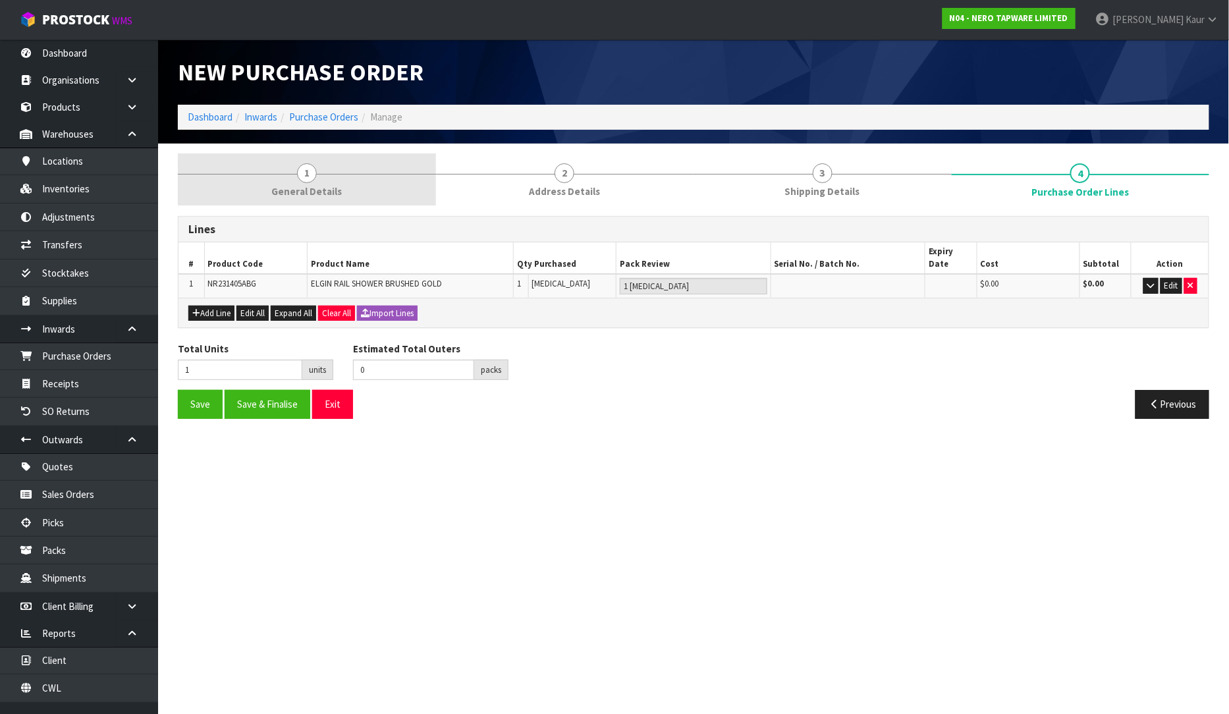
click at [323, 192] on span "General Details" at bounding box center [306, 191] width 70 height 14
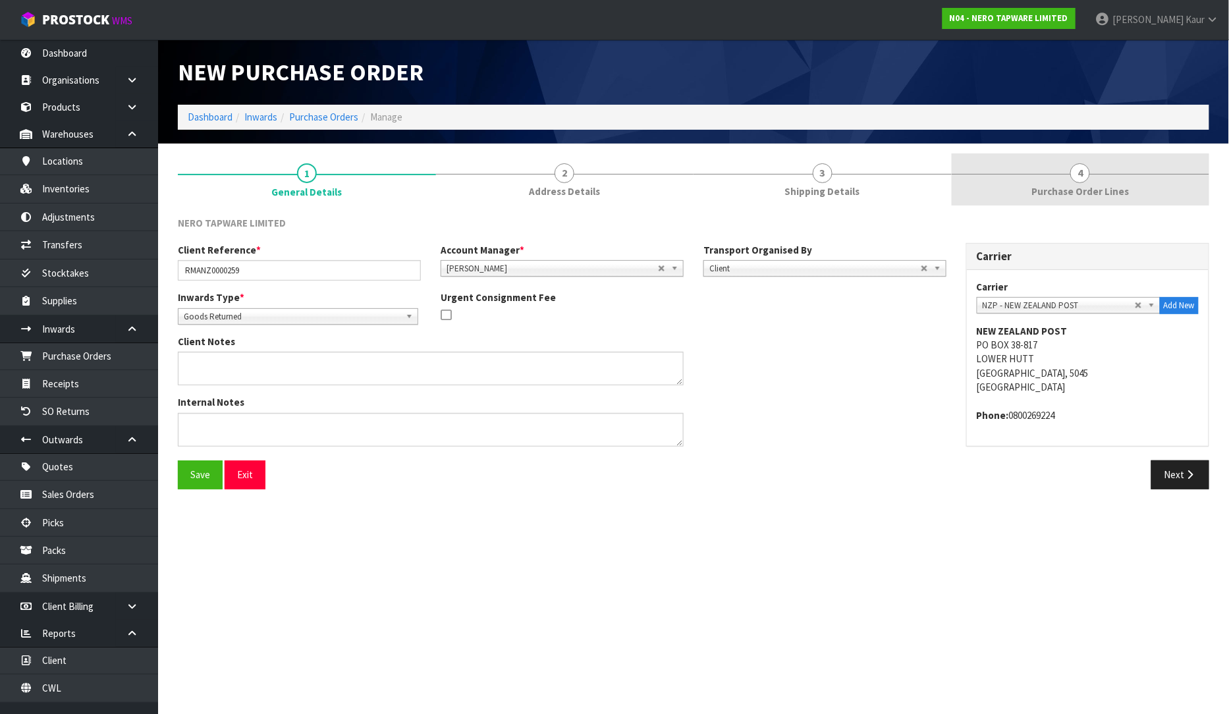
click at [1112, 168] on link "4 Purchase Order Lines" at bounding box center [1081, 179] width 258 height 52
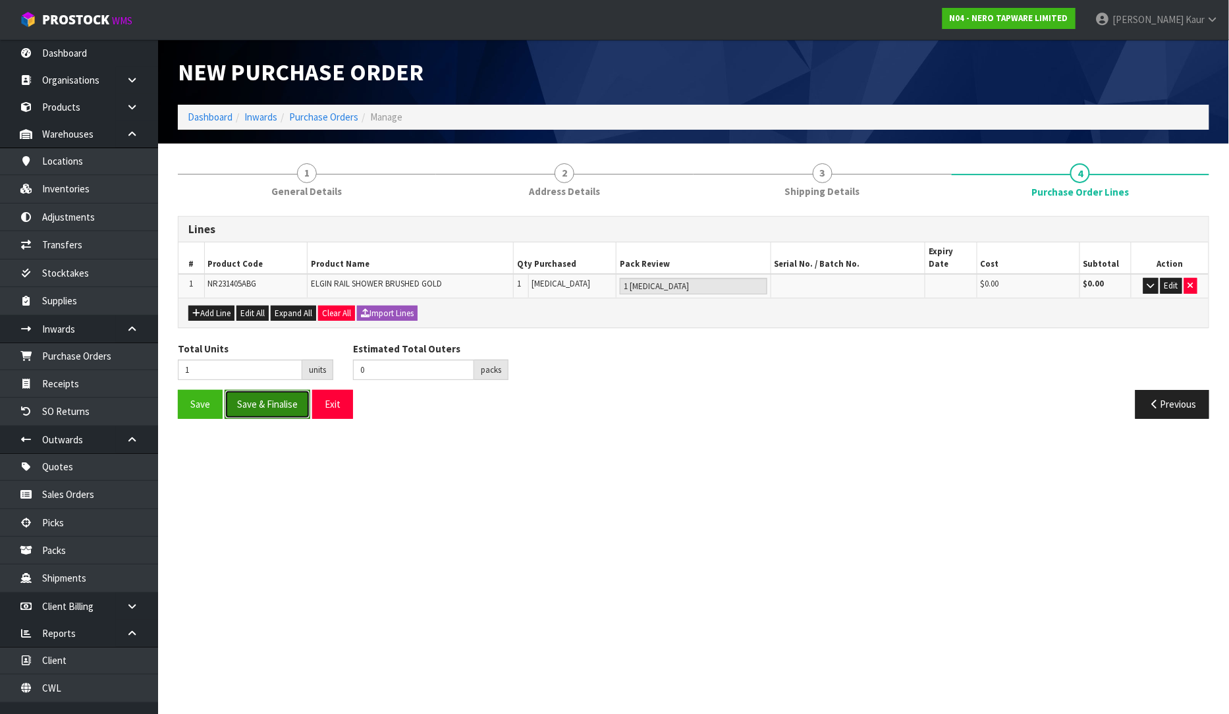
click at [265, 392] on button "Save & Finalise" at bounding box center [268, 404] width 86 height 28
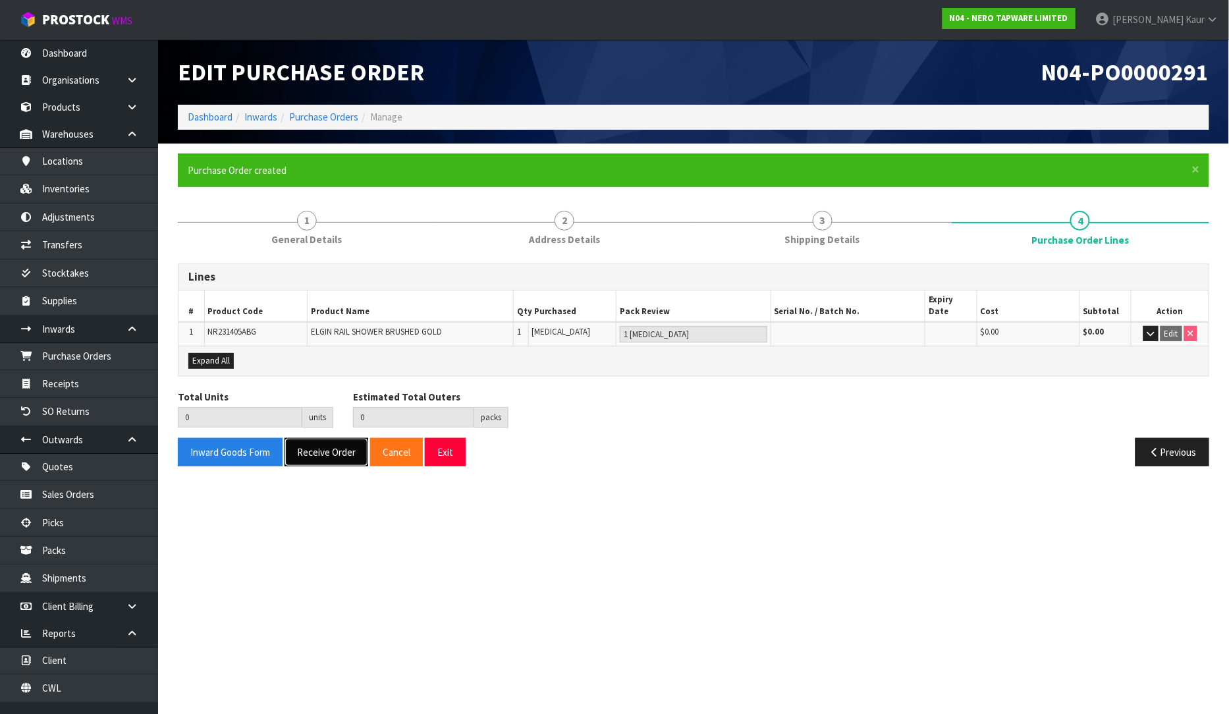
click at [334, 441] on button "Receive Order" at bounding box center [327, 452] width 84 height 28
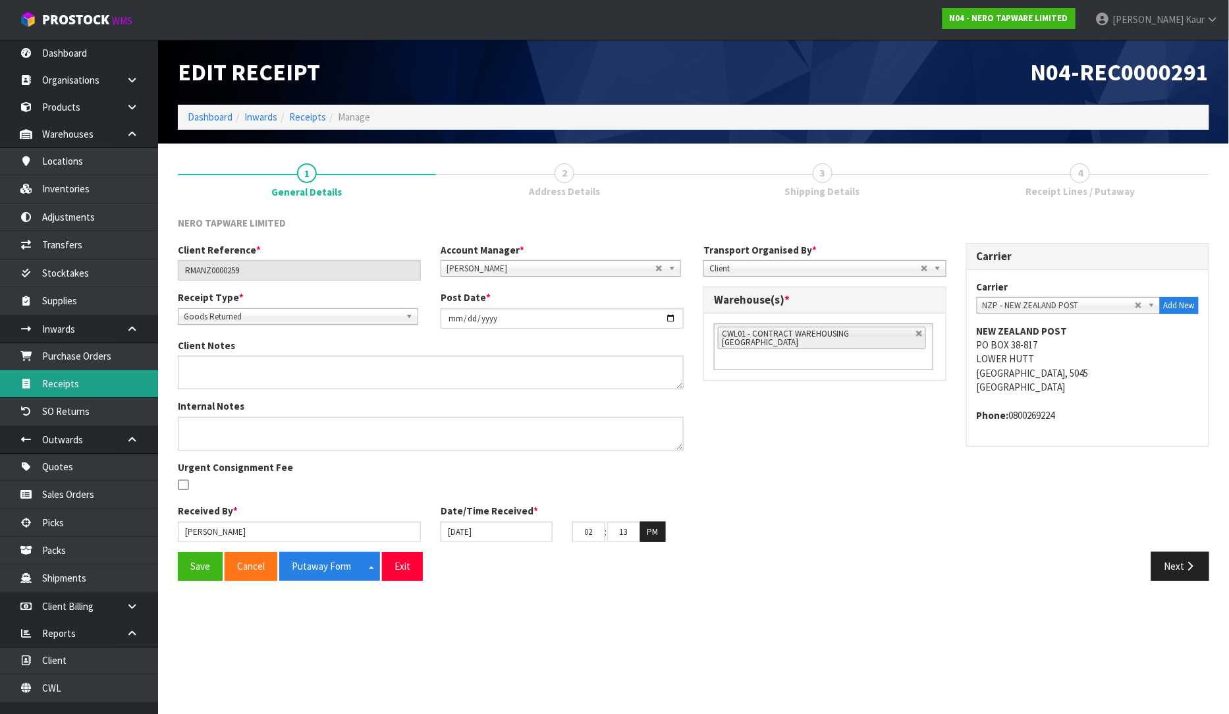
click at [75, 385] on link "Receipts" at bounding box center [79, 383] width 158 height 27
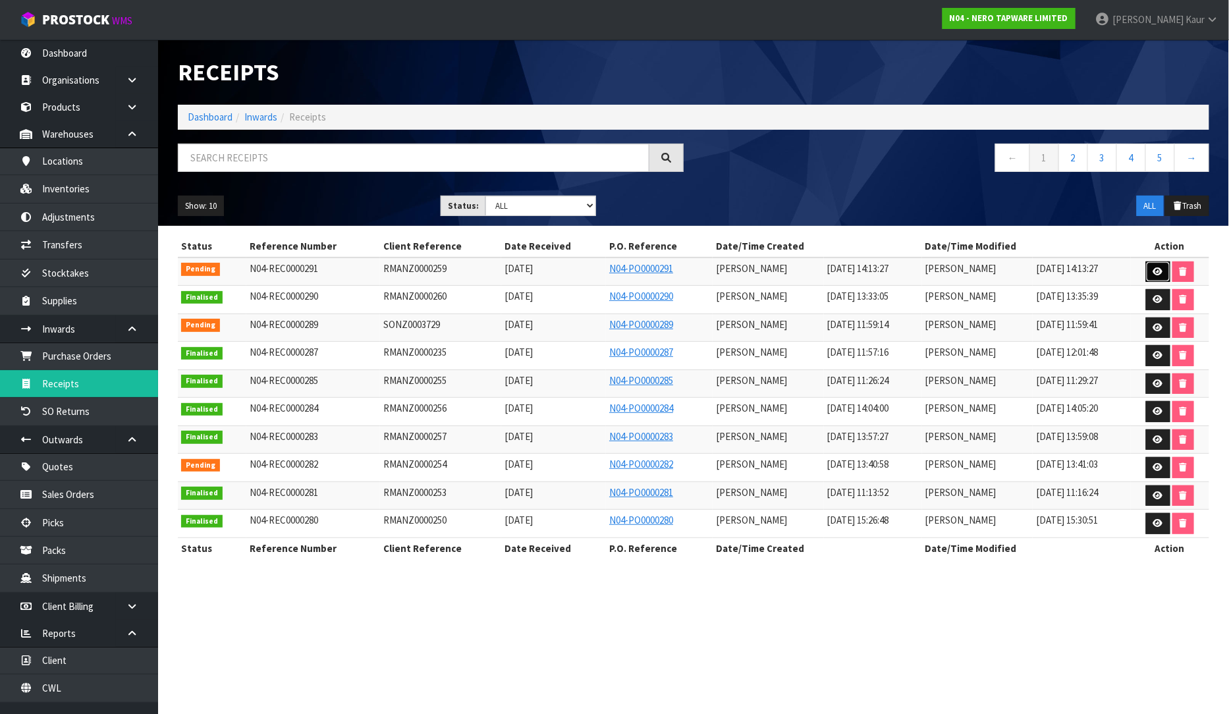
click at [1159, 269] on icon at bounding box center [1159, 271] width 10 height 9
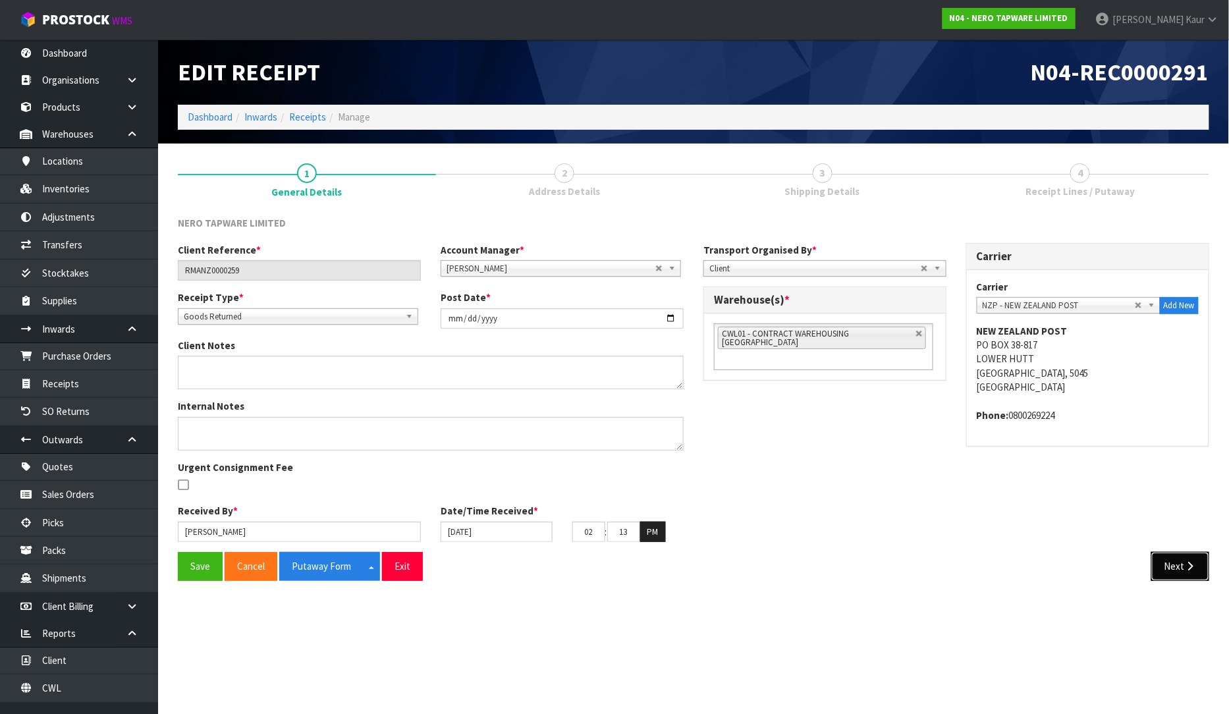
click at [1160, 555] on button "Next" at bounding box center [1181, 566] width 58 height 28
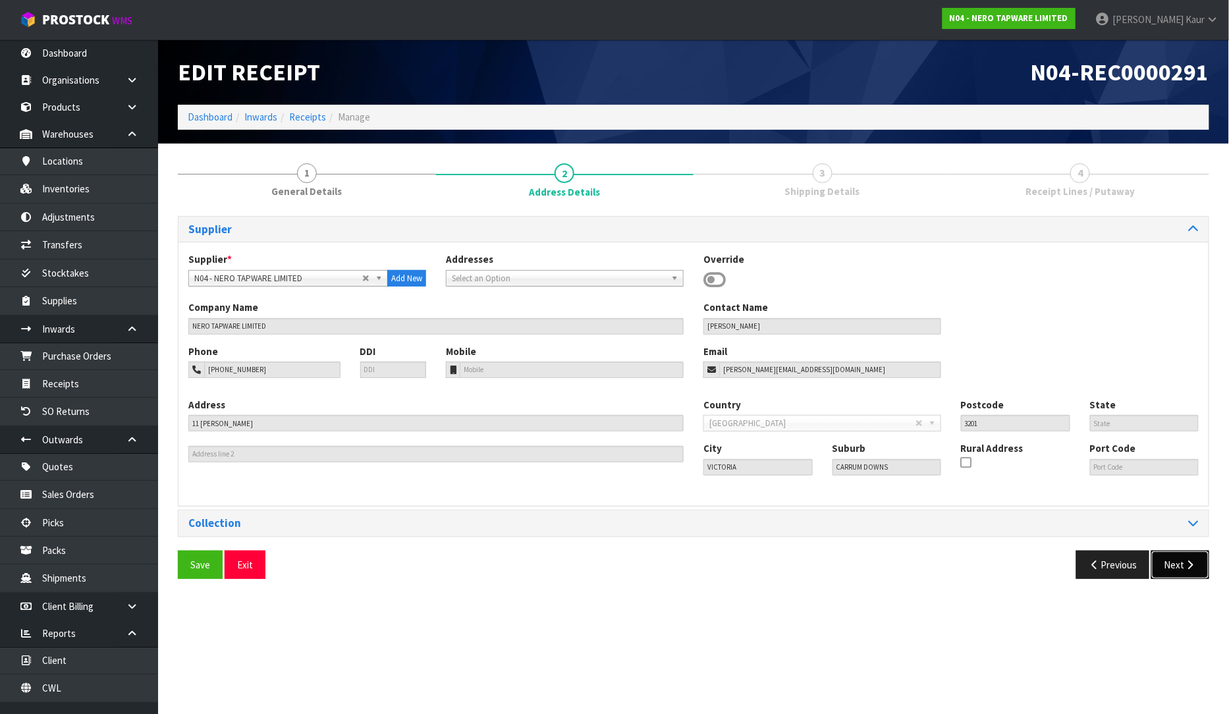
click at [1174, 567] on button "Next" at bounding box center [1181, 565] width 58 height 28
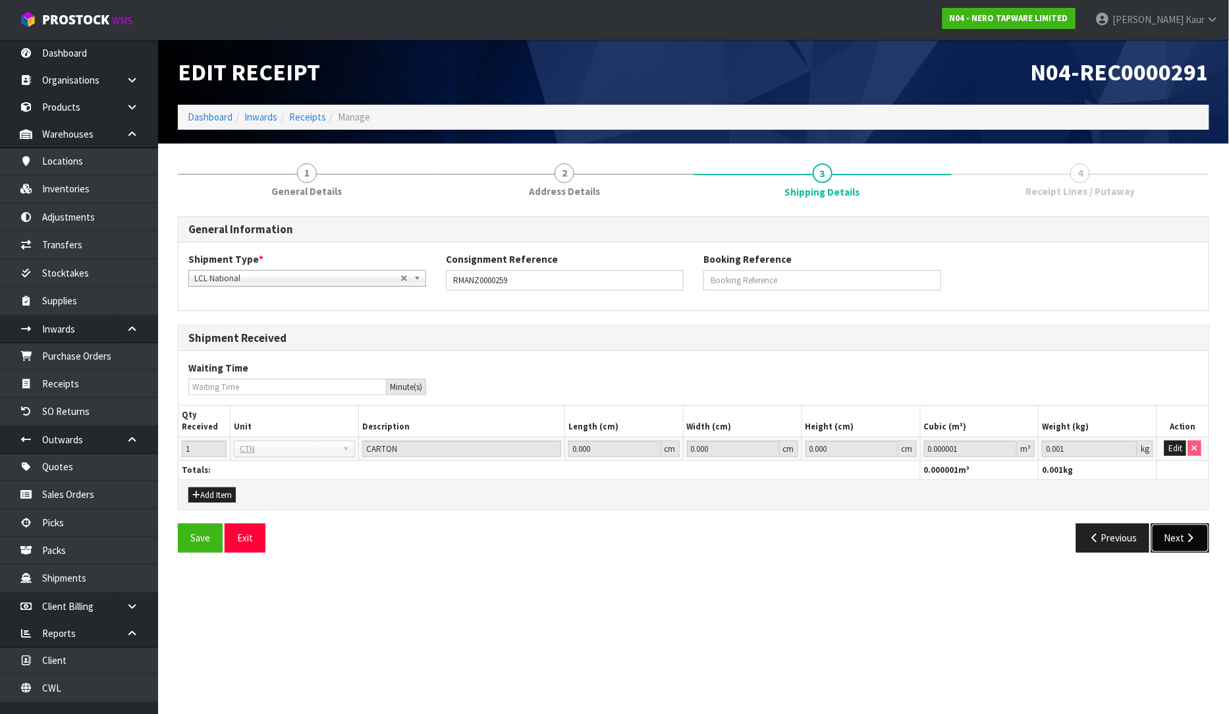
click at [1191, 541] on icon "button" at bounding box center [1190, 538] width 13 height 10
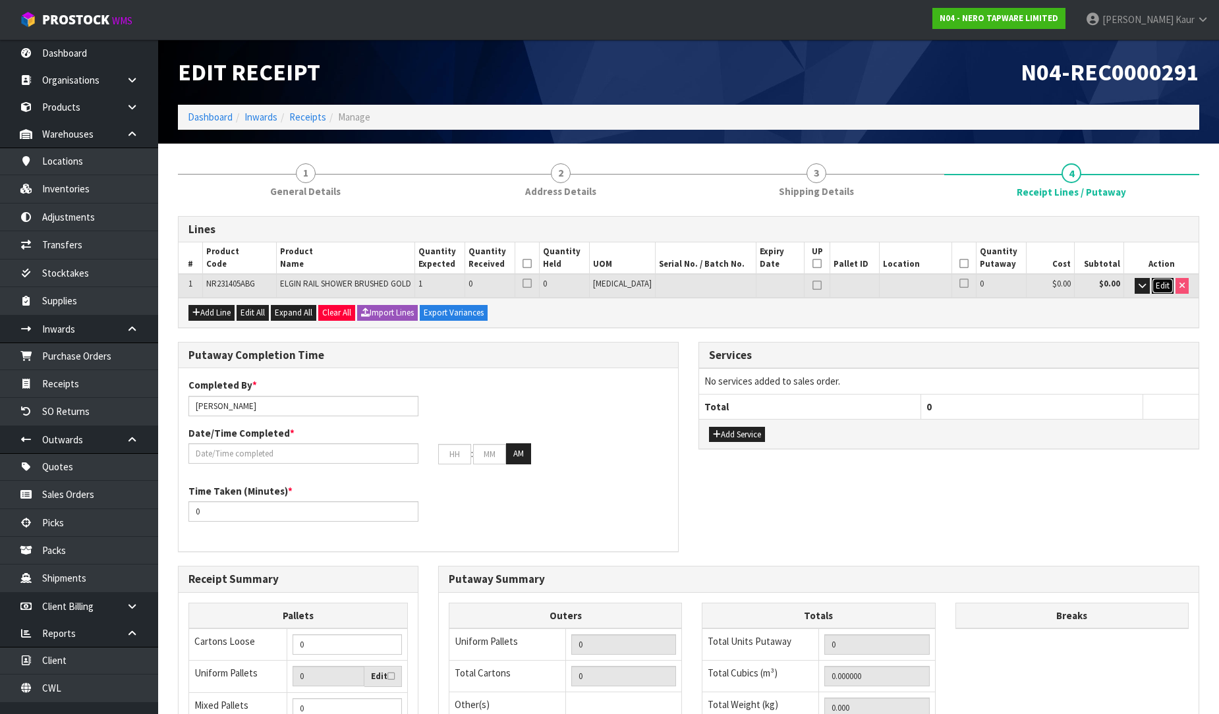
click at [1166, 286] on span "Edit" at bounding box center [1162, 285] width 14 height 11
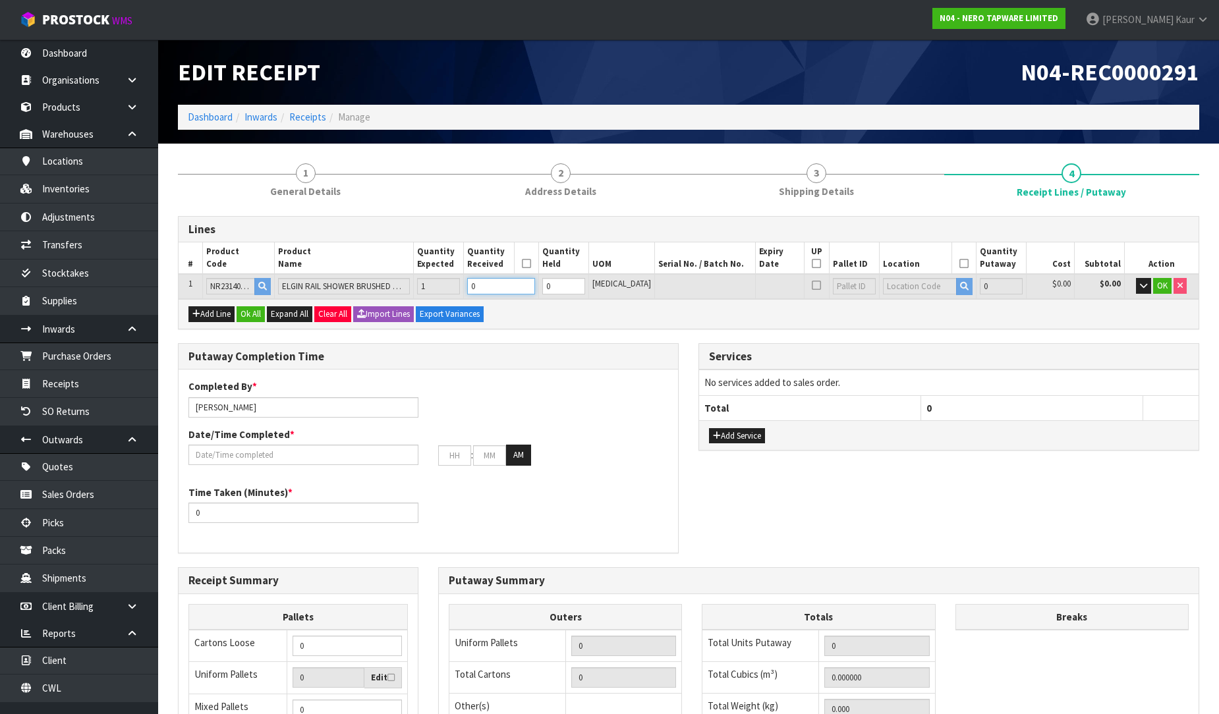
click at [512, 284] on input "0" at bounding box center [500, 286] width 67 height 16
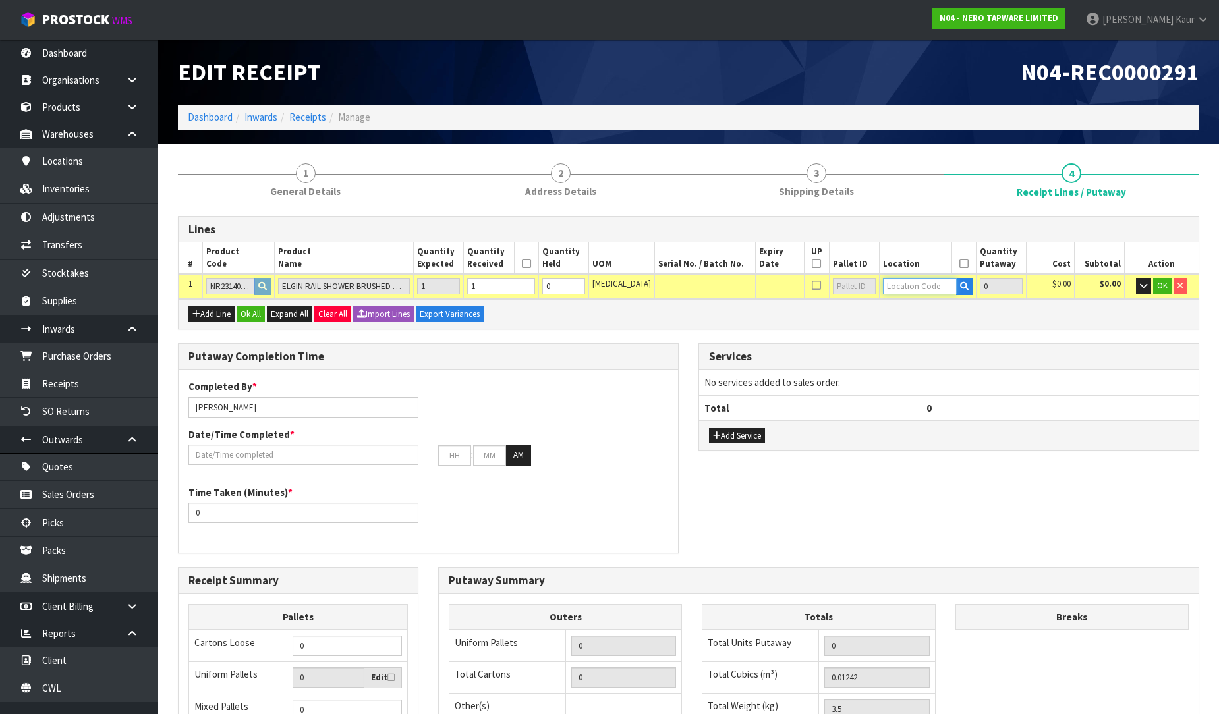
click at [910, 285] on input "text" at bounding box center [920, 286] width 74 height 16
click at [927, 312] on link "32-26-2 -A" at bounding box center [923, 308] width 104 height 18
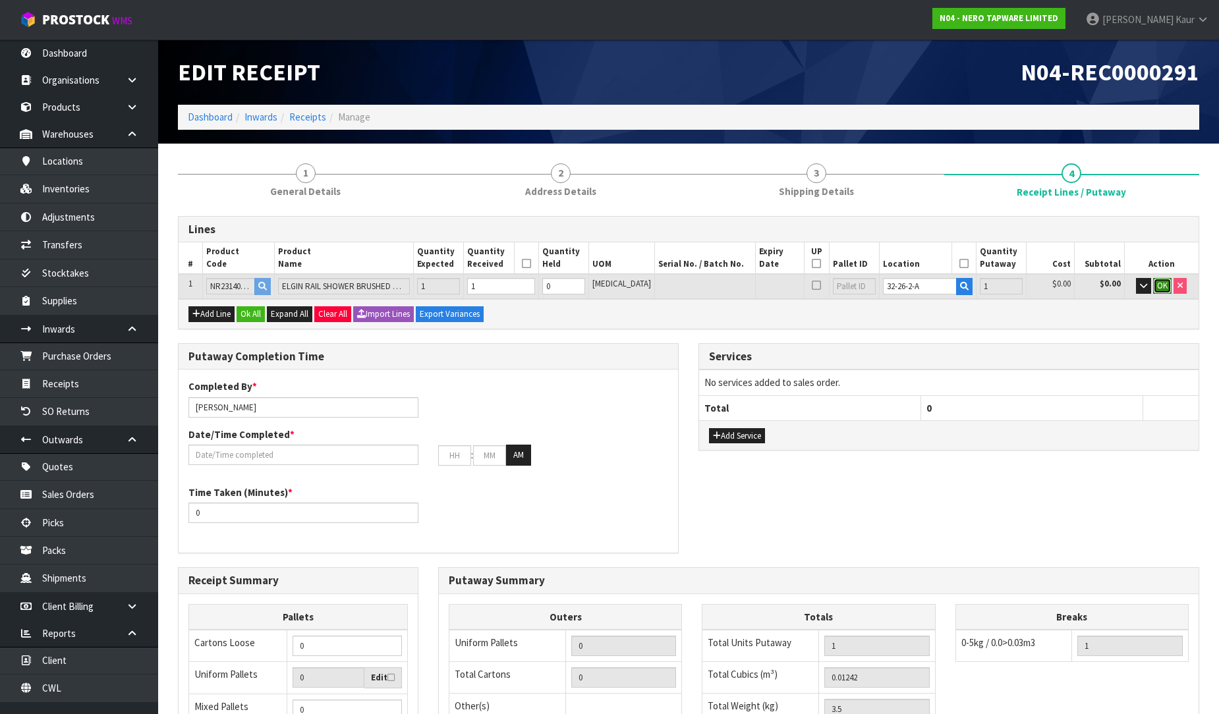
click at [1164, 283] on span "OK" at bounding box center [1162, 285] width 11 height 11
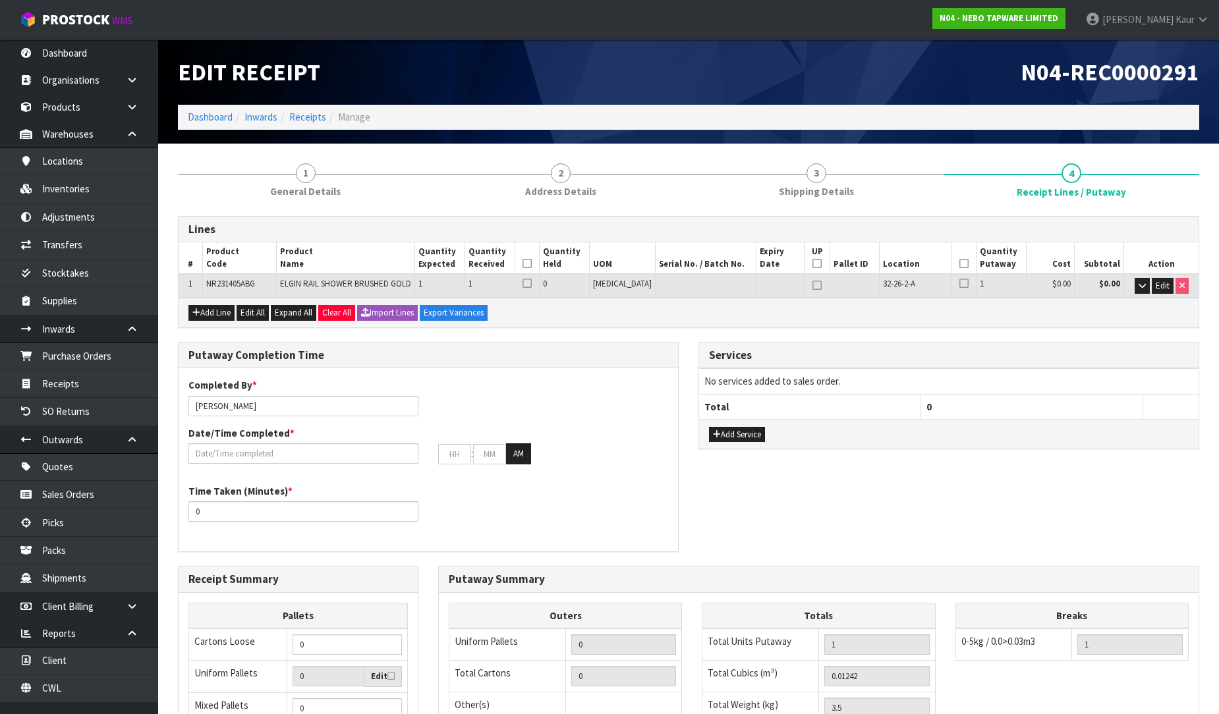
click at [532, 264] on icon at bounding box center [526, 264] width 9 height 1
click at [959, 264] on icon at bounding box center [963, 264] width 9 height 1
click at [296, 449] on input "text" at bounding box center [303, 453] width 230 height 20
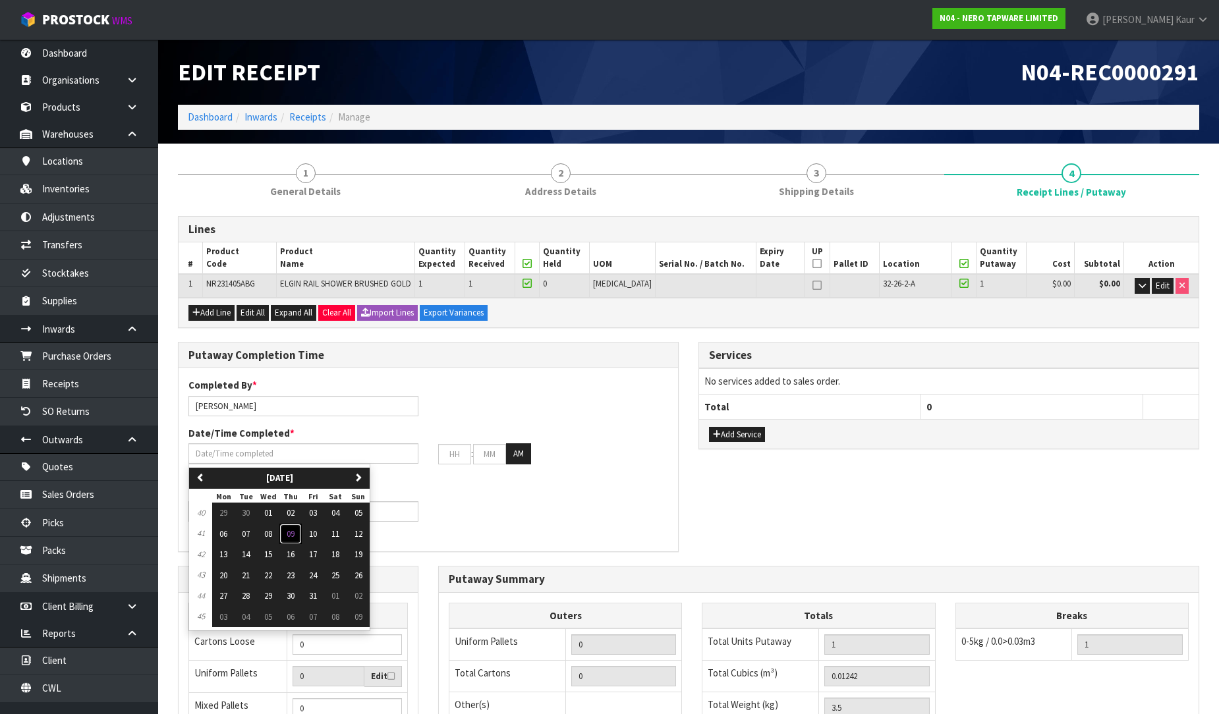
click at [289, 534] on span "09" at bounding box center [291, 533] width 8 height 11
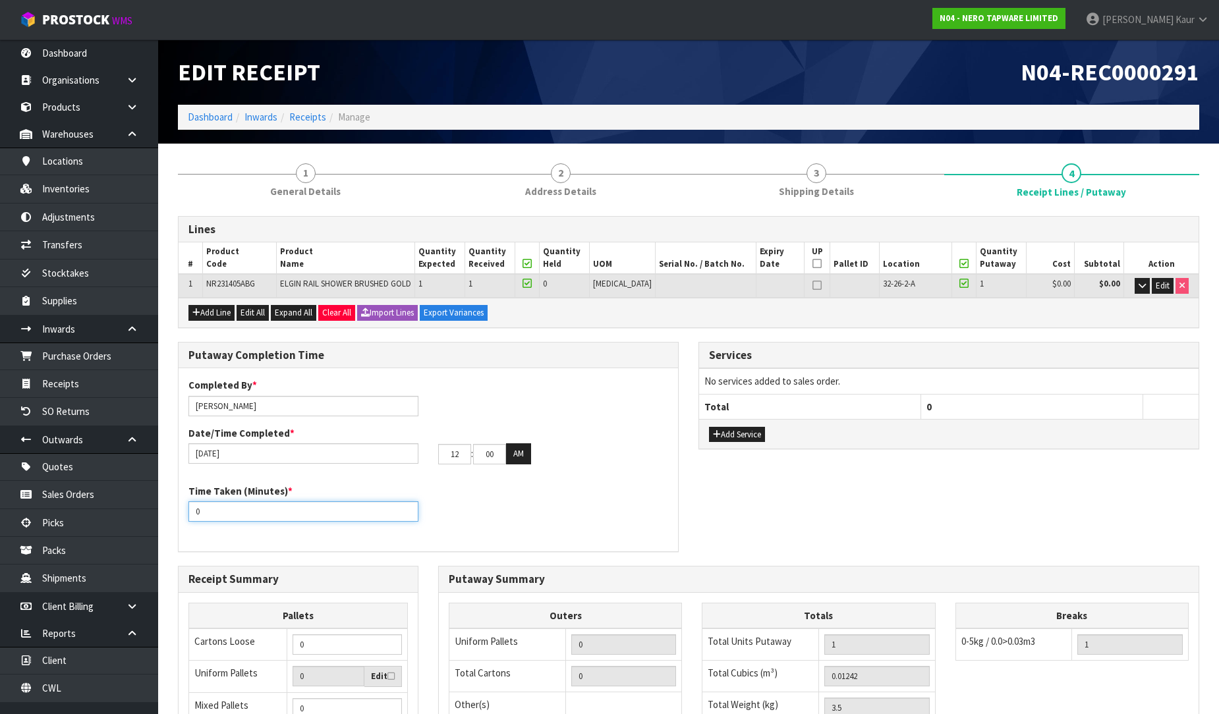
drag, startPoint x: 204, startPoint y: 515, endPoint x: 187, endPoint y: 514, distance: 17.2
click at [187, 514] on div "Time Taken (Minutes) * 0" at bounding box center [304, 503] width 250 height 38
drag, startPoint x: 464, startPoint y: 455, endPoint x: 406, endPoint y: 455, distance: 58.0
click at [406, 455] on div "[DATE] 12 : 00 : 00 AM" at bounding box center [428, 453] width 499 height 21
drag, startPoint x: 493, startPoint y: 457, endPoint x: 455, endPoint y: 457, distance: 38.2
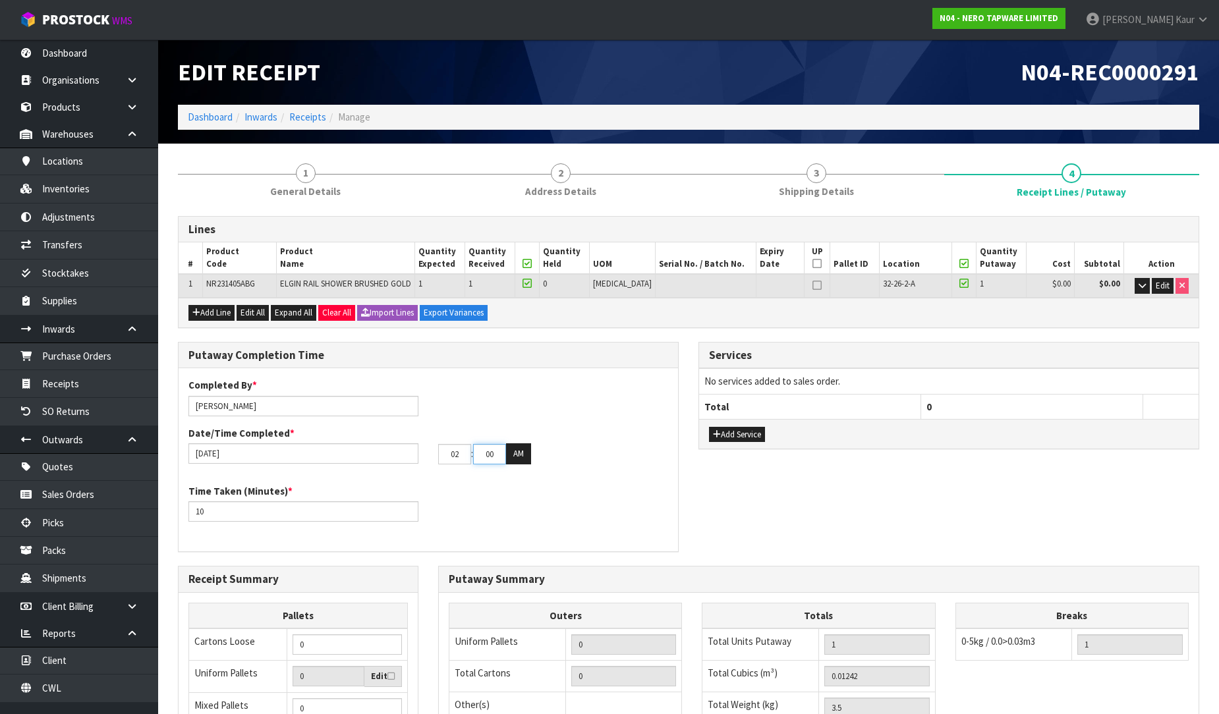
click at [455, 457] on tr "02 : 00 : 00 AM" at bounding box center [484, 453] width 93 height 21
click at [509, 445] on button "AM" at bounding box center [518, 453] width 25 height 21
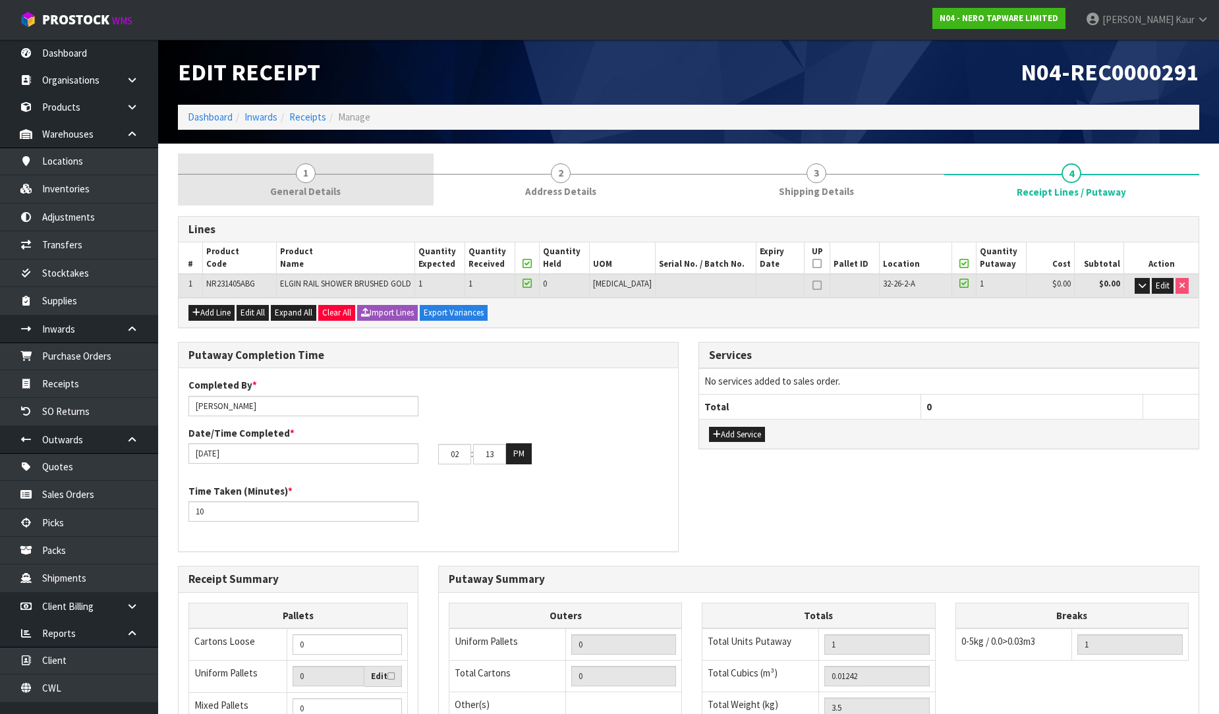
click at [308, 177] on span "1" at bounding box center [306, 173] width 20 height 20
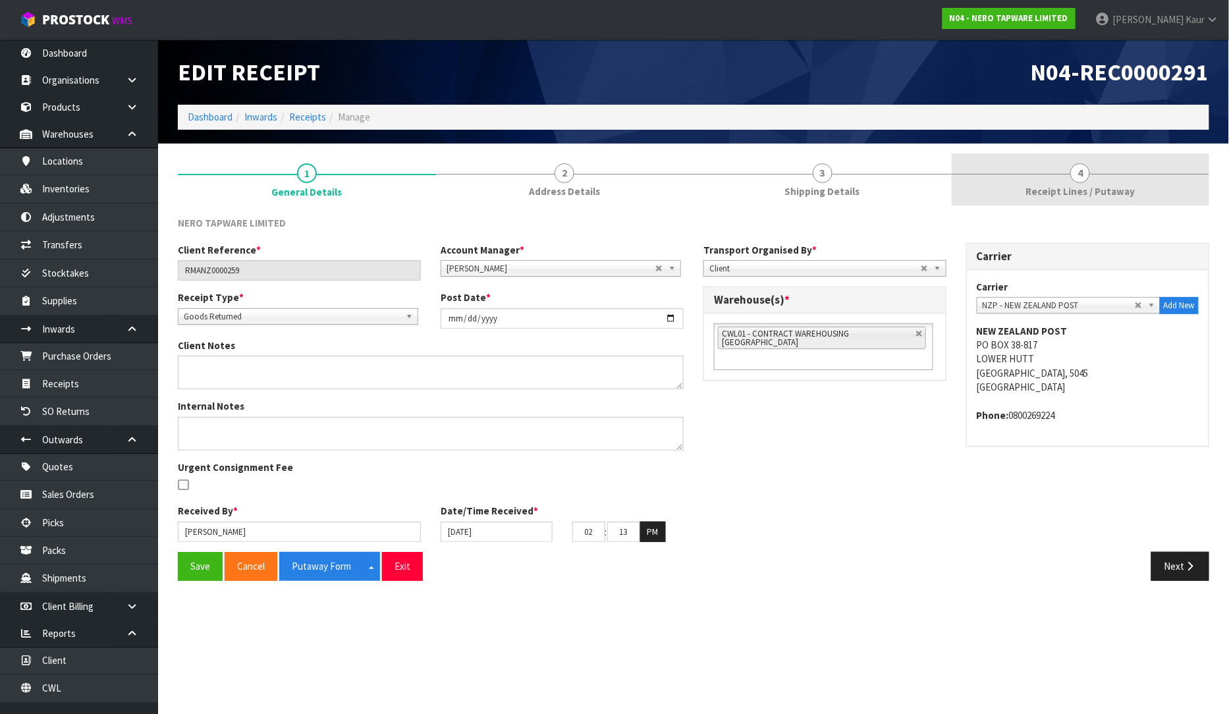
click at [1080, 183] on link "4 Receipt Lines / Putaway" at bounding box center [1081, 179] width 258 height 52
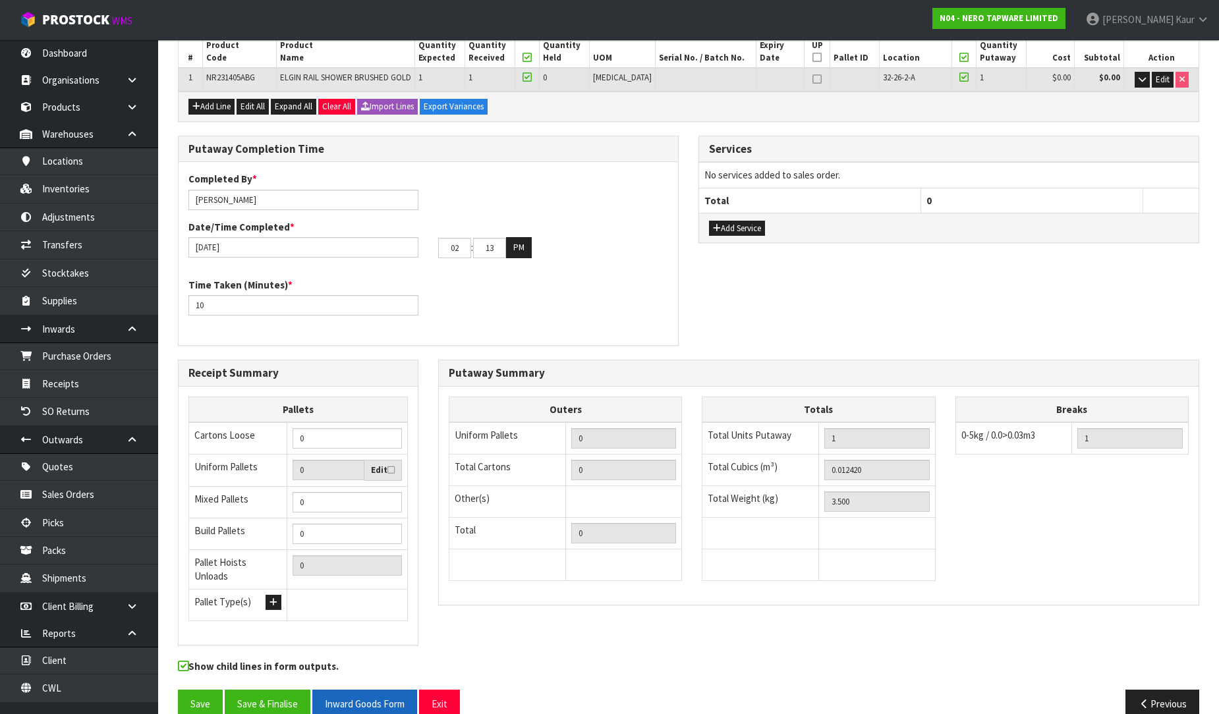
scroll to position [221, 0]
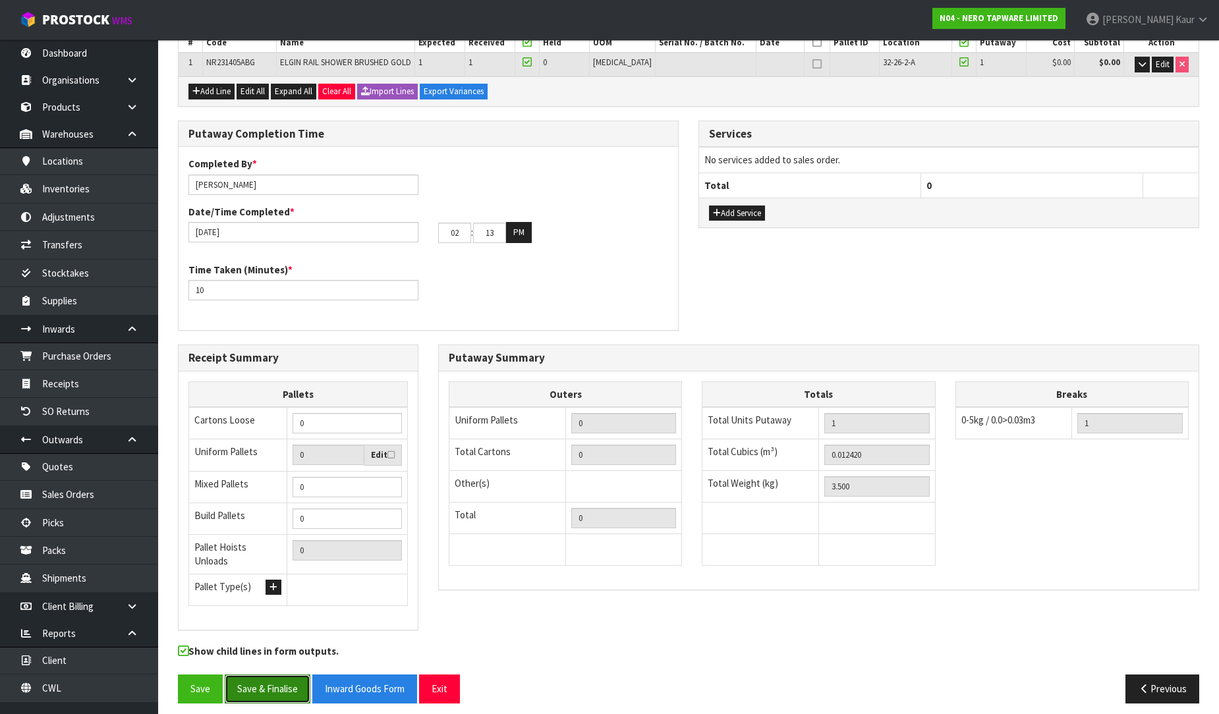
click at [287, 683] on button "Save & Finalise" at bounding box center [268, 689] width 86 height 28
click at [496, 227] on input "13" at bounding box center [489, 233] width 33 height 20
click at [254, 694] on button "Save & Finalise" at bounding box center [268, 689] width 86 height 28
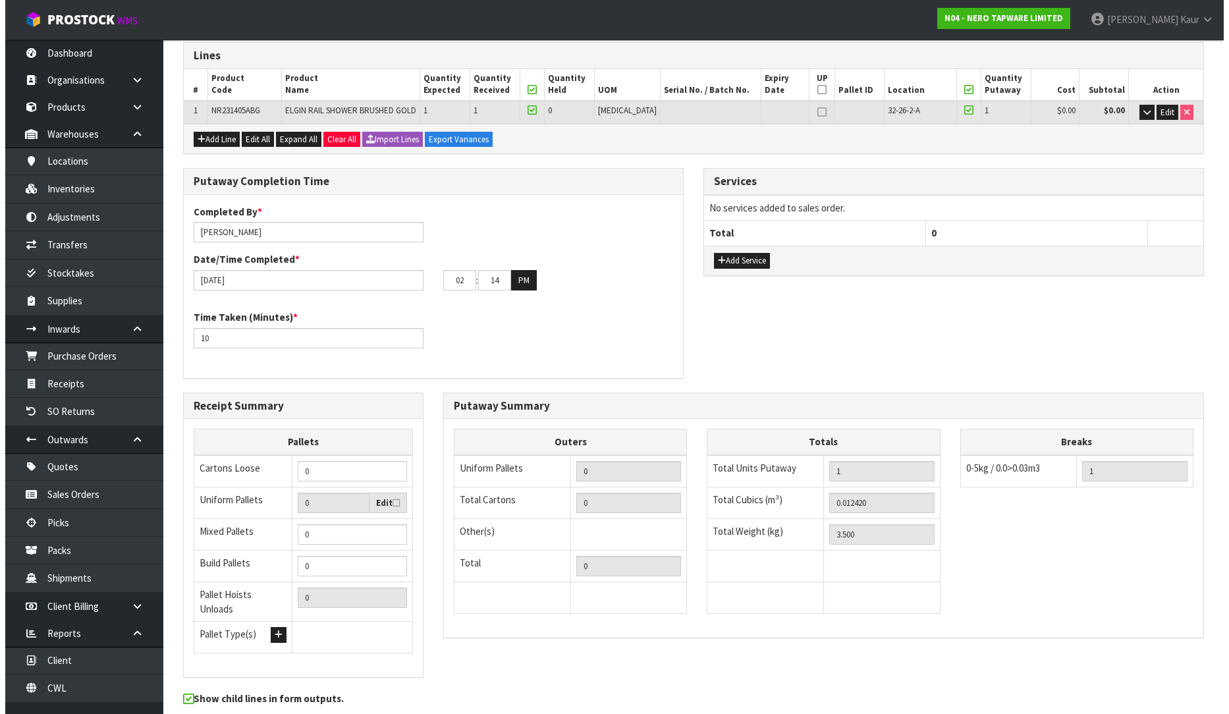
scroll to position [0, 0]
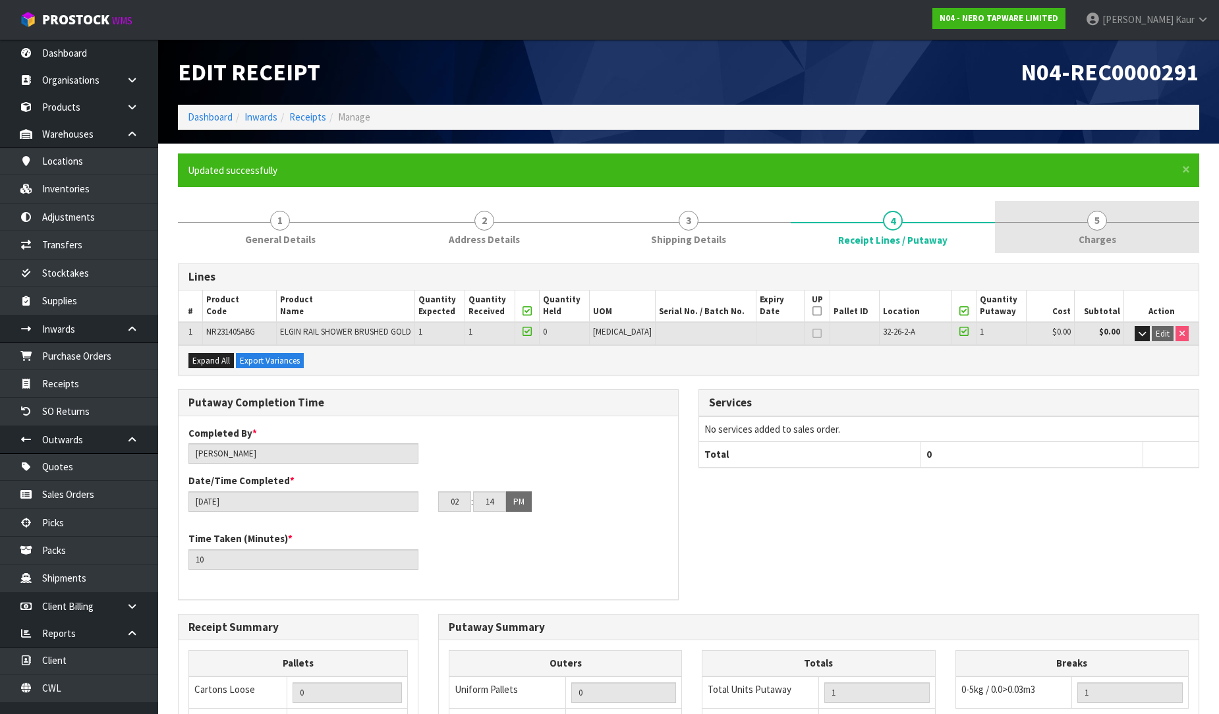
click at [1099, 239] on span "Charges" at bounding box center [1097, 240] width 38 height 14
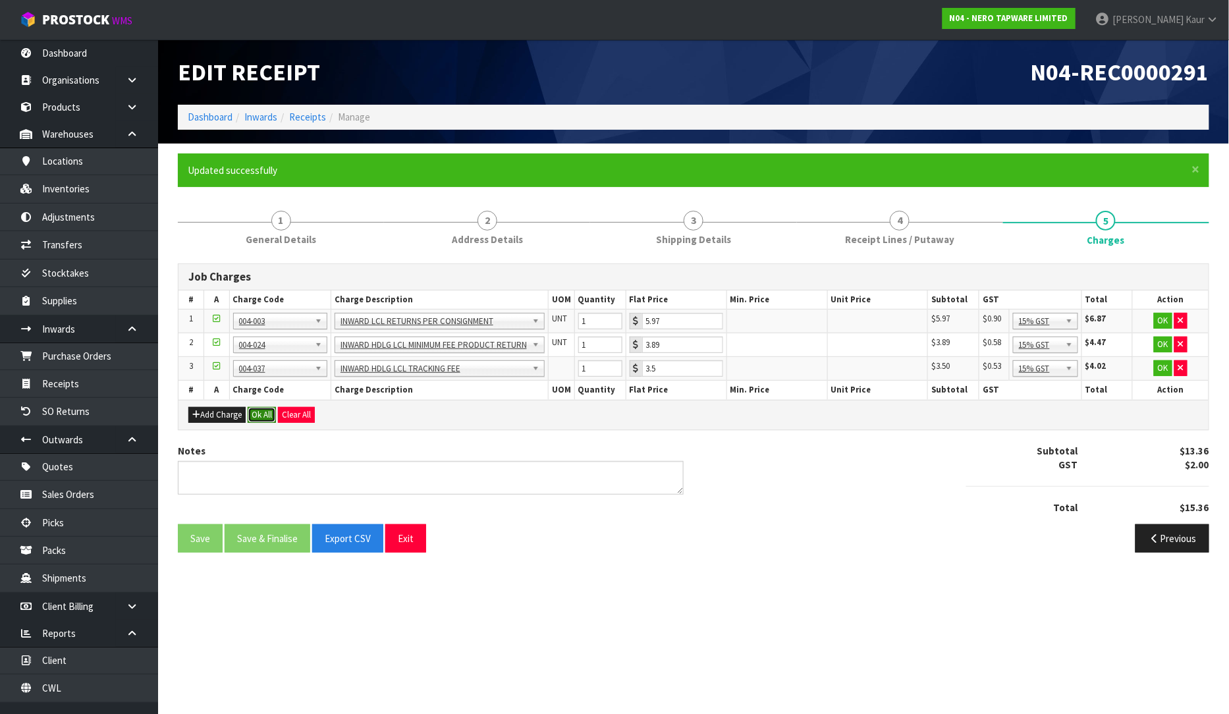
click at [252, 412] on button "Ok All" at bounding box center [262, 415] width 28 height 16
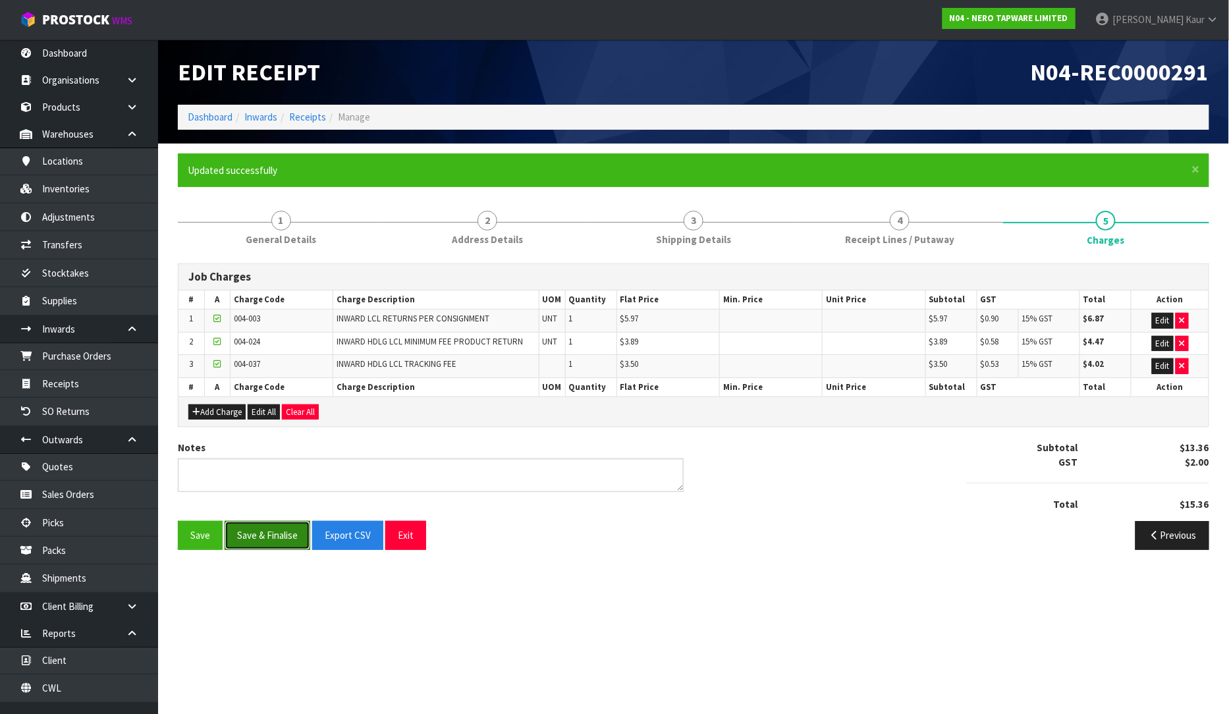
click at [266, 536] on button "Save & Finalise" at bounding box center [268, 535] width 86 height 28
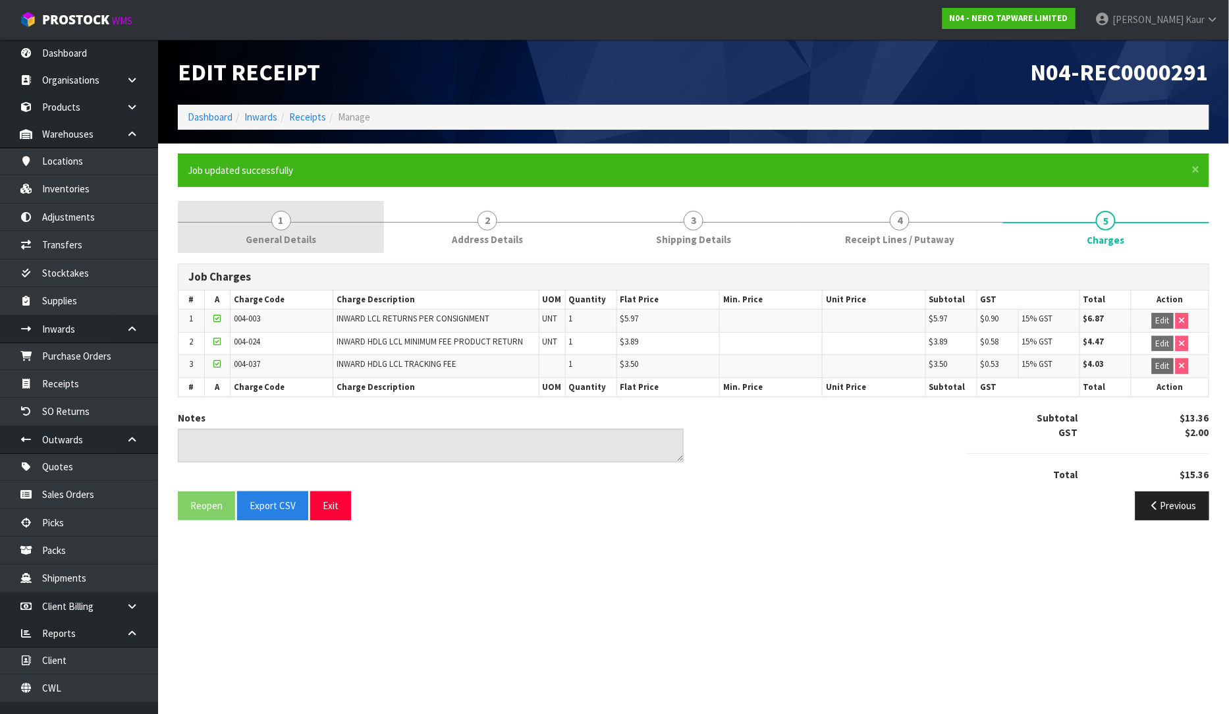
click at [274, 226] on span "1" at bounding box center [281, 221] width 20 height 20
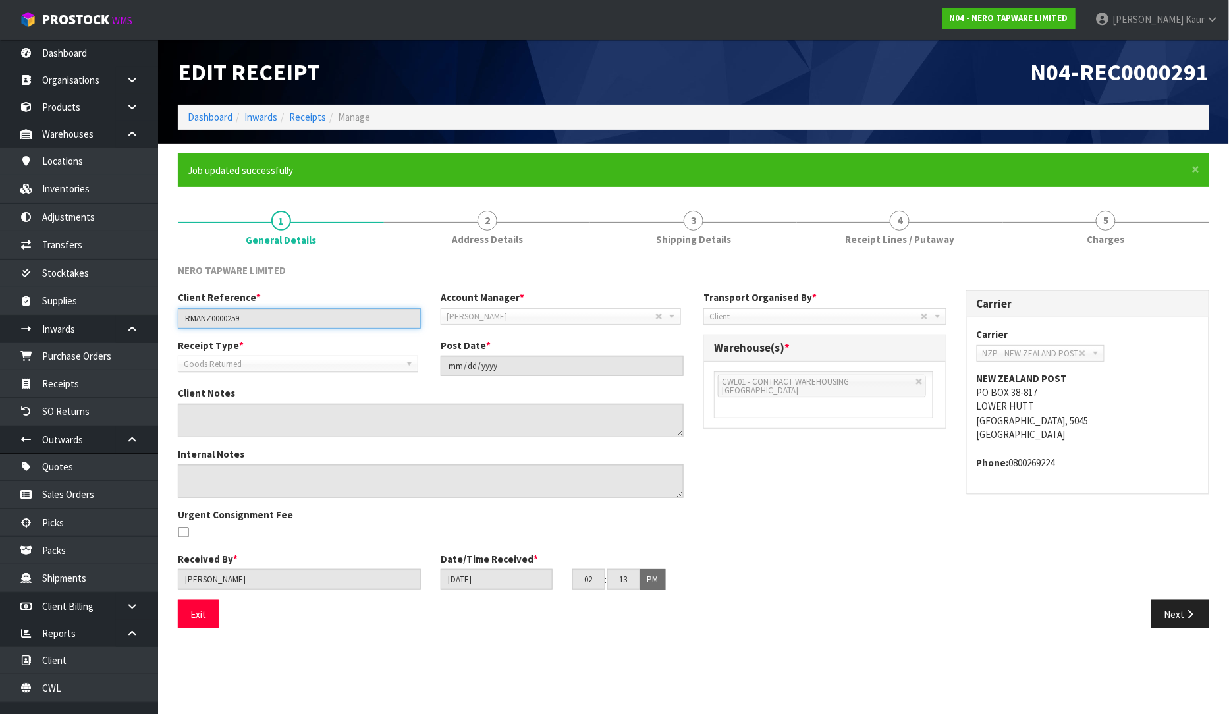
drag, startPoint x: 274, startPoint y: 316, endPoint x: 178, endPoint y: 321, distance: 96.3
click at [178, 321] on input "RMANZ0000259" at bounding box center [299, 318] width 243 height 20
drag, startPoint x: 831, startPoint y: 227, endPoint x: 779, endPoint y: 420, distance: 199.1
click at [831, 227] on link "4 Receipt Lines / Putaway" at bounding box center [900, 227] width 206 height 52
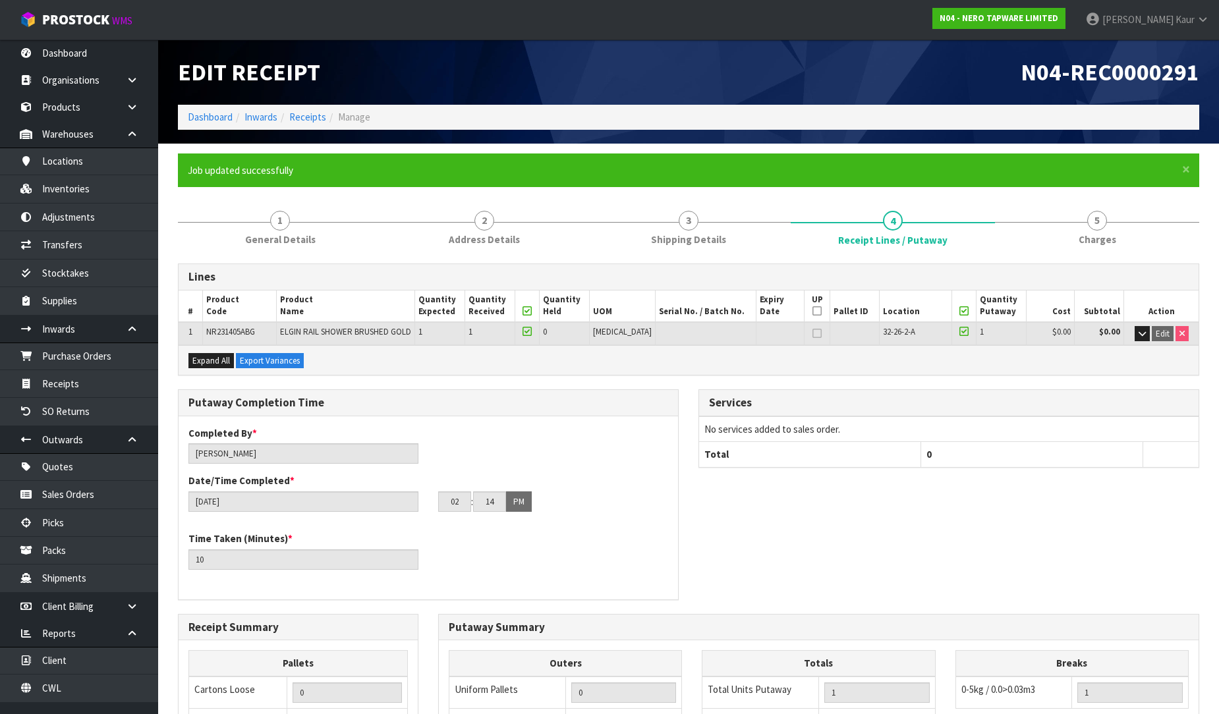
scroll to position [269, 0]
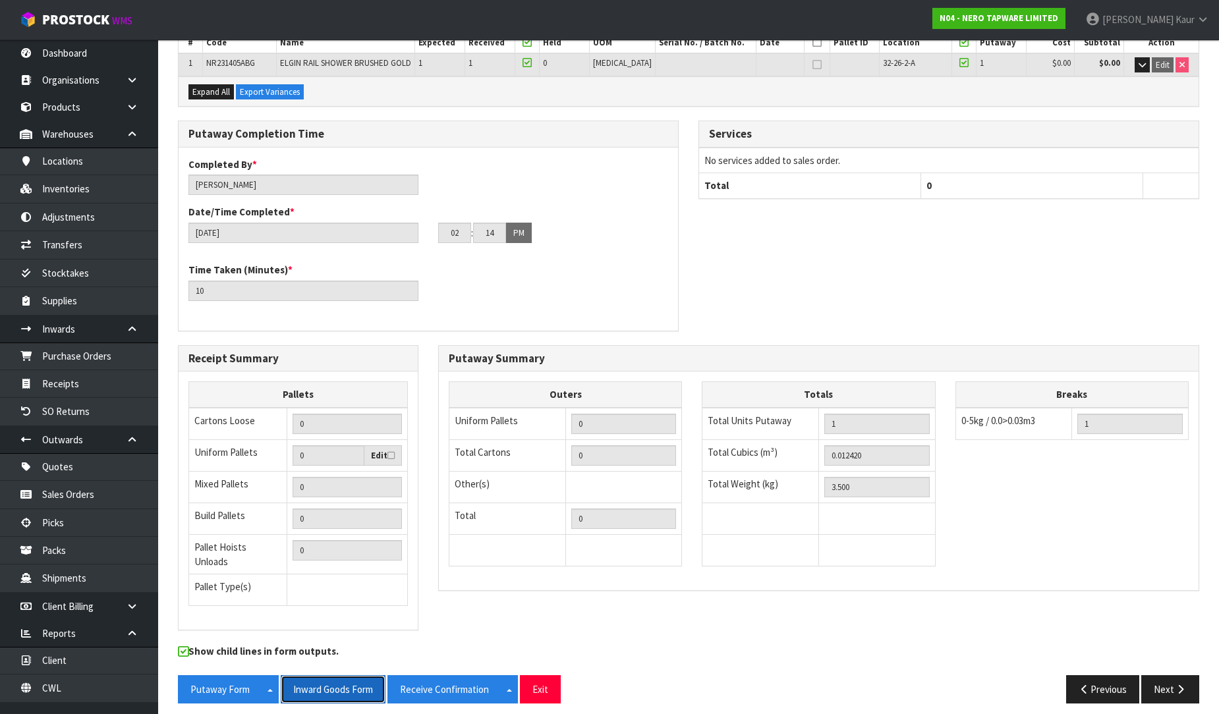
click at [325, 675] on button "Inward Goods Form" at bounding box center [333, 689] width 105 height 28
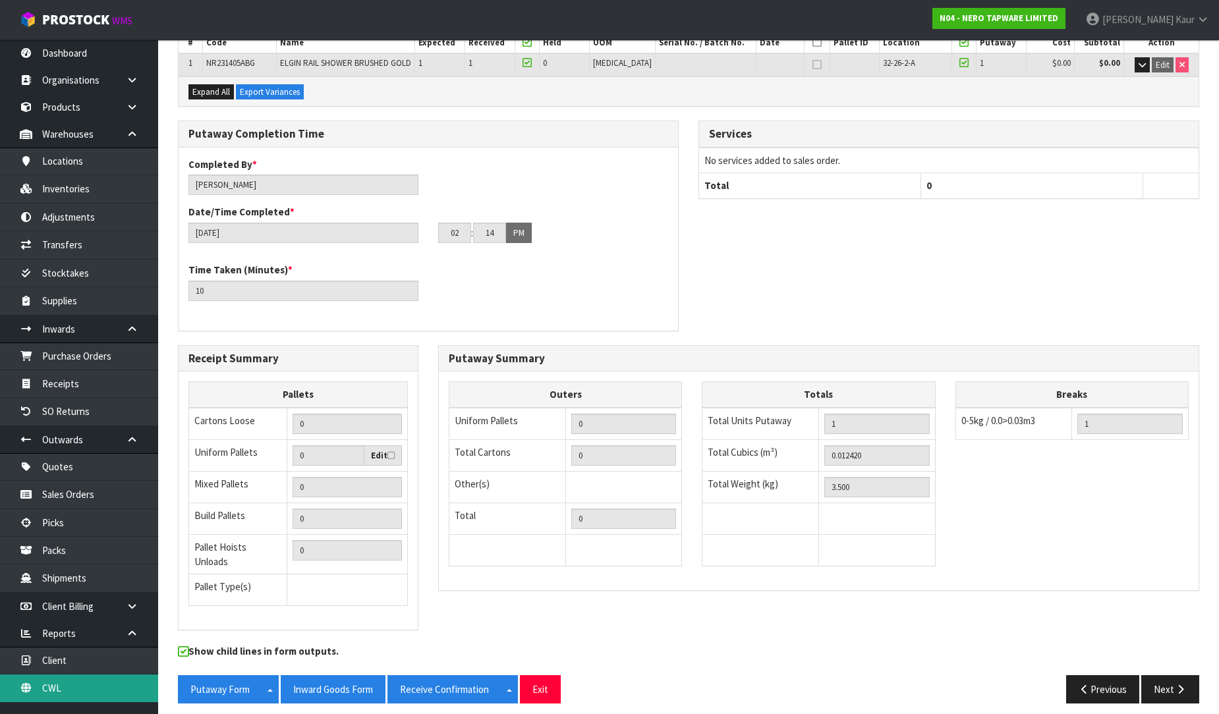
click at [74, 682] on link "CWL" at bounding box center [79, 688] width 158 height 27
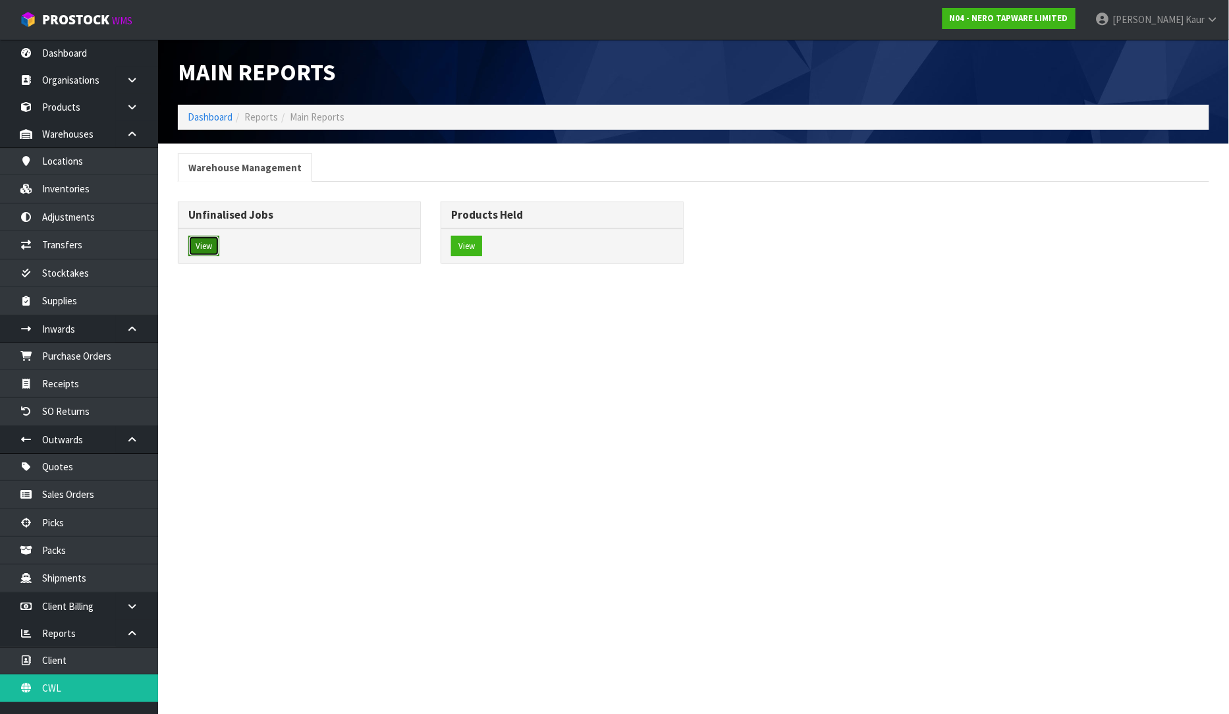
click at [206, 244] on button "View" at bounding box center [203, 246] width 31 height 21
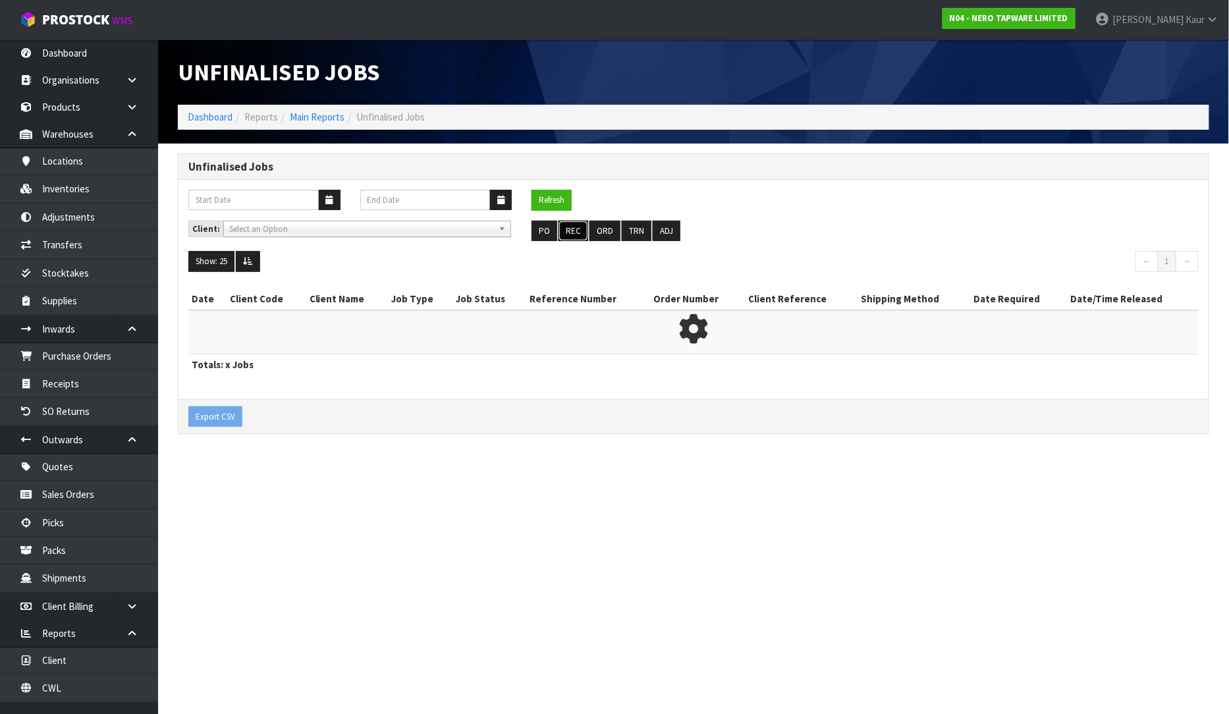
click at [576, 229] on button "REC" at bounding box center [574, 231] width 30 height 21
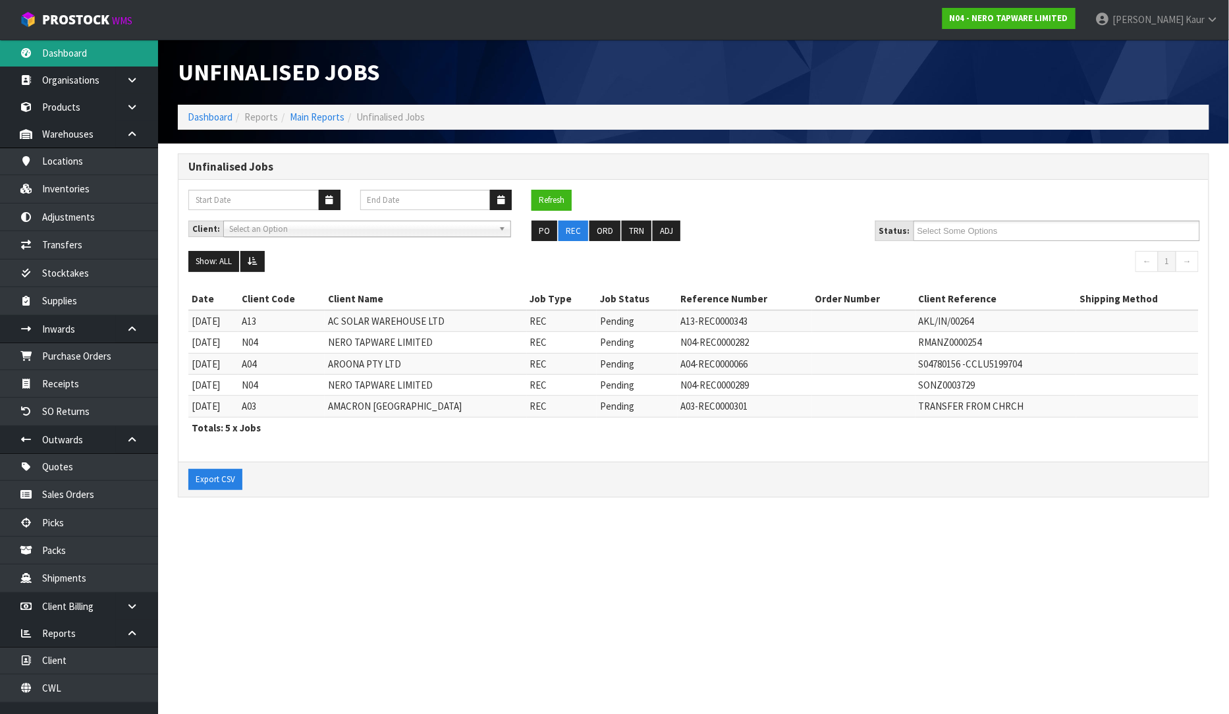
click at [41, 56] on link "Dashboard" at bounding box center [79, 53] width 158 height 27
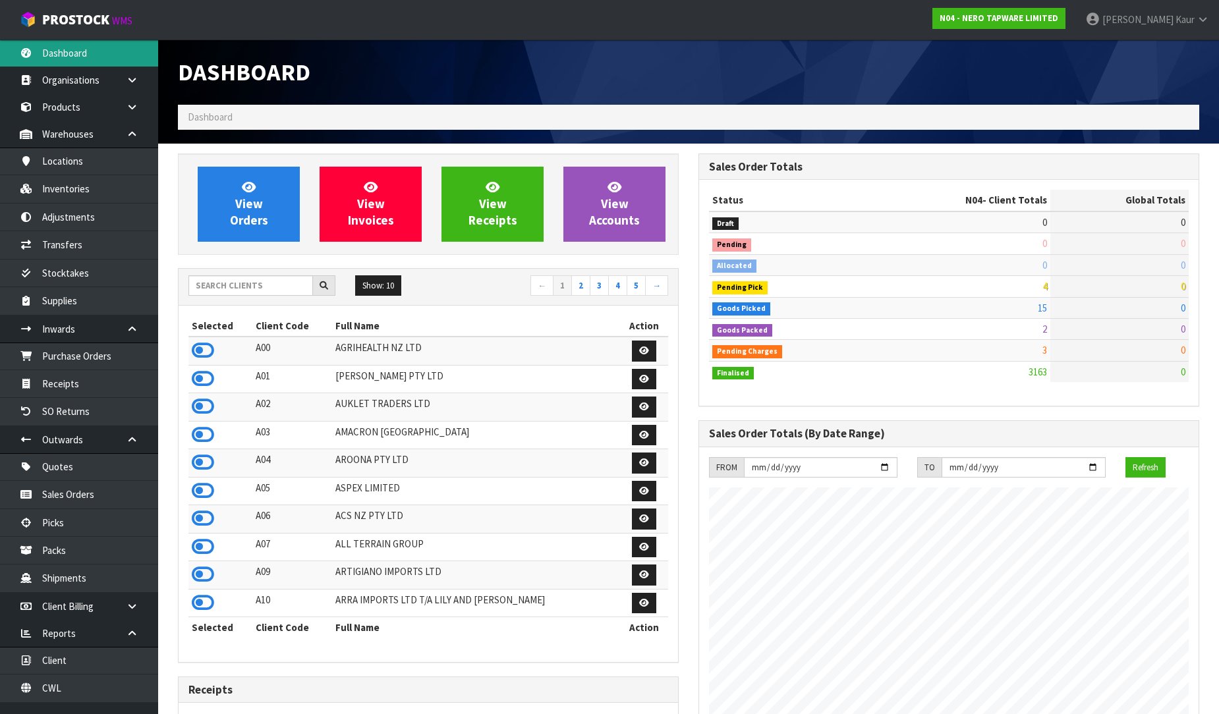
scroll to position [1026, 520]
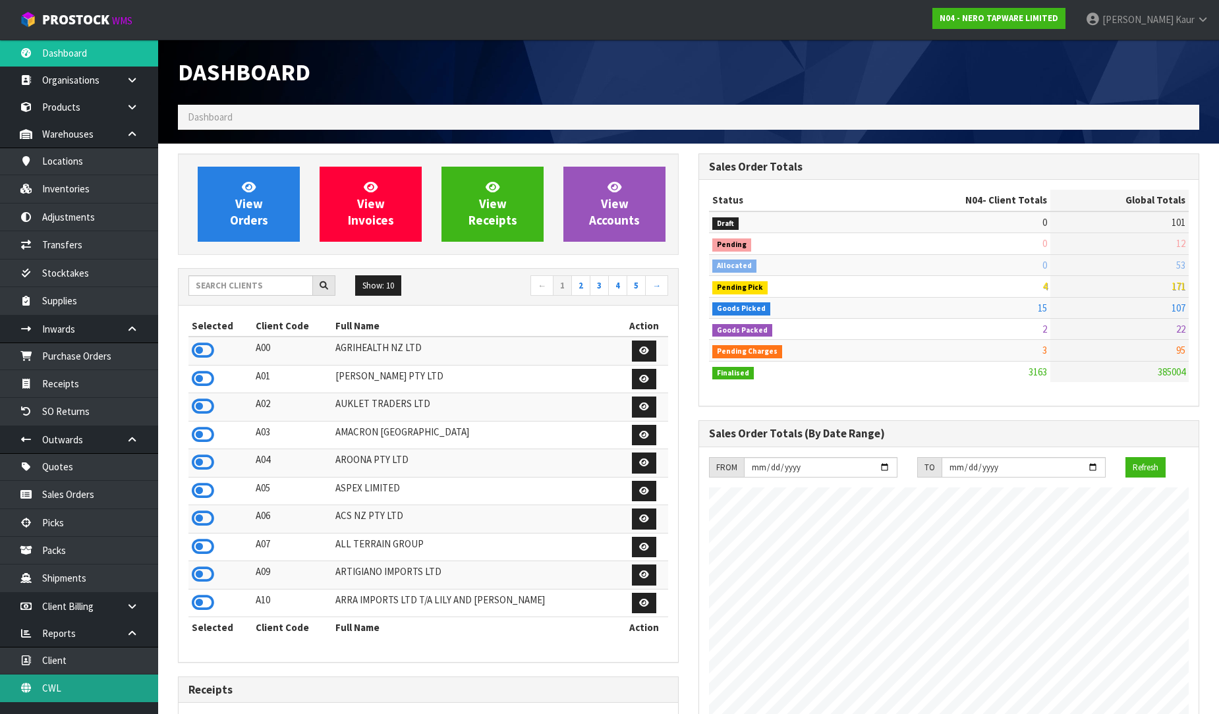
click at [84, 675] on link "CWL" at bounding box center [79, 688] width 158 height 27
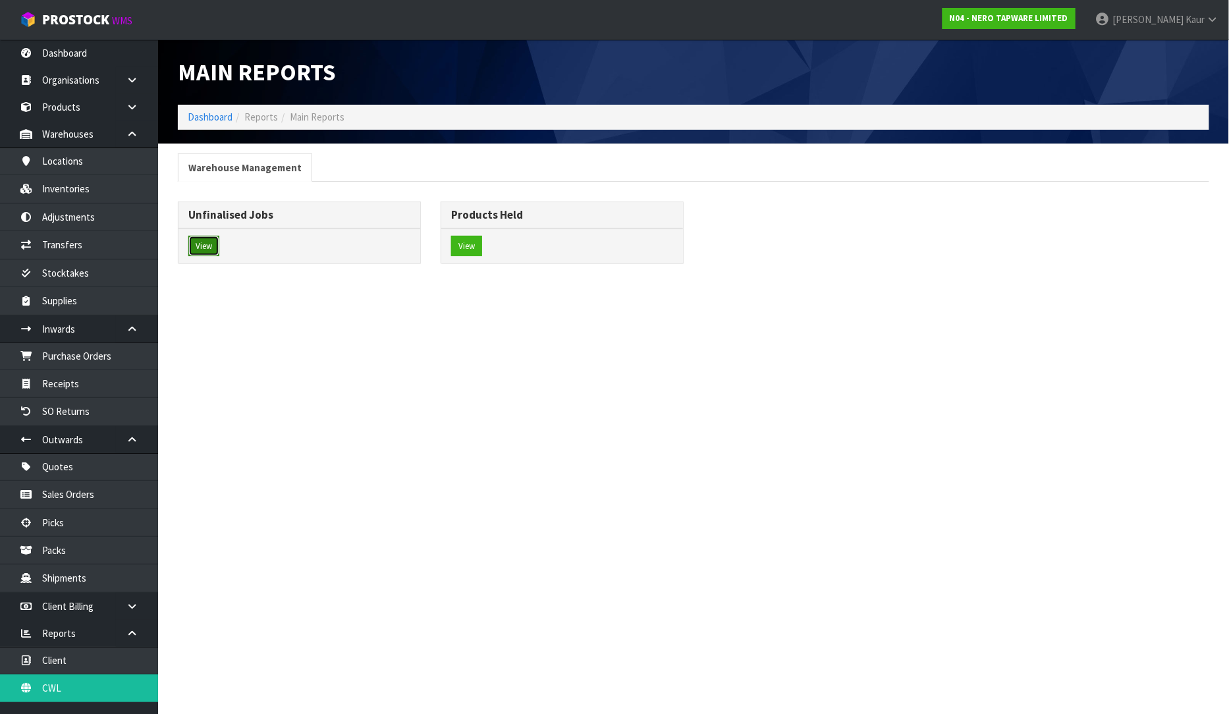
drag, startPoint x: 194, startPoint y: 244, endPoint x: 204, endPoint y: 240, distance: 11.0
click at [194, 244] on button "View" at bounding box center [203, 246] width 31 height 21
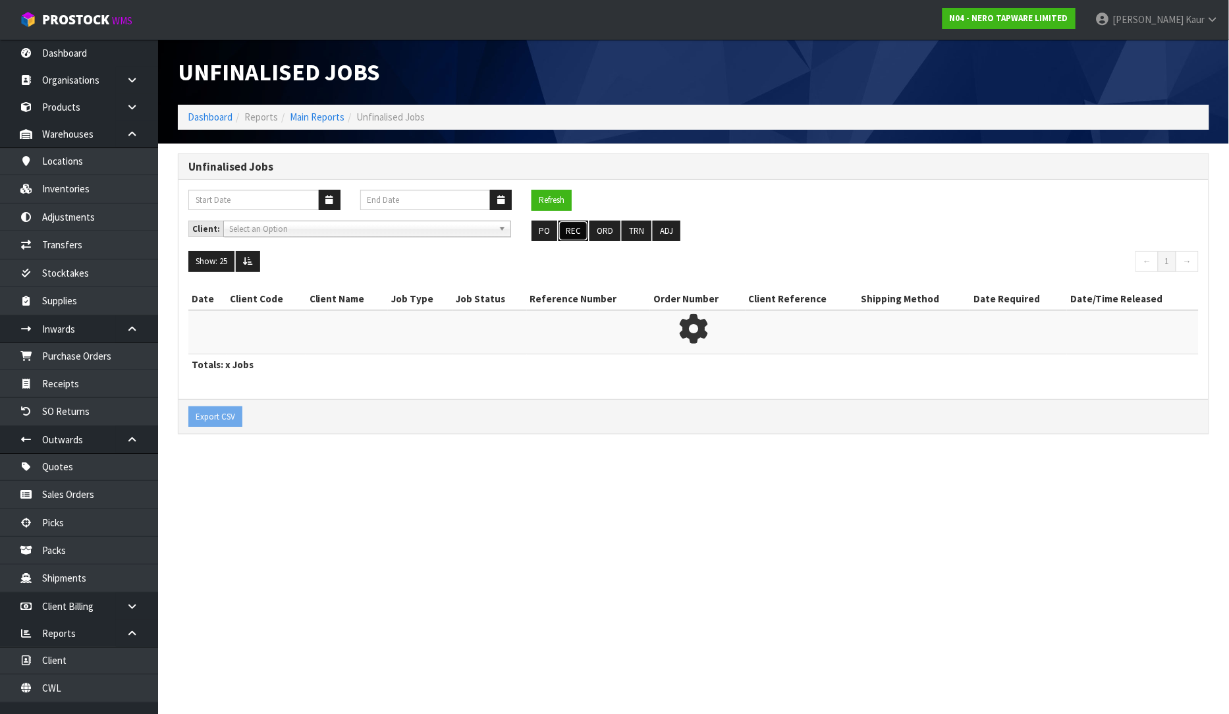
click at [570, 229] on button "REC" at bounding box center [574, 231] width 30 height 21
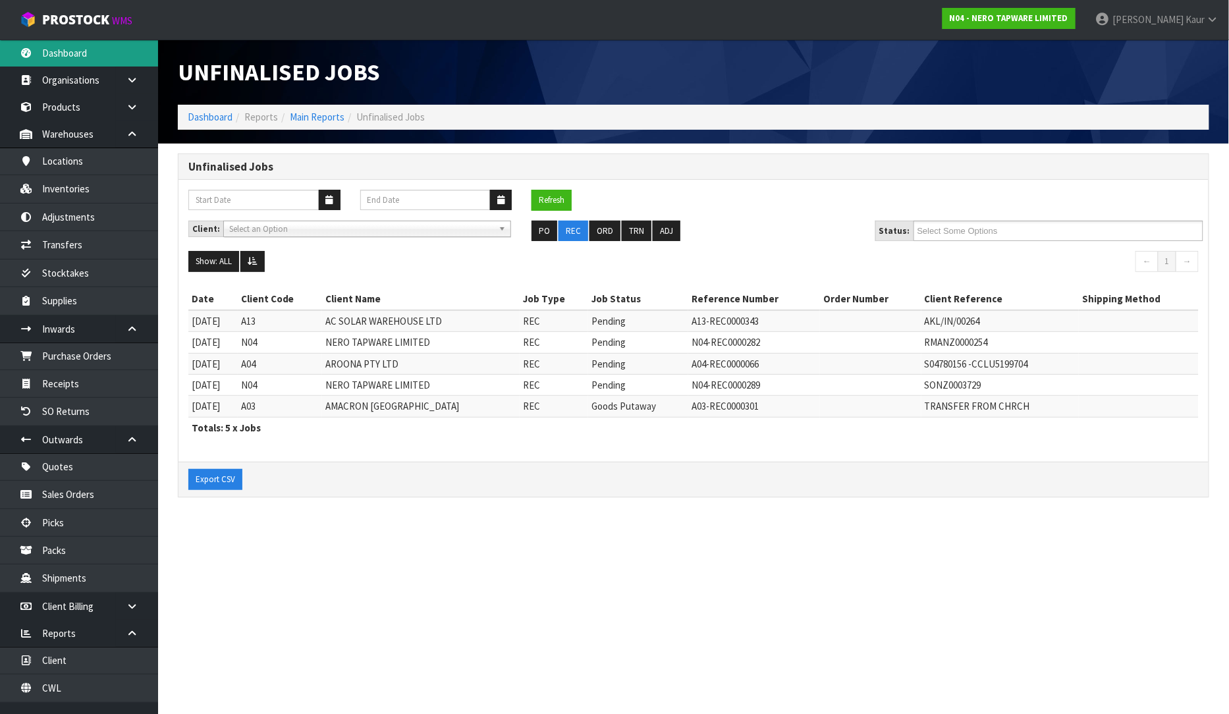
click at [71, 50] on link "Dashboard" at bounding box center [79, 53] width 158 height 27
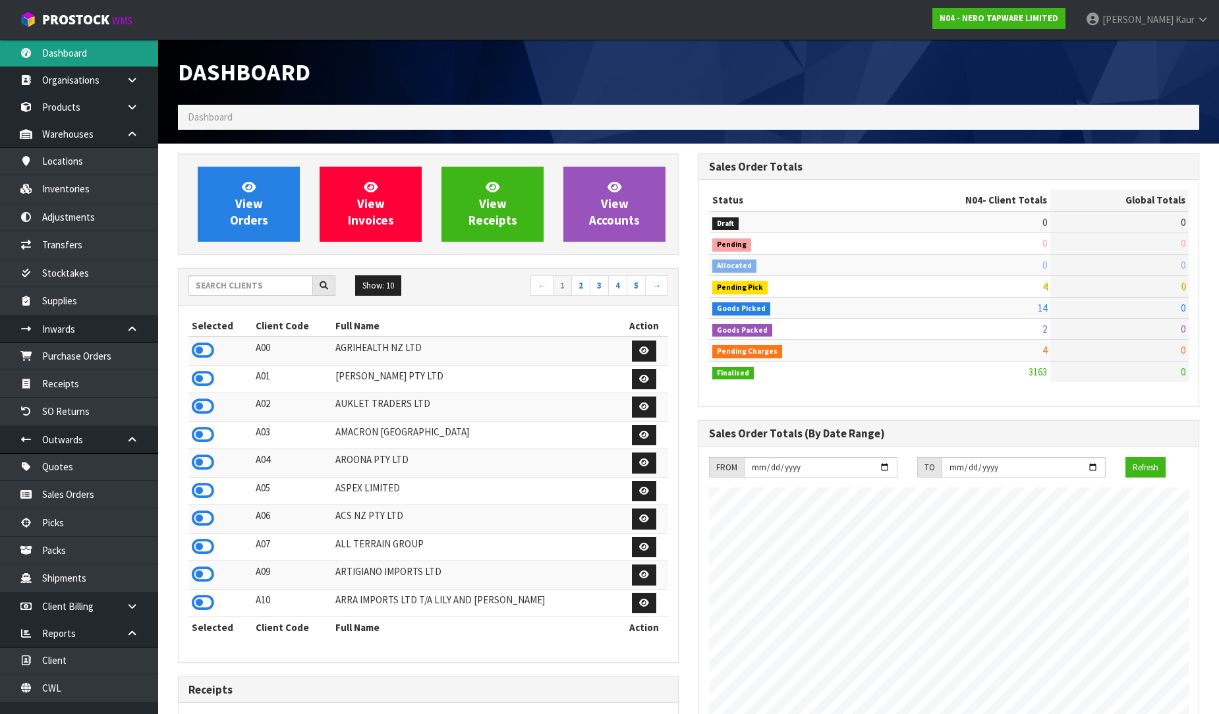
scroll to position [1026, 520]
click at [238, 287] on input "text" at bounding box center [250, 285] width 125 height 20
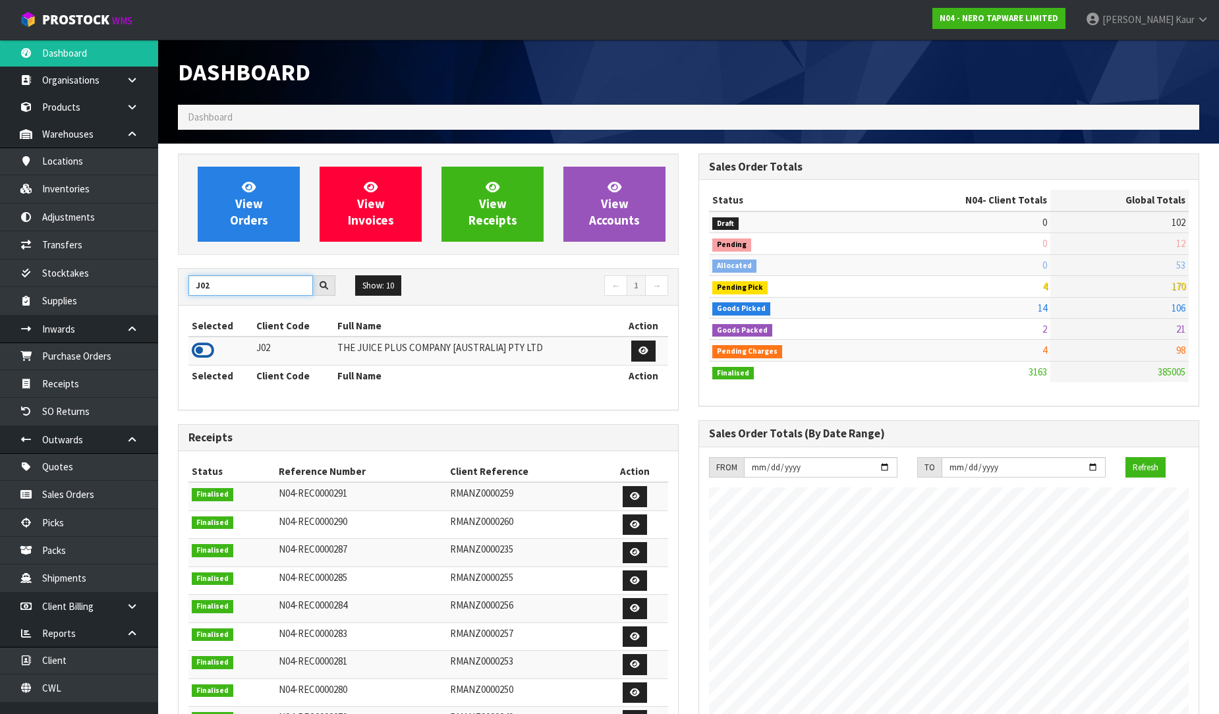
type input "J02"
click at [206, 354] on icon at bounding box center [203, 351] width 22 height 20
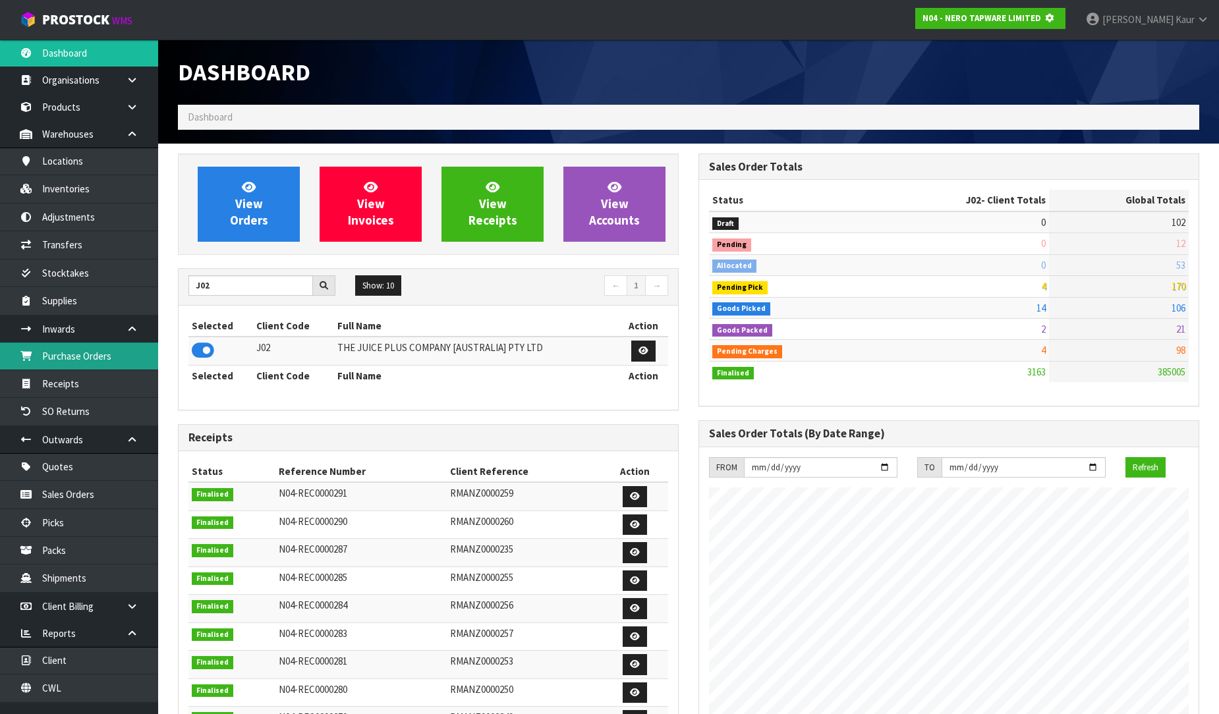
scroll to position [657958, 658259]
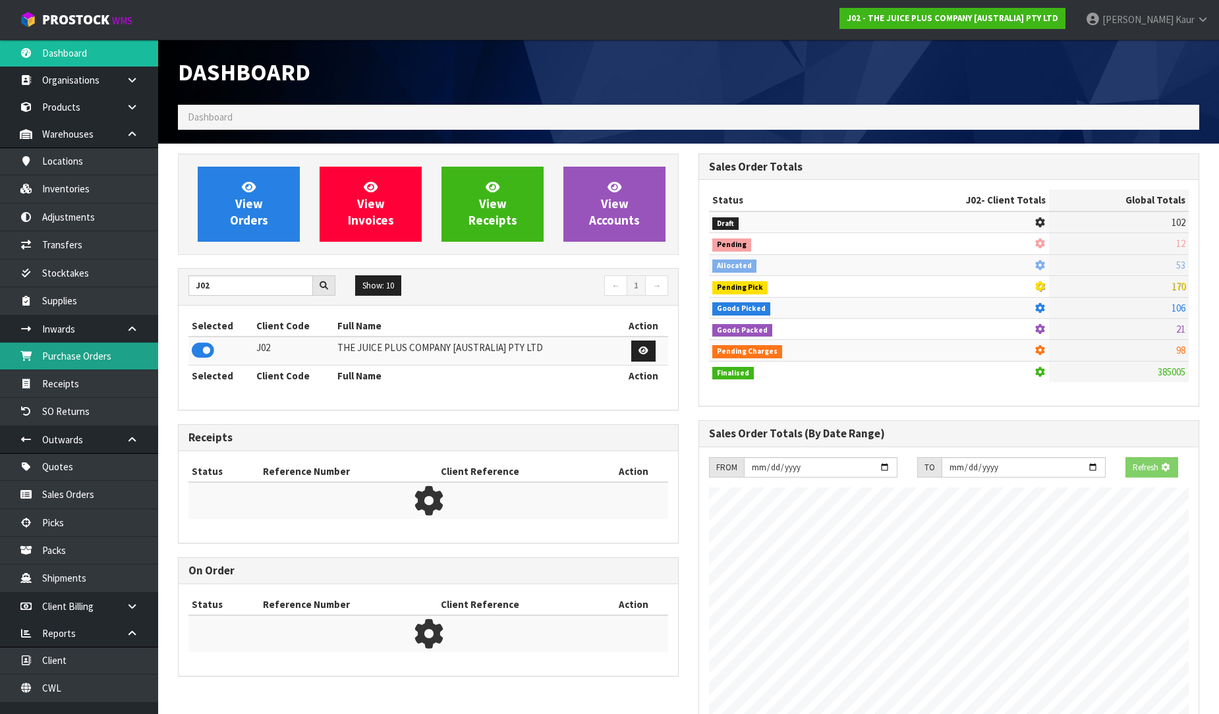
click at [113, 357] on link "Purchase Orders" at bounding box center [79, 356] width 158 height 27
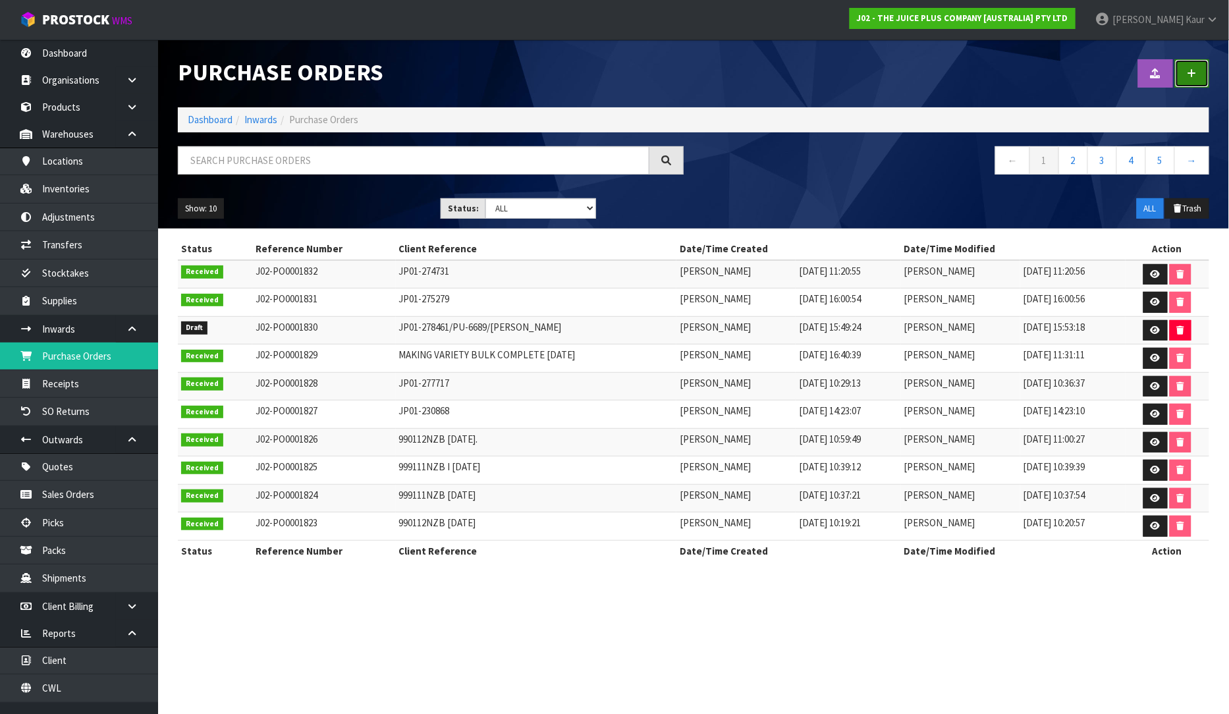
click at [1200, 78] on link at bounding box center [1192, 73] width 34 height 28
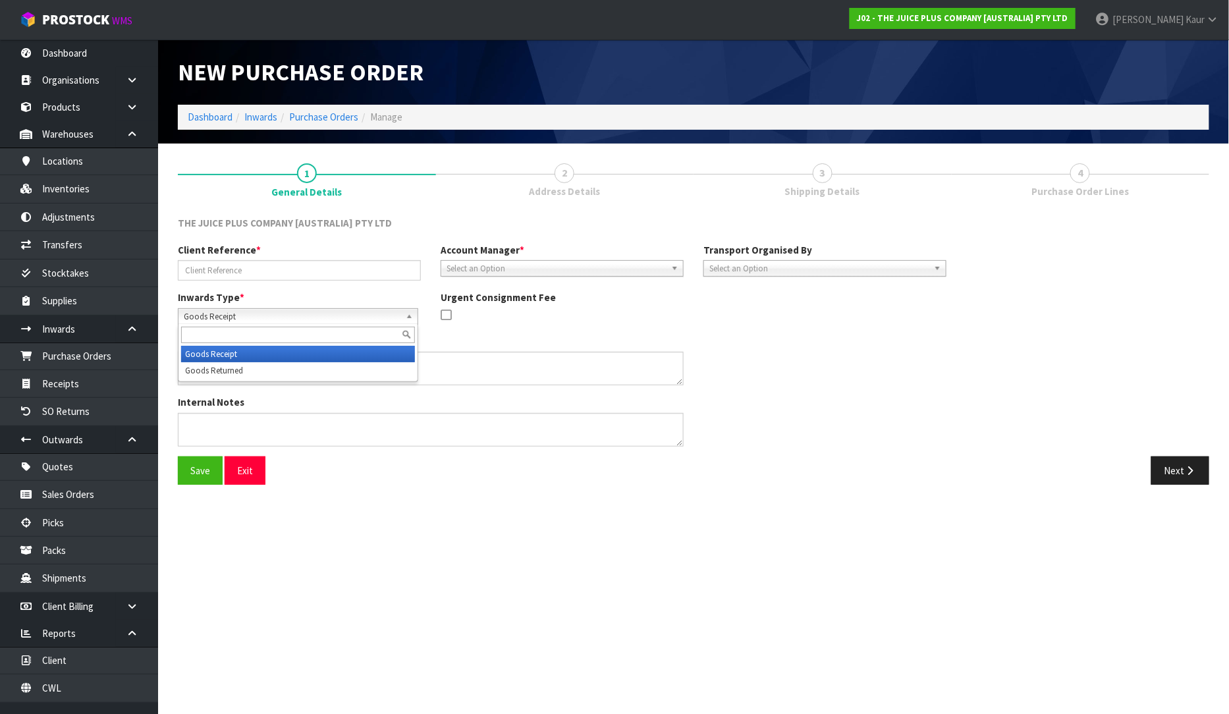
click at [235, 321] on span "Goods Receipt" at bounding box center [292, 317] width 217 height 16
click at [247, 366] on li "Goods Returned" at bounding box center [298, 370] width 234 height 16
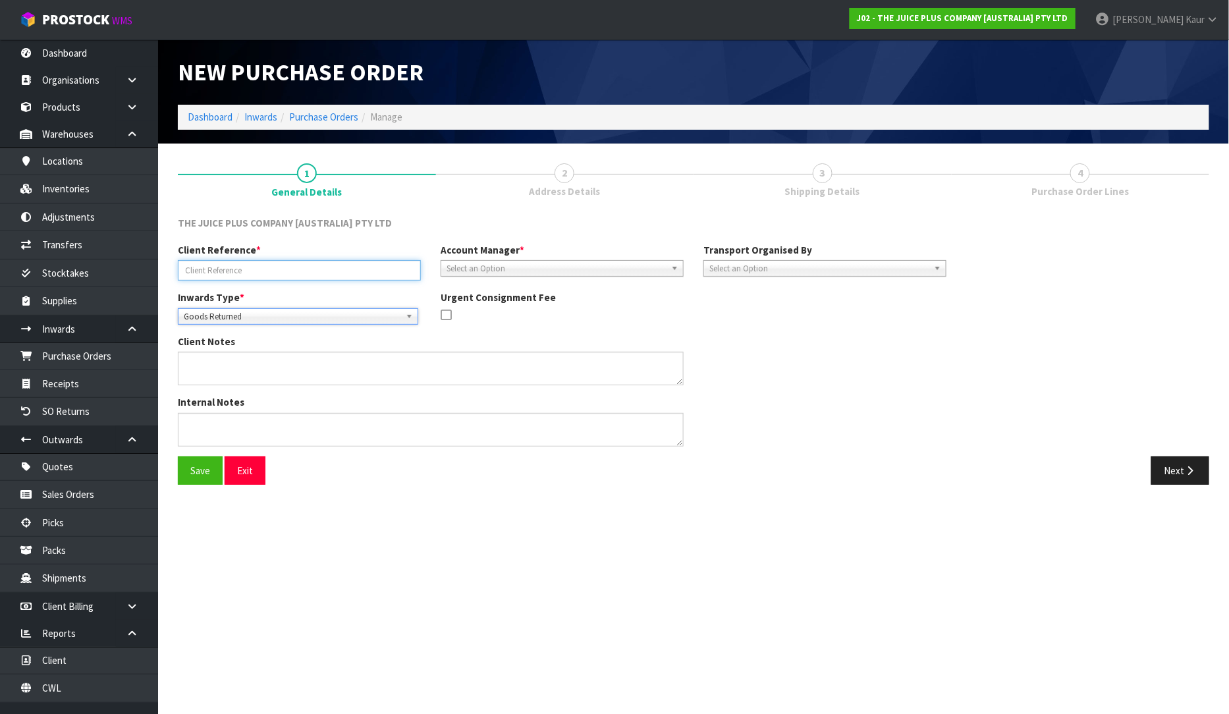
click at [247, 273] on input "text" at bounding box center [299, 270] width 243 height 20
type input "JP01-252913"
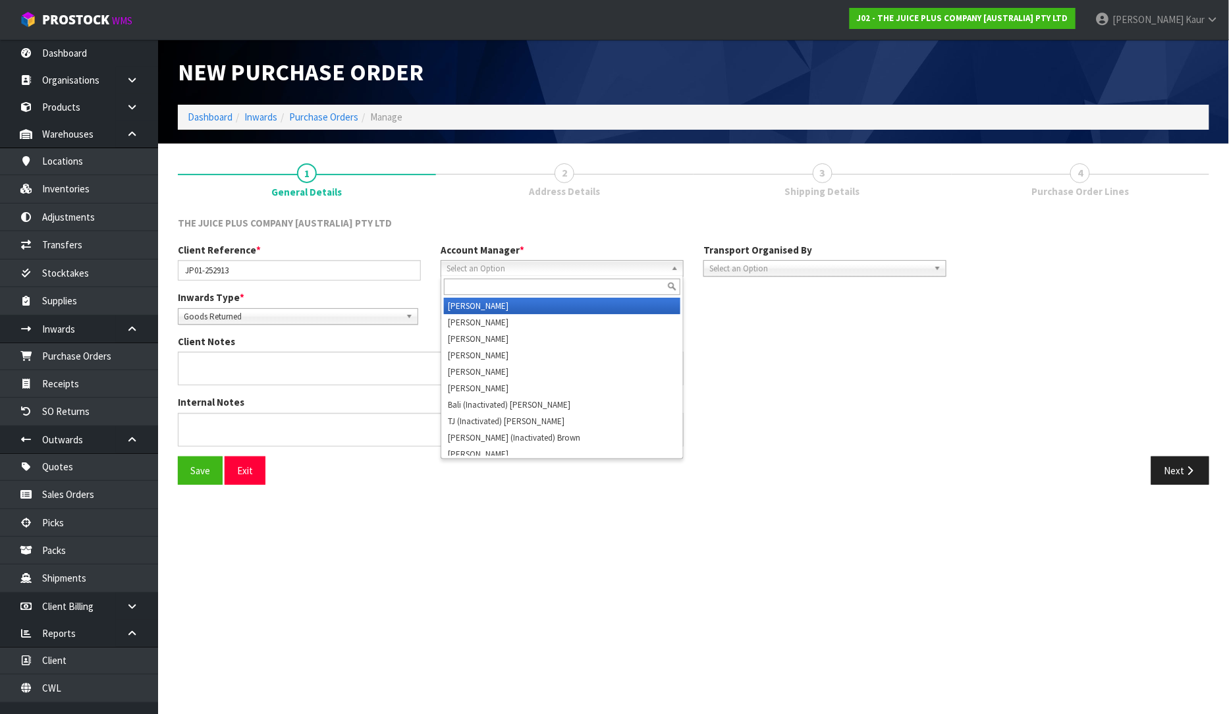
click at [516, 265] on span "Select an Option" at bounding box center [556, 269] width 219 height 16
type input "V"
drag, startPoint x: 516, startPoint y: 307, endPoint x: 530, endPoint y: 308, distance: 13.2
click at [517, 308] on li "V [PERSON_NAME]" at bounding box center [562, 306] width 237 height 16
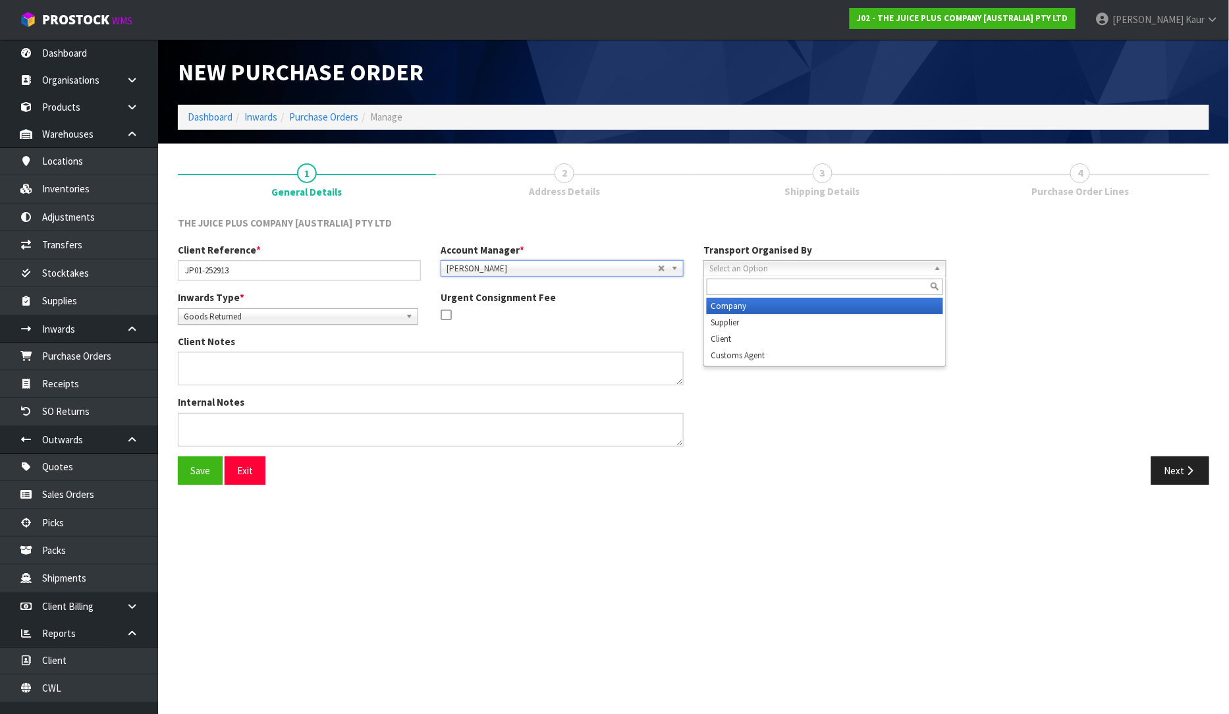
click at [733, 275] on div "Select an Option Company Supplier Client Customs Agent" at bounding box center [825, 268] width 243 height 16
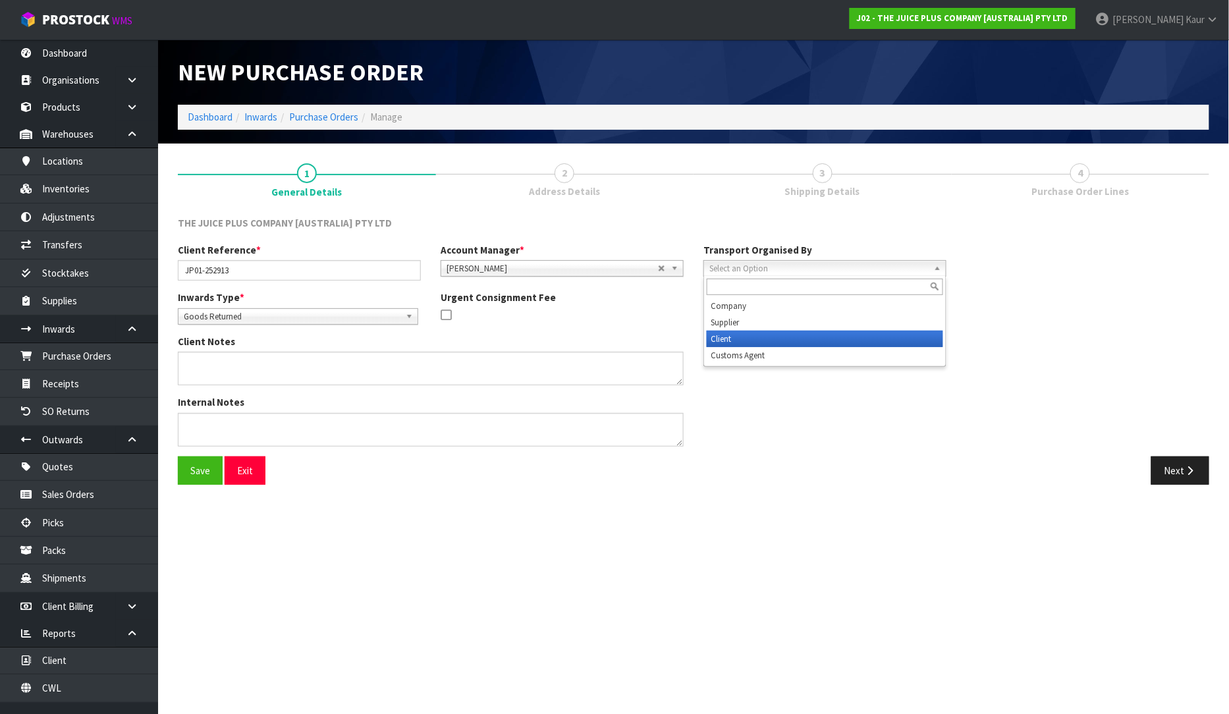
click at [737, 339] on li "Client" at bounding box center [825, 339] width 237 height 16
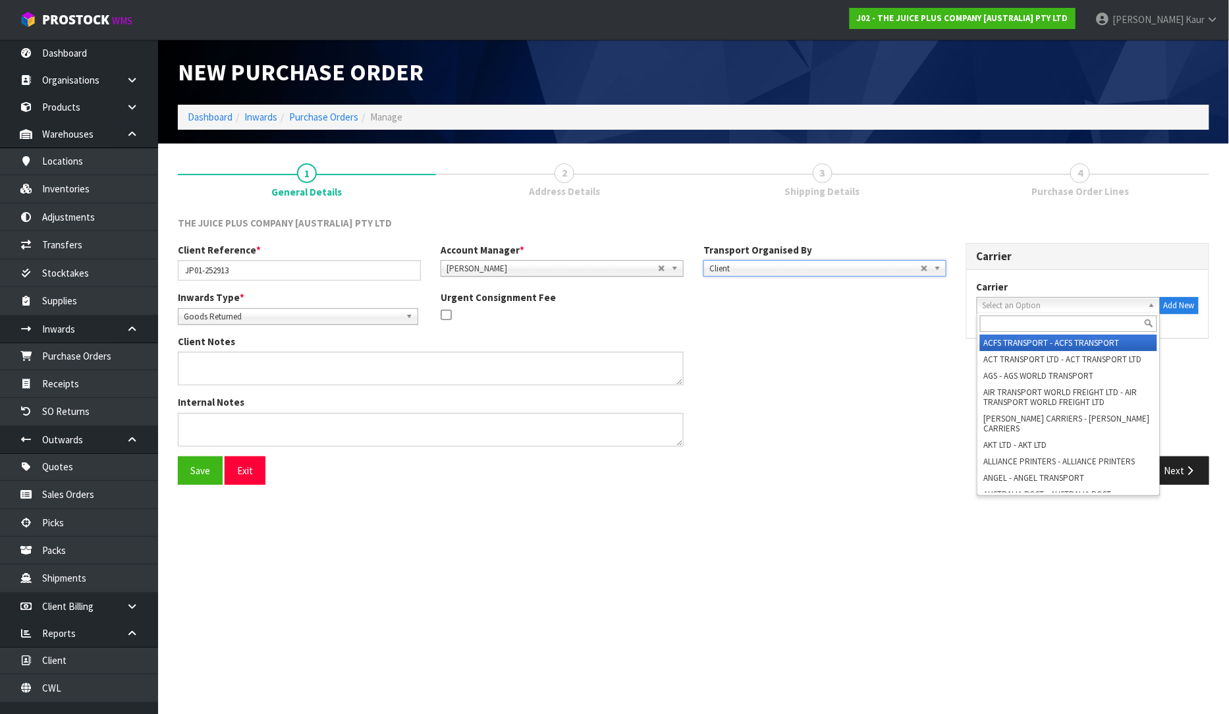
click at [1056, 304] on span "Select an Option" at bounding box center [1063, 306] width 160 height 16
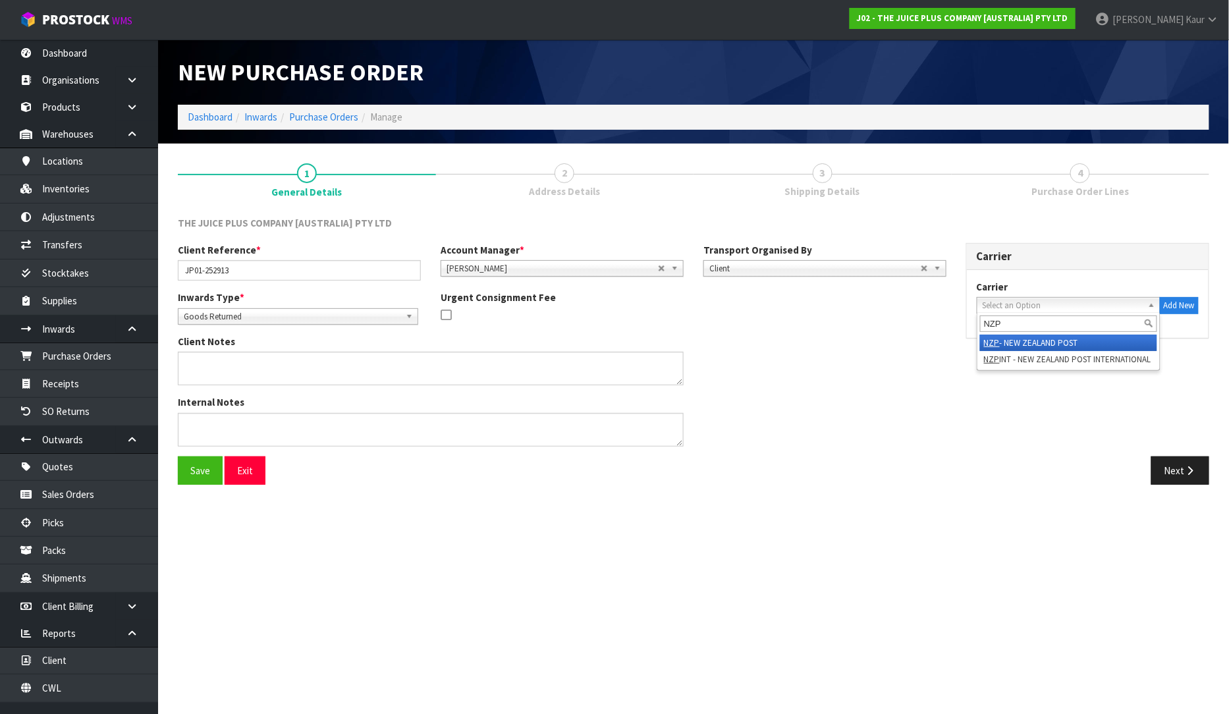
type input "NZP"
click at [1063, 343] on li "NZP - NEW ZEALAND POST" at bounding box center [1068, 343] width 177 height 16
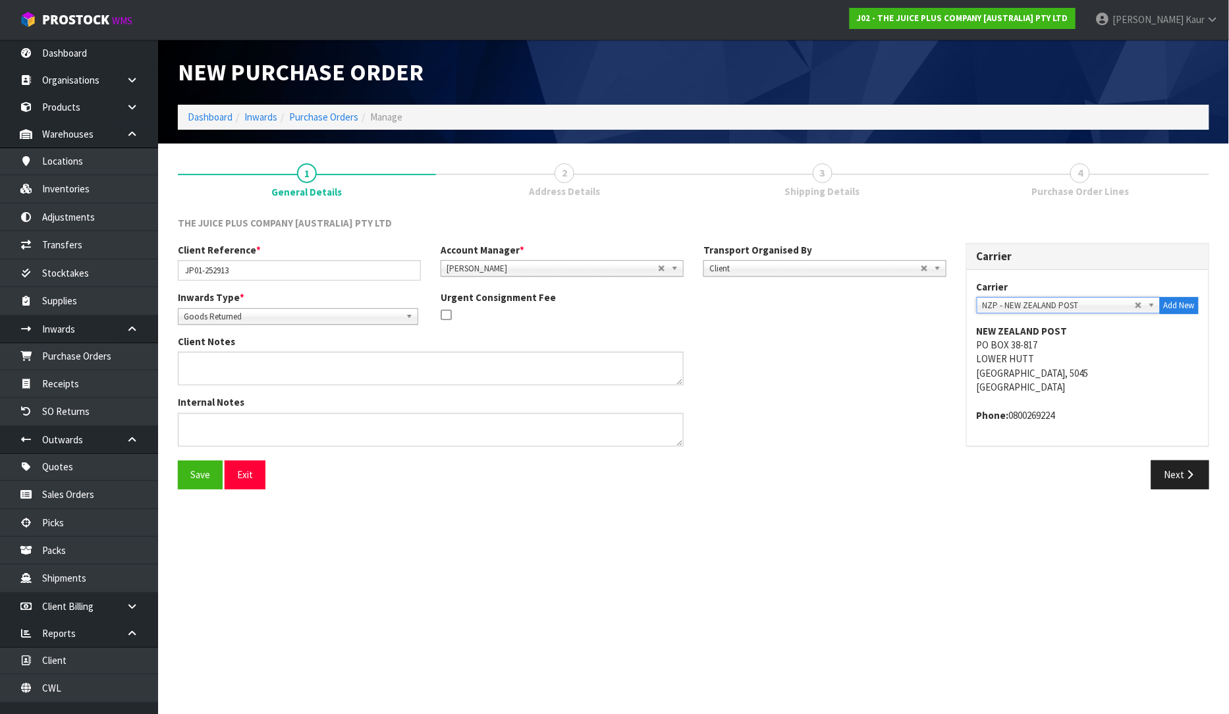
click at [1175, 459] on div "Carrier Carrier ACFS TRANSPORT - ACFS TRANSPORT ACT TRANSPORT LTD - ACT TRANSPO…" at bounding box center [1088, 351] width 263 height 217
click at [1175, 476] on button "Next" at bounding box center [1181, 474] width 58 height 28
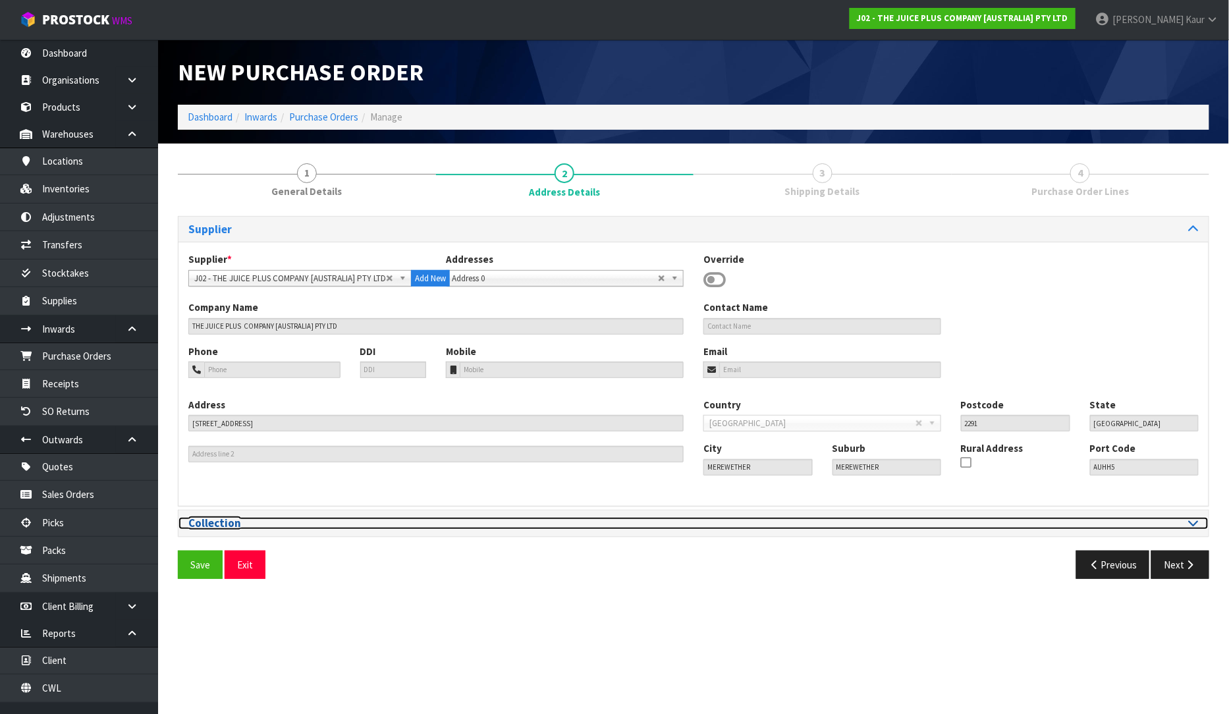
click at [1194, 524] on icon at bounding box center [1194, 522] width 10 height 11
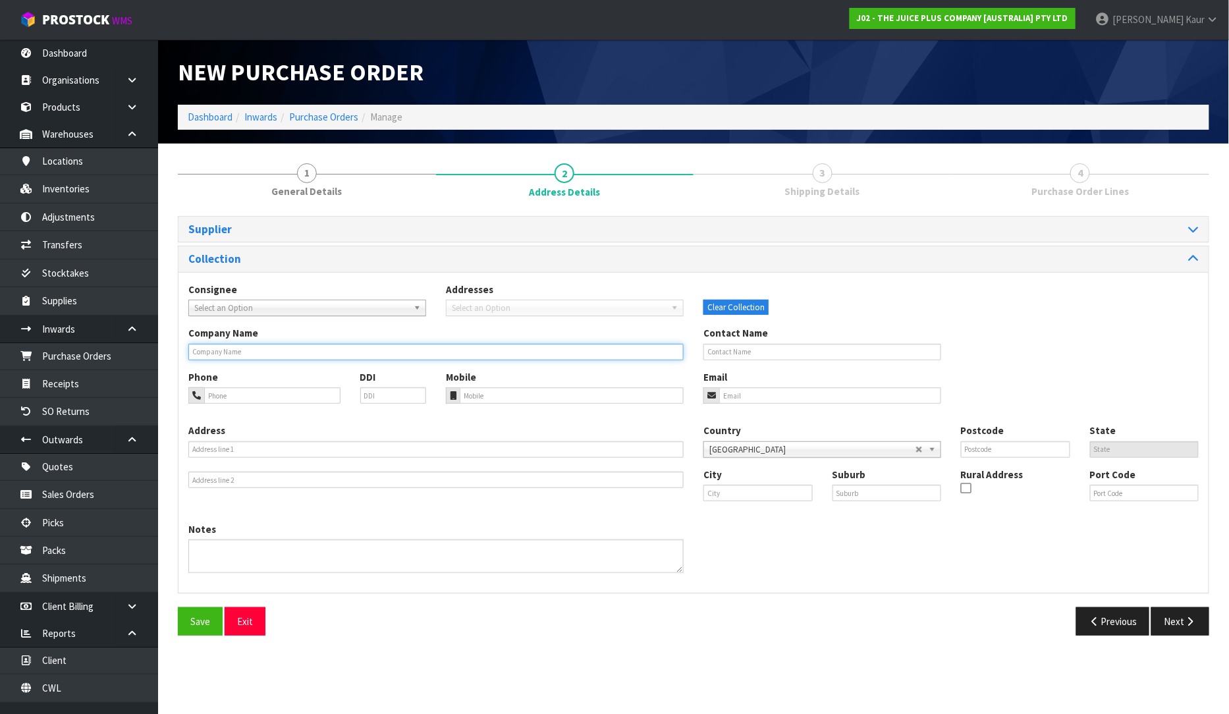
click at [222, 348] on input "text" at bounding box center [435, 352] width 495 height 16
type input "[PERSON_NAME] TU"
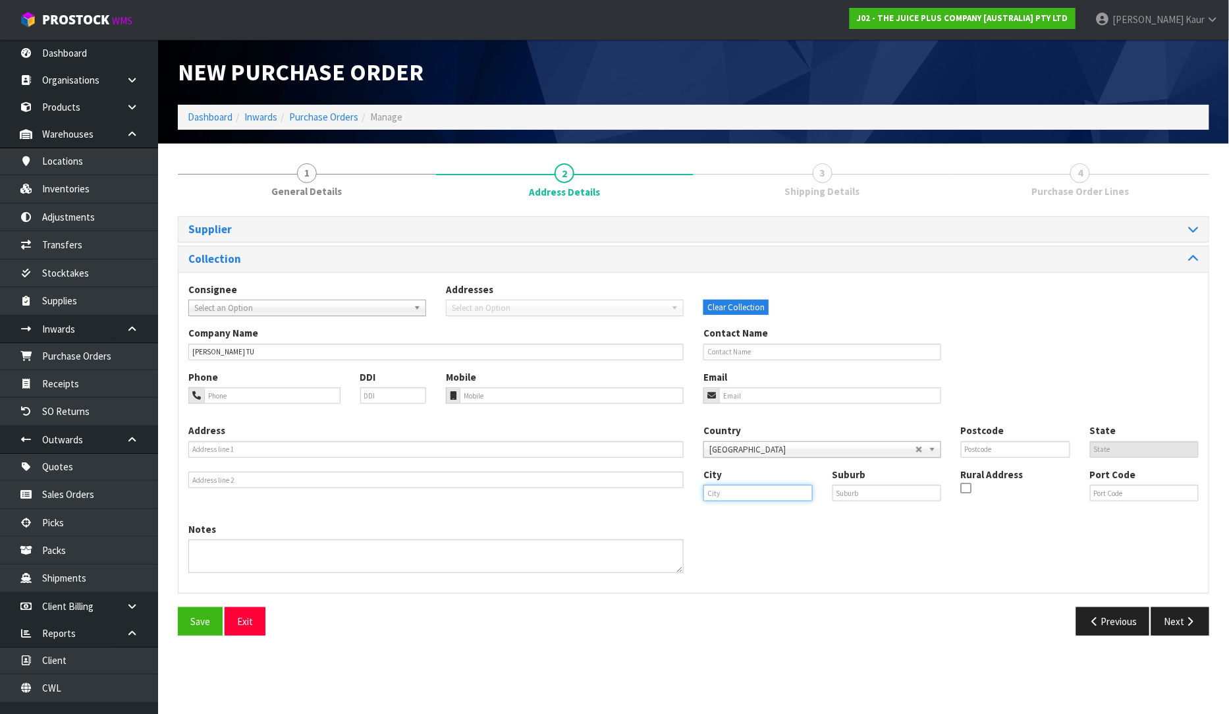
click at [740, 492] on input "text" at bounding box center [758, 493] width 109 height 16
click at [731, 518] on strong "Lower Hutt" at bounding box center [743, 515] width 53 height 13
type input "Lower Hutt"
click at [1161, 621] on button "Next" at bounding box center [1181, 621] width 58 height 28
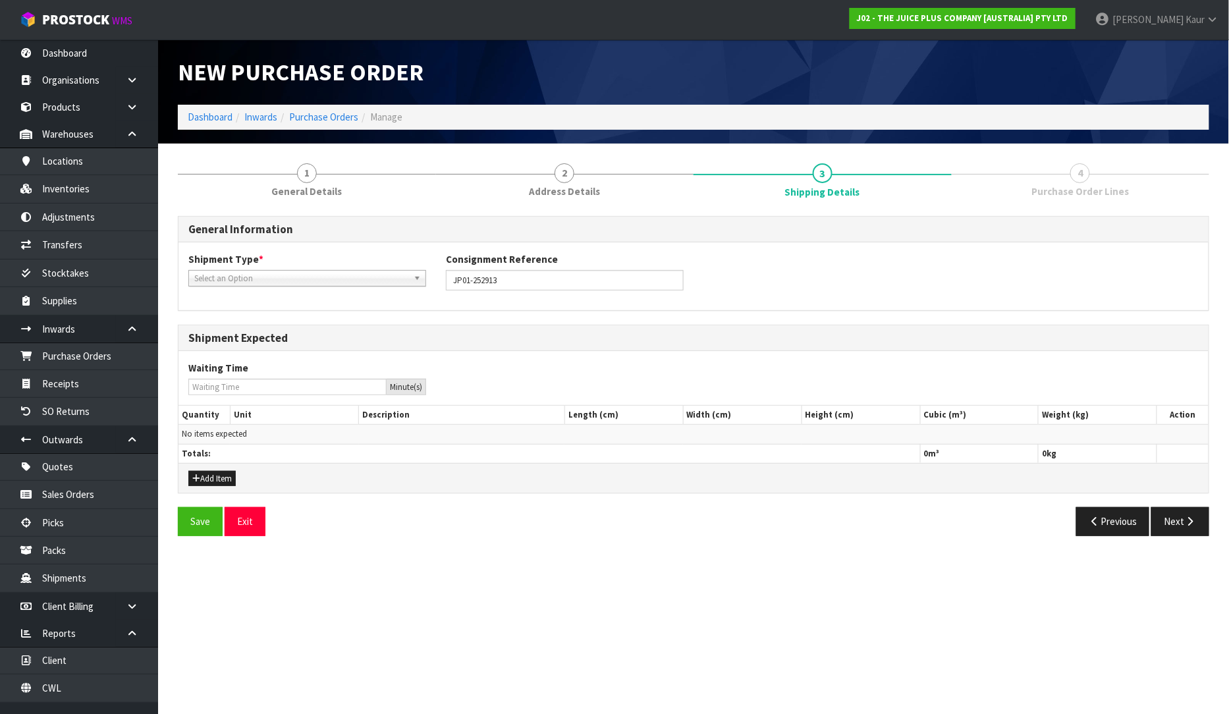
click at [292, 281] on span "Select an Option" at bounding box center [301, 279] width 214 height 16
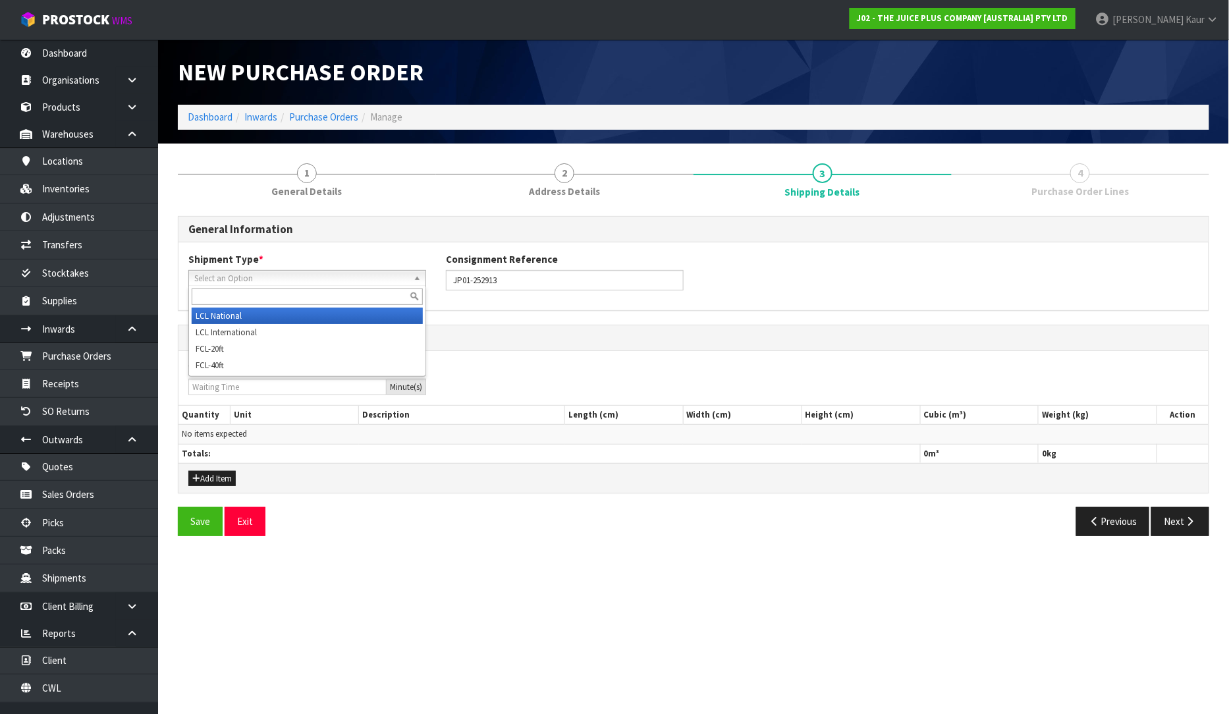
click at [277, 315] on li "LCL National" at bounding box center [307, 316] width 231 height 16
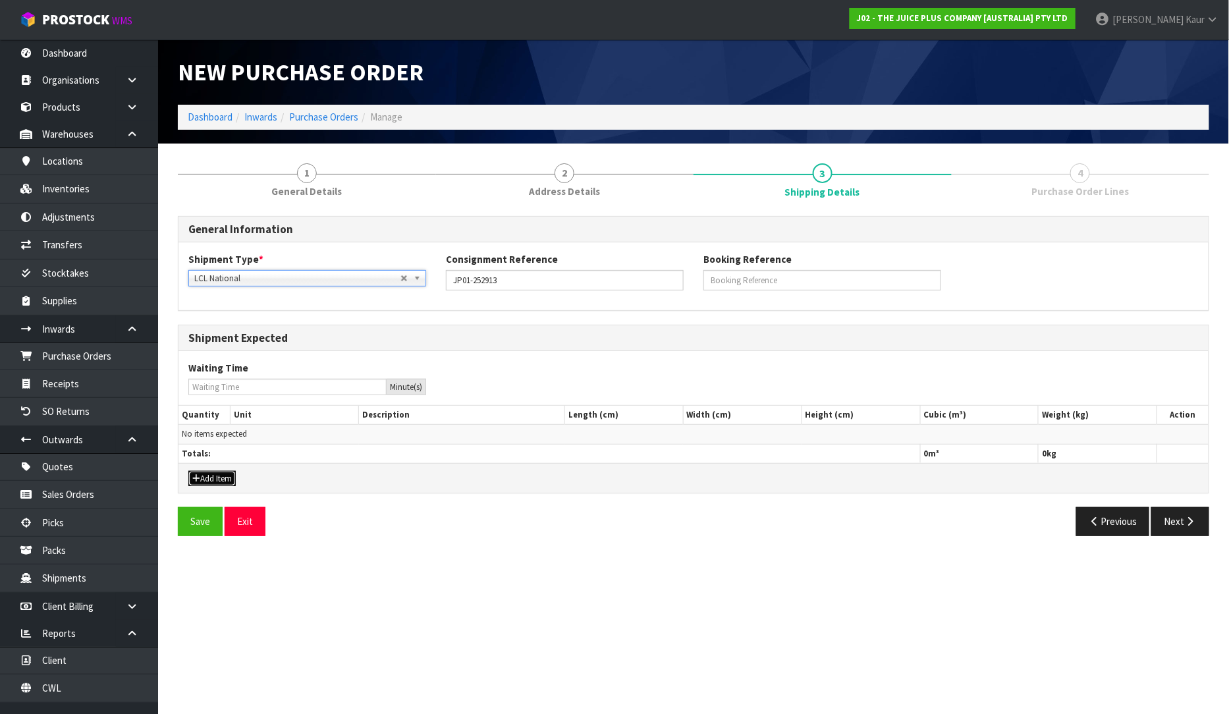
click at [217, 474] on button "Add Item" at bounding box center [211, 479] width 47 height 16
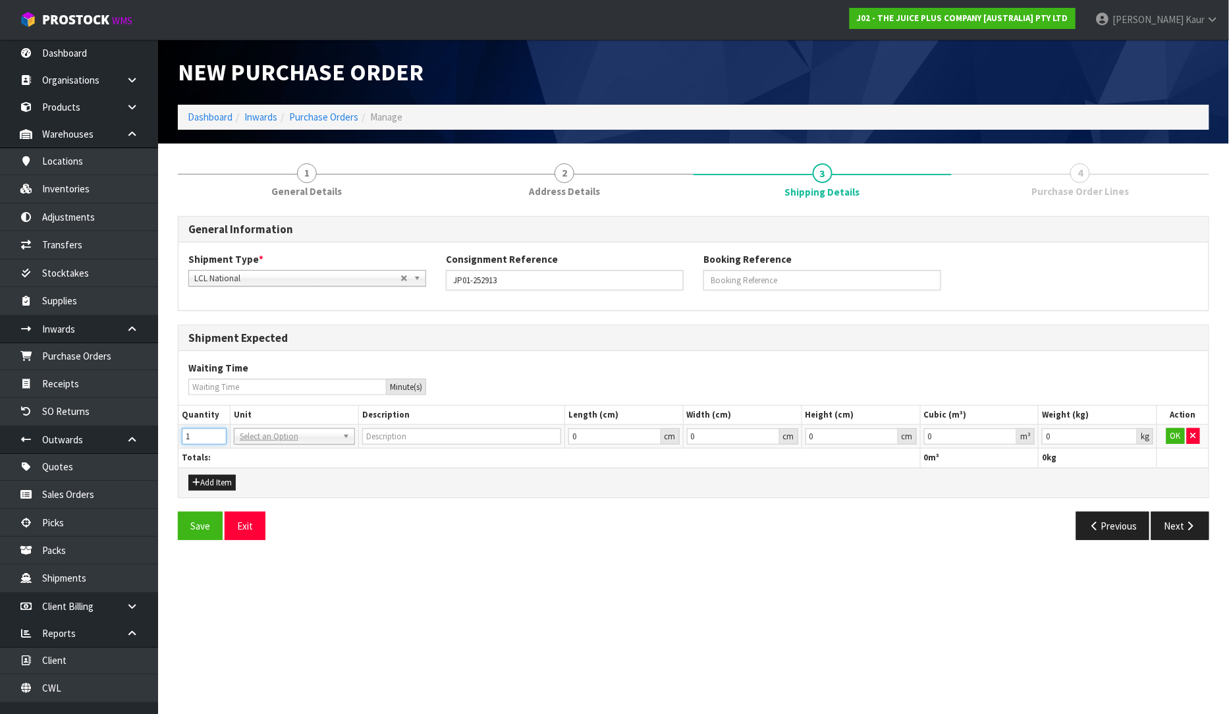
type input "1"
click at [217, 430] on input "1" at bounding box center [204, 436] width 45 height 16
click at [244, 451] on input "text" at bounding box center [294, 455] width 115 height 16
type input "CTN"
type input "CARTON"
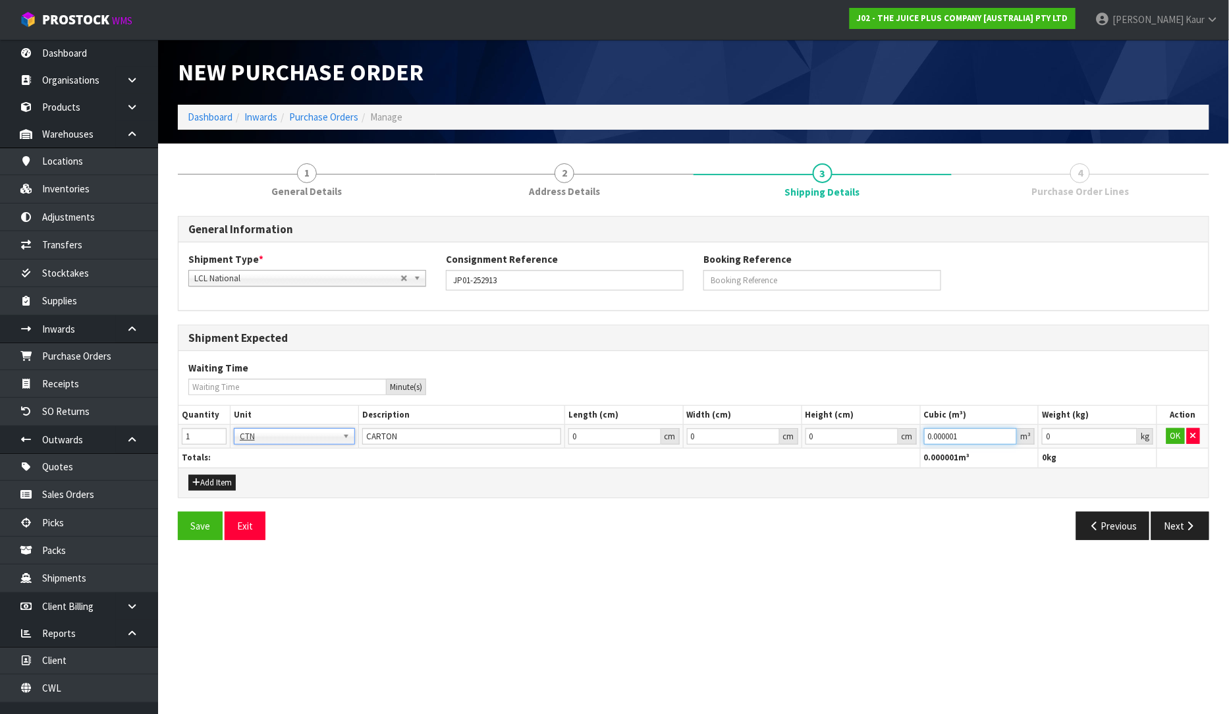
type input "0.000001"
click at [1008, 433] on input "0.000001" at bounding box center [971, 436] width 94 height 16
type input "0.001"
click at [1130, 432] on input "0.001" at bounding box center [1090, 436] width 96 height 16
click at [1175, 439] on button "OK" at bounding box center [1176, 436] width 18 height 16
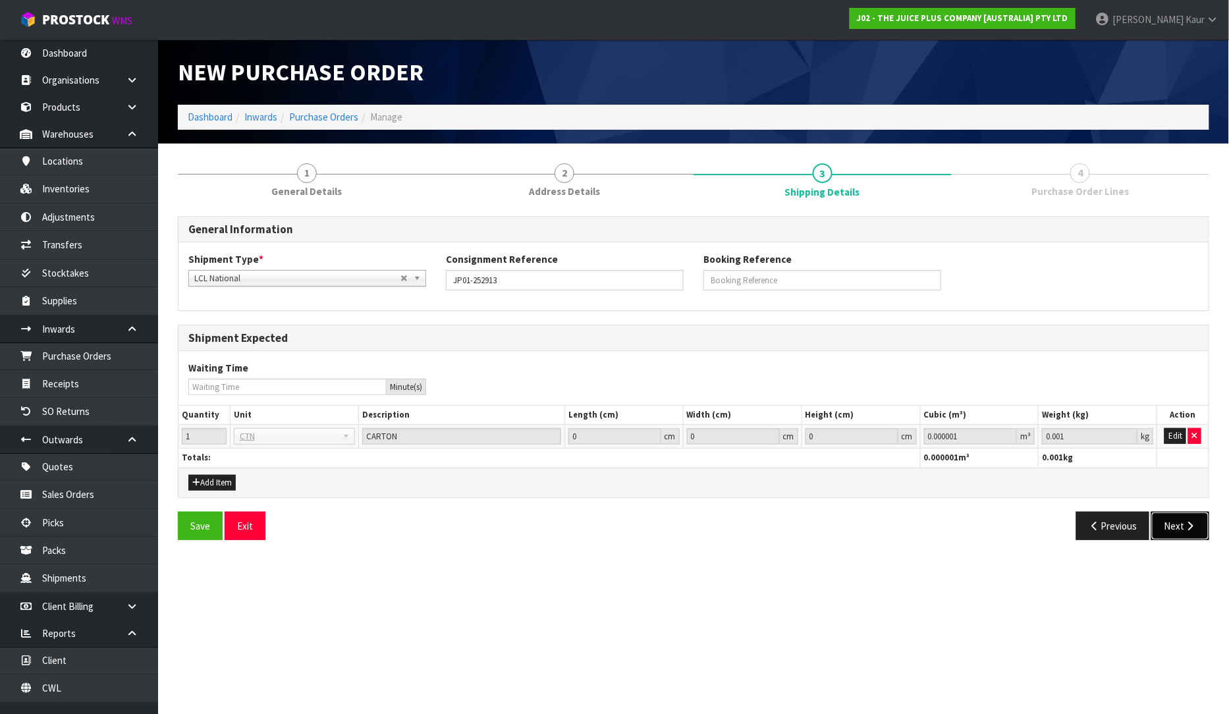
click at [1175, 518] on button "Next" at bounding box center [1181, 526] width 58 height 28
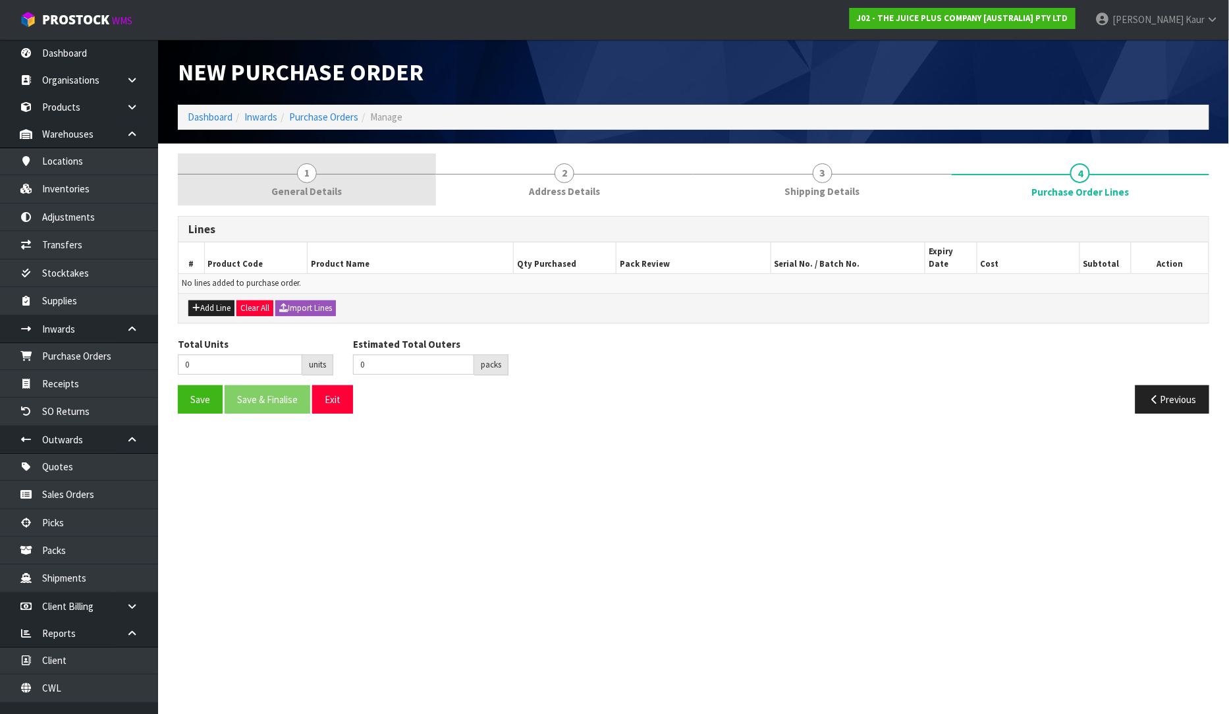
click at [318, 189] on span "General Details" at bounding box center [306, 191] width 70 height 14
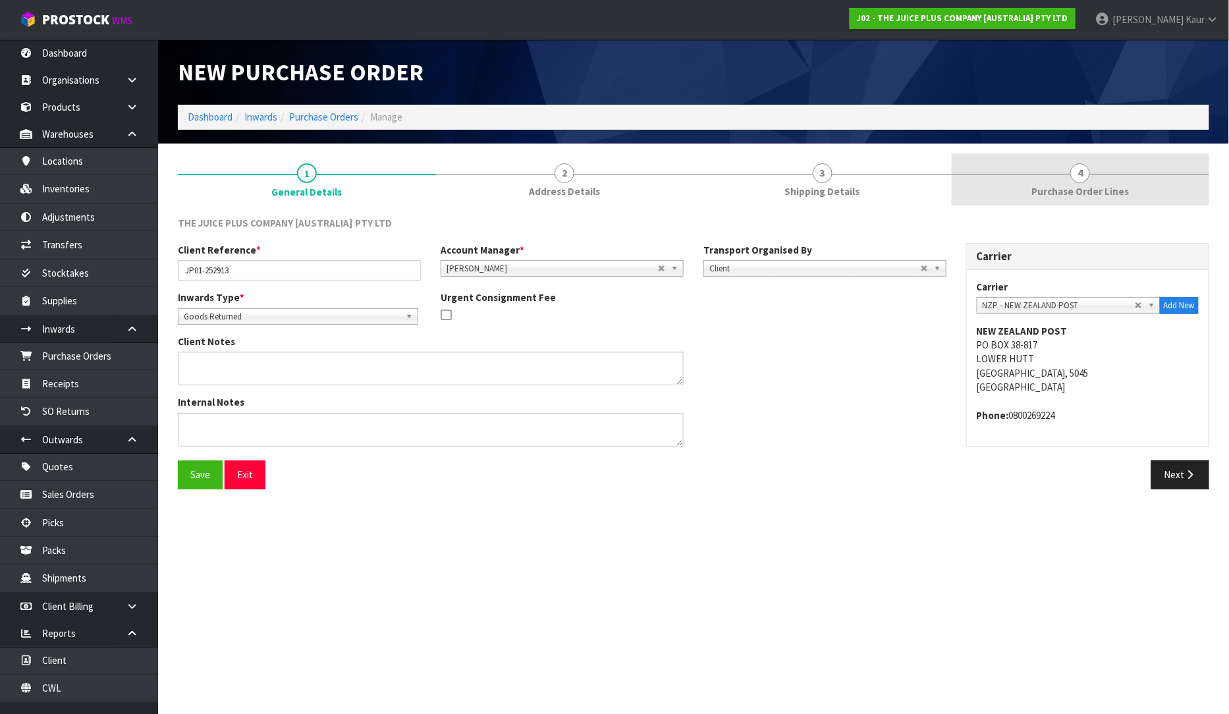
click at [1082, 192] on span "Purchase Order Lines" at bounding box center [1080, 191] width 97 height 14
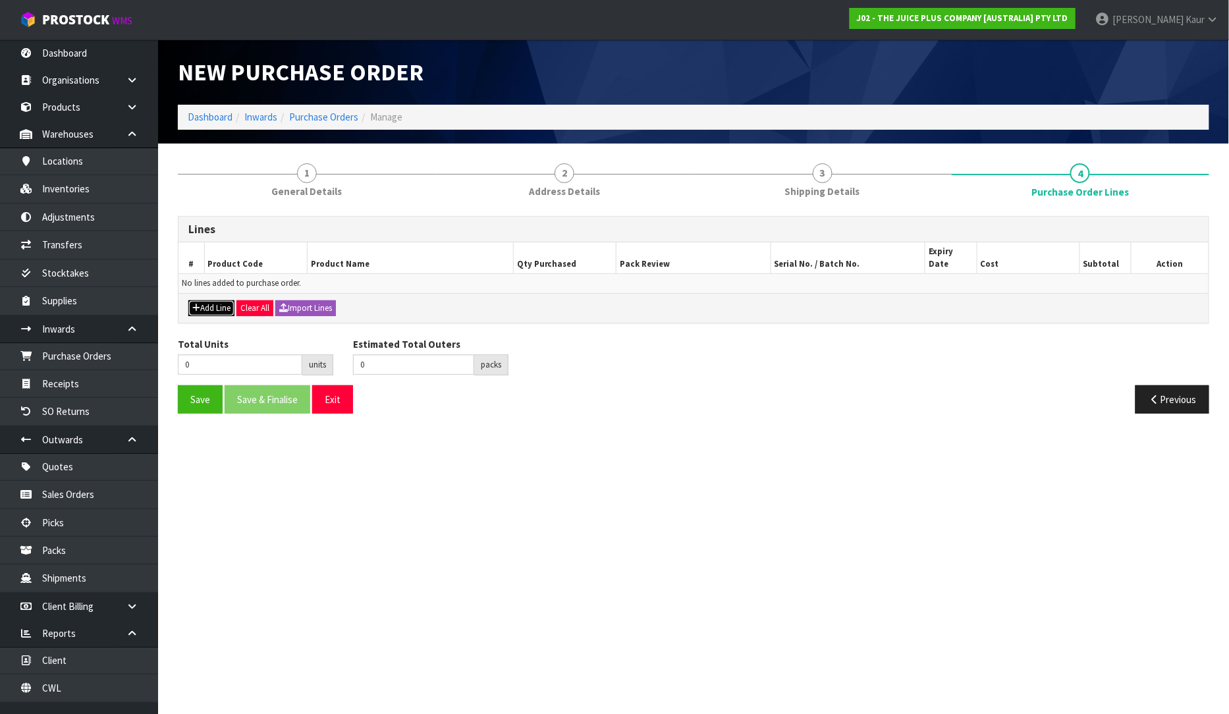
click at [221, 300] on button "Add Line" at bounding box center [211, 308] width 46 height 16
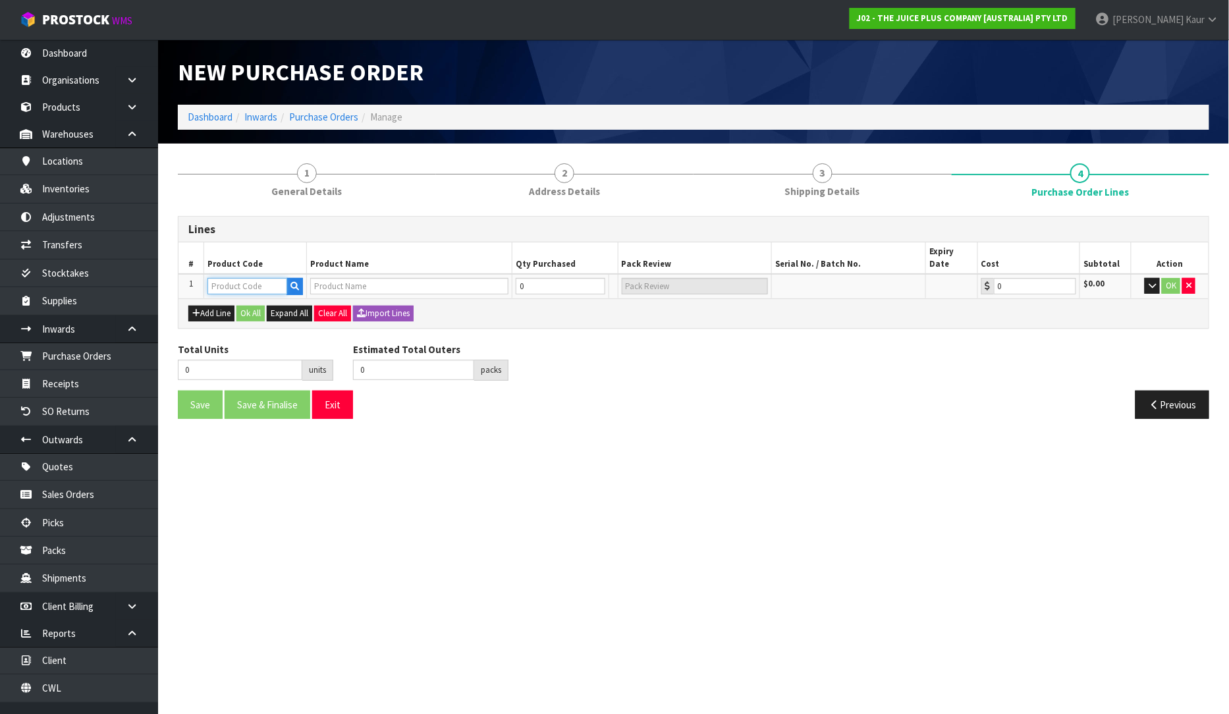
click at [227, 278] on input "text" at bounding box center [248, 286] width 80 height 16
type input "2043"
click at [246, 317] on link "2043 NZBS1" at bounding box center [261, 313] width 104 height 18
type input "2043NZBS1"
type input "JP+ SOFT CHEWABLES"
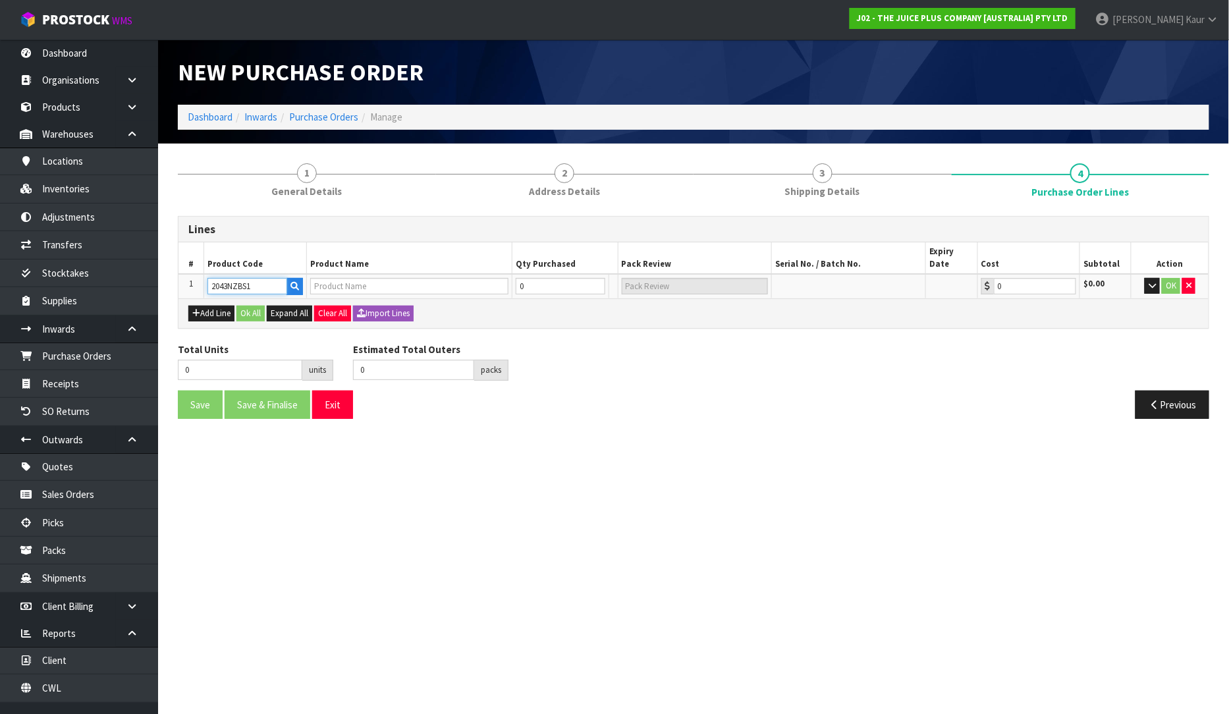
type input "0.00"
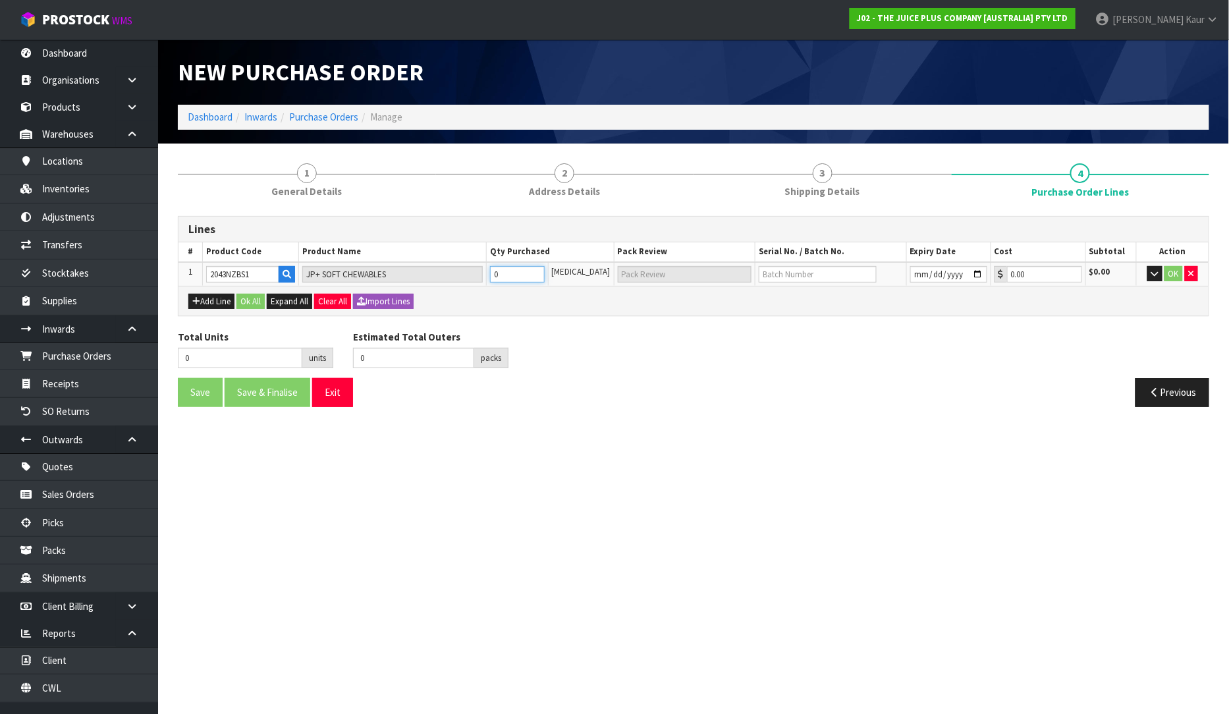
click at [545, 275] on input "0" at bounding box center [517, 274] width 55 height 16
type input "1"
type input "1 CTN"
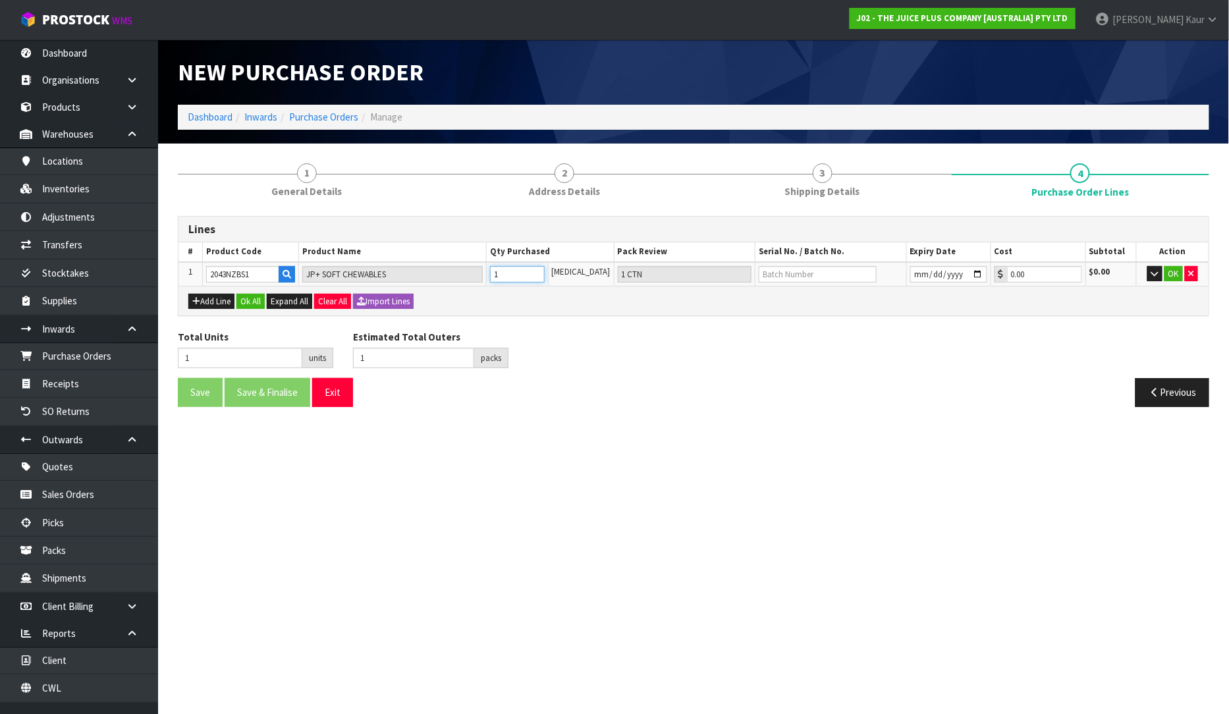
type input "1"
click at [795, 262] on td at bounding box center [832, 274] width 152 height 24
click at [762, 281] on input "text" at bounding box center [818, 274] width 118 height 16
type input "L4250"
click at [910, 278] on input "date" at bounding box center [948, 274] width 77 height 16
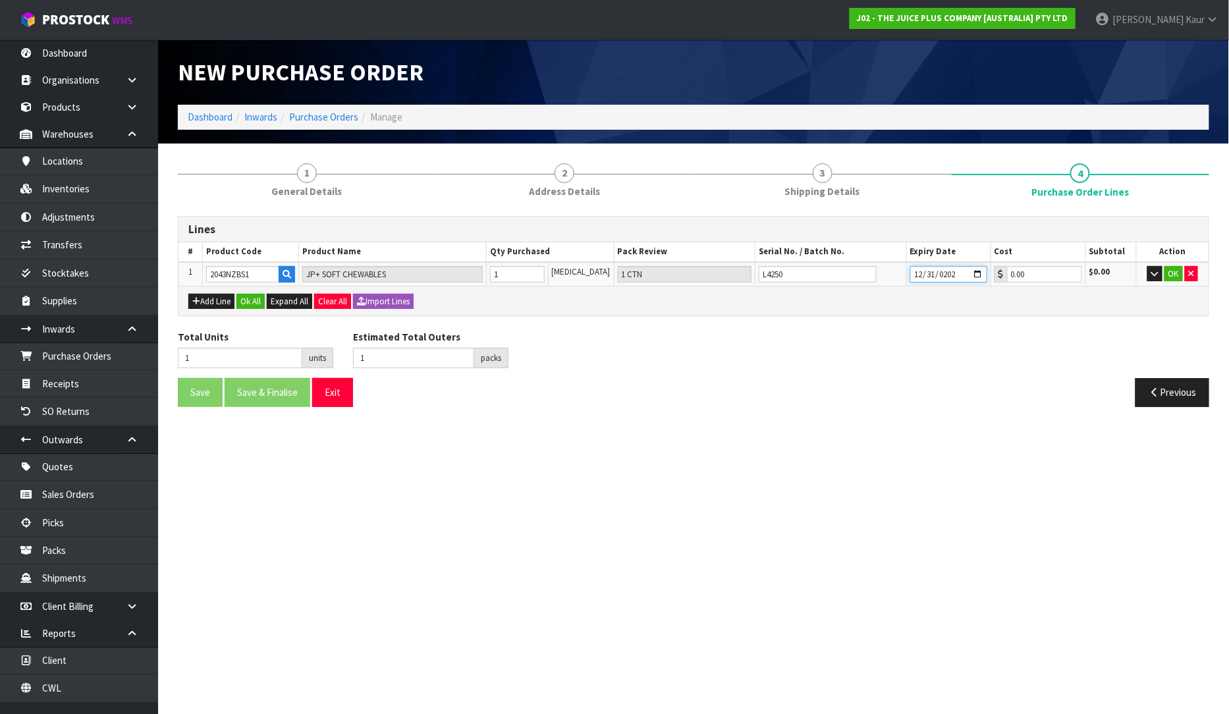
type input "[DATE]"
click at [1179, 267] on button "OK" at bounding box center [1174, 274] width 18 height 16
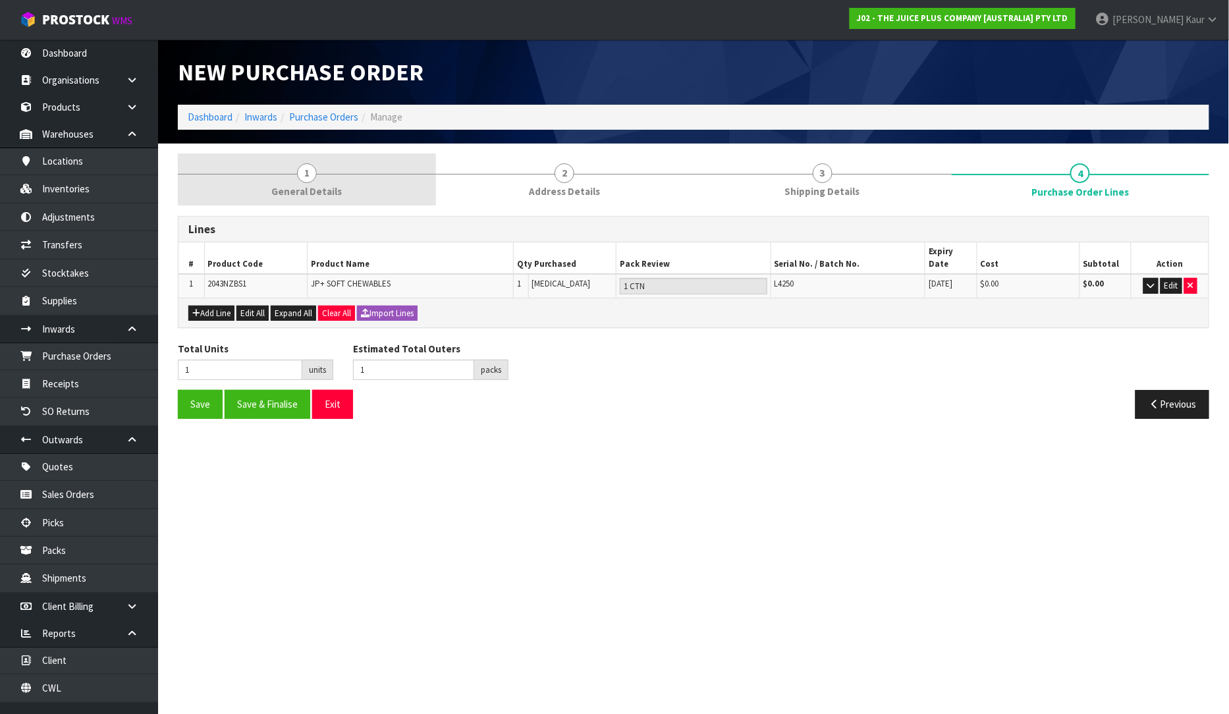
drag, startPoint x: 291, startPoint y: 184, endPoint x: 392, endPoint y: 184, distance: 101.5
click at [291, 184] on span "General Details" at bounding box center [306, 191] width 70 height 14
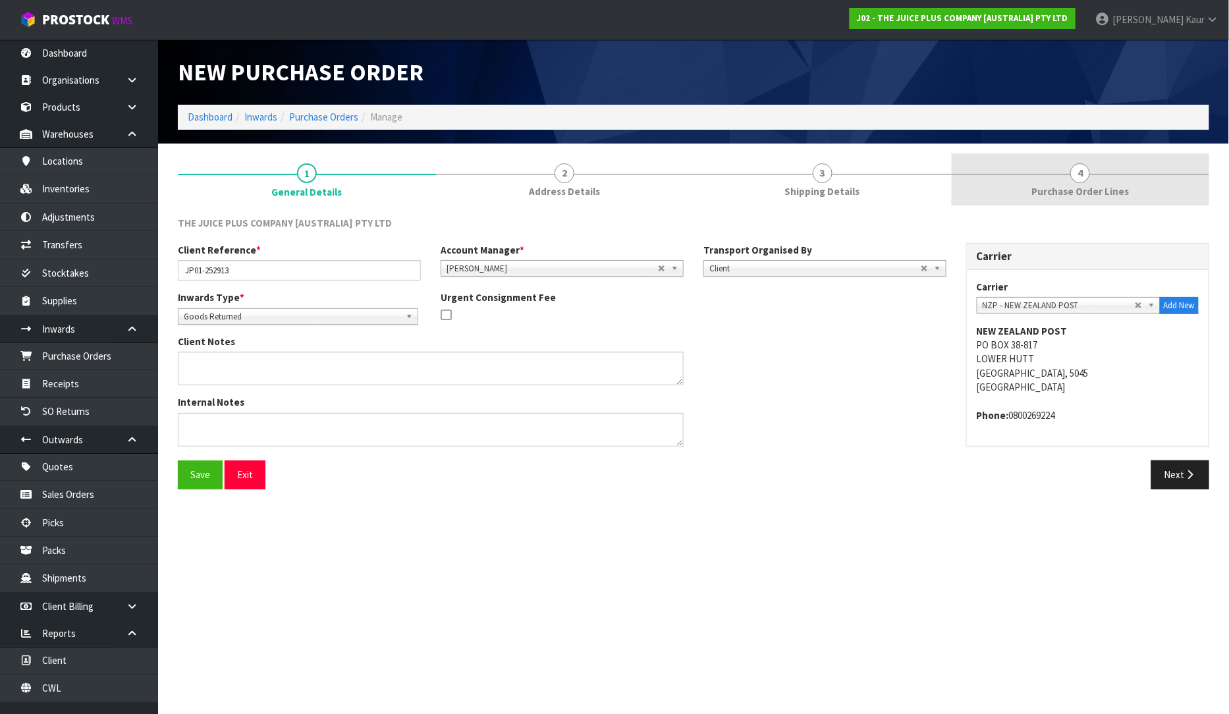
click at [1119, 190] on span "Purchase Order Lines" at bounding box center [1080, 191] width 97 height 14
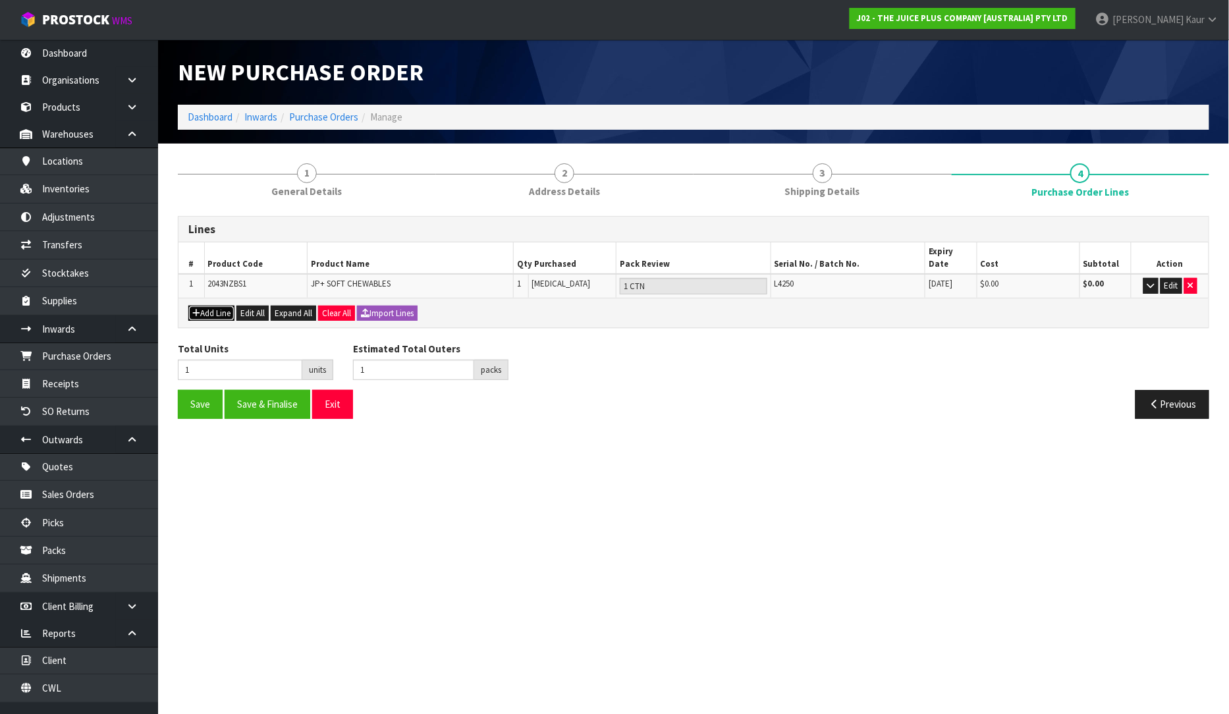
click at [217, 306] on button "Add Line" at bounding box center [211, 314] width 46 height 16
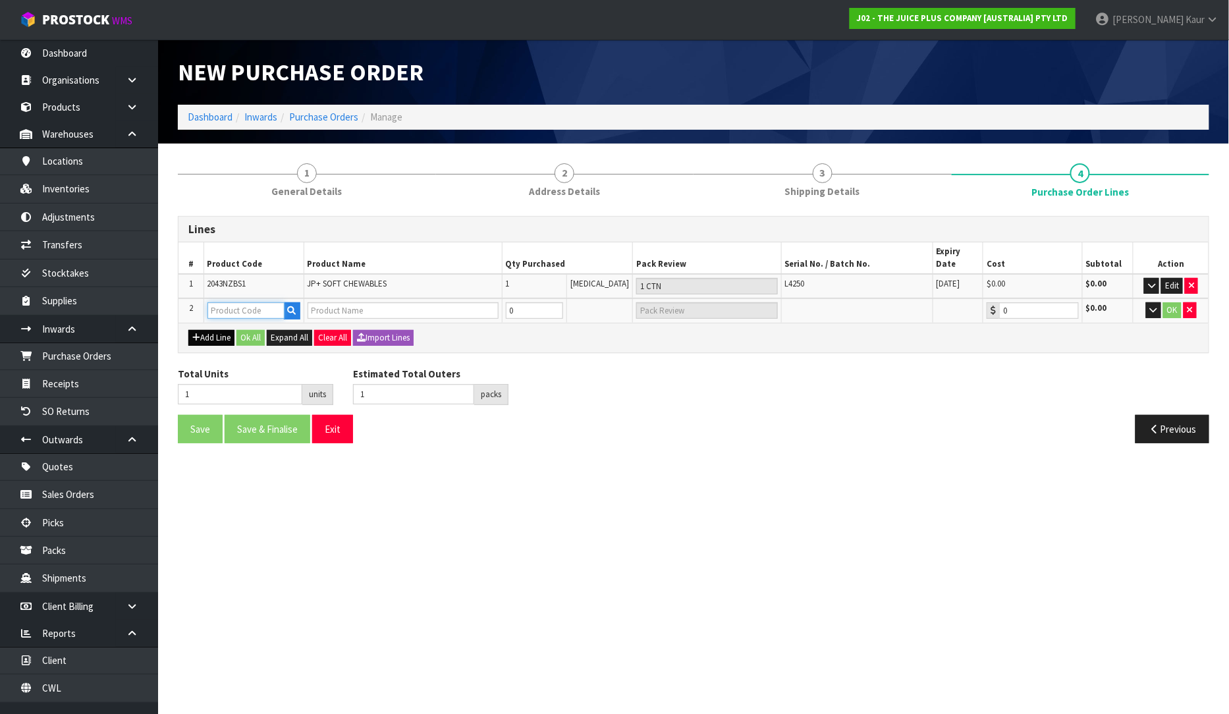
click at [227, 302] on input "text" at bounding box center [246, 310] width 77 height 16
type input "VEGE"
click at [250, 317] on link "VEGE" at bounding box center [266, 319] width 114 height 18
type input "VEGE"
type input "VEGE CHEWS"
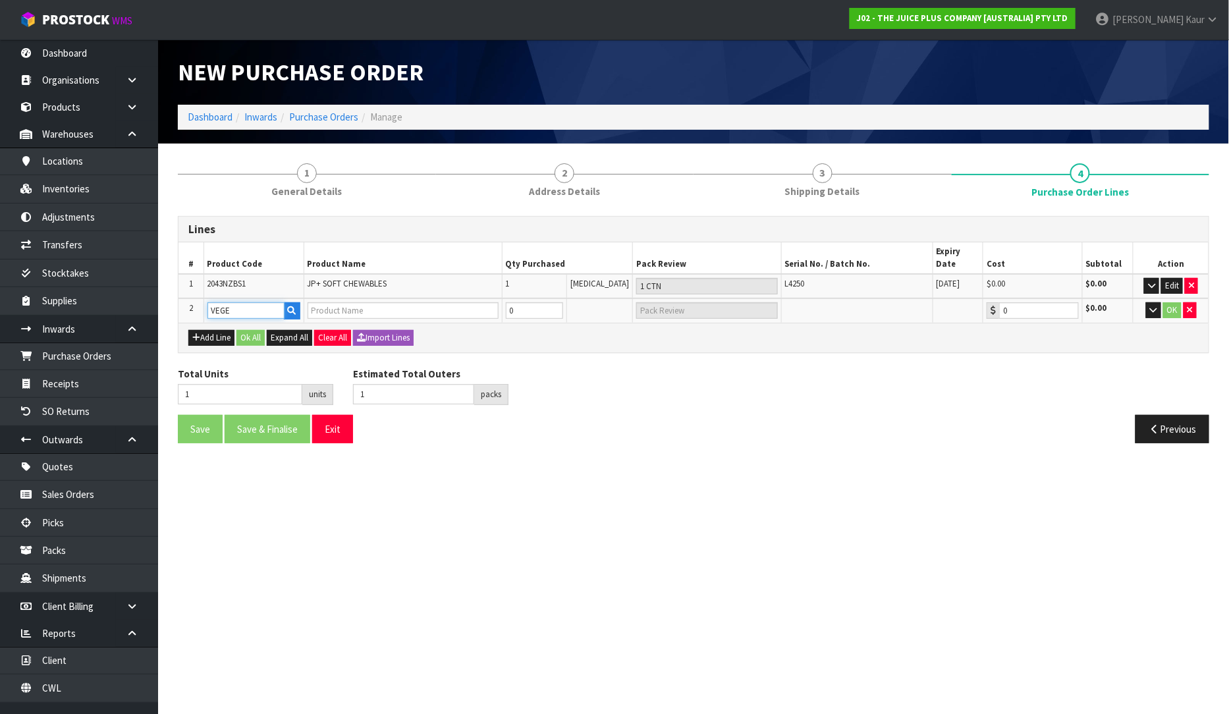
type input "0.00"
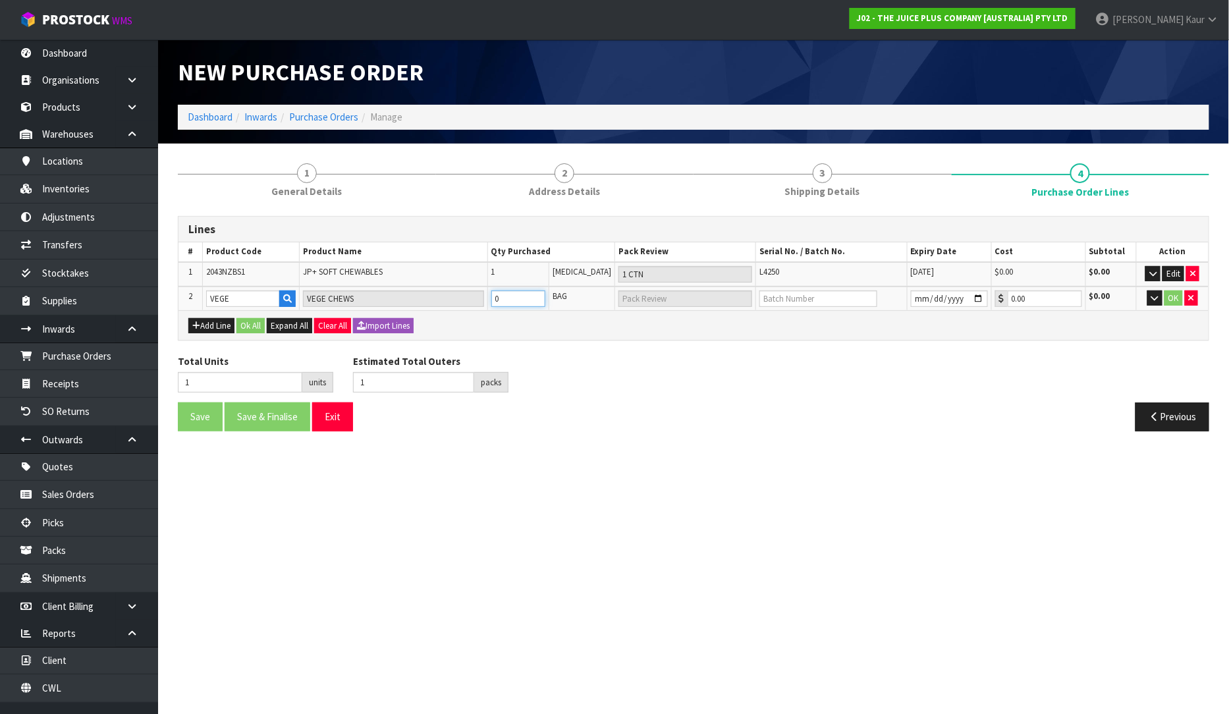
click at [545, 297] on input "0" at bounding box center [518, 299] width 54 height 16
type input "2"
type input "1"
type input "1 BAG"
type input "1"
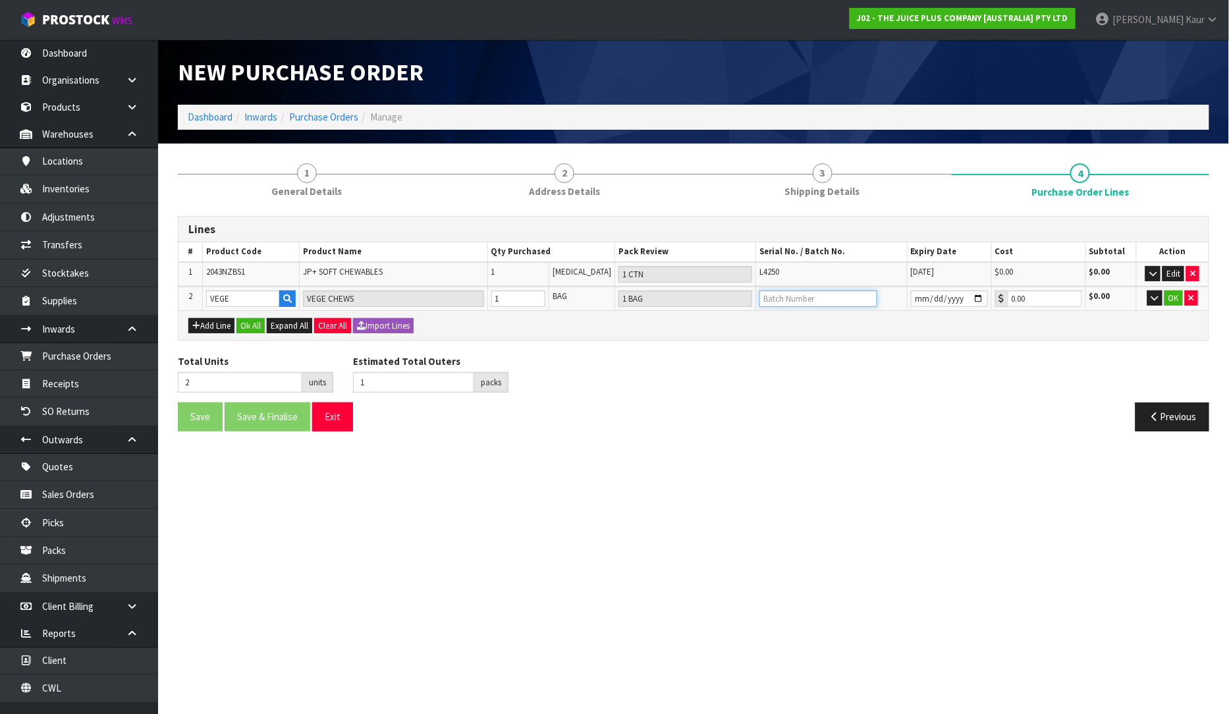
click at [833, 298] on input "text" at bounding box center [819, 299] width 118 height 16
type input "L4096"
click at [912, 292] on input "date" at bounding box center [949, 299] width 77 height 16
type input "[DATE]"
click at [1173, 293] on button "OK" at bounding box center [1174, 299] width 18 height 16
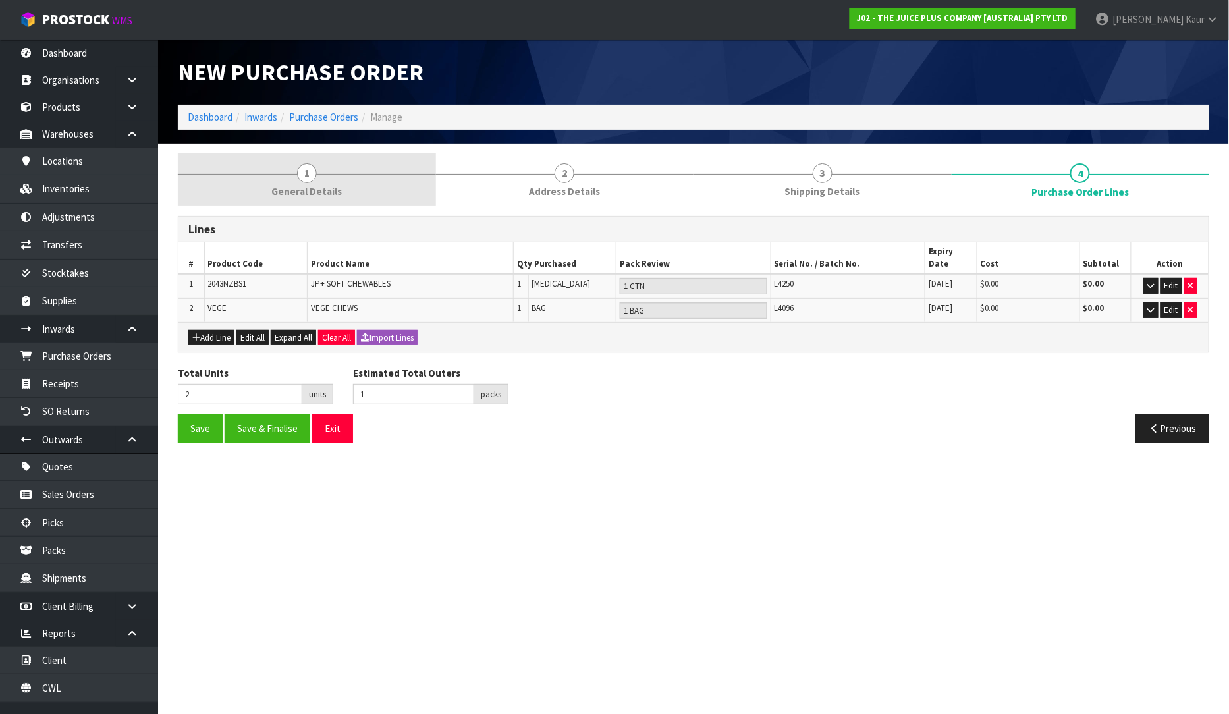
click at [306, 181] on span "1" at bounding box center [307, 173] width 20 height 20
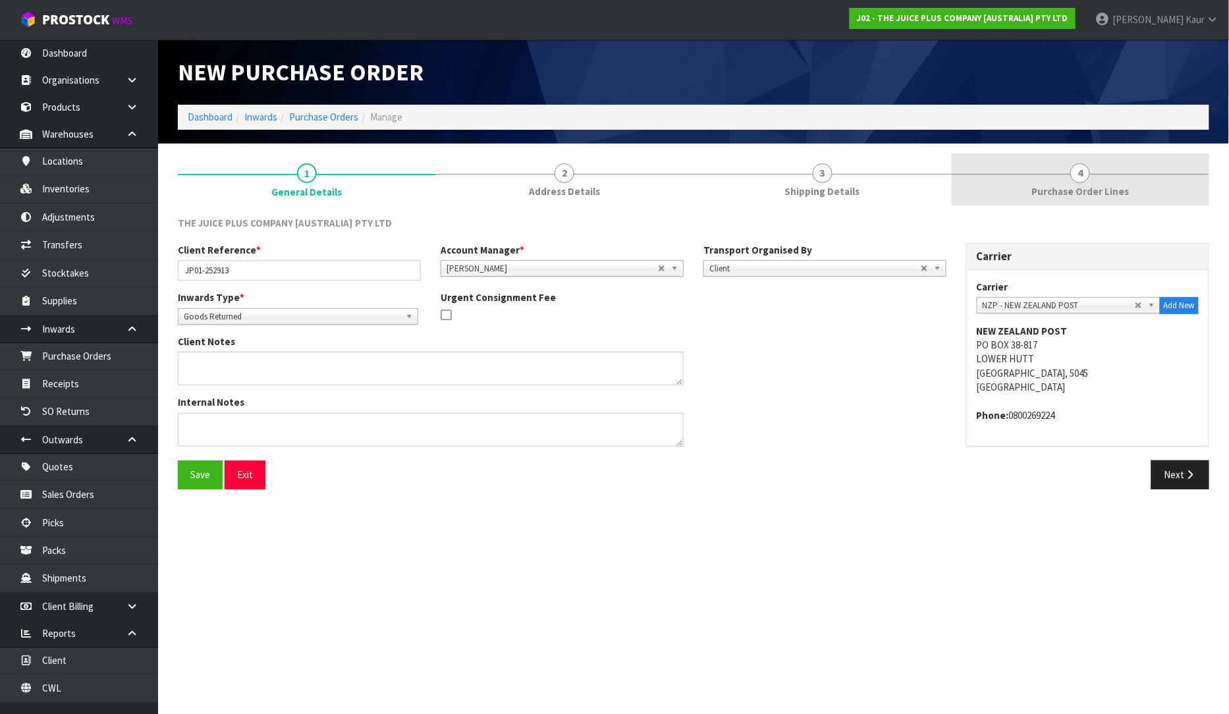
click at [1103, 194] on span "Purchase Order Lines" at bounding box center [1080, 191] width 97 height 14
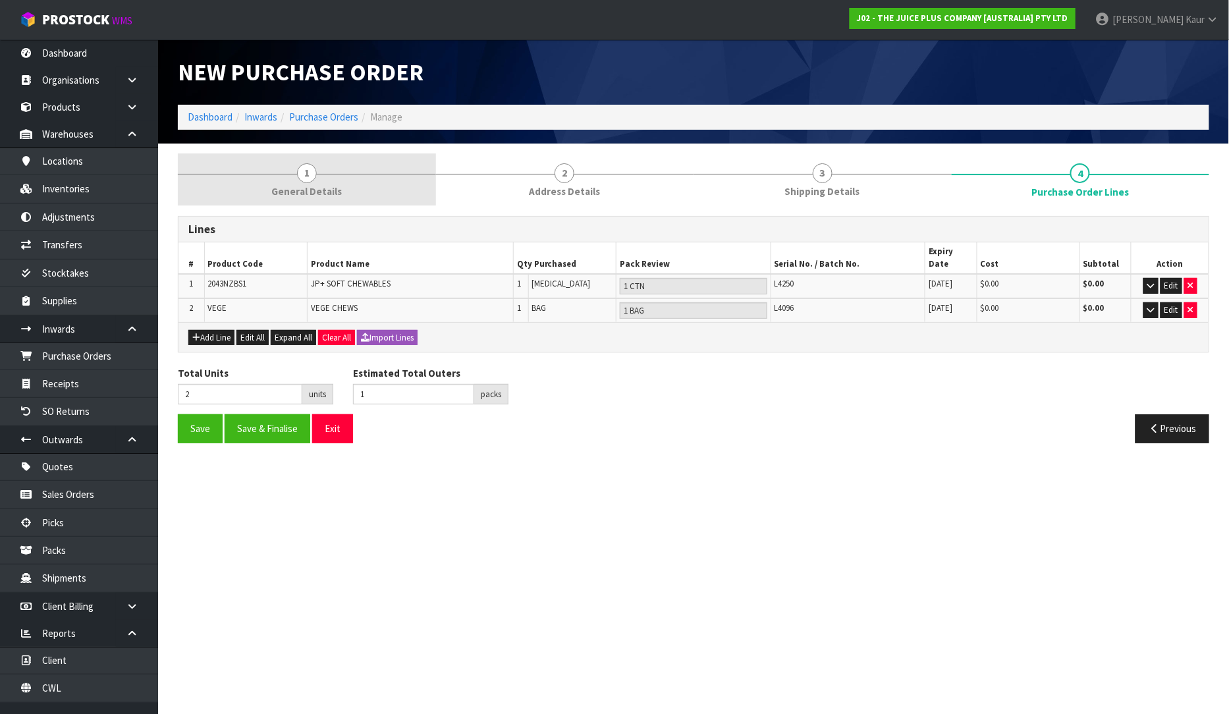
click at [320, 167] on link "1 General Details" at bounding box center [307, 179] width 258 height 52
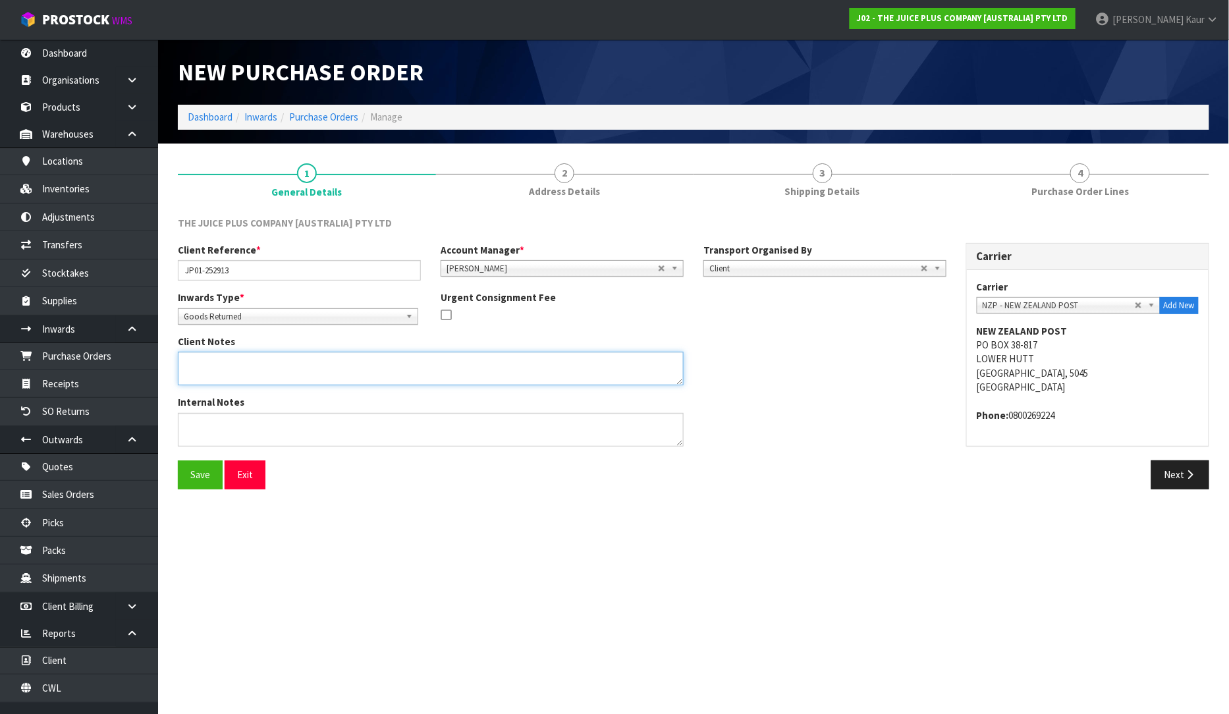
click at [209, 371] on textarea at bounding box center [431, 369] width 506 height 34
type textarea "R"
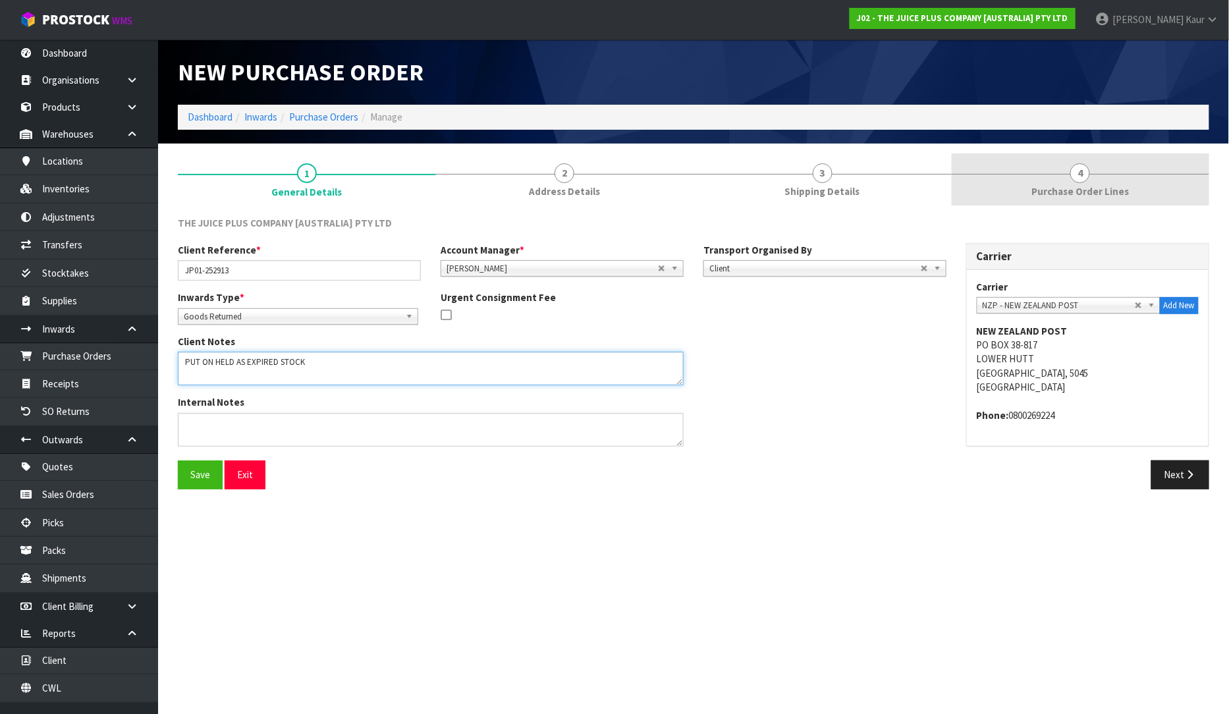
type textarea "PUT ON HELD AS EXPIRED STOCK"
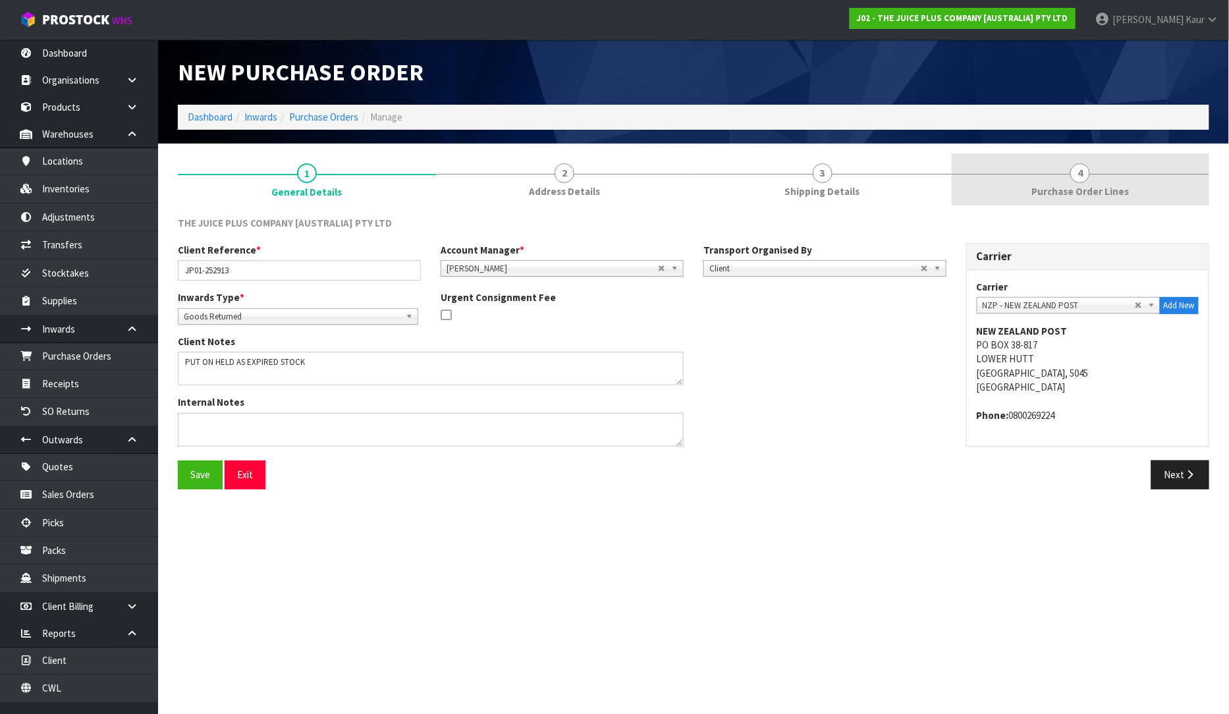
click at [1062, 194] on span "Purchase Order Lines" at bounding box center [1080, 191] width 97 height 14
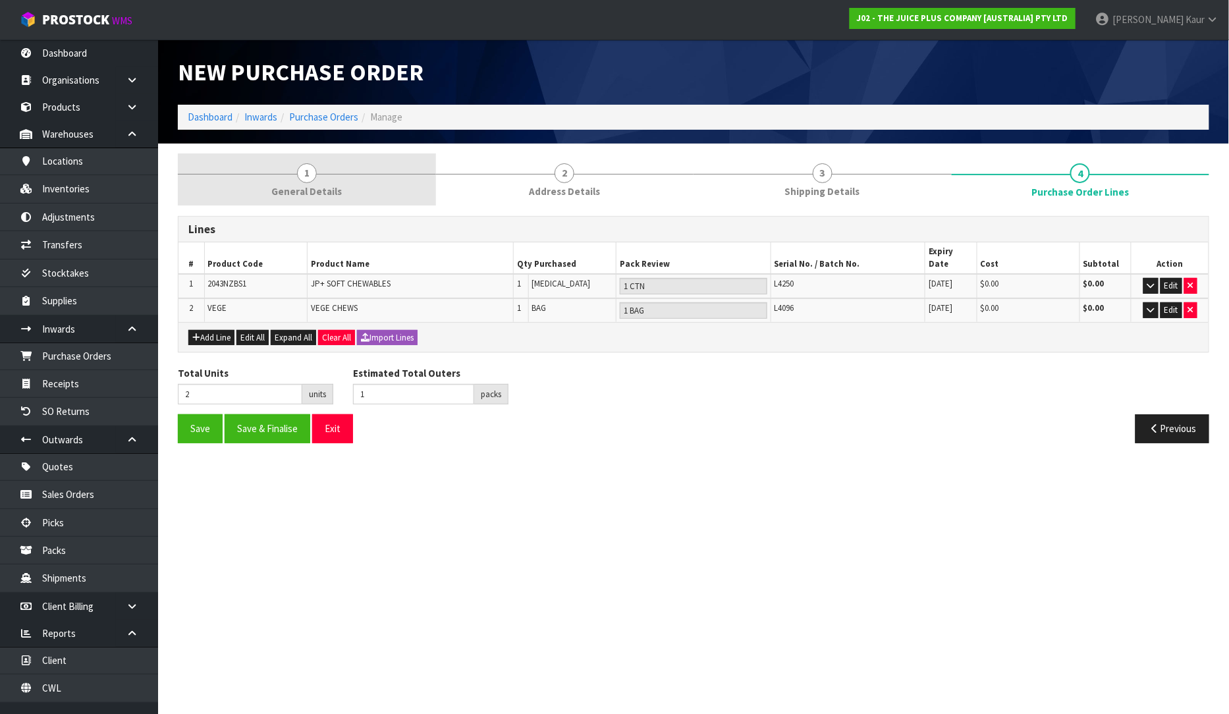
click at [317, 179] on link "1 General Details" at bounding box center [307, 179] width 258 height 52
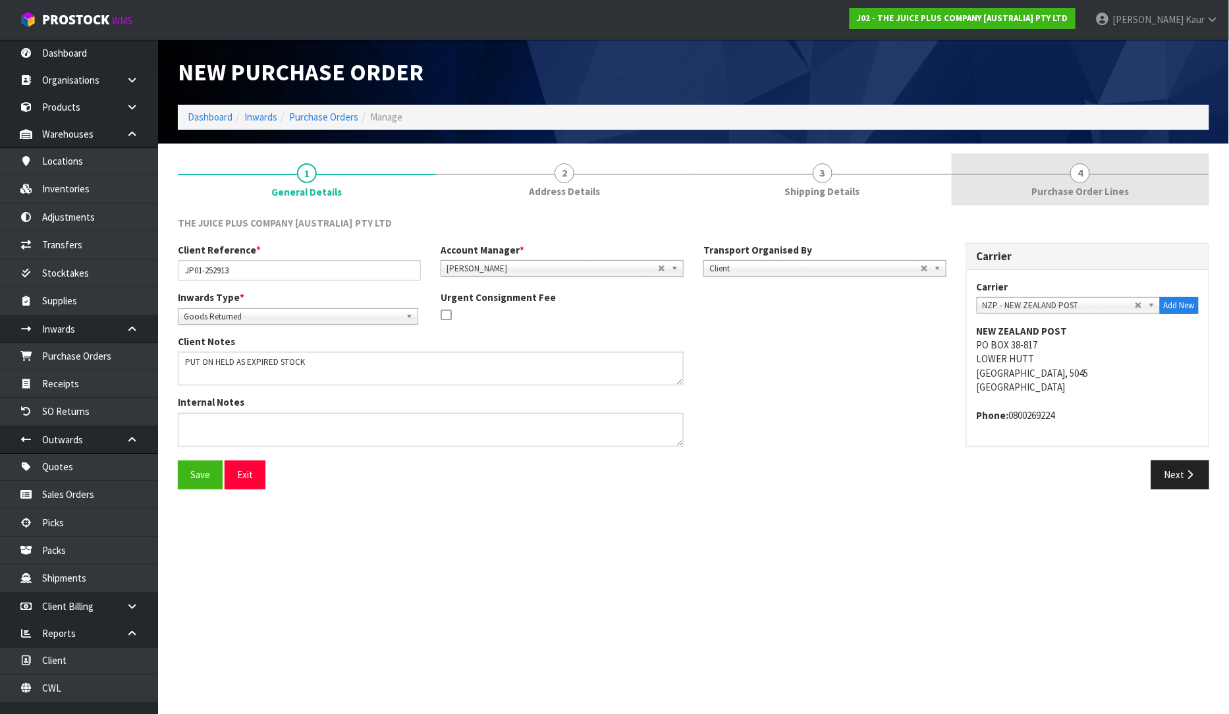
click at [1072, 173] on span "4" at bounding box center [1081, 173] width 20 height 20
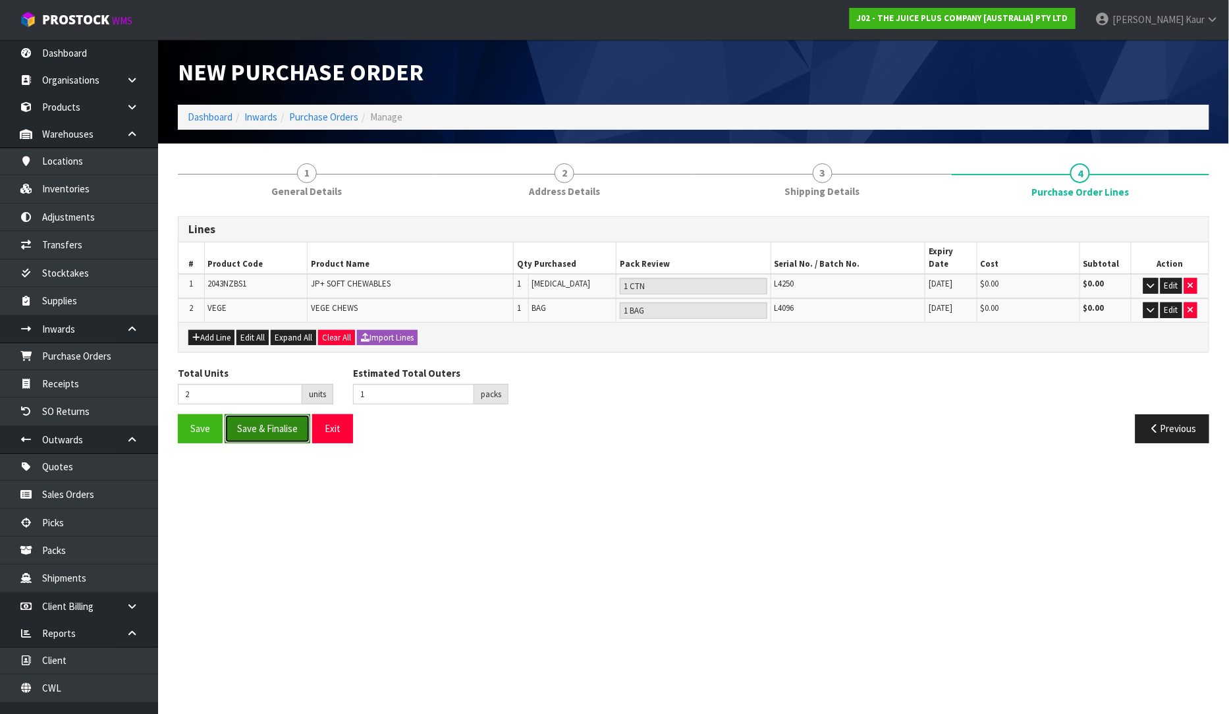
click at [260, 419] on button "Save & Finalise" at bounding box center [268, 428] width 86 height 28
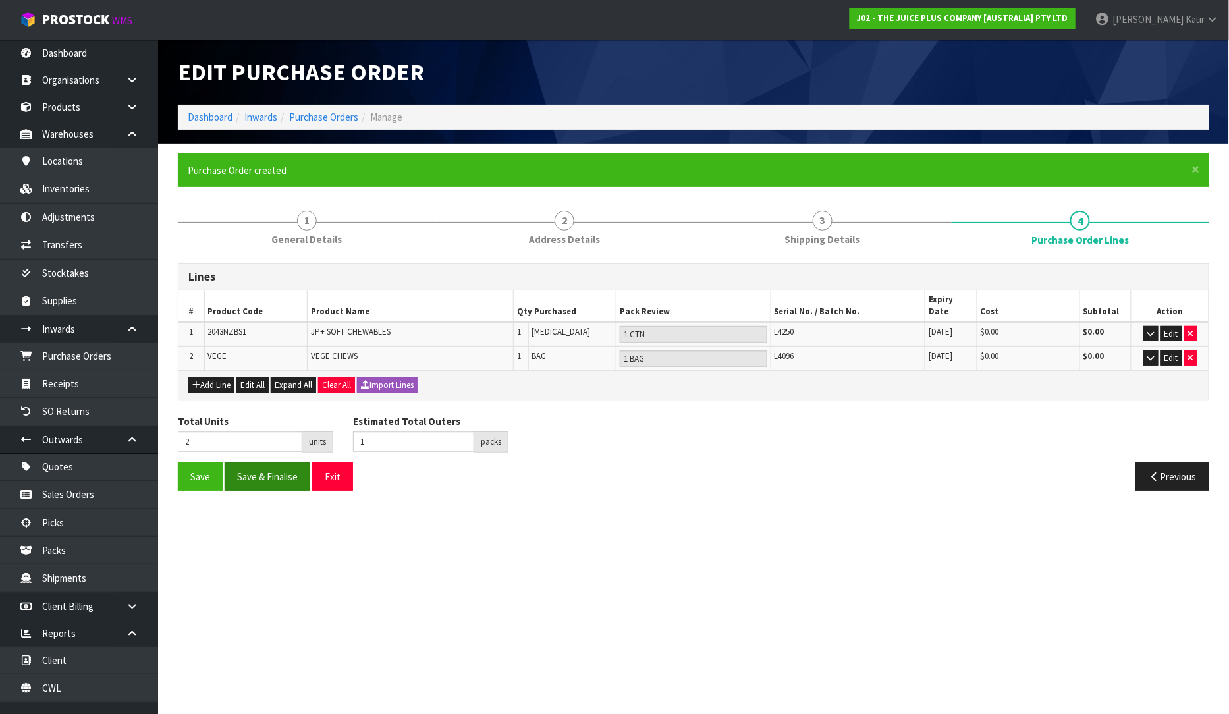
type input "0"
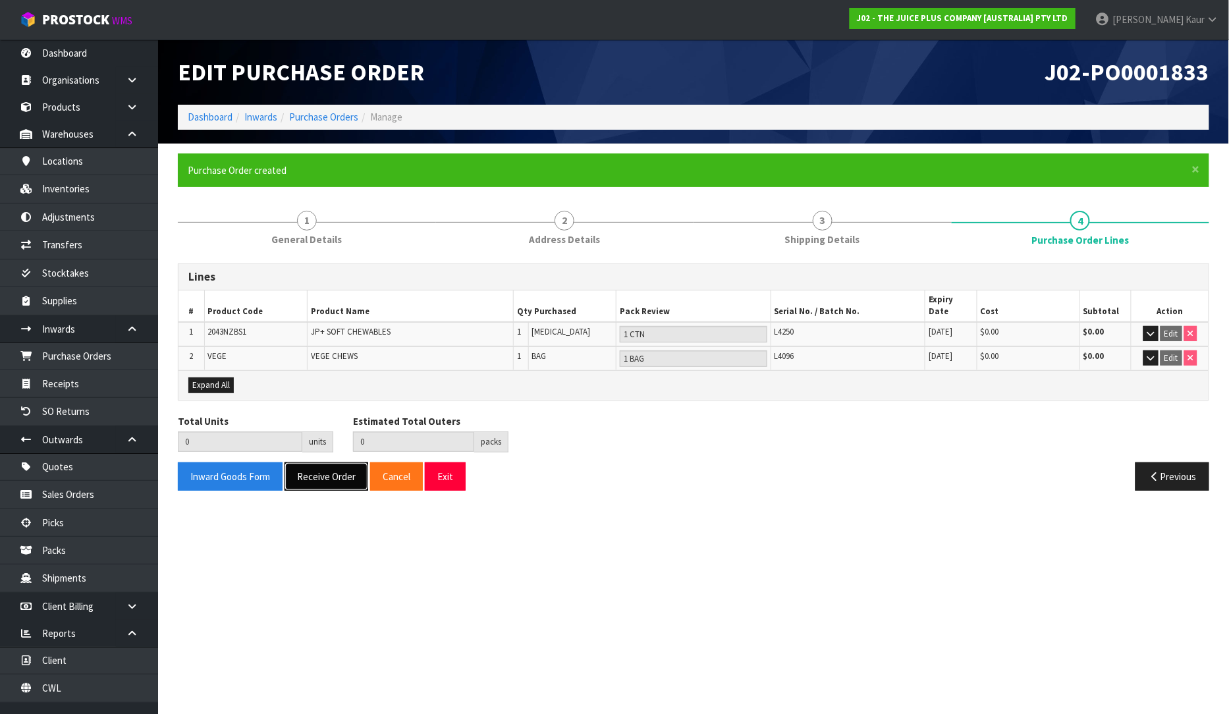
click at [325, 462] on button "Receive Order" at bounding box center [327, 476] width 84 height 28
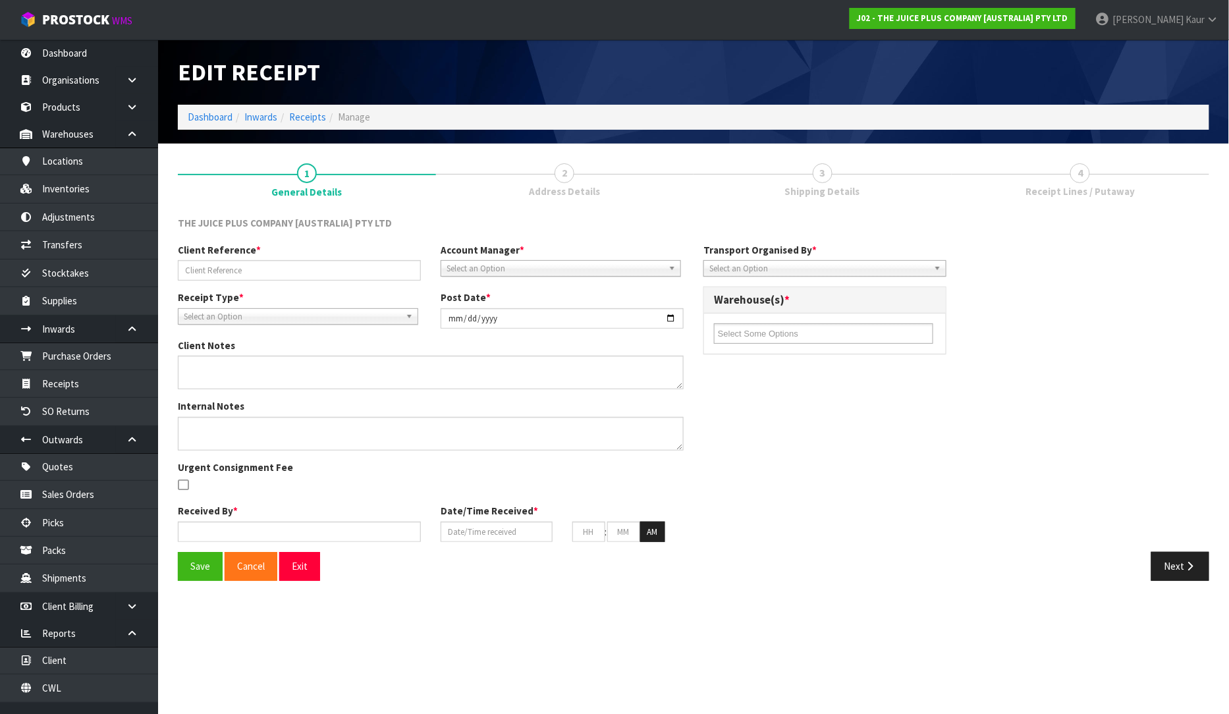
type input "JP01-252913"
type input "[DATE]"
type textarea "PUT ON HELD AS EXPIRED STOCK"
type input "[PERSON_NAME]"
type input "[DATE]"
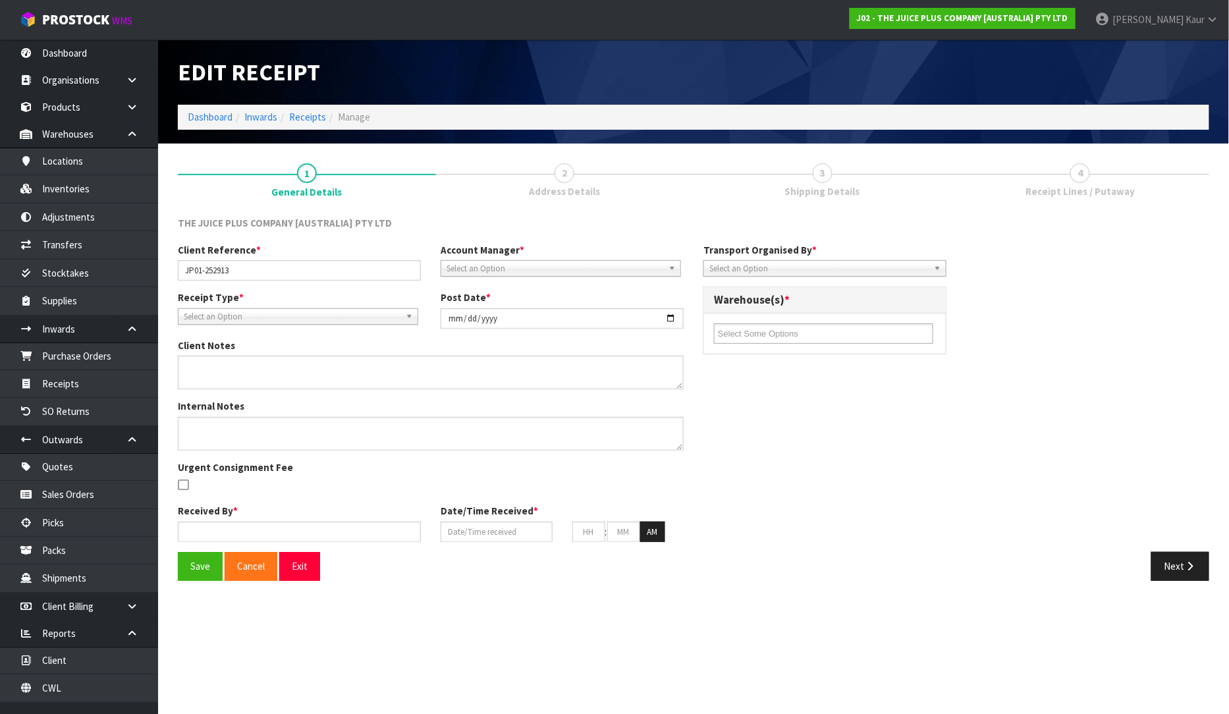
type input "02"
type input "25"
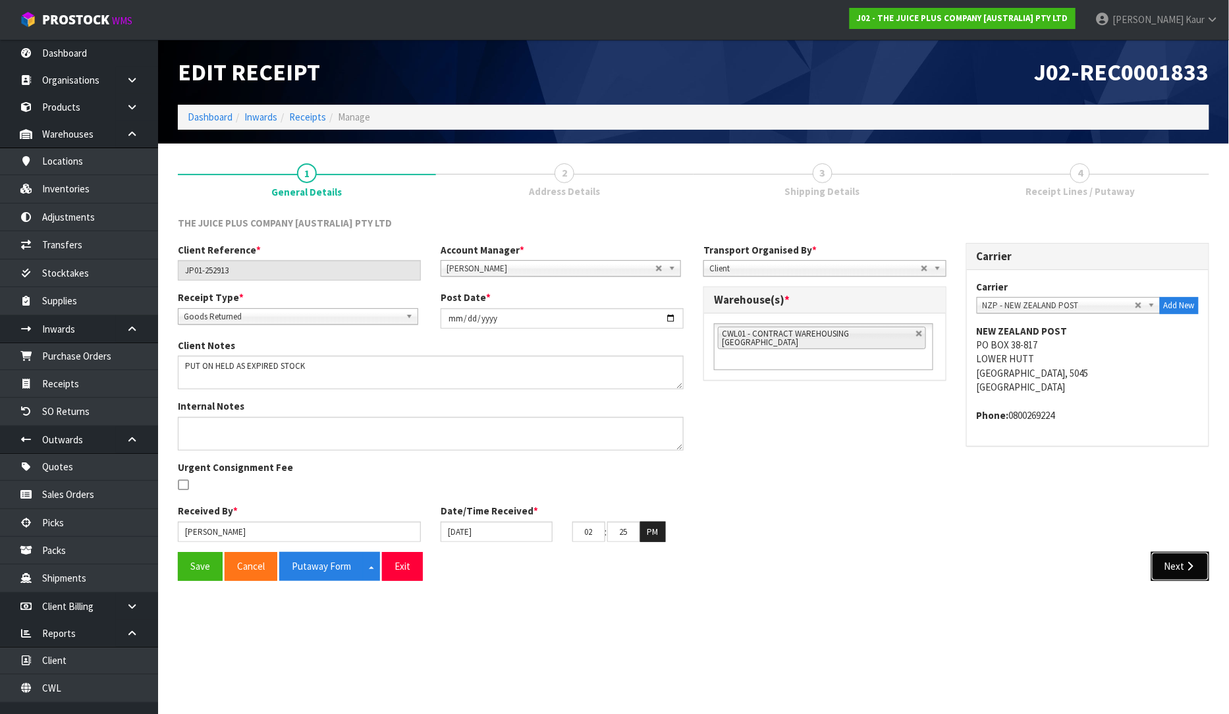
click at [1181, 570] on button "Next" at bounding box center [1181, 566] width 58 height 28
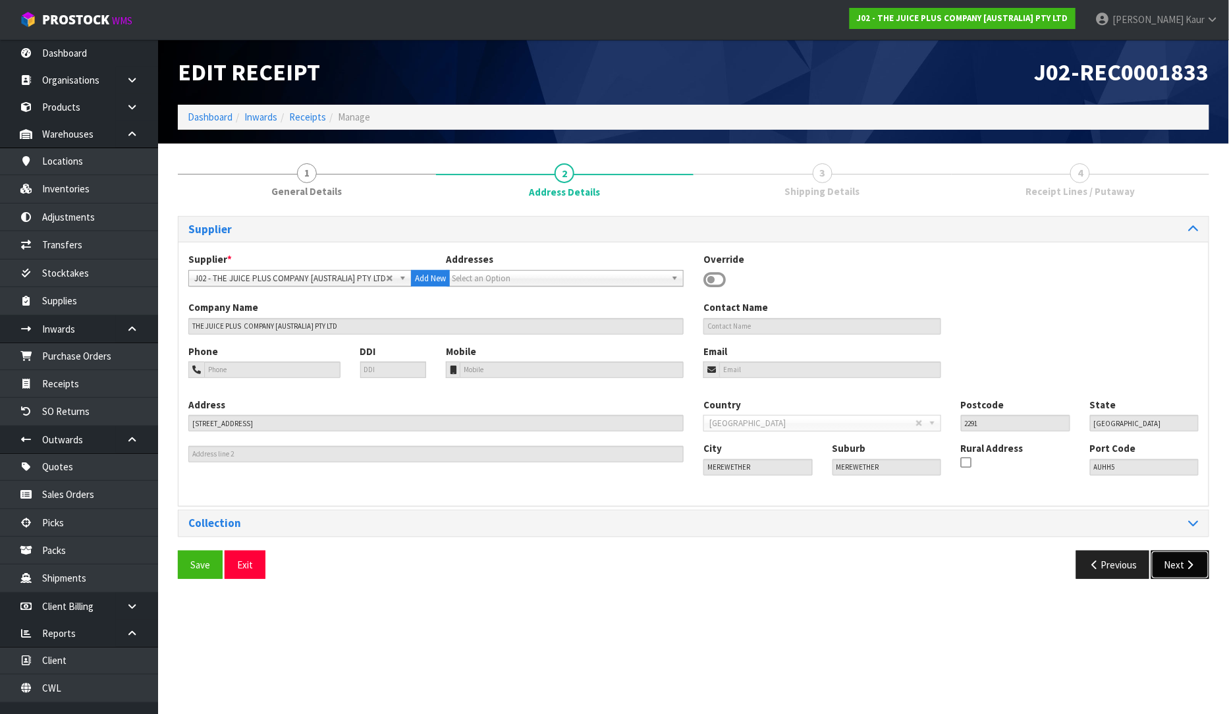
click at [1176, 569] on button "Next" at bounding box center [1181, 565] width 58 height 28
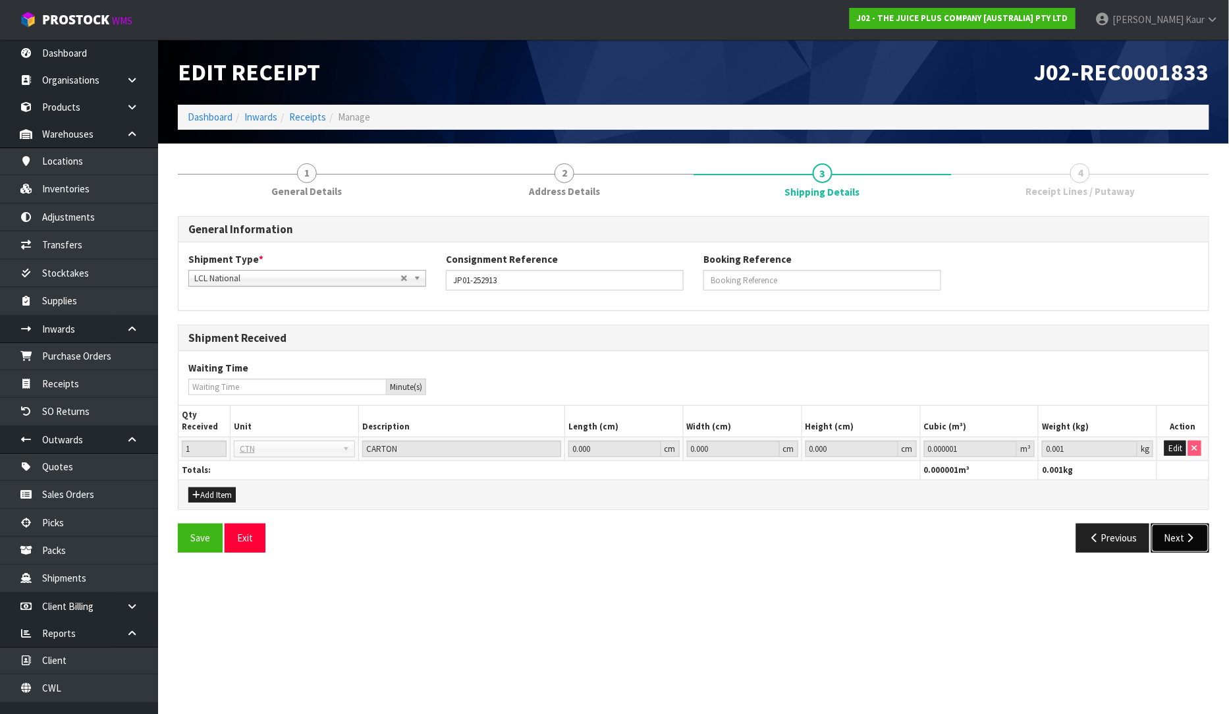
click at [1187, 540] on icon "button" at bounding box center [1190, 538] width 13 height 10
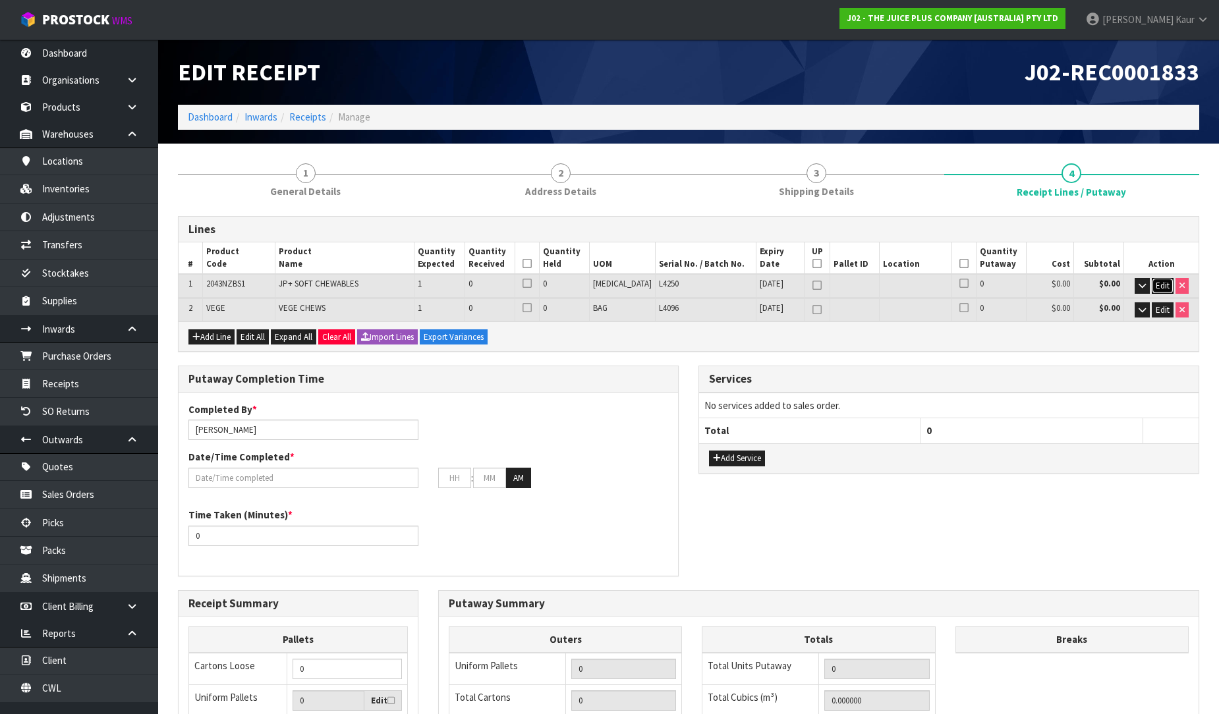
click at [1164, 287] on span "Edit" at bounding box center [1162, 285] width 14 height 11
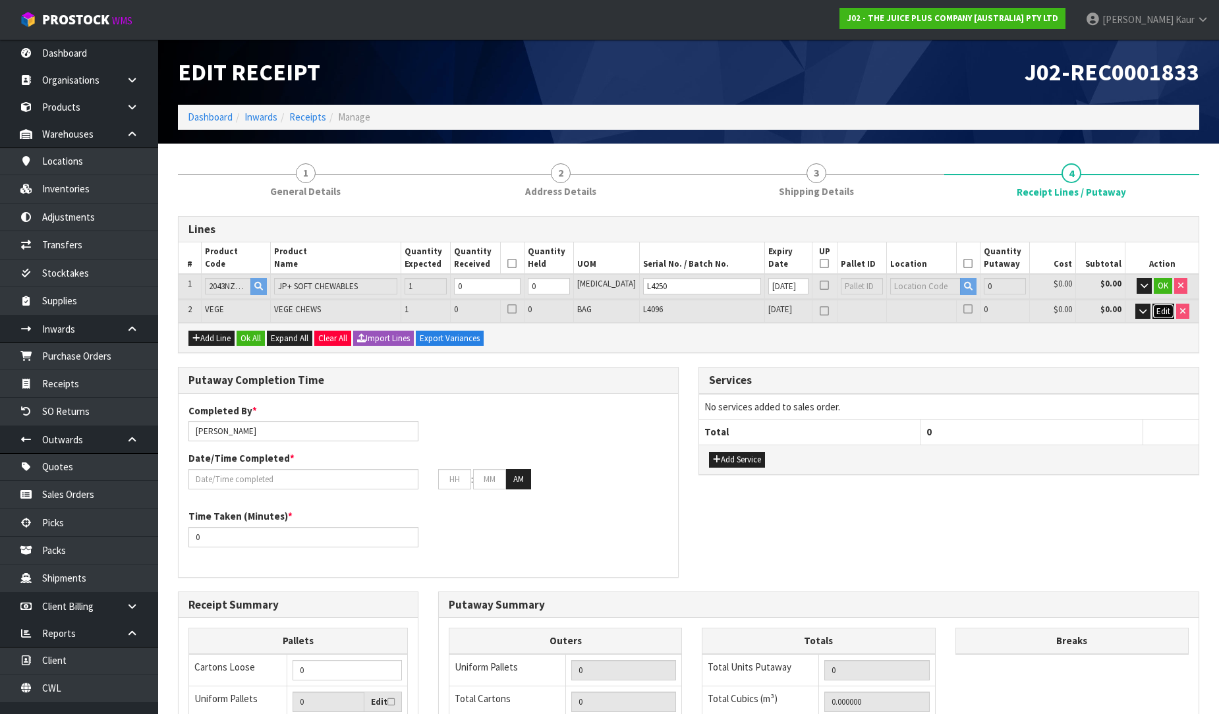
click at [1163, 306] on span "Edit" at bounding box center [1163, 311] width 14 height 11
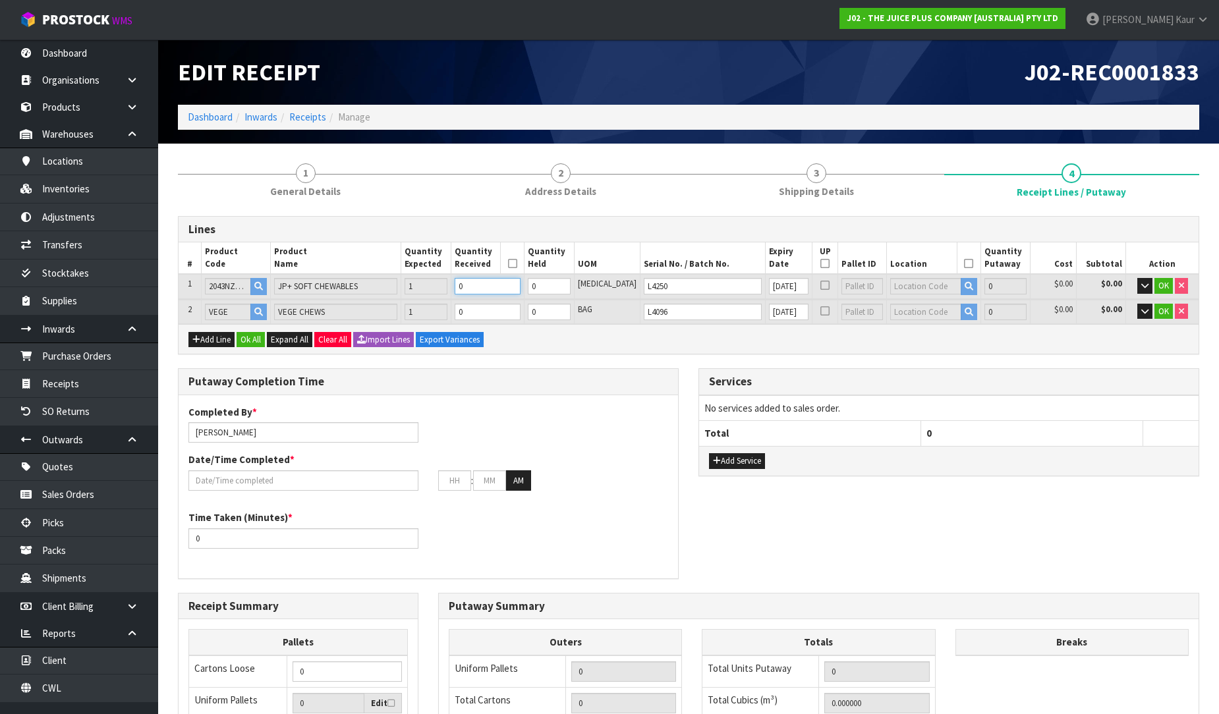
click at [508, 282] on input "0" at bounding box center [488, 286] width 66 height 16
type input "1"
type input "0.004212"
type input "1.1"
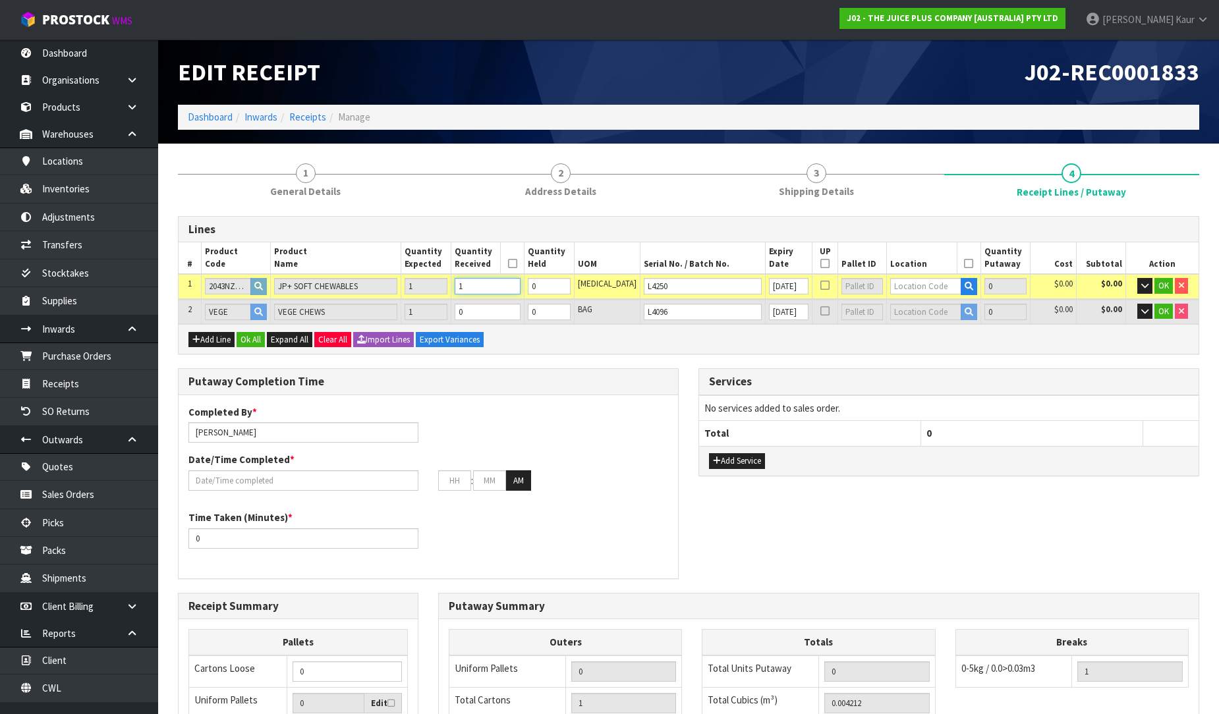
type input "1"
click at [515, 300] on td "0" at bounding box center [487, 312] width 73 height 24
click at [513, 305] on input "0" at bounding box center [488, 312] width 66 height 16
type input "0.00594"
type input "1.45"
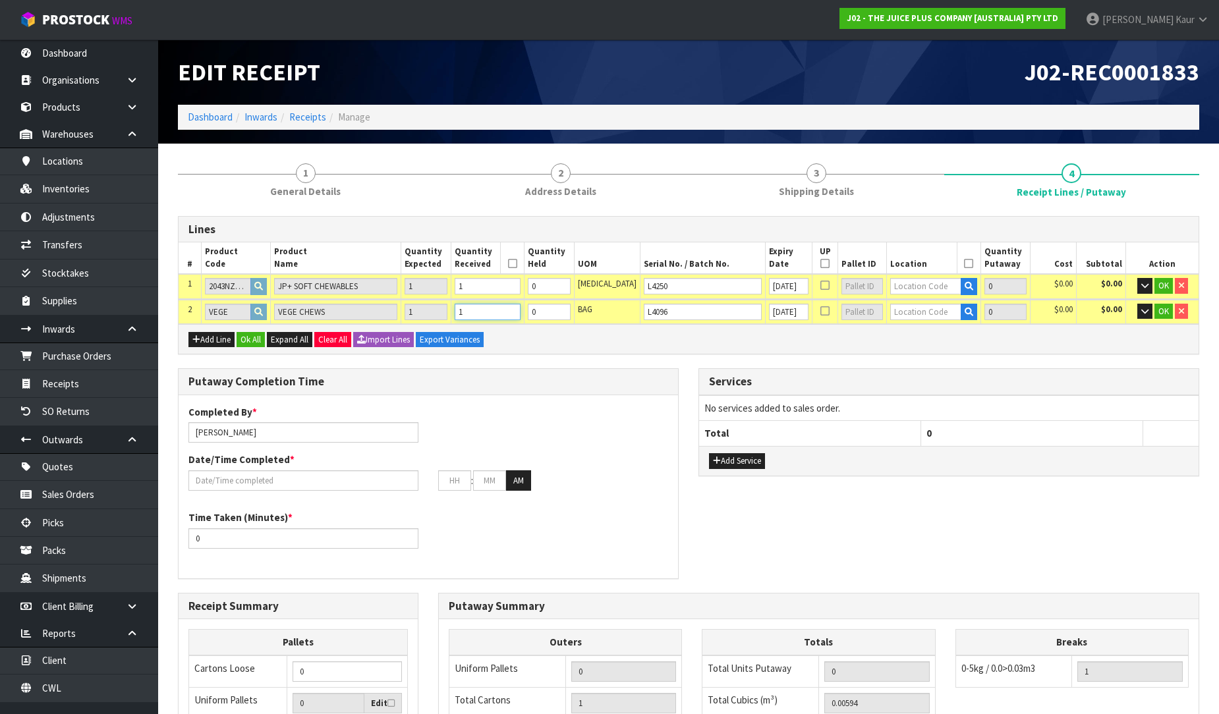
type input "1"
click at [571, 280] on input "1" at bounding box center [549, 286] width 43 height 16
type input "1"
click at [571, 306] on input "1" at bounding box center [549, 312] width 43 height 16
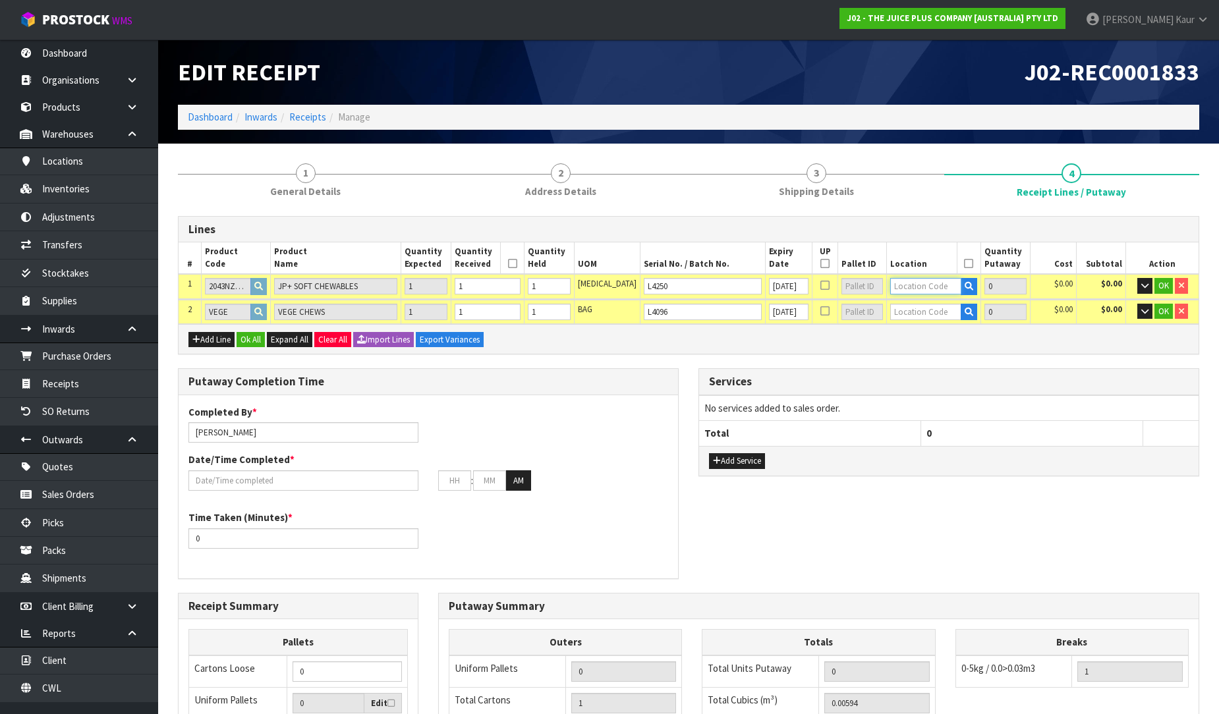
click at [920, 281] on input "text" at bounding box center [925, 286] width 70 height 16
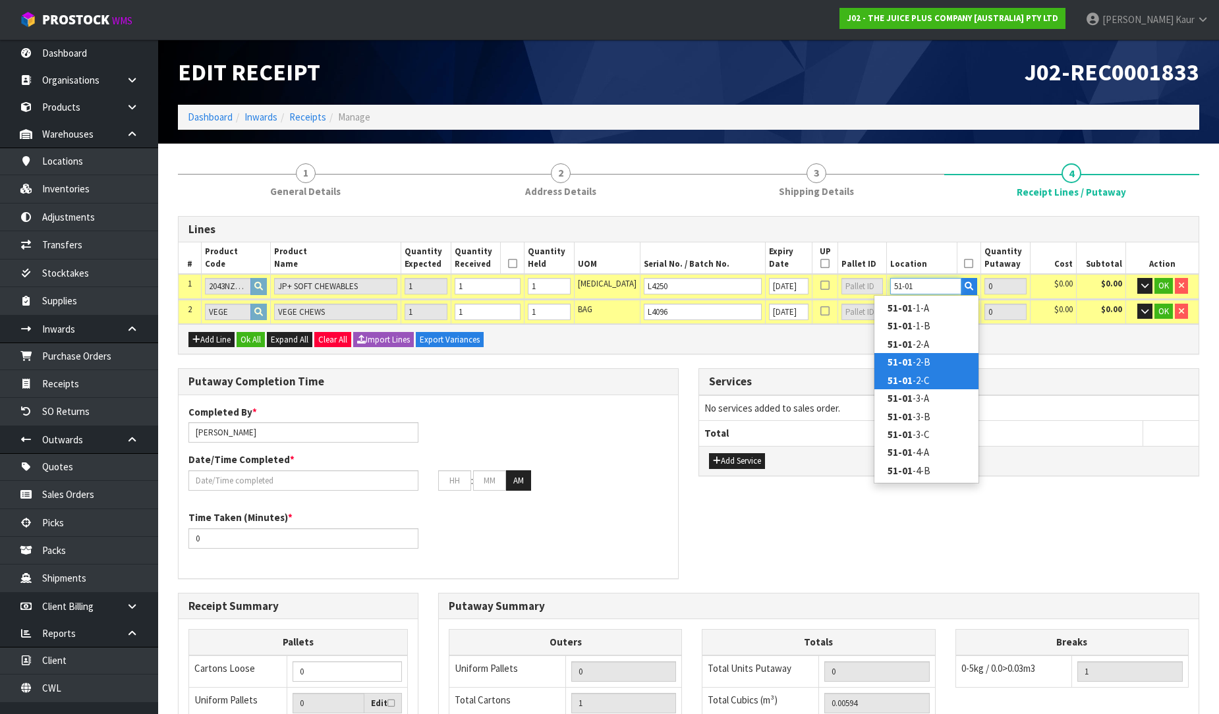
type input "51-01"
click at [920, 378] on link "51-01 -2-C" at bounding box center [926, 381] width 104 height 18
type input "1"
type input "51-01-2-C"
type input "1"
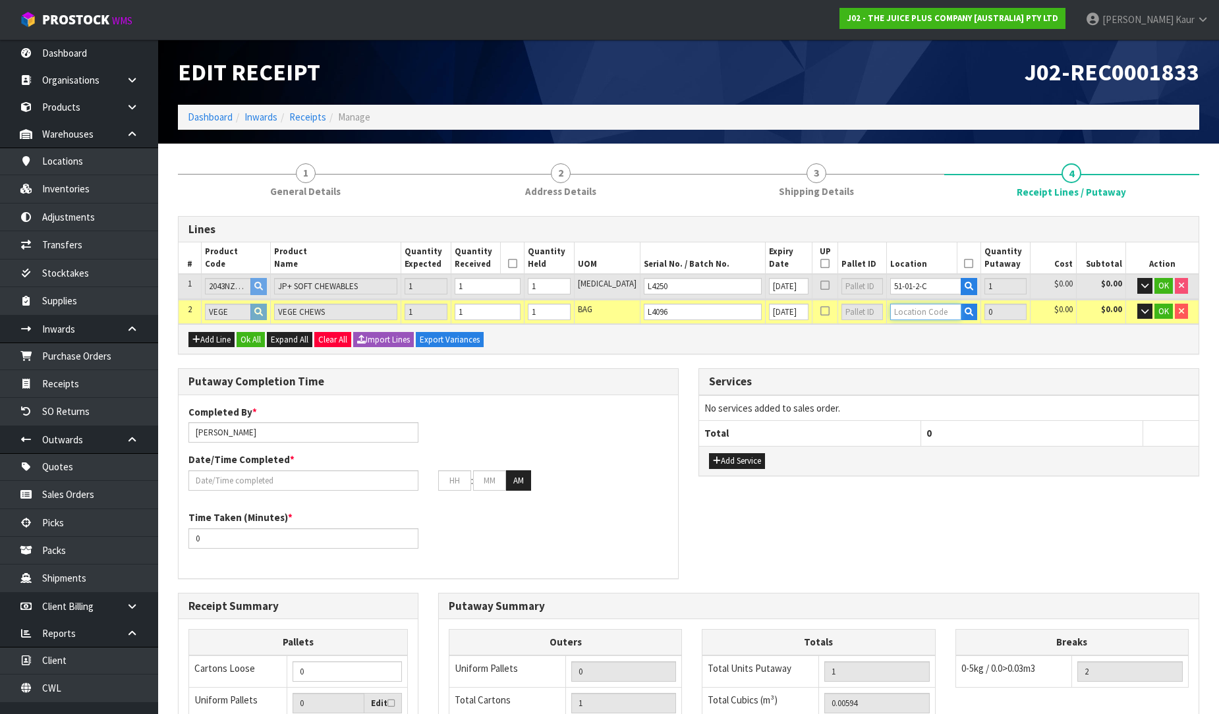
click at [923, 318] on input "text" at bounding box center [925, 312] width 70 height 16
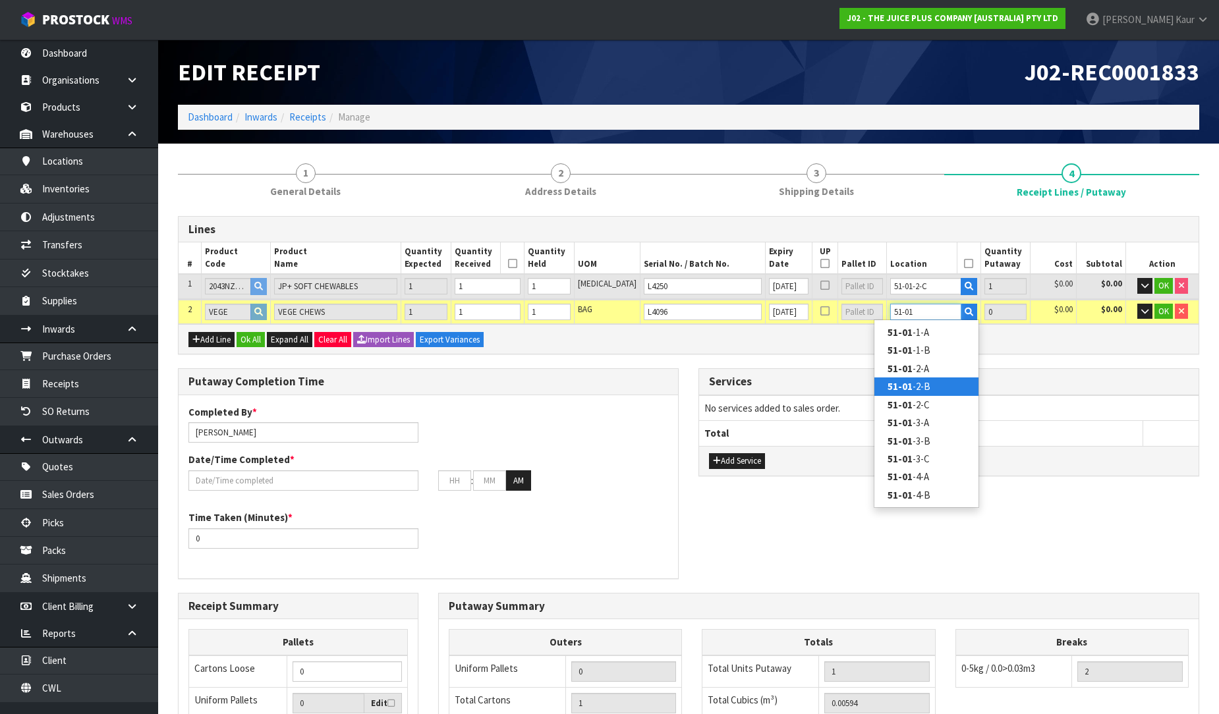
type input "51-01"
click at [937, 394] on link "51-01 -2-B" at bounding box center [926, 386] width 104 height 18
type input "2"
type input "51-01-2-B"
type input "1"
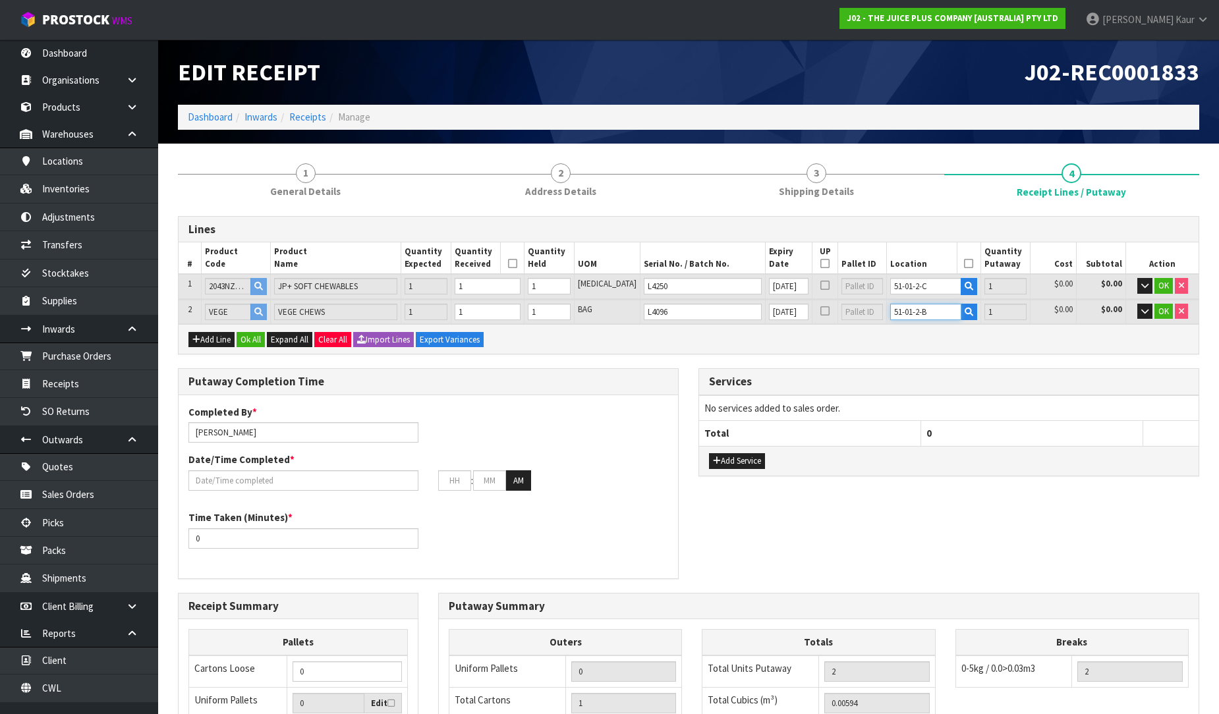
click at [924, 312] on input "51-01-2-B" at bounding box center [925, 312] width 70 height 16
type input "51-01-2-C"
click at [1143, 284] on icon "button" at bounding box center [1144, 285] width 7 height 9
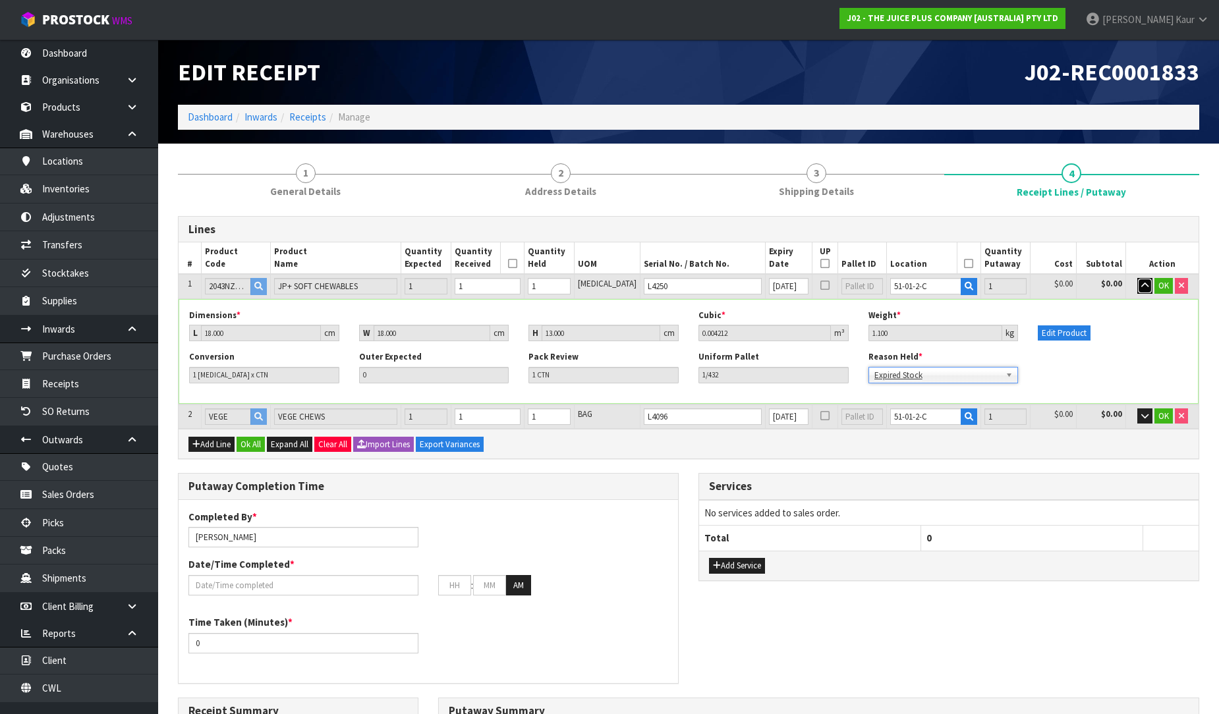
click at [1141, 285] on icon "button" at bounding box center [1144, 285] width 7 height 9
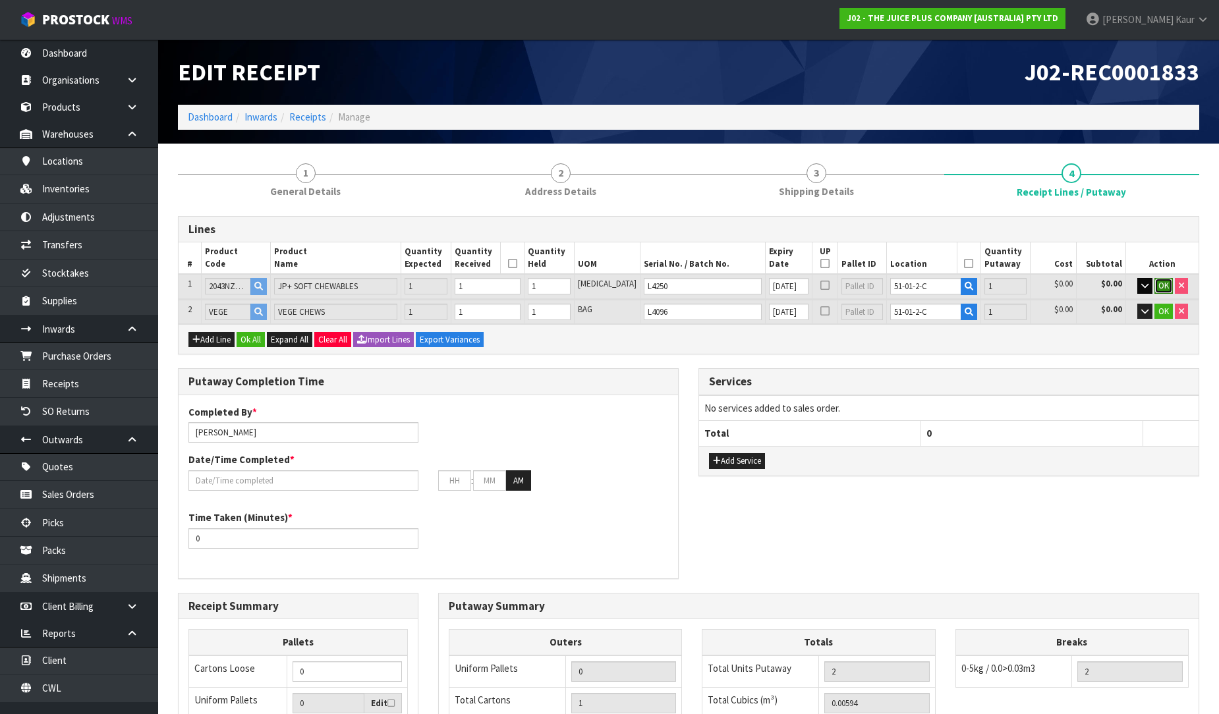
click at [1158, 287] on span "OK" at bounding box center [1163, 285] width 11 height 11
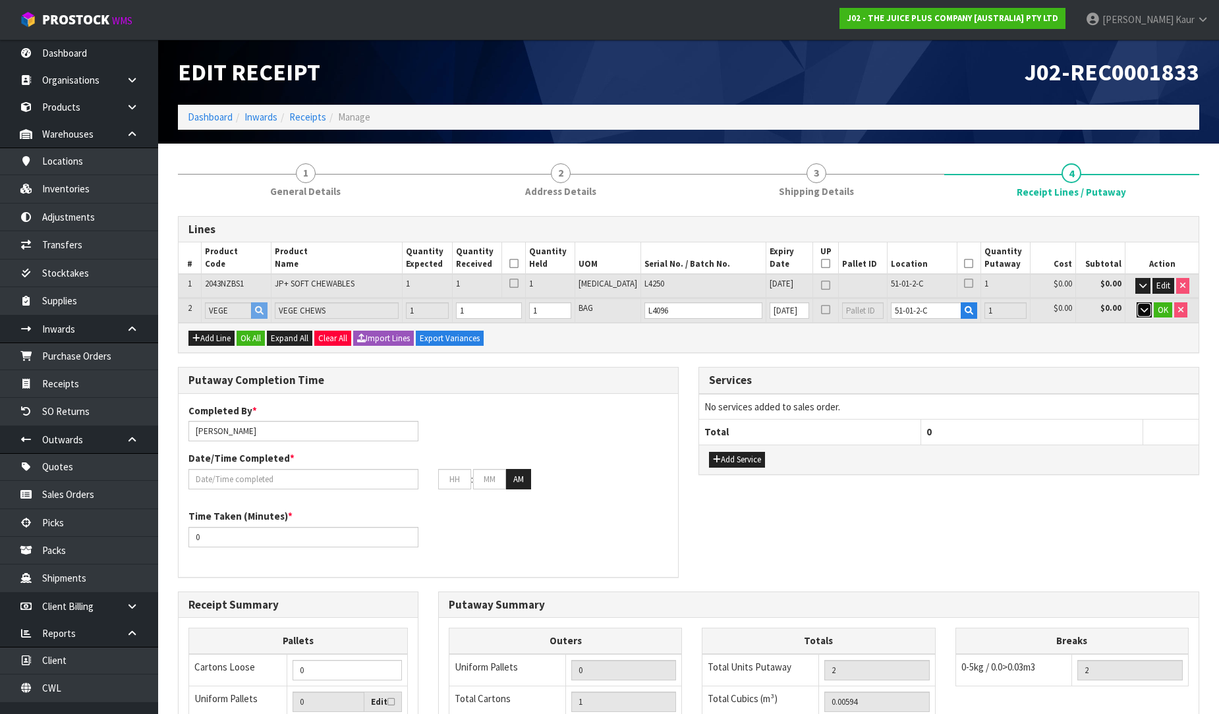
click at [1141, 314] on button "button" at bounding box center [1143, 310] width 15 height 16
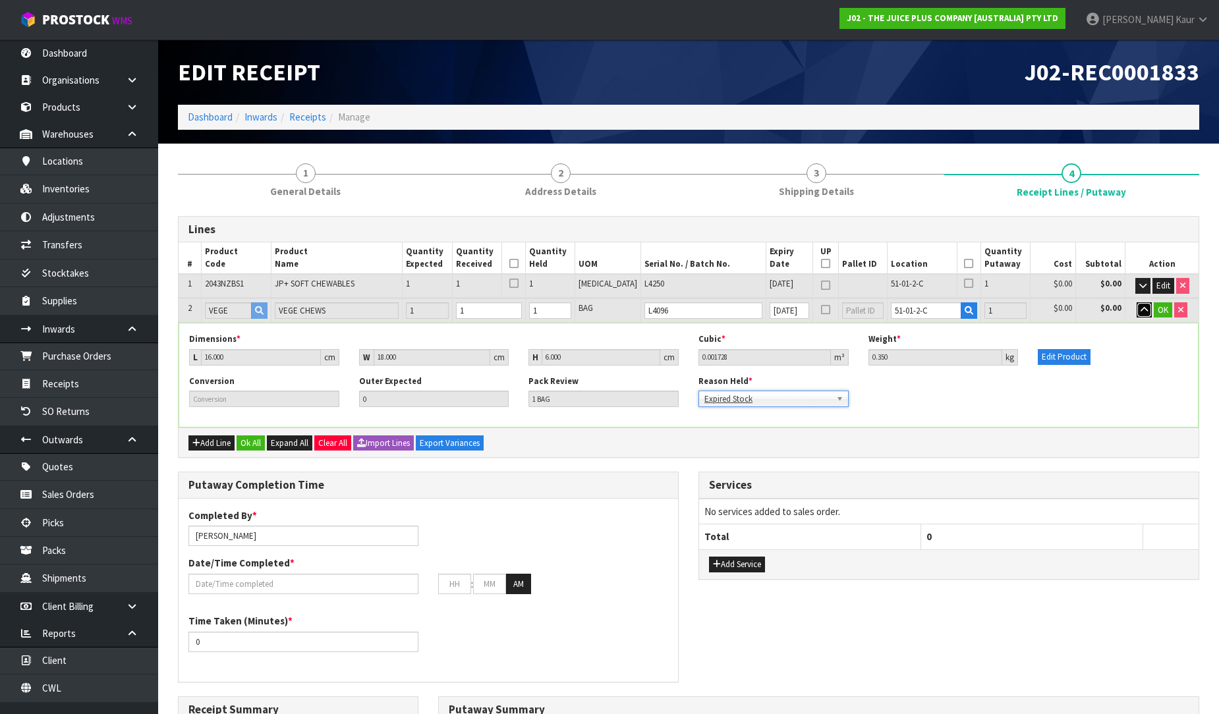
click at [1142, 314] on button "button" at bounding box center [1143, 310] width 15 height 16
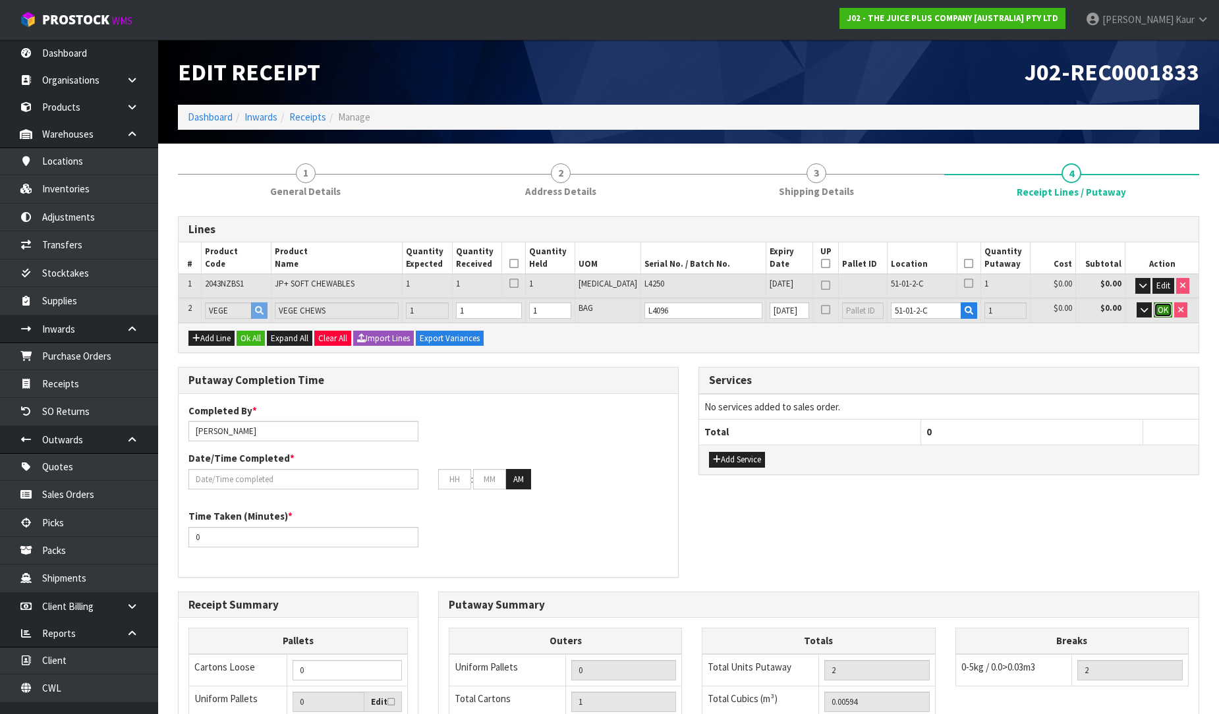
click at [1162, 311] on span "OK" at bounding box center [1162, 309] width 11 height 11
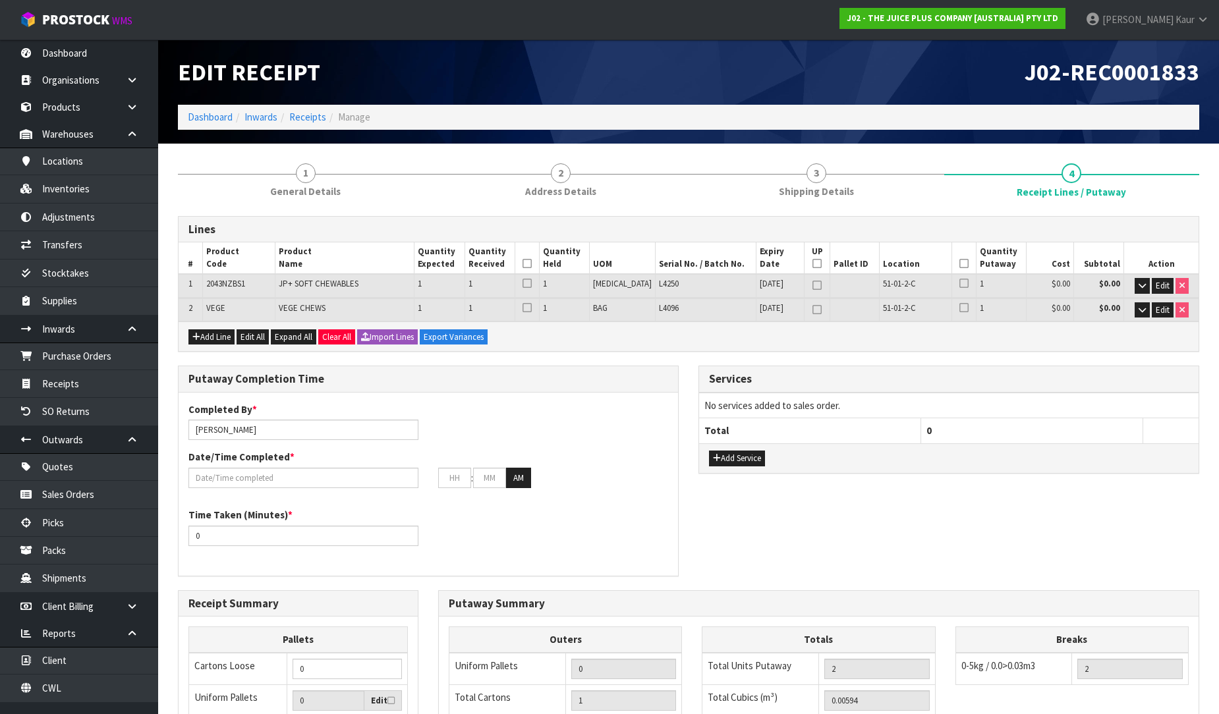
click at [532, 264] on icon at bounding box center [526, 264] width 9 height 1
click at [959, 264] on icon at bounding box center [963, 264] width 9 height 1
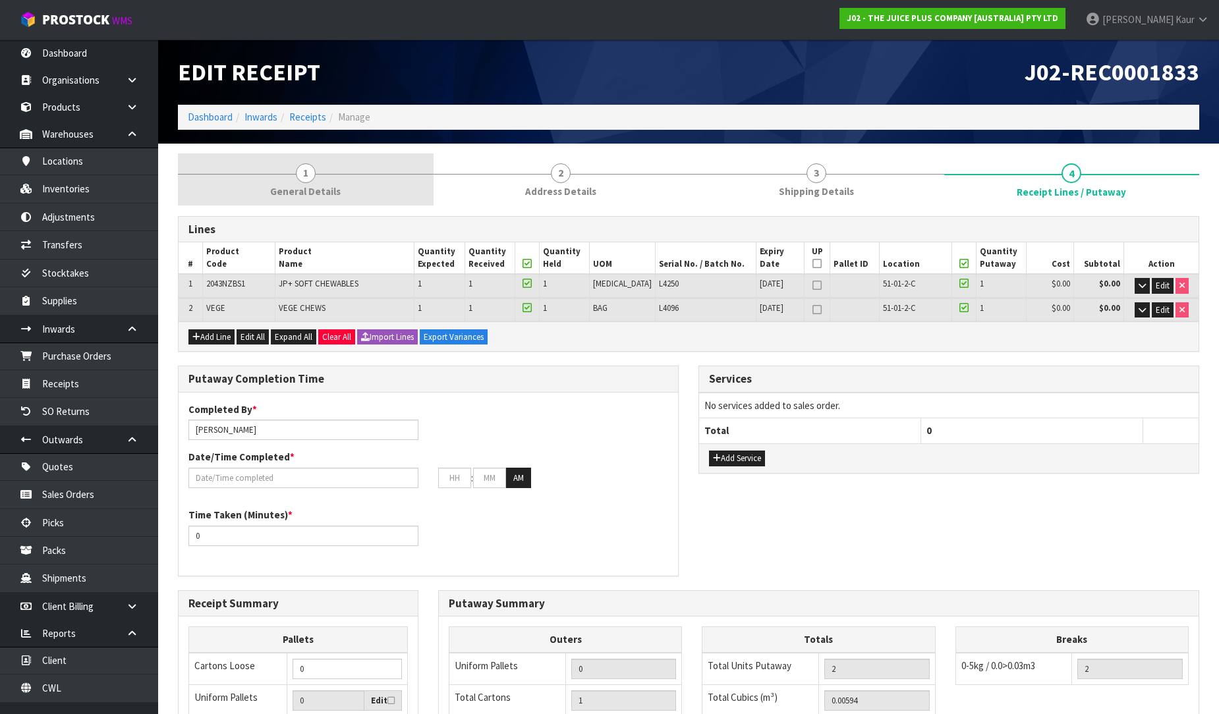
click at [308, 171] on span "1" at bounding box center [306, 173] width 20 height 20
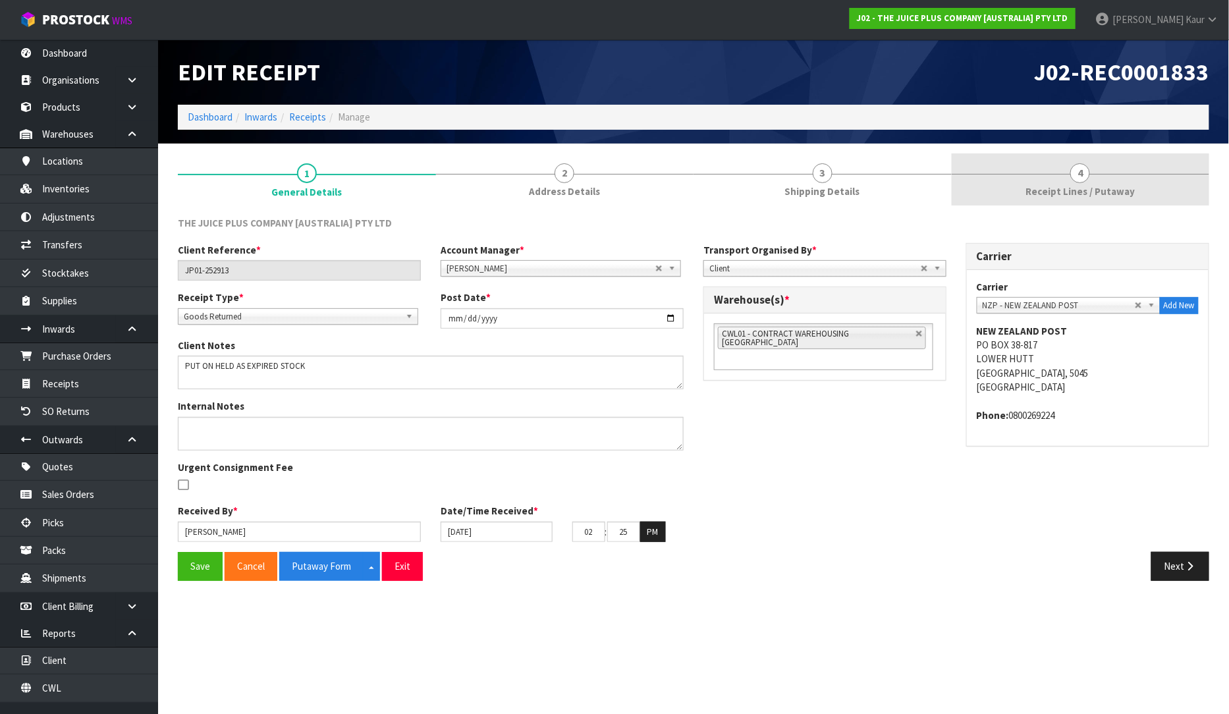
click at [1090, 186] on span "Receipt Lines / Putaway" at bounding box center [1080, 191] width 109 height 14
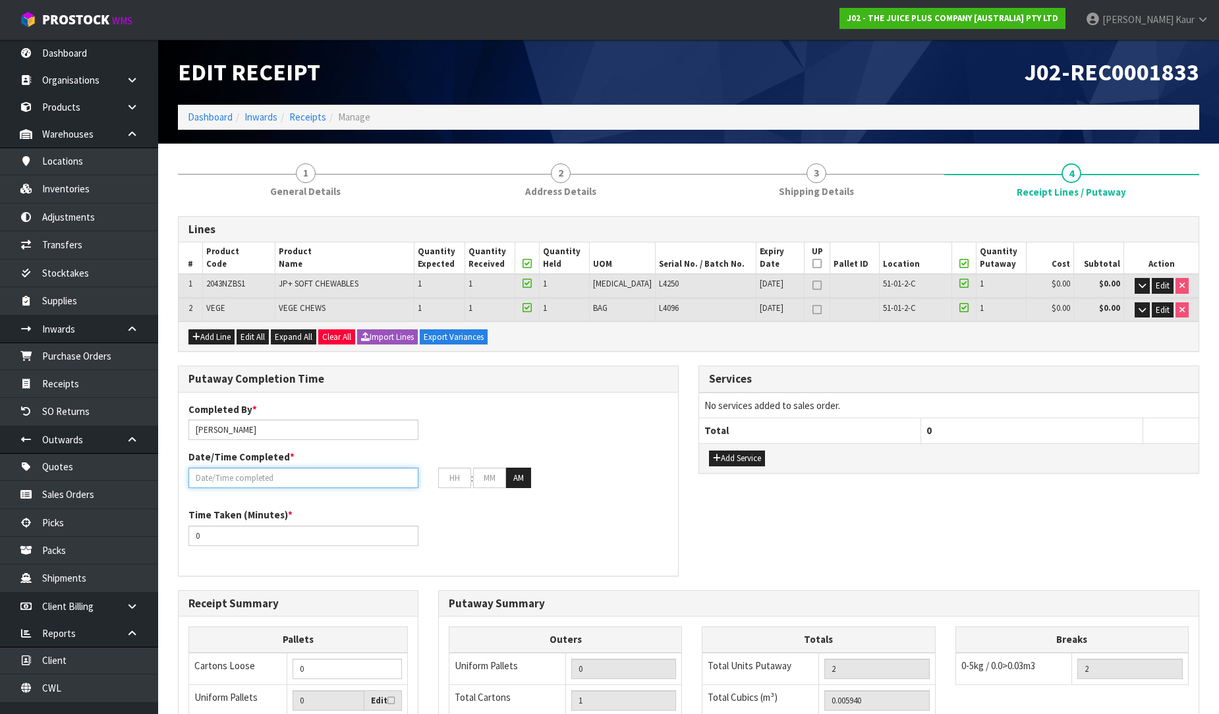
click at [254, 470] on input "text" at bounding box center [303, 478] width 230 height 20
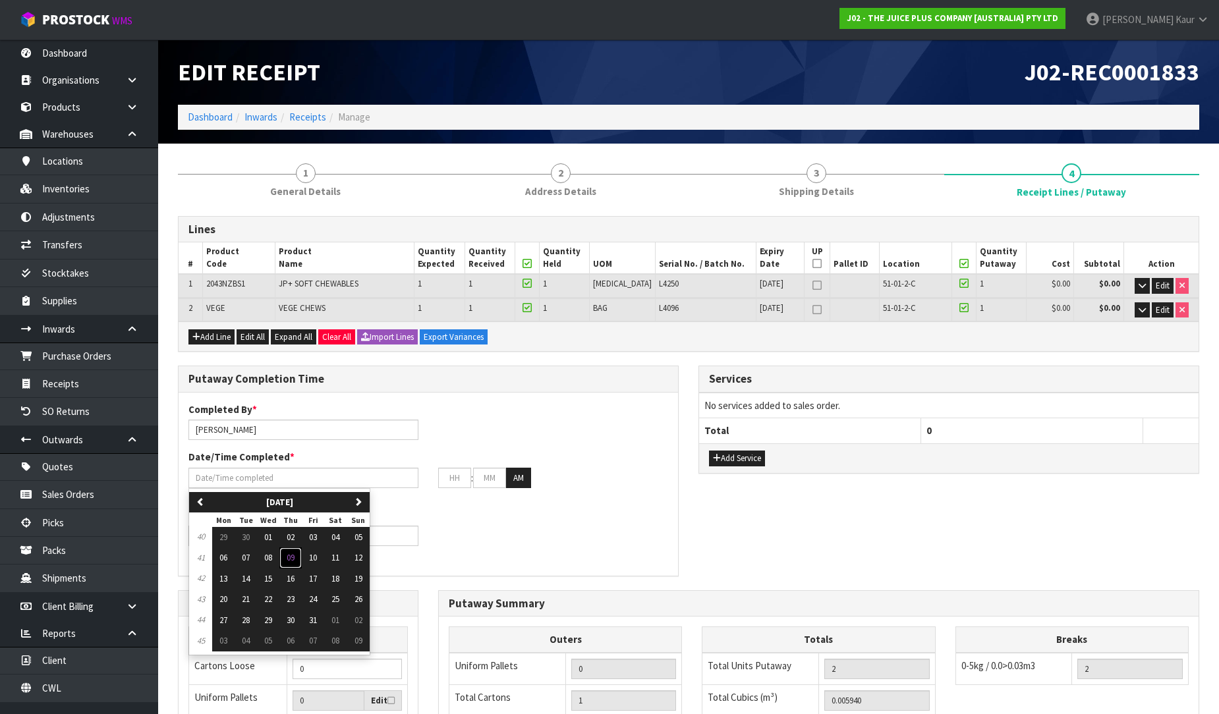
click at [299, 561] on button "09" at bounding box center [290, 557] width 22 height 21
type input "[DATE]"
type input "12"
type input "00"
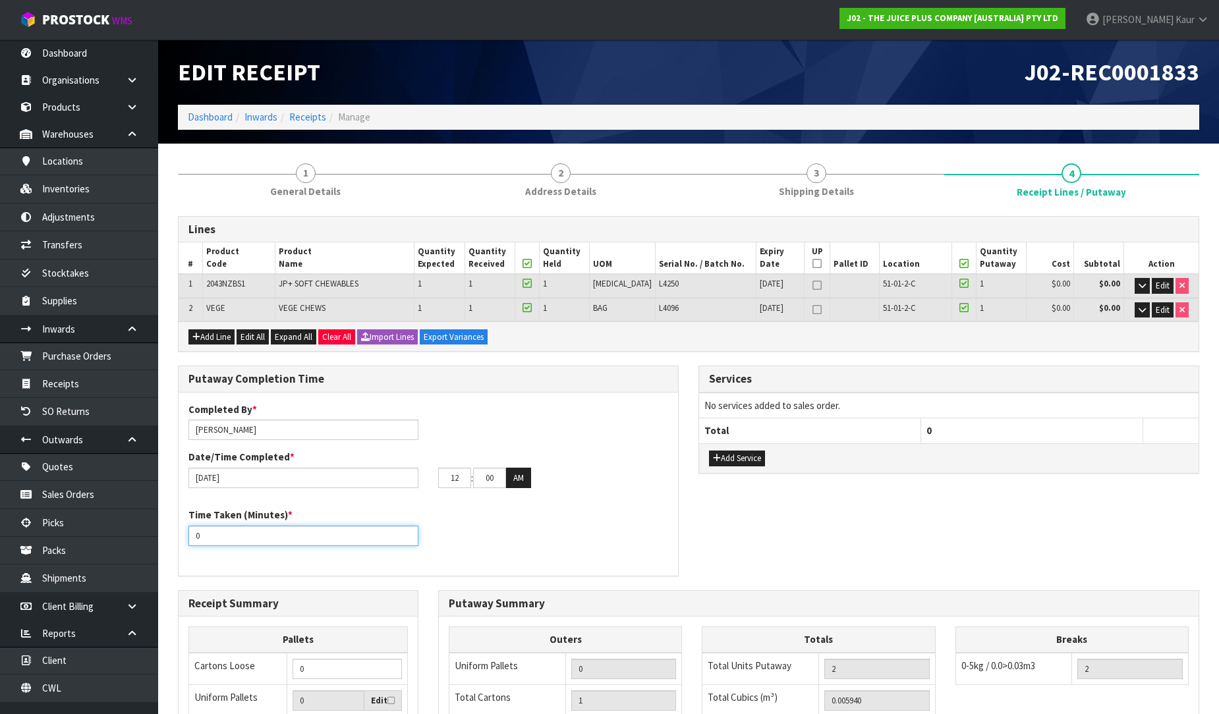
drag, startPoint x: 206, startPoint y: 540, endPoint x: 188, endPoint y: 542, distance: 17.9
click at [188, 542] on input "0" at bounding box center [303, 536] width 230 height 20
type input "10"
drag, startPoint x: 462, startPoint y: 475, endPoint x: 445, endPoint y: 482, distance: 19.2
click at [445, 482] on input "12" at bounding box center [454, 478] width 33 height 20
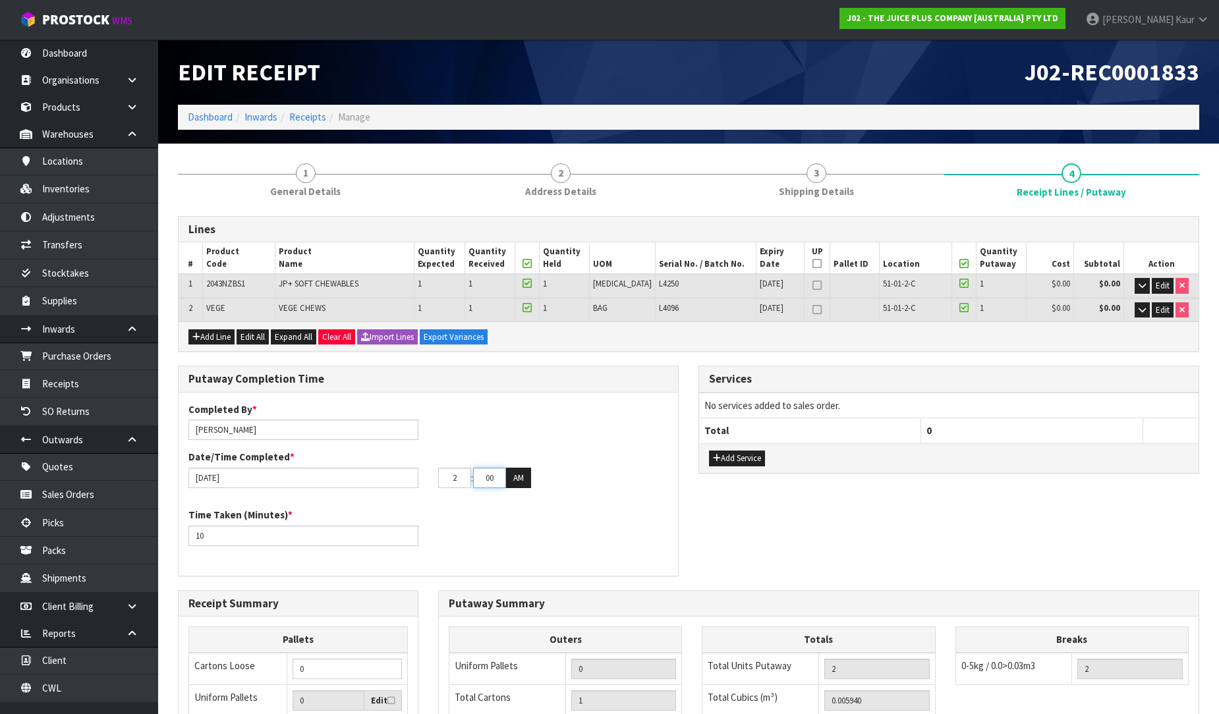
type input "02"
drag, startPoint x: 493, startPoint y: 479, endPoint x: 464, endPoint y: 488, distance: 29.8
click at [464, 488] on div "Completed By * [PERSON_NAME] Date/Time Completed * [DATE] 02 : 00 : 00 AM" at bounding box center [428, 451] width 499 height 96
type input "30"
click at [530, 471] on button "AM" at bounding box center [518, 478] width 25 height 21
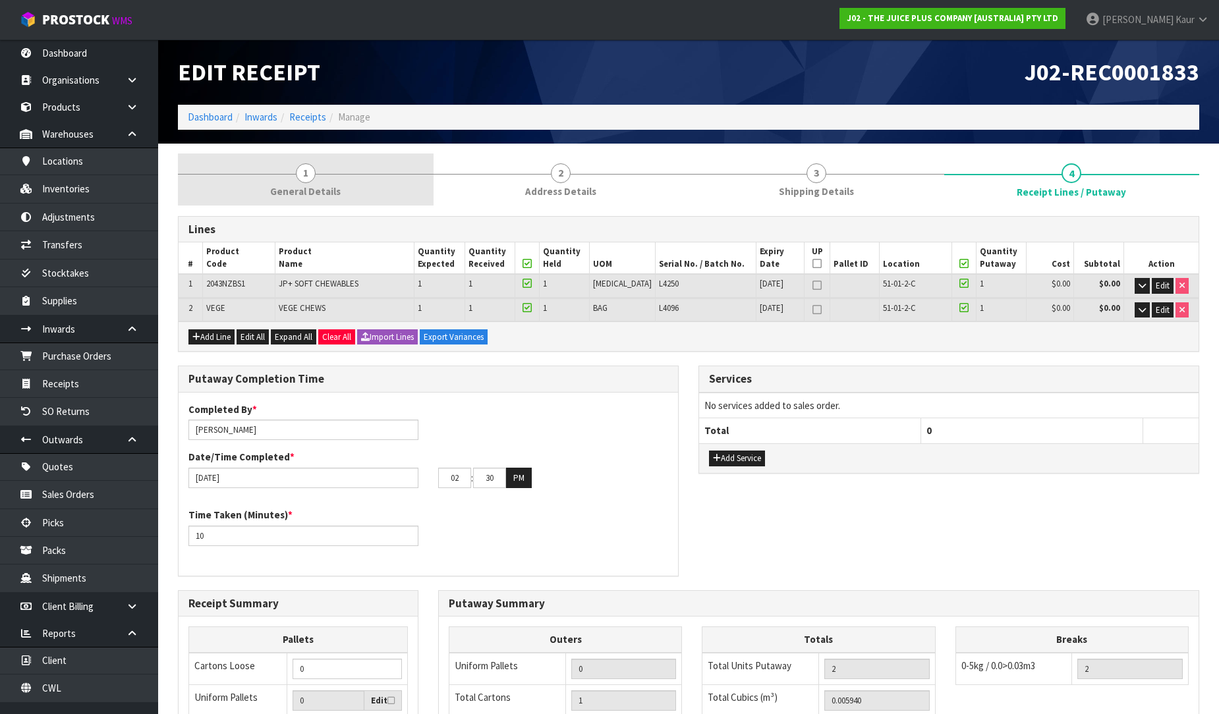
click at [296, 158] on link "1 General Details" at bounding box center [306, 179] width 256 height 52
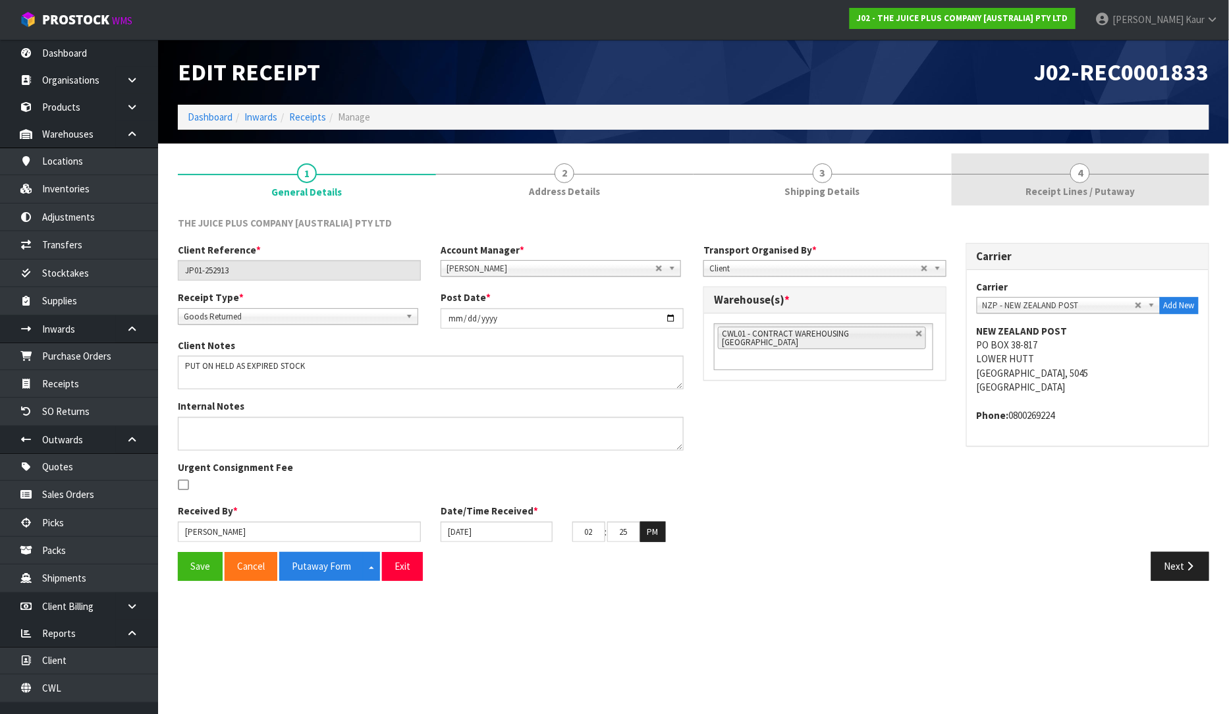
click at [1084, 176] on span "4" at bounding box center [1081, 173] width 20 height 20
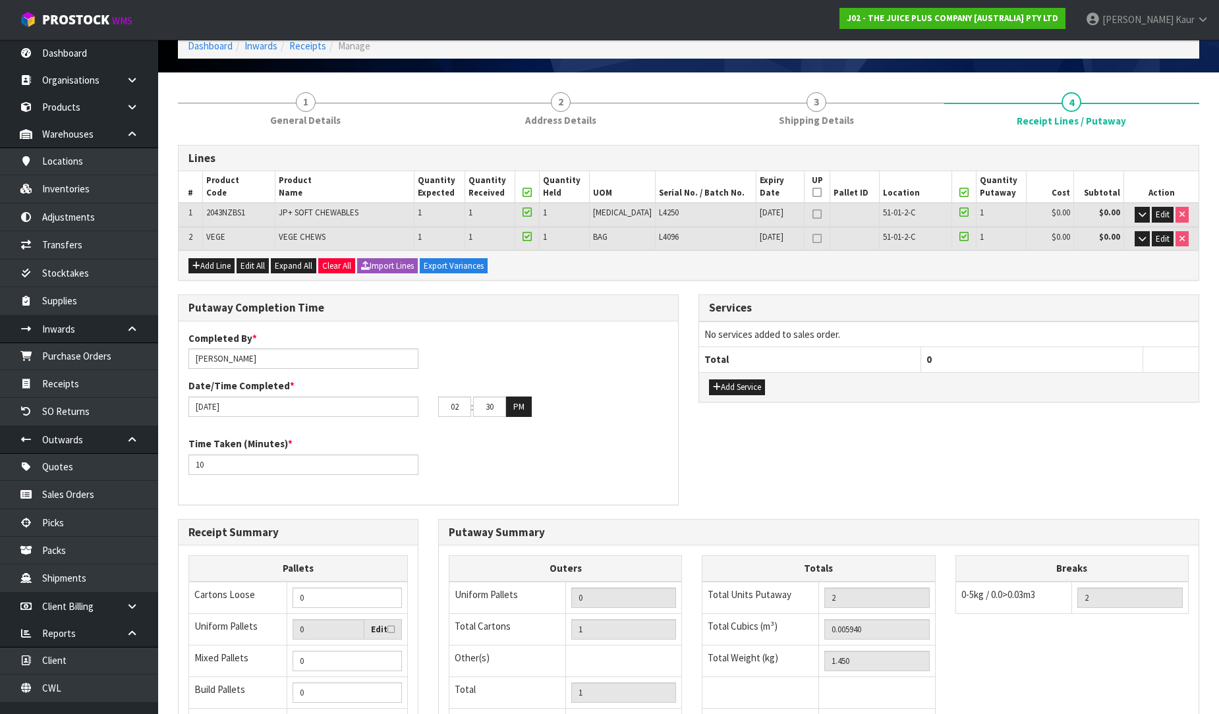
scroll to position [245, 0]
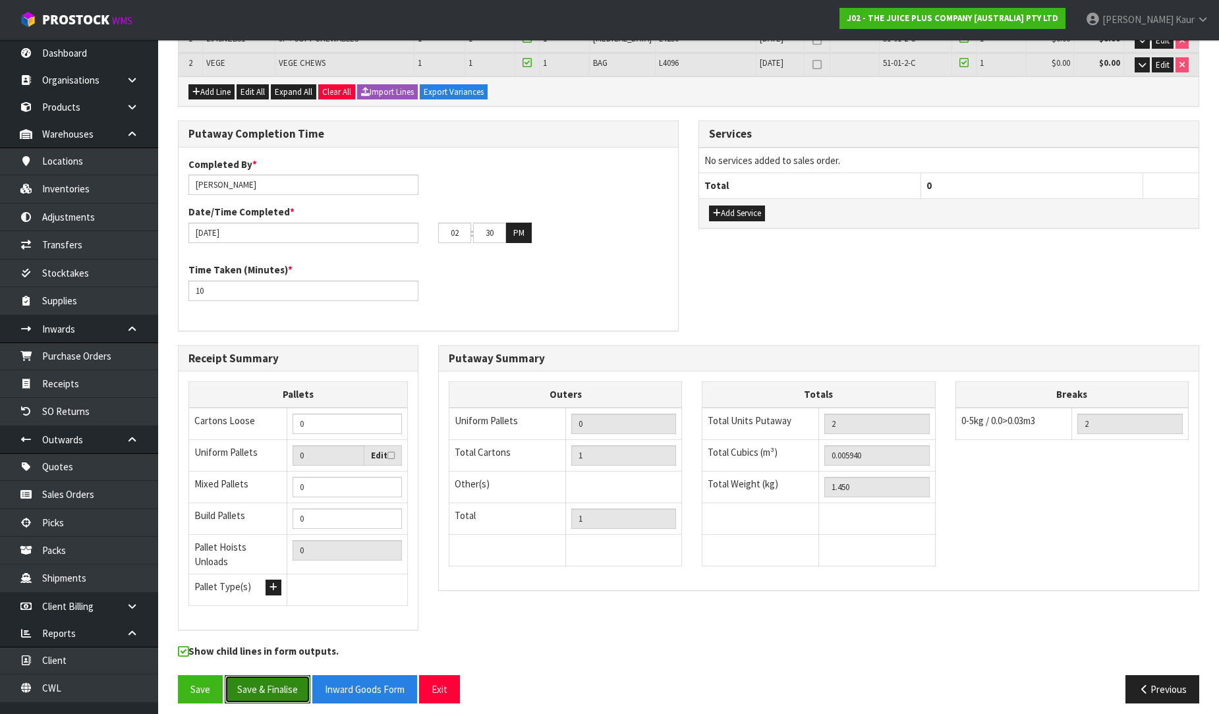
drag, startPoint x: 257, startPoint y: 692, endPoint x: 738, endPoint y: 503, distance: 517.4
click at [257, 692] on button "Save & Finalise" at bounding box center [268, 689] width 86 height 28
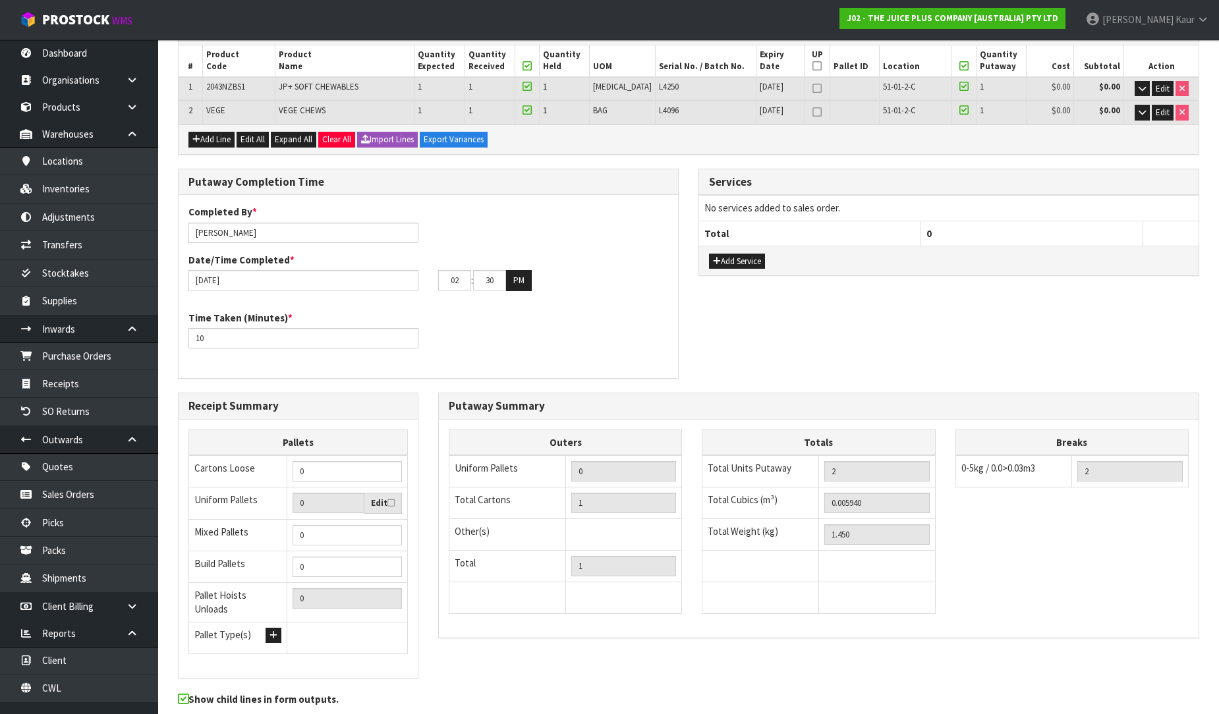
scroll to position [0, 0]
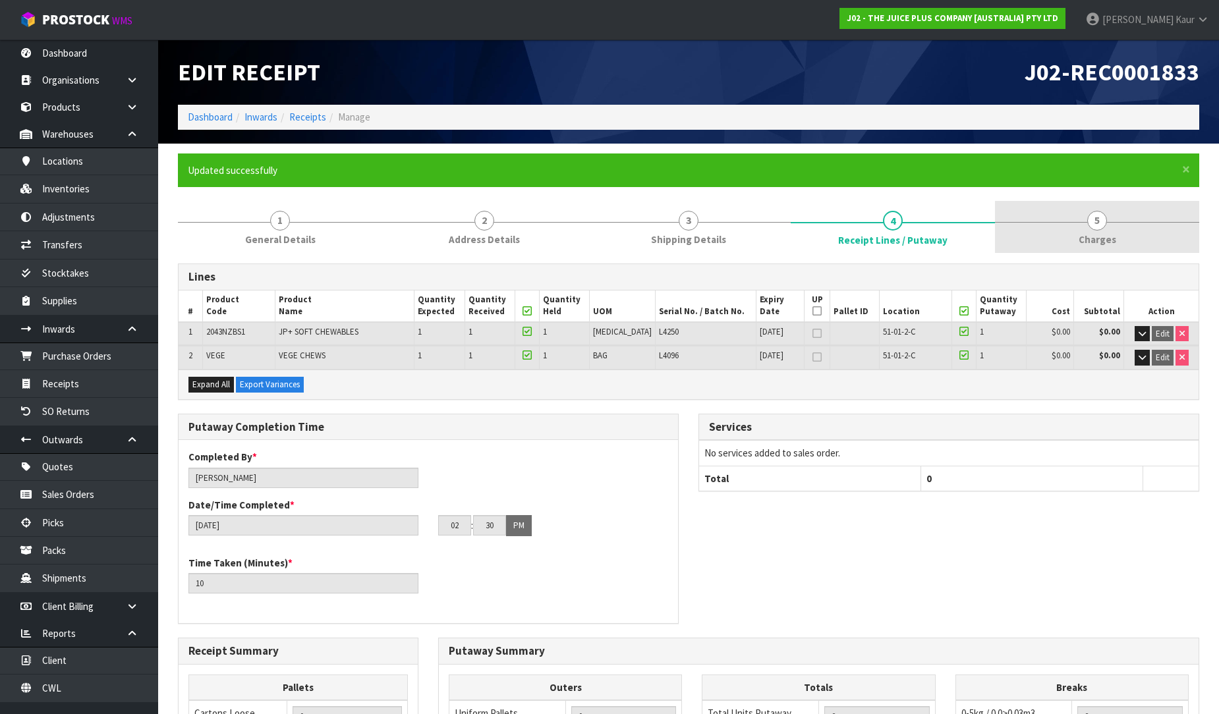
click at [1099, 234] on span "Charges" at bounding box center [1097, 240] width 38 height 14
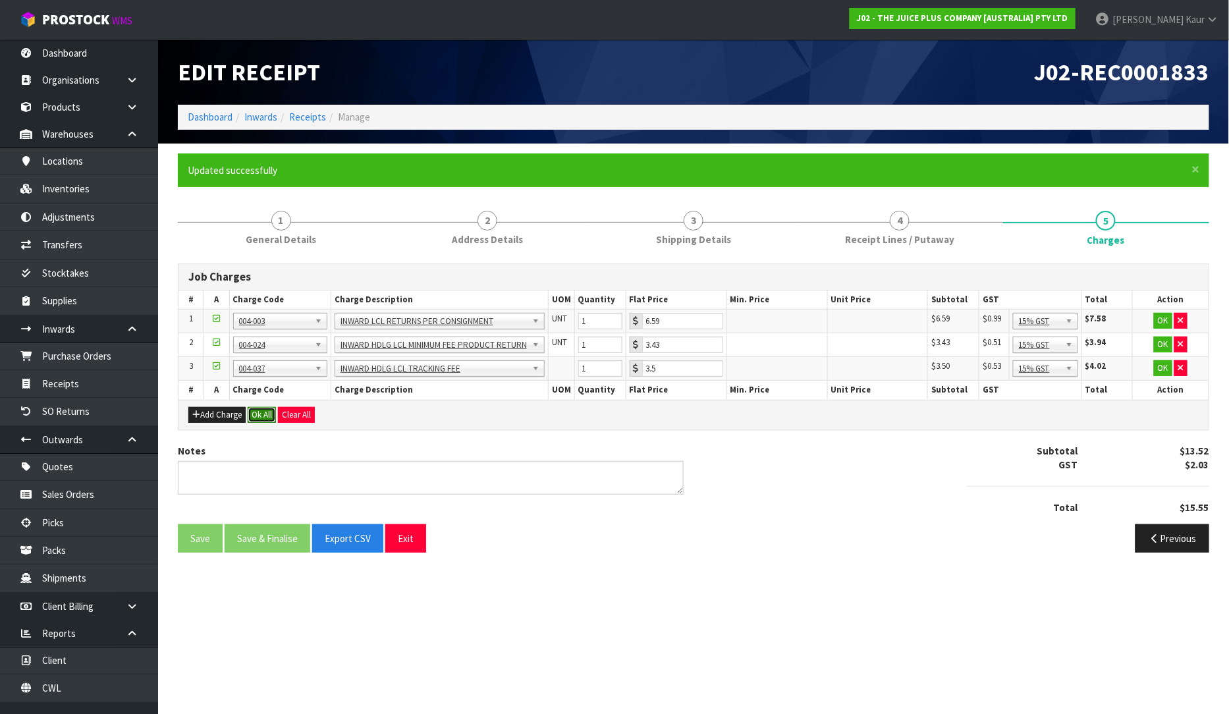
click at [258, 415] on button "Ok All" at bounding box center [262, 415] width 28 height 16
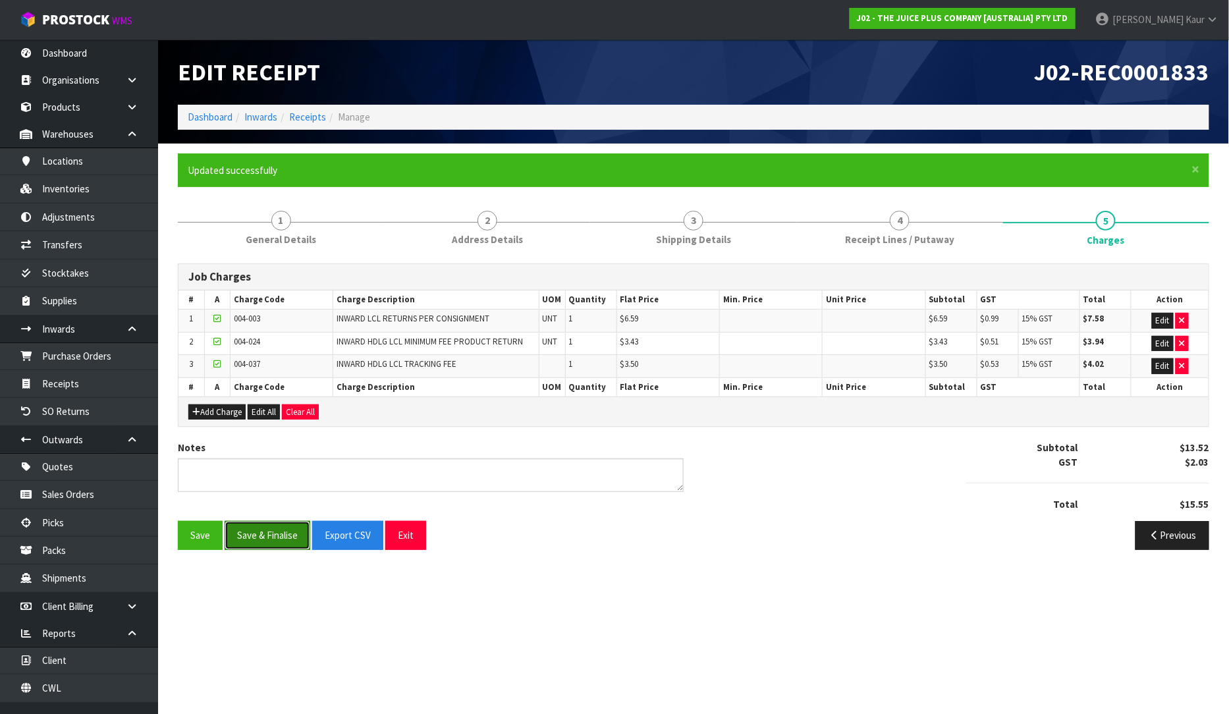
click at [271, 535] on button "Save & Finalise" at bounding box center [268, 535] width 86 height 28
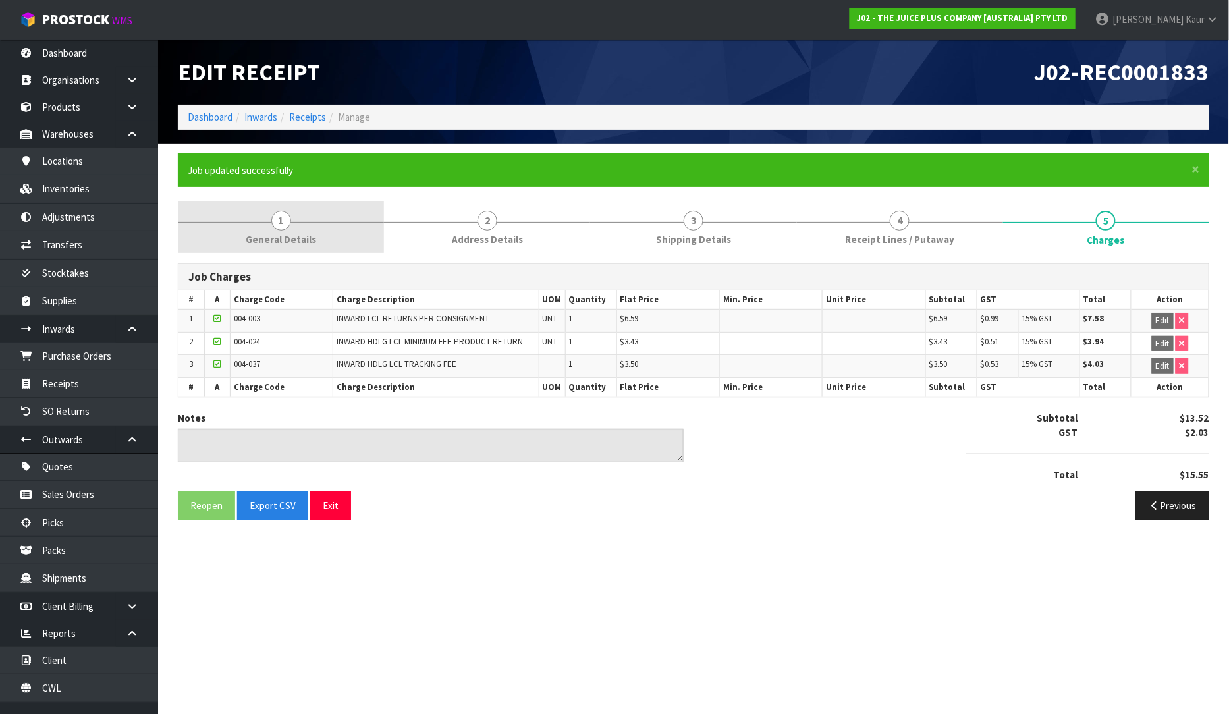
click at [250, 240] on span "General Details" at bounding box center [281, 240] width 70 height 14
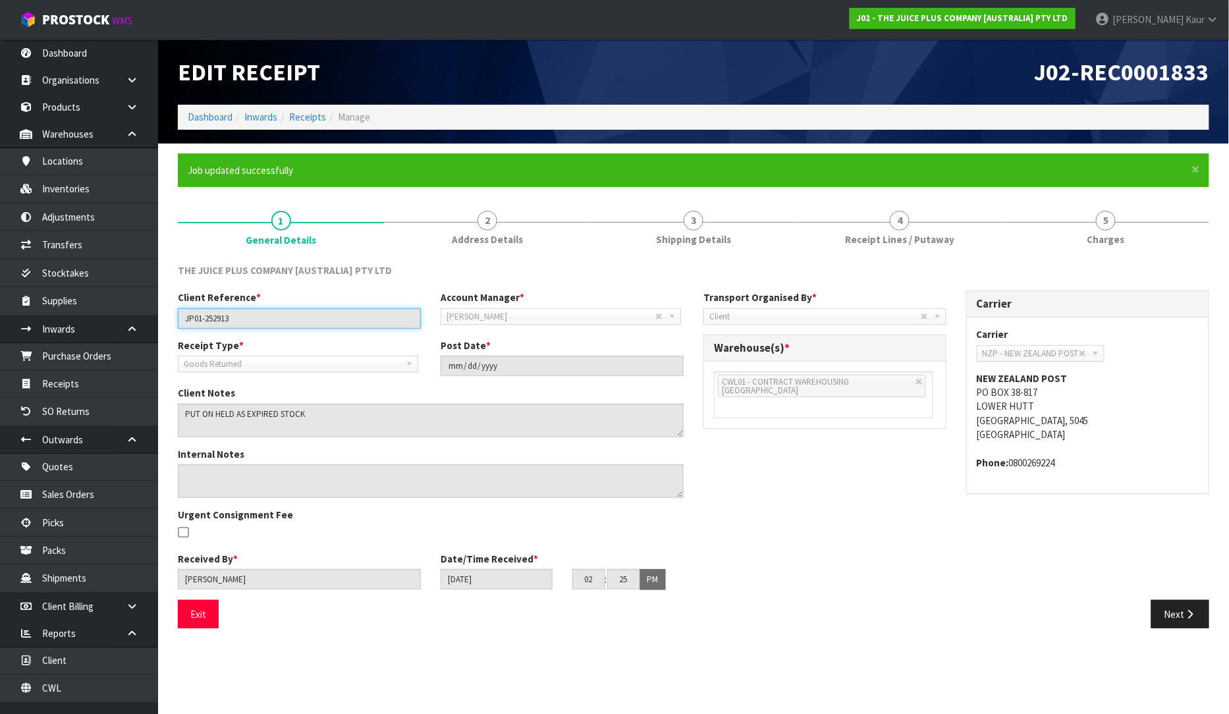
drag, startPoint x: 262, startPoint y: 318, endPoint x: 181, endPoint y: 325, distance: 82.1
click at [181, 325] on input "JP01-252913" at bounding box center [299, 318] width 243 height 20
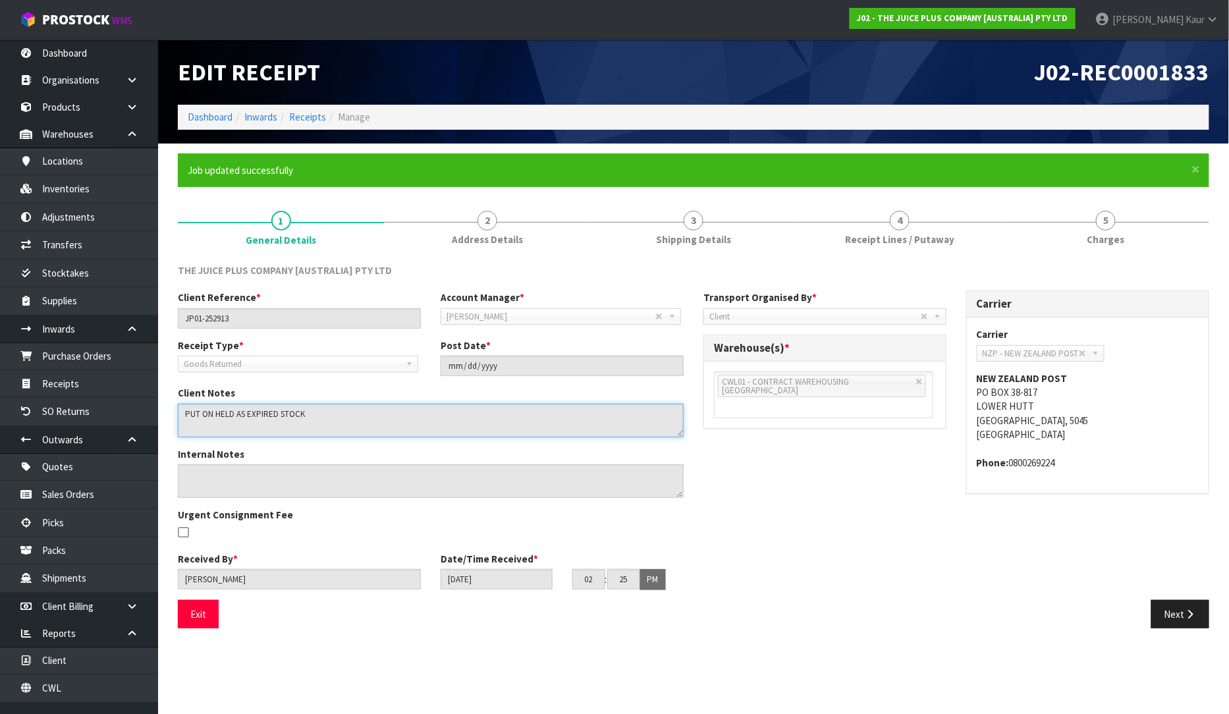
drag, startPoint x: 333, startPoint y: 411, endPoint x: 172, endPoint y: 416, distance: 161.5
click at [172, 416] on div "Client Notes" at bounding box center [431, 411] width 526 height 51
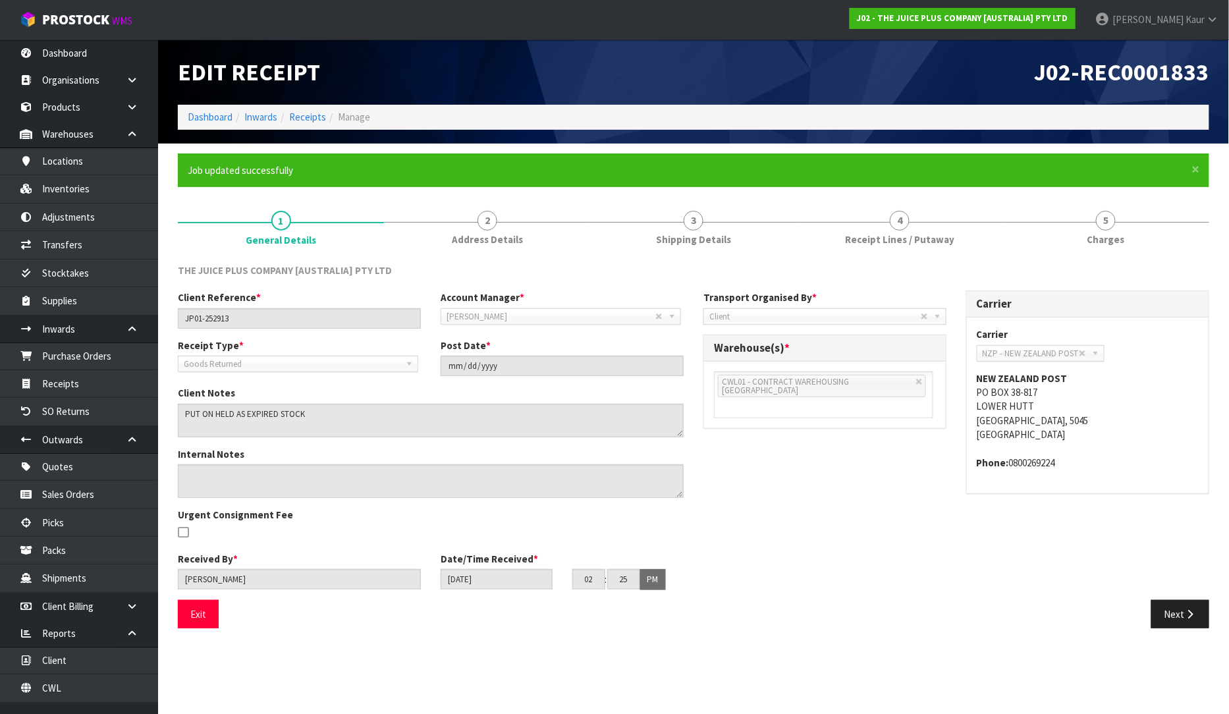
drag, startPoint x: 832, startPoint y: 229, endPoint x: 826, endPoint y: 327, distance: 98.3
click at [832, 229] on link "4 Receipt Lines / Putaway" at bounding box center [900, 227] width 206 height 52
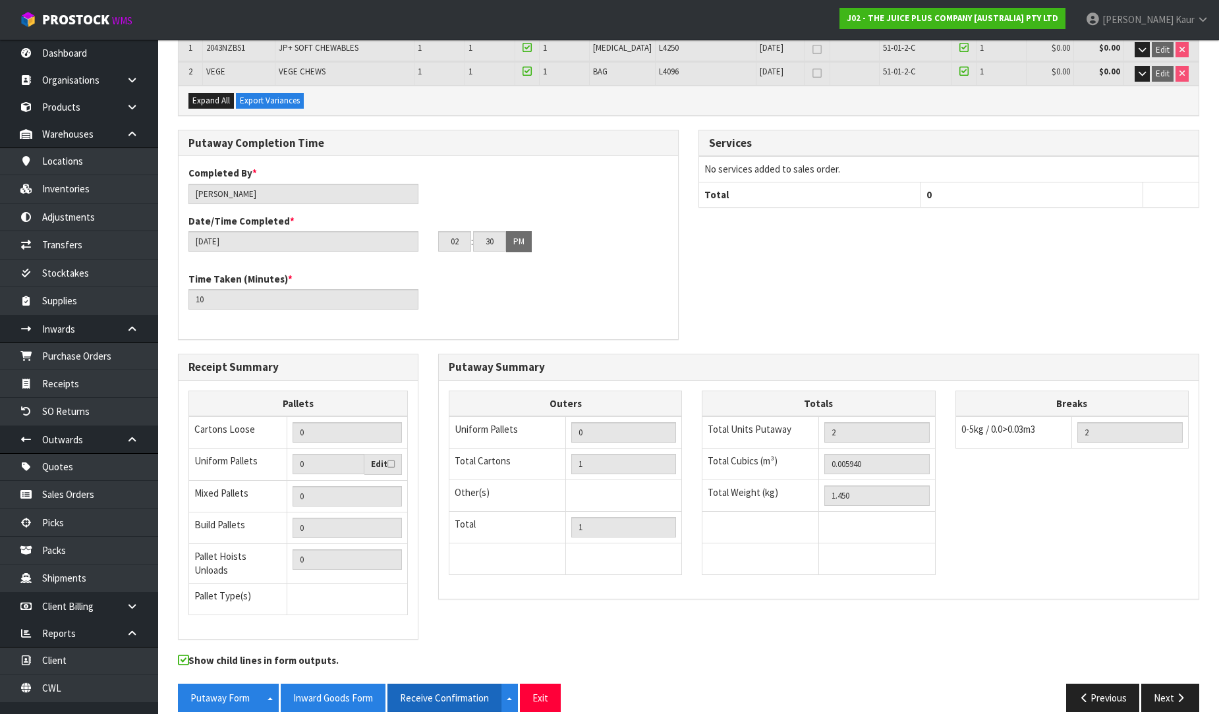
scroll to position [292, 0]
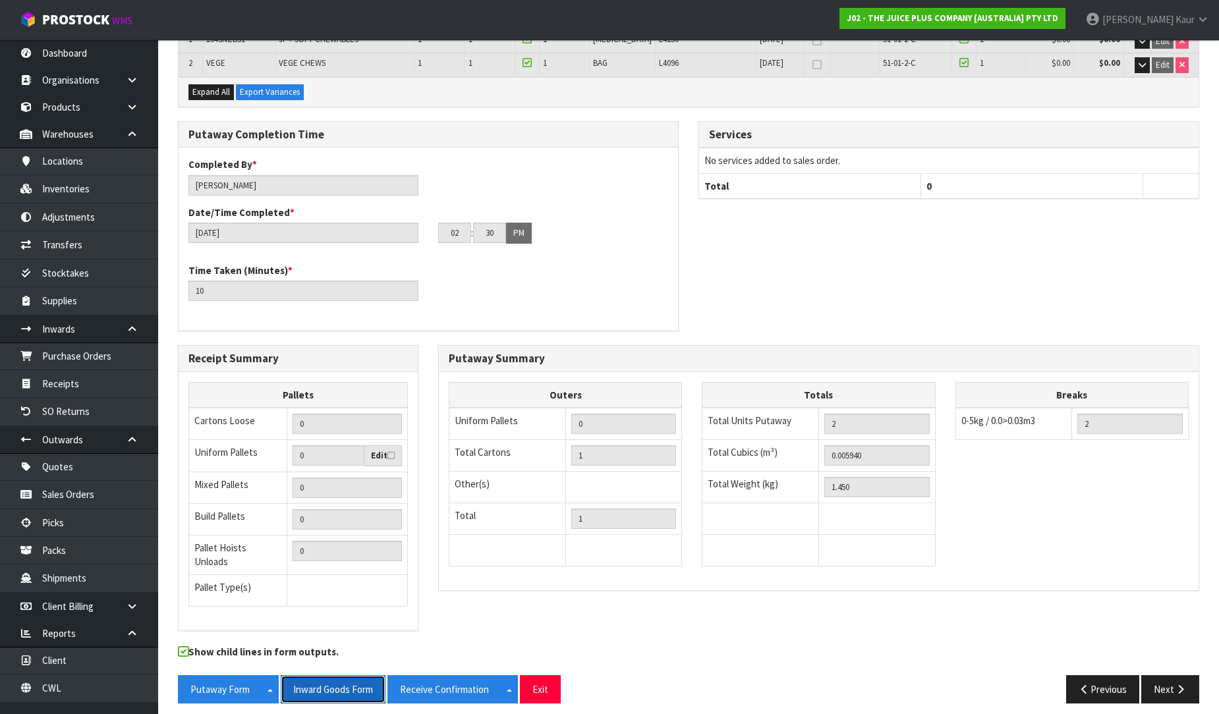
click at [352, 684] on button "Inward Goods Form" at bounding box center [333, 689] width 105 height 28
click at [82, 709] on ul "Dashboard Organisations Clients Consignees Carriers Products Categories Serial …" at bounding box center [79, 377] width 158 height 675
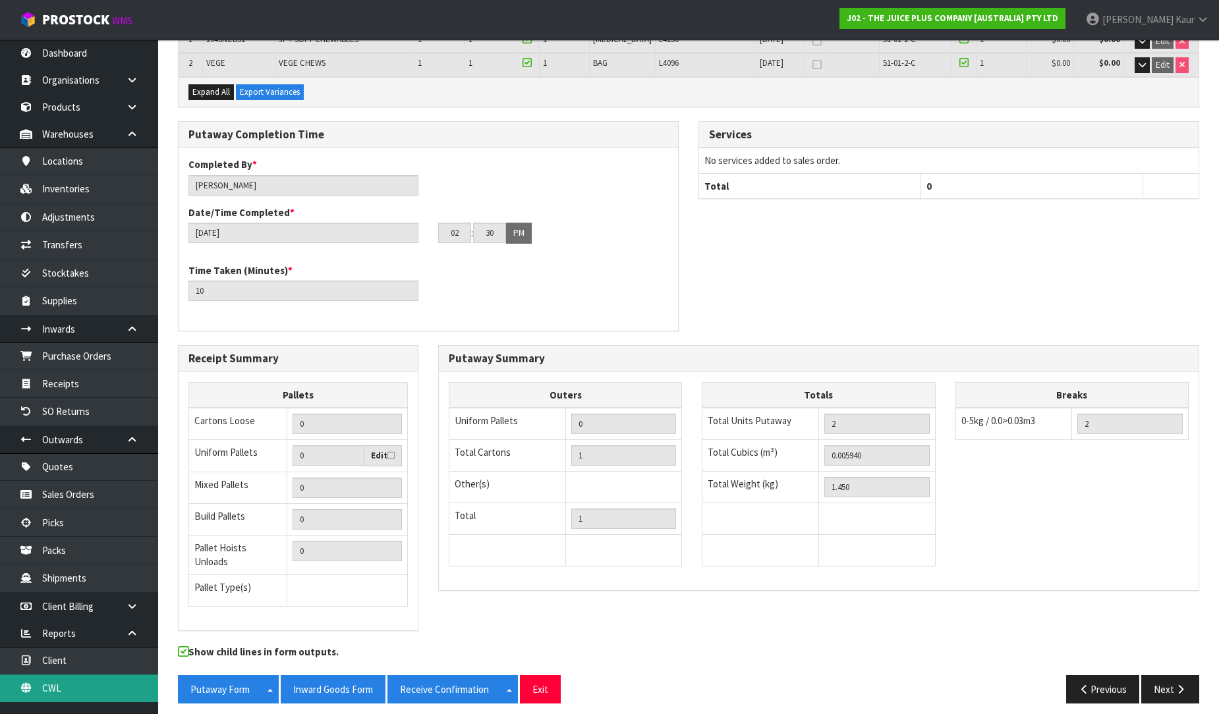
click at [90, 696] on link "CWL" at bounding box center [79, 688] width 158 height 27
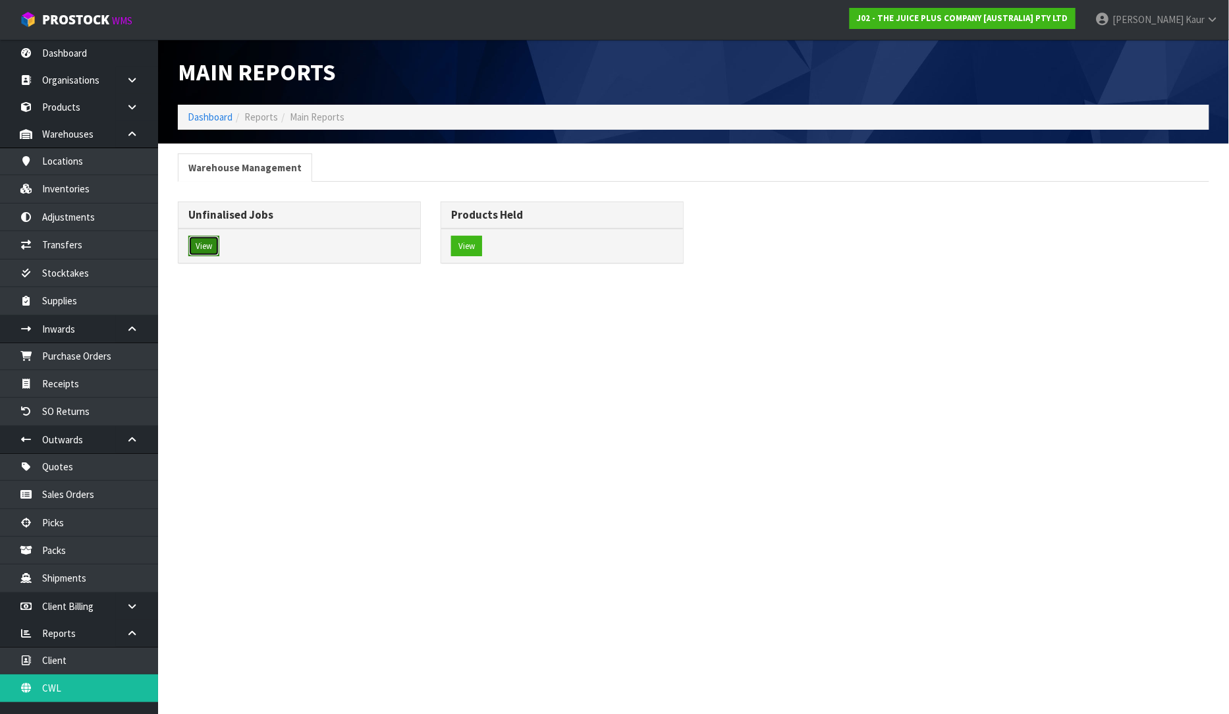
click at [206, 248] on button "View" at bounding box center [203, 246] width 31 height 21
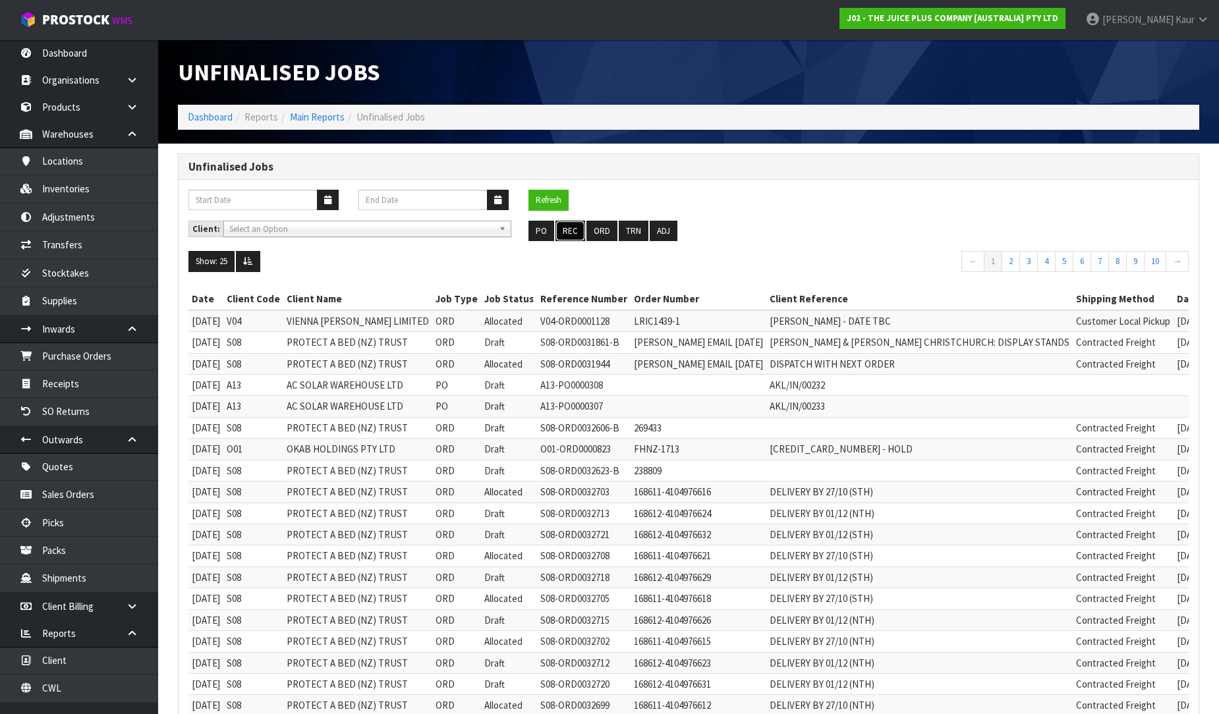
click at [576, 229] on button "REC" at bounding box center [570, 231] width 30 height 21
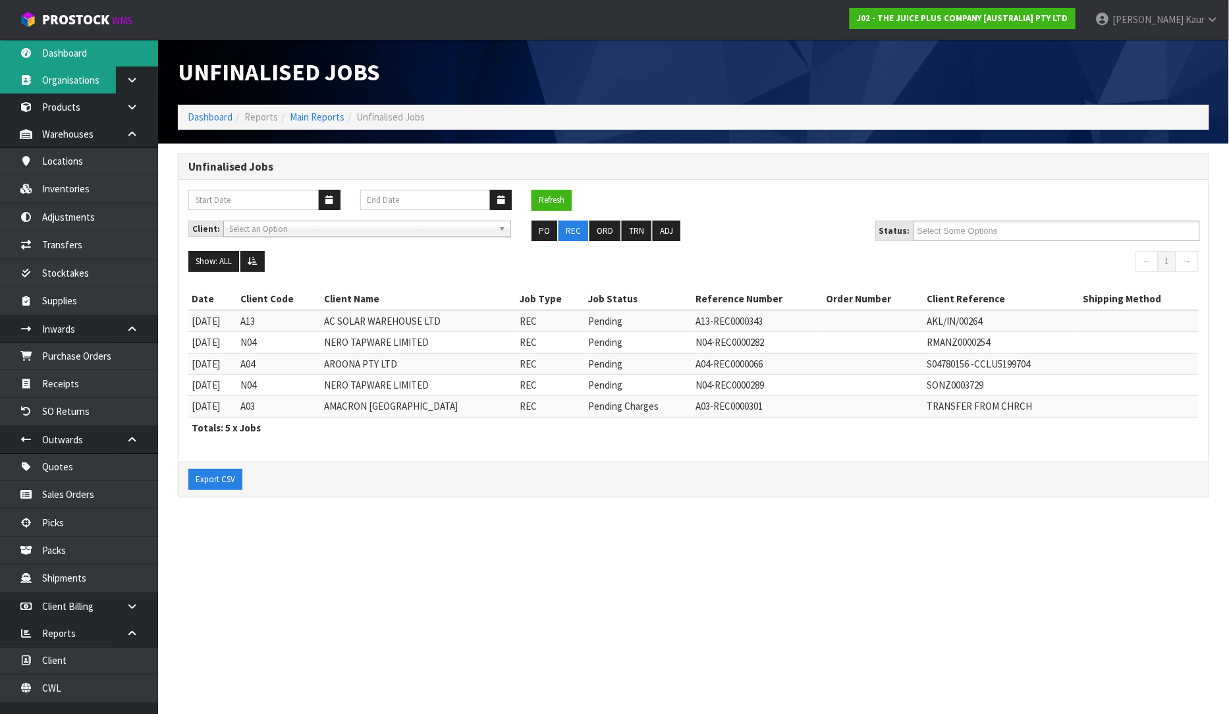
drag, startPoint x: 54, startPoint y: 58, endPoint x: 1, endPoint y: 74, distance: 55.7
click at [54, 57] on link "Dashboard" at bounding box center [79, 53] width 158 height 27
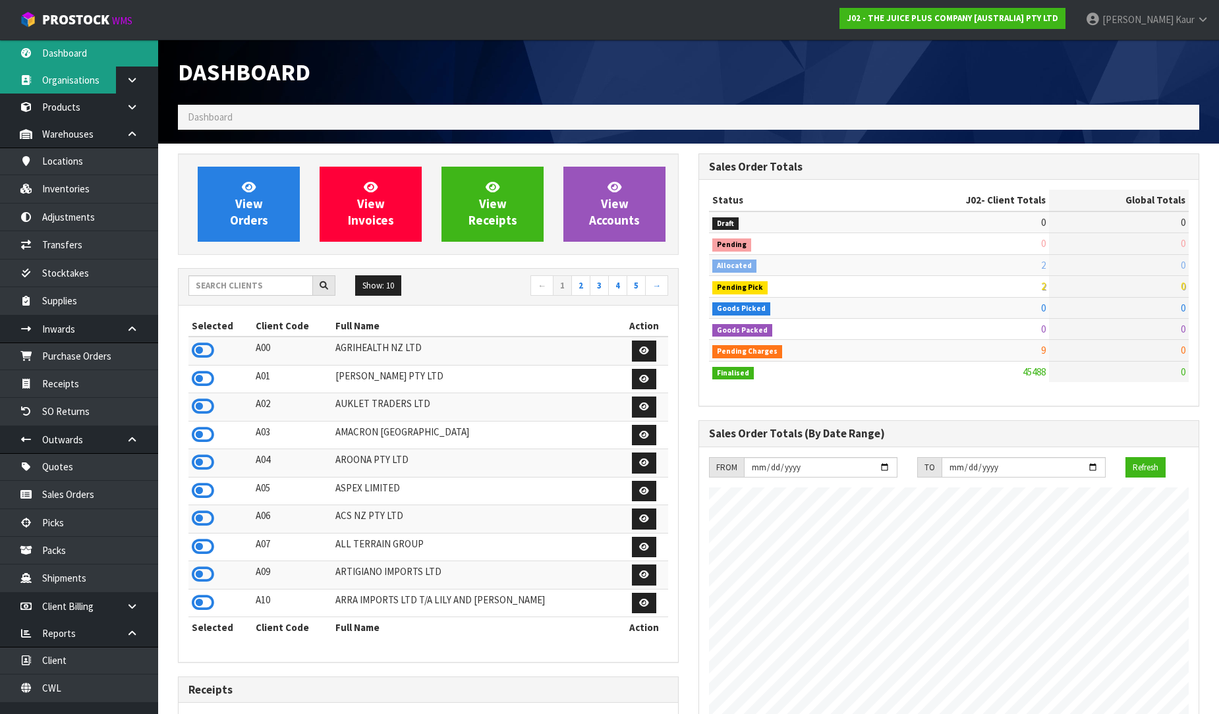
scroll to position [998, 520]
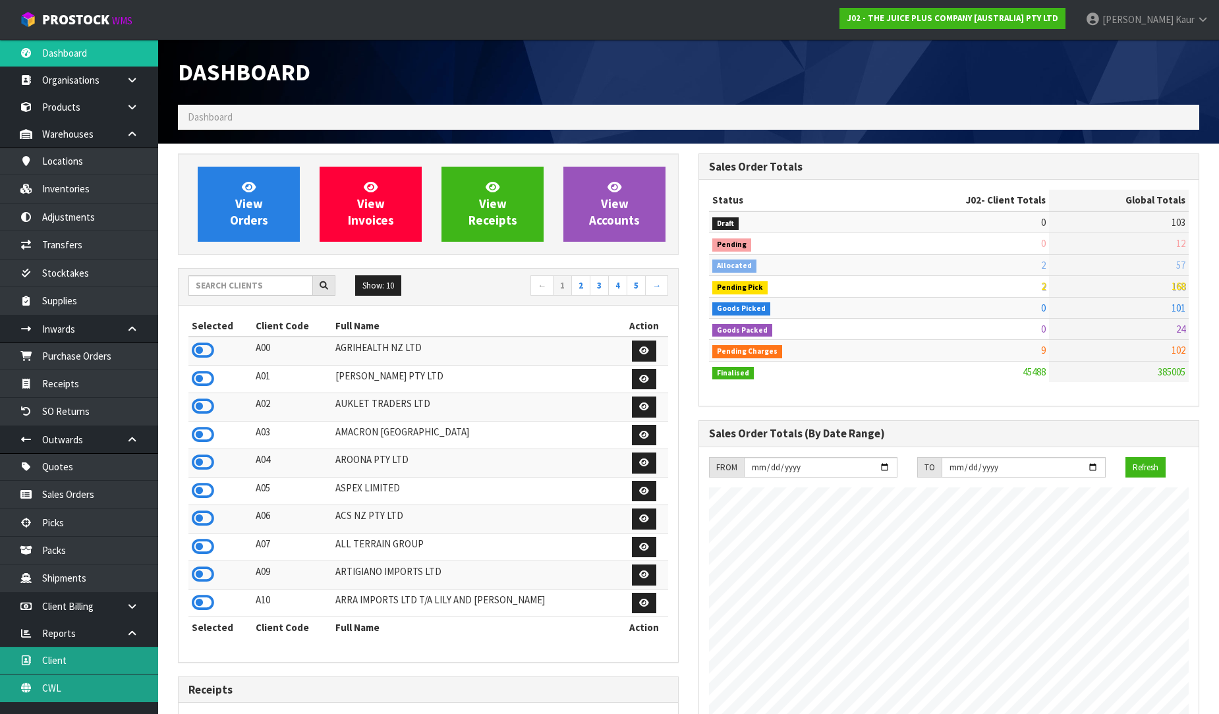
drag, startPoint x: 48, startPoint y: 692, endPoint x: 88, endPoint y: 657, distance: 52.7
click at [48, 692] on link "CWL" at bounding box center [79, 688] width 158 height 27
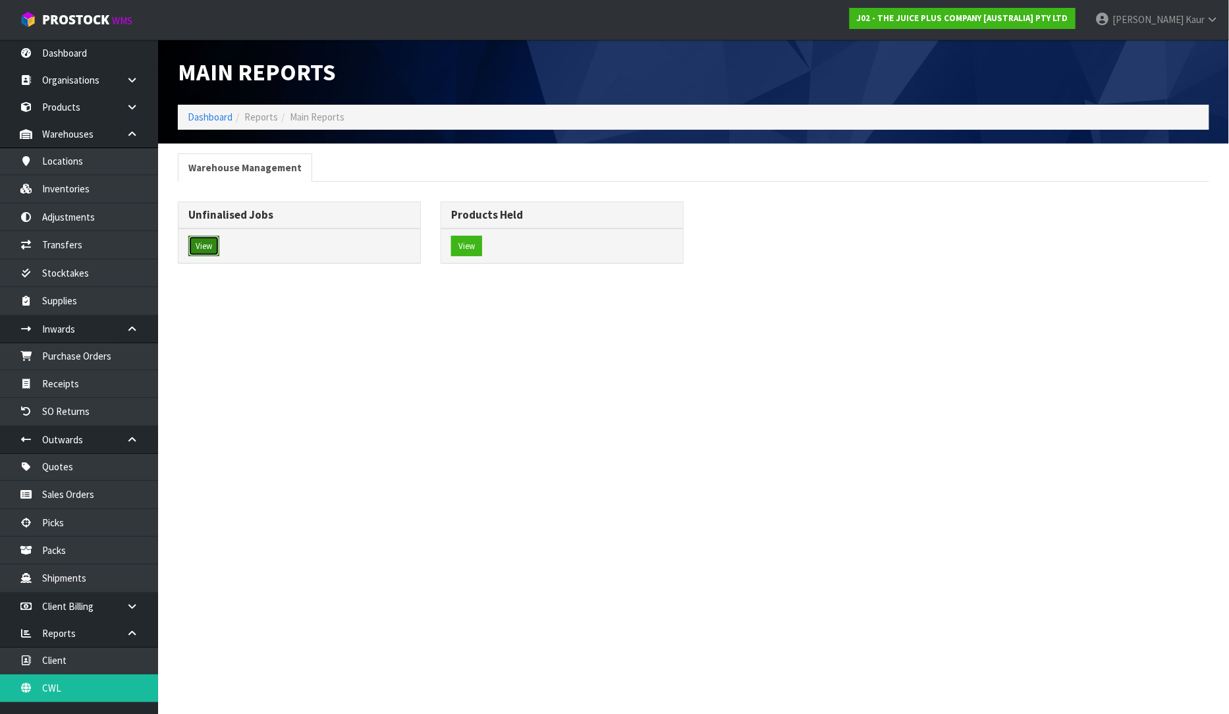
click at [204, 248] on button "View" at bounding box center [203, 246] width 31 height 21
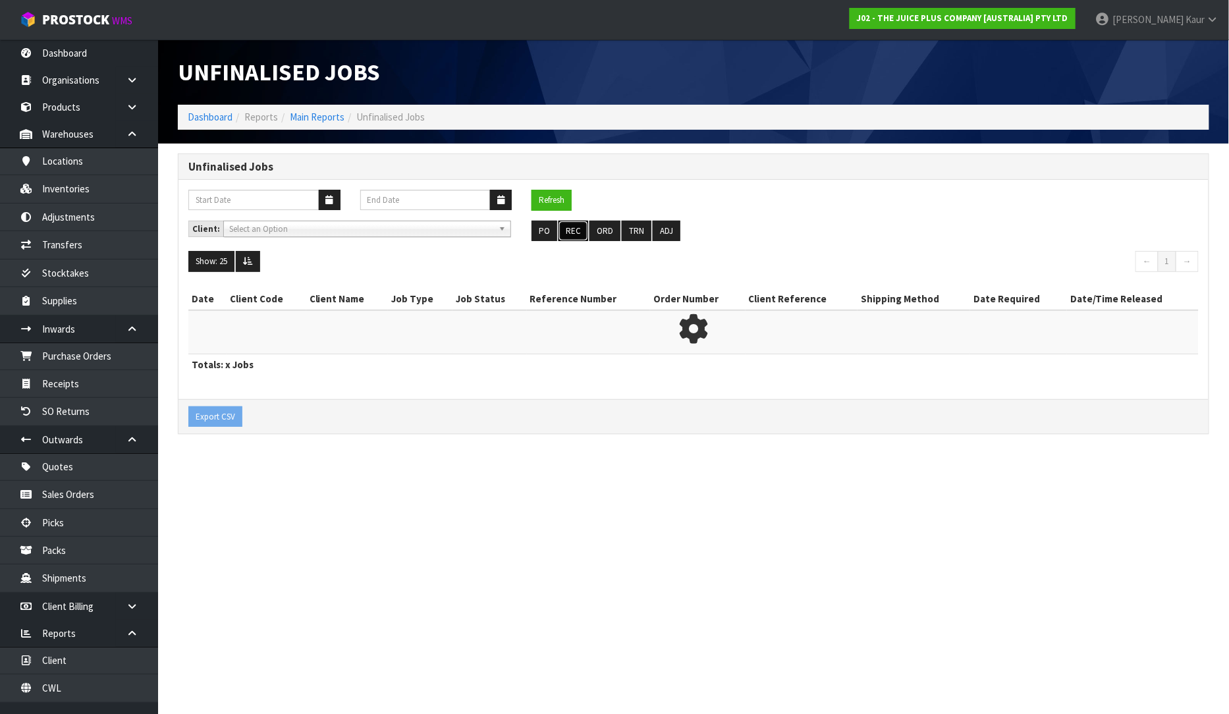
click at [580, 227] on button "REC" at bounding box center [574, 231] width 30 height 21
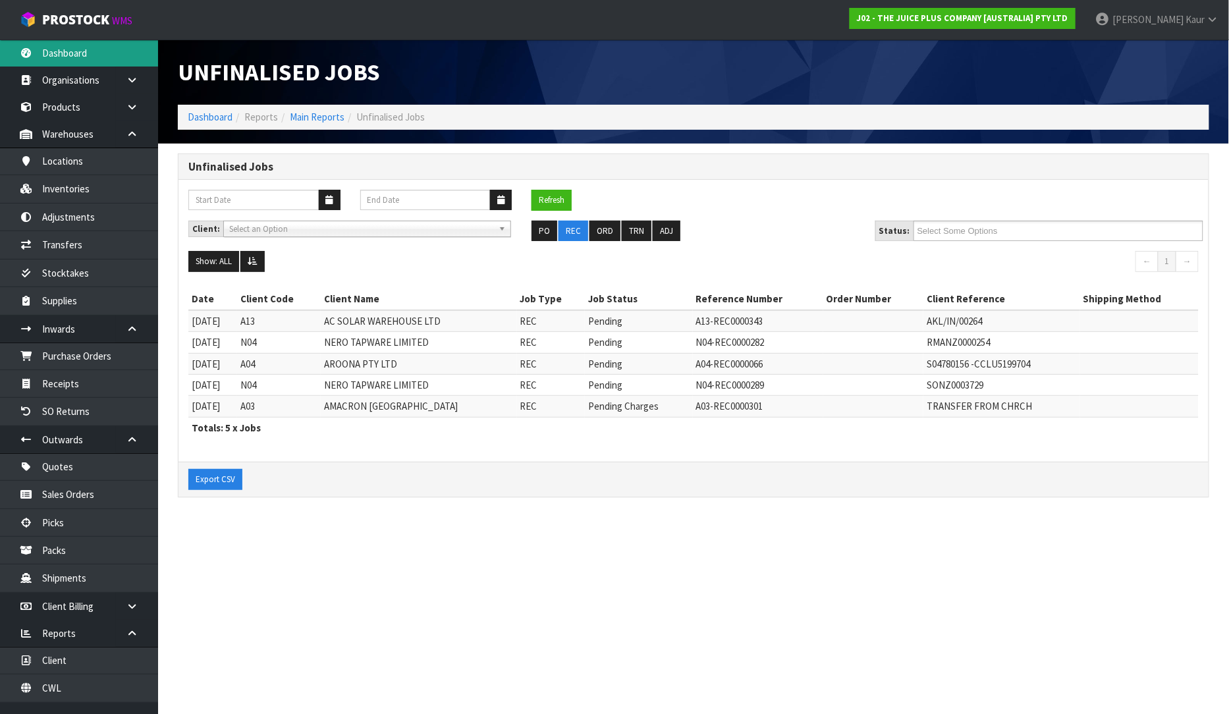
click at [44, 55] on link "Dashboard" at bounding box center [79, 53] width 158 height 27
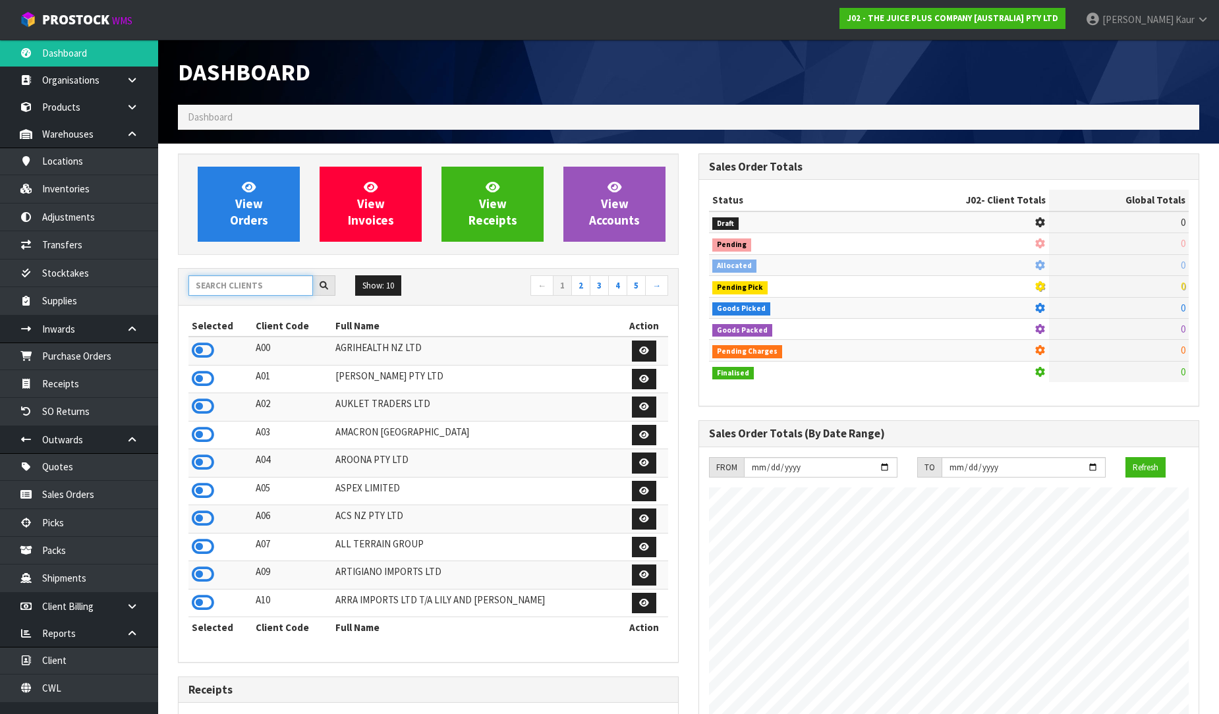
click at [227, 286] on input "text" at bounding box center [250, 285] width 125 height 20
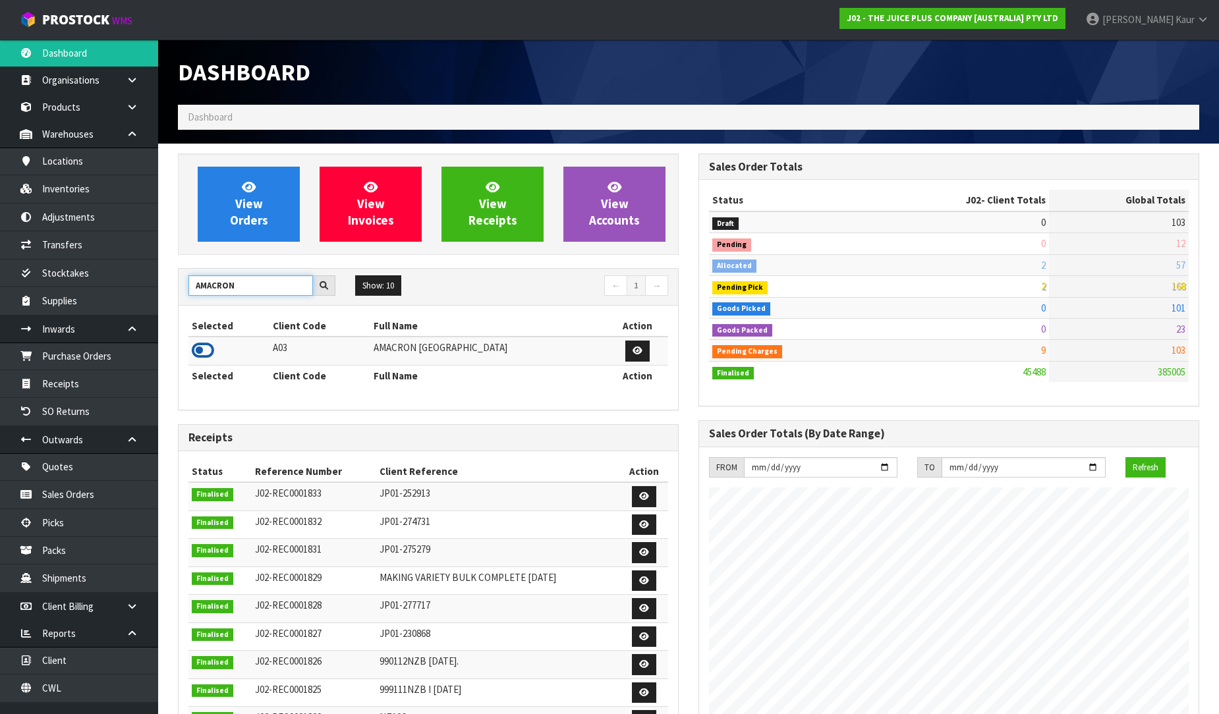
type input "AMACRON"
click at [202, 350] on icon at bounding box center [203, 351] width 22 height 20
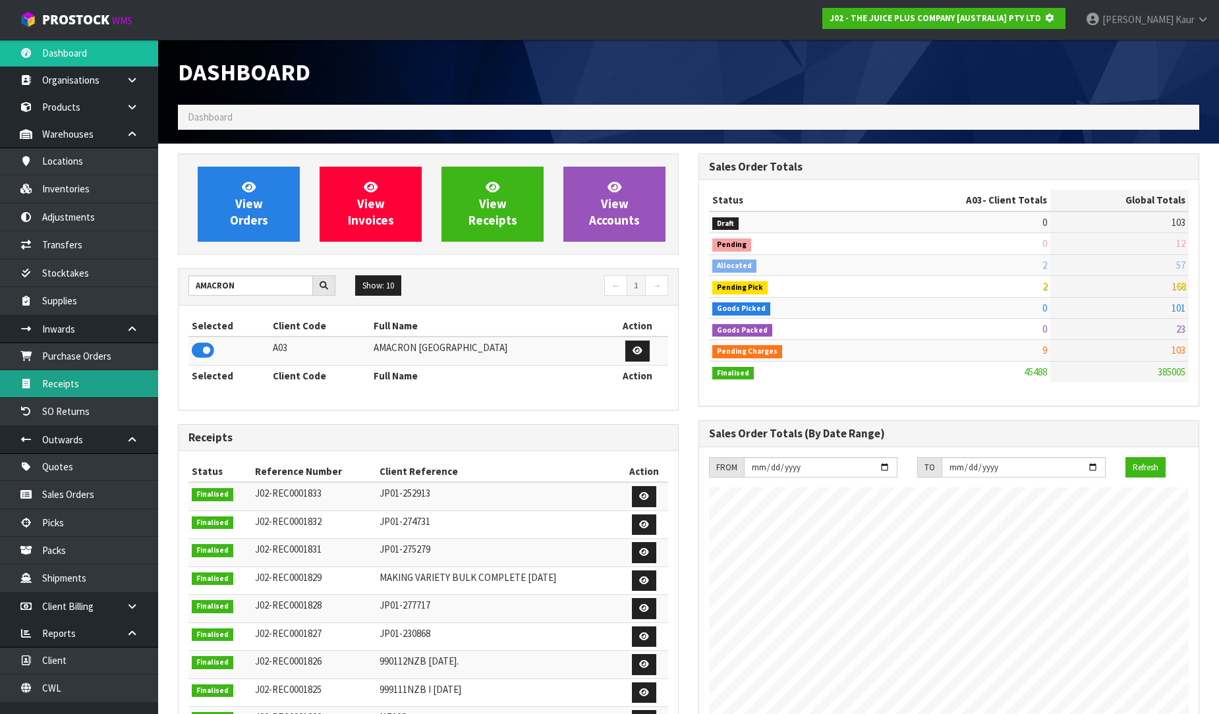
scroll to position [821, 520]
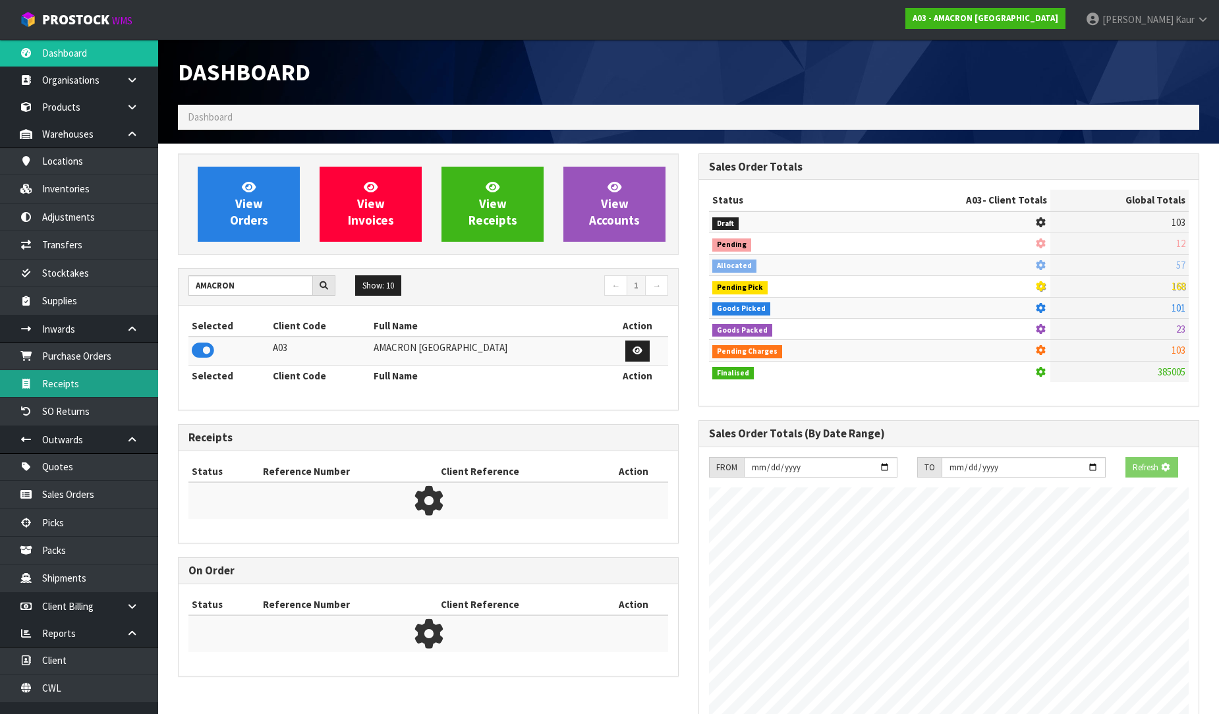
click at [78, 376] on link "Receipts" at bounding box center [79, 383] width 158 height 27
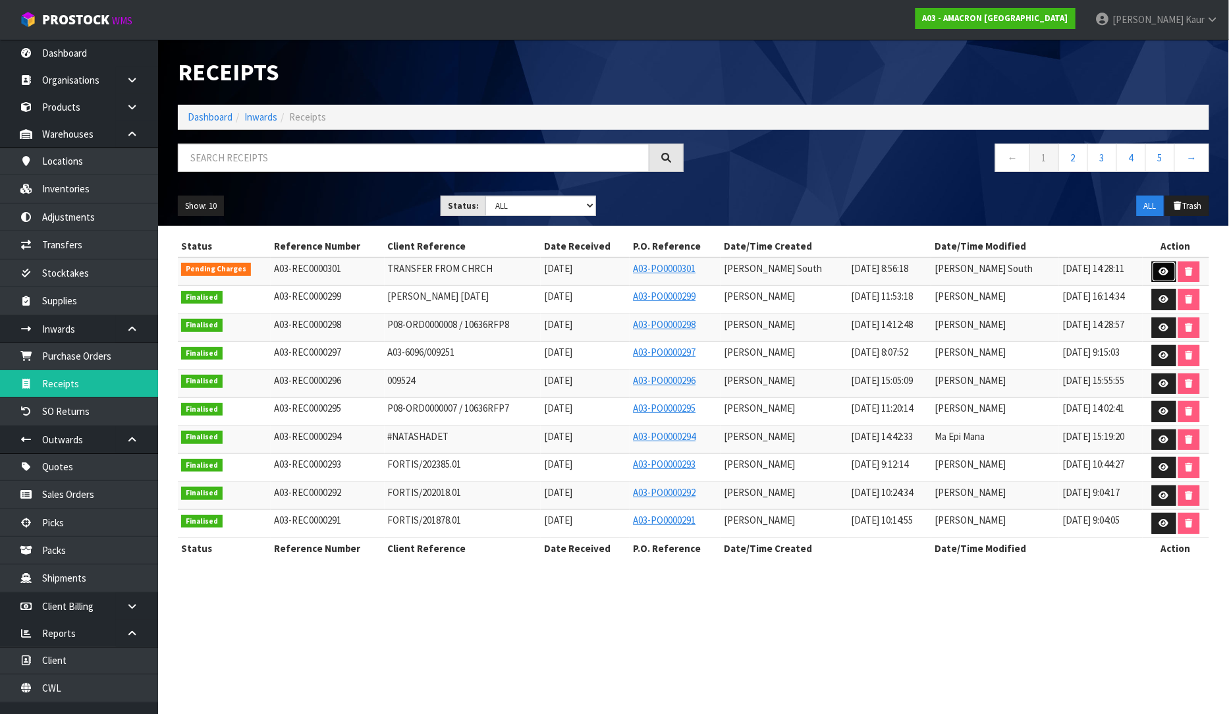
click at [1159, 273] on icon at bounding box center [1164, 271] width 10 height 9
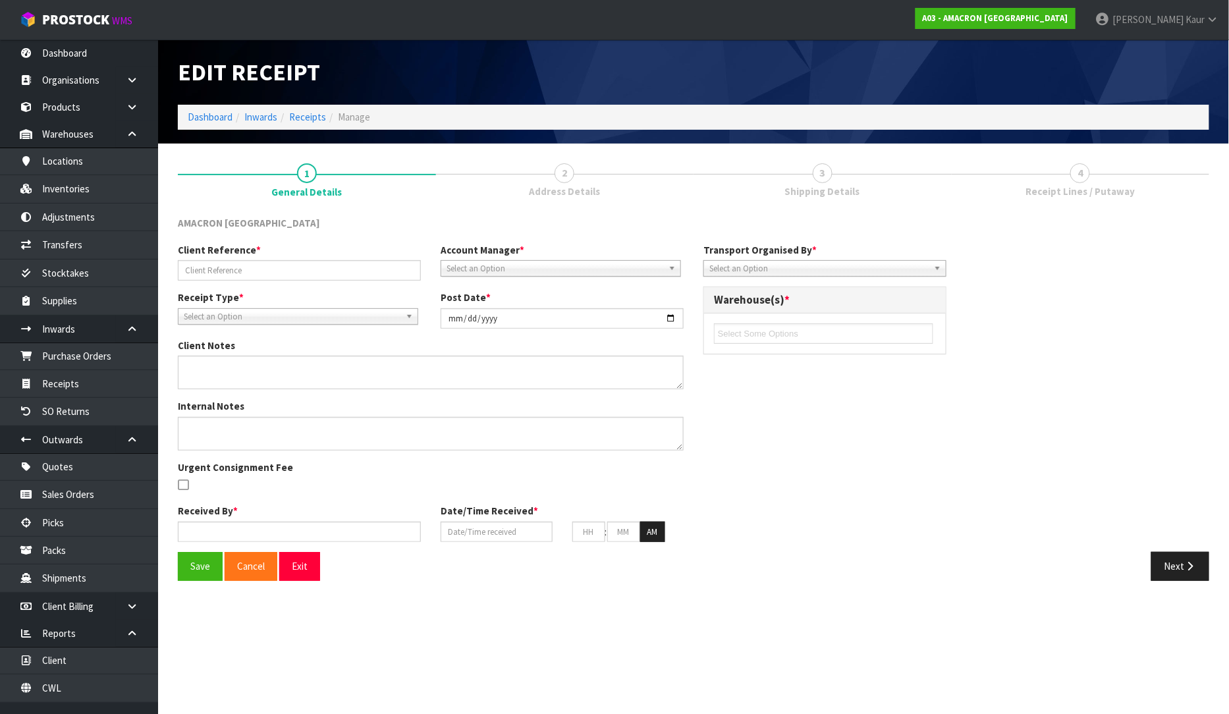
type input "TRANSFER FROM CHRCH"
type input "[DATE]"
type textarea "VARIENCES CODE EXPECTED RECEIVED EQV 8 7 HEMO03 26 15 HOOF15 48 47 PVHC2.5 17 1…"
type input "[PERSON_NAME] South"
type input "[DATE]"
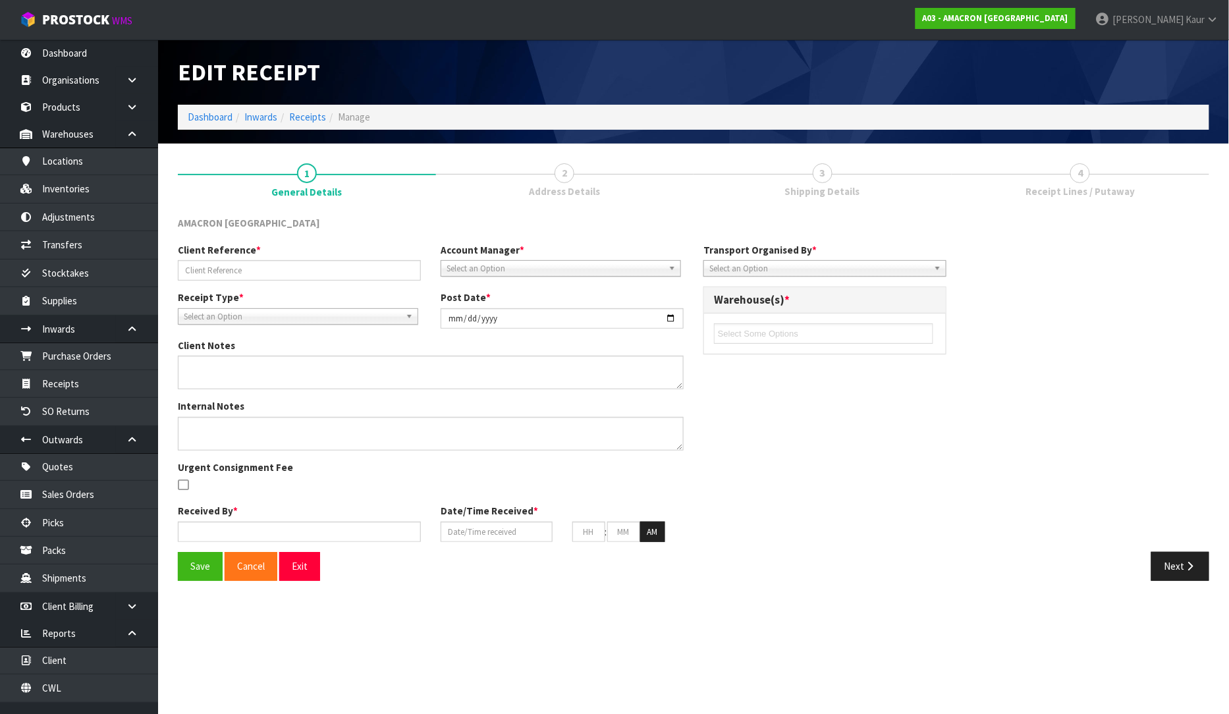
type input "07"
type input "45"
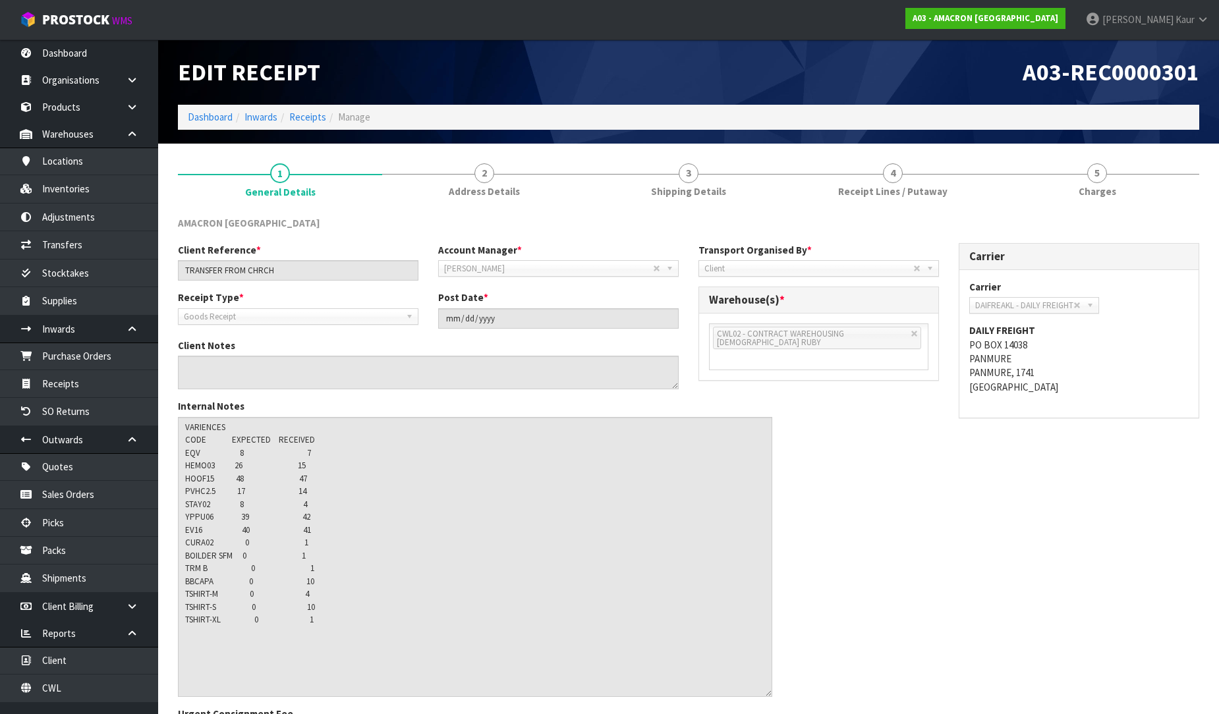
drag, startPoint x: 679, startPoint y: 445, endPoint x: 766, endPoint y: 692, distance: 262.1
click at [766, 692] on textarea at bounding box center [475, 557] width 594 height 280
click at [885, 198] on span "Receipt Lines / Putaway" at bounding box center [892, 191] width 109 height 14
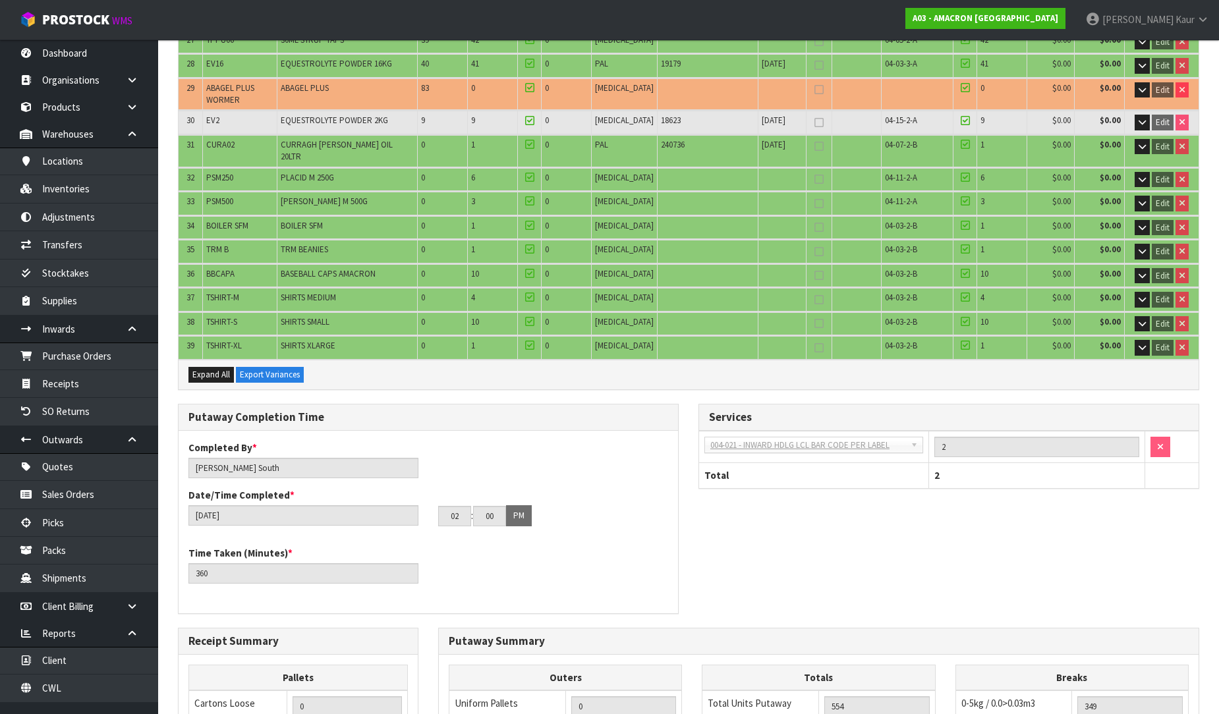
scroll to position [1129, 0]
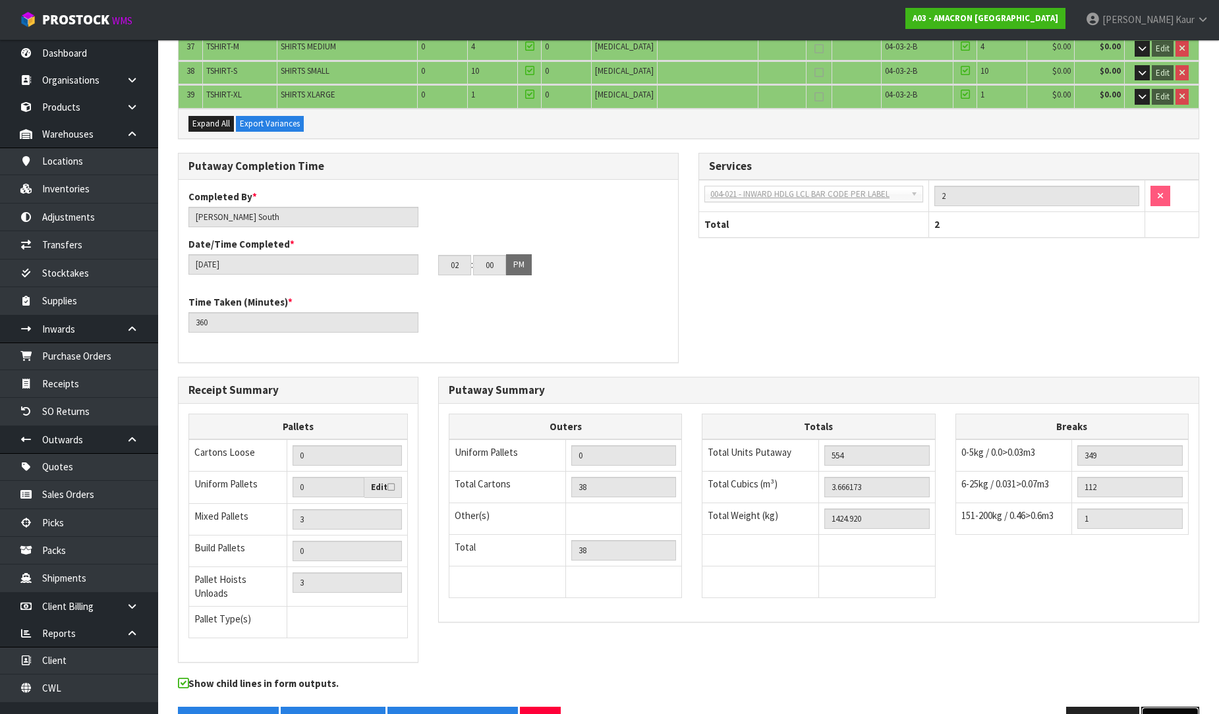
drag, startPoint x: 1170, startPoint y: 665, endPoint x: 1150, endPoint y: 631, distance: 39.5
click at [1170, 707] on button "Next" at bounding box center [1170, 721] width 58 height 28
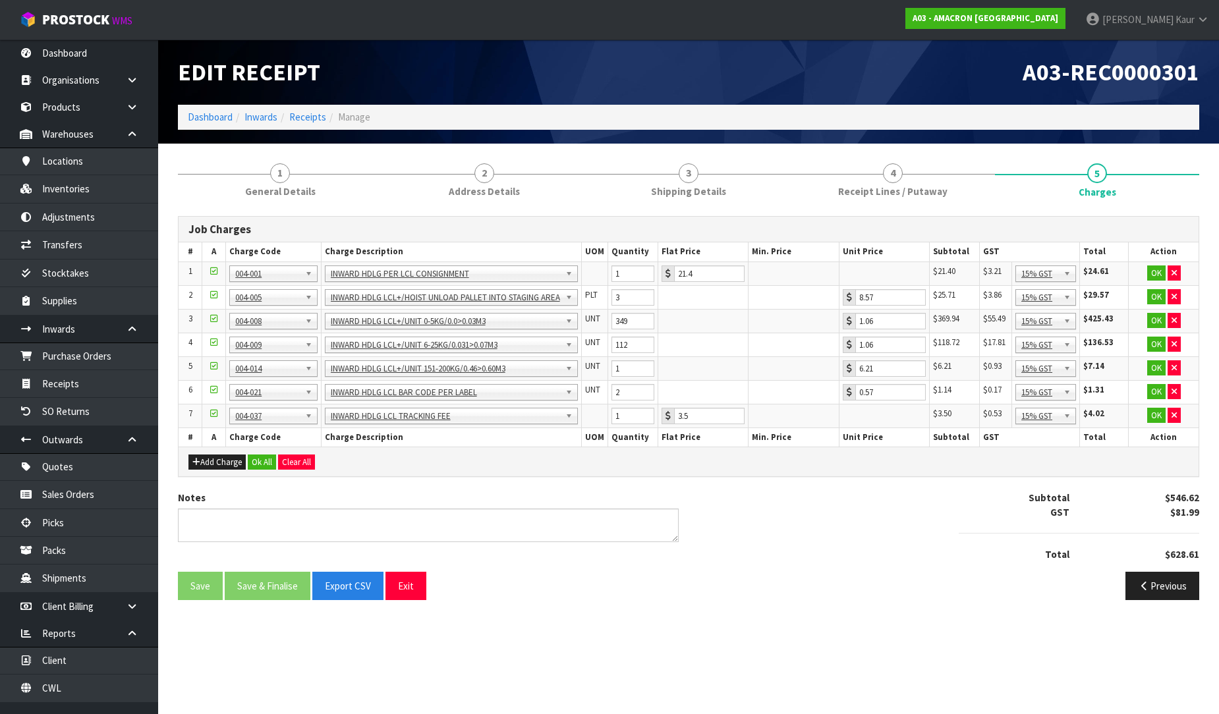
scroll to position [0, 0]
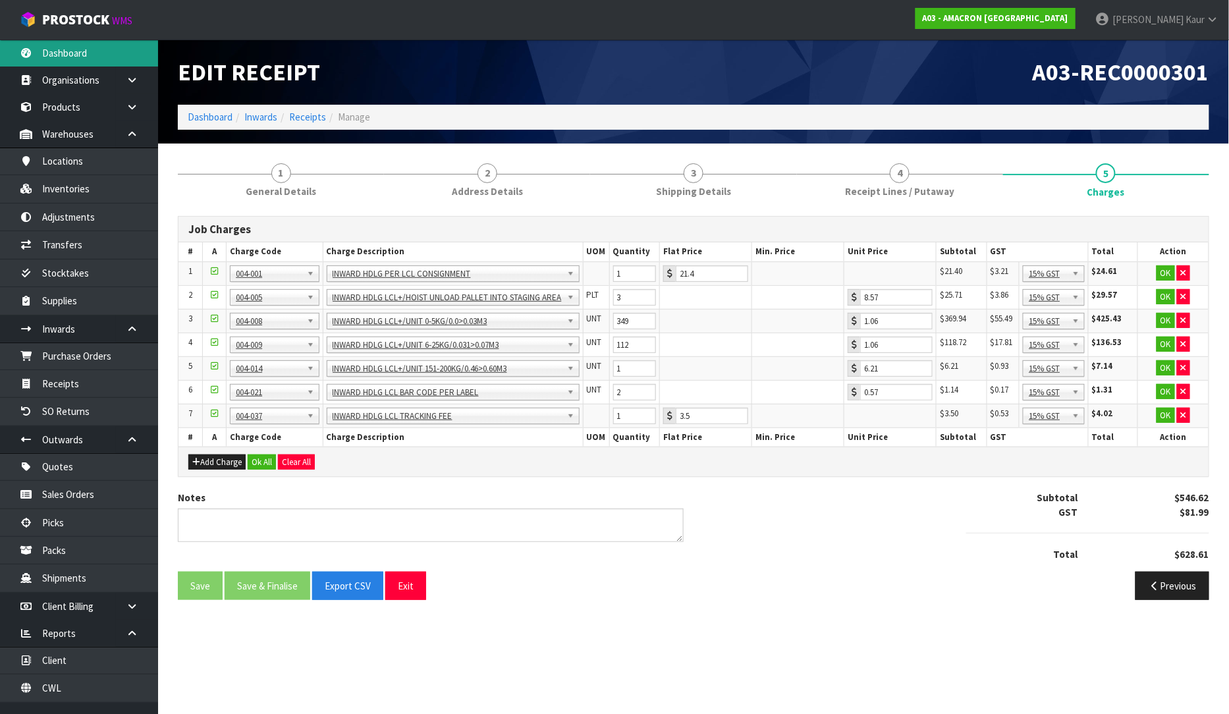
click at [82, 64] on link "Dashboard" at bounding box center [79, 53] width 158 height 27
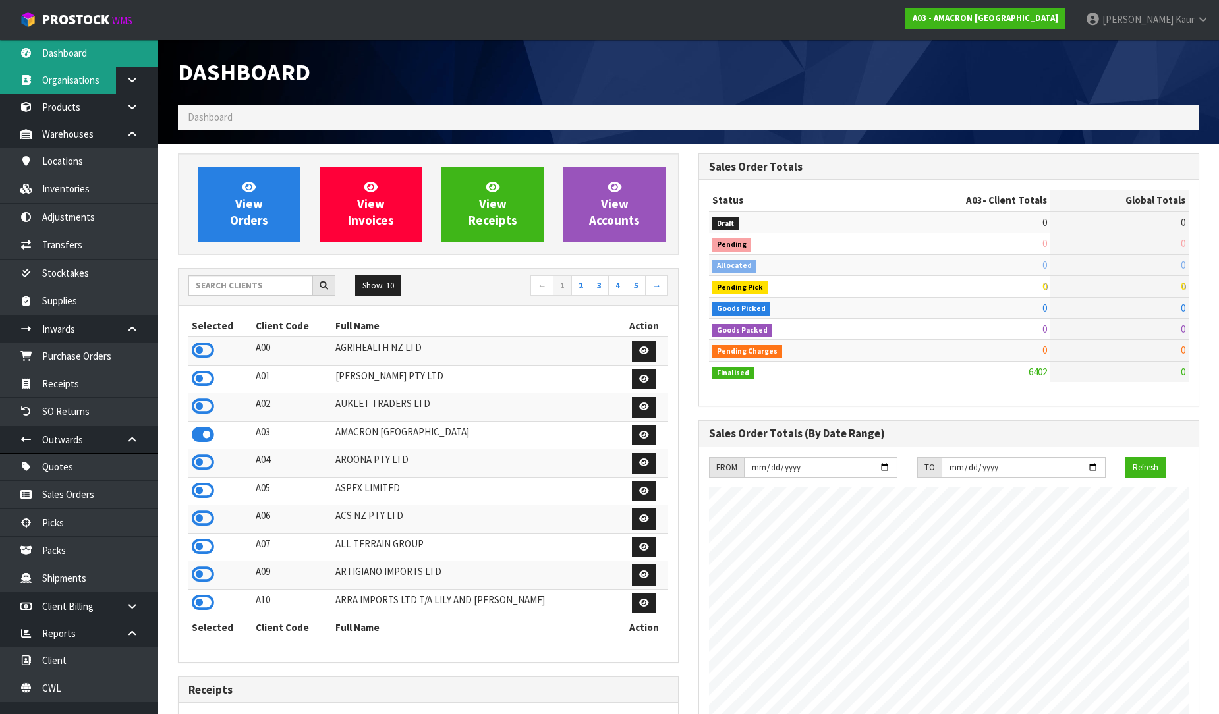
scroll to position [827, 520]
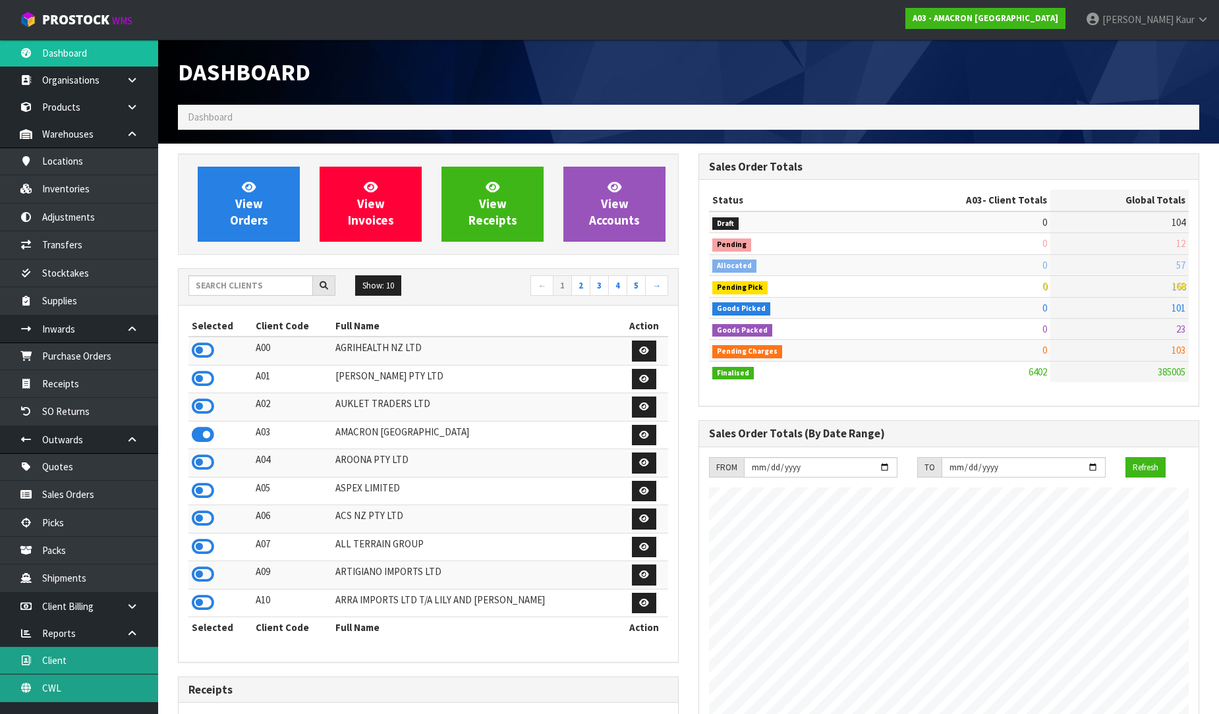
drag, startPoint x: 41, startPoint y: 683, endPoint x: 79, endPoint y: 656, distance: 46.8
click at [41, 683] on link "CWL" at bounding box center [79, 688] width 158 height 27
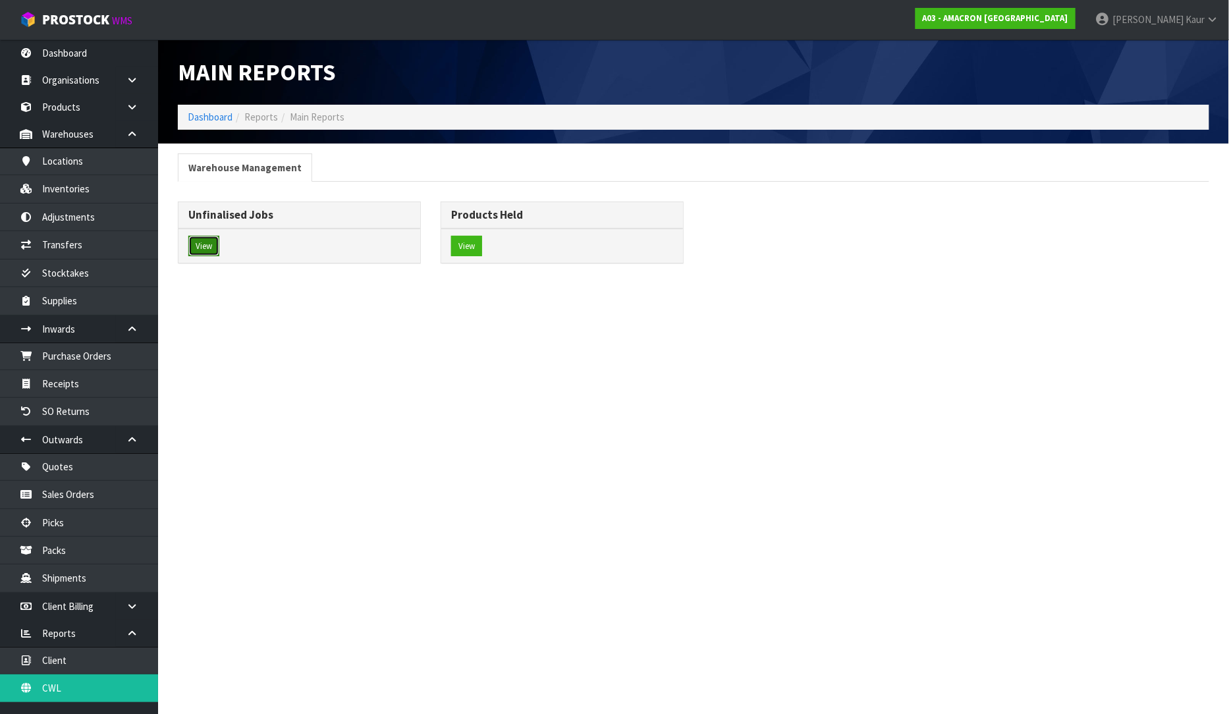
click at [208, 244] on button "View" at bounding box center [203, 246] width 31 height 21
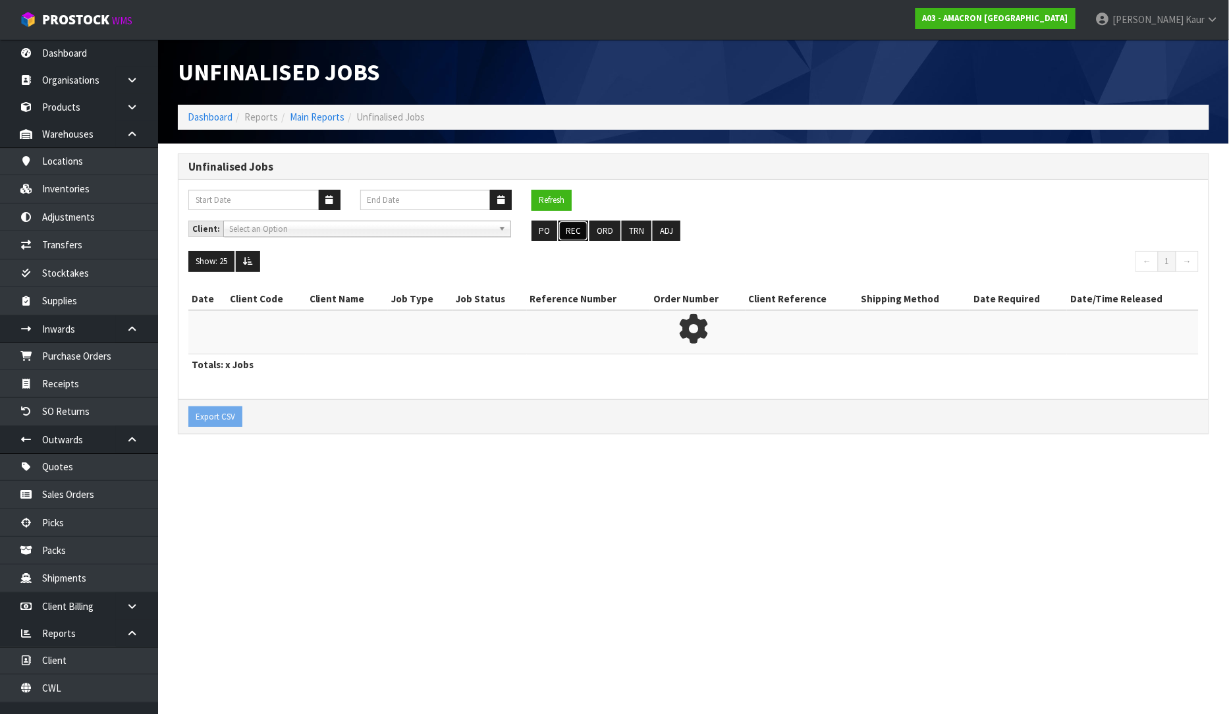
click at [576, 225] on button "REC" at bounding box center [574, 231] width 30 height 21
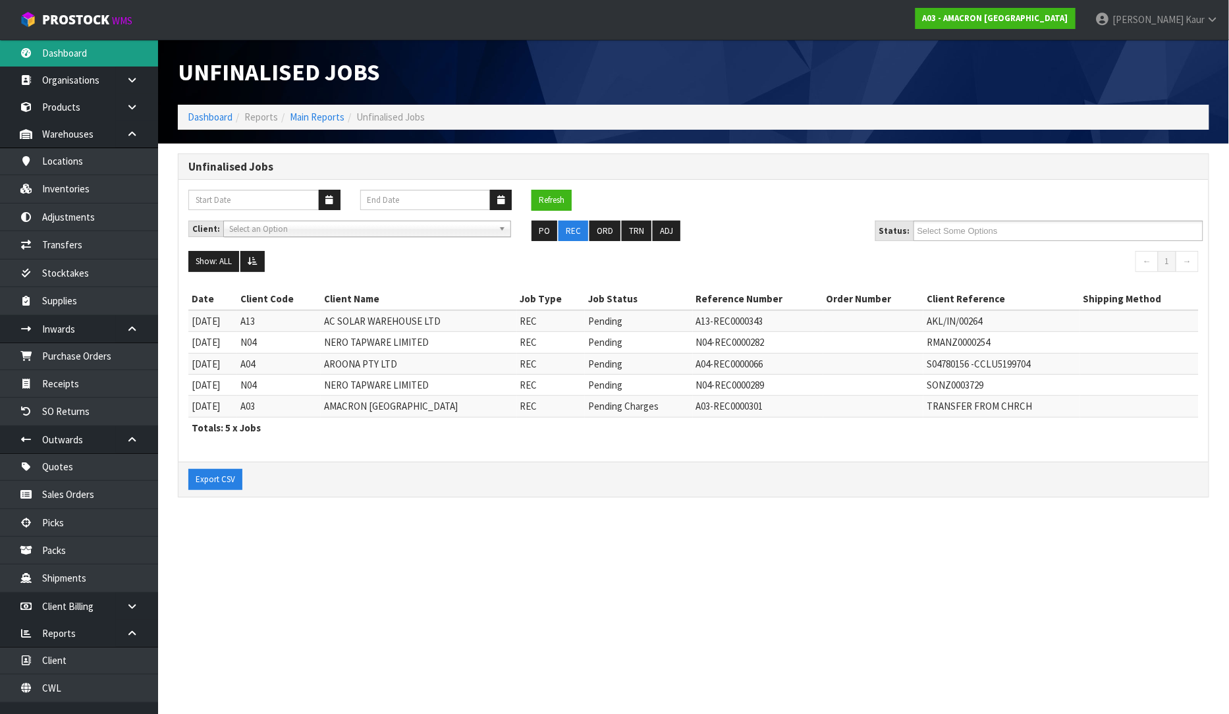
click at [92, 59] on link "Dashboard" at bounding box center [79, 53] width 158 height 27
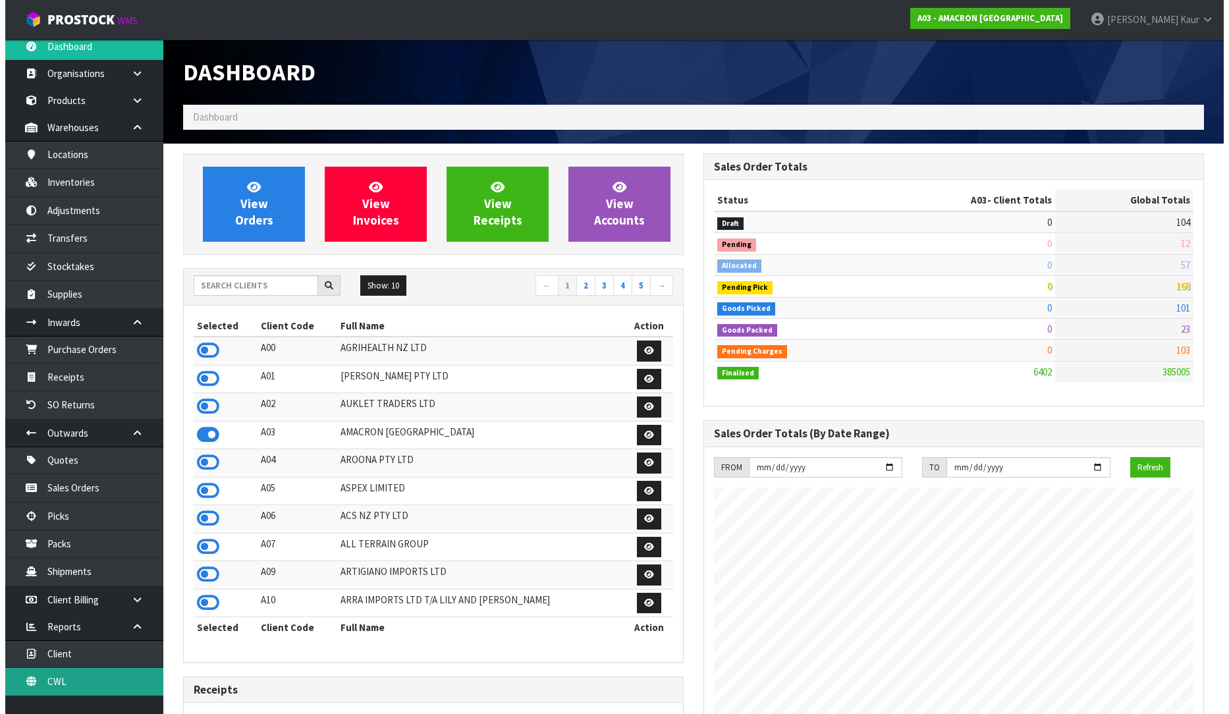
scroll to position [16, 0]
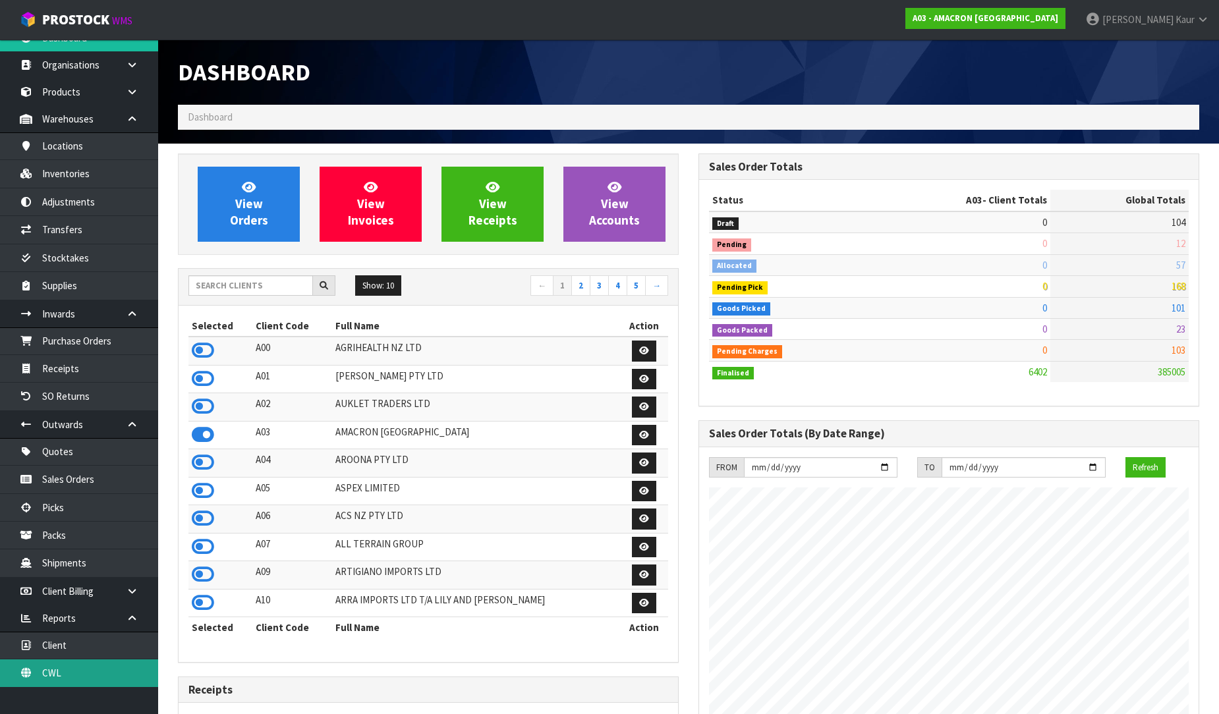
click at [67, 664] on link "CWL" at bounding box center [79, 672] width 158 height 27
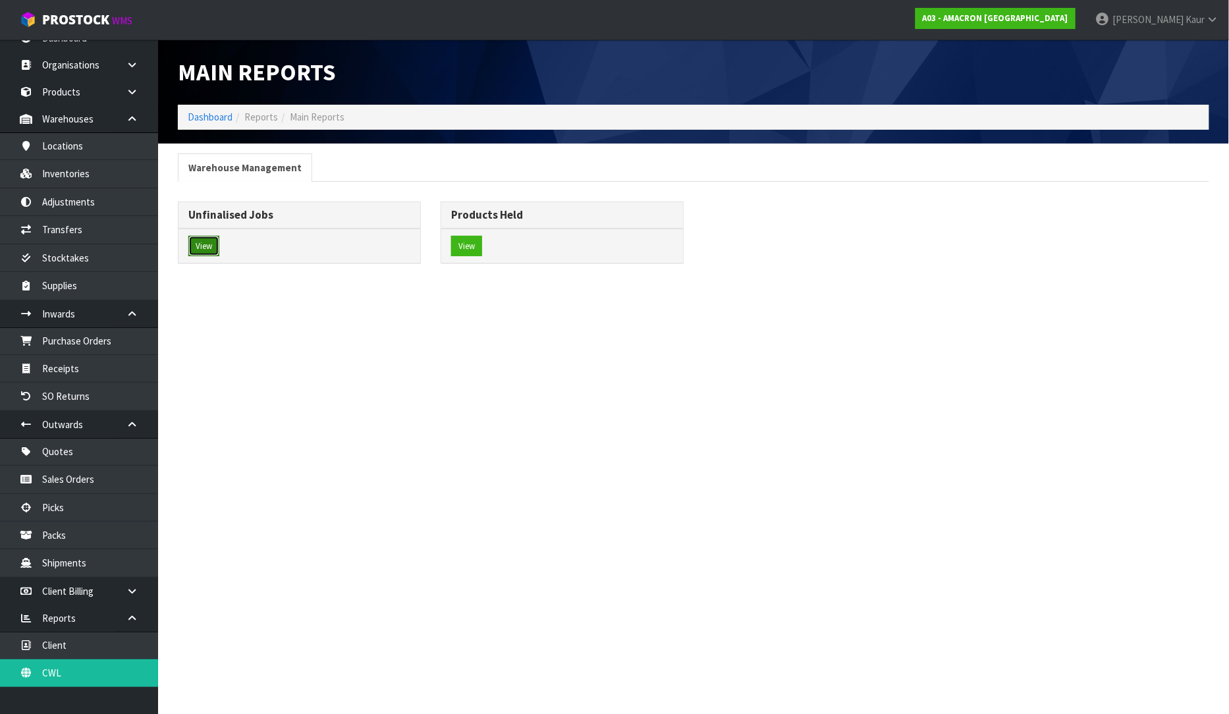
click at [206, 242] on button "View" at bounding box center [203, 246] width 31 height 21
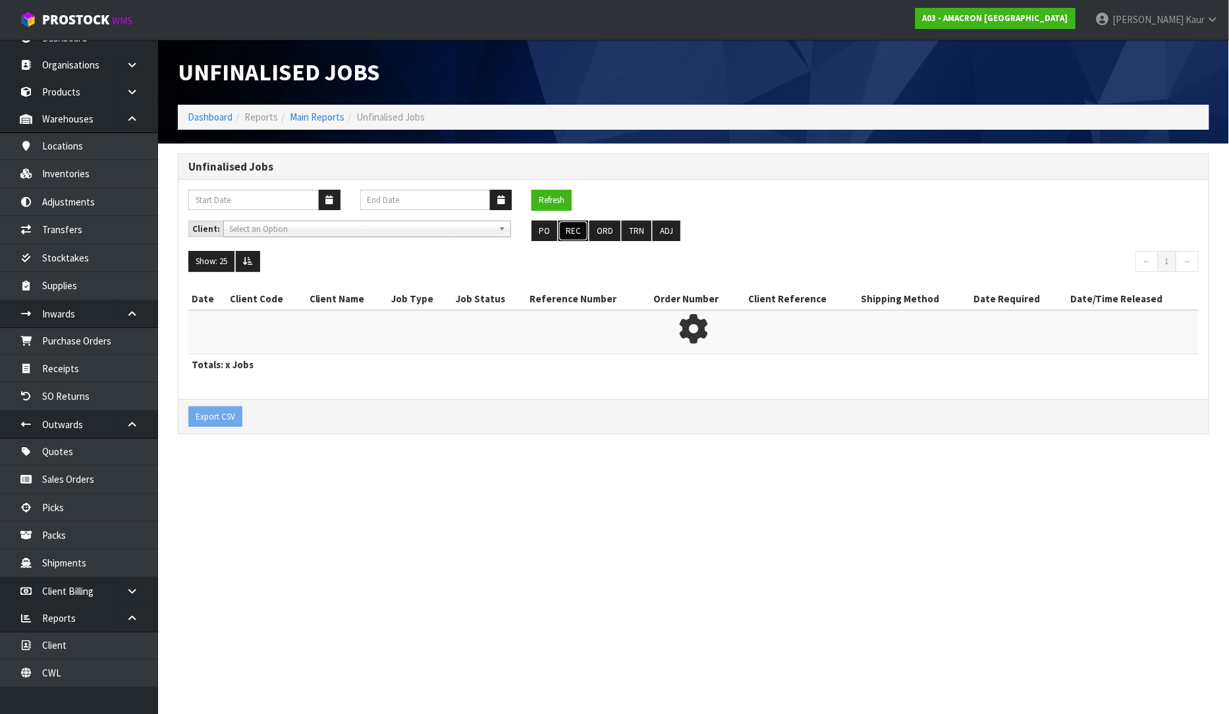
click at [574, 235] on button "REC" at bounding box center [574, 231] width 30 height 21
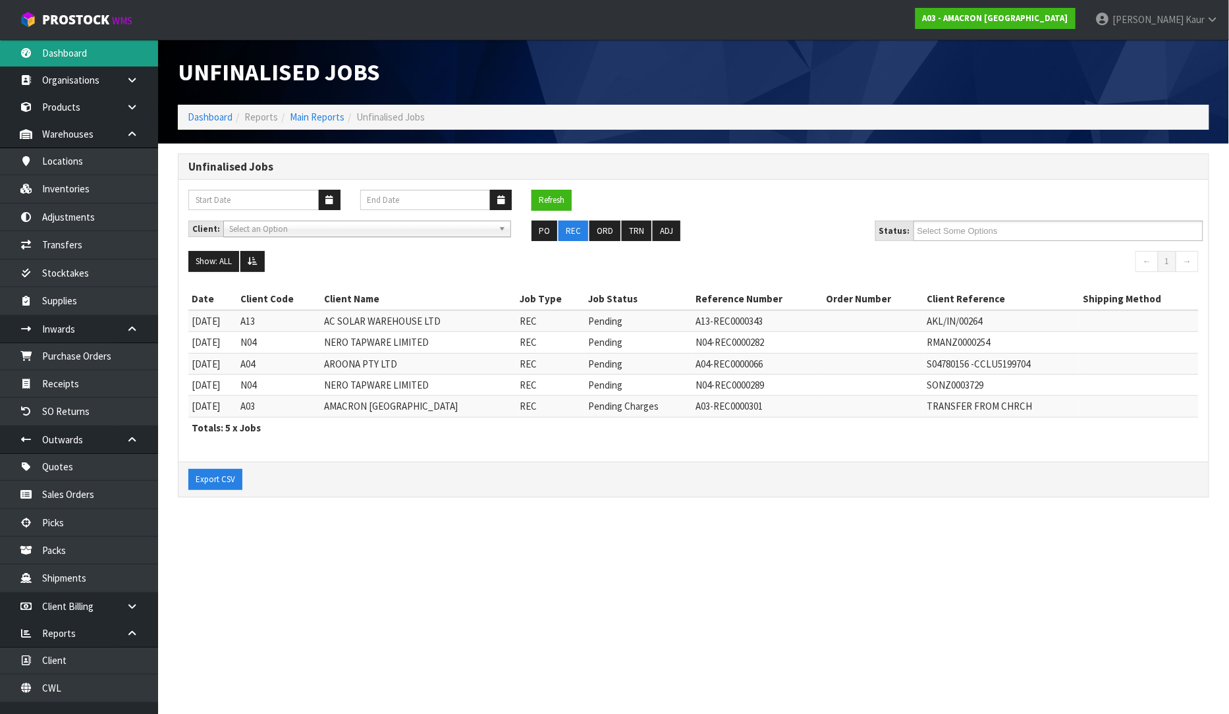
click at [91, 53] on link "Dashboard" at bounding box center [79, 53] width 158 height 27
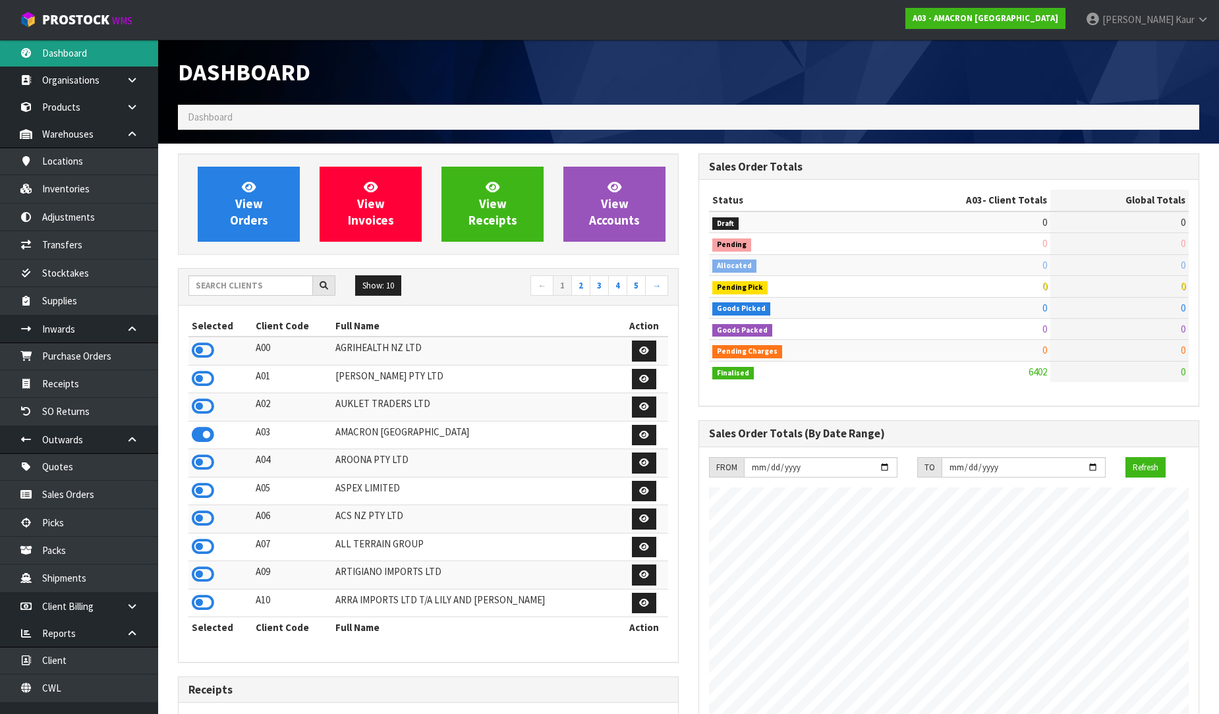
scroll to position [827, 520]
click at [199, 519] on icon at bounding box center [203, 519] width 22 height 20
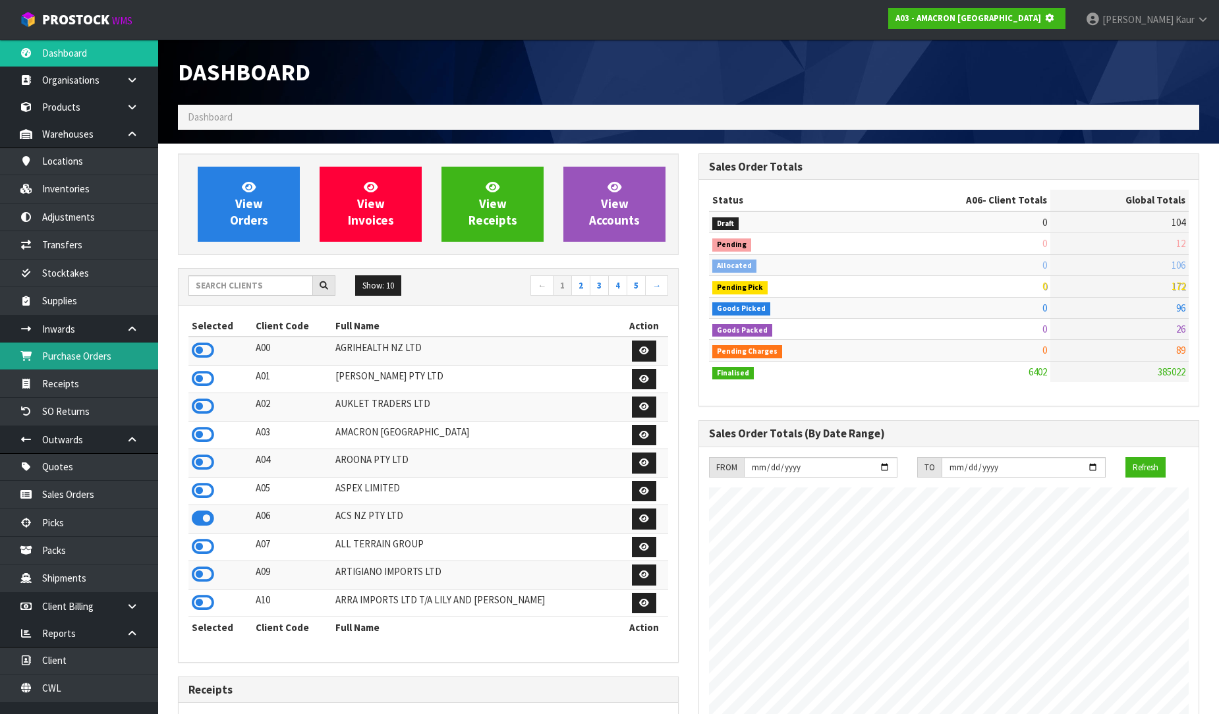
scroll to position [821, 520]
click at [103, 364] on link "Purchase Orders" at bounding box center [79, 356] width 158 height 27
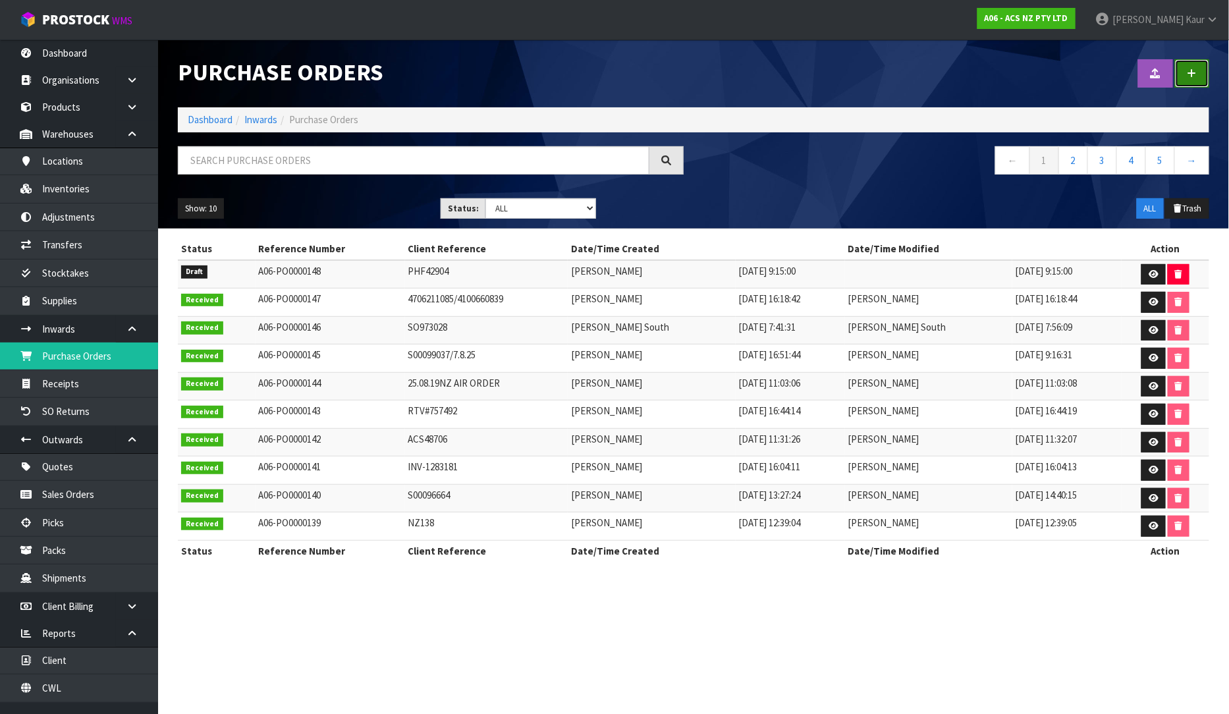
click at [1201, 76] on link at bounding box center [1192, 73] width 34 height 28
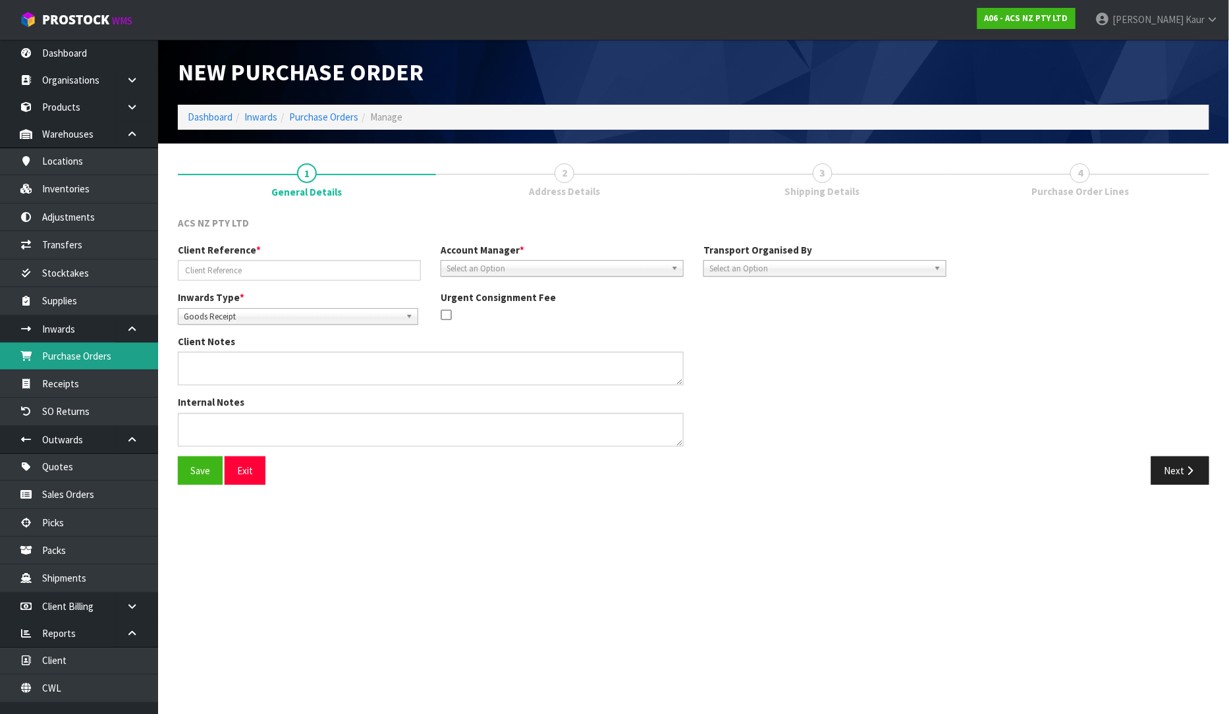
click at [77, 354] on link "Purchase Orders" at bounding box center [79, 356] width 158 height 27
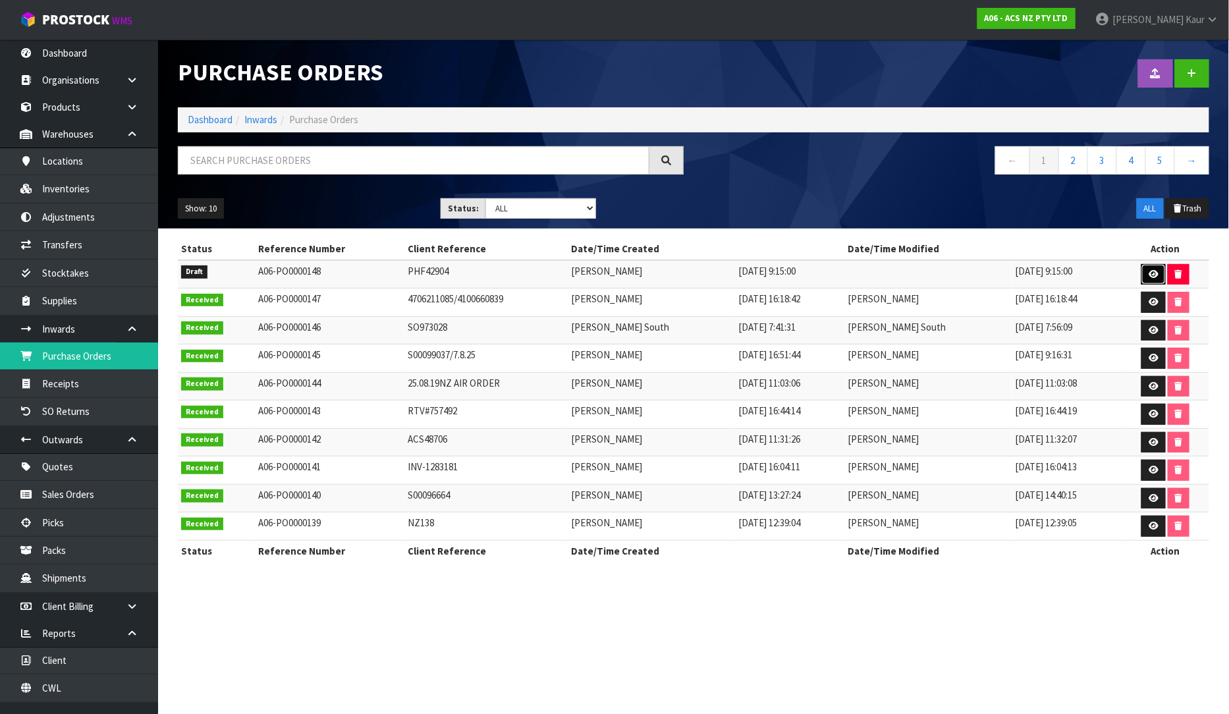
click at [1149, 275] on icon at bounding box center [1154, 274] width 10 height 9
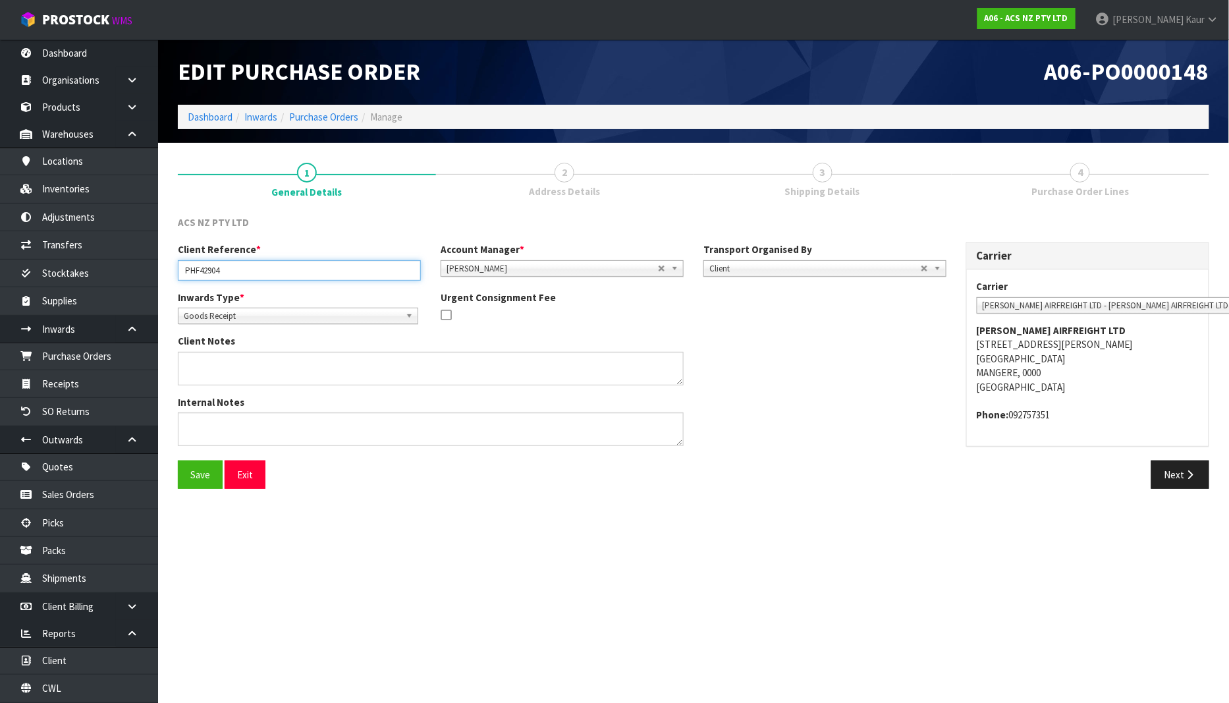
click at [267, 271] on input "PHF42904" at bounding box center [299, 270] width 243 height 20
type input "PHF42904/9.9.25"
click at [1163, 459] on div "Carrier Carrier ACFS TRANSPORT - ACFS TRANSPORT ACT TRANSPORT LTD - ACT TRANSPO…" at bounding box center [1088, 350] width 263 height 217
click at [1166, 474] on button "Next" at bounding box center [1181, 474] width 58 height 28
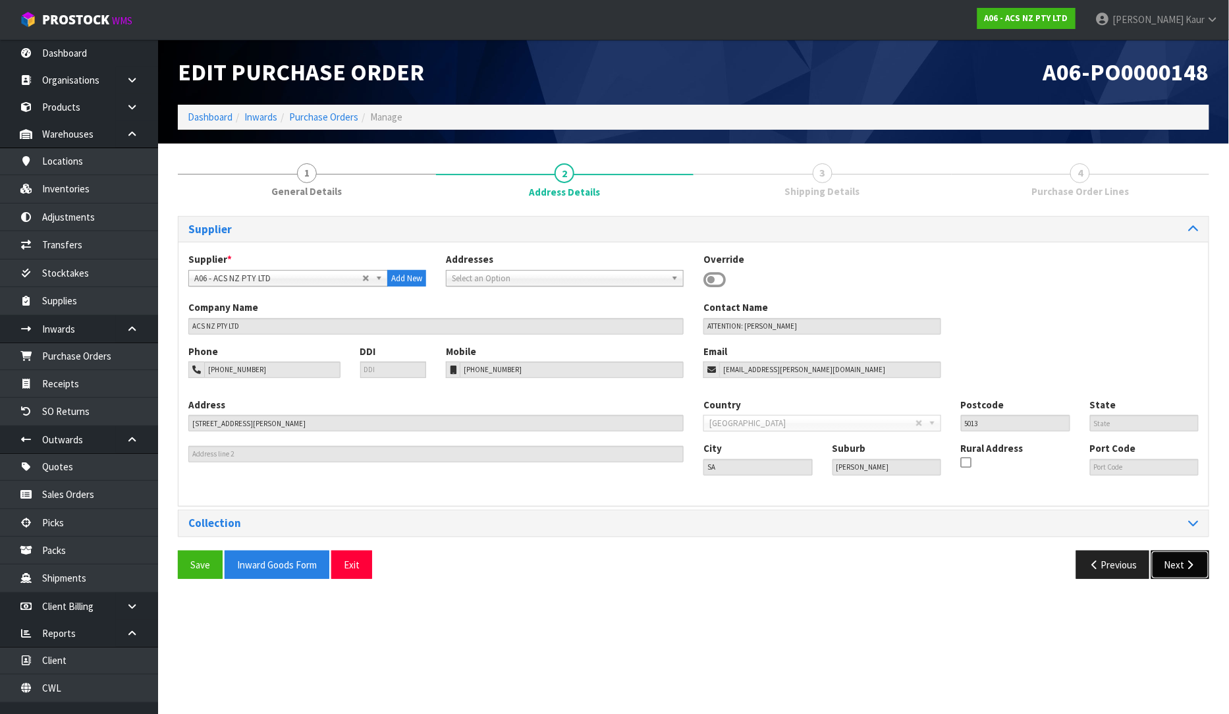
click at [1175, 567] on button "Next" at bounding box center [1181, 565] width 58 height 28
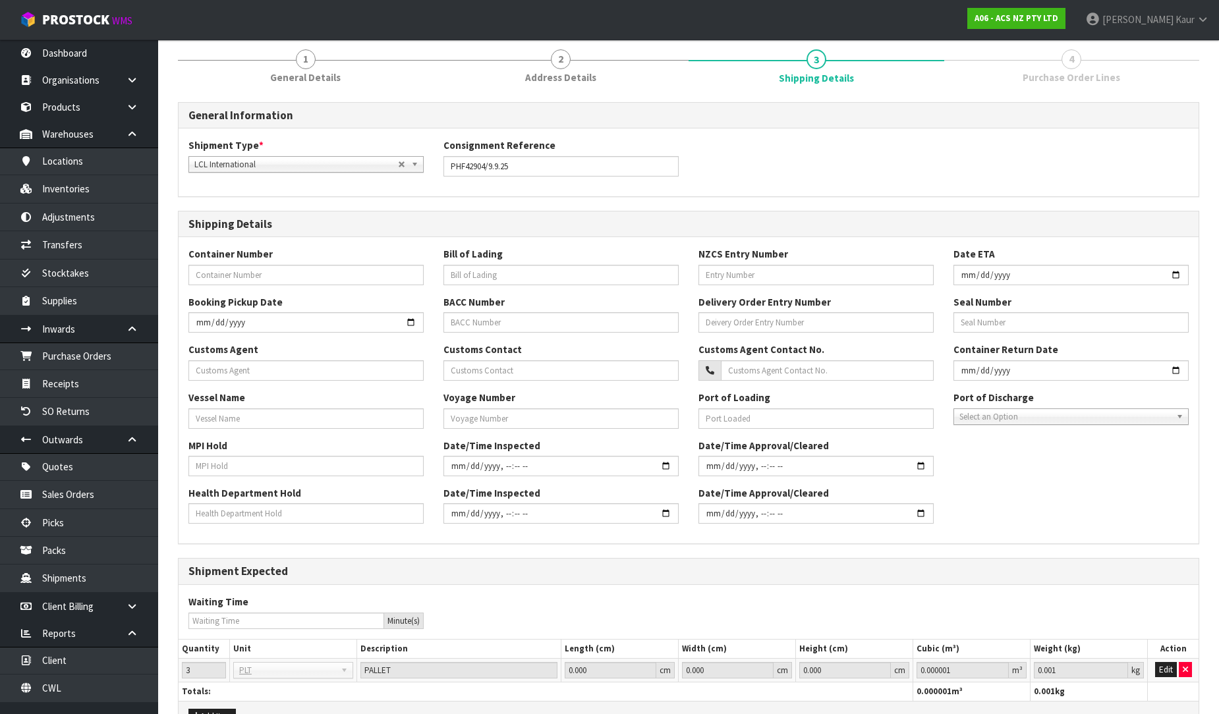
scroll to position [194, 0]
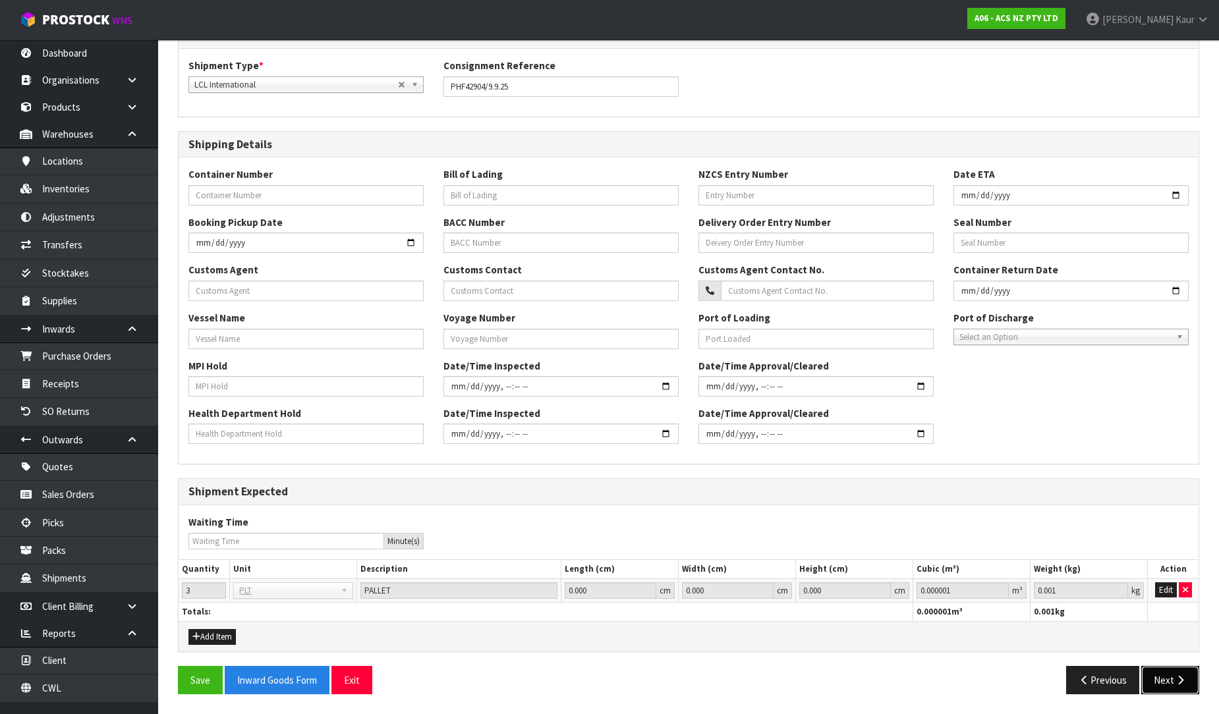
click at [1188, 682] on button "Next" at bounding box center [1170, 680] width 58 height 28
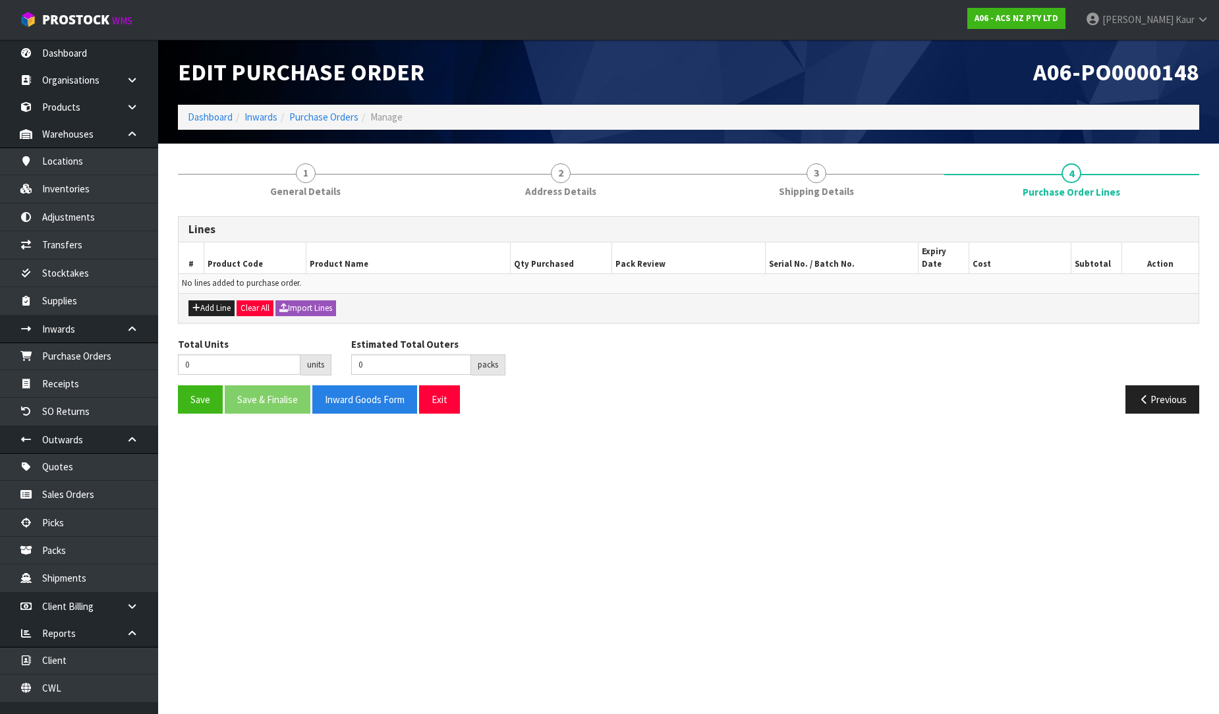
scroll to position [0, 0]
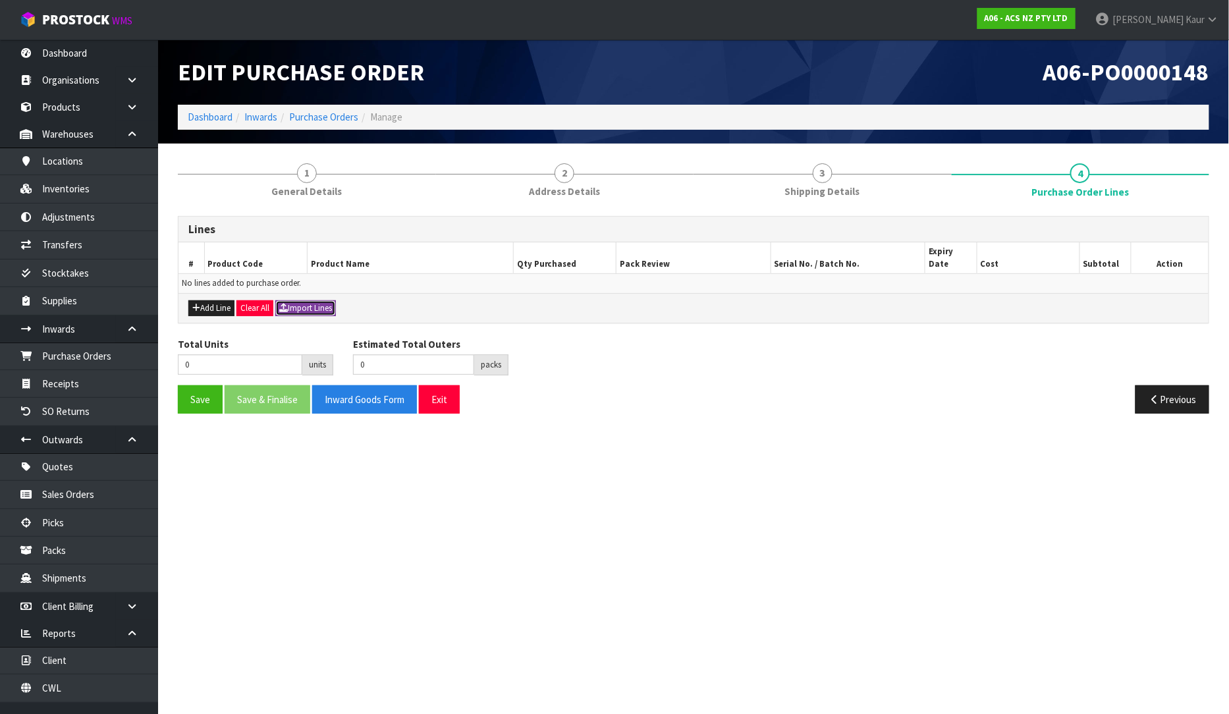
click at [330, 300] on button "Import Lines" at bounding box center [305, 308] width 61 height 16
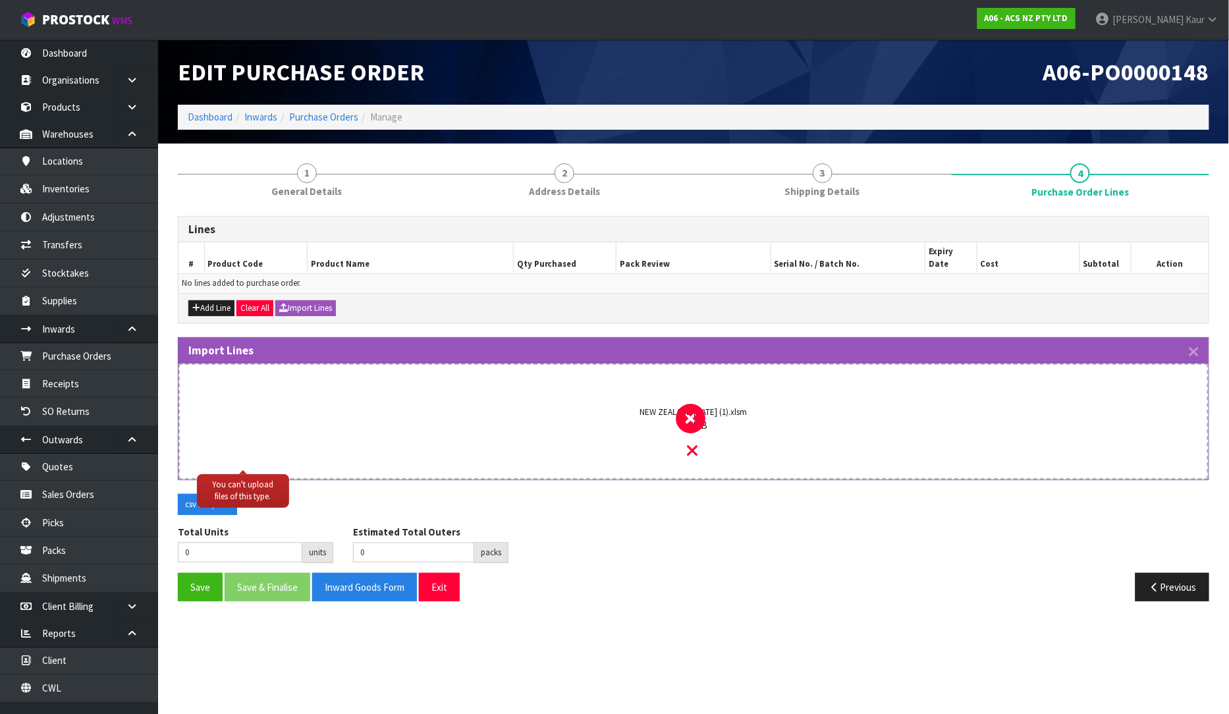
click at [701, 435] on div "NEW ZEALAND [DATE] (1).xlsm 0.4 MB" at bounding box center [694, 434] width 980 height 90
click at [690, 442] on icon at bounding box center [693, 450] width 11 height 17
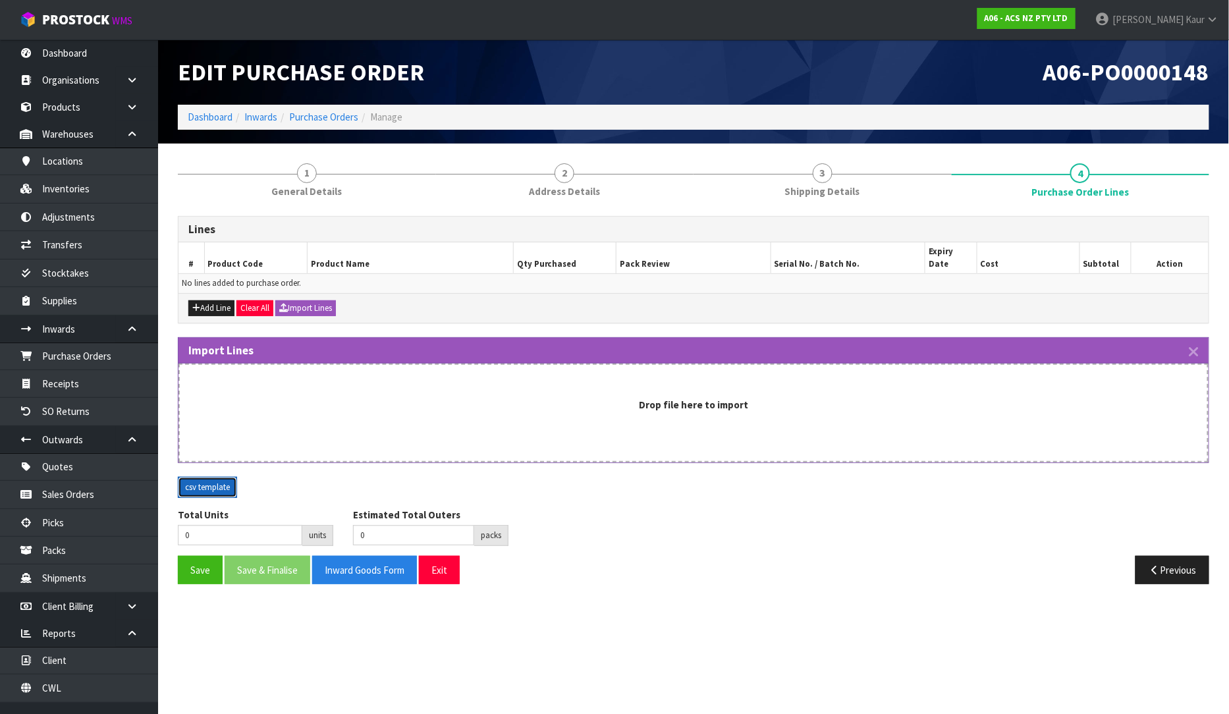
click at [198, 477] on button "csv template" at bounding box center [207, 487] width 59 height 21
click at [1197, 345] on icon "button" at bounding box center [1194, 352] width 9 height 15
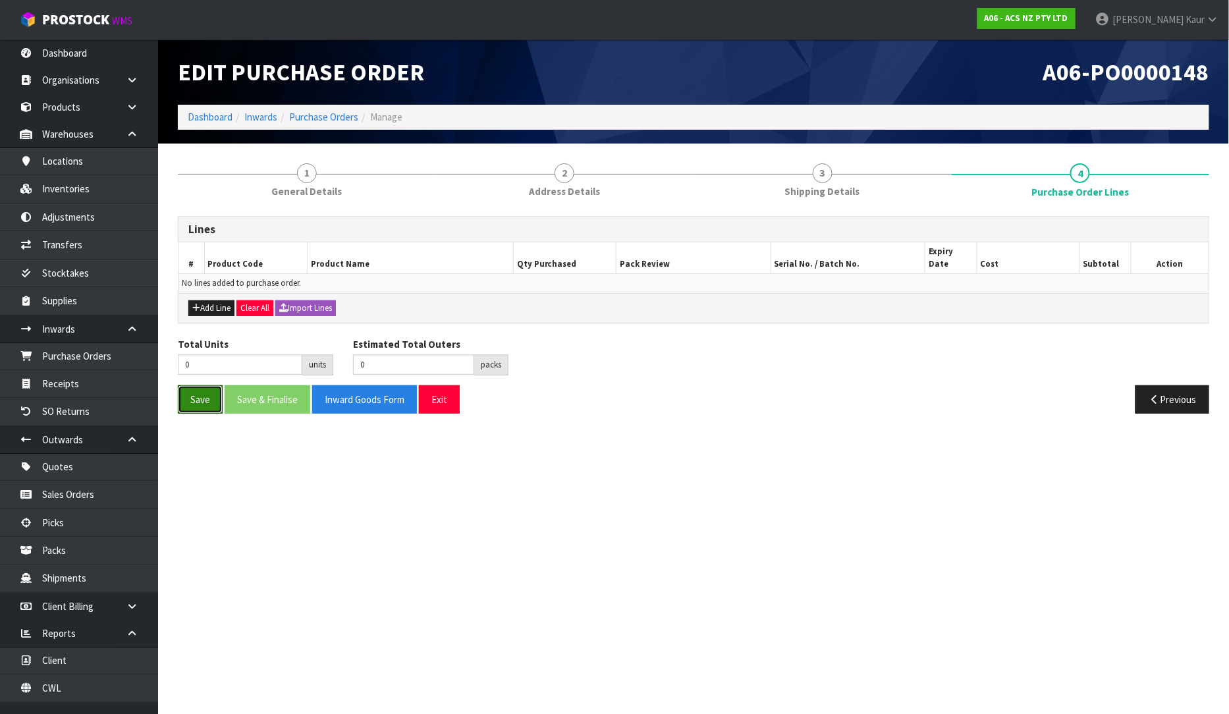
drag, startPoint x: 206, startPoint y: 398, endPoint x: 213, endPoint y: 360, distance: 38.2
click at [206, 397] on button "Save" at bounding box center [200, 399] width 45 height 28
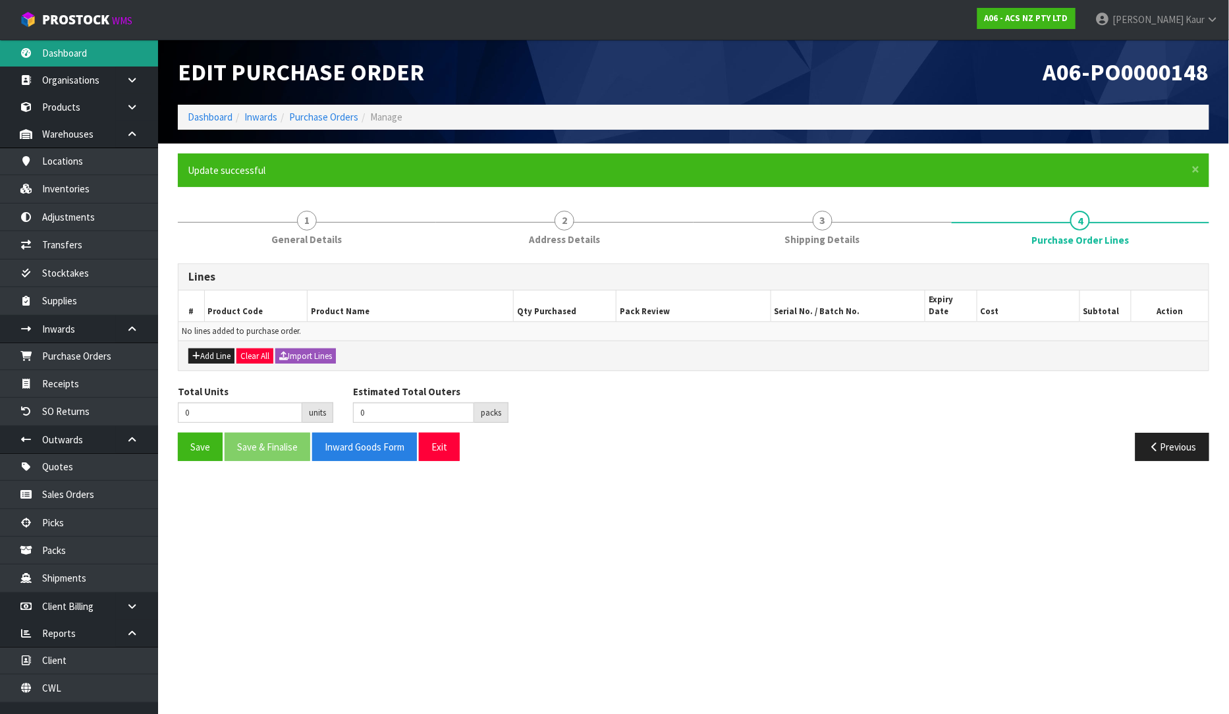
click at [83, 49] on link "Dashboard" at bounding box center [79, 53] width 158 height 27
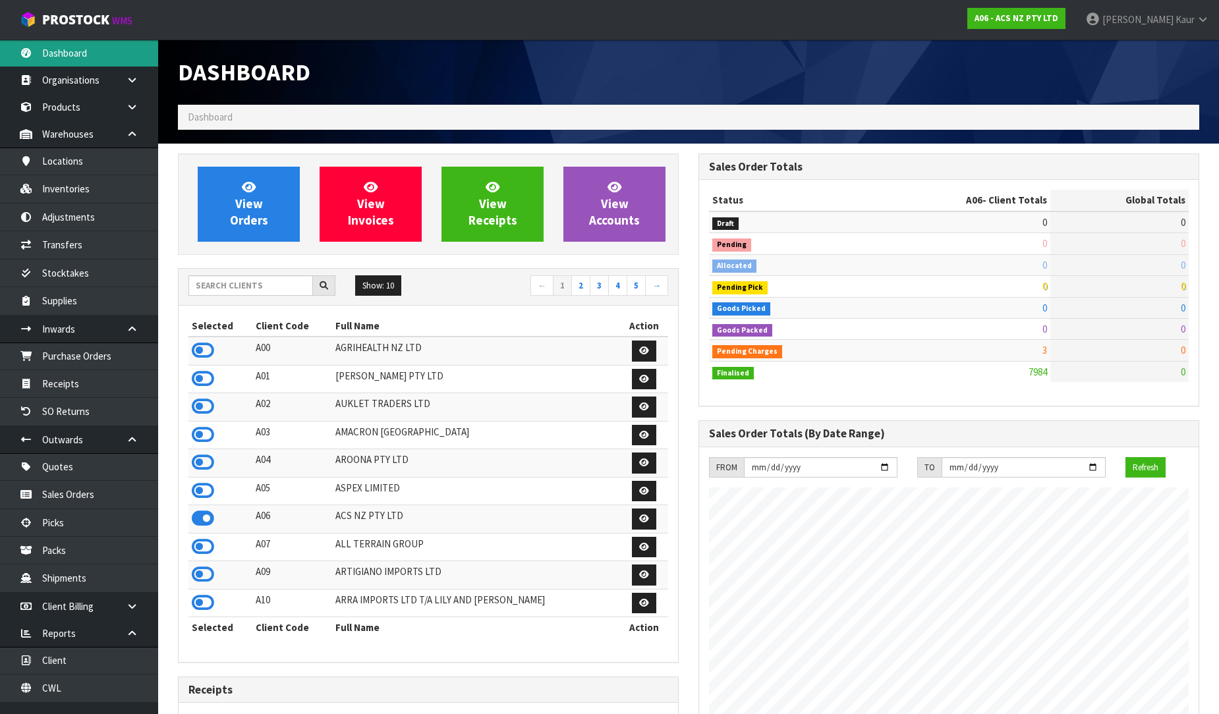
scroll to position [998, 520]
click at [209, 287] on input "text" at bounding box center [250, 285] width 125 height 20
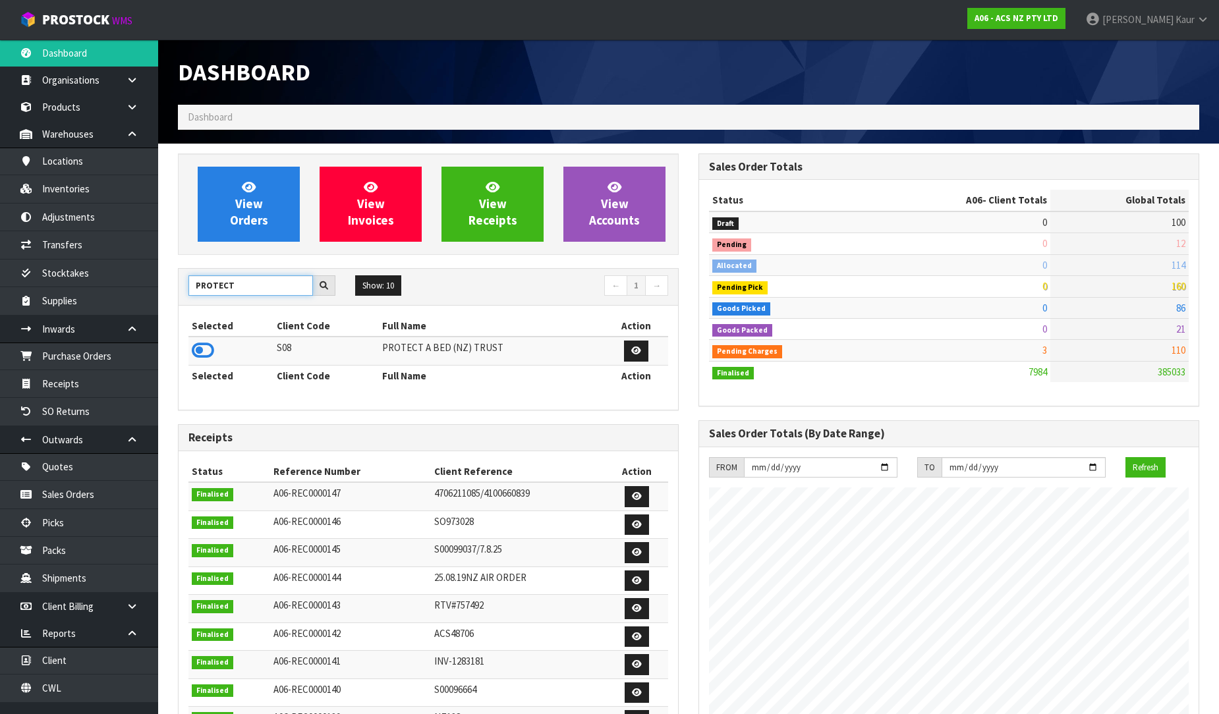
type input "PROTECT"
click at [188, 348] on td at bounding box center [230, 351] width 85 height 28
drag, startPoint x: 80, startPoint y: 382, endPoint x: 187, endPoint y: 358, distance: 110.1
click at [80, 383] on link "Receipts" at bounding box center [79, 383] width 158 height 27
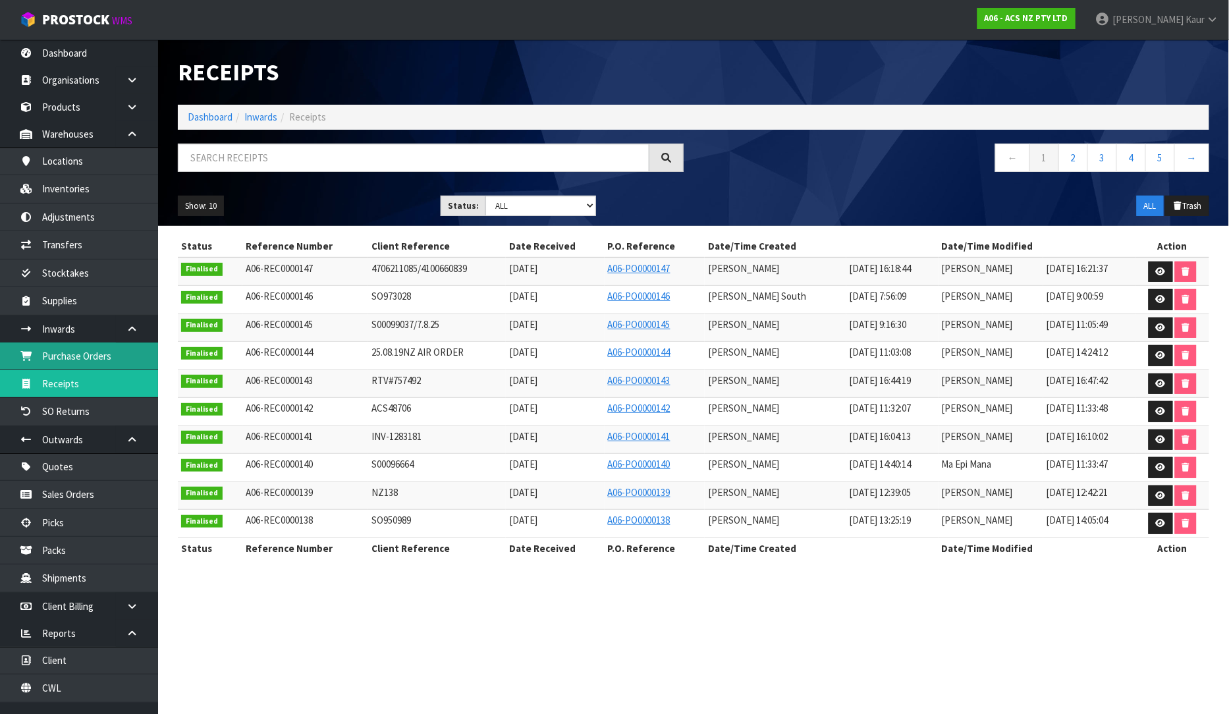
click at [99, 360] on link "Purchase Orders" at bounding box center [79, 356] width 158 height 27
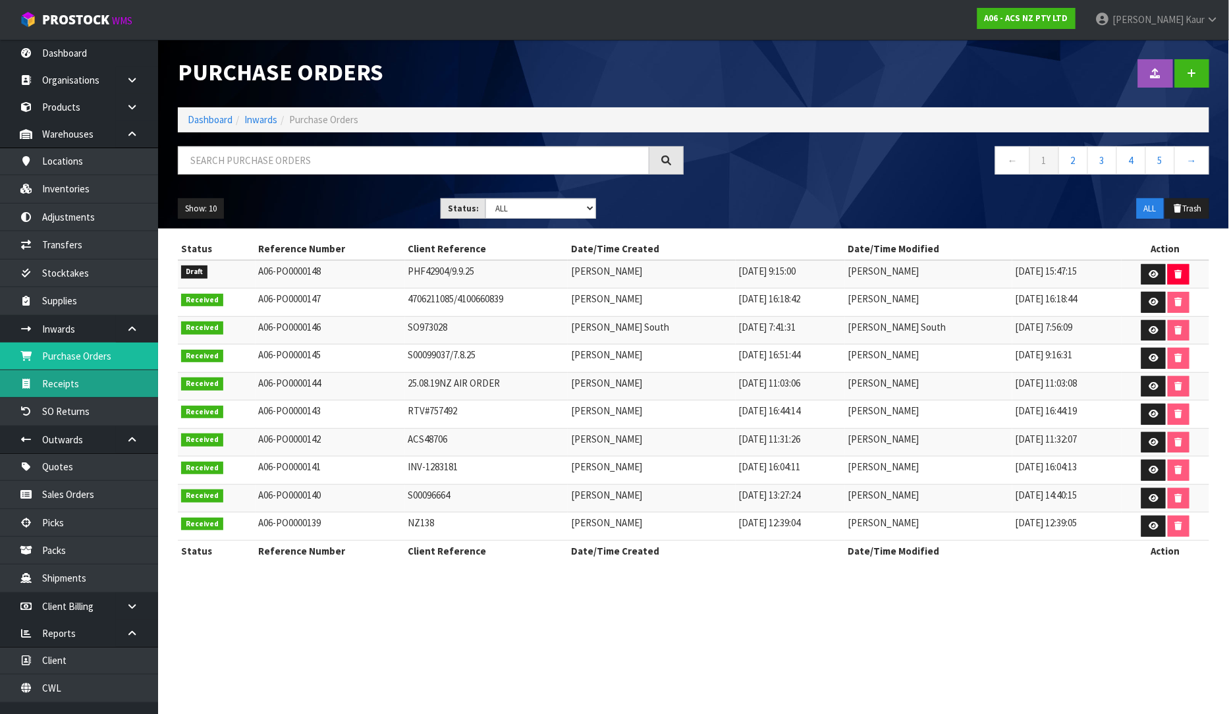
click at [102, 389] on link "Receipts" at bounding box center [79, 383] width 158 height 27
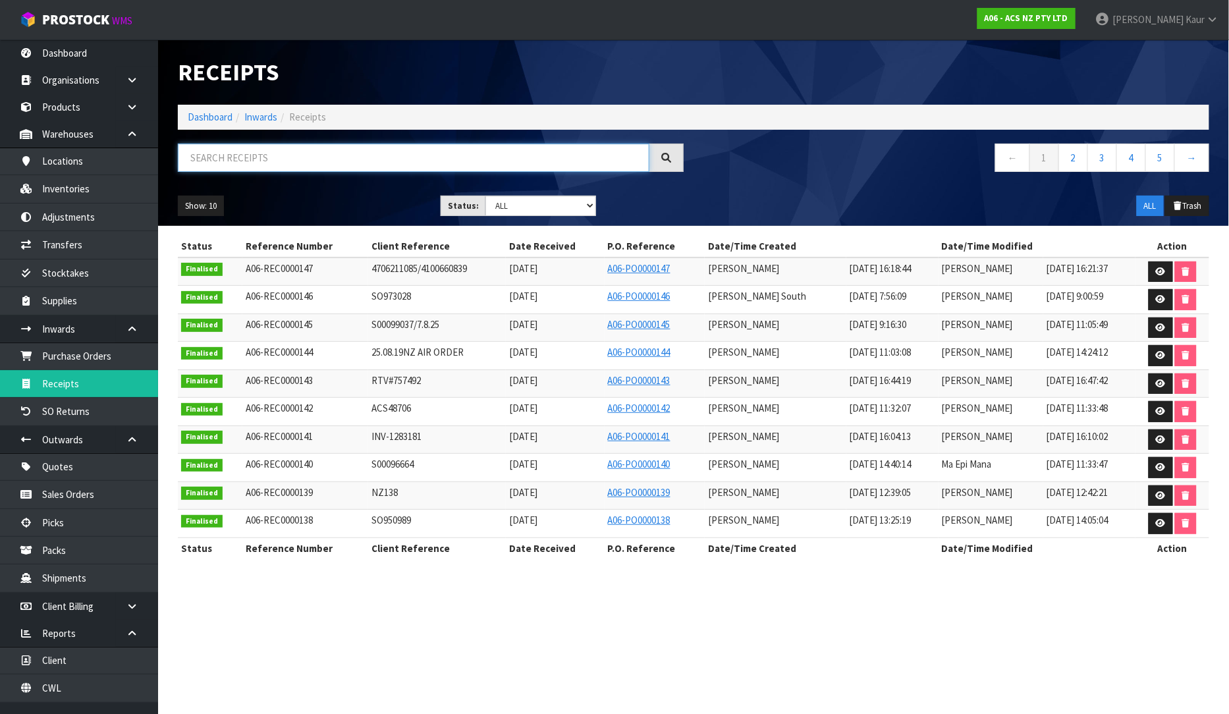
click at [303, 154] on input "text" at bounding box center [414, 158] width 472 height 28
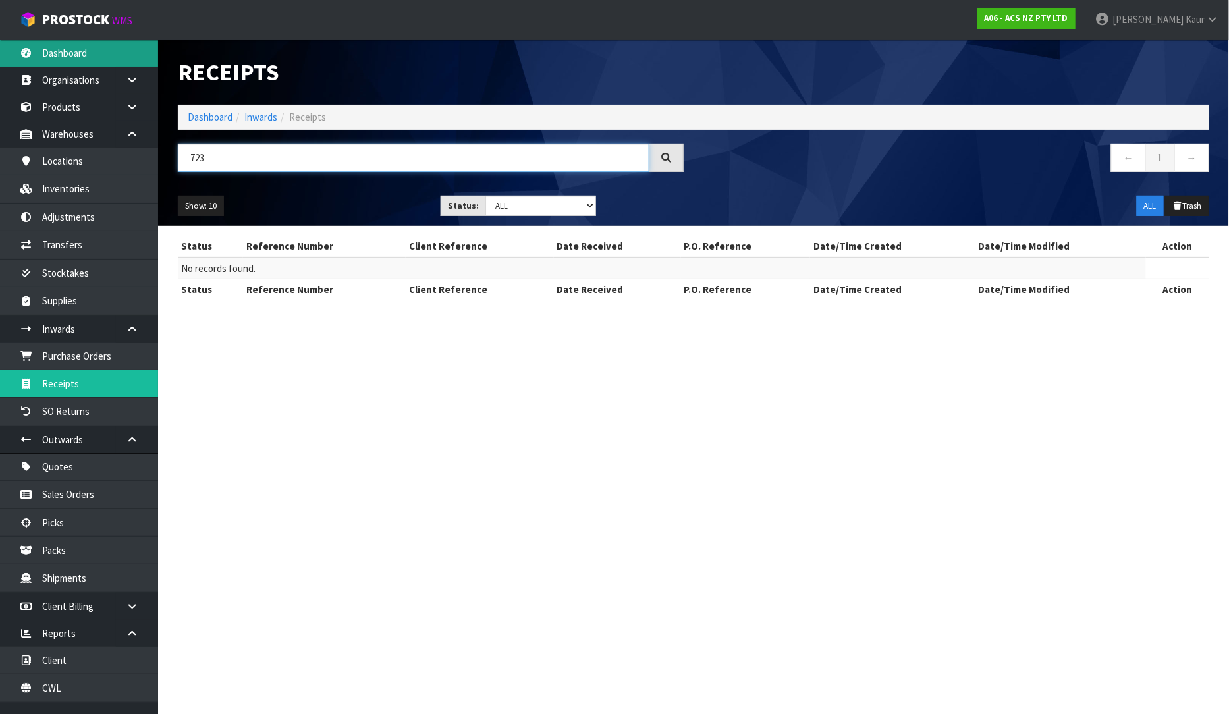
type input "723"
click at [53, 53] on link "Dashboard" at bounding box center [79, 53] width 158 height 27
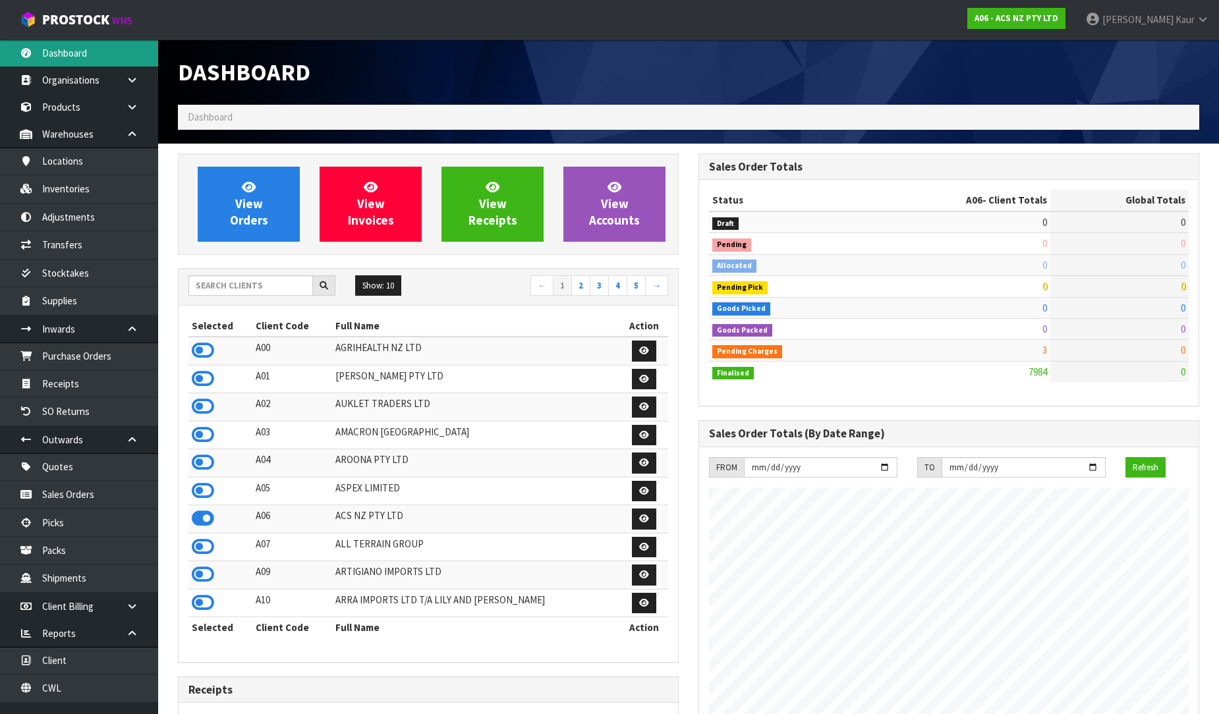
scroll to position [998, 520]
click at [228, 291] on input "text" at bounding box center [250, 285] width 125 height 20
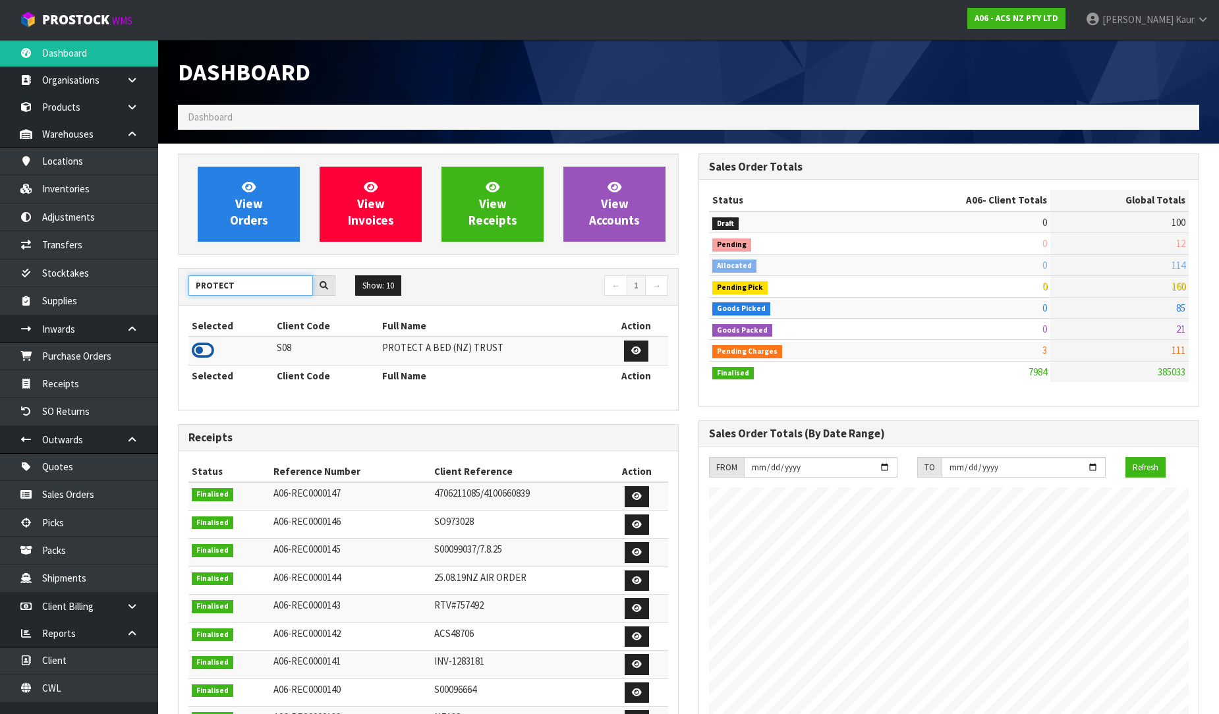
type input "PROTECT"
click at [200, 343] on icon at bounding box center [203, 351] width 22 height 20
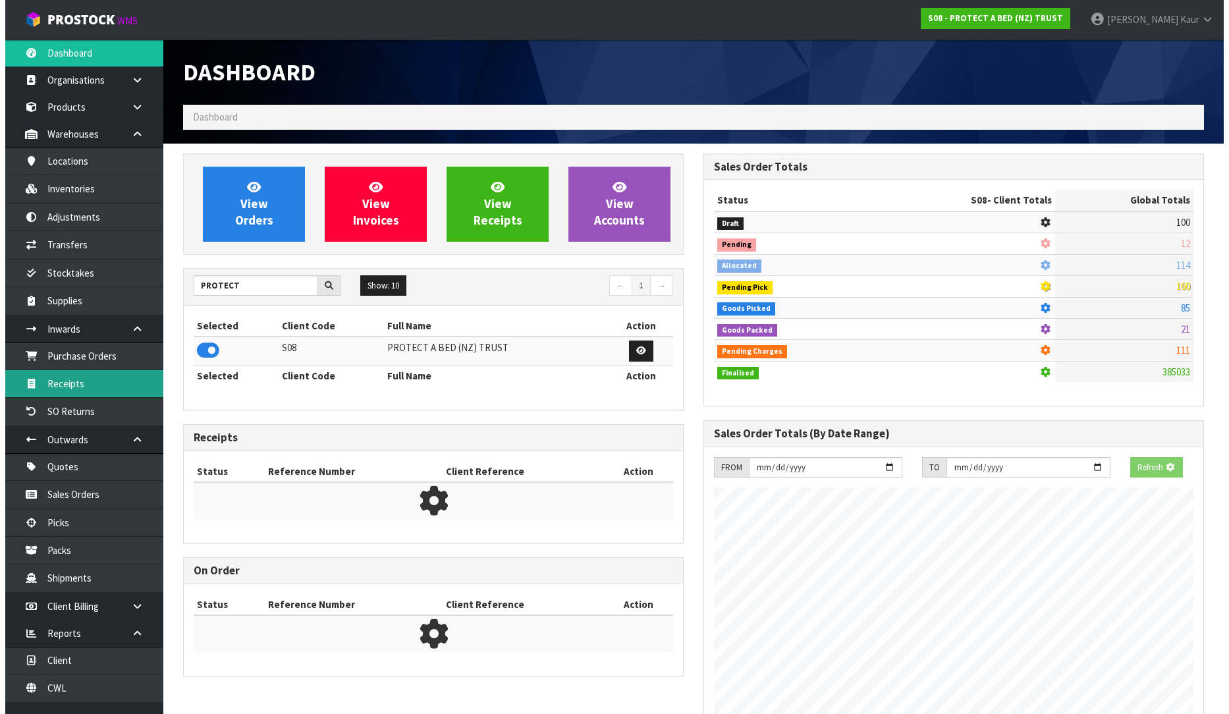
scroll to position [657958, 658259]
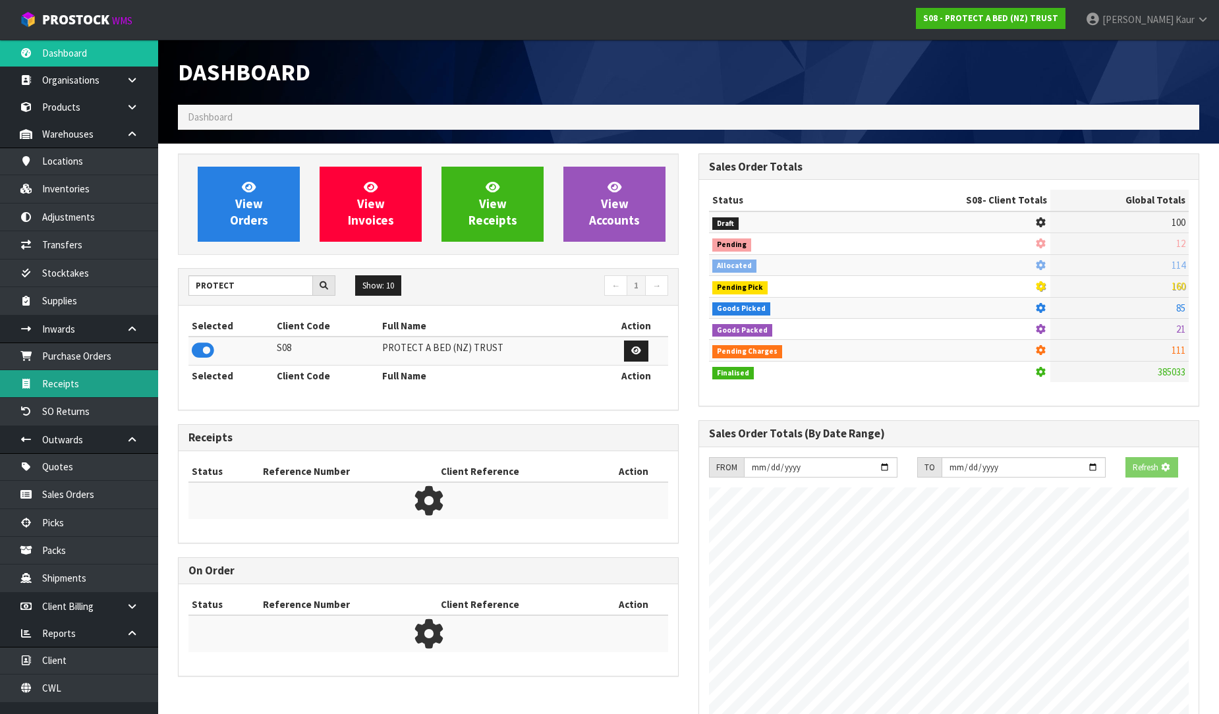
click at [113, 372] on link "Receipts" at bounding box center [79, 383] width 158 height 27
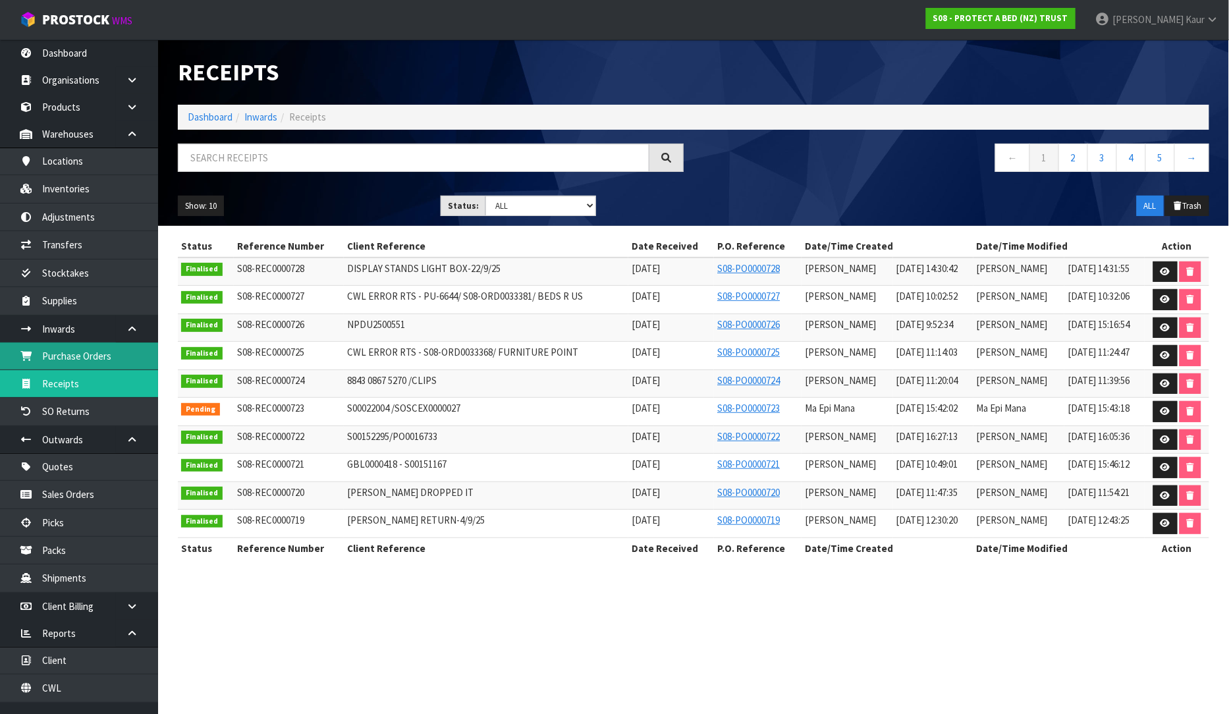
click at [115, 361] on link "Purchase Orders" at bounding box center [79, 356] width 158 height 27
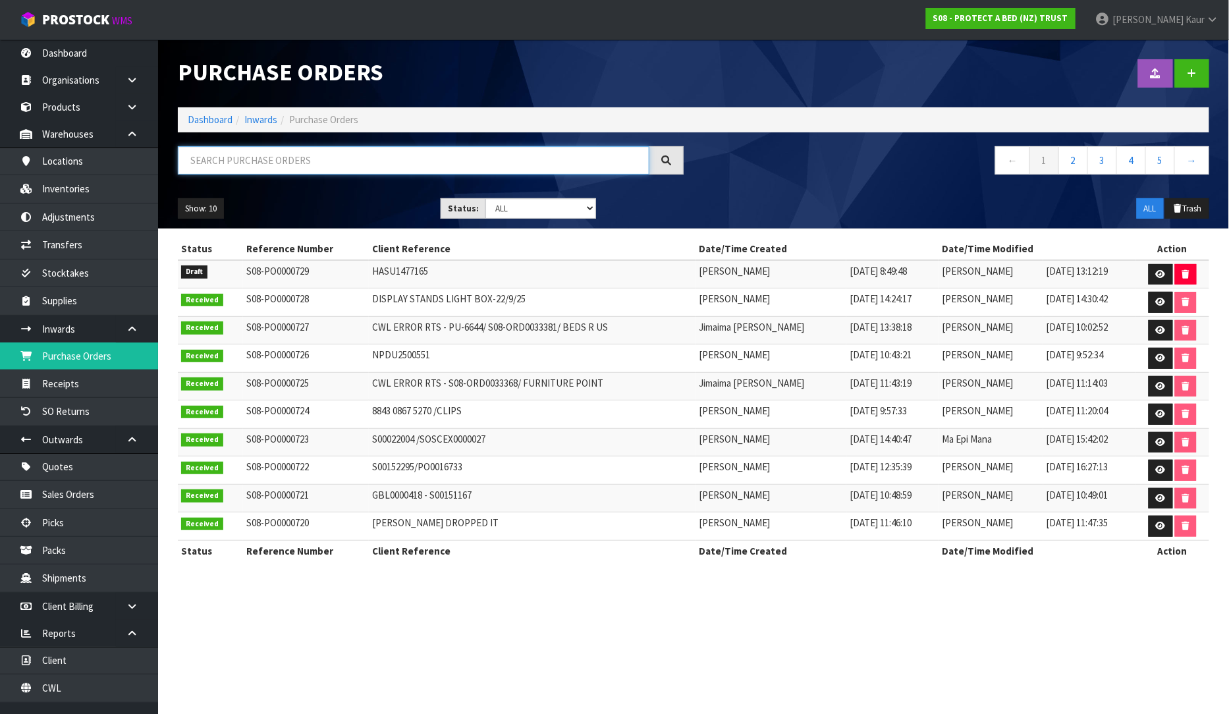
click at [200, 157] on input "text" at bounding box center [414, 160] width 472 height 28
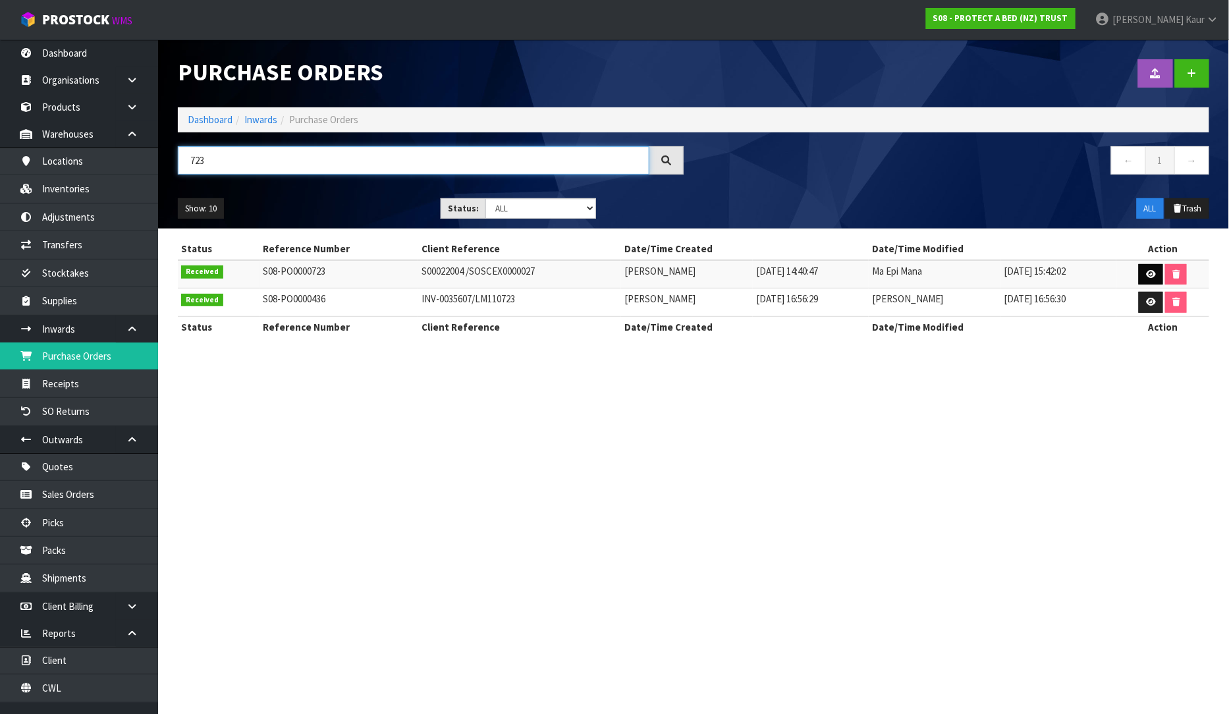
type input "723"
click at [1150, 271] on icon at bounding box center [1151, 274] width 10 height 9
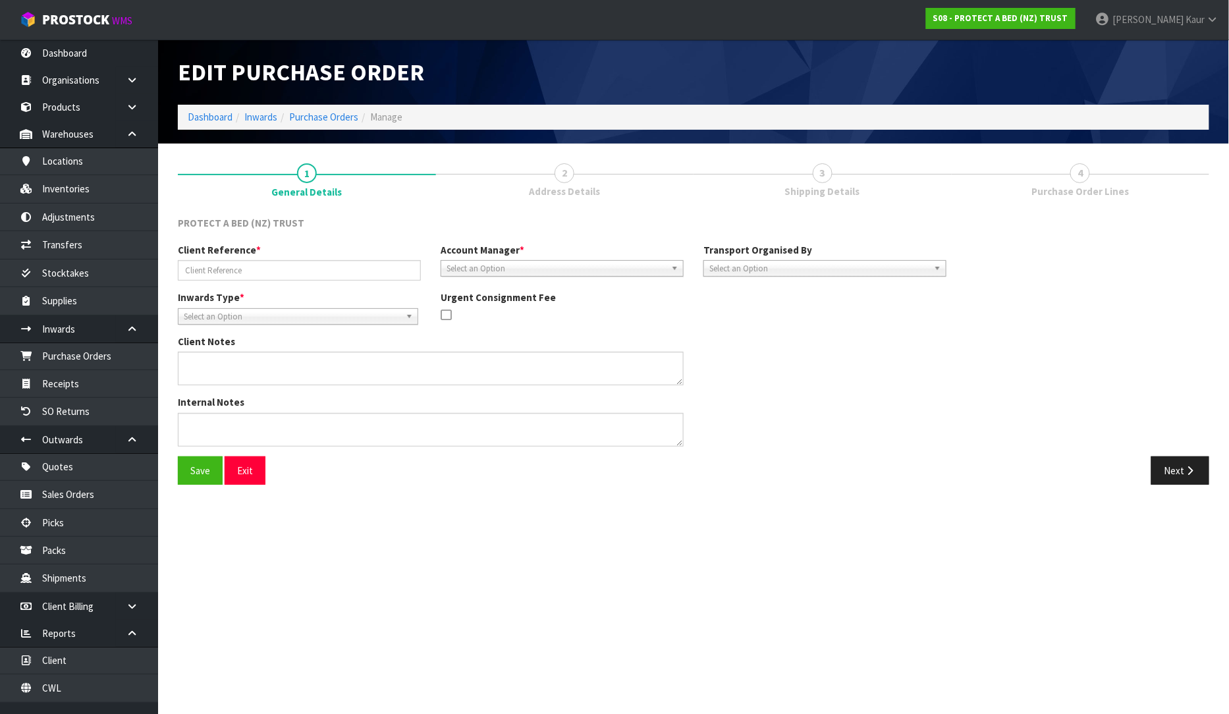
type input "S00022004 /SOSCEX0000027"
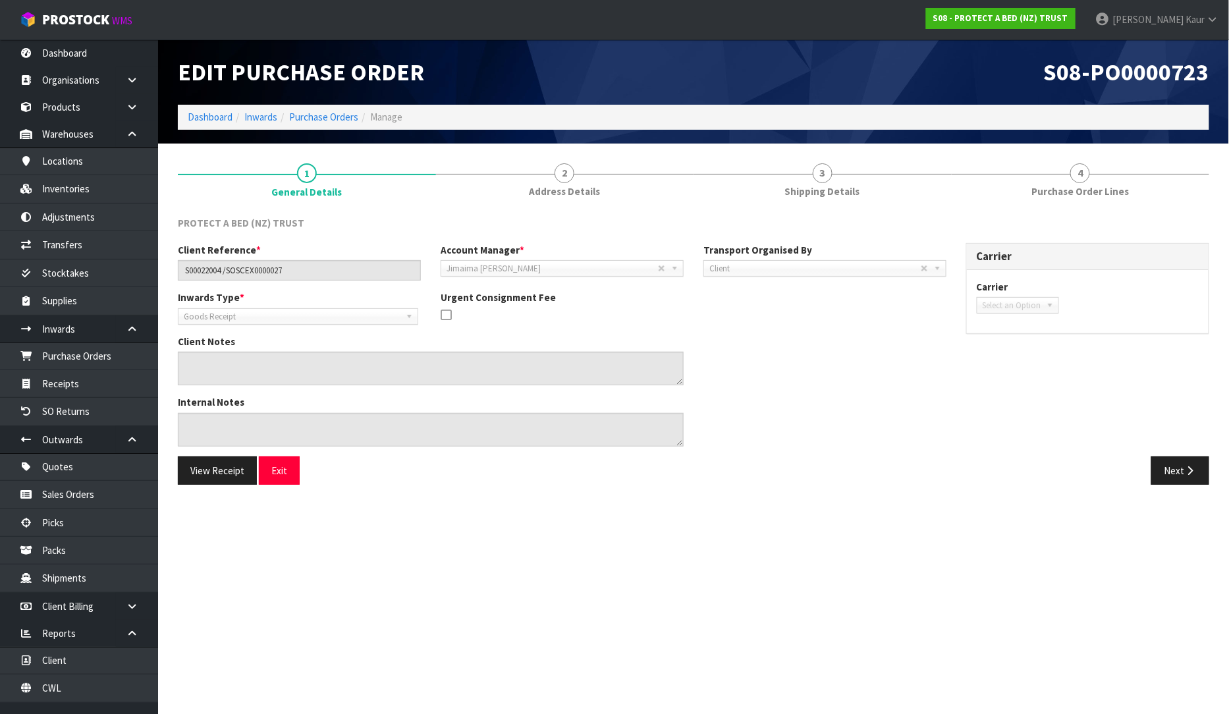
click at [1005, 304] on span "Select an Option" at bounding box center [1012, 306] width 59 height 16
click at [76, 378] on link "Receipts" at bounding box center [79, 383] width 158 height 27
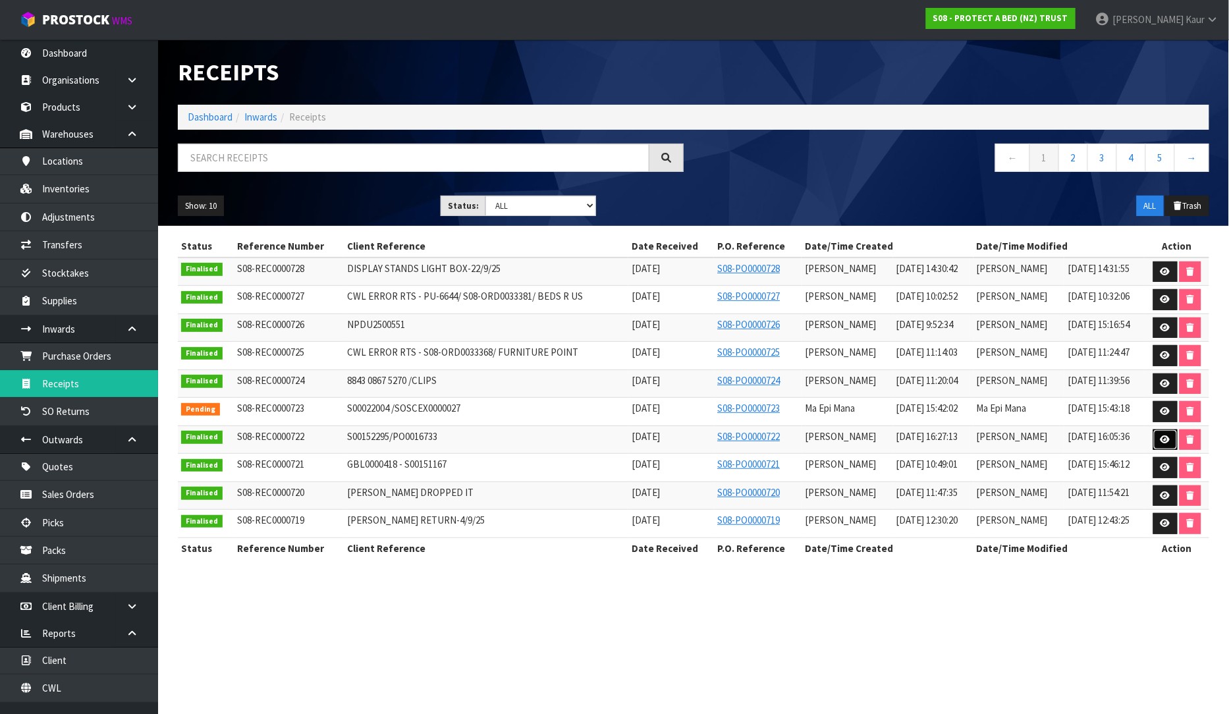
click at [1160, 441] on link at bounding box center [1166, 440] width 24 height 21
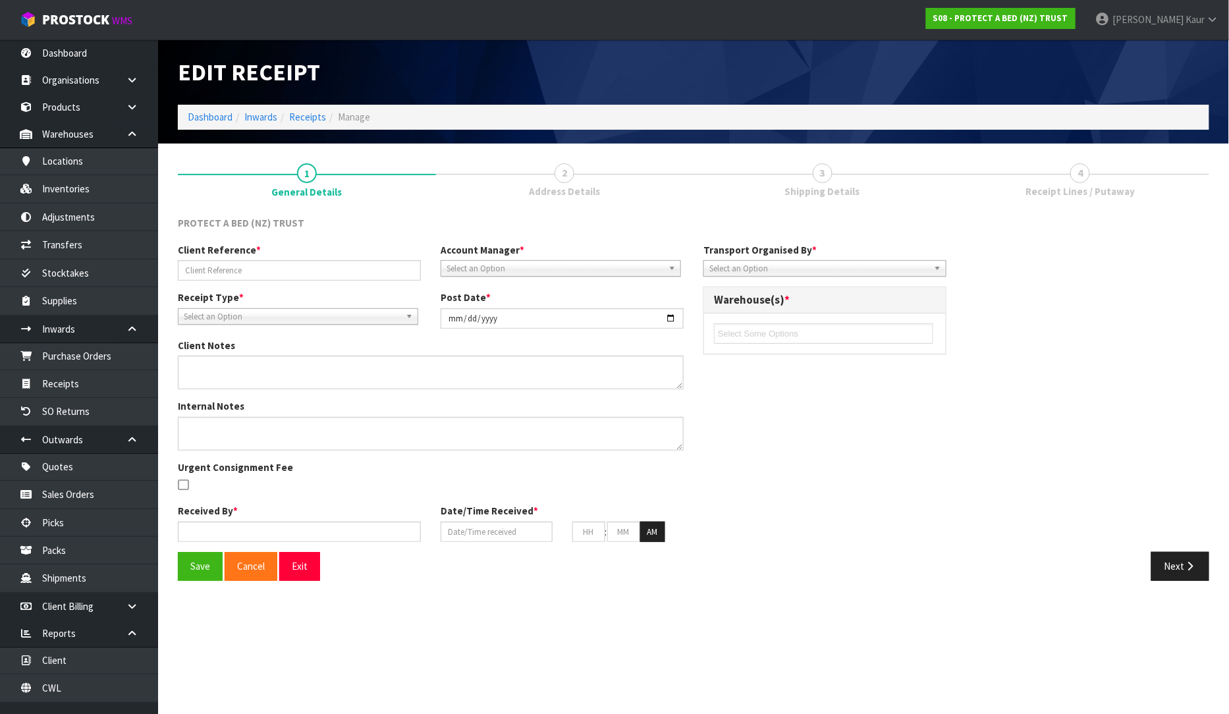
type input "S00152295/PO0016733"
type input "[DATE]"
type input "[PERSON_NAME]"
type input "[DATE]"
type input "04"
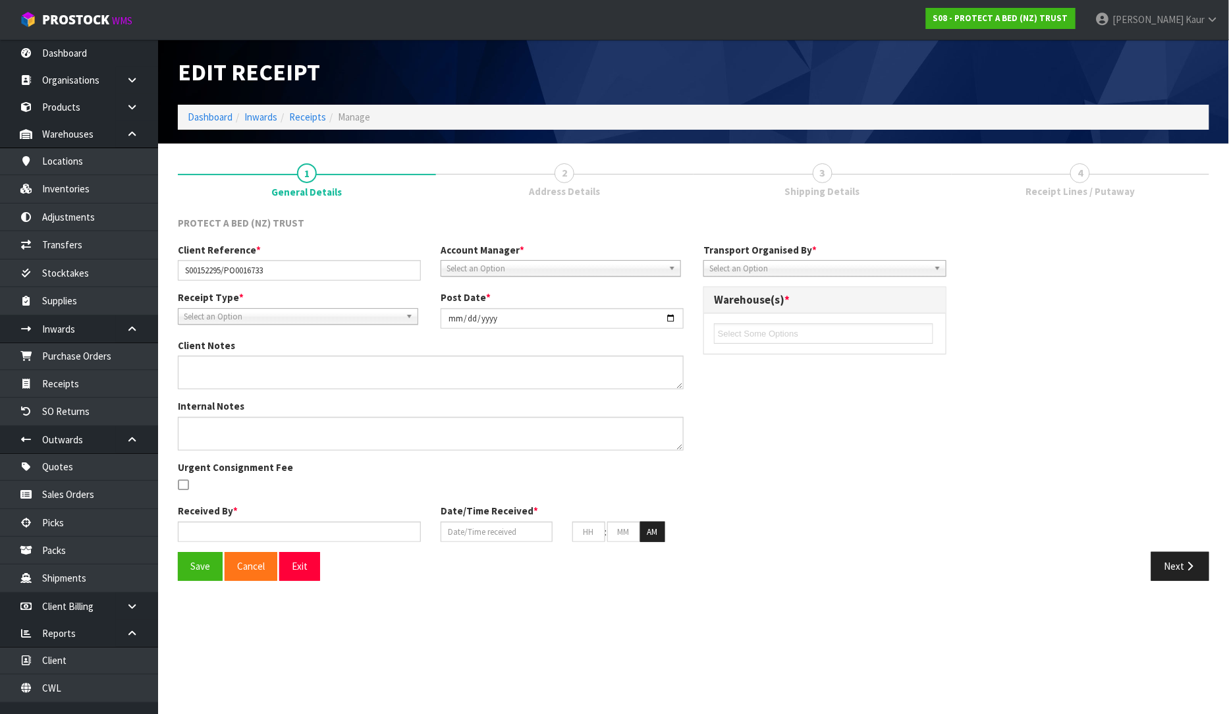
type input "27"
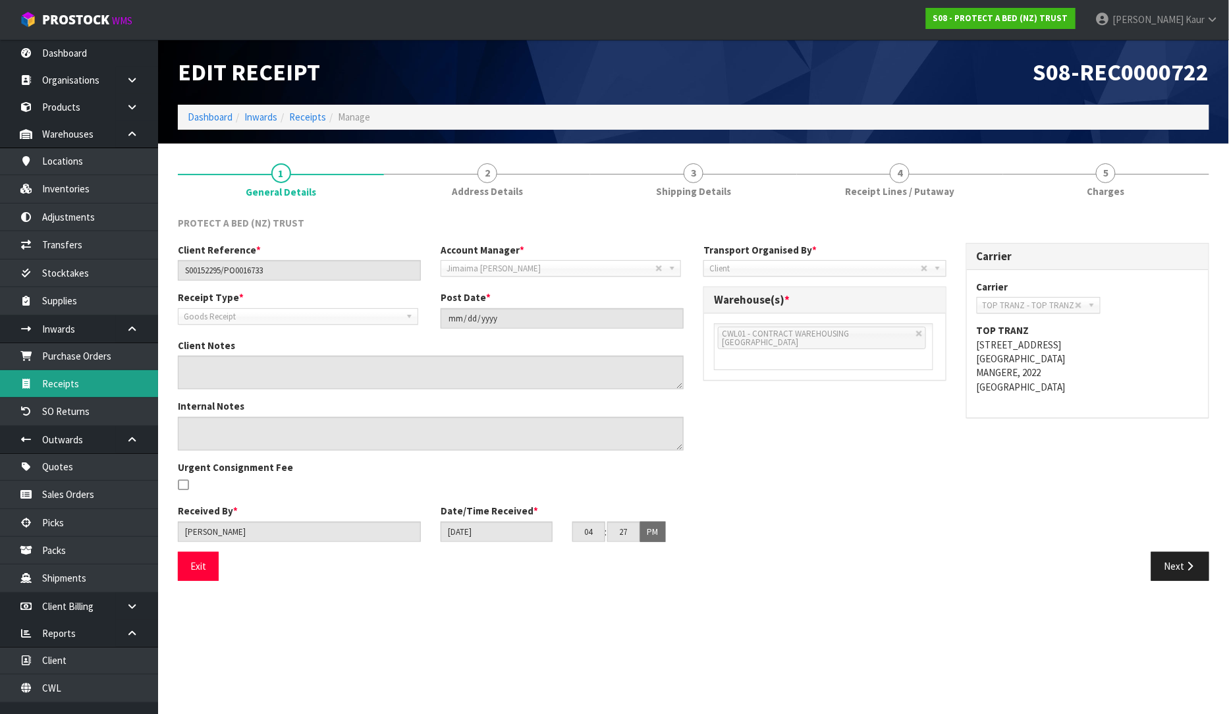
click at [61, 383] on link "Receipts" at bounding box center [79, 383] width 158 height 27
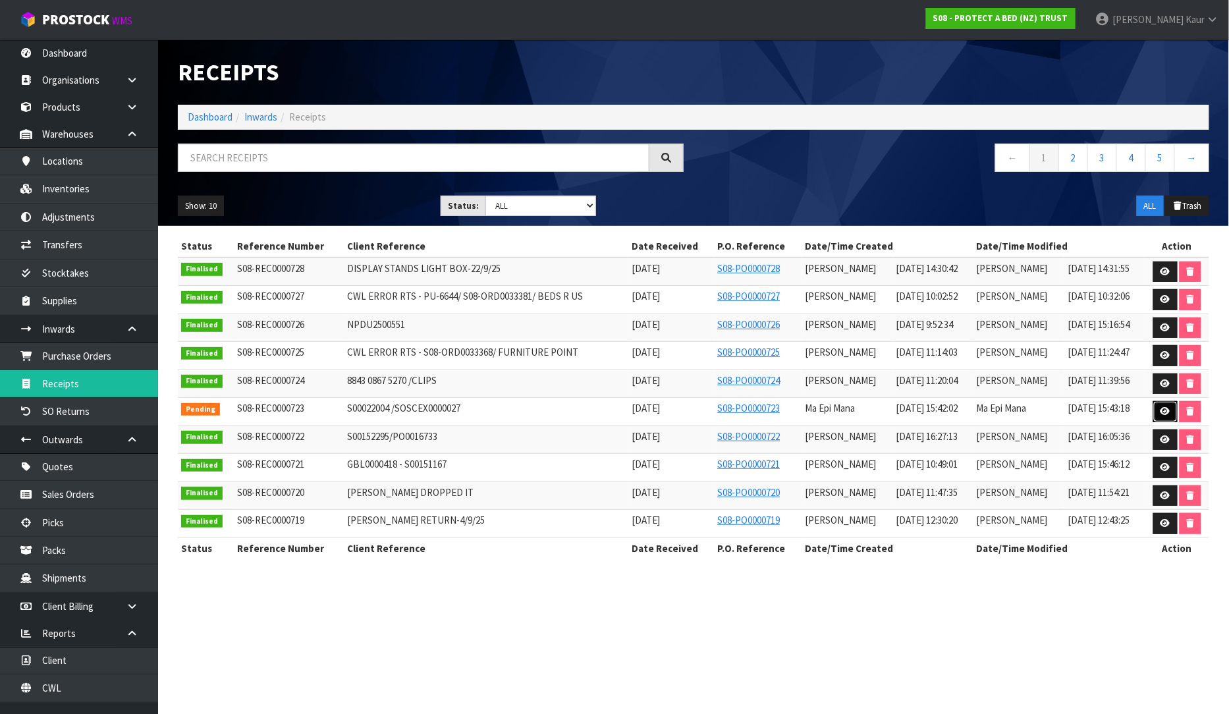
click at [1167, 406] on link at bounding box center [1166, 411] width 24 height 21
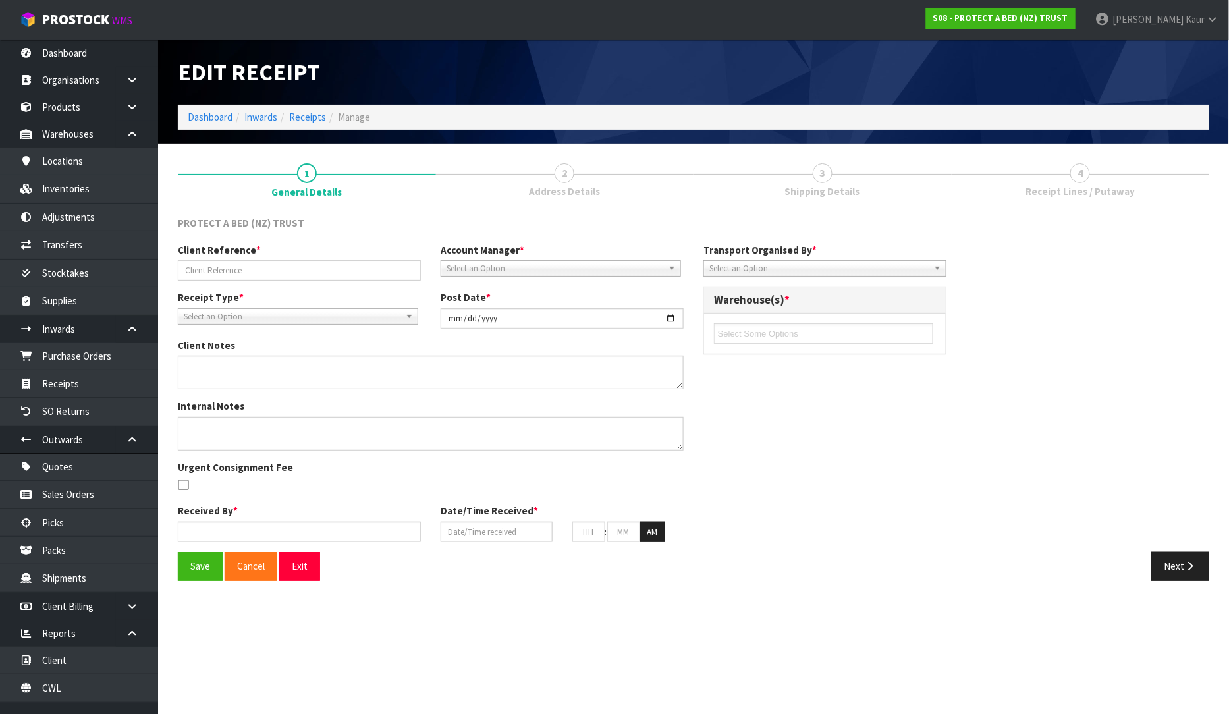
type input "S00022004 /SOSCEX0000027"
type input "[DATE]"
type input "Ma Epi Mana"
type input "[DATE]"
type input "03"
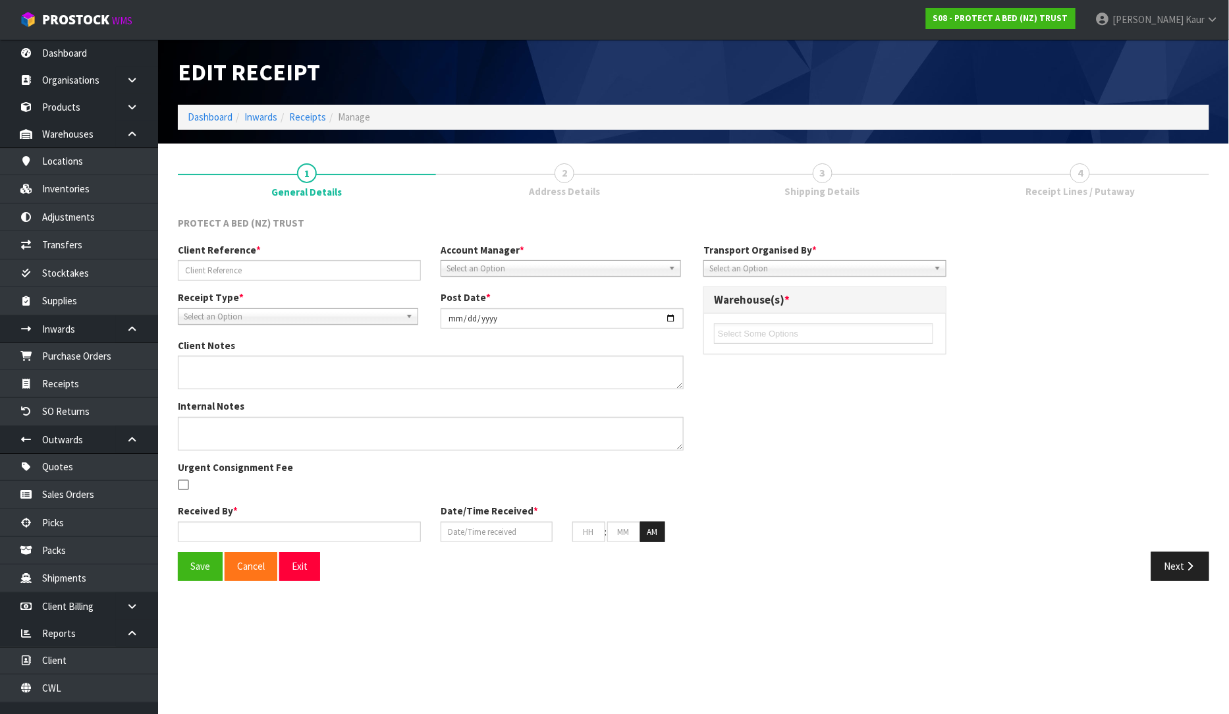
type input "30"
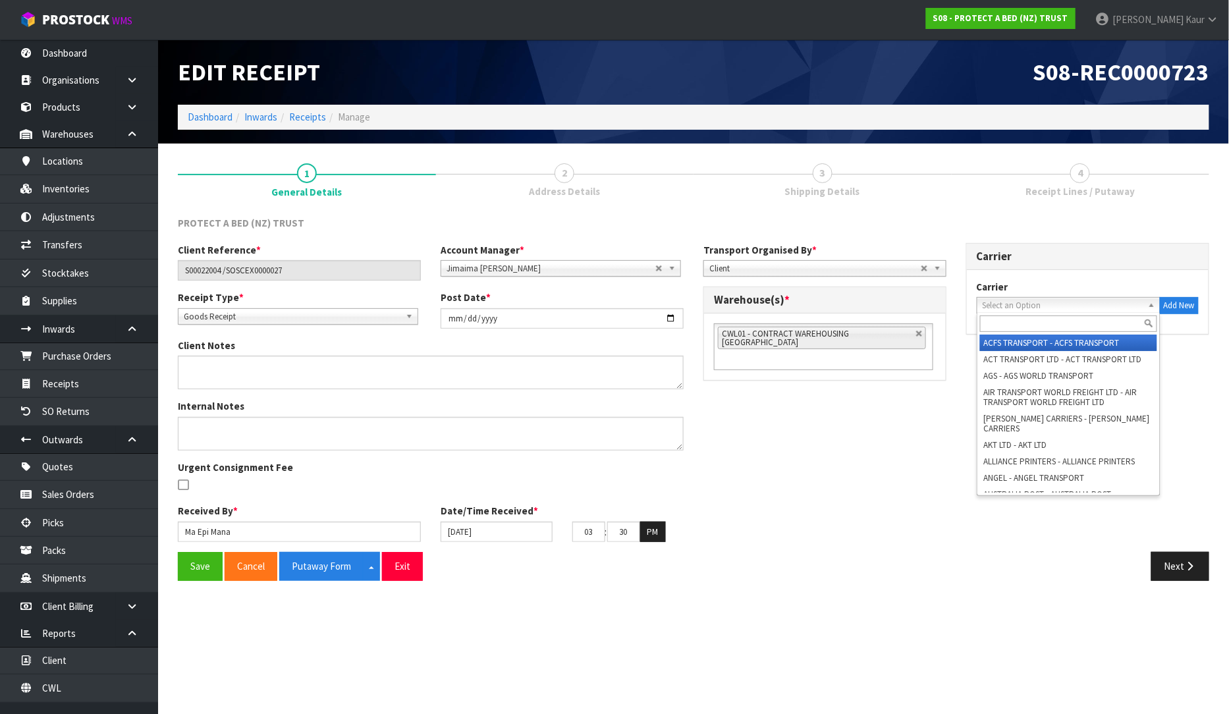
click at [1011, 298] on span "Select an Option" at bounding box center [1063, 306] width 160 height 16
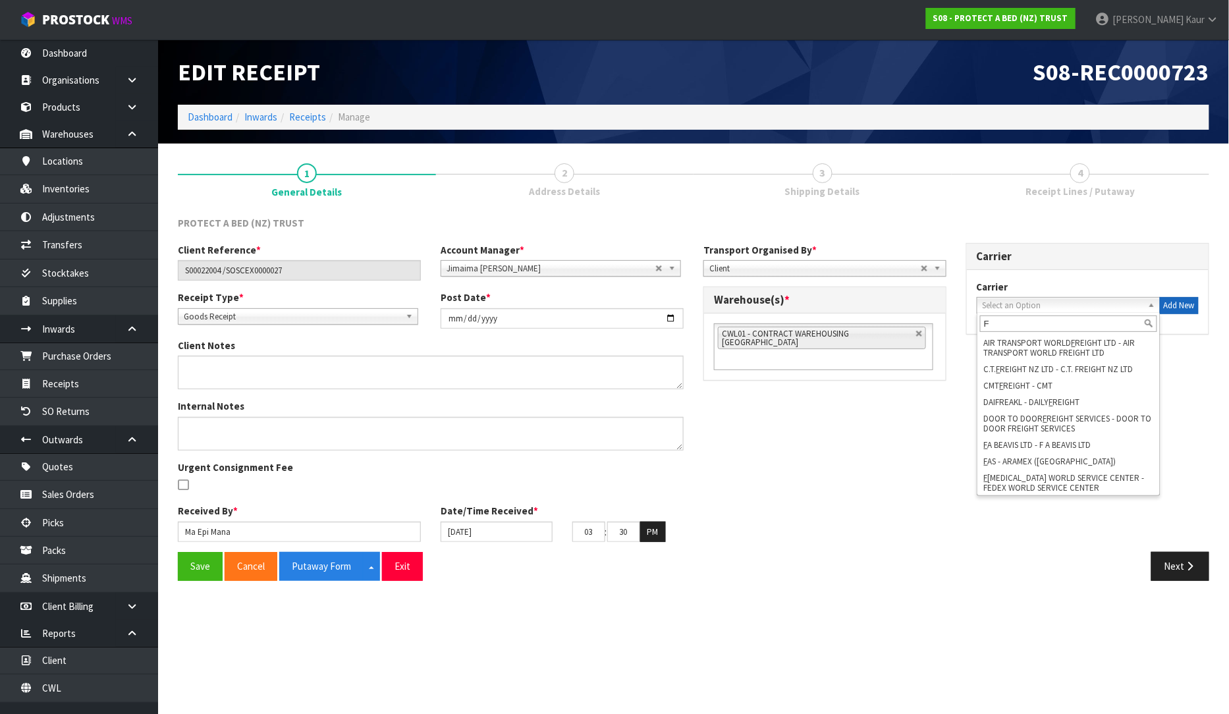
type input "F"
click at [1167, 310] on button "Add New" at bounding box center [1179, 305] width 39 height 17
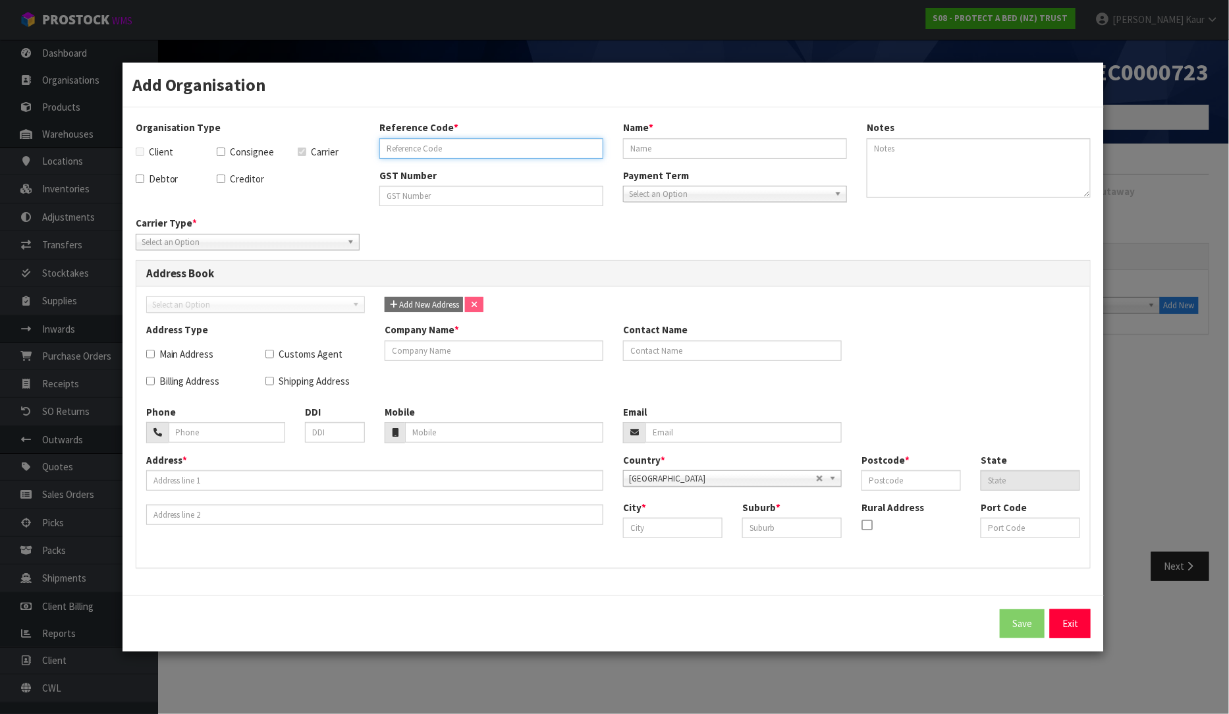
click at [430, 148] on input "text" at bounding box center [491, 148] width 224 height 20
type input "FLIWAY TRANSPORT"
click at [648, 153] on input "text" at bounding box center [735, 148] width 224 height 20
type input "FLIWAY TRANSPORT"
drag, startPoint x: 479, startPoint y: 143, endPoint x: 348, endPoint y: 144, distance: 131.1
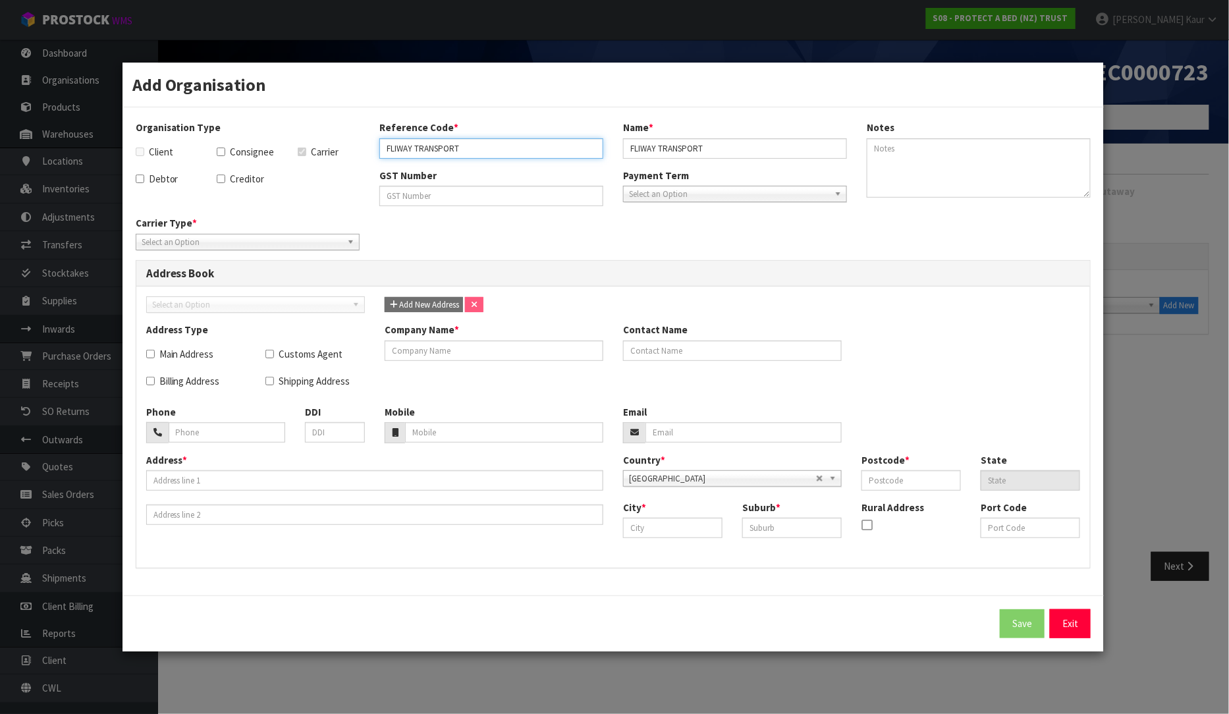
click at [348, 144] on div "Organisation Type Client Consignee Carrier Debtor Creditor Reference Code * FLI…" at bounding box center [614, 169] width 976 height 96
click at [448, 358] on input "text" at bounding box center [494, 351] width 219 height 20
paste input "FLIWAY TRANSPORT"
type input "FLIWAY TRANSPORT"
click at [762, 520] on input "text" at bounding box center [791, 528] width 99 height 20
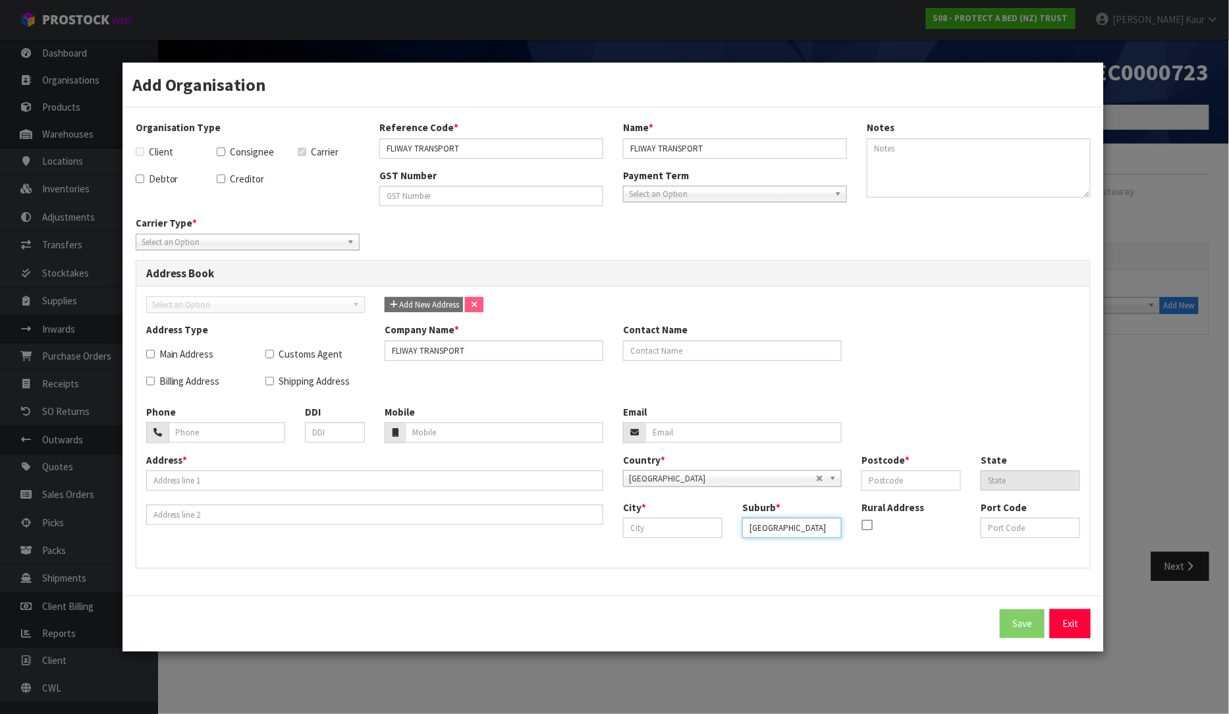
type input "[GEOGRAPHIC_DATA]"
click at [646, 528] on input "text" at bounding box center [672, 528] width 99 height 20
type input "[GEOGRAPHIC_DATA]"
drag, startPoint x: 795, startPoint y: 529, endPoint x: 701, endPoint y: 532, distance: 94.3
click at [701, 532] on div "City * [GEOGRAPHIC_DATA] Suburb * [GEOGRAPHIC_DATA] Rural Address Port Code" at bounding box center [851, 524] width 477 height 47
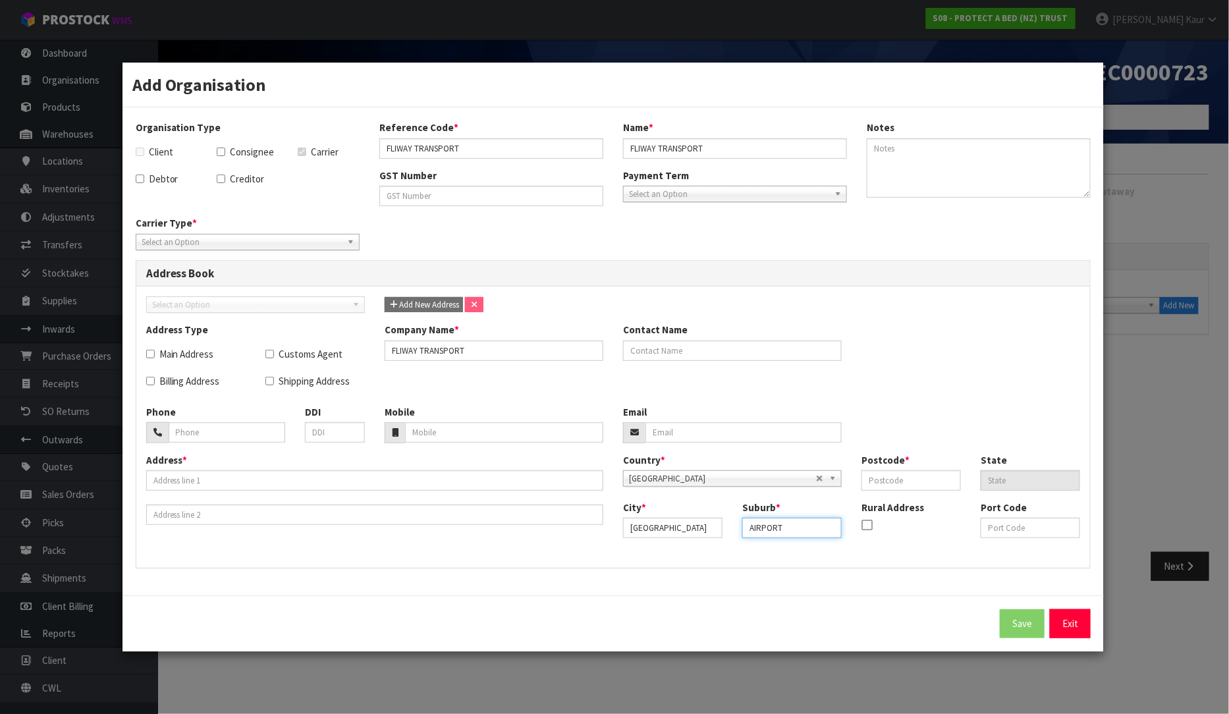
type input "AIRPORT"
click at [240, 236] on span "Select an Option" at bounding box center [242, 243] width 200 height 16
click at [219, 281] on li "Company" at bounding box center [247, 279] width 217 height 16
click at [1008, 629] on button "Save" at bounding box center [1022, 623] width 45 height 28
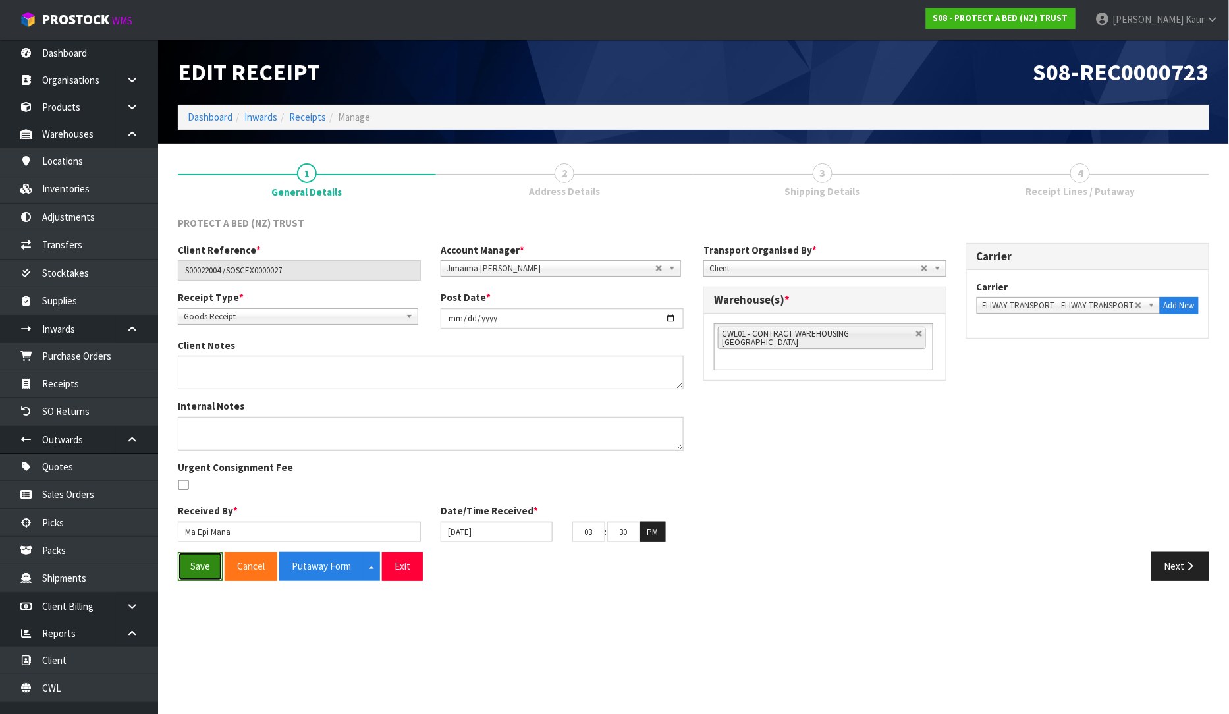
click at [191, 565] on button "Save" at bounding box center [200, 566] width 45 height 28
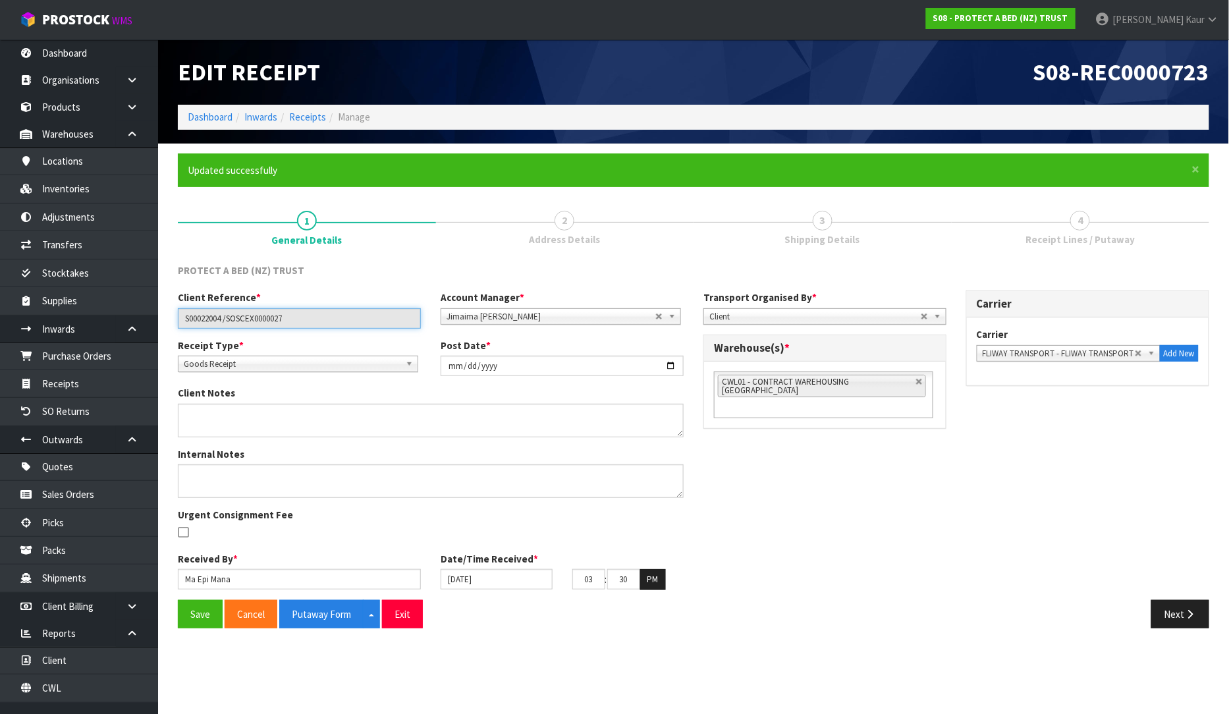
drag, startPoint x: 306, startPoint y: 325, endPoint x: 163, endPoint y: 314, distance: 143.3
click at [163, 314] on section "× Close Updated successfully 1 General Details 2 Address Details 3 Shipping Det…" at bounding box center [693, 396] width 1071 height 505
click at [64, 692] on link "CWL" at bounding box center [79, 688] width 158 height 27
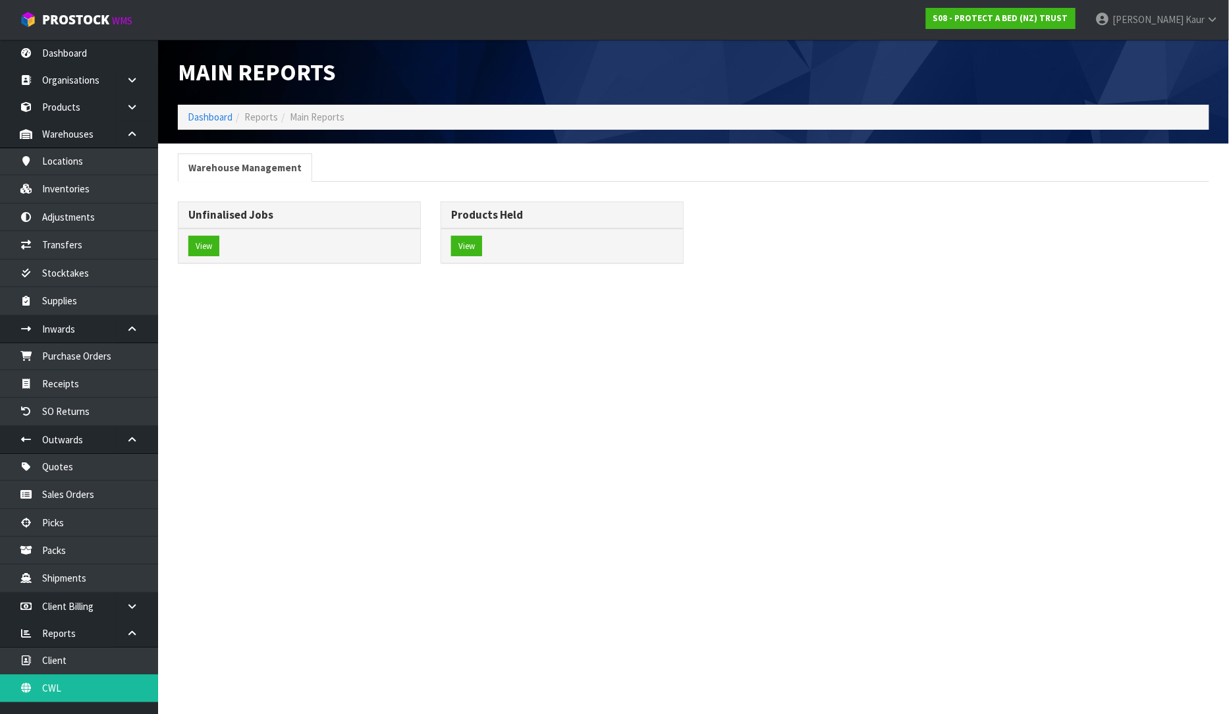
click at [201, 232] on div "View" at bounding box center [300, 246] width 242 height 35
click at [201, 242] on button "View" at bounding box center [203, 246] width 31 height 21
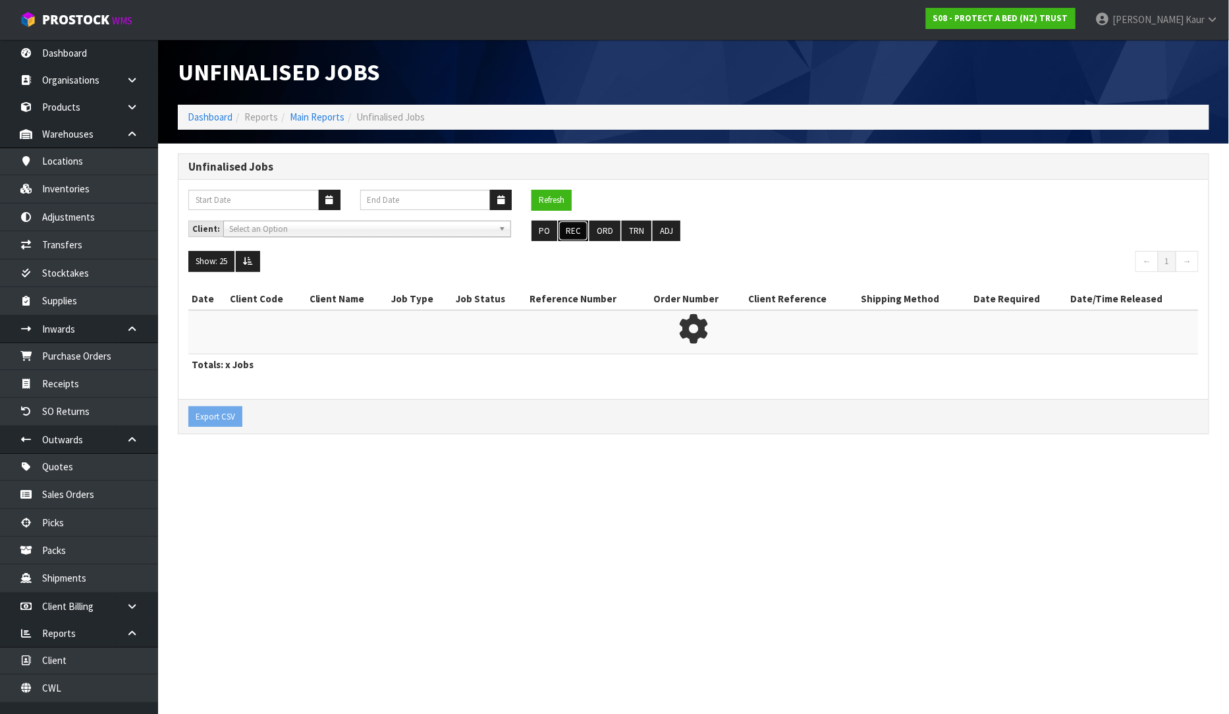
click at [578, 235] on button "REC" at bounding box center [574, 231] width 30 height 21
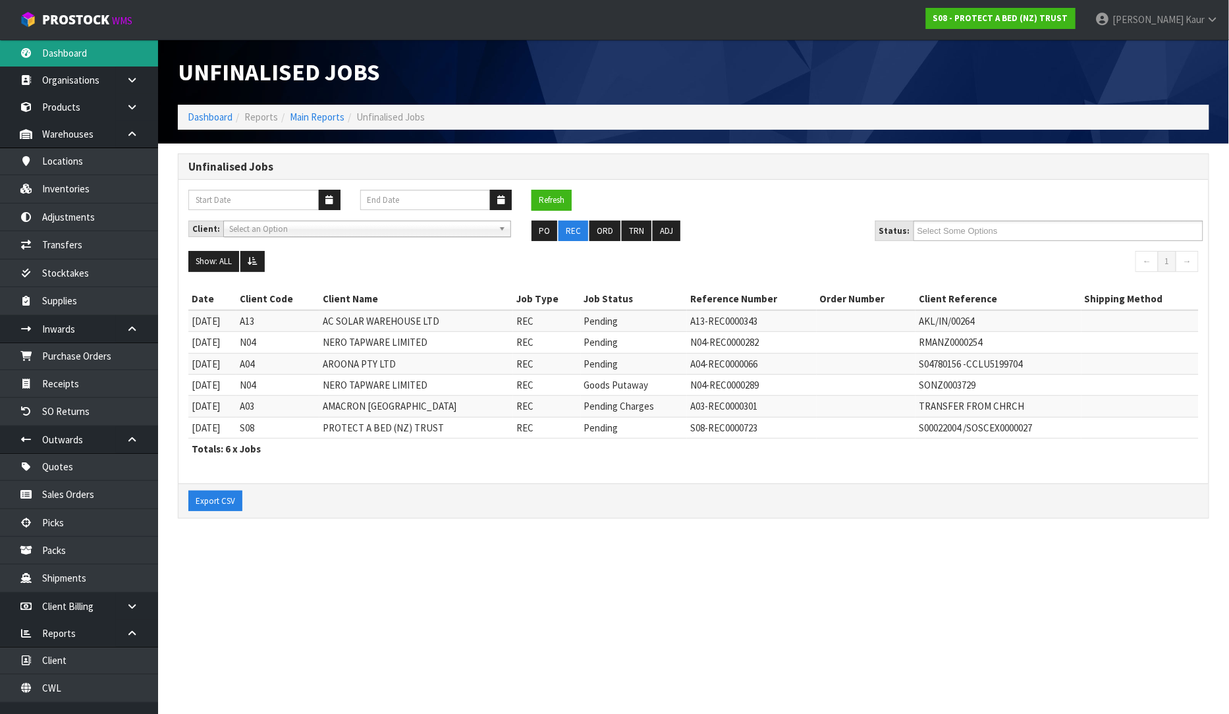
click at [67, 50] on link "Dashboard" at bounding box center [79, 53] width 158 height 27
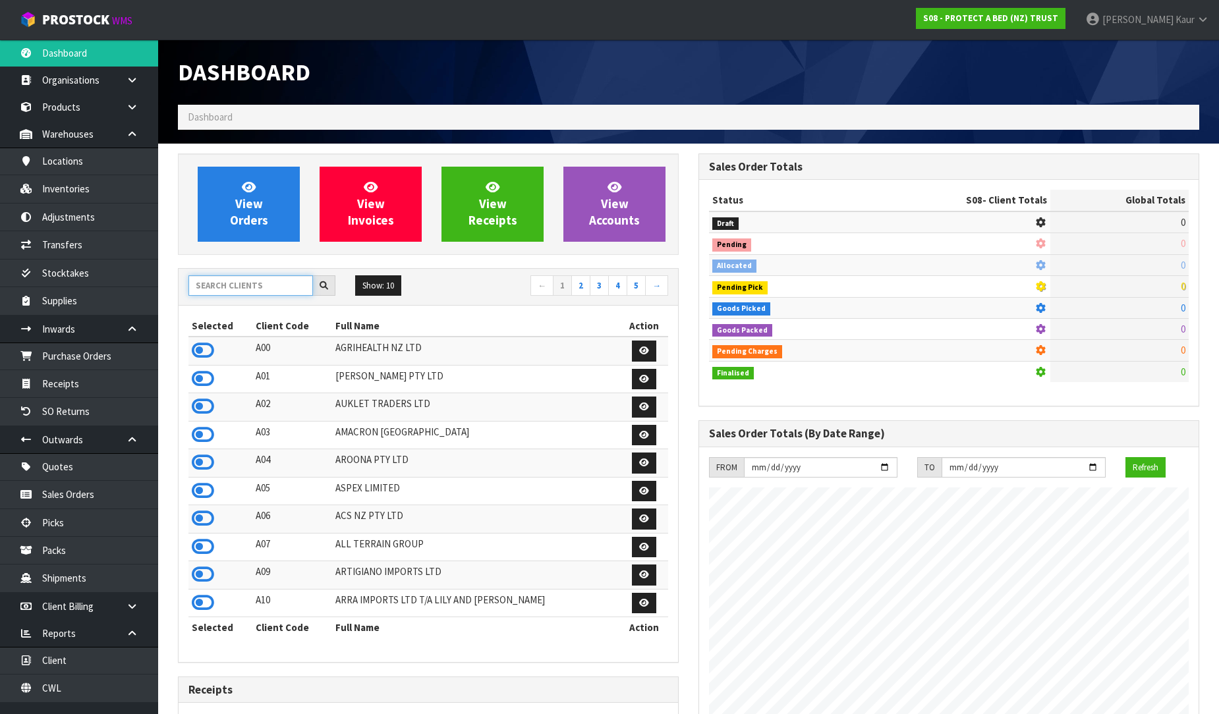
click at [261, 291] on input "text" at bounding box center [250, 285] width 125 height 20
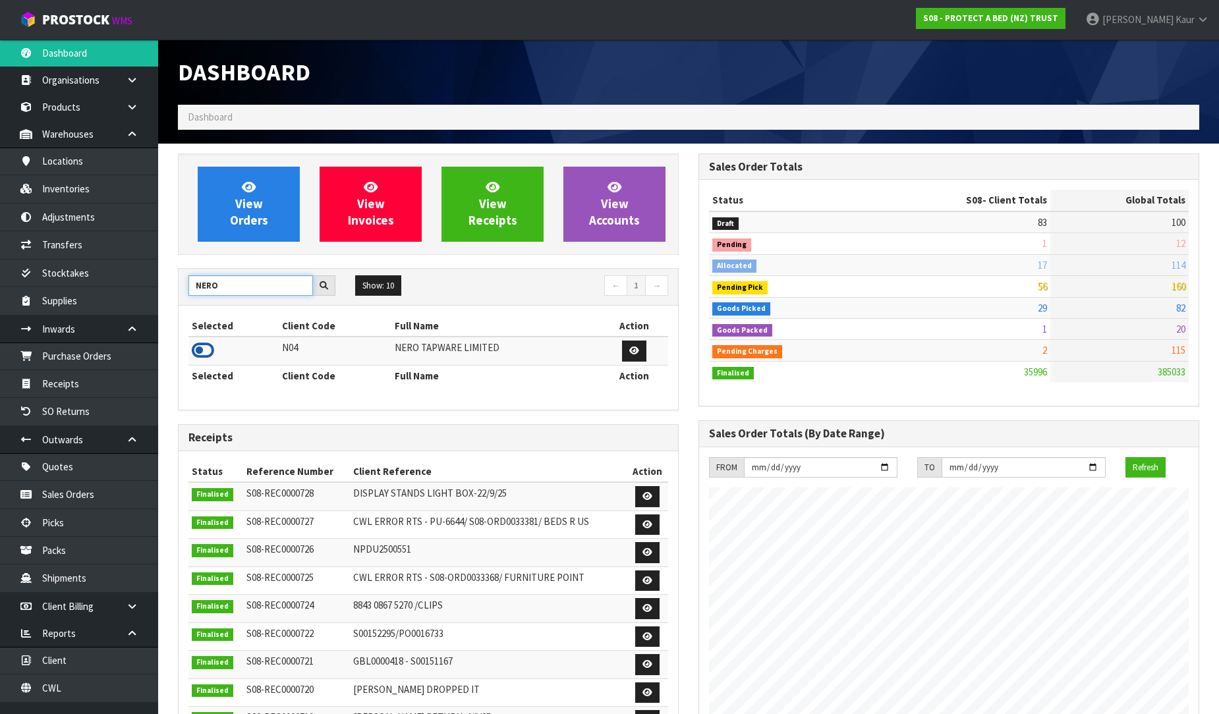
type input "NERO"
click at [196, 352] on icon at bounding box center [203, 351] width 22 height 20
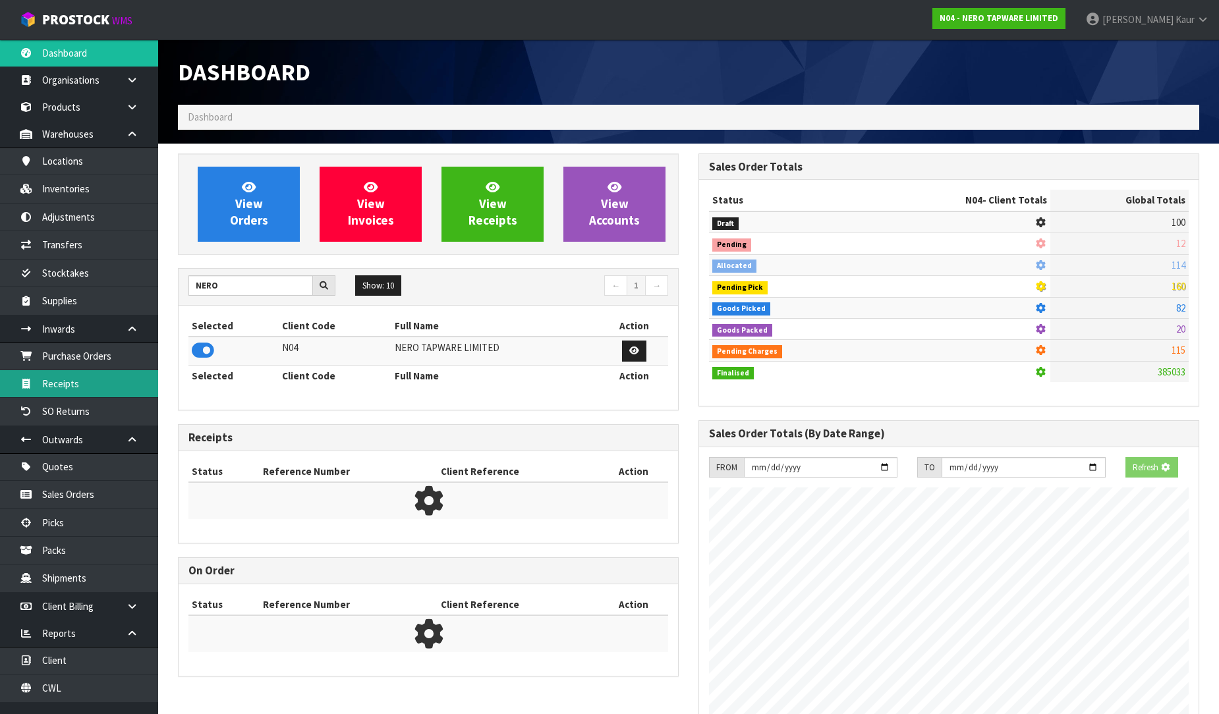
scroll to position [657958, 658259]
click at [65, 385] on link "Receipts" at bounding box center [79, 383] width 158 height 27
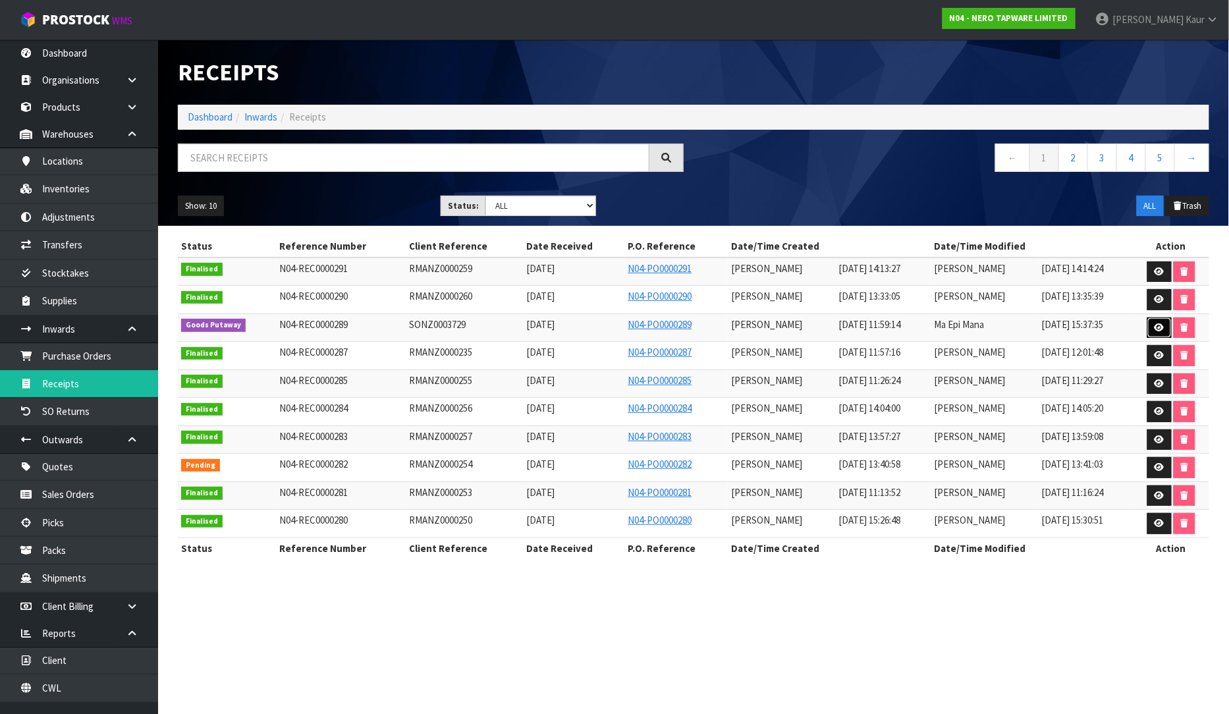
click at [1162, 327] on icon at bounding box center [1160, 327] width 10 height 9
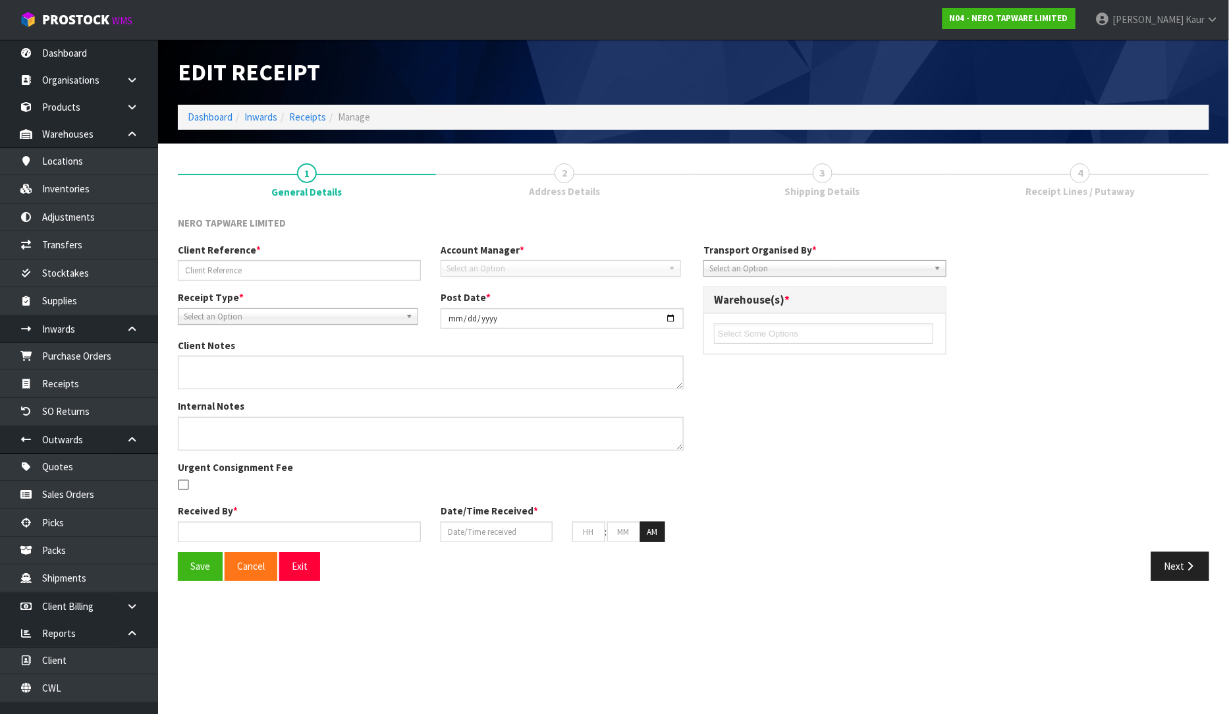
type input "SONZ0003729"
type input "[DATE]"
type input "[PERSON_NAME]"
type input "[DATE]"
type input "11"
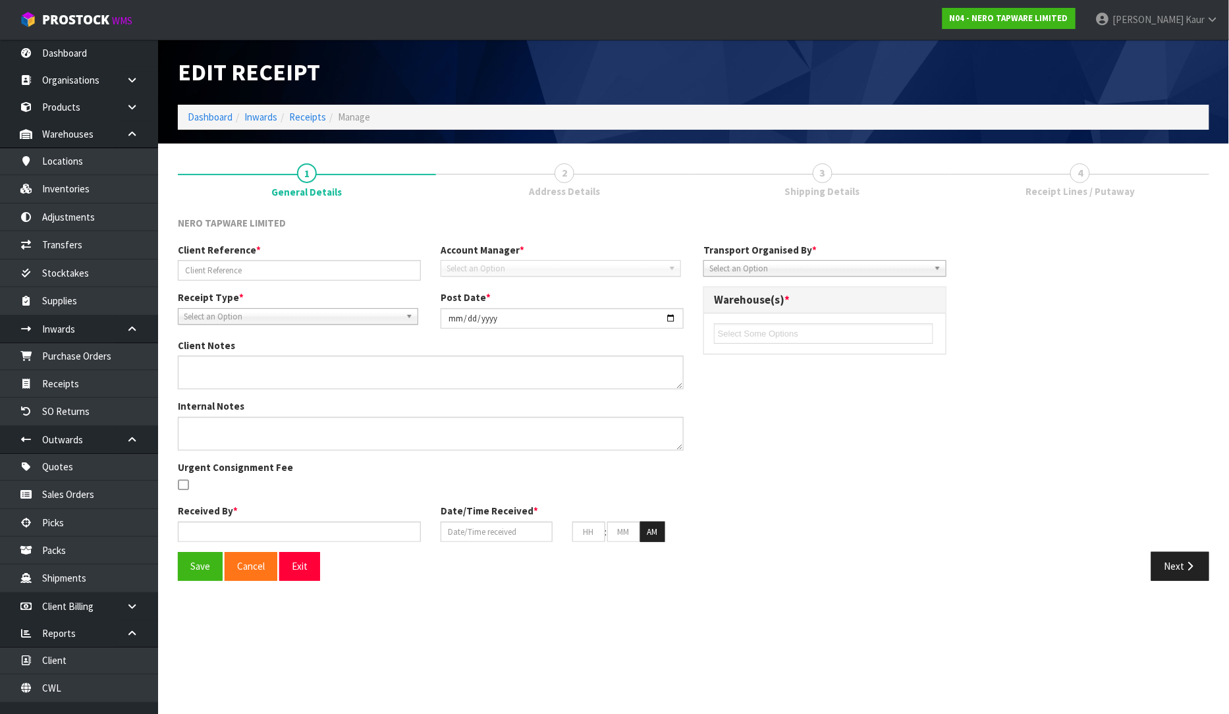
type input "59"
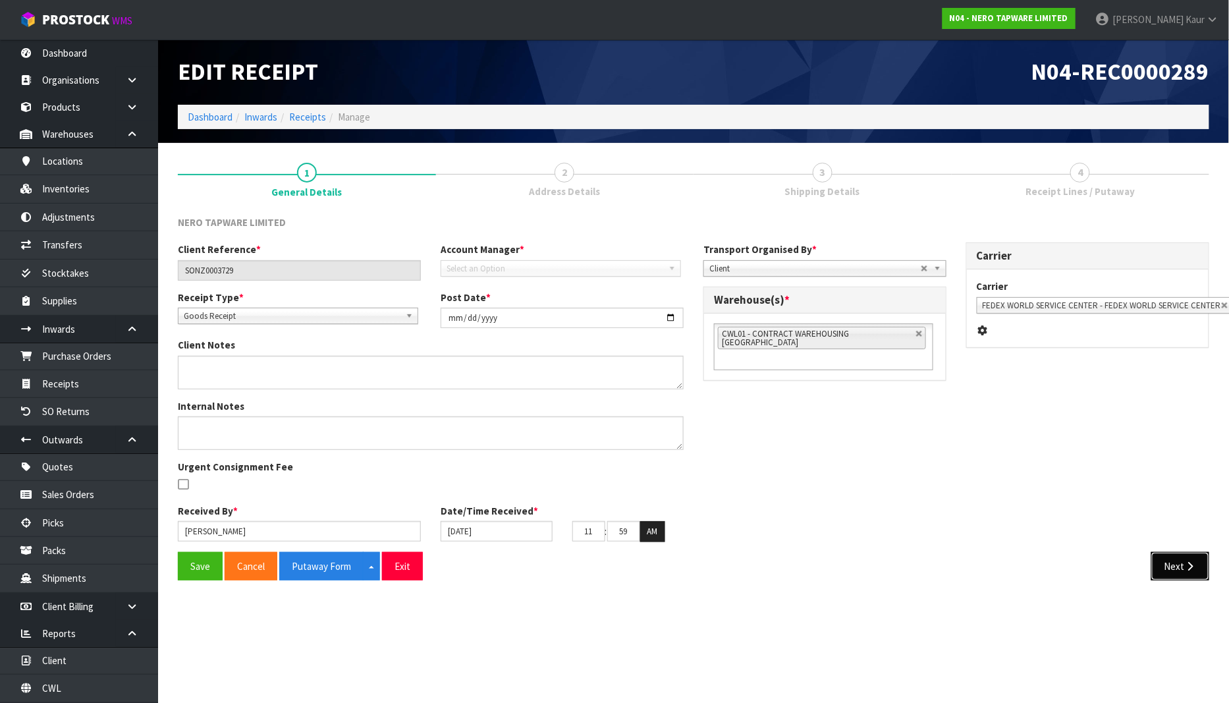
click at [1175, 554] on button "Next" at bounding box center [1181, 566] width 58 height 28
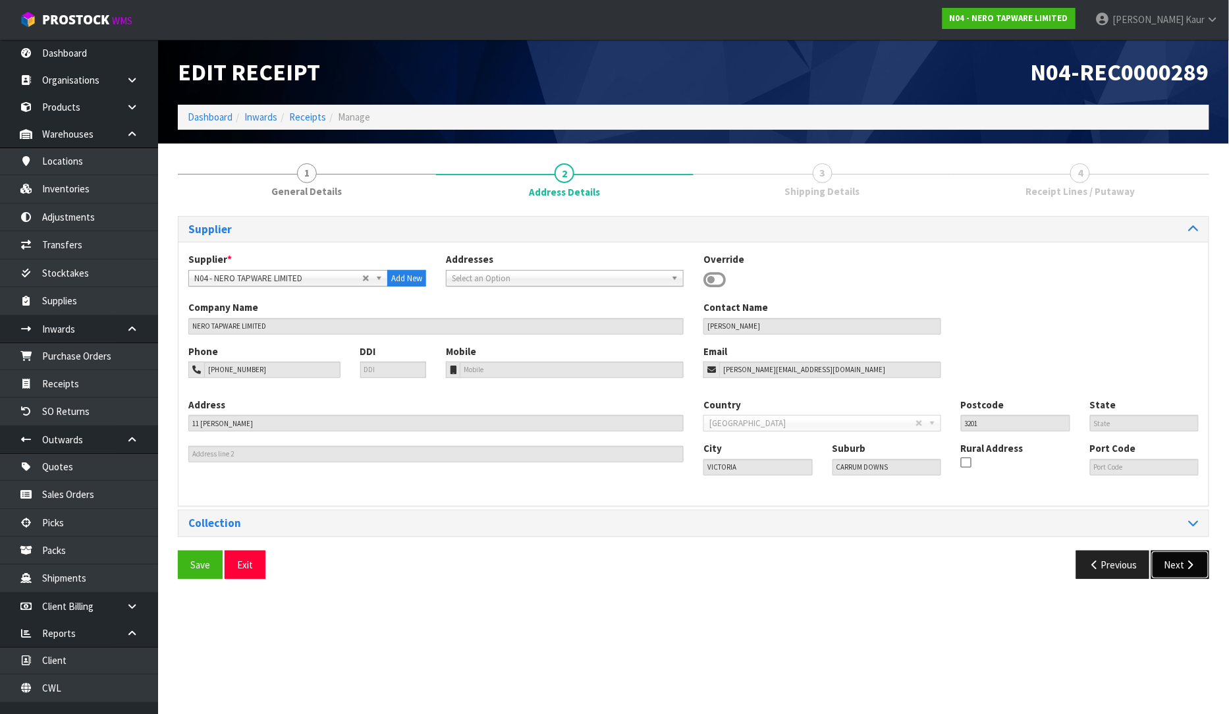
click at [1177, 563] on button "Next" at bounding box center [1181, 565] width 58 height 28
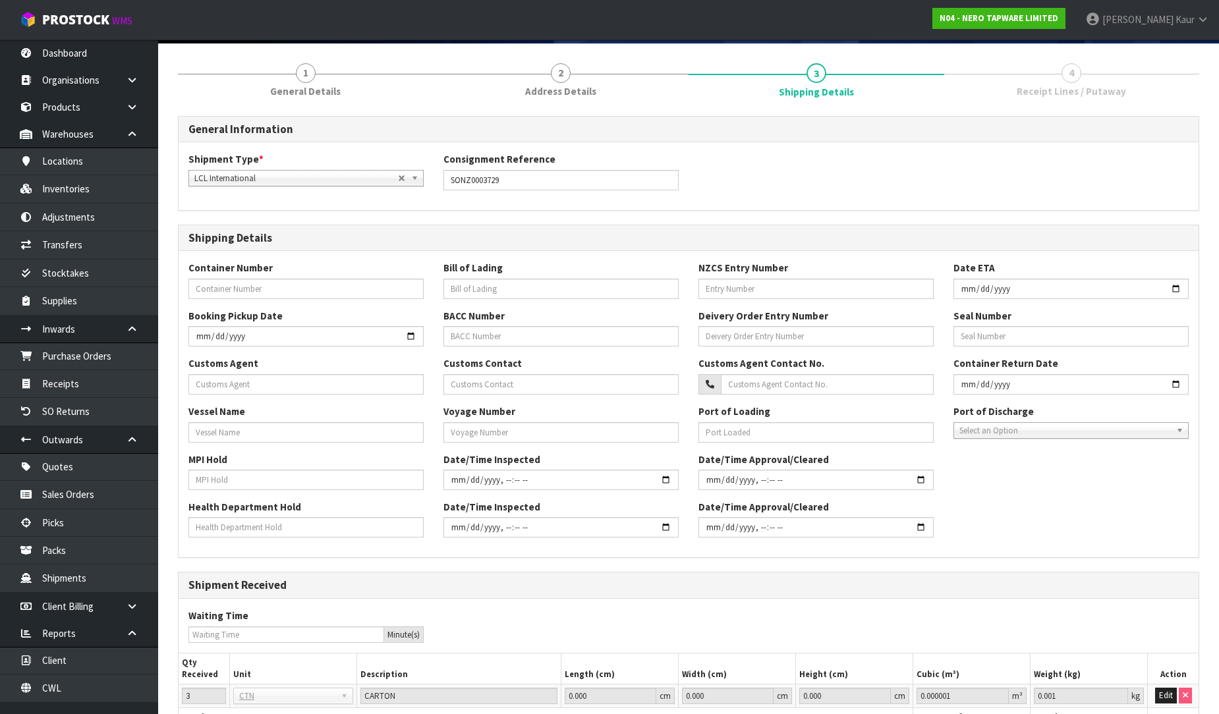
scroll to position [206, 0]
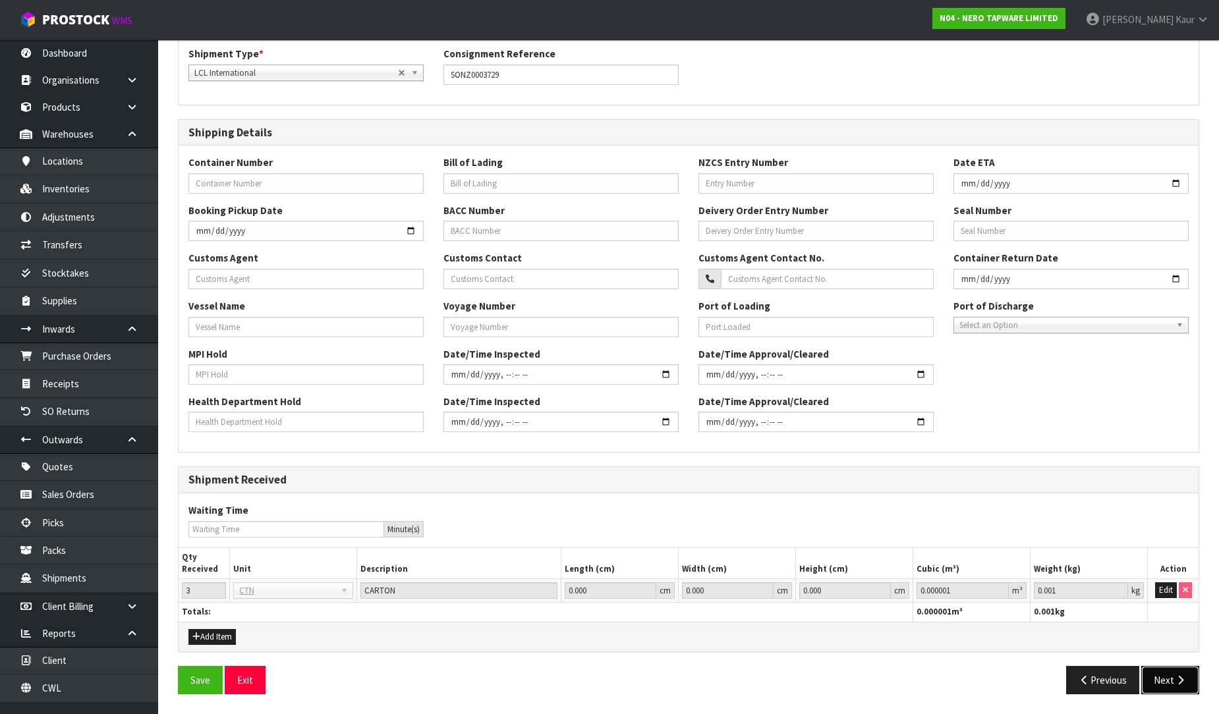
click at [1164, 686] on button "Next" at bounding box center [1170, 680] width 58 height 28
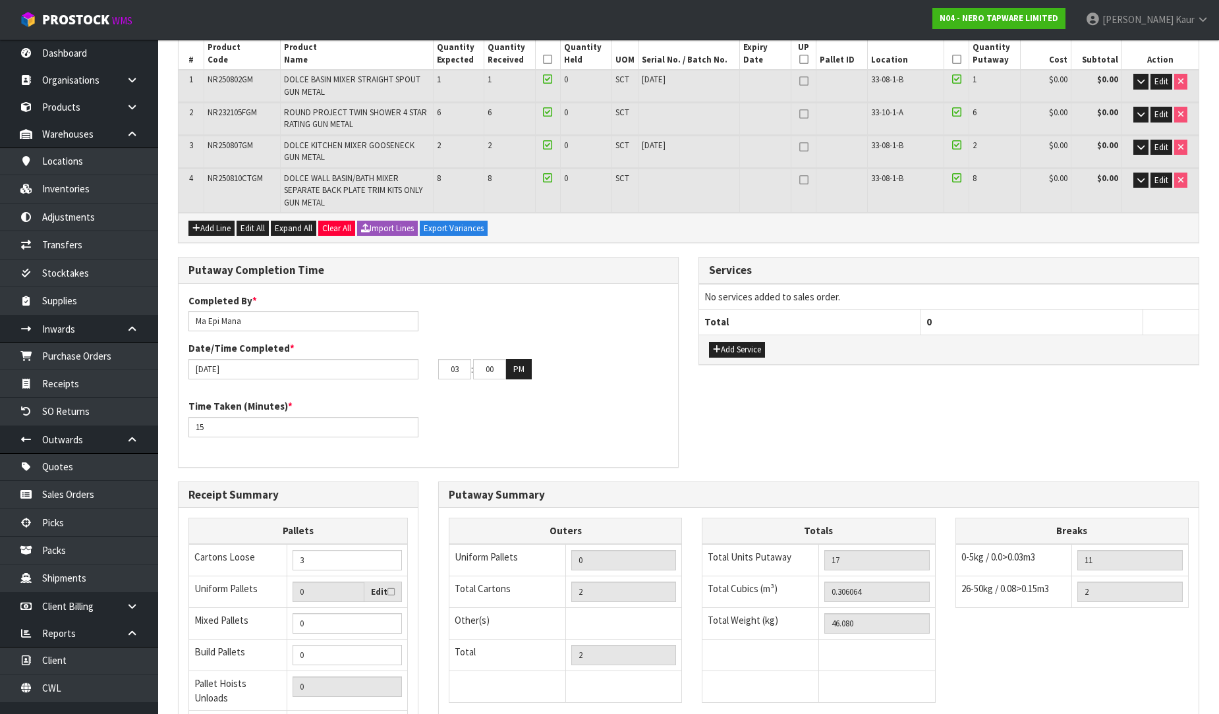
scroll to position [0, 0]
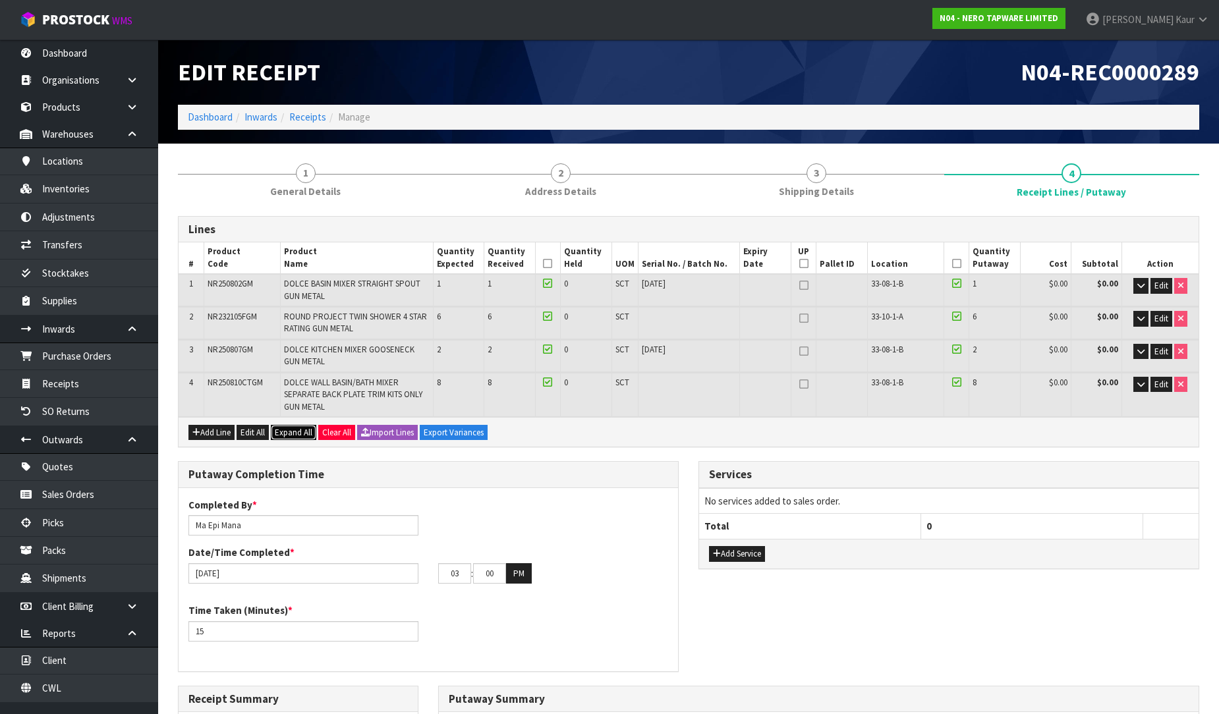
click at [296, 432] on span "Expand All" at bounding box center [294, 432] width 38 height 11
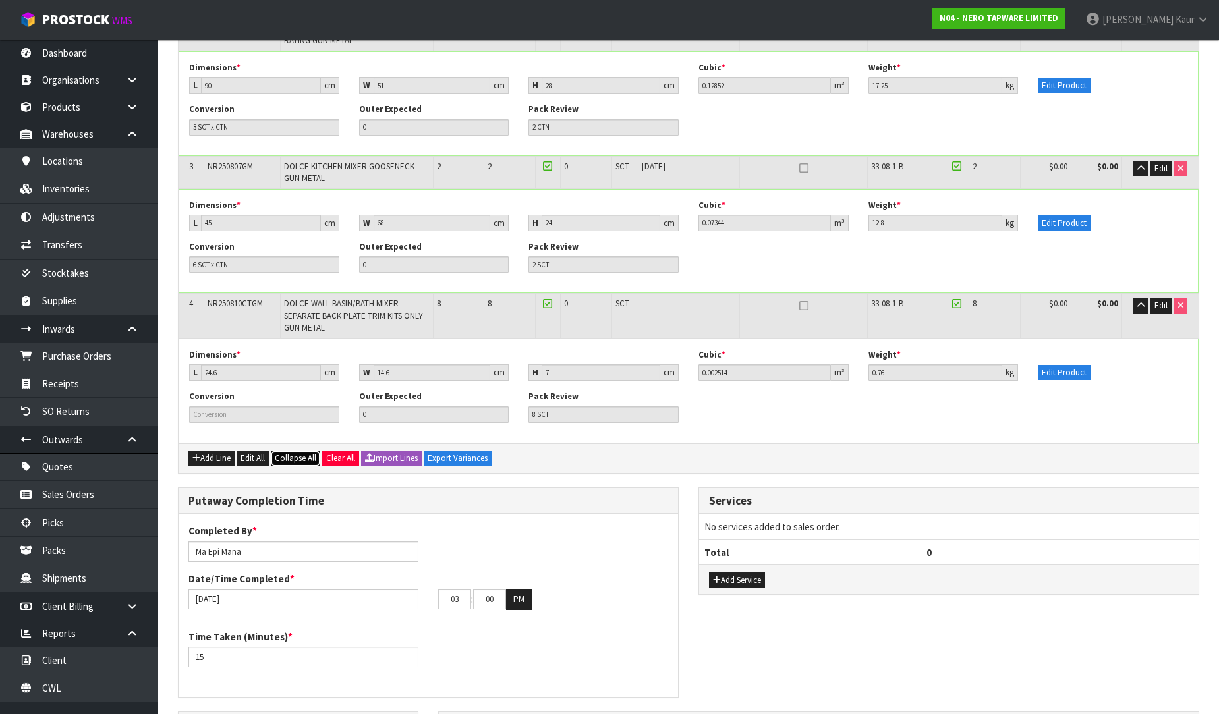
scroll to position [366, 0]
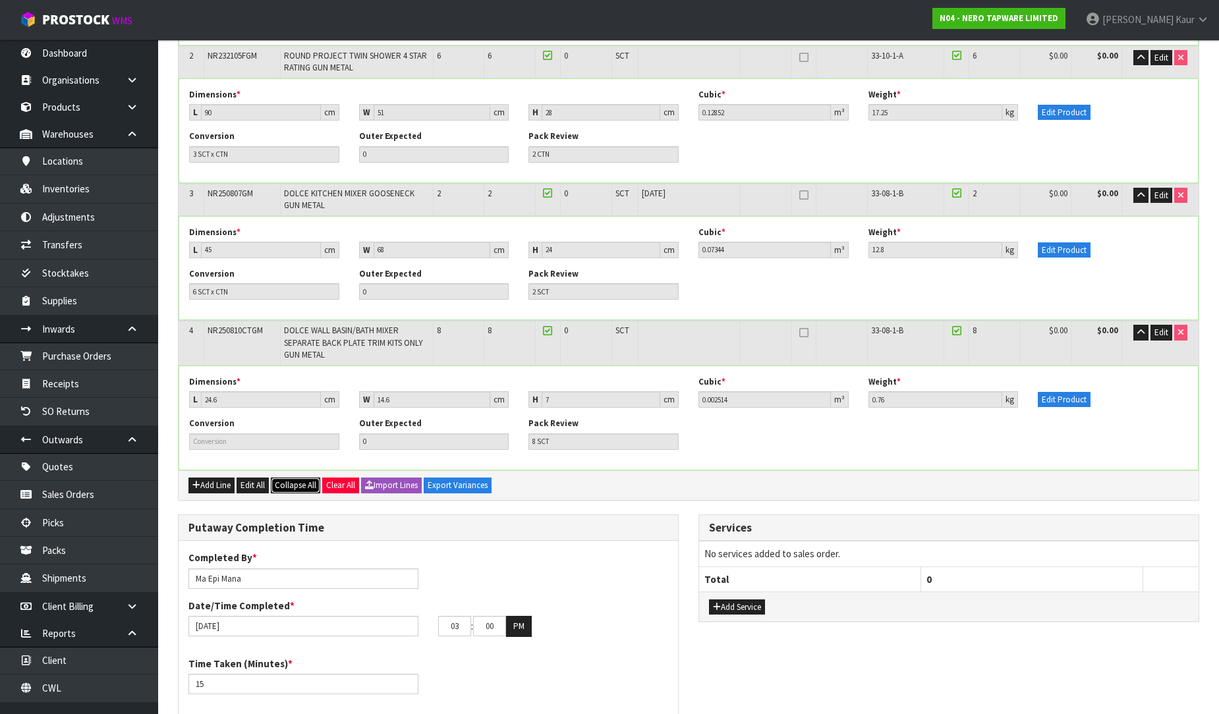
click at [312, 484] on span "Collapse All" at bounding box center [296, 485] width 42 height 11
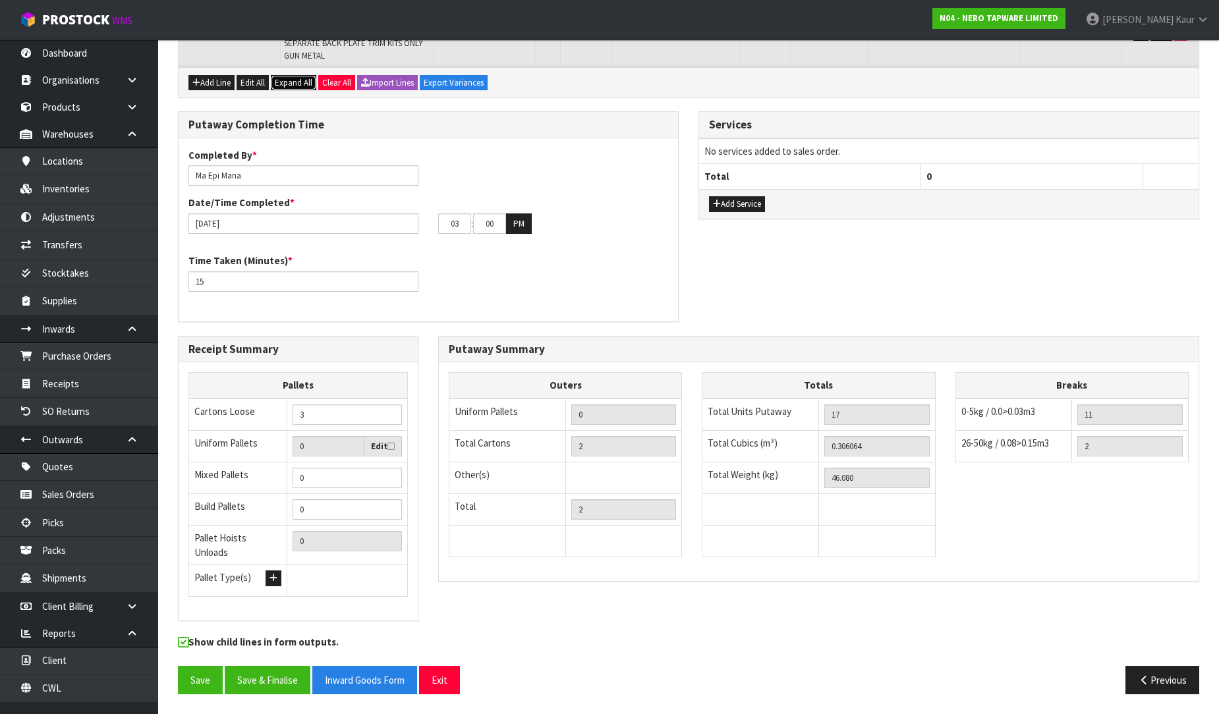
scroll to position [339, 0]
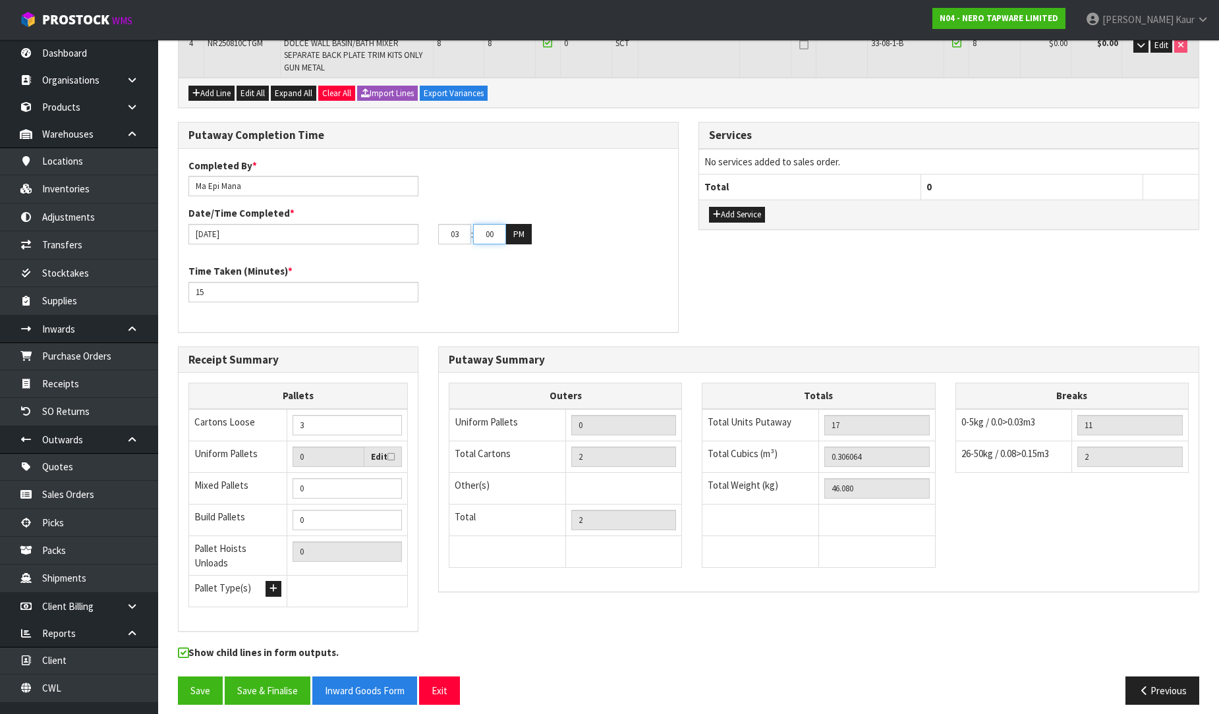
drag, startPoint x: 497, startPoint y: 229, endPoint x: 471, endPoint y: 233, distance: 26.6
click at [471, 233] on tr "03 : 00 : 00 PM" at bounding box center [485, 234] width 94 height 21
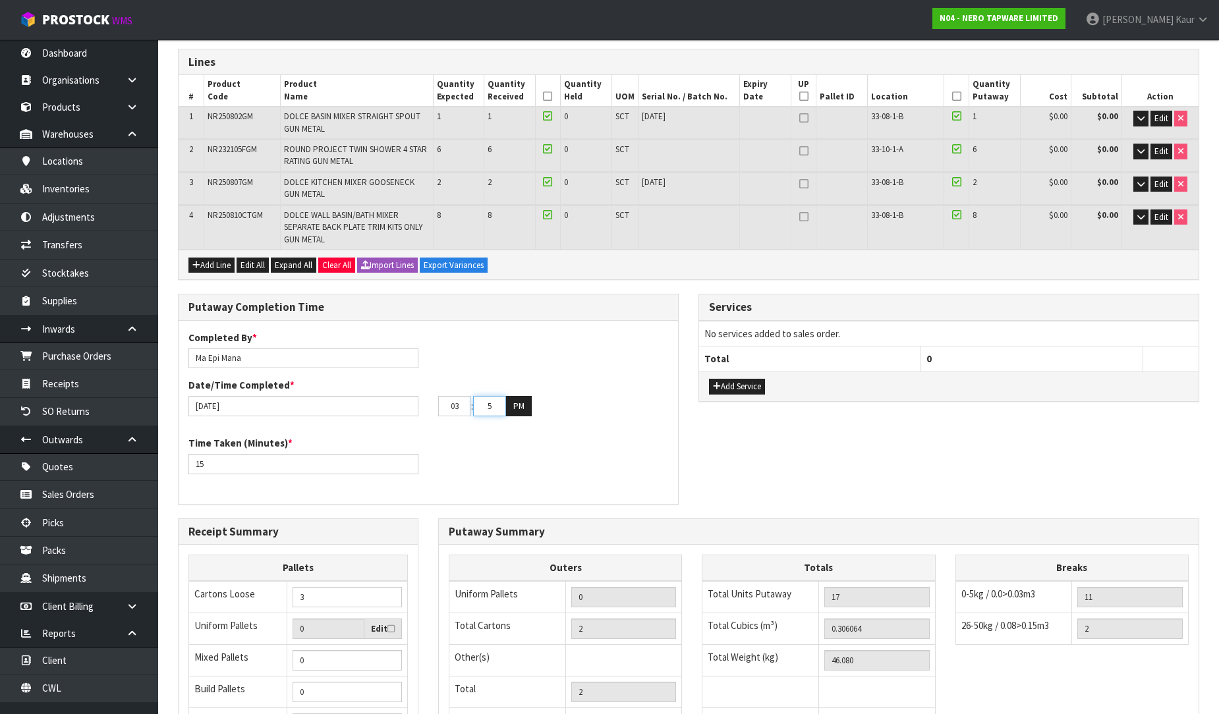
scroll to position [0, 0]
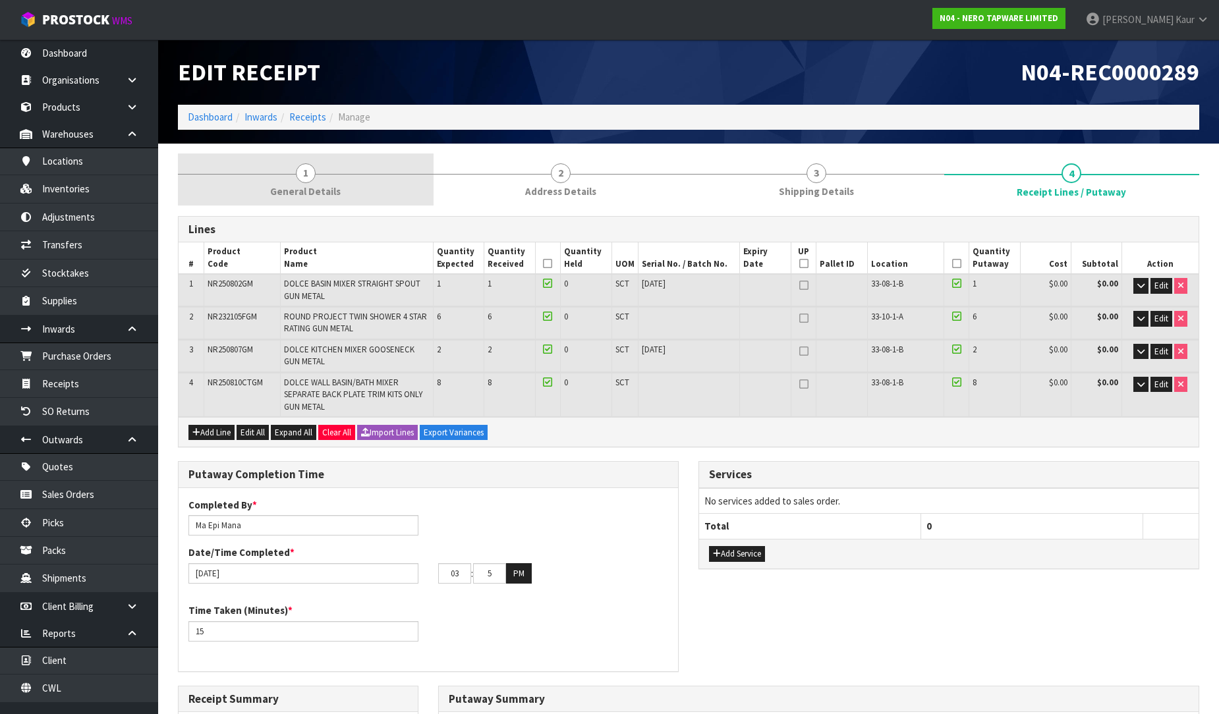
type input "05"
click at [302, 179] on span "1" at bounding box center [306, 173] width 20 height 20
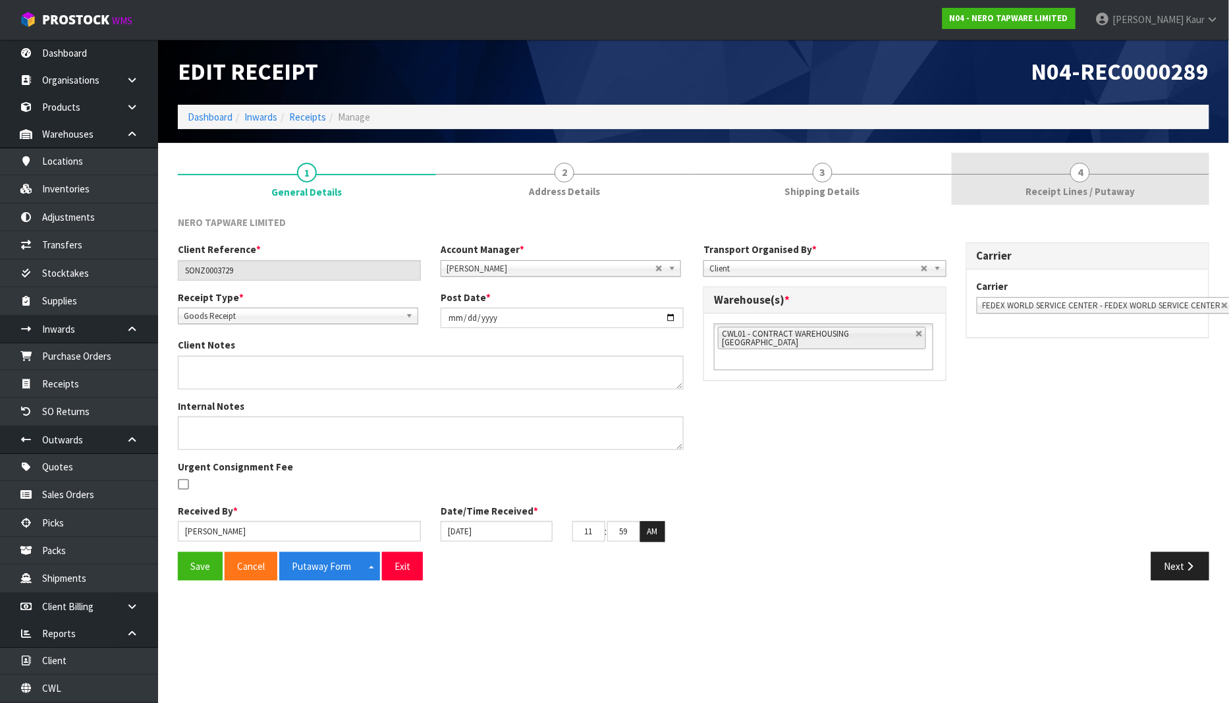
click at [1098, 186] on span "Receipt Lines / Putaway" at bounding box center [1080, 191] width 109 height 14
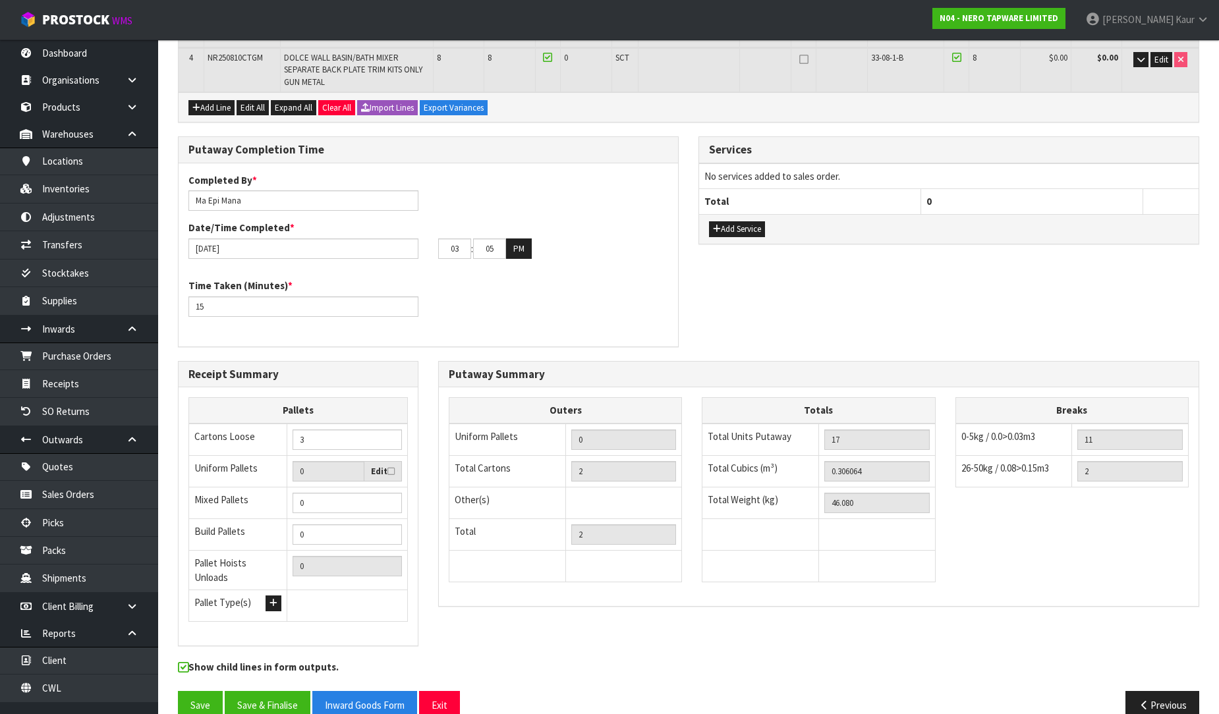
scroll to position [339, 0]
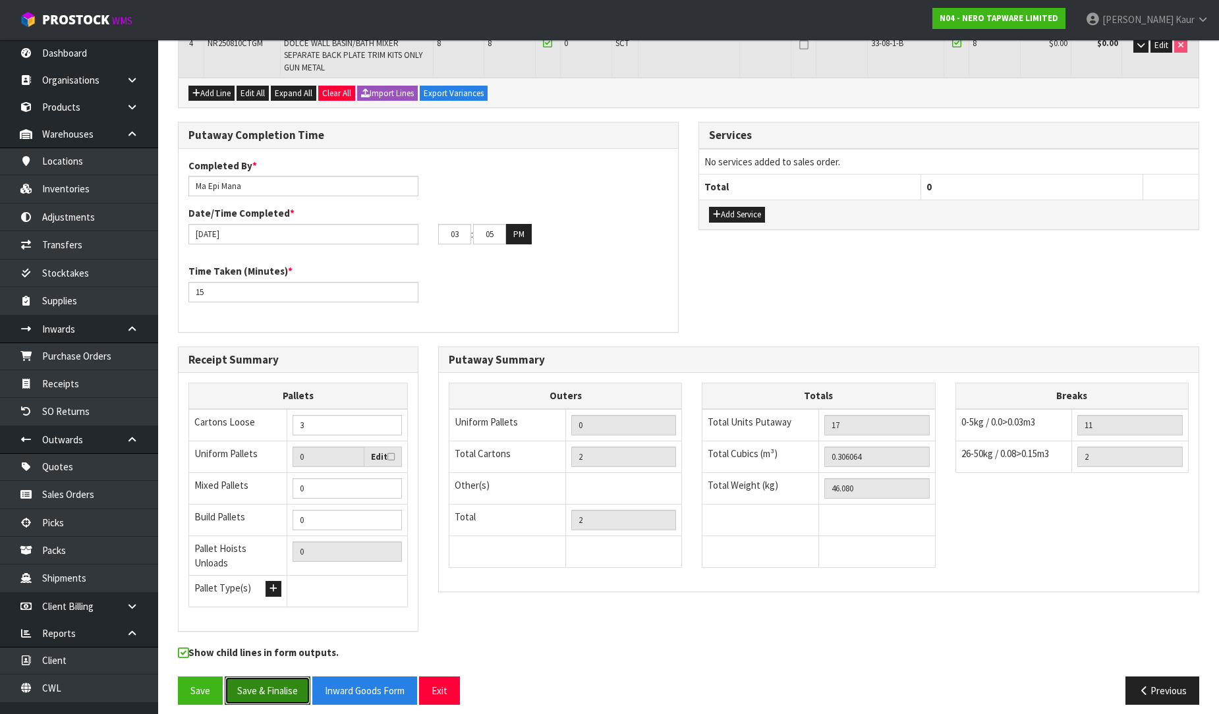
drag, startPoint x: 278, startPoint y: 683, endPoint x: 451, endPoint y: 611, distance: 187.8
click at [278, 683] on button "Save & Finalise" at bounding box center [268, 691] width 86 height 28
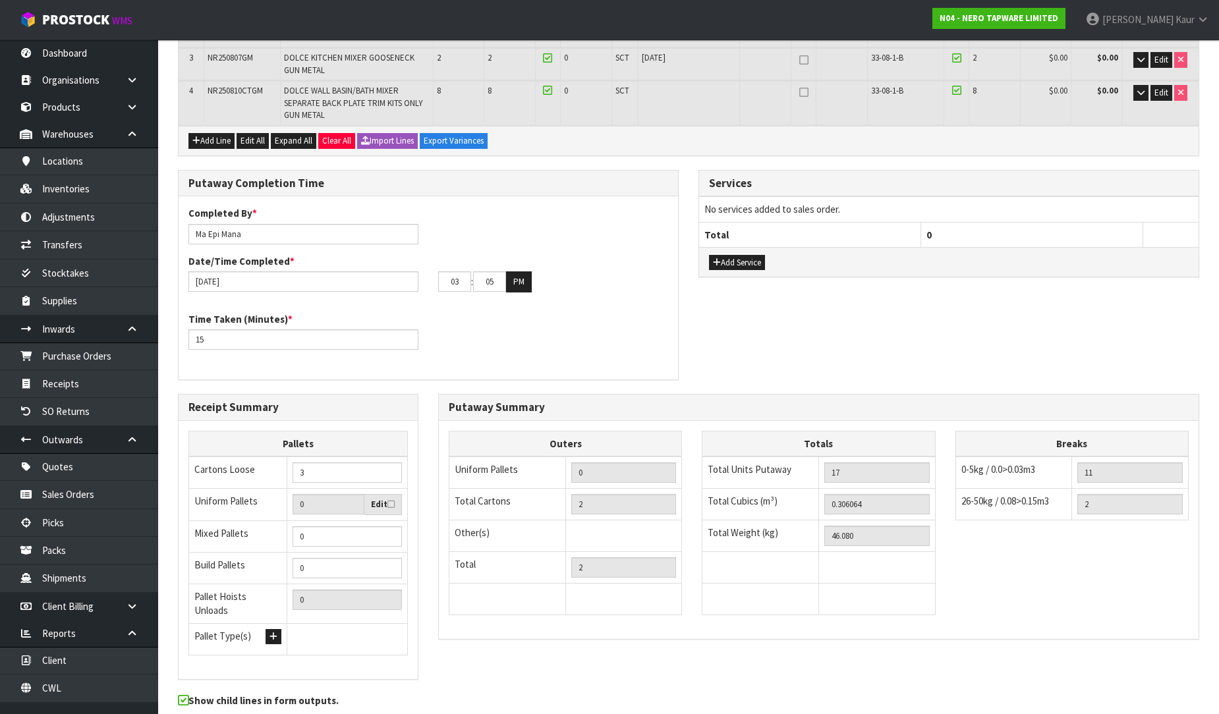
scroll to position [0, 0]
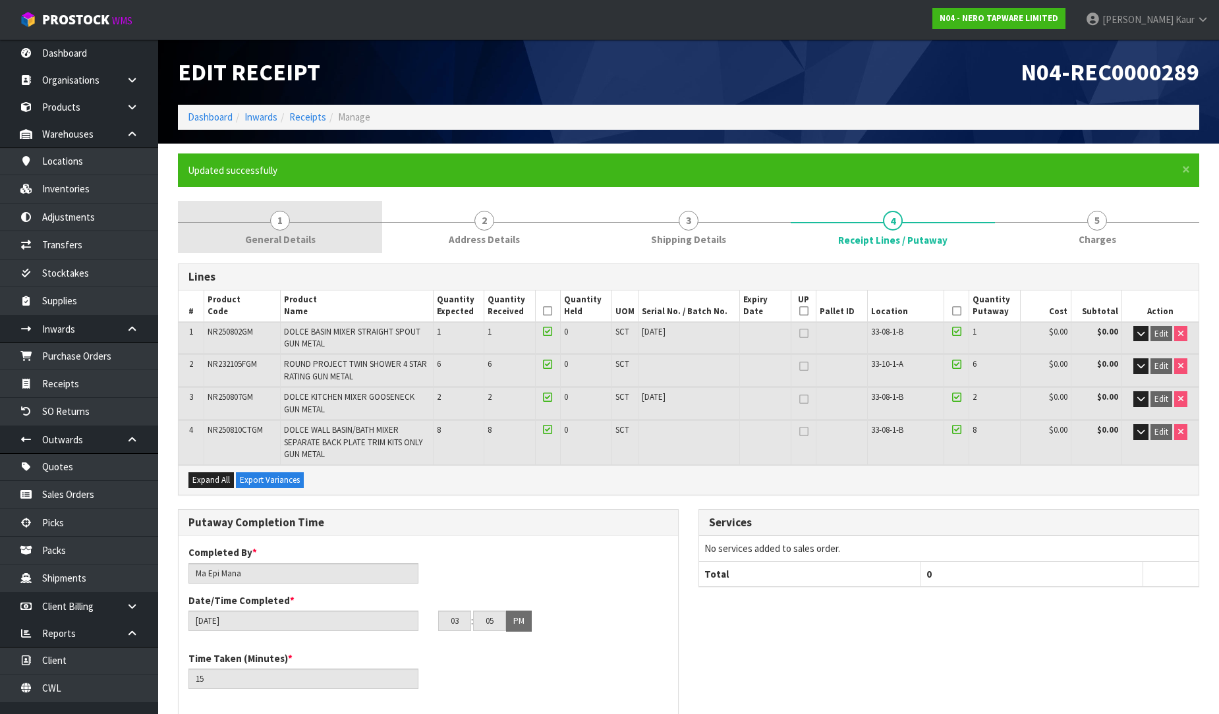
drag, startPoint x: 303, startPoint y: 229, endPoint x: 312, endPoint y: 237, distance: 12.1
click at [303, 229] on link "1 General Details" at bounding box center [280, 227] width 204 height 52
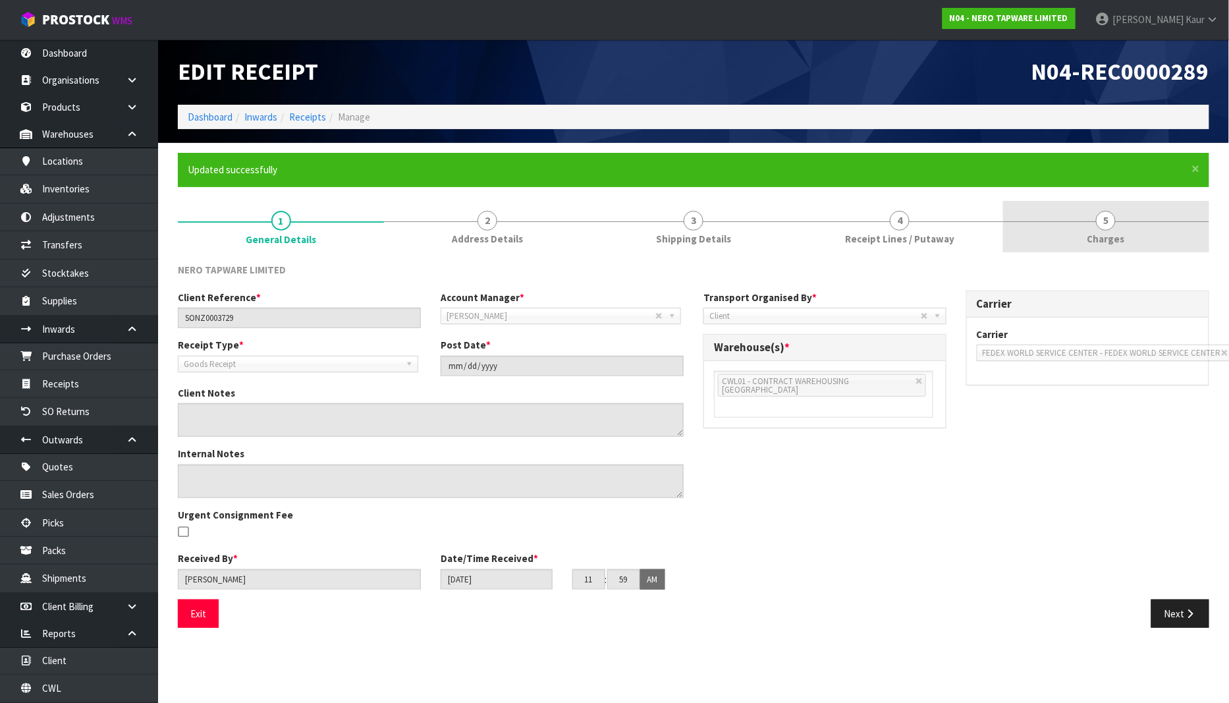
click at [1110, 233] on span "Charges" at bounding box center [1107, 239] width 38 height 14
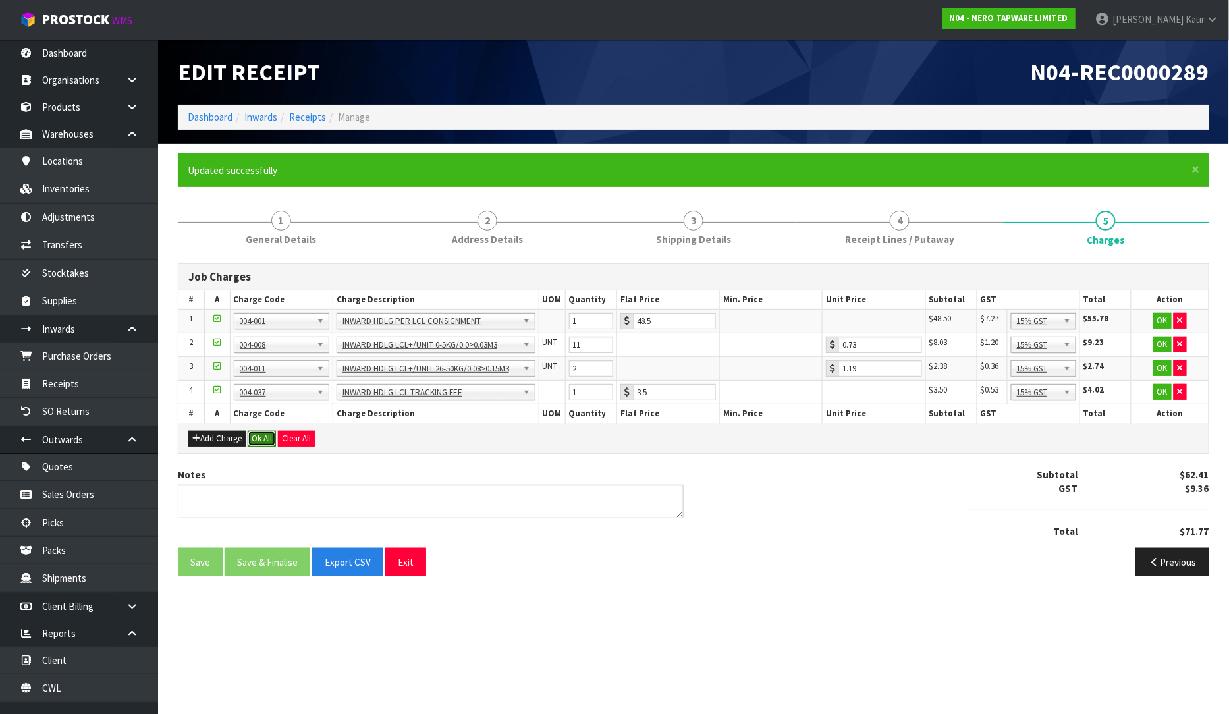
click at [267, 437] on button "Ok All" at bounding box center [262, 439] width 28 height 16
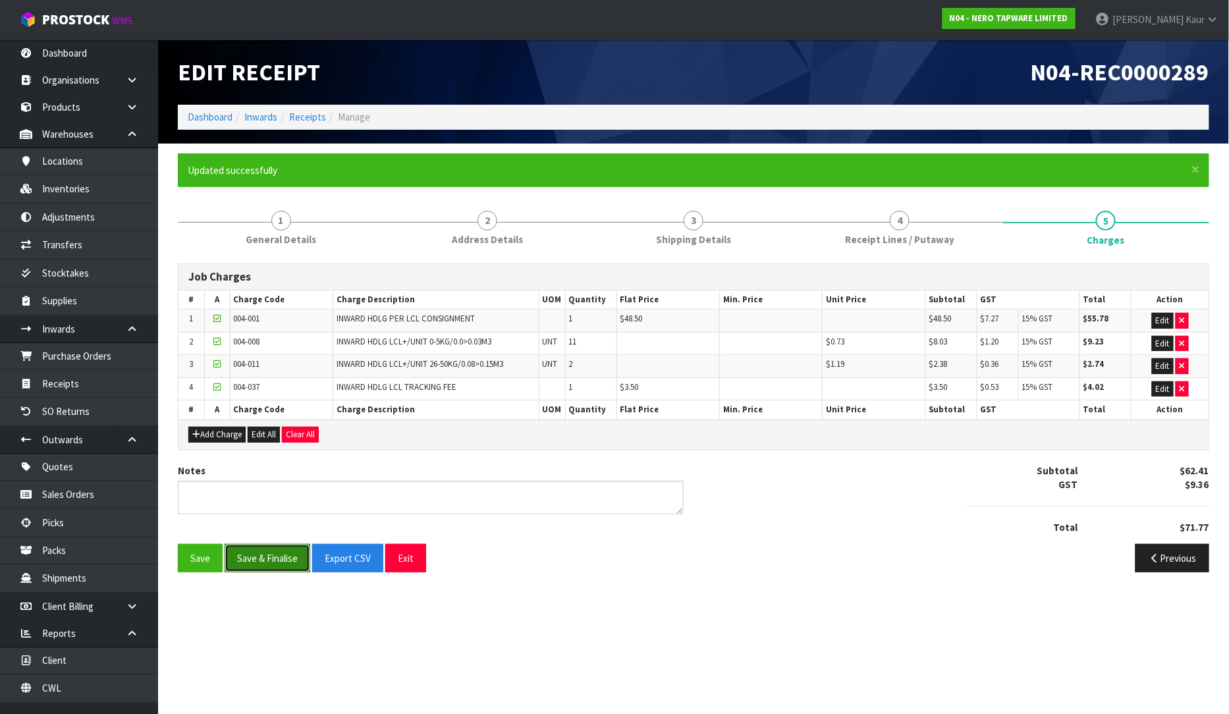
drag, startPoint x: 277, startPoint y: 565, endPoint x: 14, endPoint y: 539, distance: 264.8
click at [277, 567] on button "Save & Finalise" at bounding box center [268, 558] width 86 height 28
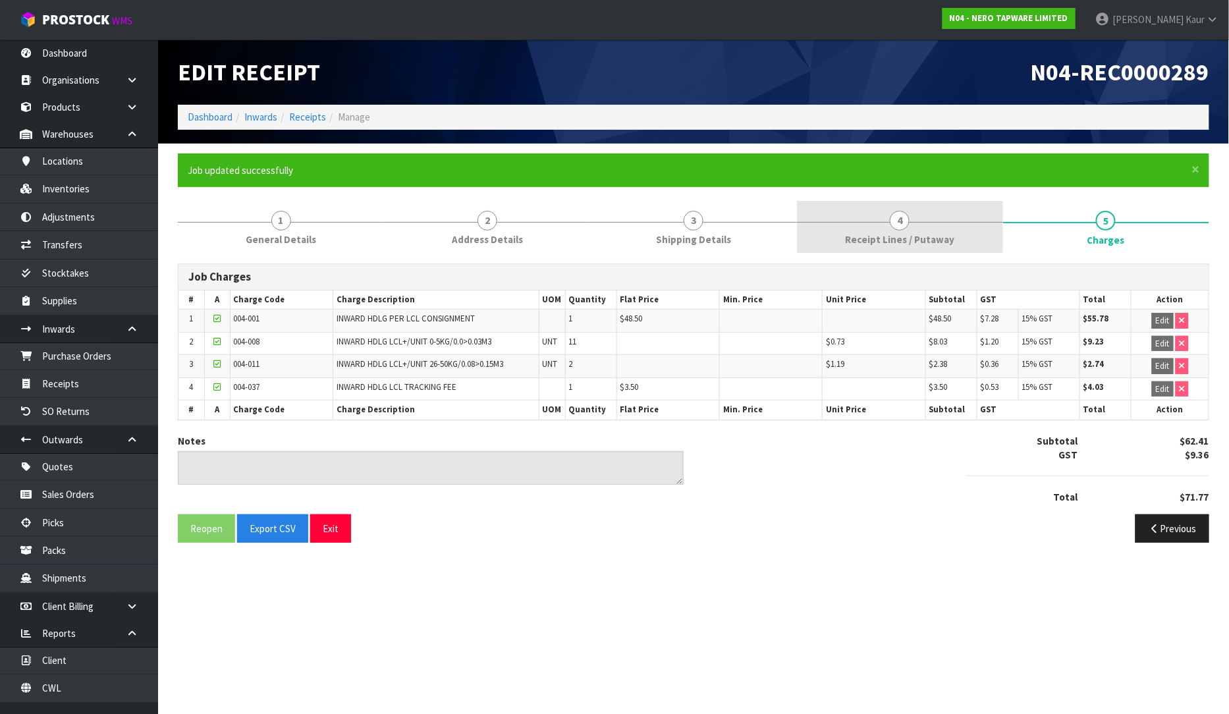
click at [842, 235] on link "4 Receipt Lines / Putaway" at bounding box center [900, 227] width 206 height 52
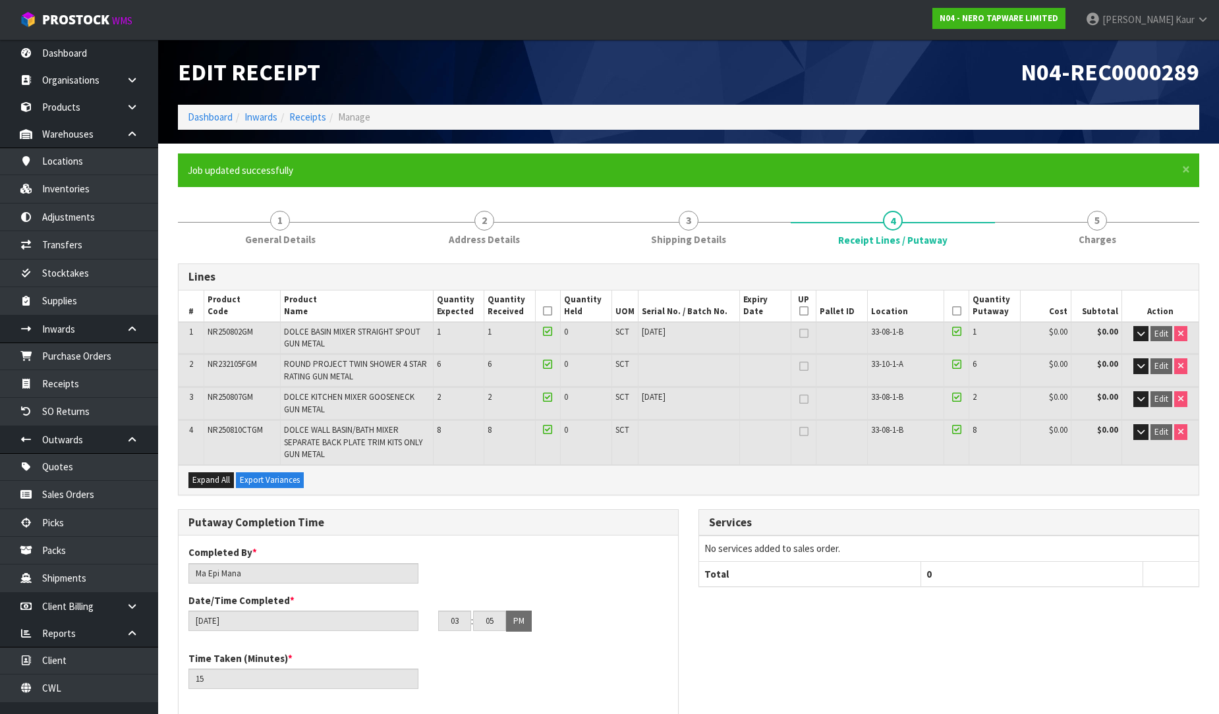
scroll to position [387, 0]
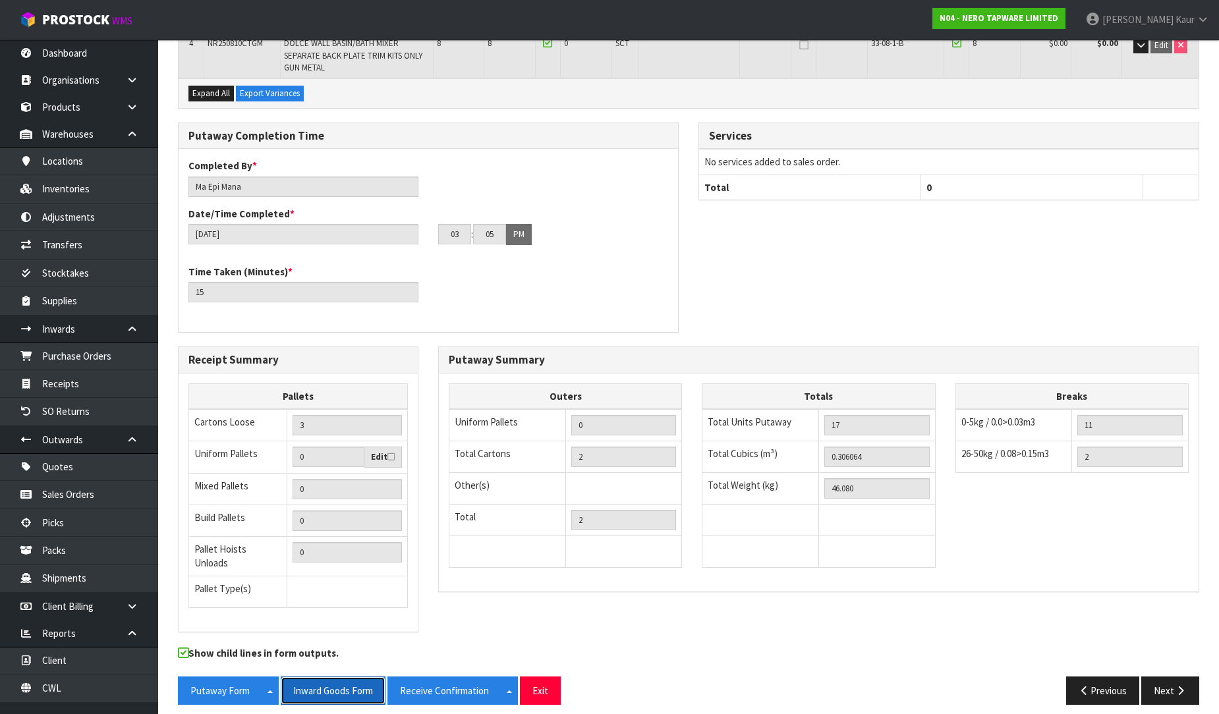
click at [348, 679] on button "Inward Goods Form" at bounding box center [333, 691] width 105 height 28
click at [76, 688] on link "CWL" at bounding box center [79, 688] width 158 height 27
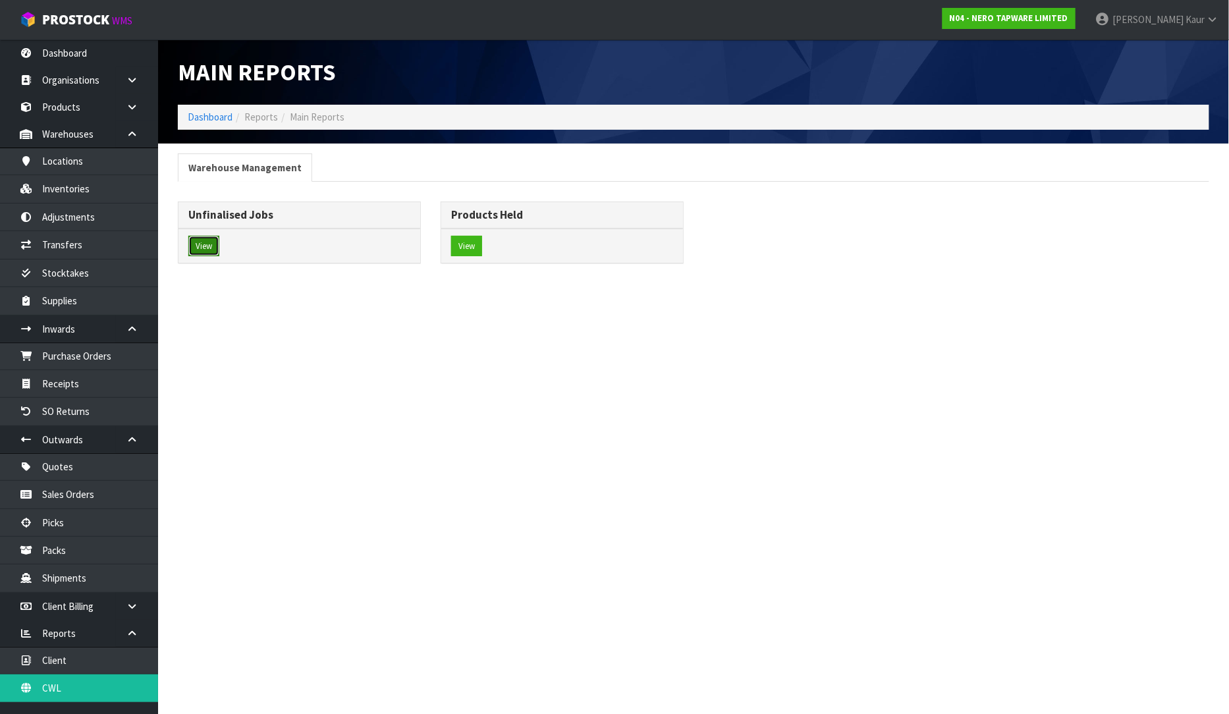
click at [209, 249] on button "View" at bounding box center [203, 246] width 31 height 21
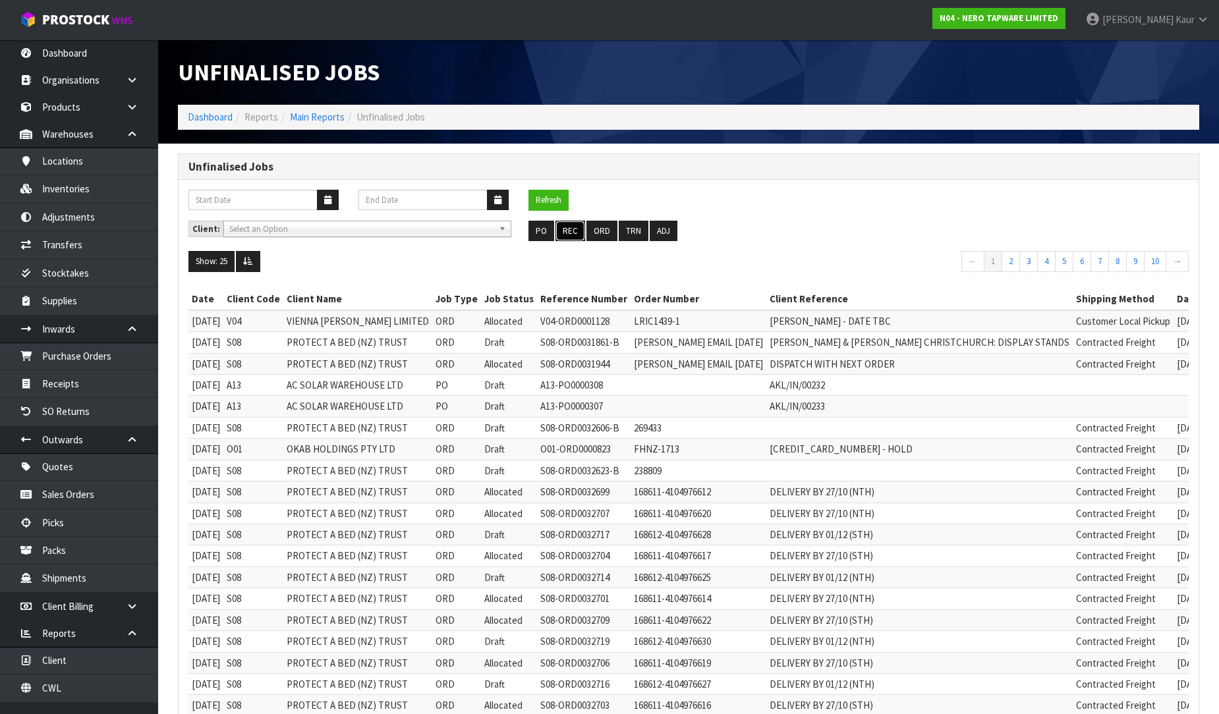
click at [568, 227] on button "REC" at bounding box center [570, 231] width 30 height 21
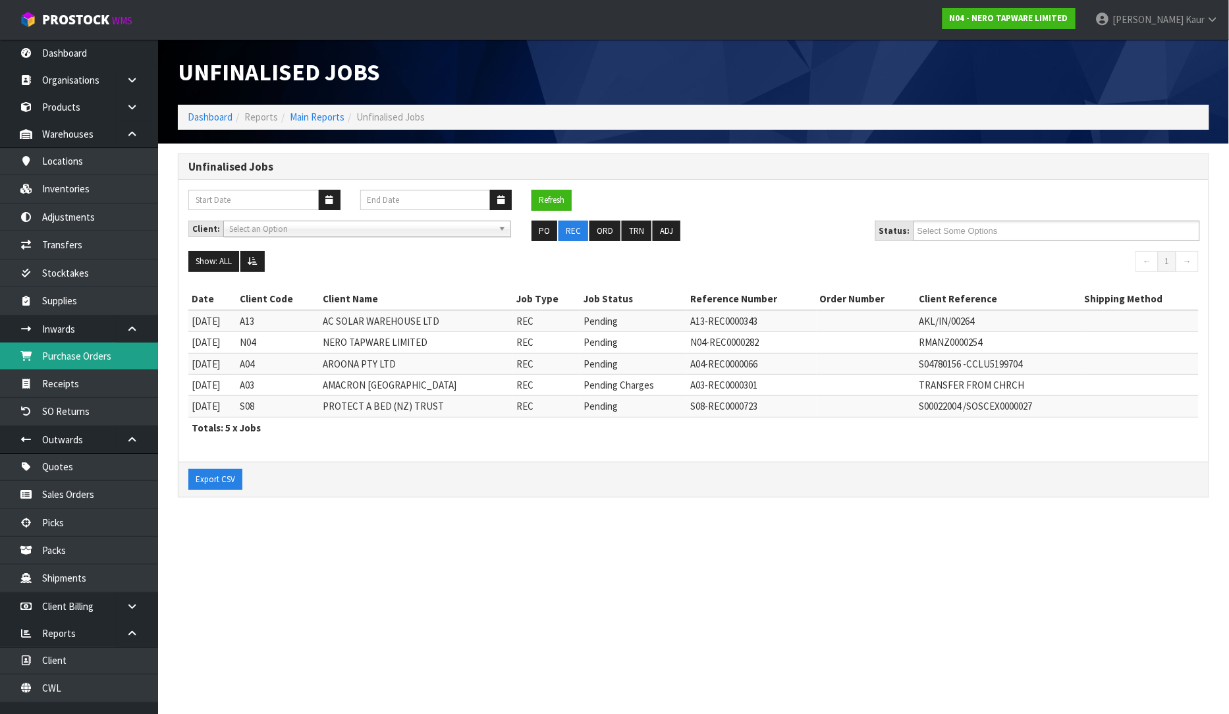
click at [82, 370] on link "Purchase Orders" at bounding box center [79, 356] width 158 height 27
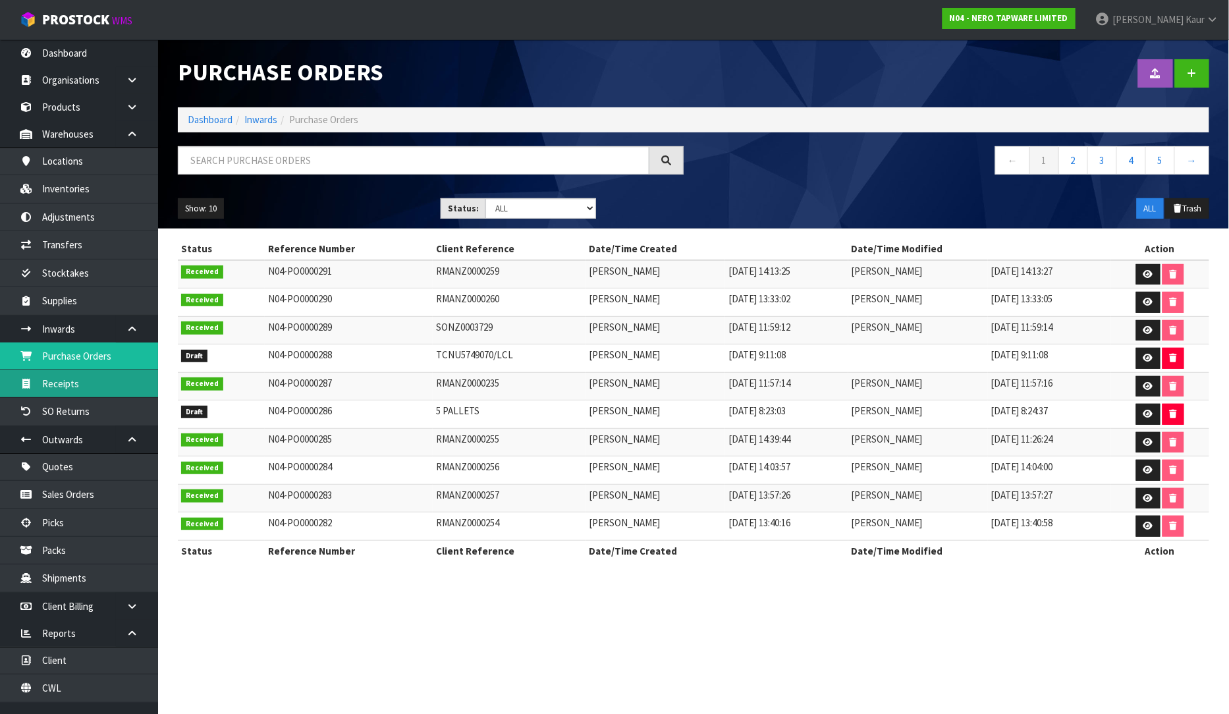
click at [79, 383] on link "Receipts" at bounding box center [79, 383] width 158 height 27
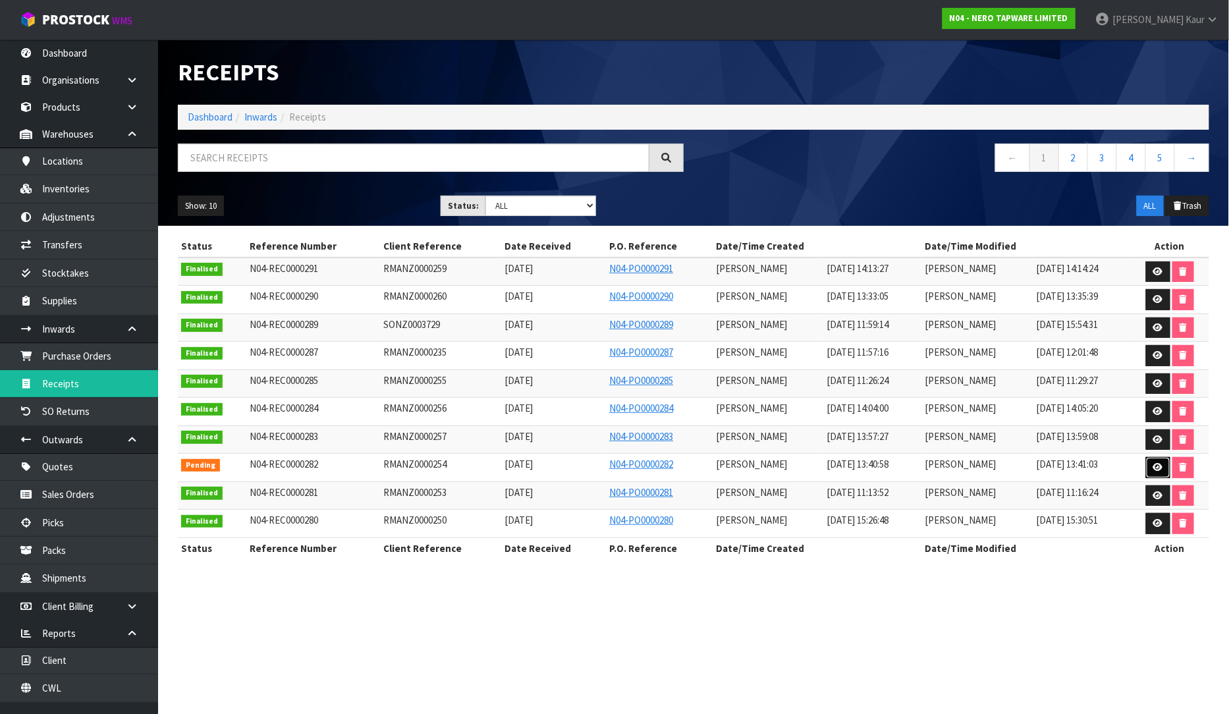
click at [1158, 472] on icon at bounding box center [1159, 467] width 10 height 9
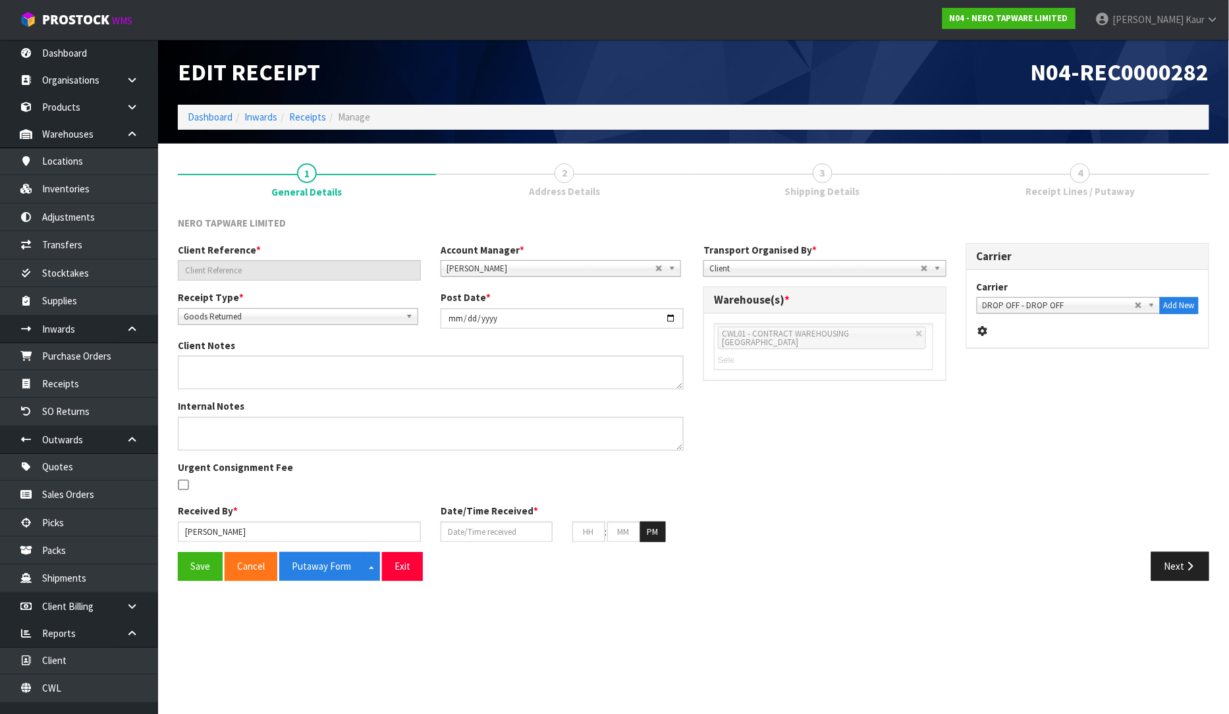
type input "RMANZ0000254"
type input "[DATE]"
type input "[PERSON_NAME]"
type input "[DATE]"
type input "01"
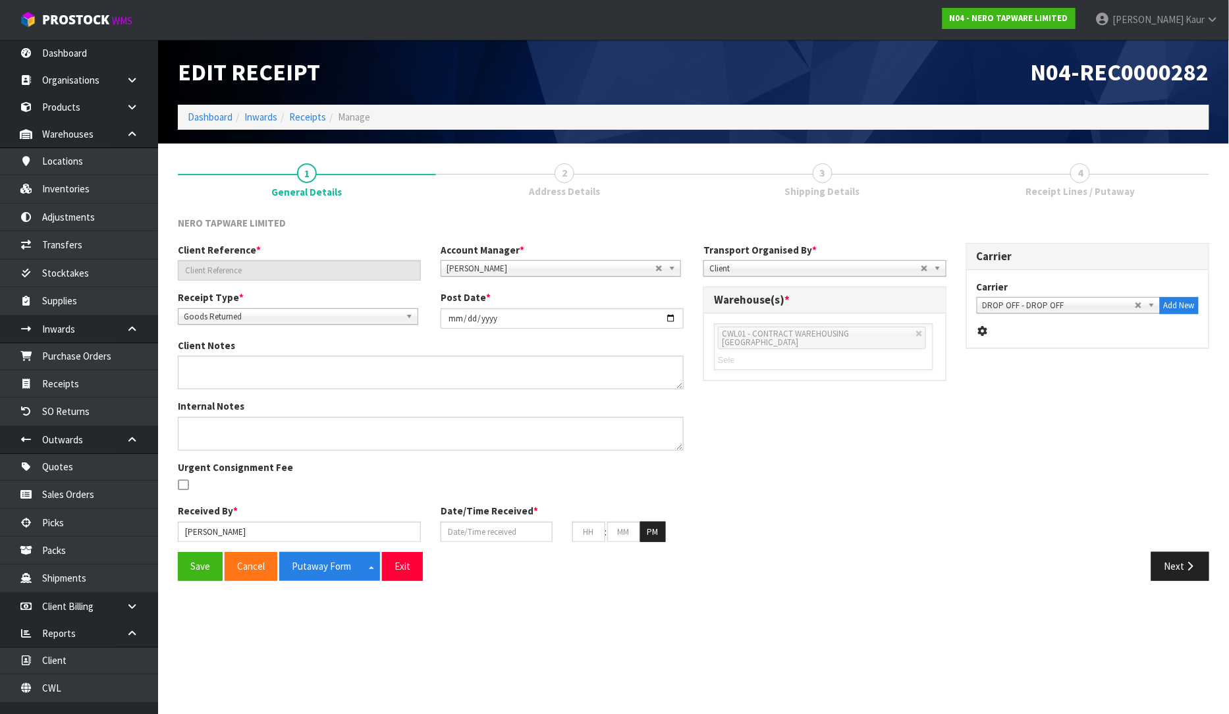
type input "40"
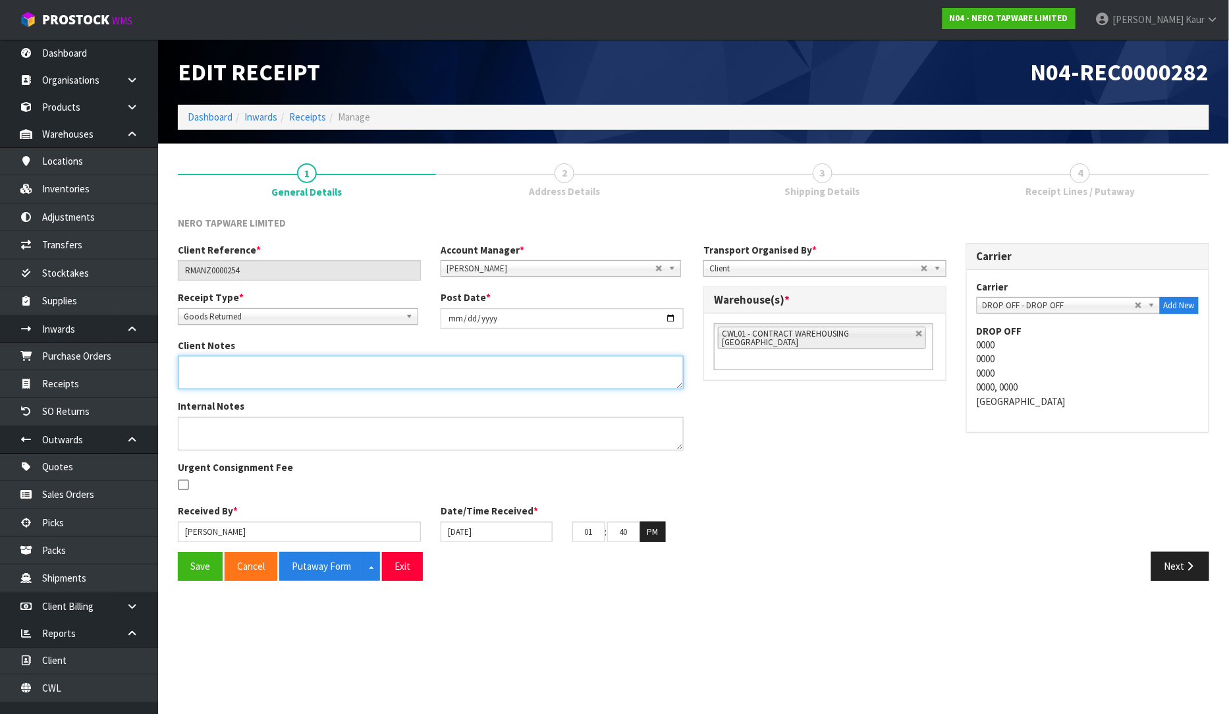
click at [221, 371] on textarea at bounding box center [431, 373] width 506 height 34
paste textarea "IT IS NOT POSSIBLE TO RETURN TO SHELF. CAN YOU LEAVE IT ASIDE AND I WILL SEND T…"
click at [211, 368] on textarea at bounding box center [431, 373] width 506 height 34
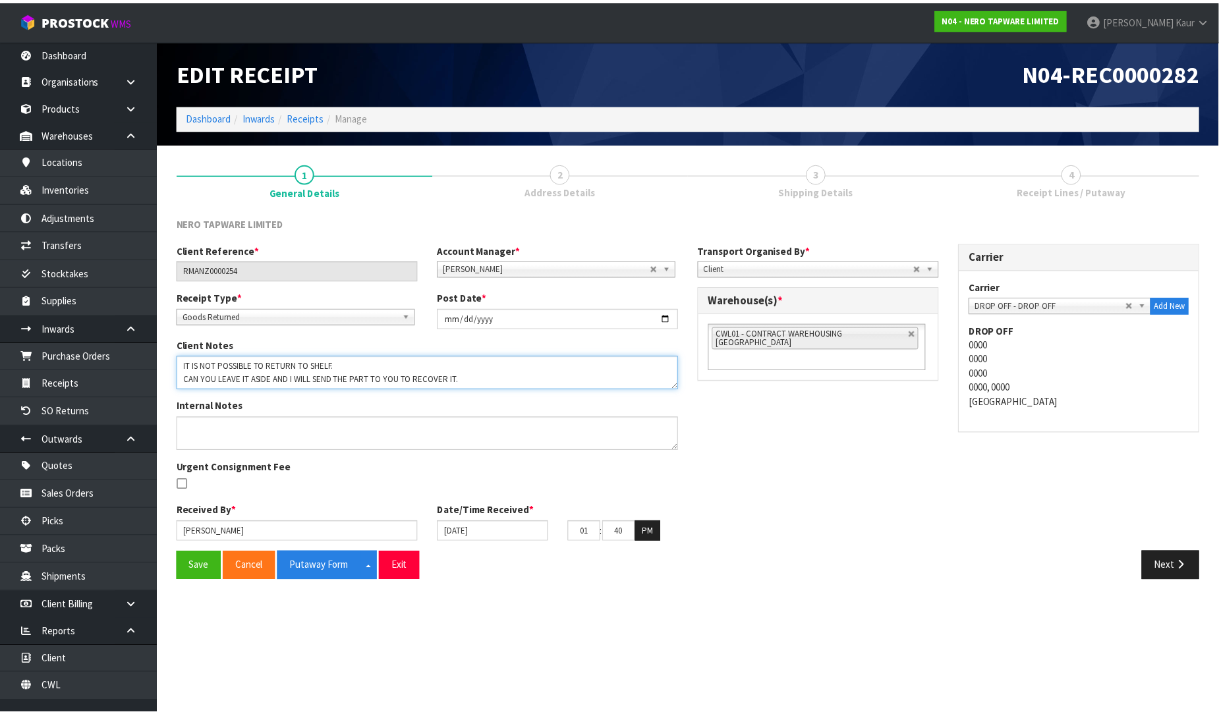
scroll to position [0, 0]
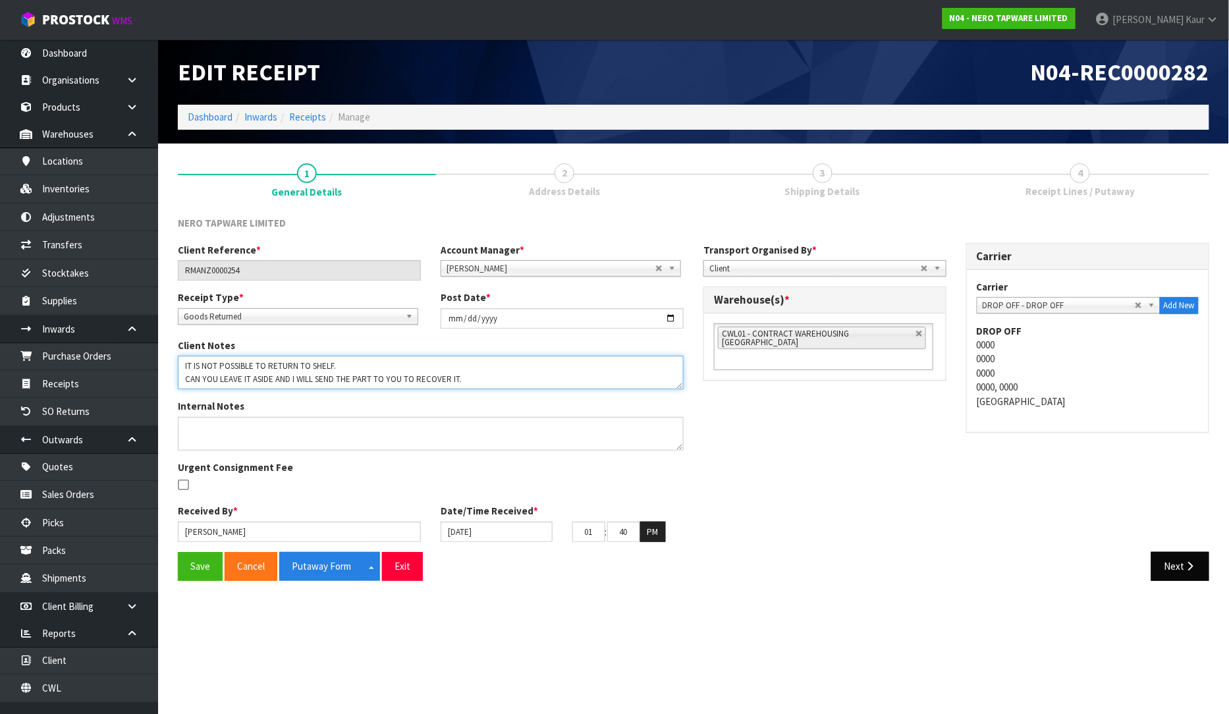
type textarea "IT IS NOT POSSIBLE TO RETURN TO SHELF. CAN YOU LEAVE IT ASIDE AND I WILL SEND T…"
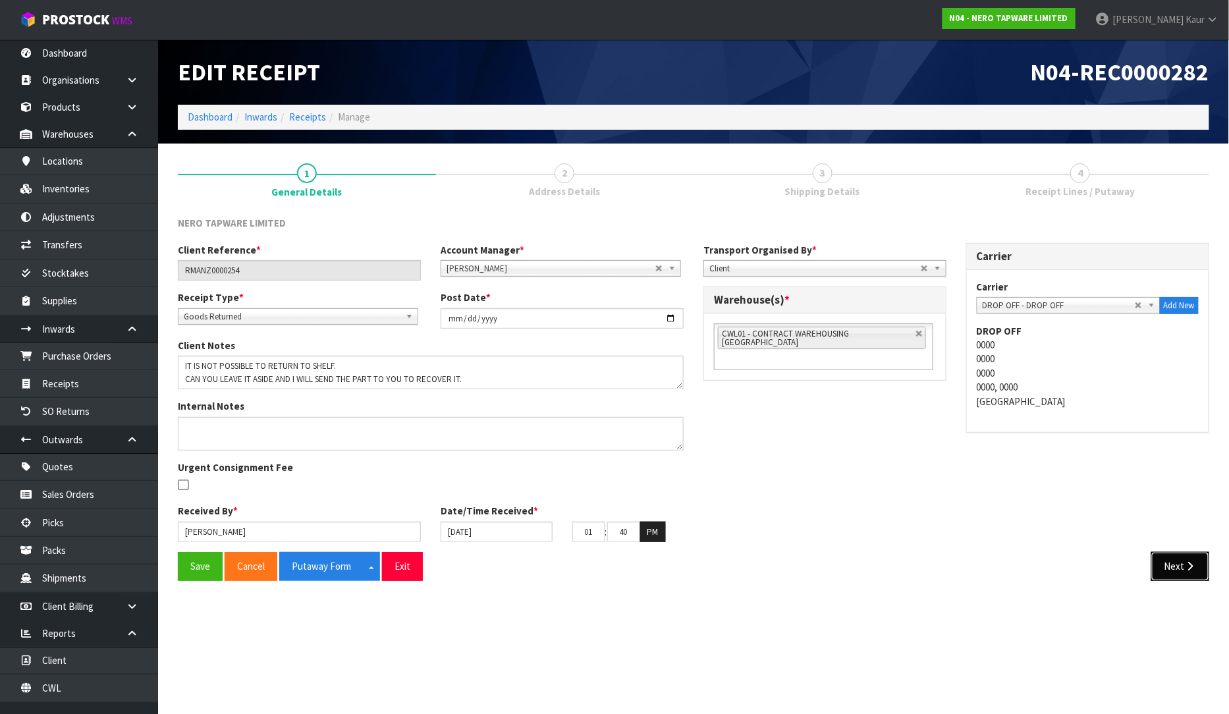
click at [1183, 574] on button "Next" at bounding box center [1181, 566] width 58 height 28
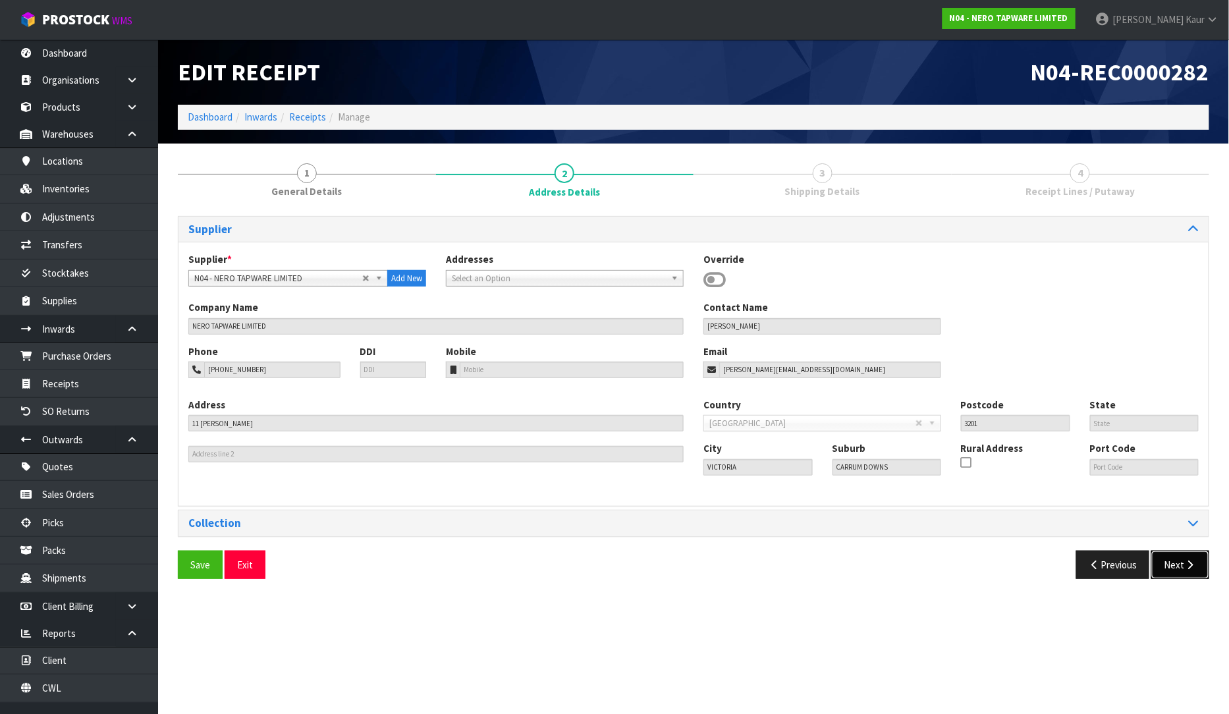
click at [1183, 574] on button "Next" at bounding box center [1181, 565] width 58 height 28
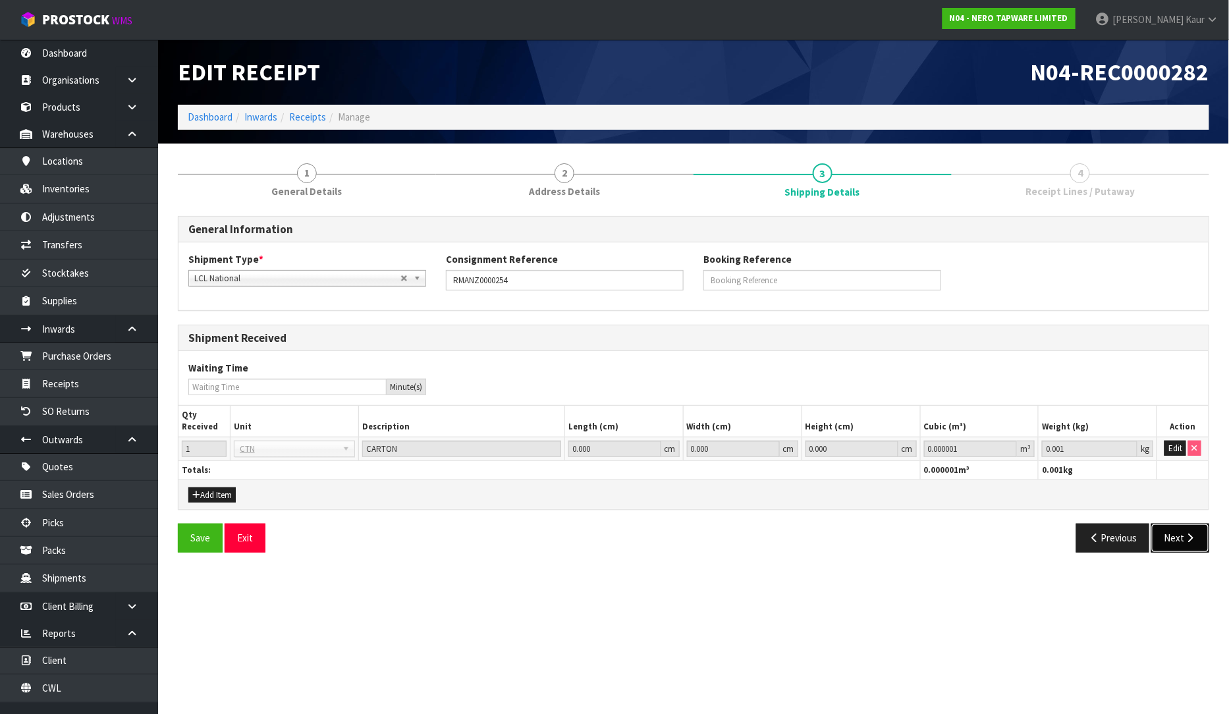
click at [1184, 550] on button "Next" at bounding box center [1181, 538] width 58 height 28
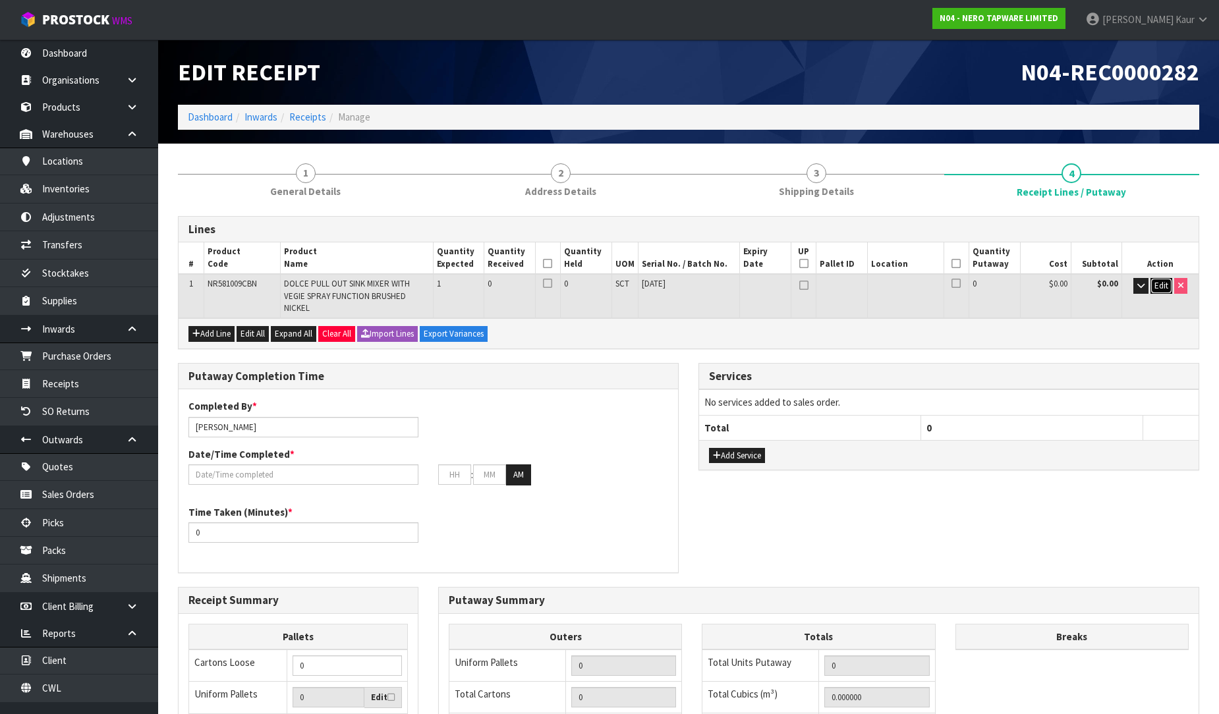
click at [1163, 287] on span "Edit" at bounding box center [1161, 285] width 14 height 11
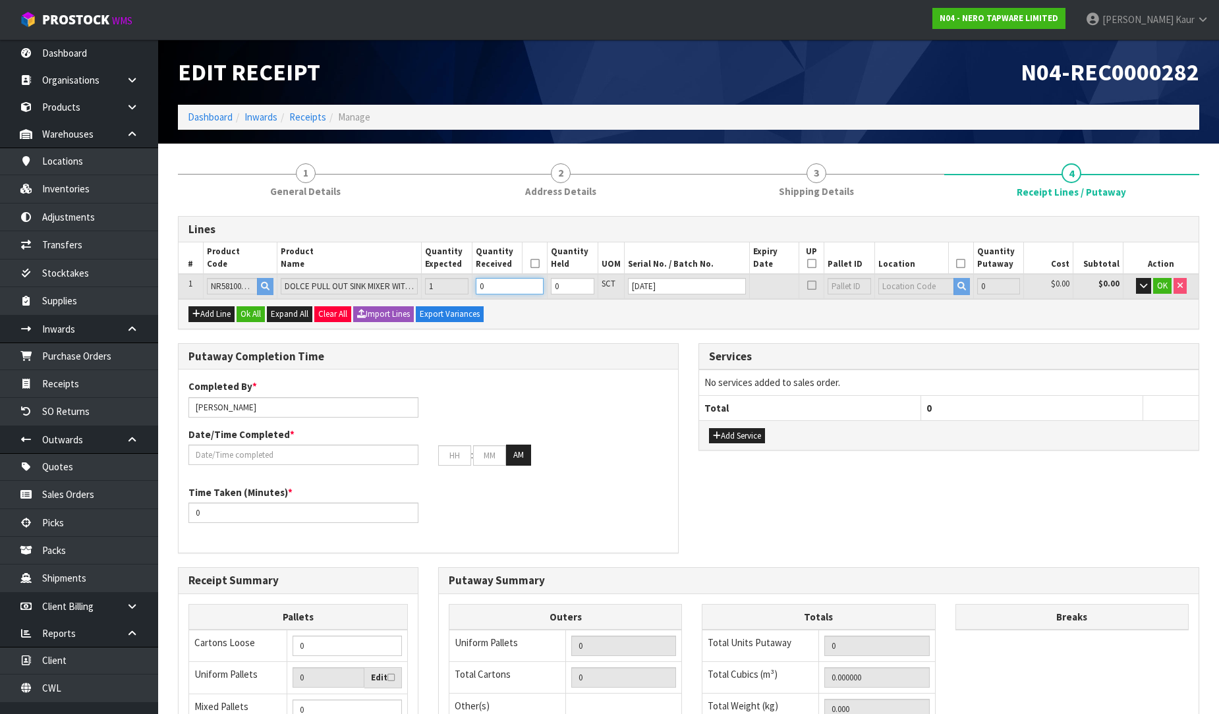
click at [510, 285] on input "0" at bounding box center [510, 286] width 68 height 16
type input "0.019312"
type input "3.35"
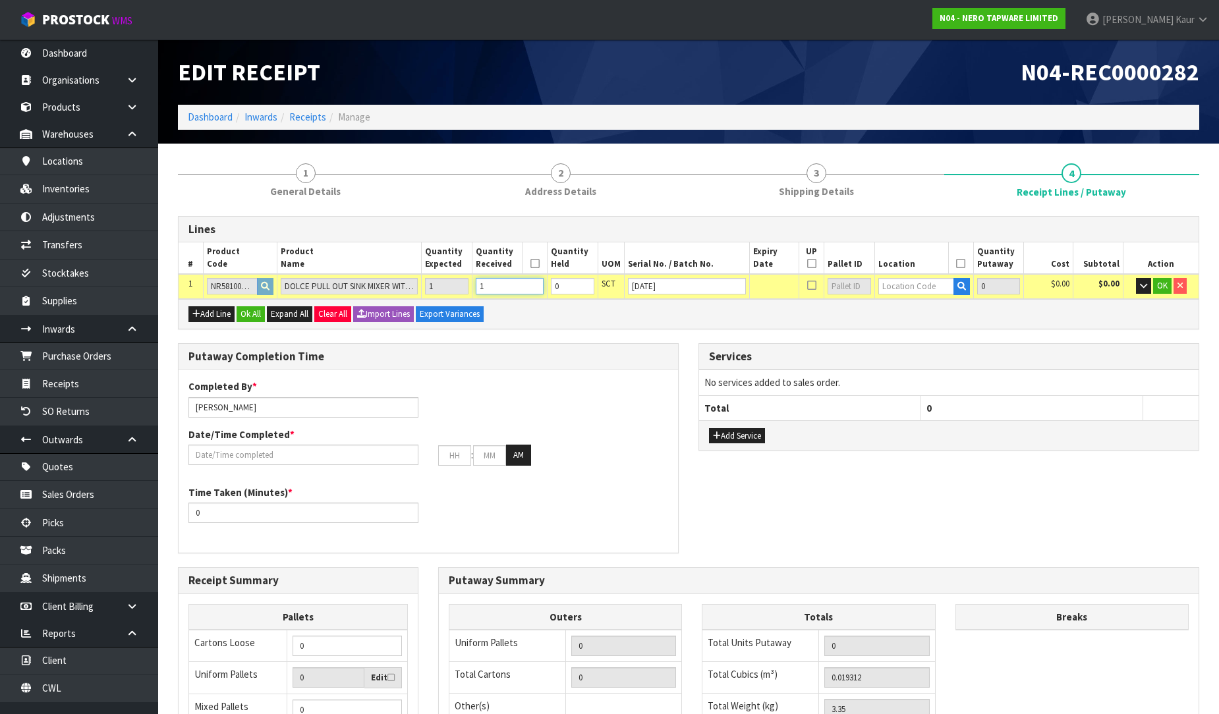
type input "1"
click at [905, 286] on input "text" at bounding box center [916, 286] width 76 height 16
type input "51-01-2"
click at [907, 327] on strong "51-01-2" at bounding box center [904, 326] width 34 height 13
type input "1"
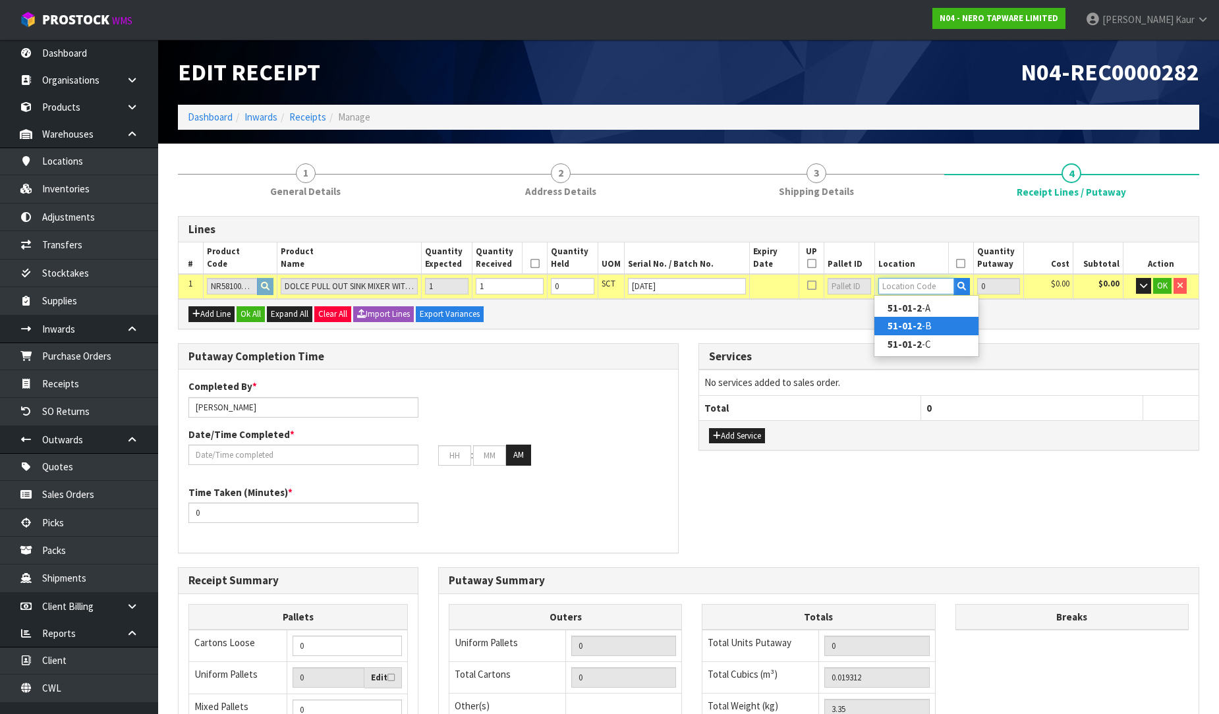
type input "51-01-2-B"
type input "1"
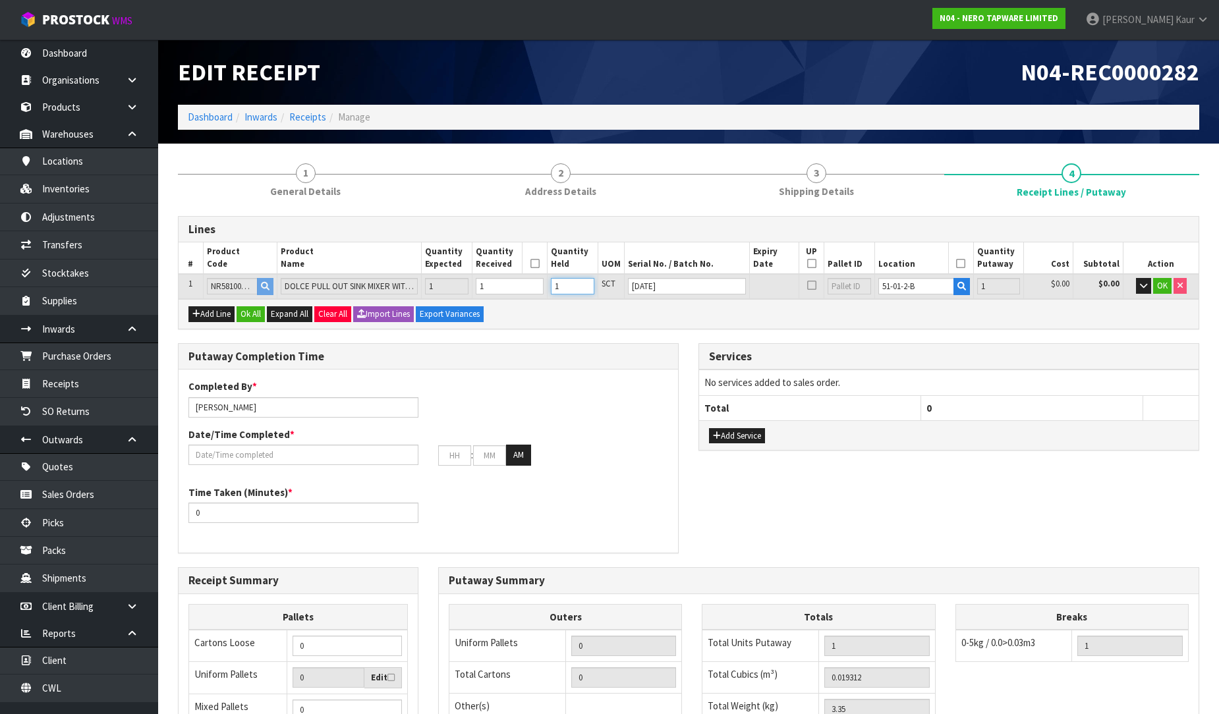
type input "1"
click at [593, 280] on input "1" at bounding box center [572, 286] width 43 height 16
drag, startPoint x: 1140, startPoint y: 284, endPoint x: 1050, endPoint y: 304, distance: 91.7
click at [1140, 283] on icon "button" at bounding box center [1143, 285] width 7 height 9
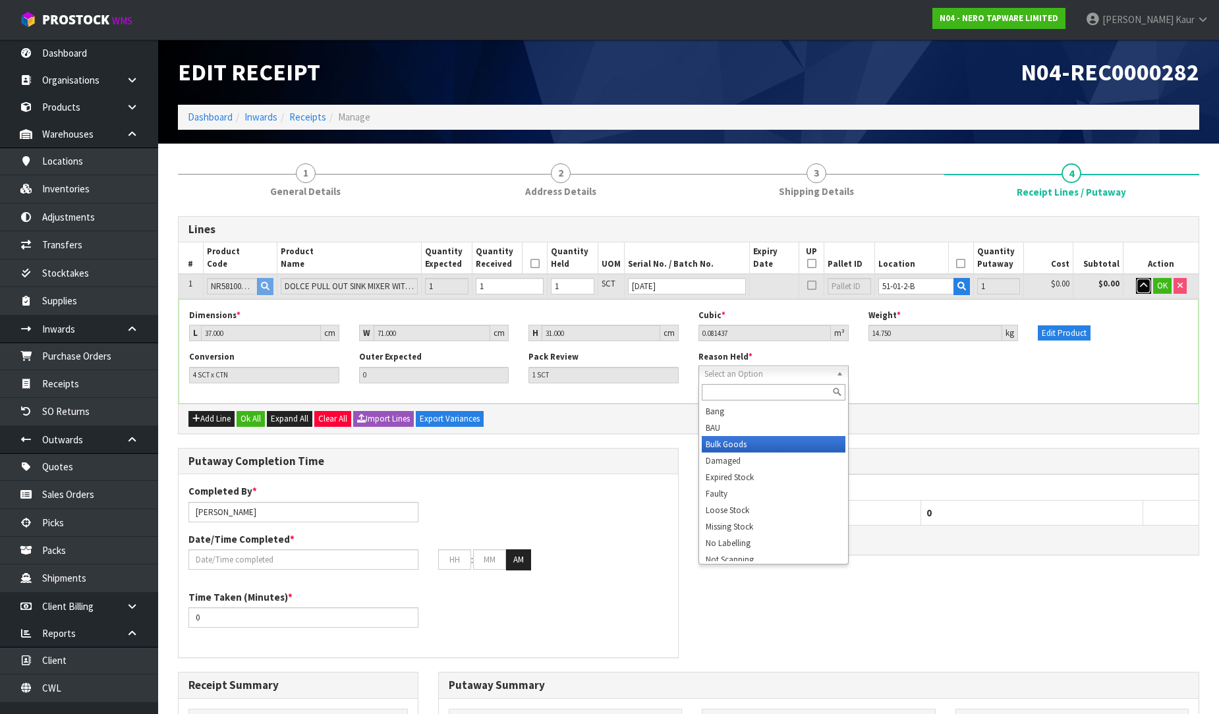
scroll to position [73, 0]
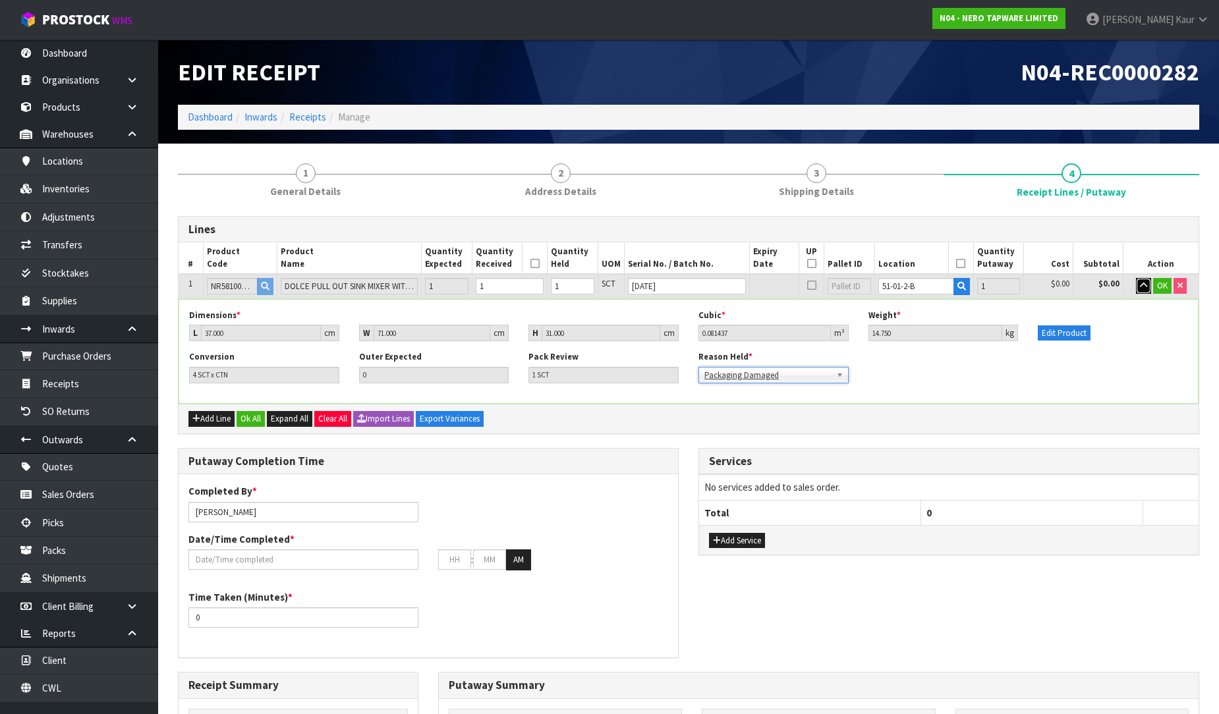
click at [1142, 287] on icon "button" at bounding box center [1143, 285] width 7 height 9
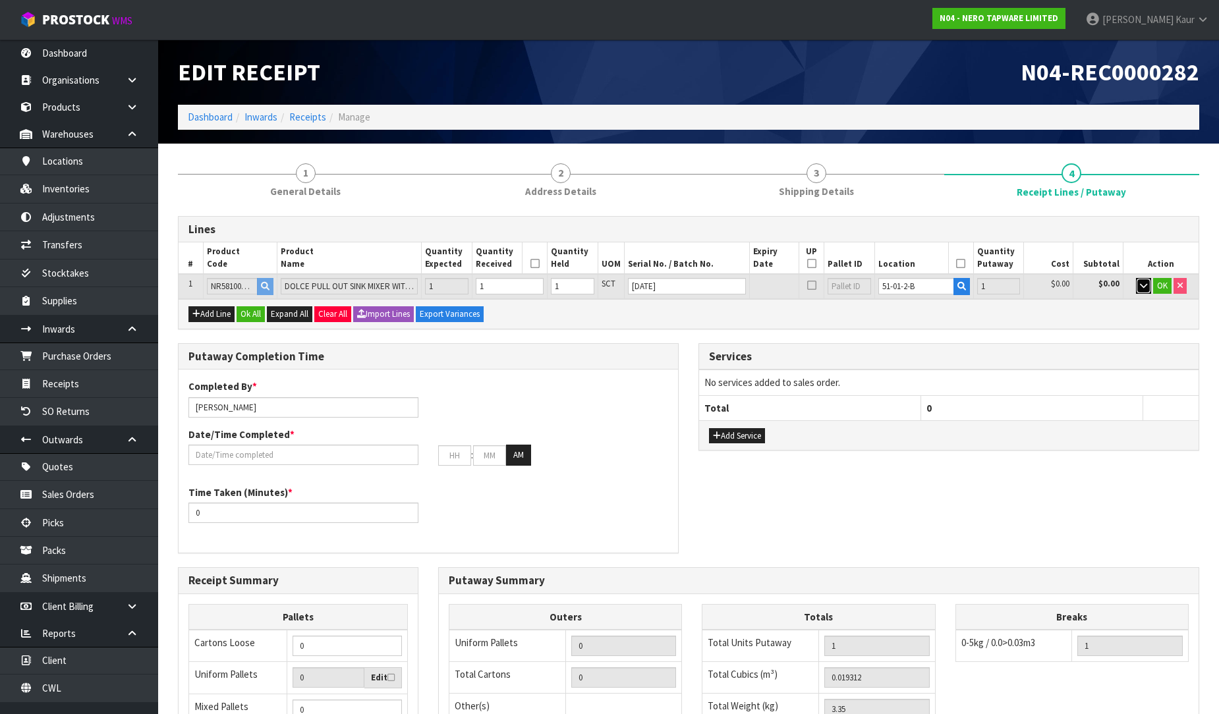
click at [1142, 287] on icon "button" at bounding box center [1143, 285] width 7 height 9
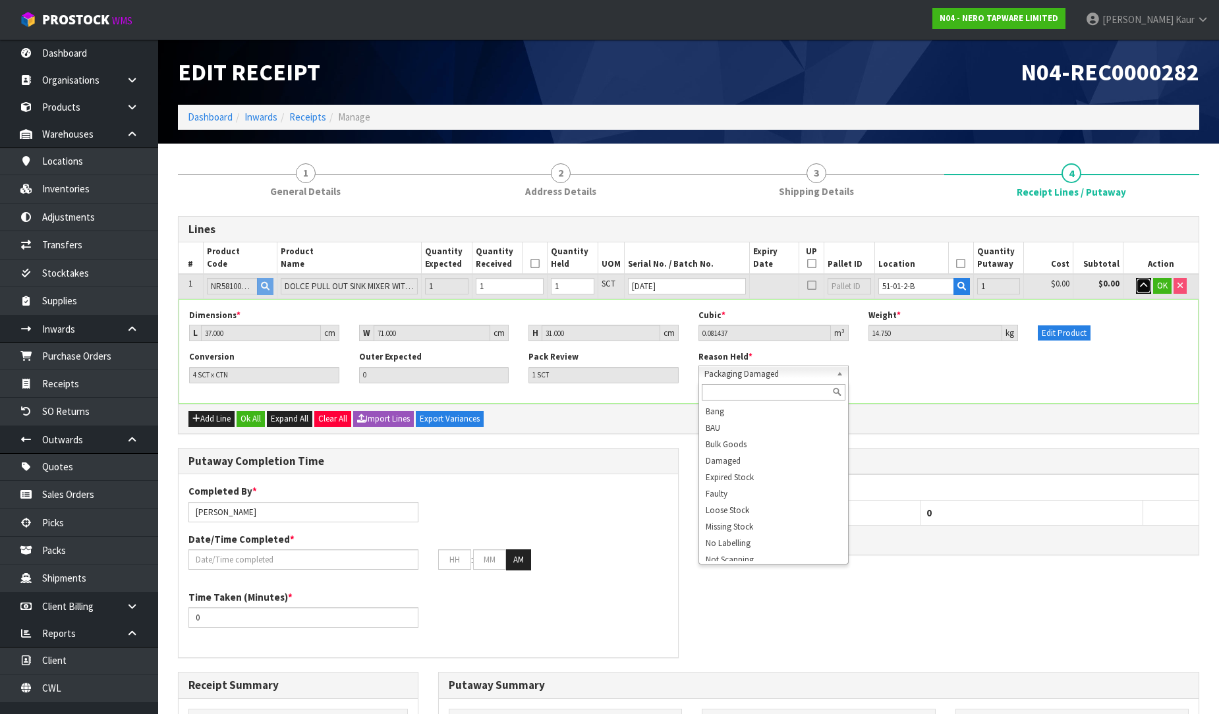
scroll to position [40, 0]
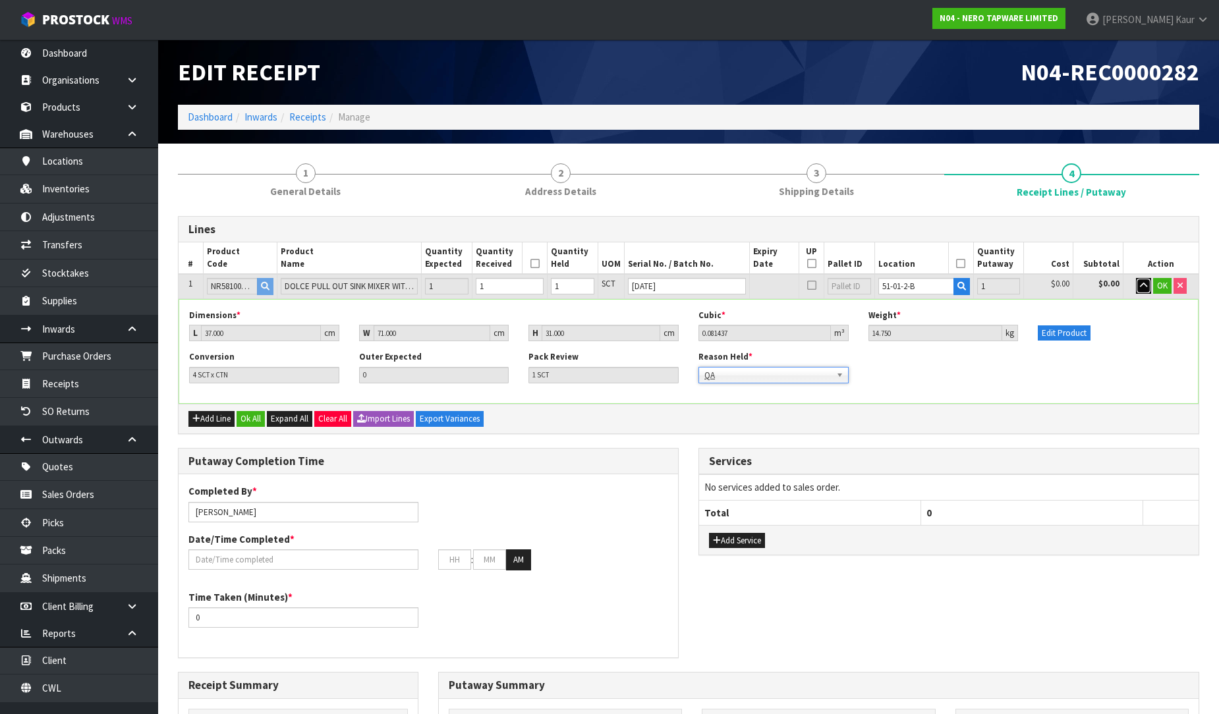
click at [1144, 286] on icon "button" at bounding box center [1143, 285] width 7 height 9
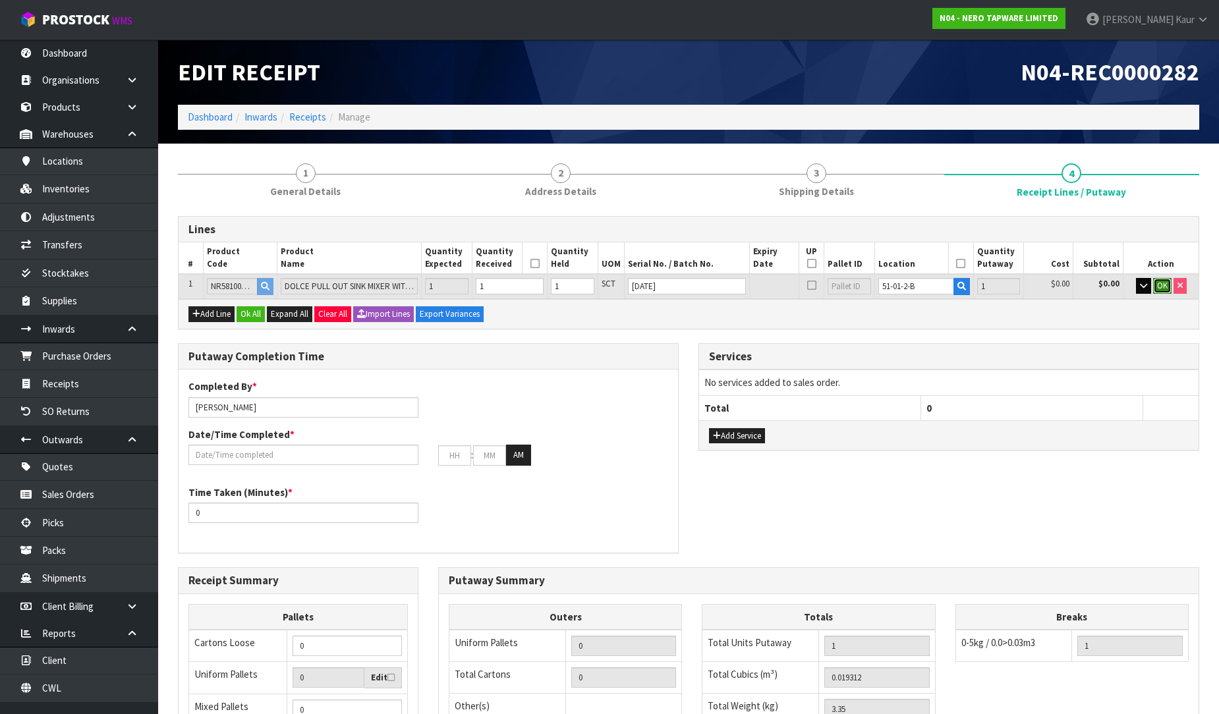
click at [1162, 284] on span "OK" at bounding box center [1162, 285] width 11 height 11
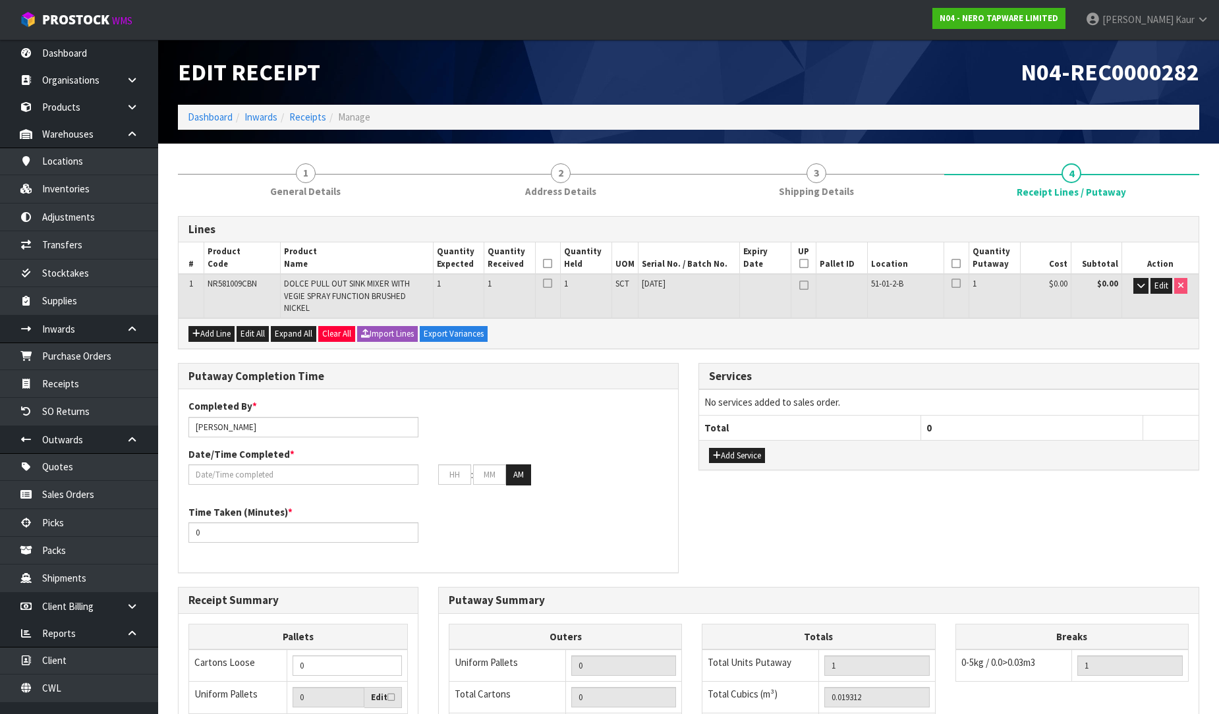
click at [547, 264] on icon at bounding box center [547, 264] width 9 height 1
click at [958, 264] on icon at bounding box center [955, 264] width 9 height 1
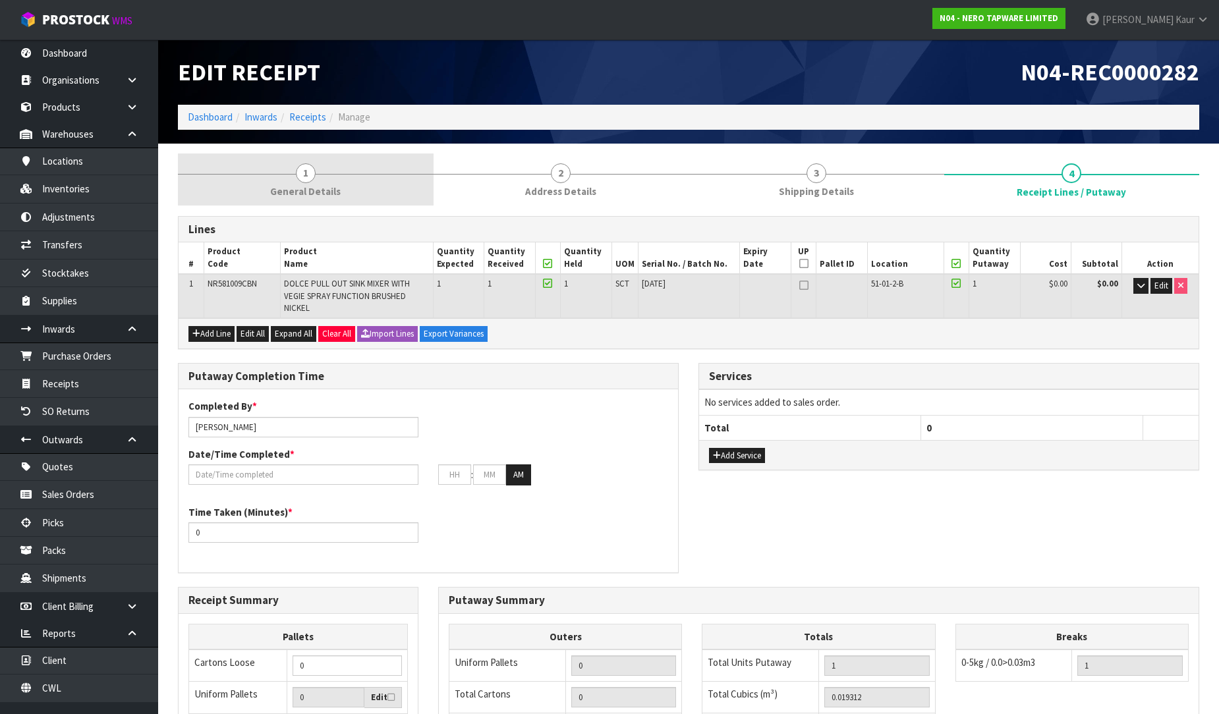
click at [352, 178] on link "1 General Details" at bounding box center [306, 179] width 256 height 52
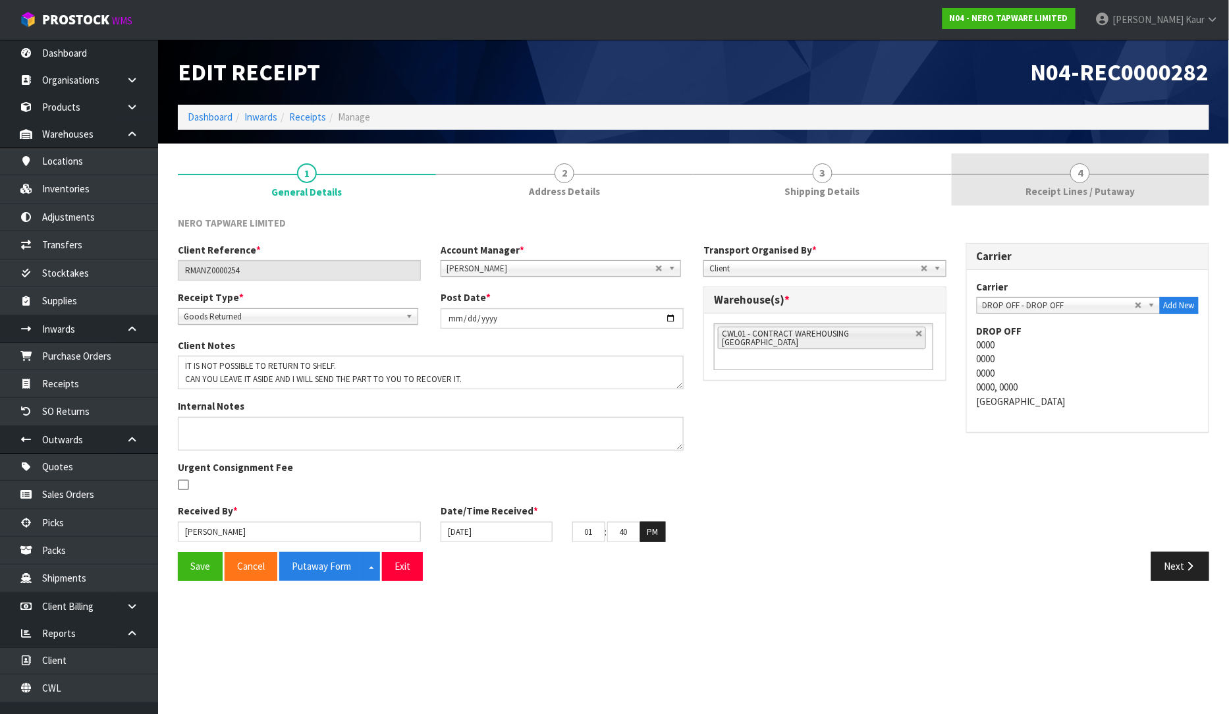
click at [1092, 190] on span "Receipt Lines / Putaway" at bounding box center [1080, 191] width 109 height 14
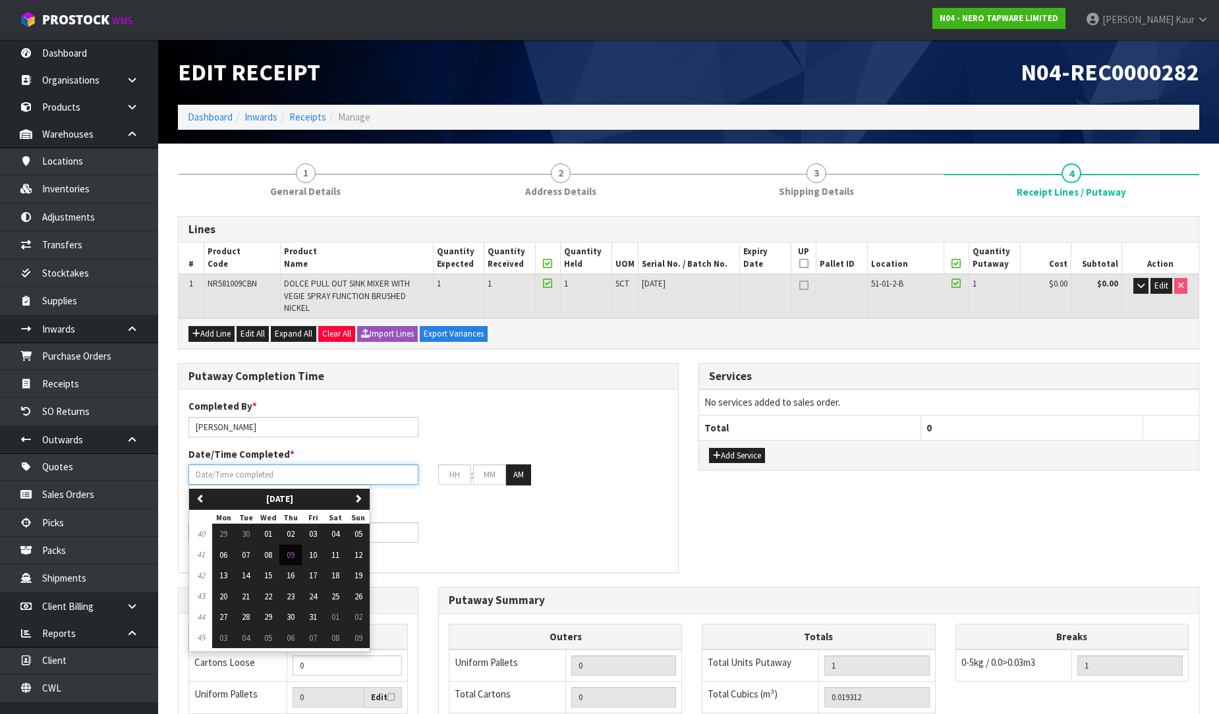
click at [221, 481] on input "text" at bounding box center [303, 474] width 230 height 20
click at [294, 556] on span "09" at bounding box center [291, 554] width 8 height 11
type input "[DATE]"
type input "12"
type input "00"
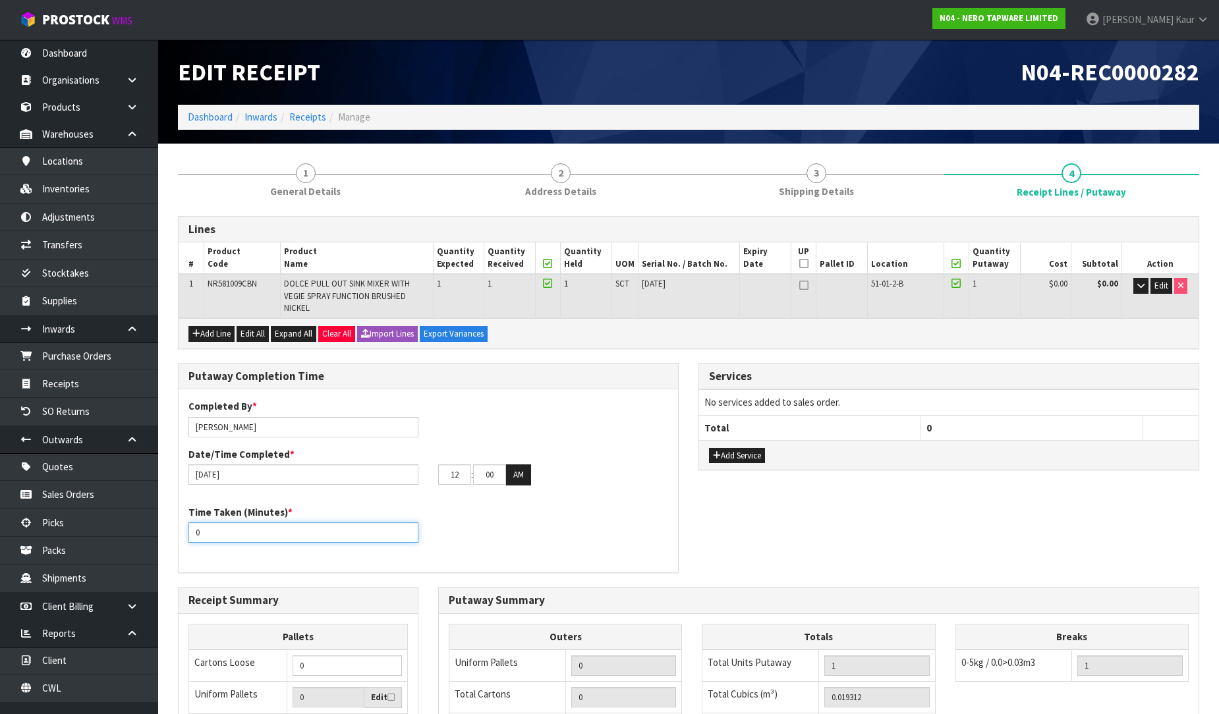
drag, startPoint x: 215, startPoint y: 535, endPoint x: 190, endPoint y: 537, distance: 25.8
click at [190, 537] on input "0" at bounding box center [303, 532] width 230 height 20
type input "10"
drag, startPoint x: 460, startPoint y: 472, endPoint x: 417, endPoint y: 476, distance: 43.0
click at [417, 476] on div "[DATE] 12 : 00 : 00 AM" at bounding box center [428, 474] width 499 height 21
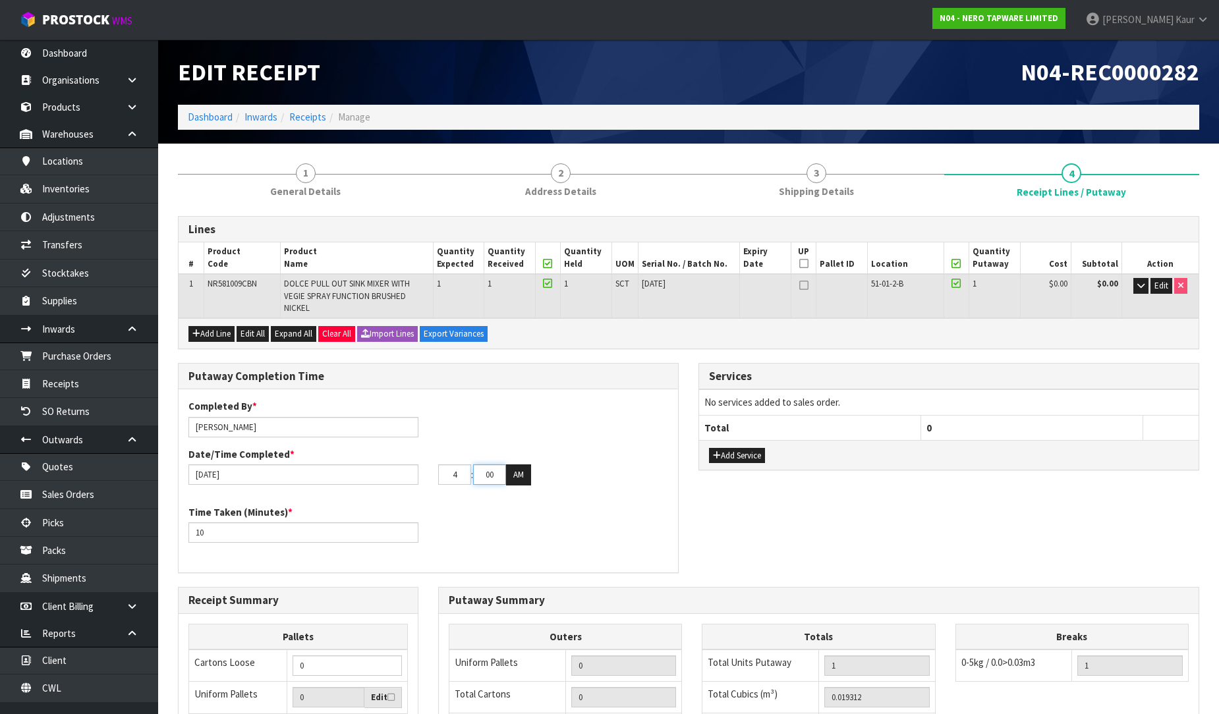
type input "04"
drag, startPoint x: 495, startPoint y: 472, endPoint x: 465, endPoint y: 478, distance: 31.0
click at [465, 478] on tr "04 : 00 : 00 AM" at bounding box center [484, 474] width 93 height 21
type input "10"
click at [517, 468] on button "AM" at bounding box center [518, 474] width 25 height 21
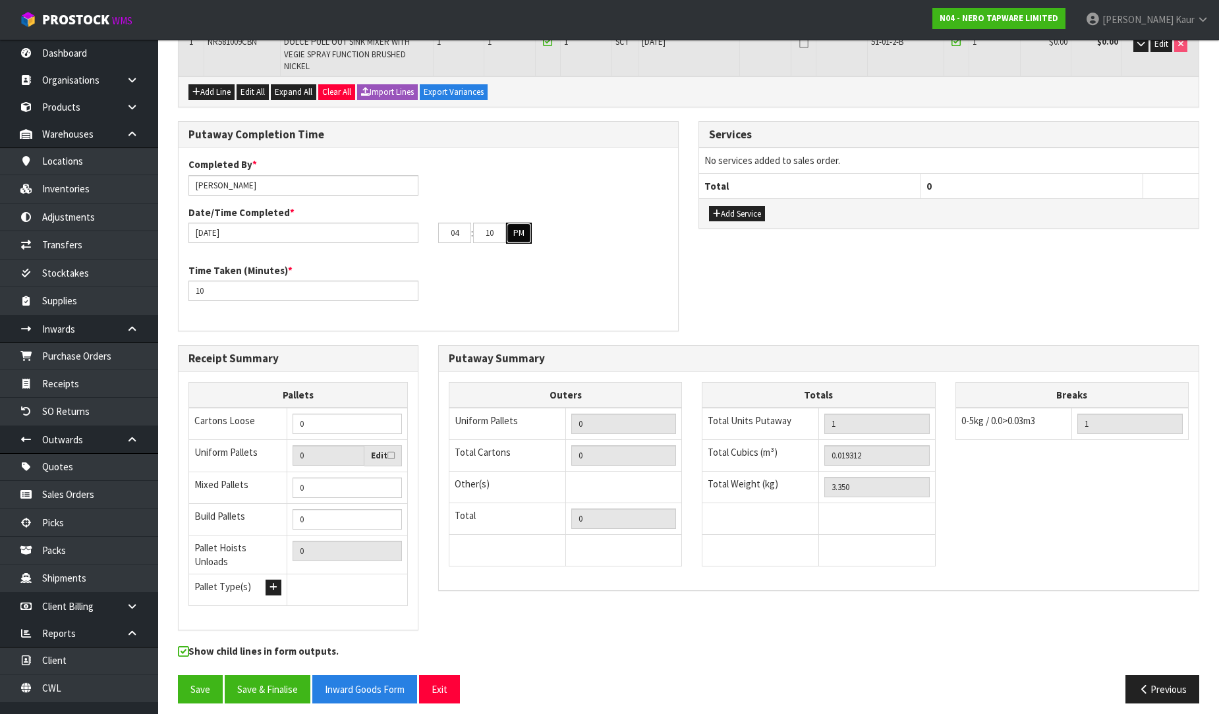
scroll to position [0, 0]
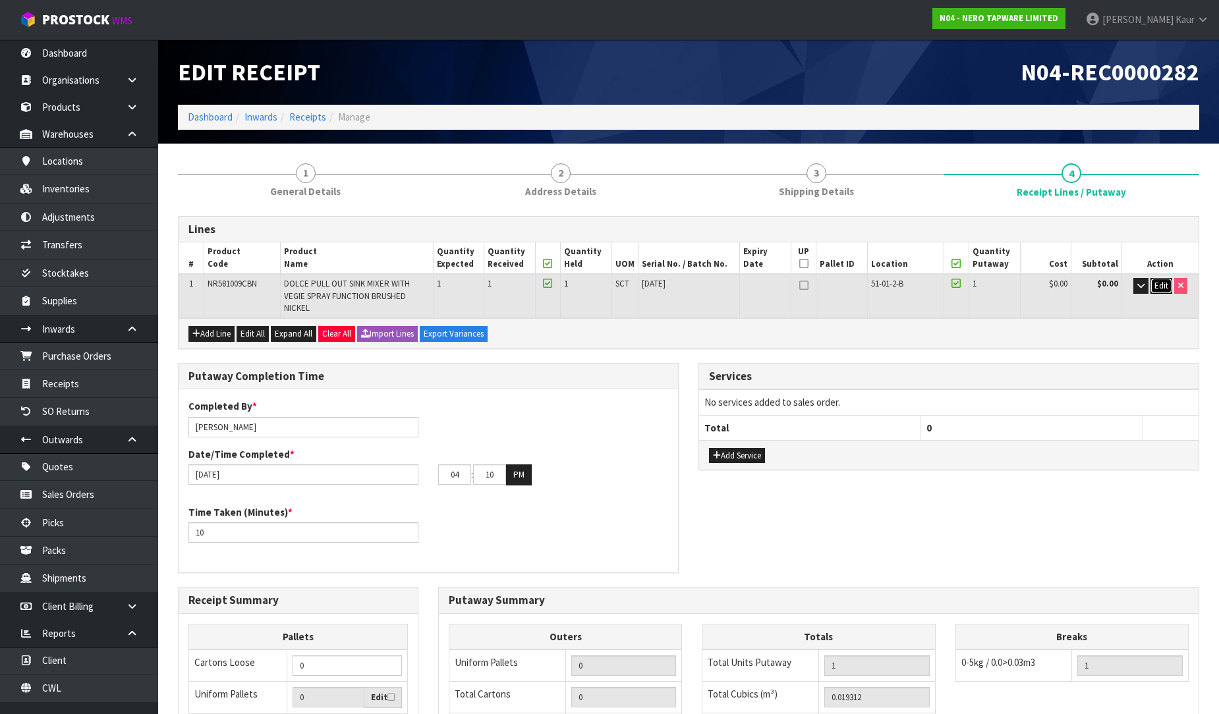
click at [1155, 286] on span "Edit" at bounding box center [1161, 285] width 14 height 11
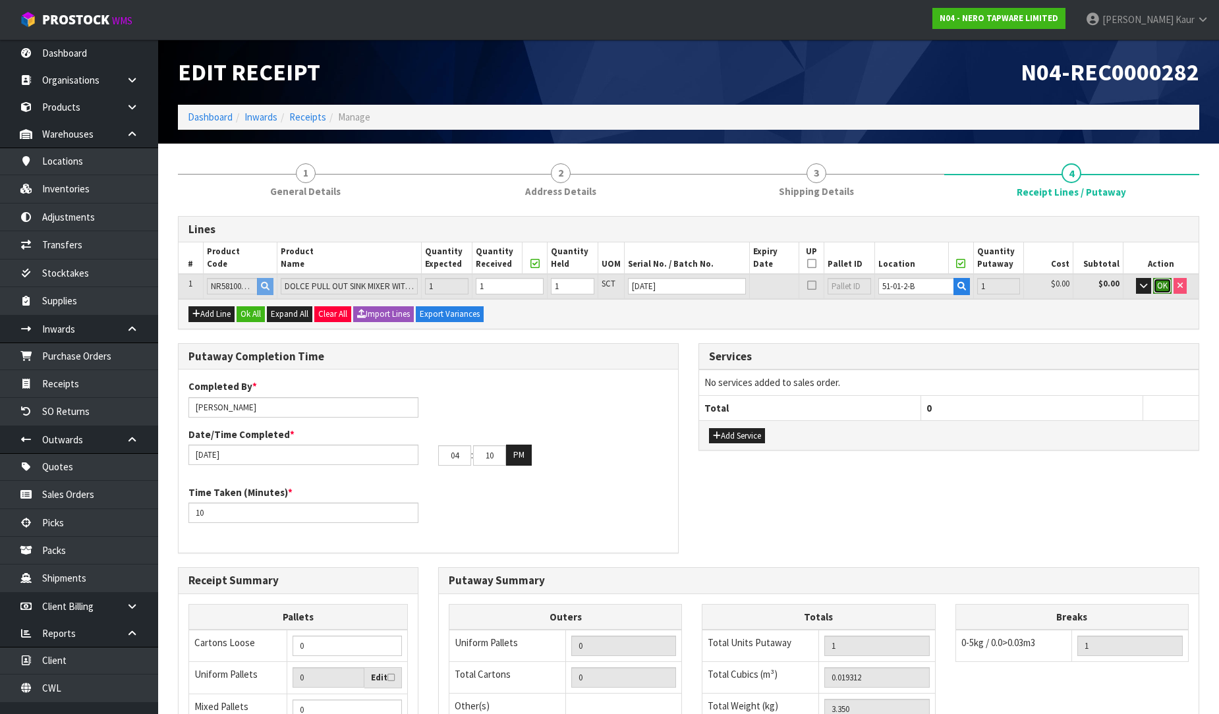
click at [1158, 285] on span "OK" at bounding box center [1162, 285] width 11 height 11
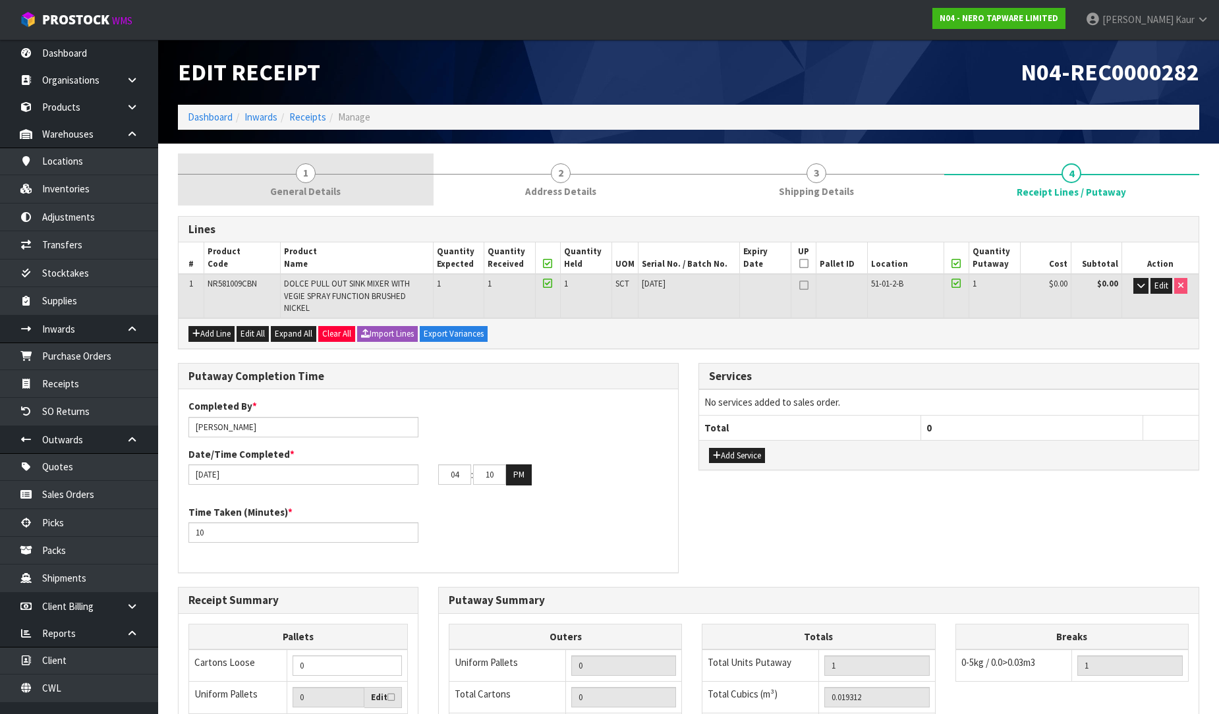
click at [314, 185] on span "General Details" at bounding box center [305, 191] width 70 height 14
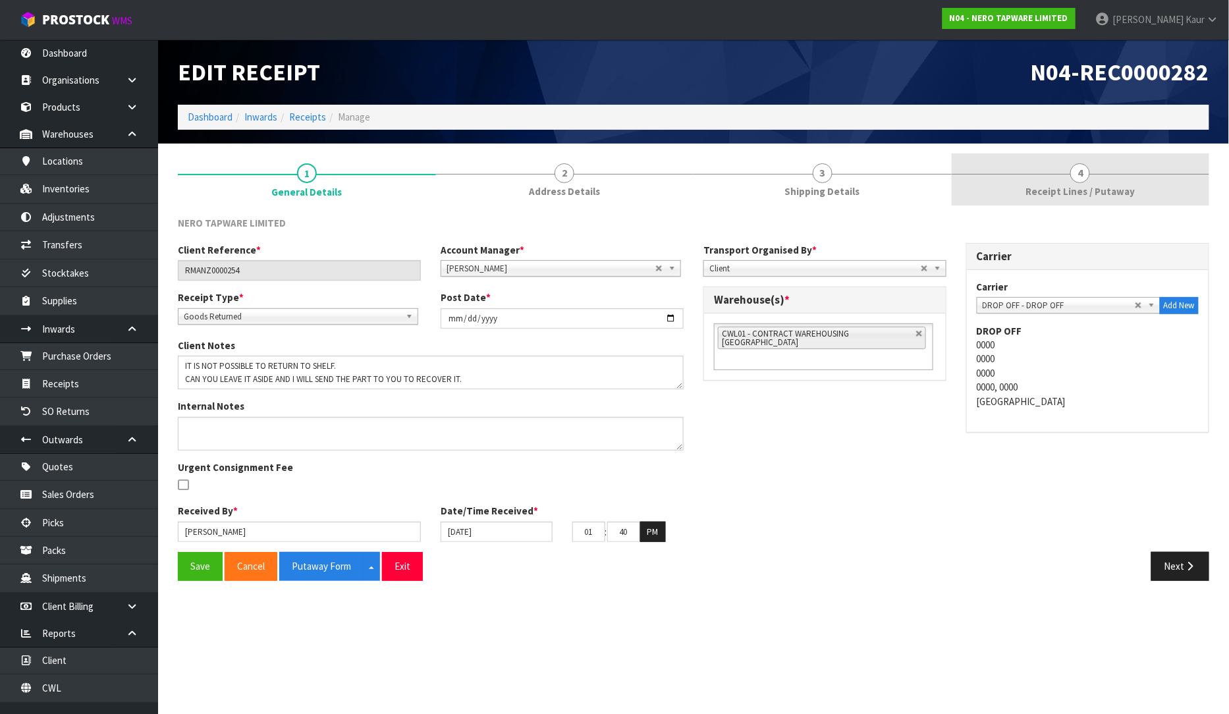
click at [1114, 194] on span "Receipt Lines / Putaway" at bounding box center [1080, 191] width 109 height 14
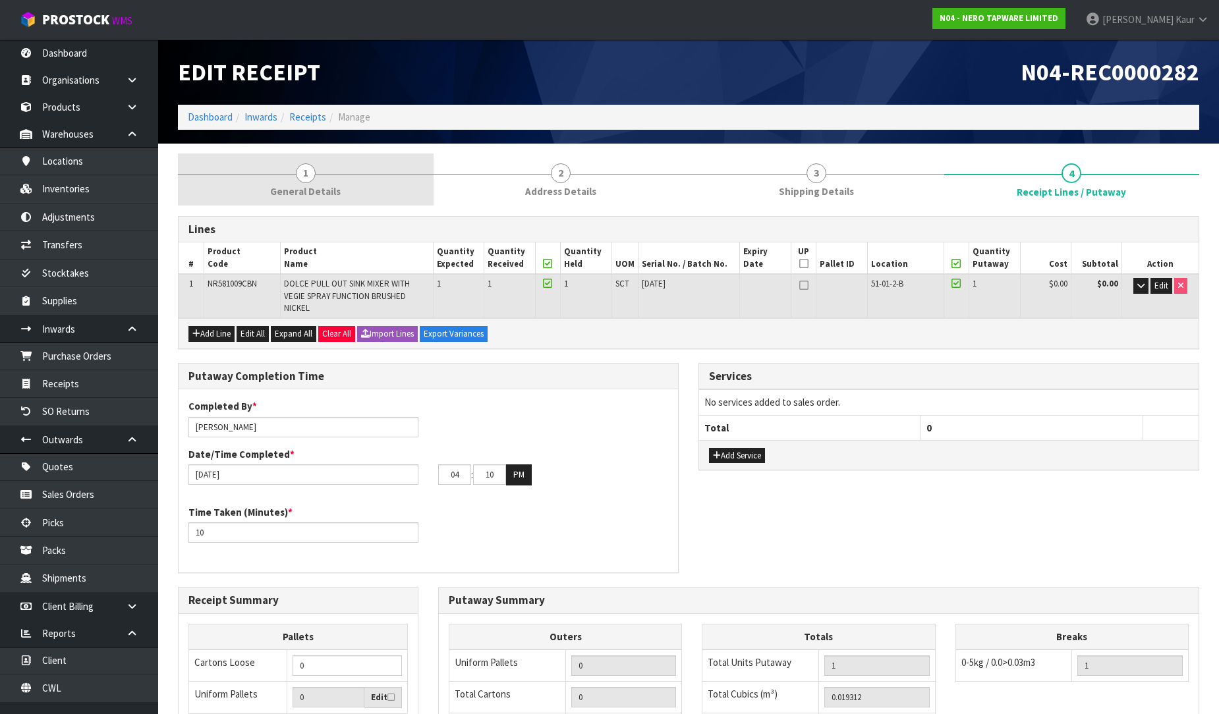
click at [306, 189] on span "General Details" at bounding box center [305, 191] width 70 height 14
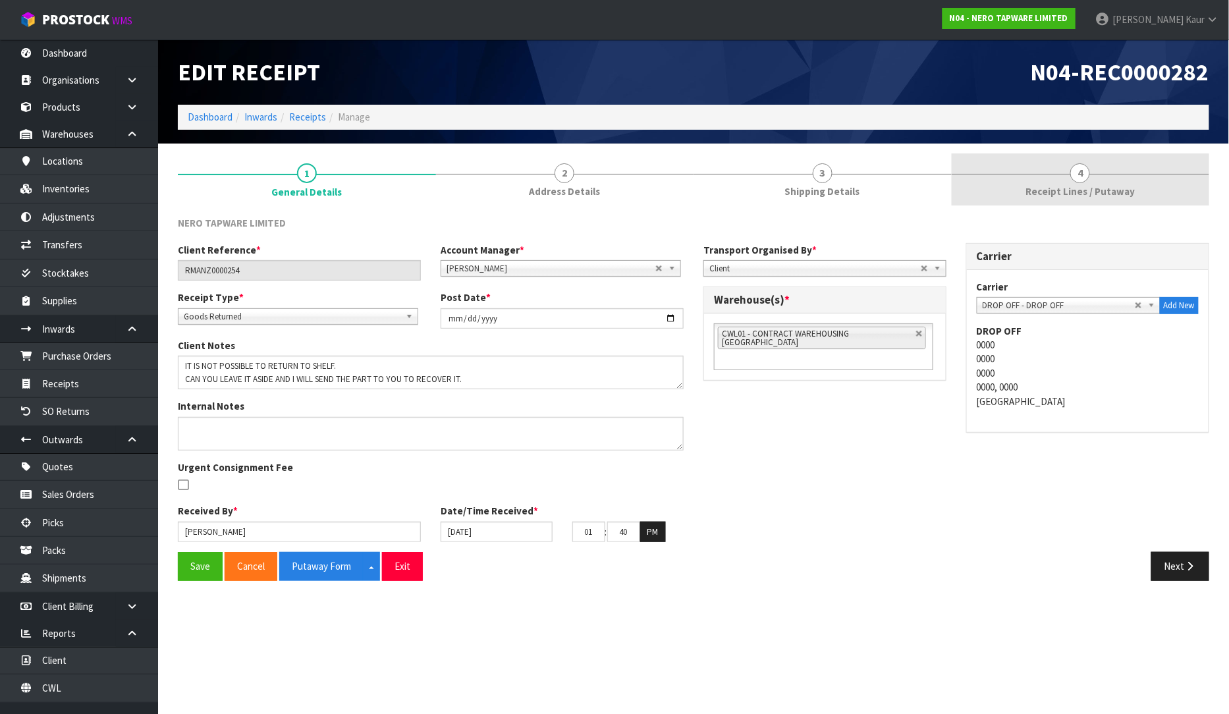
click at [1045, 175] on link "4 Receipt Lines / Putaway" at bounding box center [1081, 179] width 258 height 52
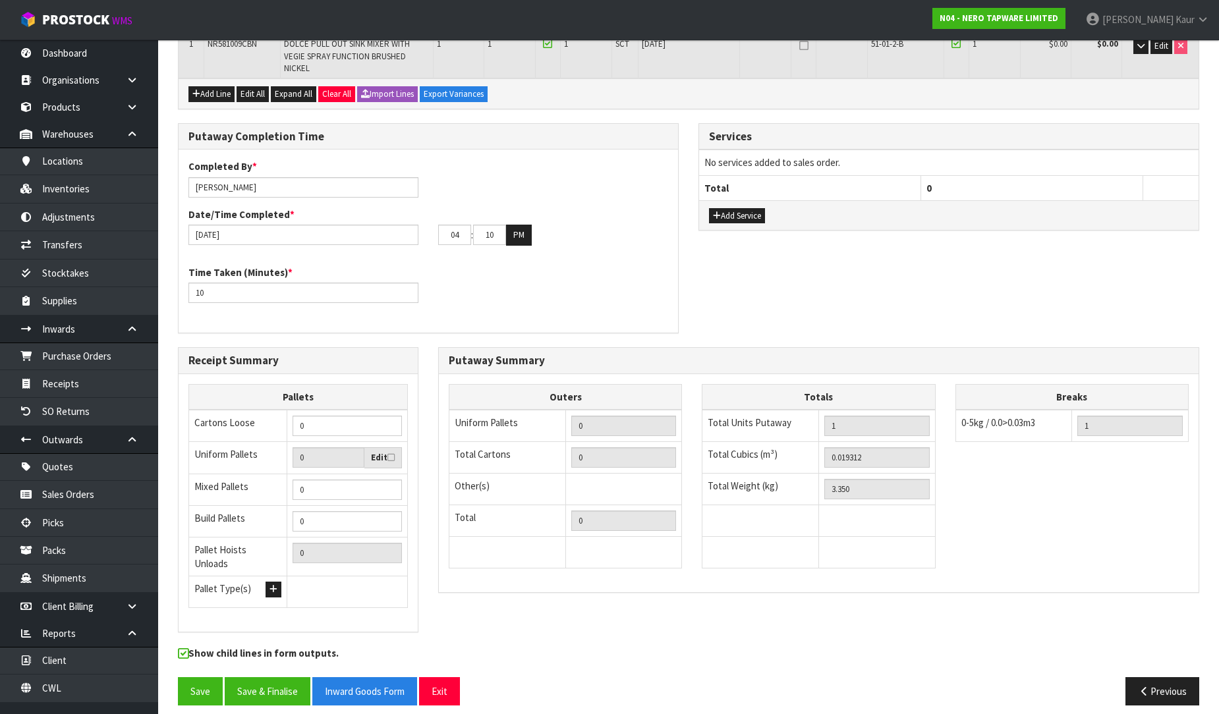
scroll to position [242, 0]
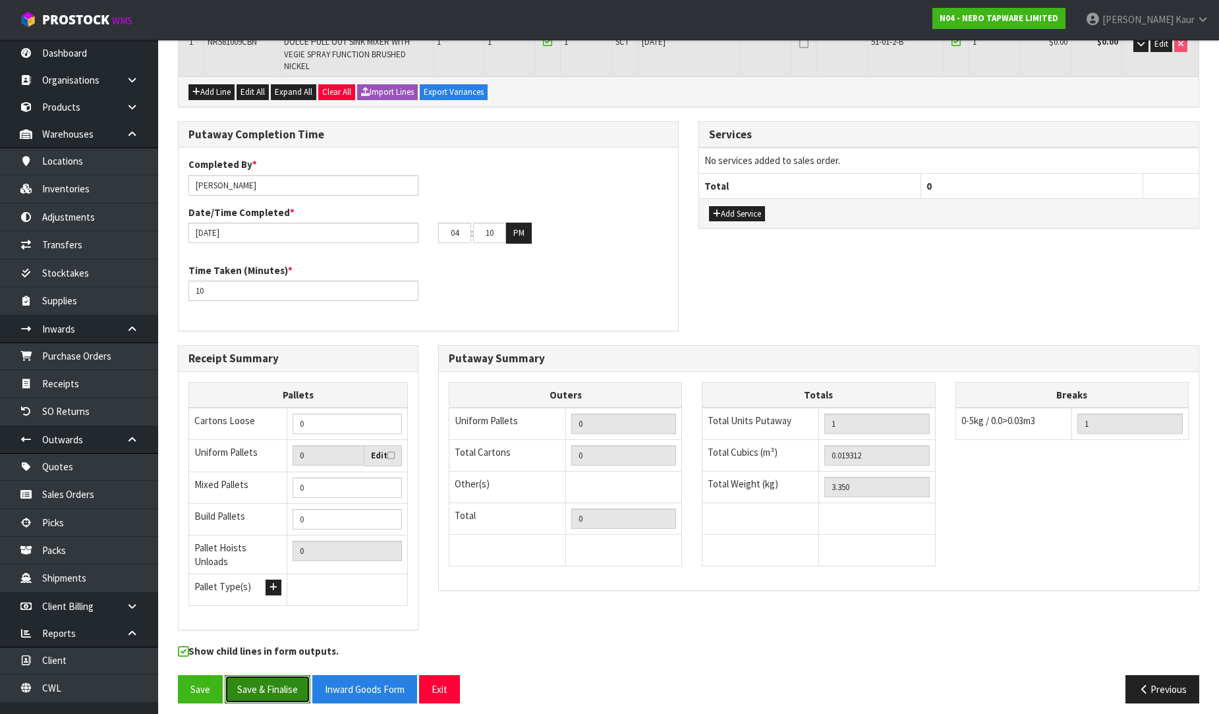
click at [293, 681] on button "Save & Finalise" at bounding box center [268, 689] width 86 height 28
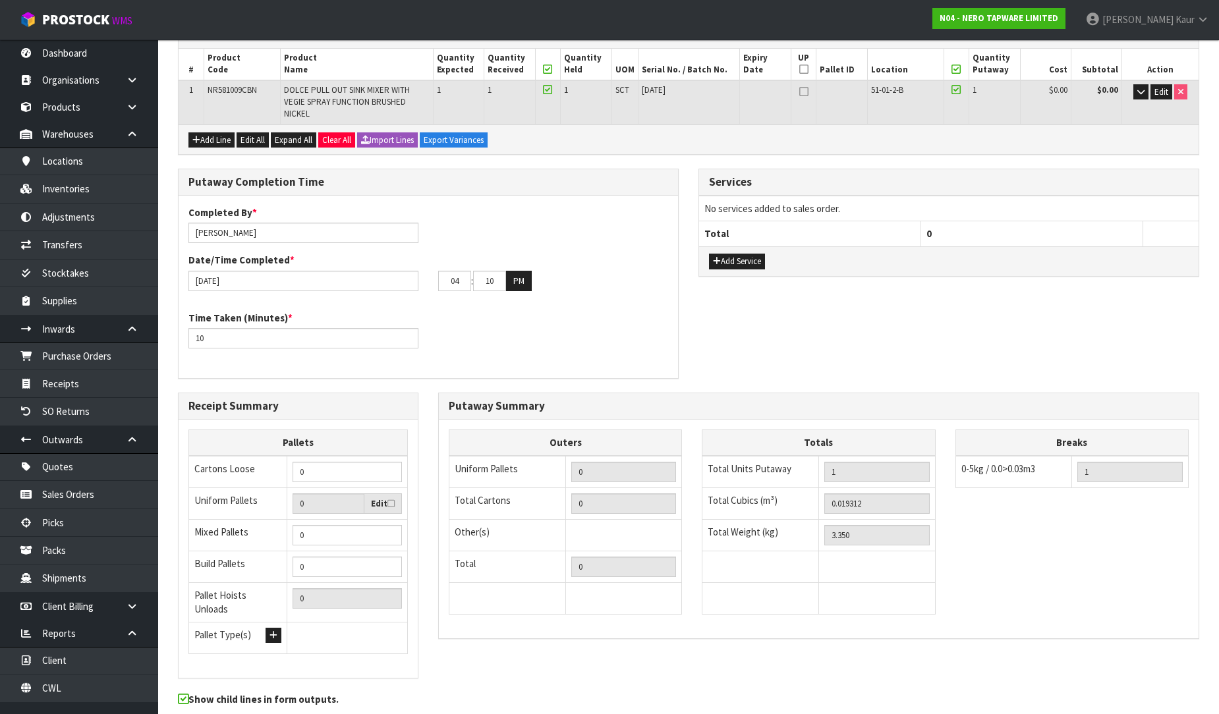
scroll to position [0, 0]
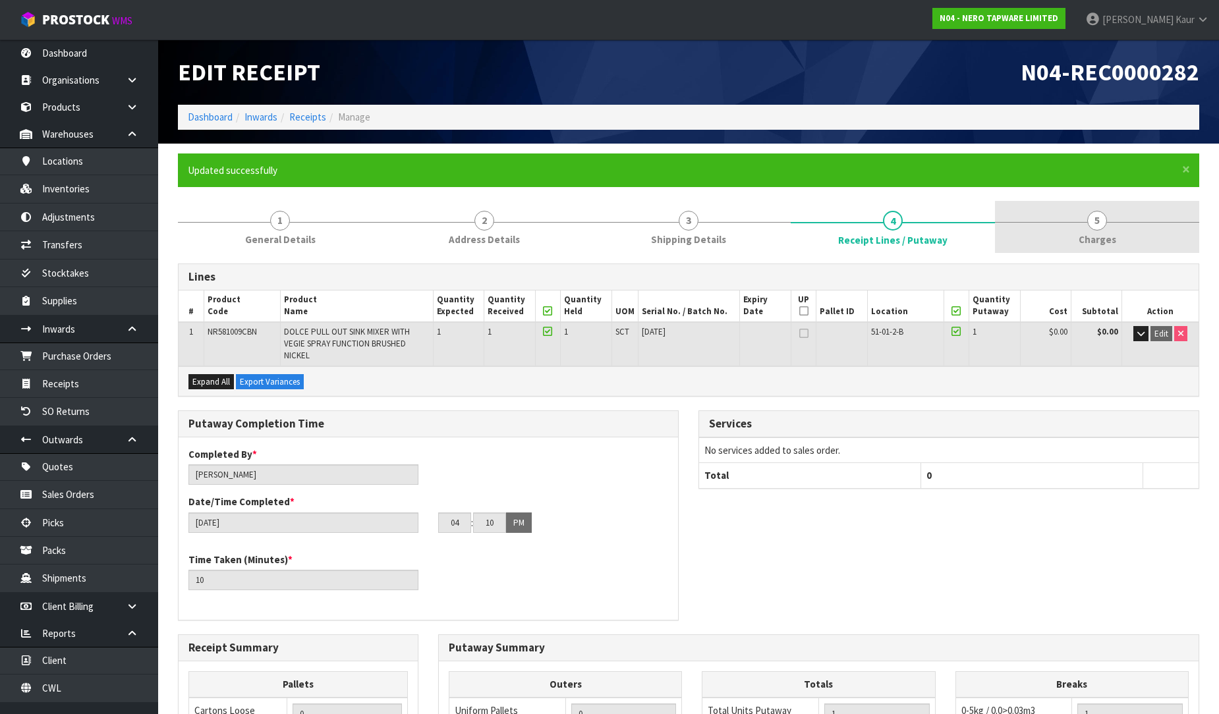
click at [1097, 226] on span "5" at bounding box center [1097, 221] width 20 height 20
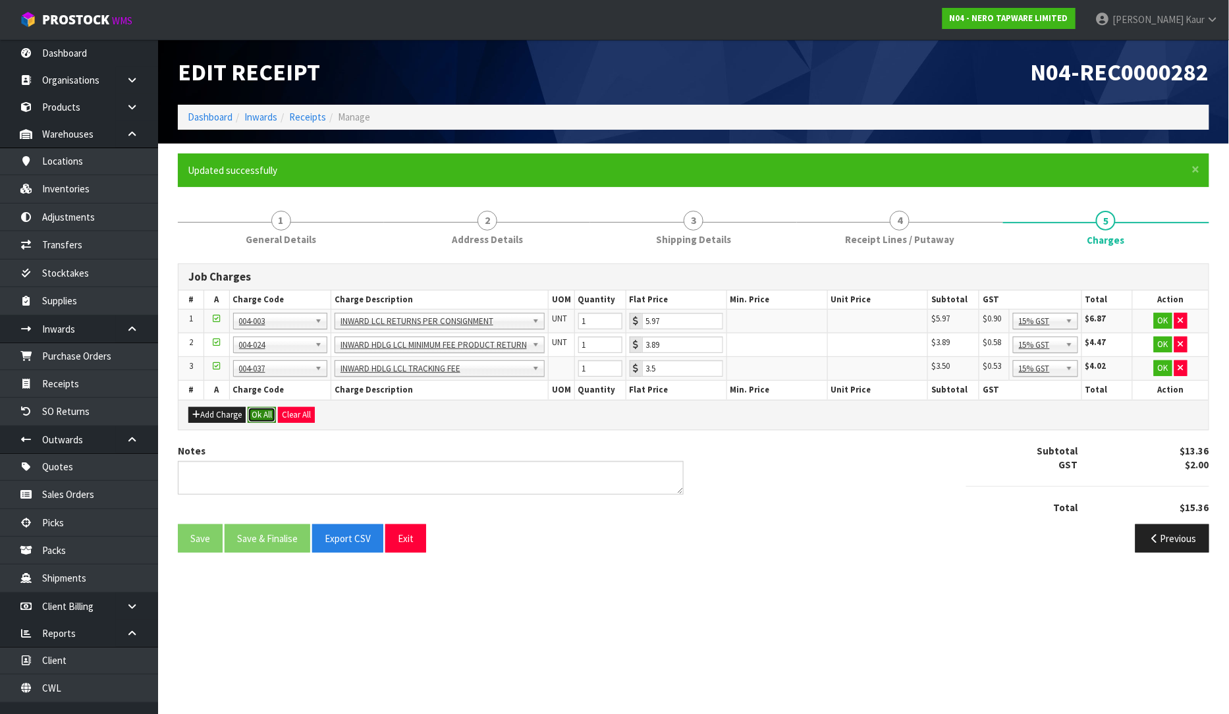
click at [270, 411] on button "Ok All" at bounding box center [262, 415] width 28 height 16
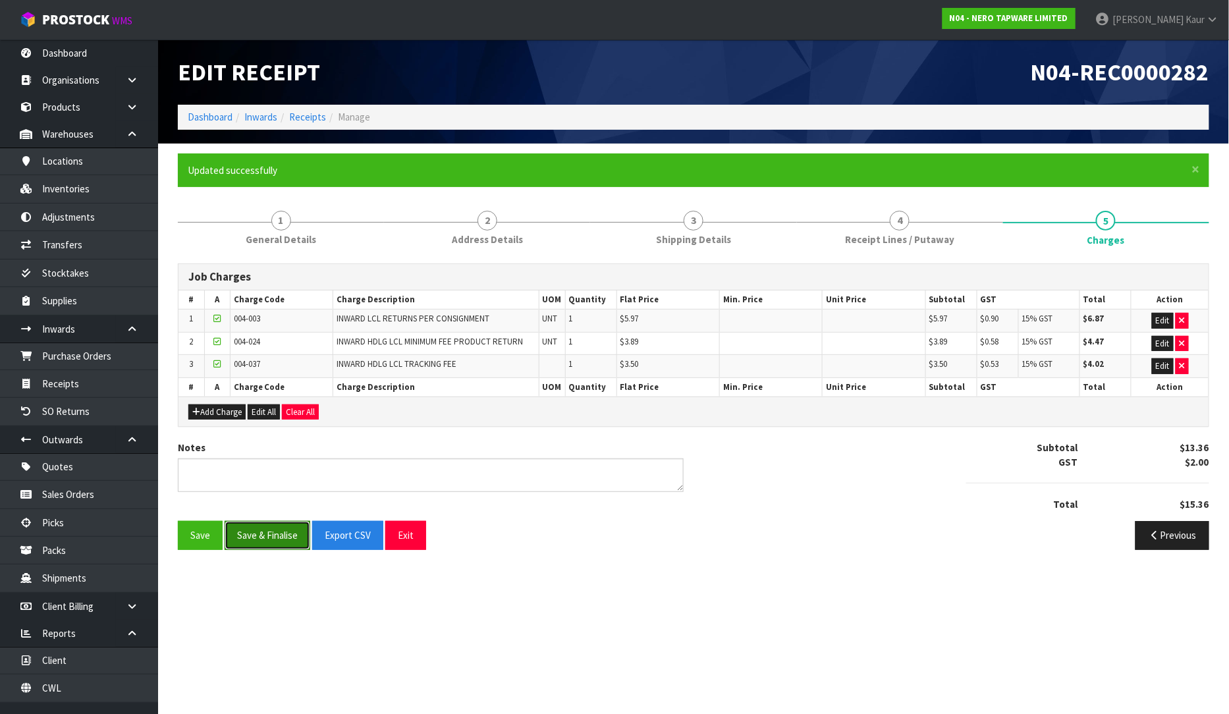
click at [282, 536] on button "Save & Finalise" at bounding box center [268, 535] width 86 height 28
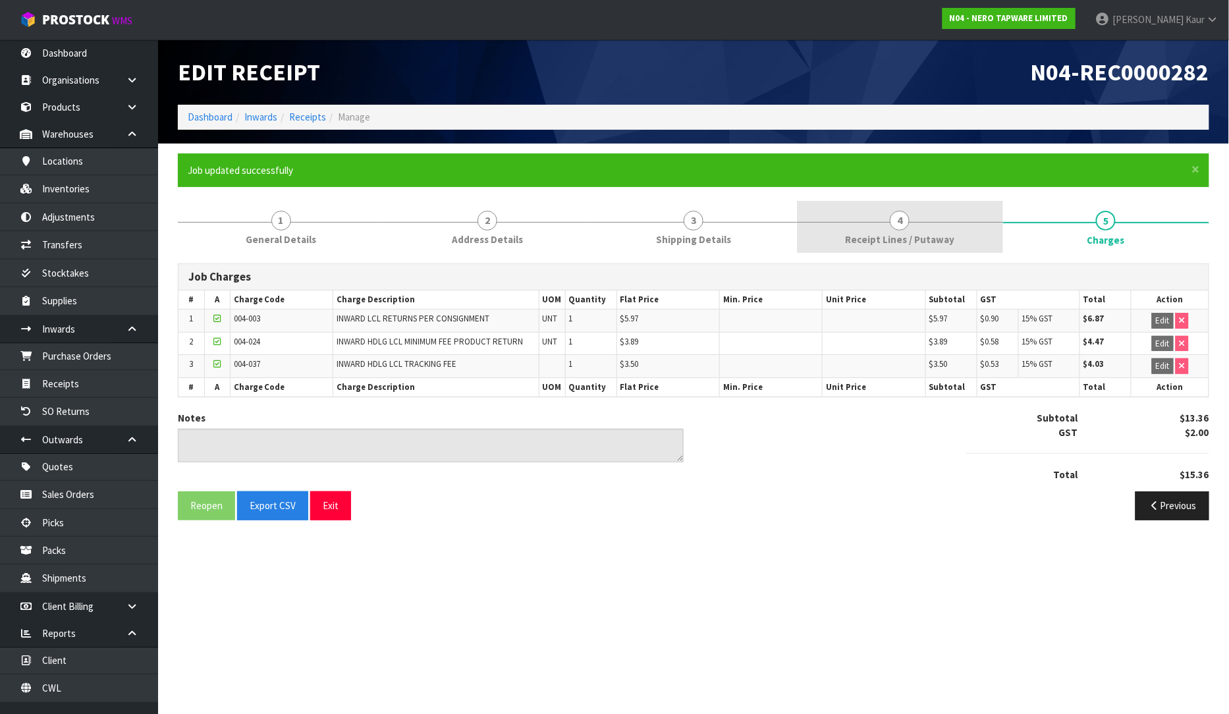
click at [920, 233] on span "Receipt Lines / Putaway" at bounding box center [899, 240] width 109 height 14
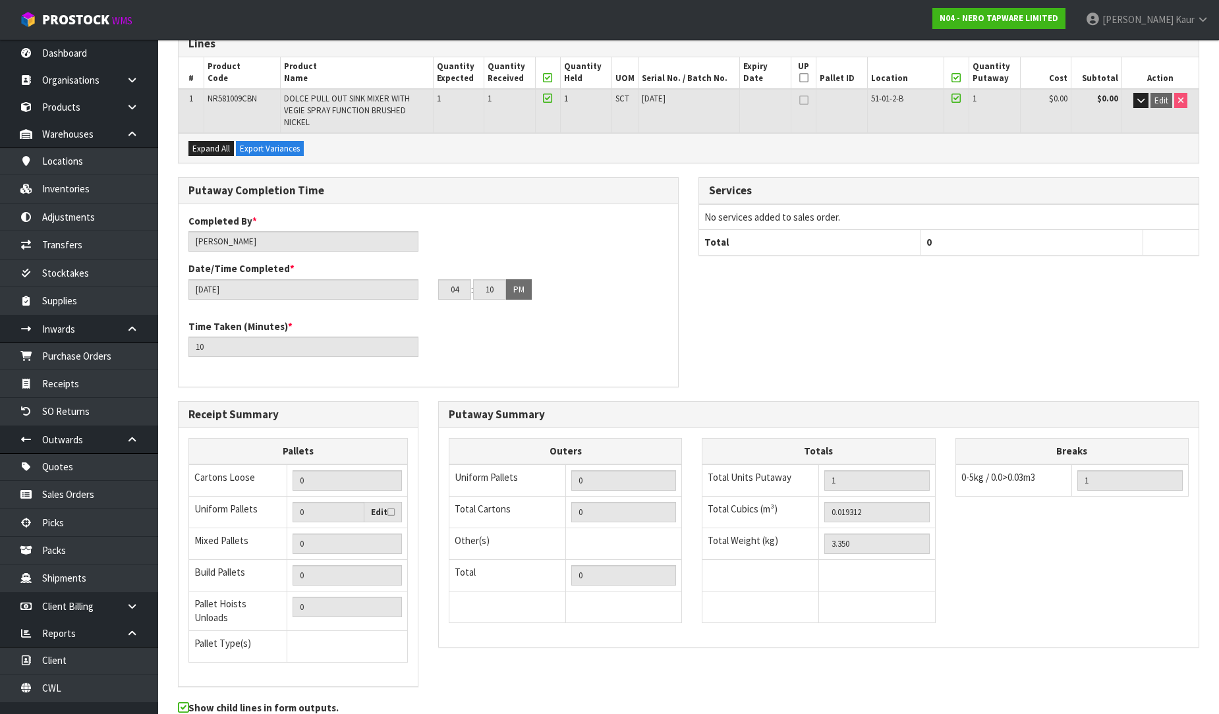
scroll to position [291, 0]
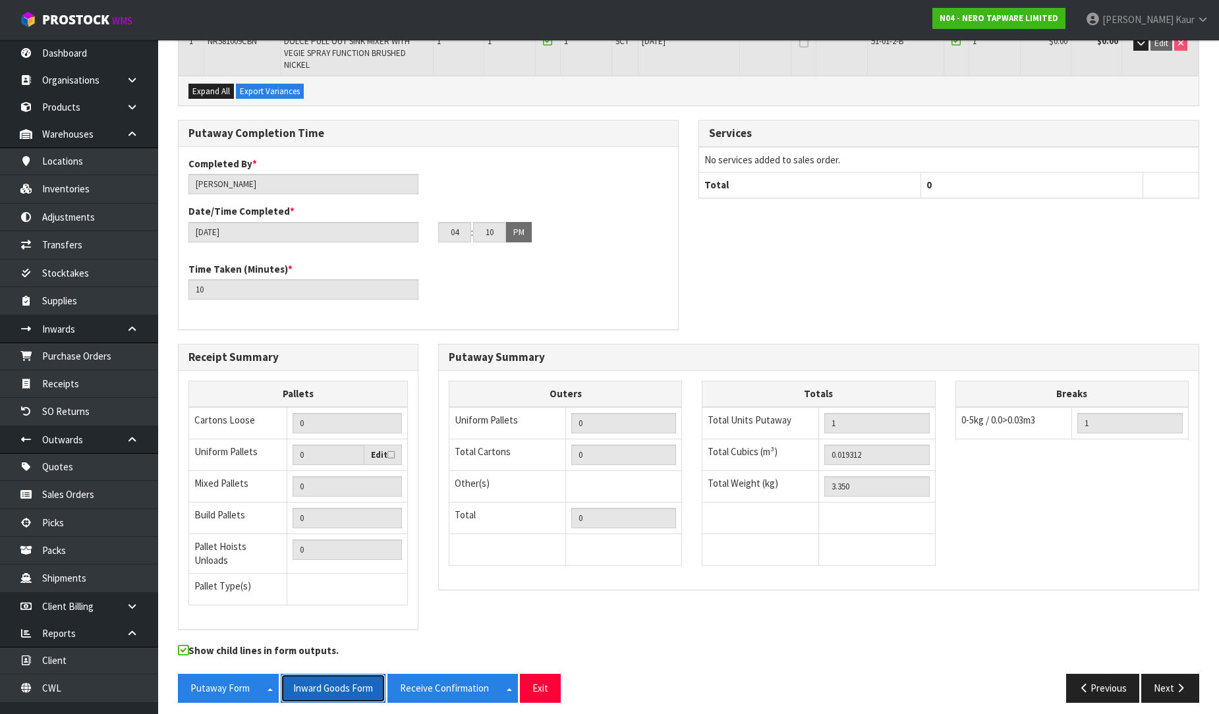
click at [310, 681] on button "Inward Goods Form" at bounding box center [333, 688] width 105 height 28
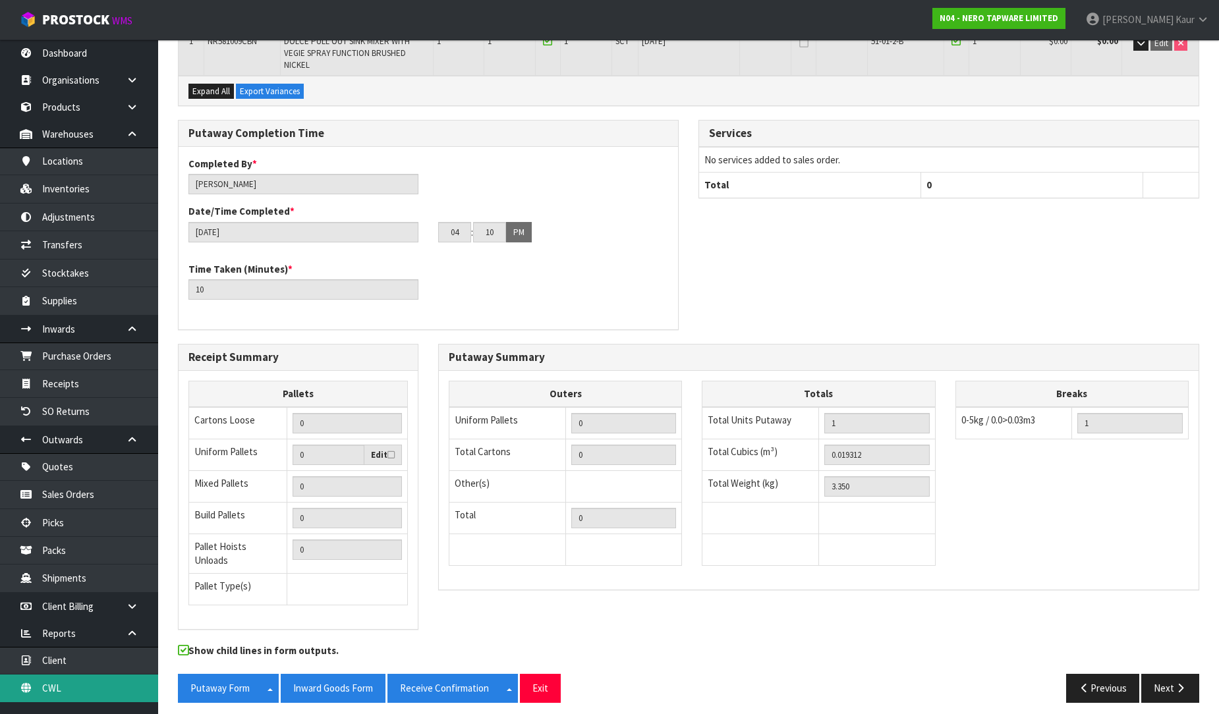
click at [76, 685] on link "CWL" at bounding box center [79, 688] width 158 height 27
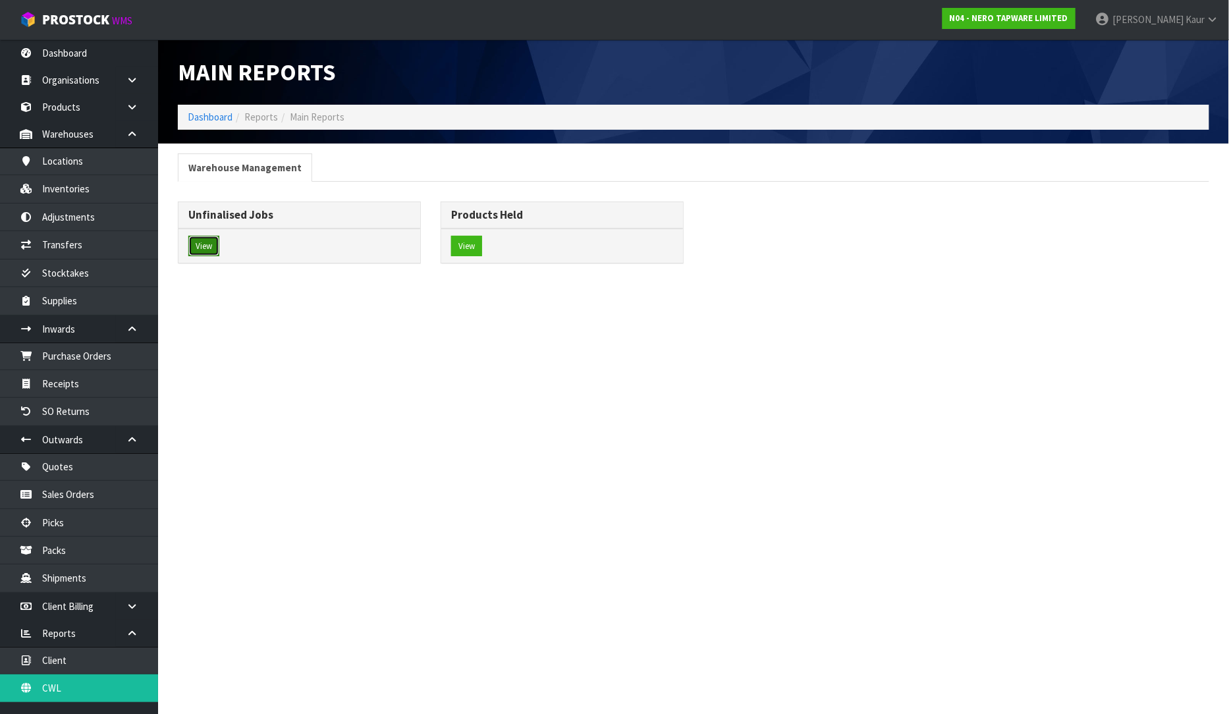
click at [198, 252] on button "View" at bounding box center [203, 246] width 31 height 21
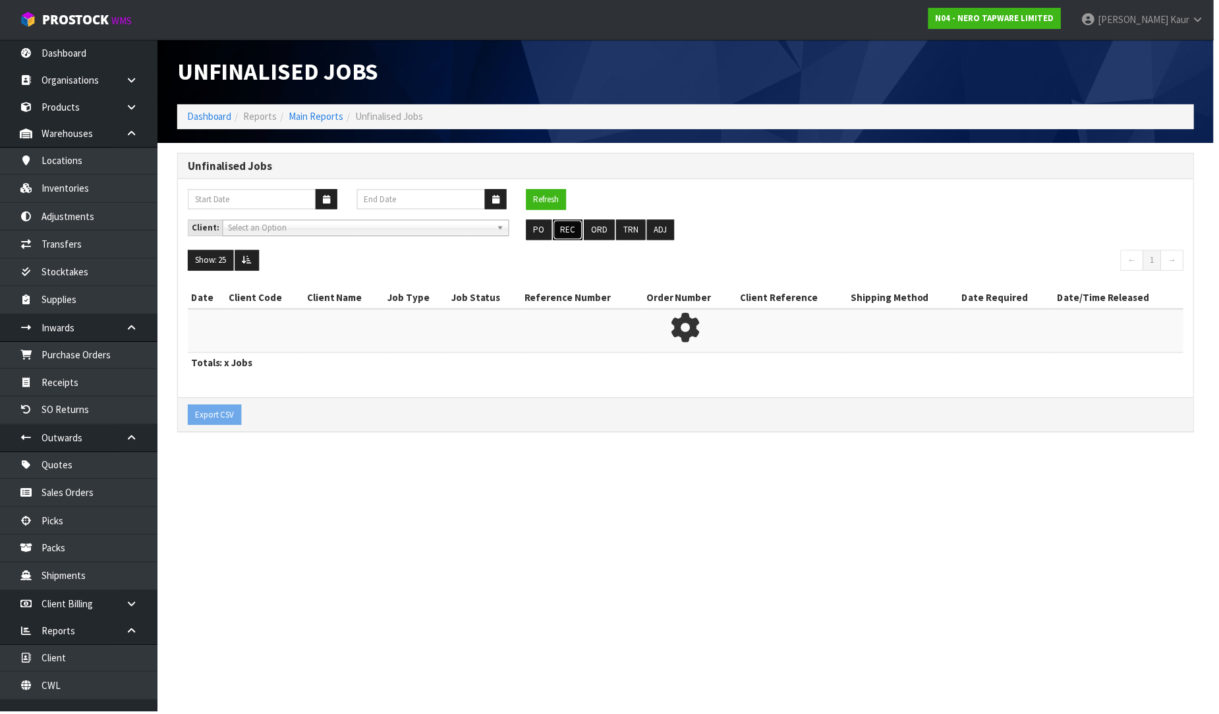
click at [572, 234] on button "REC" at bounding box center [570, 231] width 30 height 21
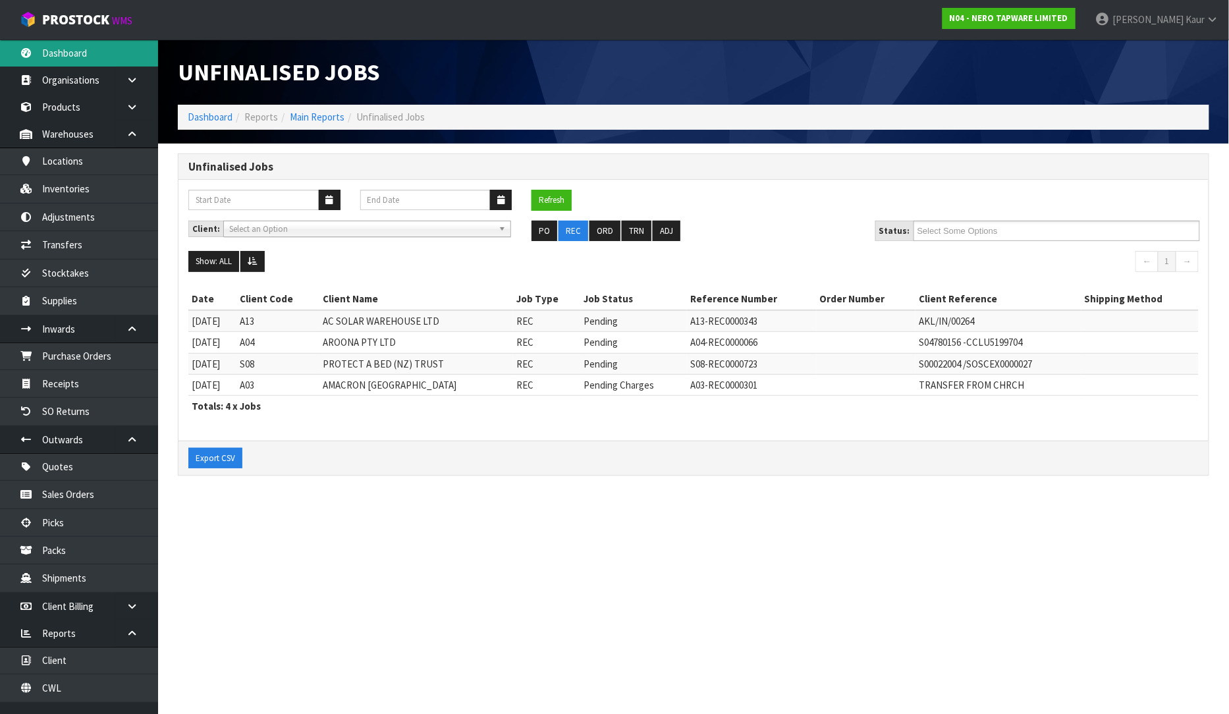
click at [53, 40] on link "Dashboard" at bounding box center [79, 53] width 158 height 27
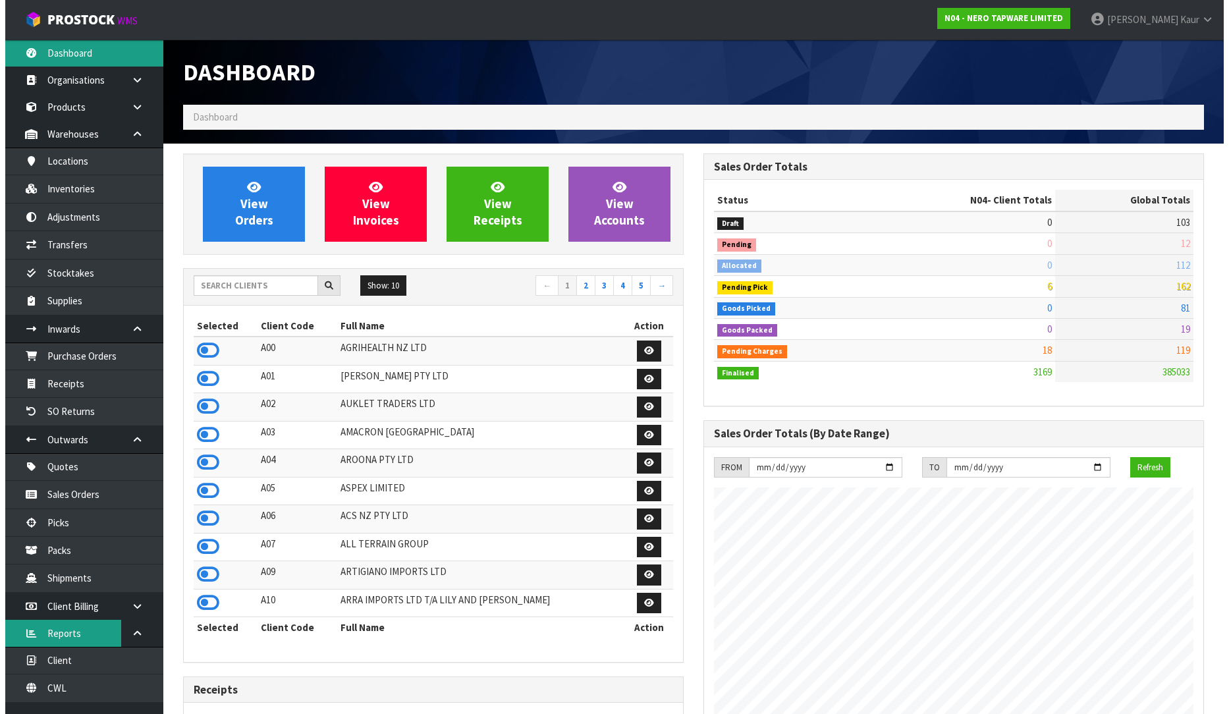
scroll to position [16, 0]
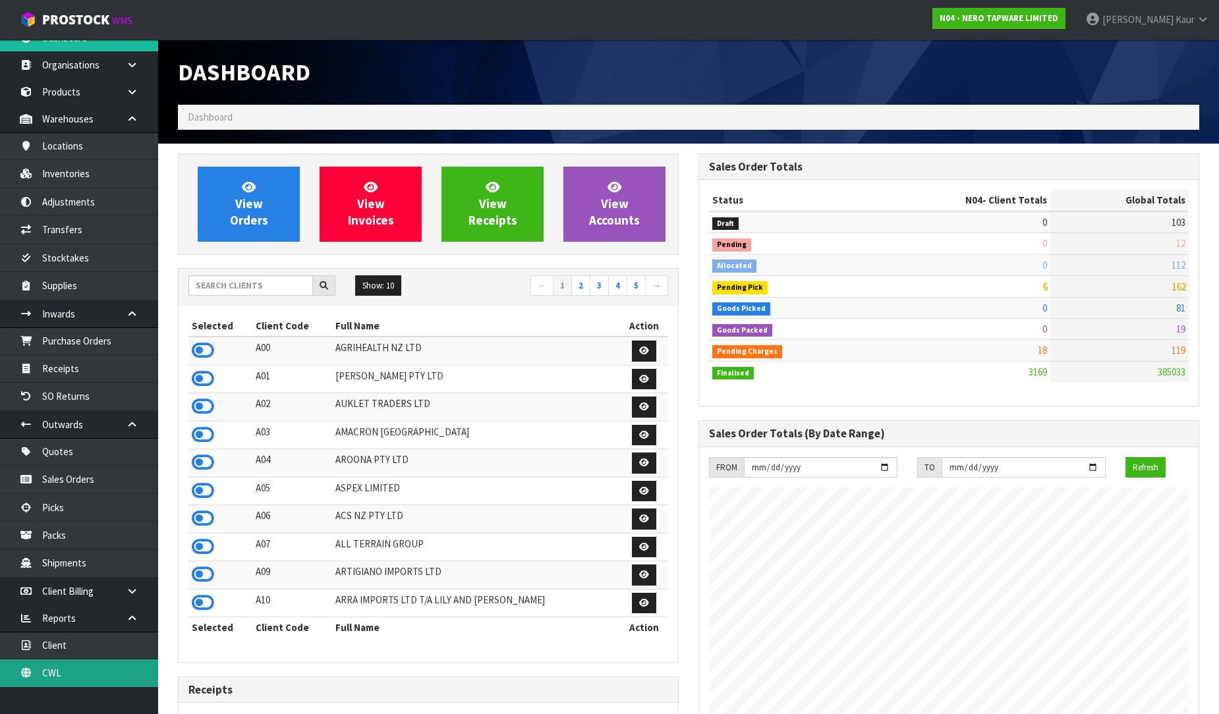
click at [56, 671] on link "CWL" at bounding box center [79, 672] width 158 height 27
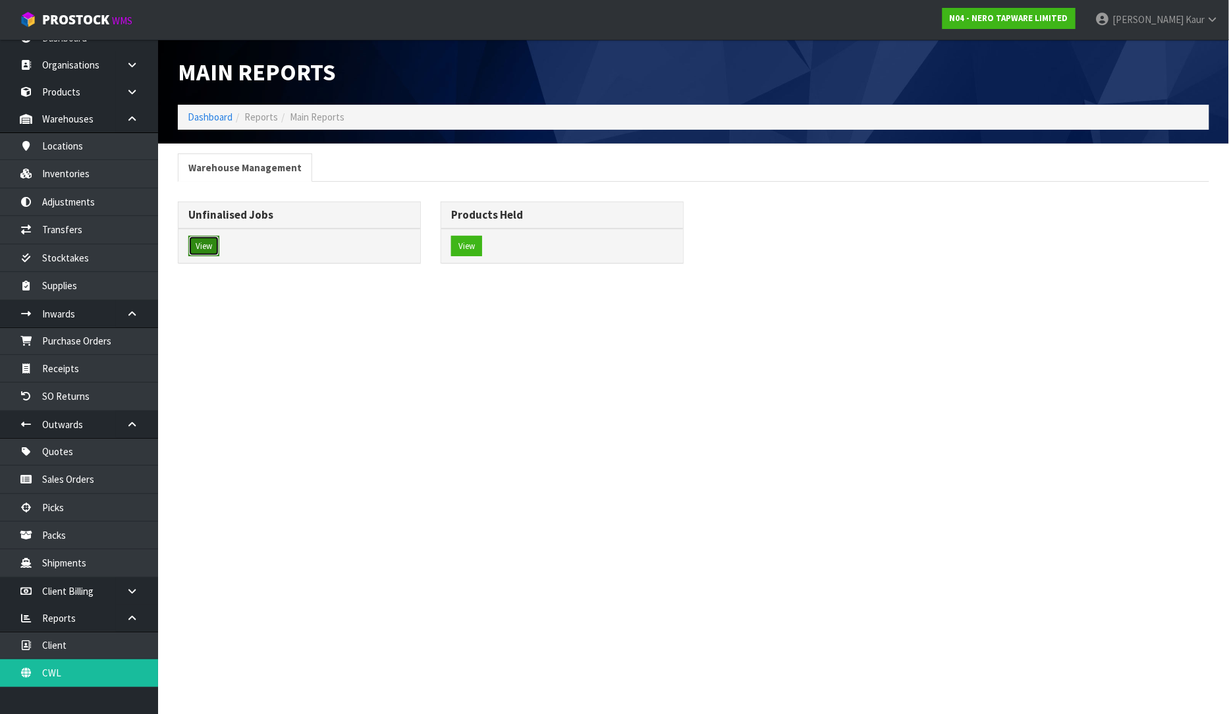
click at [214, 255] on button "View" at bounding box center [203, 246] width 31 height 21
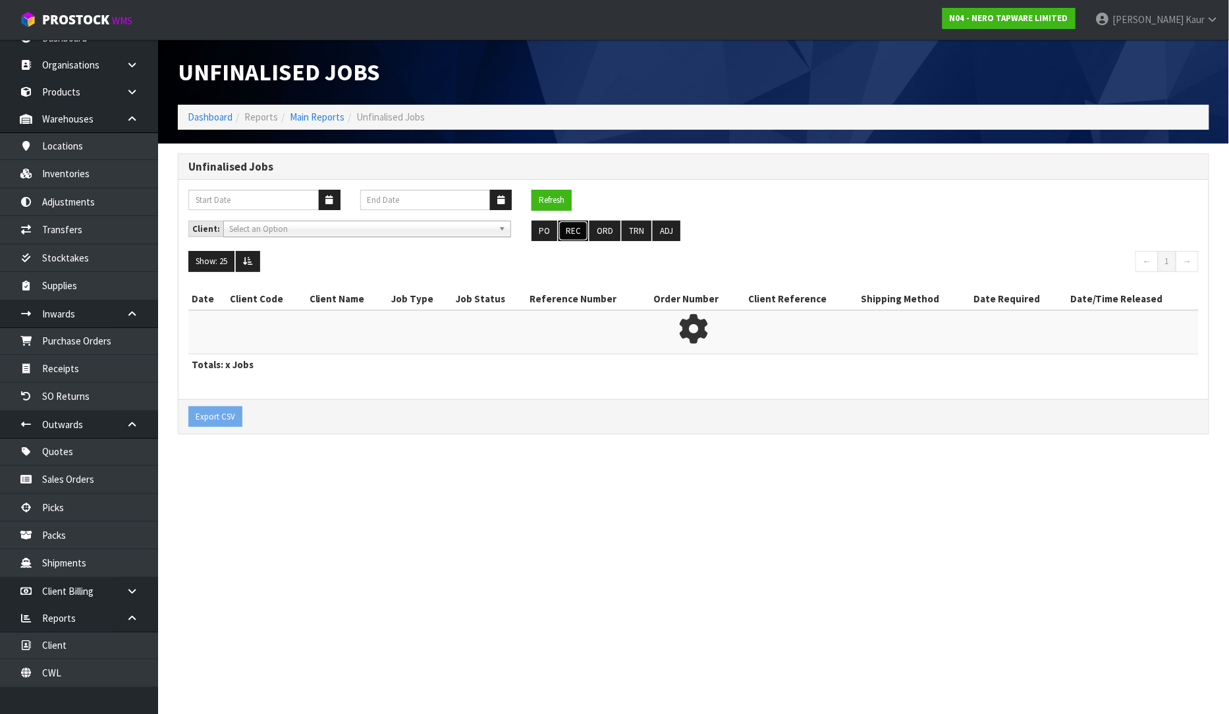
click at [576, 228] on button "REC" at bounding box center [574, 231] width 30 height 21
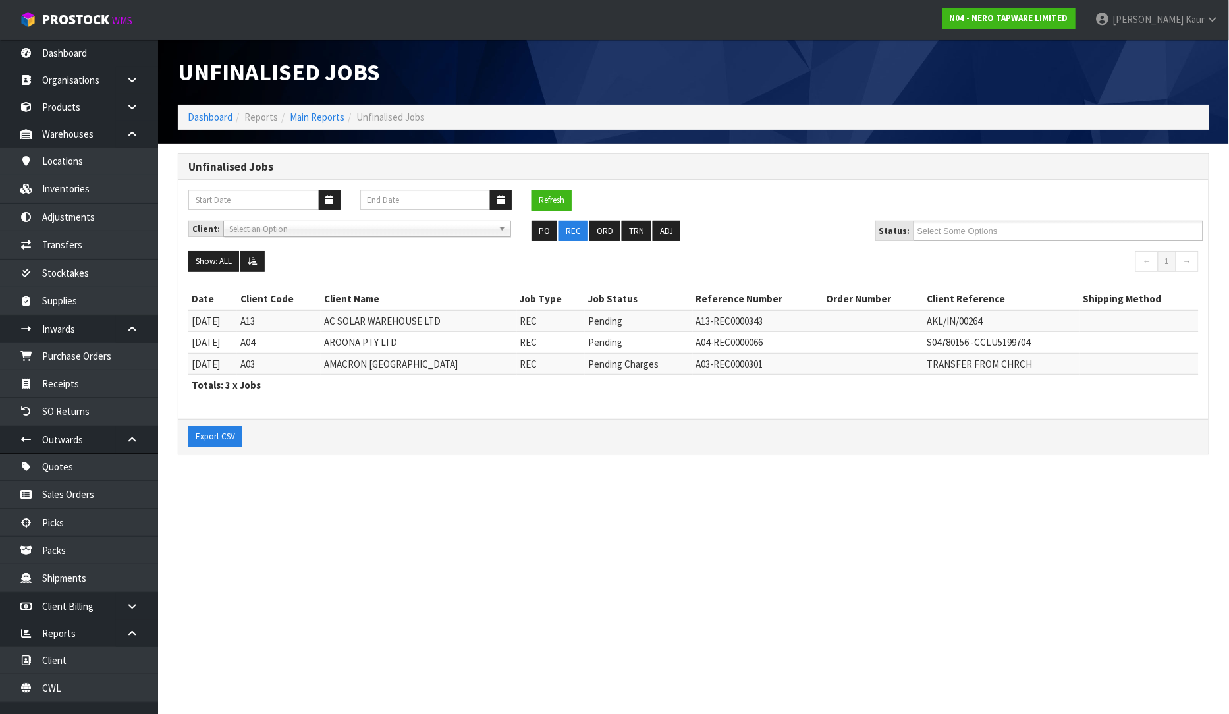
click at [107, 38] on nav "Toggle navigation ProStock WMS N04 - NERO TAPWARE LIMITED [PERSON_NAME] Logout" at bounding box center [614, 20] width 1229 height 40
click at [99, 51] on link "Dashboard" at bounding box center [79, 53] width 158 height 27
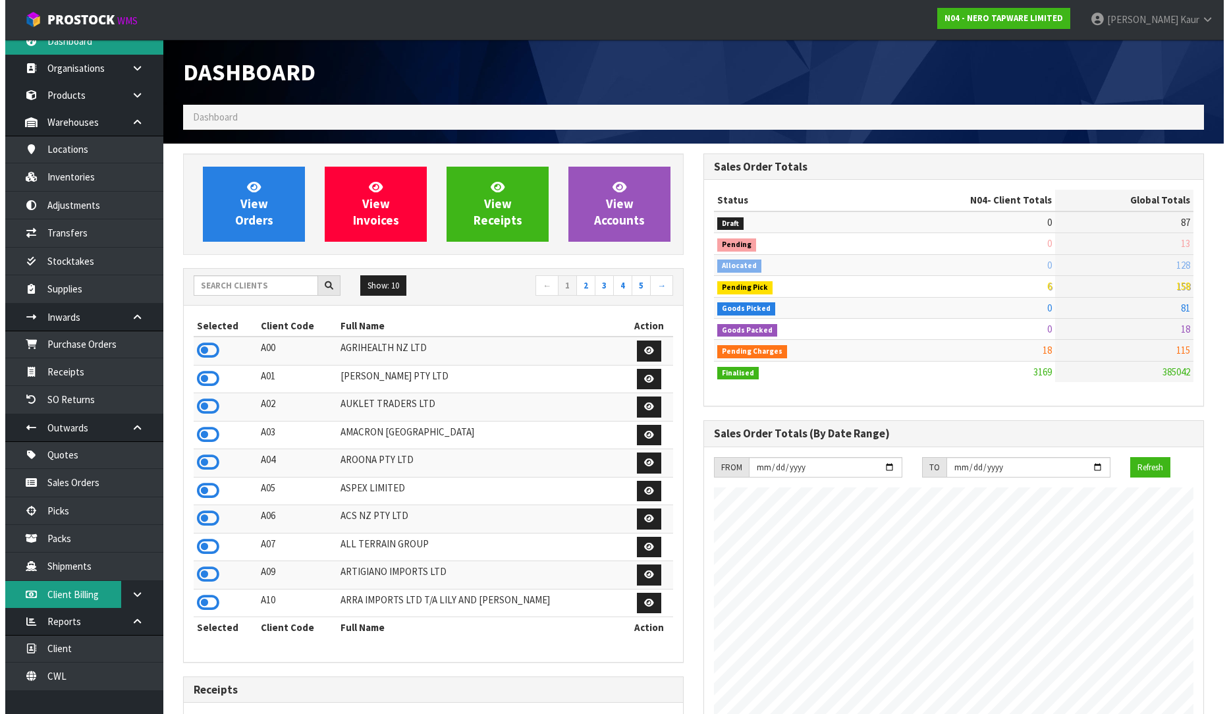
scroll to position [16, 0]
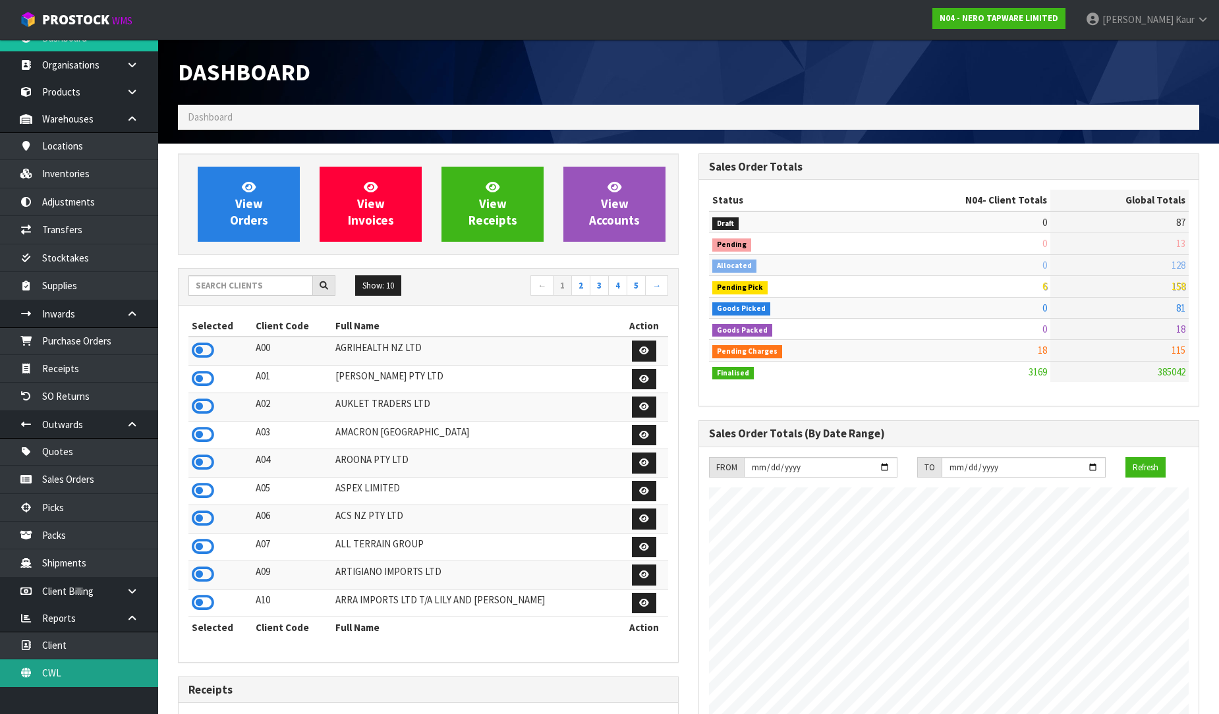
click at [64, 668] on link "CWL" at bounding box center [79, 672] width 158 height 27
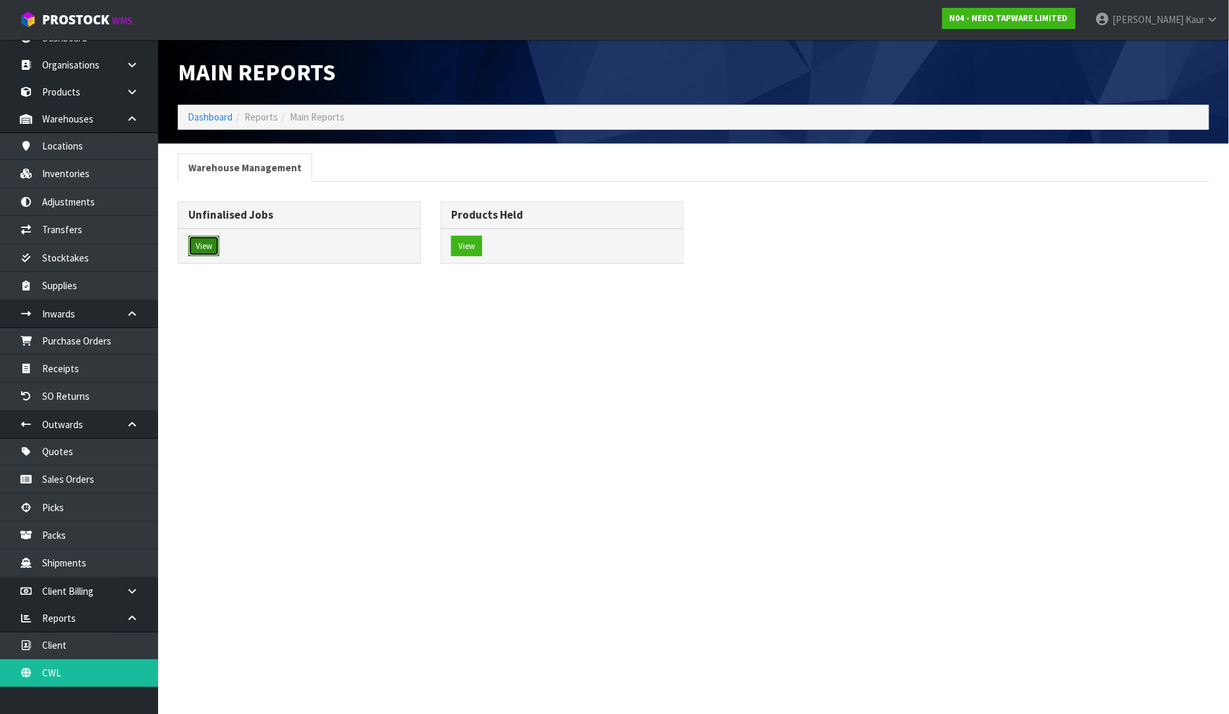
click at [201, 246] on button "View" at bounding box center [203, 246] width 31 height 21
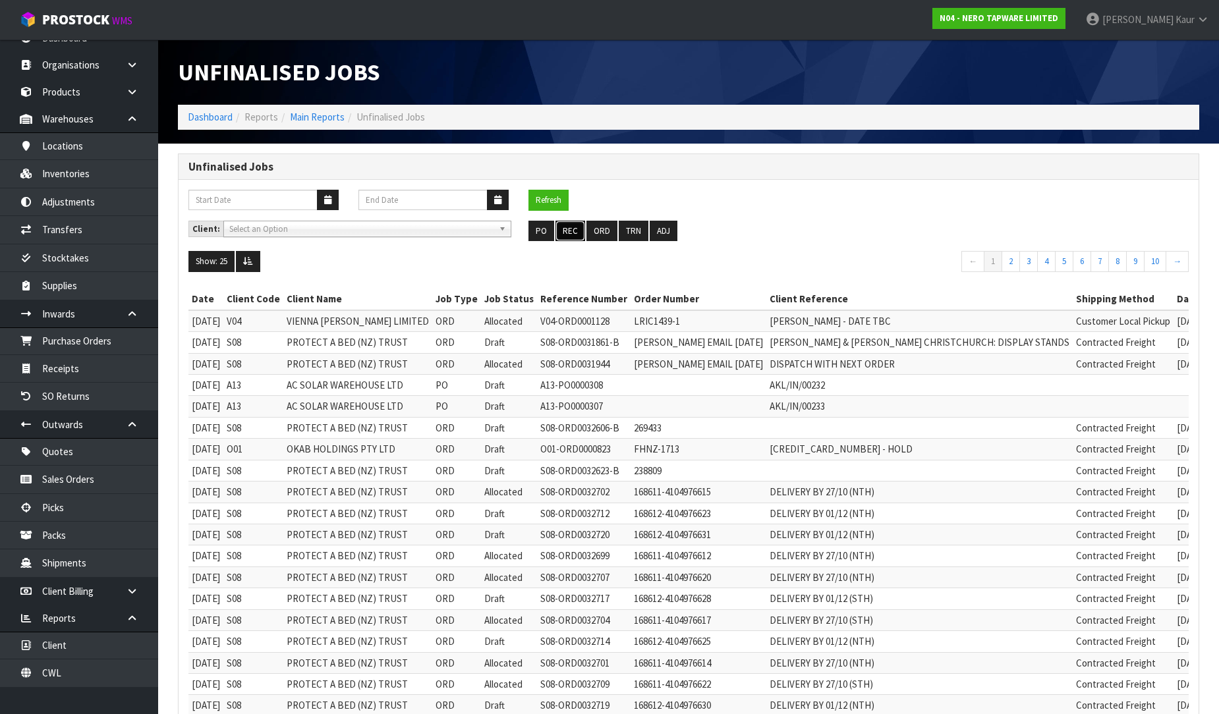
click at [576, 227] on button "REC" at bounding box center [570, 231] width 30 height 21
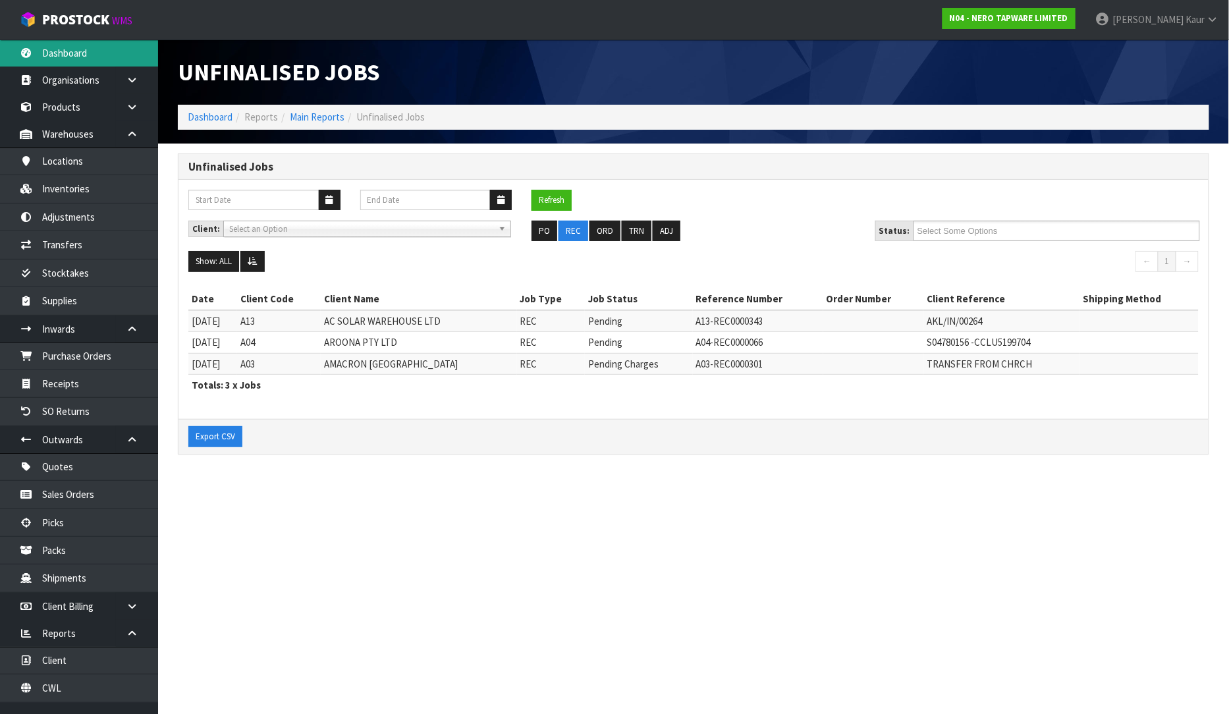
click at [69, 63] on link "Dashboard" at bounding box center [79, 53] width 158 height 27
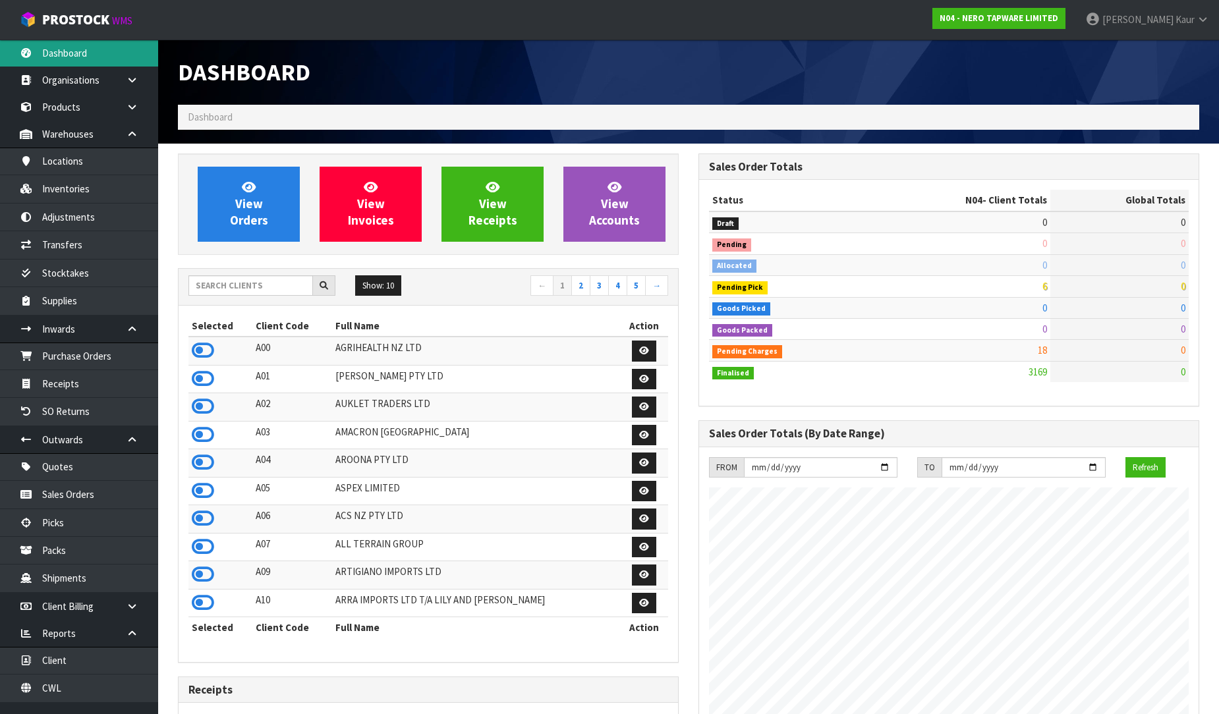
scroll to position [1026, 520]
click at [253, 279] on input "text" at bounding box center [250, 285] width 125 height 20
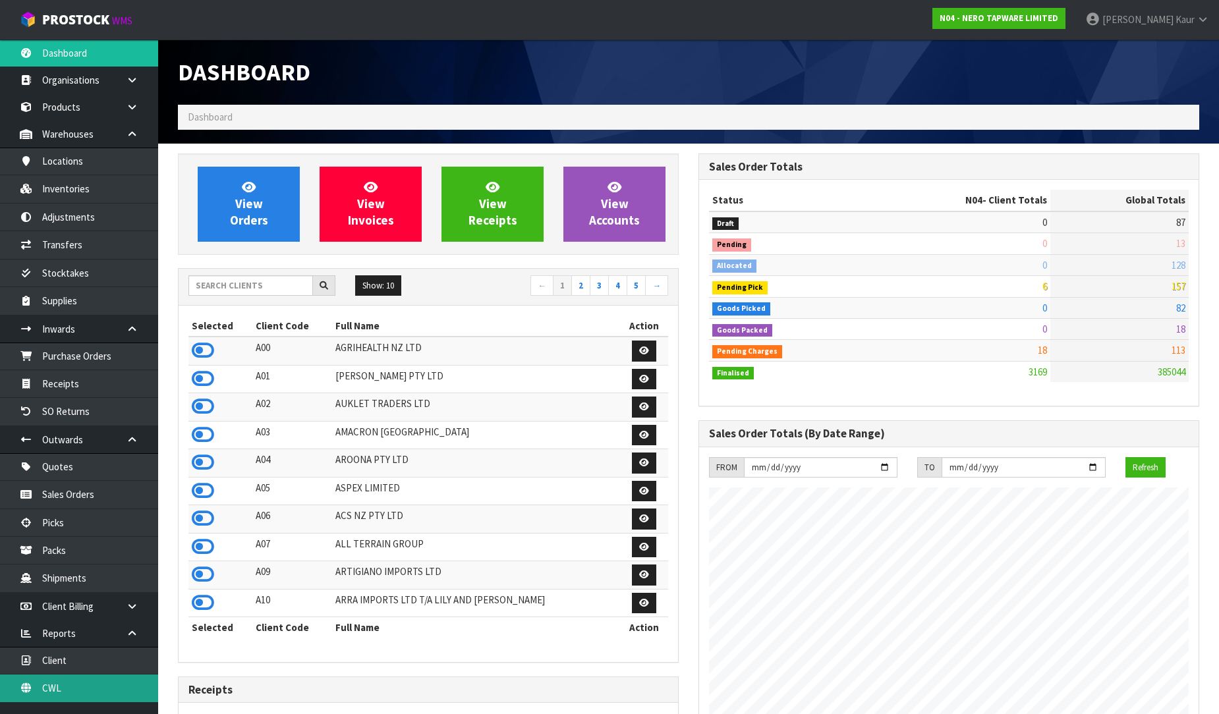
click at [110, 686] on link "CWL" at bounding box center [79, 688] width 158 height 27
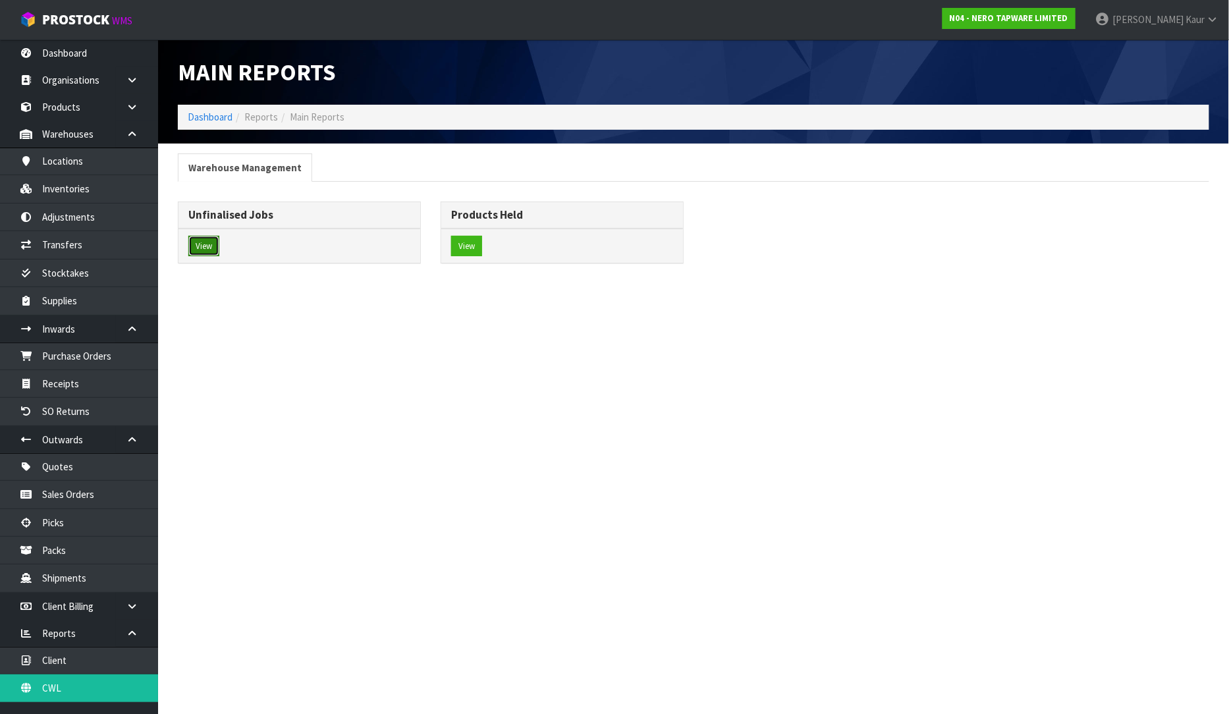
click at [196, 248] on button "View" at bounding box center [203, 246] width 31 height 21
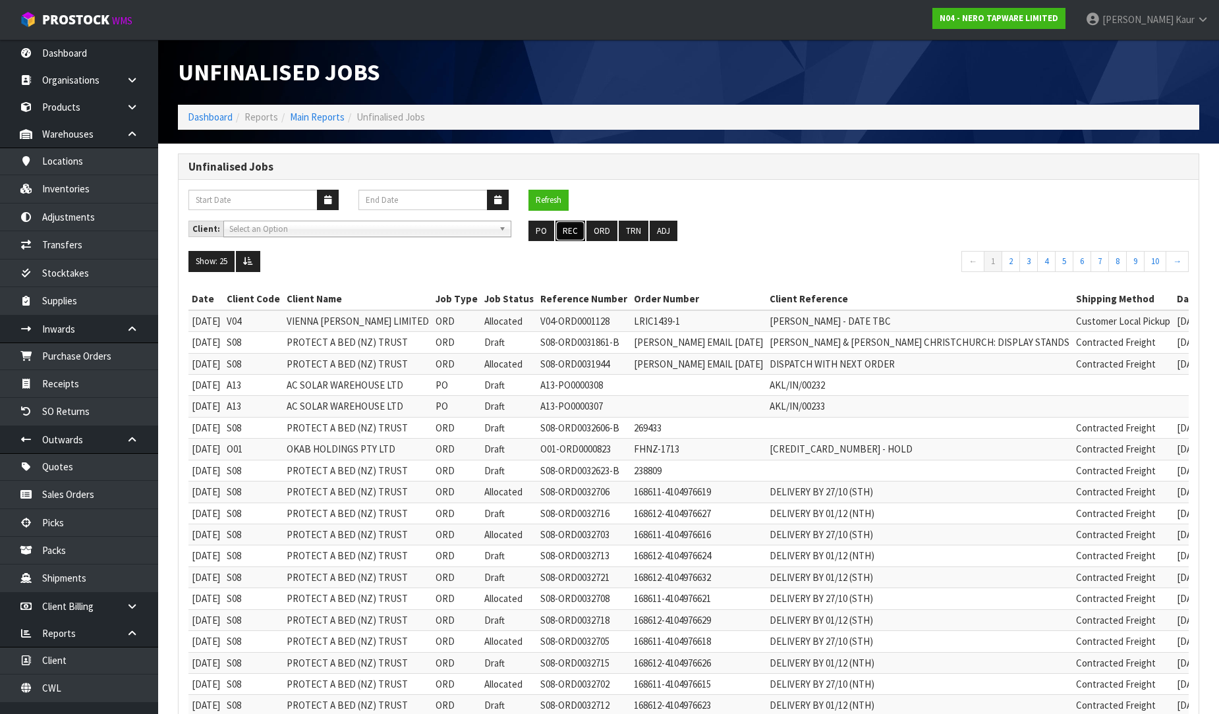
click at [574, 231] on button "REC" at bounding box center [570, 231] width 30 height 21
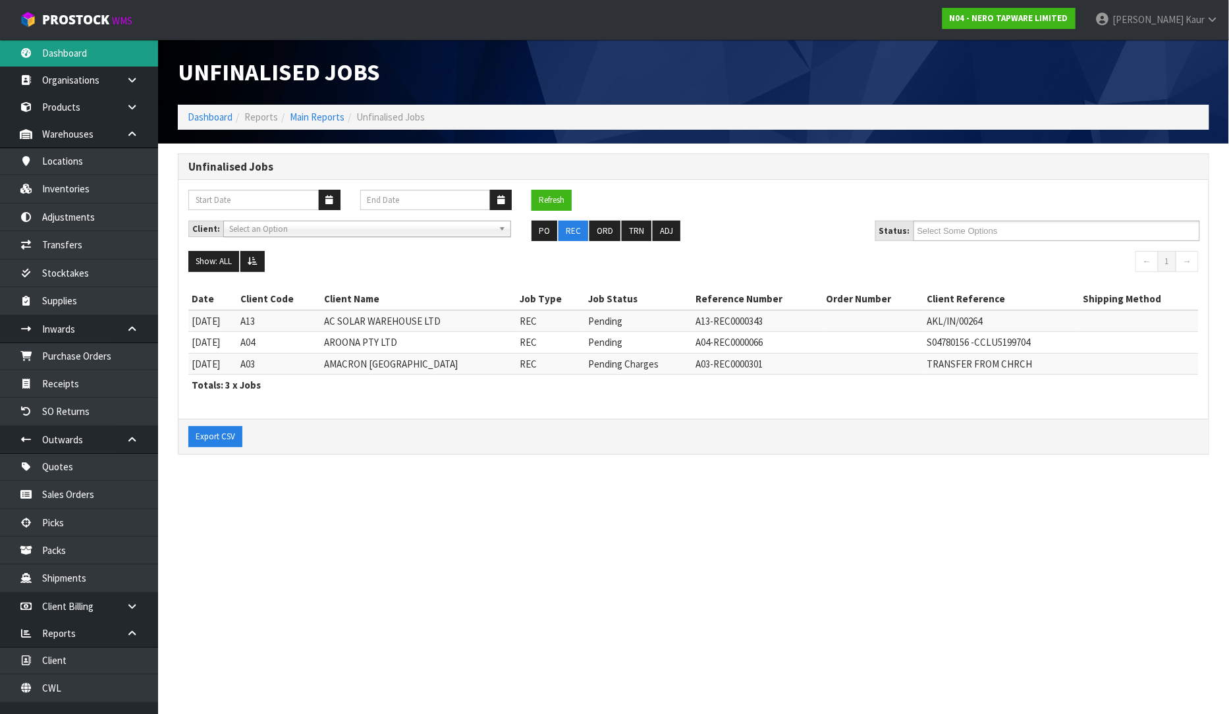
click at [89, 64] on link "Dashboard" at bounding box center [79, 53] width 158 height 27
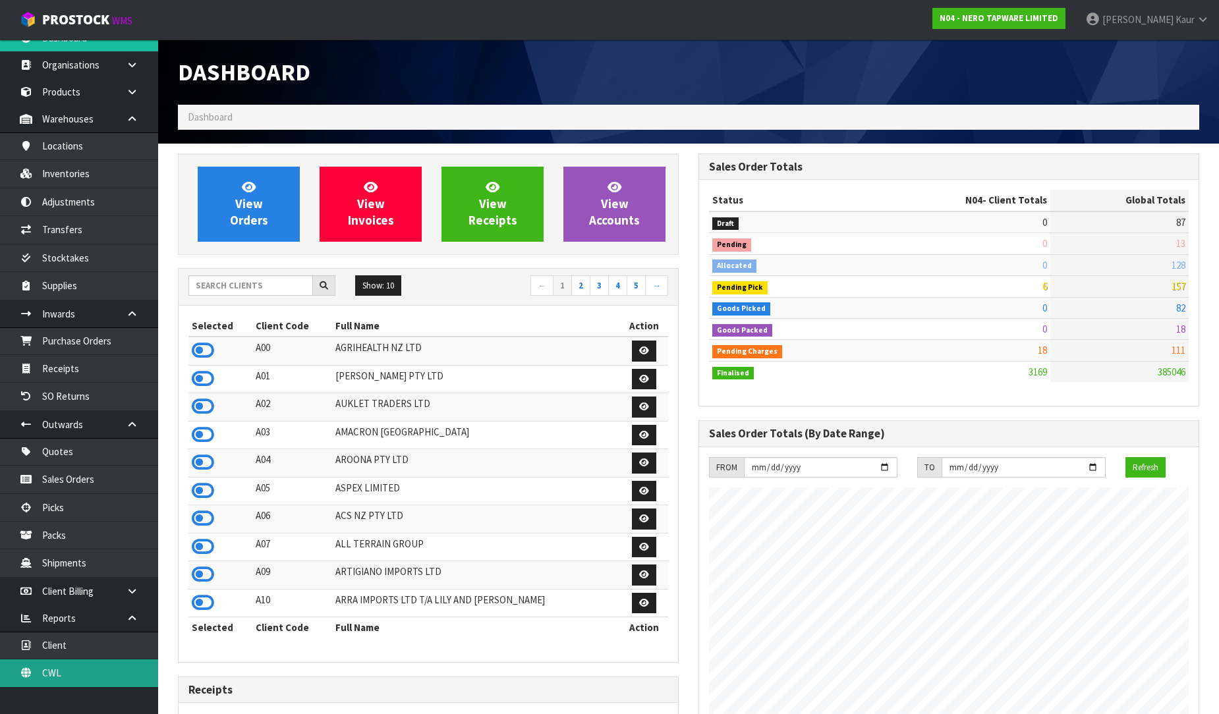
click at [94, 670] on link "CWL" at bounding box center [79, 672] width 158 height 27
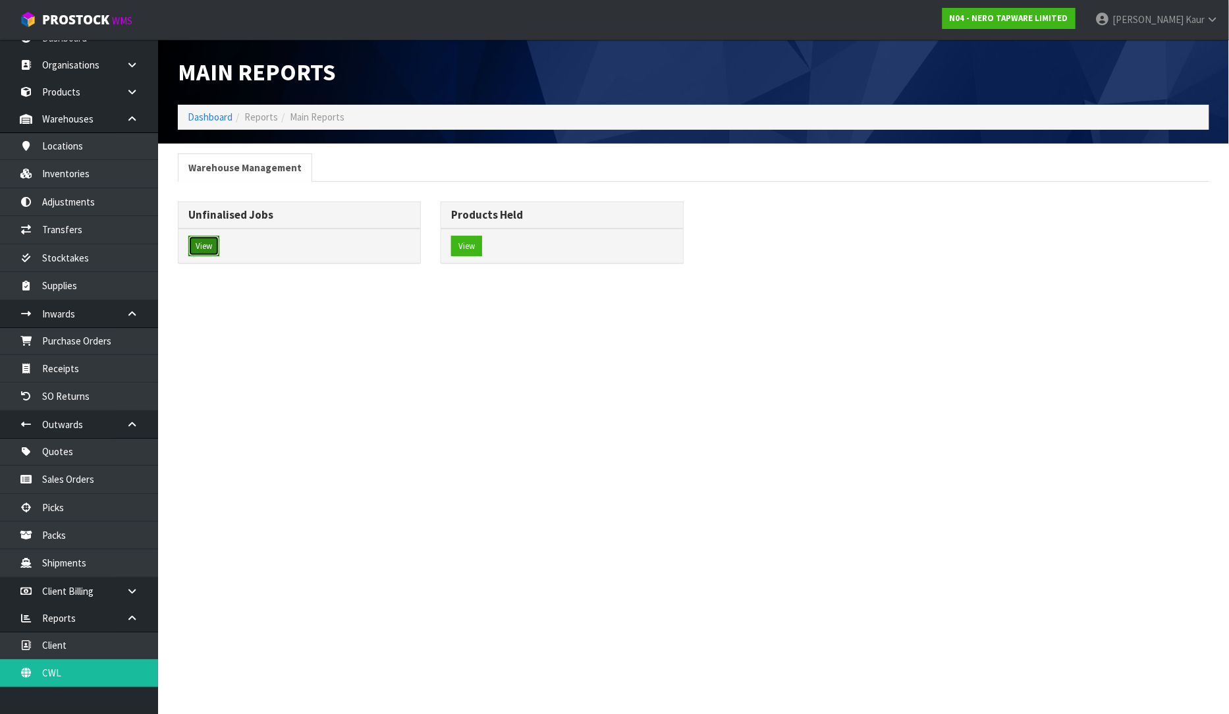
click at [198, 240] on button "View" at bounding box center [203, 246] width 31 height 21
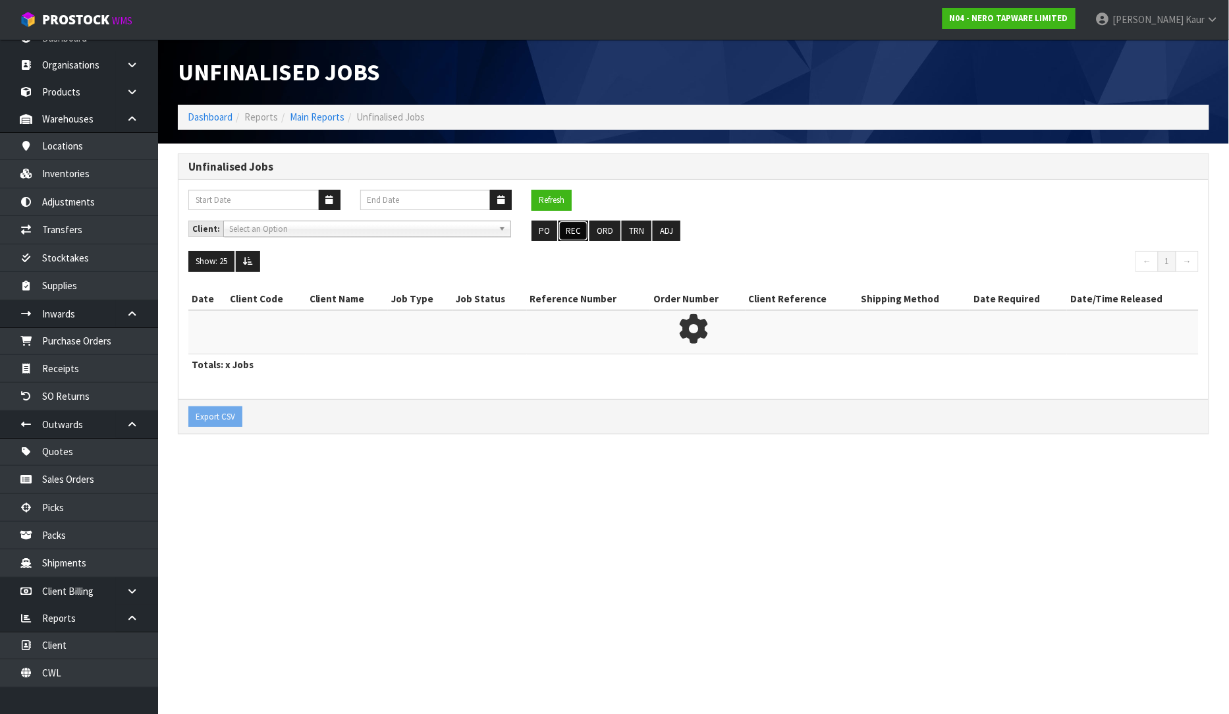
click at [570, 235] on button "REC" at bounding box center [574, 231] width 30 height 21
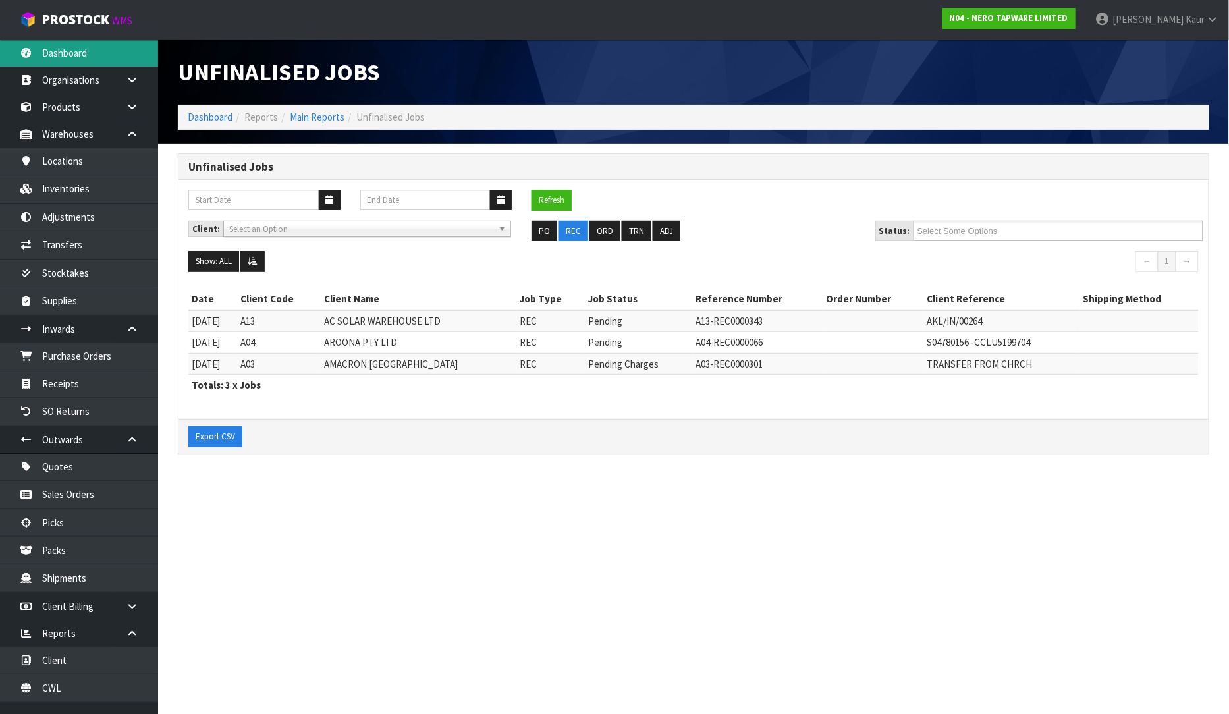
click at [83, 53] on link "Dashboard" at bounding box center [79, 53] width 158 height 27
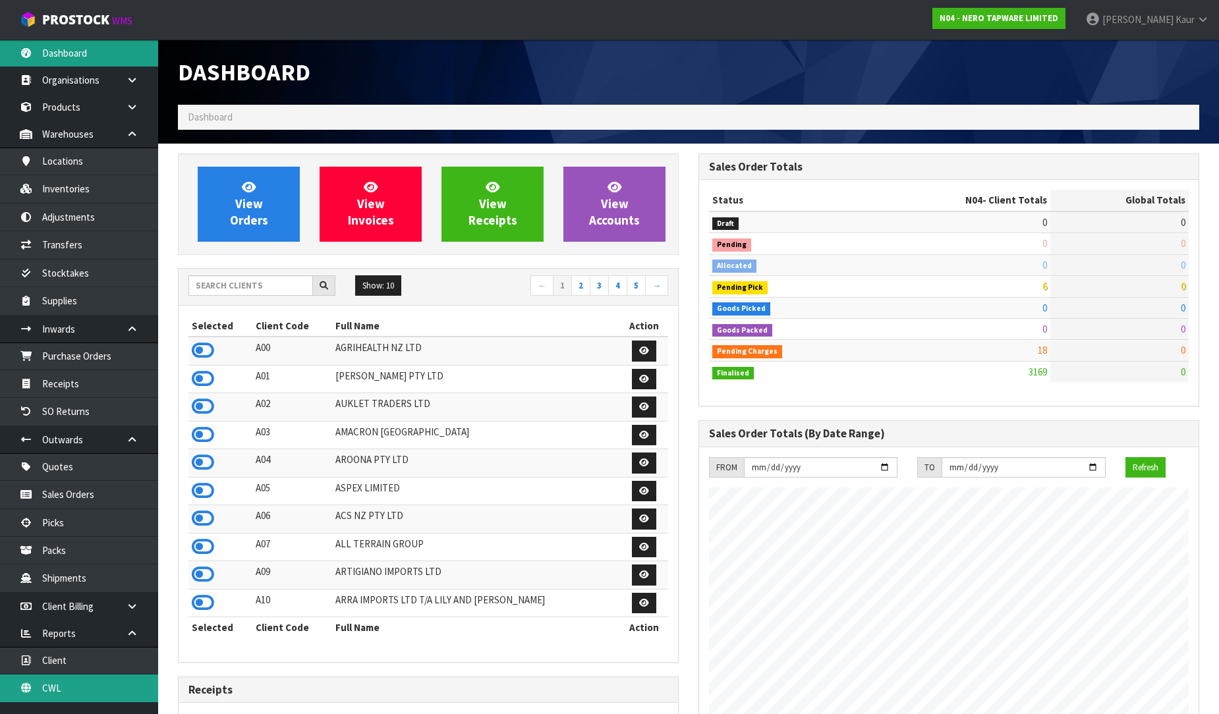
scroll to position [1026, 520]
drag, startPoint x: 71, startPoint y: 682, endPoint x: 128, endPoint y: 646, distance: 67.8
click at [69, 683] on link "CWL" at bounding box center [79, 688] width 158 height 27
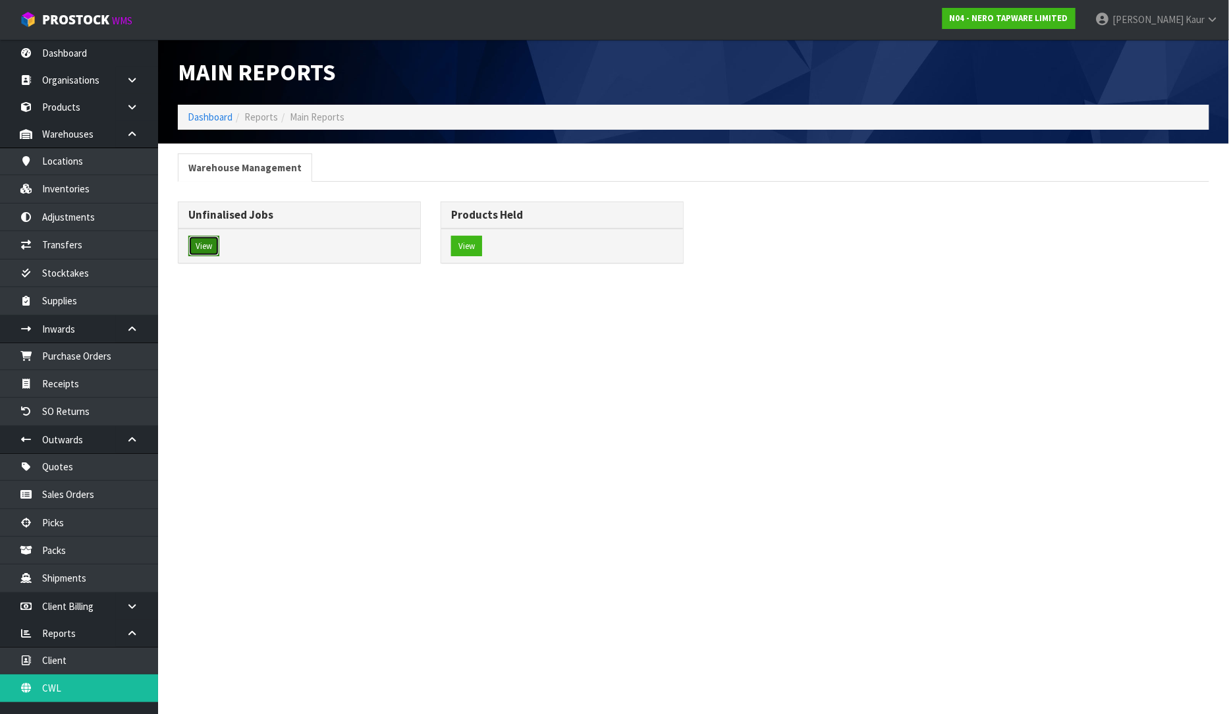
click at [215, 244] on button "View" at bounding box center [203, 246] width 31 height 21
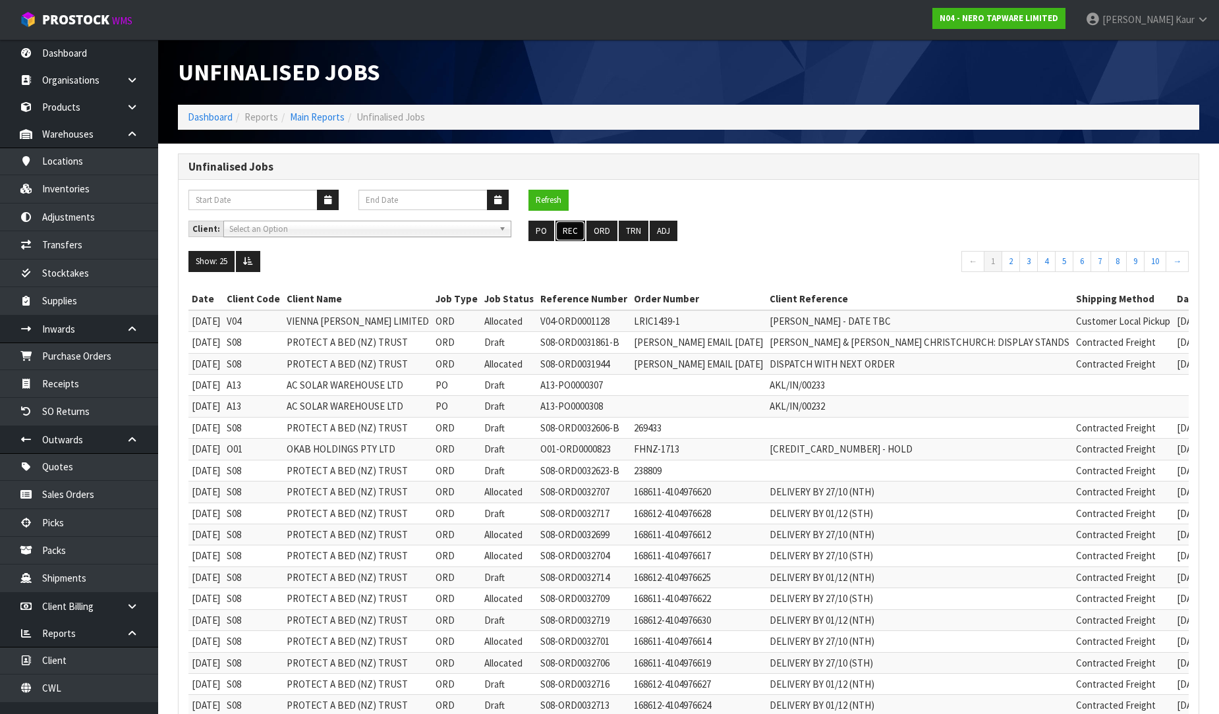
click at [583, 231] on button "REC" at bounding box center [570, 231] width 30 height 21
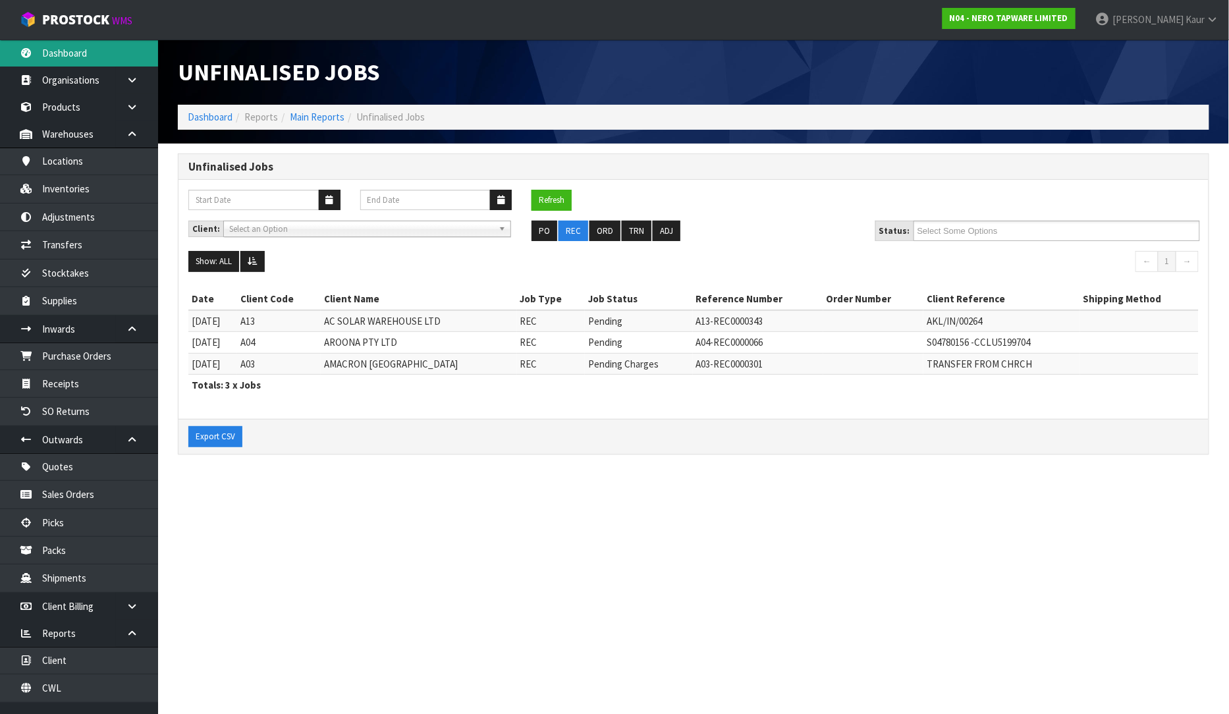
click at [74, 48] on link "Dashboard" at bounding box center [79, 53] width 158 height 27
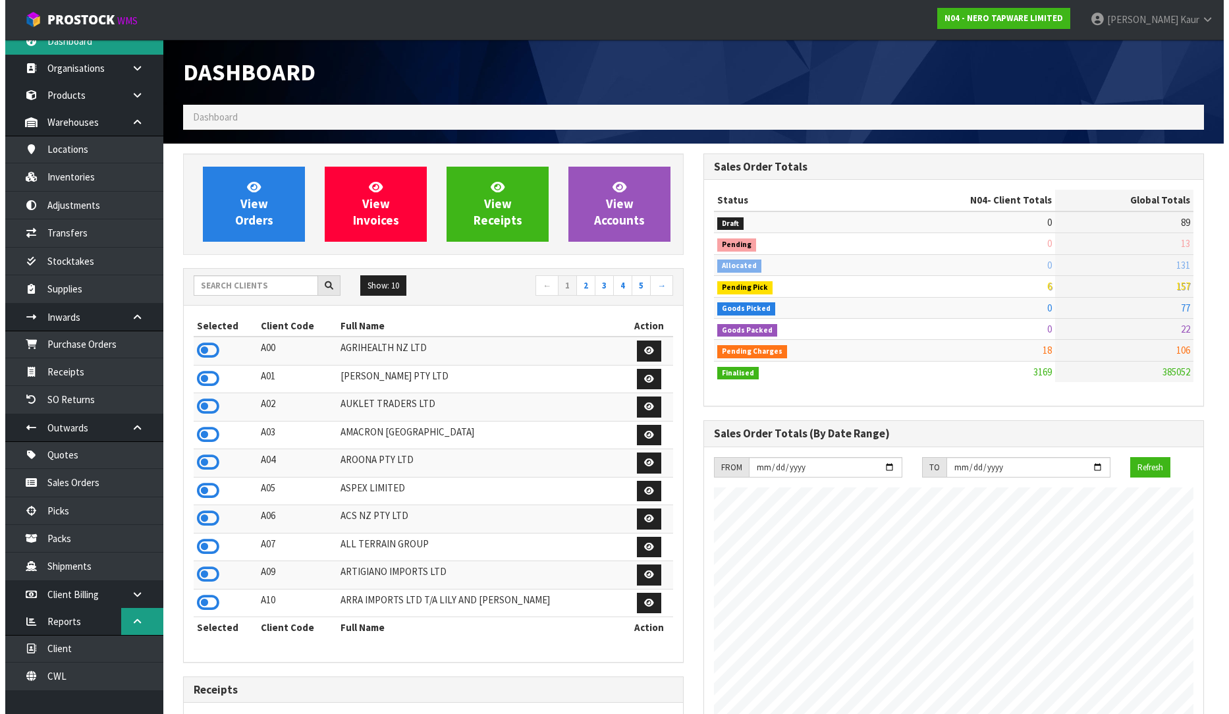
scroll to position [16, 0]
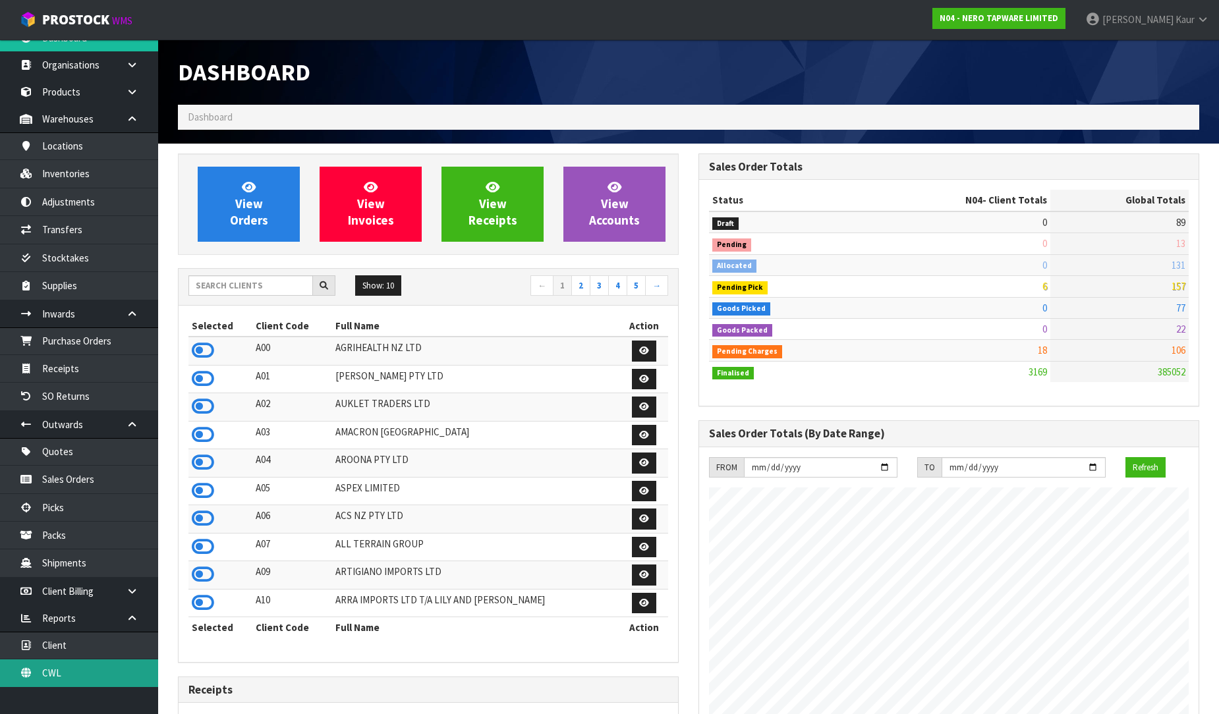
click at [60, 671] on link "CWL" at bounding box center [79, 672] width 158 height 27
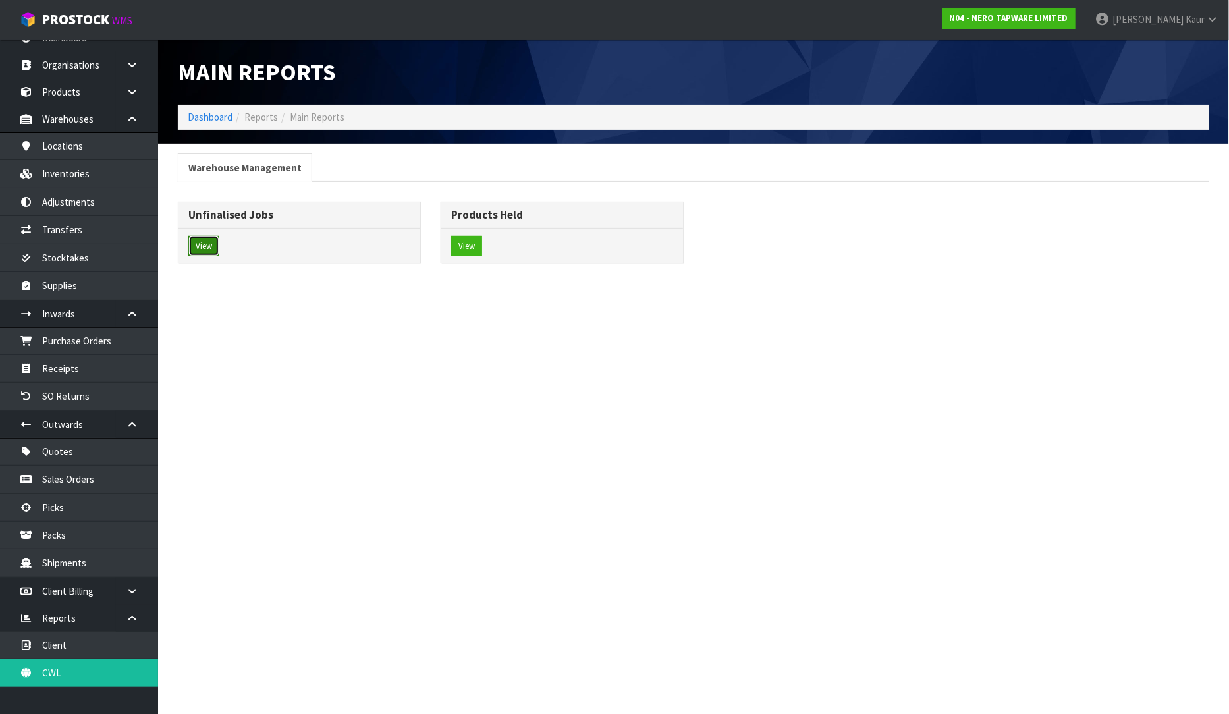
click at [207, 248] on button "View" at bounding box center [203, 246] width 31 height 21
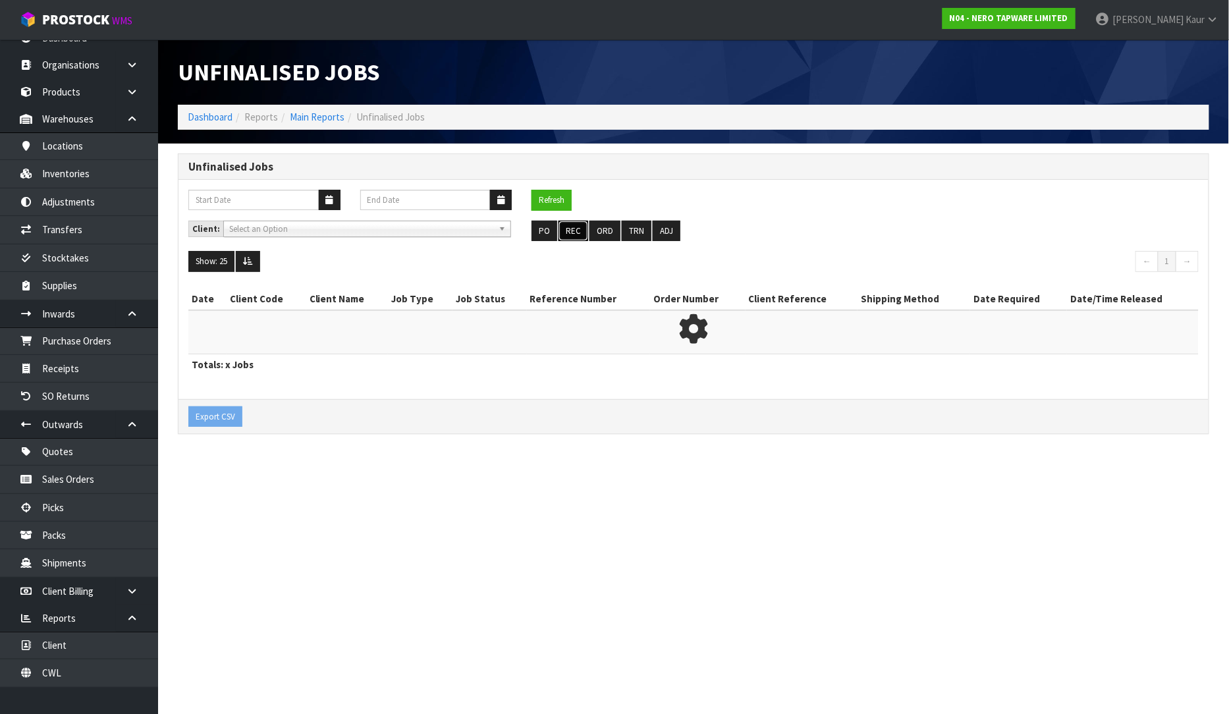
click at [578, 235] on button "REC" at bounding box center [574, 231] width 30 height 21
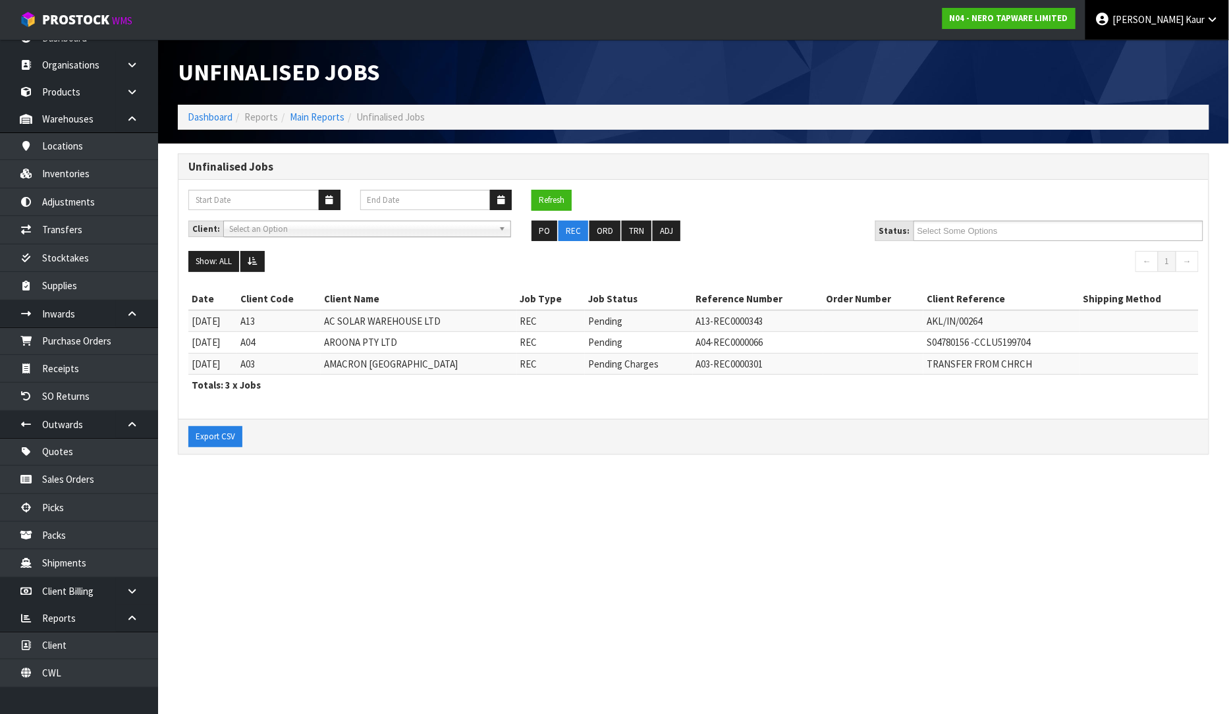
click at [1200, 23] on span "Kaur" at bounding box center [1195, 19] width 19 height 13
click at [1184, 51] on link "Logout" at bounding box center [1177, 52] width 104 height 18
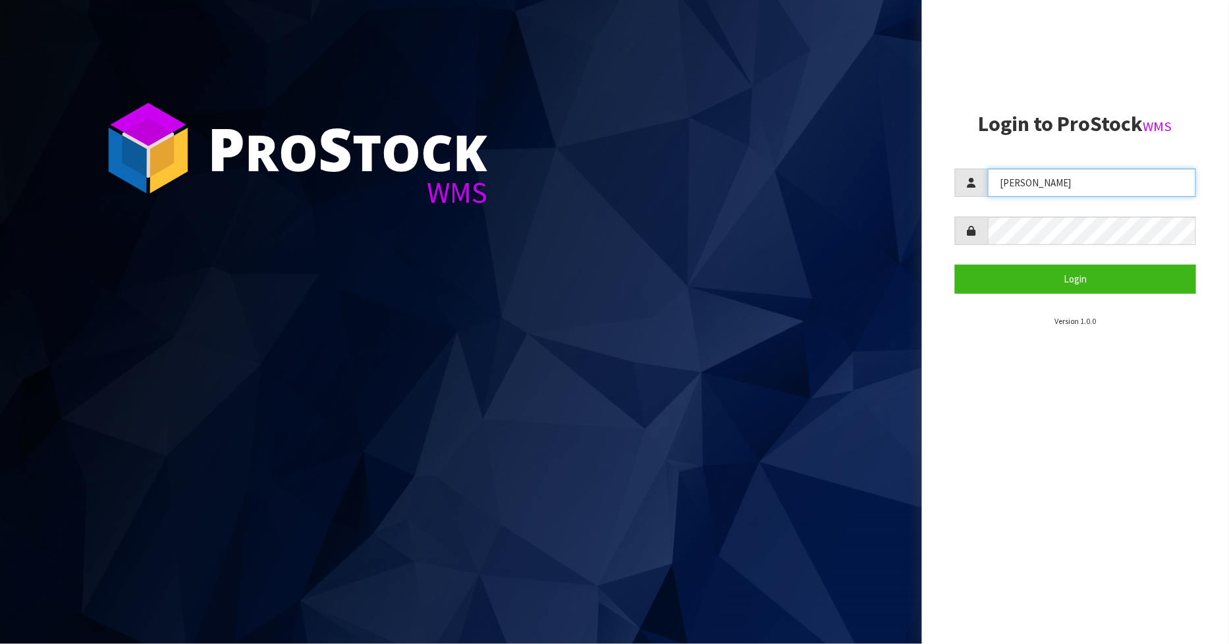
click at [696, 176] on input "[PERSON_NAME]" at bounding box center [1092, 183] width 209 height 28
type input "Mana"
click at [696, 265] on button "Login" at bounding box center [1076, 279] width 242 height 28
